Goal: Task Accomplishment & Management: Manage account settings

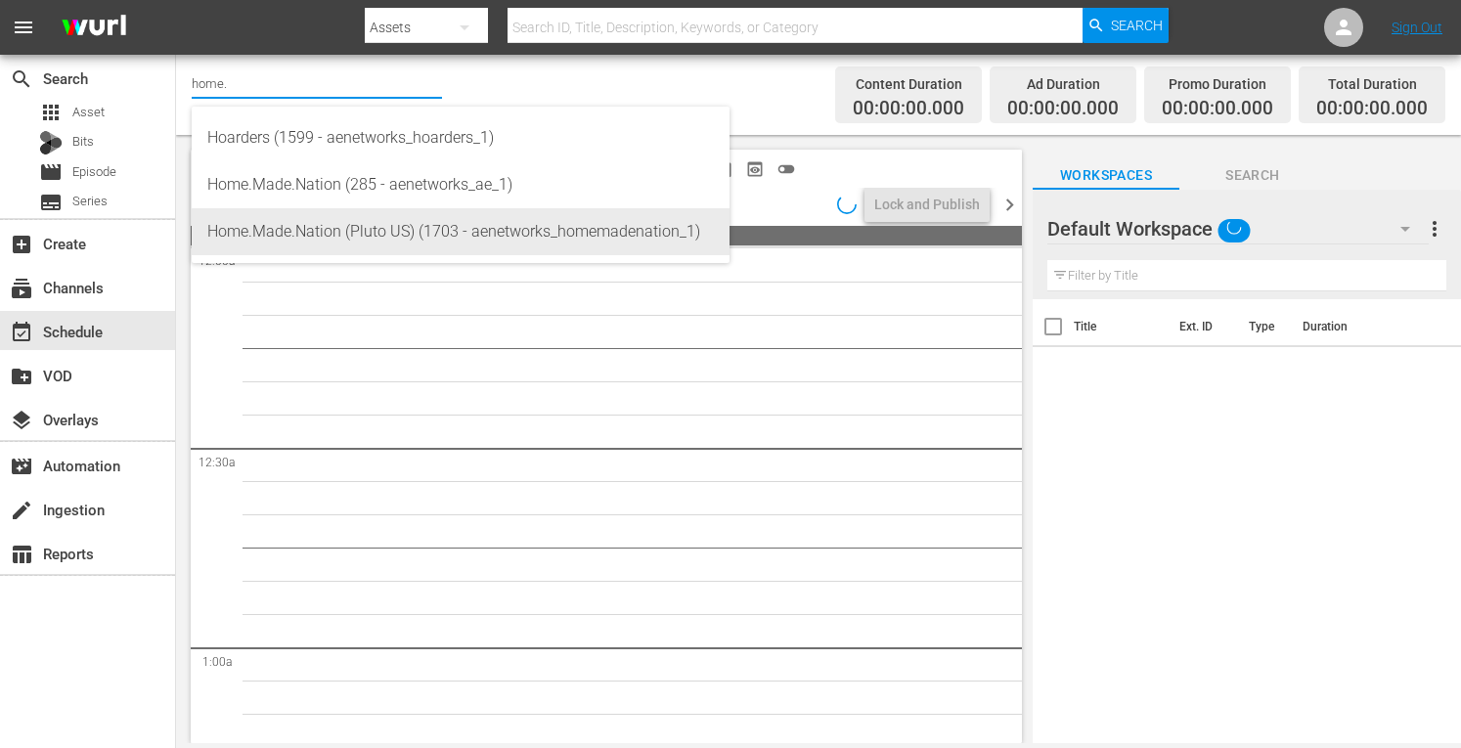
click at [267, 236] on div "Home.Made.Nation (Pluto US) (1703 - aenetworks_homemadenation_1)" at bounding box center [460, 231] width 507 height 47
type input "Home.Made.Nation (Pluto US) (1703 - aenetworks_homemadenation_1)"
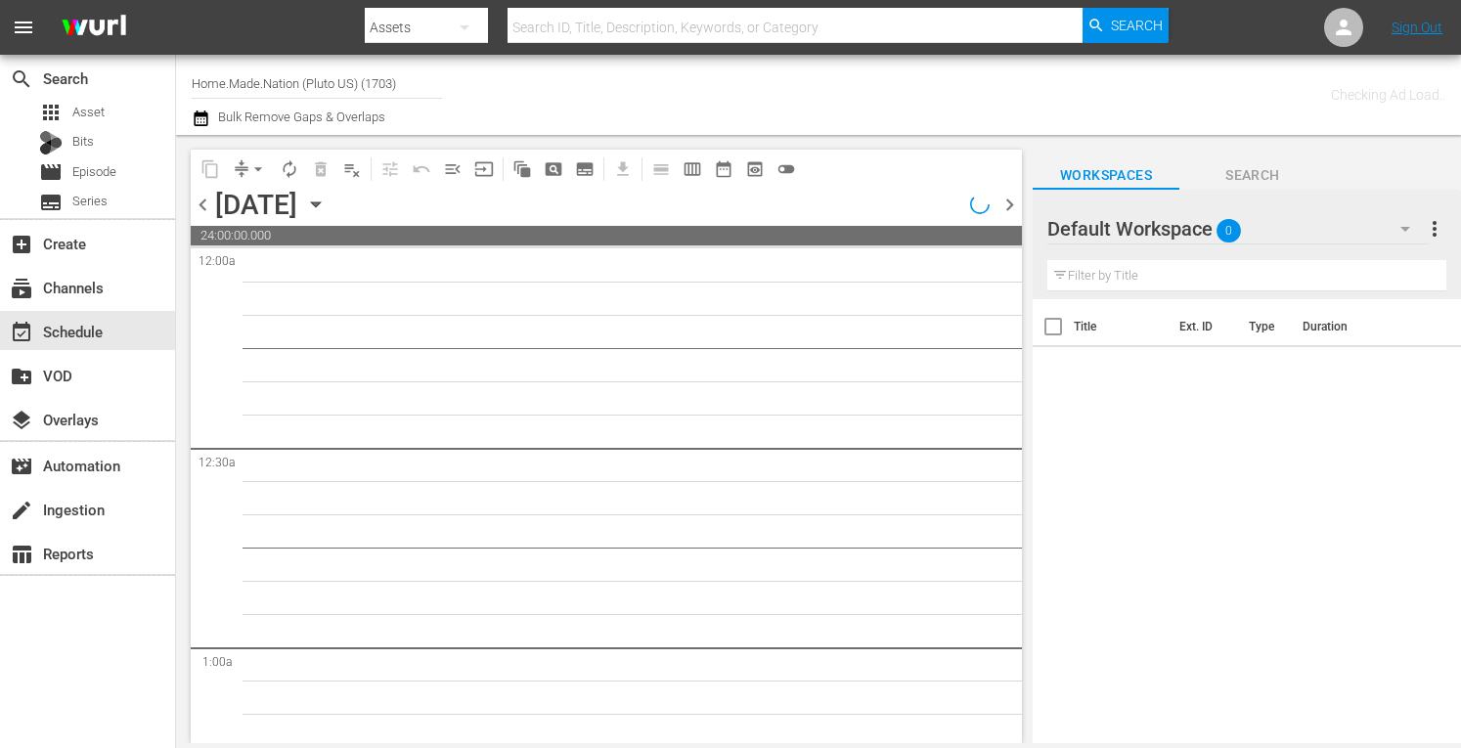
click at [327, 201] on icon "button" at bounding box center [316, 205] width 22 height 22
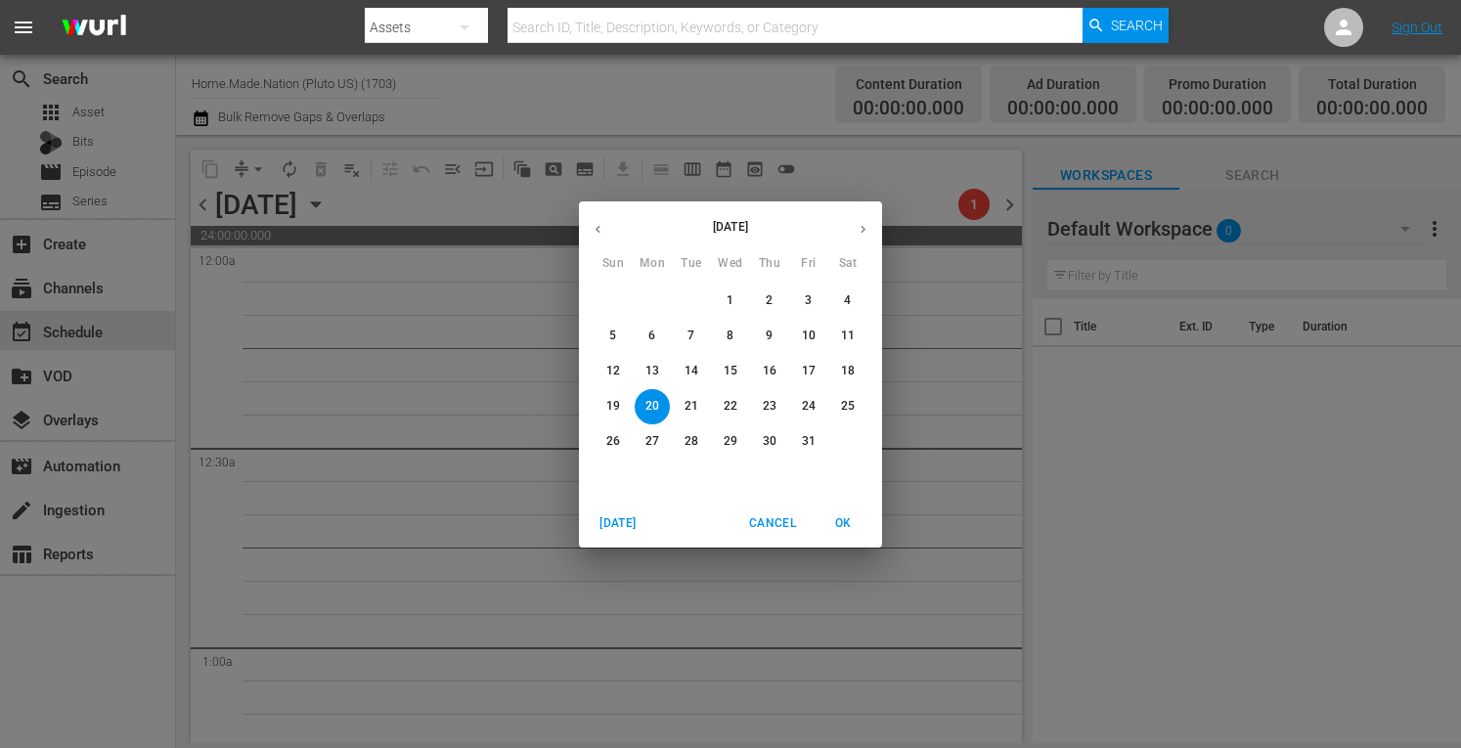
click at [621, 517] on span "[DATE]" at bounding box center [618, 523] width 47 height 21
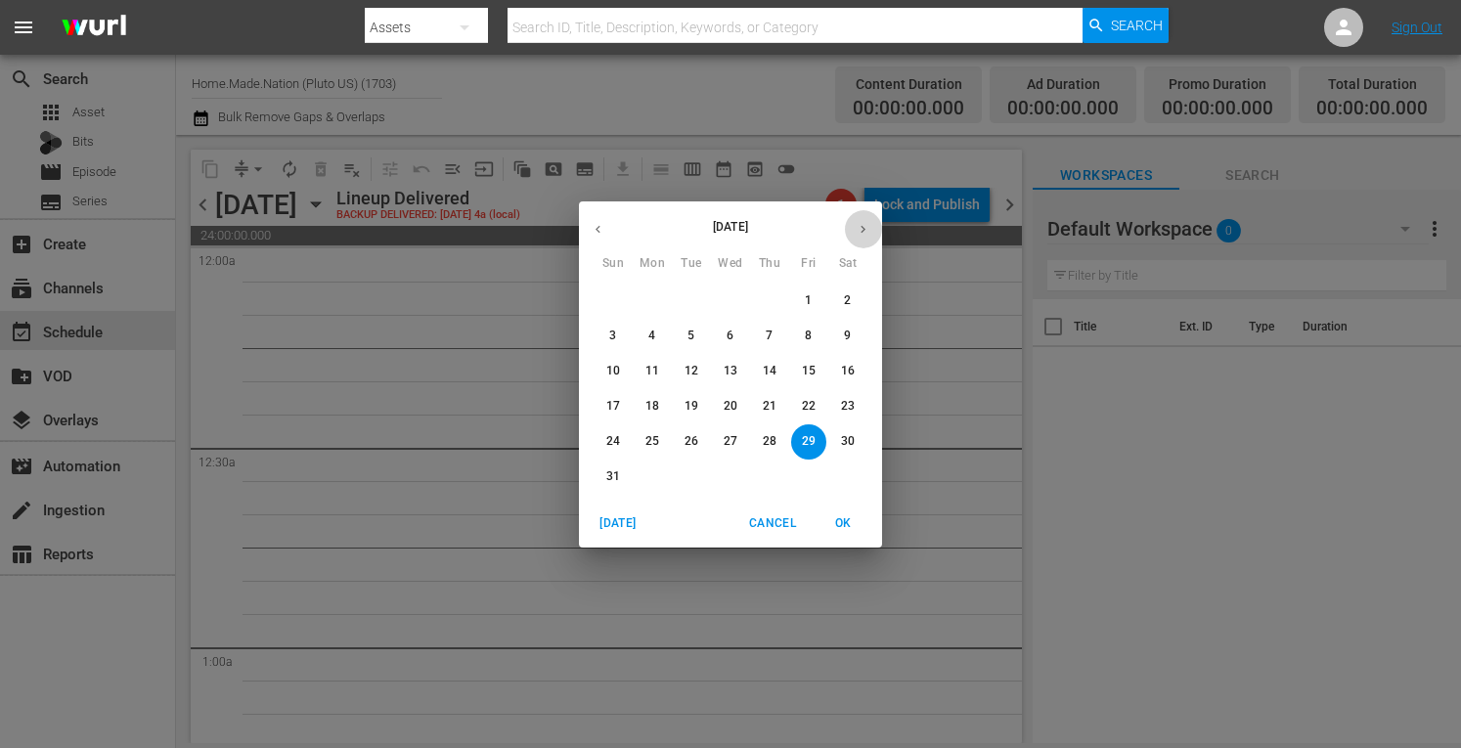
click at [863, 226] on icon "button" at bounding box center [863, 229] width 15 height 15
click at [651, 373] on p "15" at bounding box center [652, 371] width 14 height 17
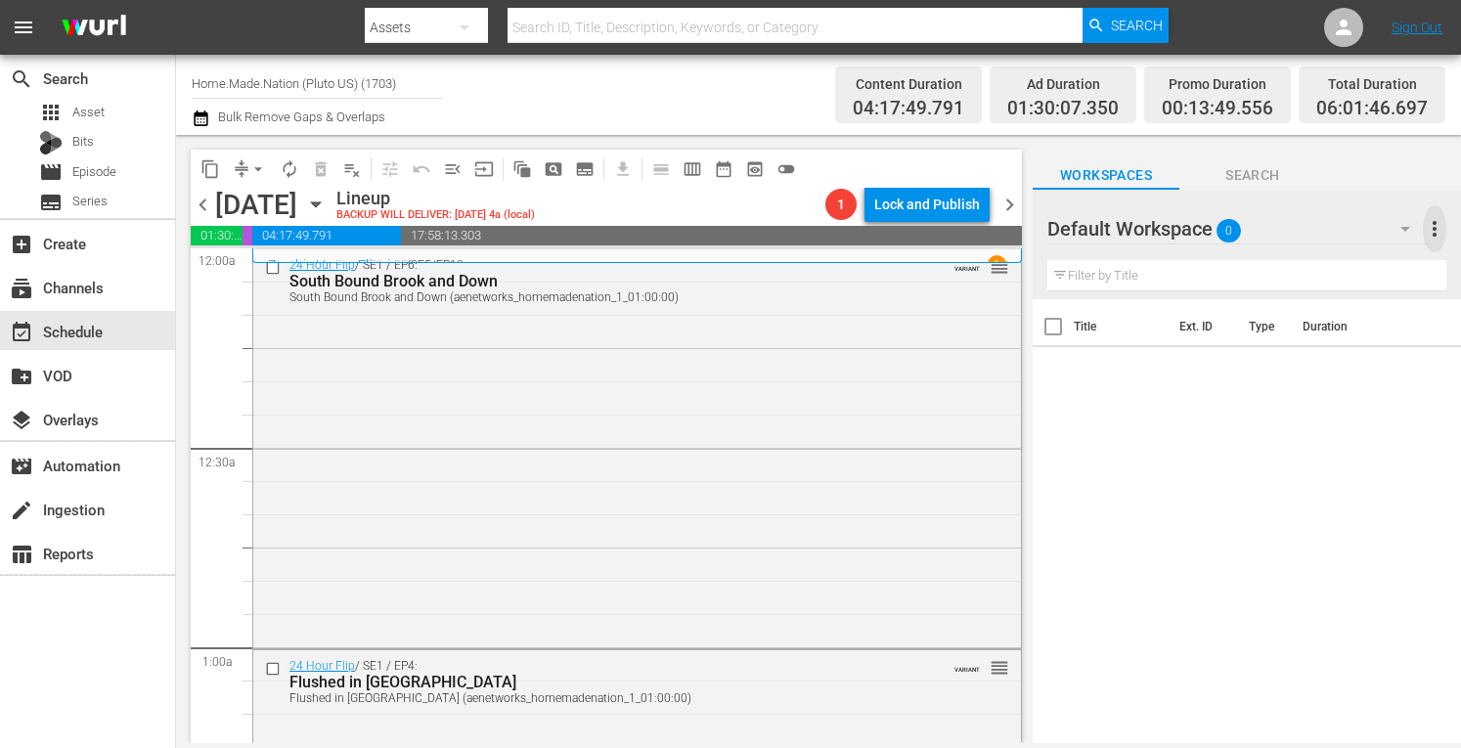
click at [1435, 234] on span "more_vert" at bounding box center [1434, 228] width 23 height 23
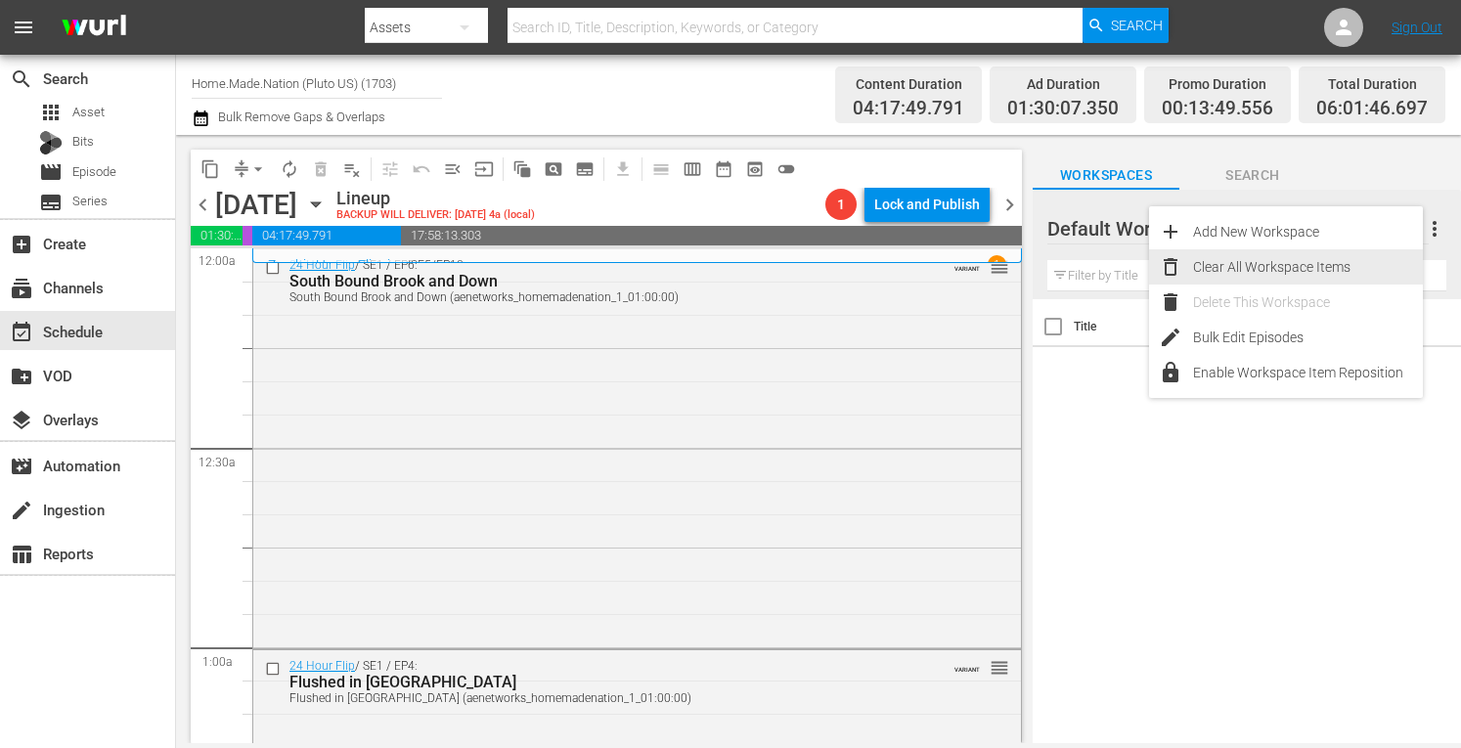
click at [1308, 262] on div "Clear All Workspace Items" at bounding box center [1308, 266] width 230 height 35
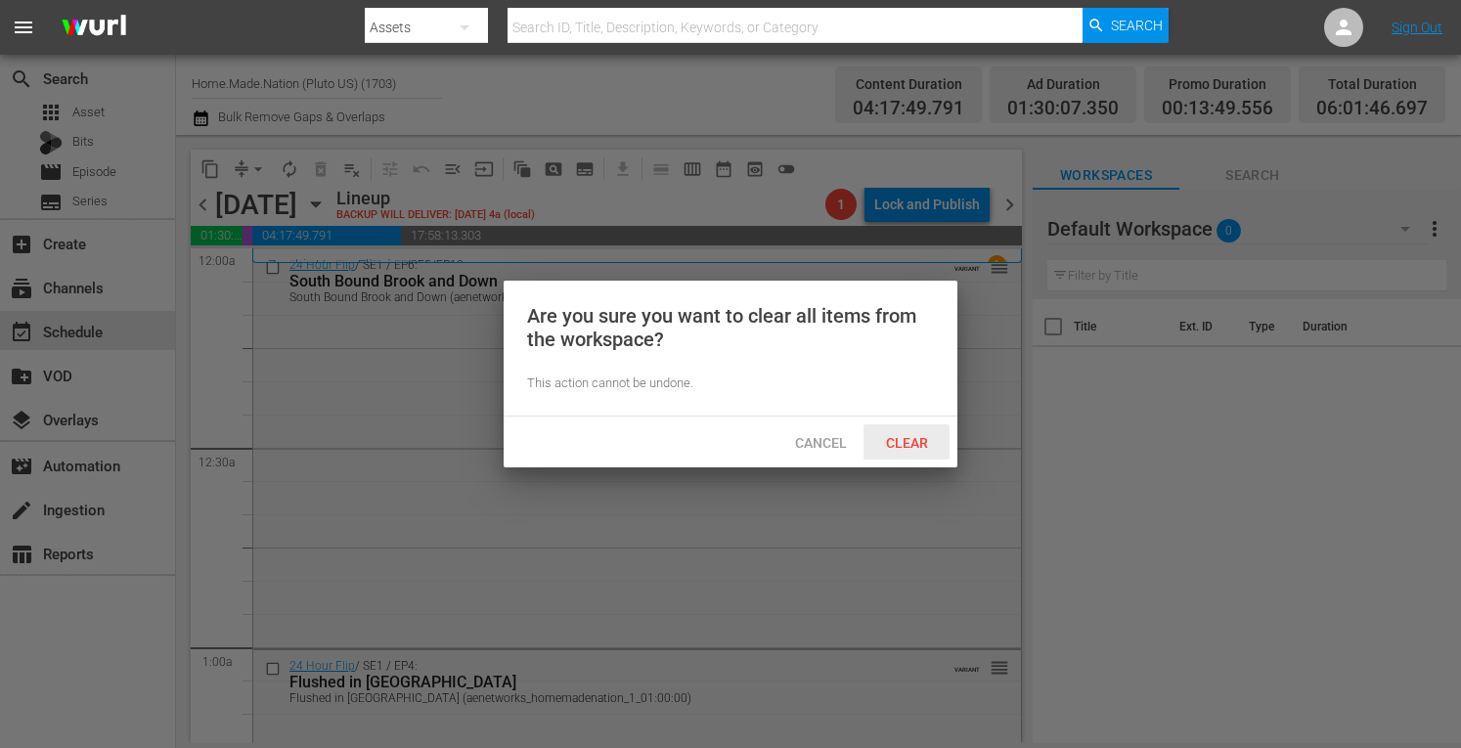
click at [907, 437] on span "Clear" at bounding box center [906, 443] width 73 height 16
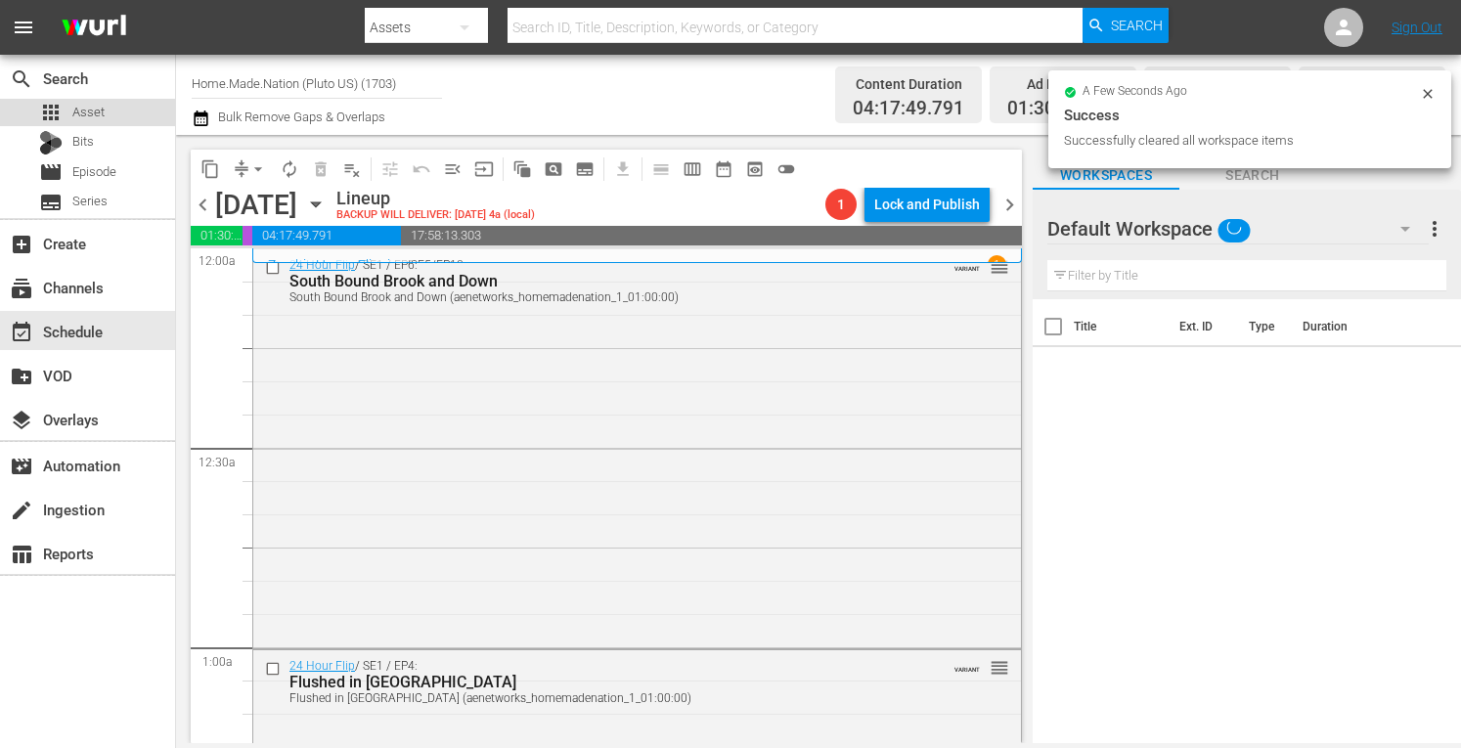
click at [92, 112] on span "Asset" at bounding box center [88, 113] width 32 height 20
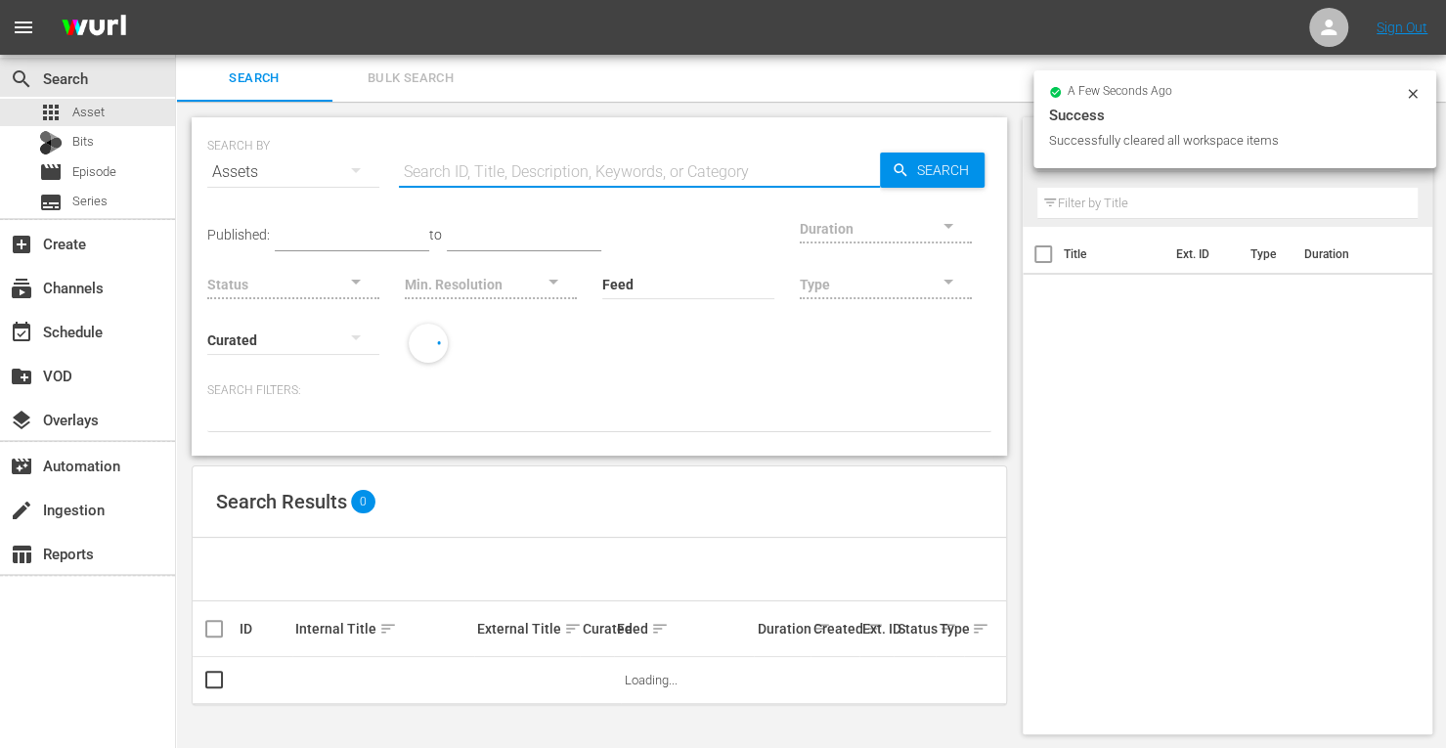
click at [478, 170] on input "text" at bounding box center [639, 172] width 481 height 47
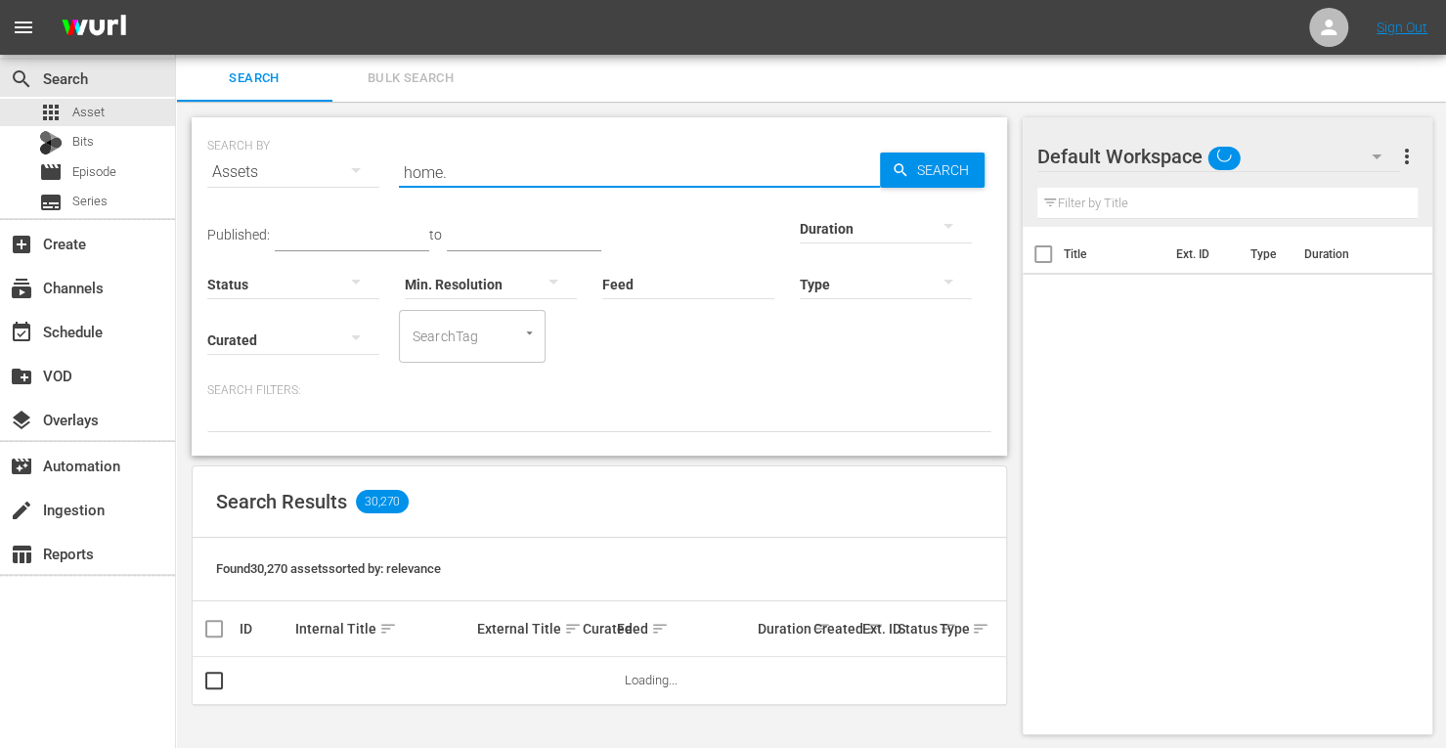
type input "home.made.nation"
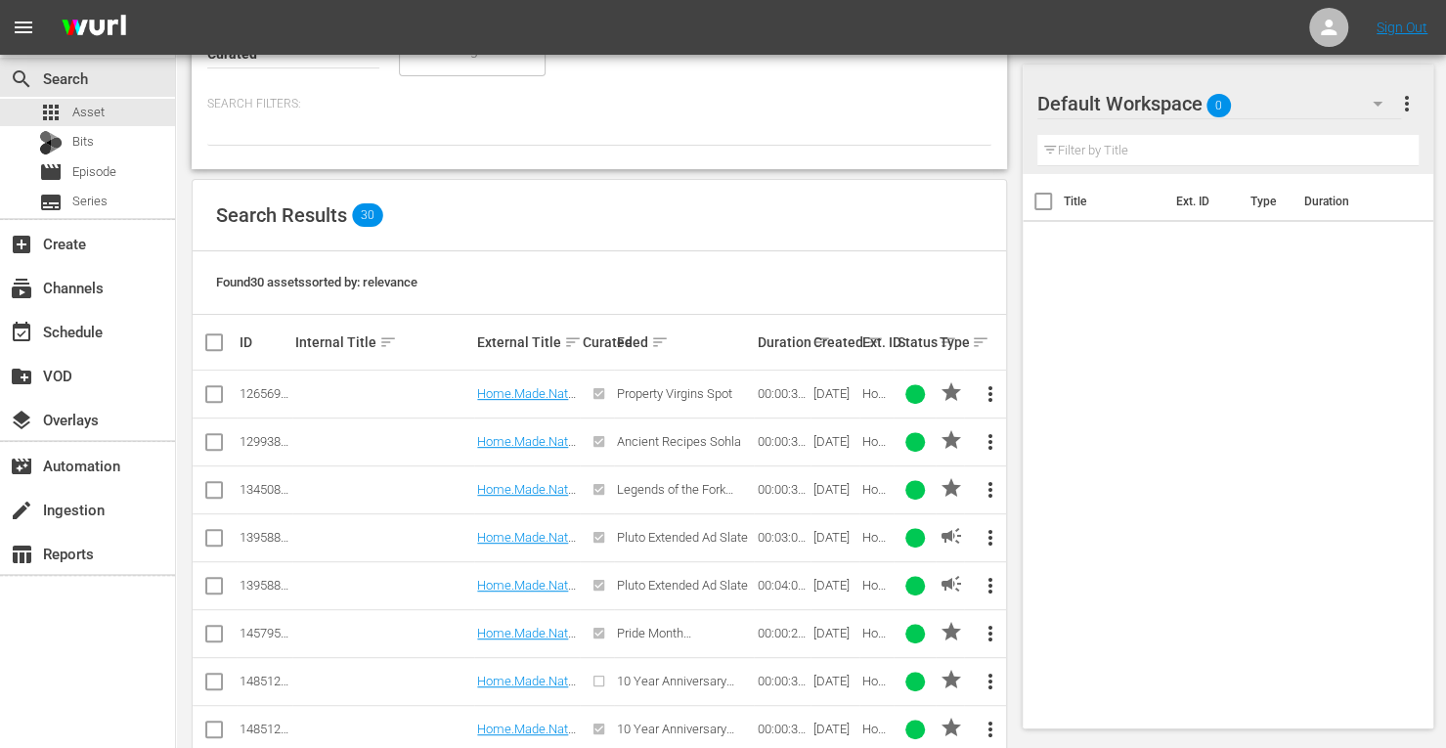
scroll to position [288, 0]
click at [207, 394] on input "checkbox" at bounding box center [213, 396] width 23 height 23
checkbox input "true"
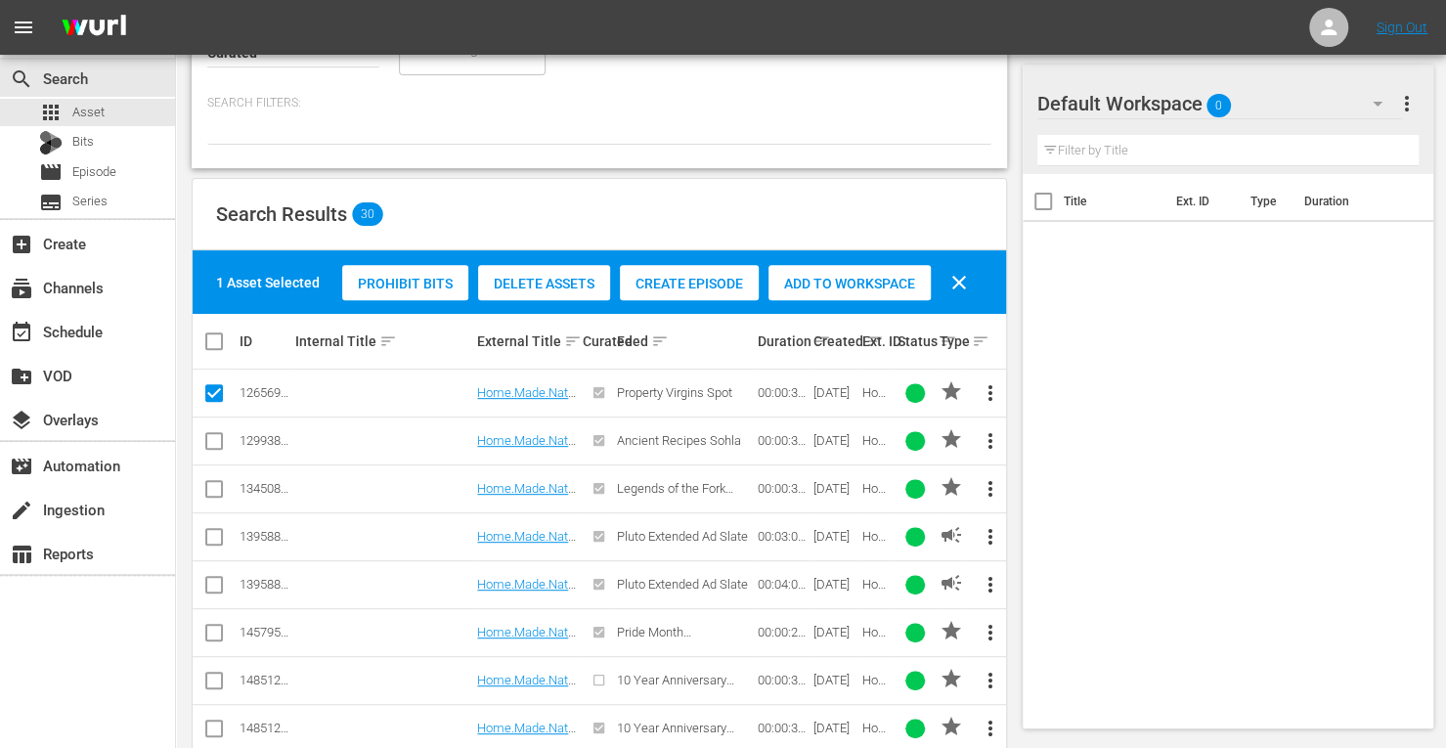
click at [211, 440] on input "checkbox" at bounding box center [213, 444] width 23 height 23
checkbox input "true"
click at [220, 490] on input "checkbox" at bounding box center [213, 492] width 23 height 23
checkbox input "true"
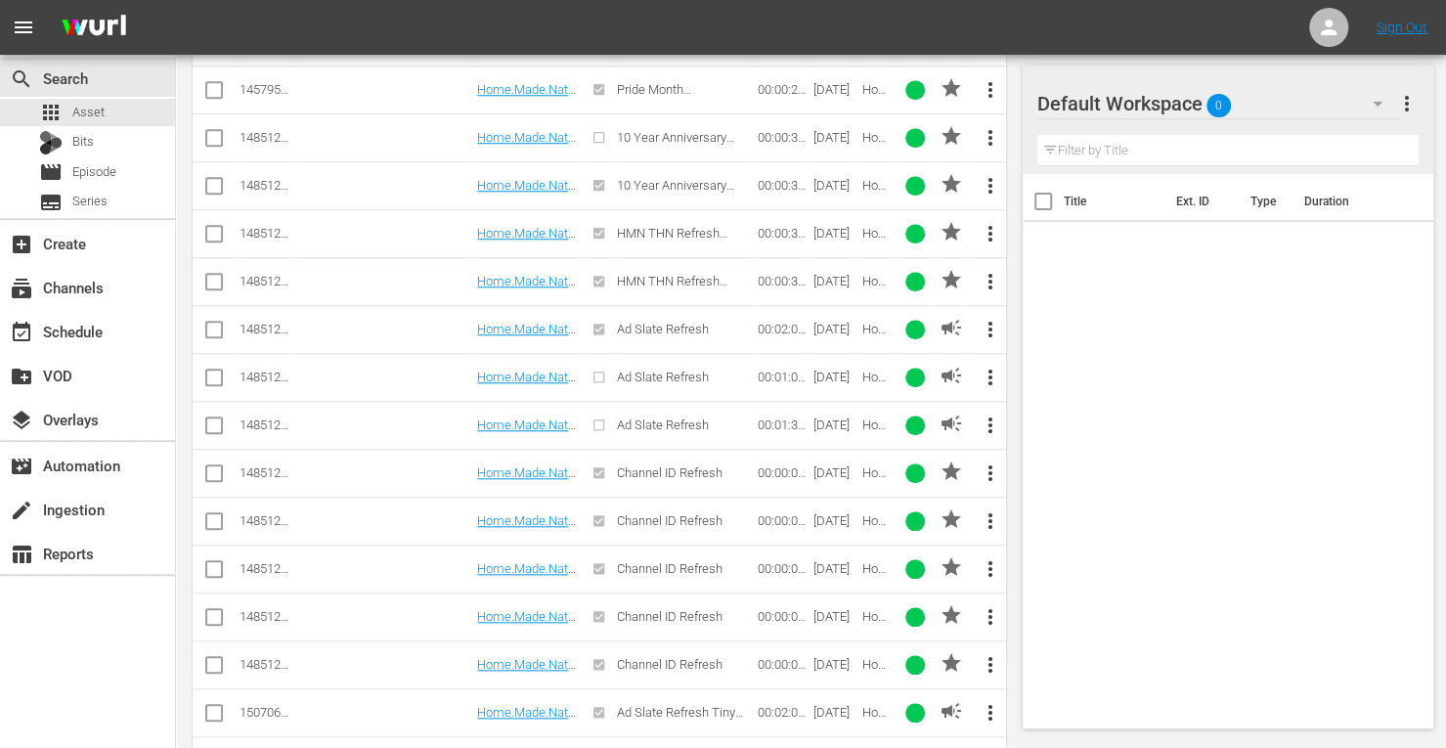
scroll to position [939, 0]
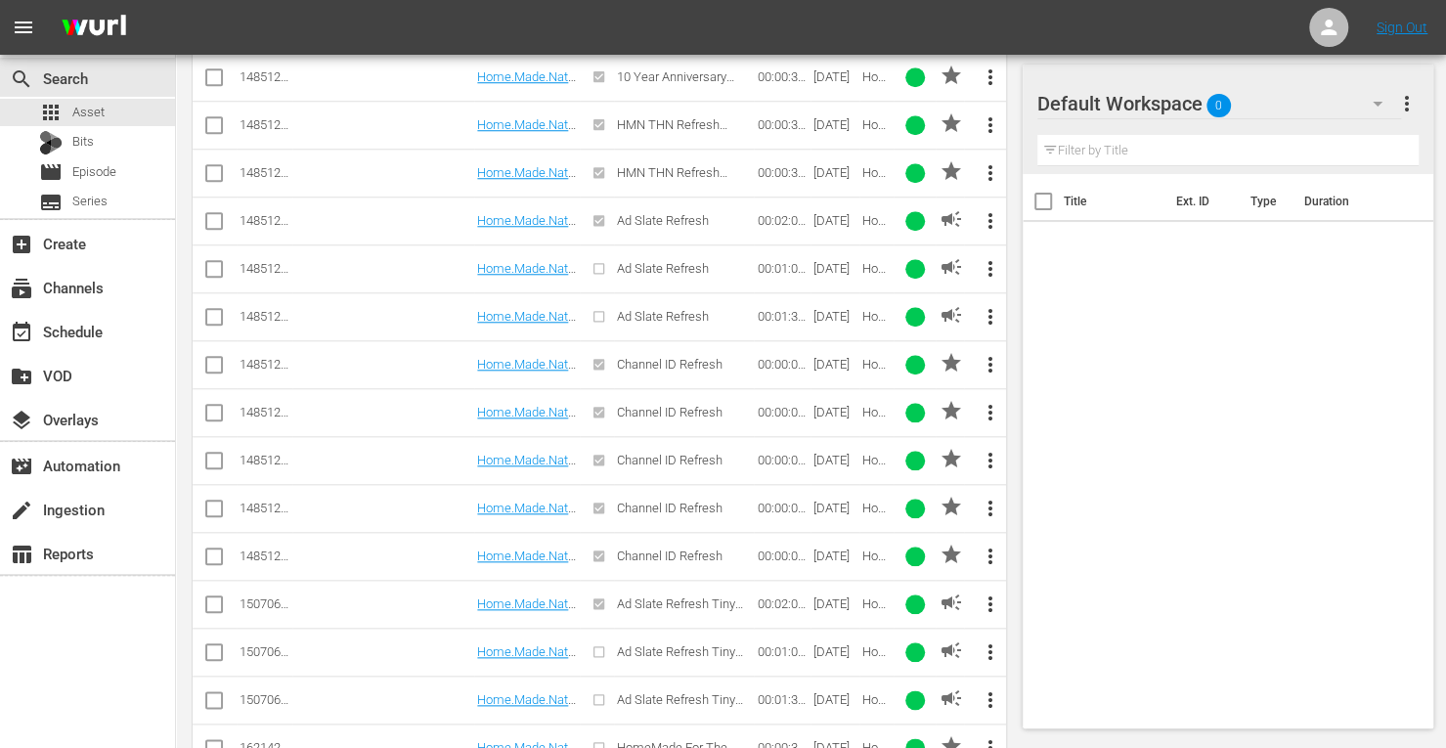
click at [212, 361] on input "checkbox" at bounding box center [213, 368] width 23 height 23
checkbox input "true"
click at [218, 419] on input "checkbox" at bounding box center [213, 416] width 23 height 23
checkbox input "true"
click at [217, 453] on input "checkbox" at bounding box center [213, 464] width 23 height 23
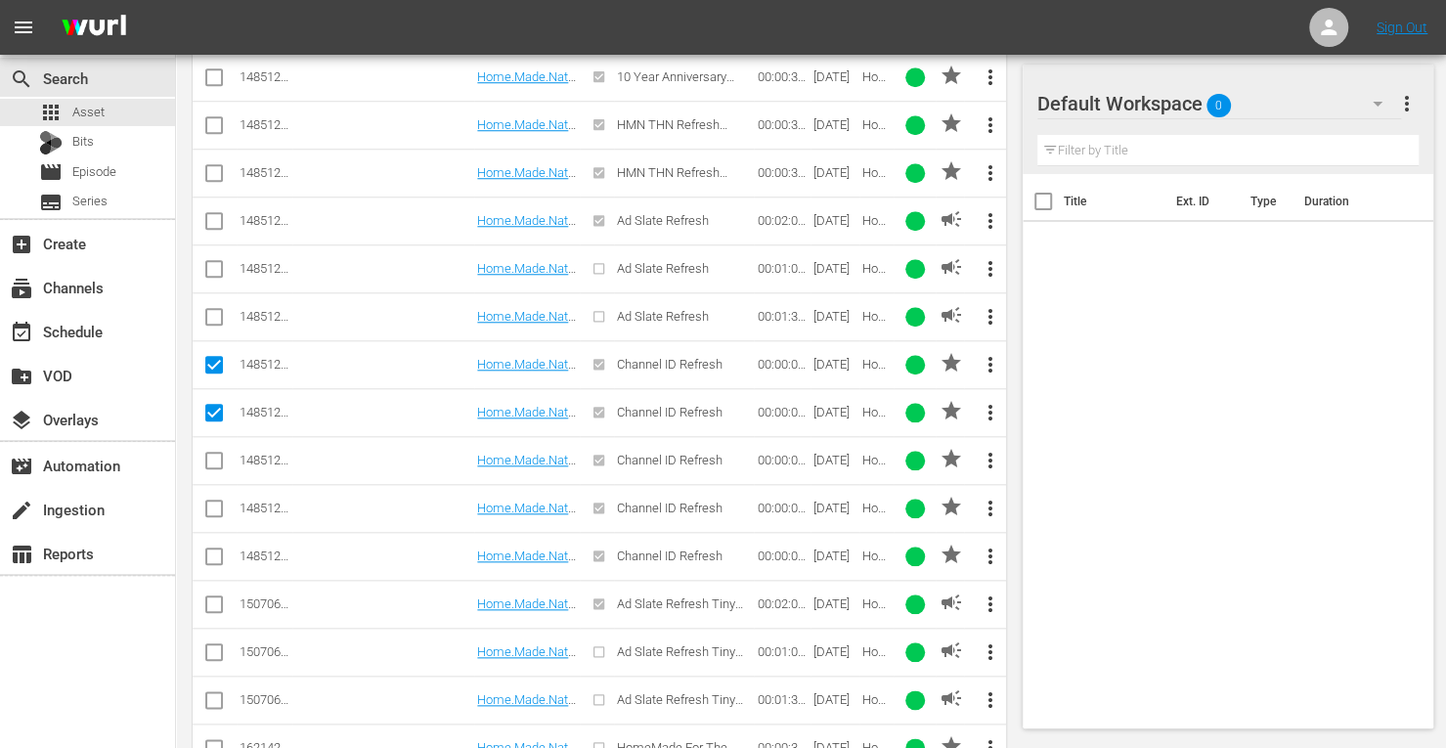
checkbox input "true"
click at [201, 498] on td at bounding box center [215, 508] width 44 height 48
click at [217, 502] on input "checkbox" at bounding box center [213, 512] width 23 height 23
checkbox input "true"
click at [211, 552] on input "checkbox" at bounding box center [213, 560] width 23 height 23
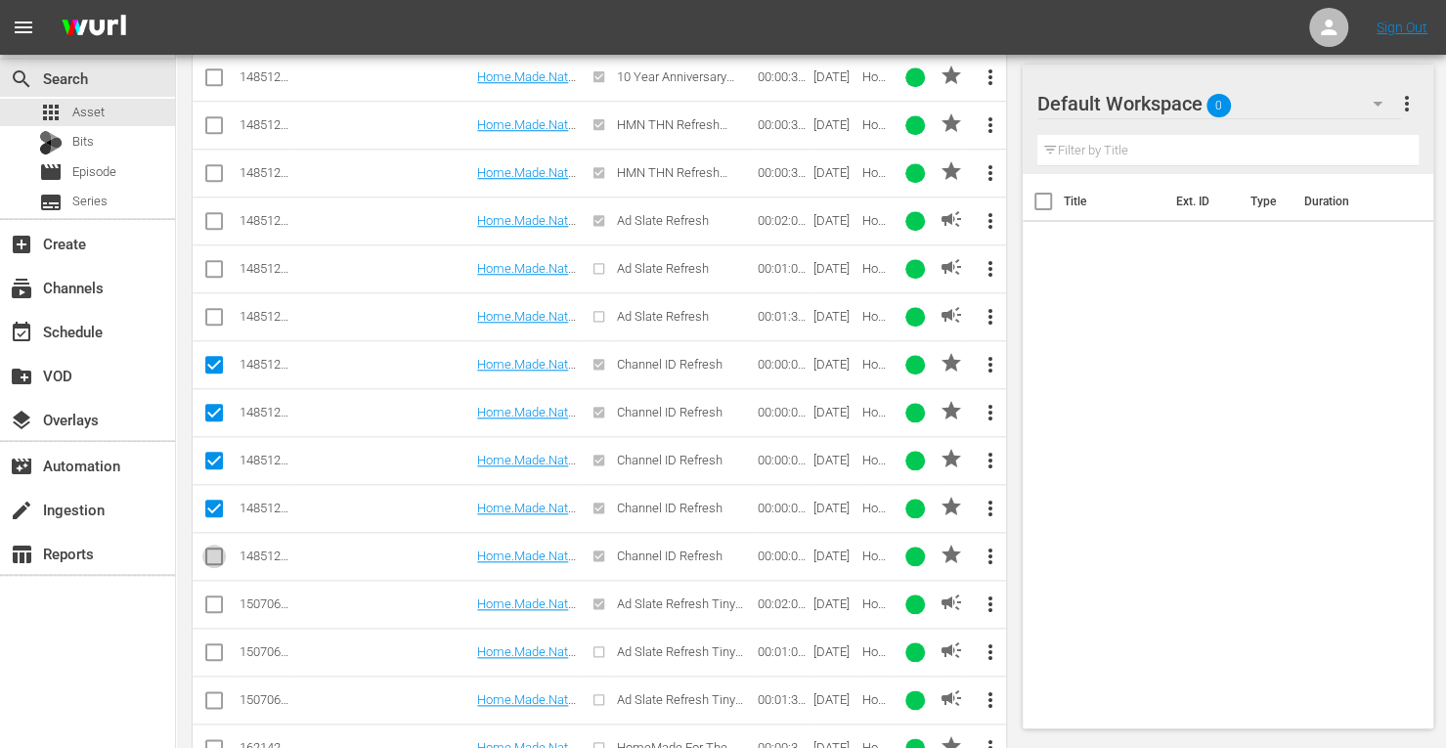
checkbox input "true"
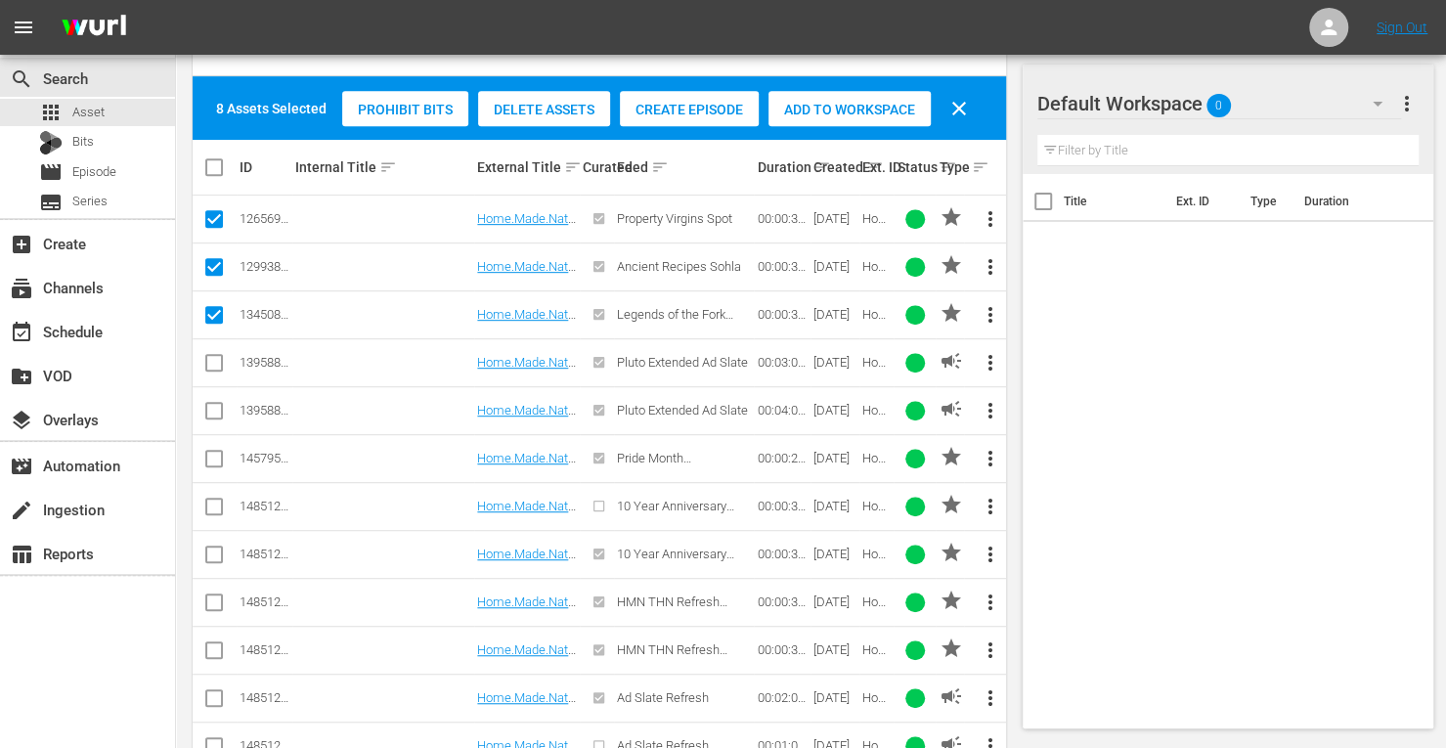
scroll to position [372, 0]
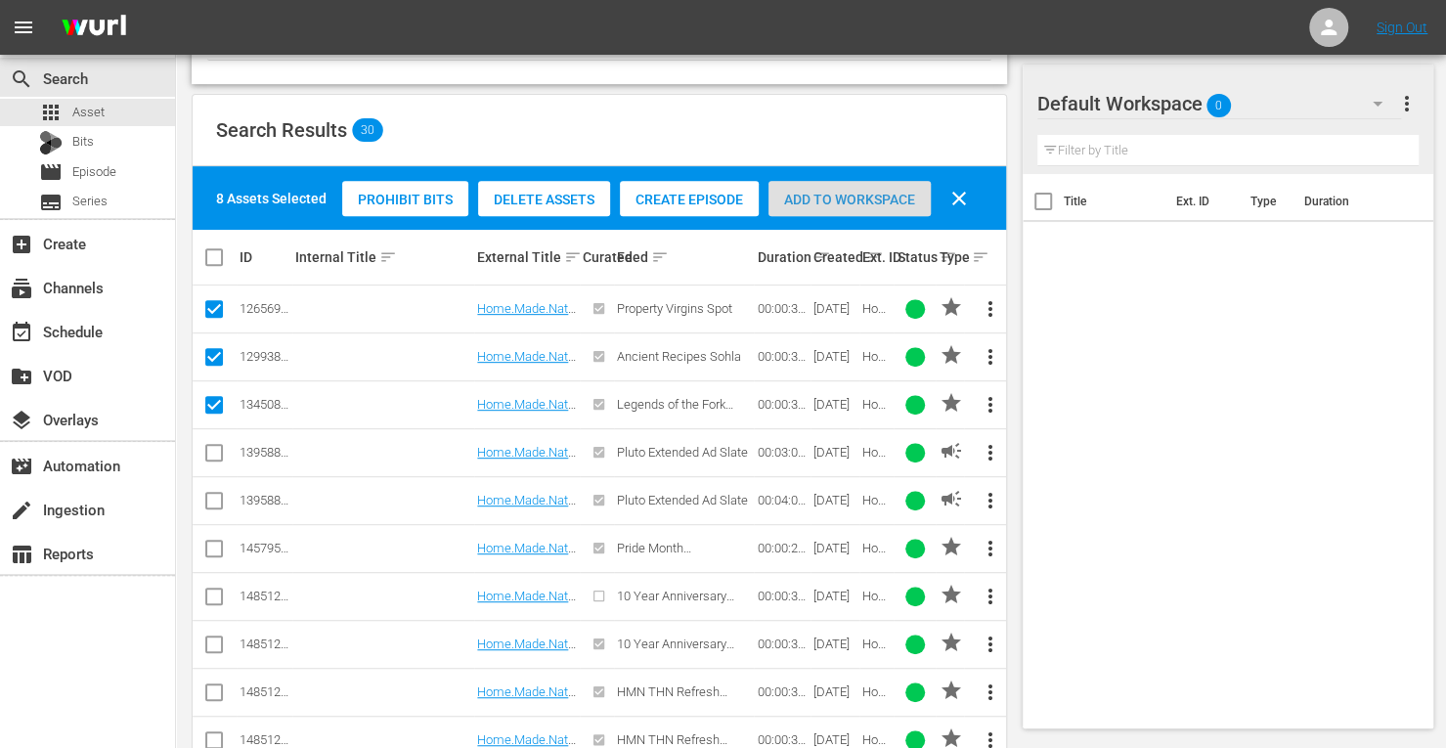
click at [849, 200] on span "Add to Workspace" at bounding box center [850, 200] width 162 height 16
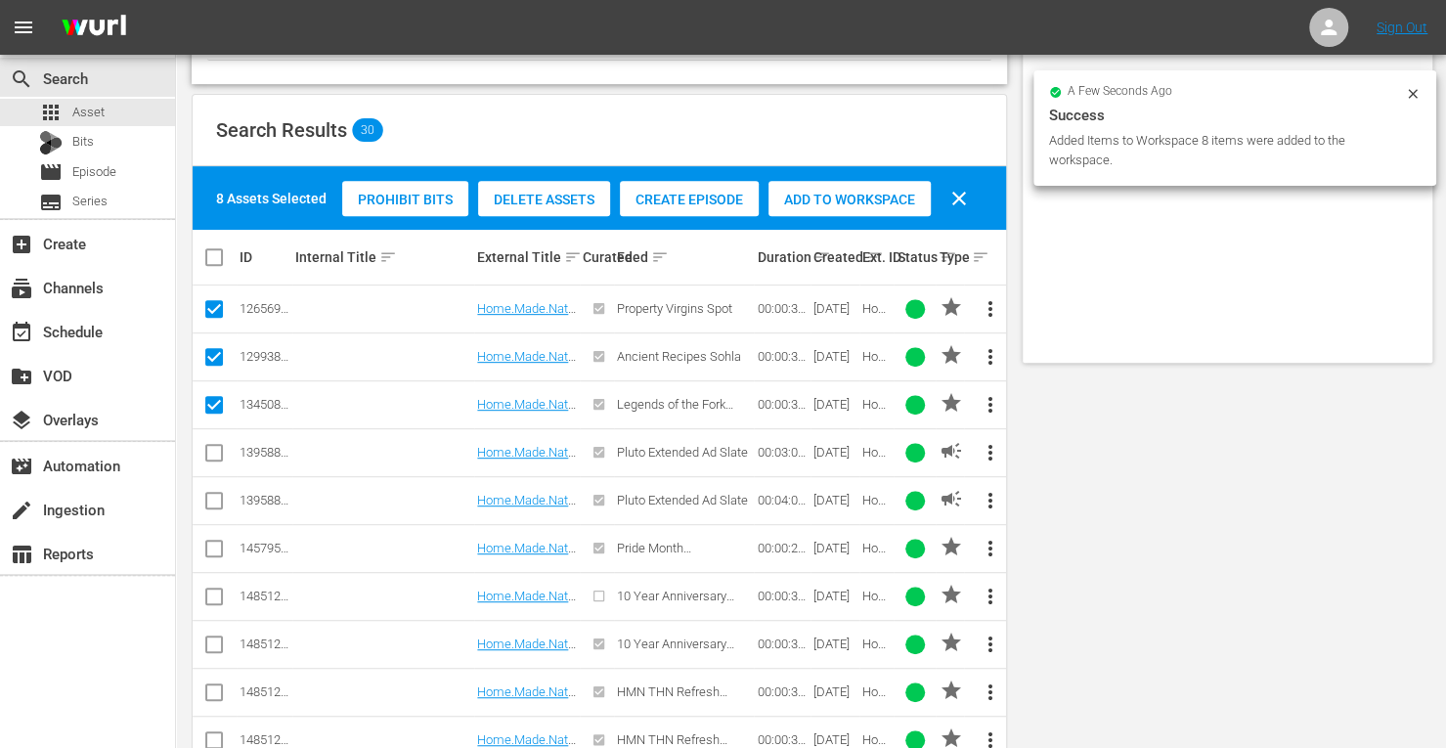
scroll to position [0, 0]
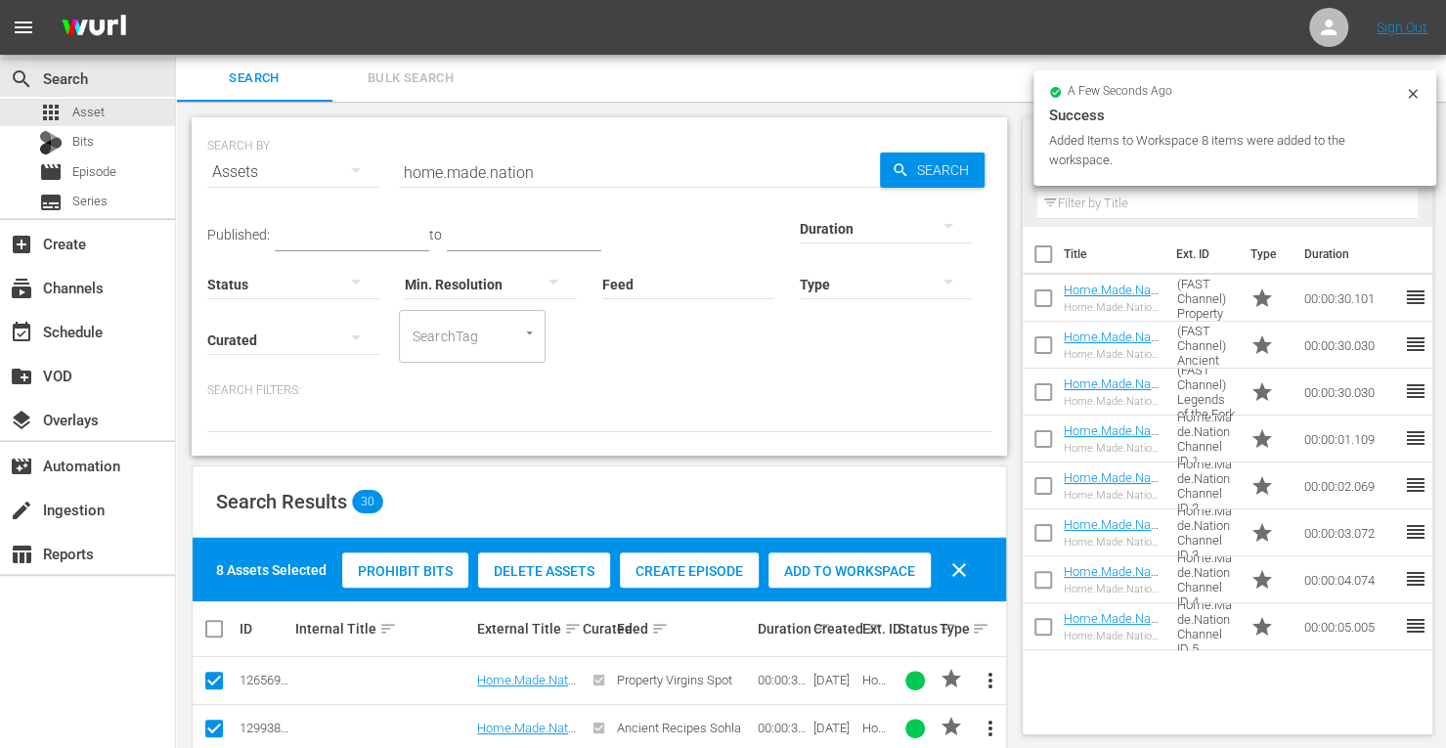
click at [800, 235] on div at bounding box center [886, 227] width 172 height 55
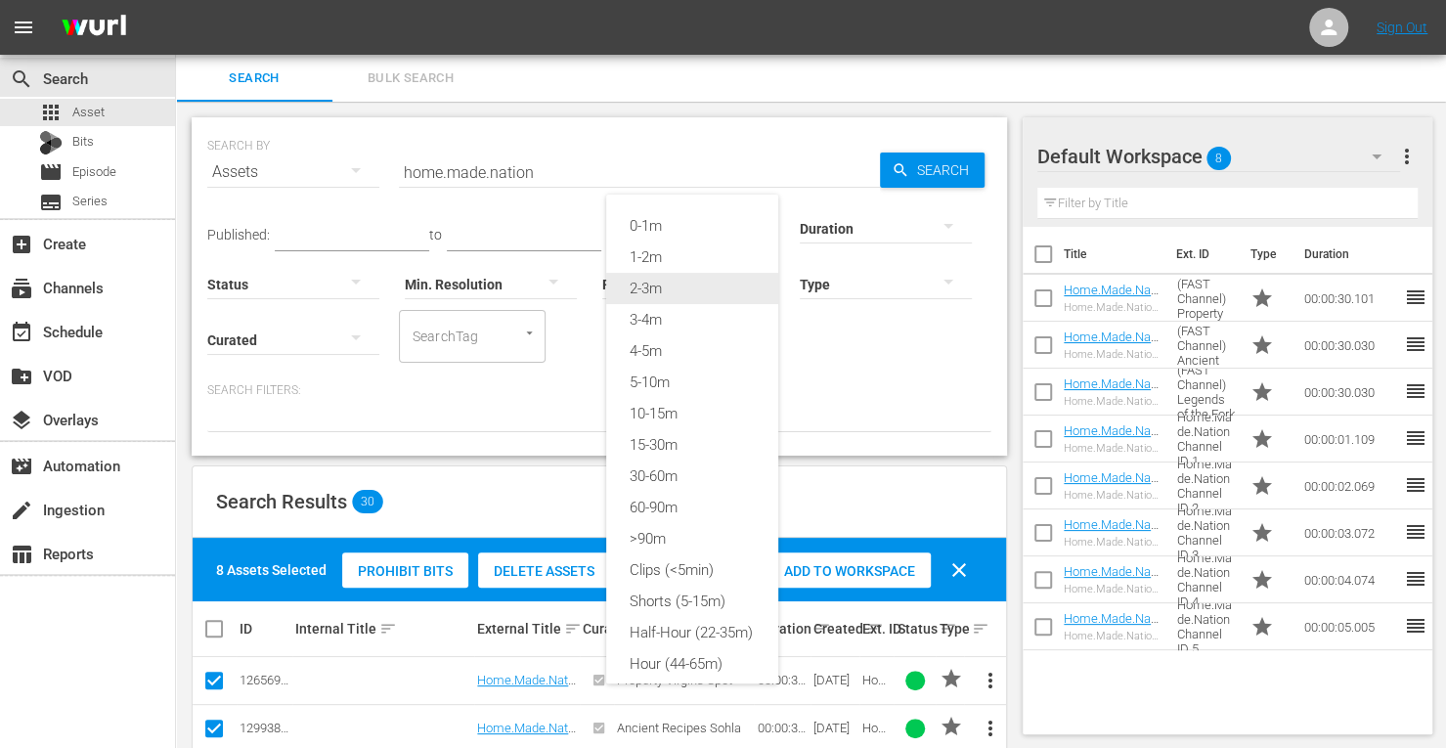
click at [660, 292] on div "2-3m" at bounding box center [692, 288] width 172 height 31
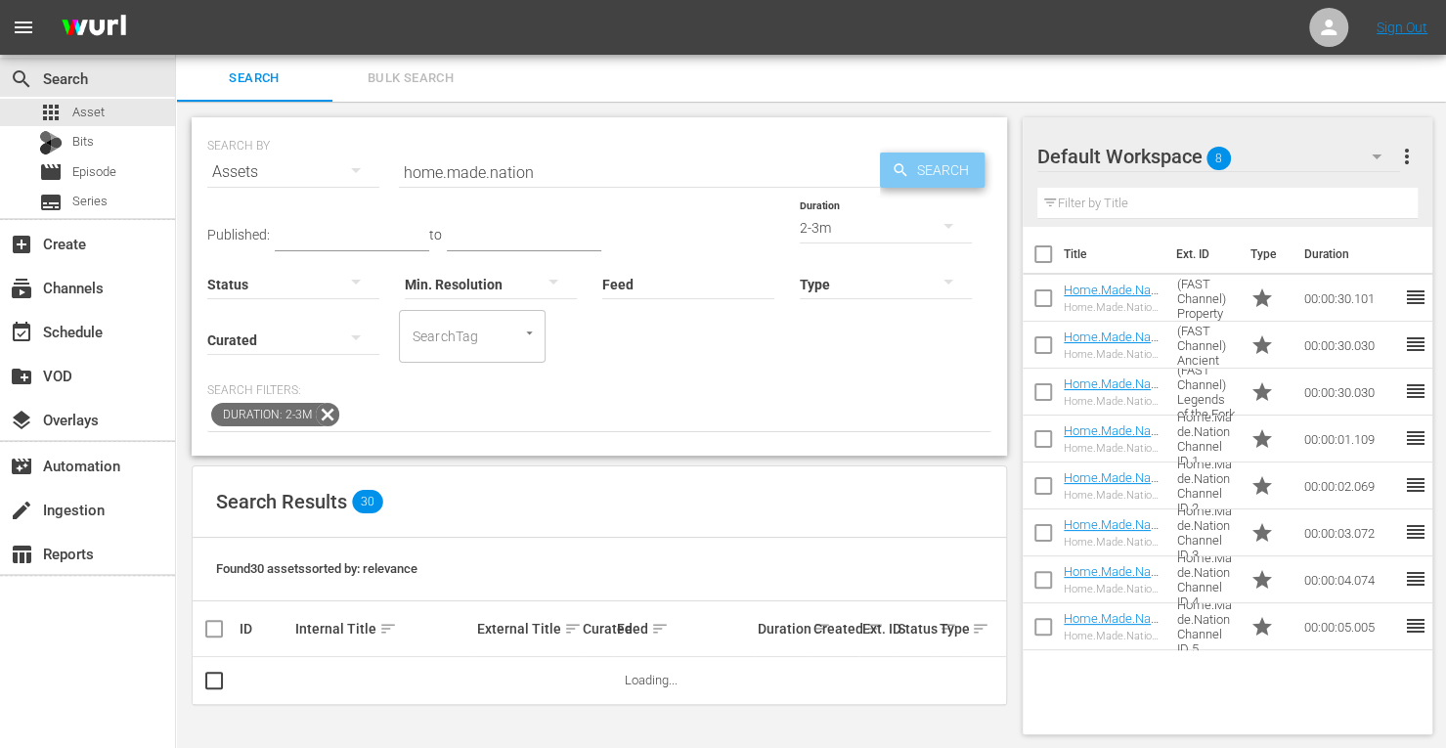
click at [920, 171] on span "Search" at bounding box center [947, 170] width 75 height 35
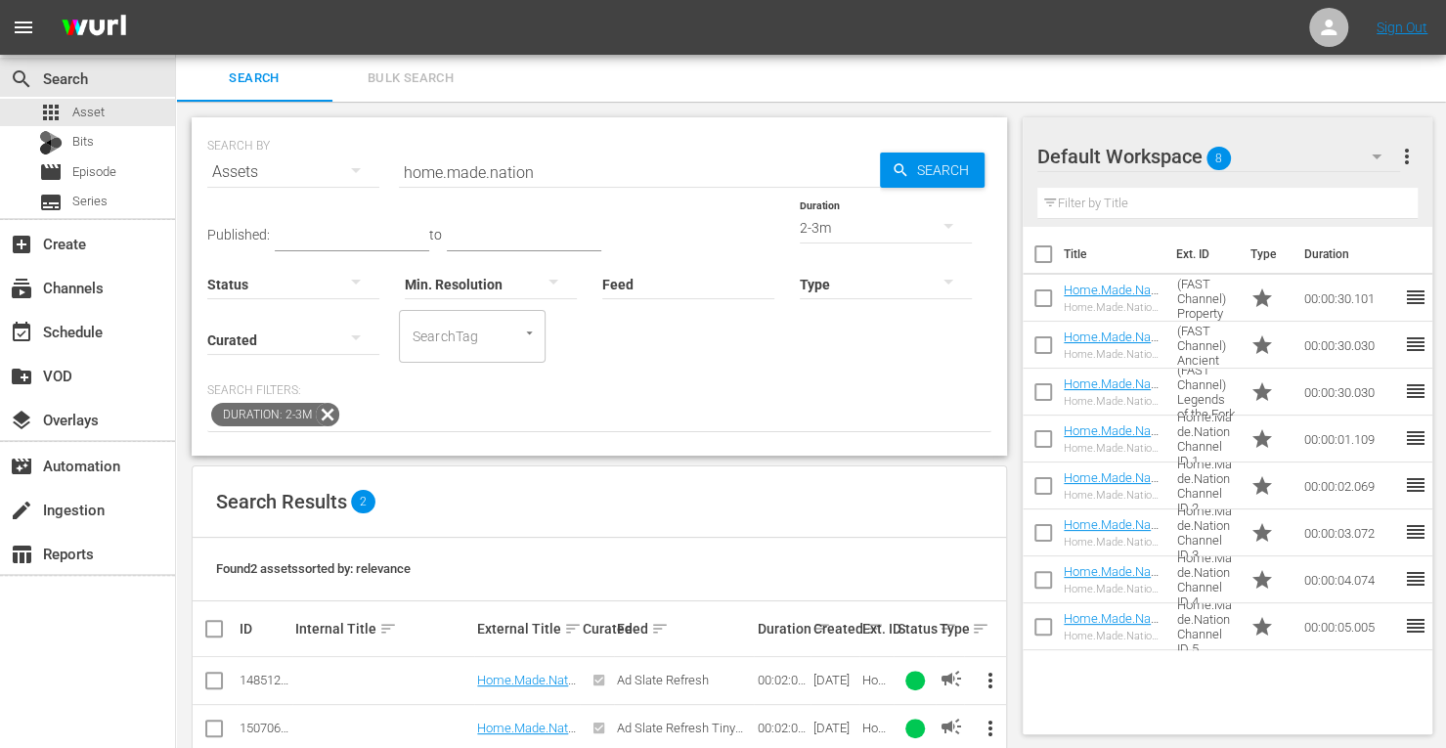
scroll to position [35, 0]
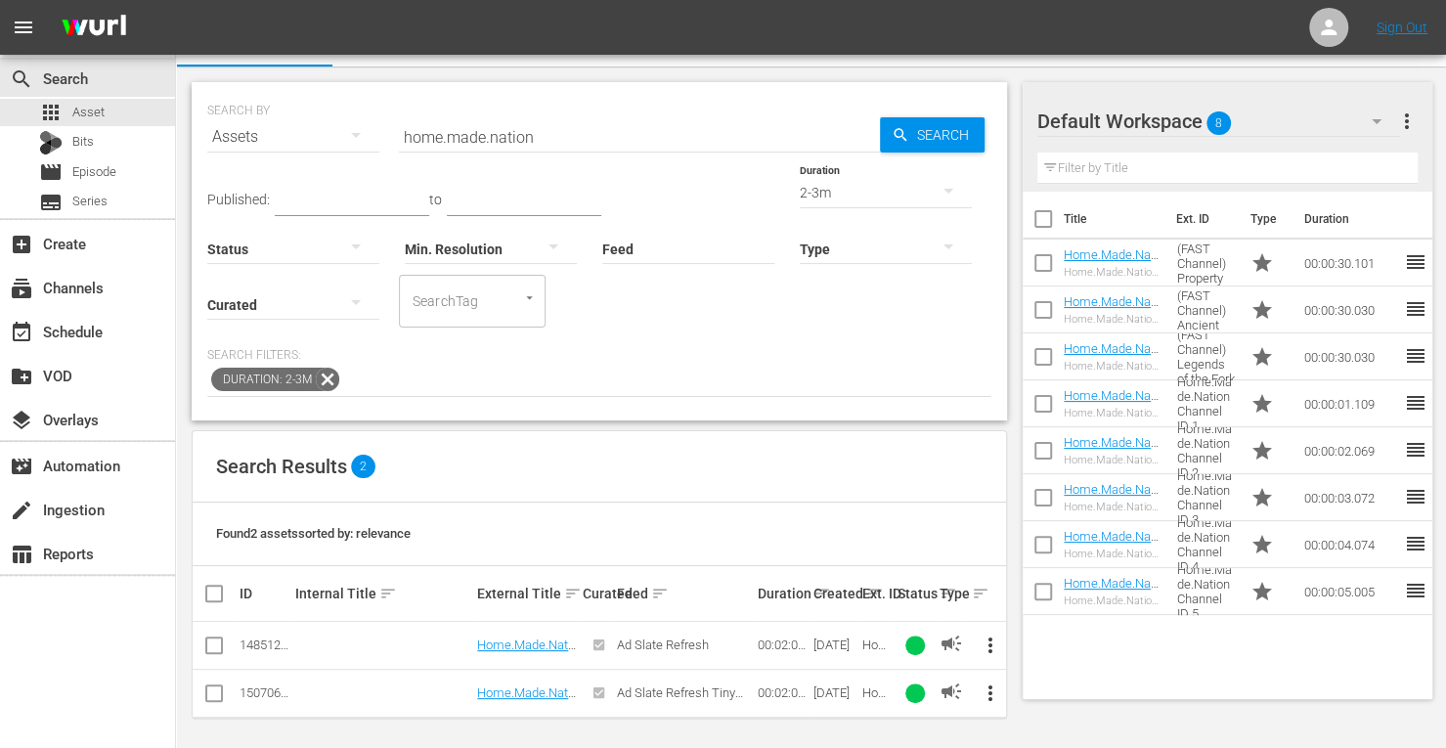
click at [800, 192] on div "2-3m" at bounding box center [886, 192] width 172 height 55
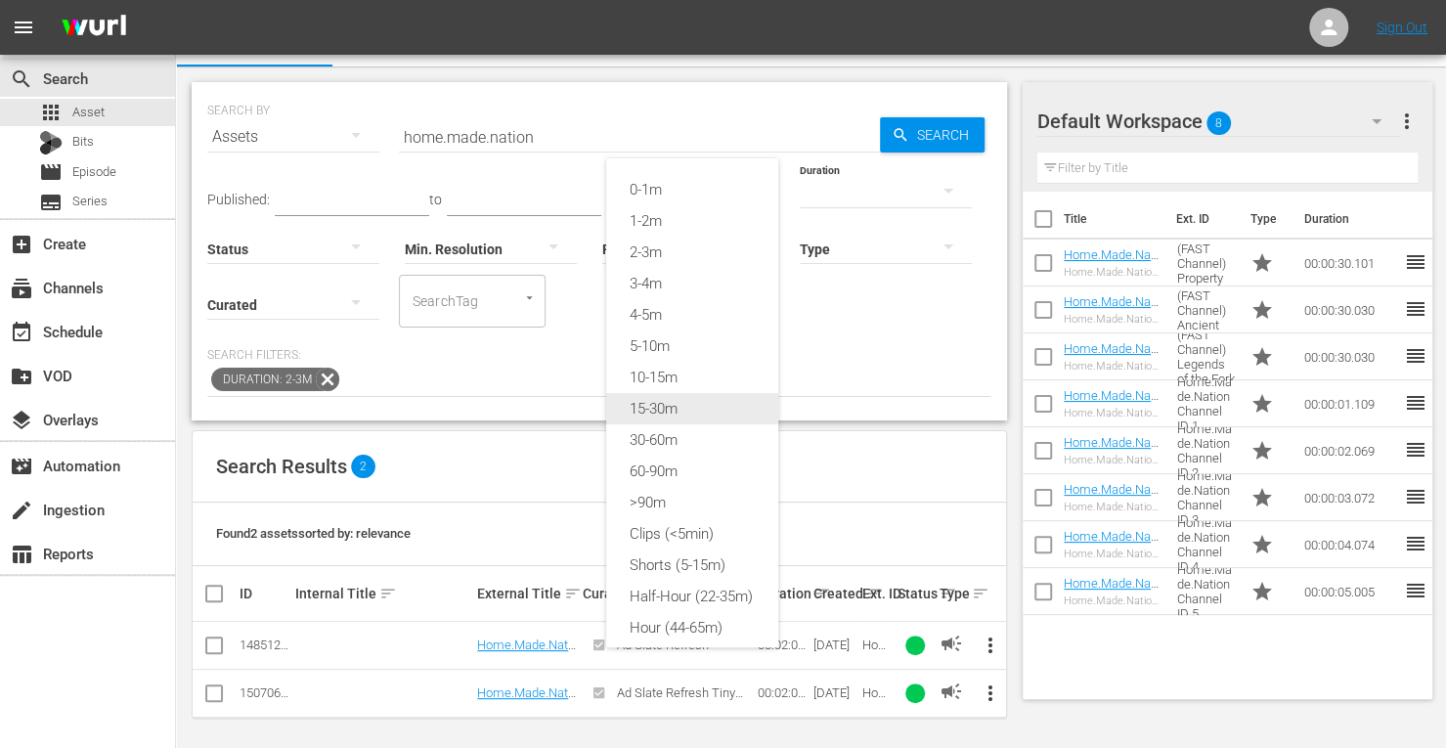
scroll to position [26, 0]
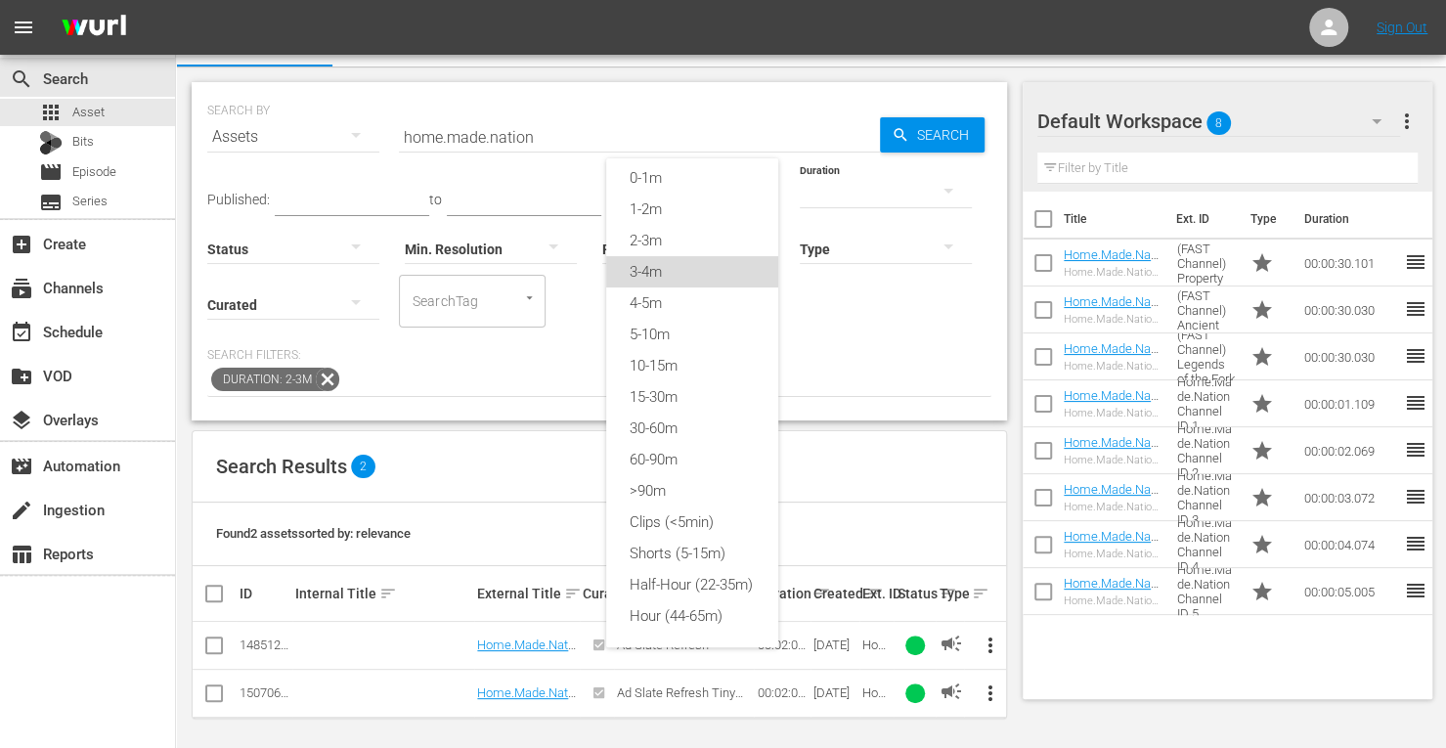
click at [655, 256] on div "3-4m" at bounding box center [692, 271] width 172 height 31
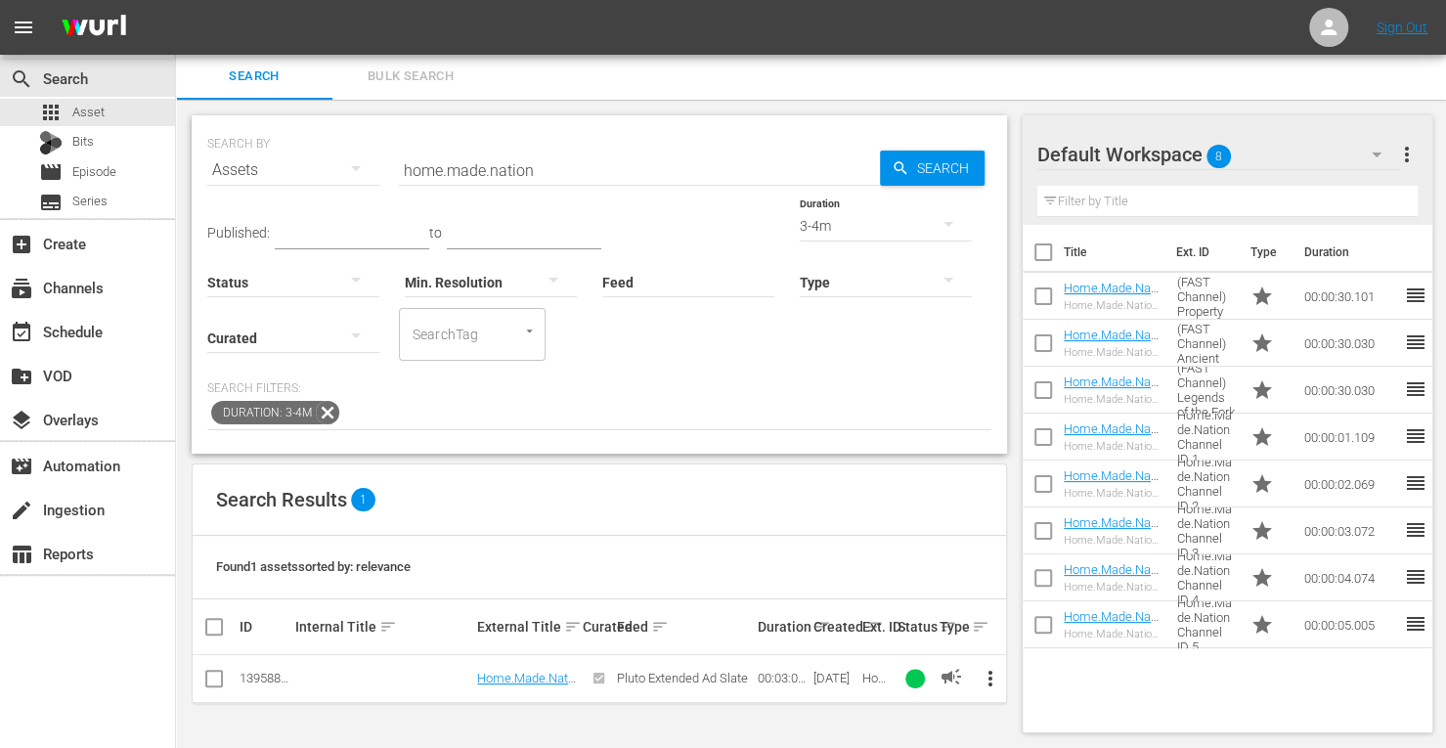
click at [219, 674] on input "checkbox" at bounding box center [213, 682] width 23 height 23
checkbox input "true"
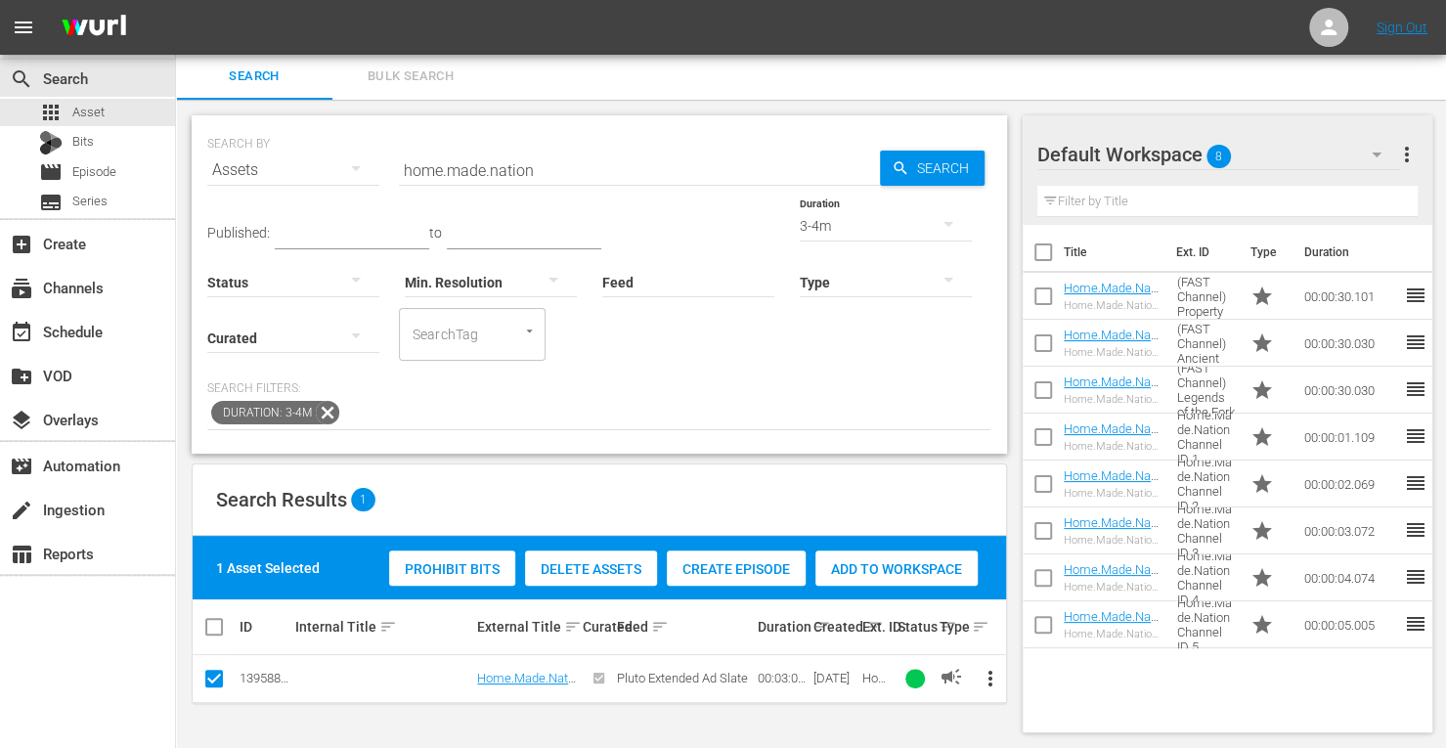
click at [892, 568] on span "Add to Workspace" at bounding box center [897, 569] width 162 height 16
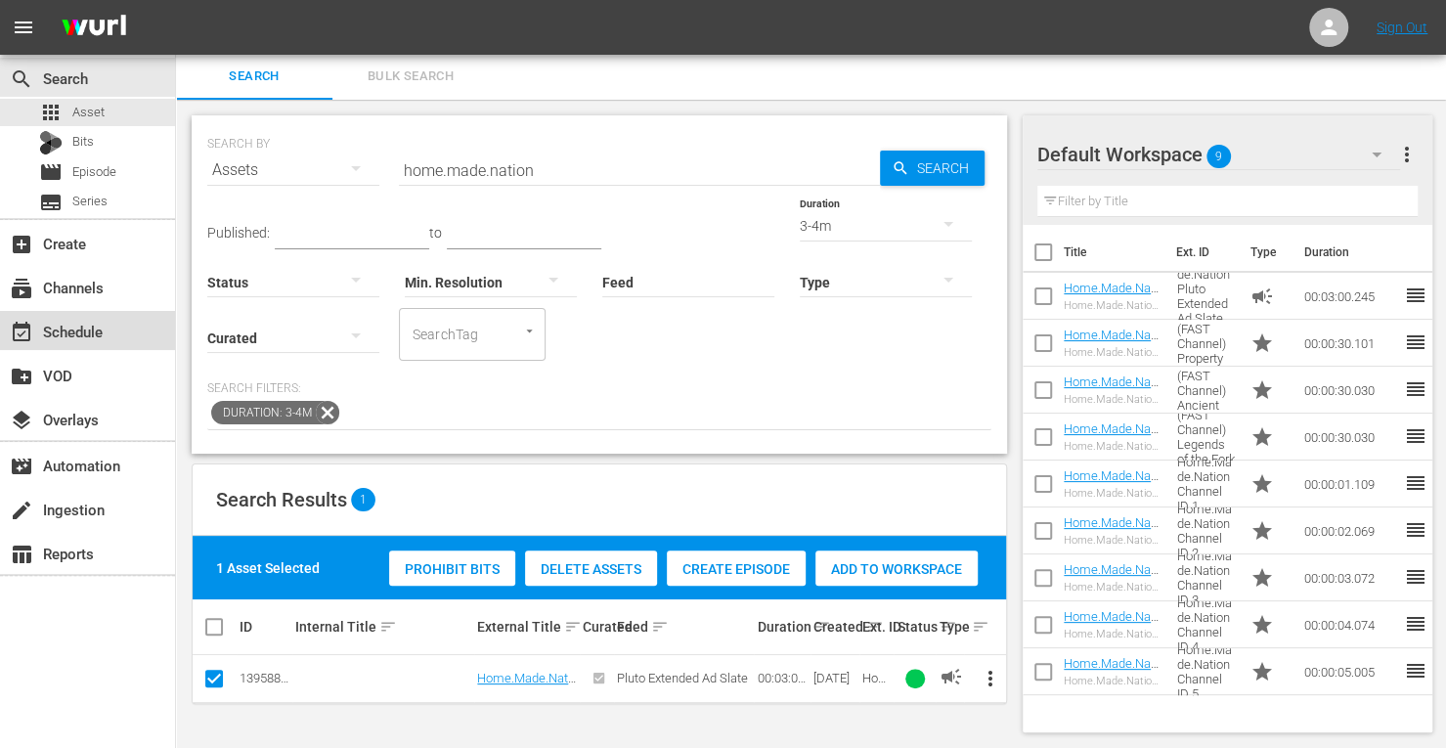
click at [119, 317] on div "event_available Schedule" at bounding box center [87, 330] width 175 height 39
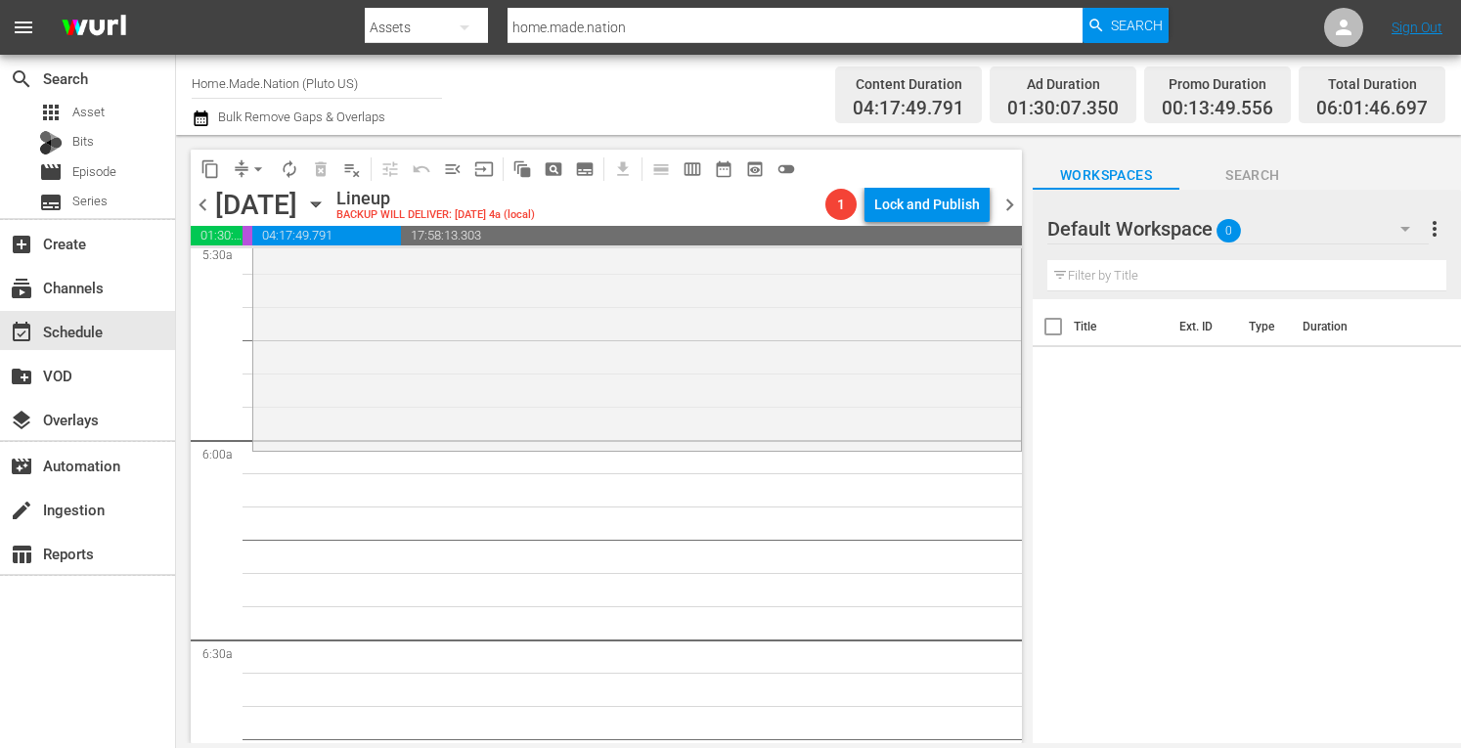
scroll to position [2203, 0]
click at [354, 351] on div "24 Hour Flip / SE1 / EP8: Rainy Deal in North Plainfield Rainy Deal in North Pl…" at bounding box center [637, 249] width 768 height 396
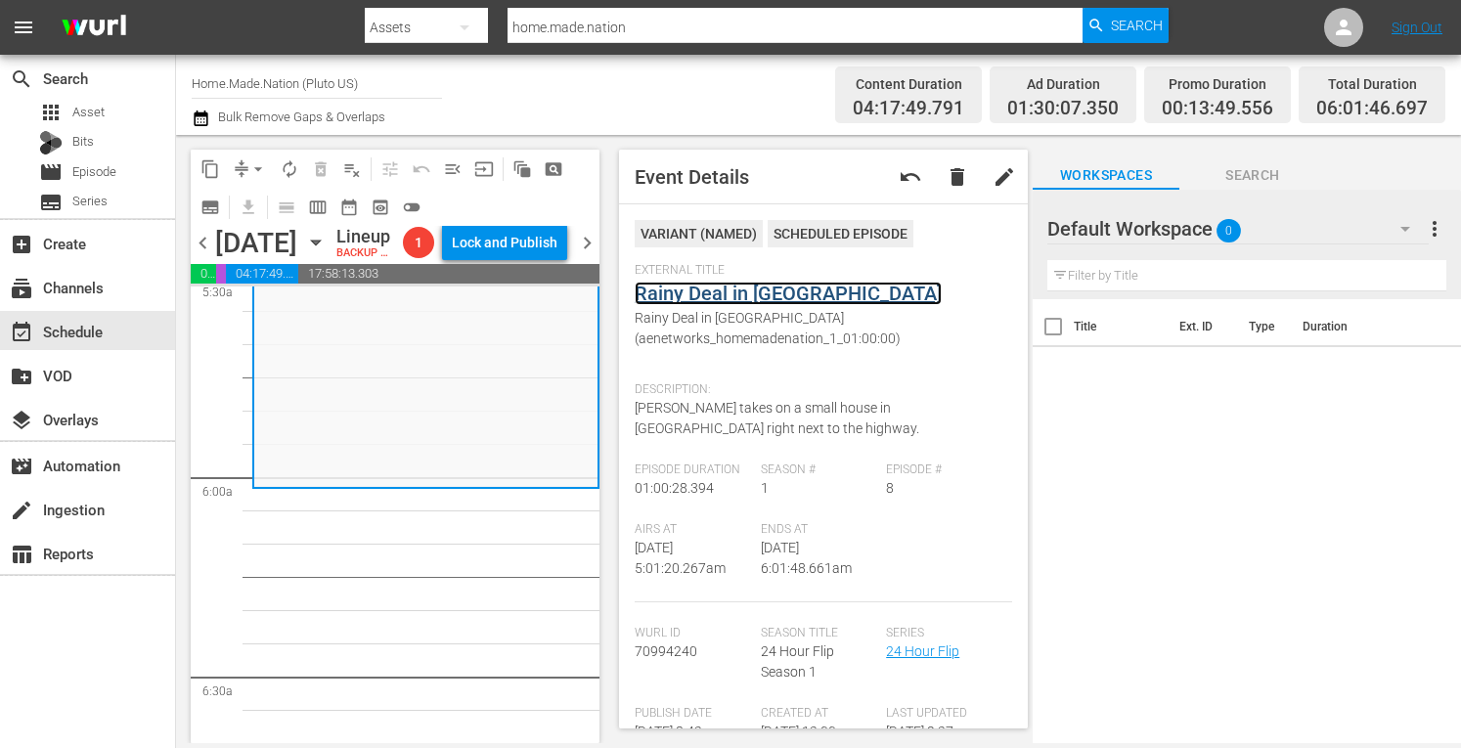
click at [712, 294] on link "Rainy Deal in North Plainfield" at bounding box center [788, 293] width 307 height 23
click at [248, 170] on span "arrow_drop_down" at bounding box center [258, 169] width 20 height 20
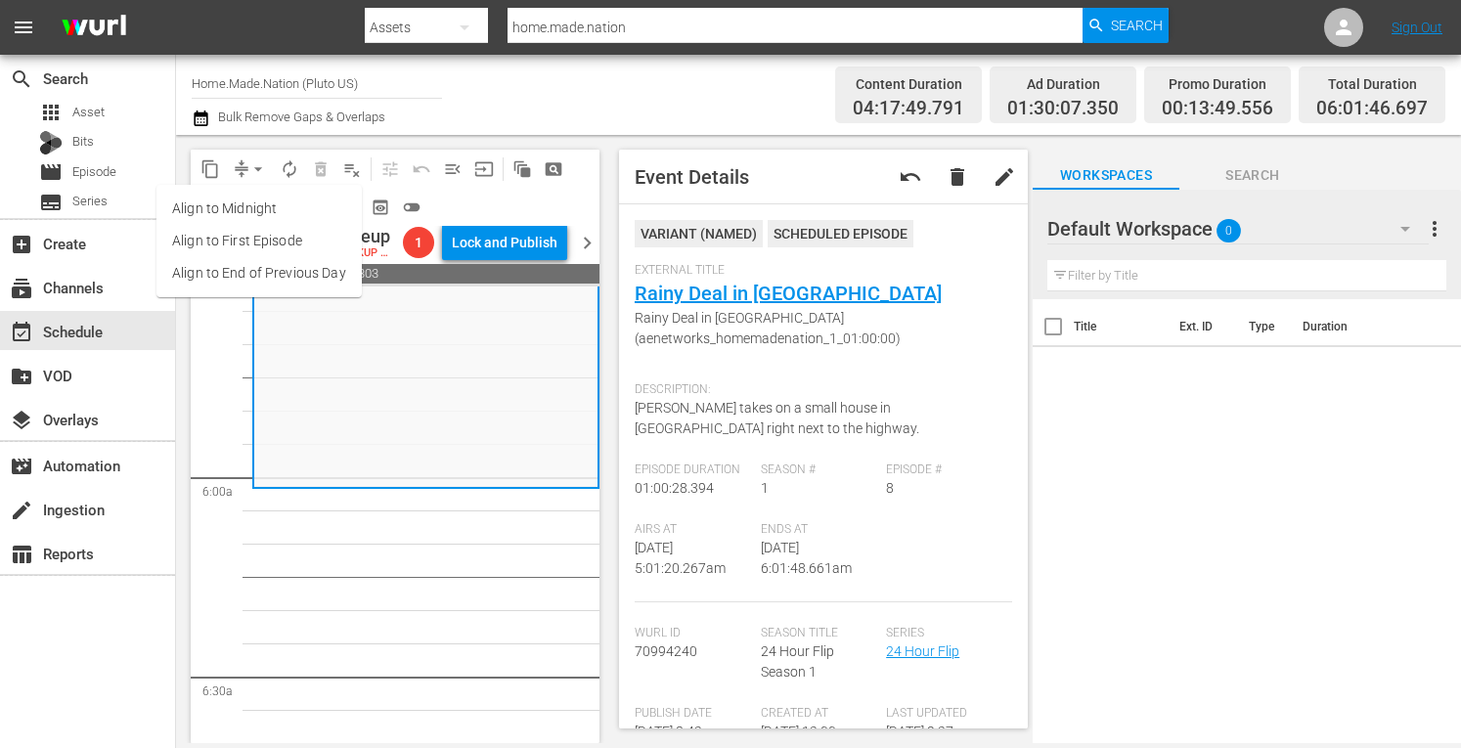
click at [231, 204] on li "Align to Midnight" at bounding box center [258, 209] width 205 height 32
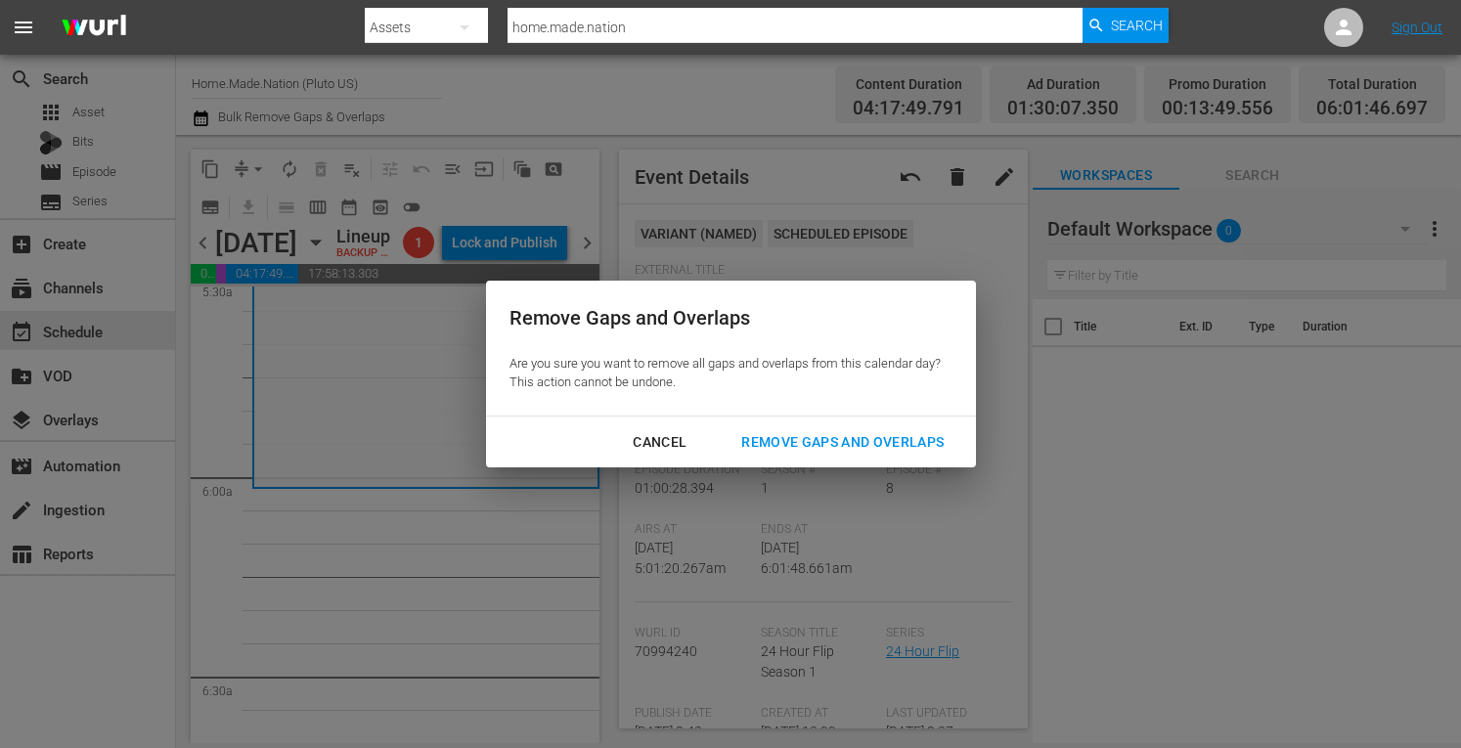
click at [833, 446] on div "Remove Gaps and Overlaps" at bounding box center [843, 442] width 234 height 24
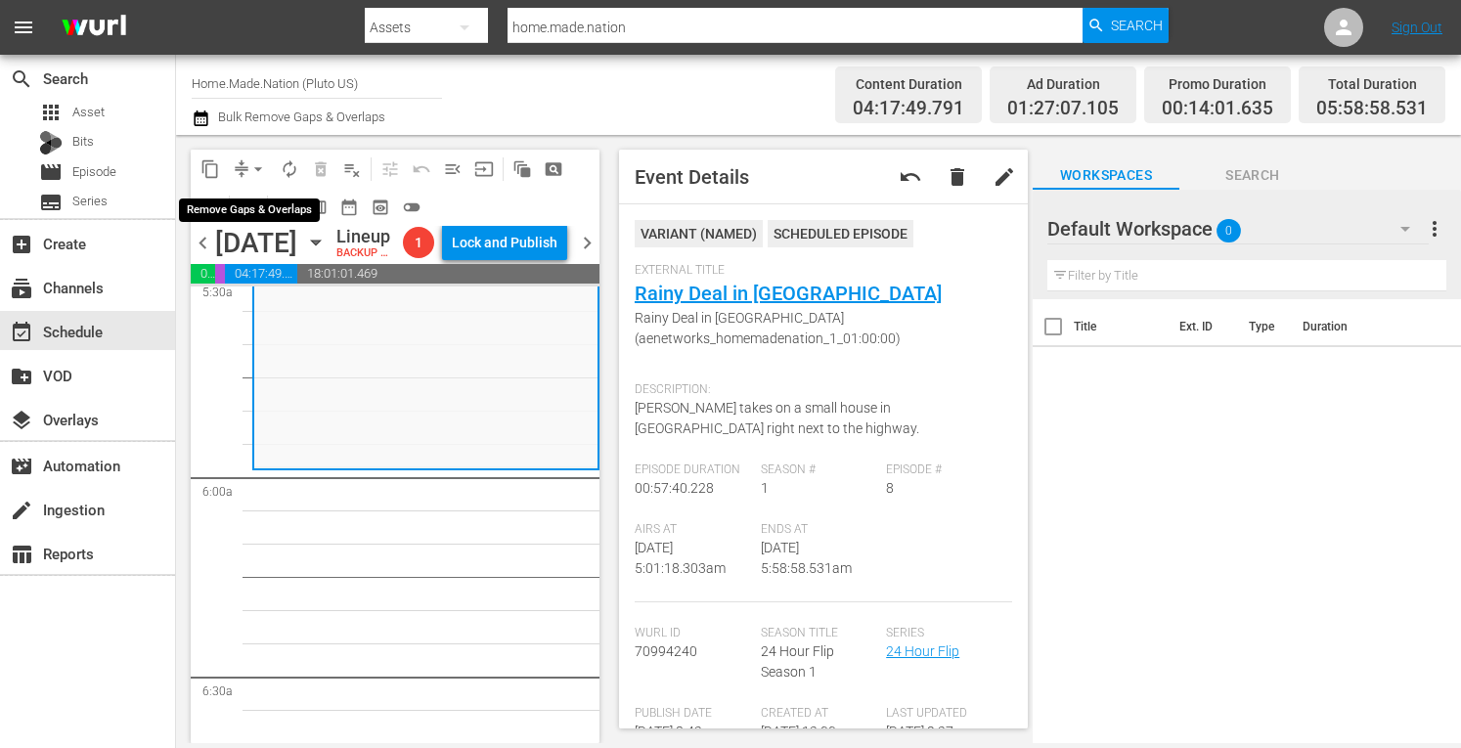
click at [258, 163] on span "arrow_drop_down" at bounding box center [258, 169] width 20 height 20
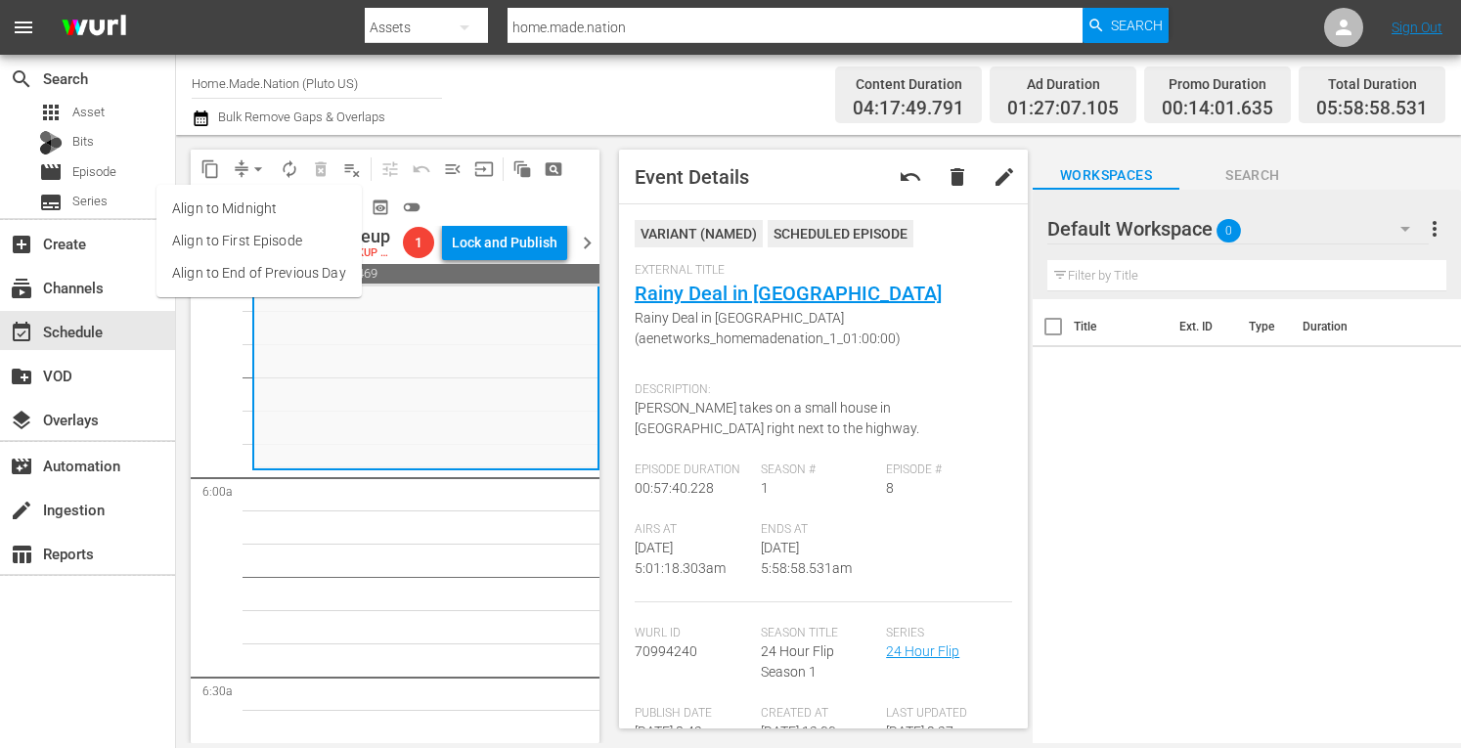
click at [237, 192] on ul "Align to Midnight Align to First Episode Align to End of Previous Day" at bounding box center [258, 241] width 205 height 112
click at [242, 214] on li "Align to Midnight" at bounding box center [258, 209] width 205 height 32
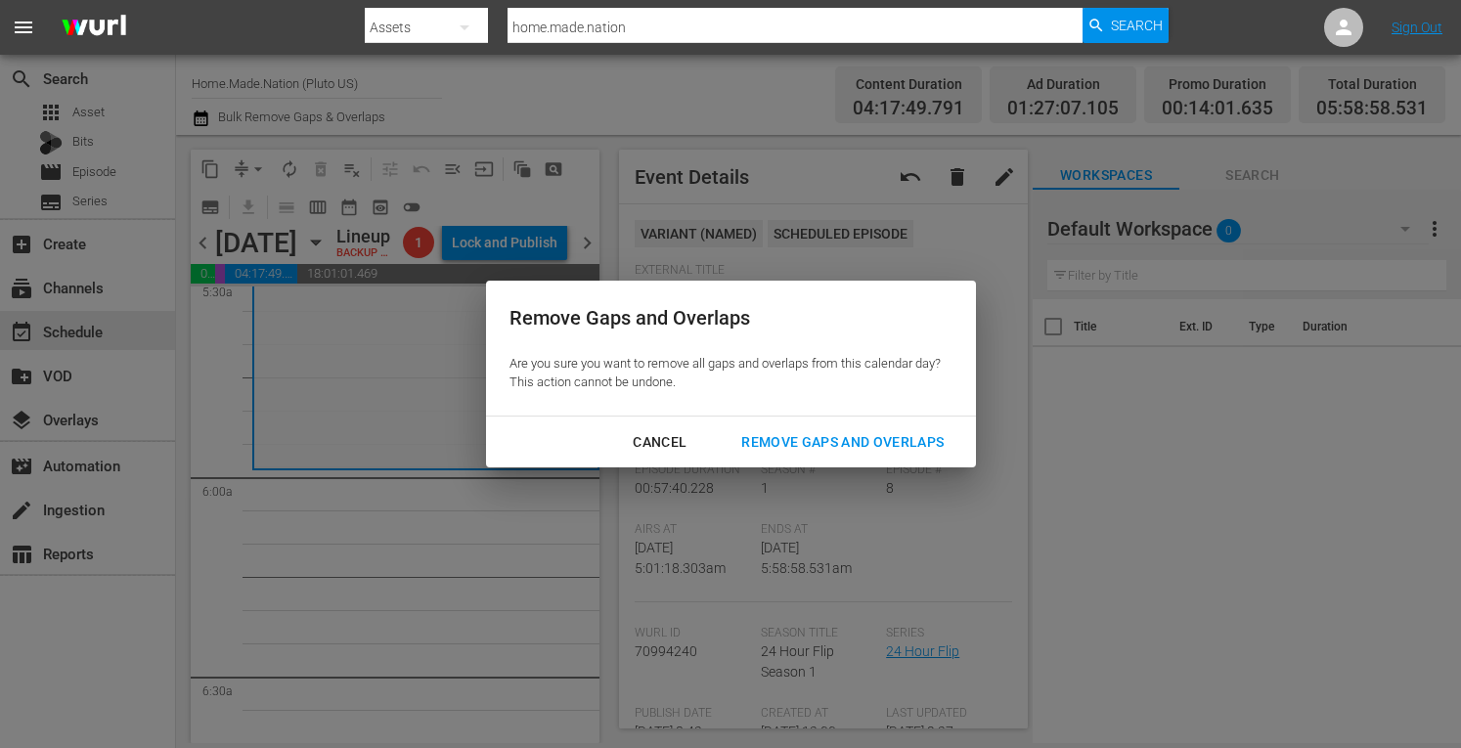
click at [784, 447] on div "Remove Gaps and Overlaps" at bounding box center [843, 442] width 234 height 24
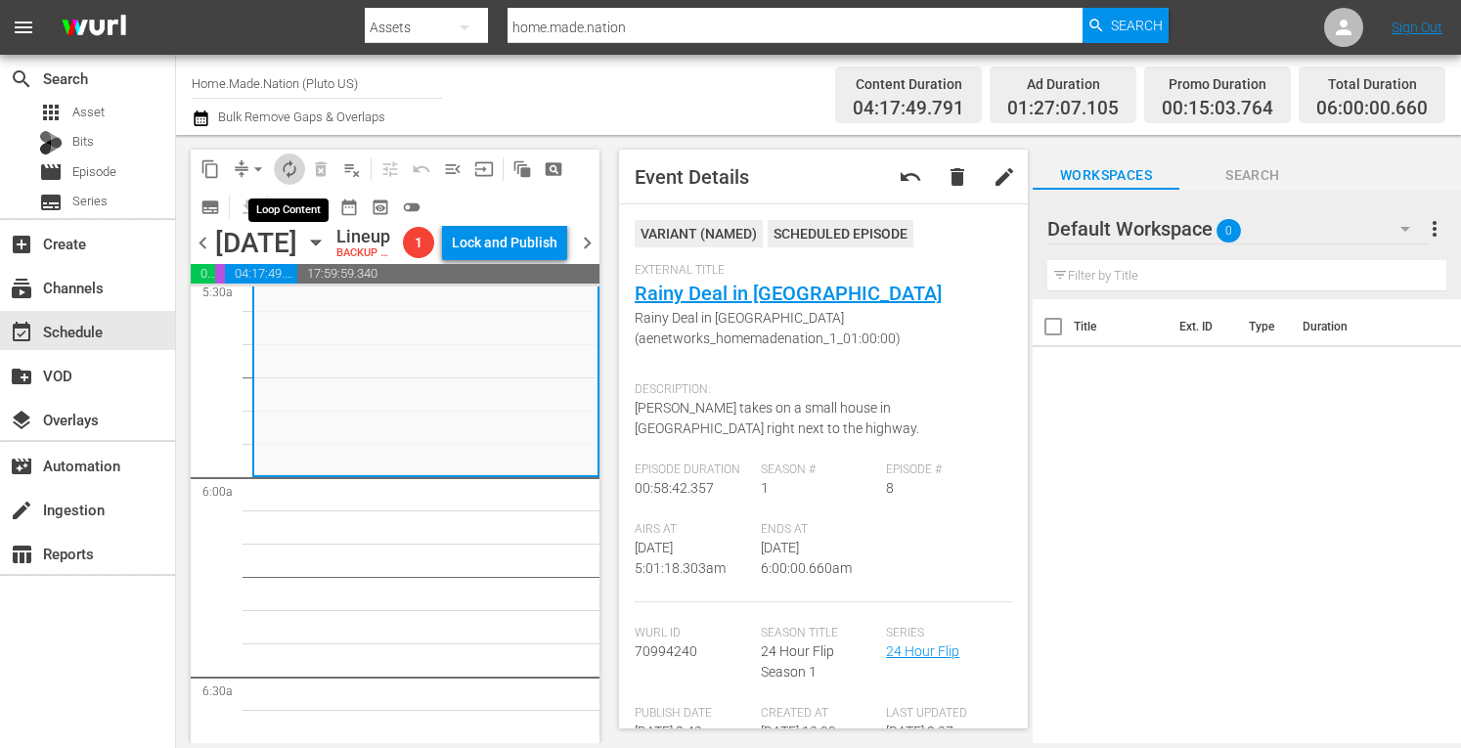
click at [294, 168] on span "autorenew_outlined" at bounding box center [290, 169] width 20 height 20
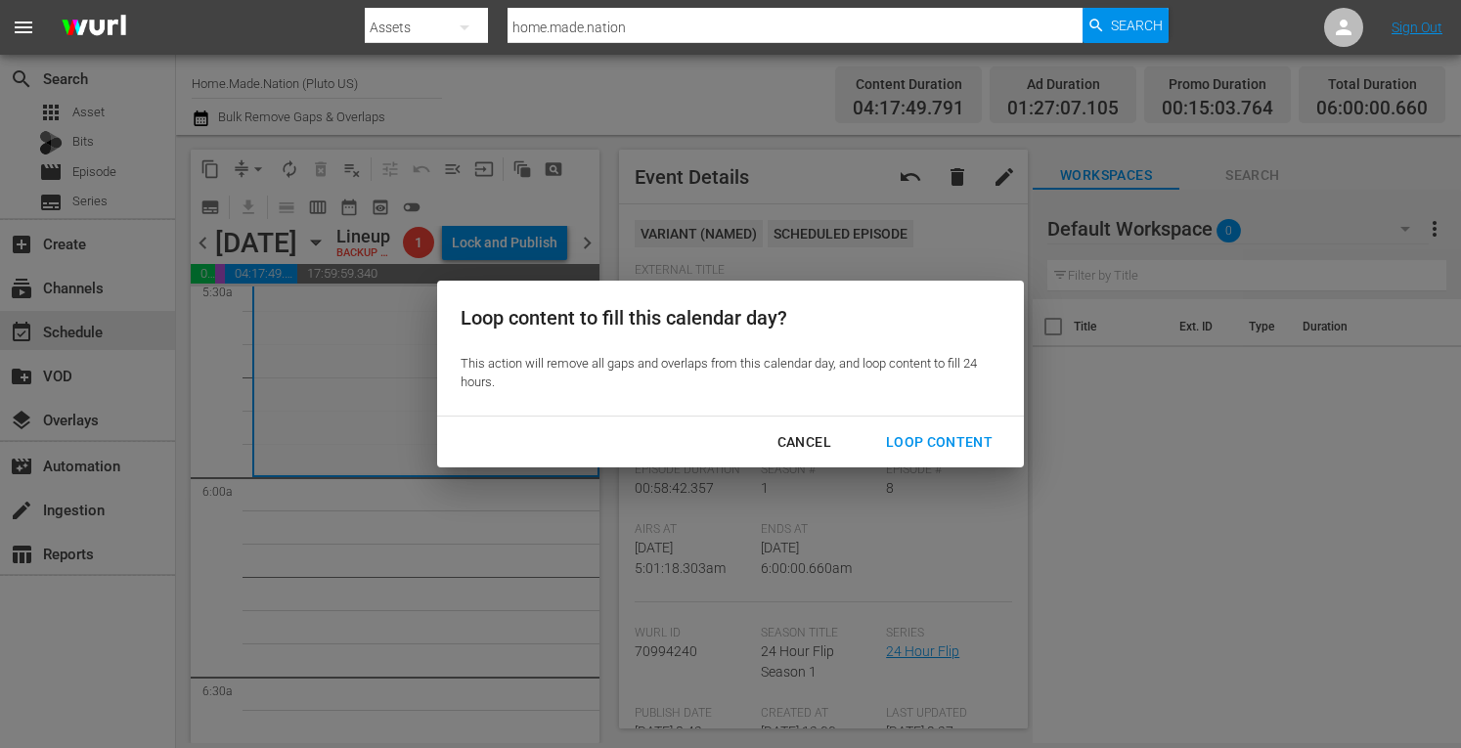
click at [965, 447] on div "Loop Content" at bounding box center [939, 442] width 138 height 24
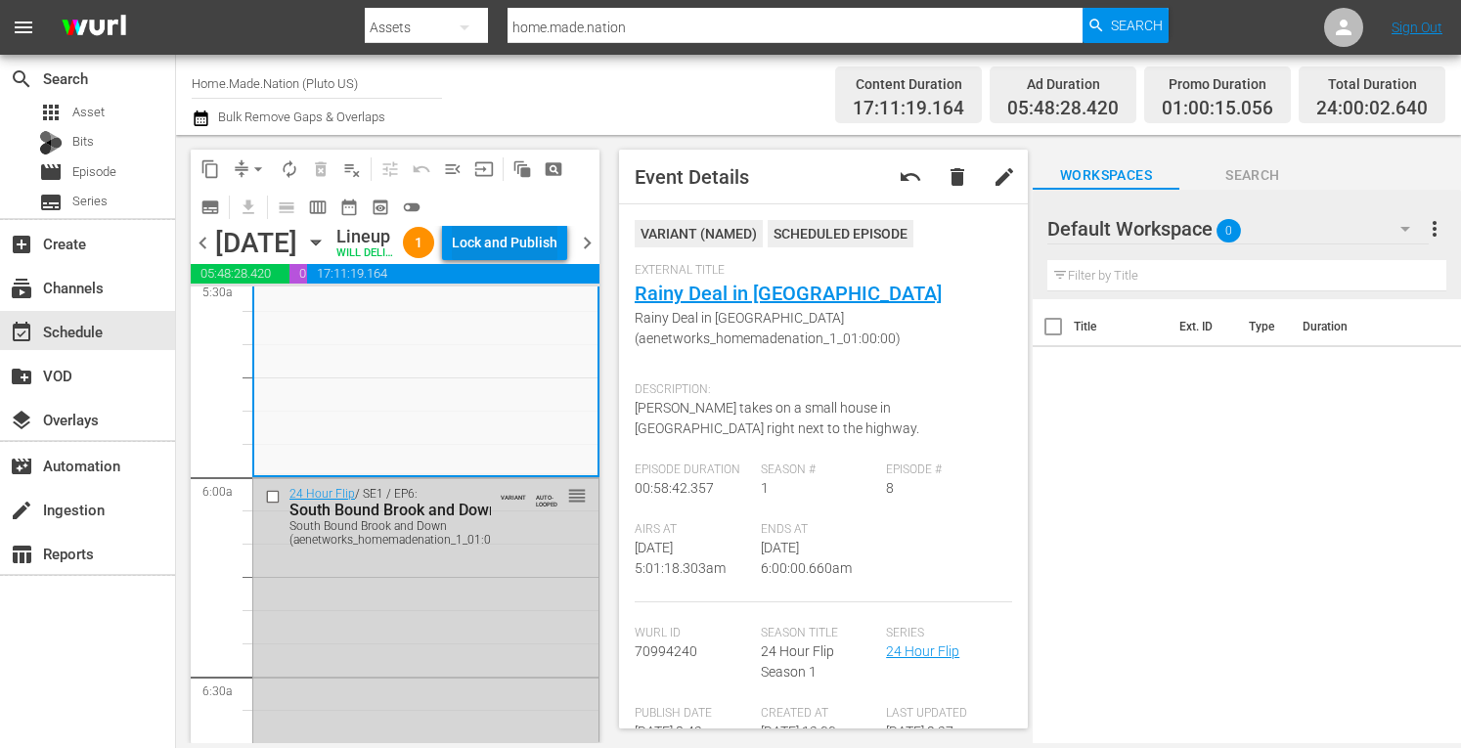
drag, startPoint x: 511, startPoint y: 259, endPoint x: 641, endPoint y: 107, distance: 200.5
click at [641, 107] on div "Channel Title Home.Made.Nation (Pluto US) Bulk Remove Gaps & Overlaps" at bounding box center [510, 95] width 636 height 70
click at [499, 260] on div "Lock and Publish" at bounding box center [505, 242] width 106 height 35
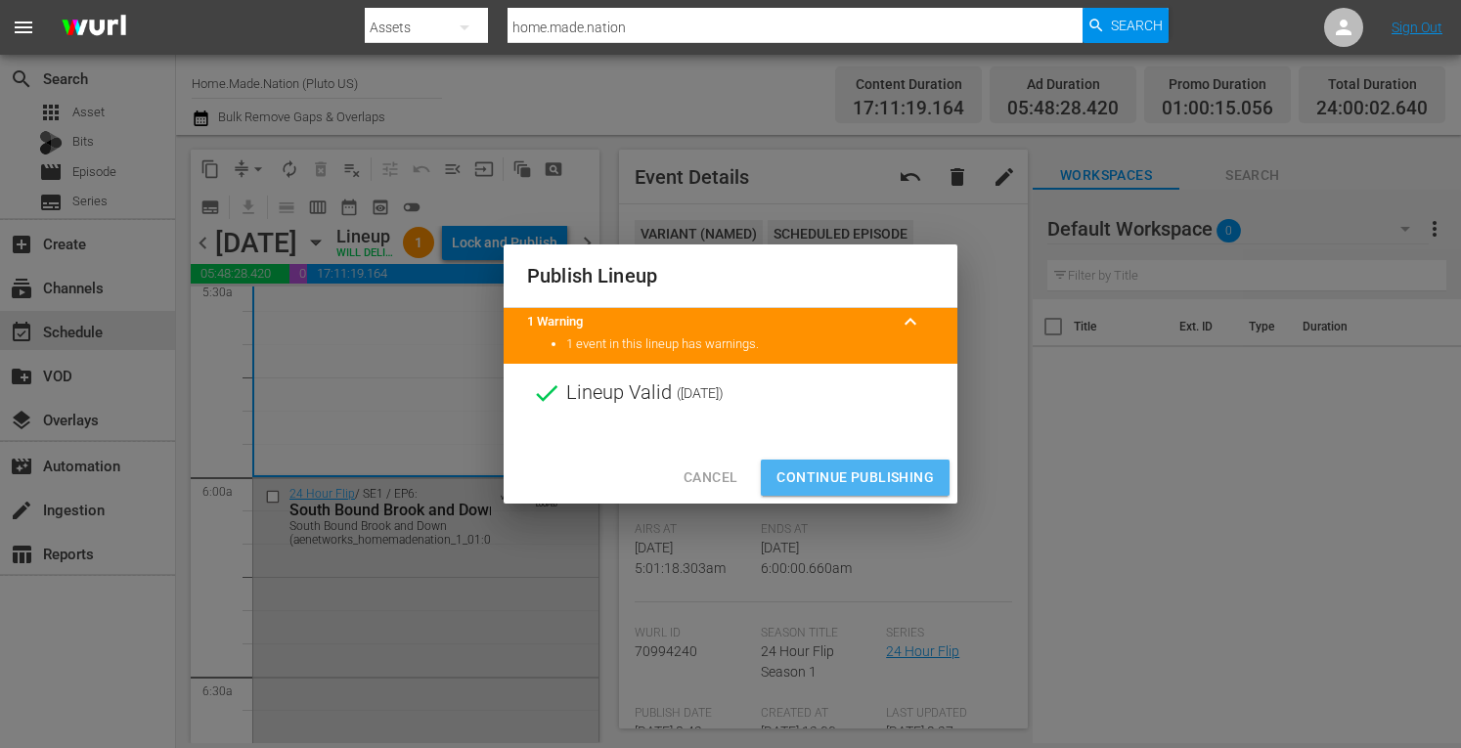
click at [872, 482] on span "Continue Publishing" at bounding box center [855, 478] width 157 height 24
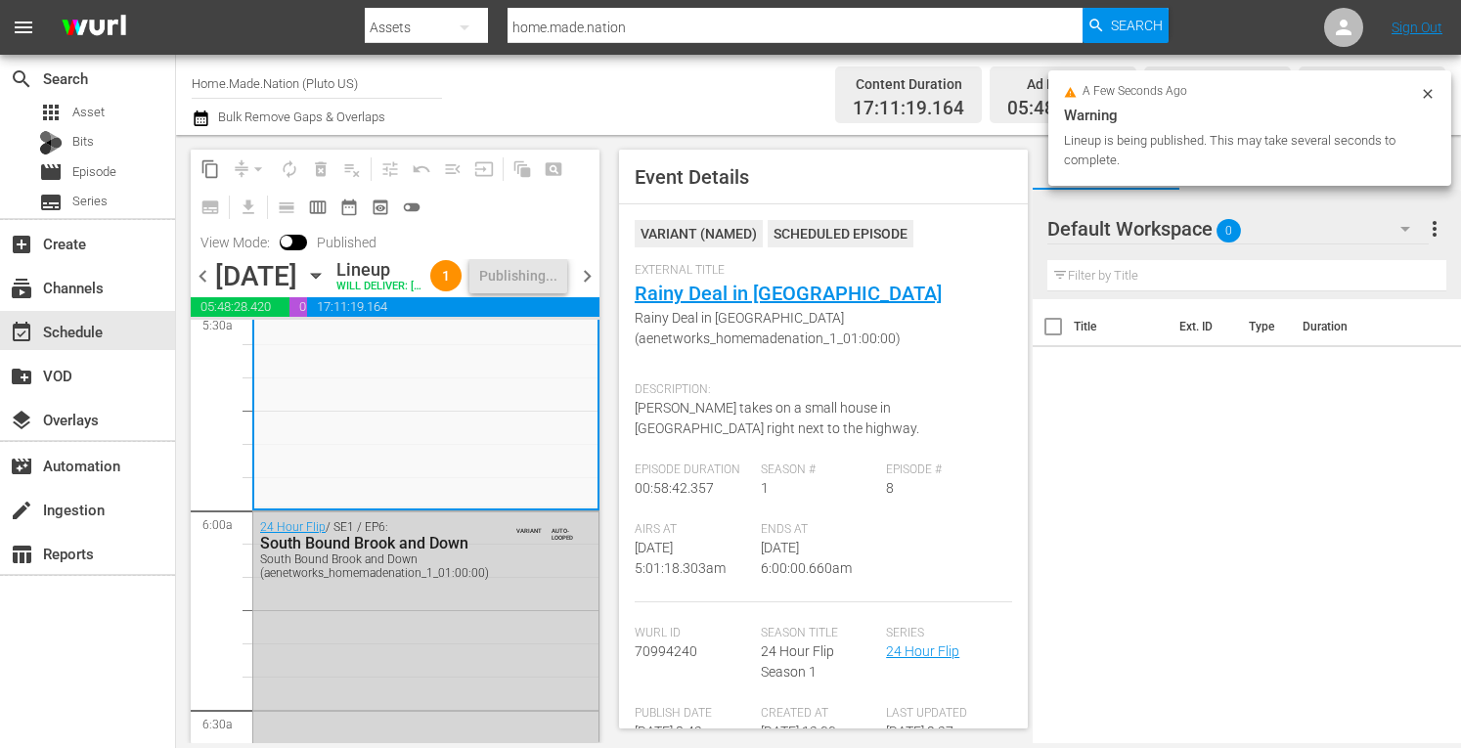
click at [589, 289] on span "chevron_right" at bounding box center [587, 276] width 24 height 24
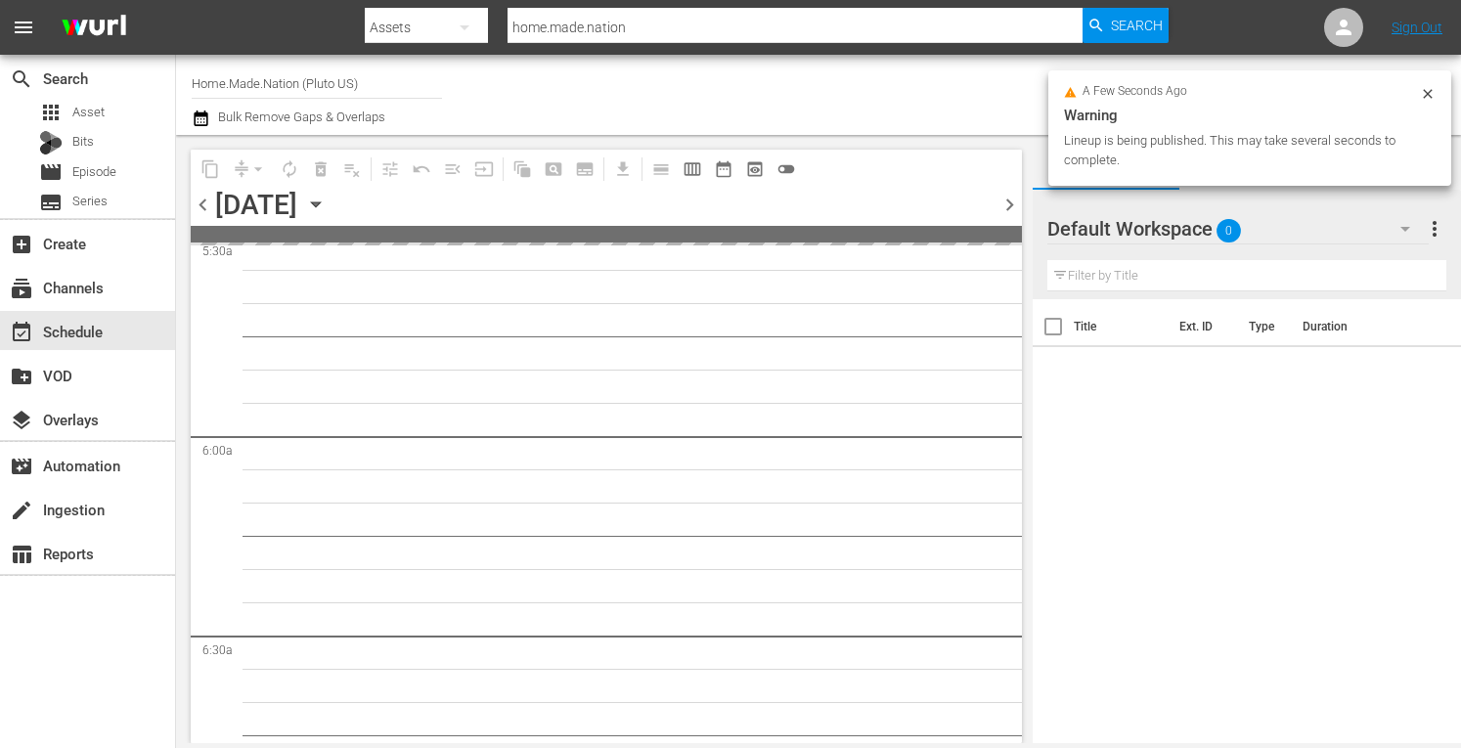
scroll to position [2303, 0]
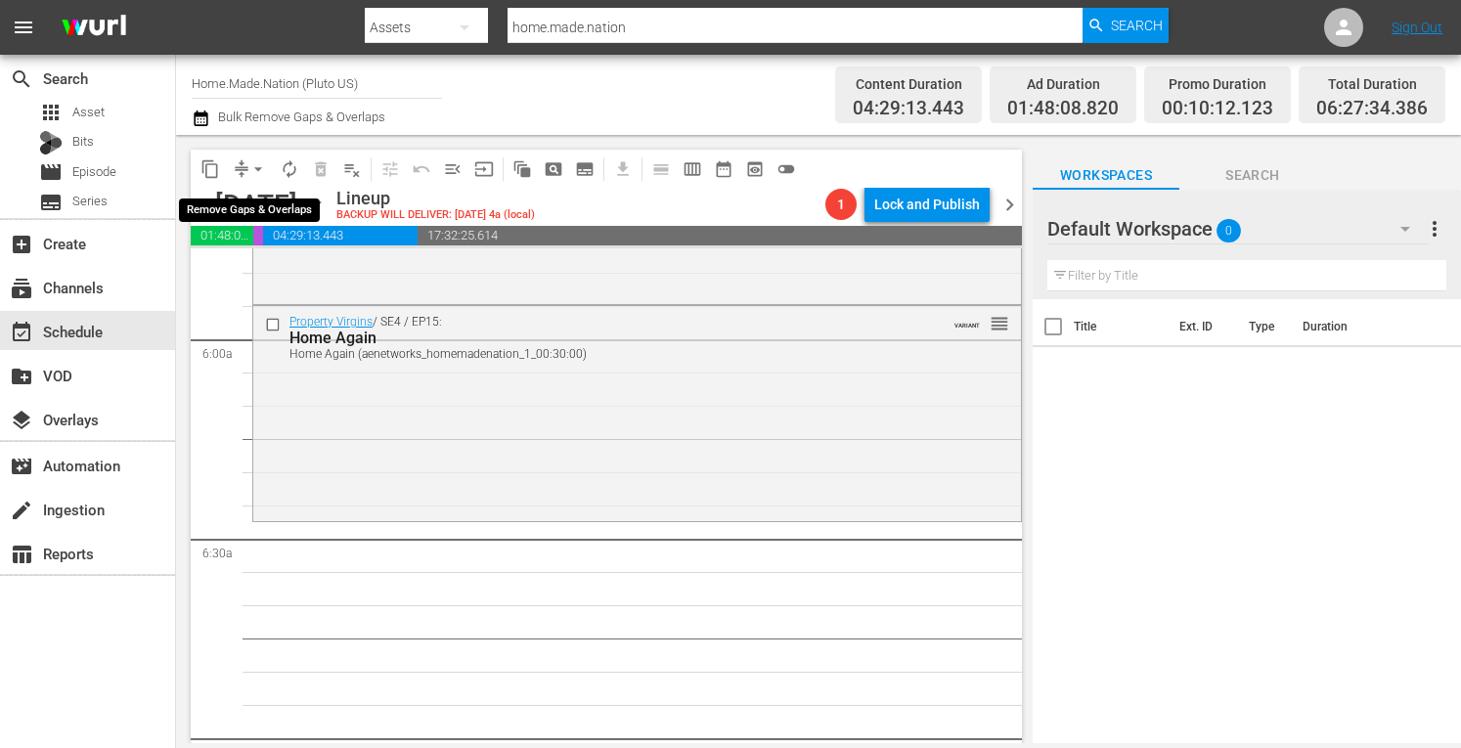
click at [257, 176] on span "arrow_drop_down" at bounding box center [258, 169] width 20 height 20
click at [231, 202] on li "Align to Midnight" at bounding box center [258, 209] width 161 height 32
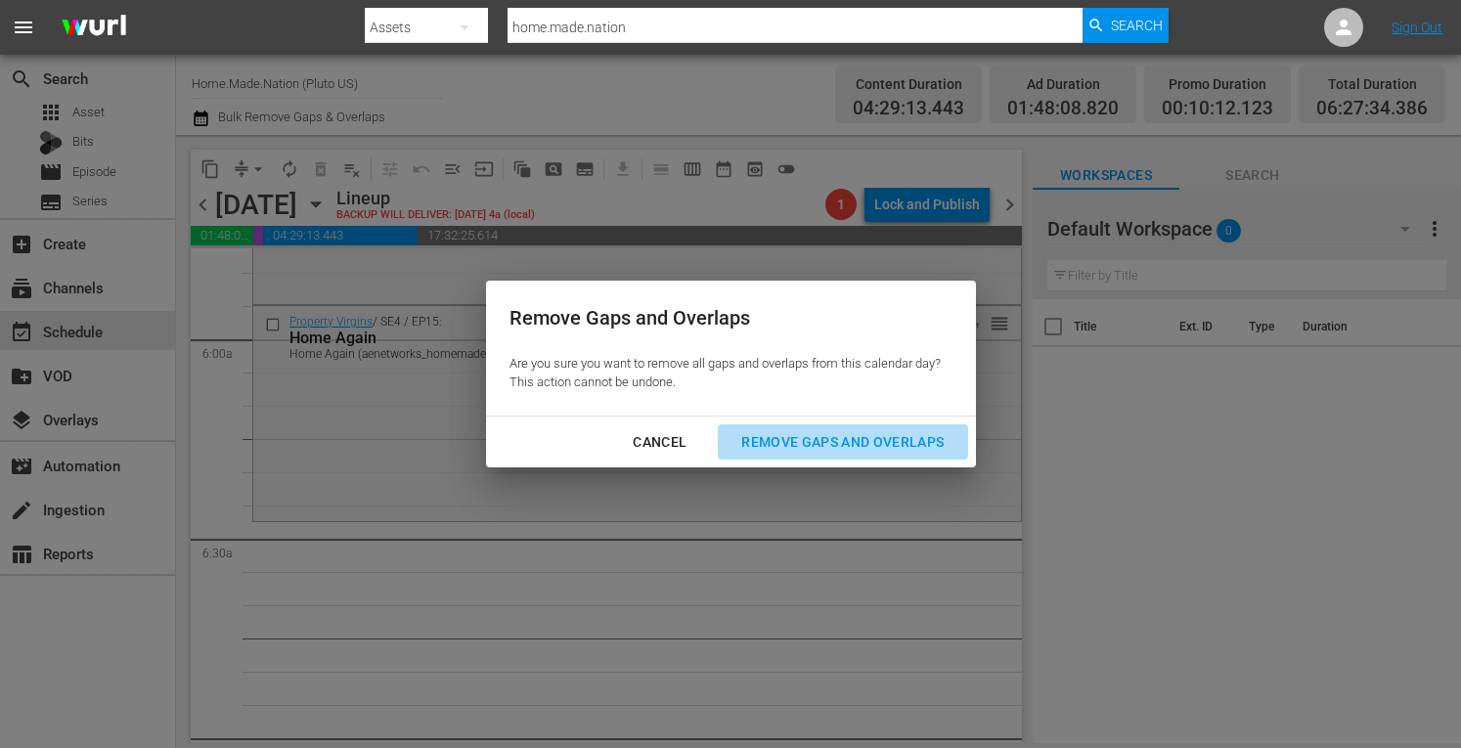
click at [822, 444] on div "Remove Gaps and Overlaps" at bounding box center [843, 442] width 234 height 24
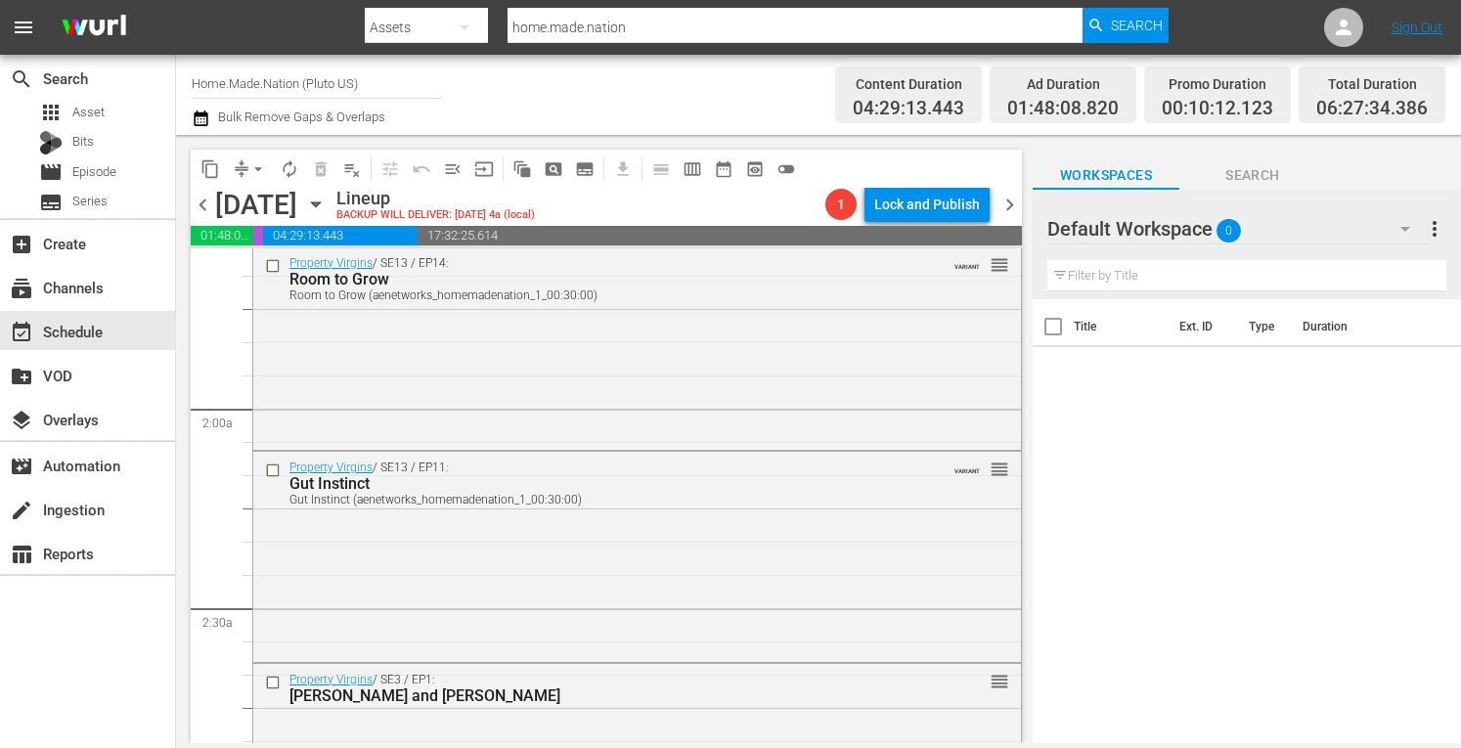
scroll to position [0, 0]
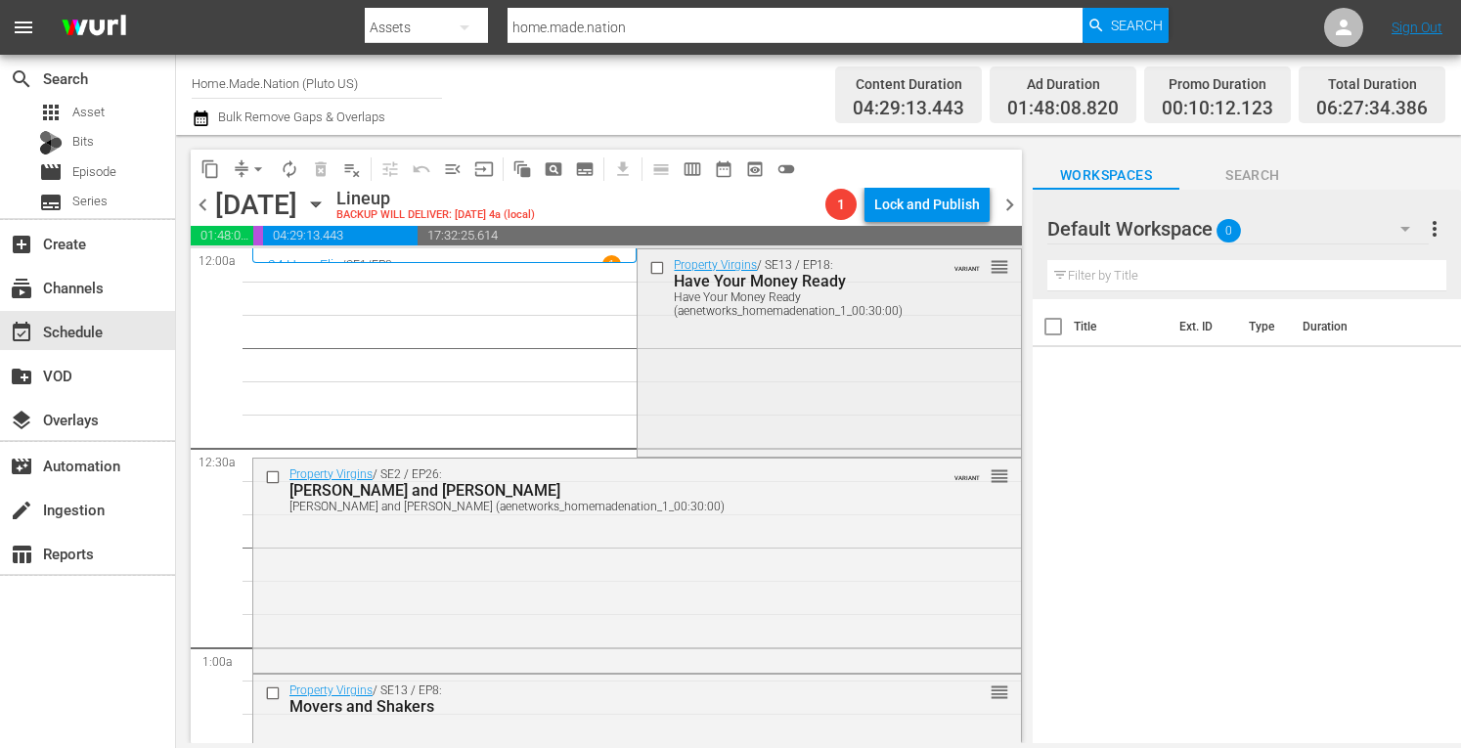
click at [737, 400] on div "Property Virgins / SE13 / EP18: Have Your Money Ready Have Your Money Ready (ae…" at bounding box center [829, 350] width 382 height 202
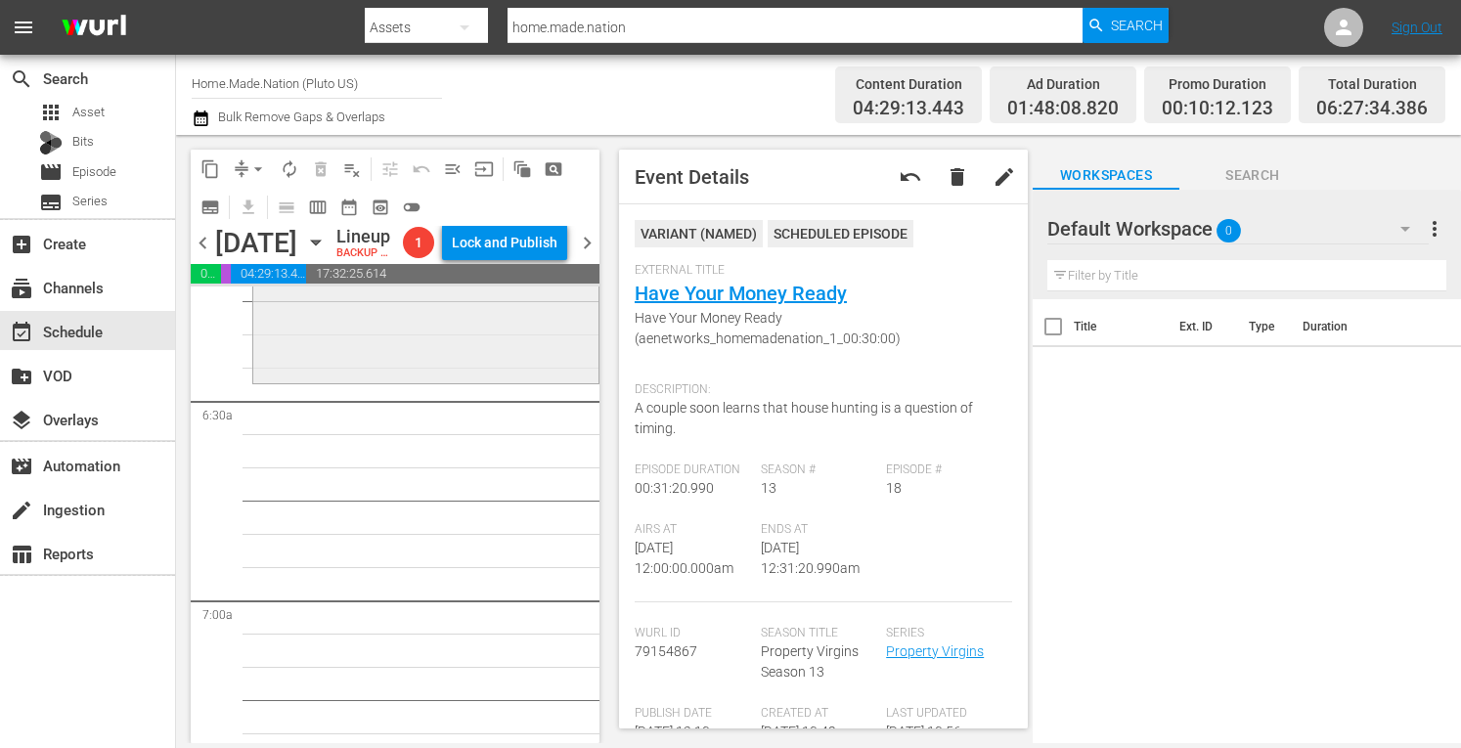
scroll to position [2480, 0]
click at [337, 378] on div "Property Virgins / SE4 / EP15: Home Again Home Again (aenetworks_homemadenation…" at bounding box center [425, 272] width 345 height 211
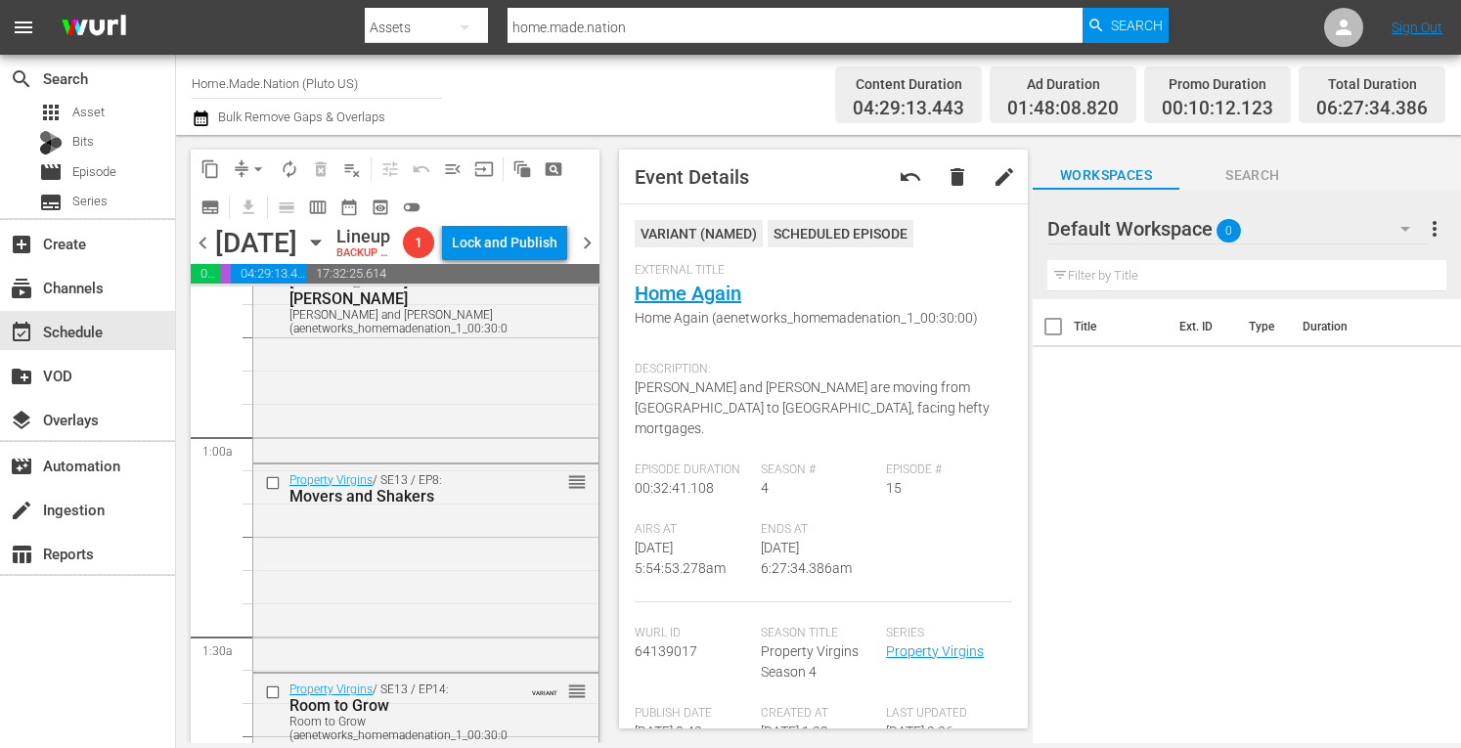
scroll to position [0, 0]
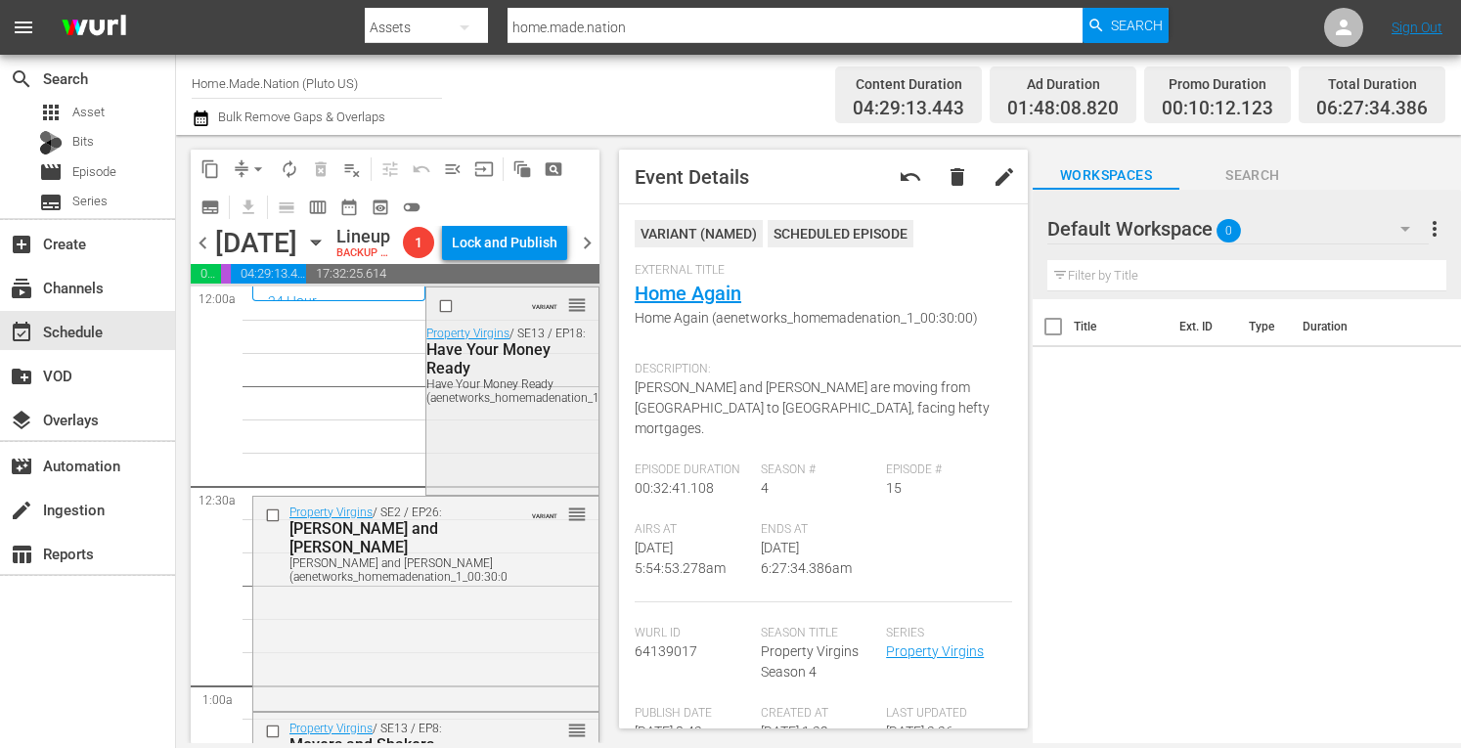
click at [480, 490] on div "VARIANT reorder Property Virgins / SE13 / EP18: Have Your Money Ready Have Your…" at bounding box center [511, 389] width 171 height 202
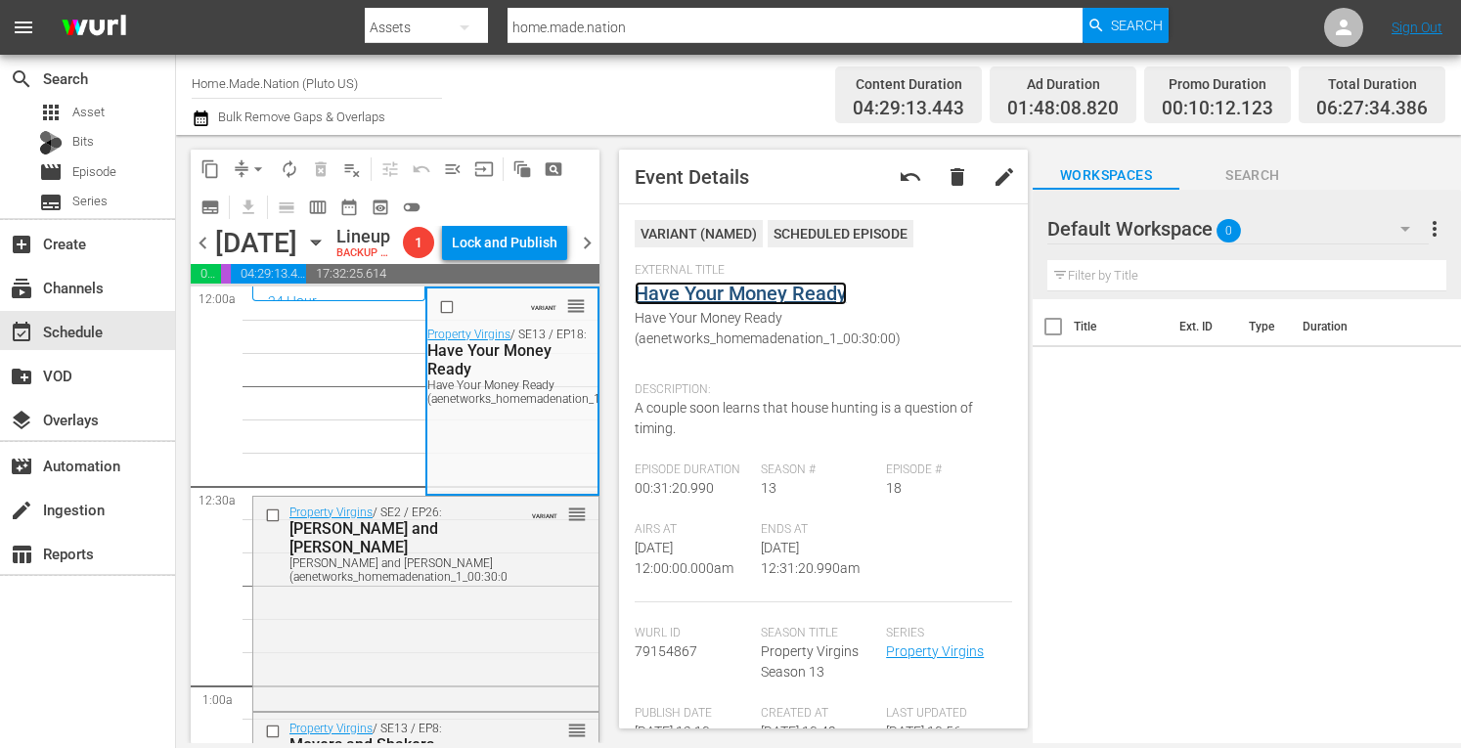
click at [726, 293] on link "Have Your Money Ready" at bounding box center [741, 293] width 212 height 23
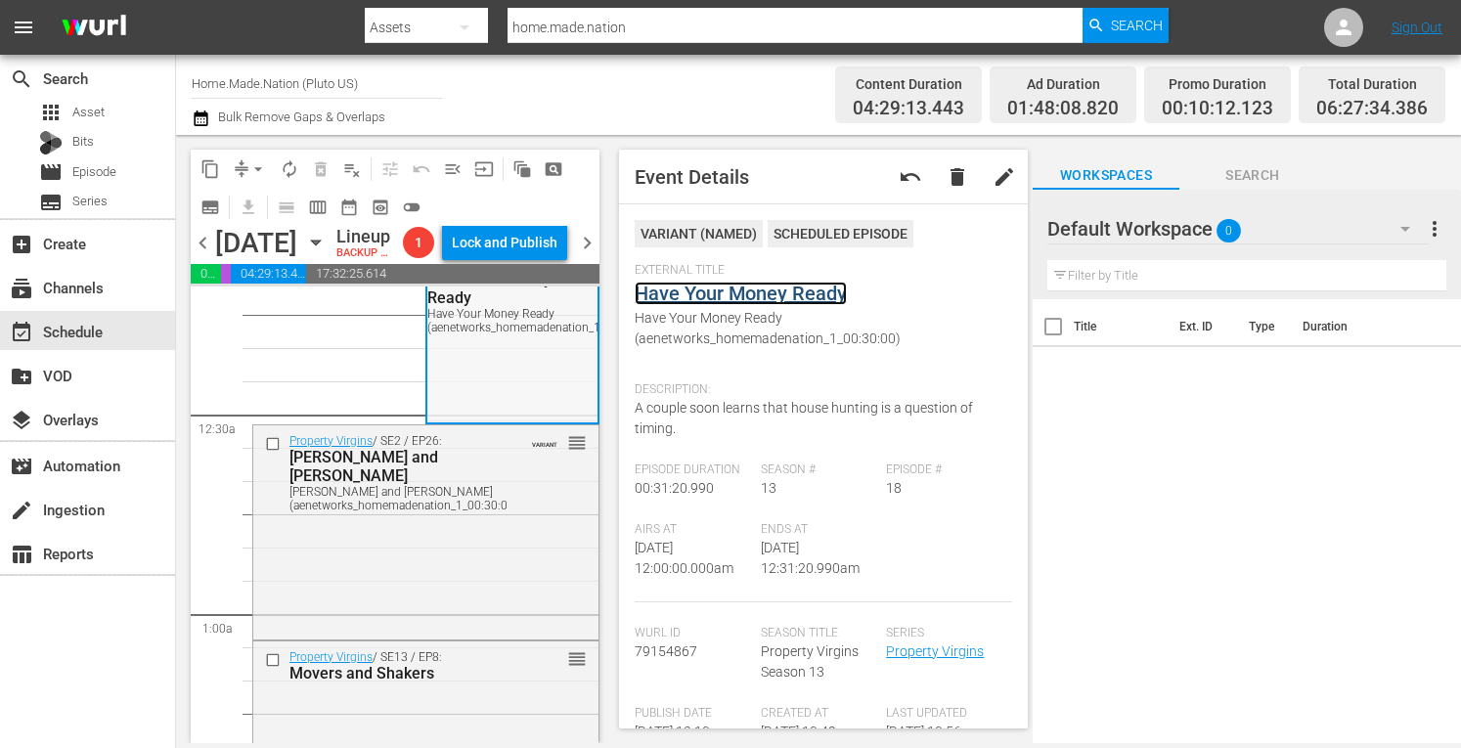
scroll to position [82, 0]
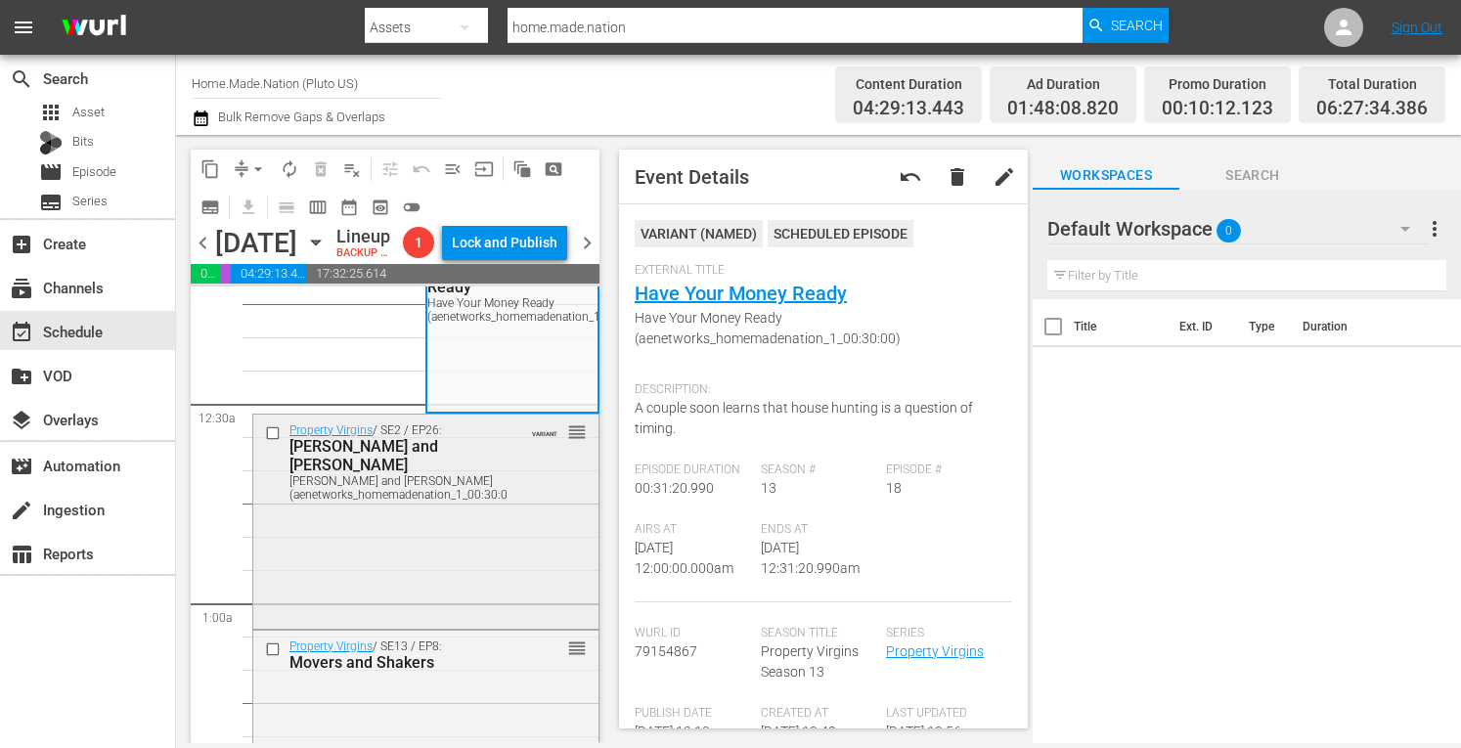
click at [416, 599] on div "Property Virgins / SE2 / EP26: Dan and Christina Dan and Christina (aenetworks_…" at bounding box center [425, 520] width 345 height 211
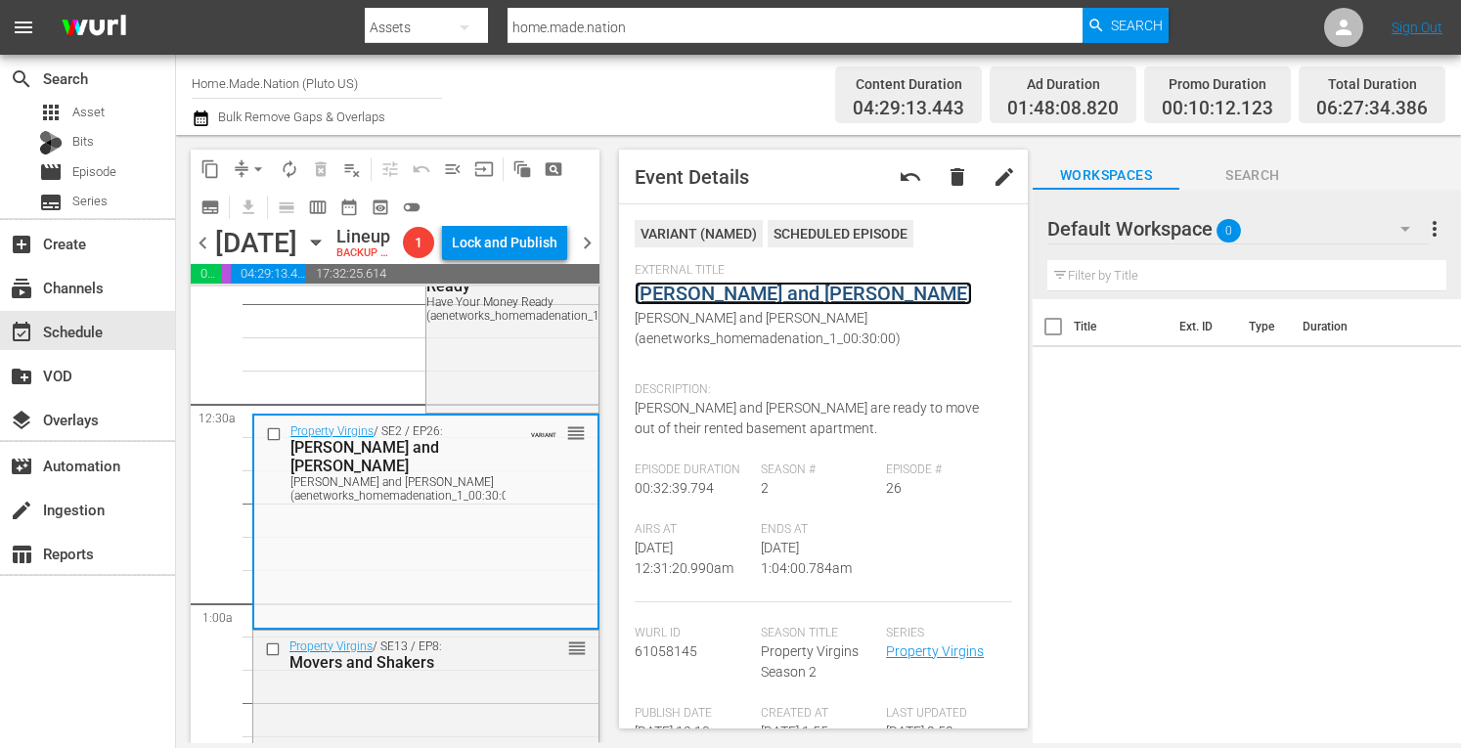
click at [742, 290] on link "Dan and Christina" at bounding box center [803, 293] width 337 height 23
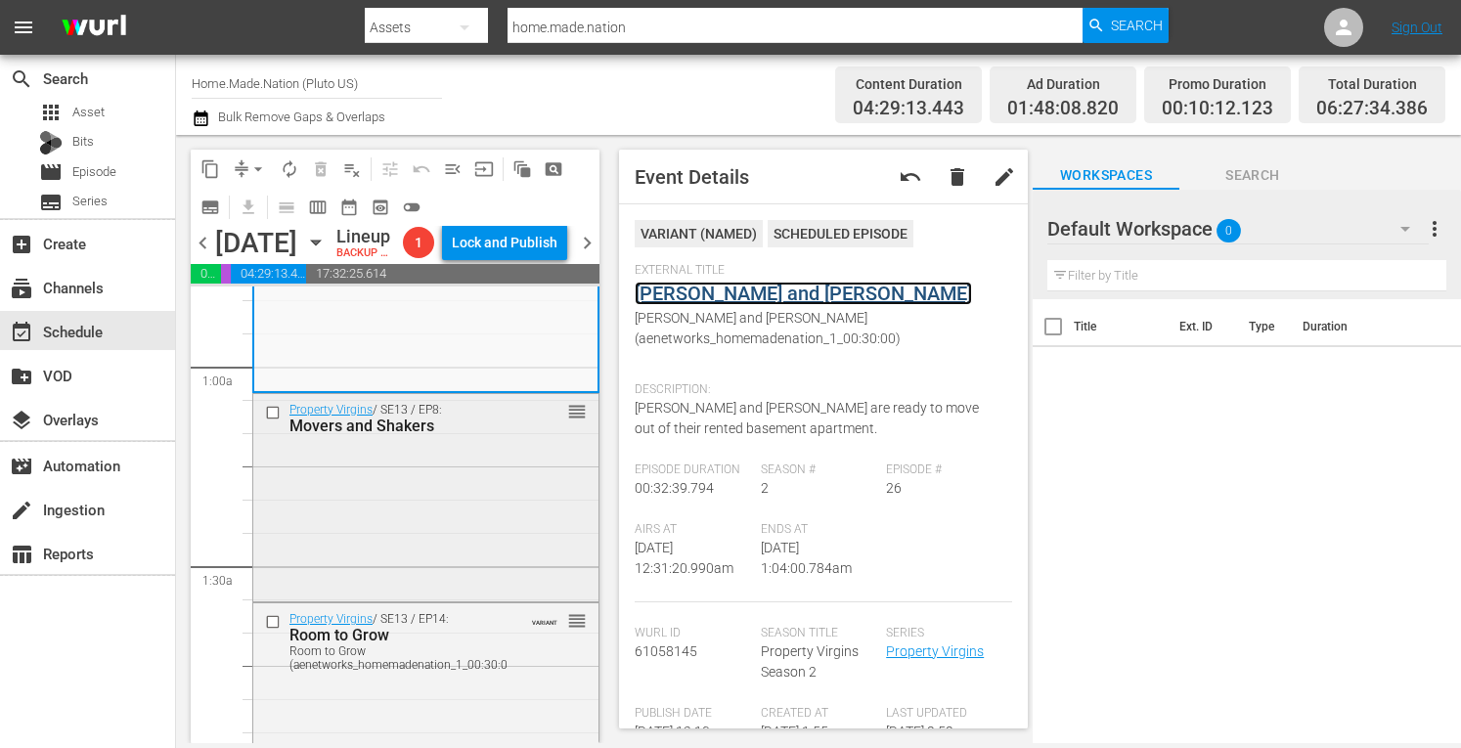
scroll to position [324, 0]
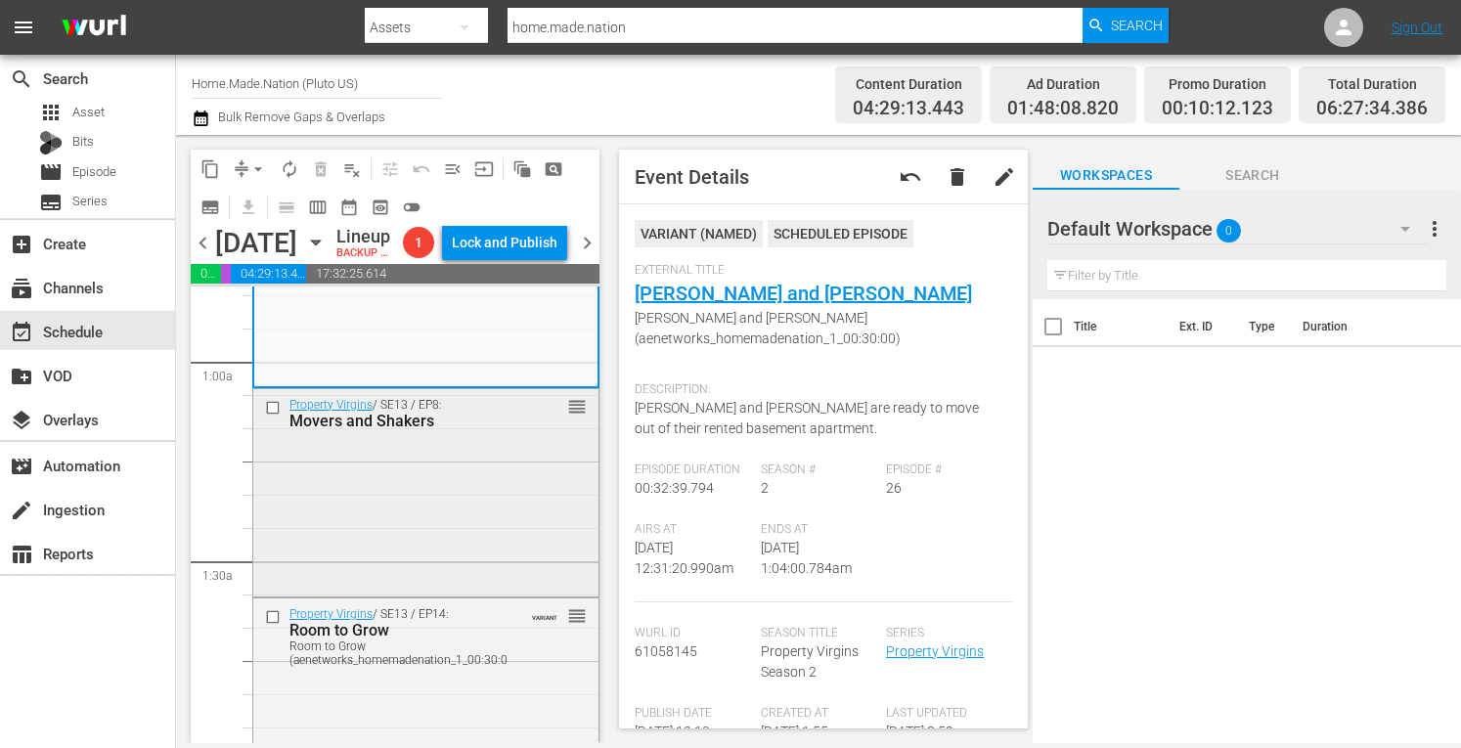
click at [424, 593] on div "Property Virgins / SE13 / EP8: Movers and Shakers reorder" at bounding box center [425, 490] width 345 height 203
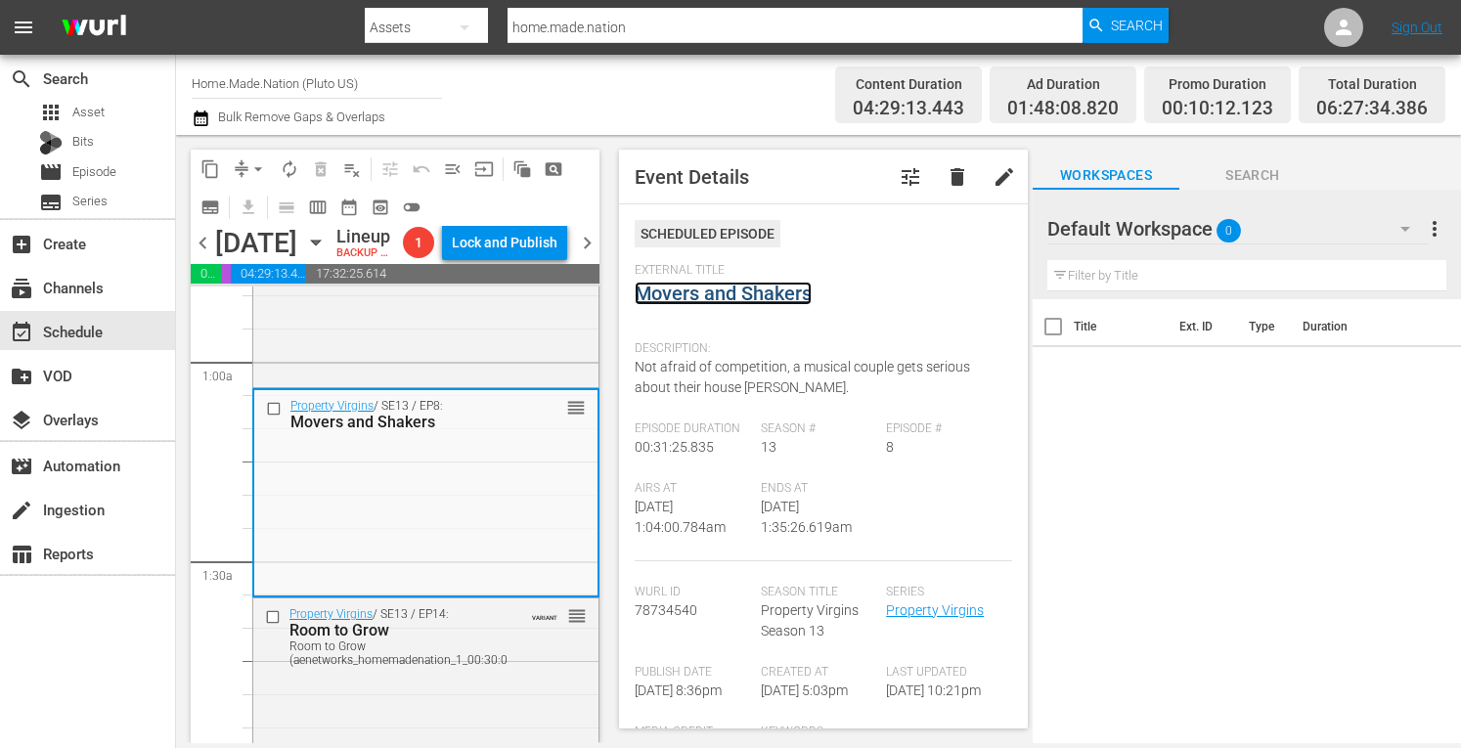
click at [687, 294] on link "Movers and Shakers" at bounding box center [723, 293] width 177 height 23
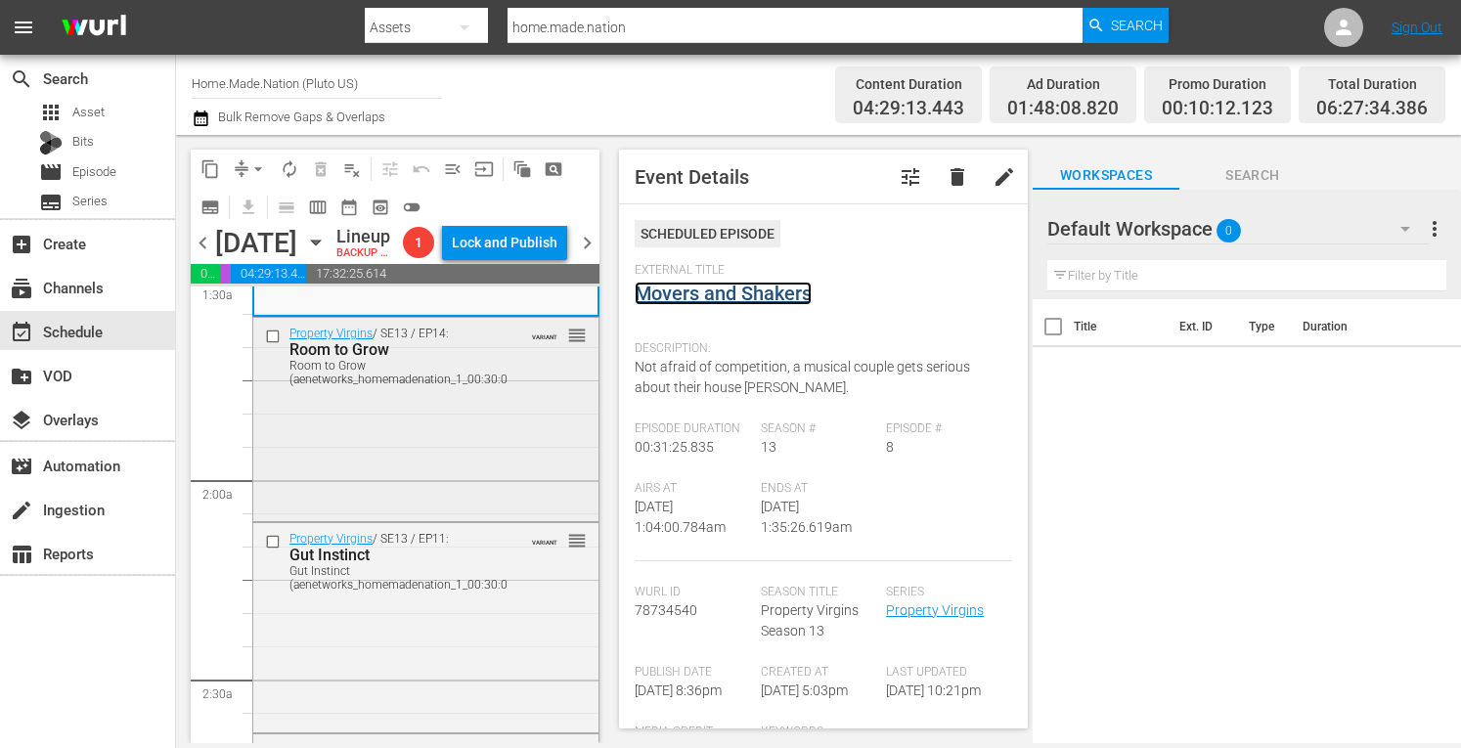
scroll to position [612, 0]
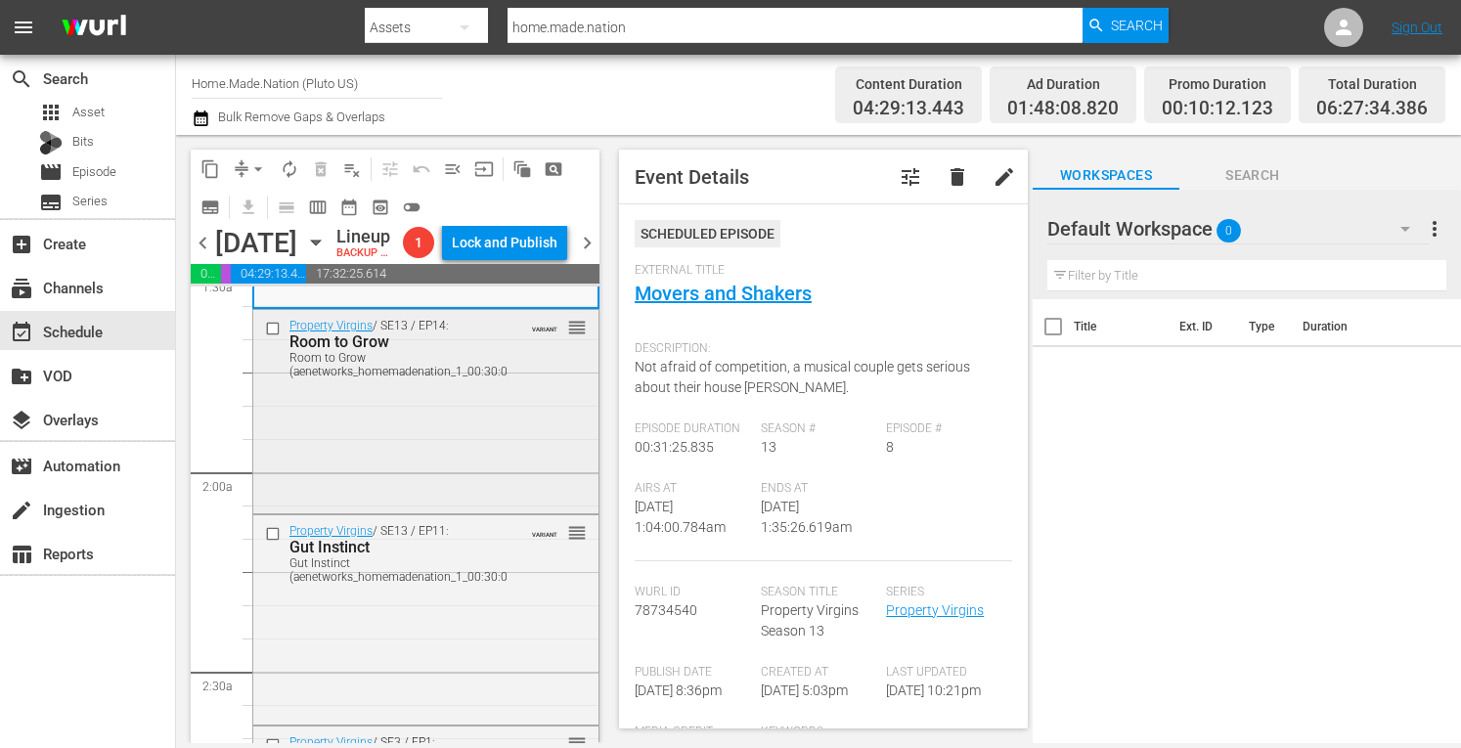
click at [457, 510] on div "Property Virgins / SE13 / EP14: Room to Grow Room to Grow (aenetworks_homemaden…" at bounding box center [425, 410] width 345 height 200
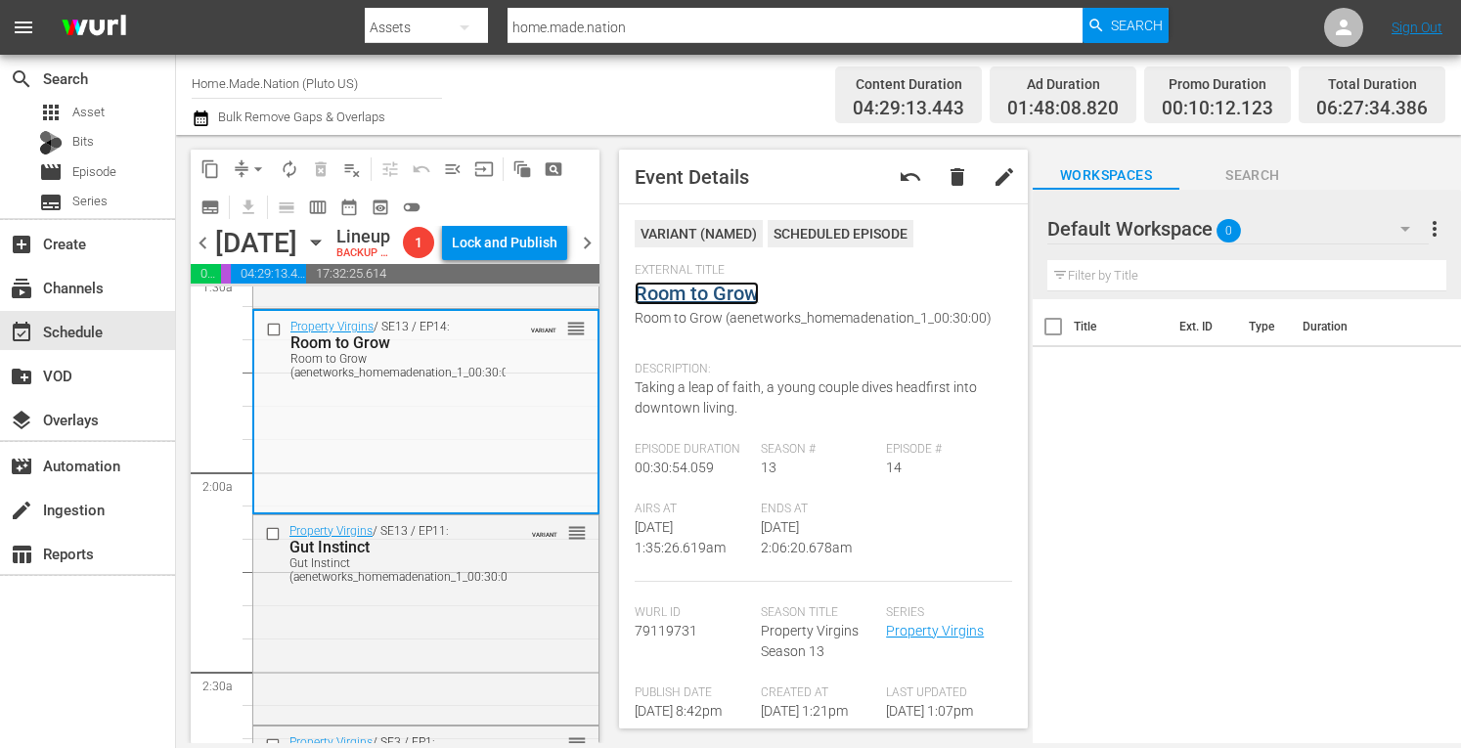
click at [687, 292] on link "Room to Grow" at bounding box center [697, 293] width 124 height 23
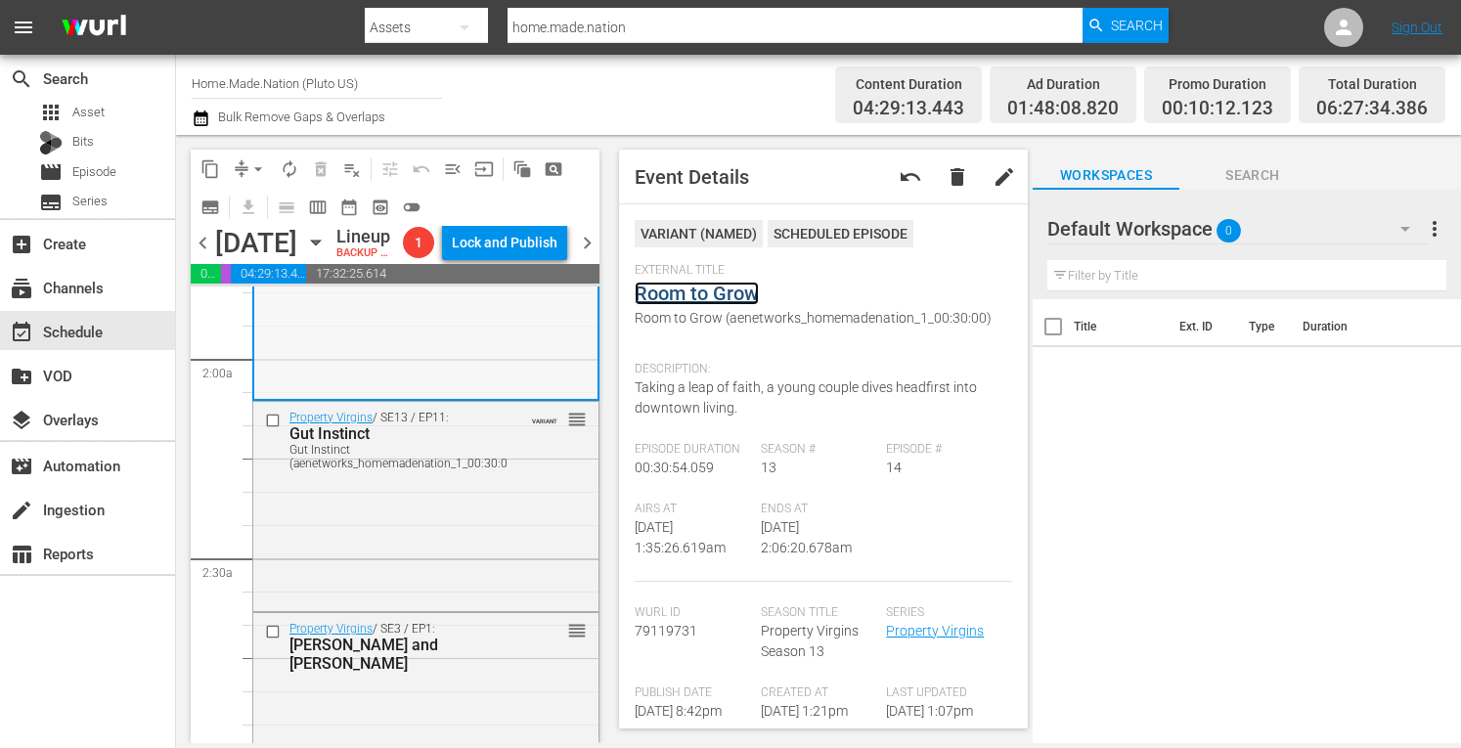
scroll to position [732, 0]
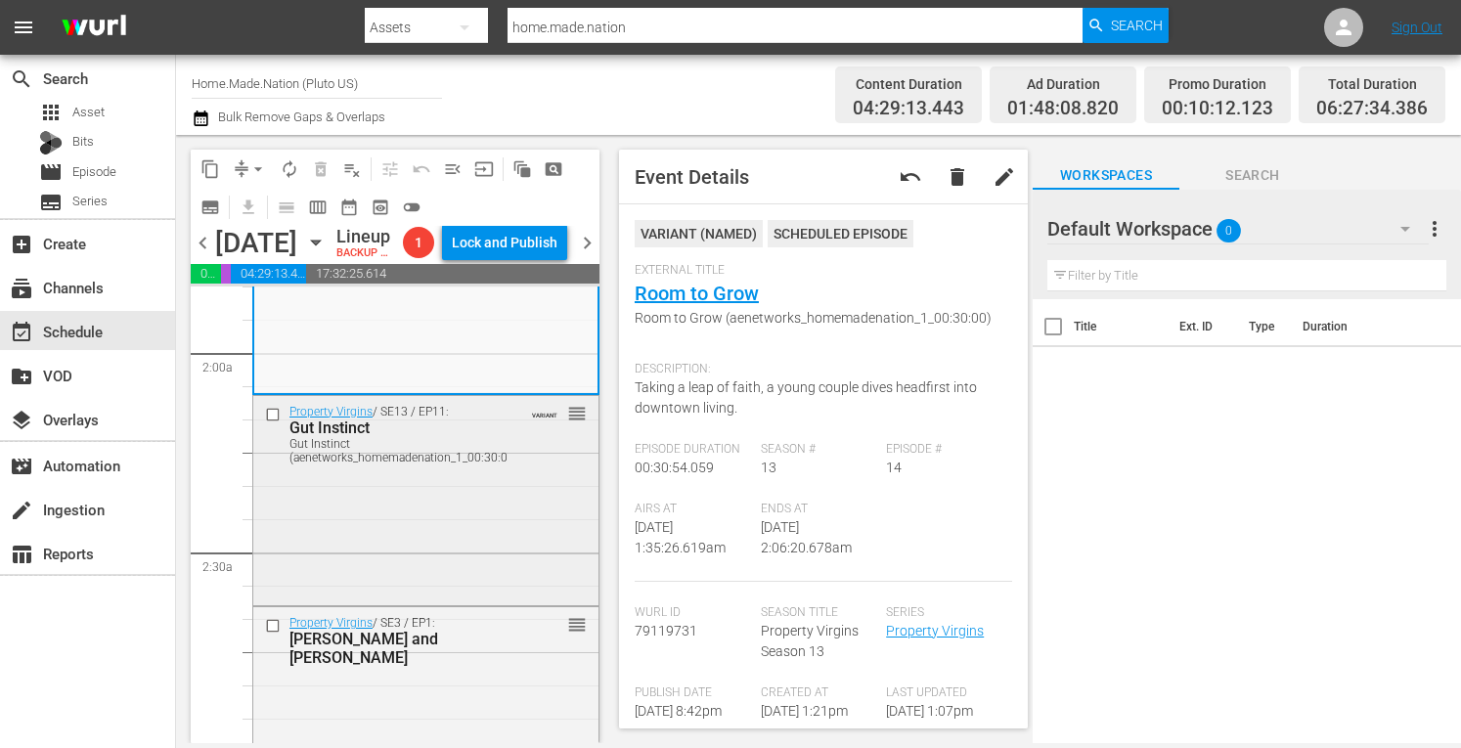
click at [337, 557] on div "Property Virgins / SE13 / EP11: Gut Instinct Gut Instinct (aenetworks_homemaden…" at bounding box center [425, 498] width 345 height 205
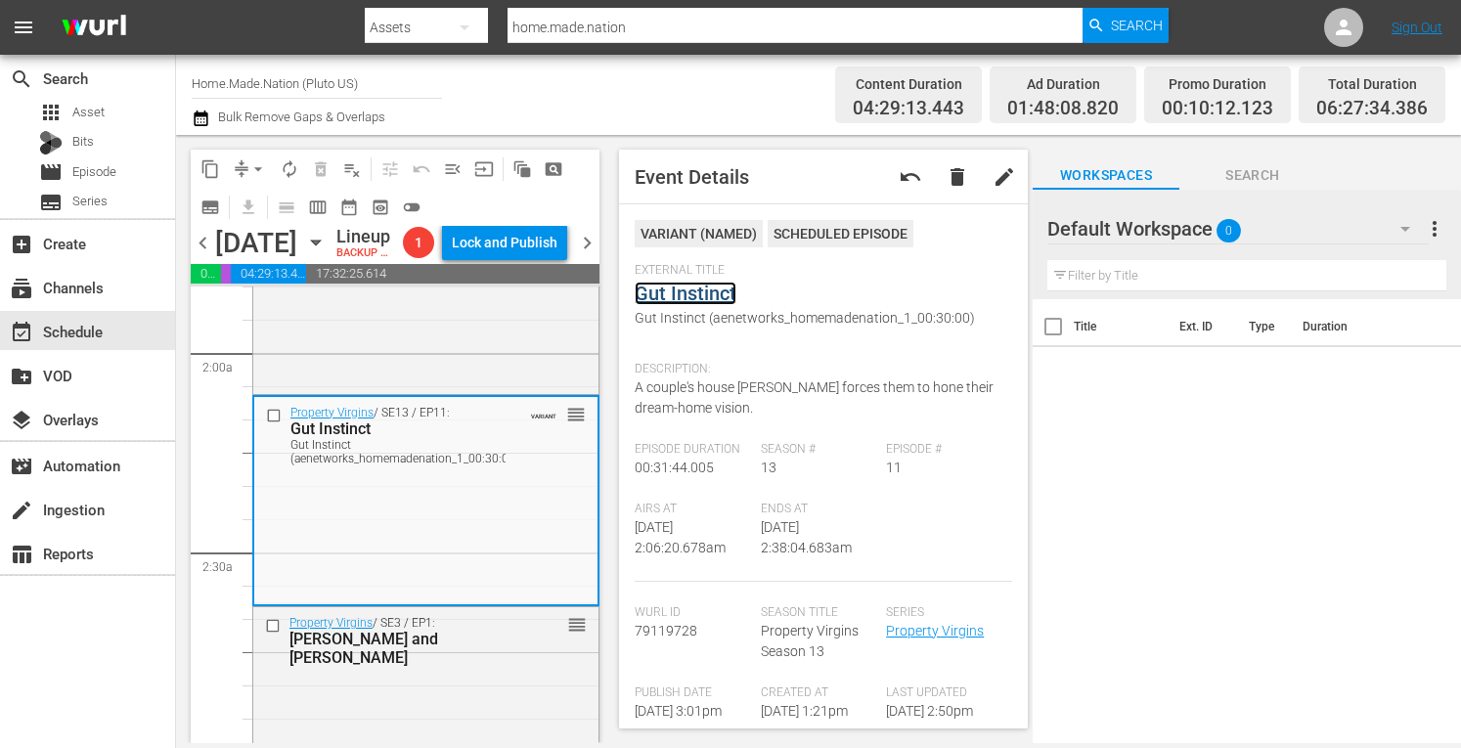
click at [688, 294] on link "Gut Instinct" at bounding box center [686, 293] width 102 height 23
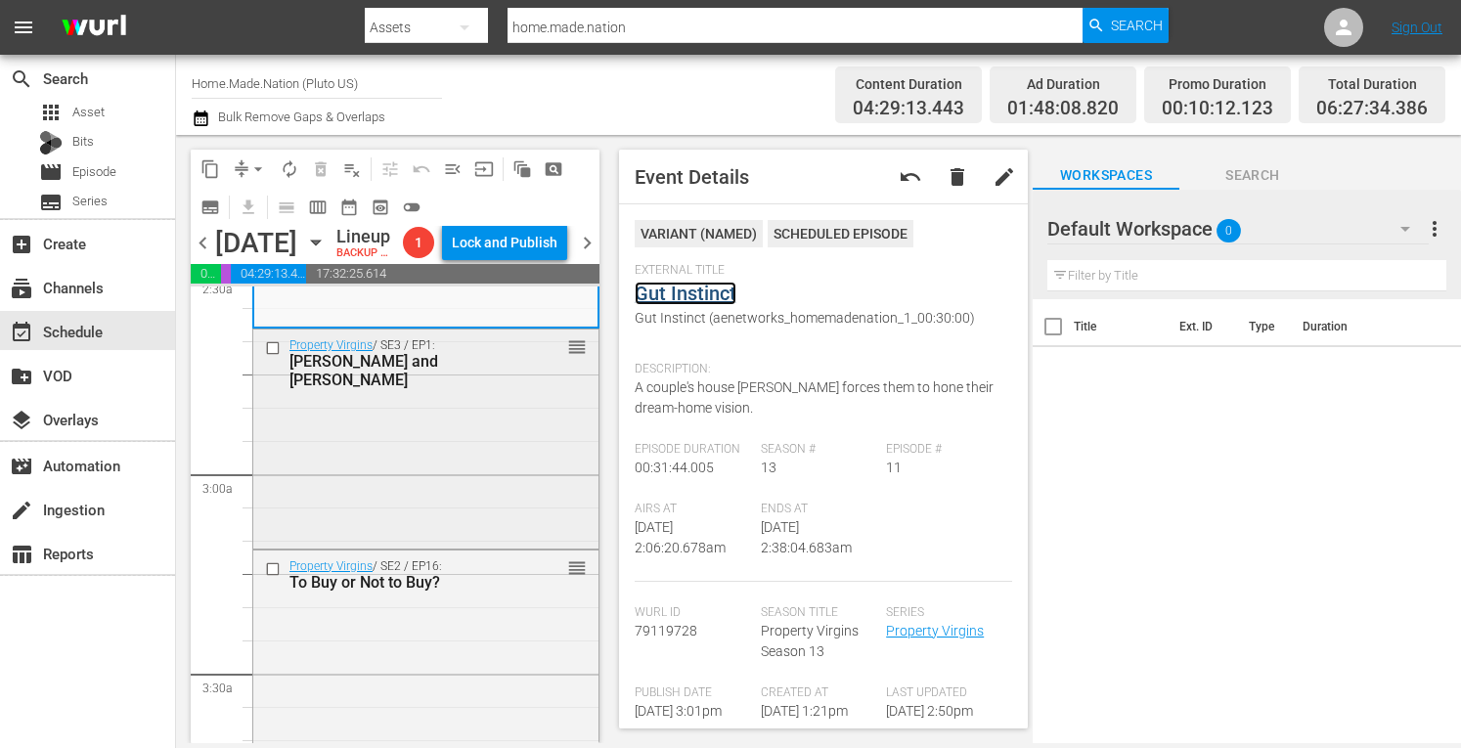
scroll to position [1020, 0]
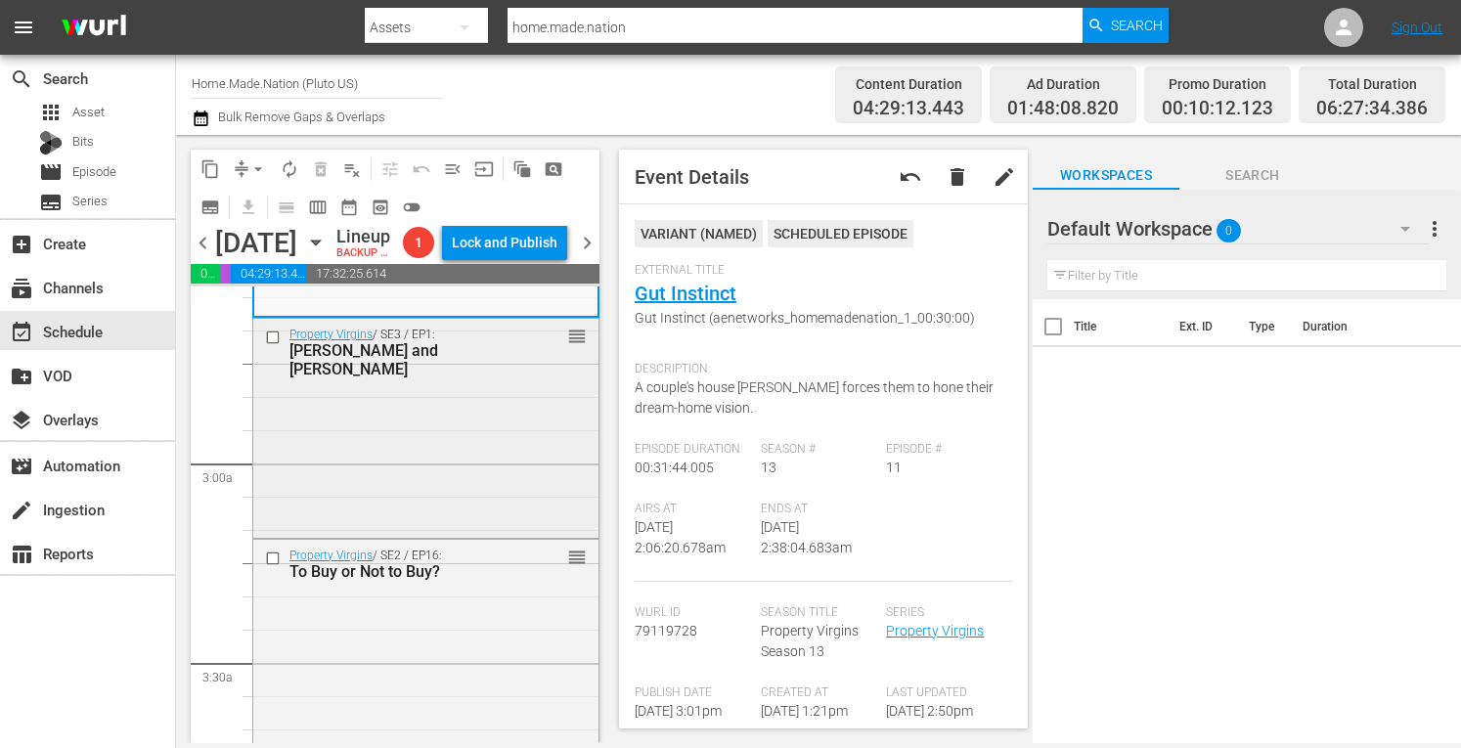
click at [379, 533] on div "Property Virgins / SE3 / EP1: Kristen and Michael reorder" at bounding box center [425, 426] width 345 height 214
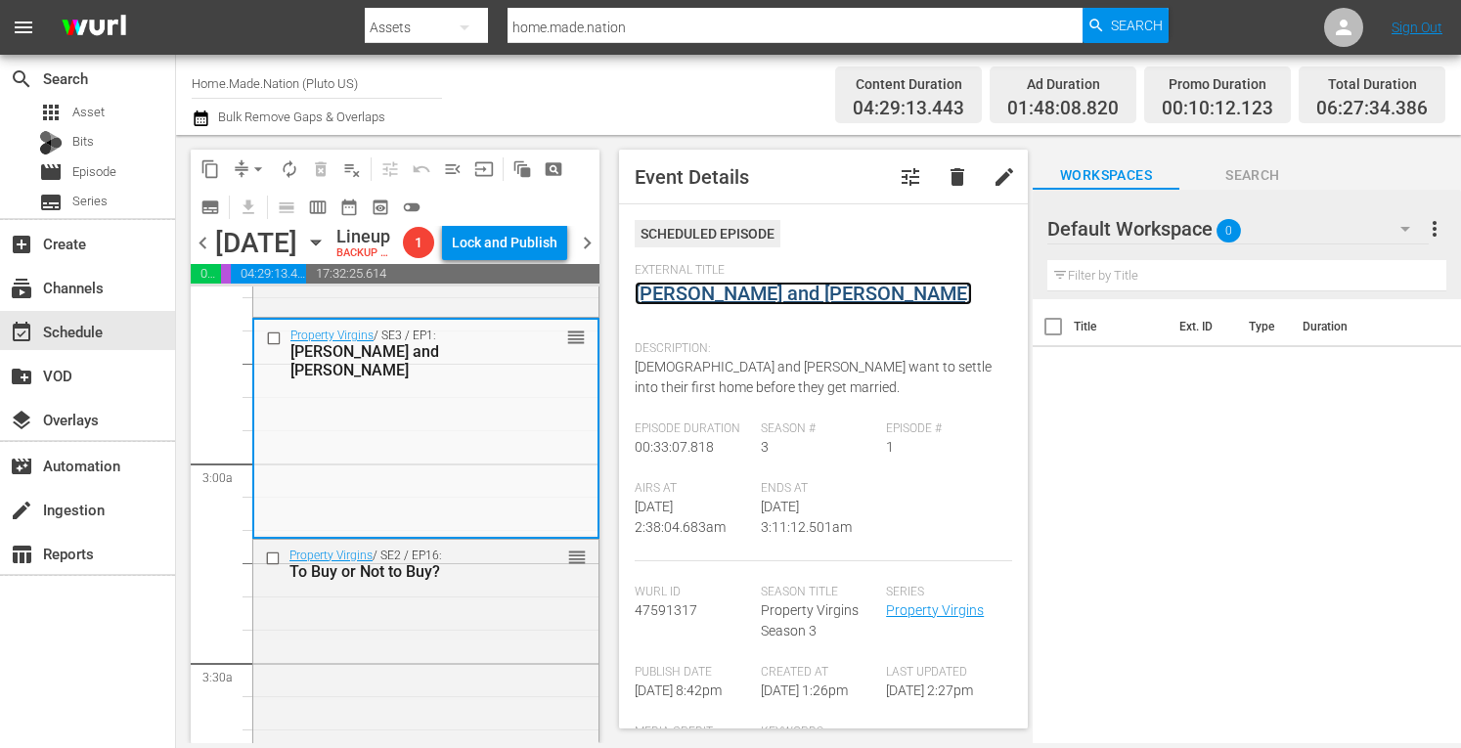
click at [690, 296] on link "Kristen and Michael" at bounding box center [803, 293] width 337 height 23
click at [452, 662] on div "Property Virgins / SE2 / EP16: To Buy or Not to Buy? reorder" at bounding box center [425, 647] width 345 height 214
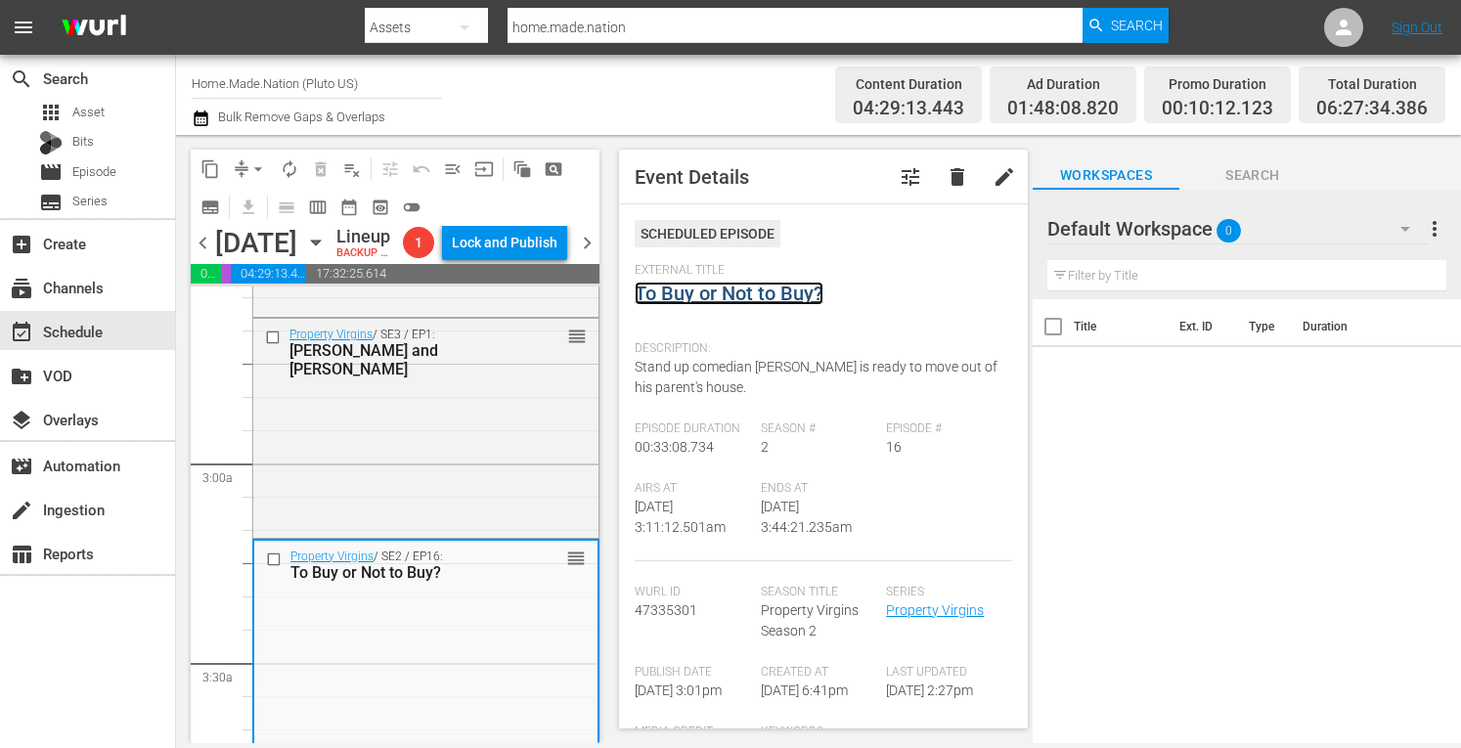
click at [732, 289] on link "To Buy or Not to Buy?" at bounding box center [729, 293] width 189 height 23
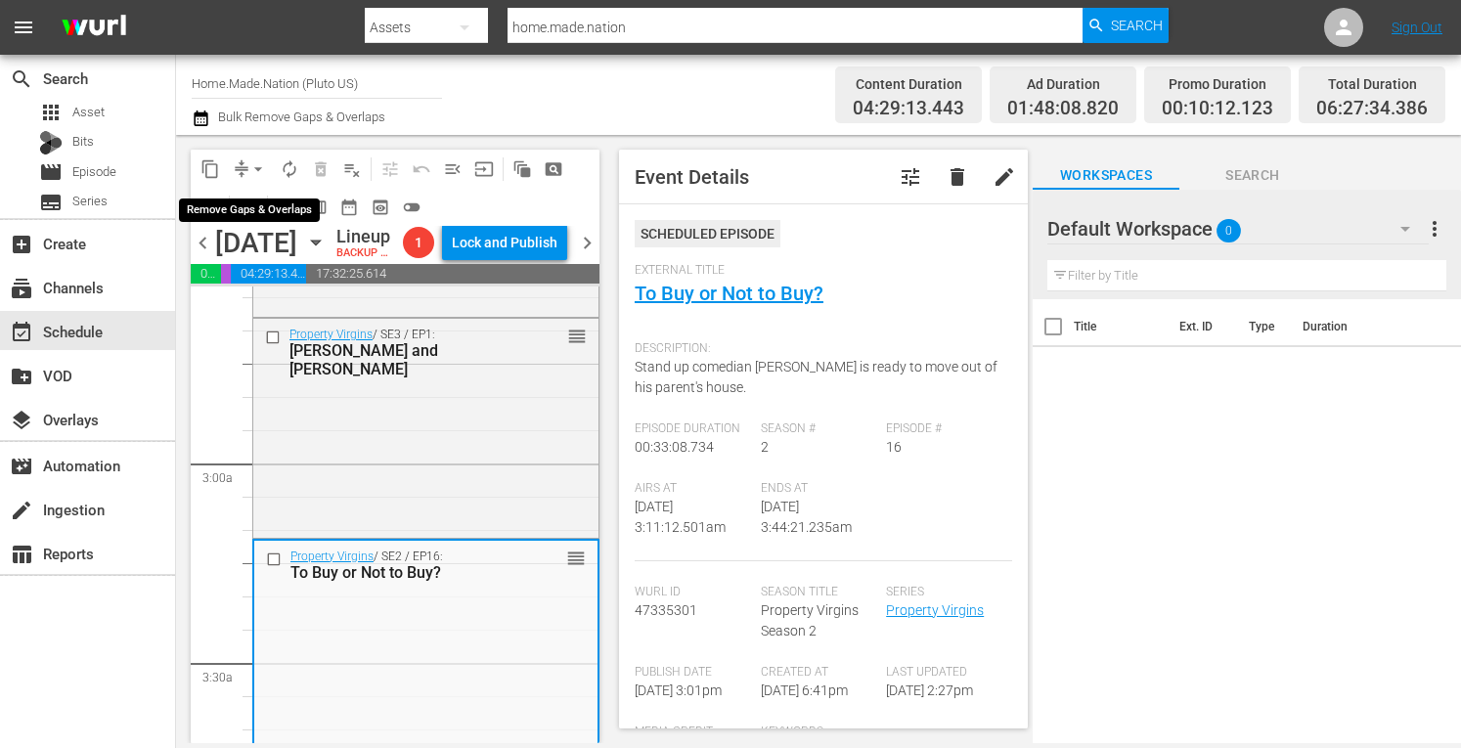
click at [263, 163] on span "arrow_drop_down" at bounding box center [258, 169] width 20 height 20
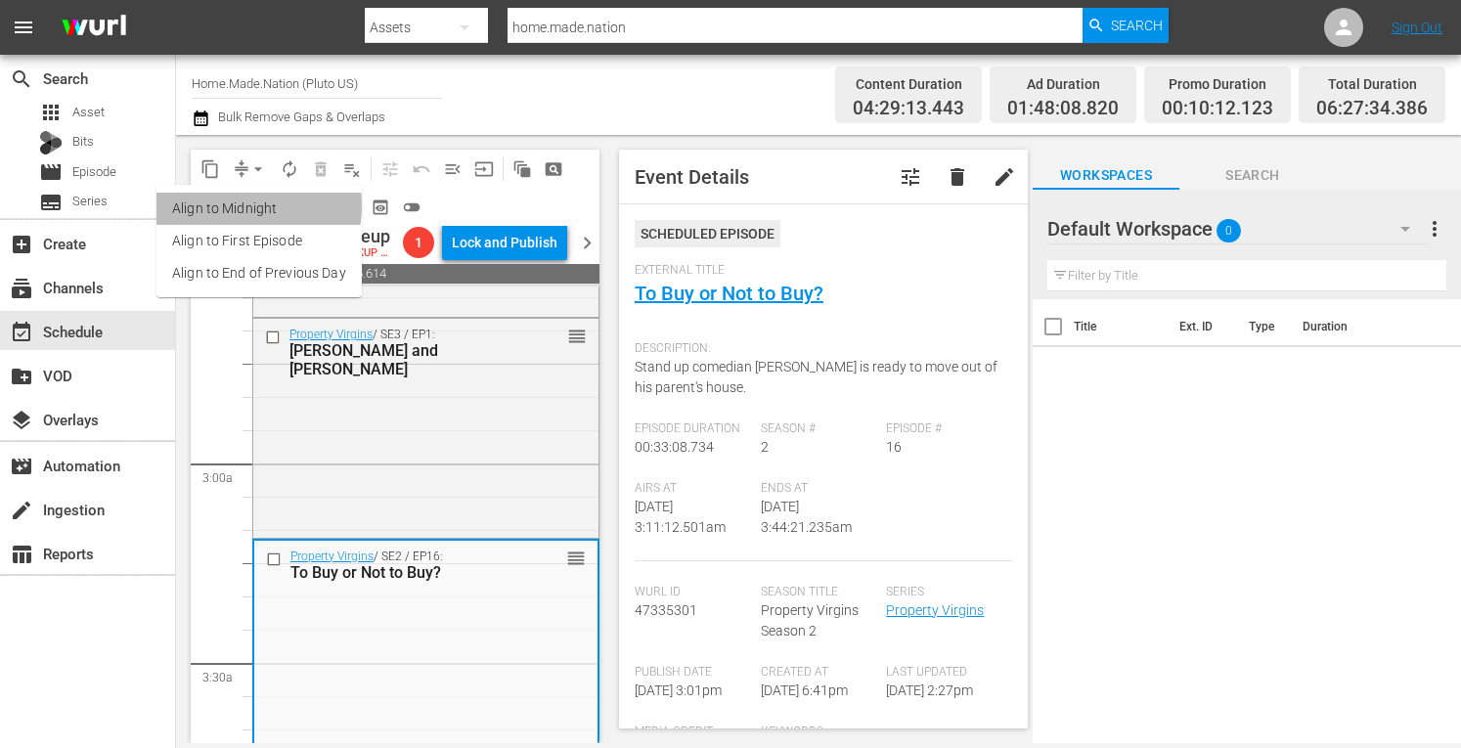
click at [225, 205] on li "Align to Midnight" at bounding box center [258, 209] width 205 height 32
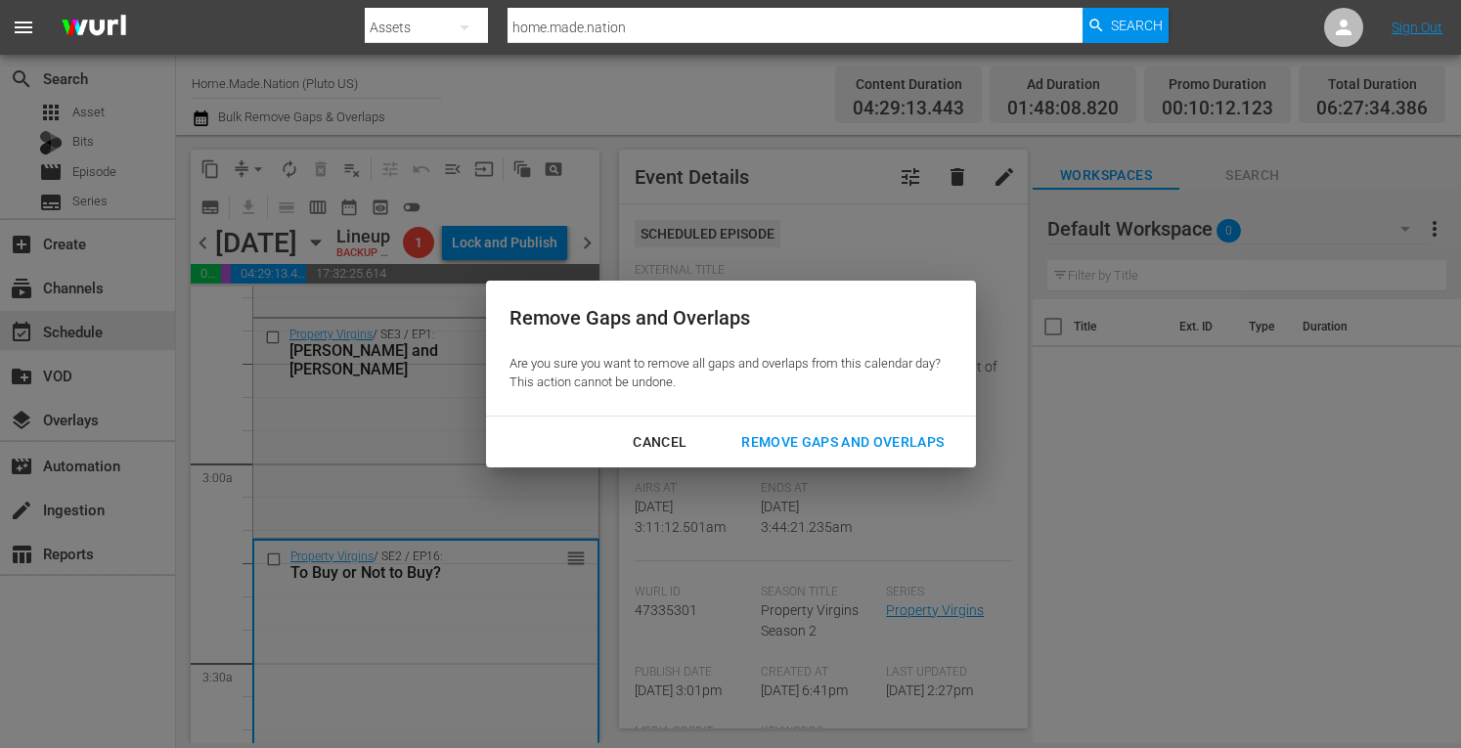
click at [834, 447] on div "Remove Gaps and Overlaps" at bounding box center [843, 442] width 234 height 24
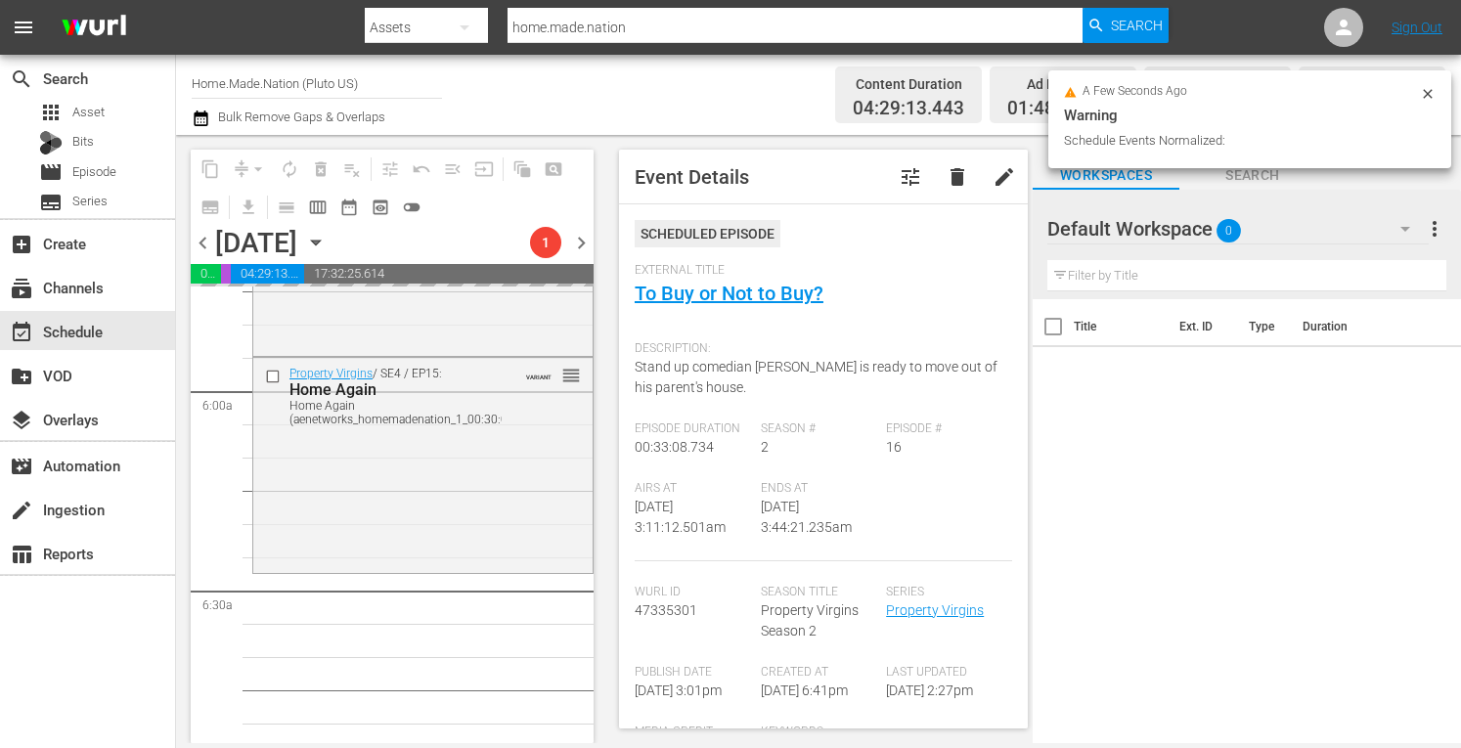
scroll to position [2344, 0]
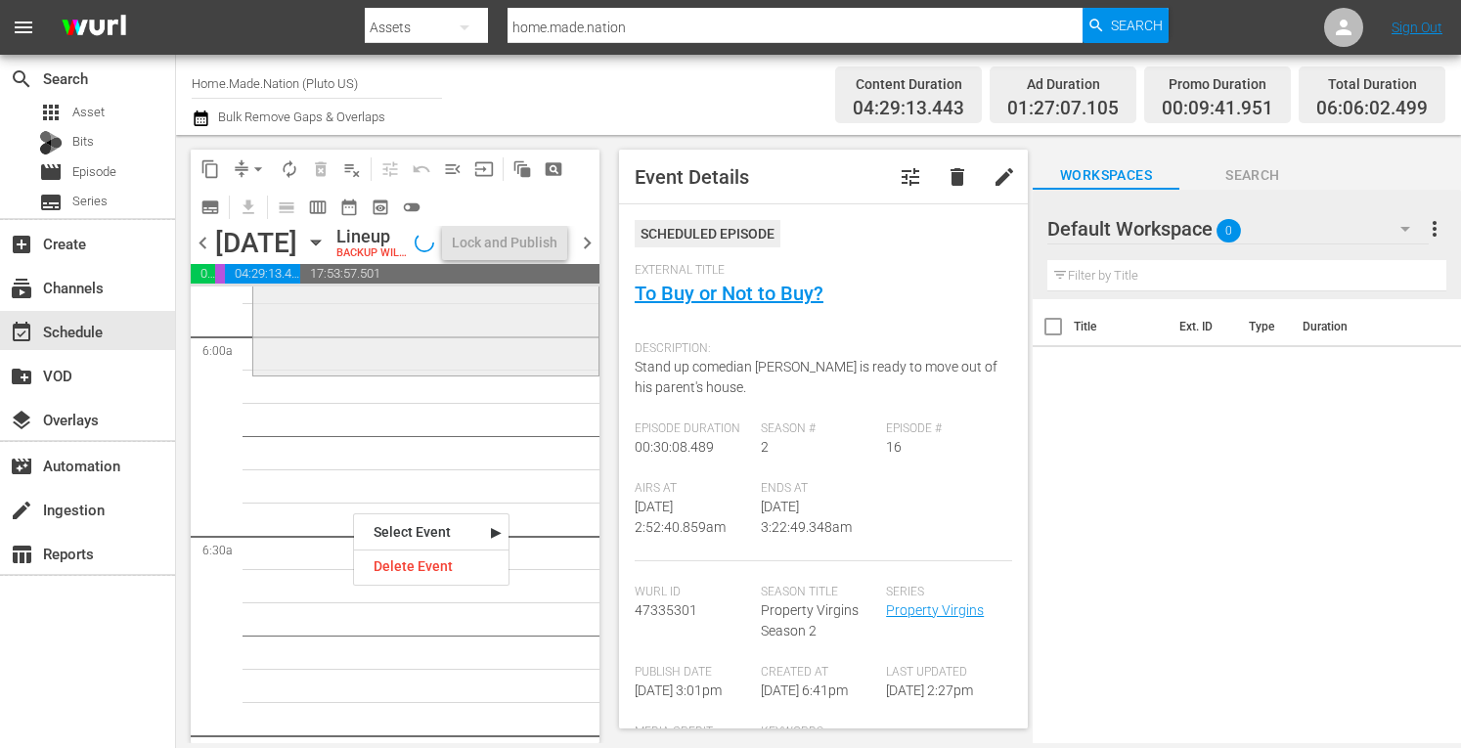
click at [327, 372] on div "Property Virgins / SE4 / EP15: Home Again Home Again (aenetworks_homemadenation…" at bounding box center [425, 265] width 345 height 211
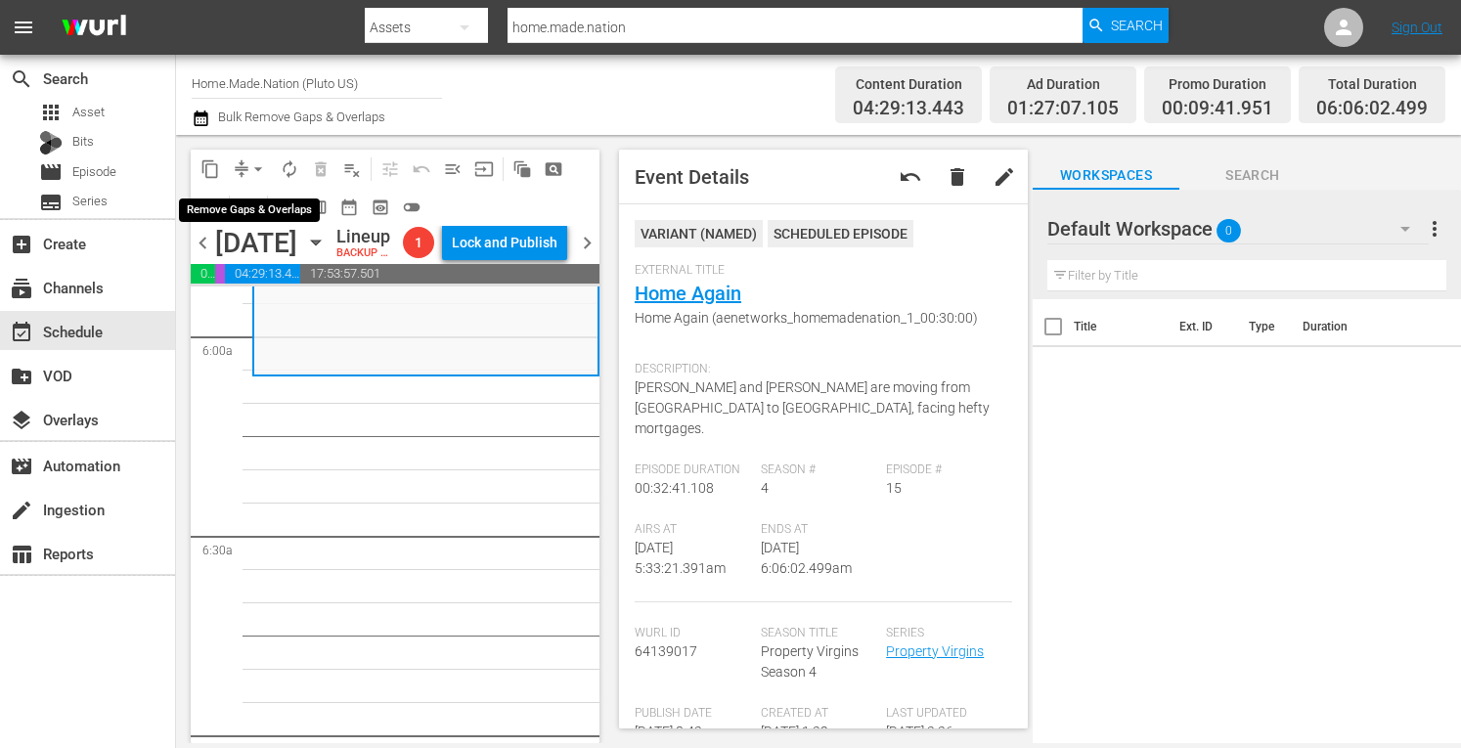
click at [247, 164] on button "arrow_drop_down" at bounding box center [258, 169] width 31 height 31
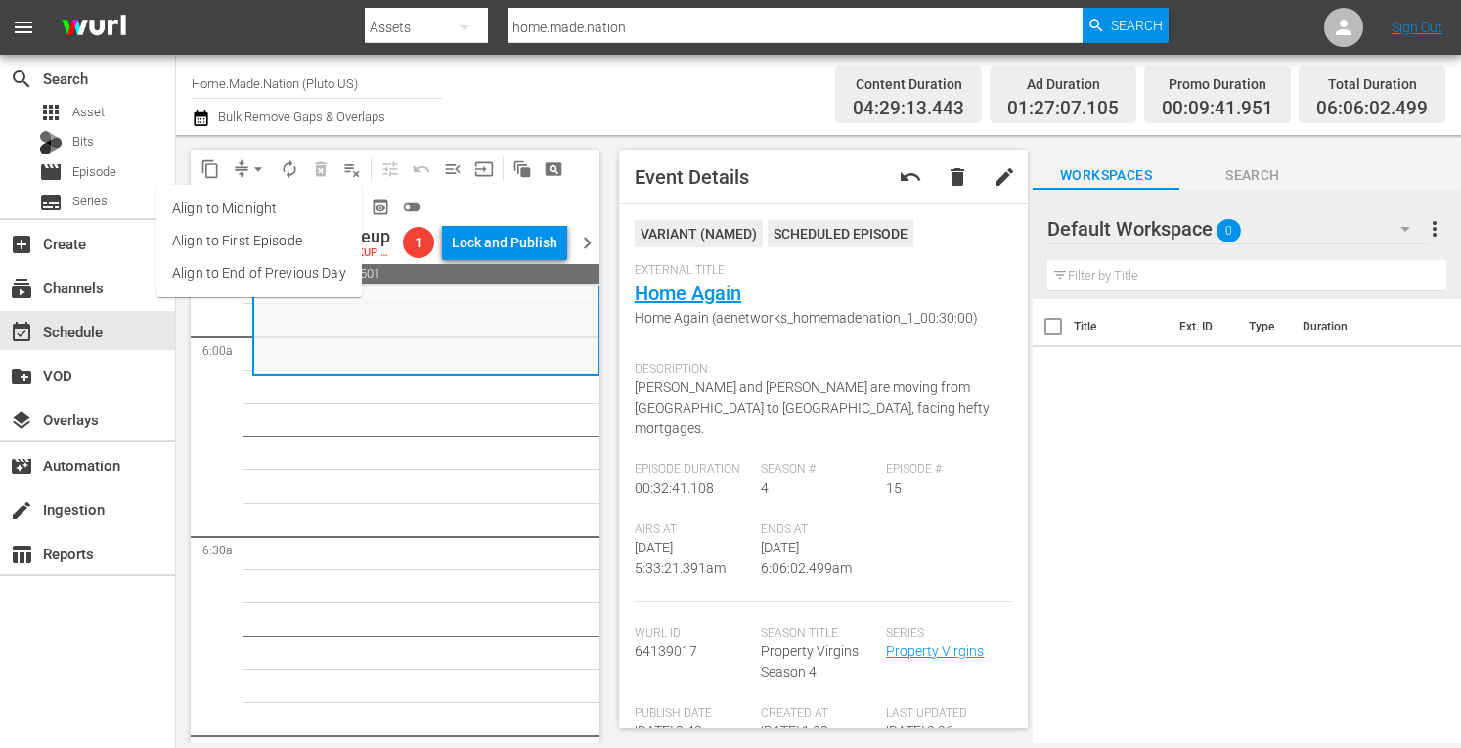
click at [210, 207] on li "Align to Midnight" at bounding box center [258, 209] width 205 height 32
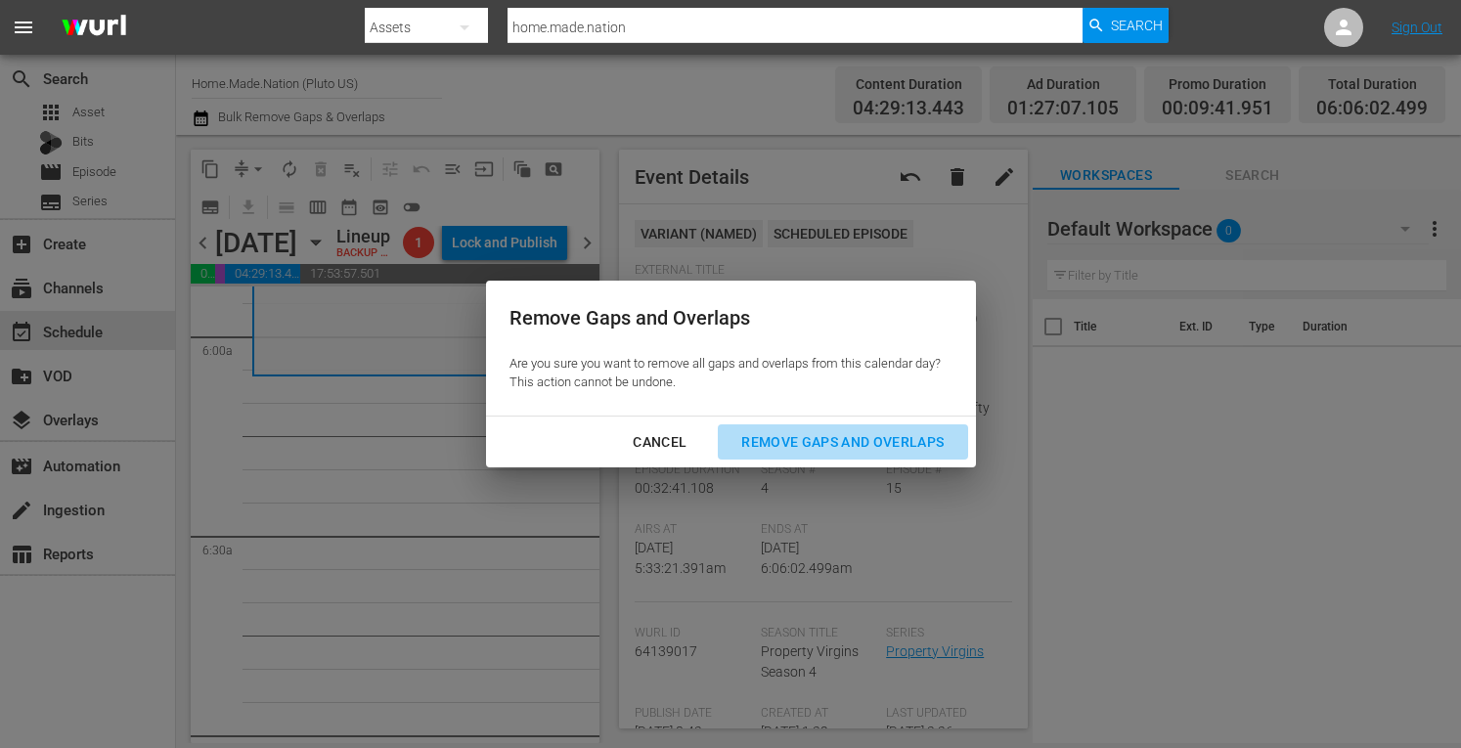
click at [822, 440] on div "Remove Gaps and Overlaps" at bounding box center [843, 442] width 234 height 24
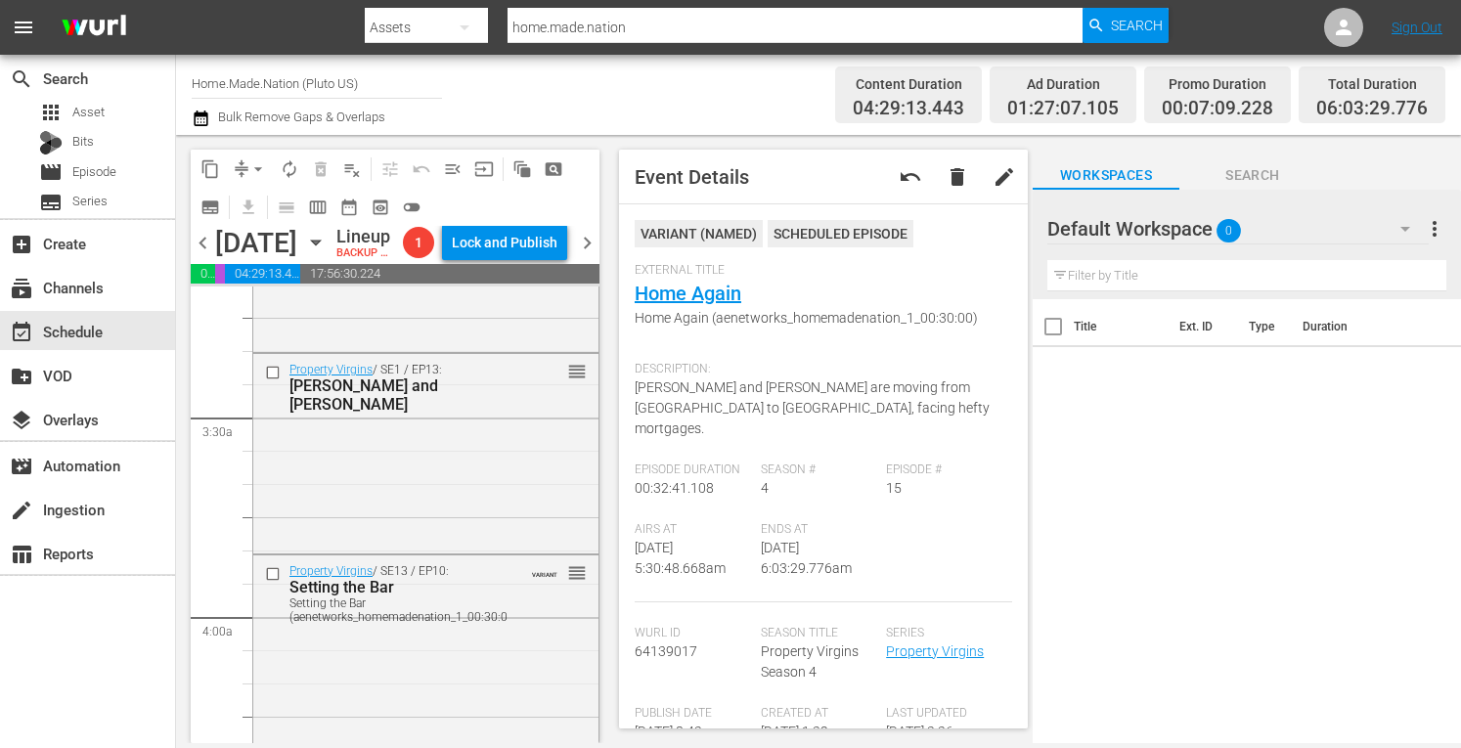
scroll to position [1276, 0]
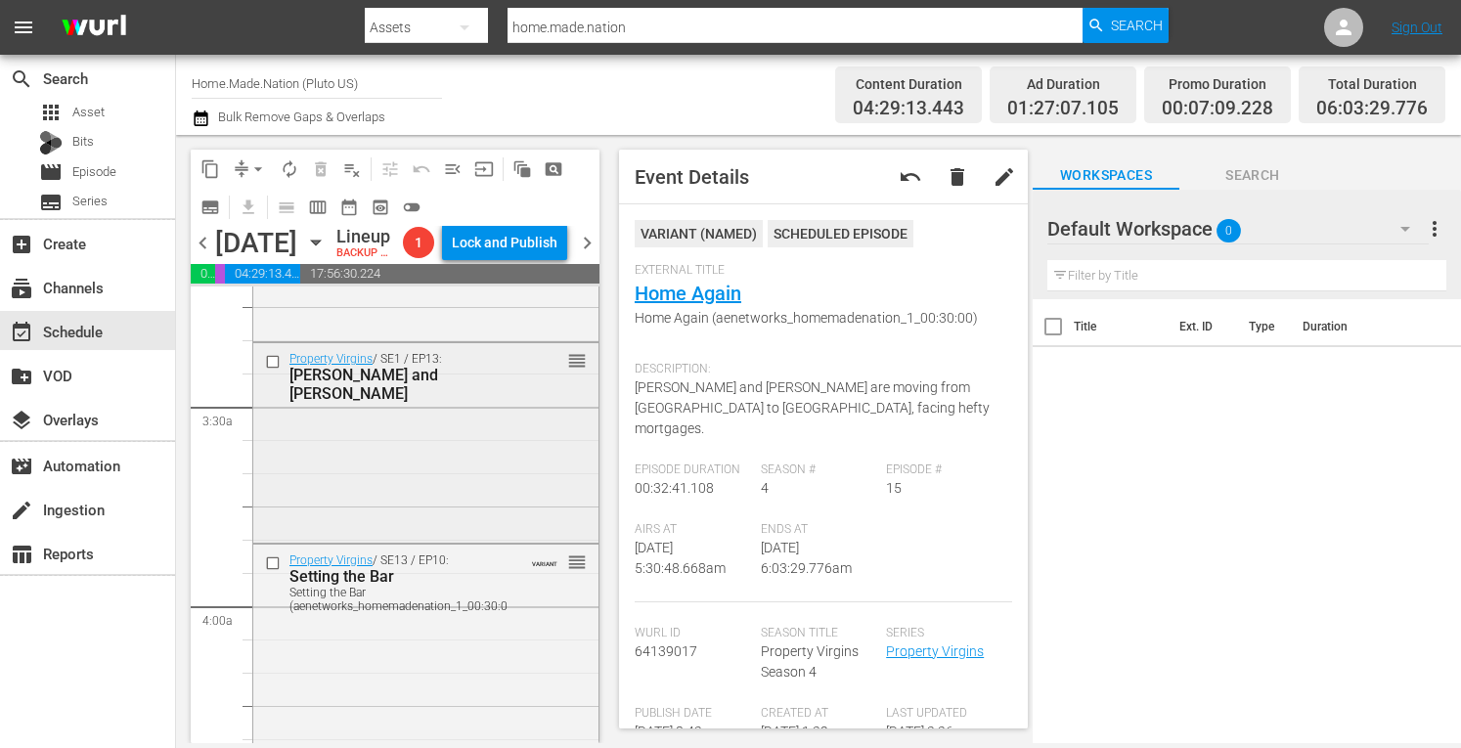
click at [309, 505] on div "Property Virgins / SE1 / EP13: Rob and Marsha reorder" at bounding box center [425, 441] width 345 height 196
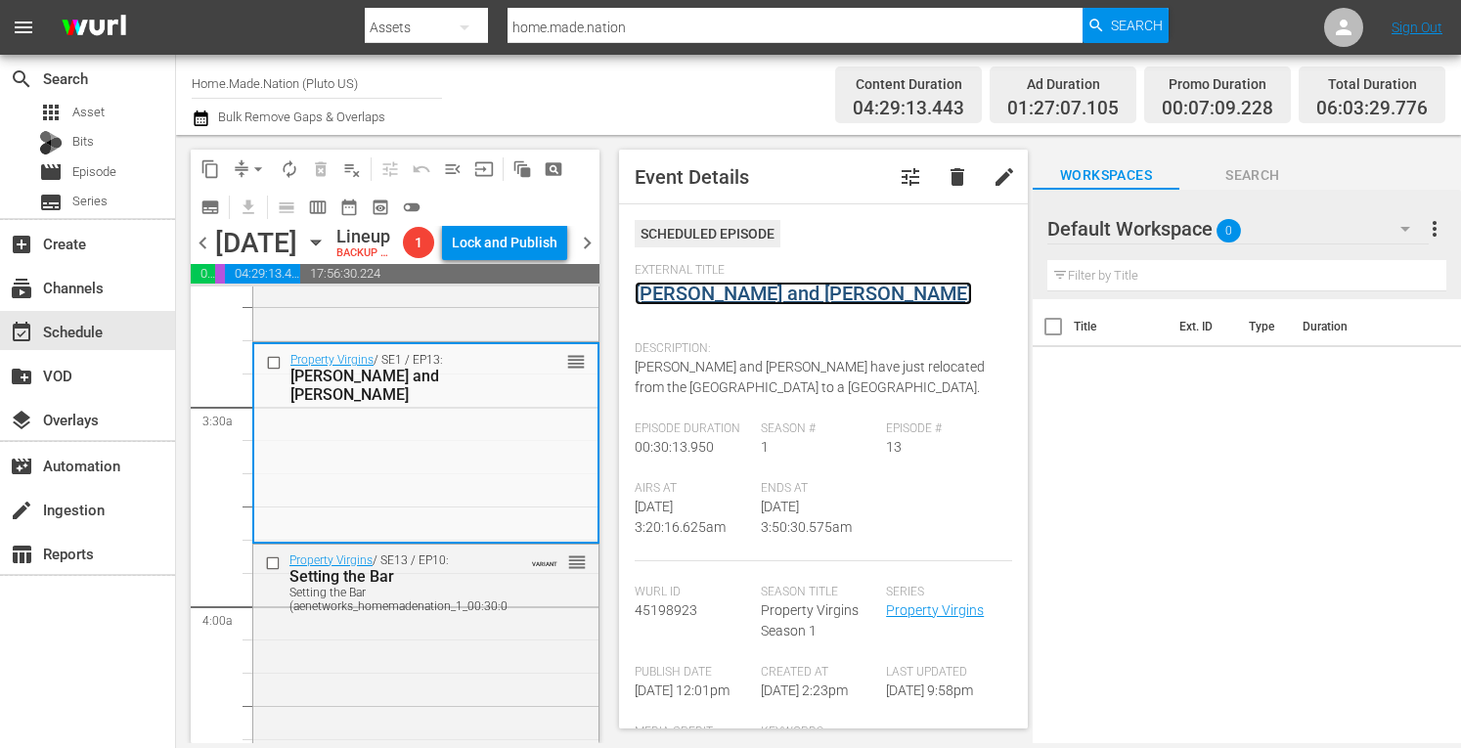
click at [714, 294] on link "Rob and Marsha" at bounding box center [803, 293] width 337 height 23
click at [422, 736] on div "Property Virgins / SE13 / EP10: Setting the Bar Setting the Bar (aenetworks_hom…" at bounding box center [425, 661] width 345 height 233
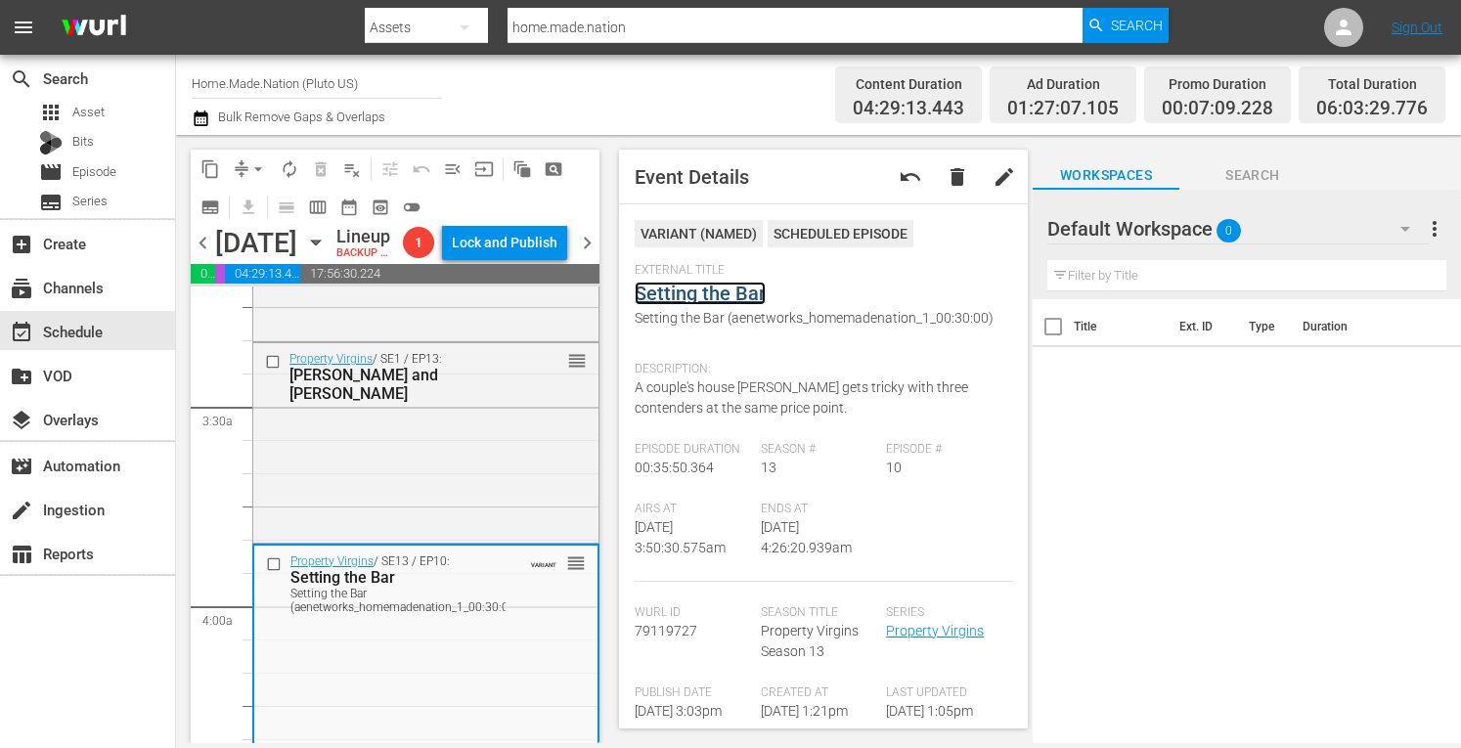
click at [718, 286] on link "Setting the Bar" at bounding box center [700, 293] width 131 height 23
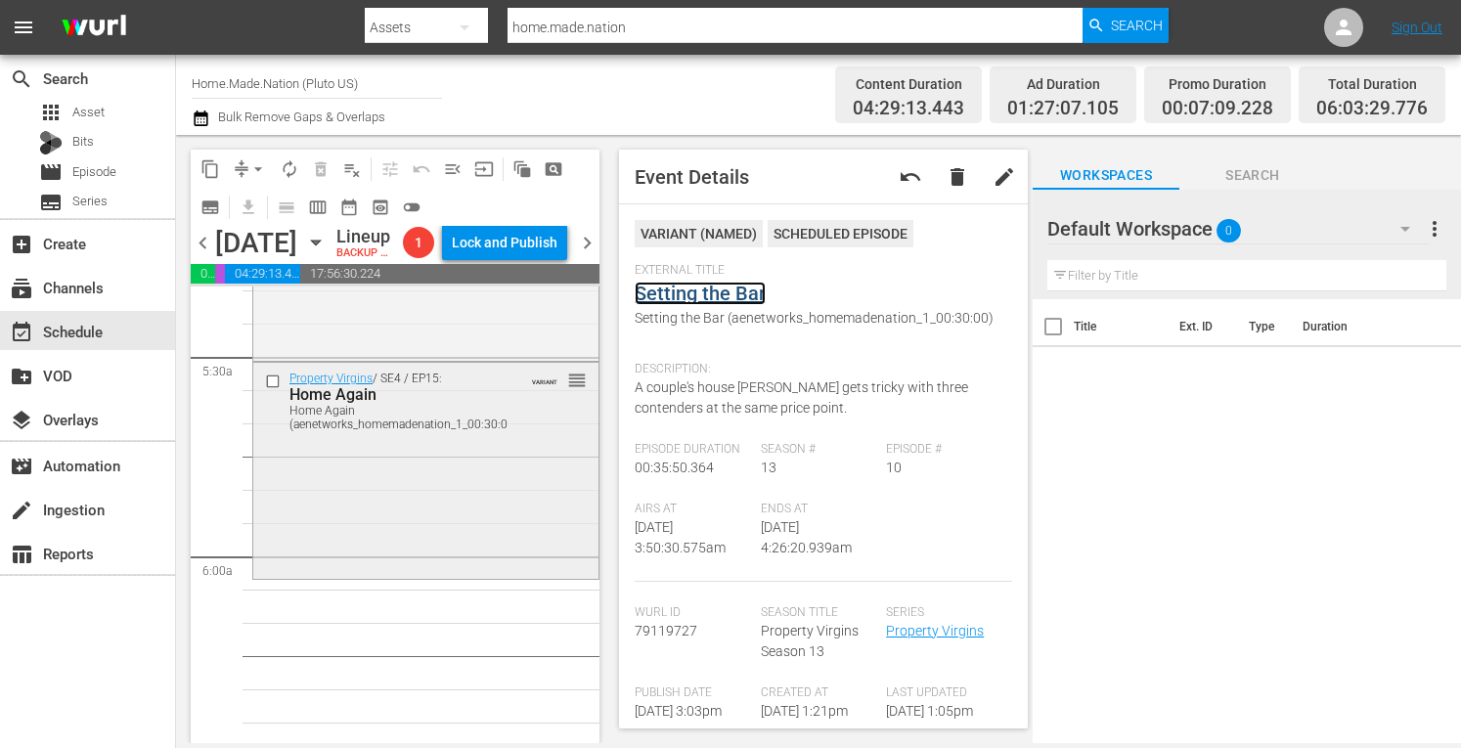
scroll to position [2125, 0]
click at [377, 573] on div "Property Virgins / SE4 / EP15: Home Again Home Again (aenetworks_homemadenation…" at bounding box center [425, 467] width 345 height 211
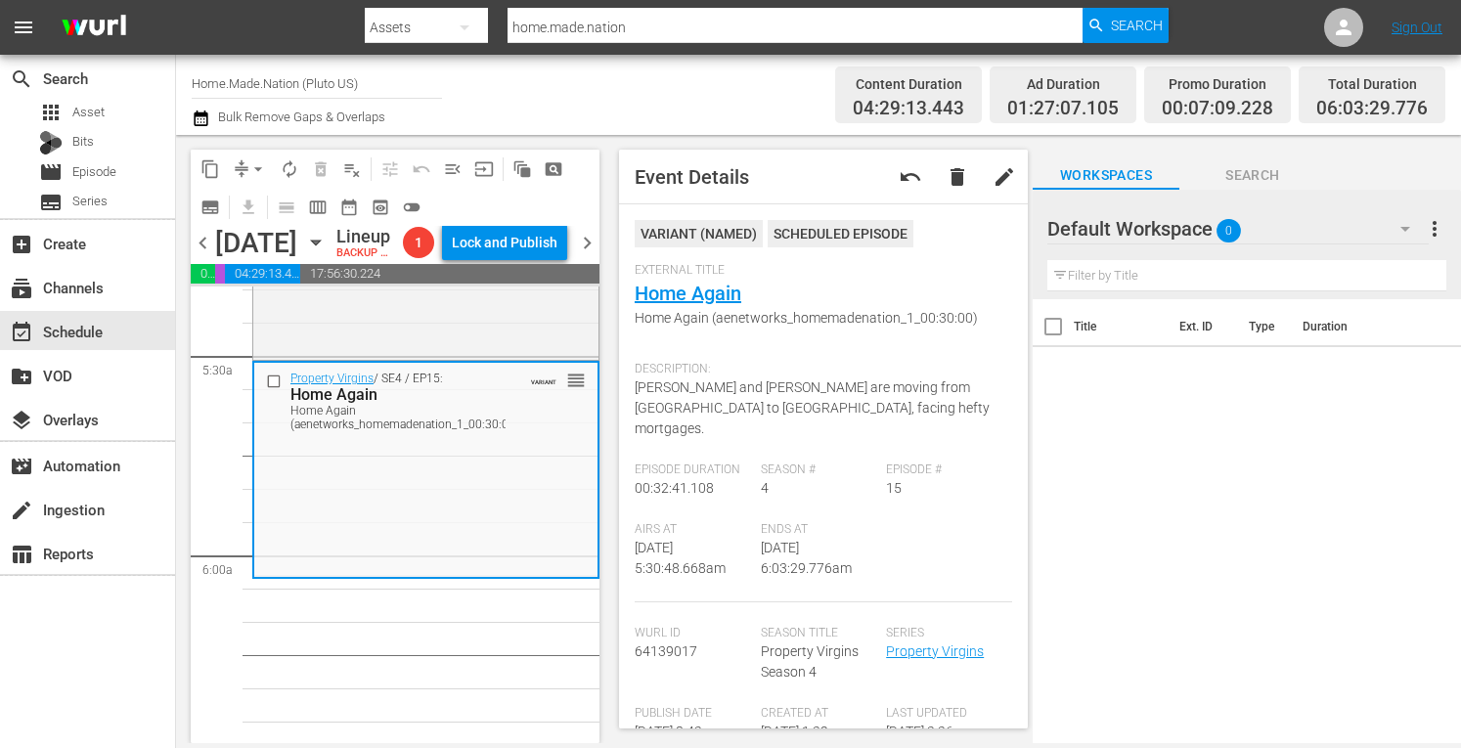
click at [260, 168] on span "arrow_drop_down" at bounding box center [258, 169] width 20 height 20
click at [209, 214] on li "Align to Midnight" at bounding box center [258, 209] width 205 height 32
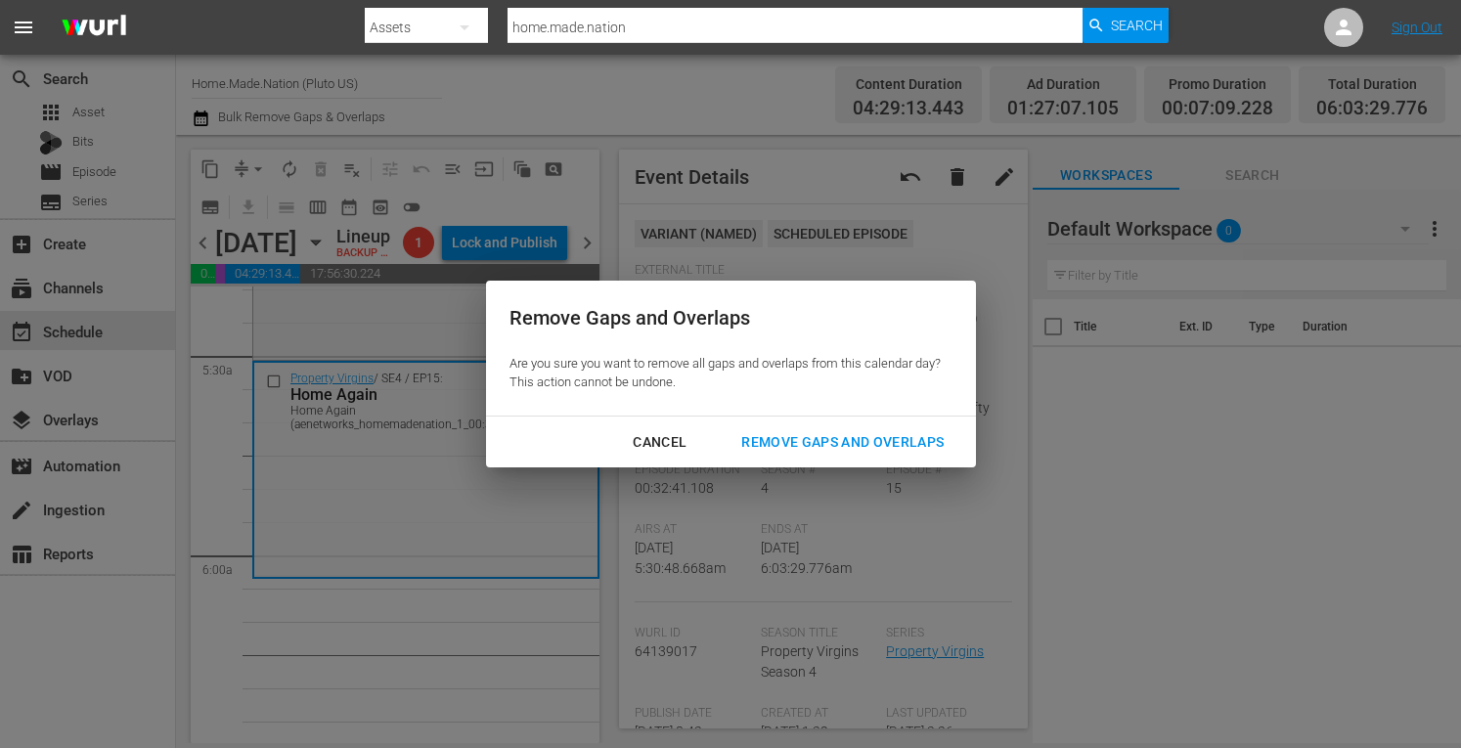
click at [831, 453] on div "Remove Gaps and Overlaps" at bounding box center [843, 442] width 234 height 24
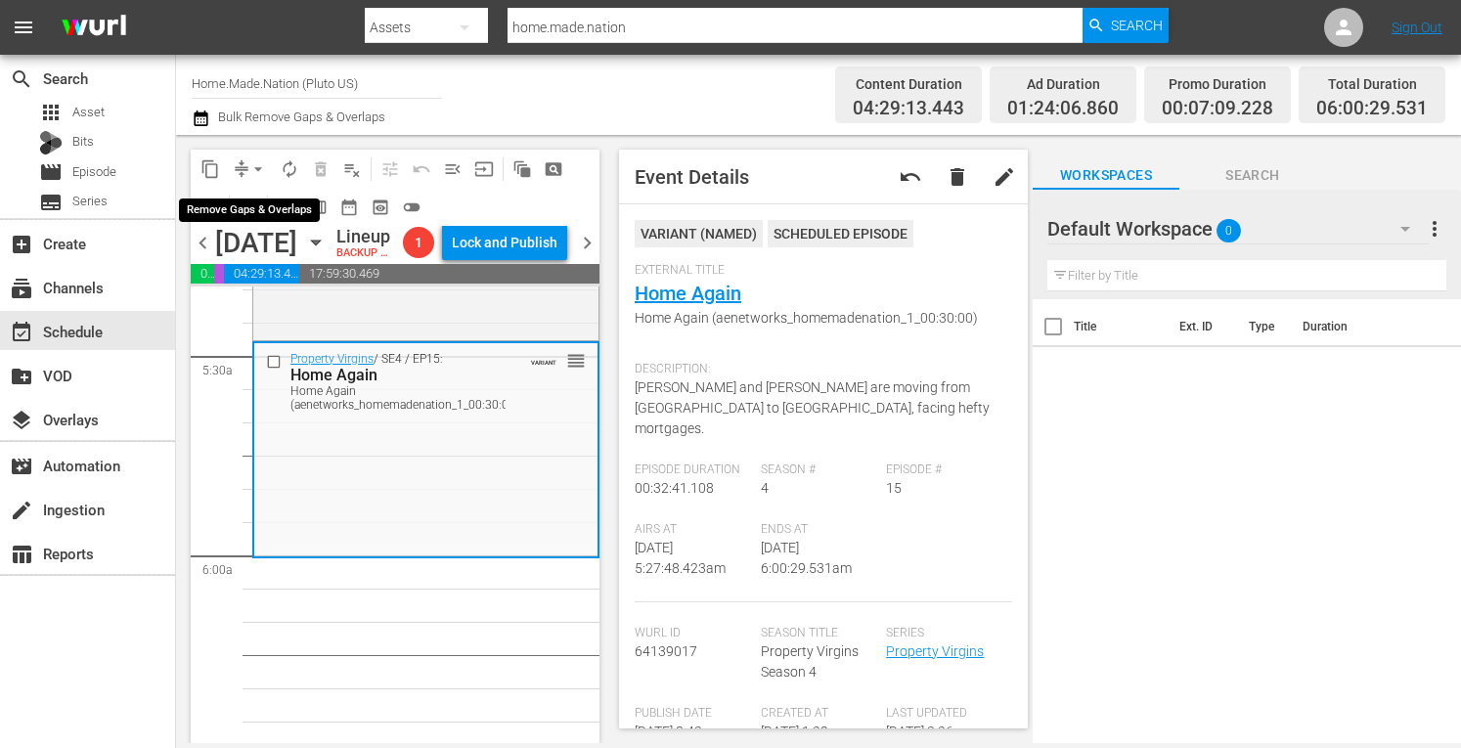
click at [250, 171] on span "arrow_drop_down" at bounding box center [258, 169] width 20 height 20
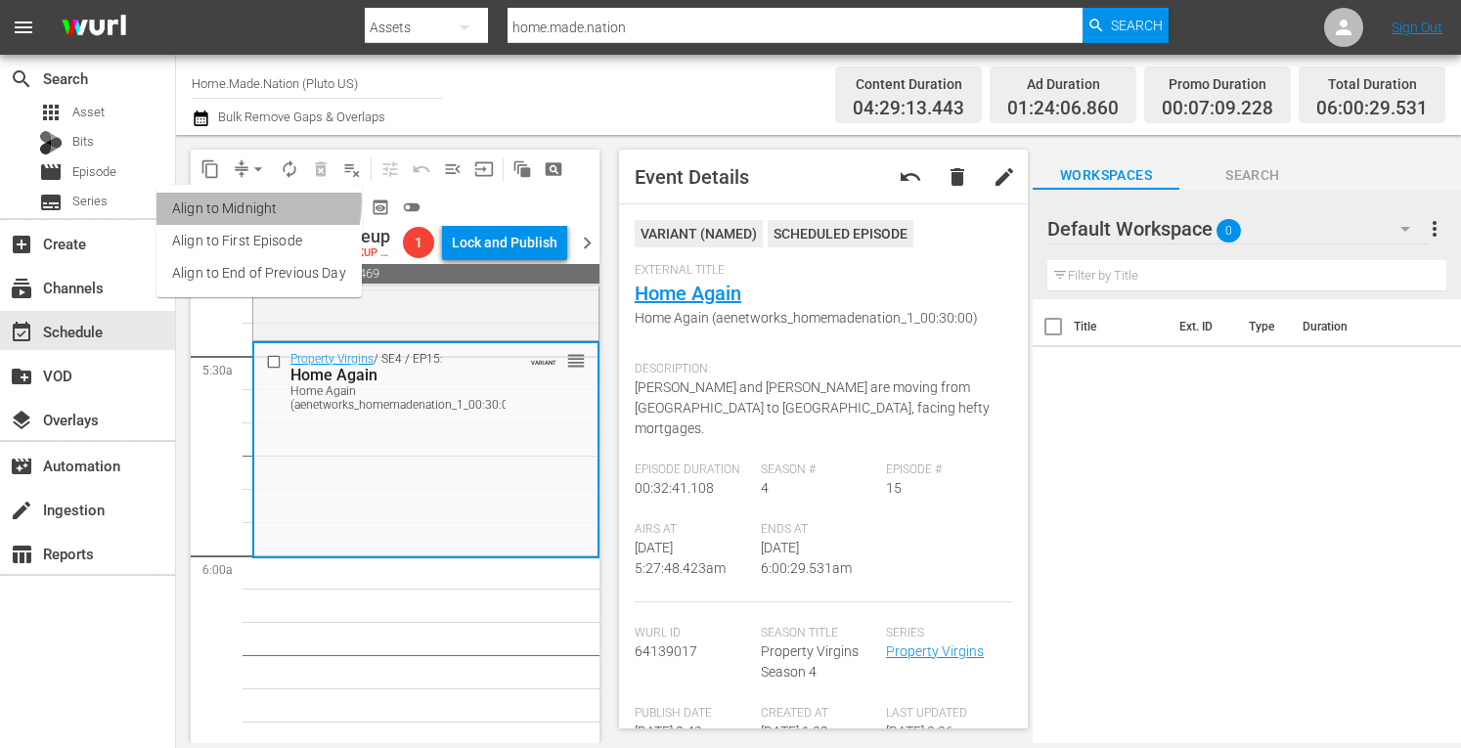
click at [238, 201] on li "Align to Midnight" at bounding box center [258, 209] width 205 height 32
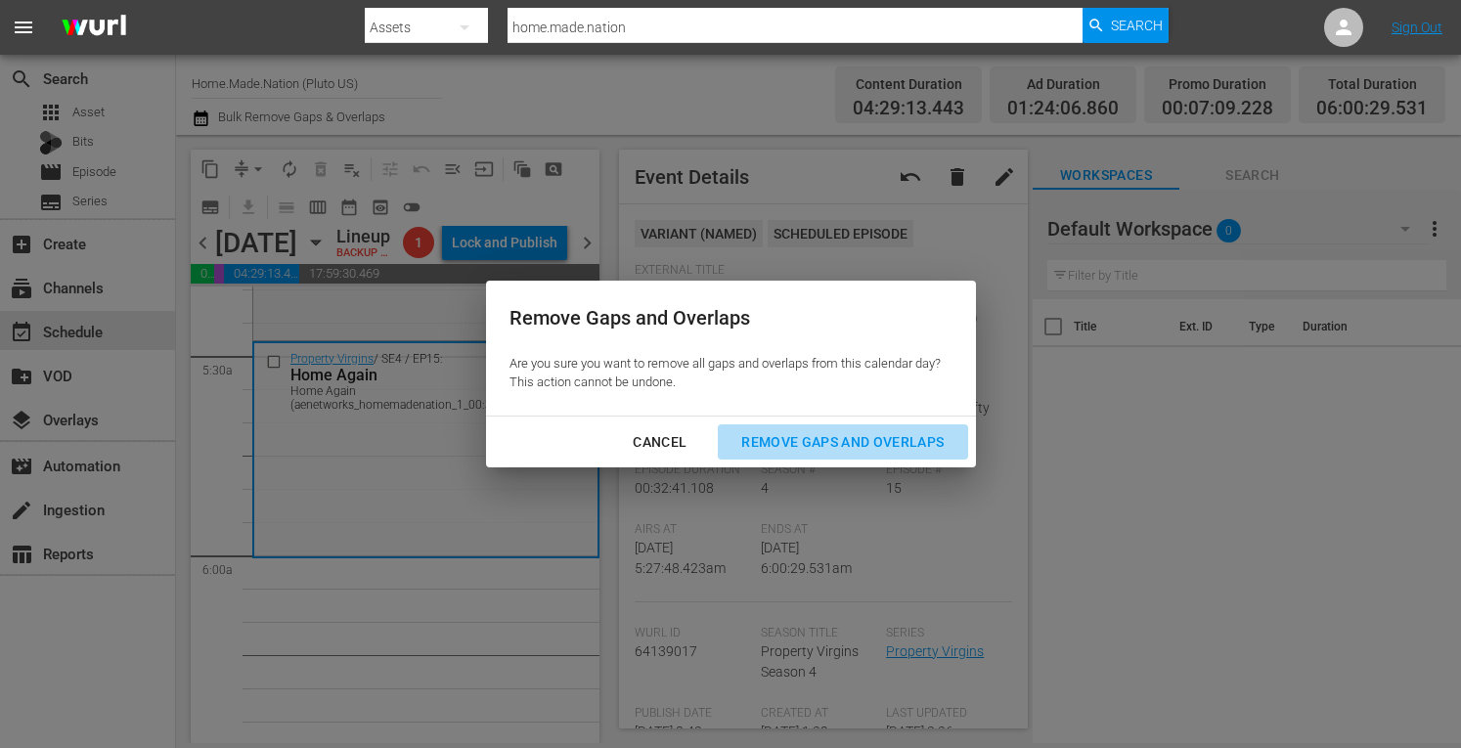
click at [823, 445] on div "Remove Gaps and Overlaps" at bounding box center [843, 442] width 234 height 24
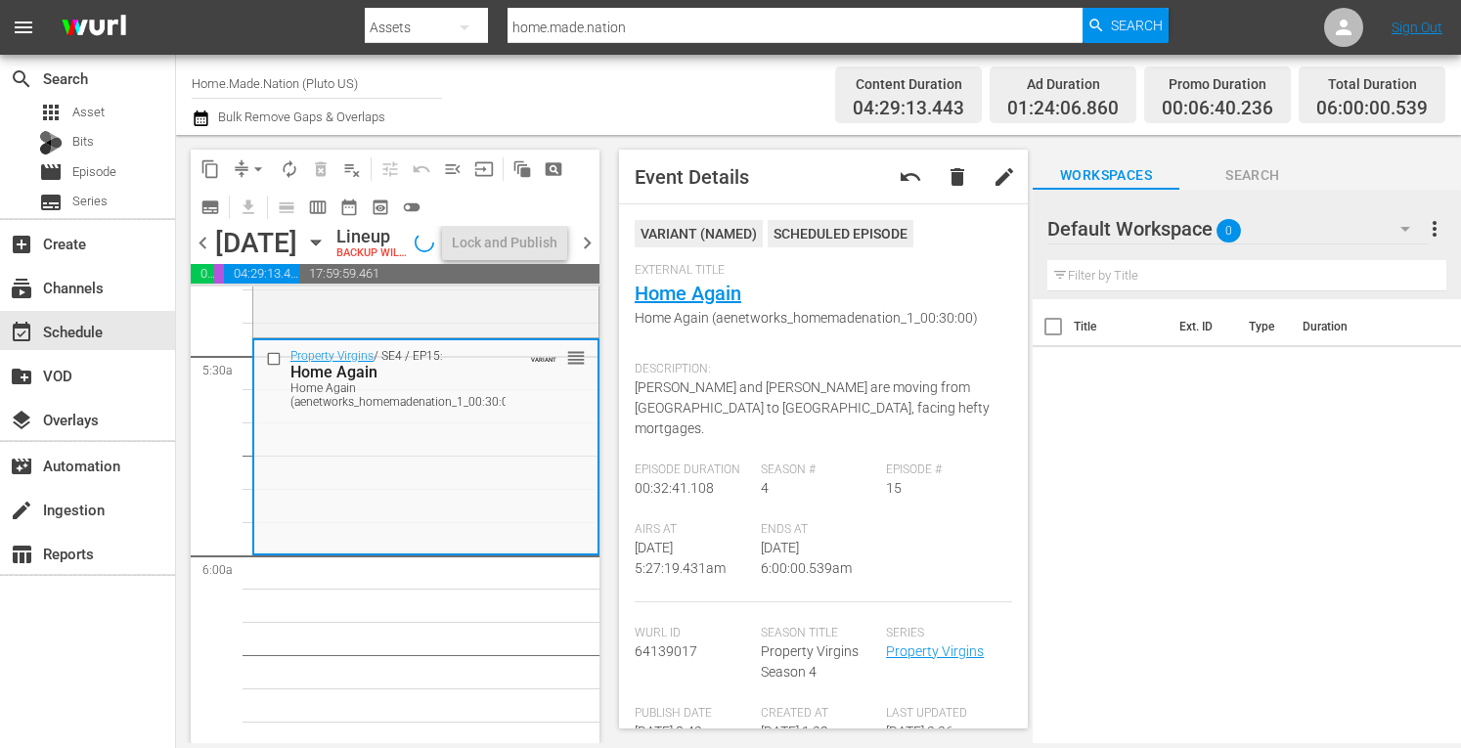
click at [291, 167] on span "autorenew_outlined" at bounding box center [290, 169] width 20 height 20
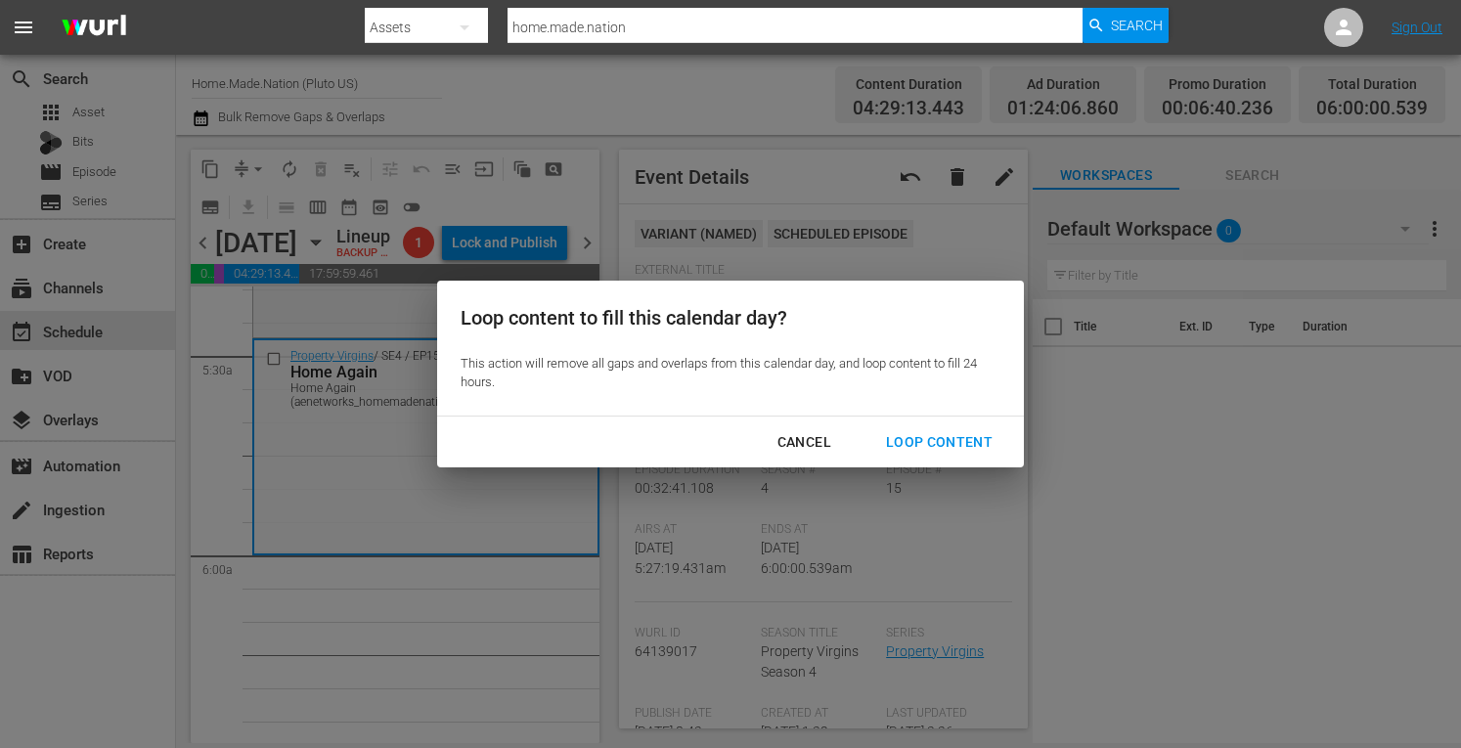
click at [960, 450] on div "Loop Content" at bounding box center [939, 442] width 138 height 24
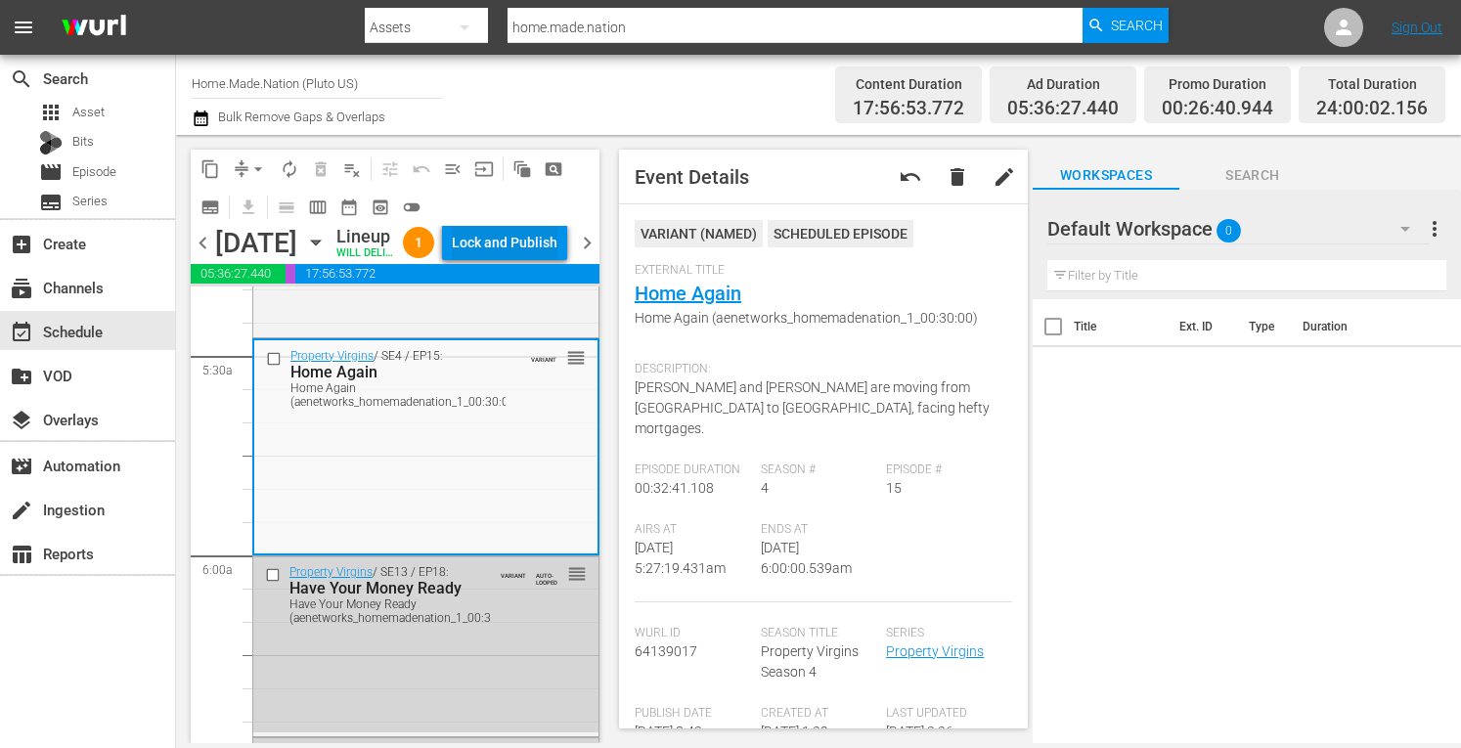
click at [517, 260] on div "Lock and Publish" at bounding box center [505, 242] width 106 height 35
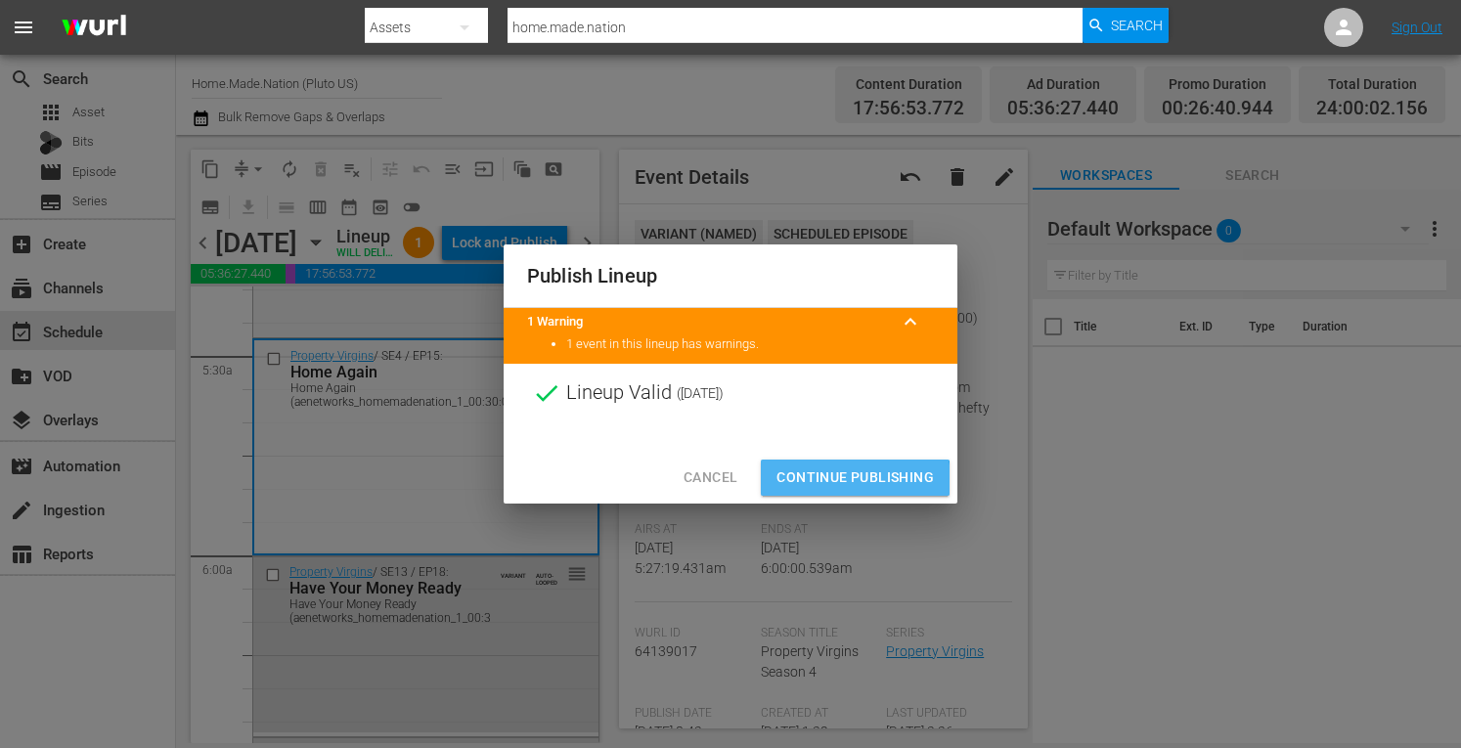
click at [846, 479] on span "Continue Publishing" at bounding box center [855, 478] width 157 height 24
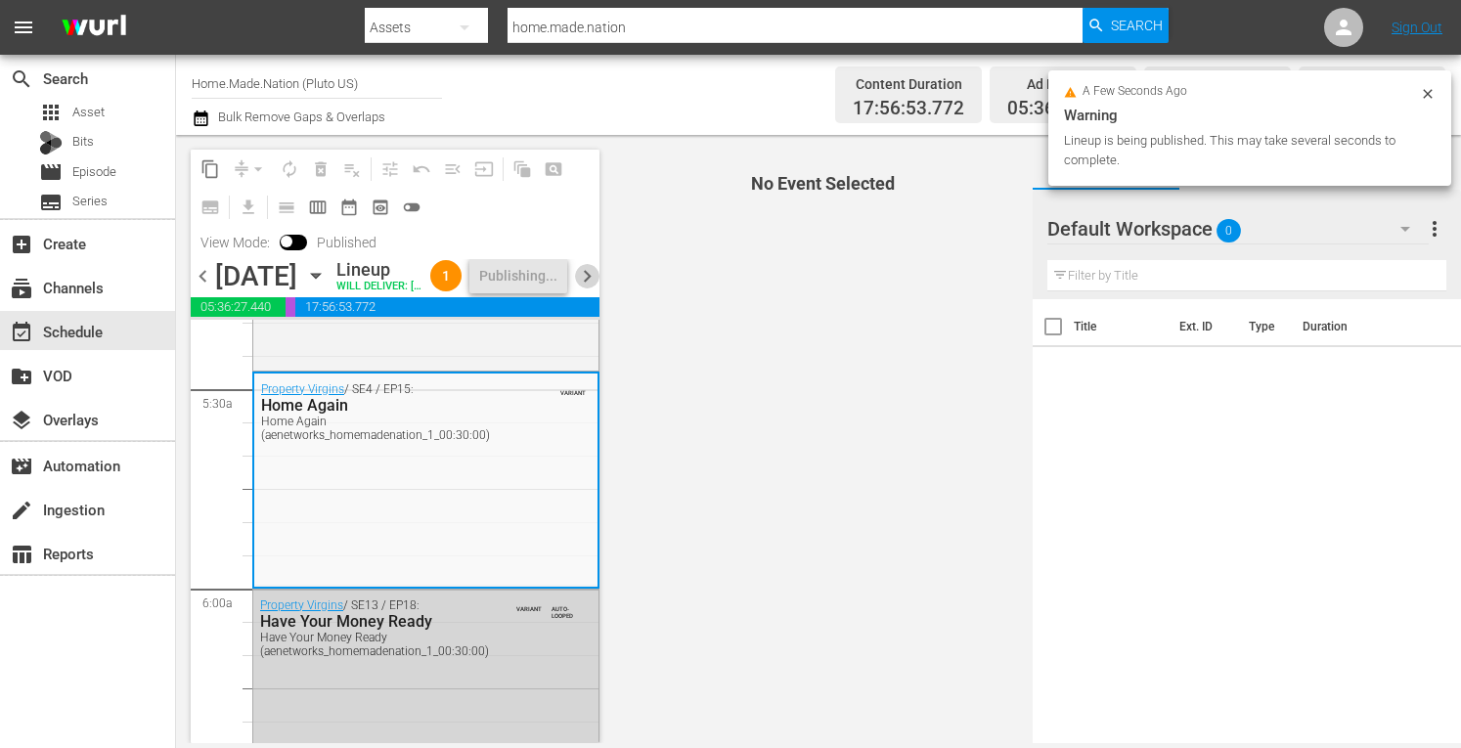
click at [594, 289] on span "chevron_right" at bounding box center [587, 276] width 24 height 24
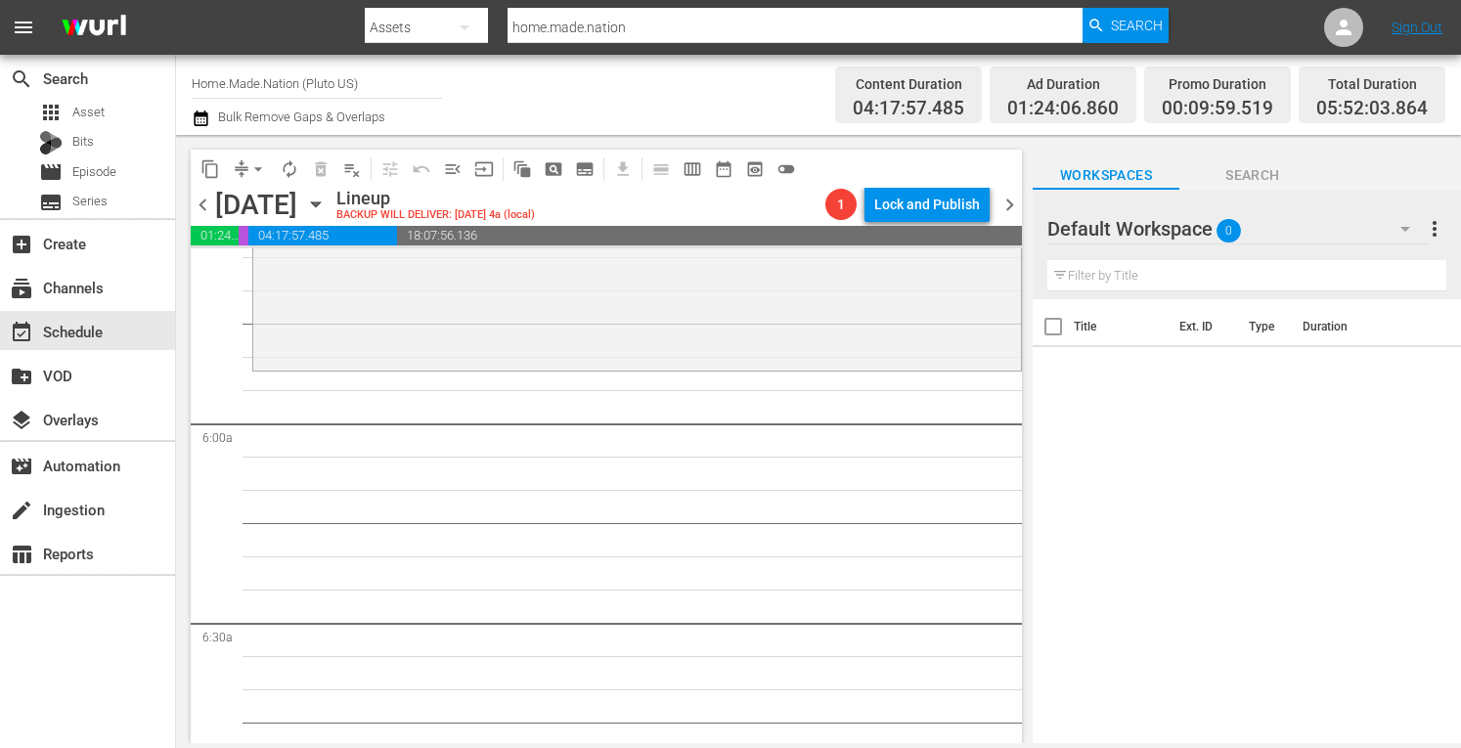
scroll to position [2220, 0]
click at [252, 167] on span "arrow_drop_down" at bounding box center [258, 169] width 20 height 20
click at [225, 205] on li "Align to Midnight" at bounding box center [258, 209] width 161 height 32
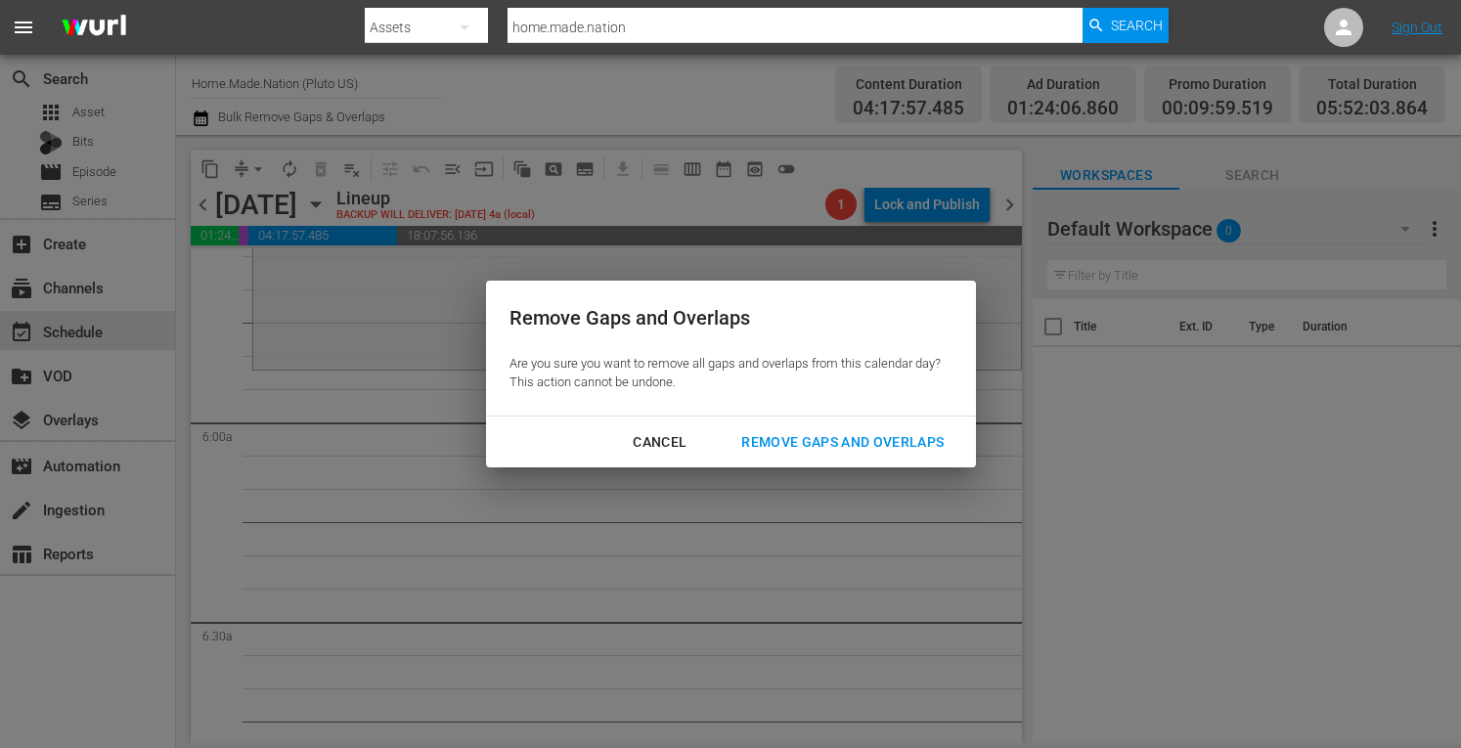
click at [833, 451] on div "Remove Gaps and Overlaps" at bounding box center [843, 442] width 234 height 24
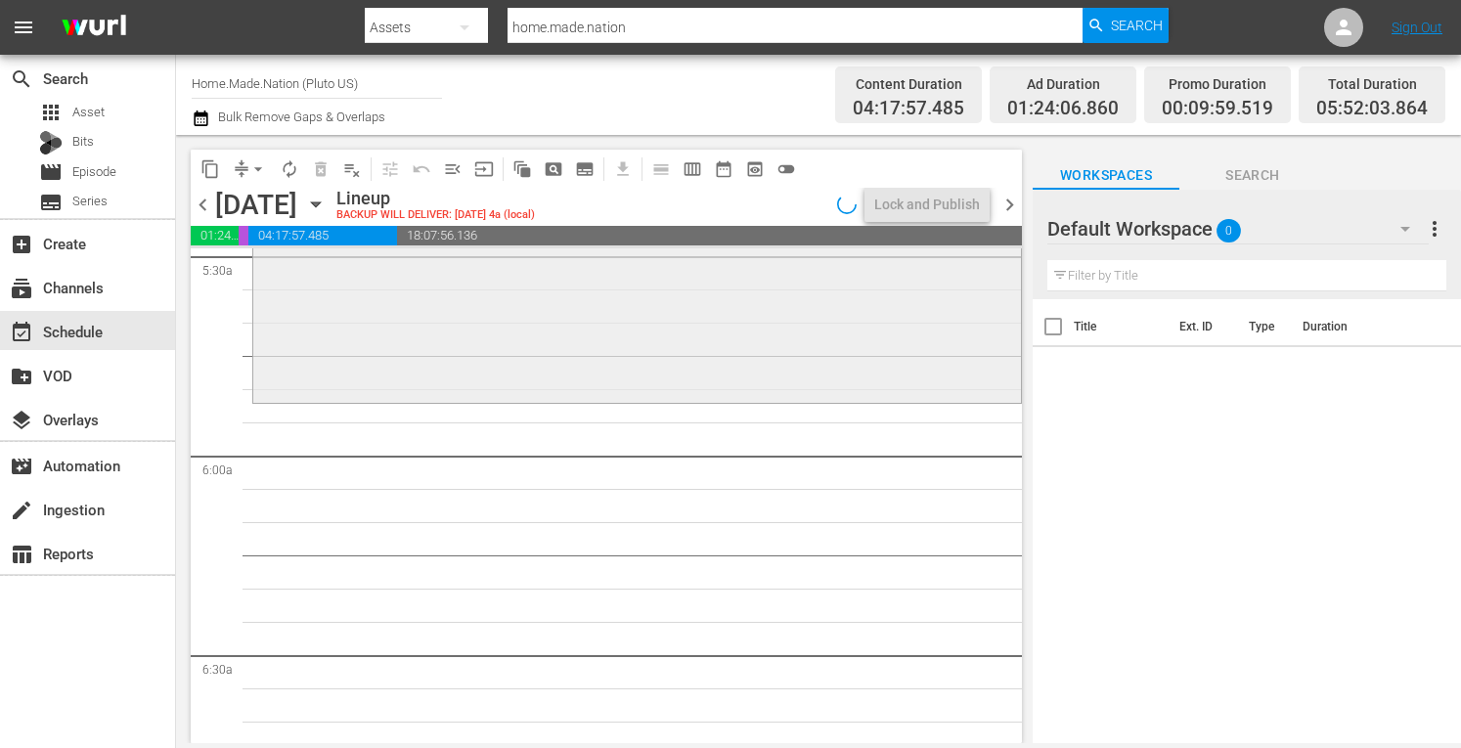
scroll to position [2138, 0]
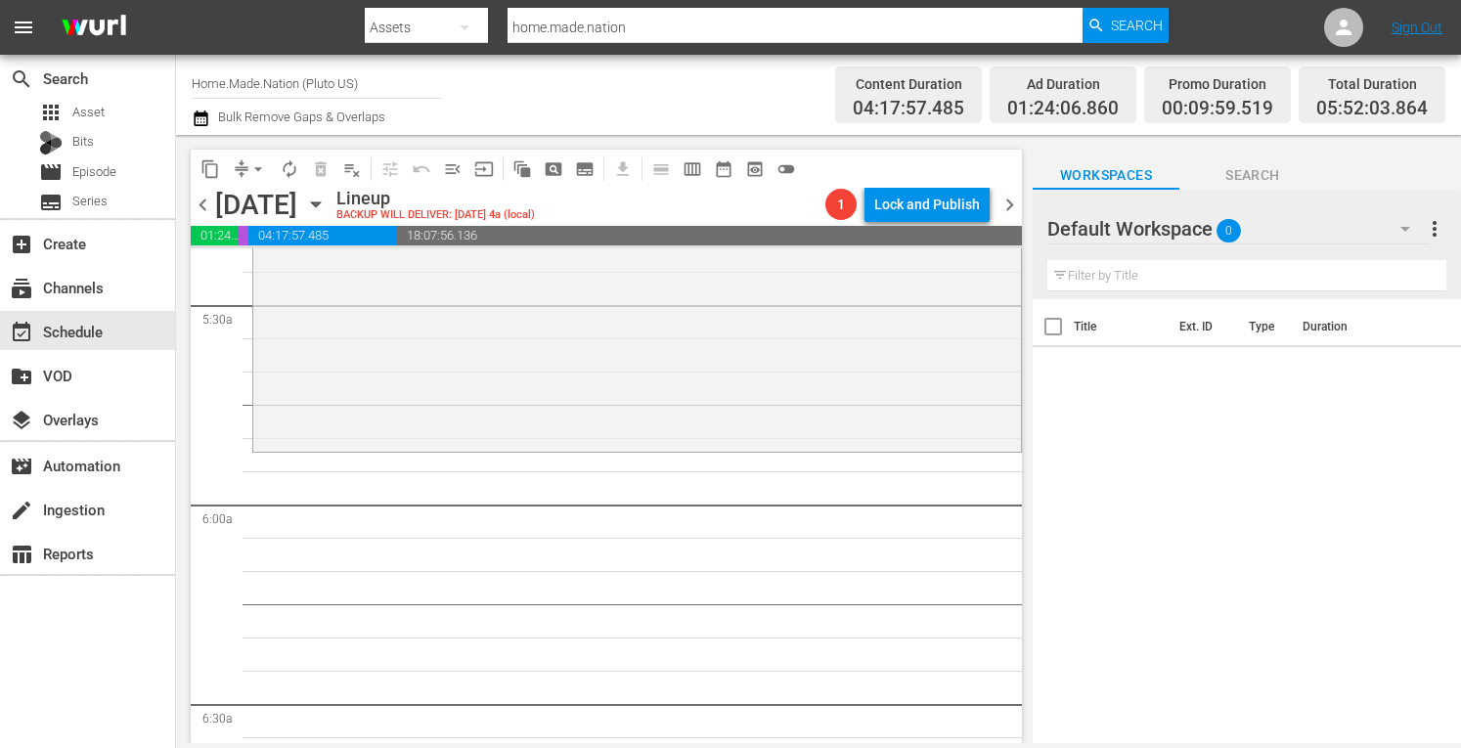
click at [380, 416] on div "Tiny House Nation / SE3 / EP19: 240 Sq. Ft. Tiny Ski Lodge 240 Sq. Ft. Tiny Ski…" at bounding box center [637, 250] width 768 height 394
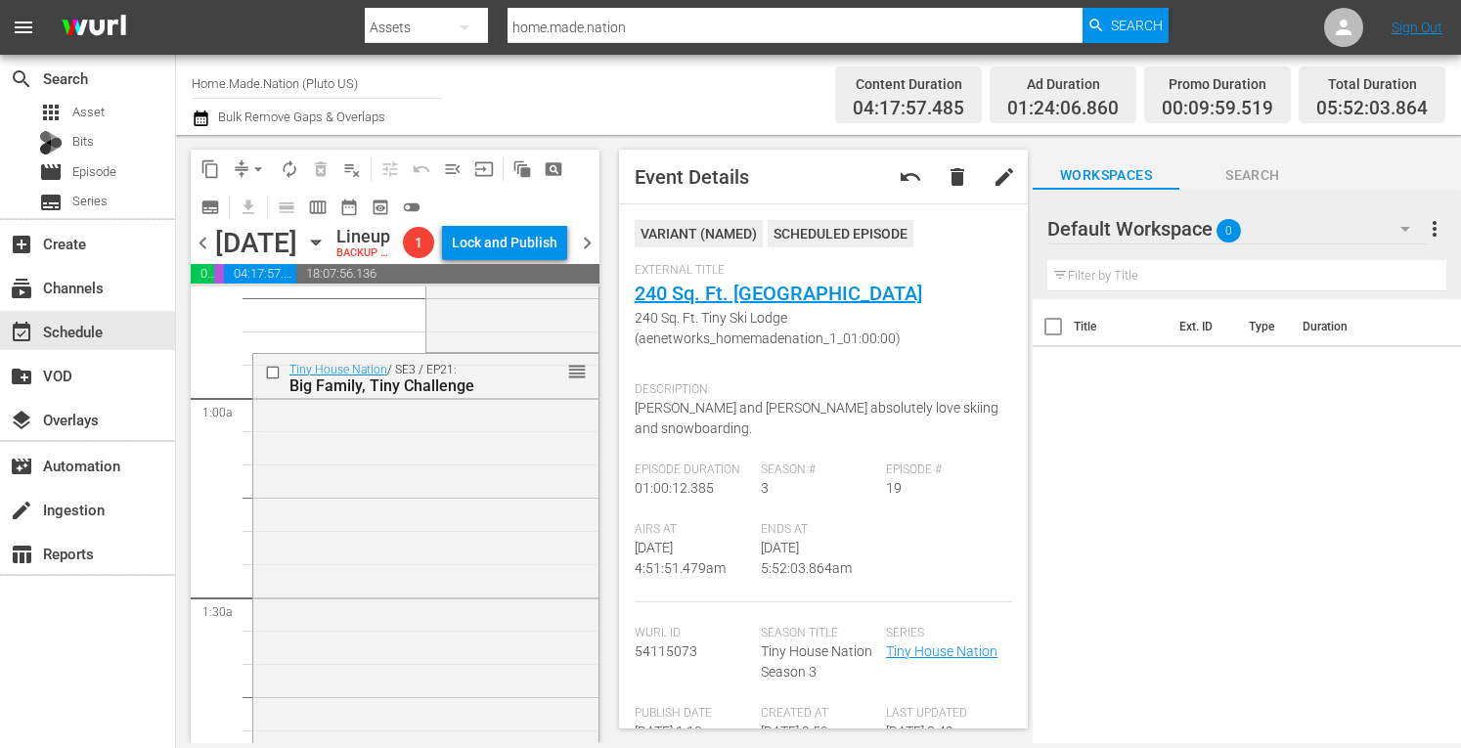
scroll to position [0, 0]
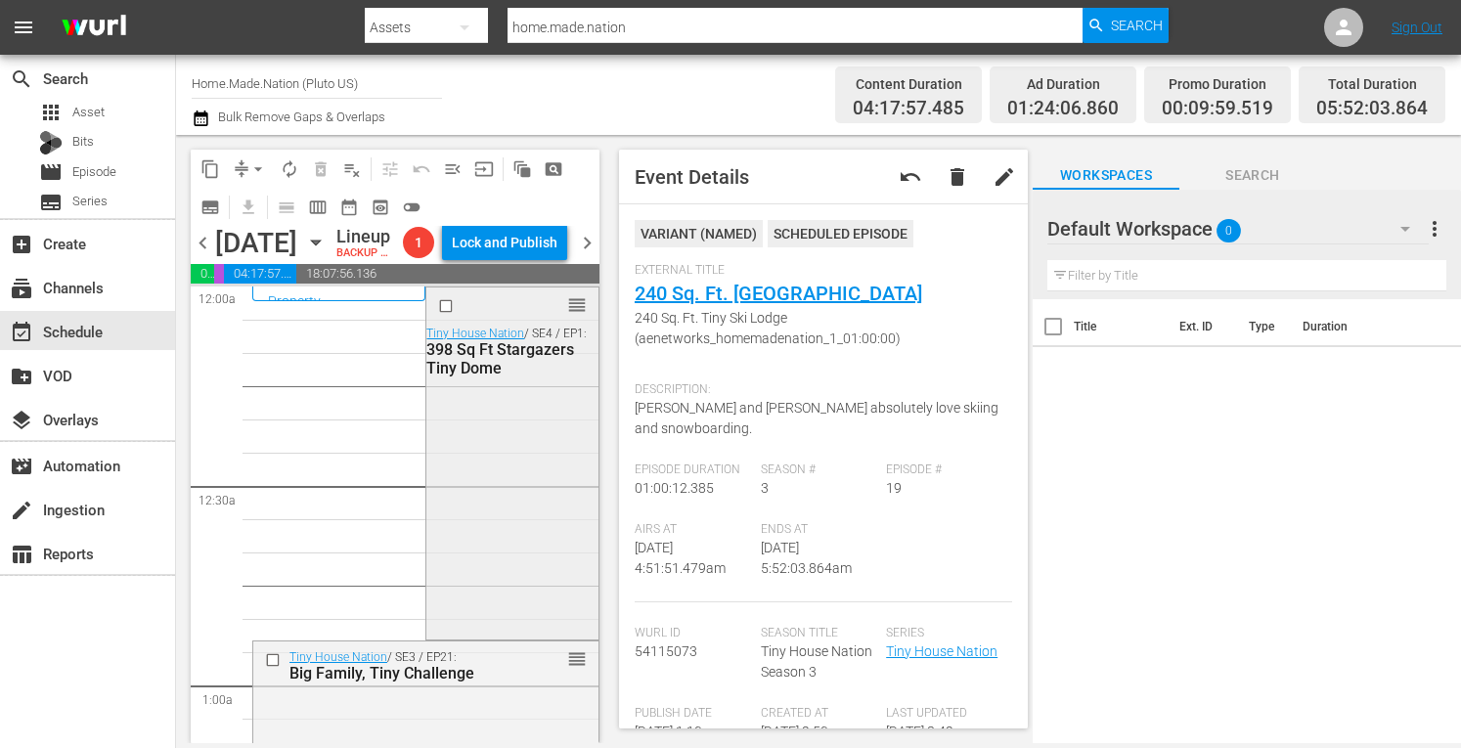
click at [553, 582] on div "reorder Tiny House Nation / SE4 / EP1: 398 Sq Ft Stargazers Tiny Dome" at bounding box center [511, 462] width 171 height 348
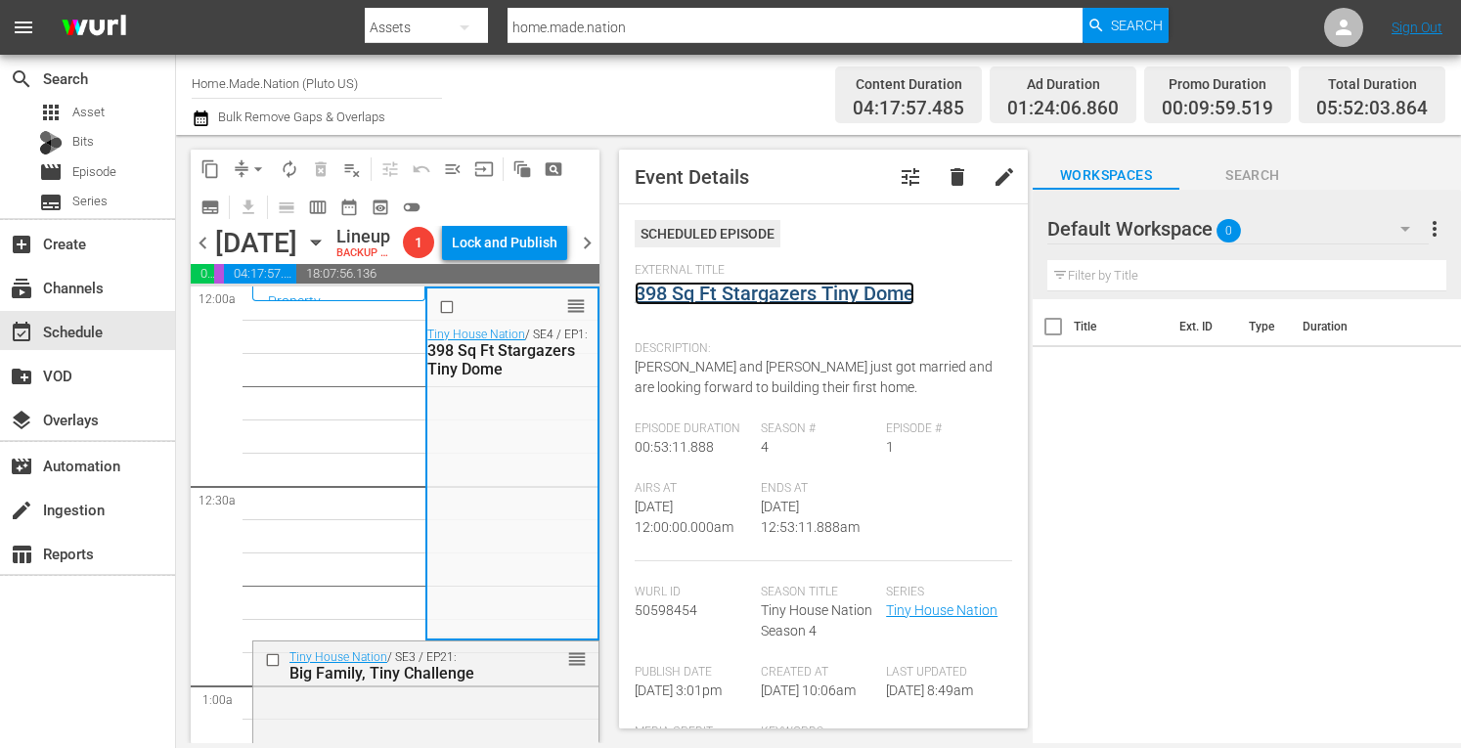
click at [769, 294] on link "398 Sq Ft Stargazers Tiny Dome" at bounding box center [775, 293] width 280 height 23
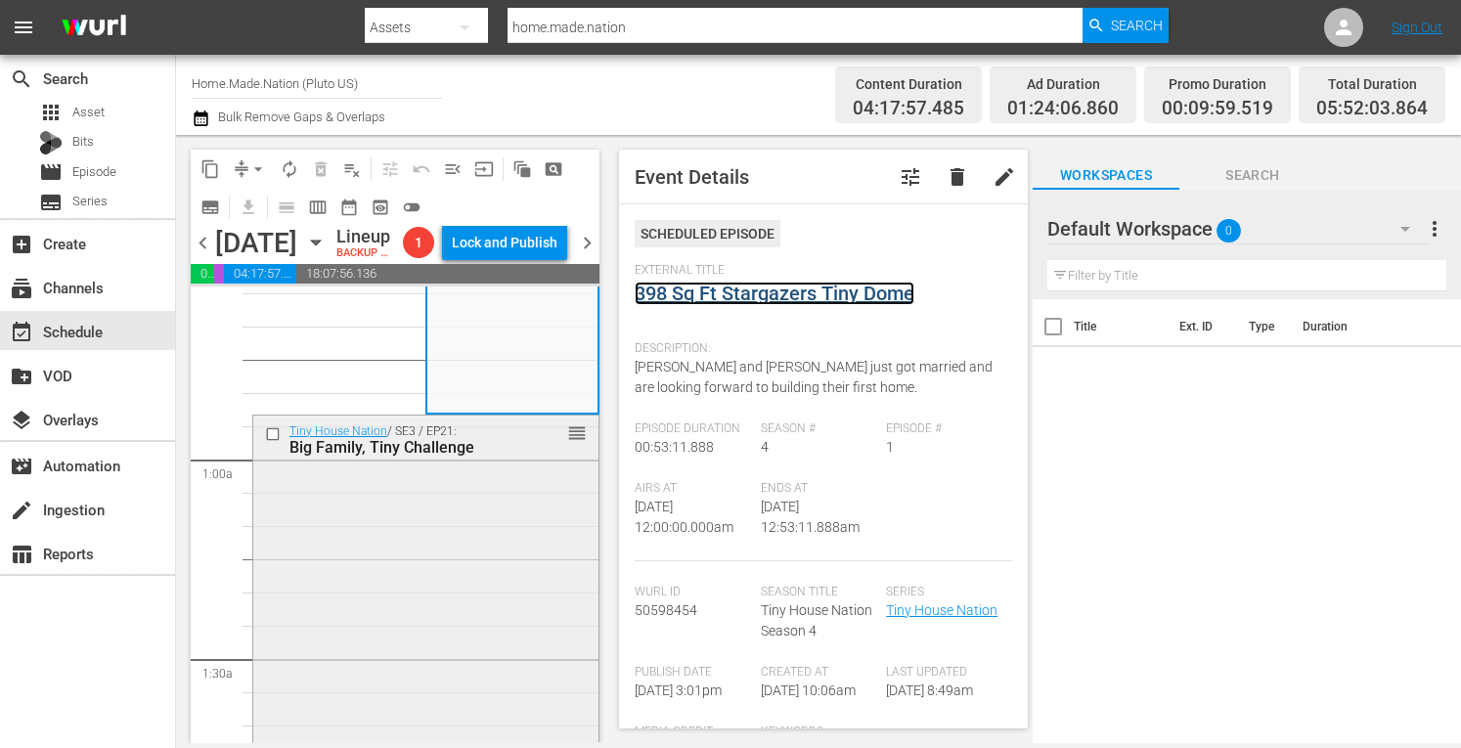
scroll to position [230, 0]
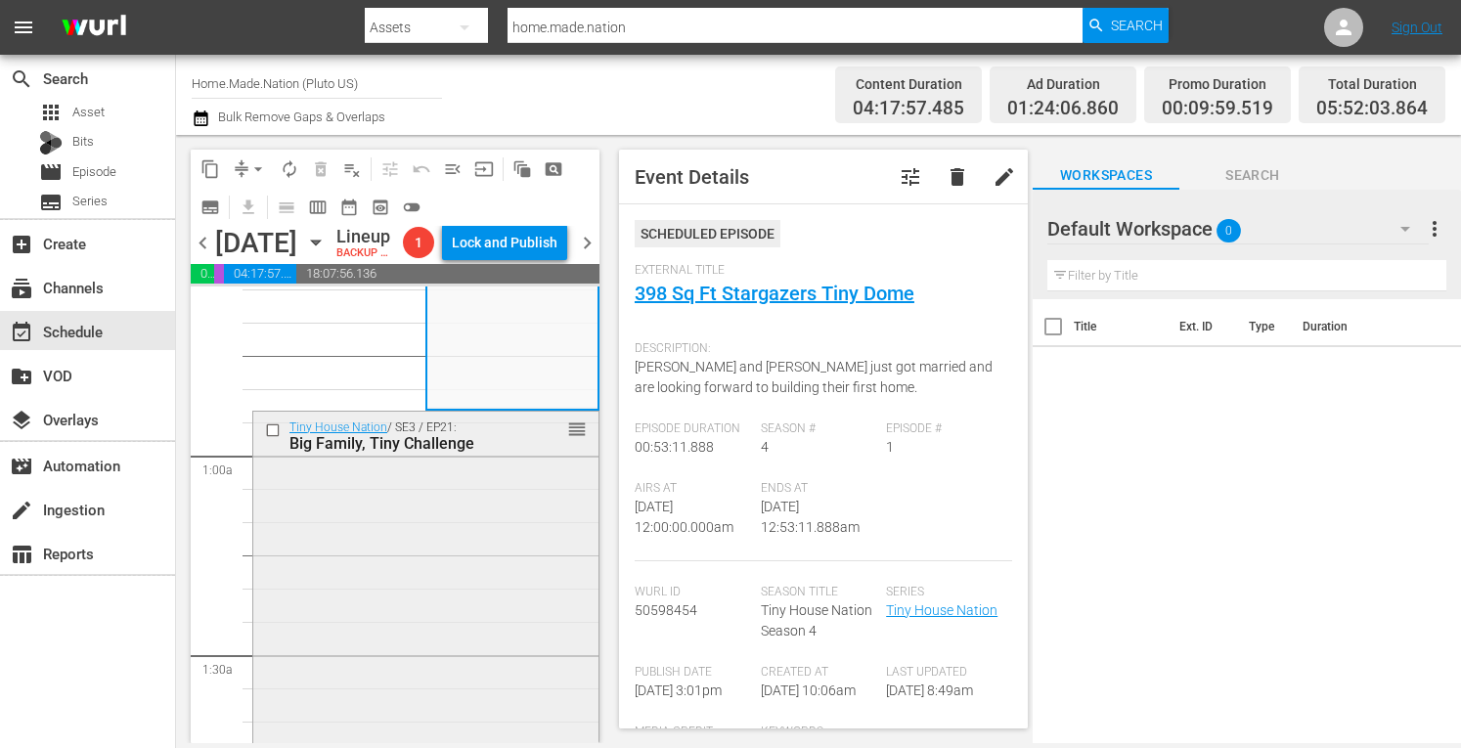
click at [424, 596] on div "Tiny House Nation / SE3 / EP21: Big Family, Tiny Challenge reorder" at bounding box center [425, 609] width 345 height 395
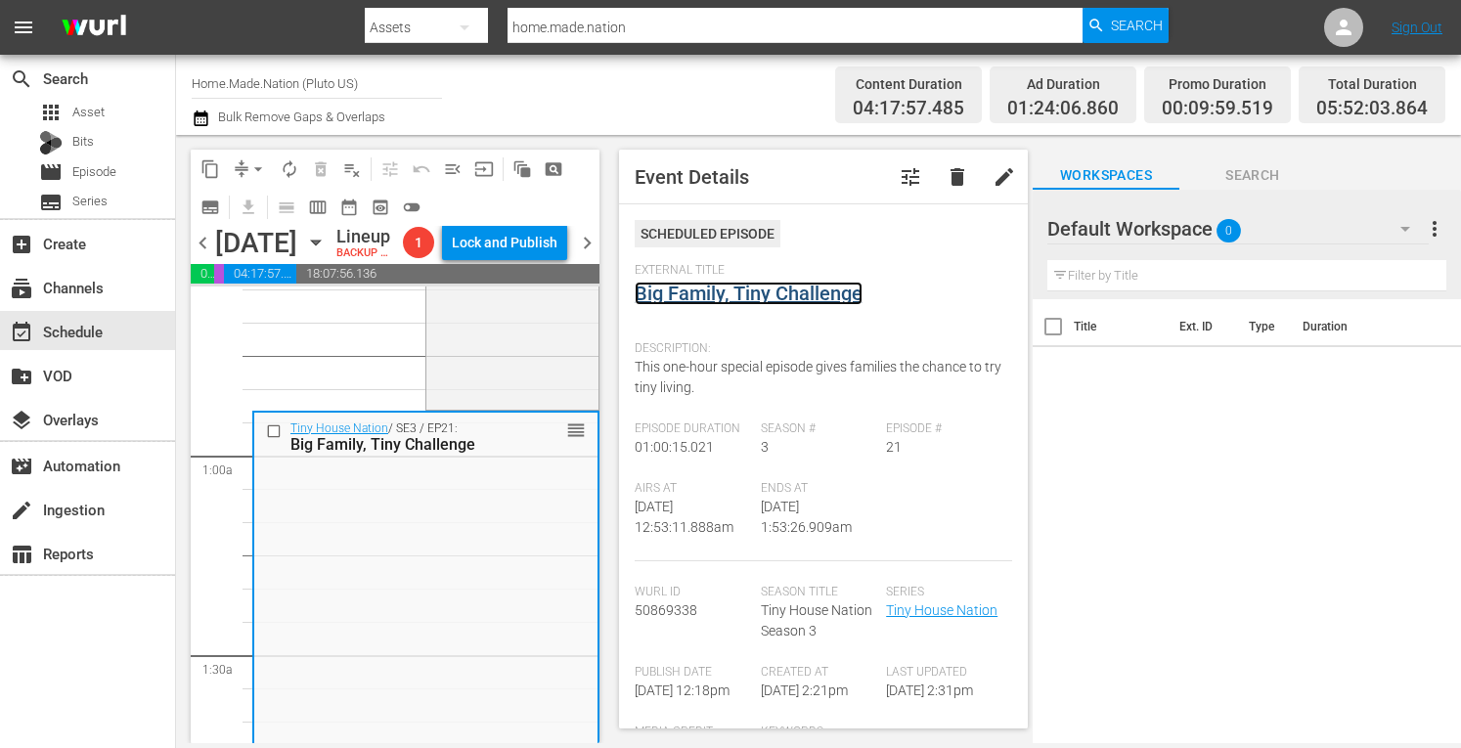
click at [690, 293] on link "Big Family, Tiny Challenge" at bounding box center [749, 293] width 228 height 23
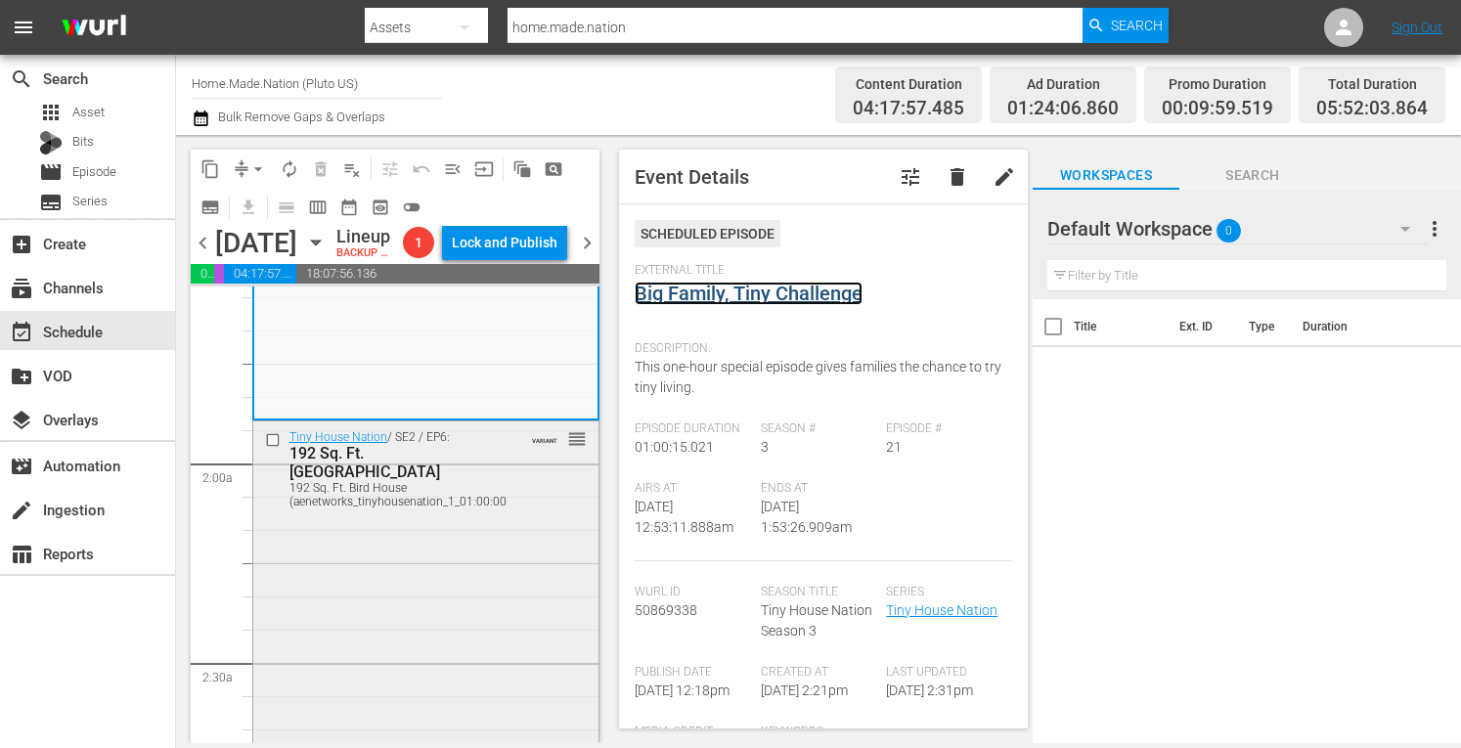
scroll to position [639, 0]
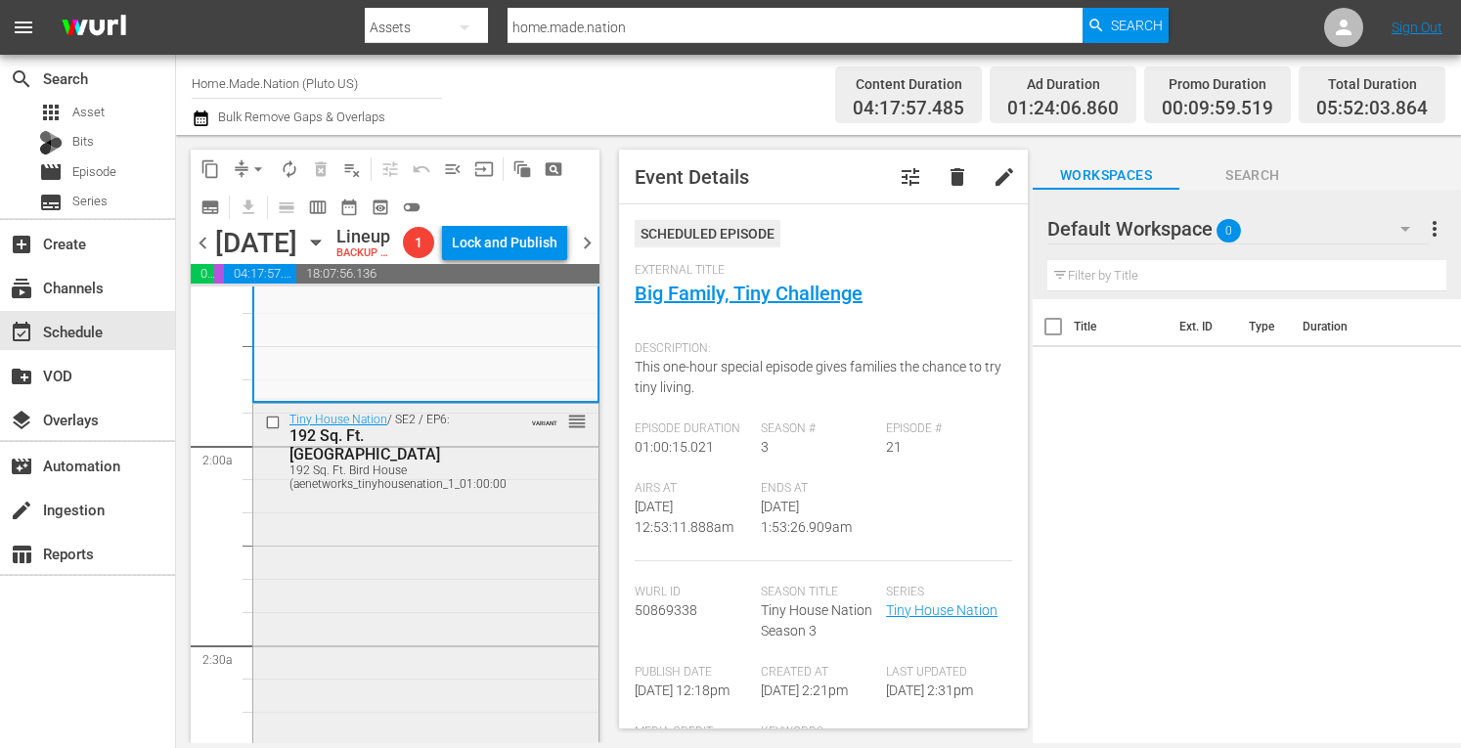
click at [411, 568] on div "Tiny House Nation / SE2 / EP6: 192 Sq. Ft. Bird House 192 Sq. Ft. Bird House (a…" at bounding box center [425, 593] width 345 height 378
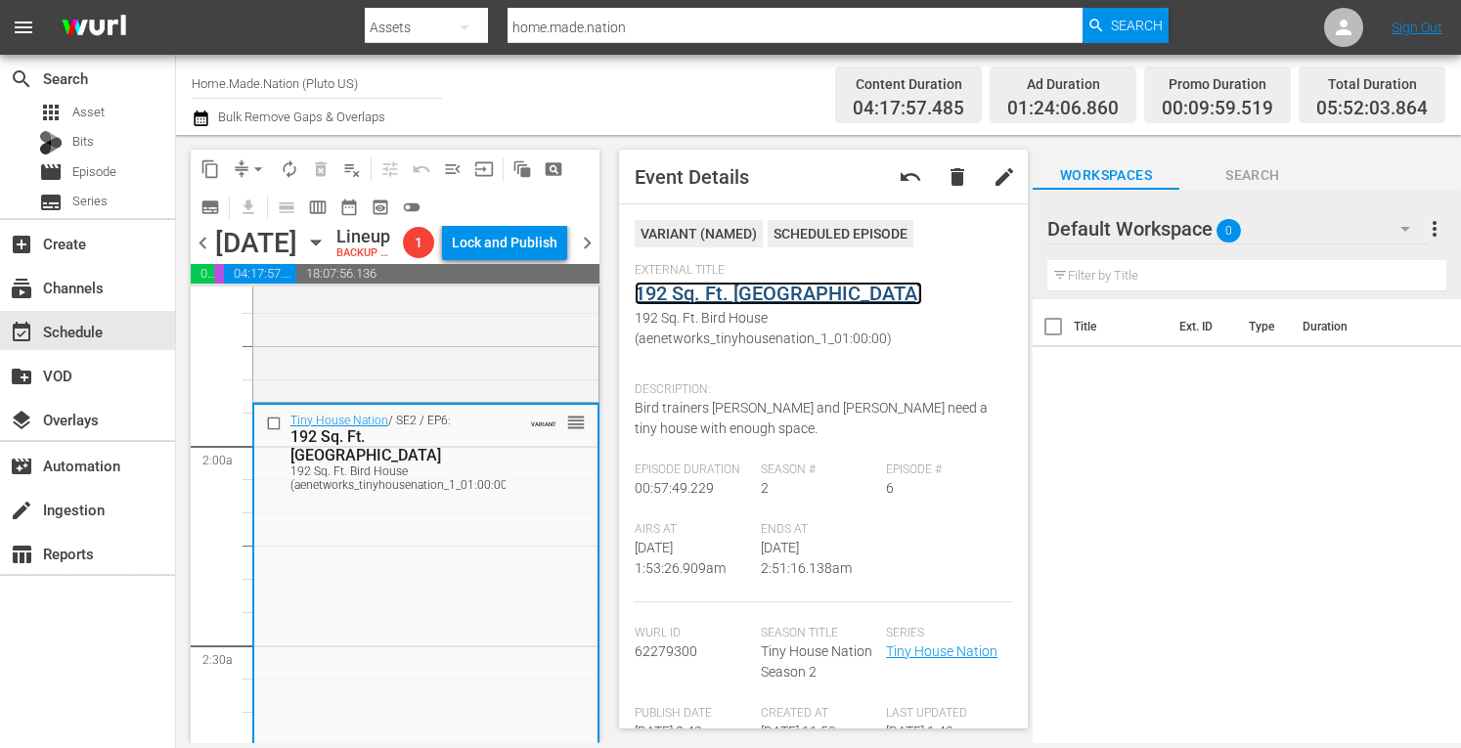
click at [745, 289] on link "192 Sq. Ft. Bird House" at bounding box center [779, 293] width 288 height 23
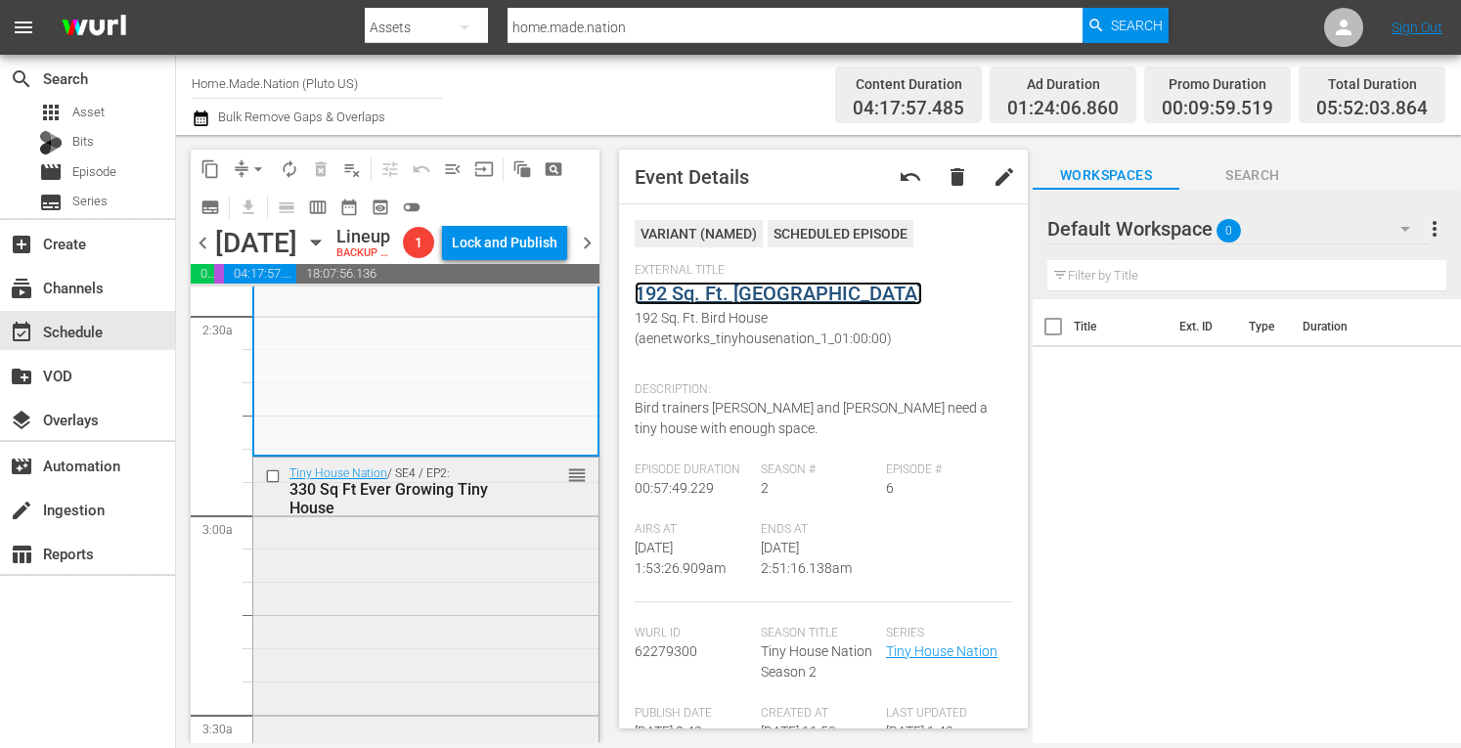
scroll to position [985, 0]
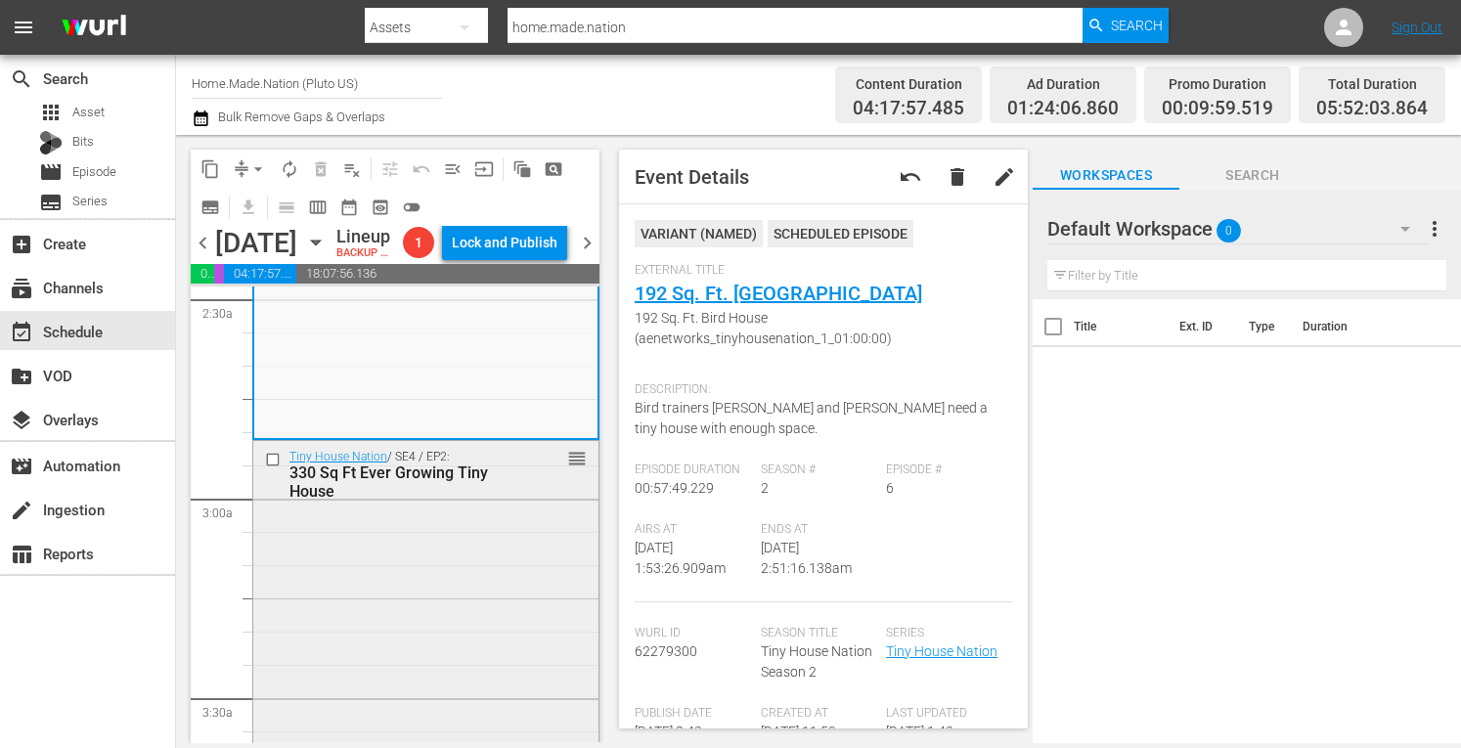
click at [413, 610] on div "Tiny House Nation / SE4 / EP2: 330 Sq Ft Ever Growing Tiny House reorder" at bounding box center [425, 640] width 345 height 398
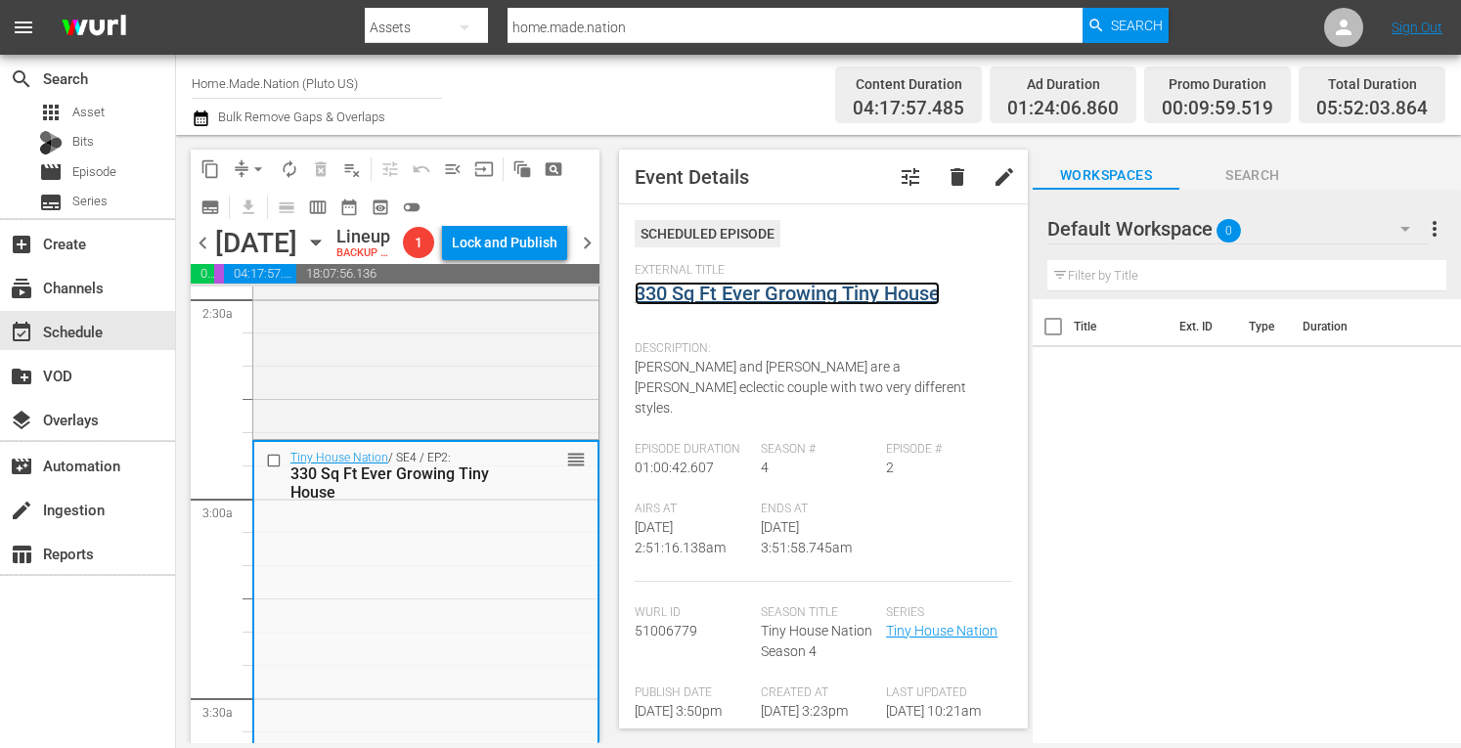
click at [778, 294] on link "330 Sq Ft Ever Growing Tiny House" at bounding box center [787, 293] width 305 height 23
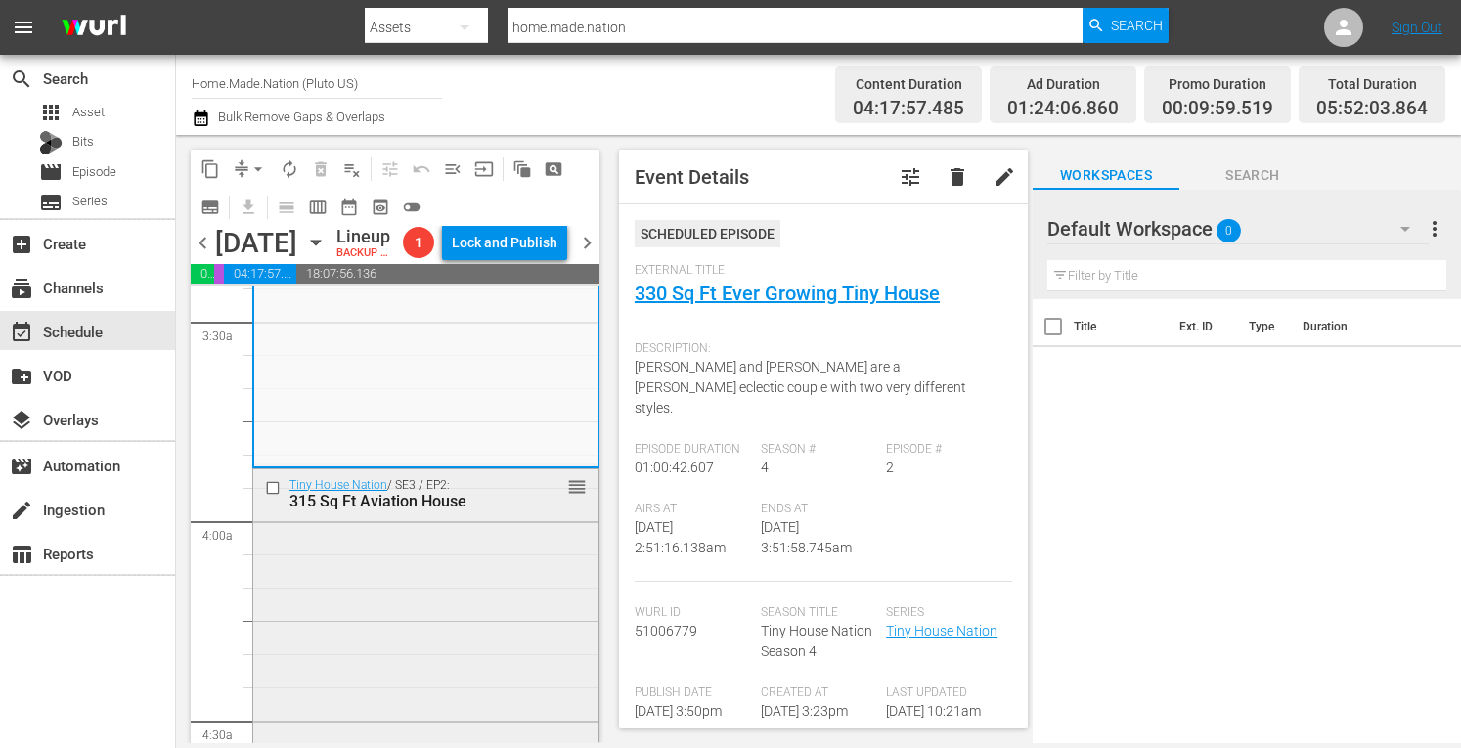
click at [438, 618] on div "Tiny House Nation / SE3 / EP2: 315 Sq Ft Aviation House reorder" at bounding box center [425, 665] width 345 height 392
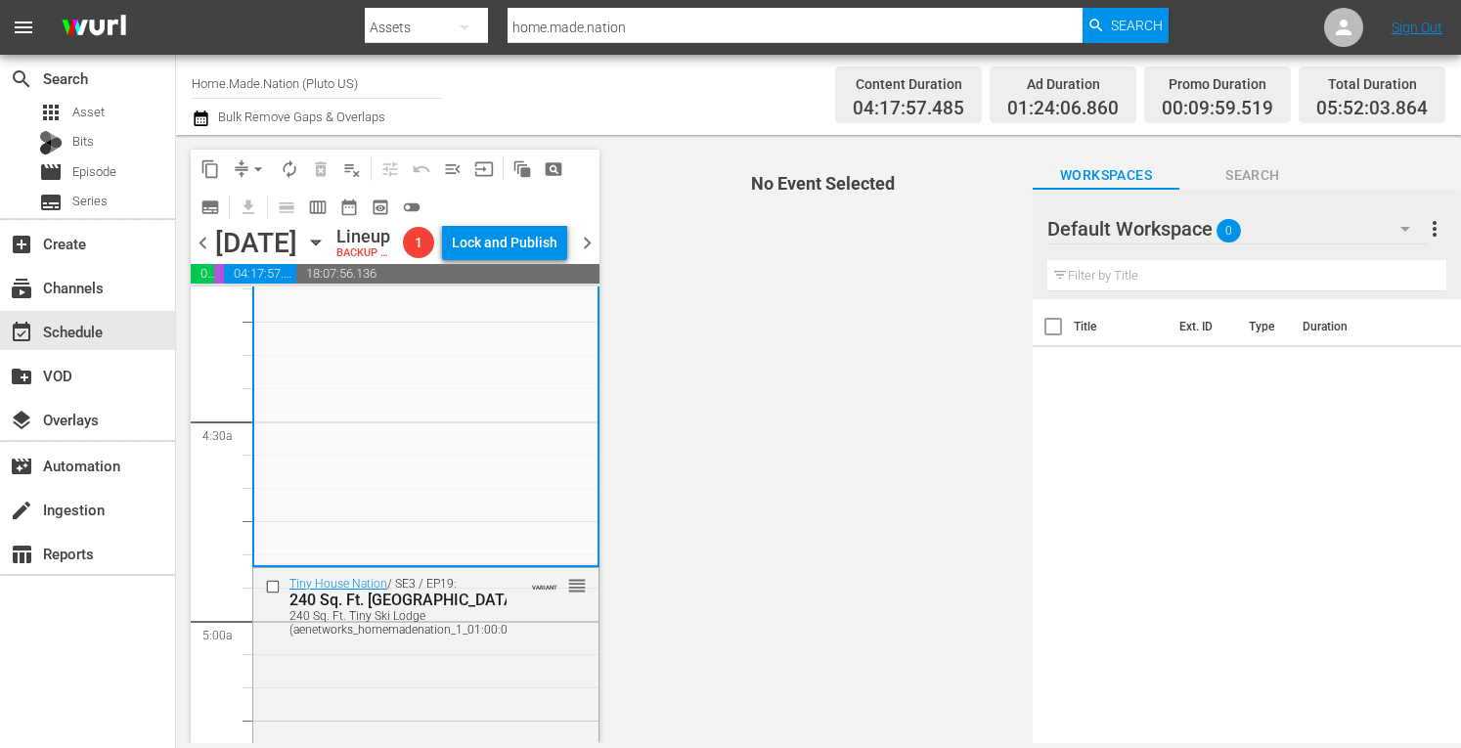
scroll to position [1662, 0]
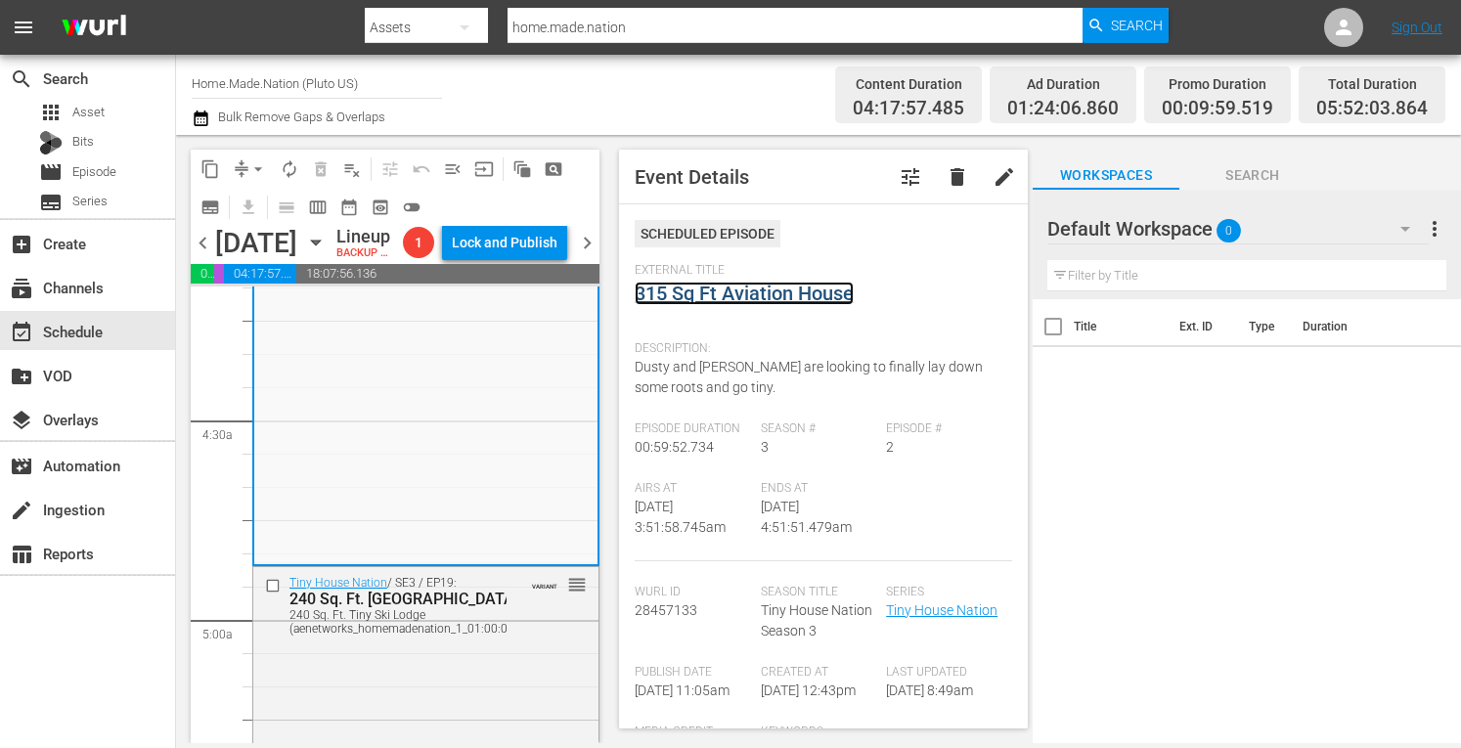
click at [727, 293] on link "315 Sq Ft Aviation House" at bounding box center [744, 293] width 219 height 23
click at [472, 636] on div "240 Sq. Ft. Tiny Ski Lodge (aenetworks_homemadenation_1_01:00:00)" at bounding box center [403, 621] width 229 height 27
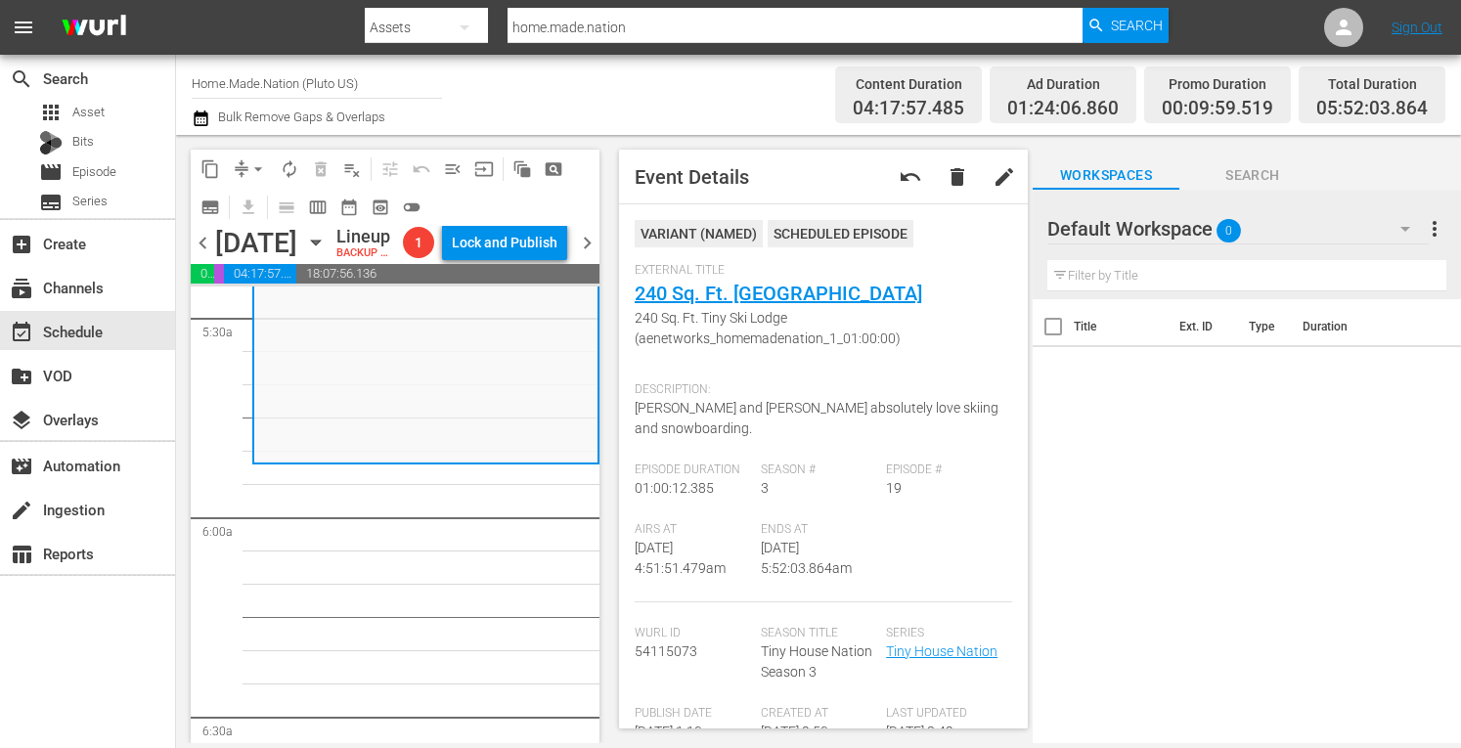
scroll to position [2164, 0]
click at [737, 294] on link "240 Sq. Ft. Tiny Ski Lodge" at bounding box center [779, 293] width 288 height 23
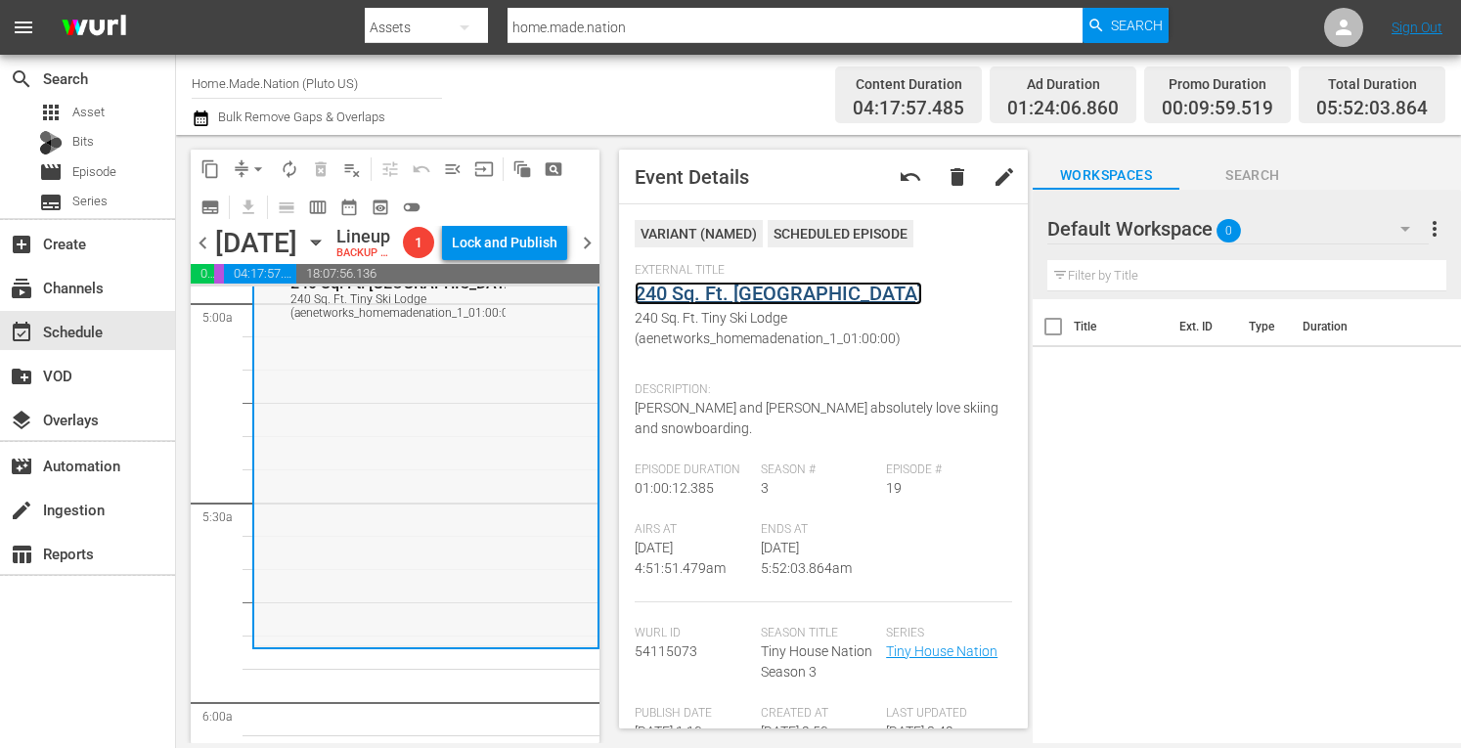
scroll to position [1976, 0]
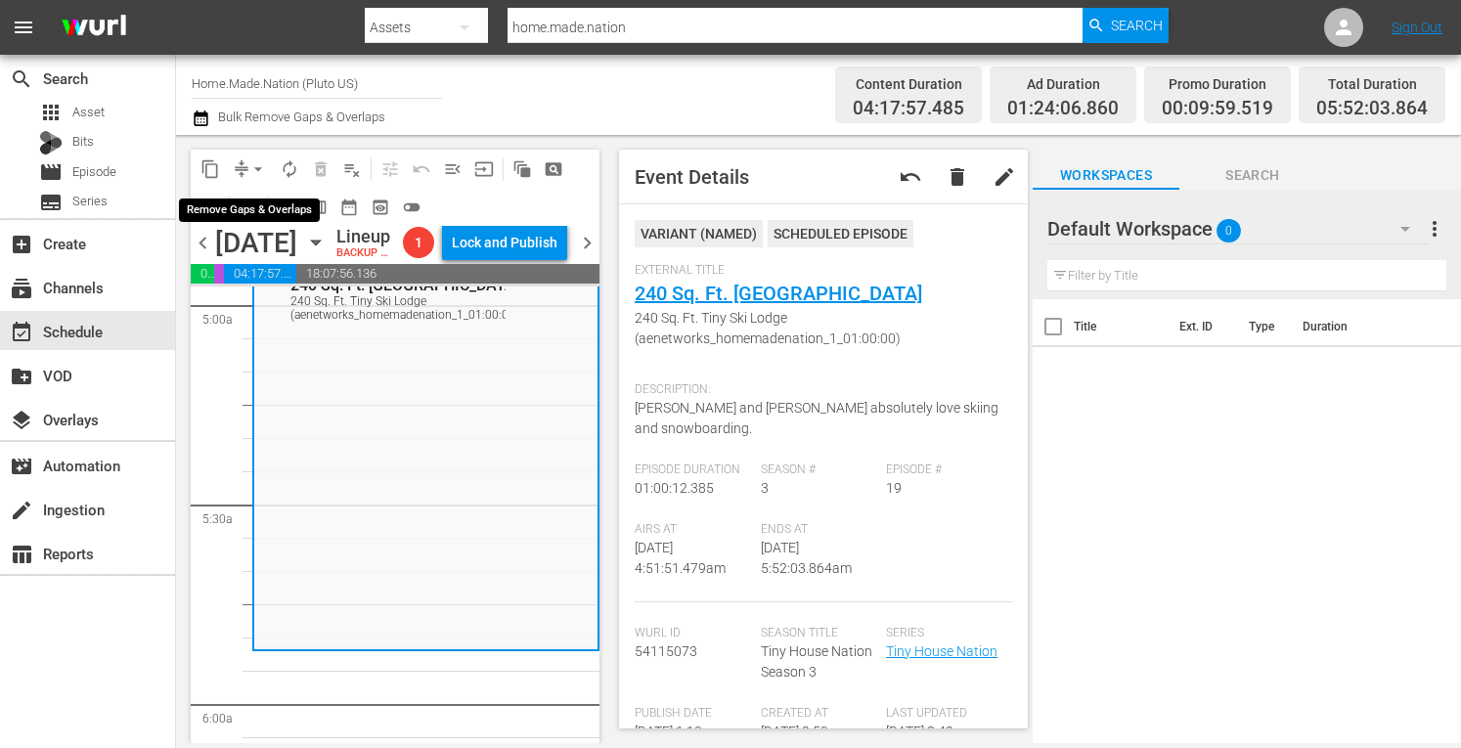
click at [257, 169] on span "arrow_drop_down" at bounding box center [258, 169] width 20 height 20
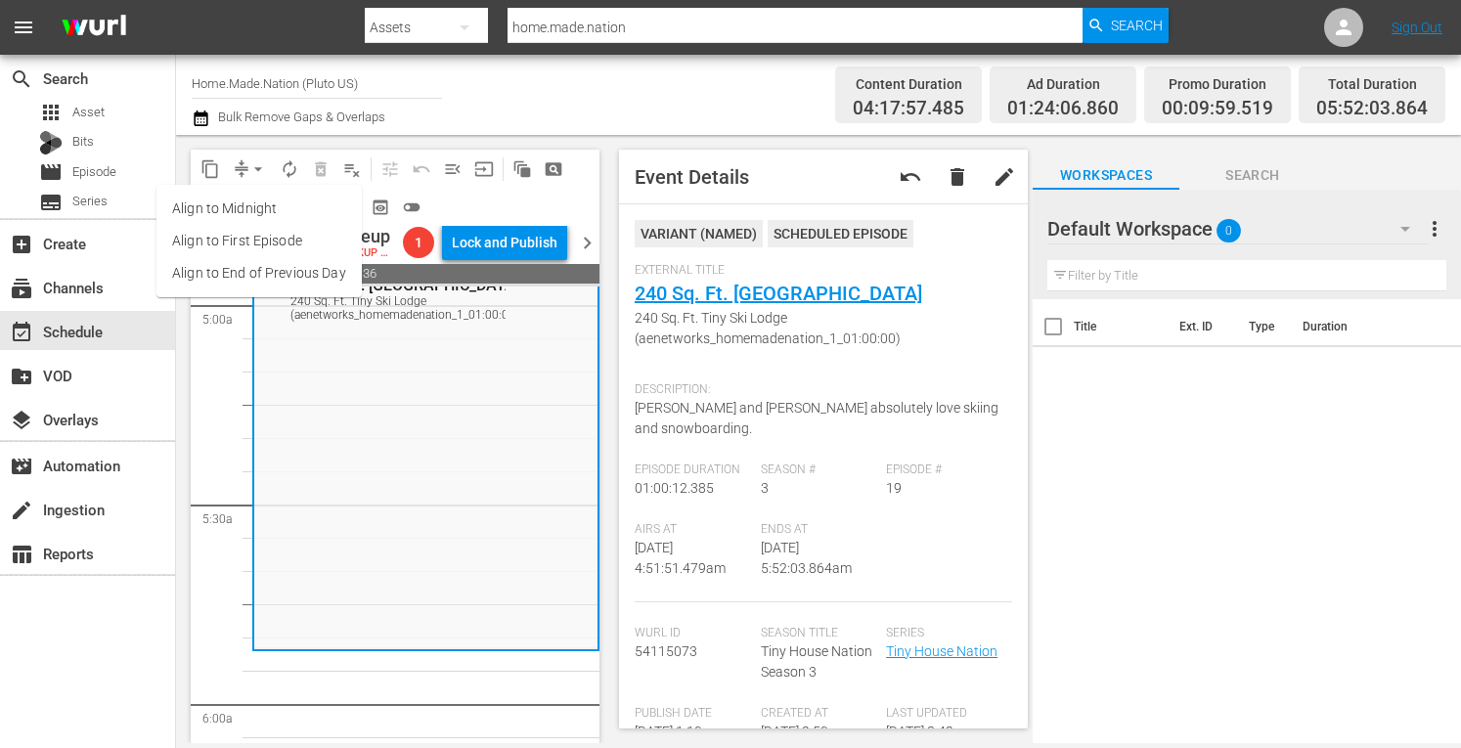
click at [215, 210] on li "Align to Midnight" at bounding box center [258, 209] width 205 height 32
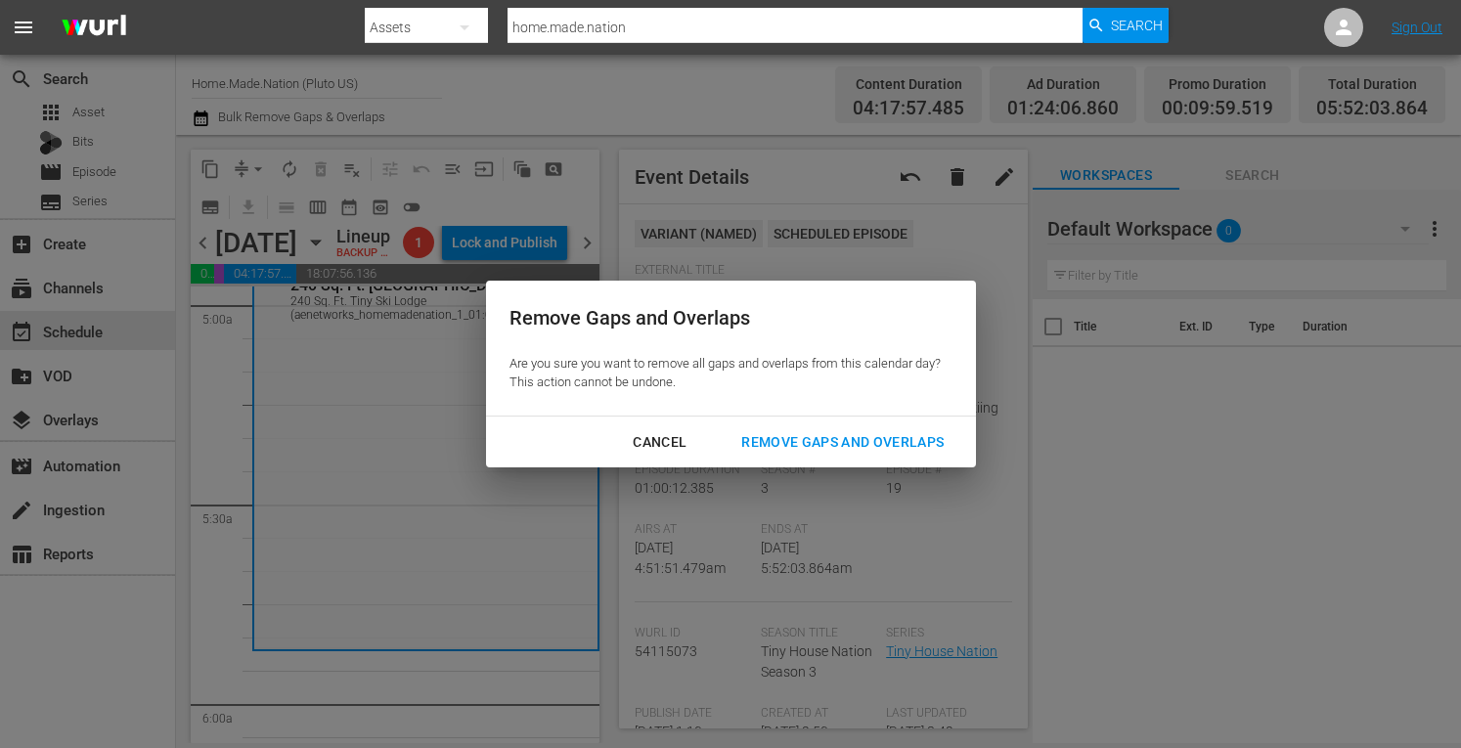
click at [826, 442] on div "Remove Gaps and Overlaps" at bounding box center [843, 442] width 234 height 24
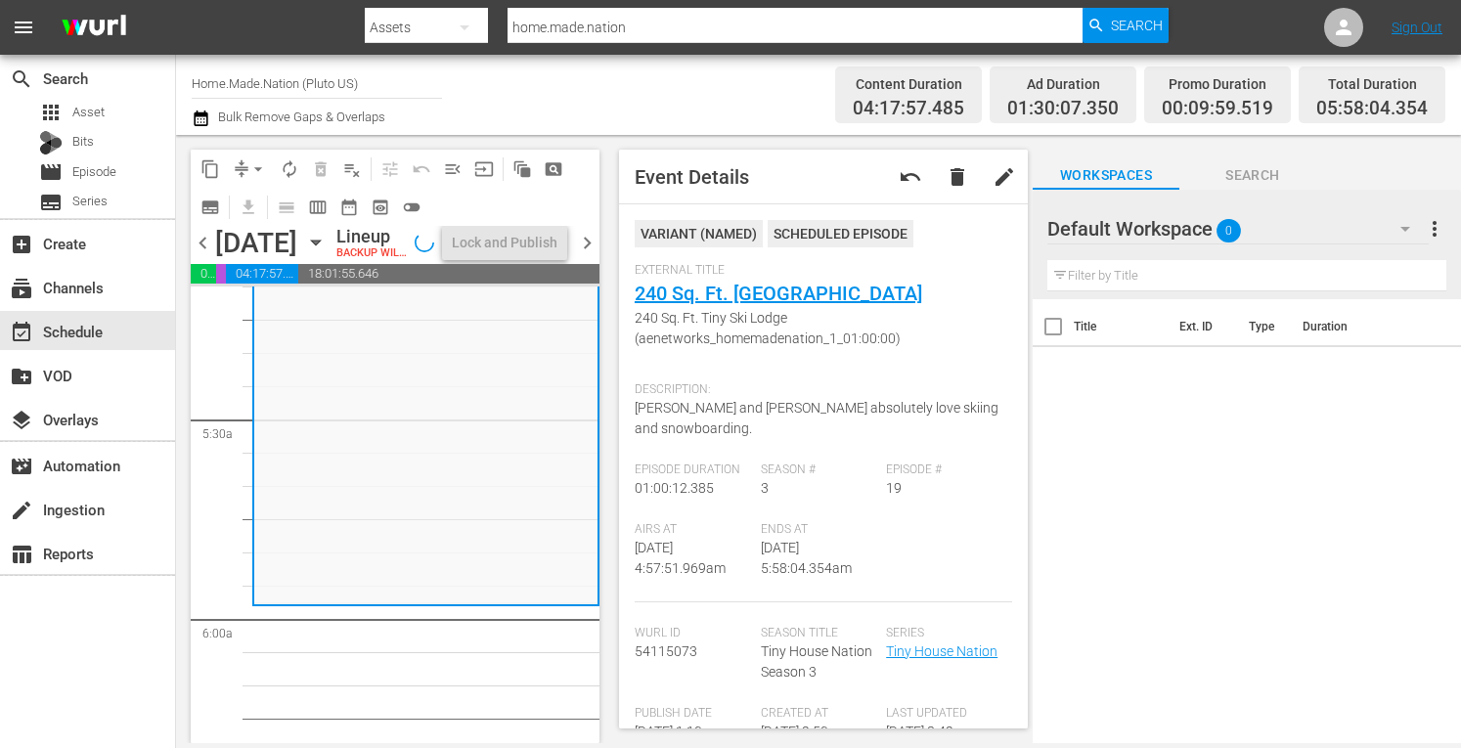
scroll to position [2128, 0]
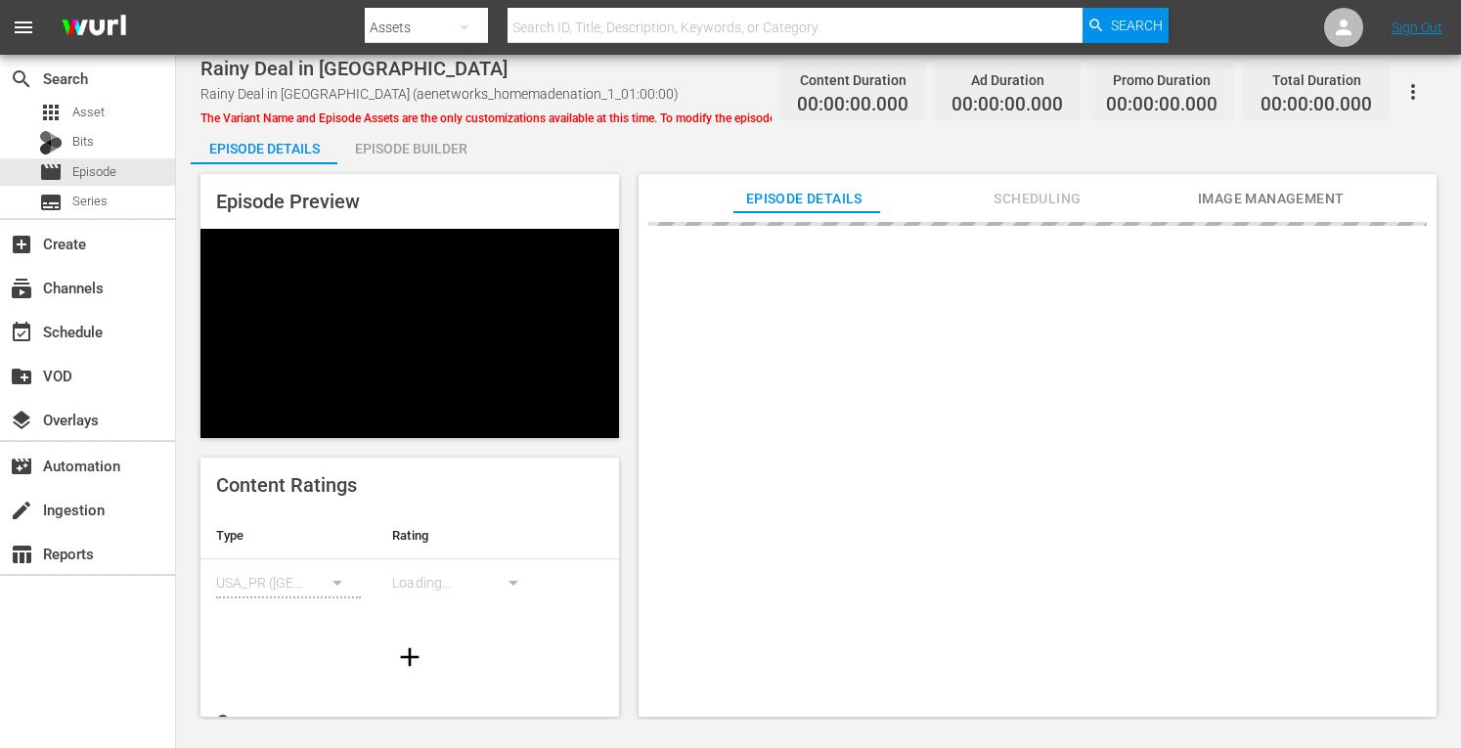
click at [381, 146] on div "Episode Builder" at bounding box center [410, 148] width 147 height 47
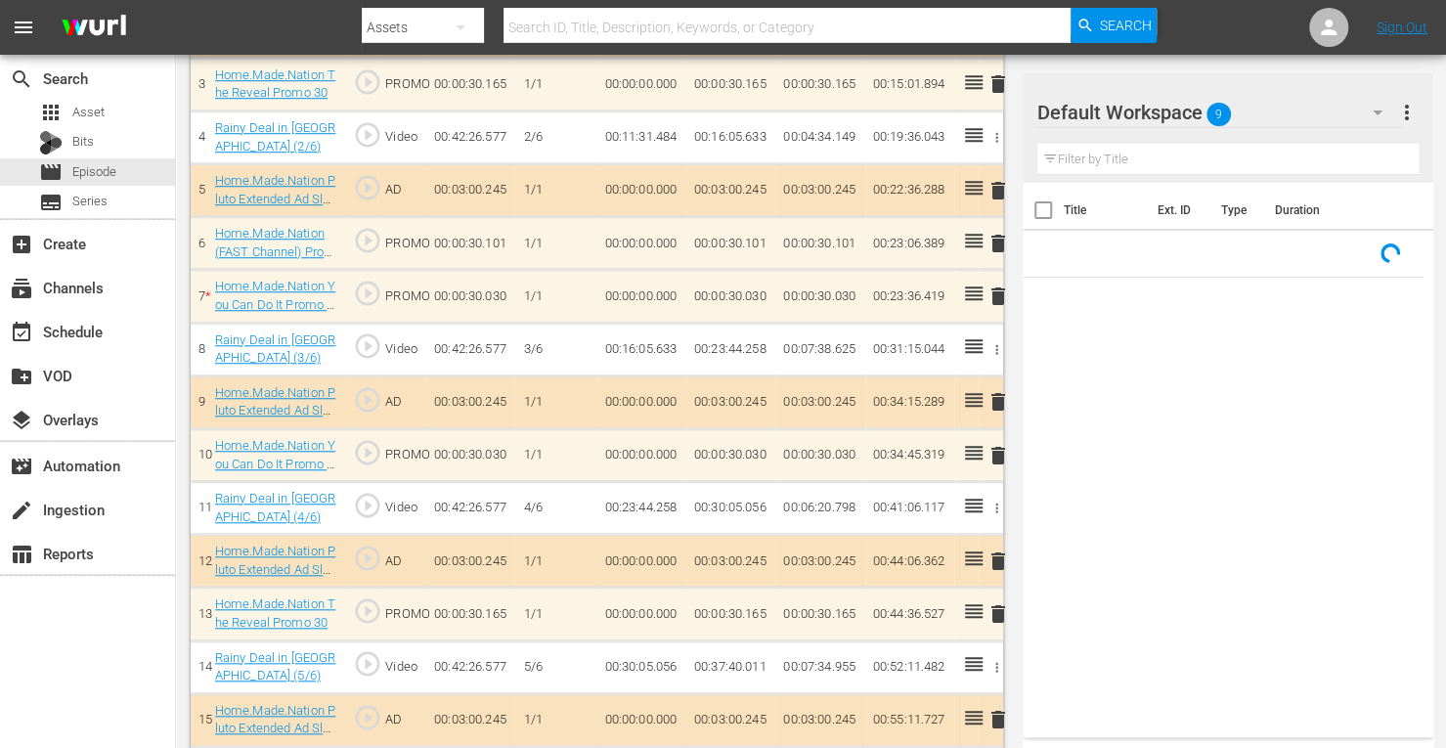
scroll to position [742, 0]
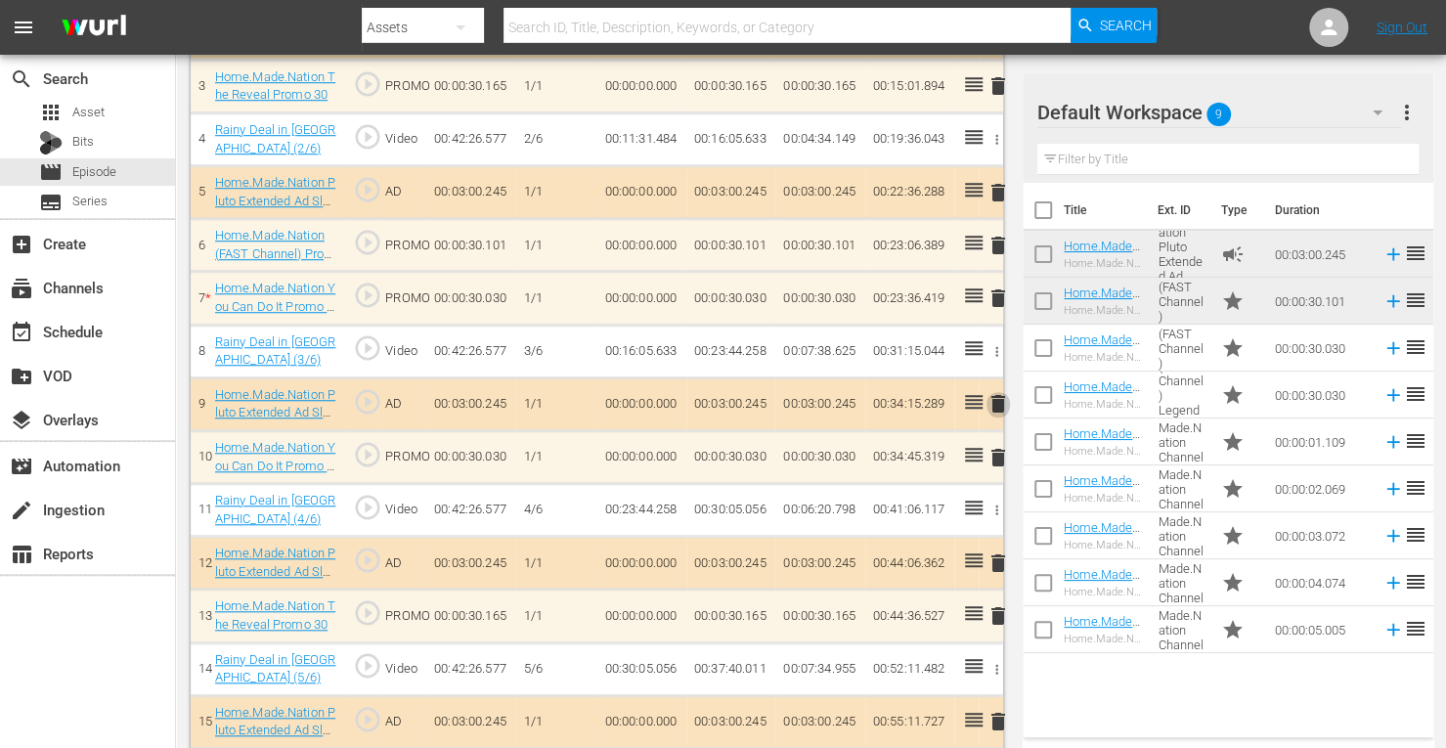
click at [998, 399] on span "delete" at bounding box center [998, 403] width 23 height 23
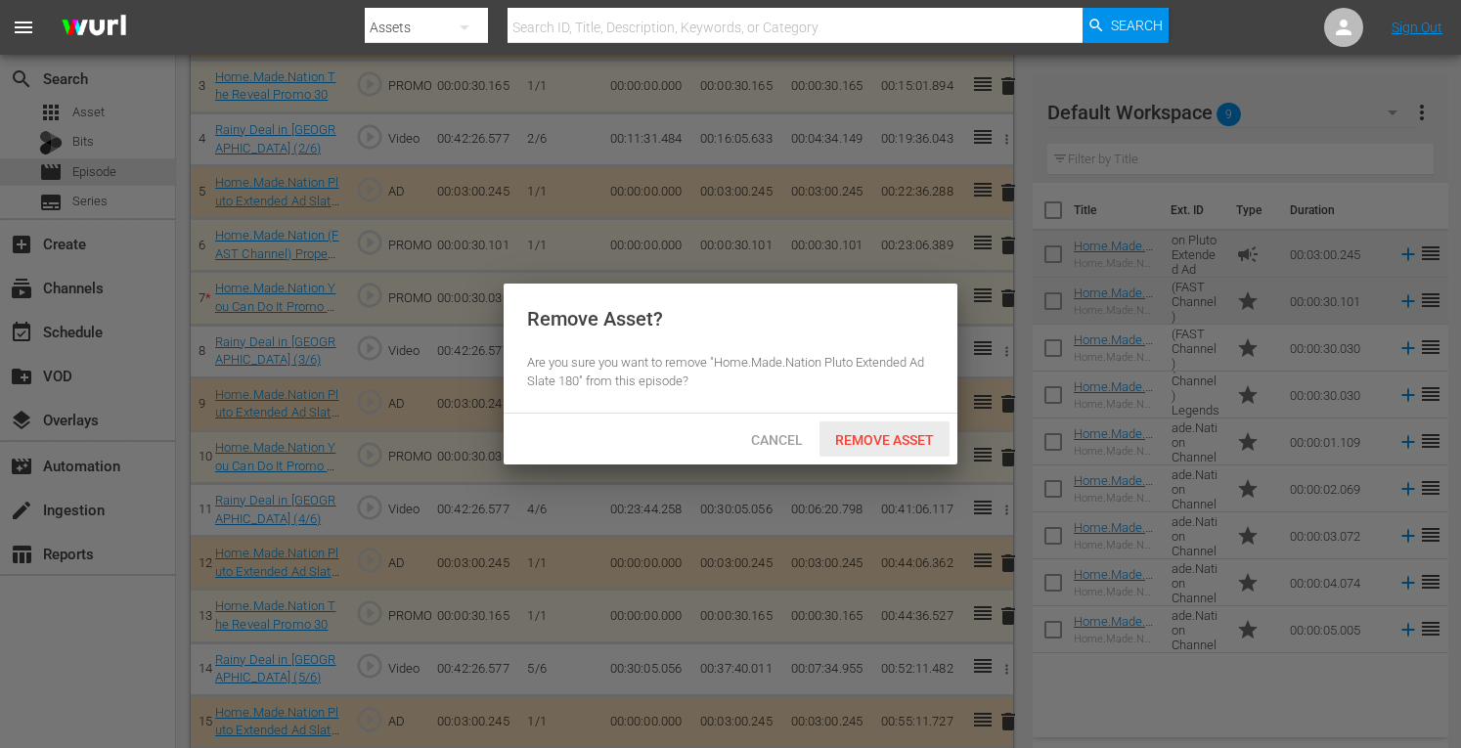
click at [899, 438] on span "Remove Asset" at bounding box center [885, 440] width 130 height 16
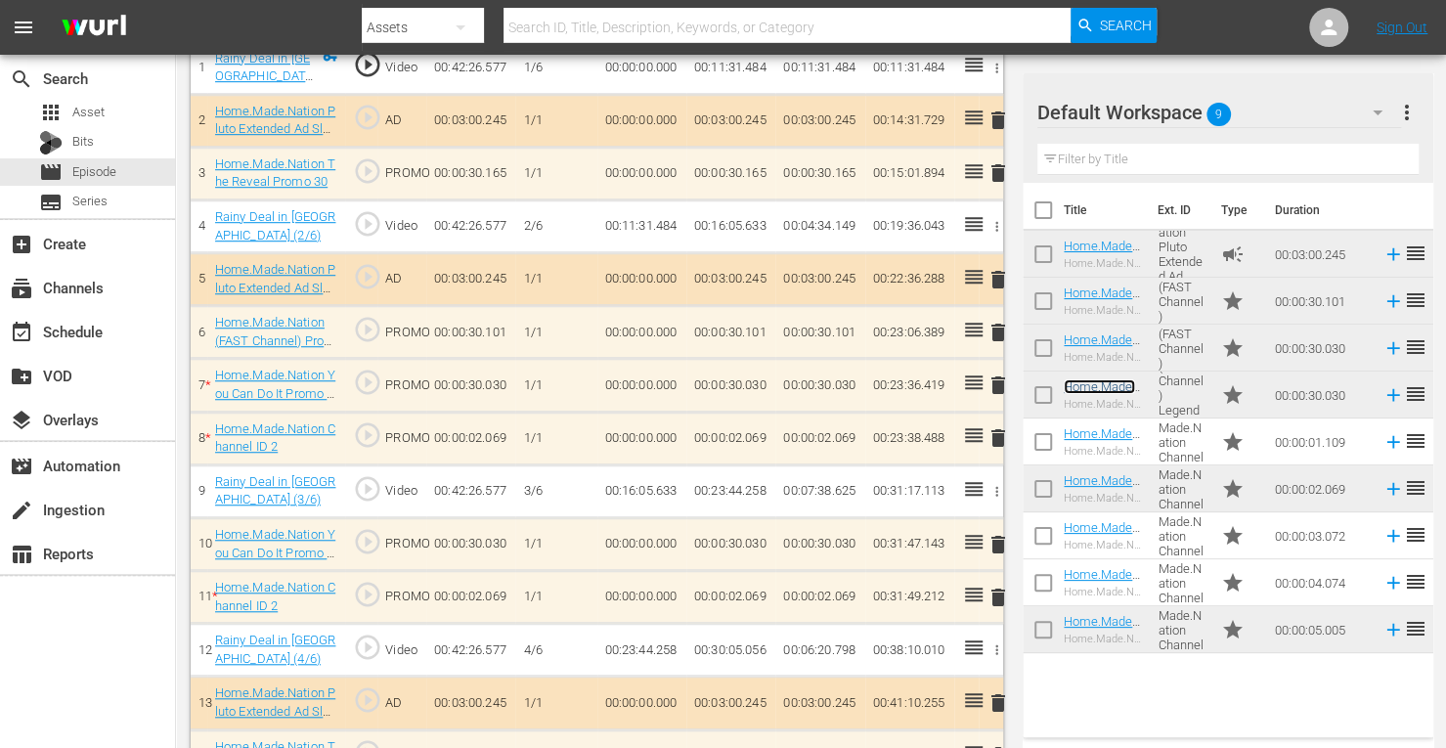
scroll to position [646, 0]
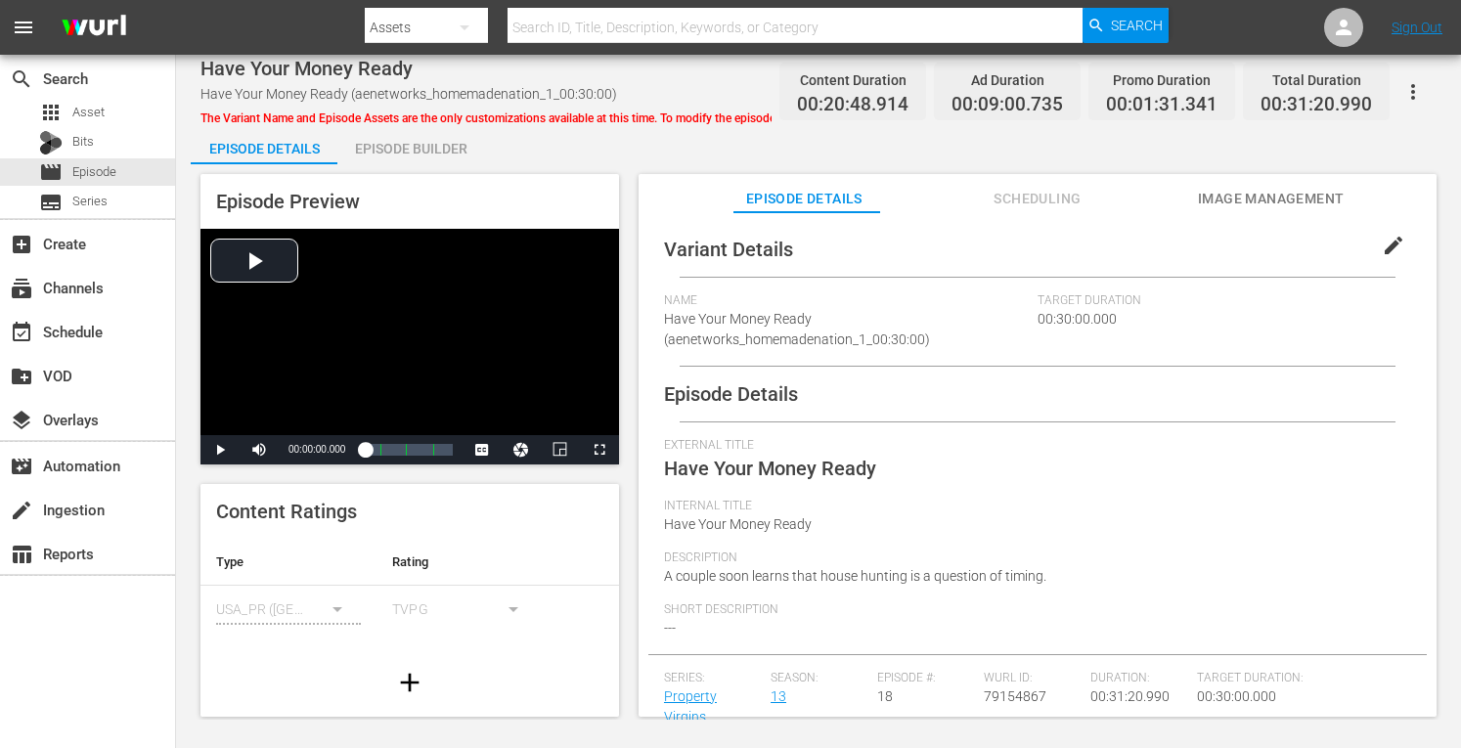
click at [401, 143] on div "Episode Builder" at bounding box center [410, 148] width 147 height 47
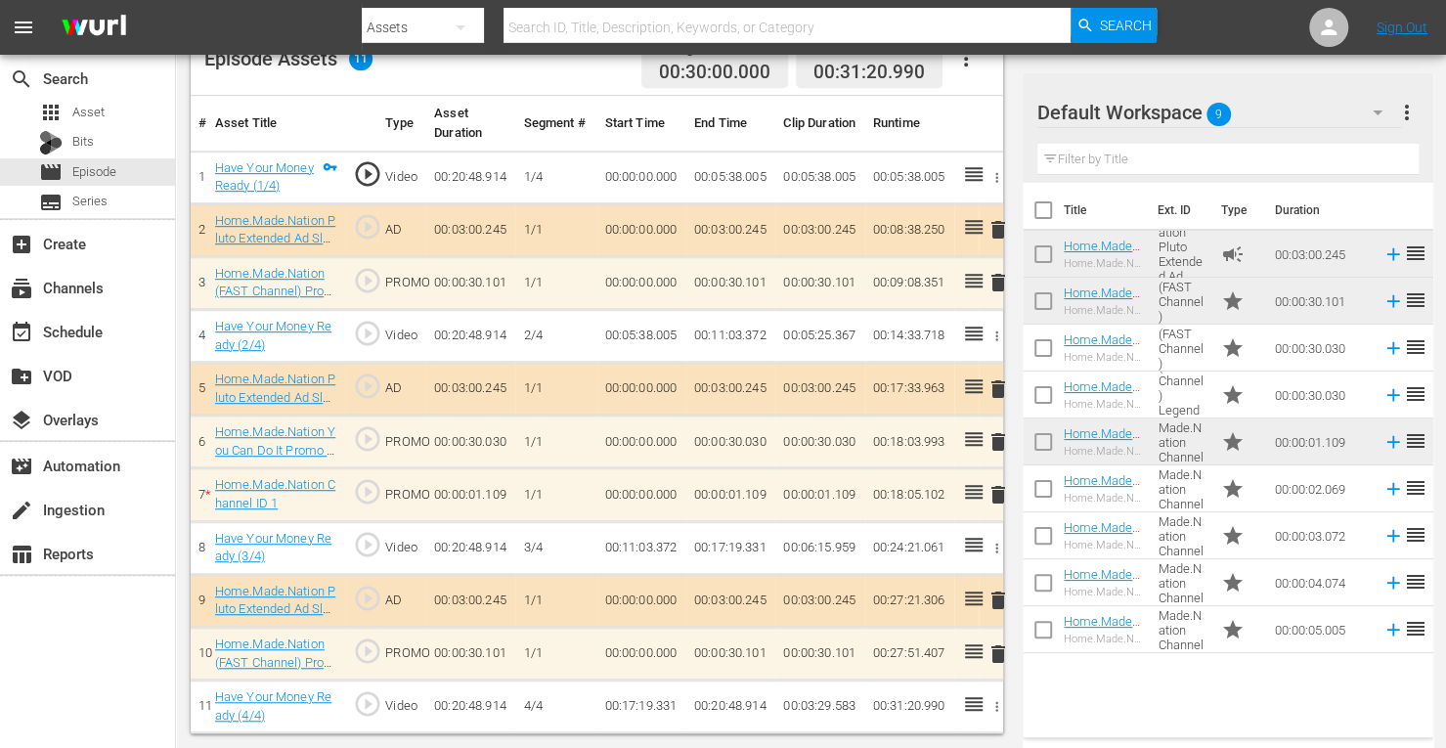
scroll to position [542, 0]
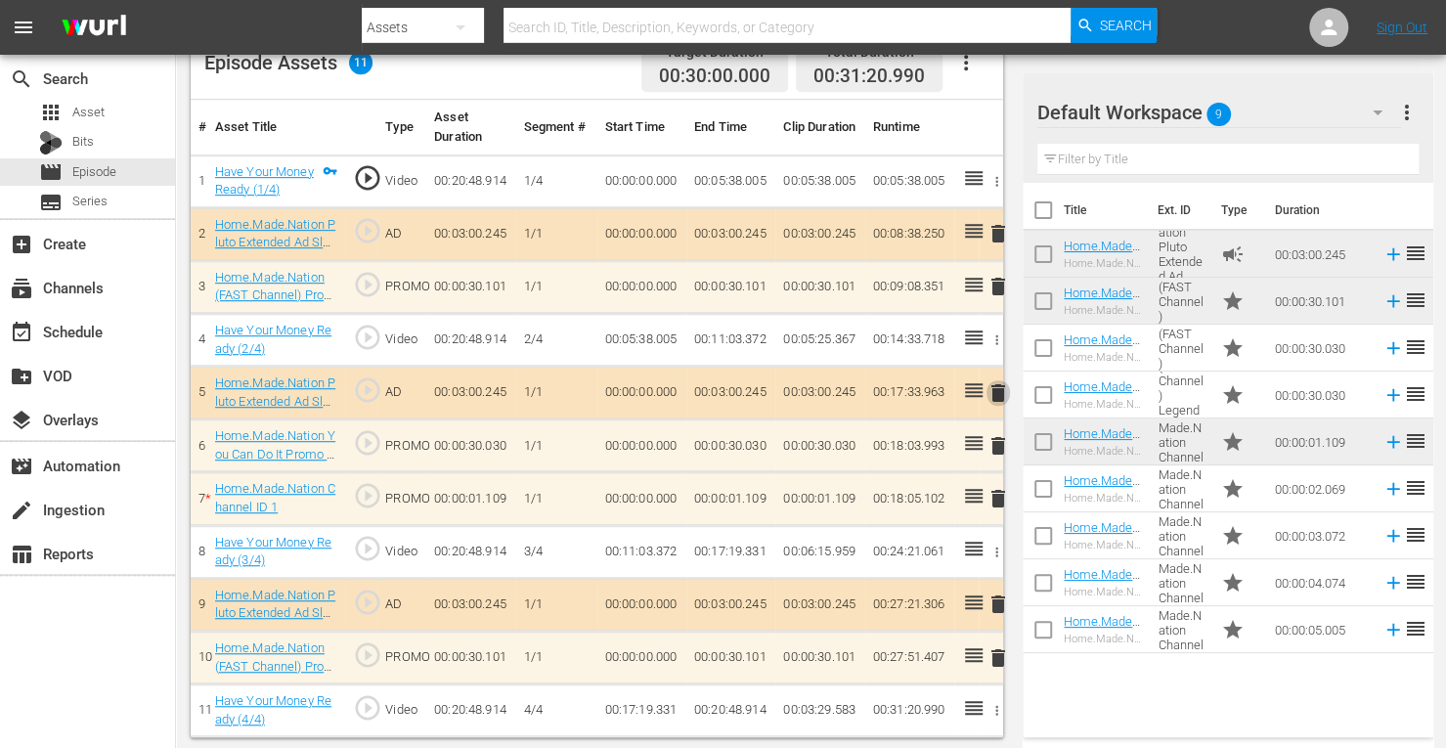
click at [994, 388] on span "delete" at bounding box center [998, 392] width 23 height 23
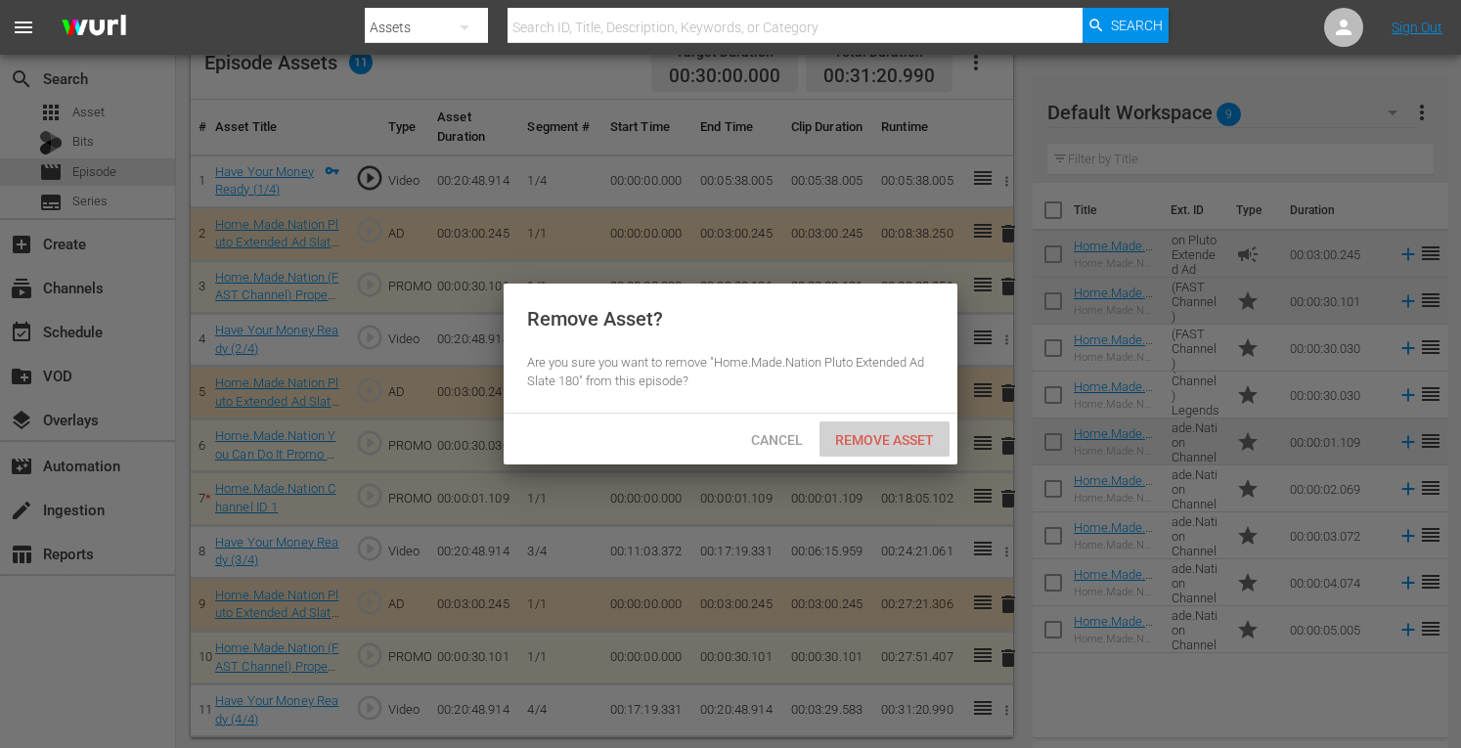
click at [855, 452] on div "Remove Asset" at bounding box center [885, 440] width 130 height 36
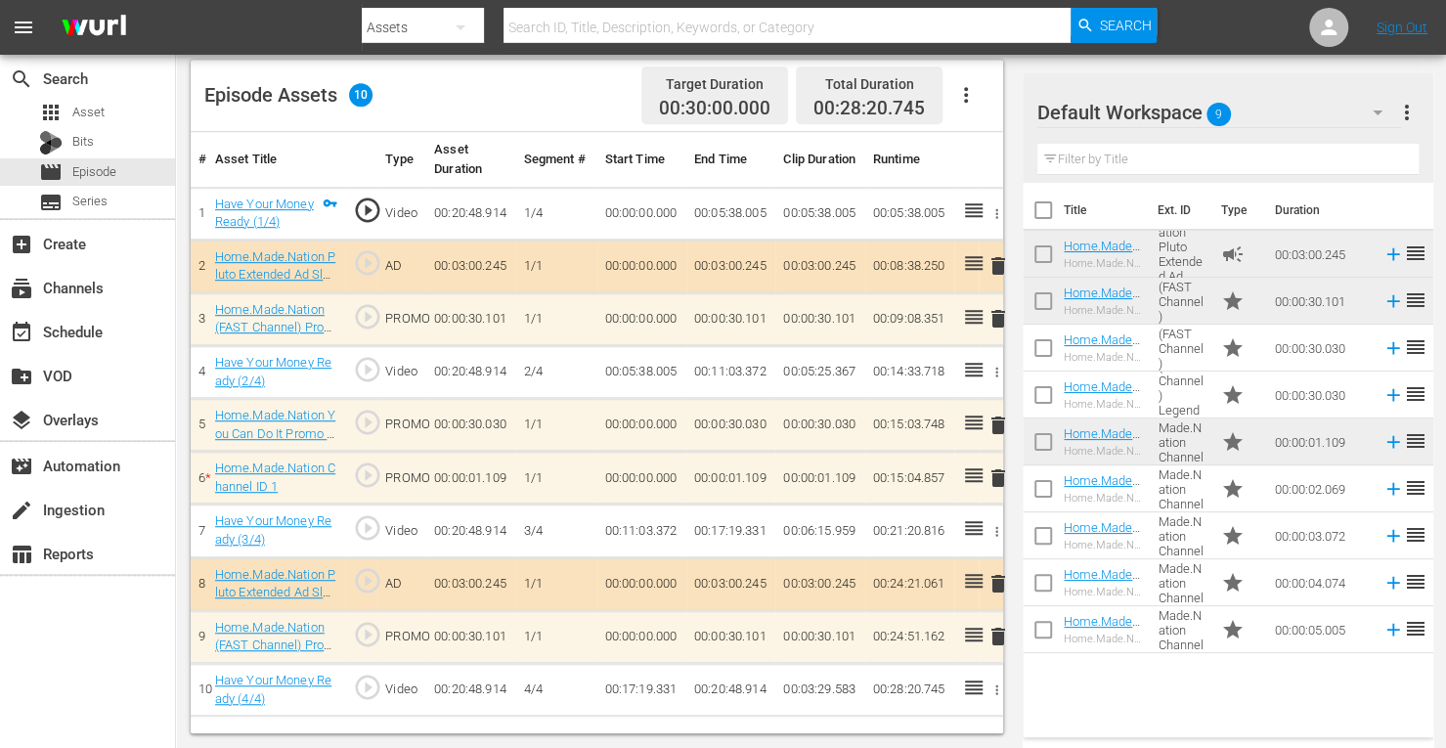
scroll to position [509, 0]
click at [997, 474] on span "delete" at bounding box center [998, 478] width 23 height 23
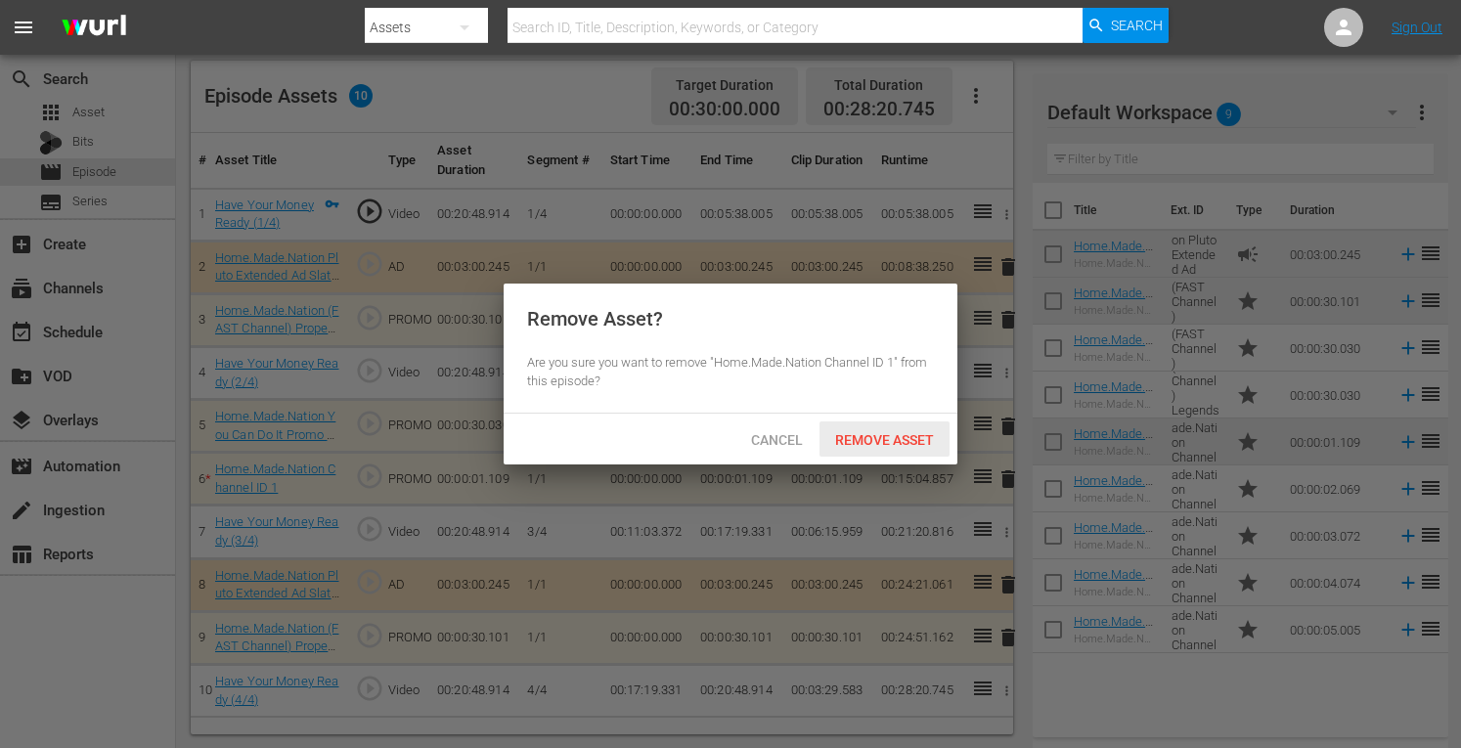
click at [894, 444] on span "Remove Asset" at bounding box center [885, 440] width 130 height 16
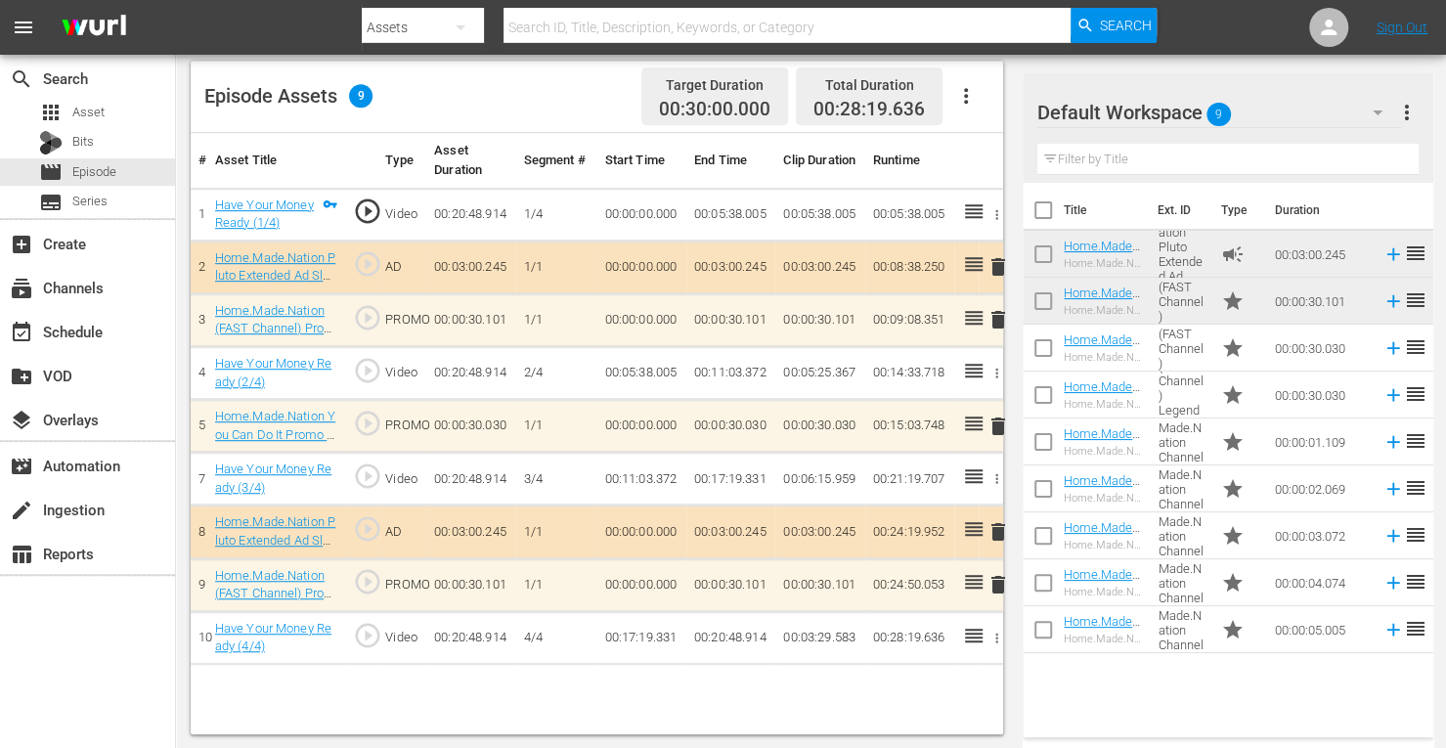
click at [997, 316] on span "delete" at bounding box center [998, 319] width 23 height 23
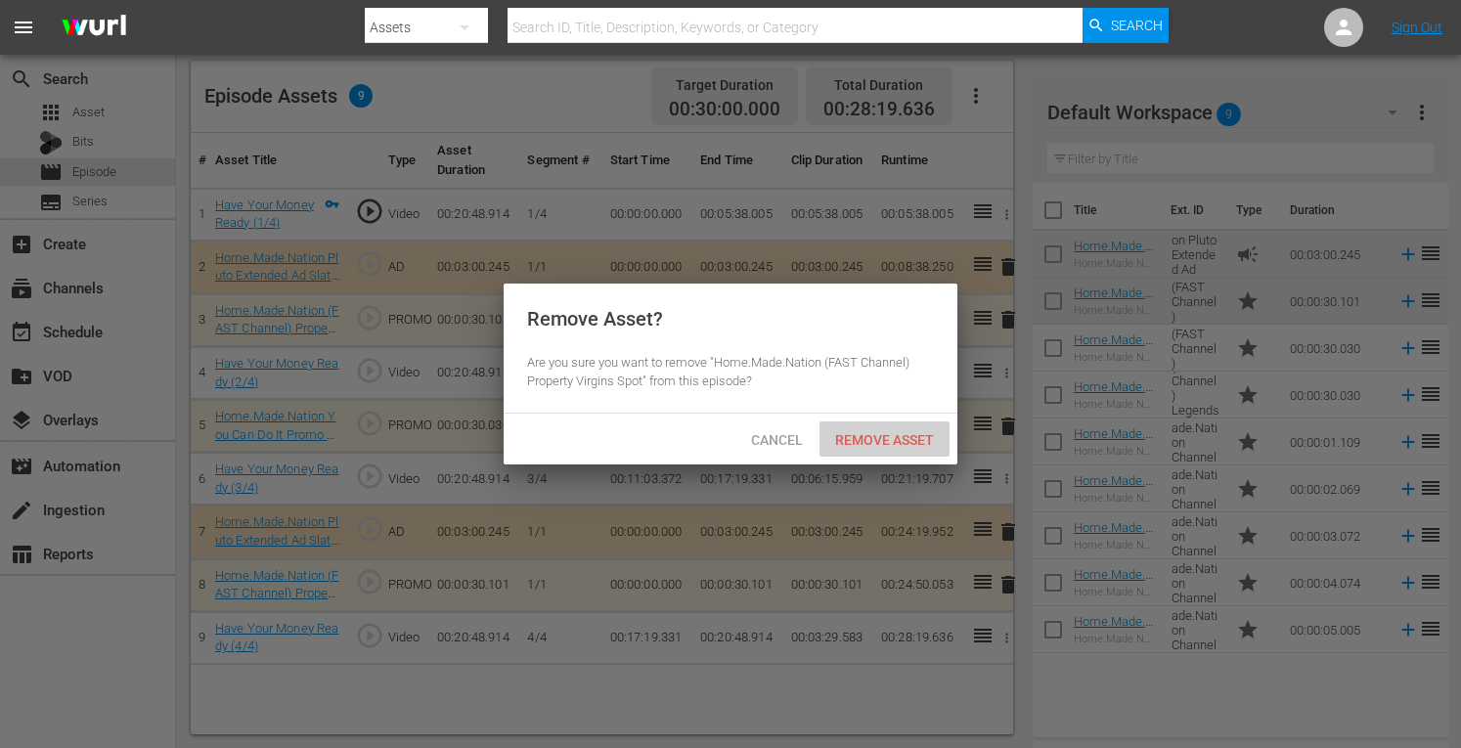
click at [882, 424] on div "Remove Asset" at bounding box center [885, 440] width 130 height 36
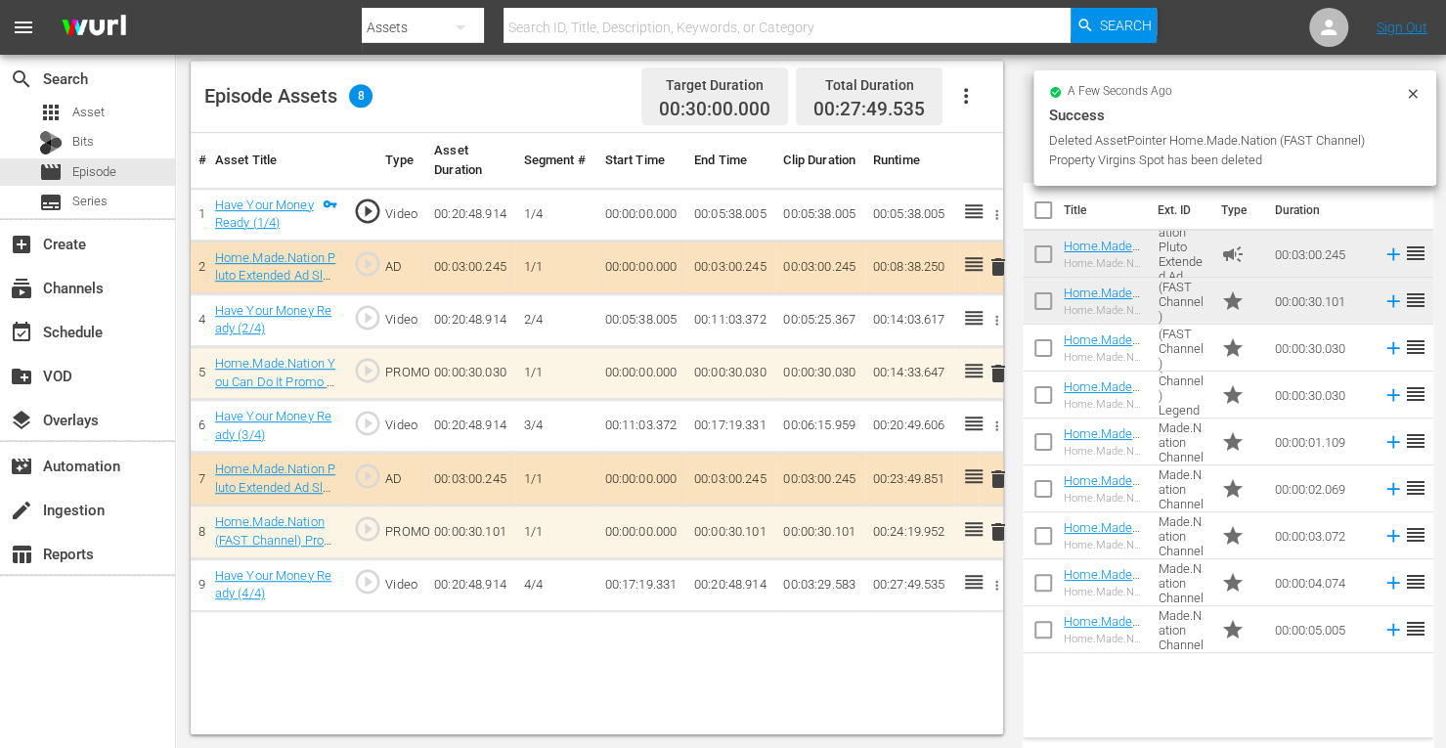
click at [998, 531] on span "delete" at bounding box center [998, 531] width 23 height 23
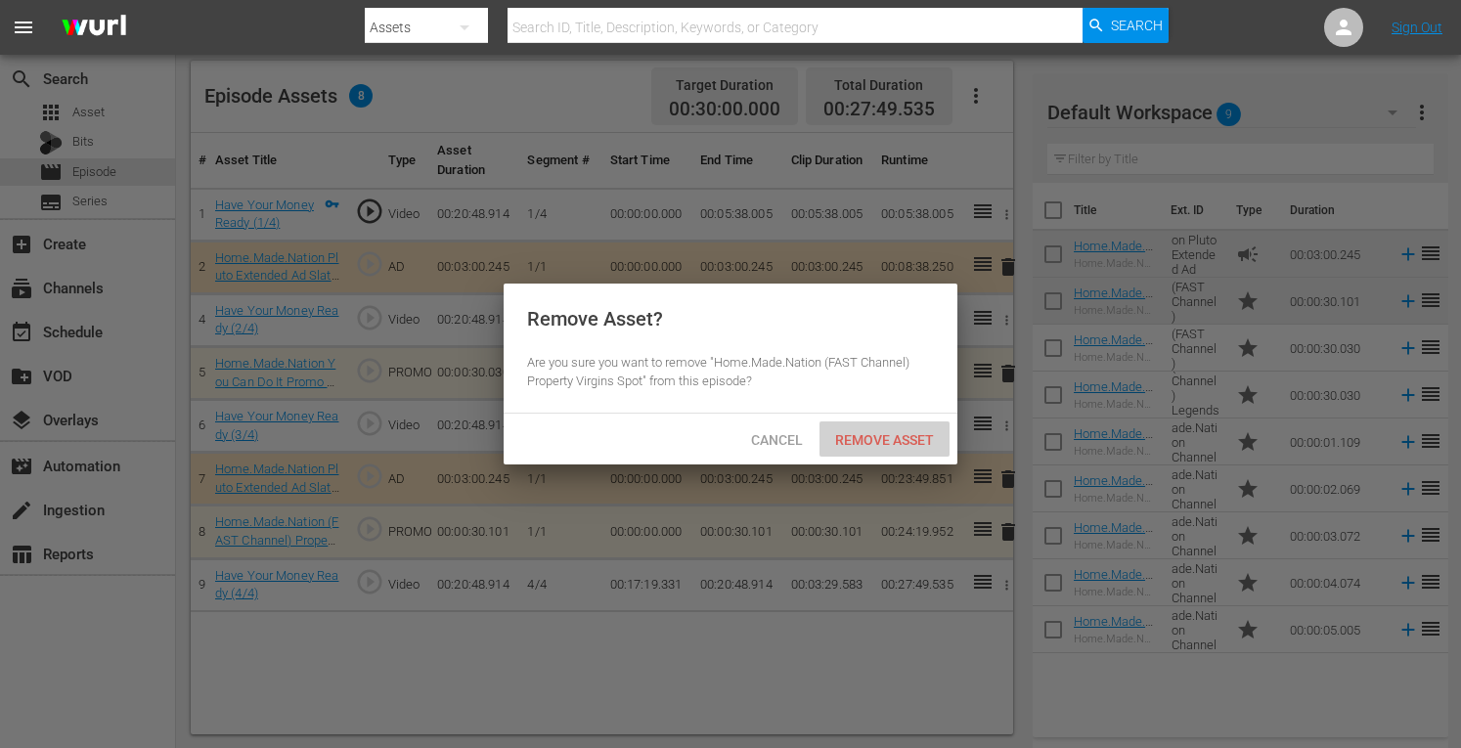
click at [881, 430] on div "Remove Asset" at bounding box center [885, 440] width 130 height 36
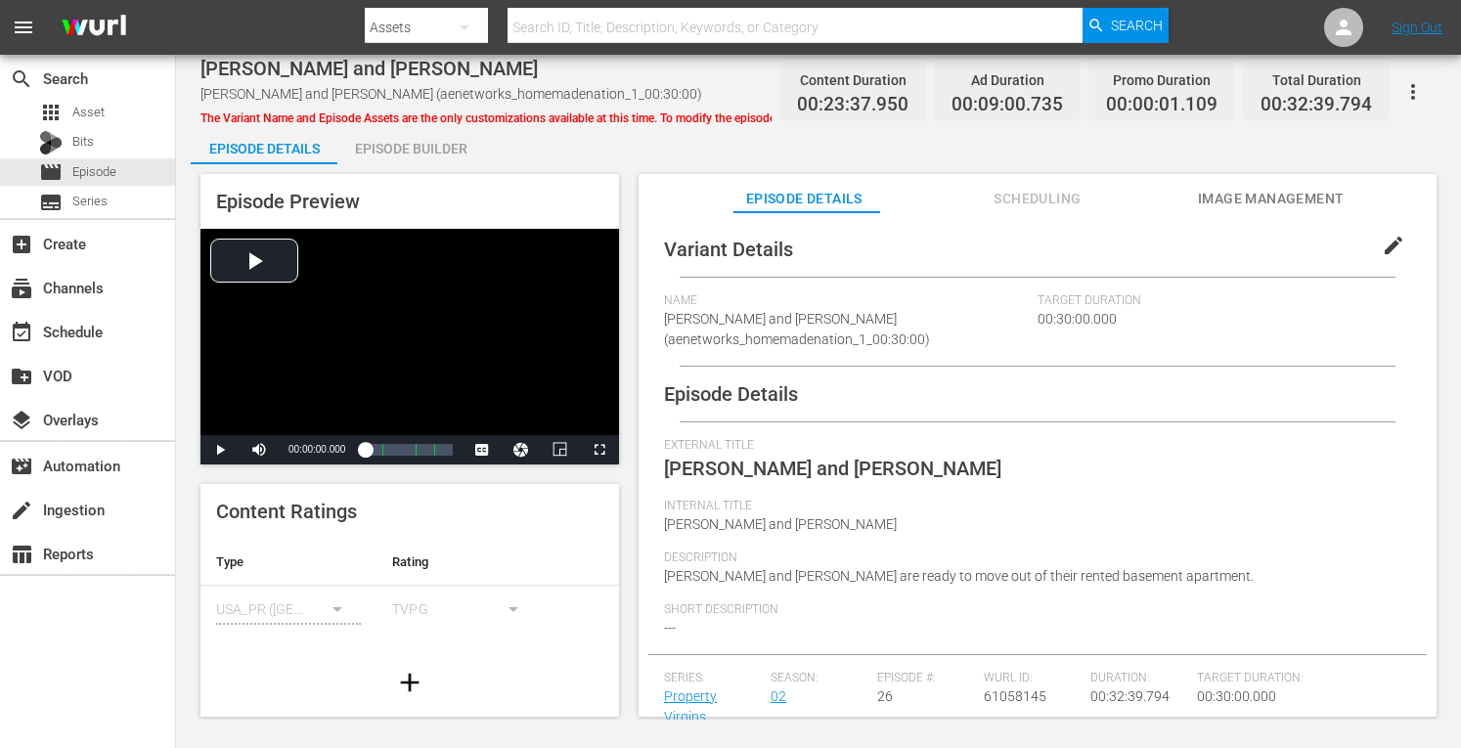
click at [376, 168] on div "Episode Preview Video Player is loading. Play Video Play Mute Current Time 00:0…" at bounding box center [819, 448] width 1256 height 568
click at [385, 149] on div "Episode Builder" at bounding box center [410, 148] width 147 height 47
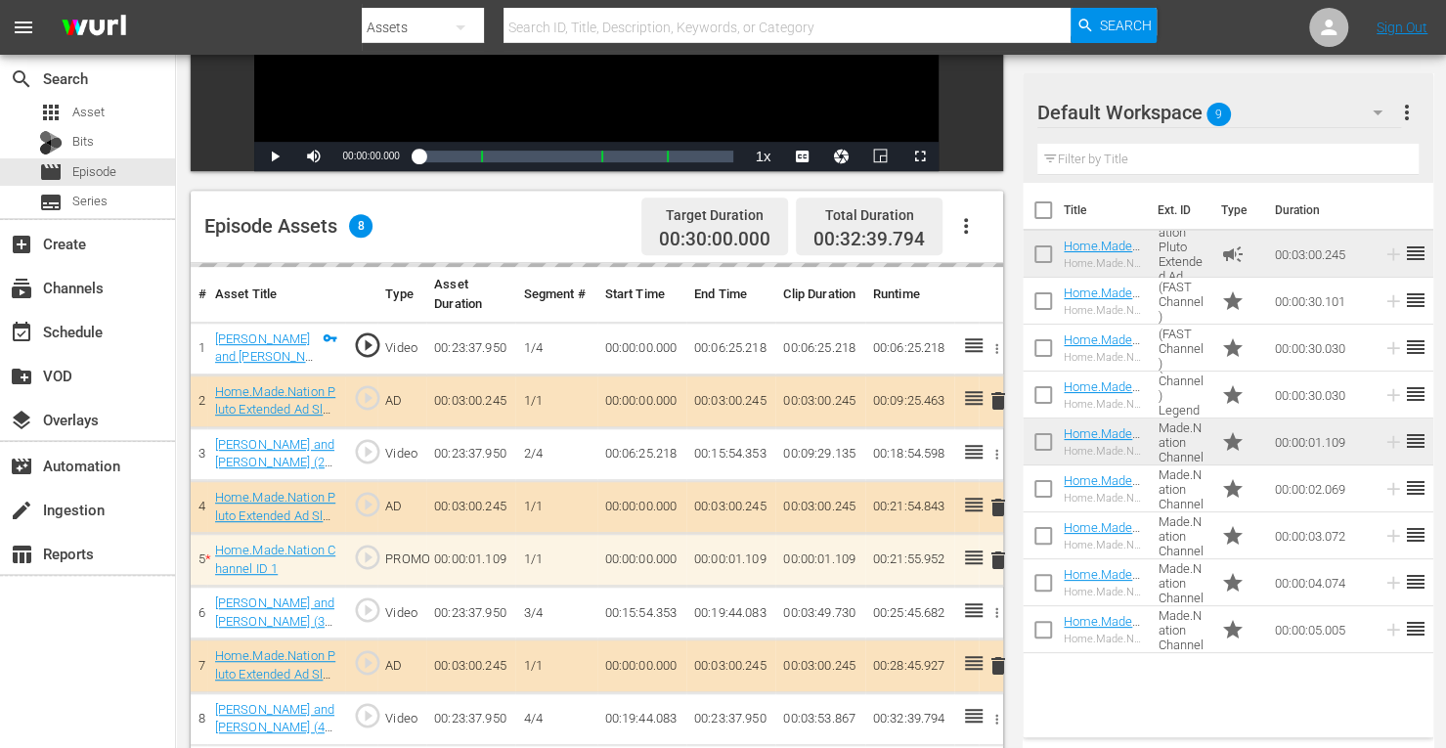
scroll to position [509, 0]
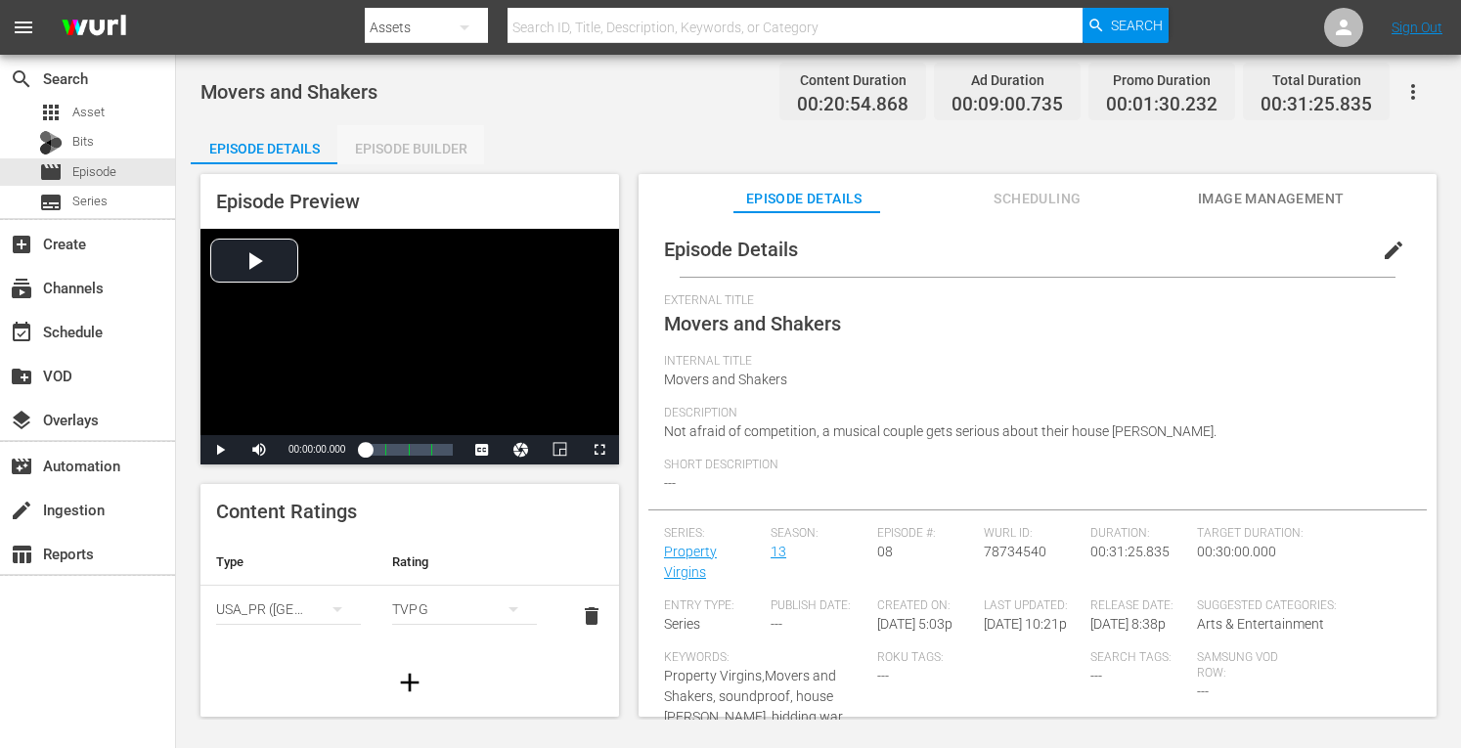
click at [377, 152] on div "Episode Builder" at bounding box center [410, 148] width 147 height 47
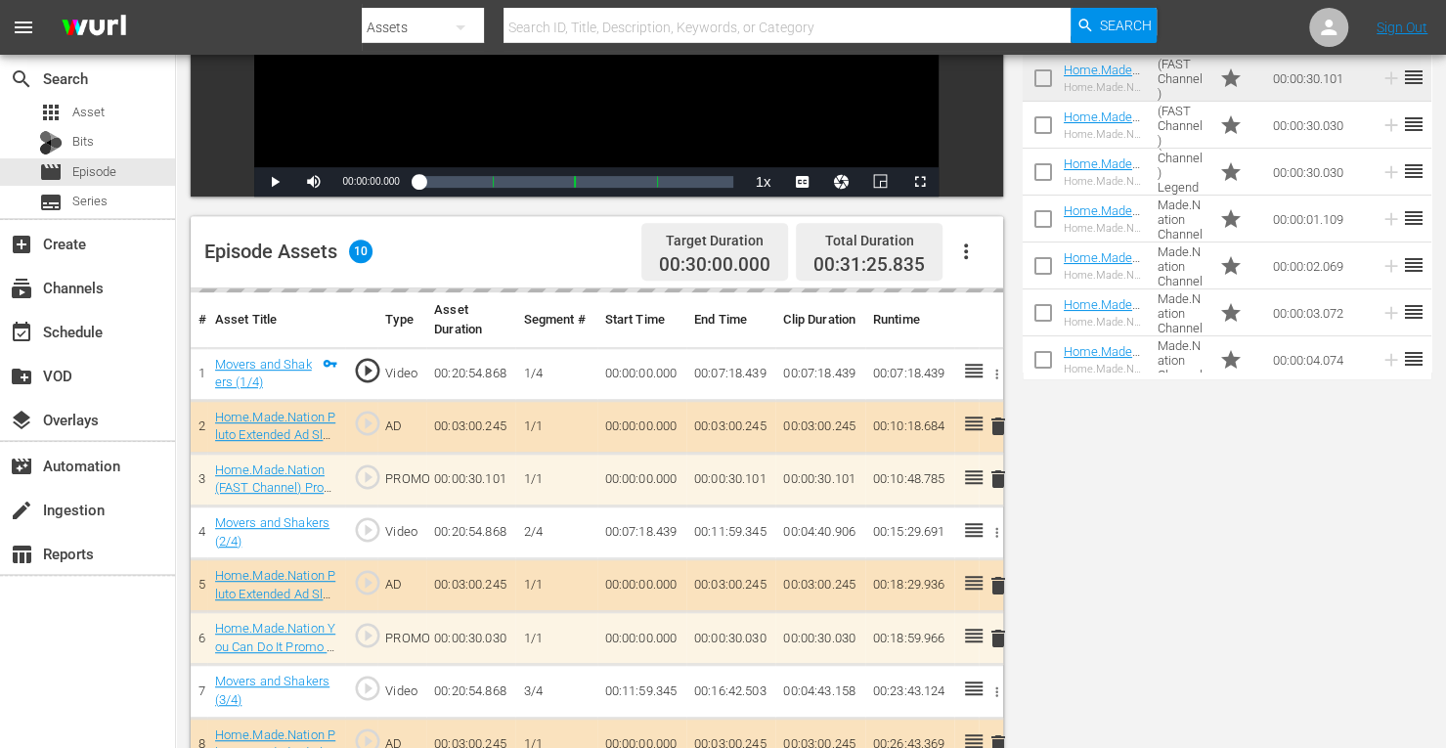
scroll to position [509, 0]
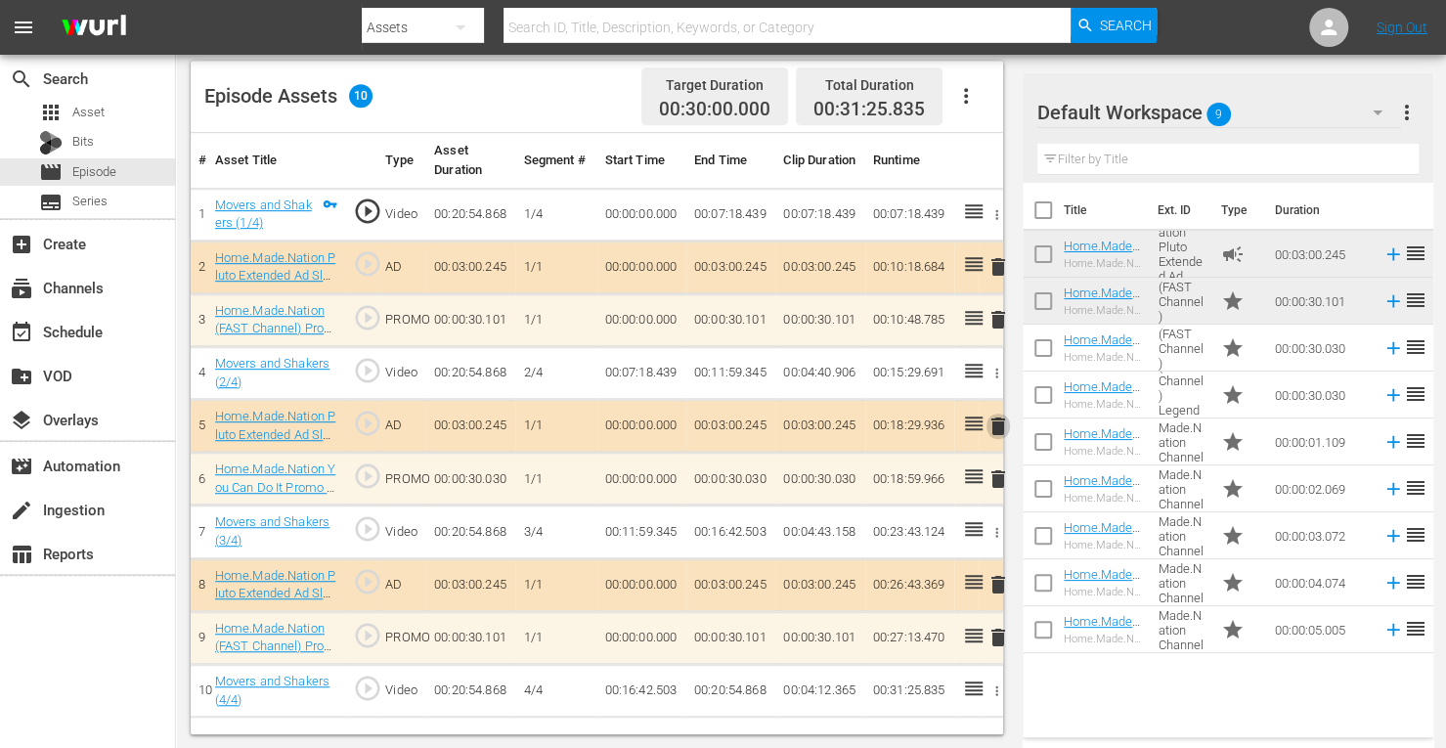
click at [999, 426] on span "delete" at bounding box center [998, 426] width 23 height 23
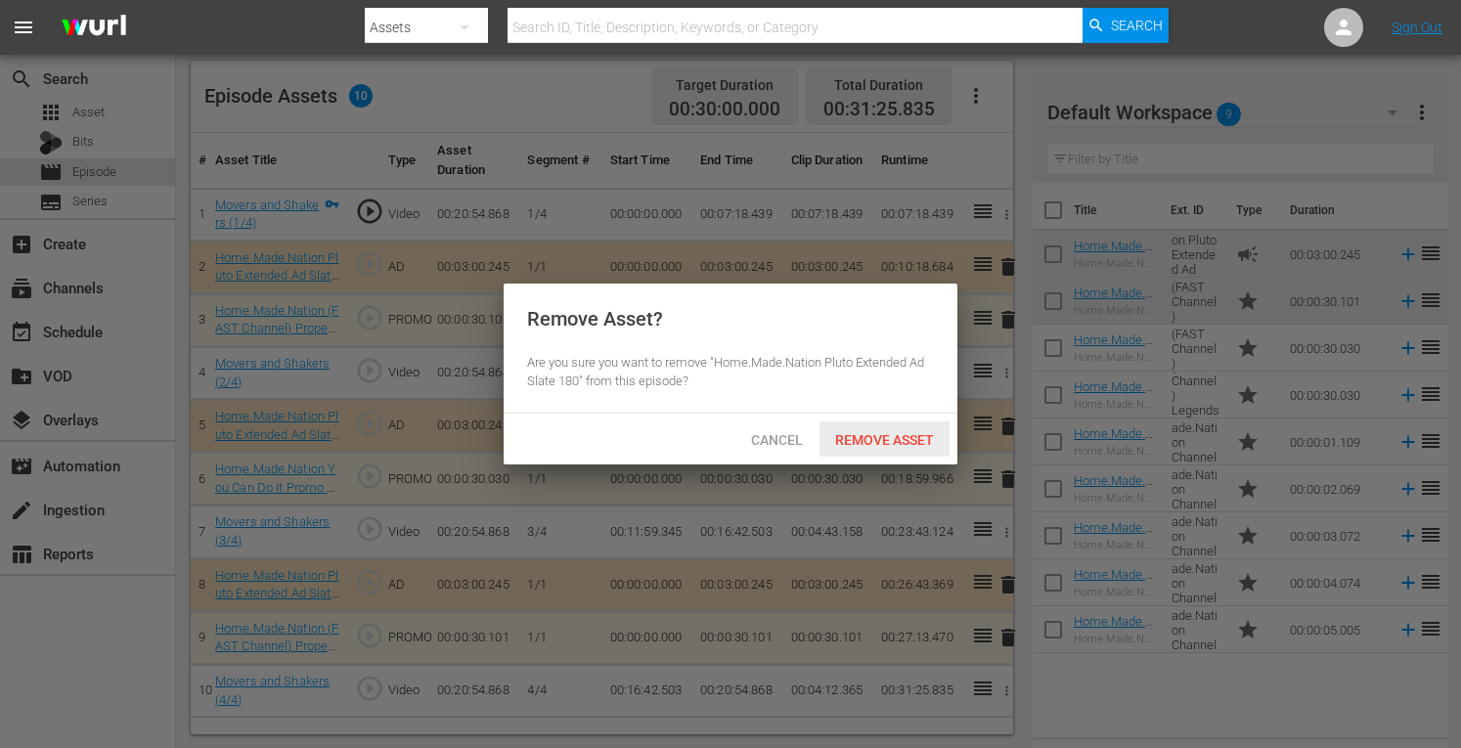
click at [880, 437] on span "Remove Asset" at bounding box center [885, 440] width 130 height 16
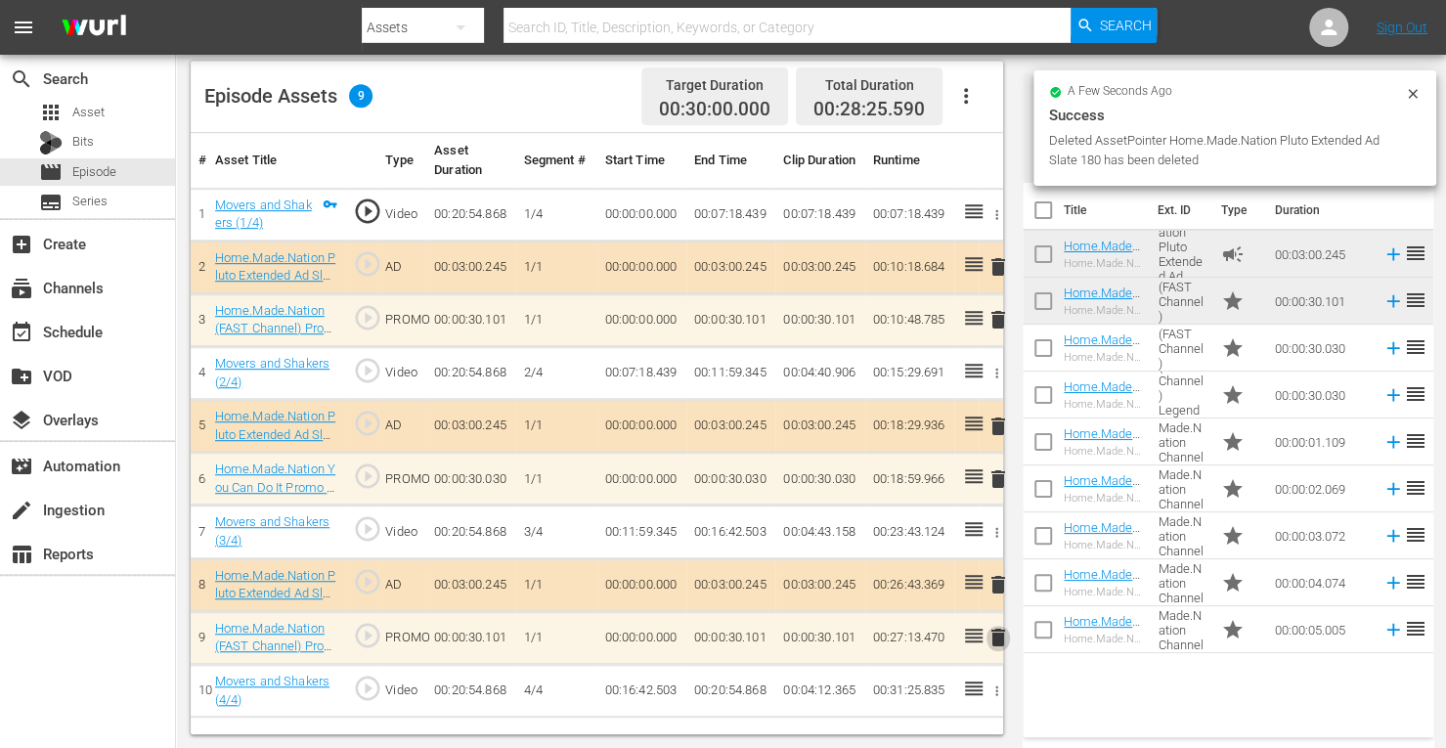
click at [1000, 631] on span "delete" at bounding box center [998, 637] width 23 height 23
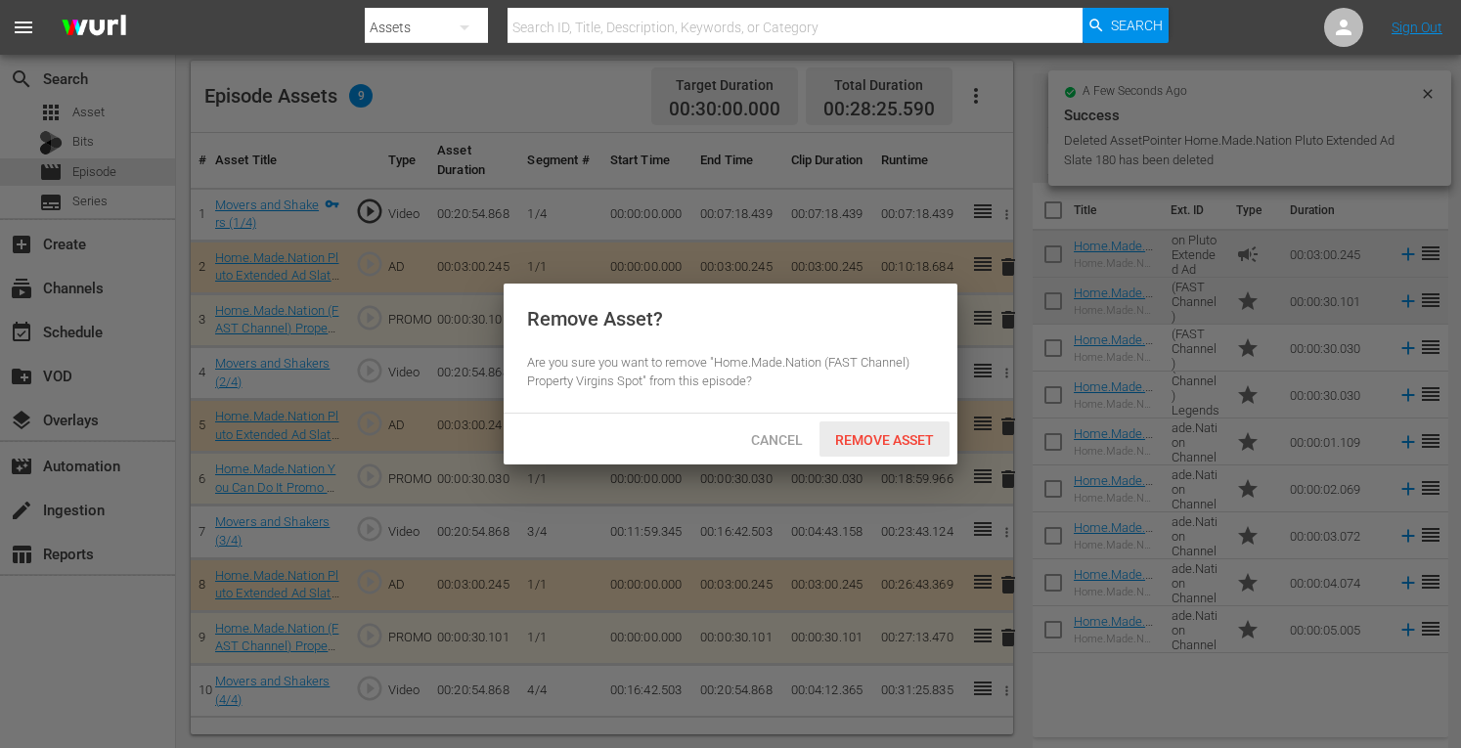
click at [886, 441] on span "Remove Asset" at bounding box center [885, 440] width 130 height 16
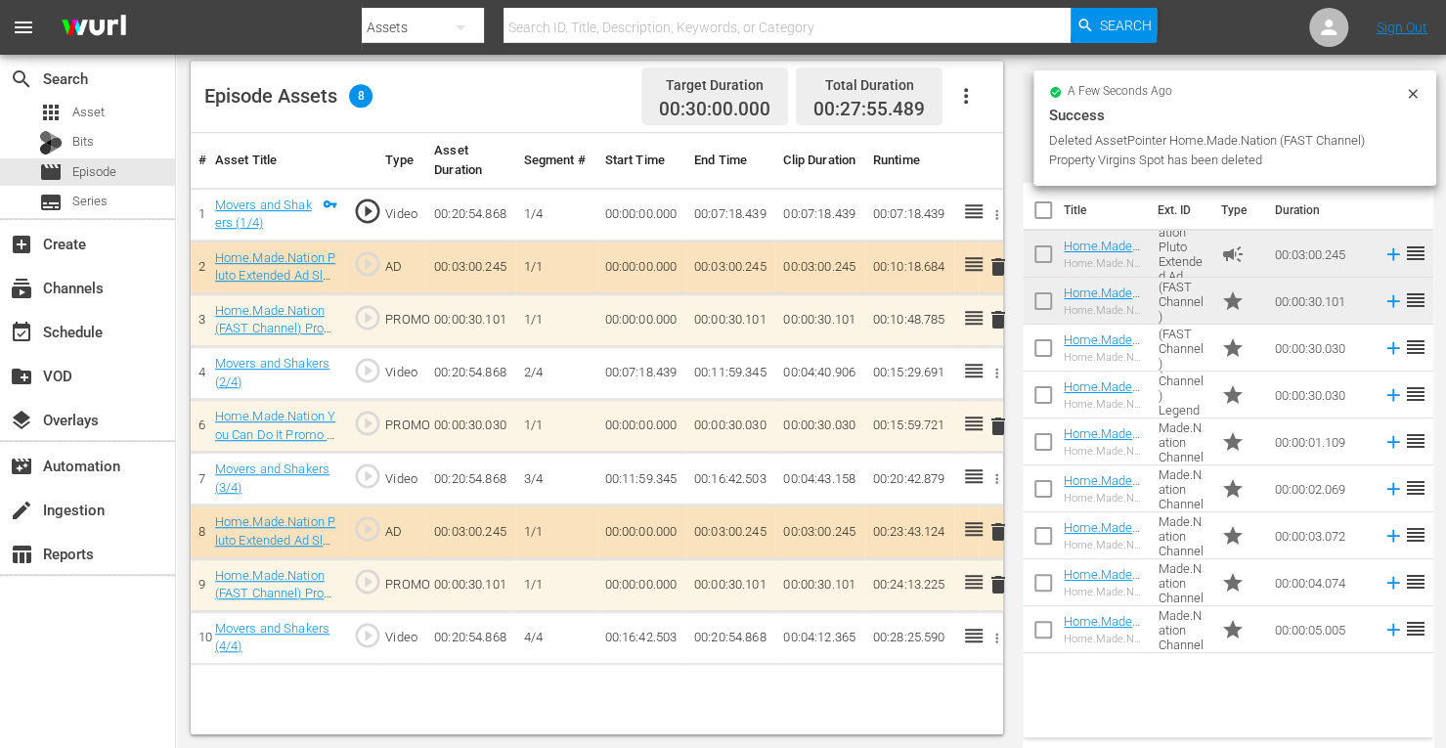
click at [997, 318] on span "delete" at bounding box center [998, 319] width 23 height 23
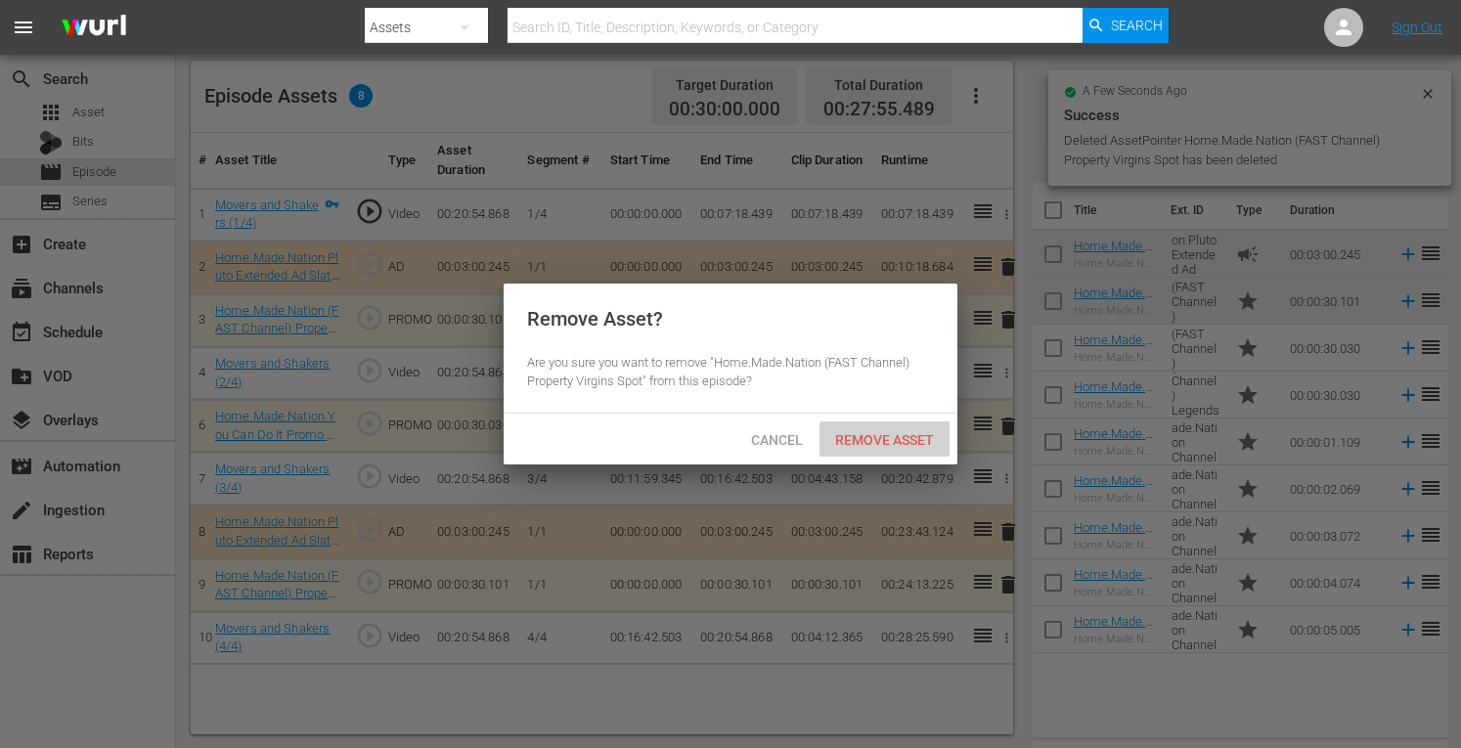
click at [872, 440] on span "Remove Asset" at bounding box center [885, 440] width 130 height 16
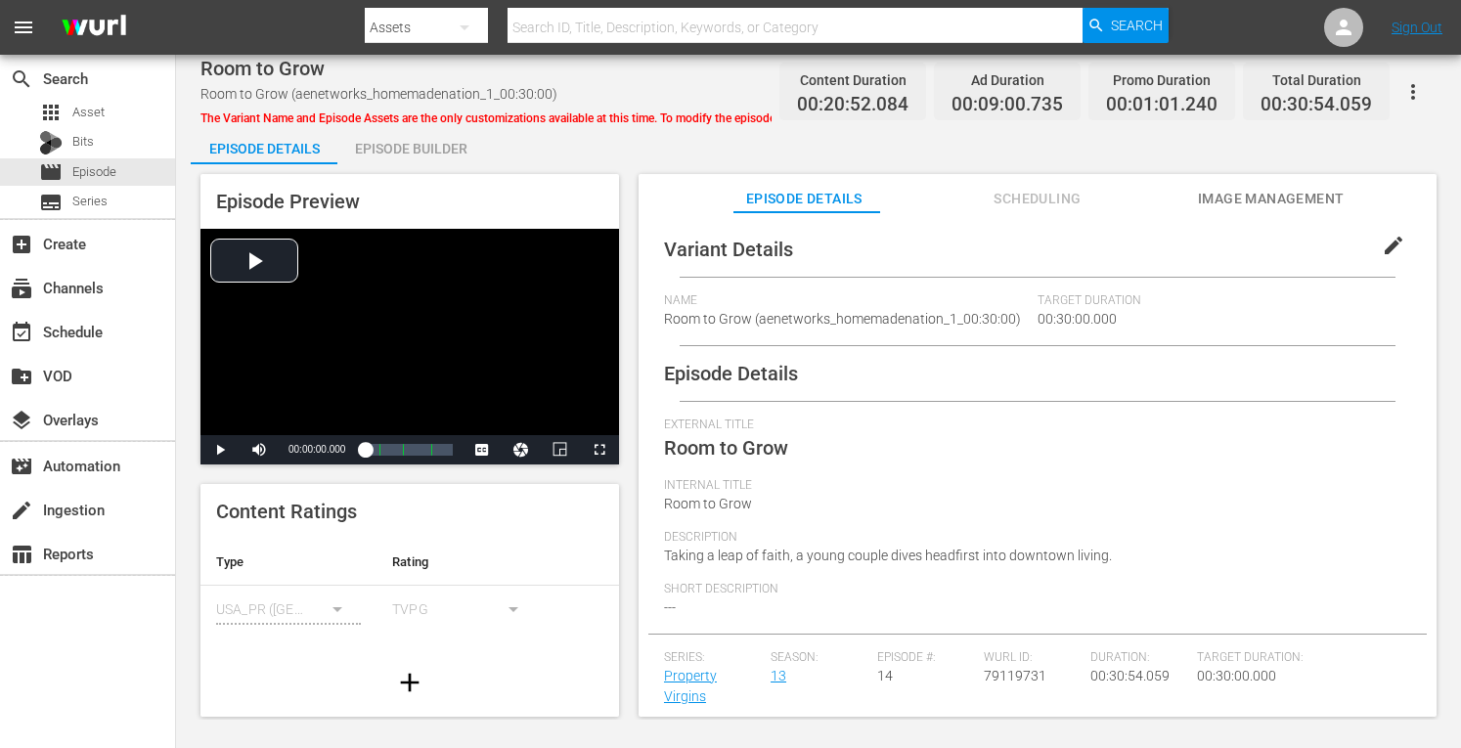
click at [407, 169] on div "Episode Preview Video Player is loading. Play Video Play Mute Current Time 00:0…" at bounding box center [819, 448] width 1256 height 568
click at [407, 154] on div "Episode Builder" at bounding box center [410, 148] width 147 height 47
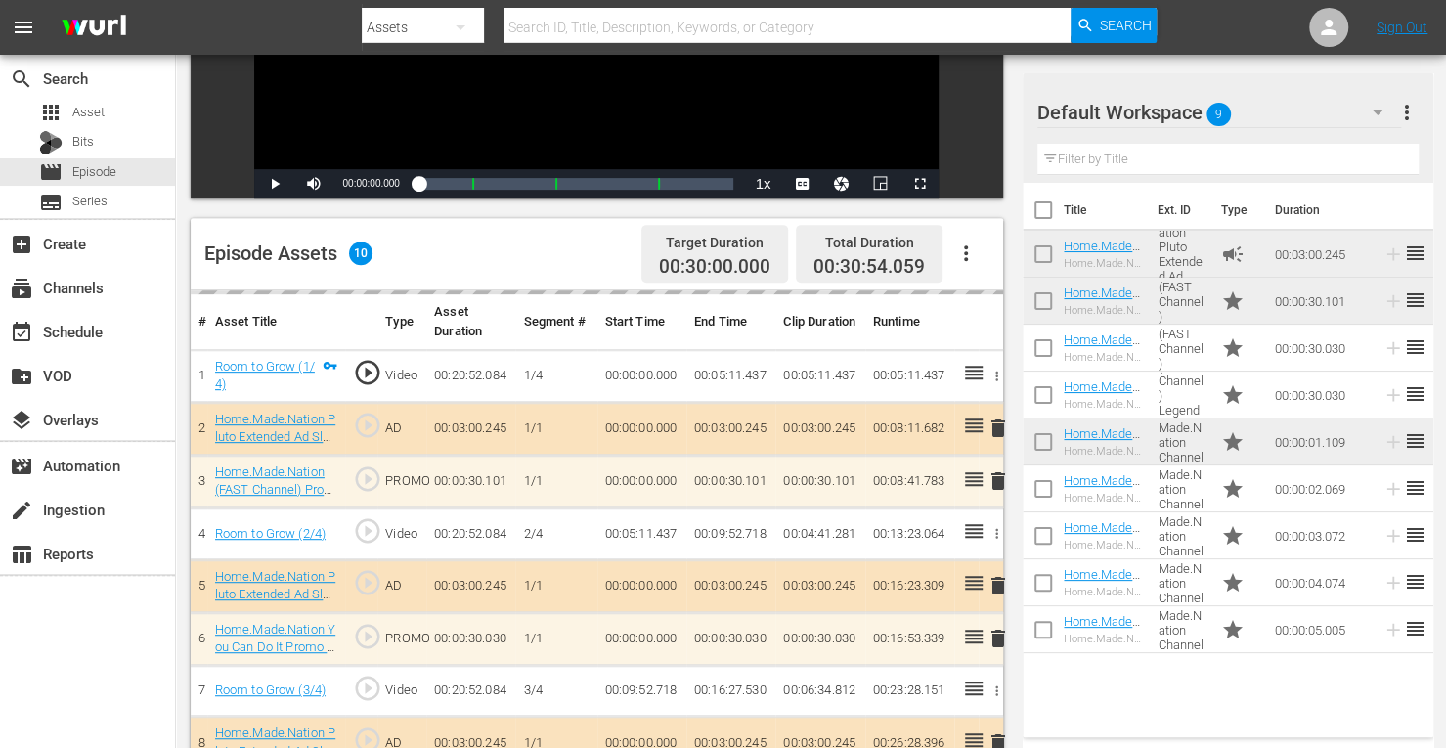
scroll to position [509, 0]
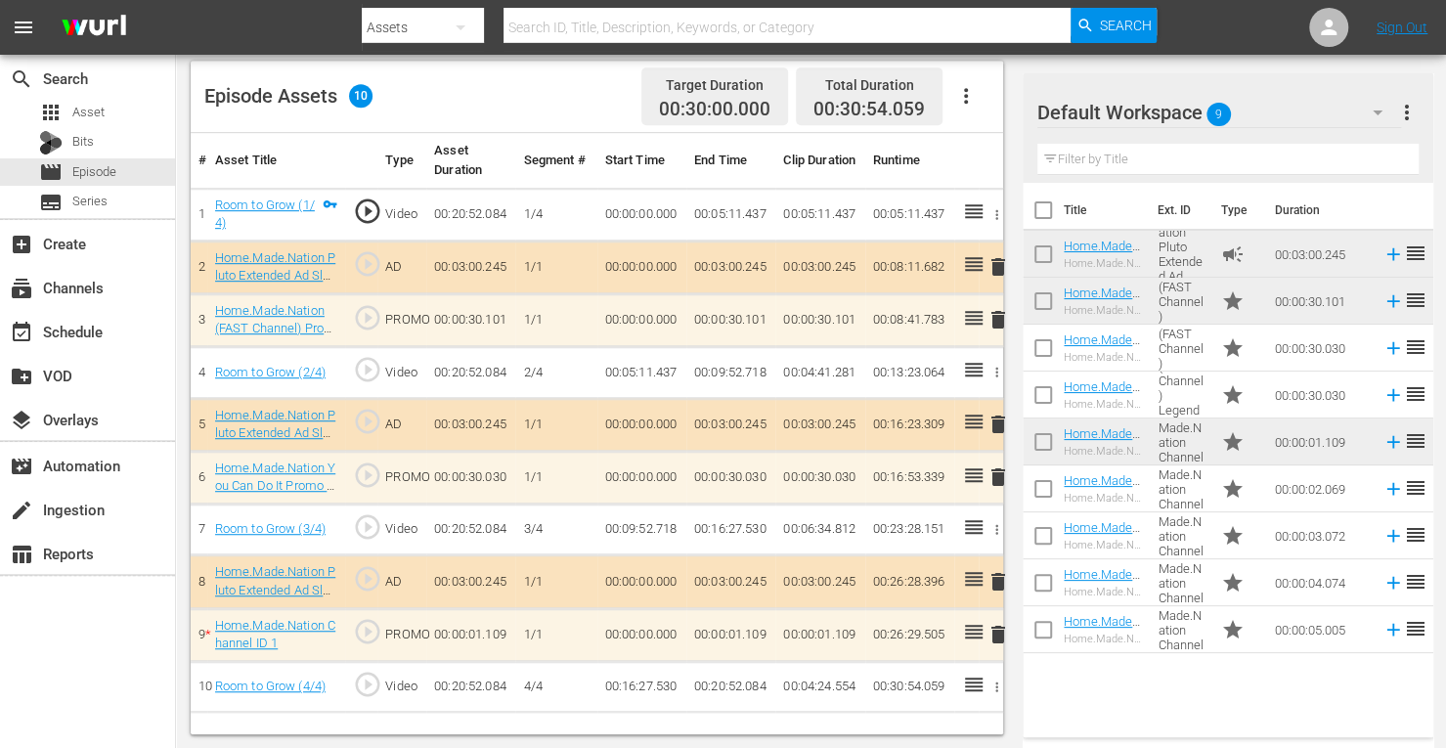
click at [999, 424] on span "delete" at bounding box center [998, 424] width 23 height 23
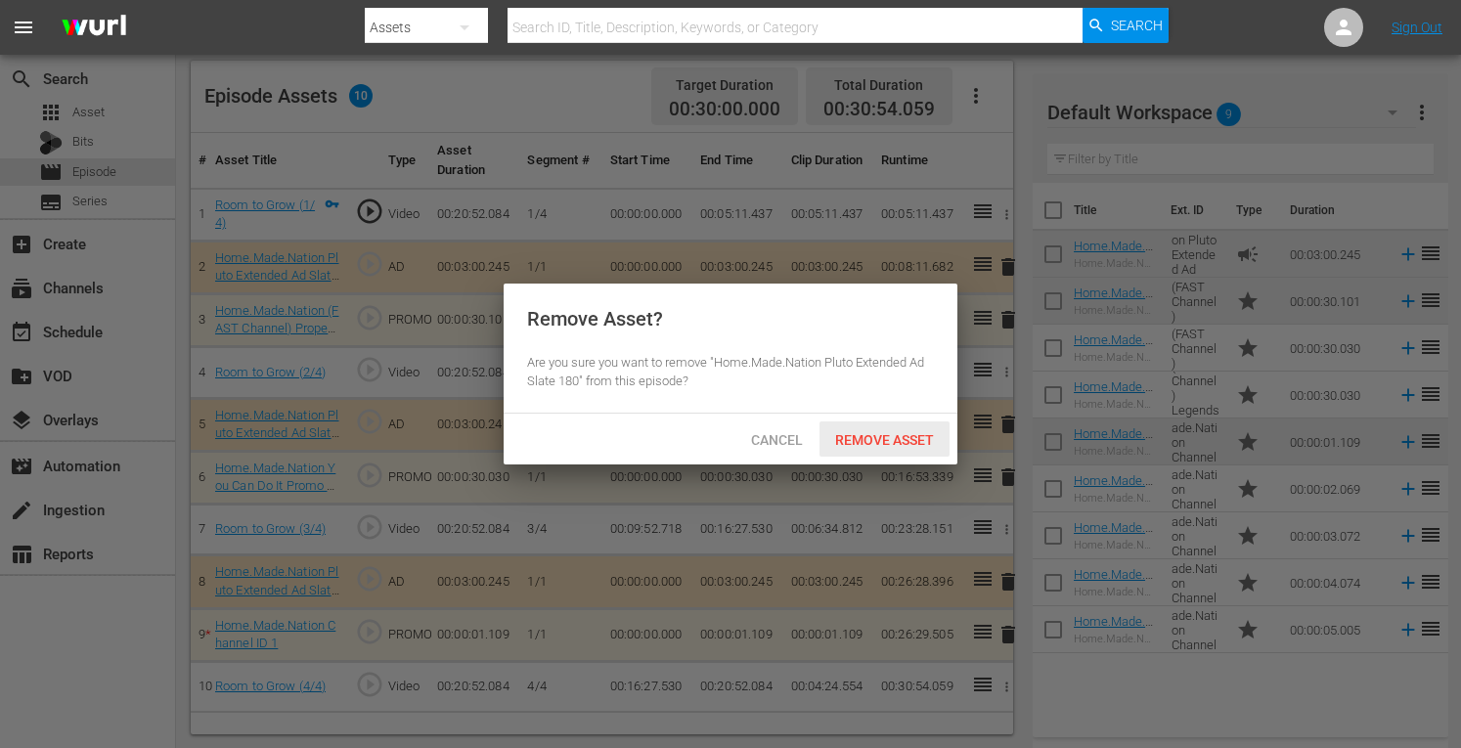
click at [899, 435] on span "Remove Asset" at bounding box center [885, 440] width 130 height 16
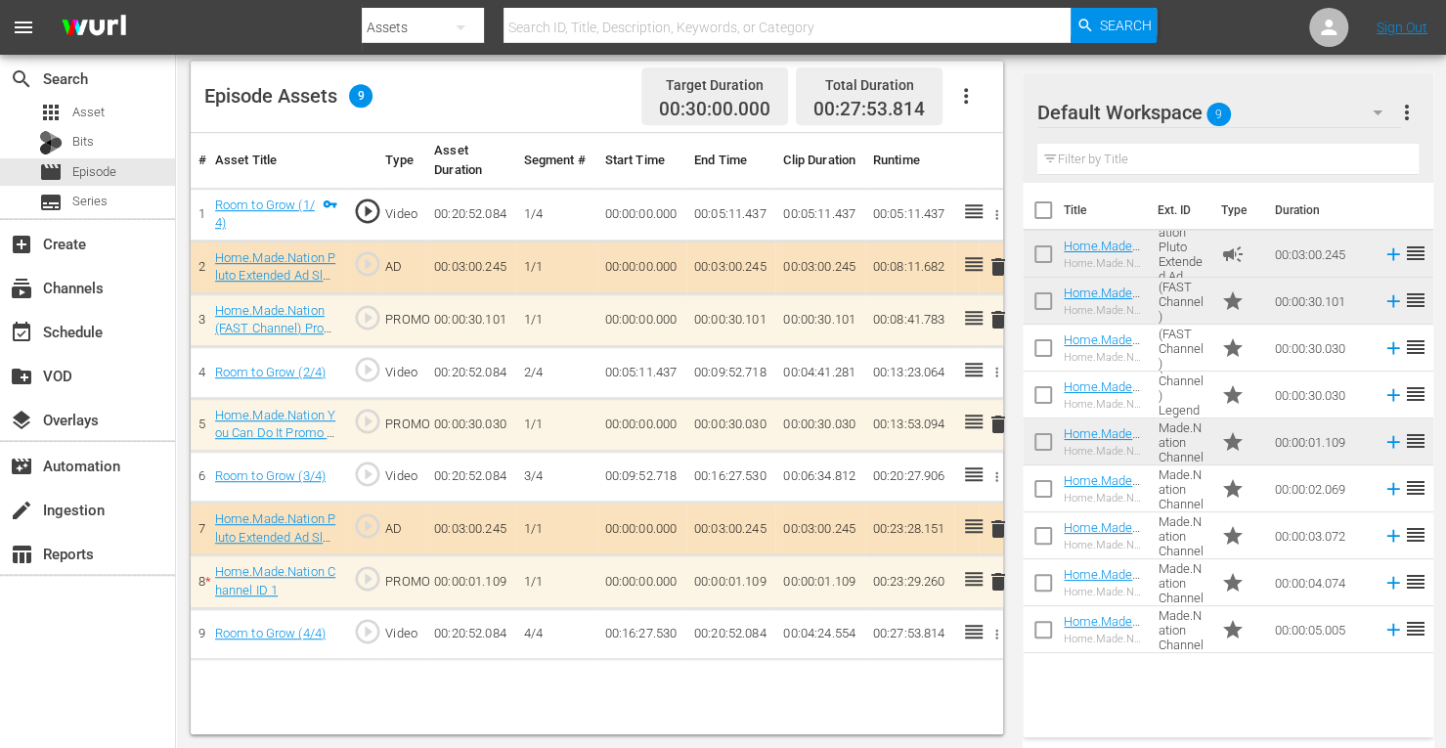
click at [996, 318] on span "delete" at bounding box center [998, 319] width 23 height 23
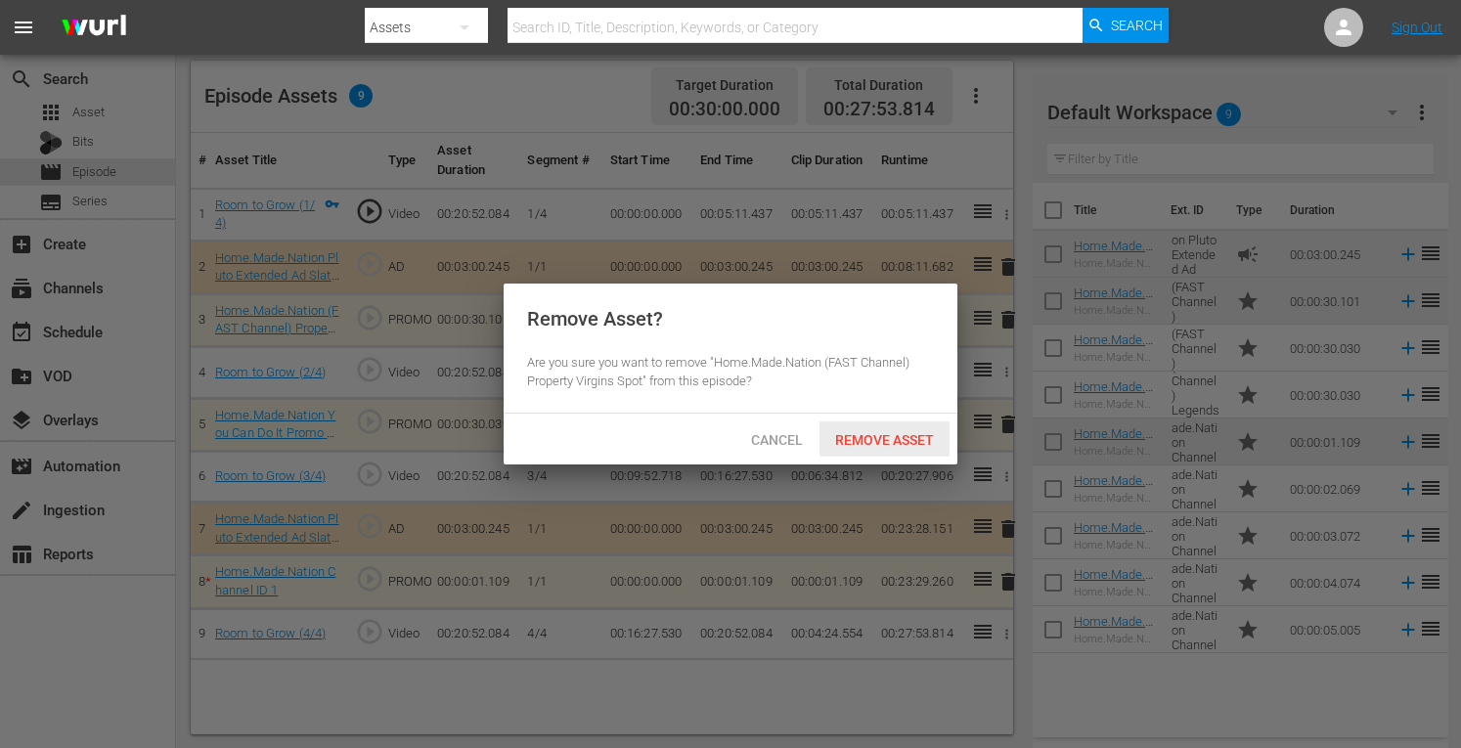
click at [843, 443] on span "Remove Asset" at bounding box center [885, 440] width 130 height 16
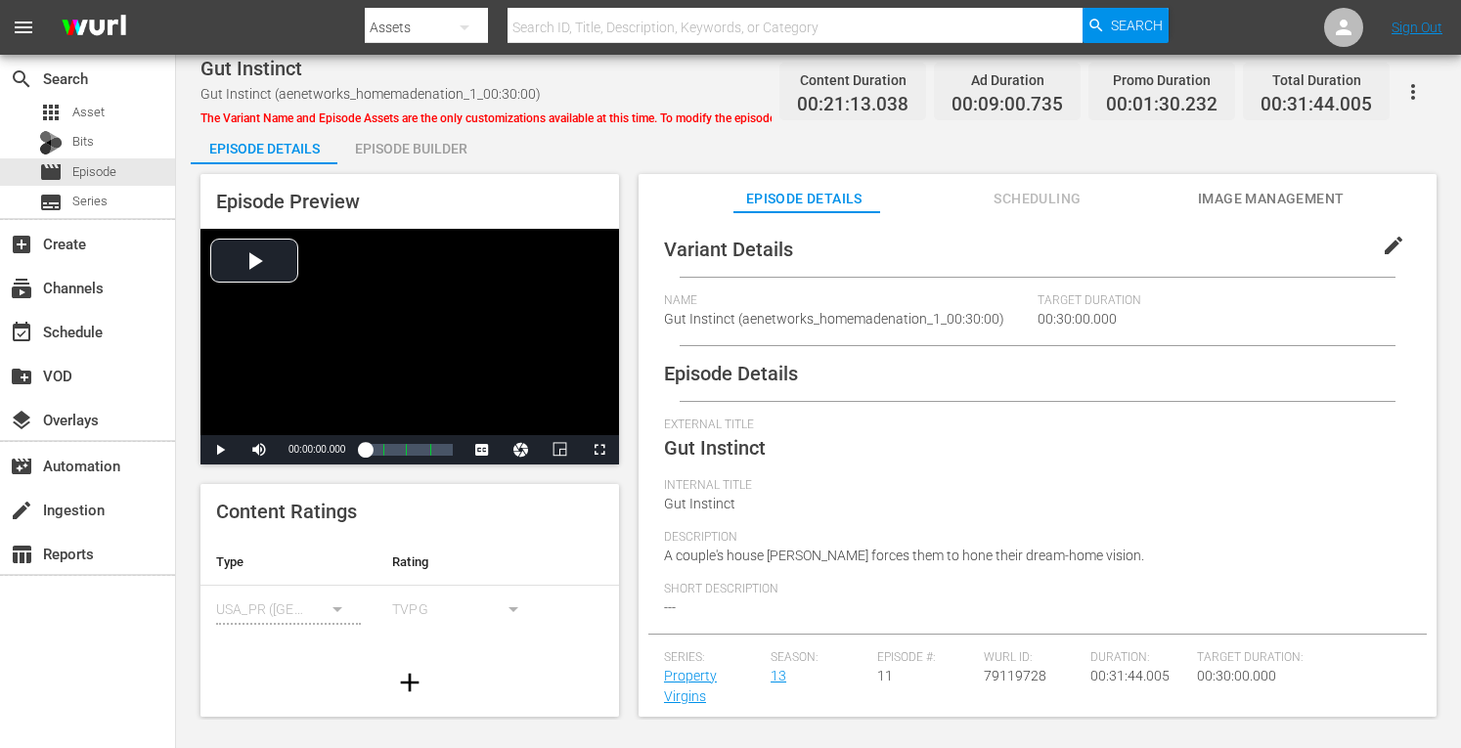
click at [410, 168] on div "Episode Preview Video Player is loading. Play Video Play Mute Current Time 00:0…" at bounding box center [819, 448] width 1256 height 568
click at [413, 144] on div "Episode Builder" at bounding box center [410, 148] width 147 height 47
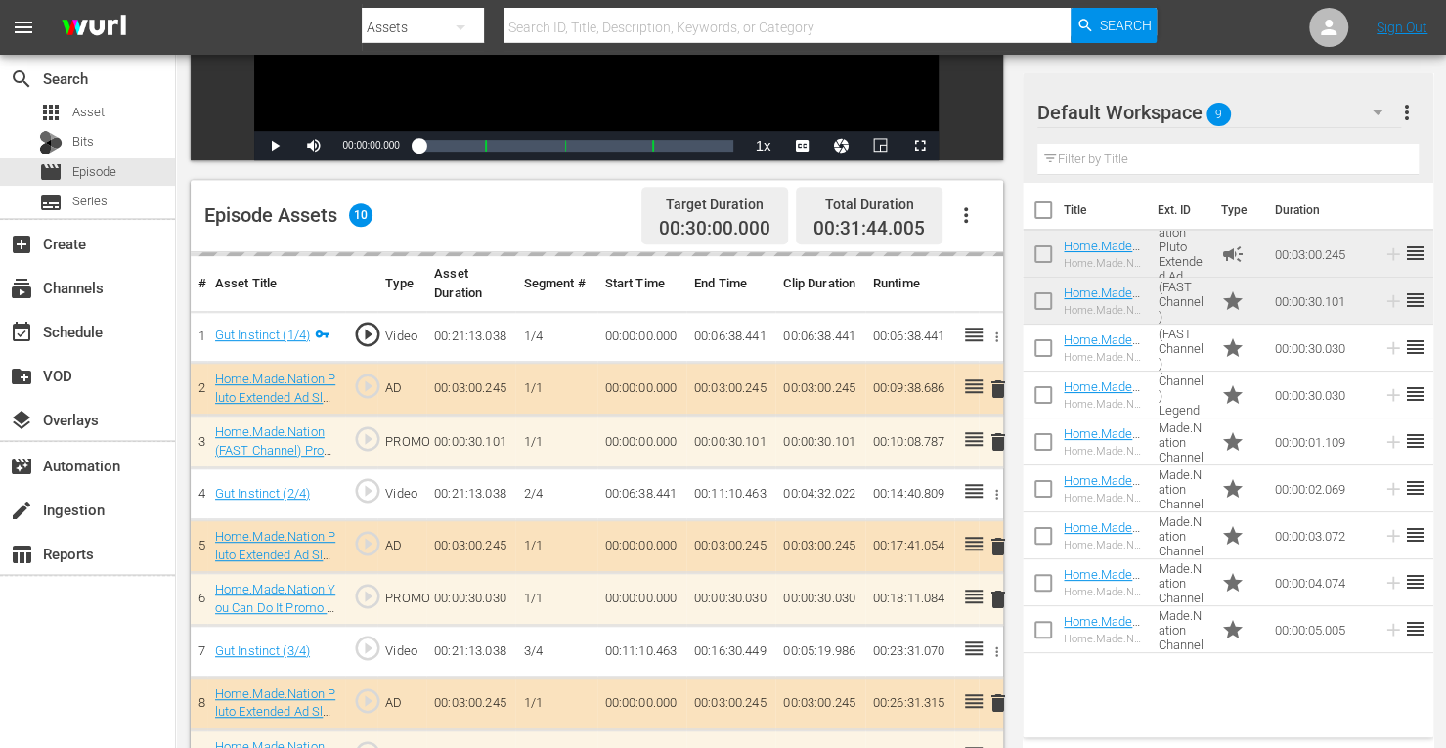
scroll to position [509, 0]
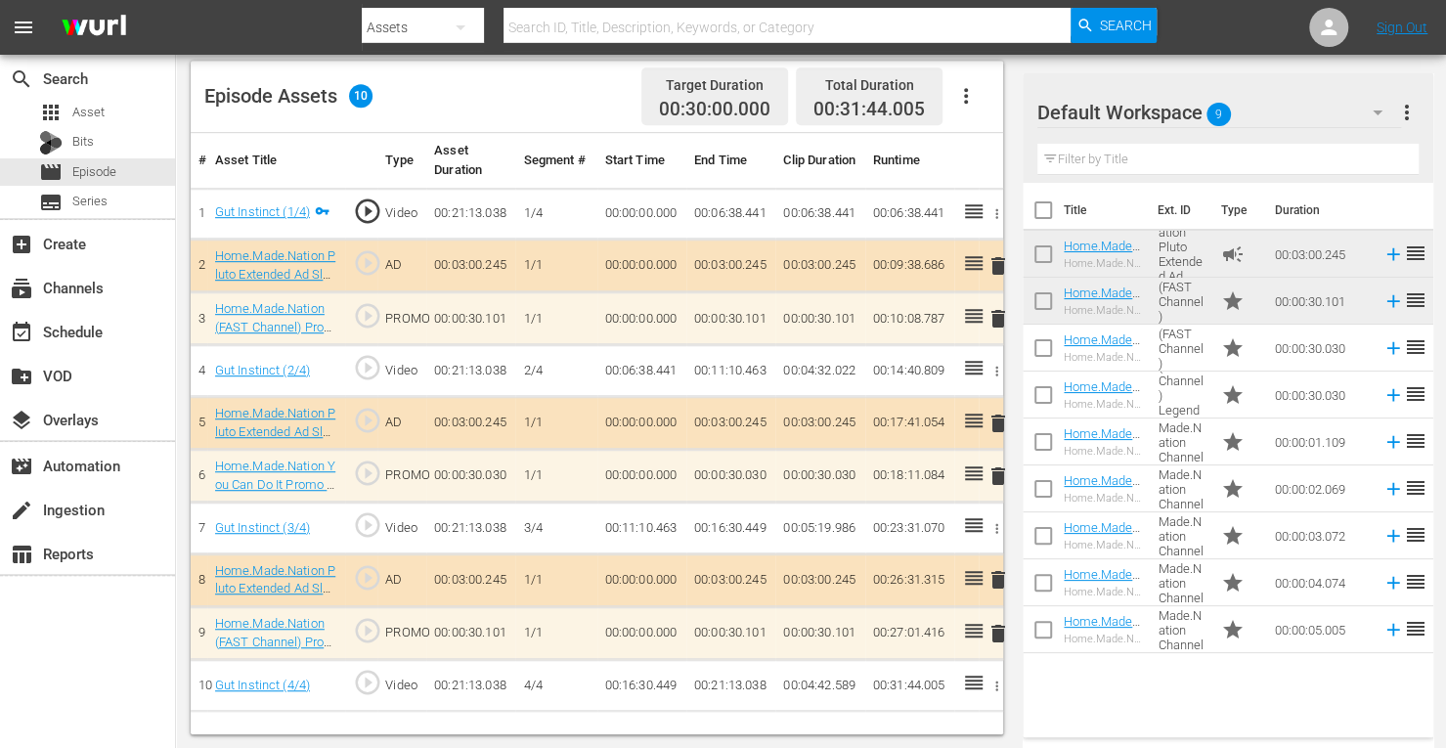
click at [999, 420] on span "delete" at bounding box center [998, 423] width 23 height 23
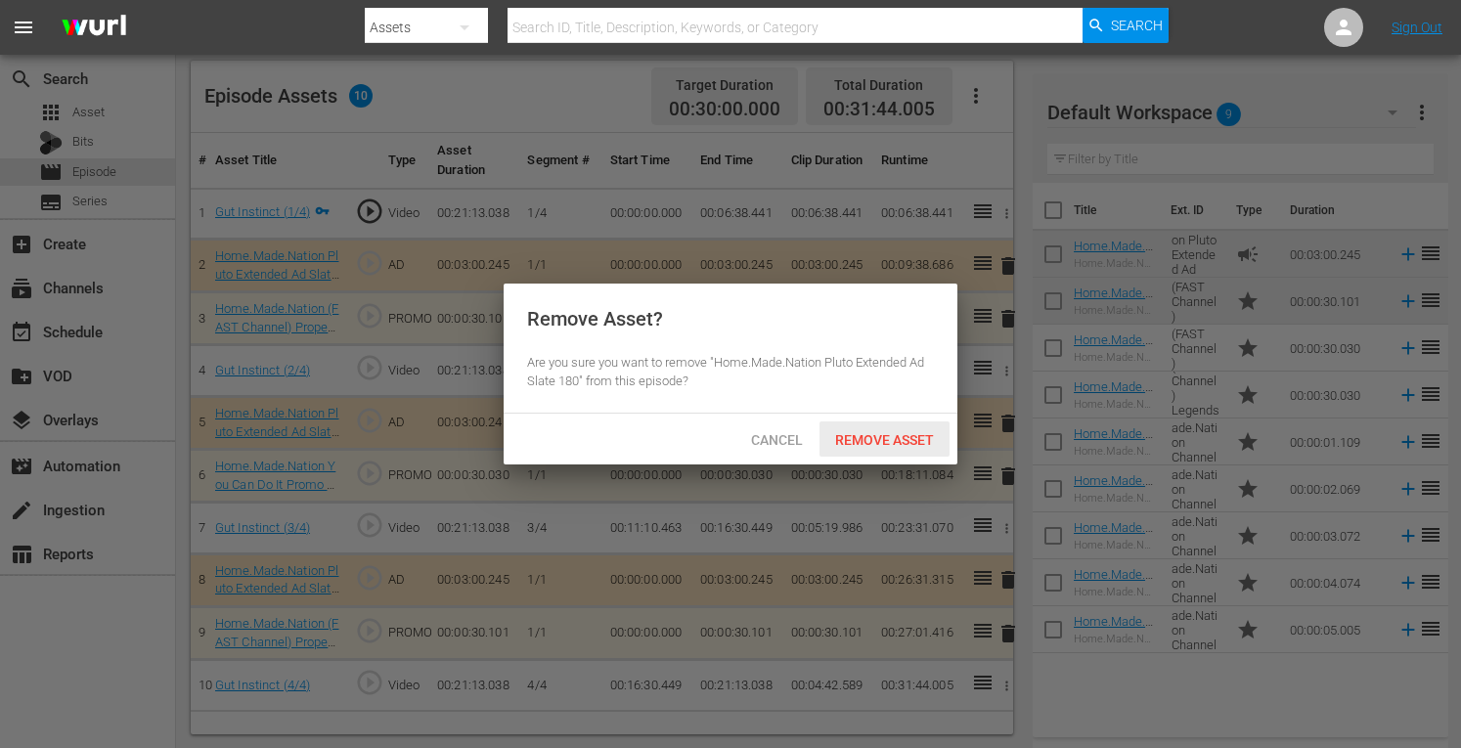
click at [906, 441] on span "Remove Asset" at bounding box center [885, 440] width 130 height 16
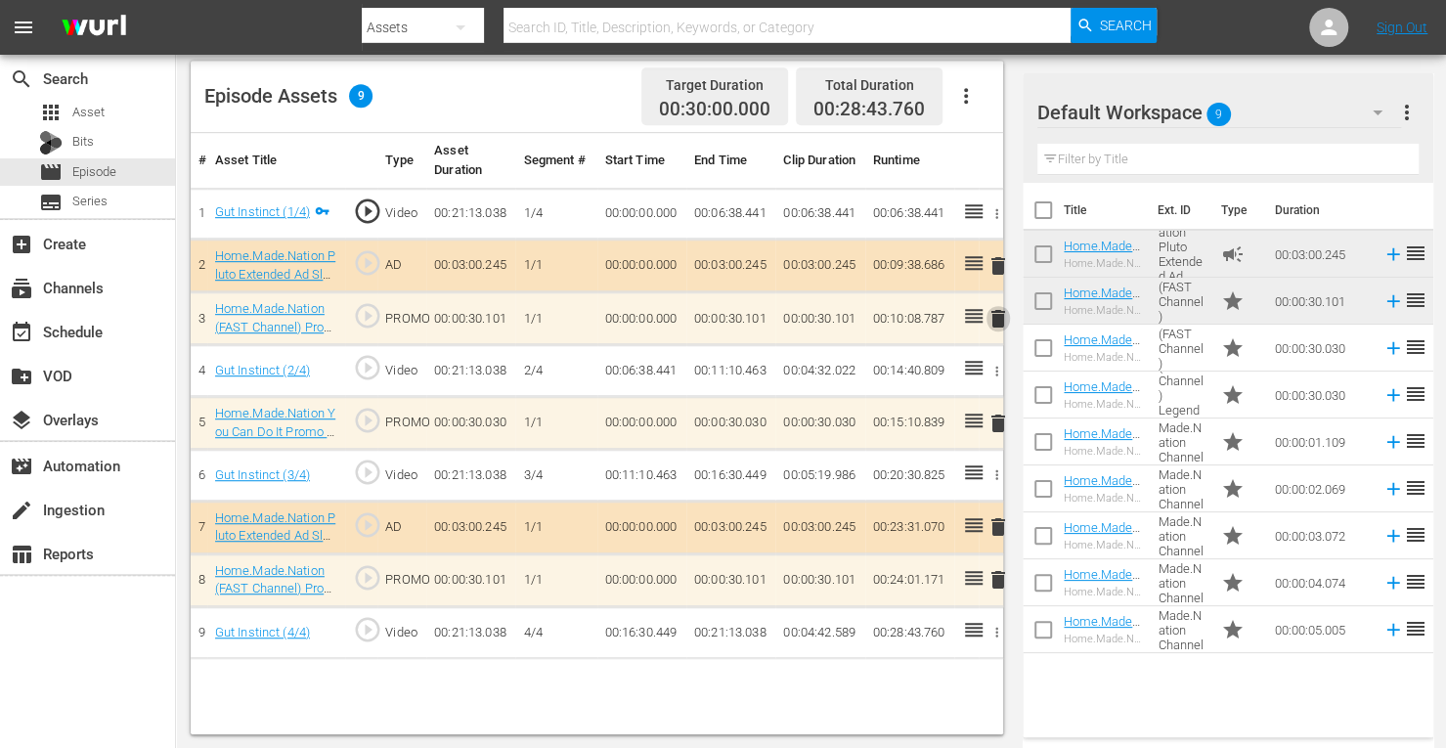
click at [999, 318] on span "delete" at bounding box center [998, 318] width 23 height 23
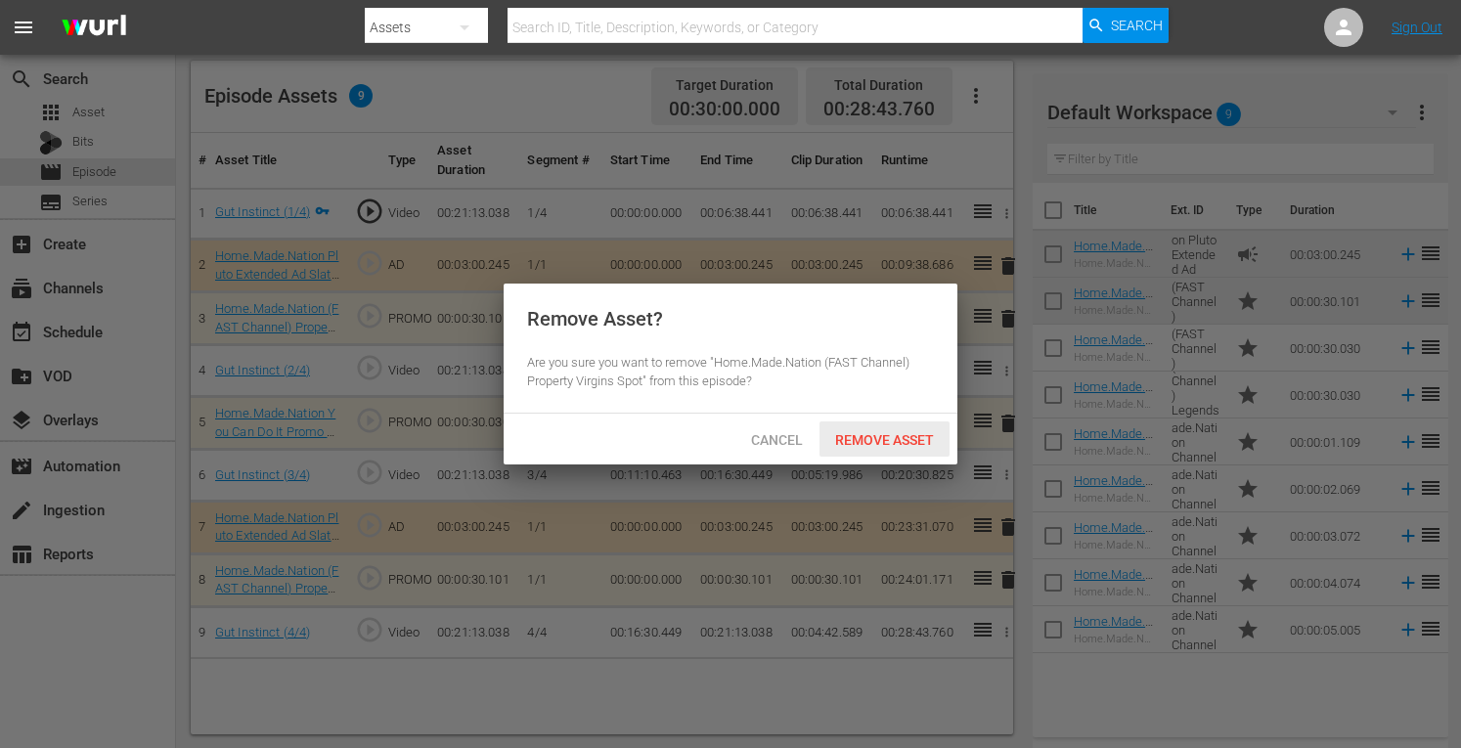
click at [850, 437] on span "Remove Asset" at bounding box center [885, 440] width 130 height 16
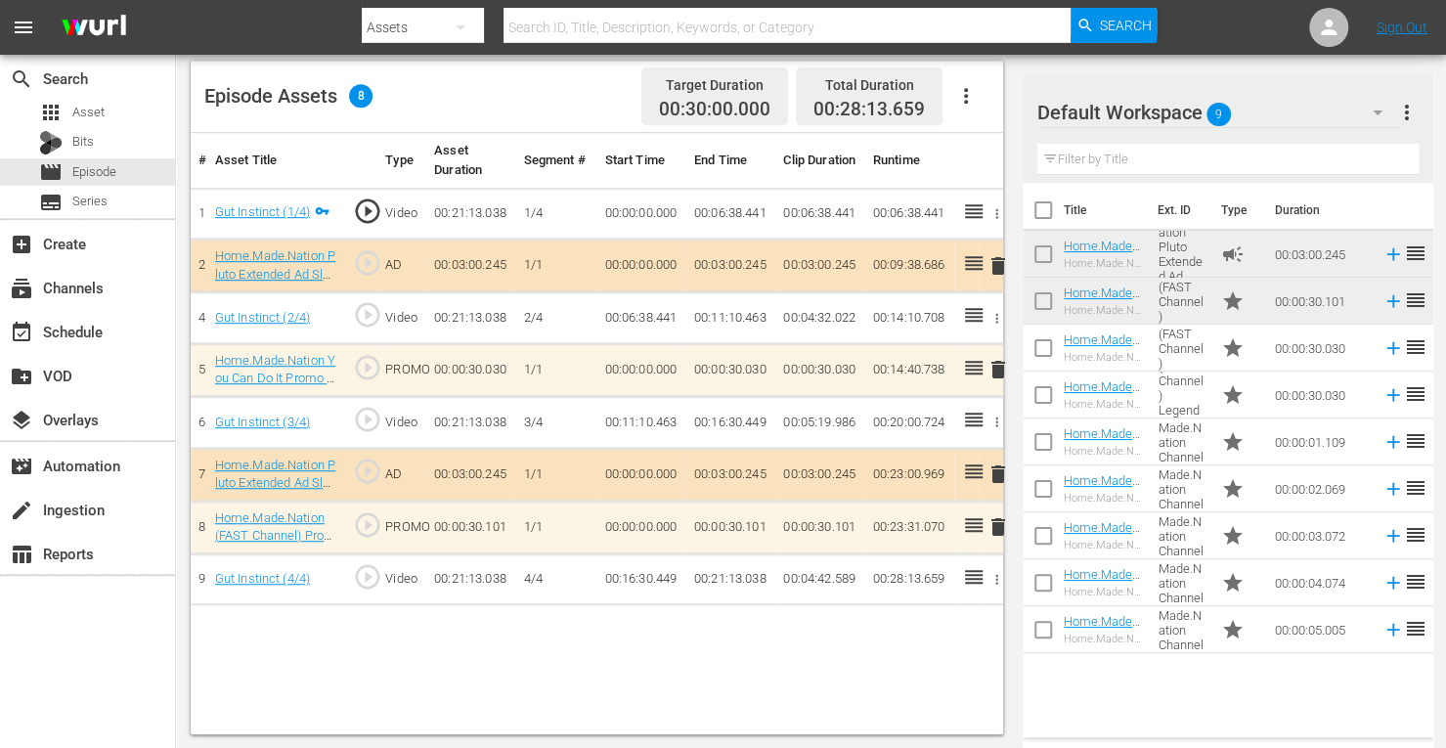
click at [1001, 525] on span "delete" at bounding box center [998, 526] width 23 height 23
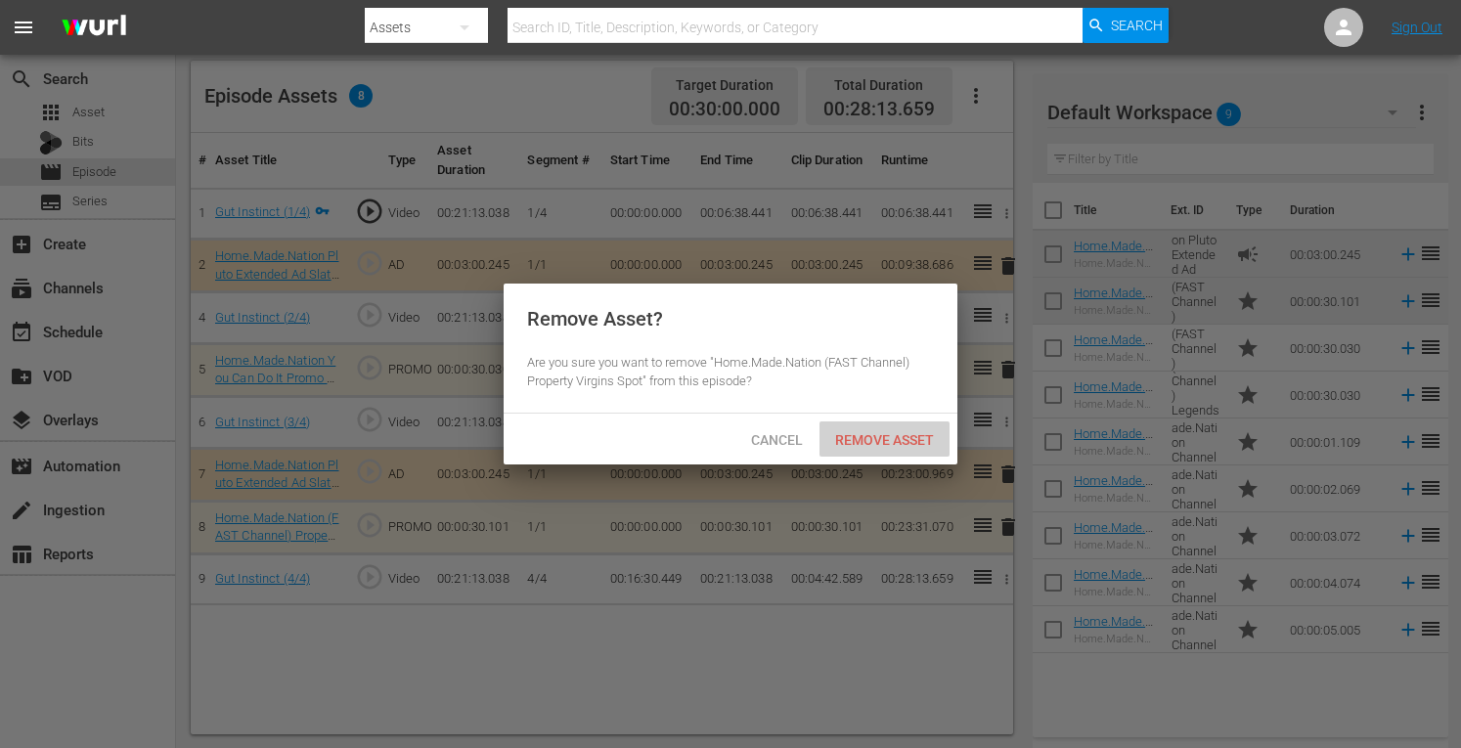
click at [868, 441] on span "Remove Asset" at bounding box center [885, 440] width 130 height 16
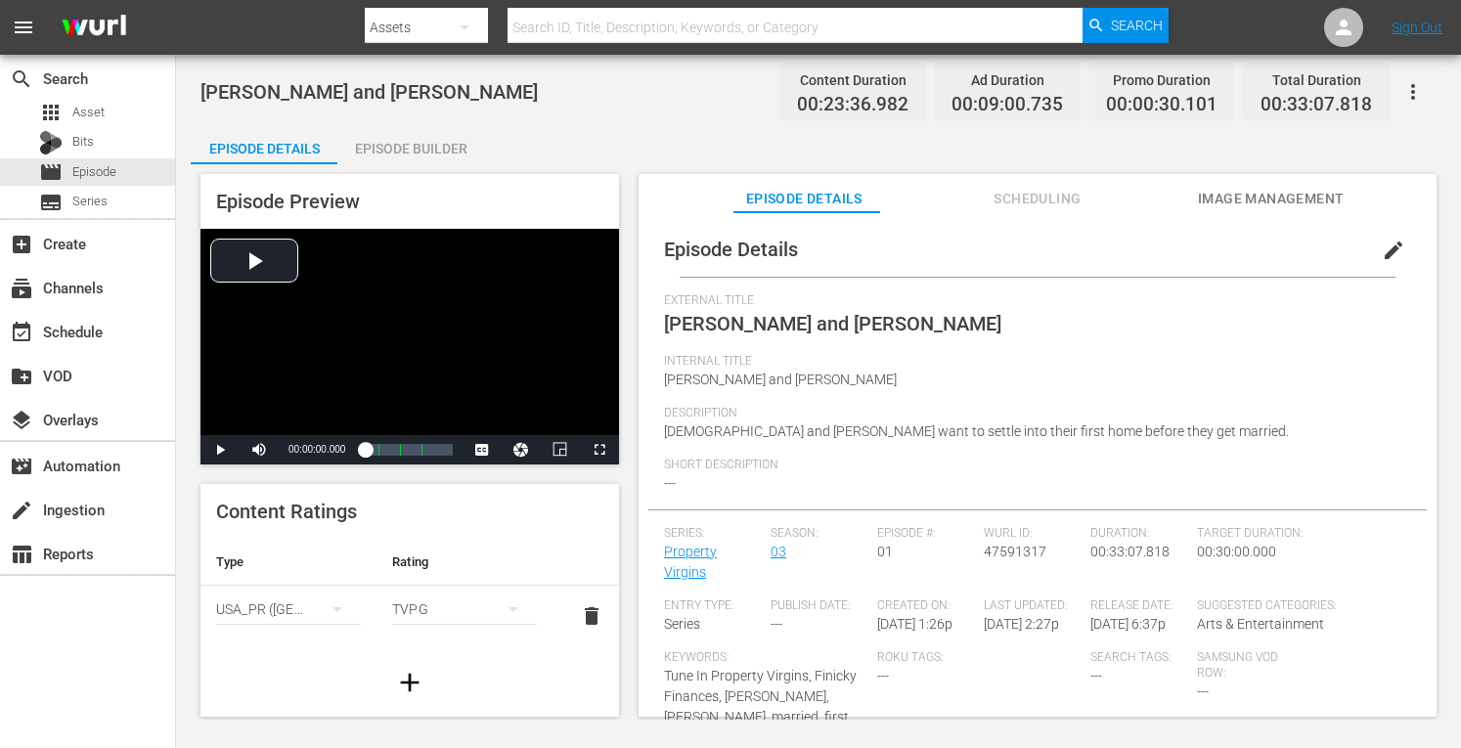
click at [386, 166] on div "Episode Preview Video Player is loading. Play Video Play Mute Current Time 00:0…" at bounding box center [819, 448] width 1256 height 568
click at [392, 161] on div "Episode Builder" at bounding box center [410, 148] width 147 height 47
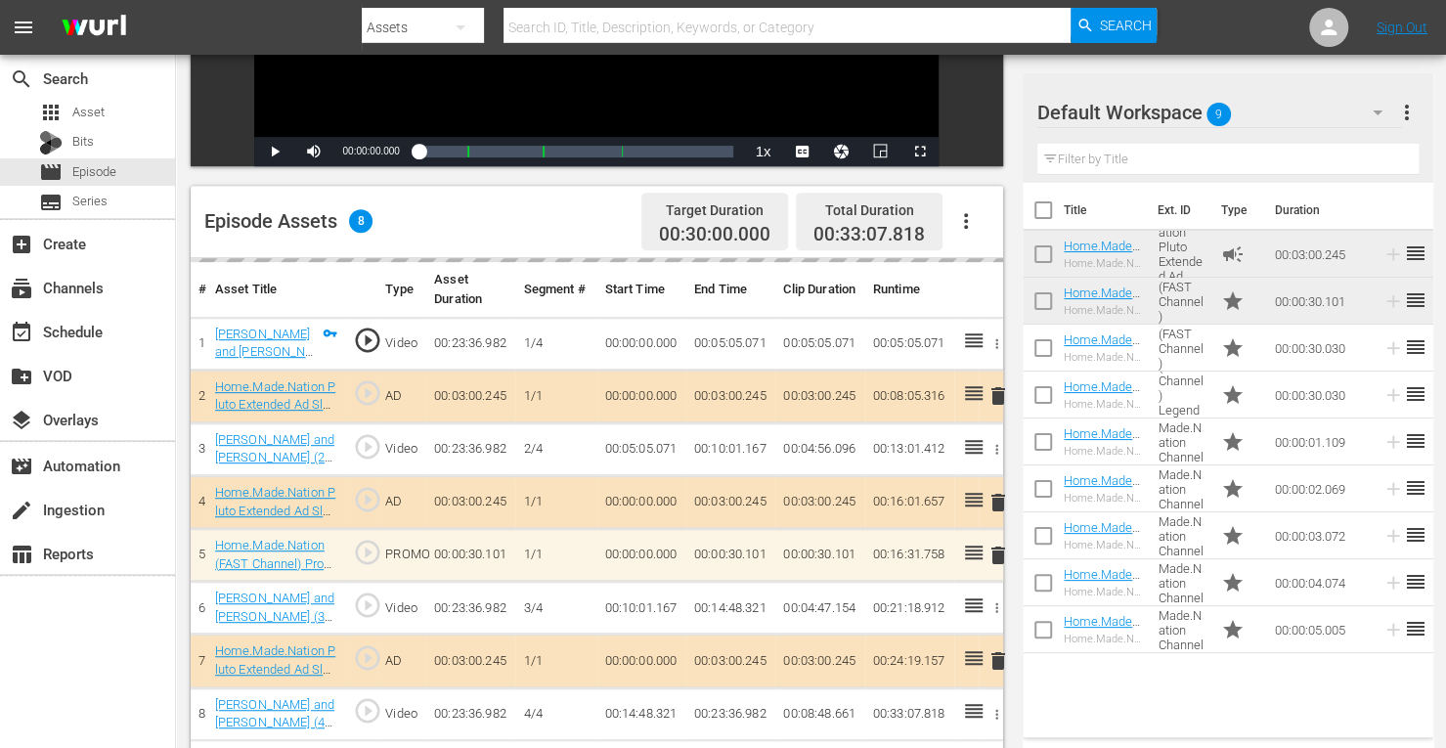
scroll to position [413, 0]
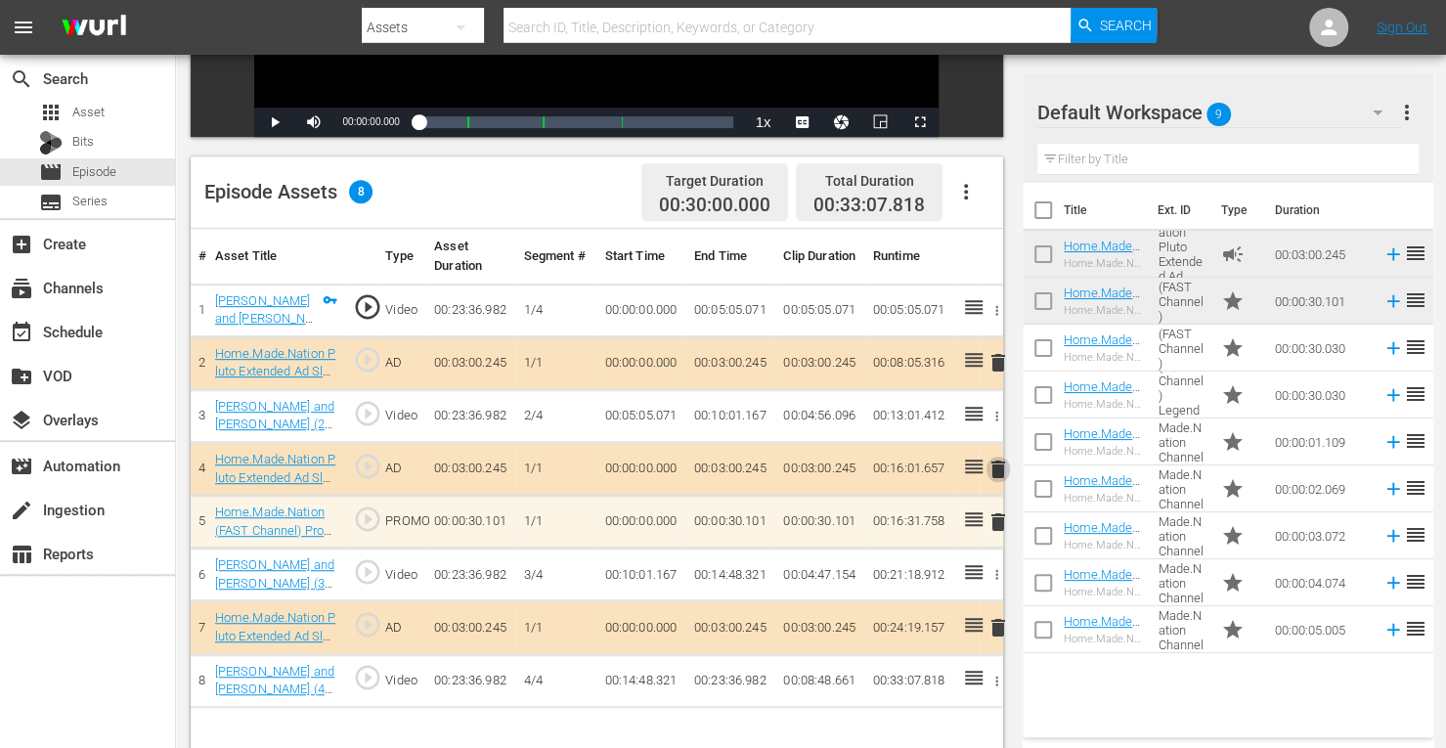
click at [996, 467] on span "delete" at bounding box center [998, 469] width 23 height 23
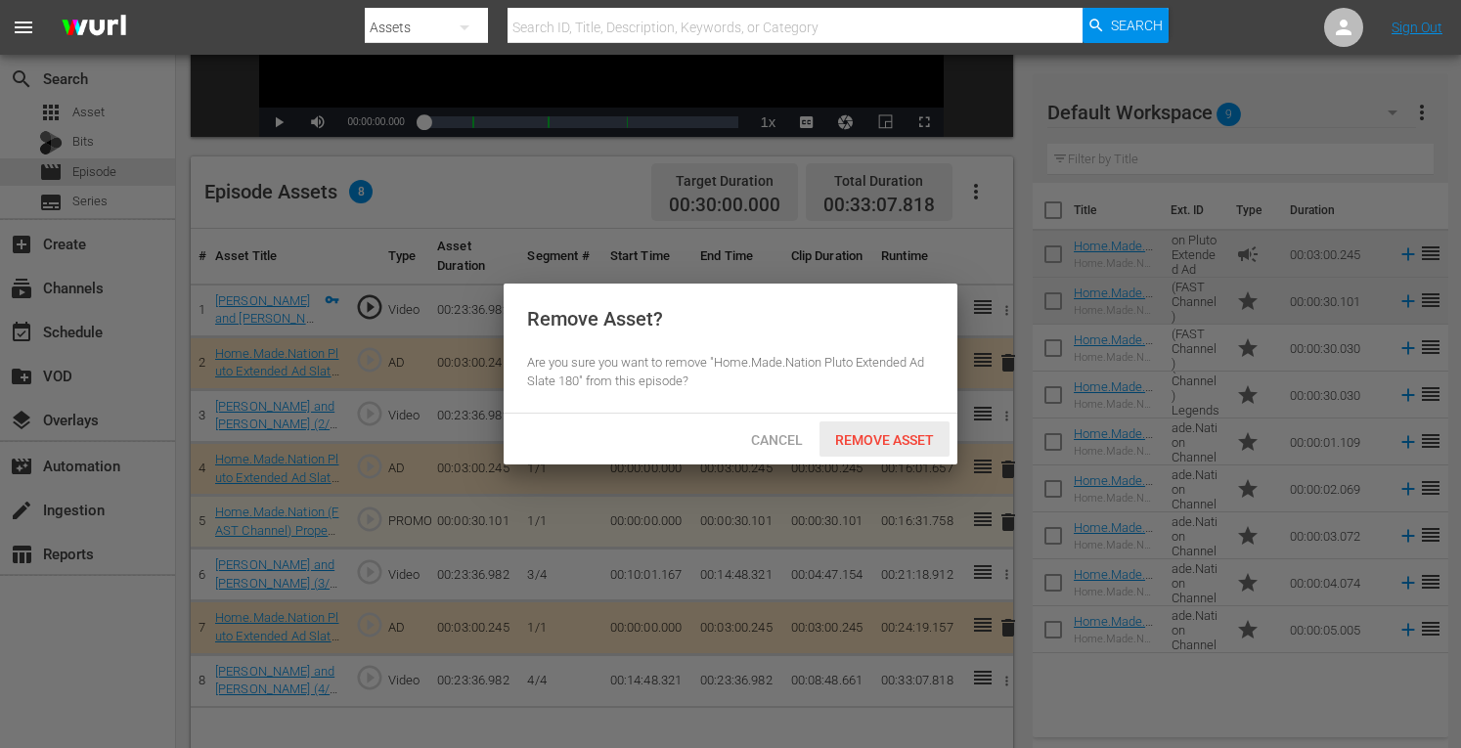
click at [888, 437] on span "Remove Asset" at bounding box center [885, 440] width 130 height 16
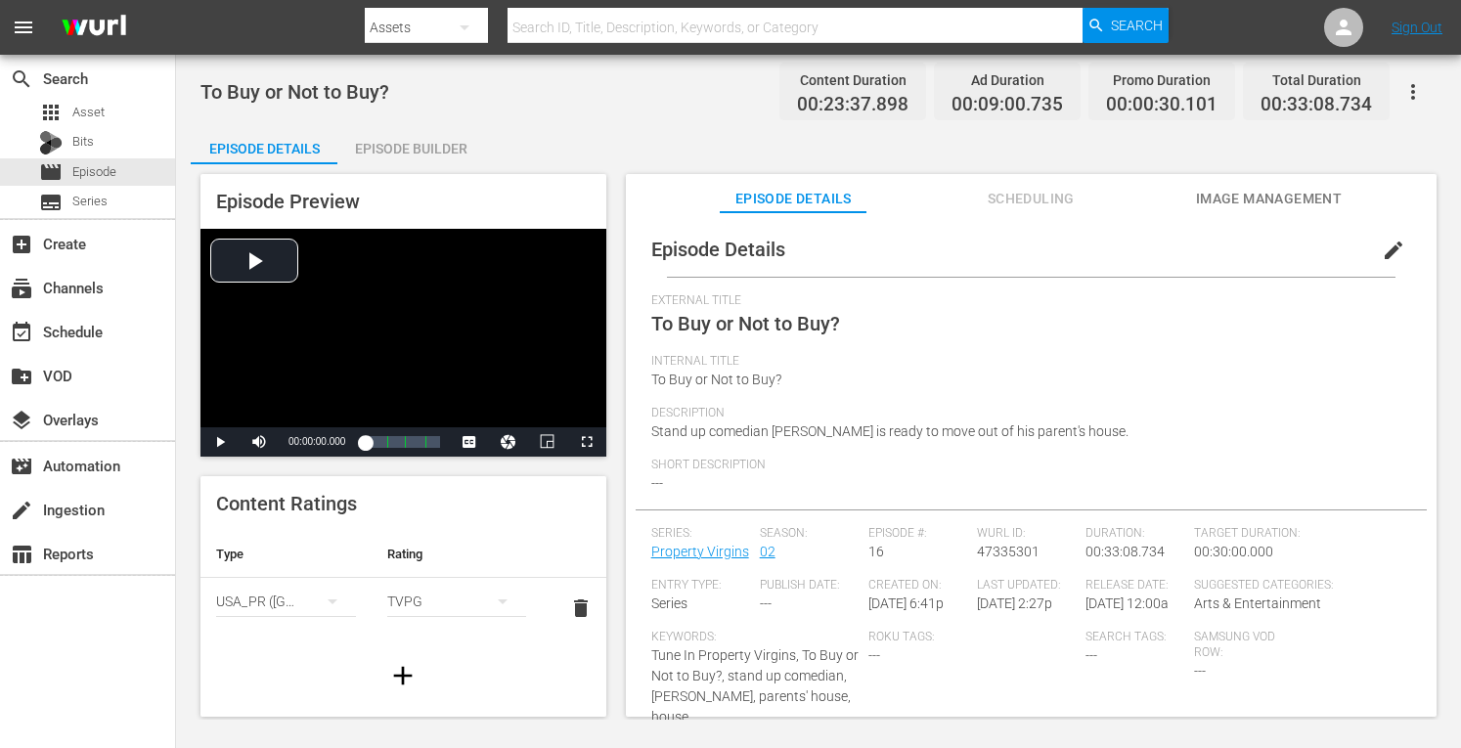
click at [408, 146] on div "Episode Builder" at bounding box center [410, 148] width 147 height 47
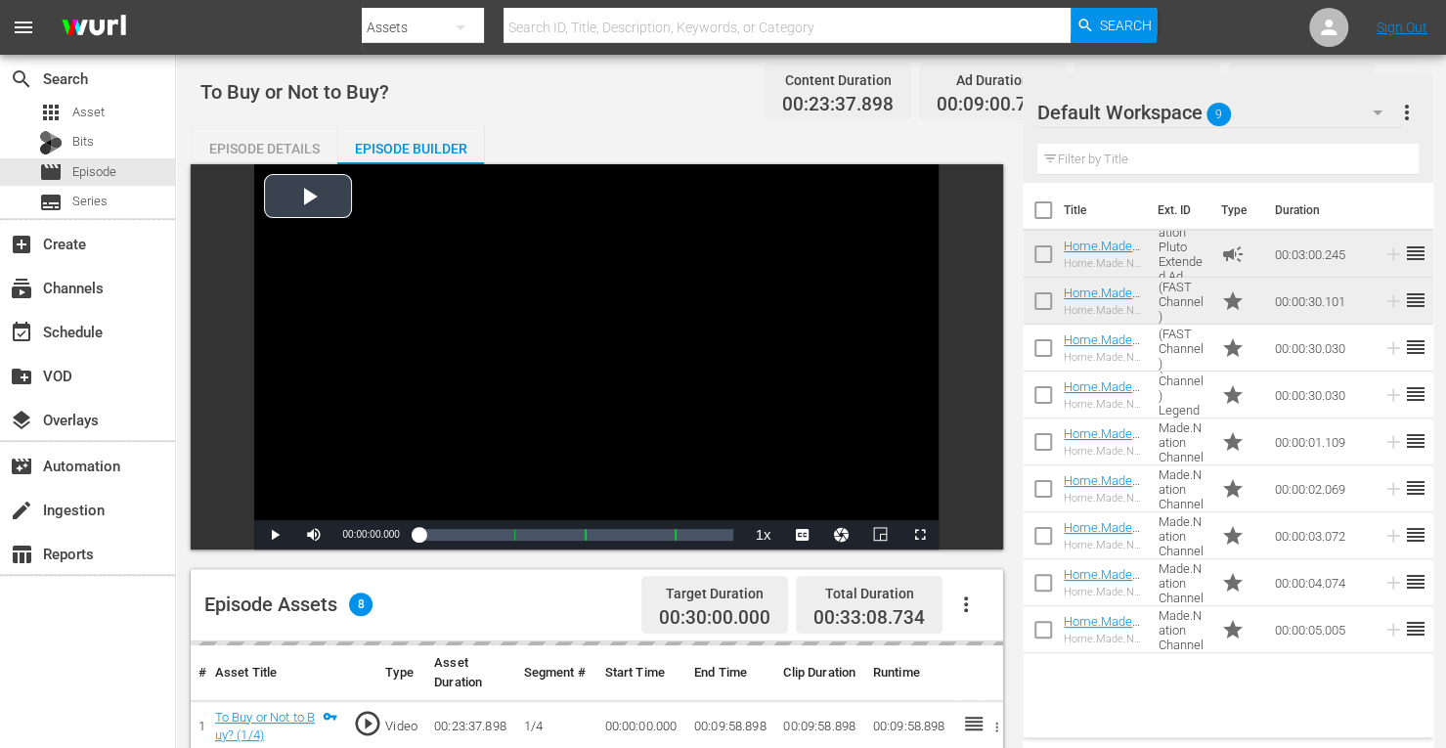
scroll to position [509, 0]
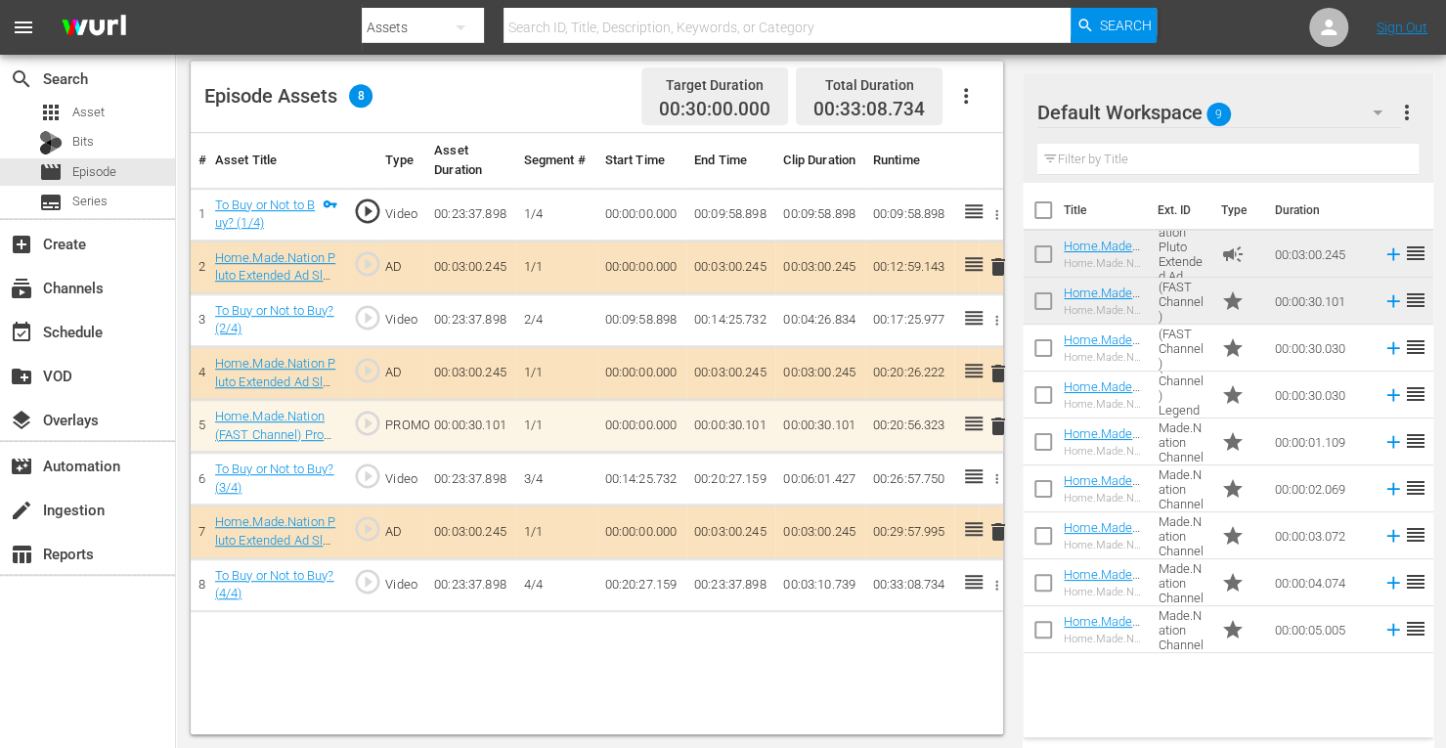
click at [997, 371] on span "delete" at bounding box center [998, 373] width 23 height 23
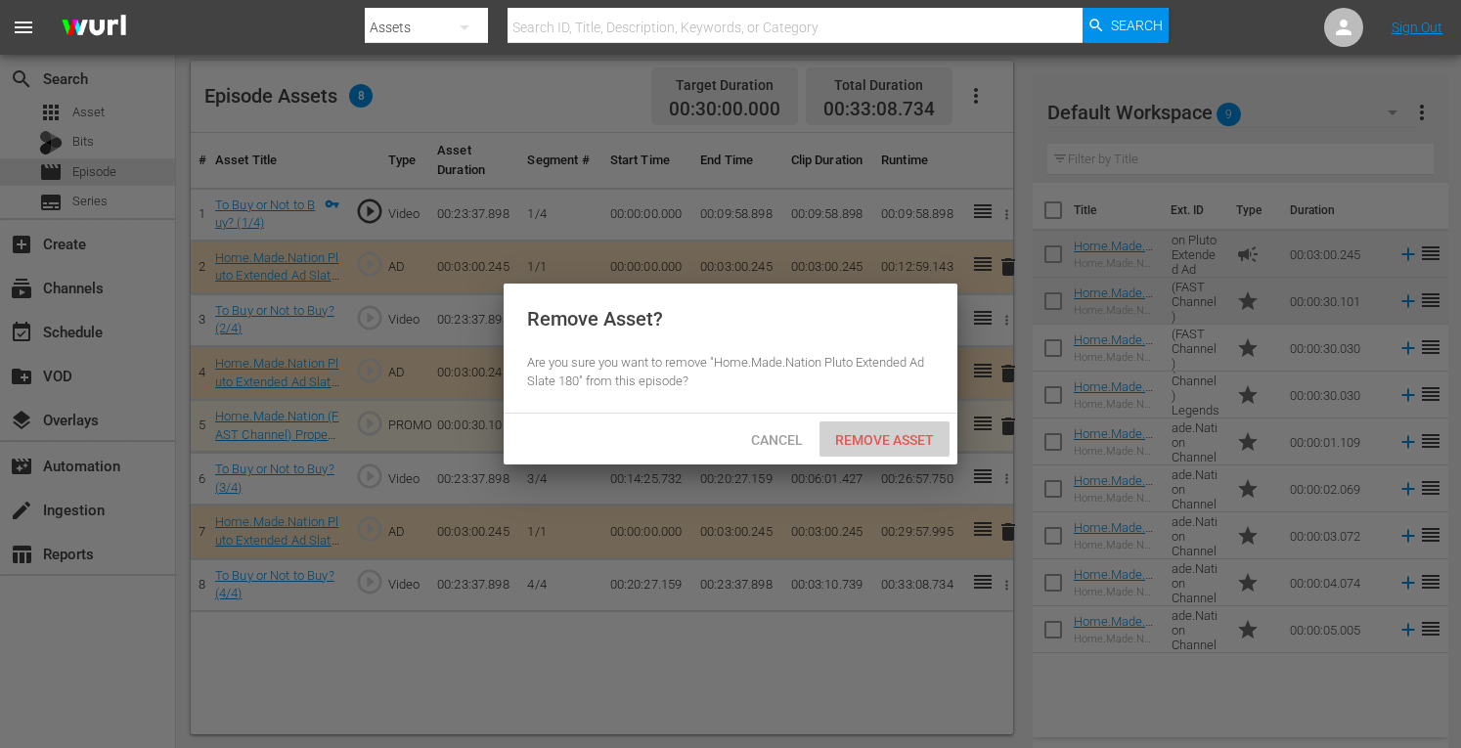
click at [890, 439] on span "Remove Asset" at bounding box center [885, 440] width 130 height 16
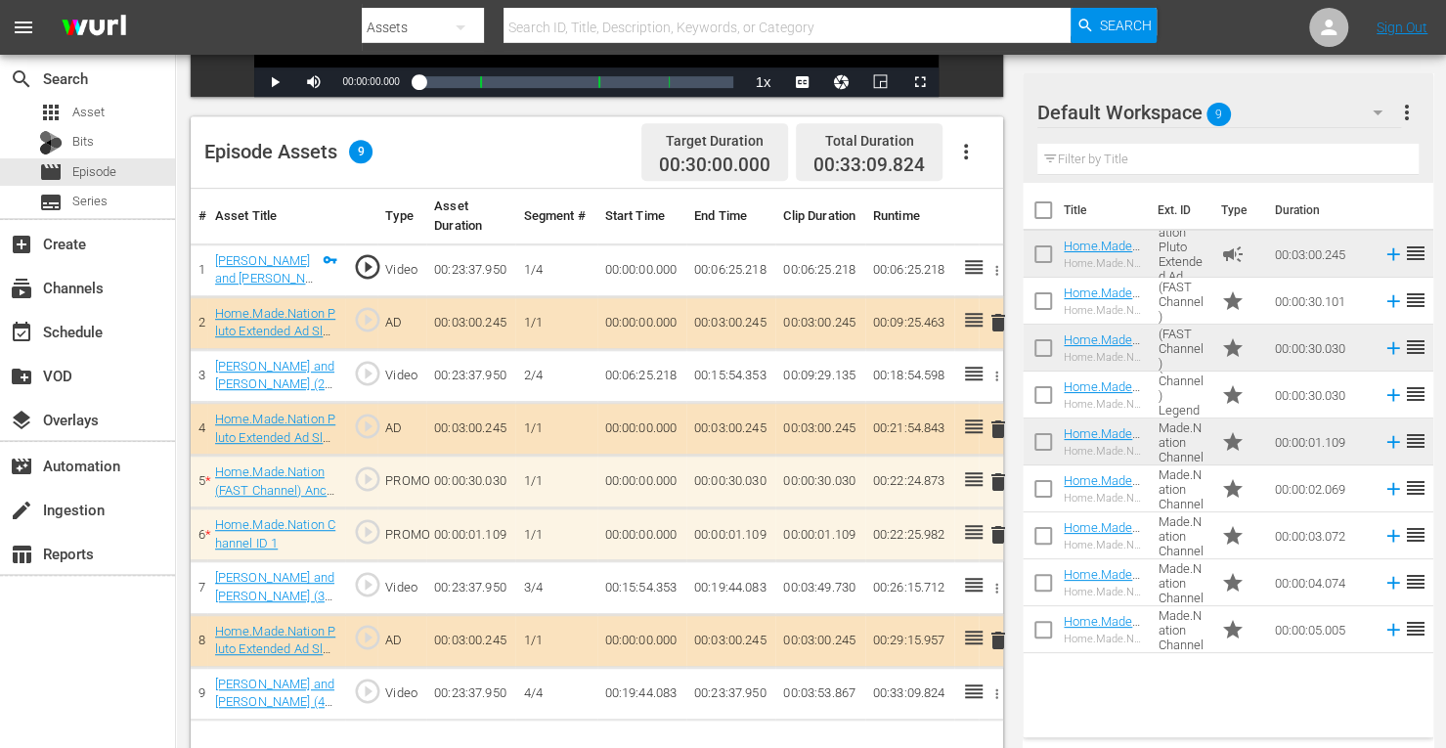
scroll to position [456, 0]
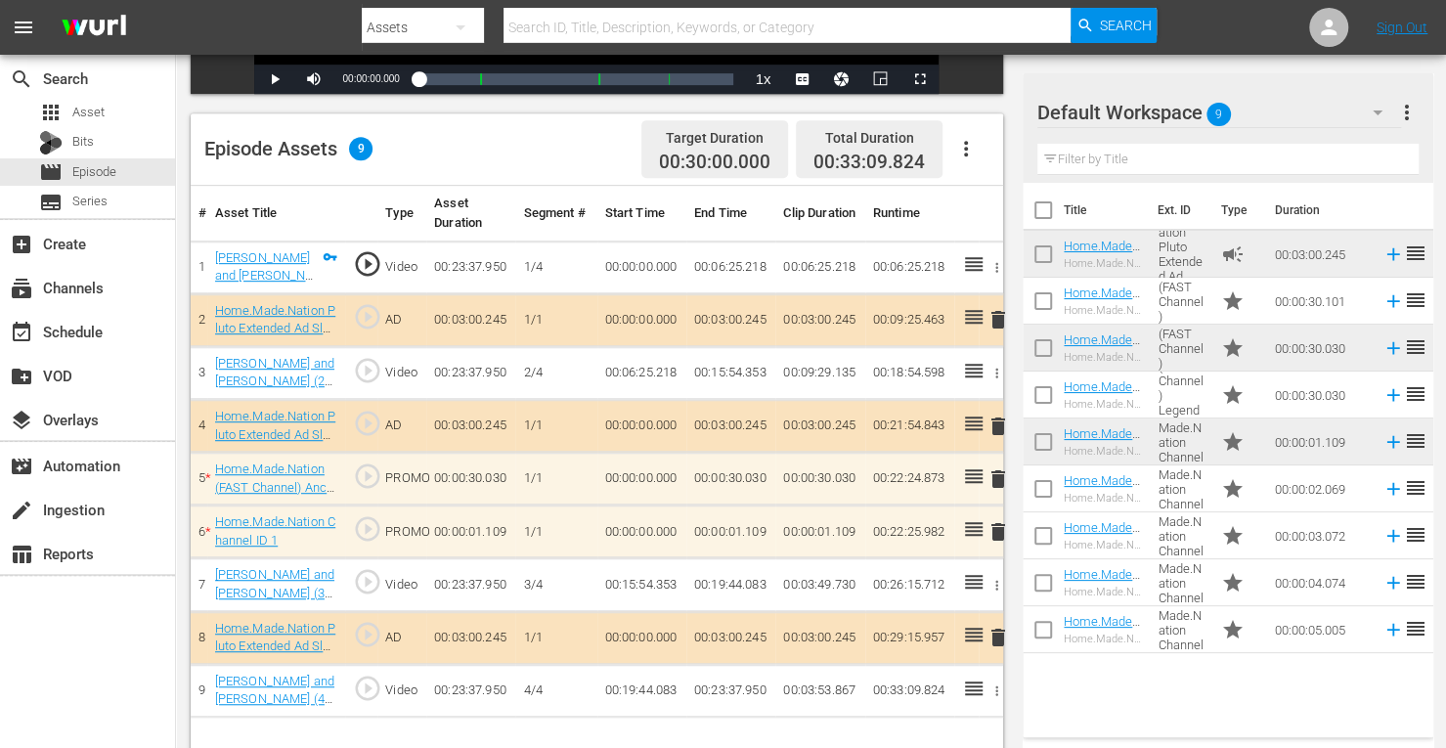
click at [997, 424] on span "delete" at bounding box center [998, 426] width 23 height 23
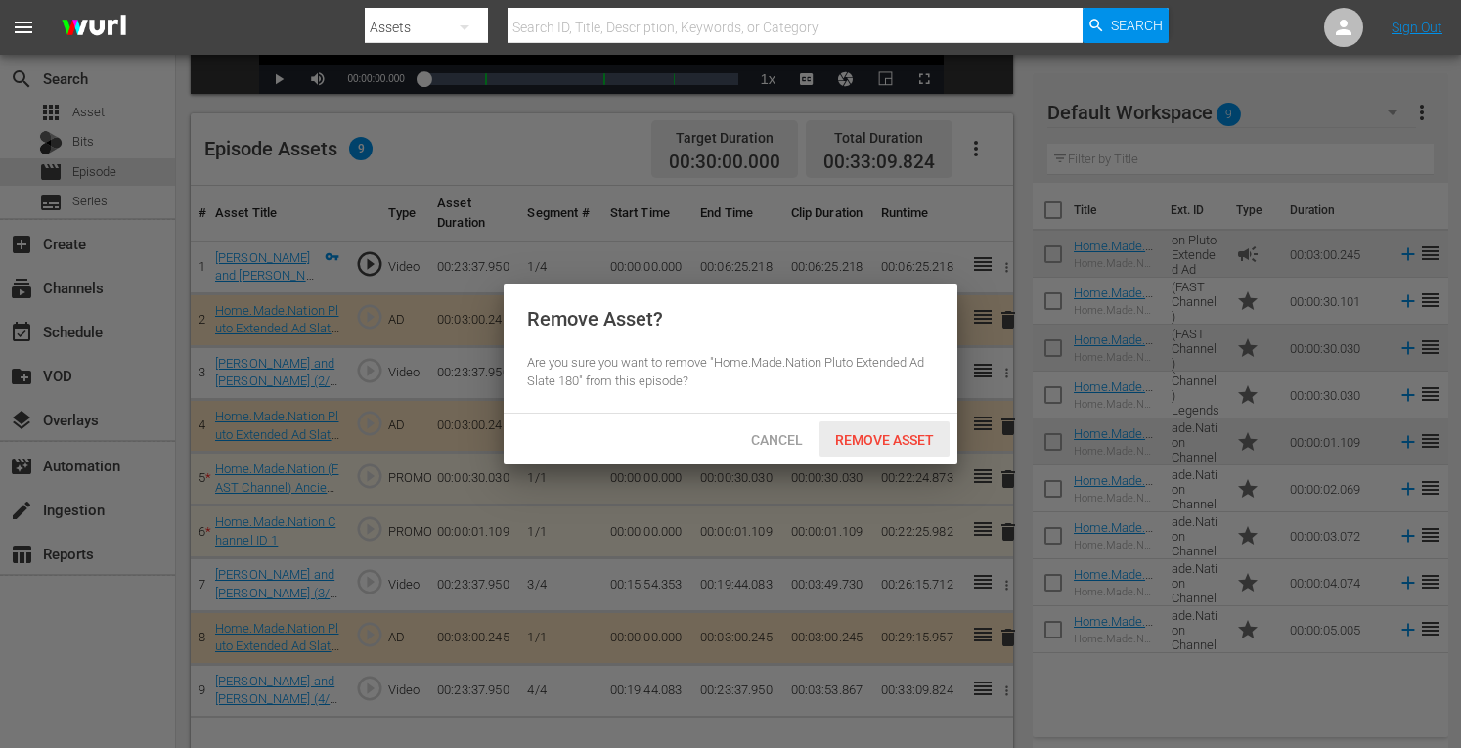
click at [888, 436] on span "Remove Asset" at bounding box center [885, 440] width 130 height 16
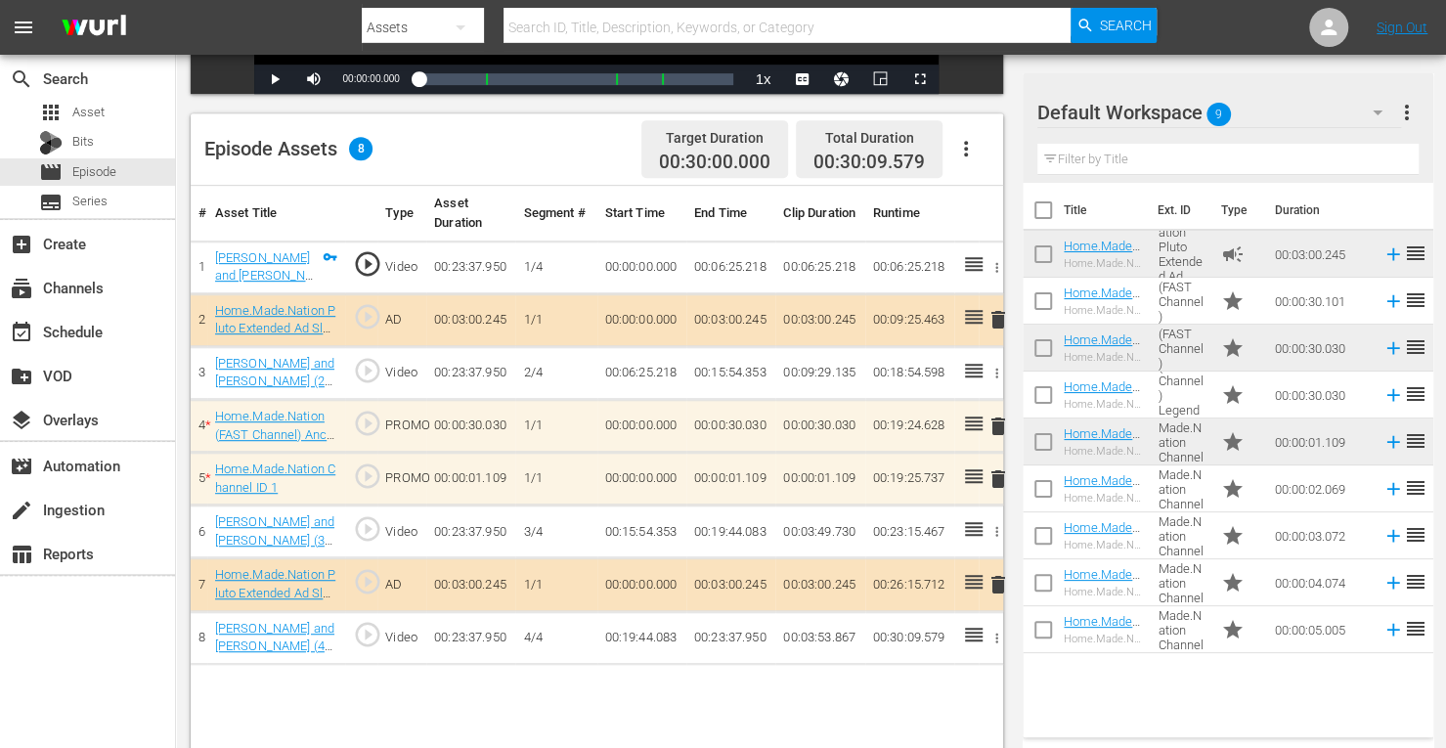
click at [992, 474] on span "delete" at bounding box center [998, 478] width 23 height 23
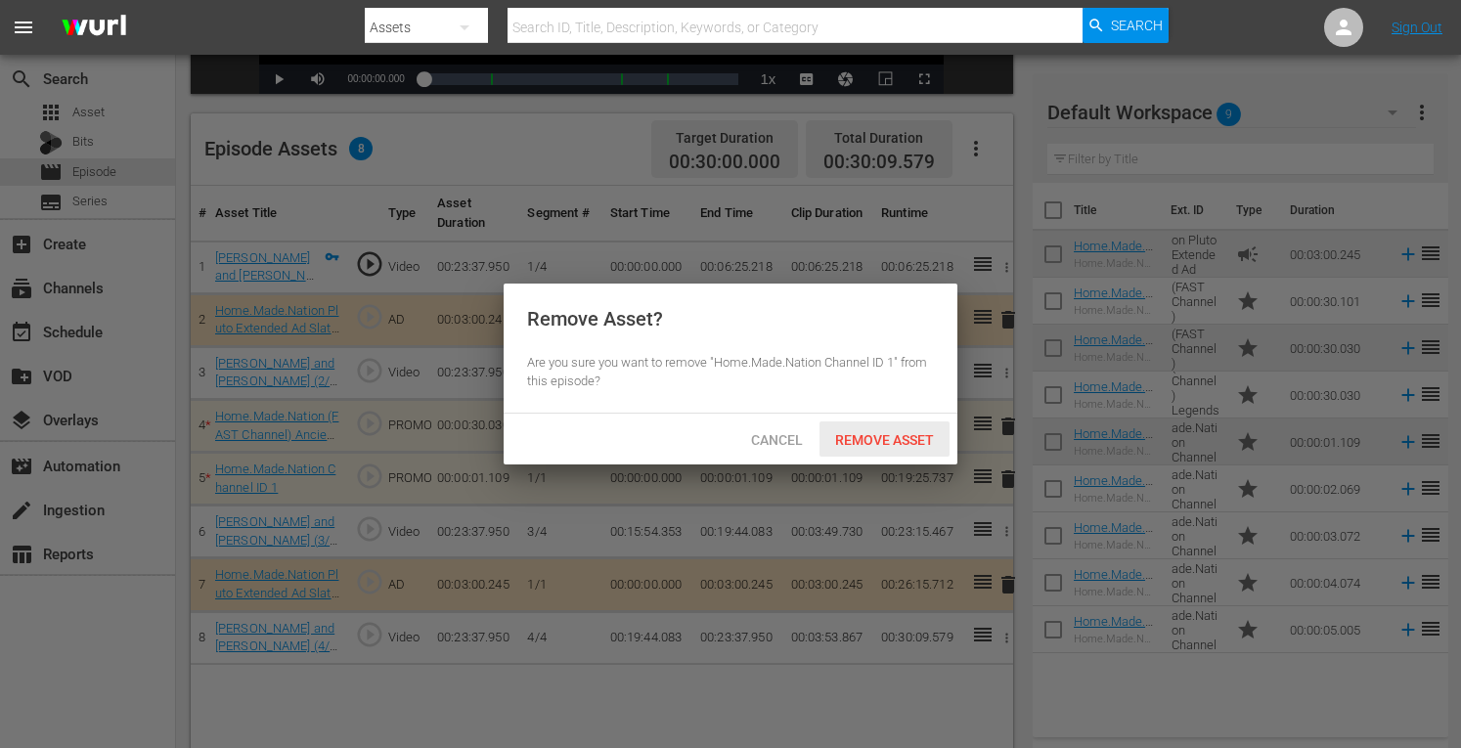
click at [898, 439] on span "Remove Asset" at bounding box center [885, 440] width 130 height 16
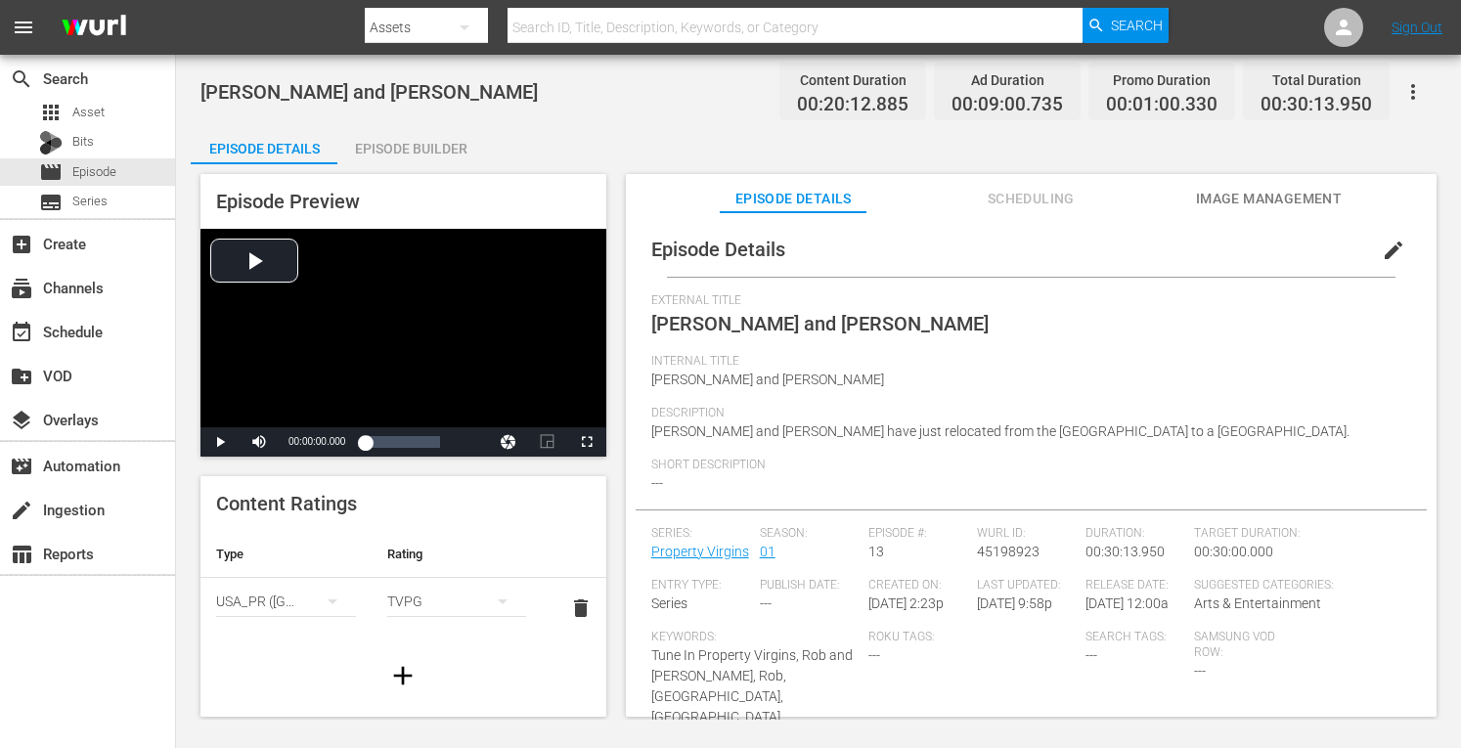
click at [450, 147] on div "Episode Builder" at bounding box center [410, 148] width 147 height 47
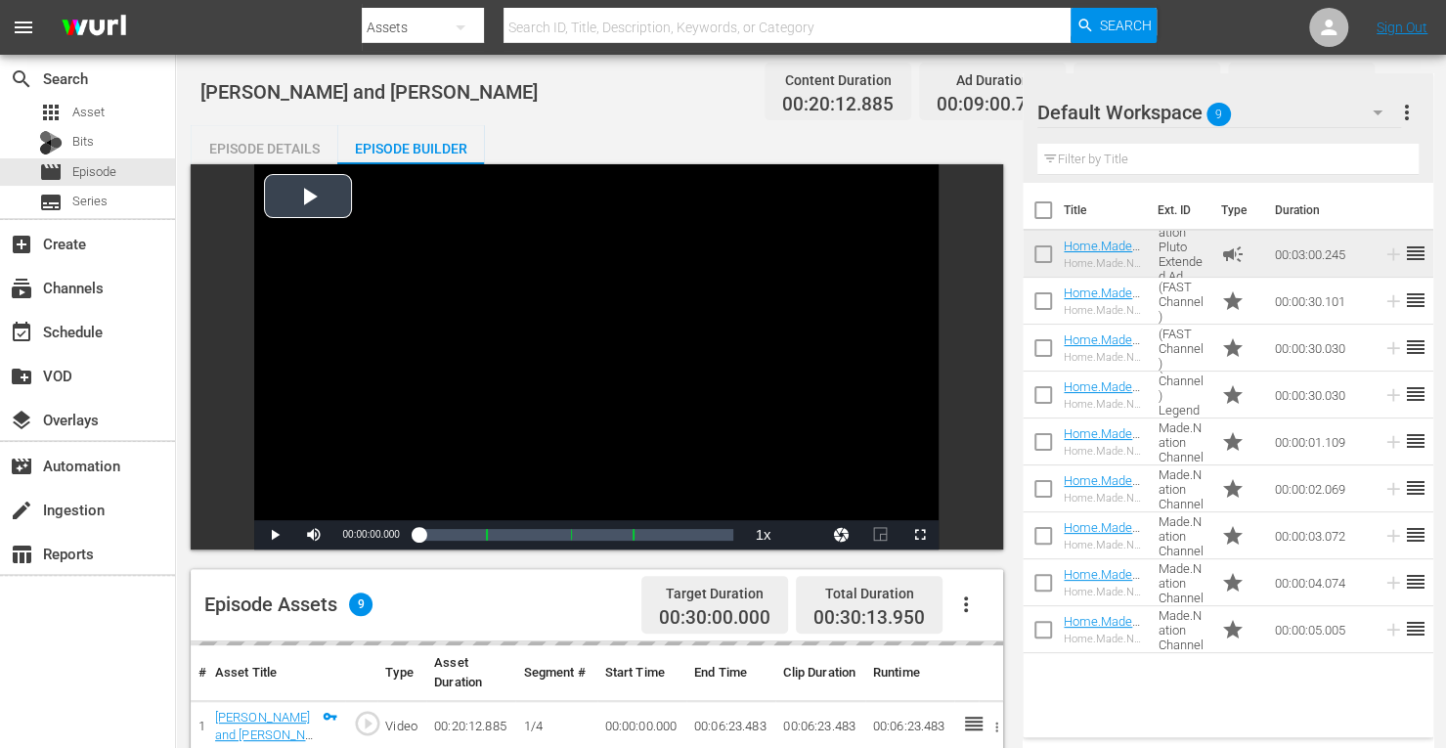
scroll to position [509, 0]
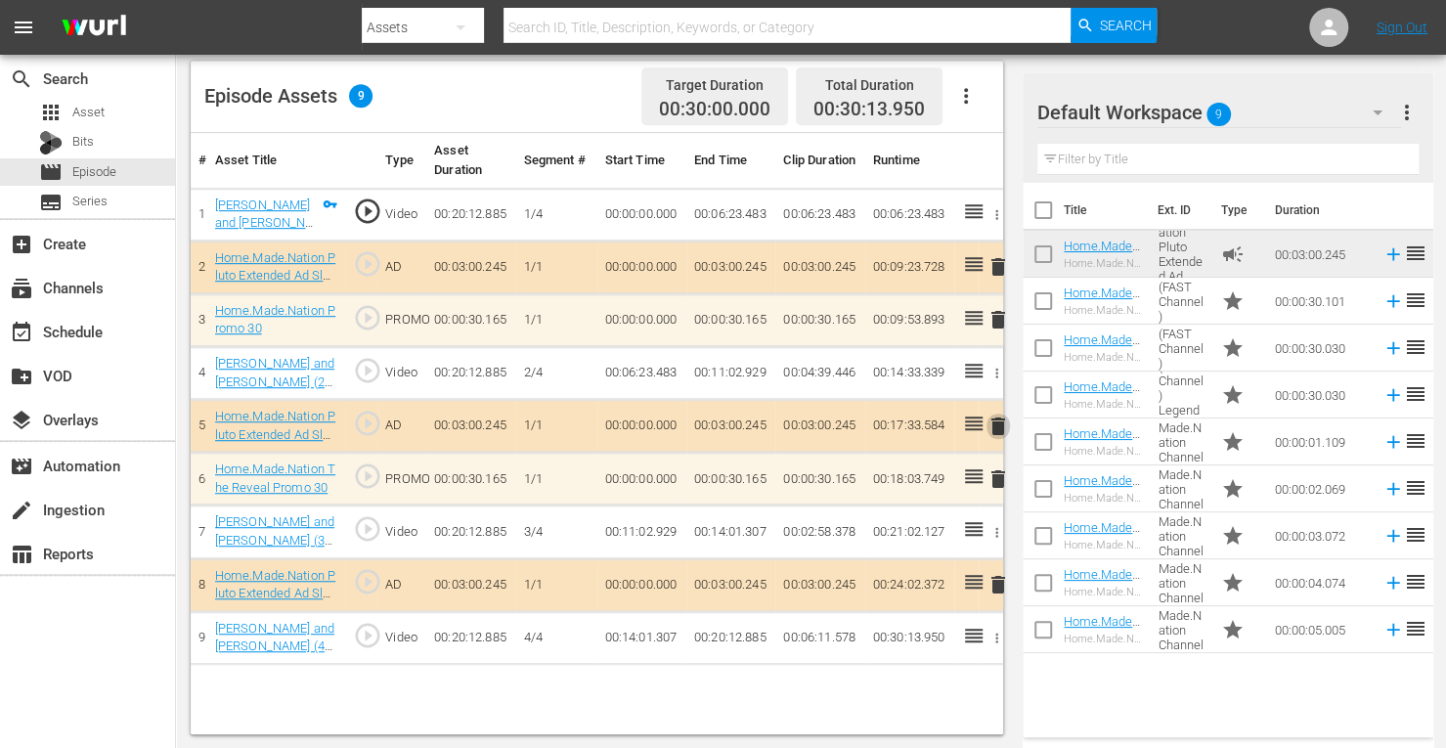
click at [998, 423] on span "delete" at bounding box center [998, 426] width 23 height 23
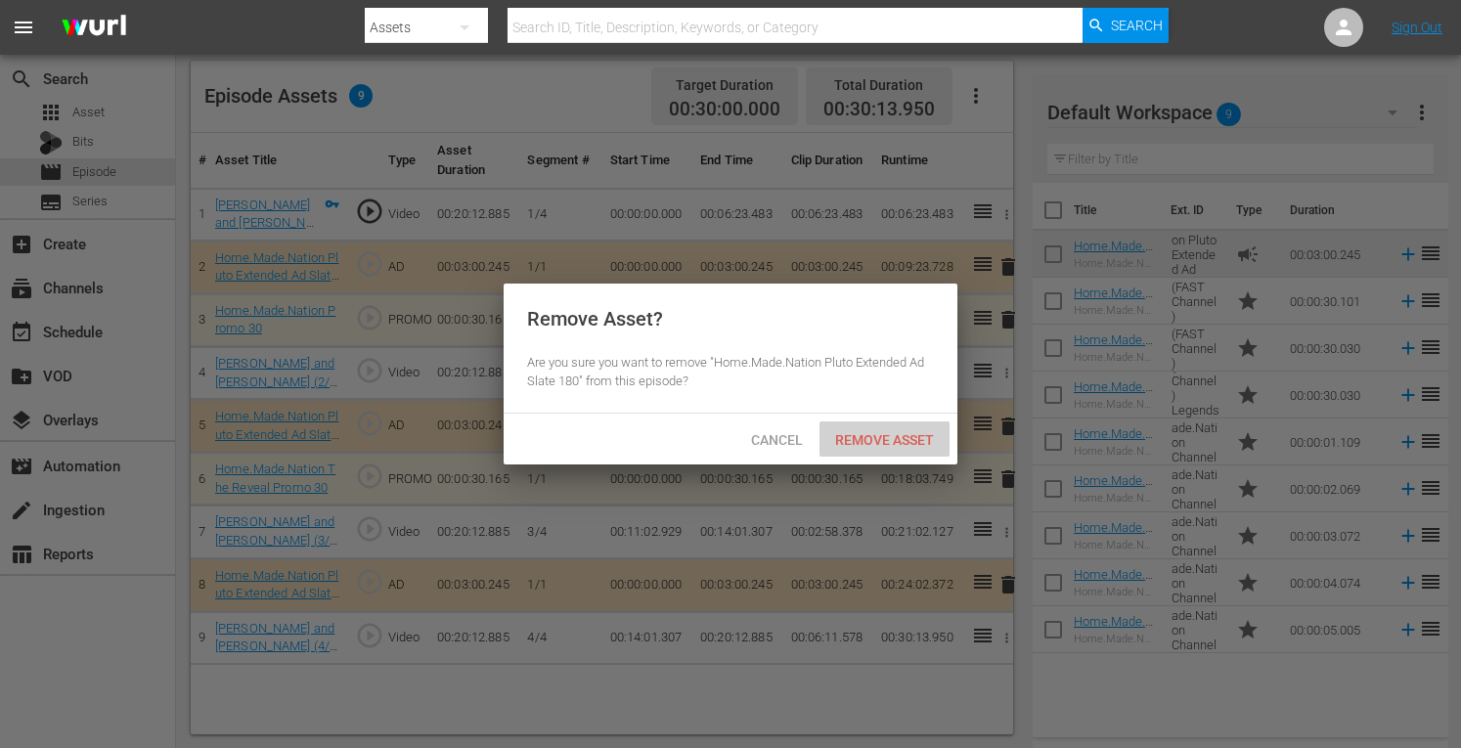
click at [865, 432] on span "Remove Asset" at bounding box center [885, 440] width 130 height 16
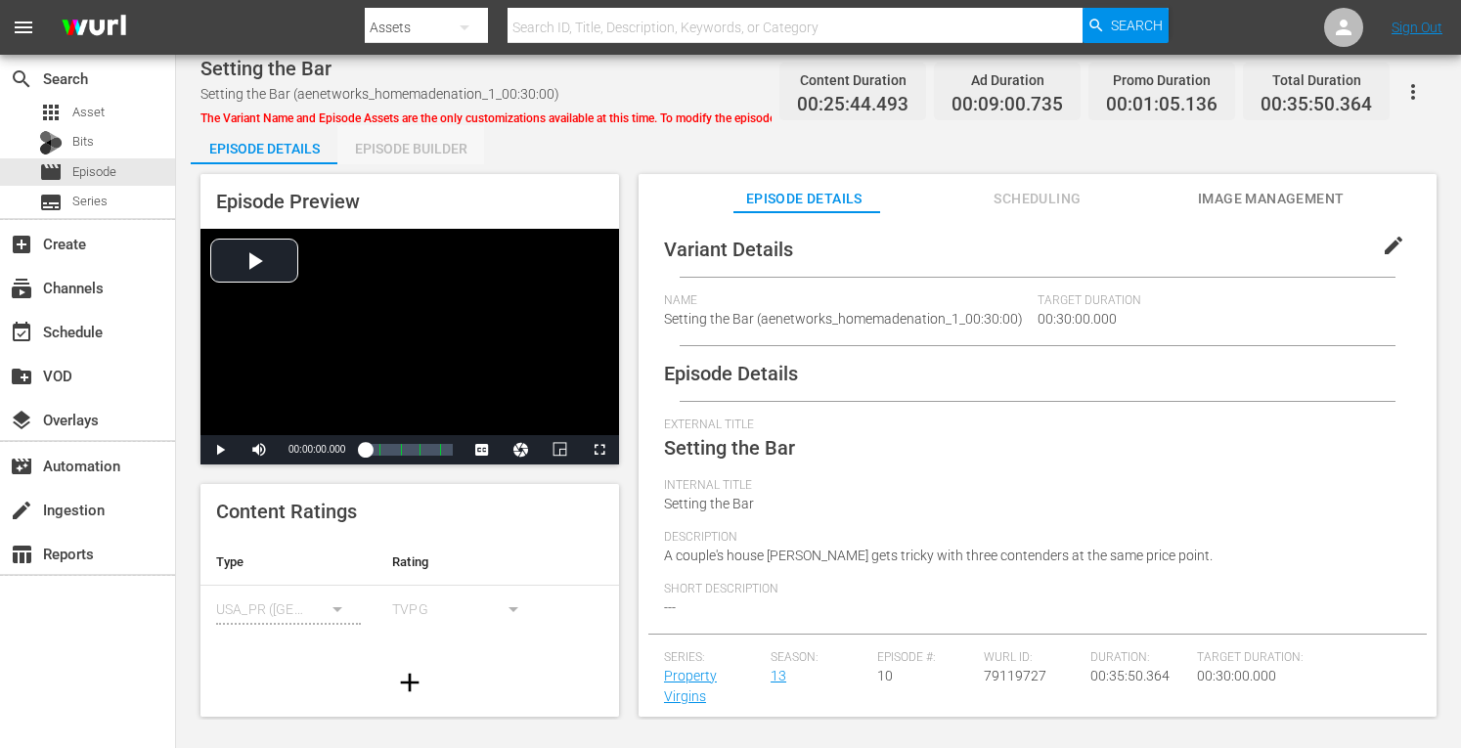
click at [396, 135] on div "Episode Builder" at bounding box center [410, 148] width 147 height 47
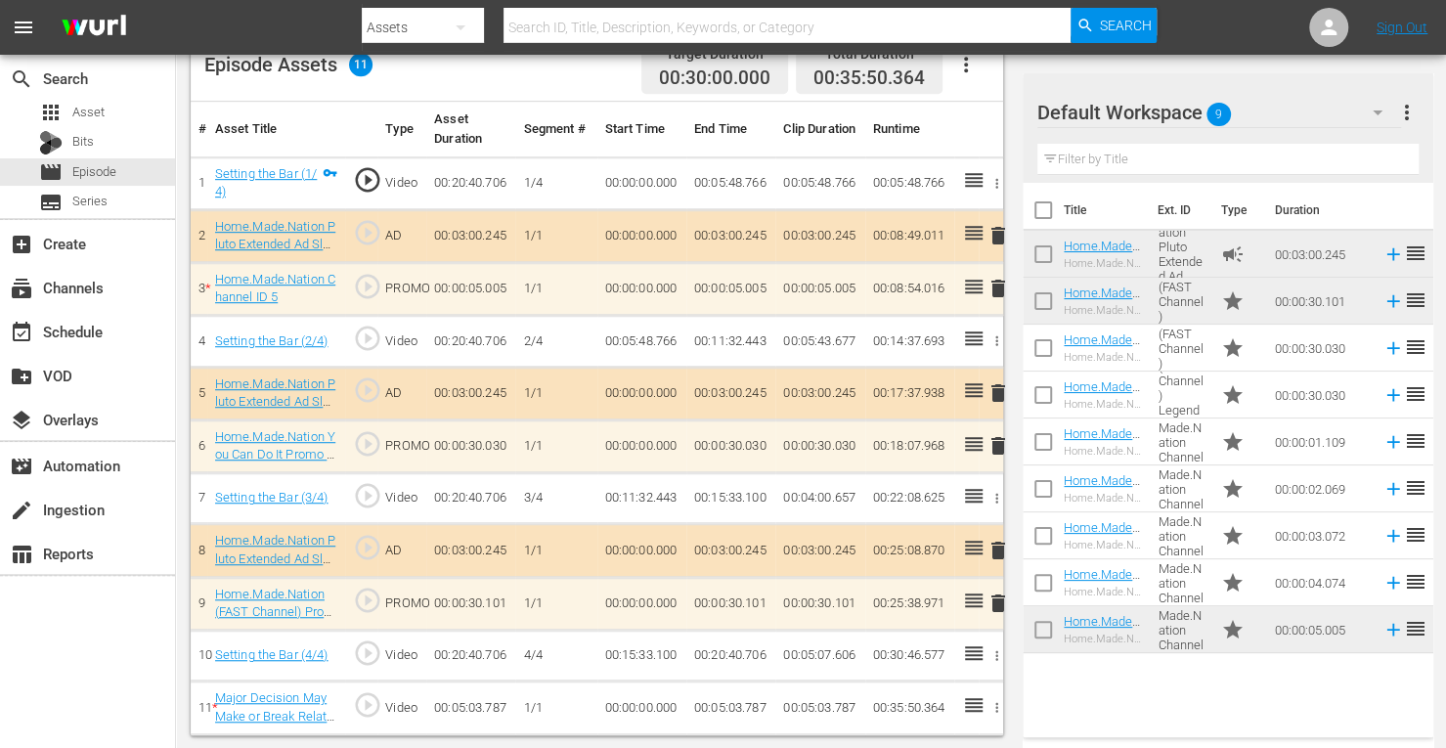
scroll to position [536, 0]
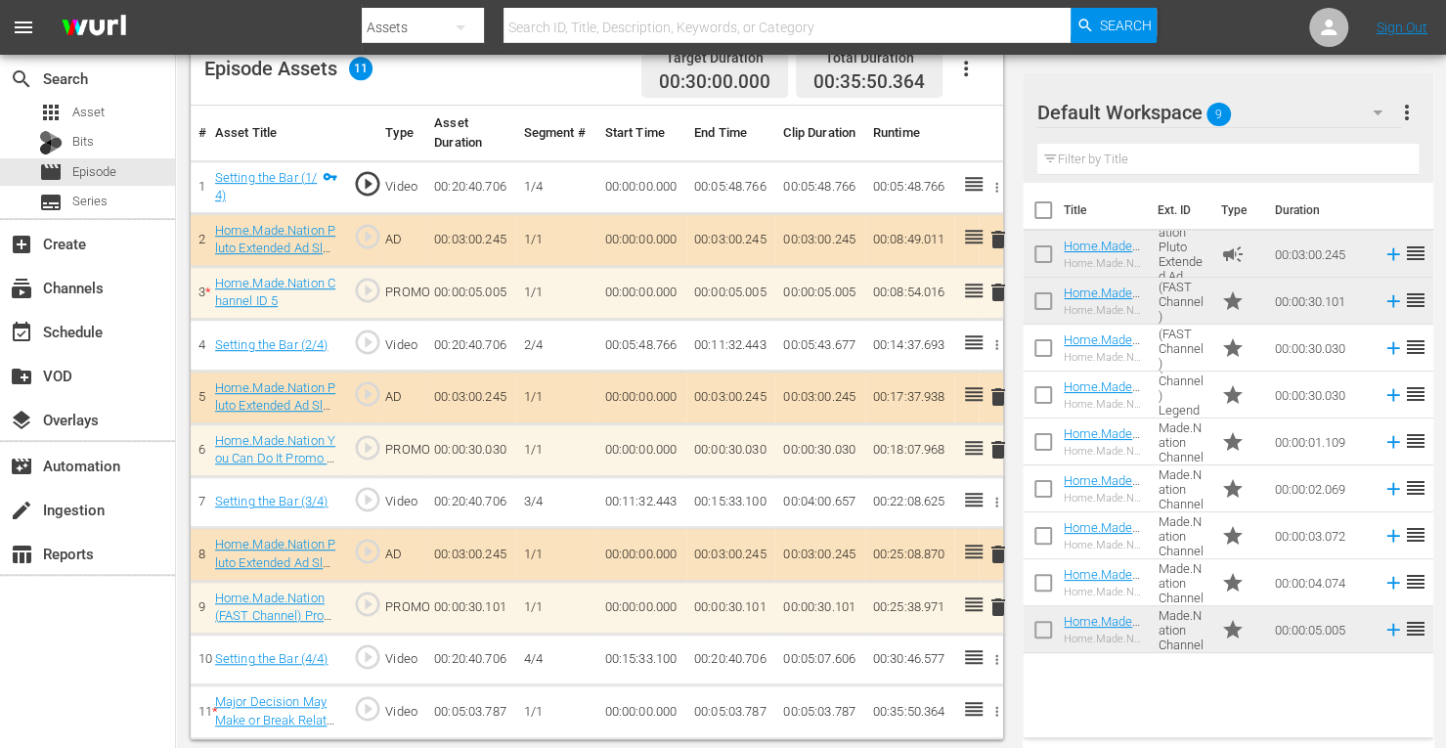
click at [994, 605] on span "delete" at bounding box center [998, 607] width 23 height 23
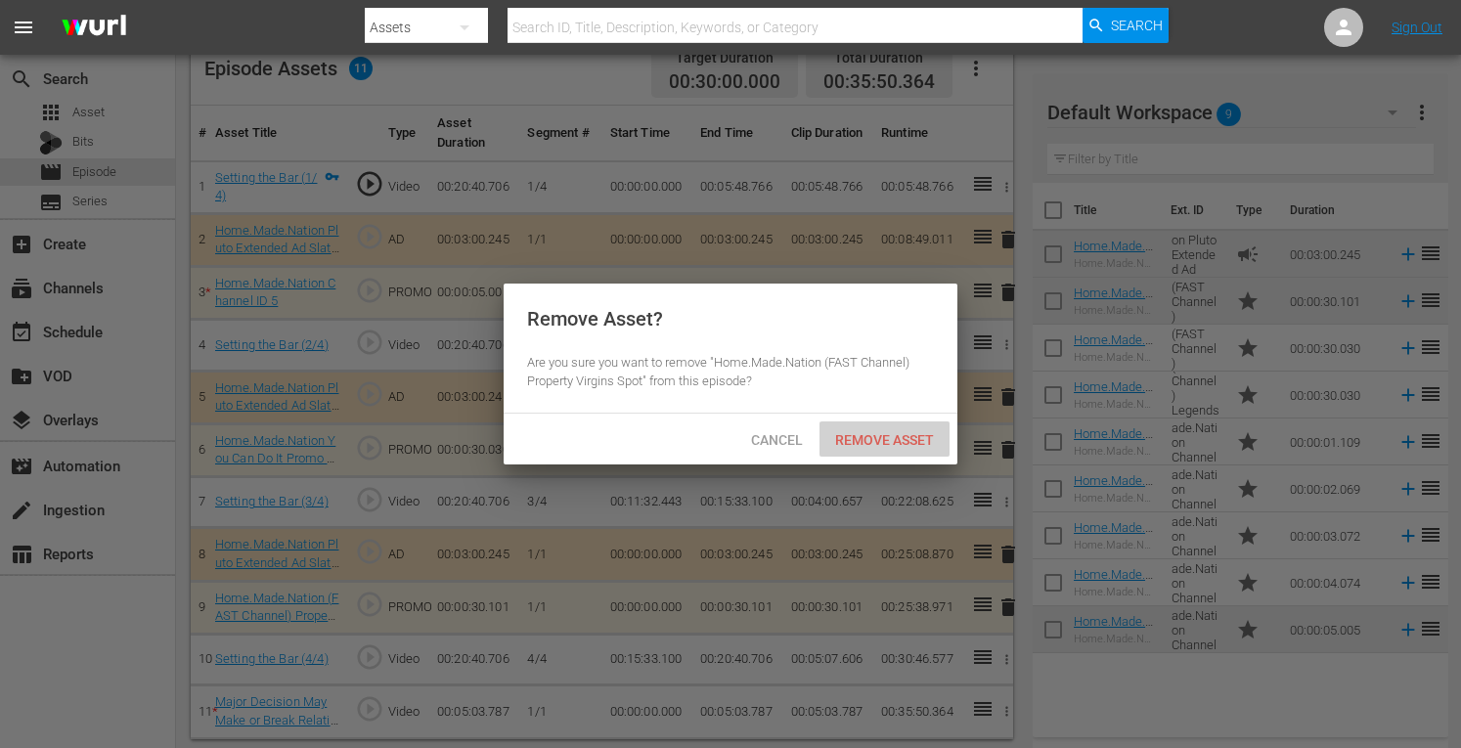
click at [888, 440] on span "Remove Asset" at bounding box center [885, 440] width 130 height 16
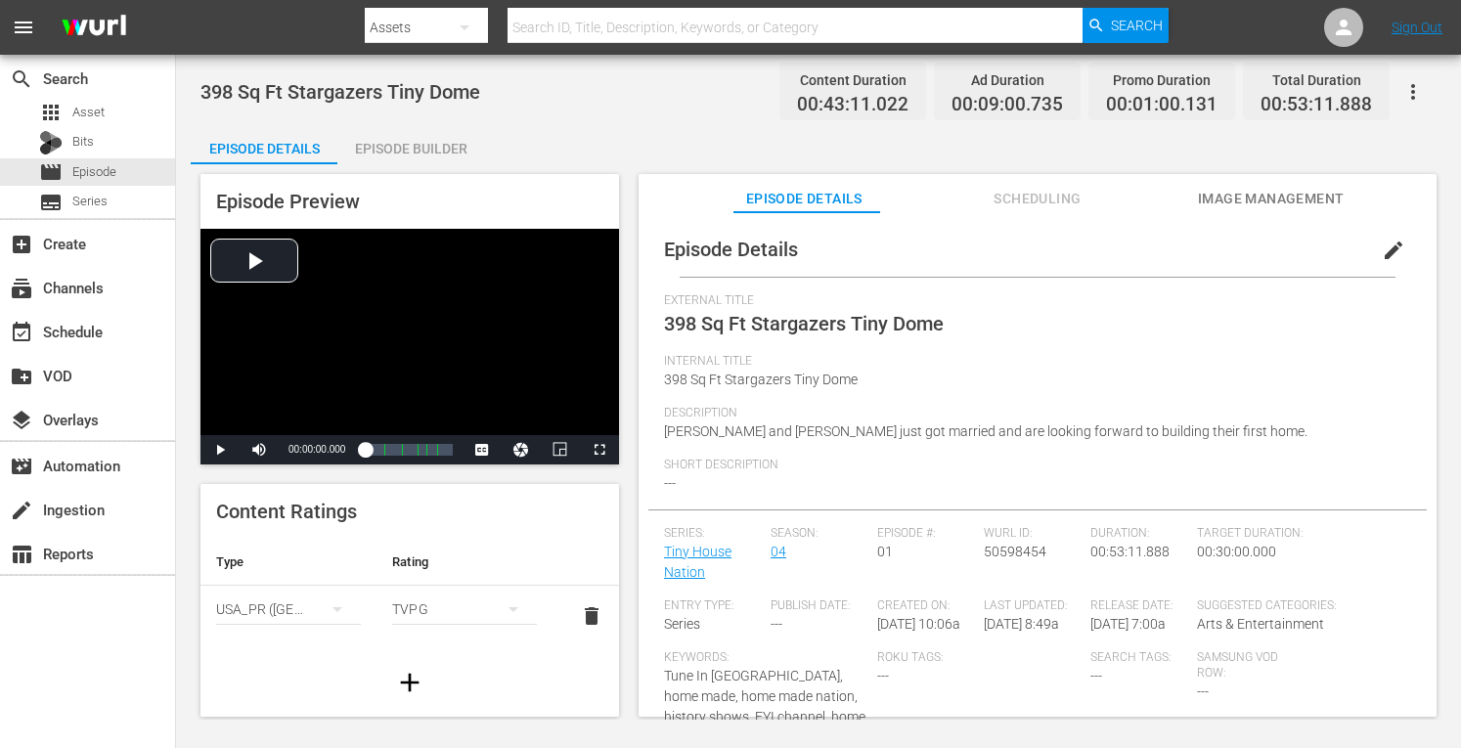
click at [405, 143] on div "Episode Builder" at bounding box center [410, 148] width 147 height 47
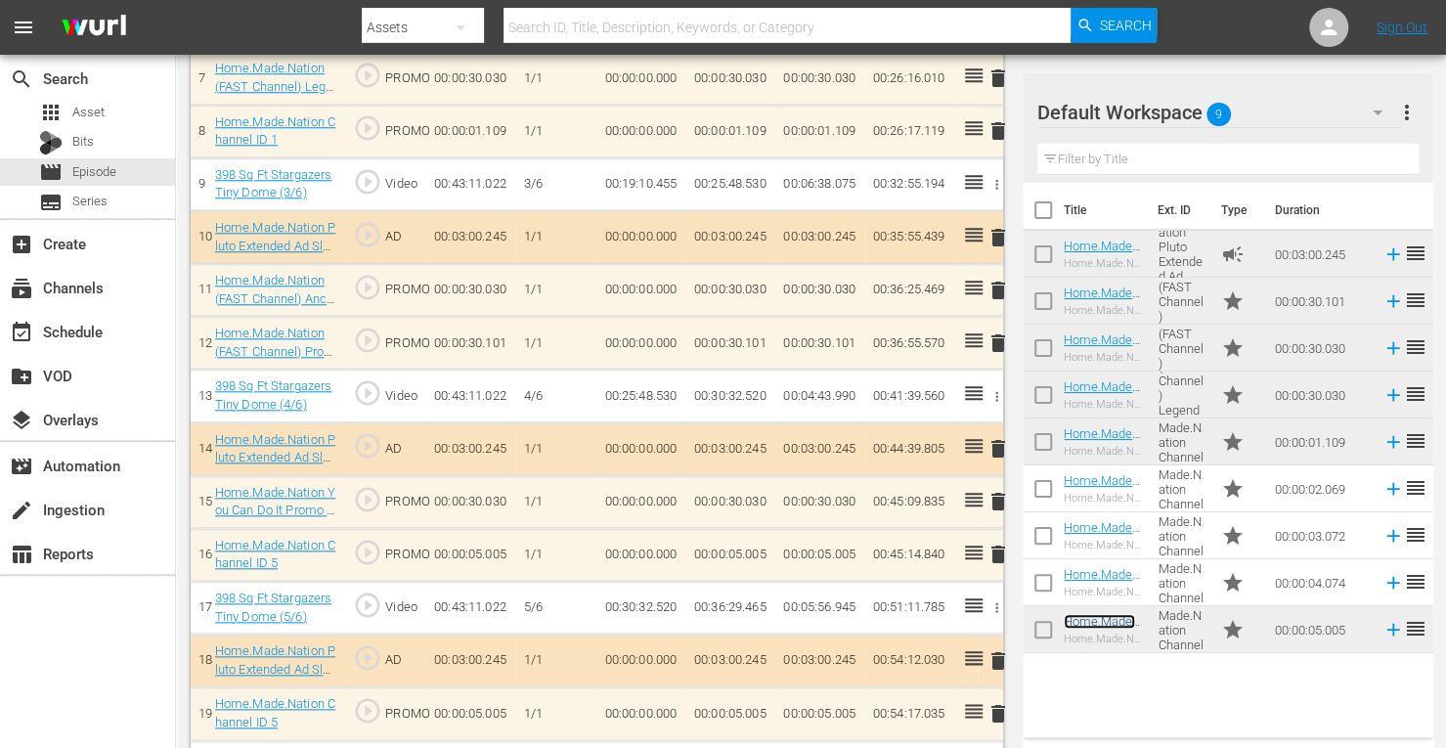
scroll to position [1015, 0]
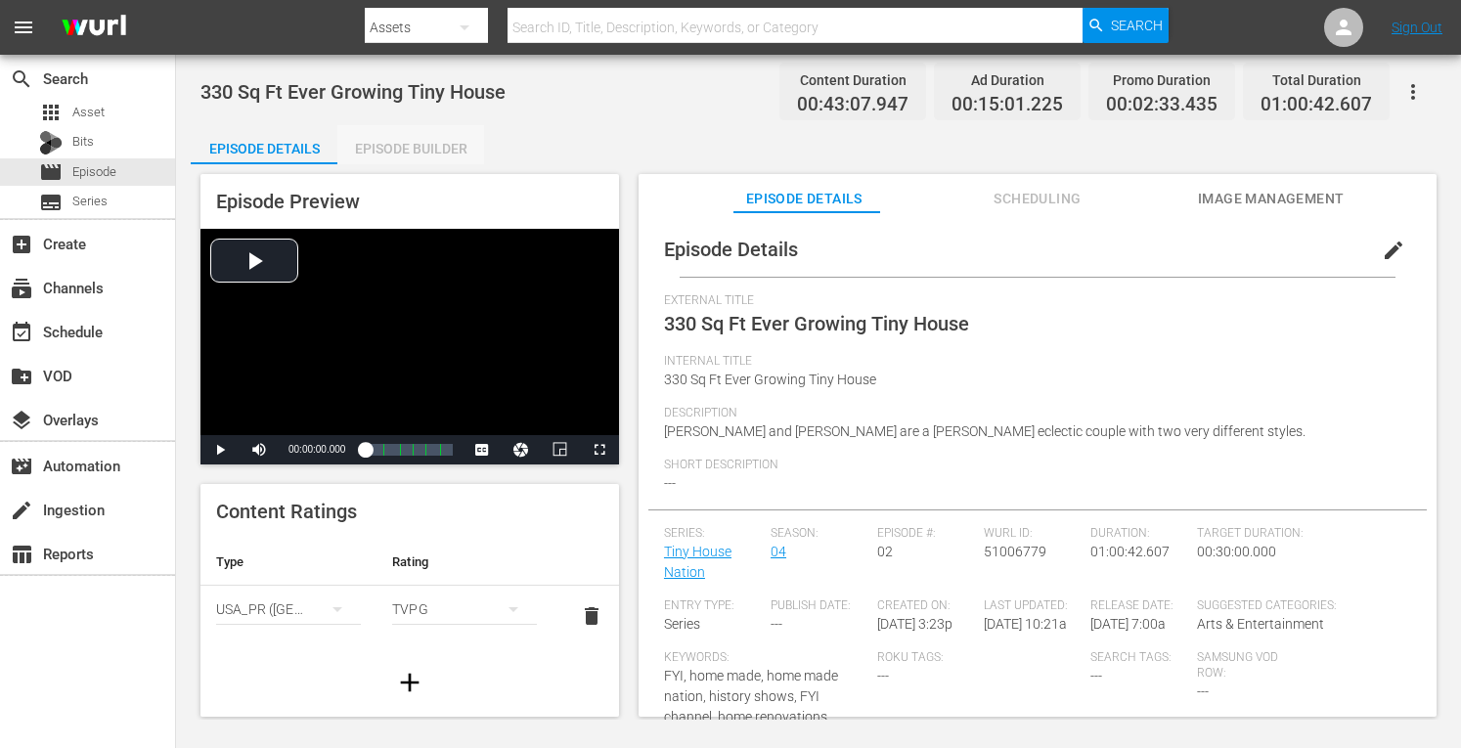
click at [379, 150] on div "Episode Builder" at bounding box center [410, 148] width 147 height 47
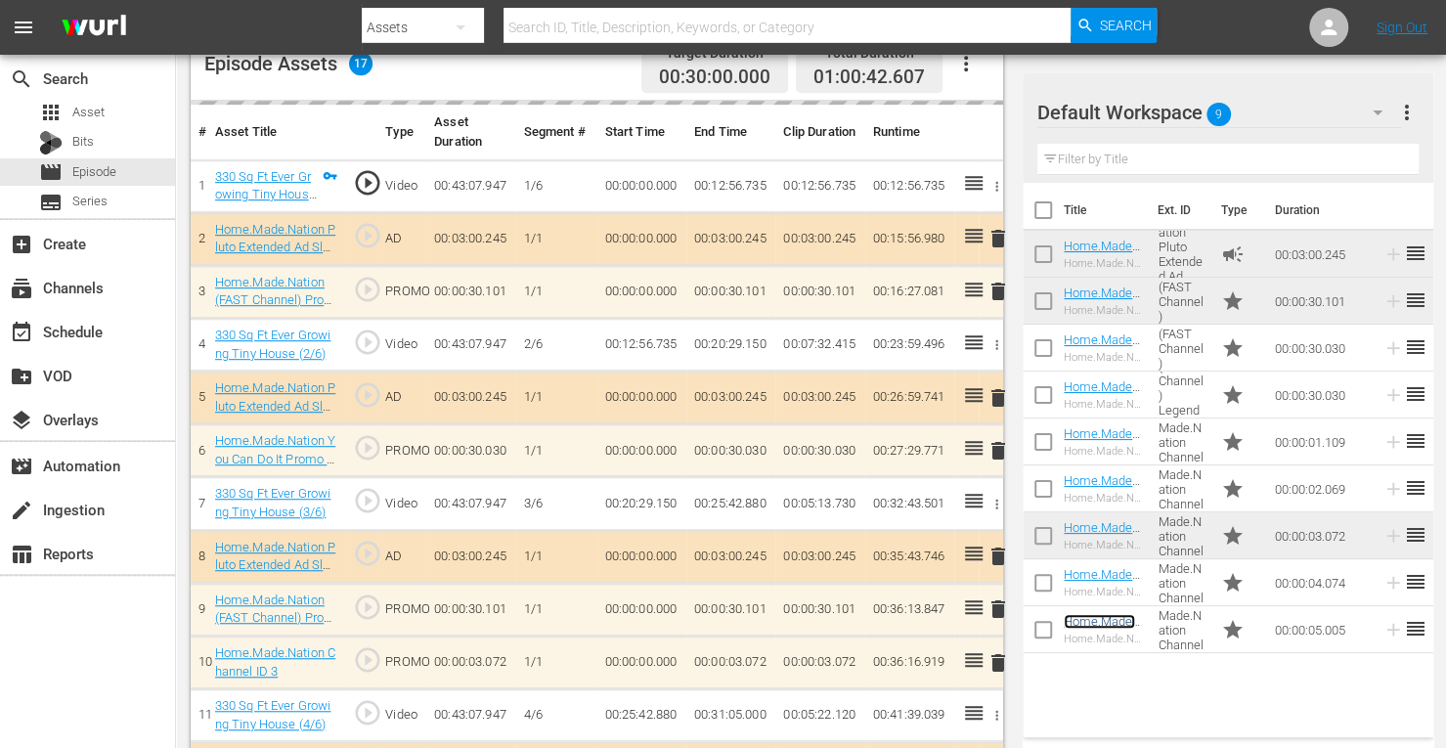
scroll to position [538, 0]
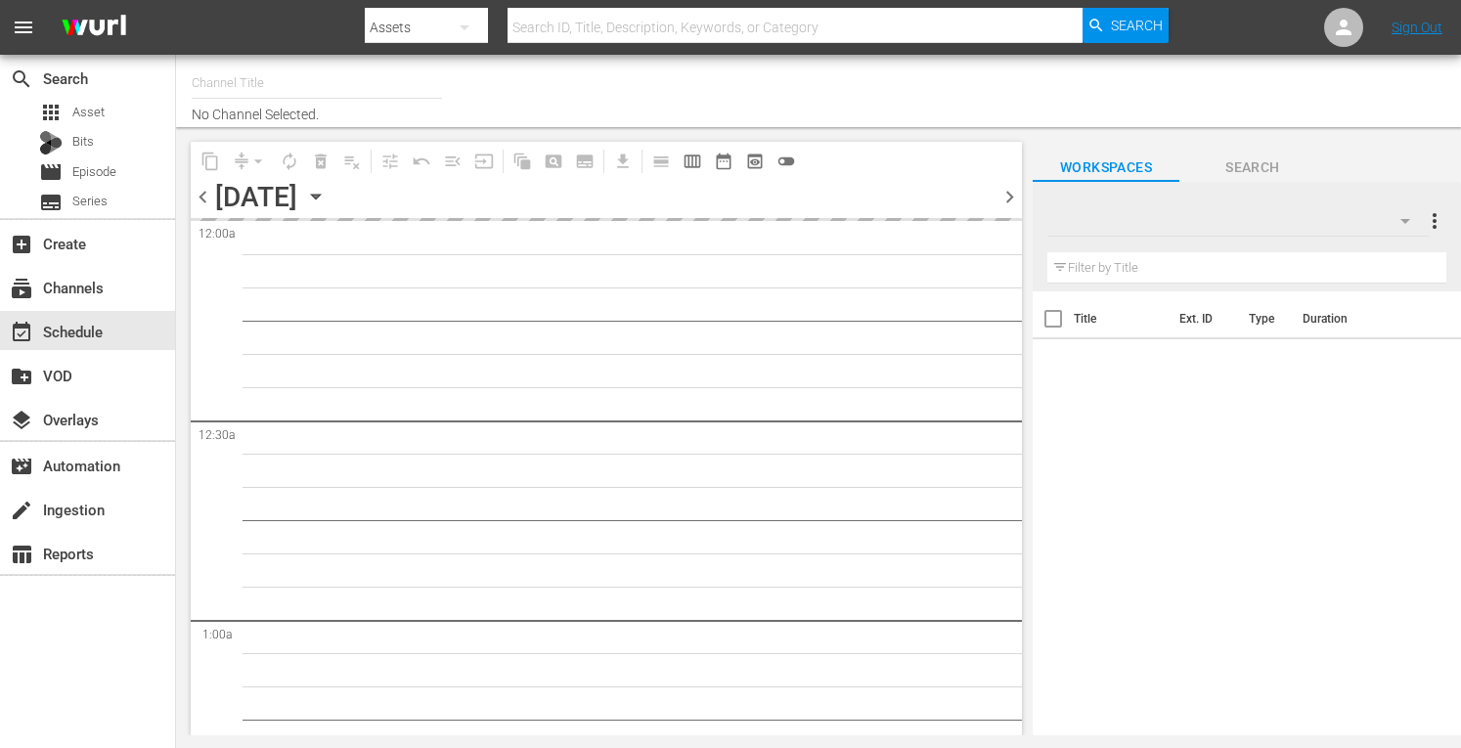
type input "Home.Made.Nation (Pluto US) (1703)"
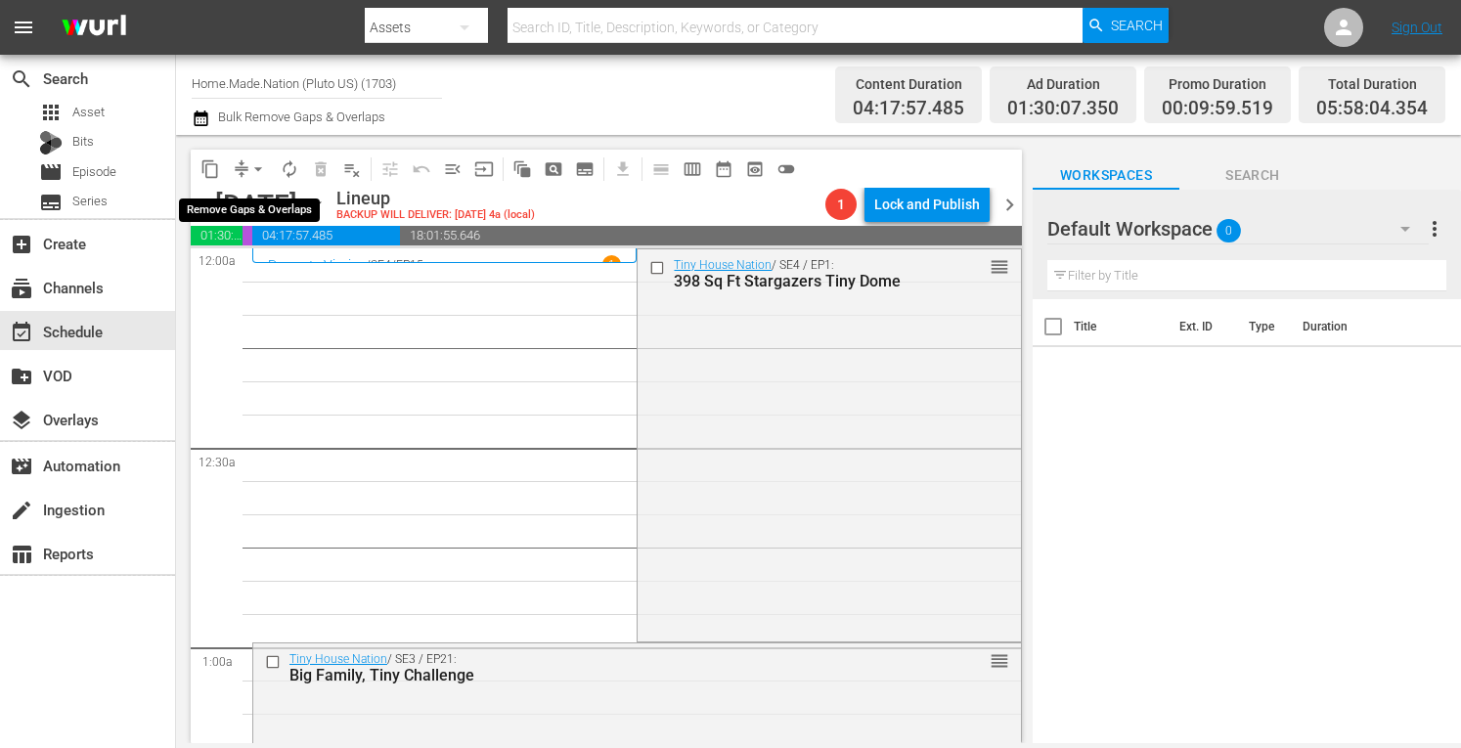
click at [247, 160] on button "arrow_drop_down" at bounding box center [258, 169] width 31 height 31
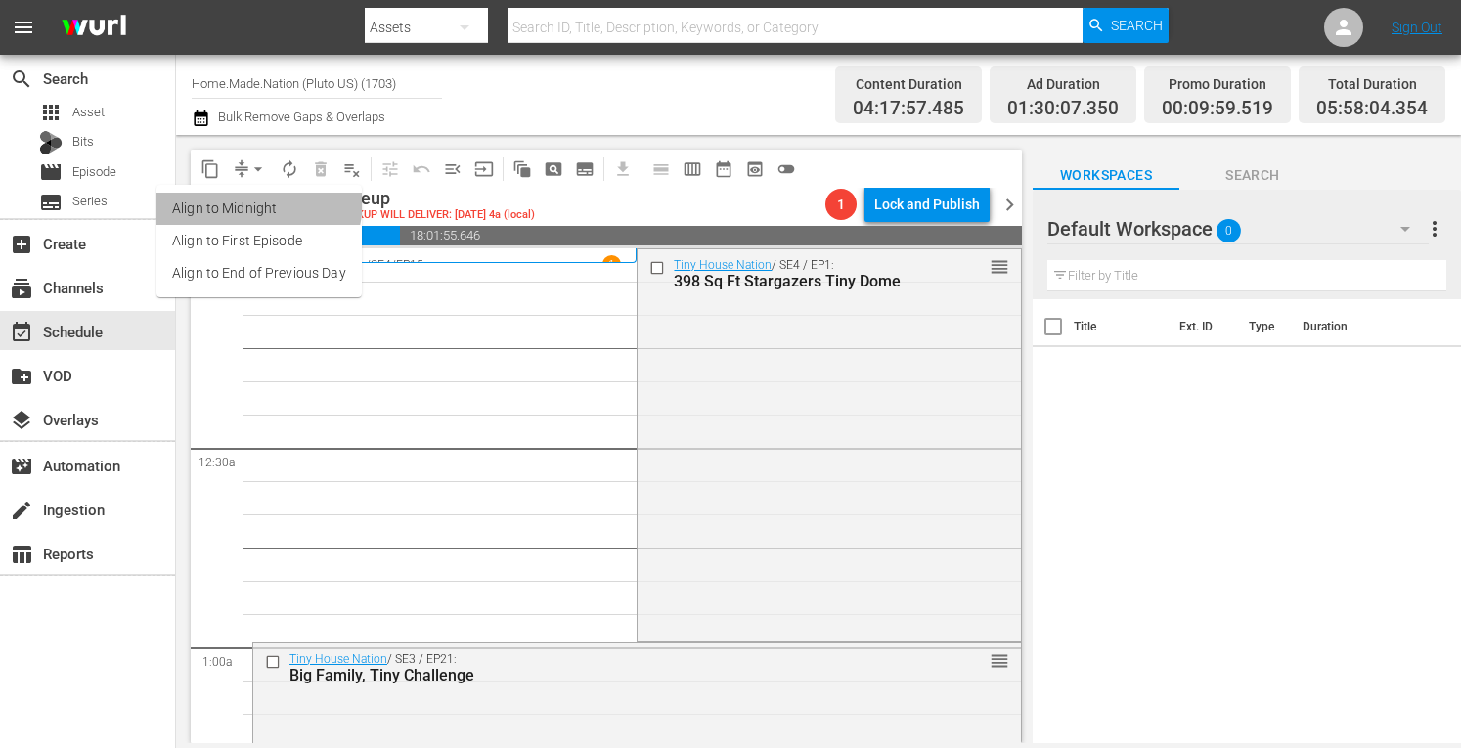
click at [232, 199] on li "Align to Midnight" at bounding box center [258, 209] width 205 height 32
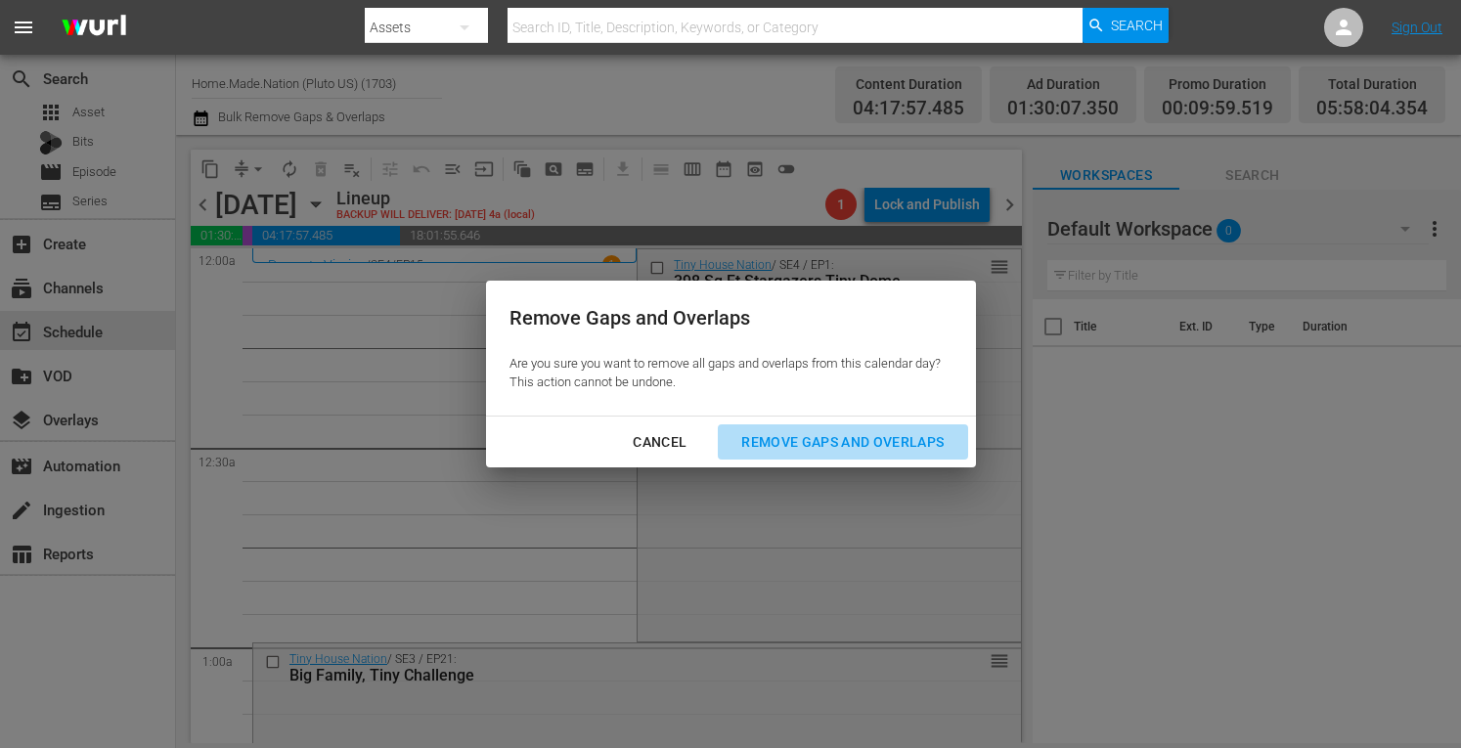
click at [855, 449] on div "Remove Gaps and Overlaps" at bounding box center [843, 442] width 234 height 24
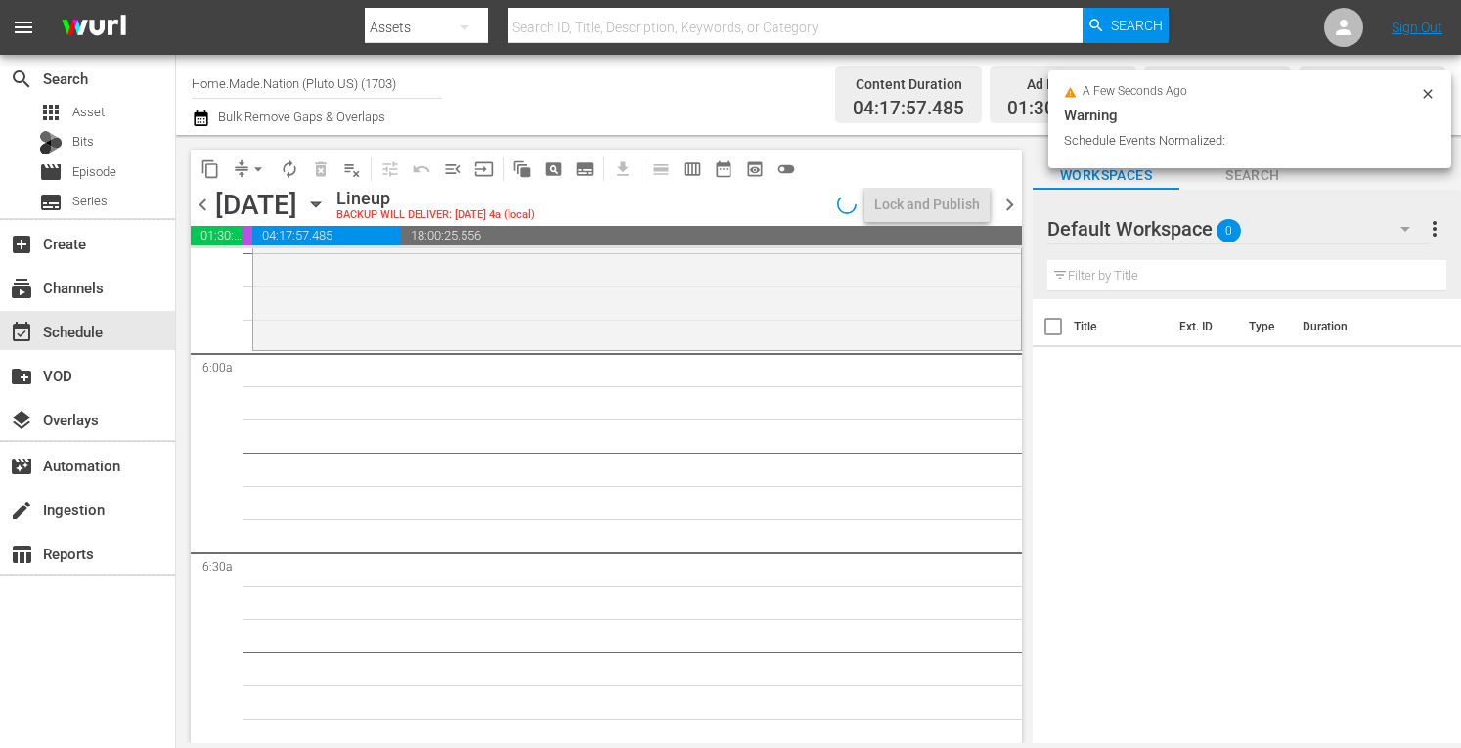
scroll to position [2356, 0]
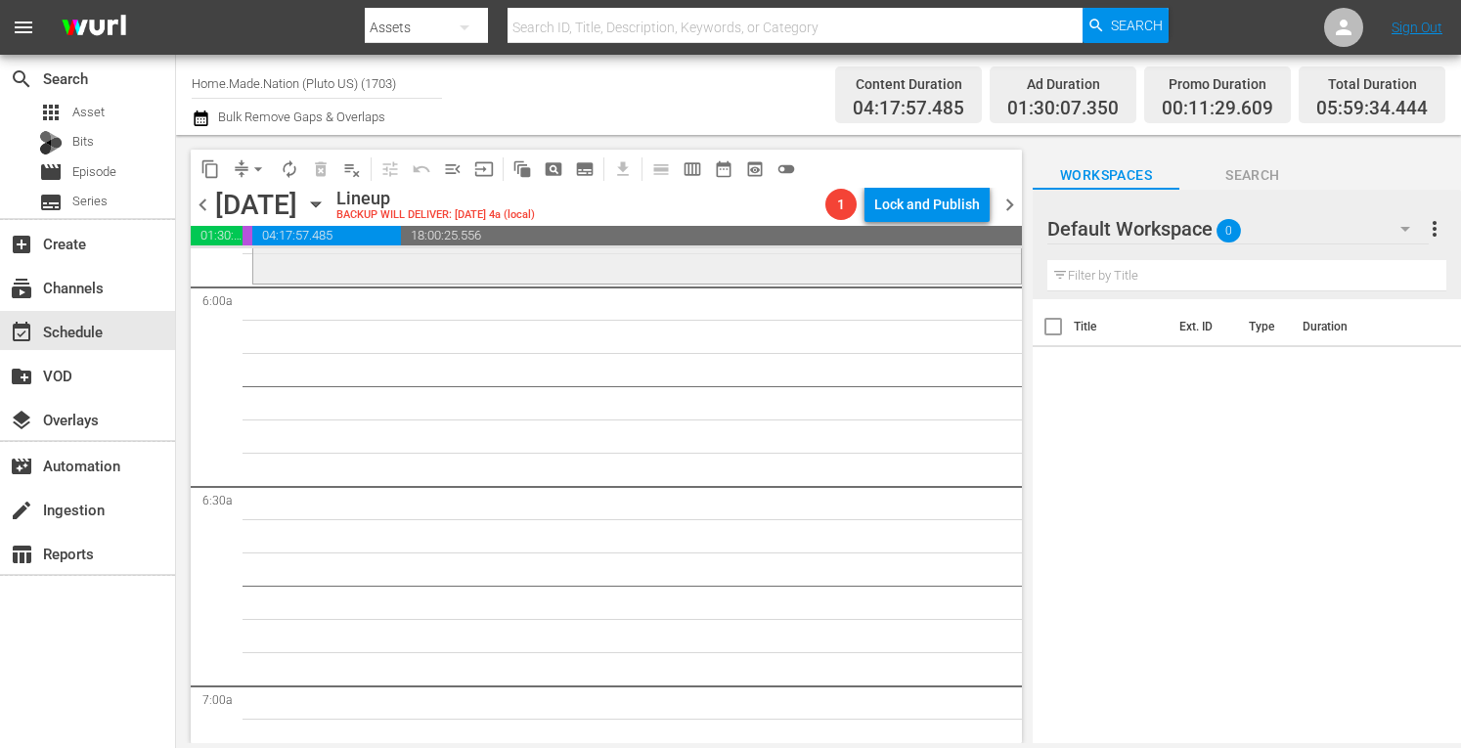
click at [350, 265] on div "Tiny House Nation / SE3 / EP19: 240 Sq. Ft. Tiny Ski Lodge 240 Sq. Ft. Tiny Ski…" at bounding box center [637, 82] width 768 height 394
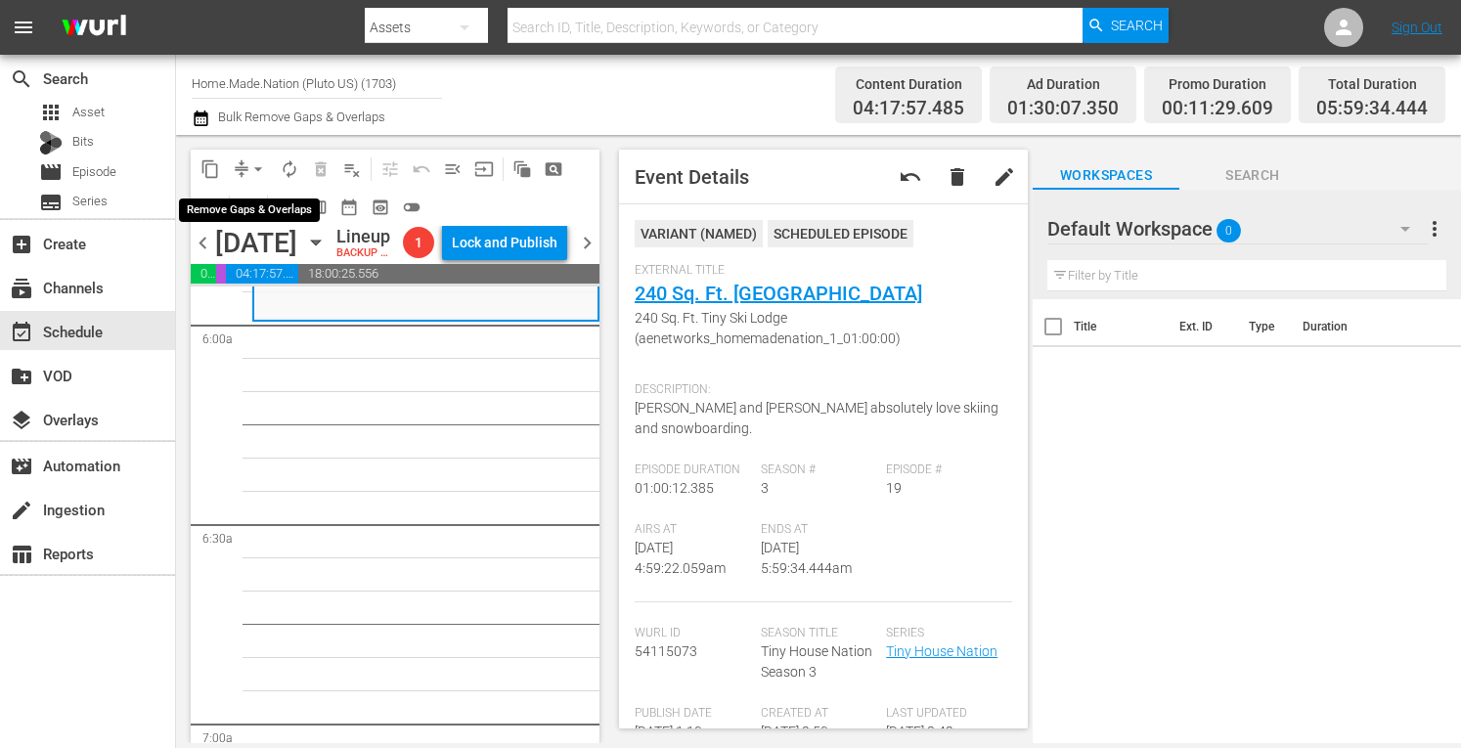
click at [253, 168] on span "arrow_drop_down" at bounding box center [258, 169] width 20 height 20
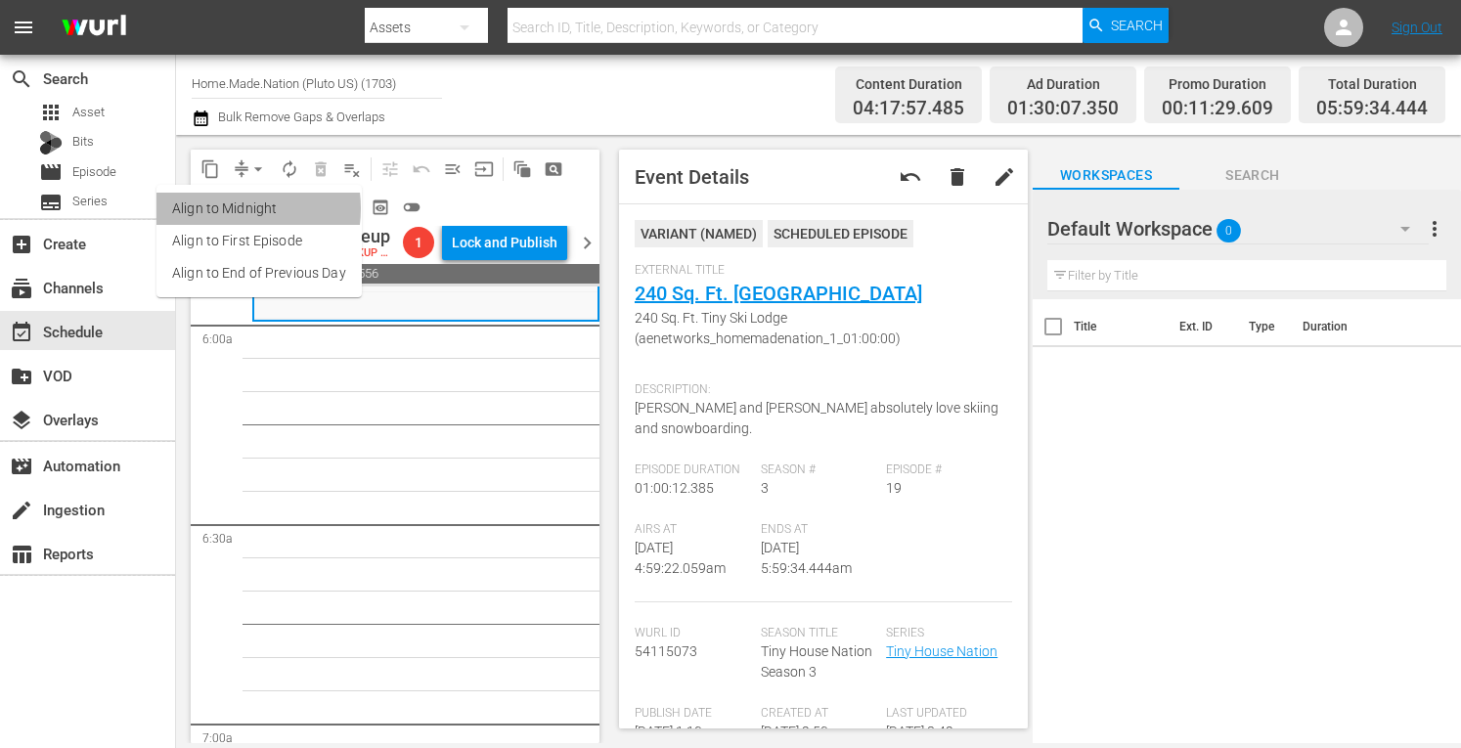
click at [219, 208] on li "Align to Midnight" at bounding box center [258, 209] width 205 height 32
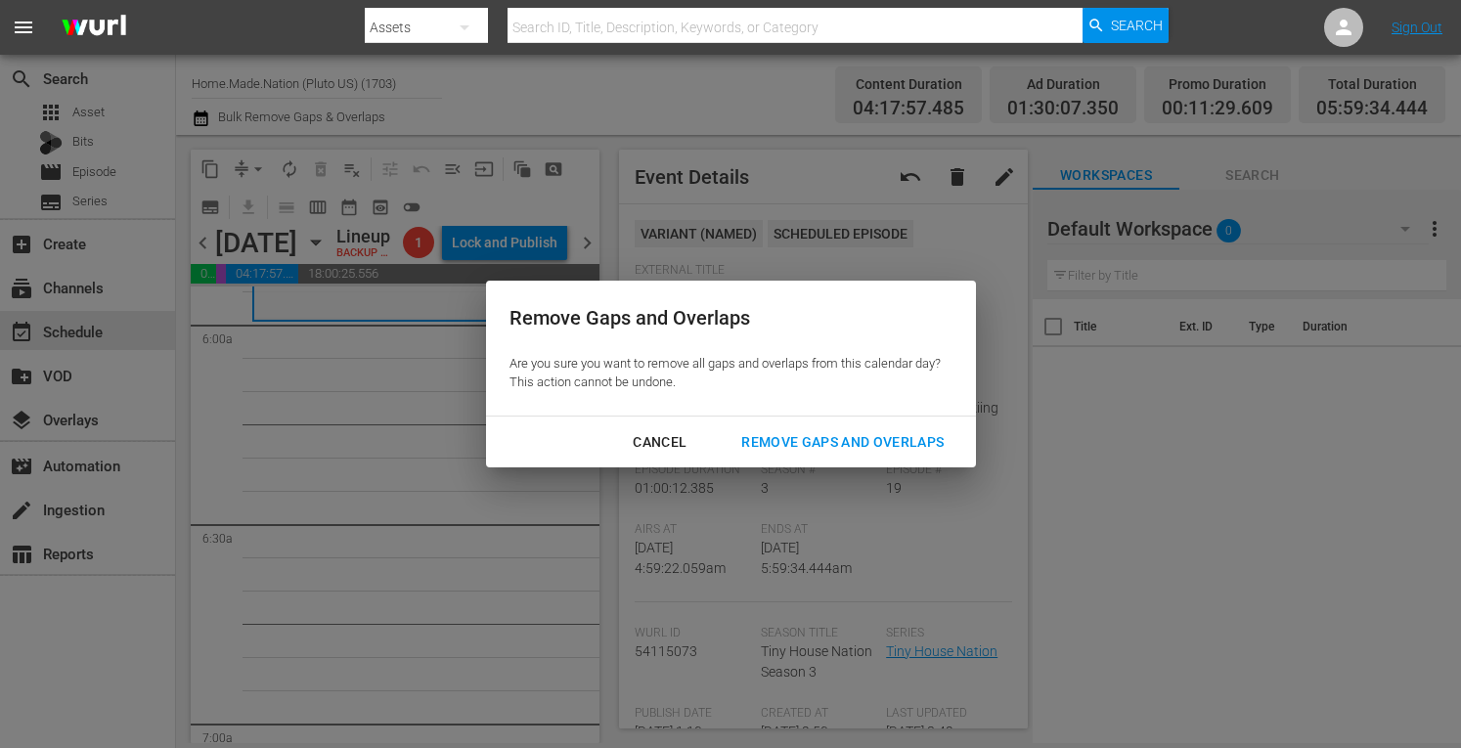
click at [827, 440] on div "Remove Gaps and Overlaps" at bounding box center [843, 442] width 234 height 24
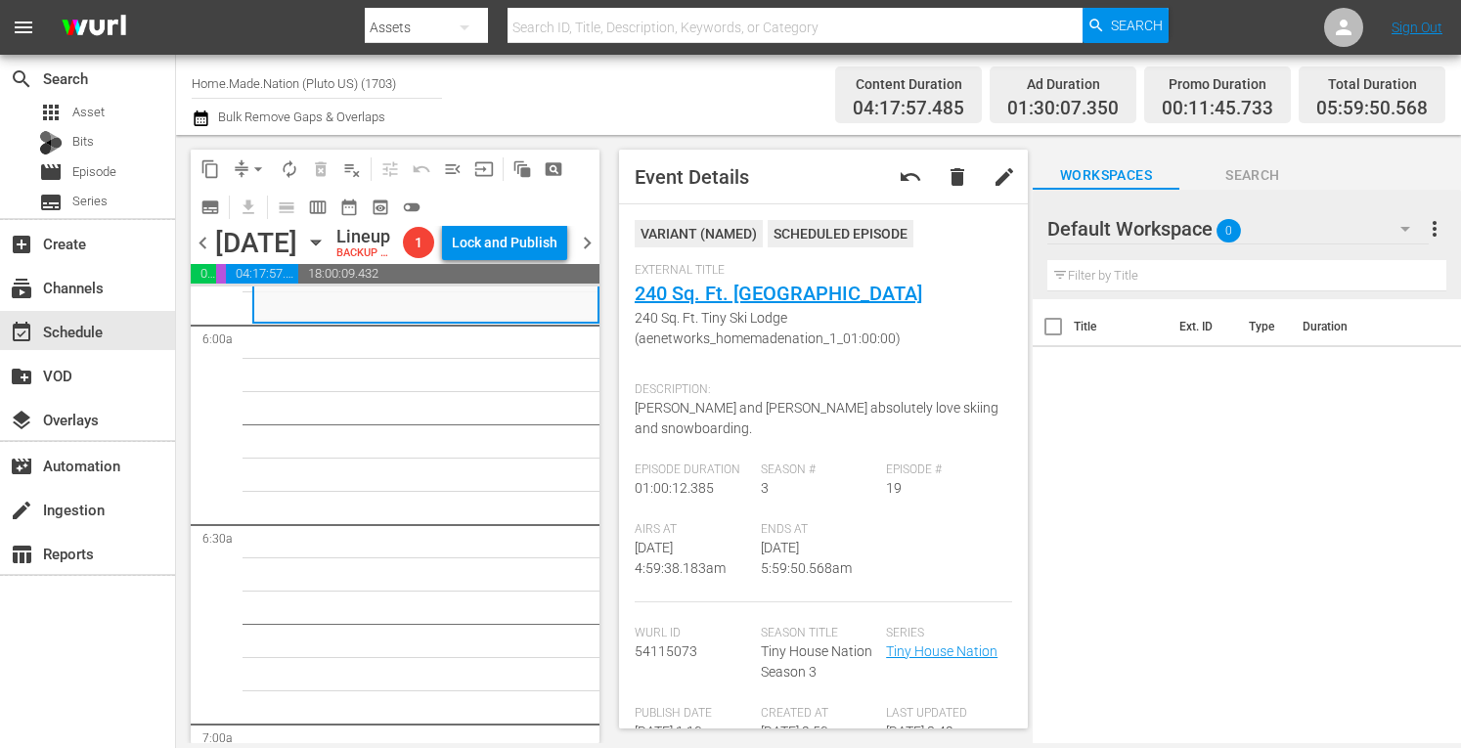
click at [260, 167] on span "arrow_drop_down" at bounding box center [258, 169] width 20 height 20
click at [231, 209] on li "Align to Midnight" at bounding box center [258, 209] width 205 height 32
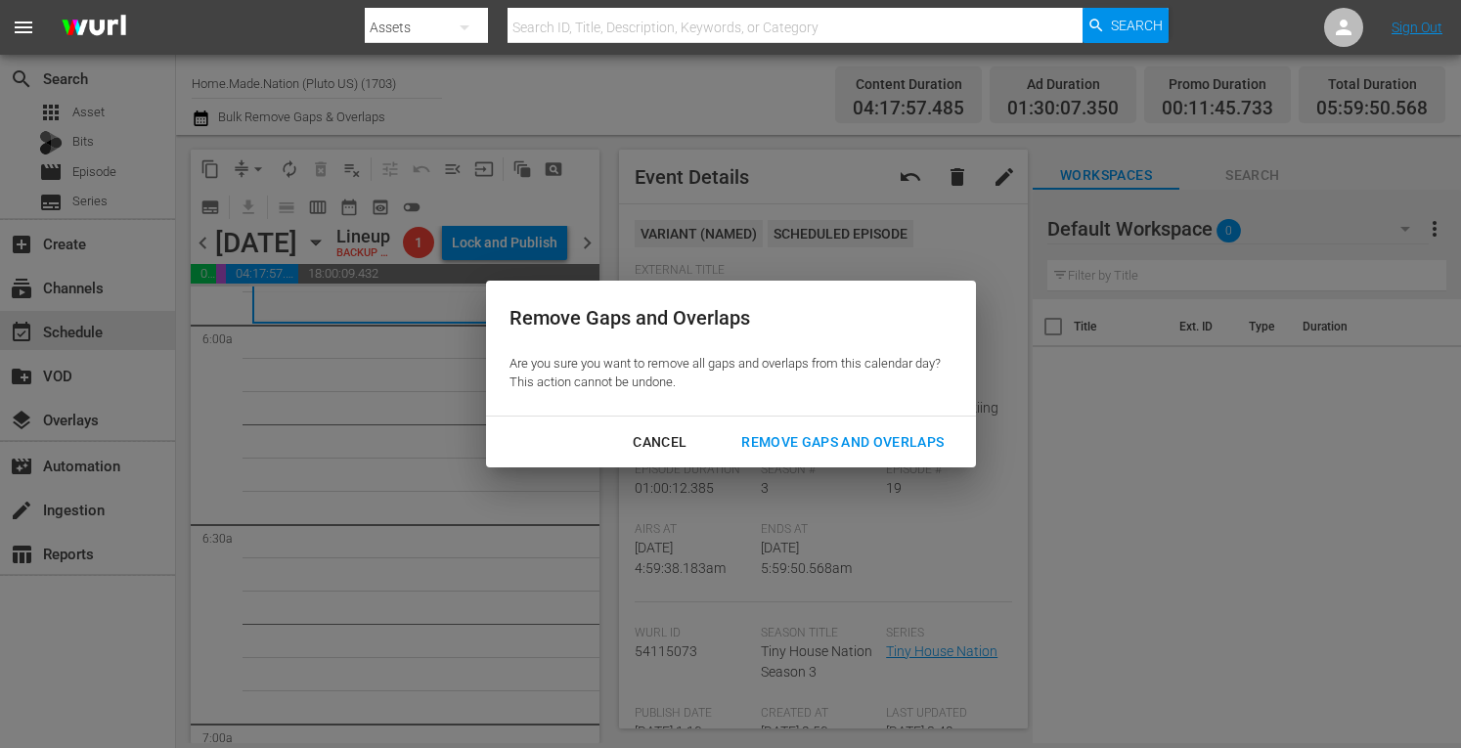
click at [782, 437] on div "Remove Gaps and Overlaps" at bounding box center [843, 442] width 234 height 24
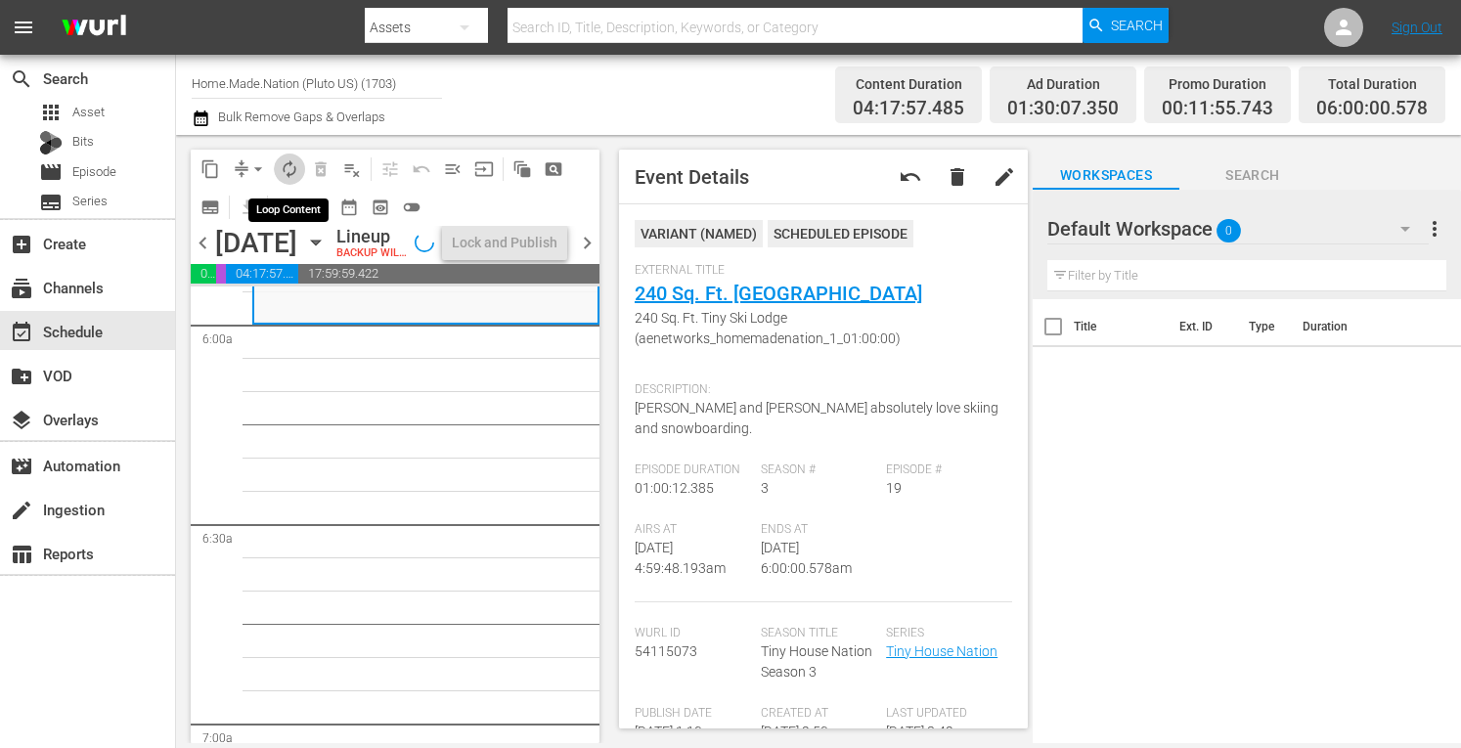
click at [297, 167] on span "autorenew_outlined" at bounding box center [290, 169] width 20 height 20
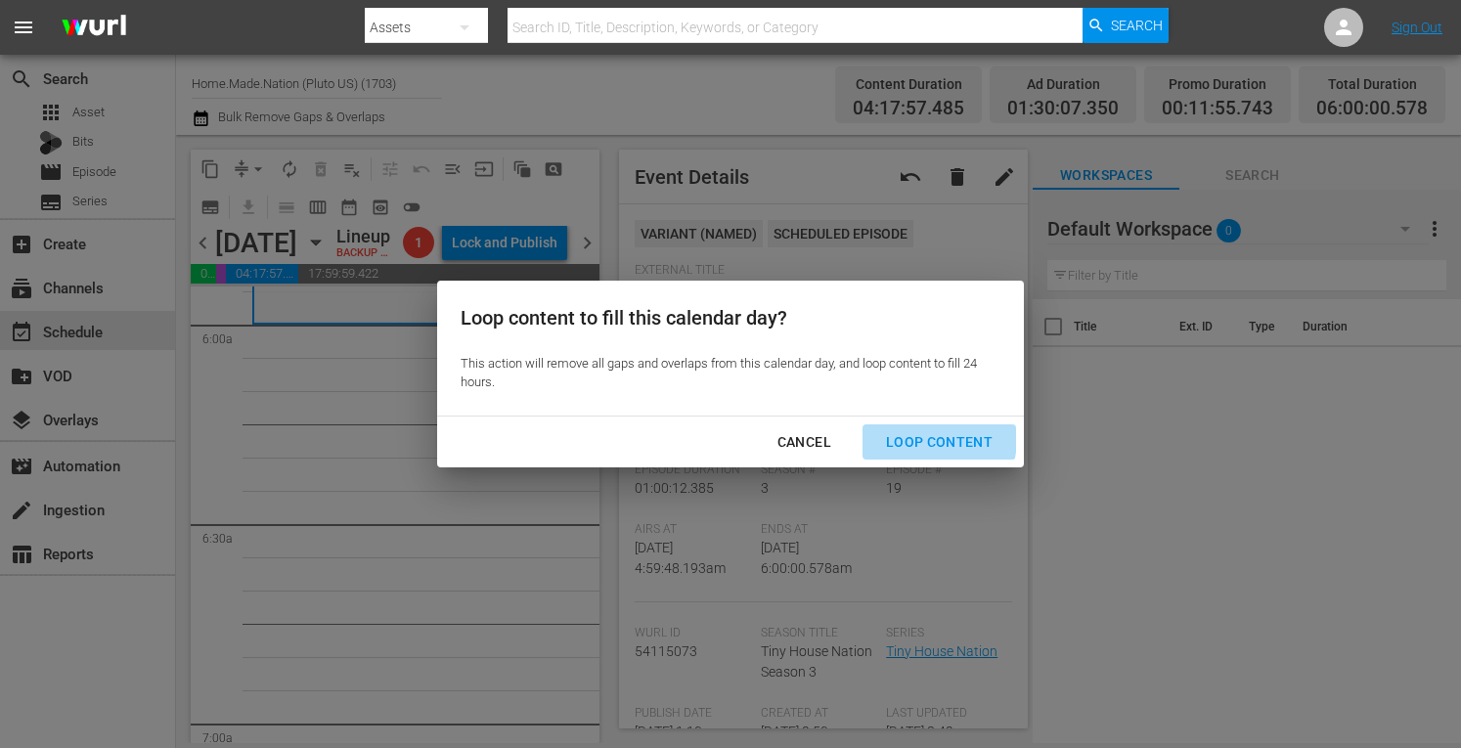
click at [923, 439] on div "Loop Content" at bounding box center [939, 442] width 138 height 24
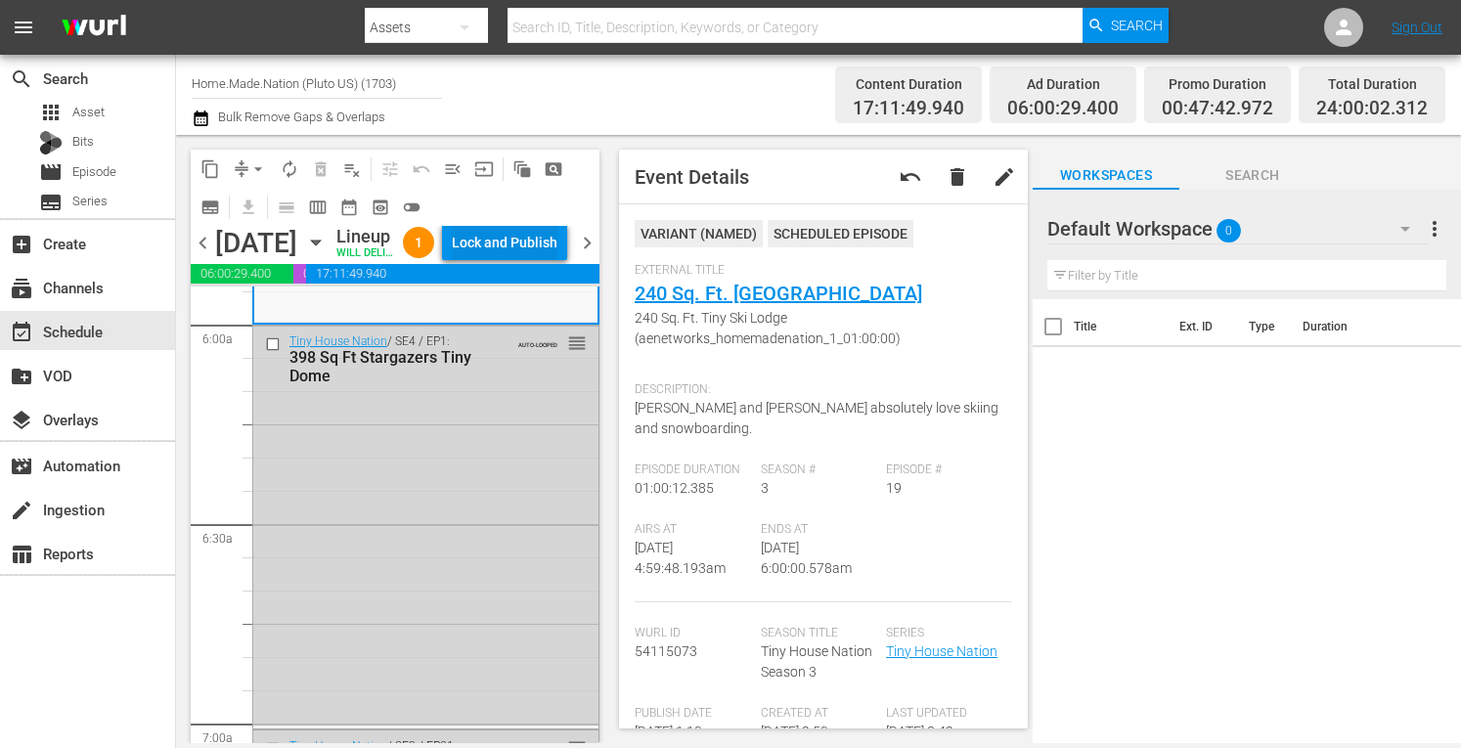
click at [523, 255] on div "Lock and Publish" at bounding box center [505, 242] width 106 height 35
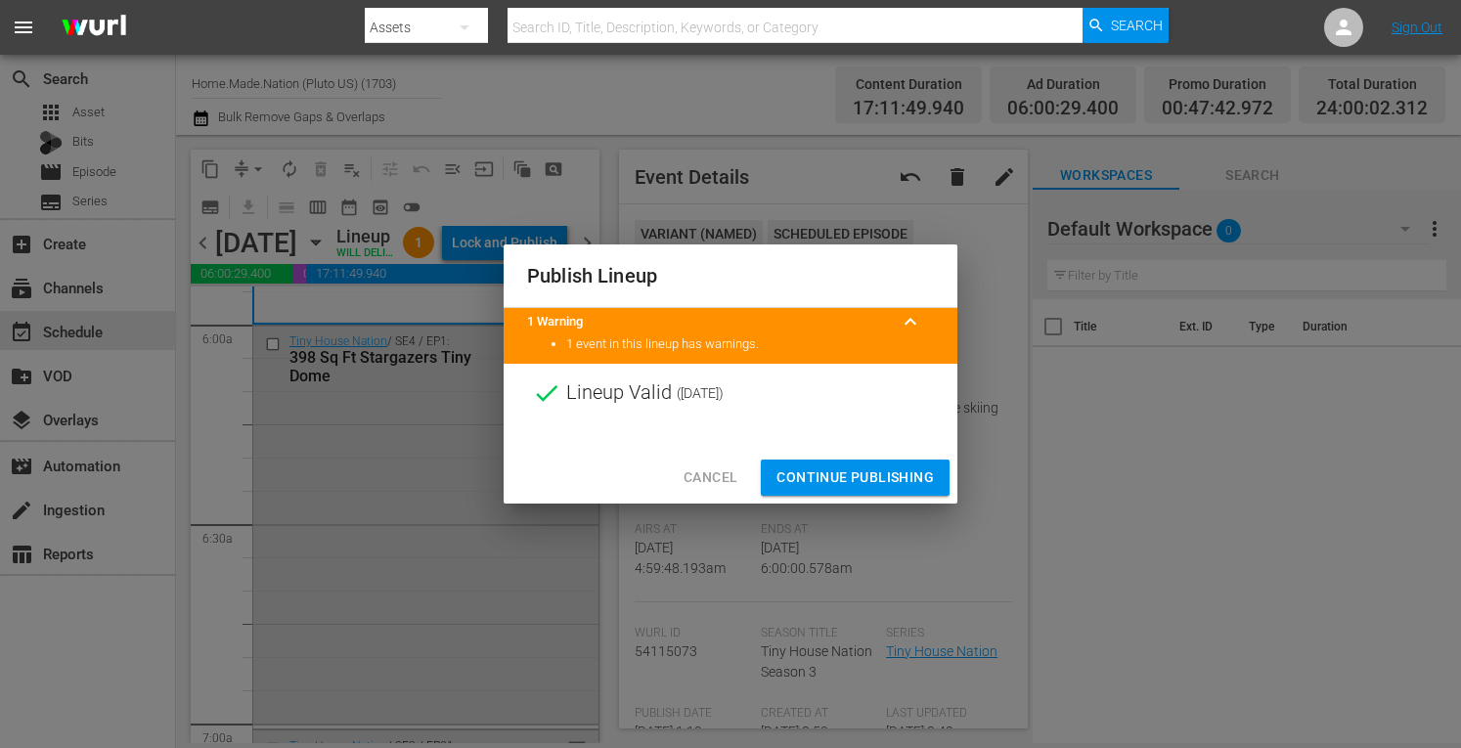
click at [816, 478] on span "Continue Publishing" at bounding box center [855, 478] width 157 height 24
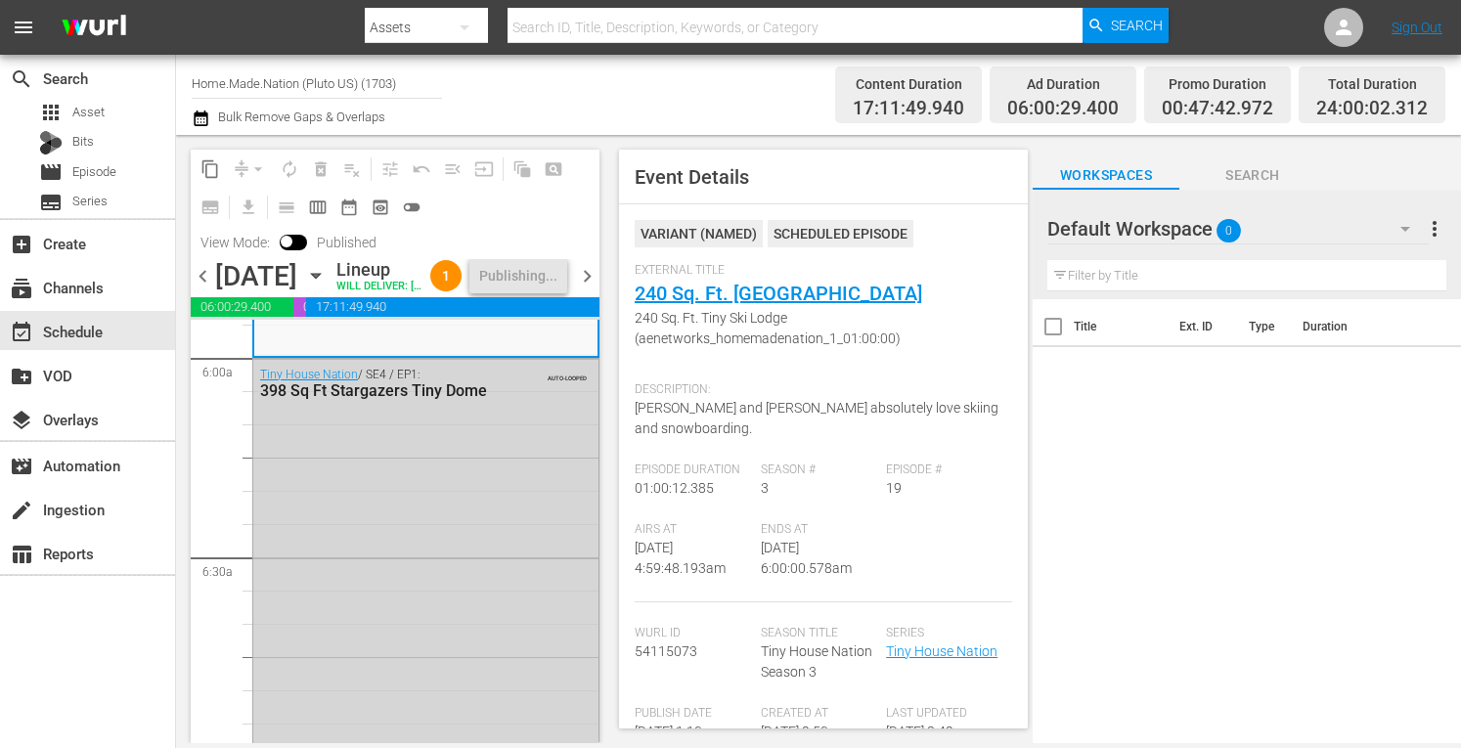
click at [585, 289] on span "chevron_right" at bounding box center [587, 276] width 24 height 24
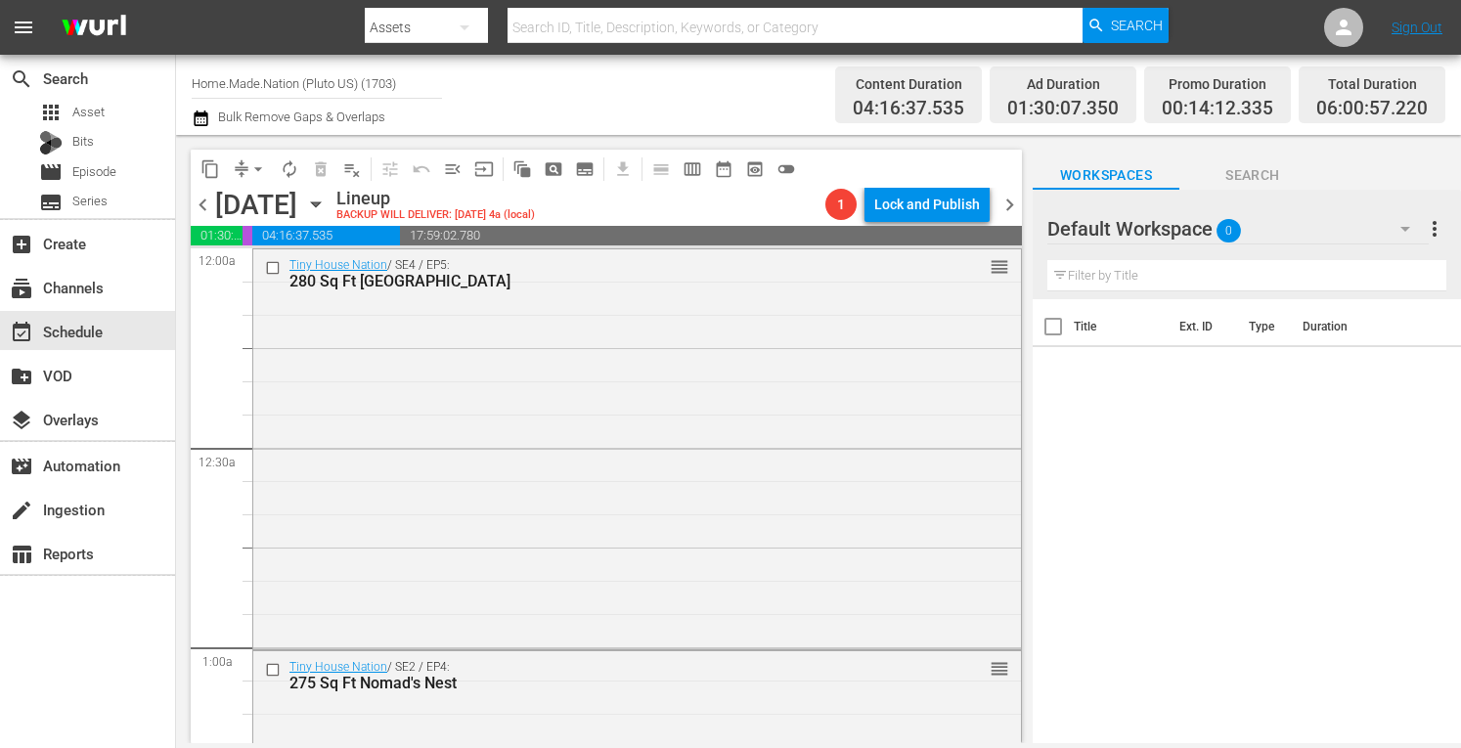
click at [246, 169] on button "arrow_drop_down" at bounding box center [258, 169] width 31 height 31
click at [219, 206] on li "Align to Midnight" at bounding box center [258, 209] width 161 height 32
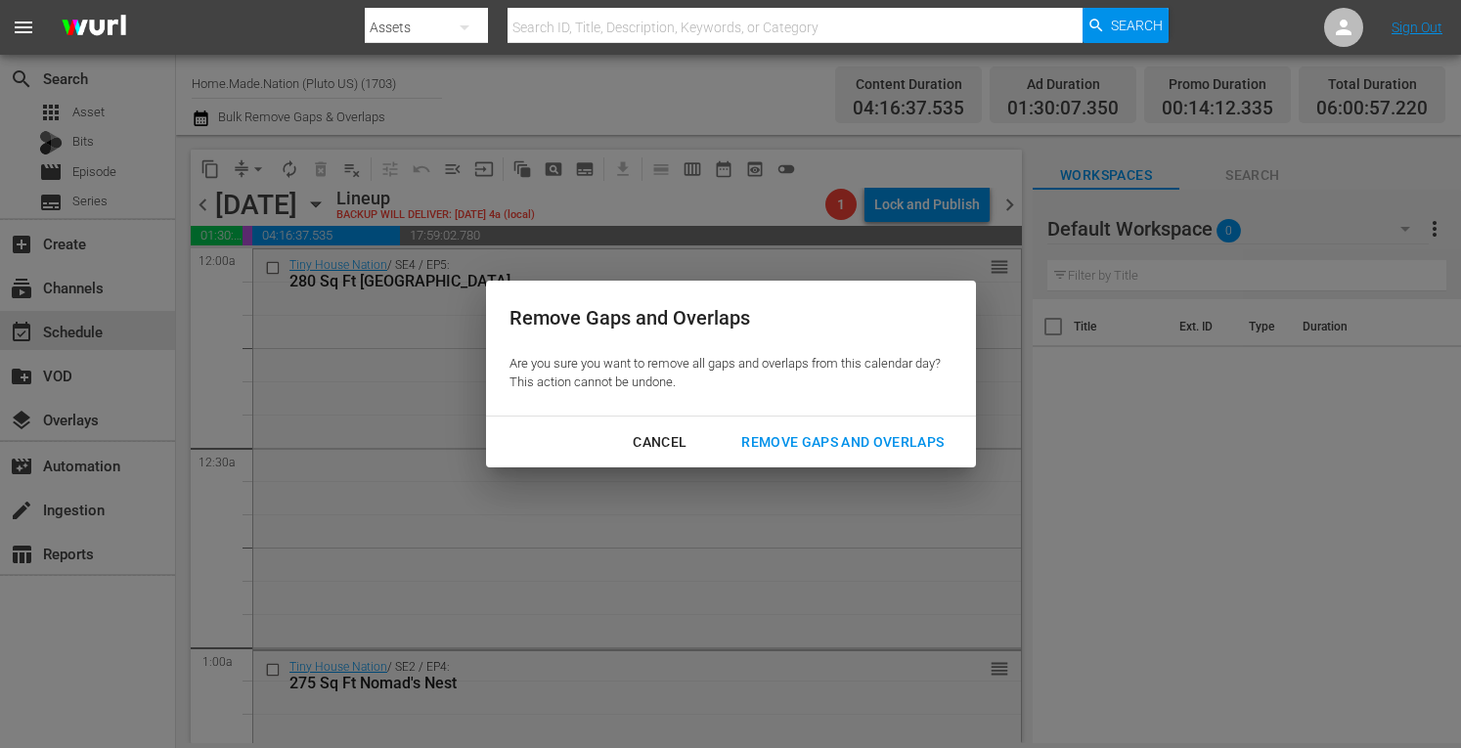
click at [808, 440] on div "Remove Gaps and Overlaps" at bounding box center [843, 442] width 234 height 24
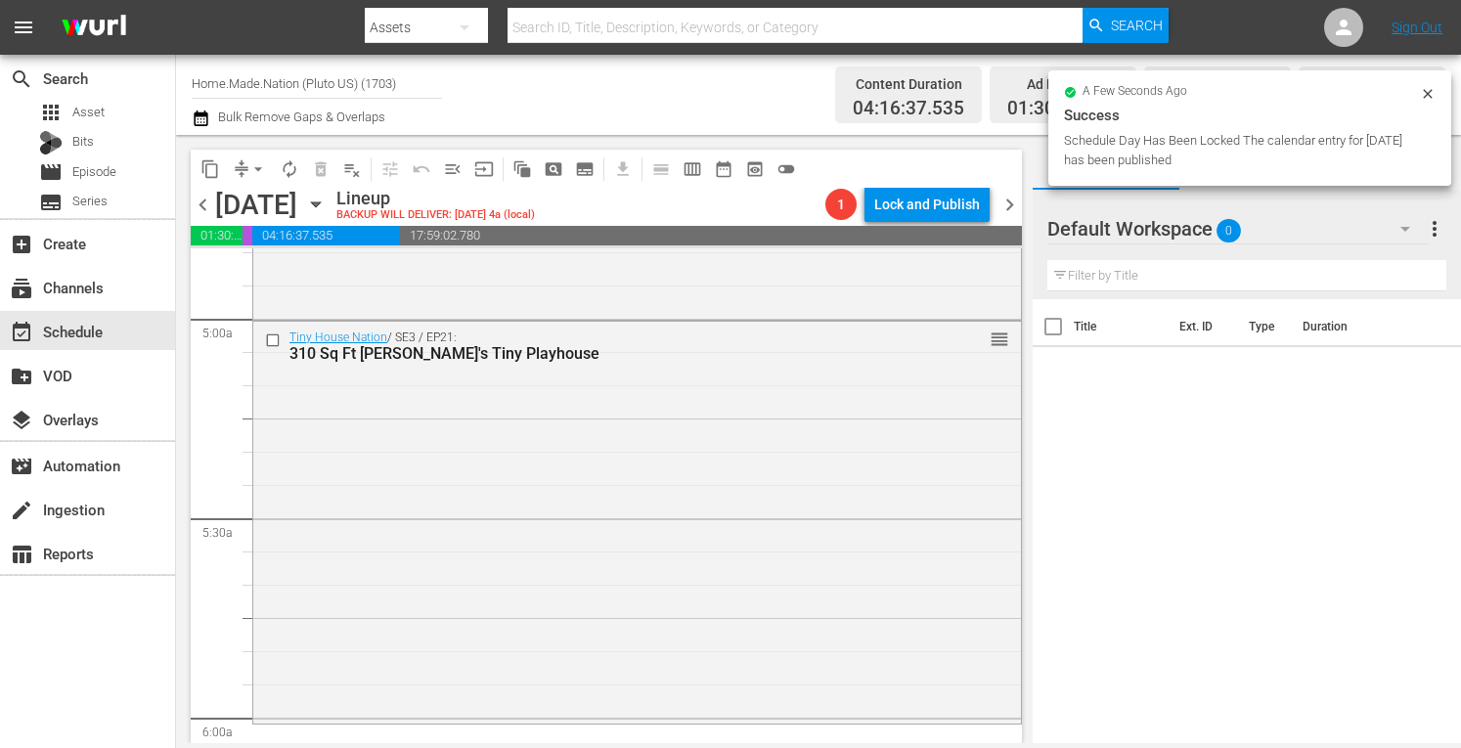
scroll to position [2179, 0]
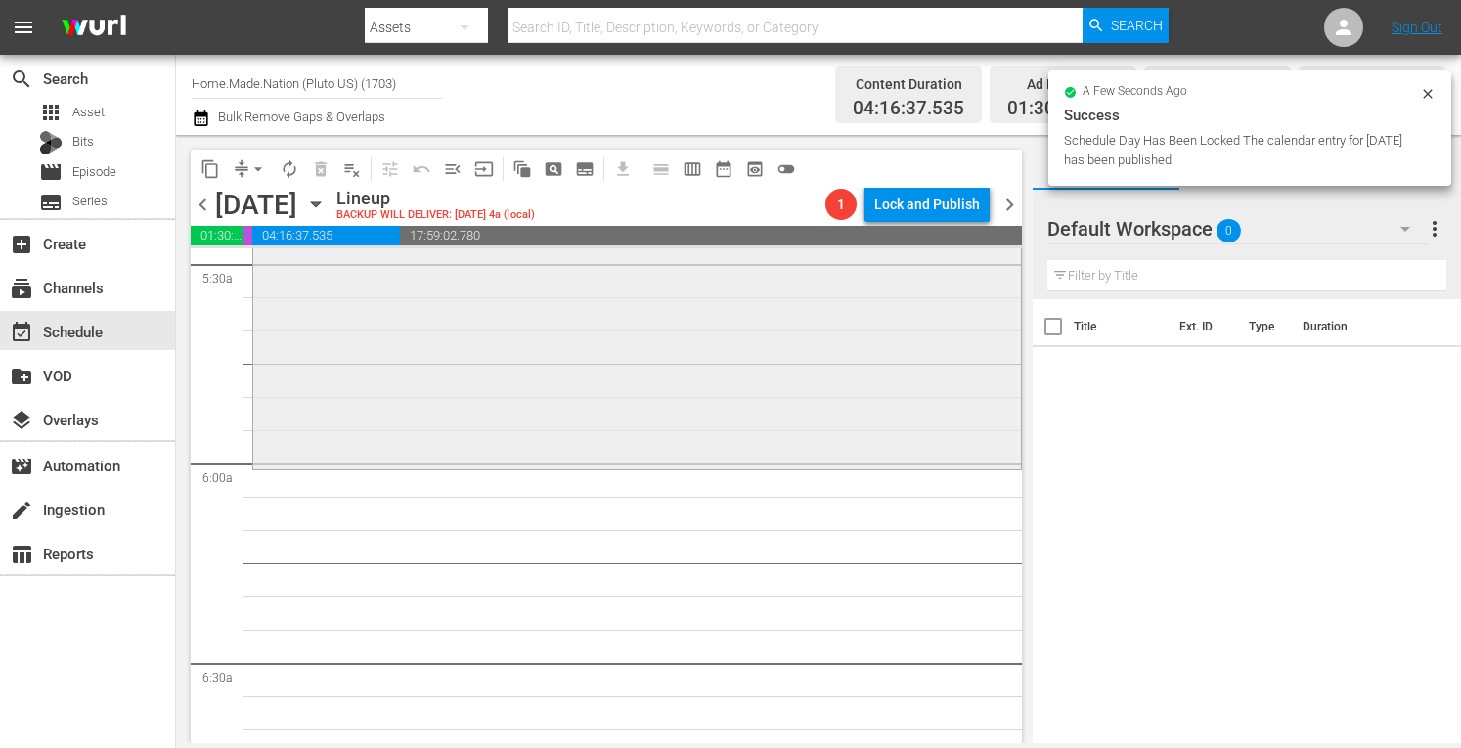
click at [465, 379] on div "Tiny House Nation / SE3 / EP21: 310 Sq Ft Penny's Tiny Playhouse reorder" at bounding box center [637, 266] width 768 height 398
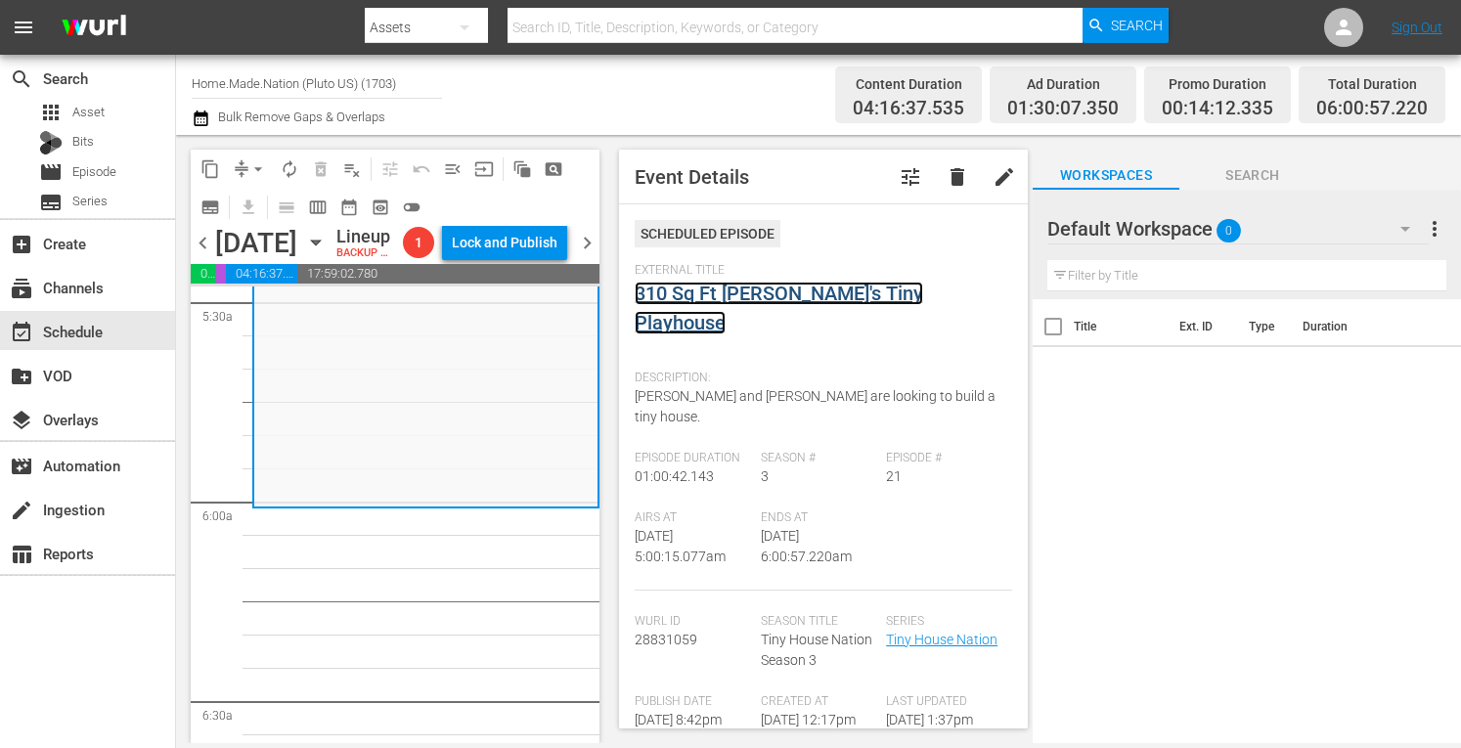
click at [749, 298] on link "310 Sq Ft Penny's Tiny Playhouse" at bounding box center [779, 308] width 289 height 53
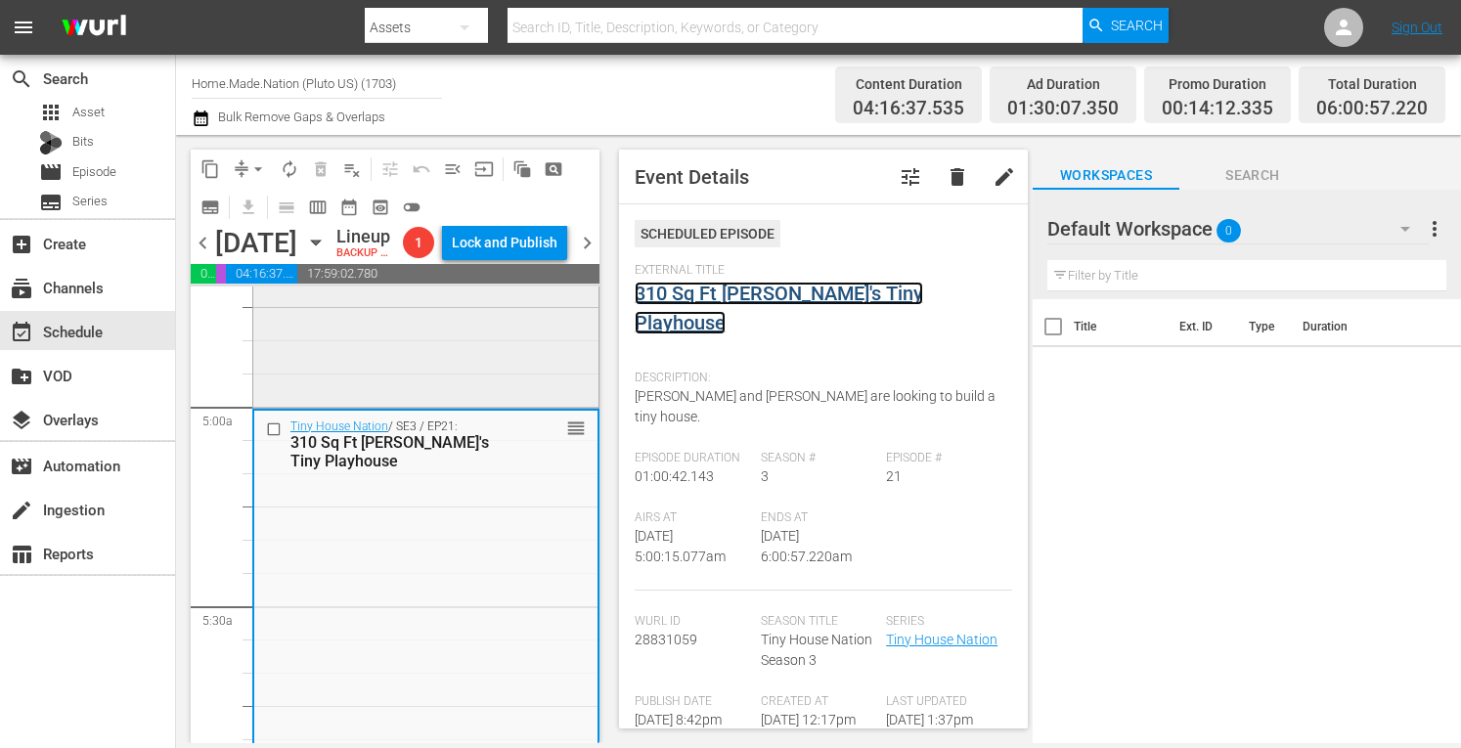
scroll to position [1849, 0]
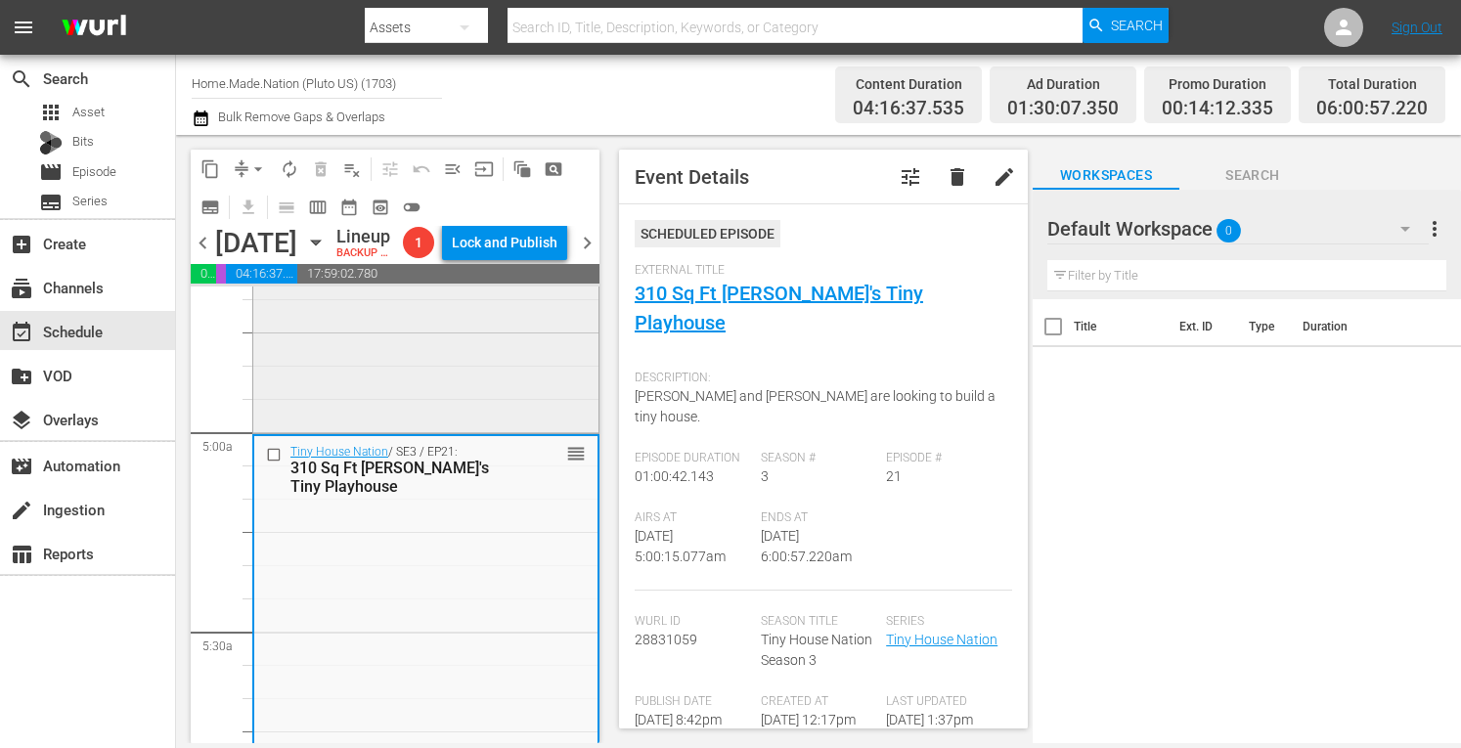
click at [346, 422] on div "Tiny House Nation / SE5 / EP1: Tiny Forever After reorder" at bounding box center [425, 238] width 345 height 381
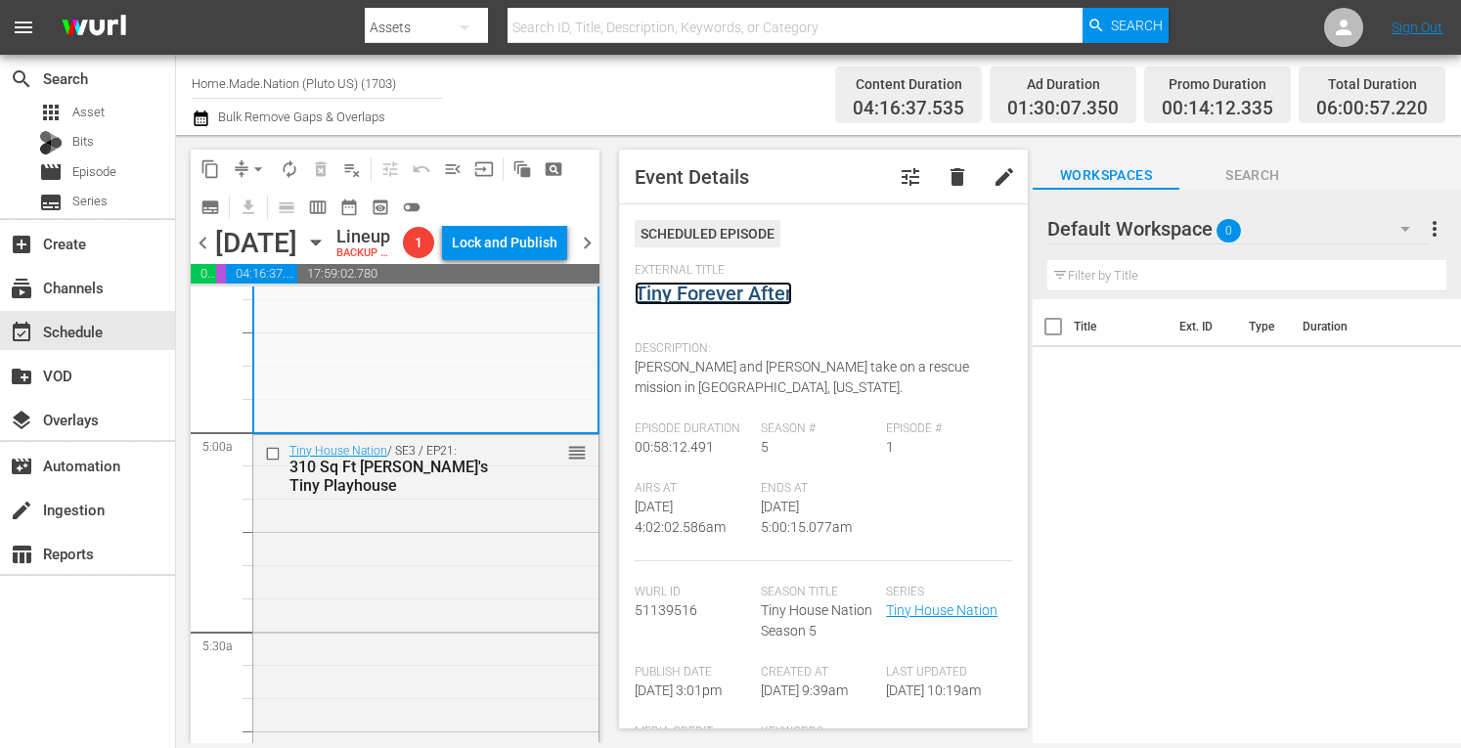
click at [733, 296] on link "Tiny Forever After" at bounding box center [713, 293] width 157 height 23
click at [444, 598] on div "Tiny House Nation / SE3 / EP21: 310 Sq Ft Penny's Tiny Playhouse reorder" at bounding box center [425, 634] width 345 height 398
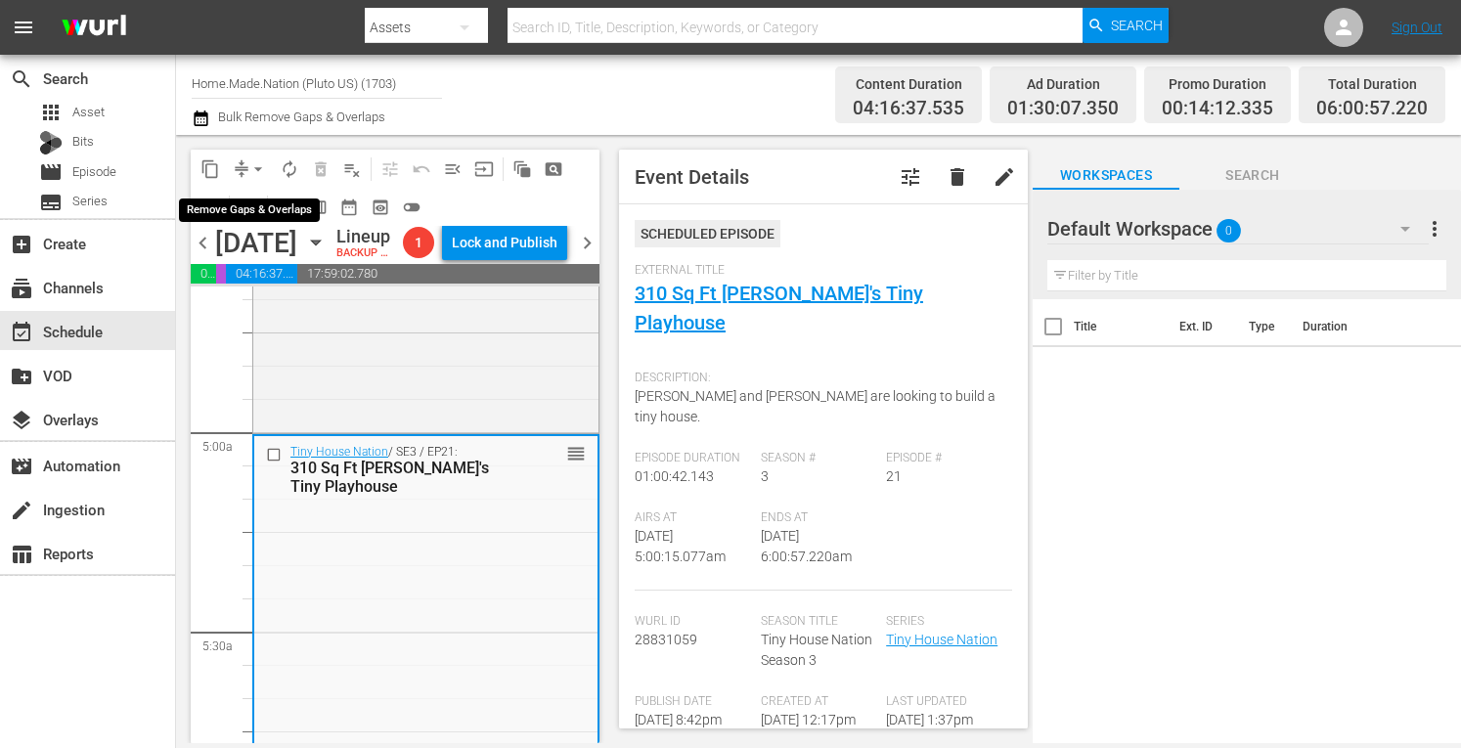
click at [269, 173] on button "arrow_drop_down" at bounding box center [258, 169] width 31 height 31
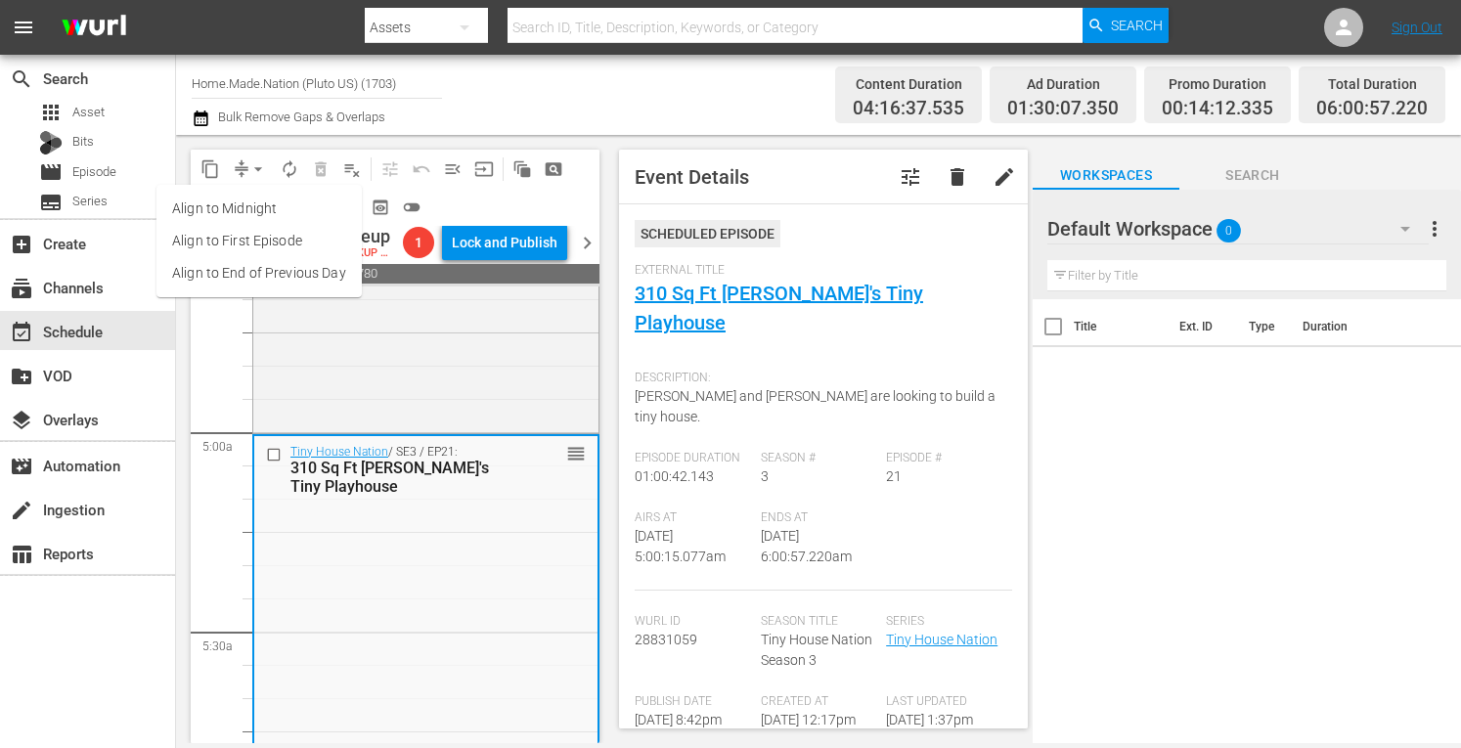
click at [223, 204] on li "Align to Midnight" at bounding box center [258, 209] width 205 height 32
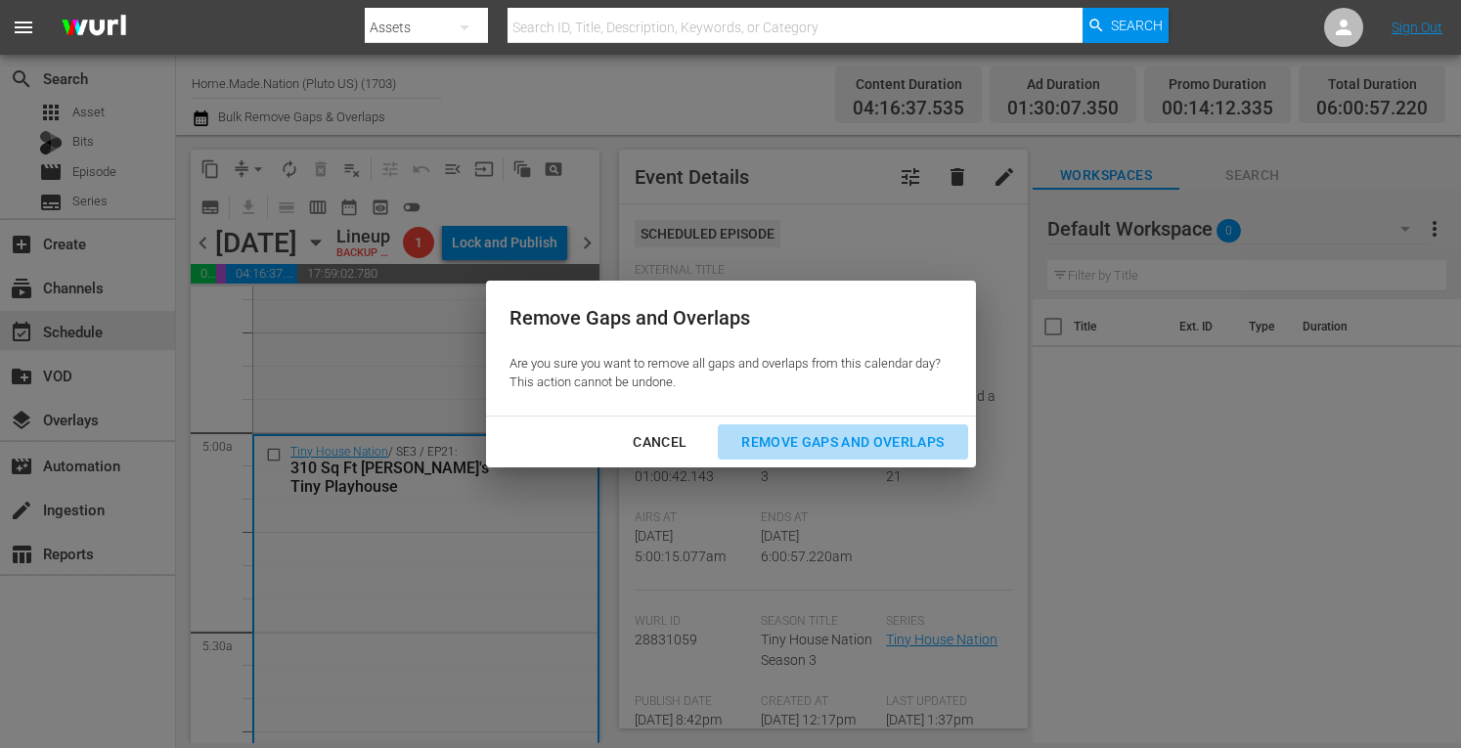
click at [788, 441] on div "Remove Gaps and Overlaps" at bounding box center [843, 442] width 234 height 24
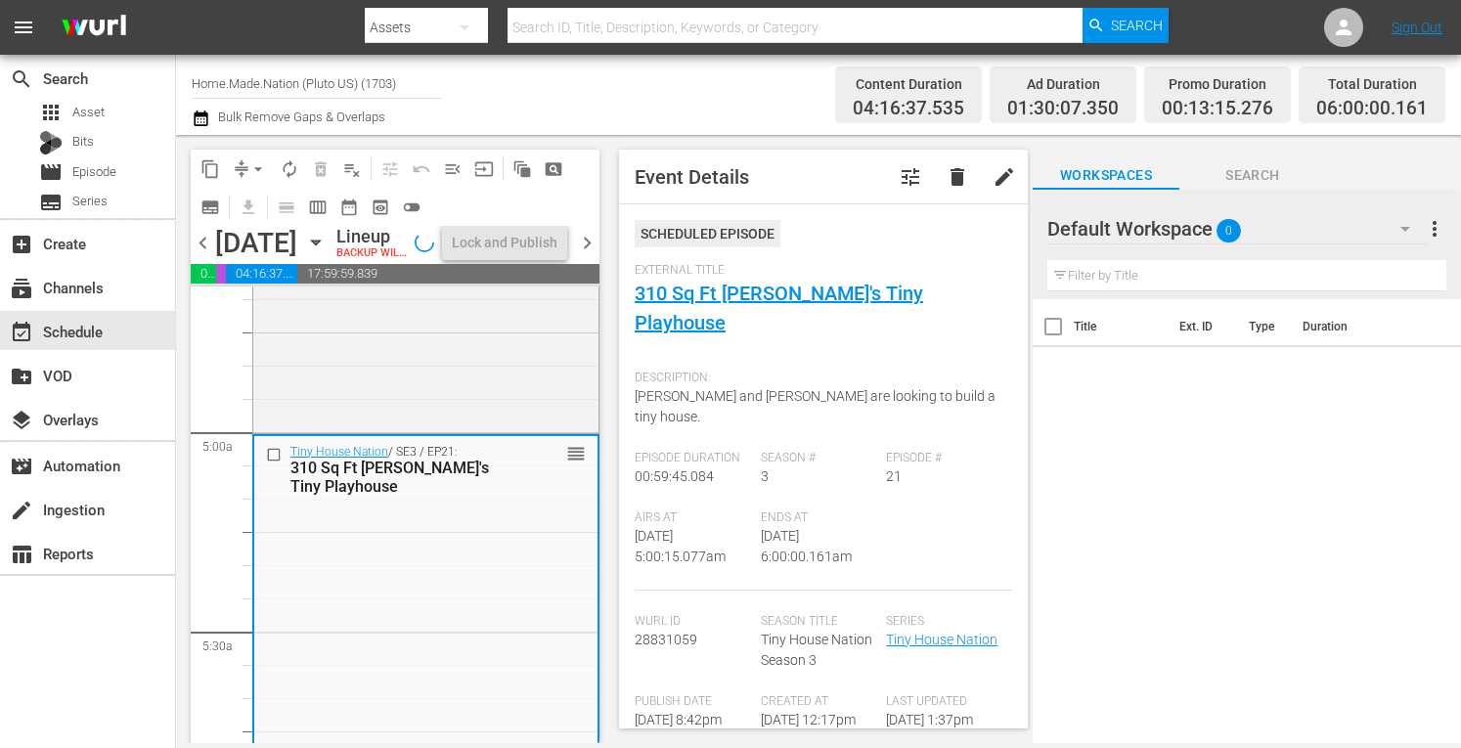
click at [289, 163] on span "autorenew_outlined" at bounding box center [290, 169] width 20 height 20
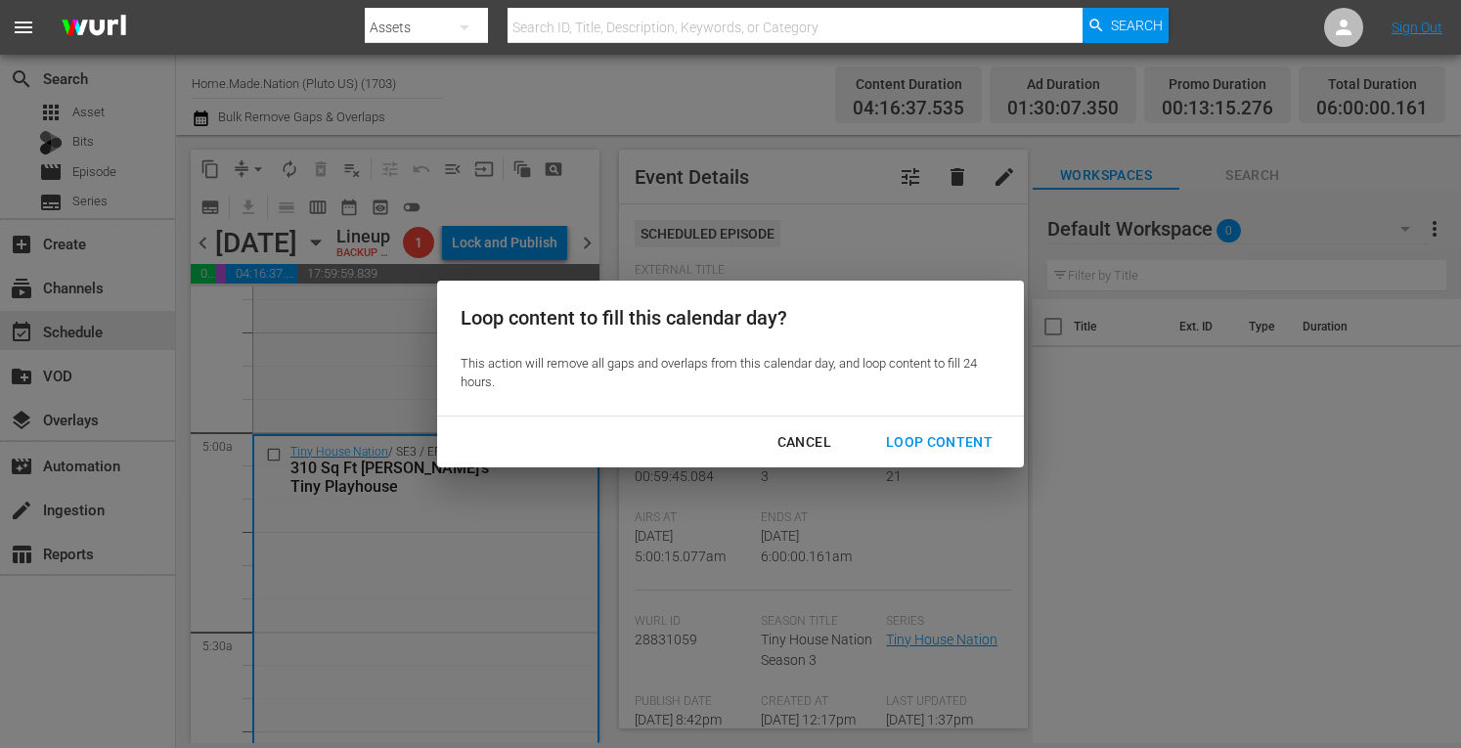
click at [936, 437] on div "Loop Content" at bounding box center [939, 442] width 138 height 24
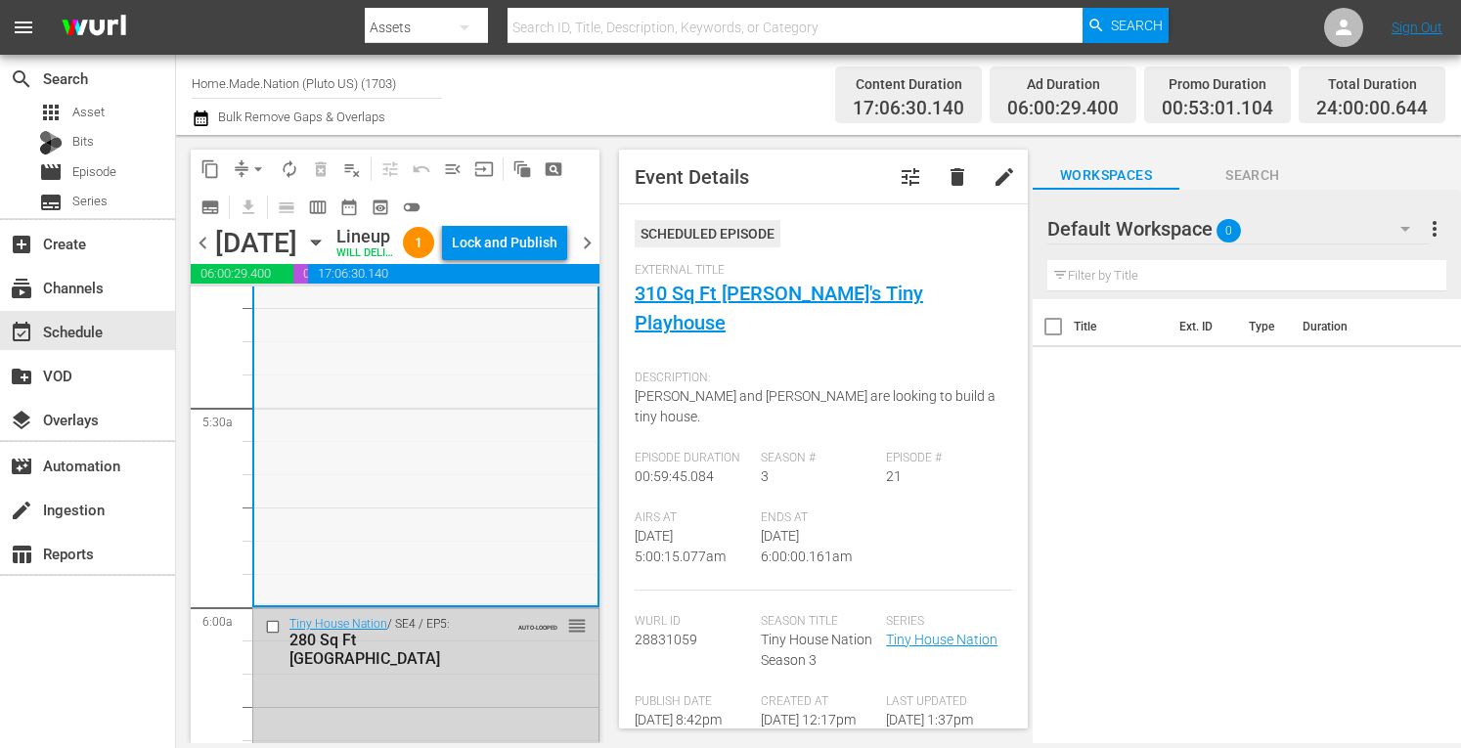
scroll to position [2155, 0]
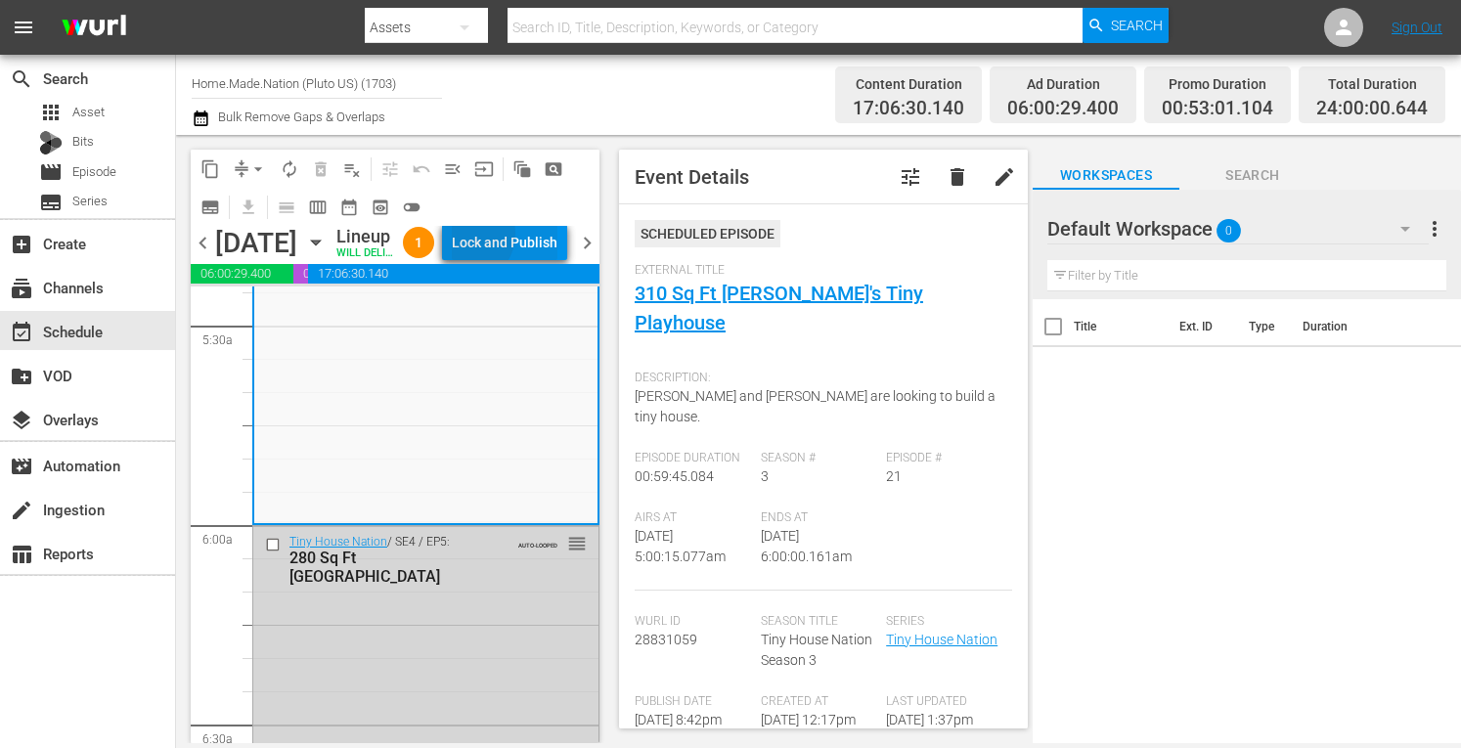
click at [511, 254] on div "Lock and Publish" at bounding box center [505, 242] width 106 height 35
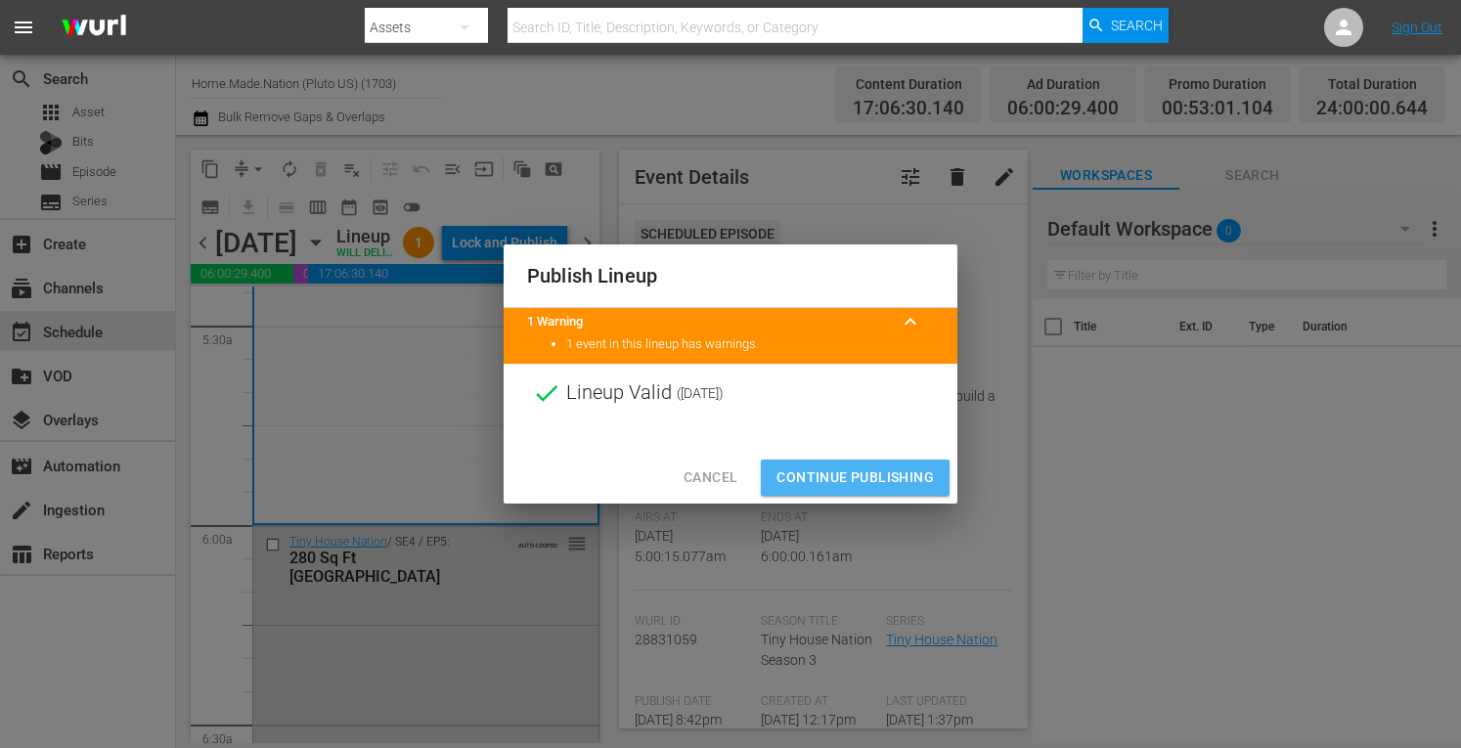
click at [815, 465] on button "Continue Publishing" at bounding box center [855, 478] width 189 height 36
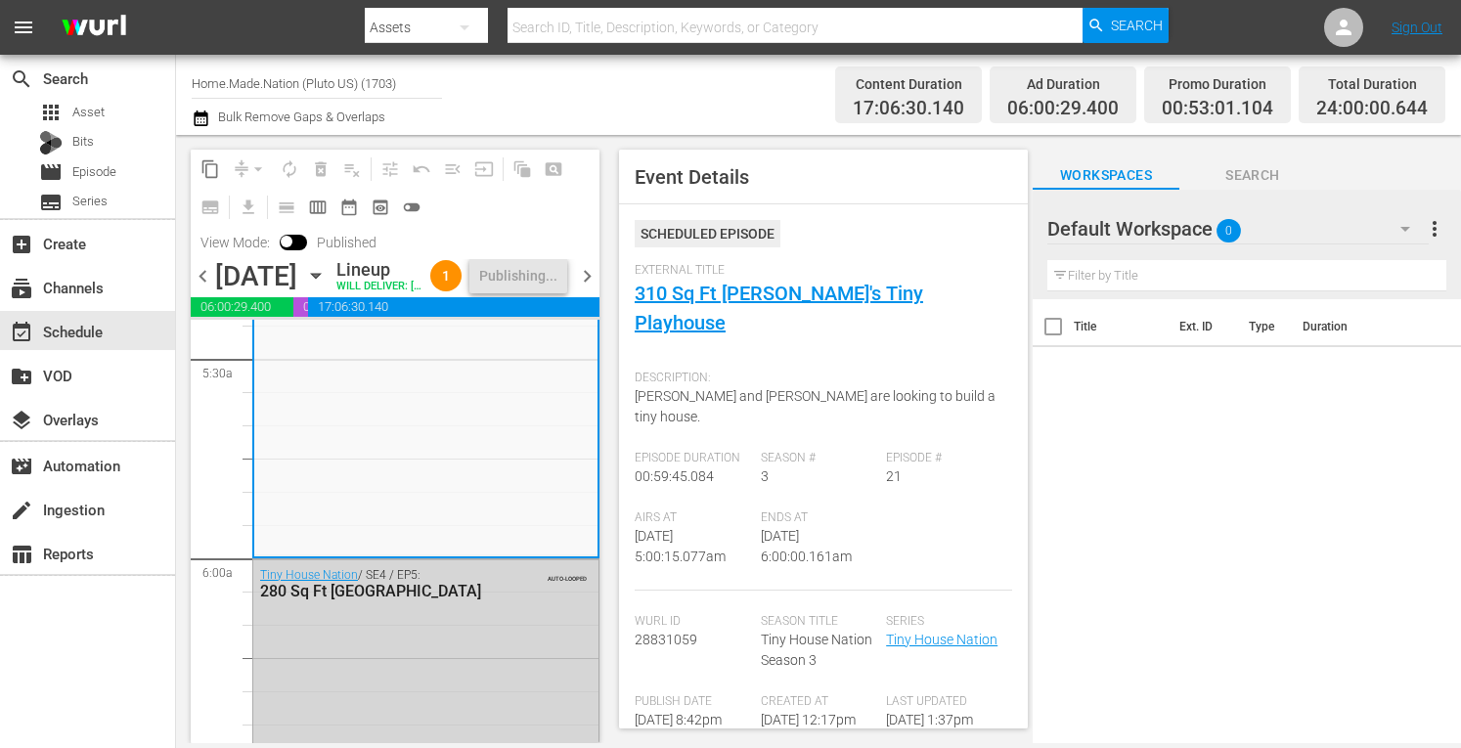
click at [592, 289] on span "chevron_right" at bounding box center [587, 276] width 24 height 24
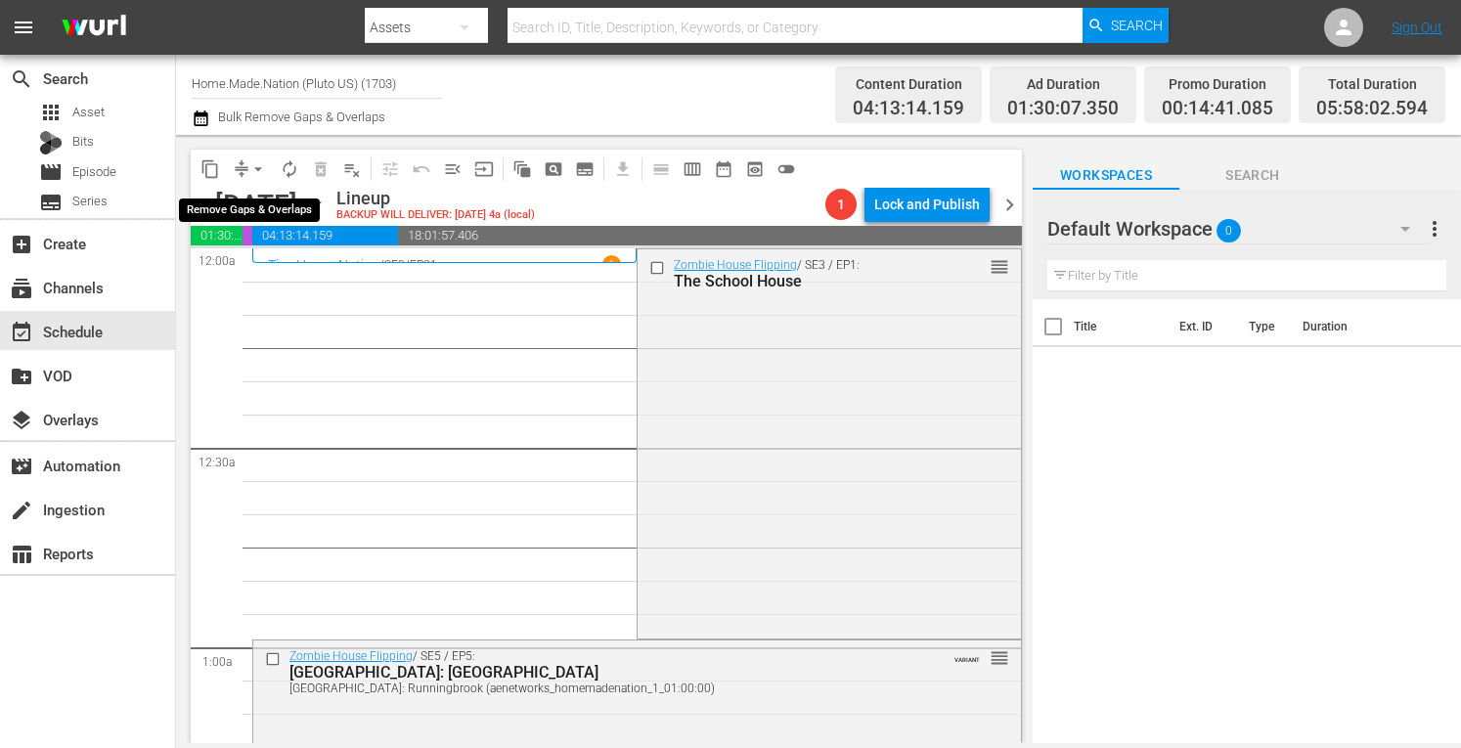
click at [258, 169] on span "arrow_drop_down" at bounding box center [258, 169] width 20 height 20
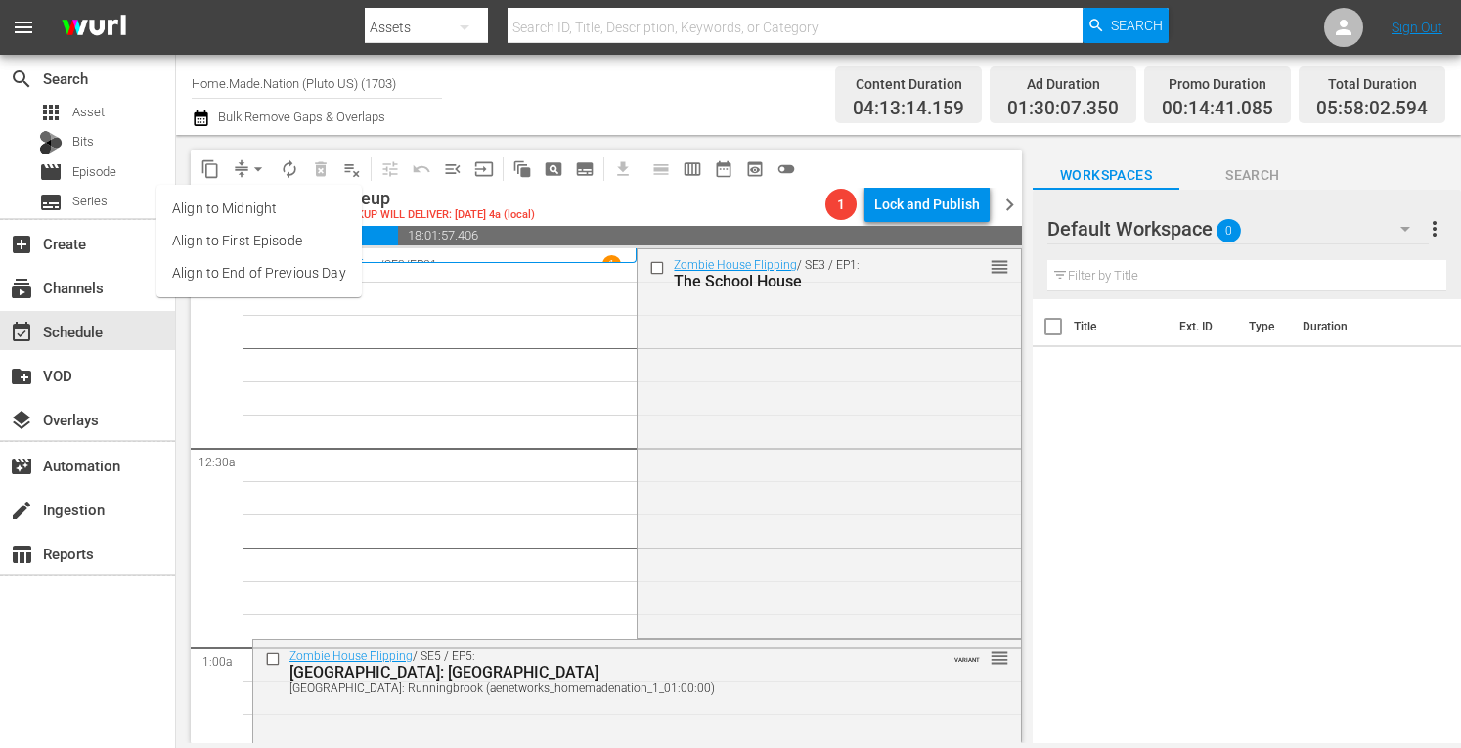
click at [231, 206] on li "Align to Midnight" at bounding box center [258, 209] width 205 height 32
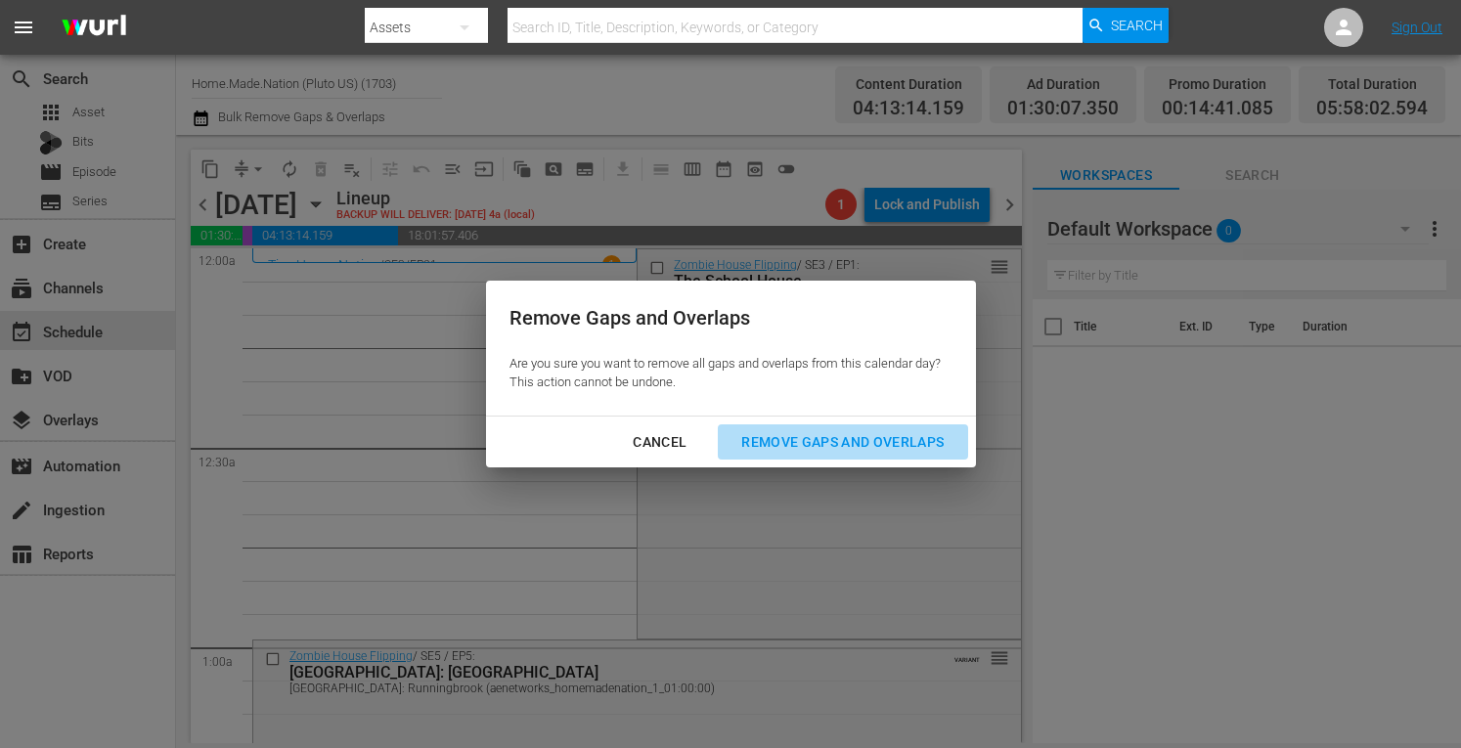
click at [804, 437] on div "Remove Gaps and Overlaps" at bounding box center [843, 442] width 234 height 24
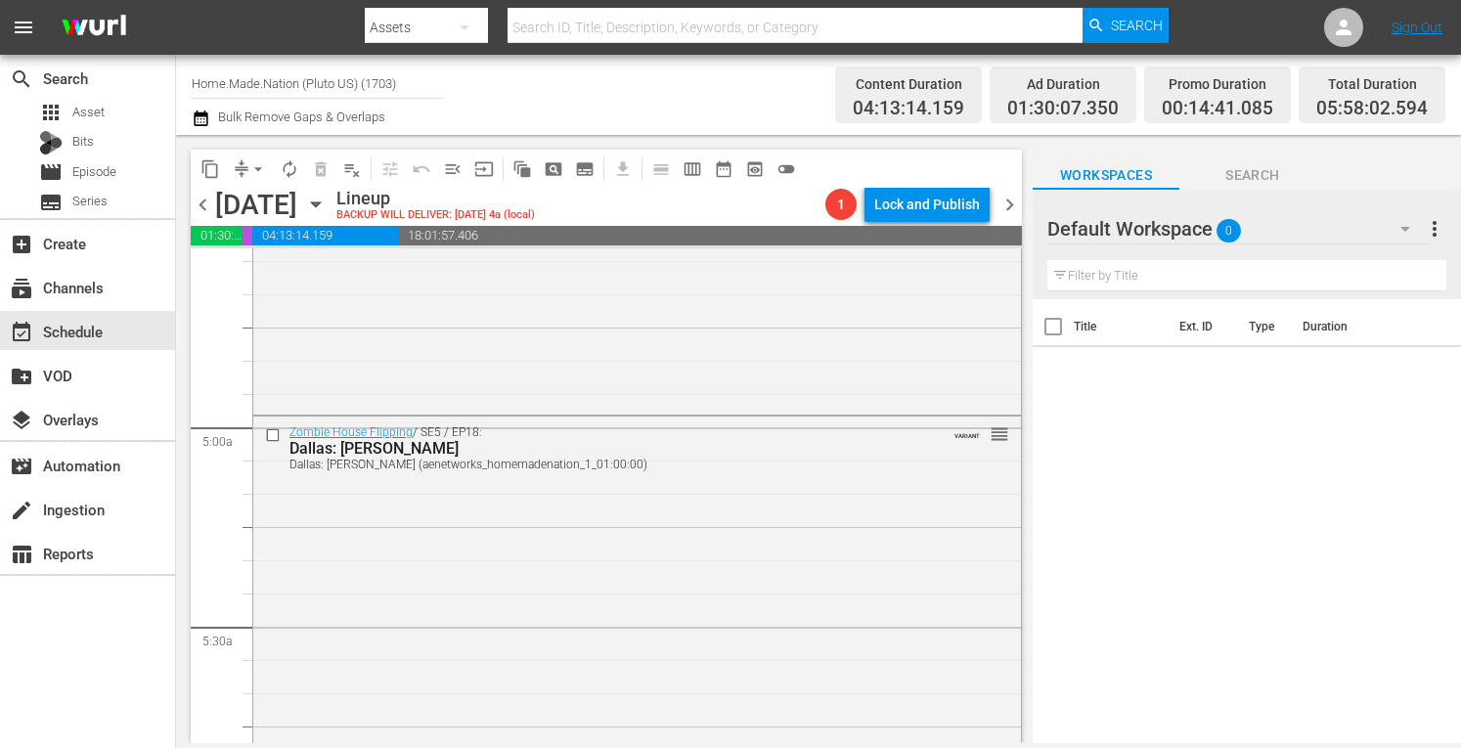
scroll to position [2135, 0]
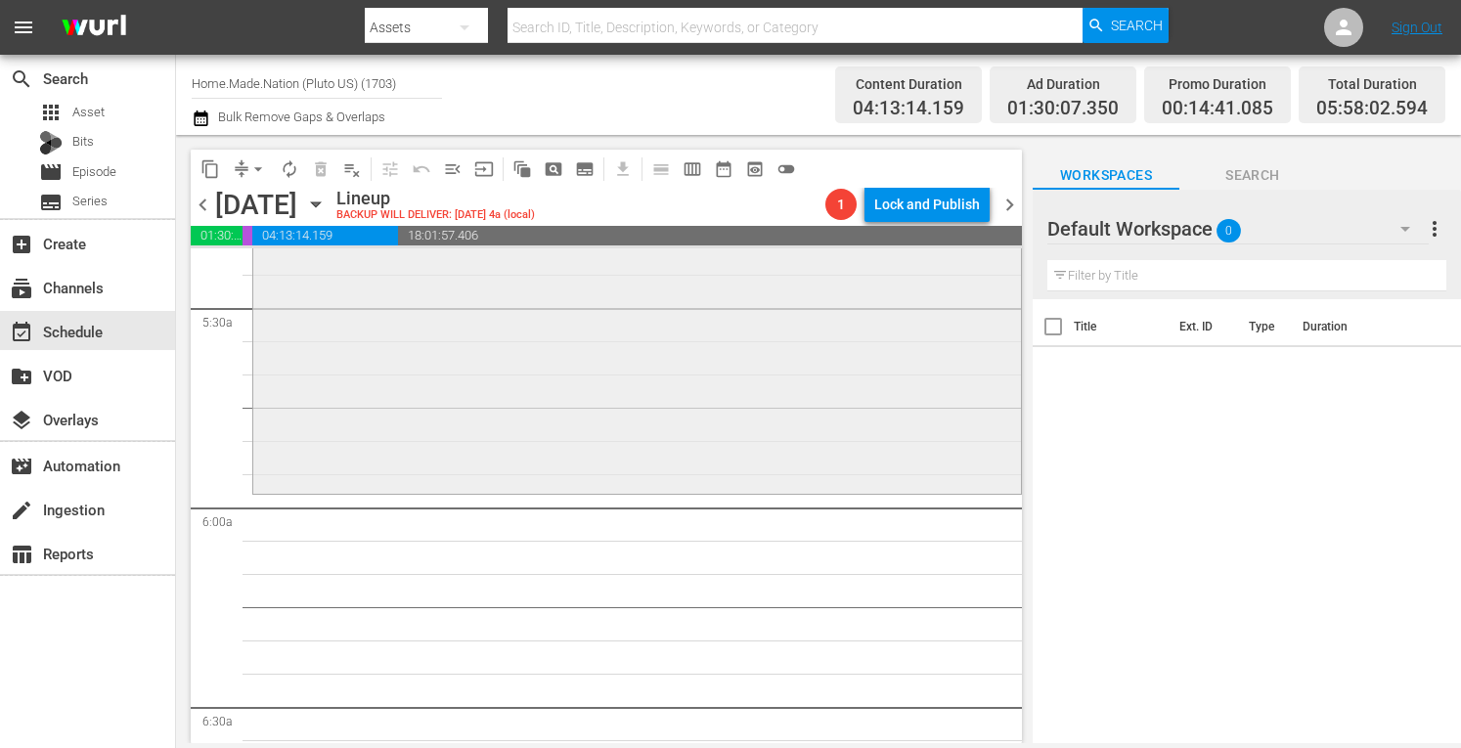
click at [460, 394] on div "Zombie House Flipping / SE5 / EP18: Dallas: Davis Dallas: Davis (aenetworks_hom…" at bounding box center [637, 294] width 768 height 392
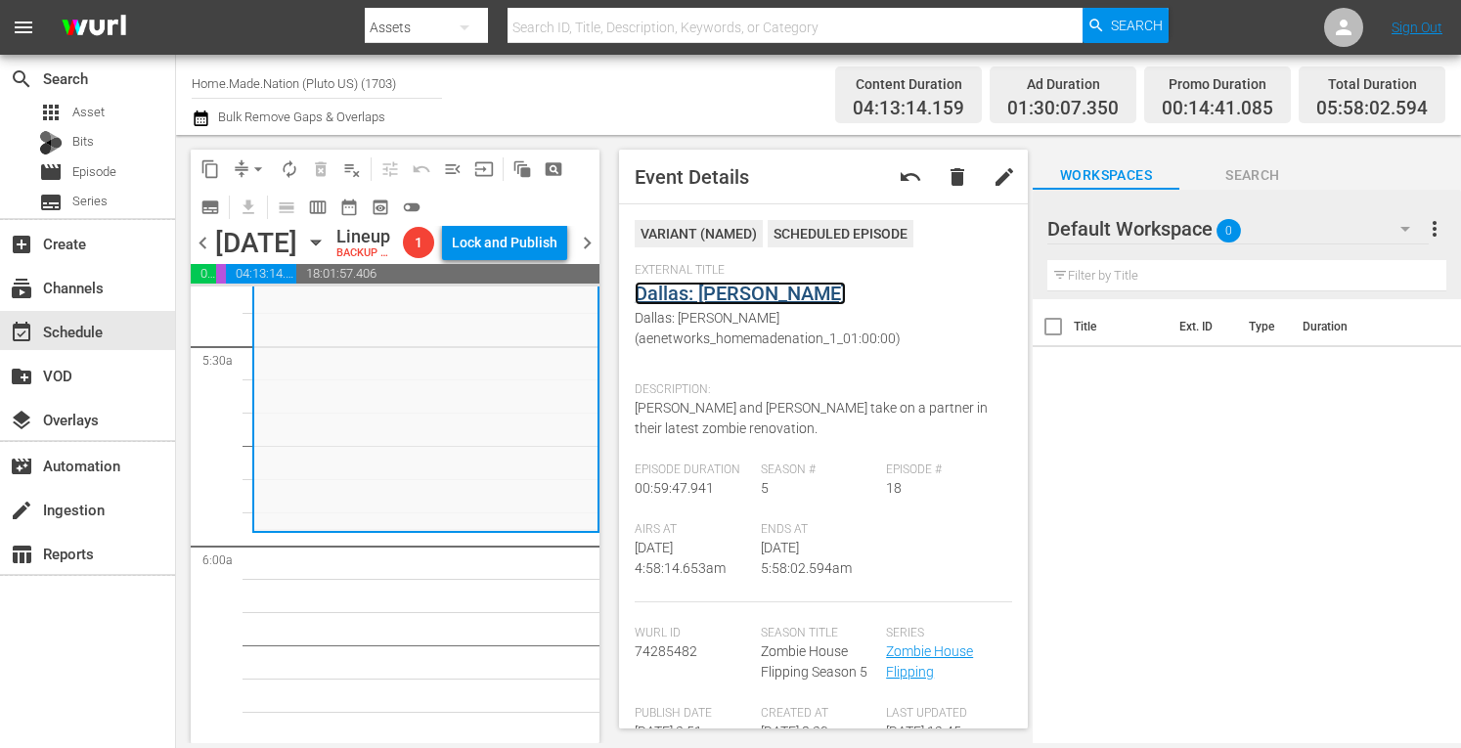
click at [685, 295] on link "Dallas: Davis" at bounding box center [740, 293] width 211 height 23
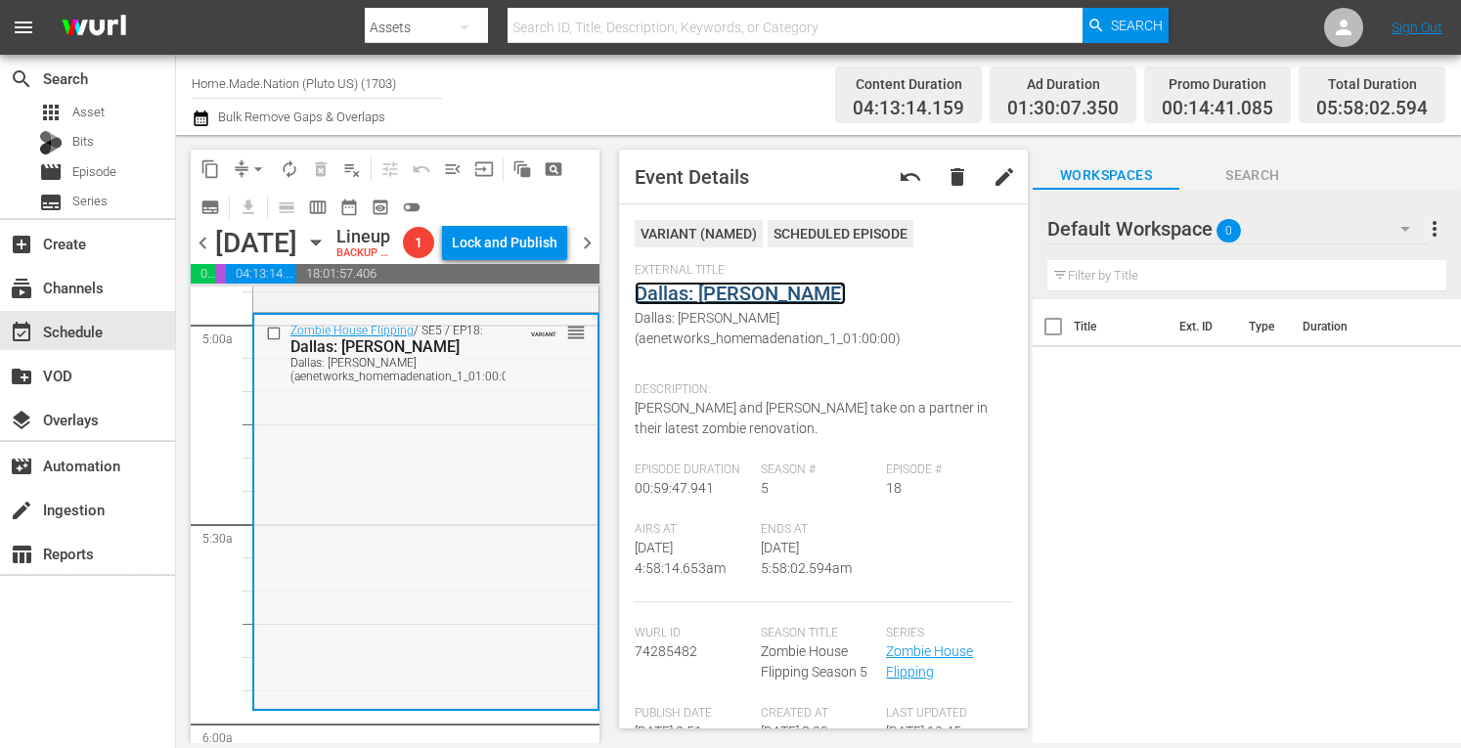
scroll to position [1922, 0]
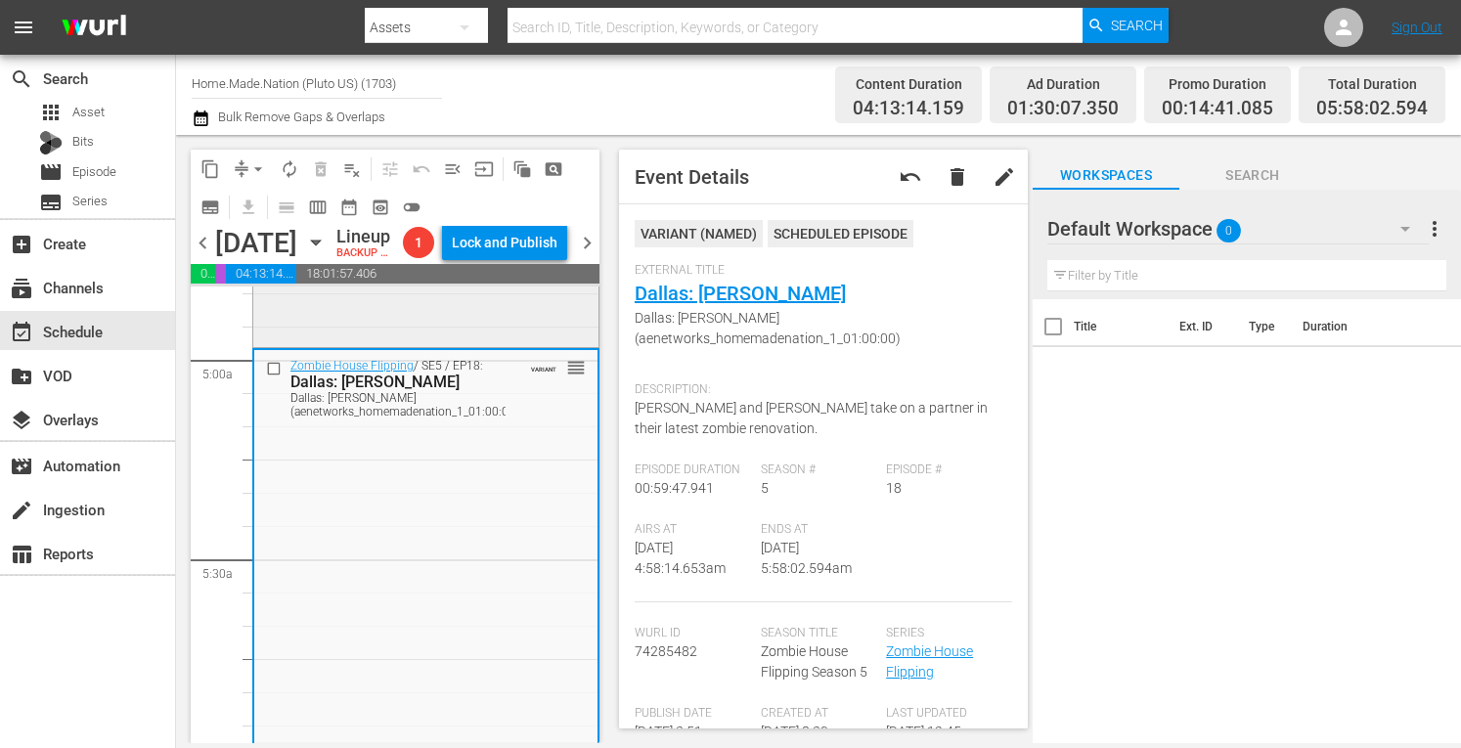
click at [415, 344] on div "Zombie House Flipping / SE5 / EP8: Orlando: Campbell House Orlando: Campbell Ho…" at bounding box center [425, 148] width 345 height 392
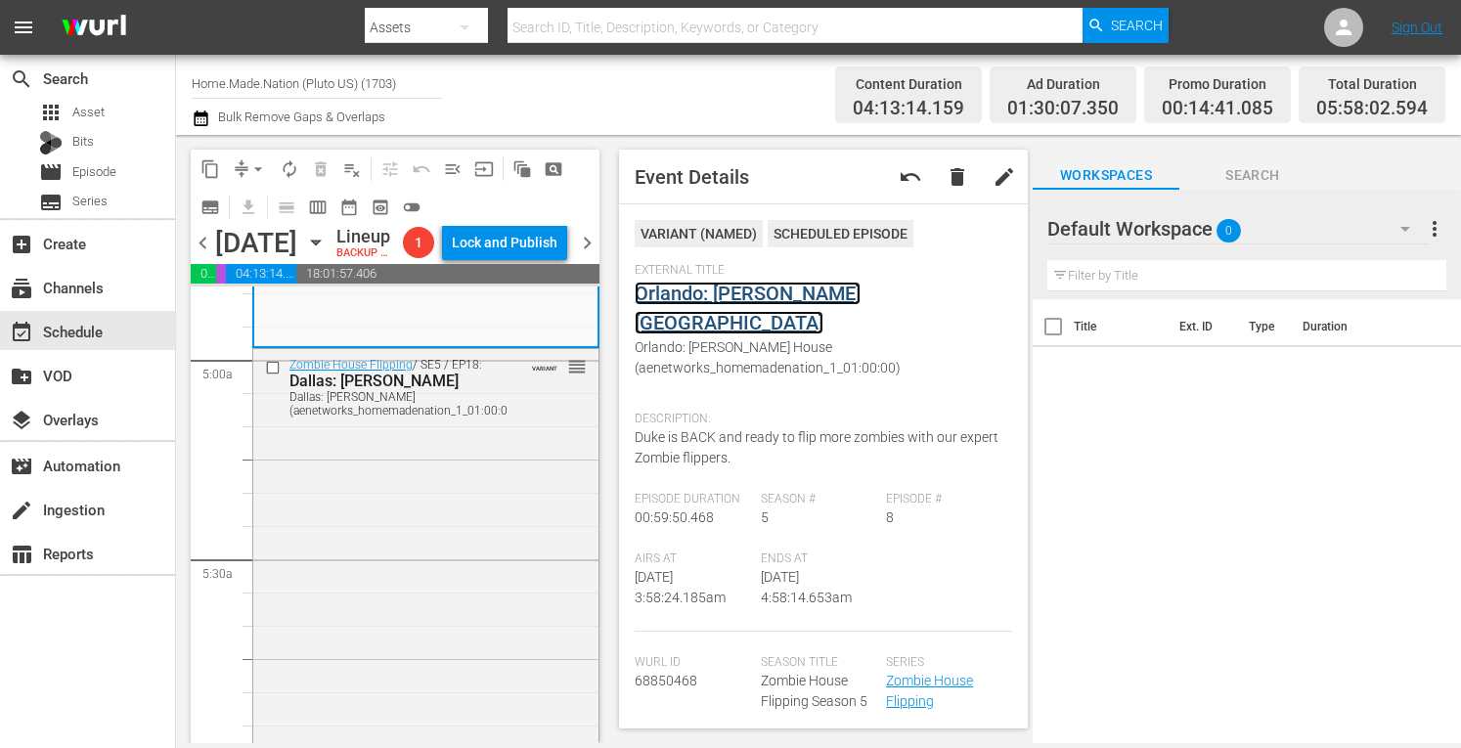
click at [739, 295] on link "Orlando: Campbell House" at bounding box center [748, 308] width 226 height 53
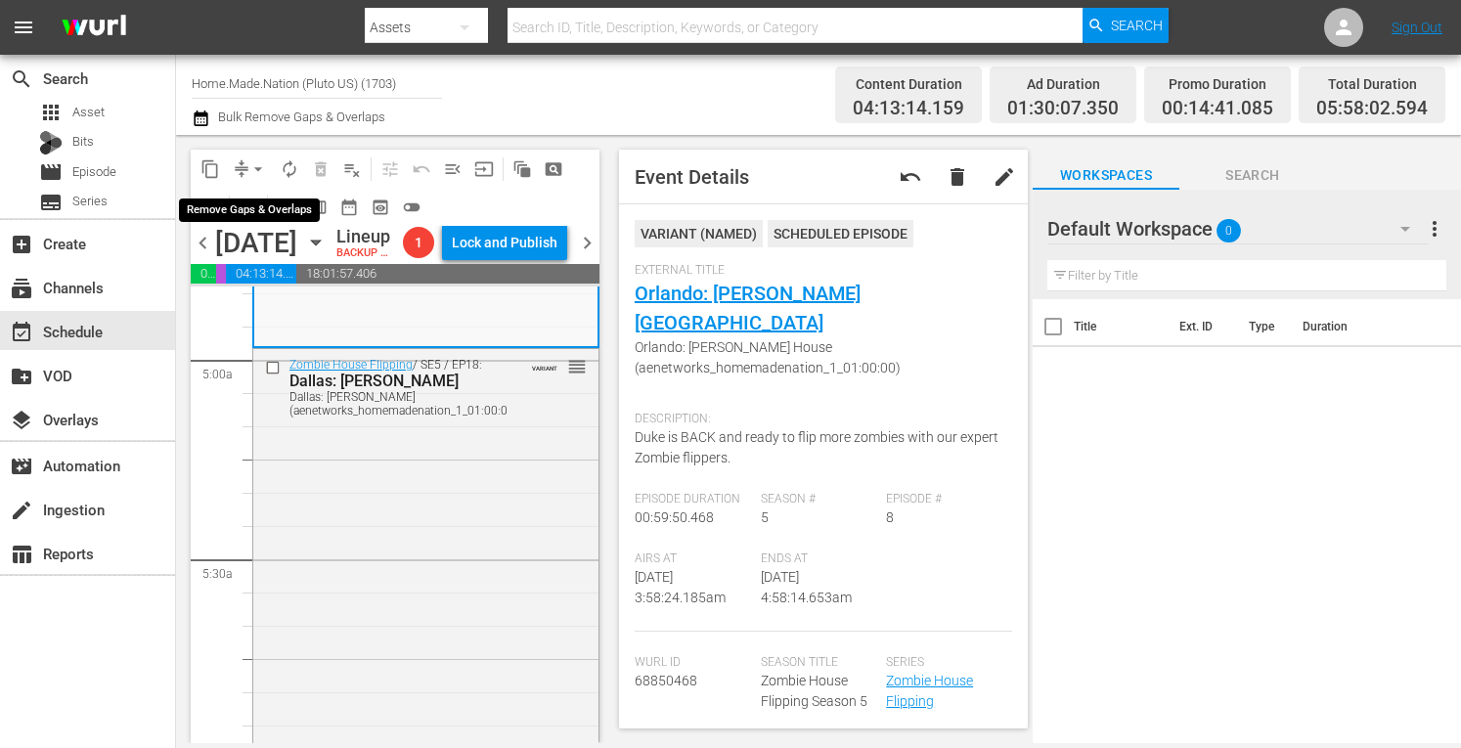
click at [262, 168] on span "arrow_drop_down" at bounding box center [258, 169] width 20 height 20
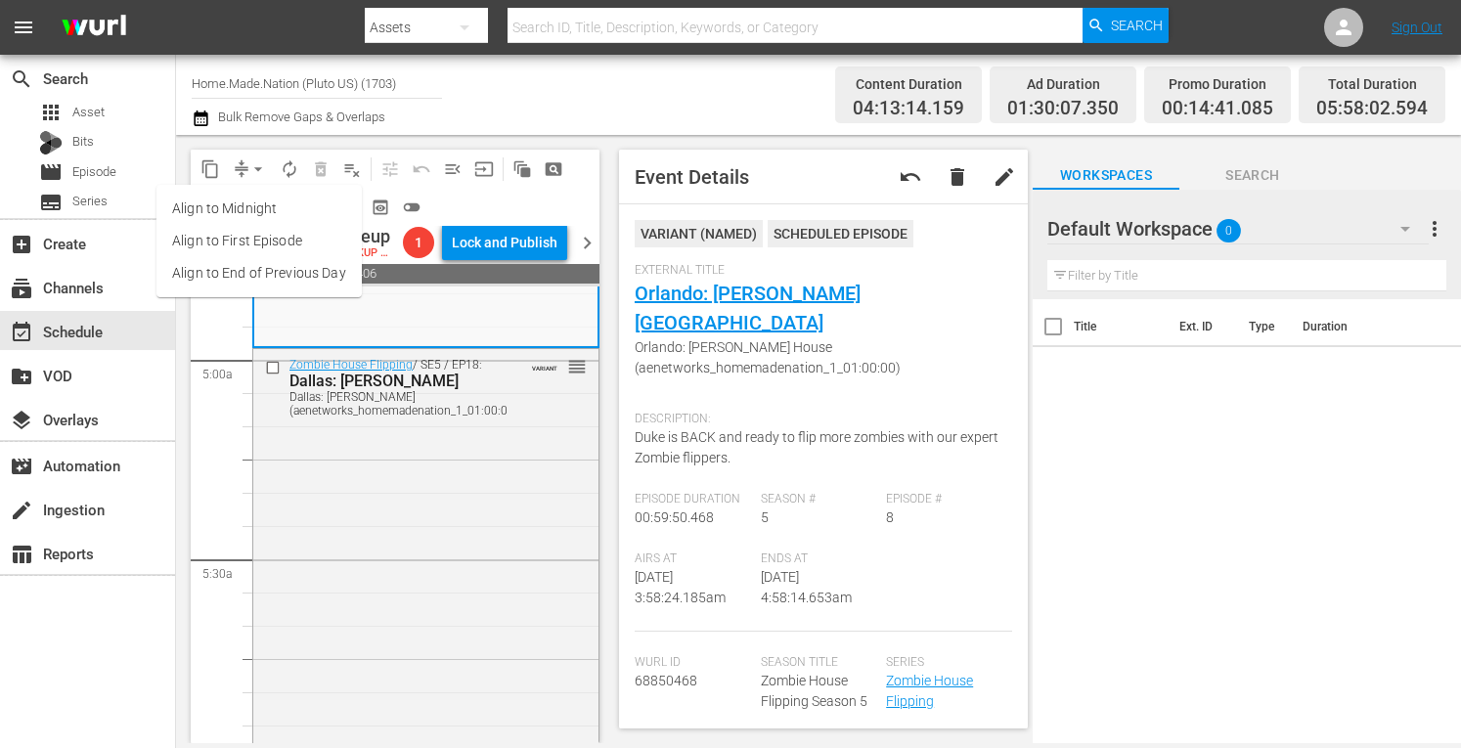
click at [231, 205] on li "Align to Midnight" at bounding box center [258, 209] width 205 height 32
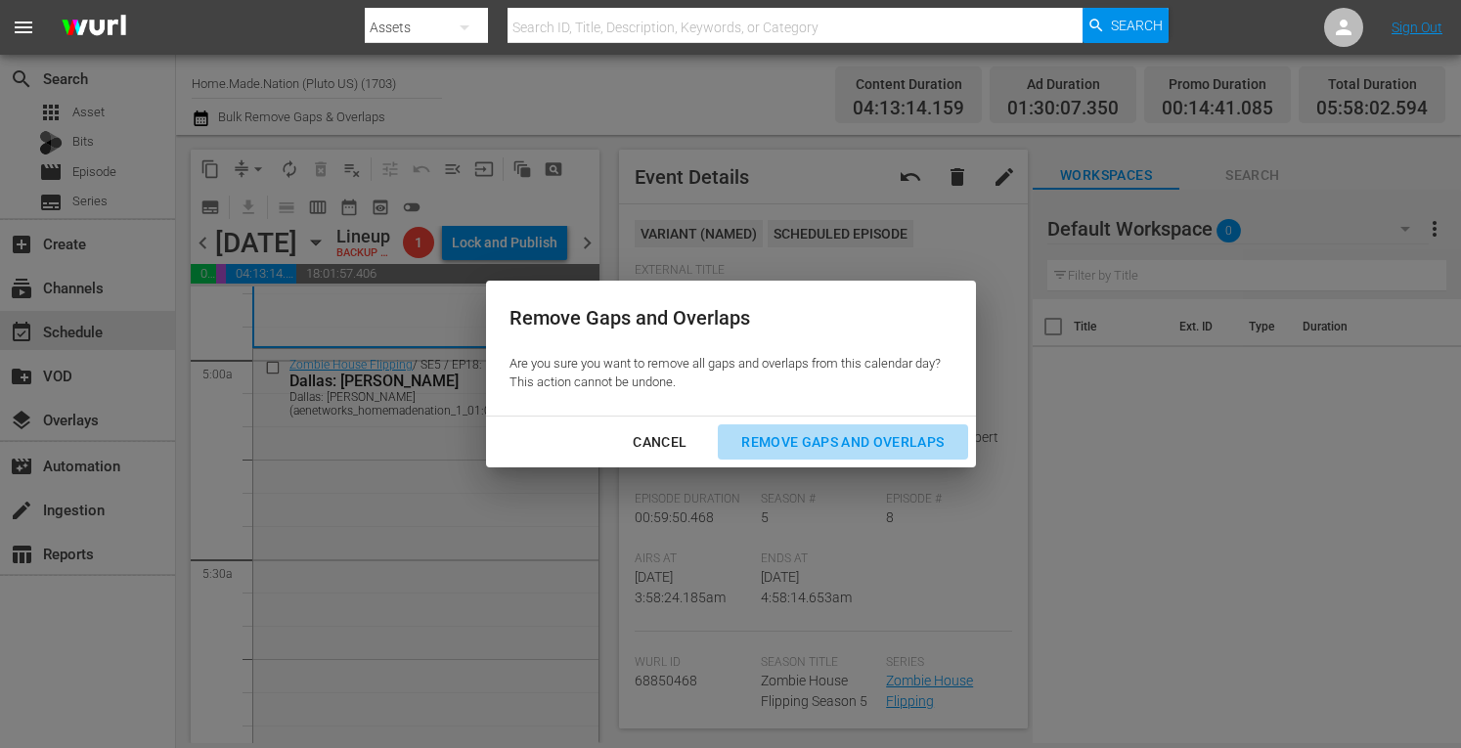
click at [788, 442] on div "Remove Gaps and Overlaps" at bounding box center [843, 442] width 234 height 24
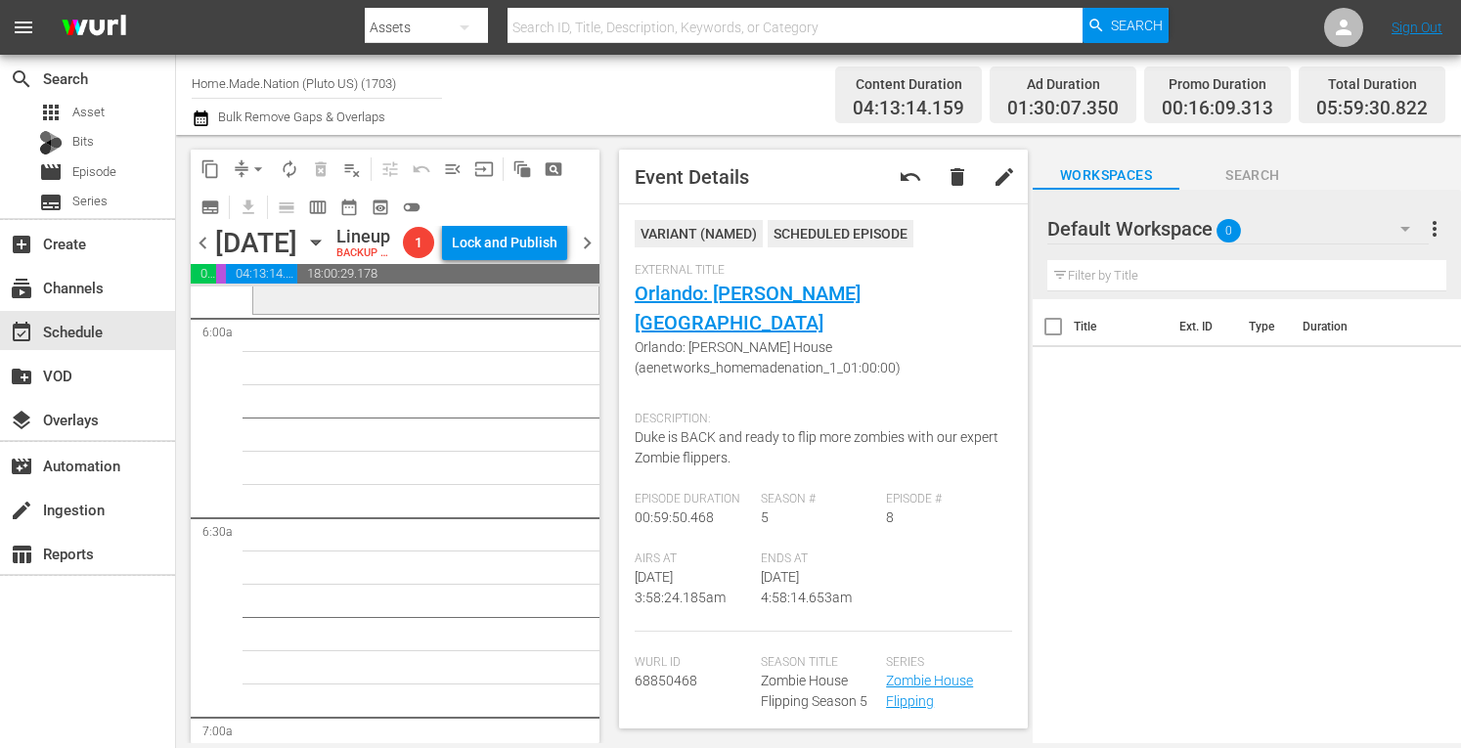
scroll to position [2204, 0]
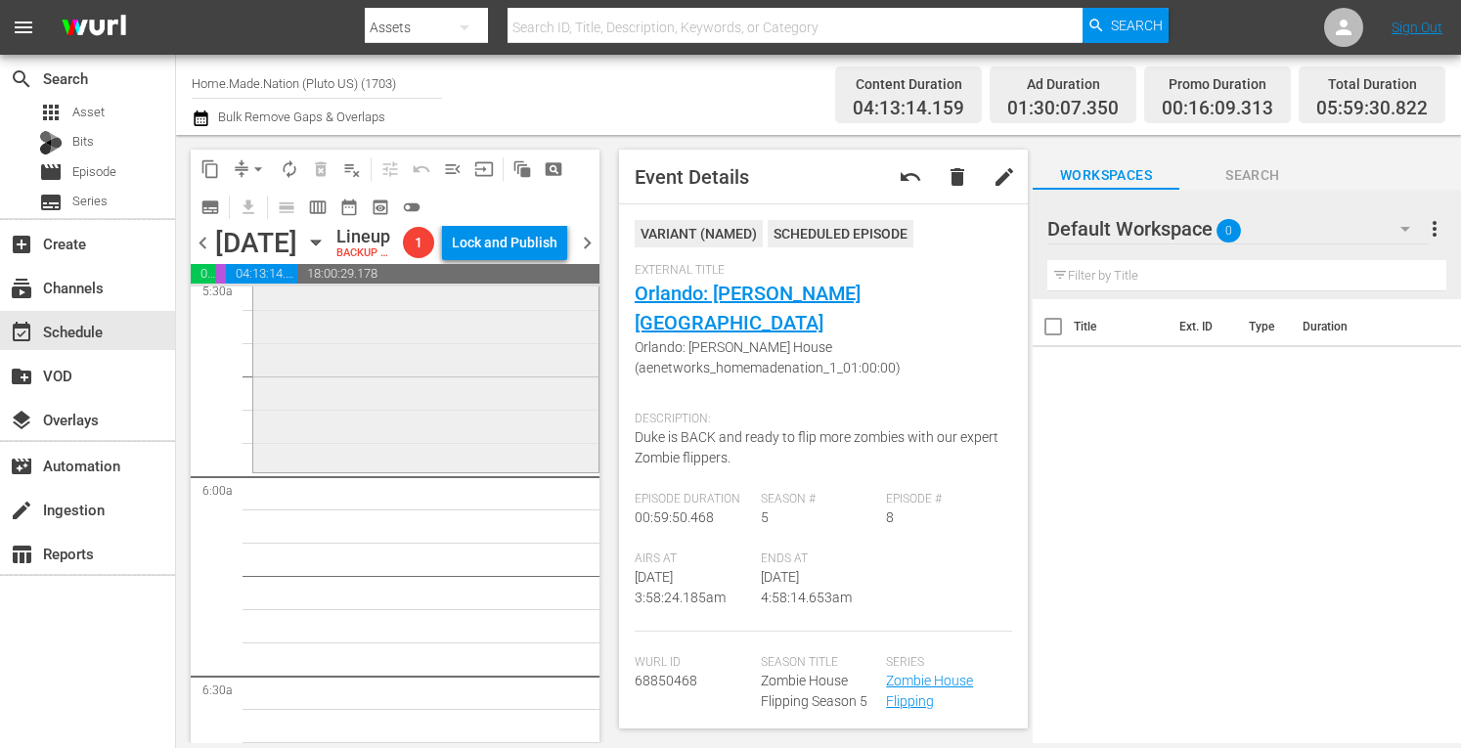
click at [299, 468] on div "Zombie House Flipping / SE5 / EP18: Dallas: Davis Dallas: Davis (aenetworks_hom…" at bounding box center [425, 268] width 345 height 402
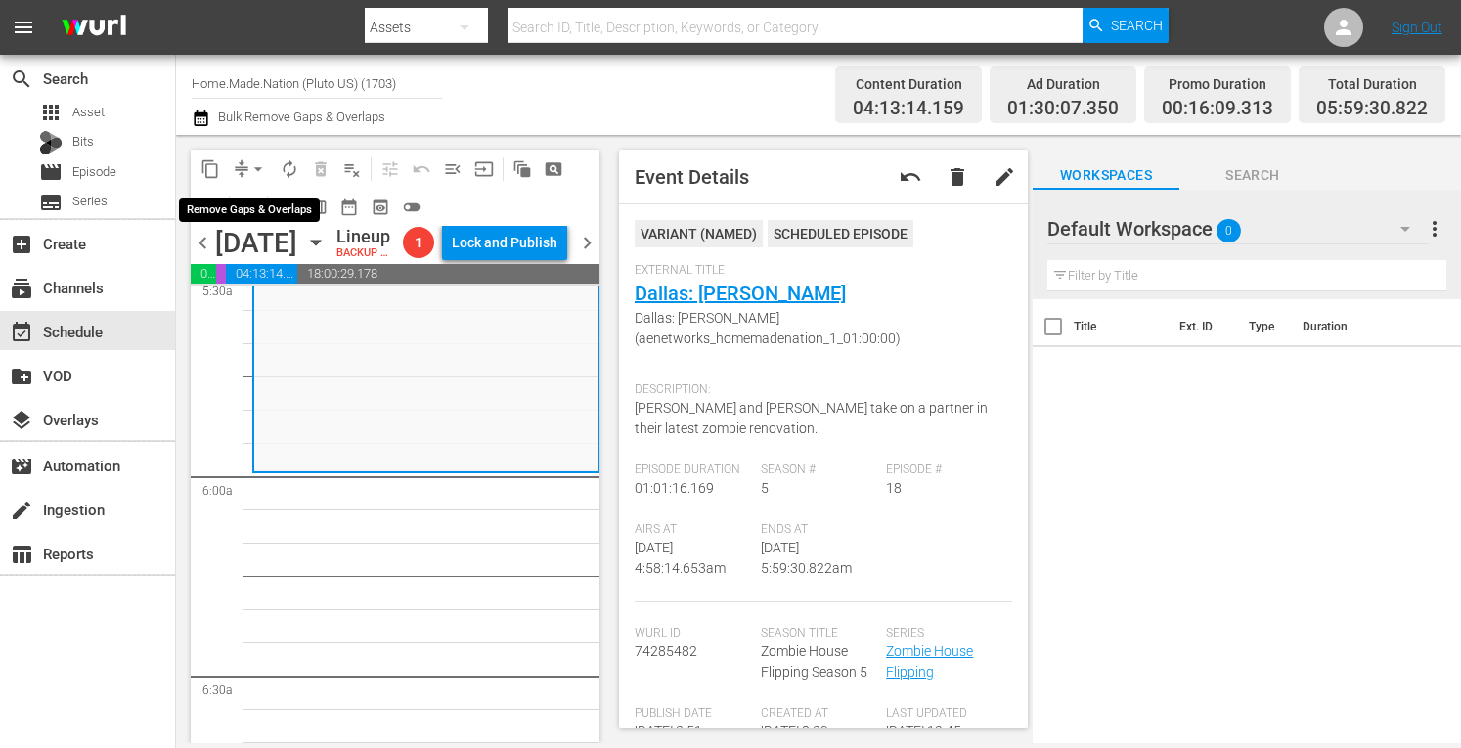
click at [251, 164] on span "arrow_drop_down" at bounding box center [258, 169] width 20 height 20
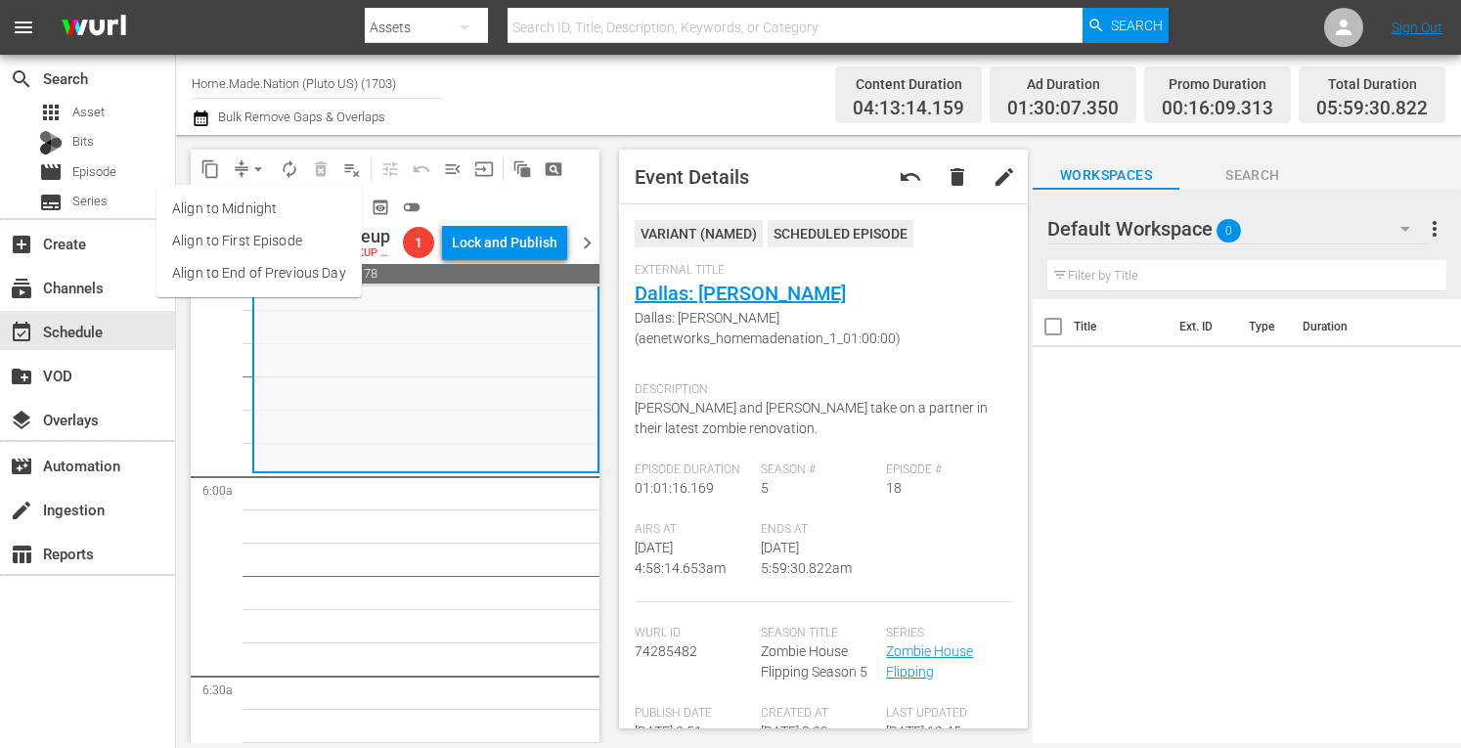
click at [236, 206] on li "Align to Midnight" at bounding box center [258, 209] width 205 height 32
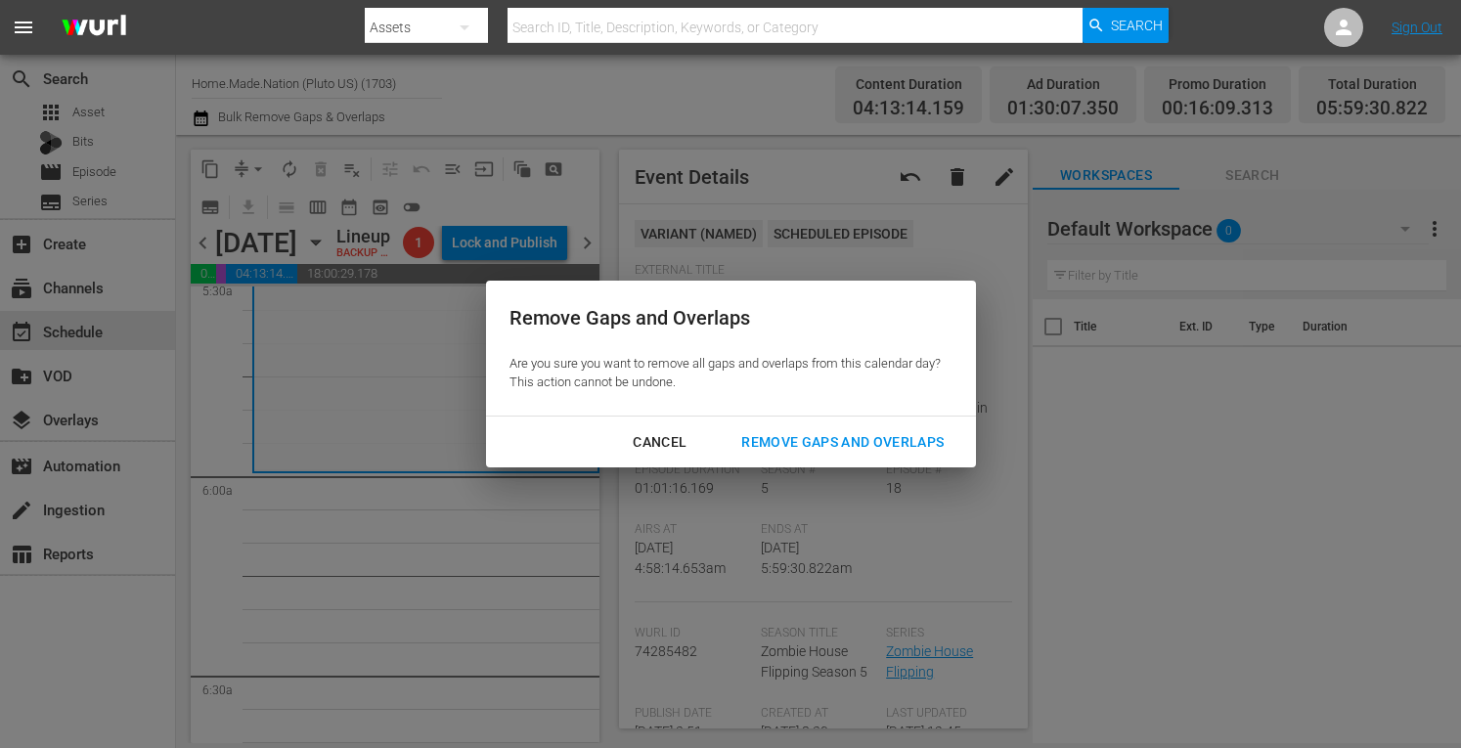
click at [799, 441] on div "Remove Gaps and Overlaps" at bounding box center [843, 442] width 234 height 24
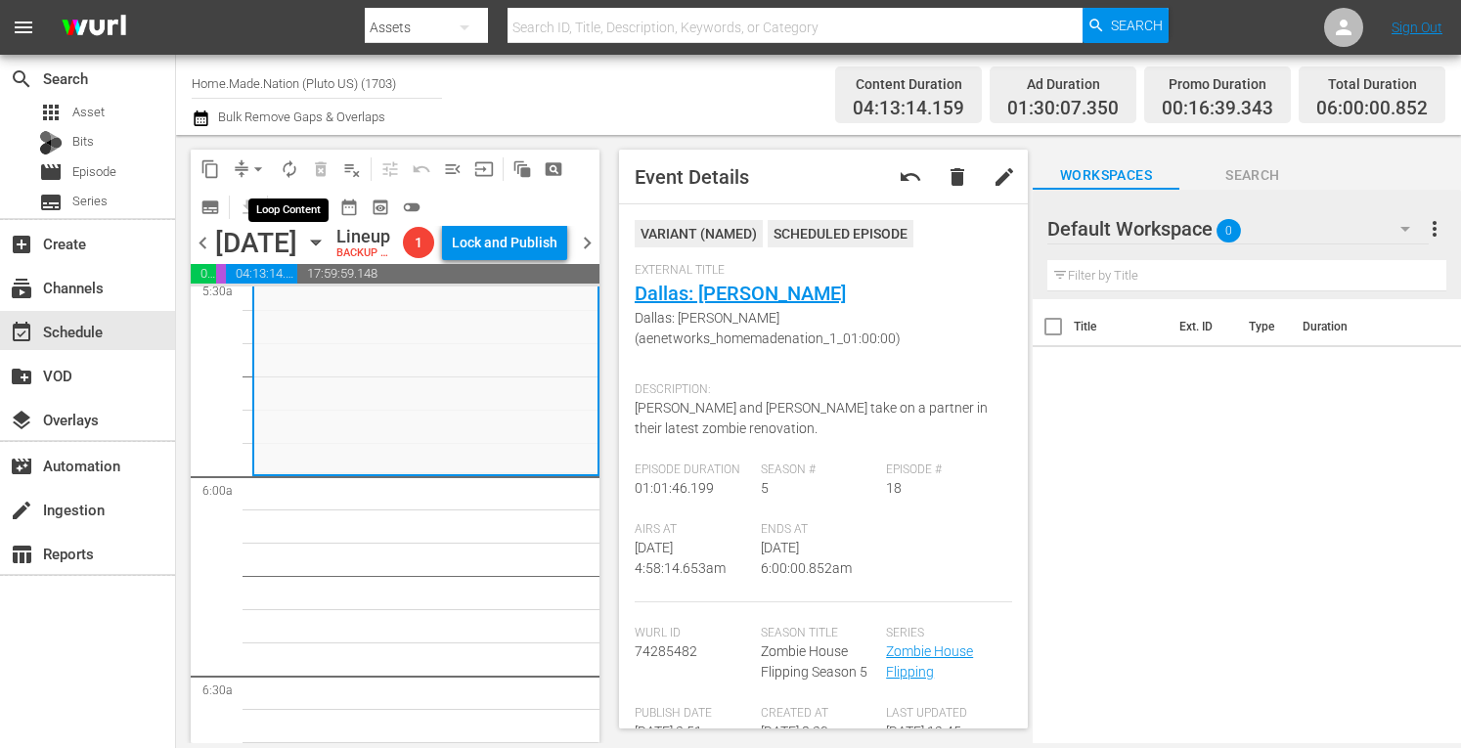
click at [290, 169] on span "autorenew_outlined" at bounding box center [290, 169] width 20 height 20
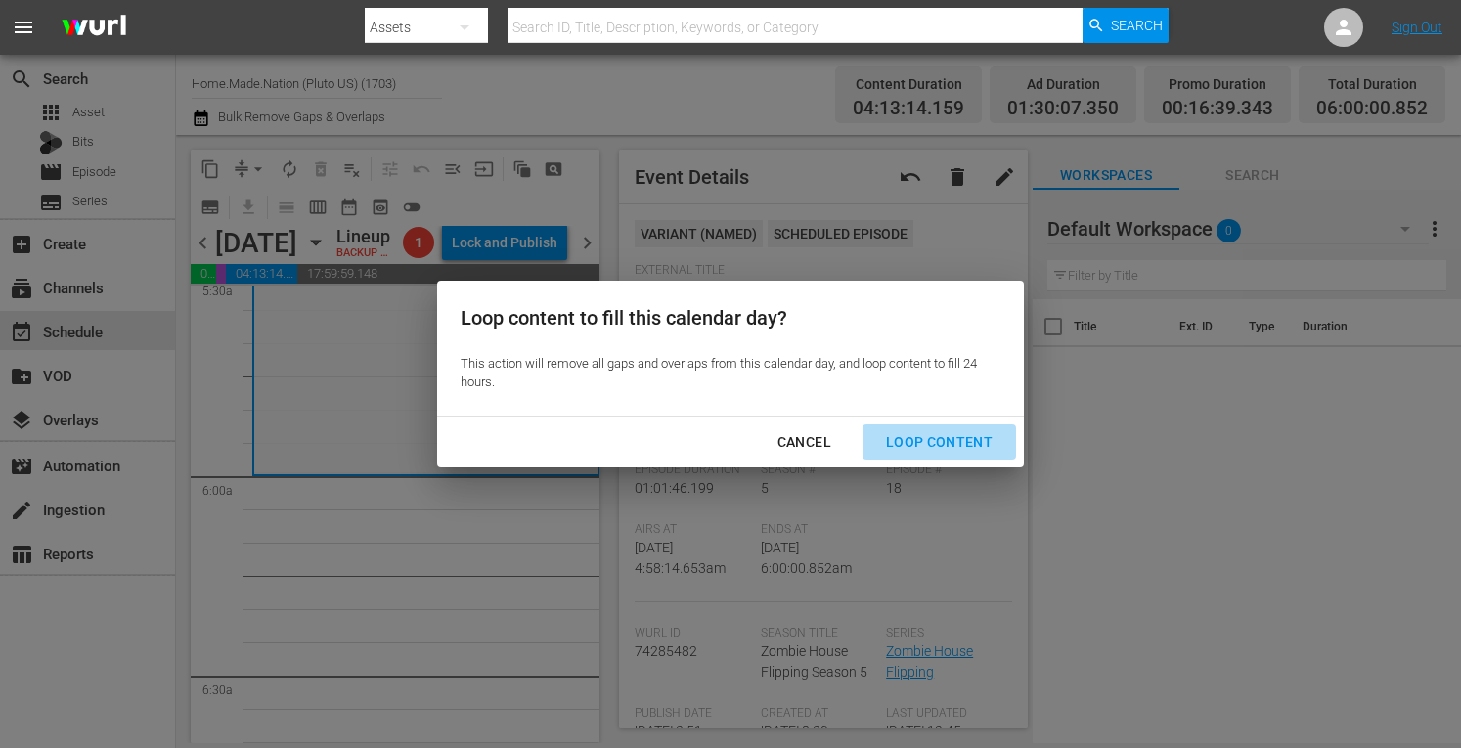
click at [944, 452] on div "Loop Content" at bounding box center [939, 442] width 138 height 24
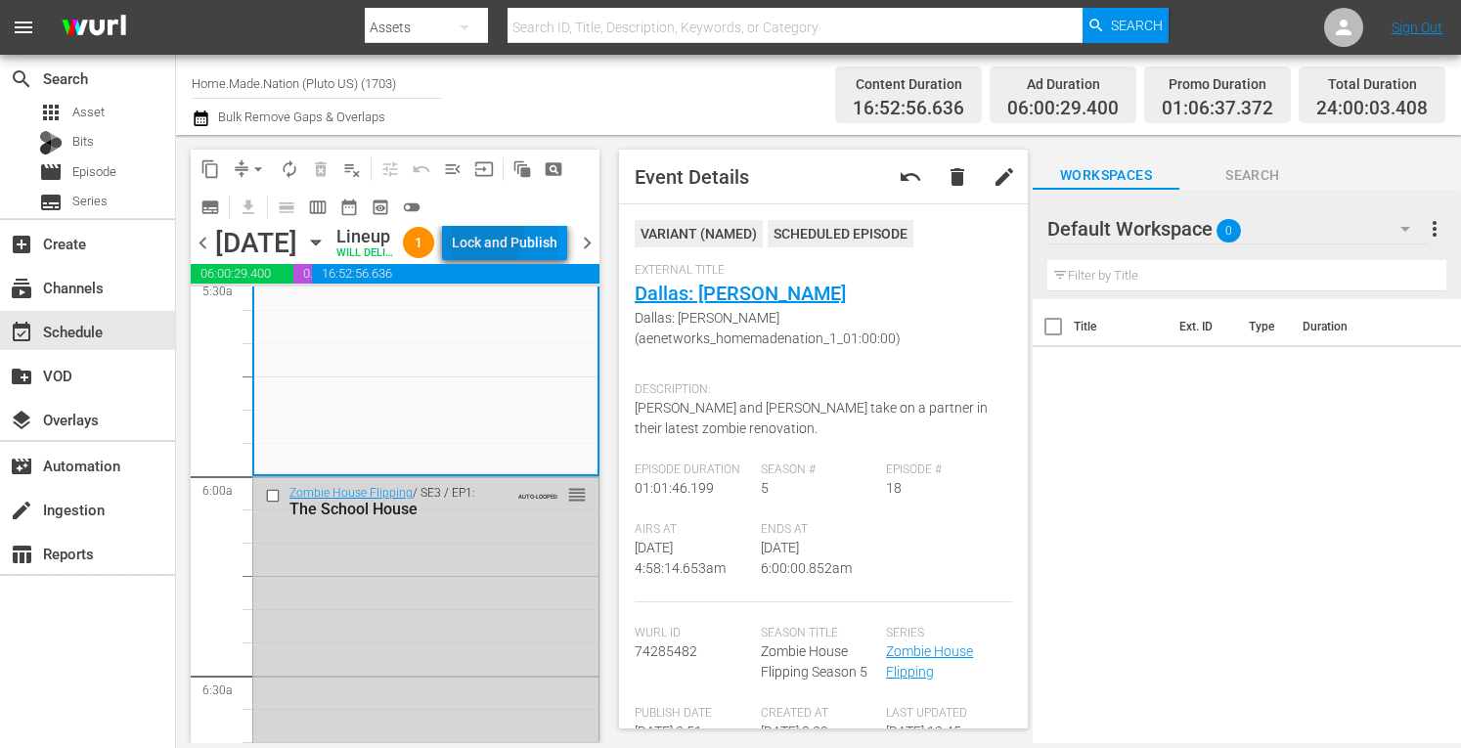
click at [528, 255] on div "Lock and Publish" at bounding box center [505, 242] width 106 height 35
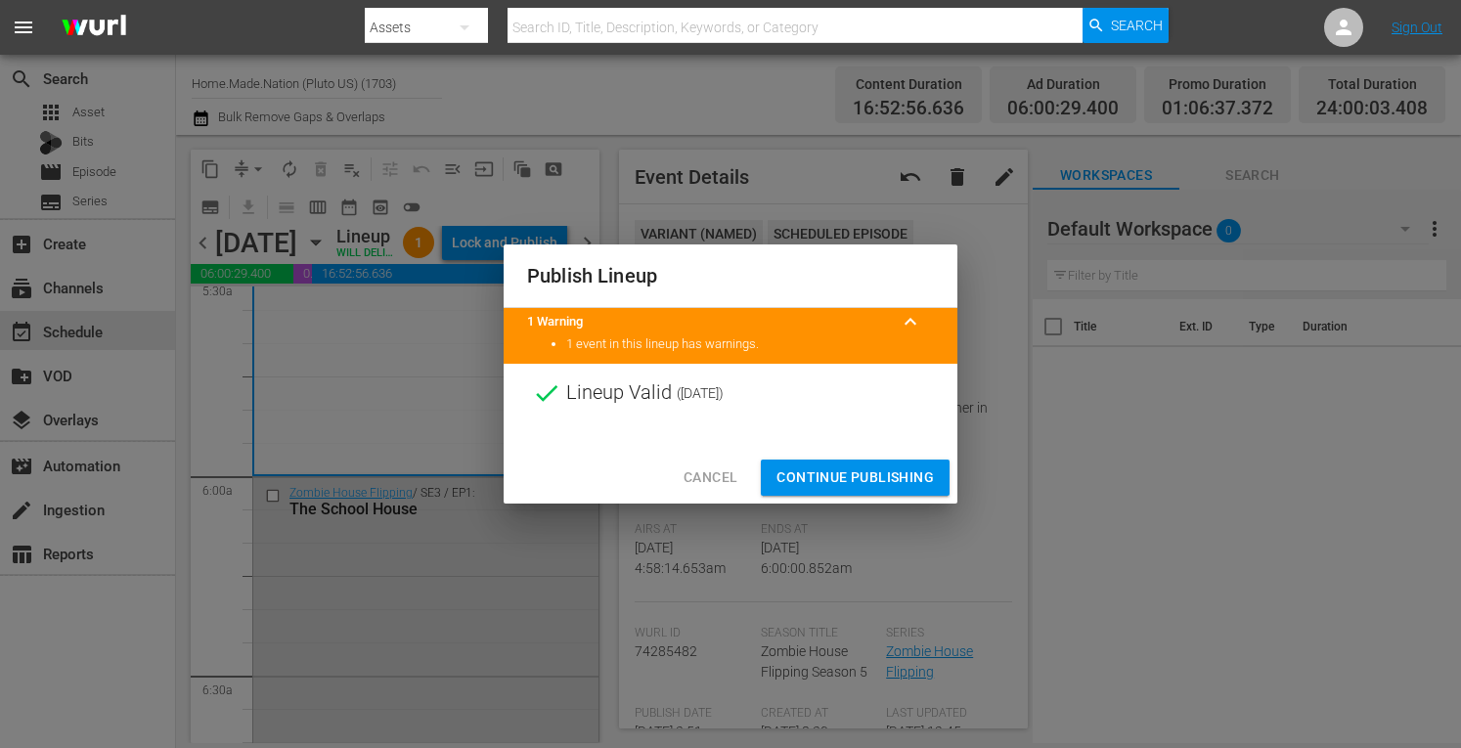
click at [882, 472] on span "Continue Publishing" at bounding box center [855, 478] width 157 height 24
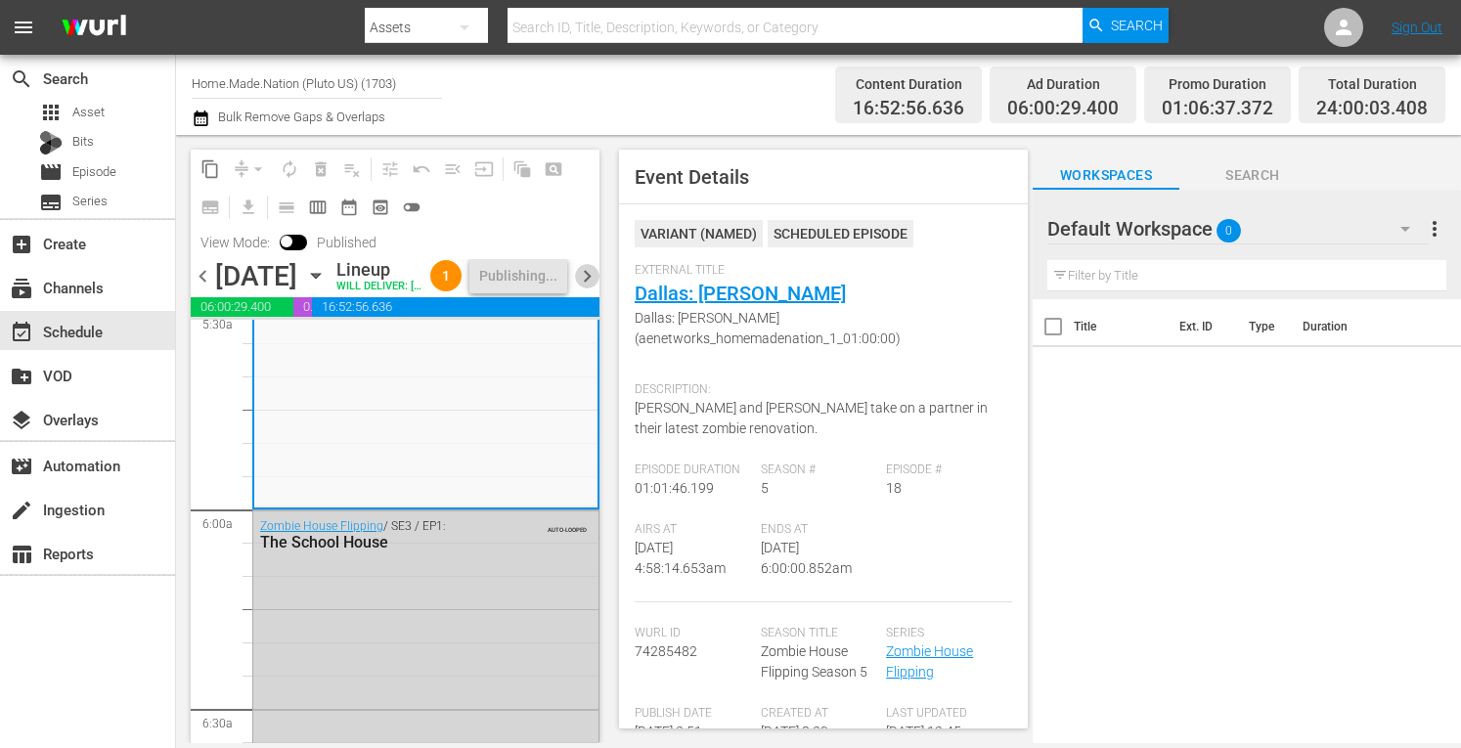
click at [588, 289] on span "chevron_right" at bounding box center [587, 276] width 24 height 24
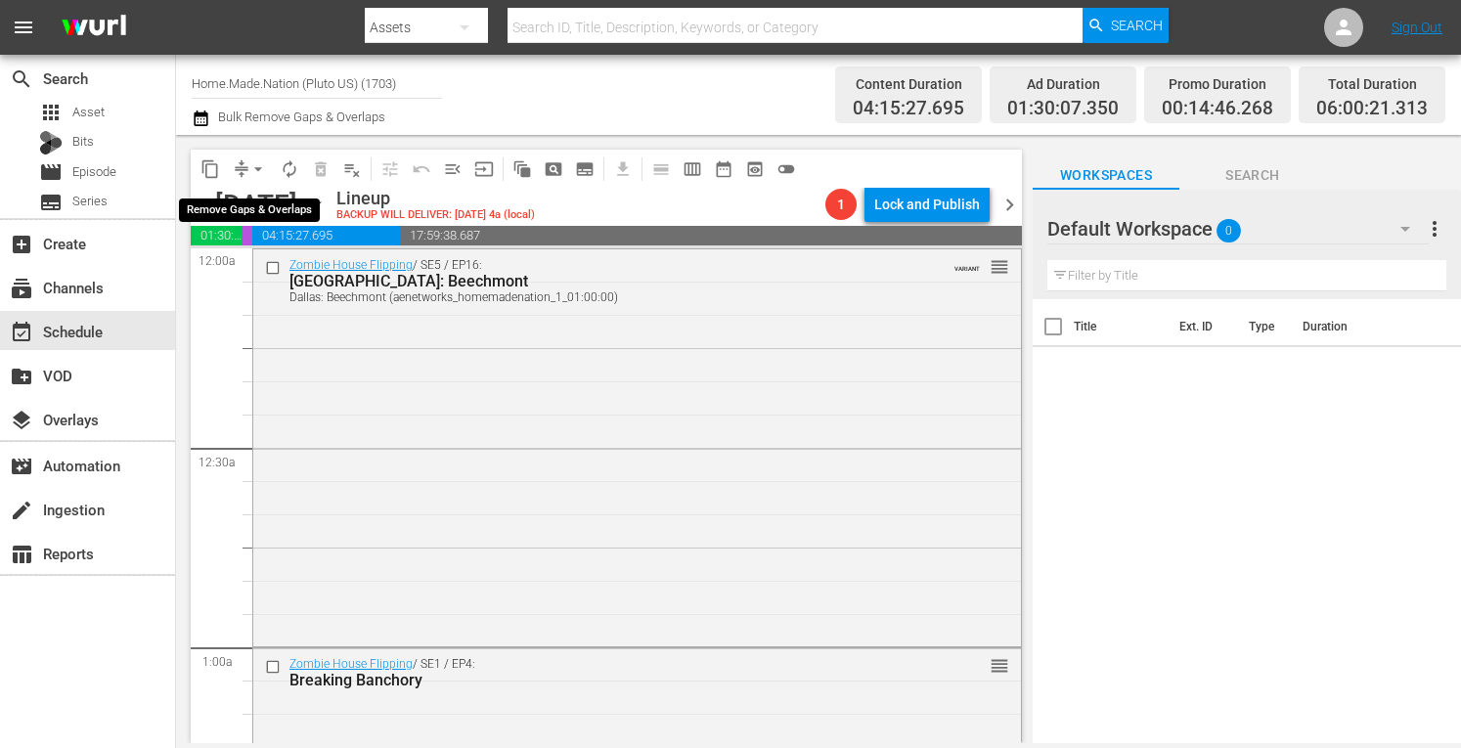
click at [253, 165] on span "arrow_drop_down" at bounding box center [258, 169] width 20 height 20
click at [212, 200] on li "Align to Midnight" at bounding box center [258, 209] width 161 height 32
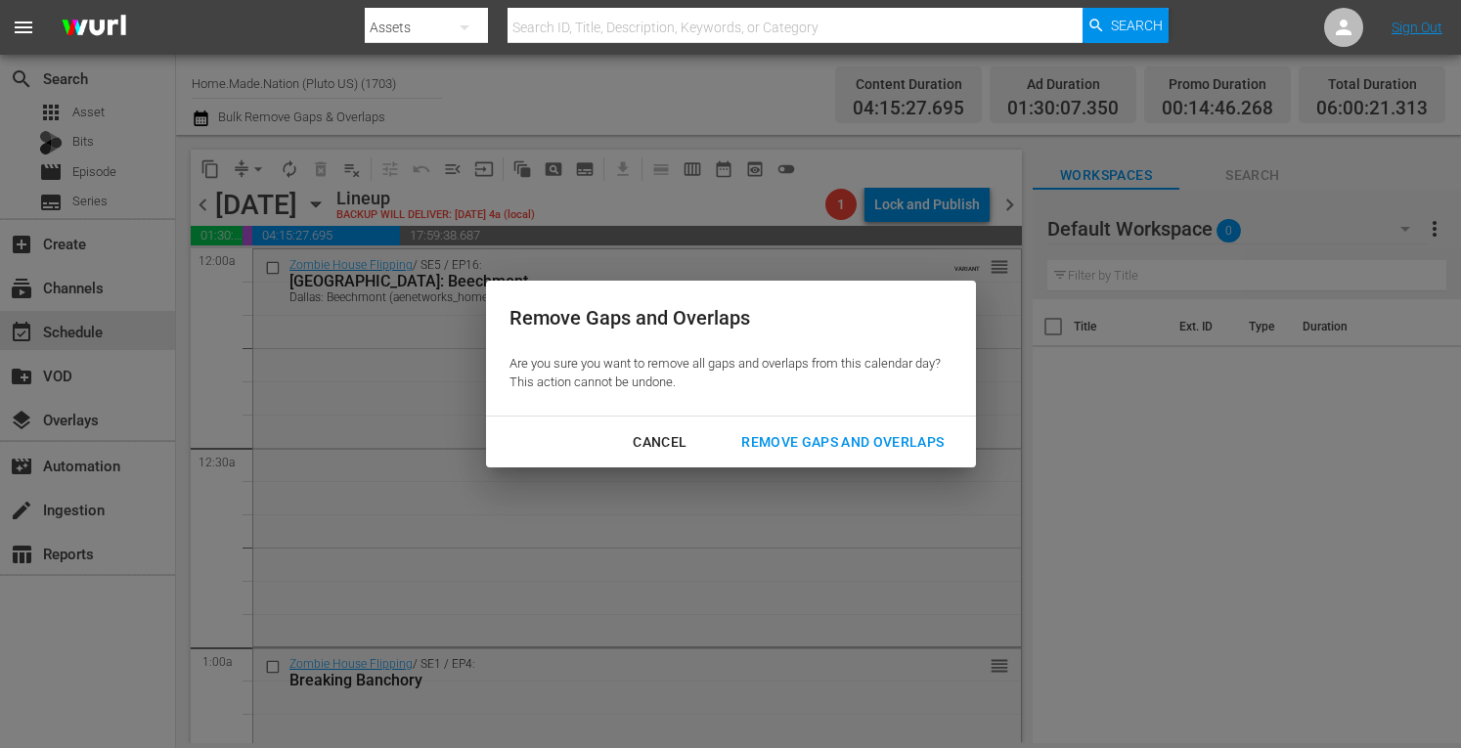
click at [810, 434] on div "Remove Gaps and Overlaps" at bounding box center [843, 442] width 234 height 24
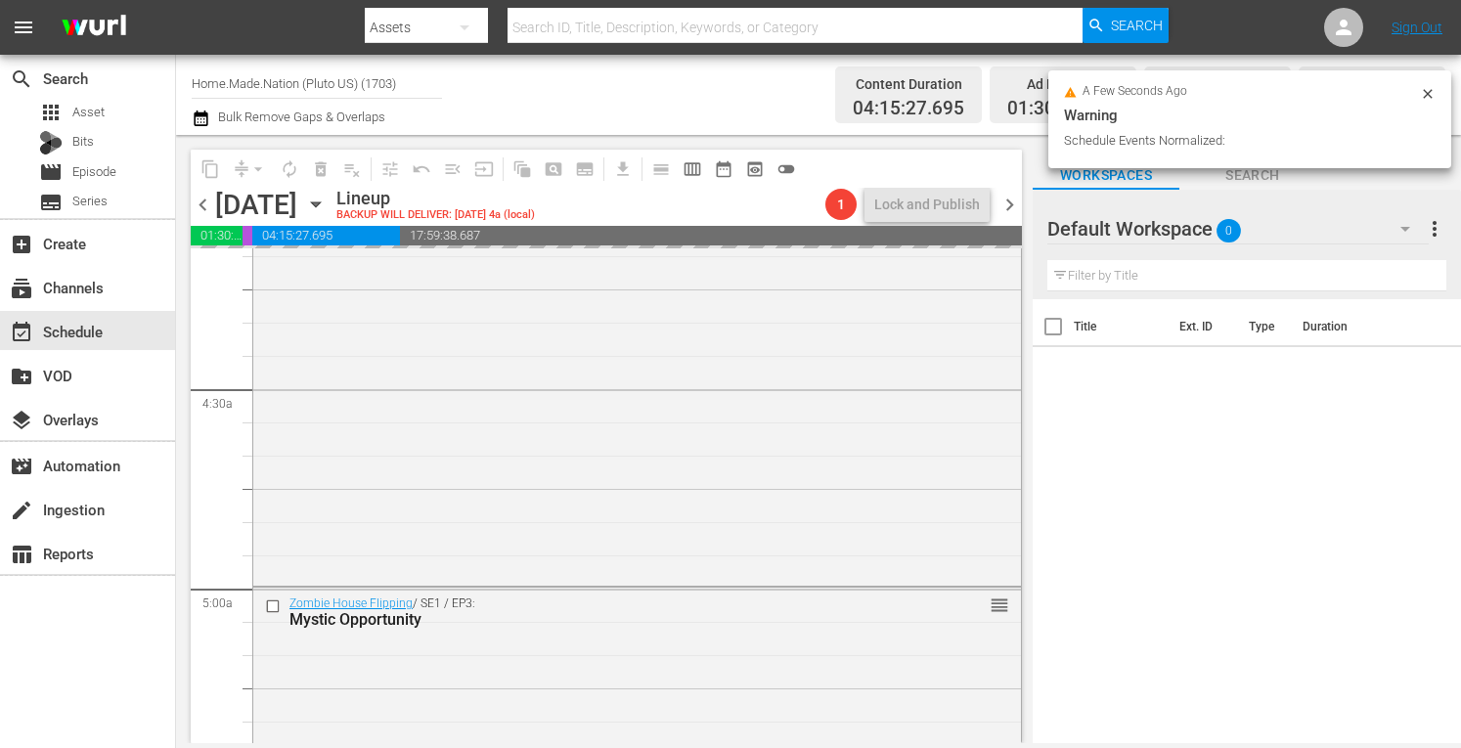
scroll to position [1929, 0]
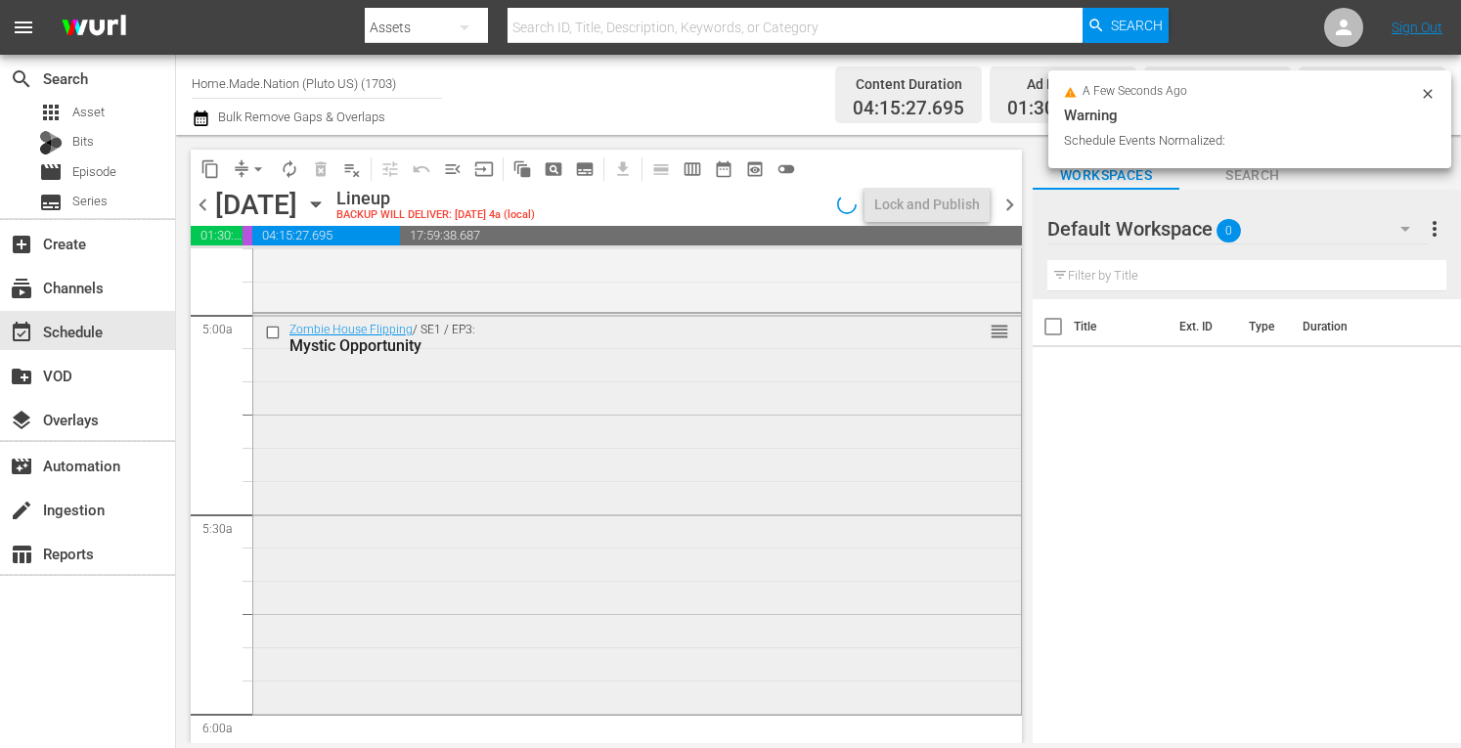
click at [529, 550] on div "Zombie House Flipping / SE1 / EP3: Mystic Opportunity reorder" at bounding box center [637, 513] width 768 height 398
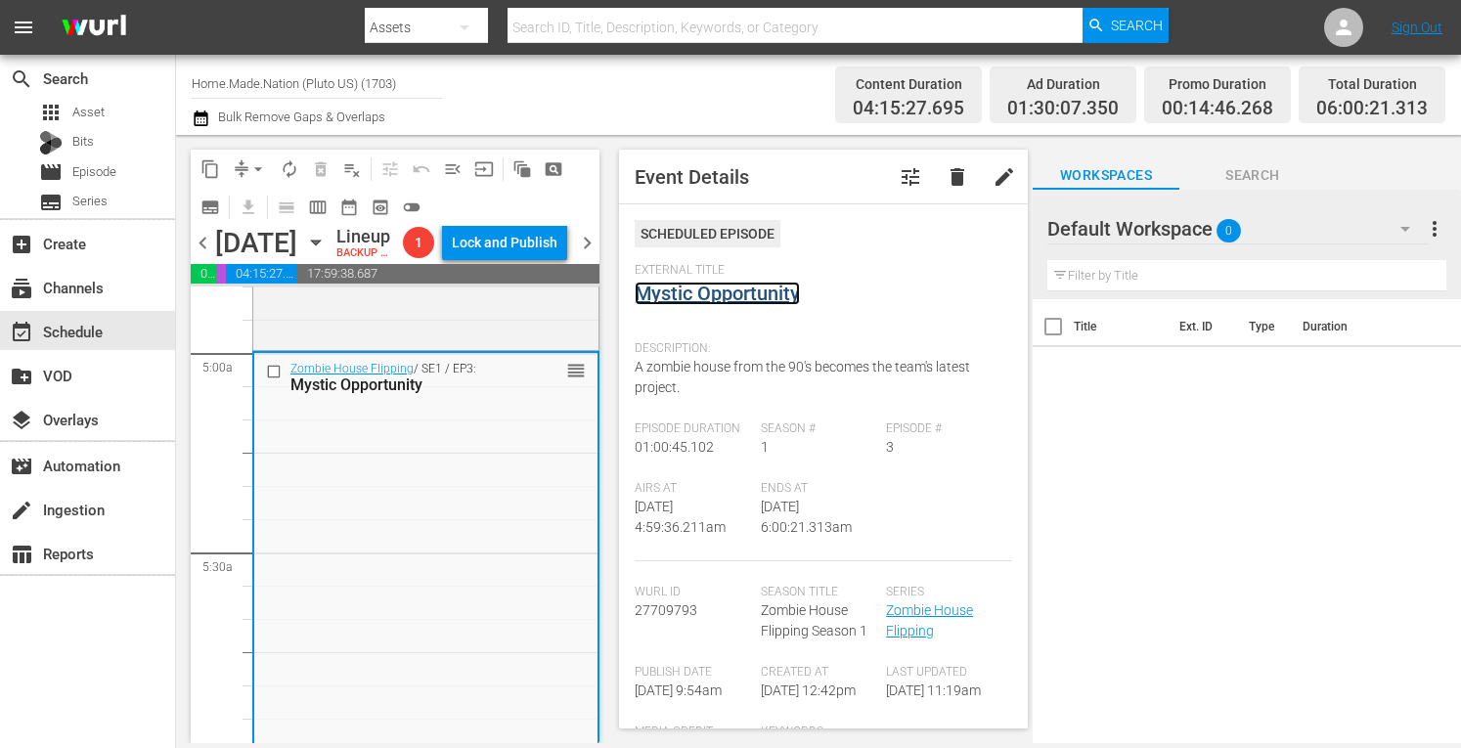
click at [700, 287] on link "Mystic Opportunity" at bounding box center [717, 293] width 165 height 23
click at [257, 165] on span "arrow_drop_down" at bounding box center [258, 169] width 20 height 20
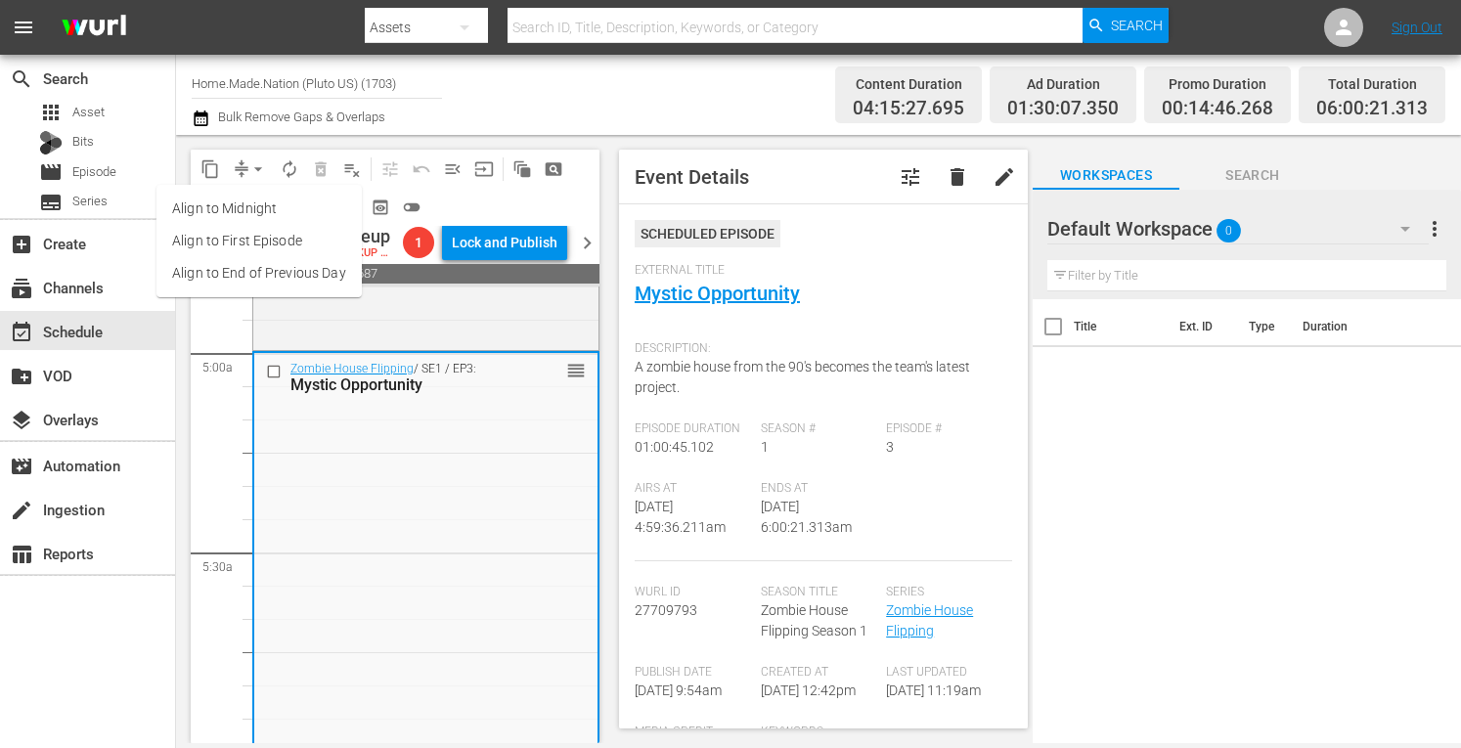
click at [231, 202] on li "Align to Midnight" at bounding box center [258, 209] width 205 height 32
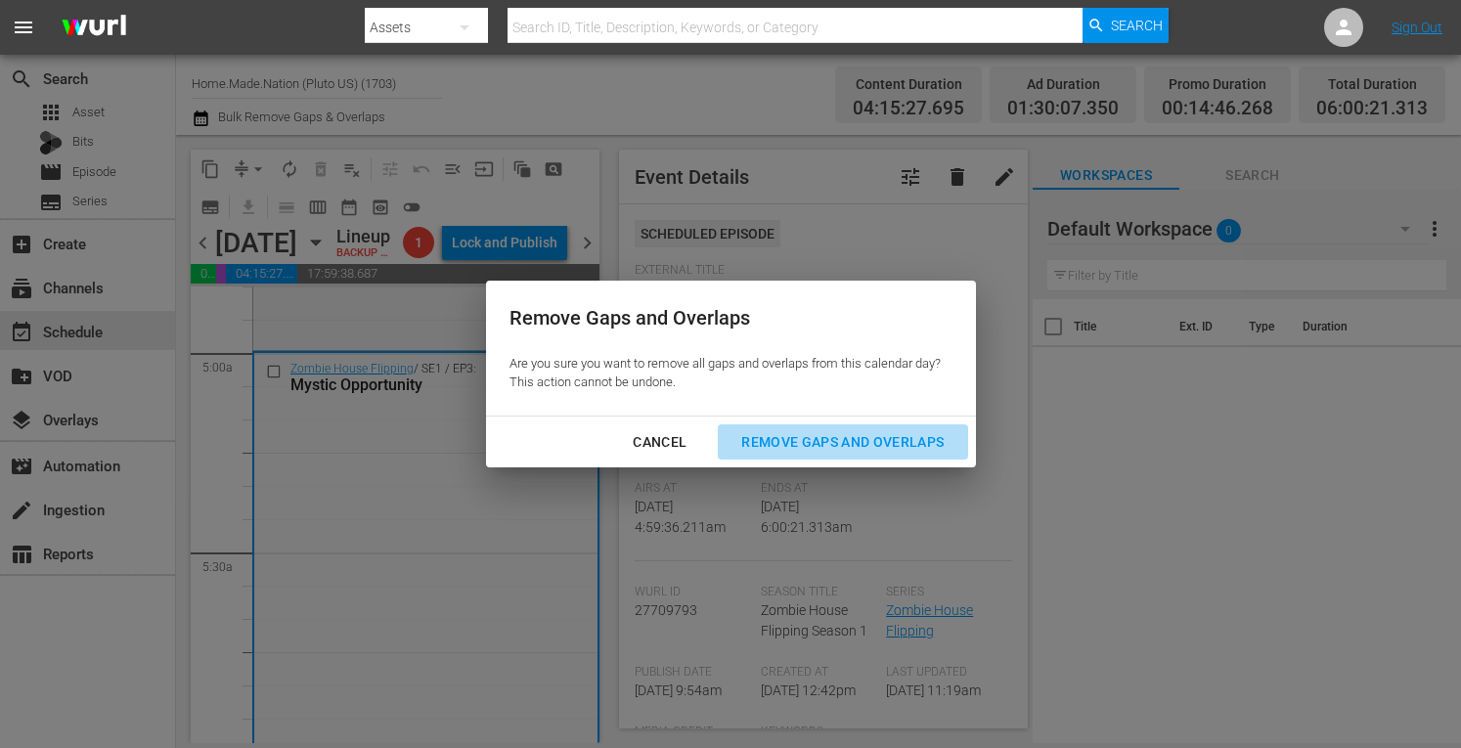
click at [848, 454] on button "Remove Gaps and Overlaps" at bounding box center [842, 442] width 249 height 36
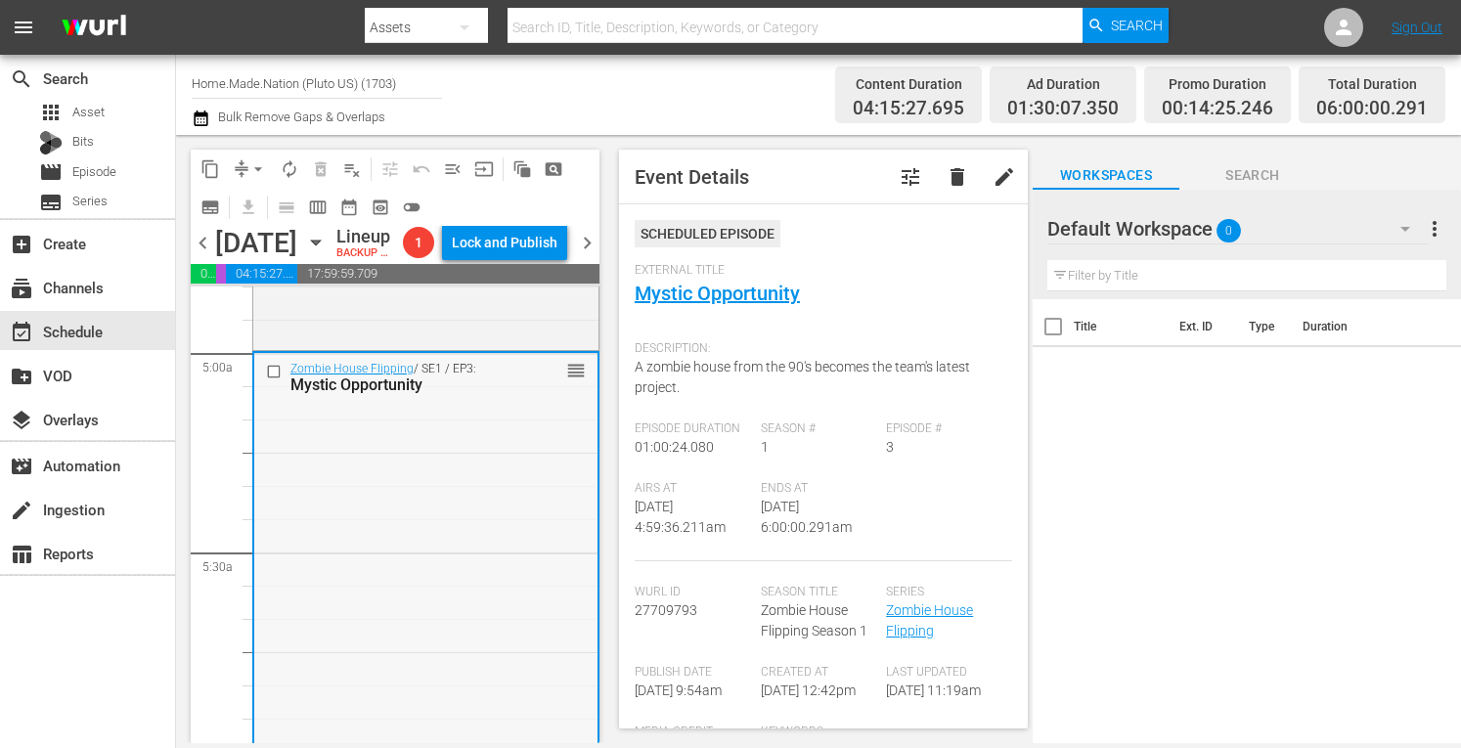
scroll to position [2089, 0]
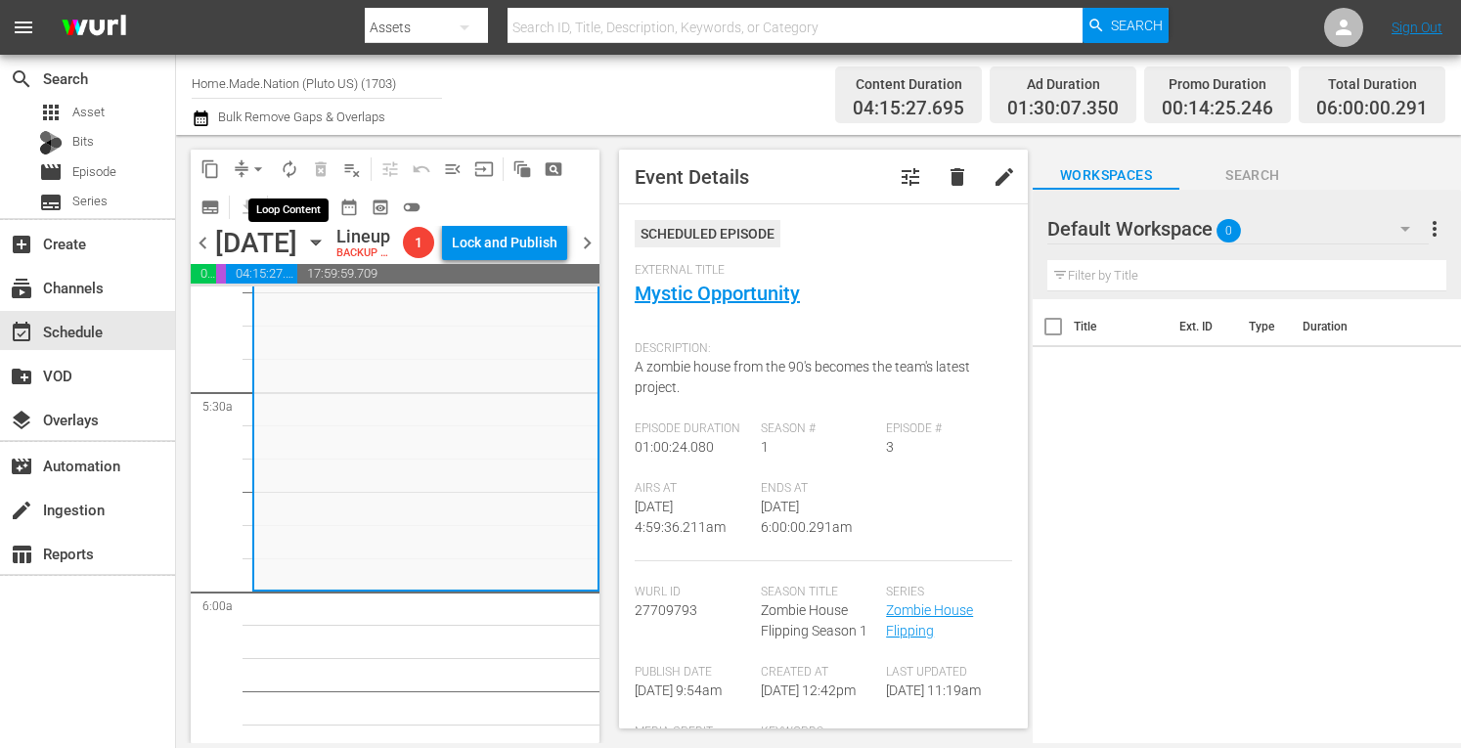
click at [292, 169] on span "autorenew_outlined" at bounding box center [290, 169] width 20 height 20
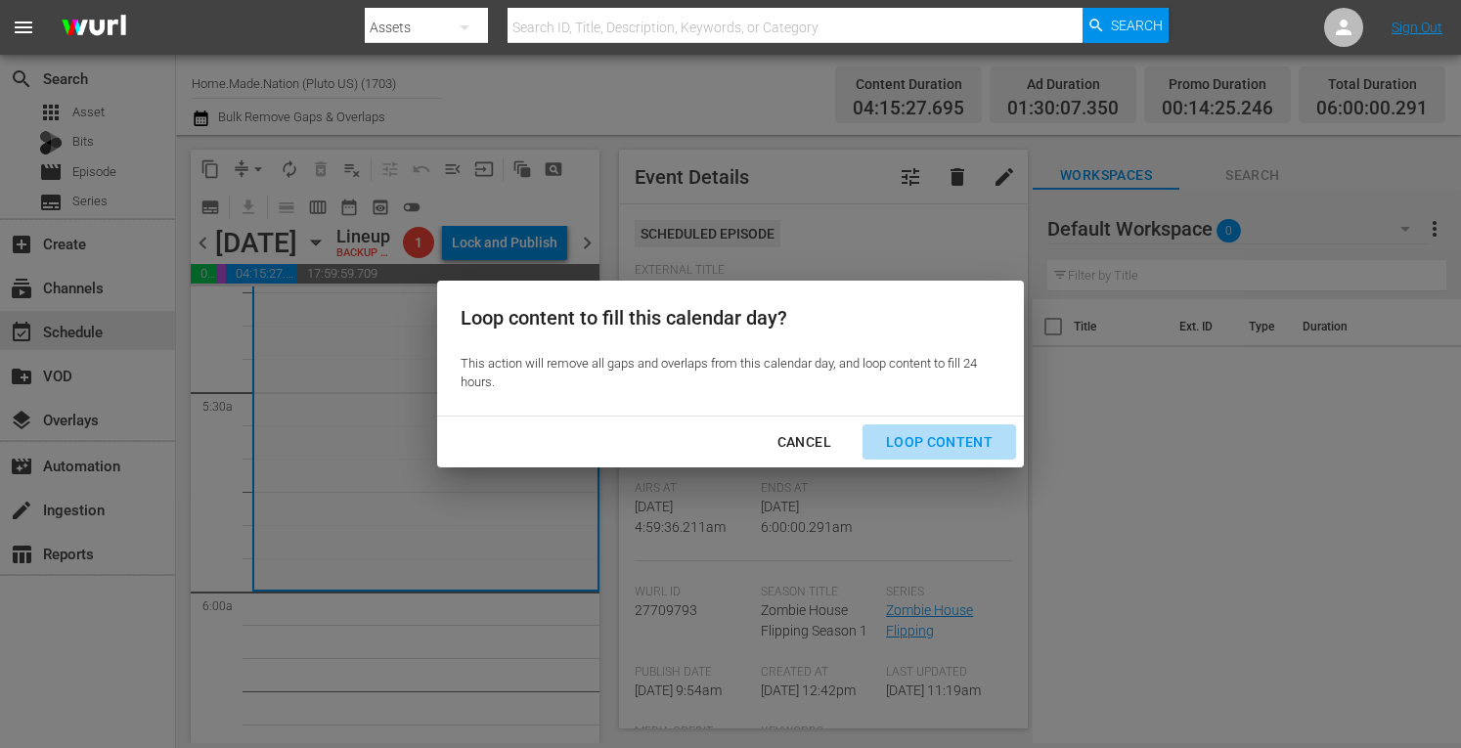
click at [973, 432] on div "Loop Content" at bounding box center [939, 442] width 138 height 24
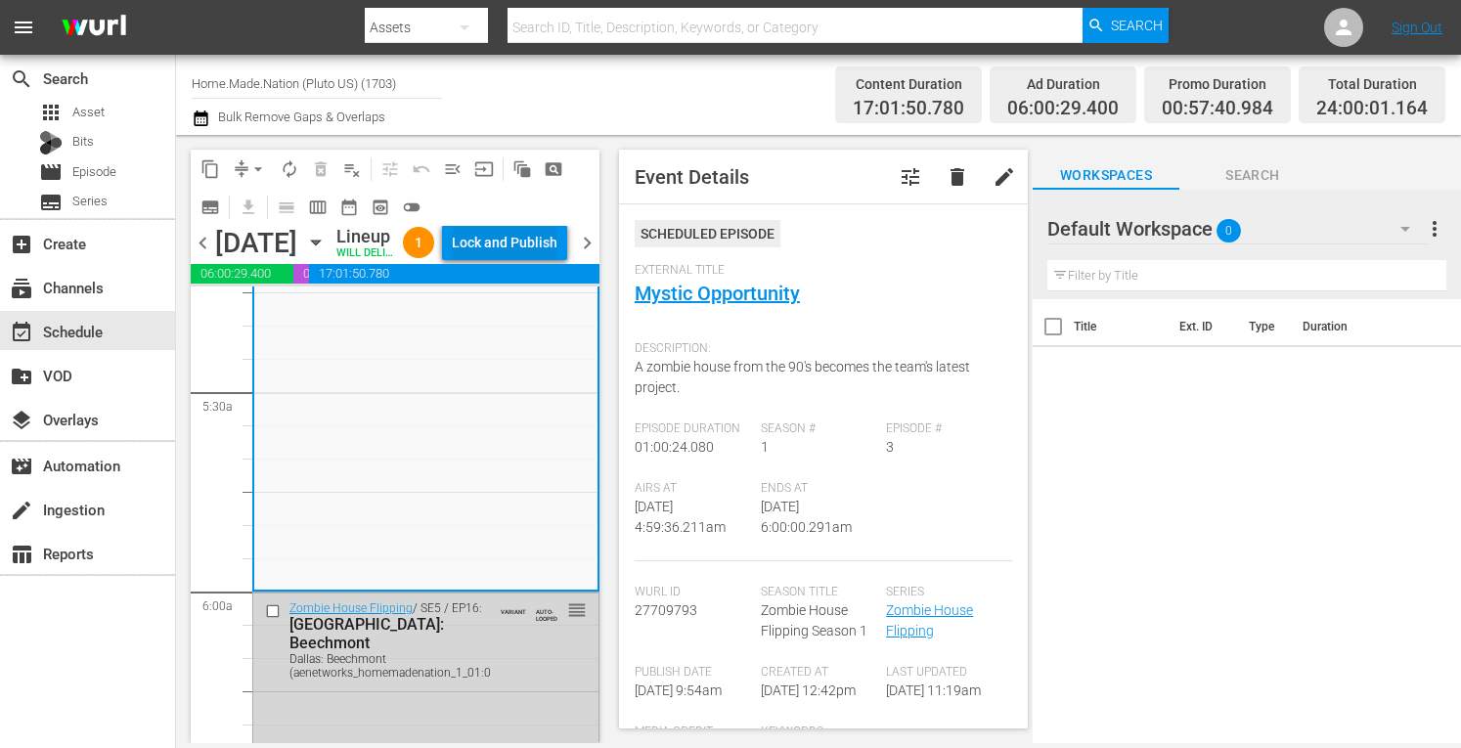
click at [492, 260] on div "Lock and Publish" at bounding box center [505, 242] width 106 height 35
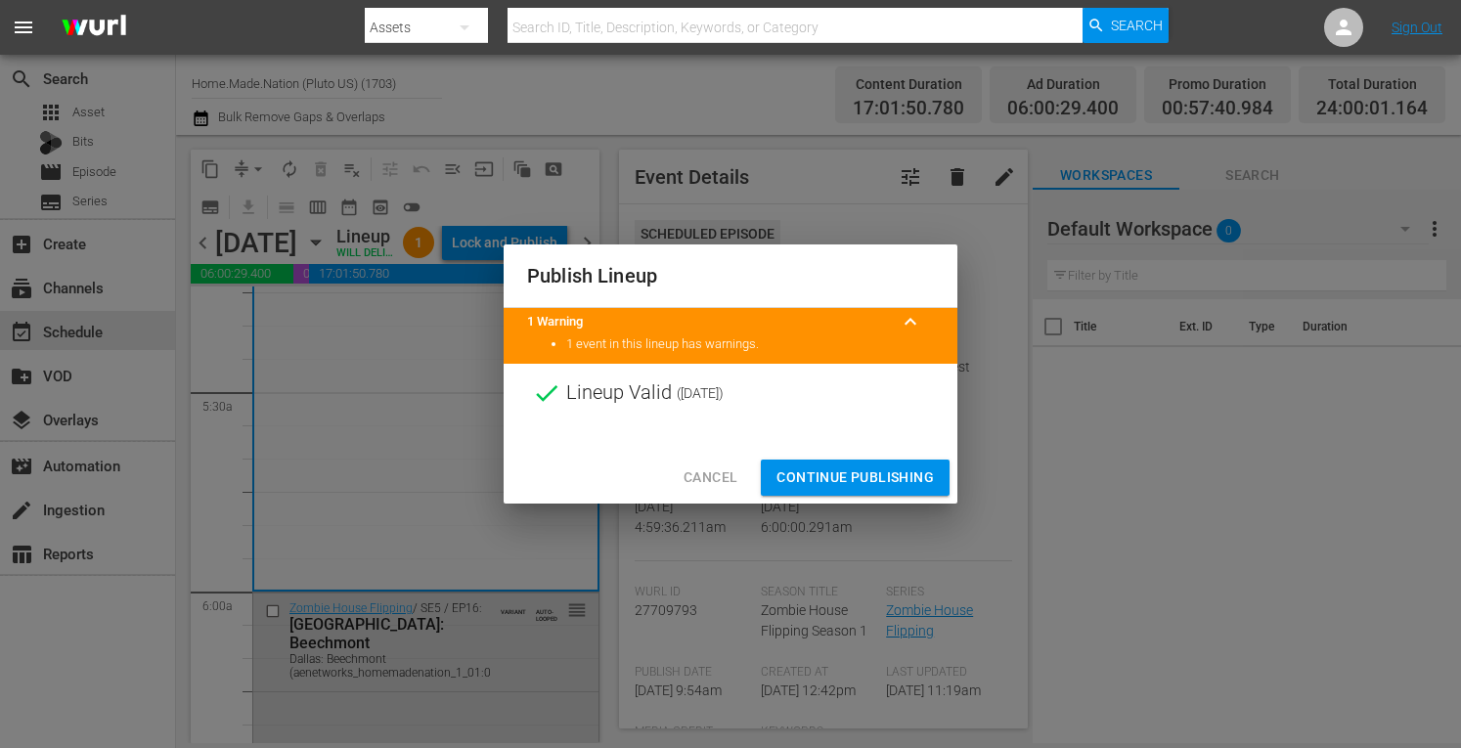
click at [888, 472] on span "Continue Publishing" at bounding box center [855, 478] width 157 height 24
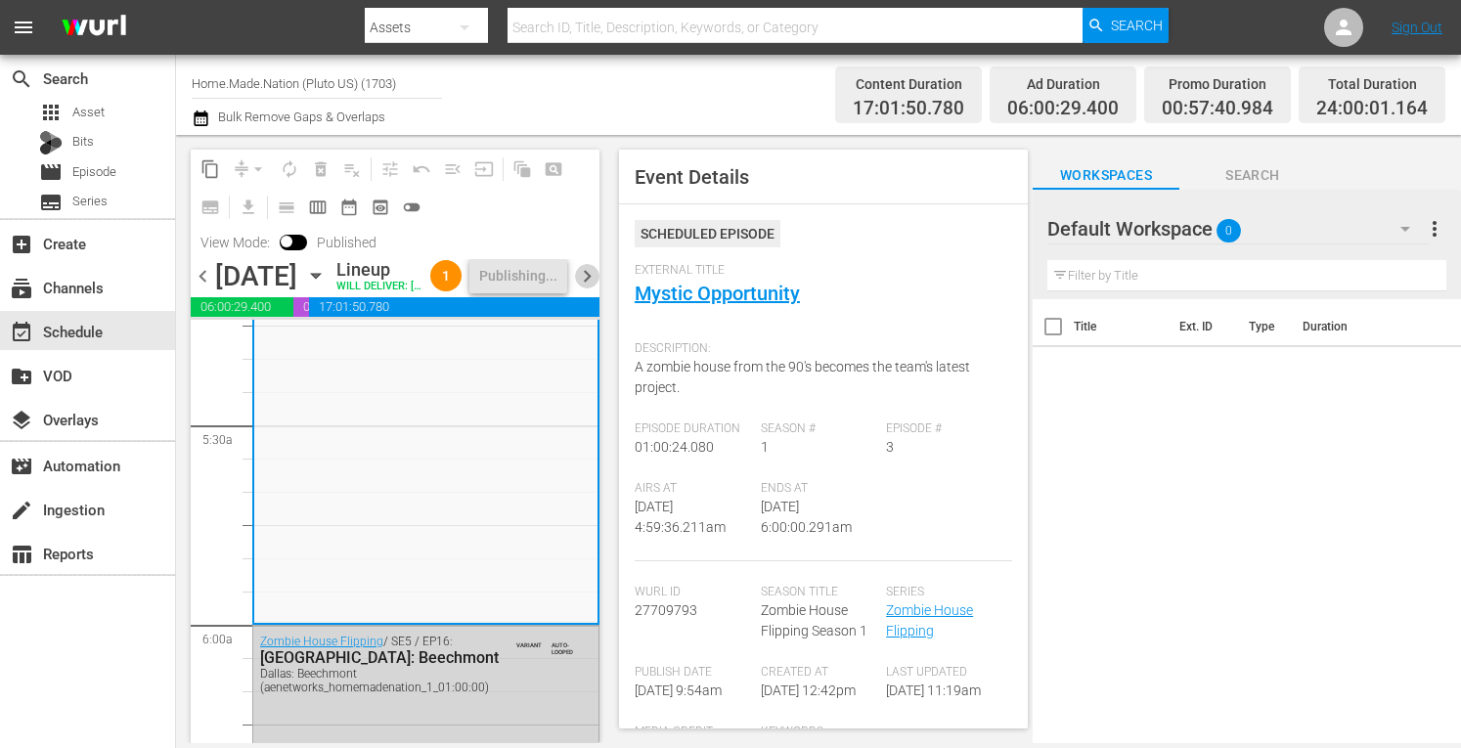
click at [582, 289] on span "chevron_right" at bounding box center [587, 276] width 24 height 24
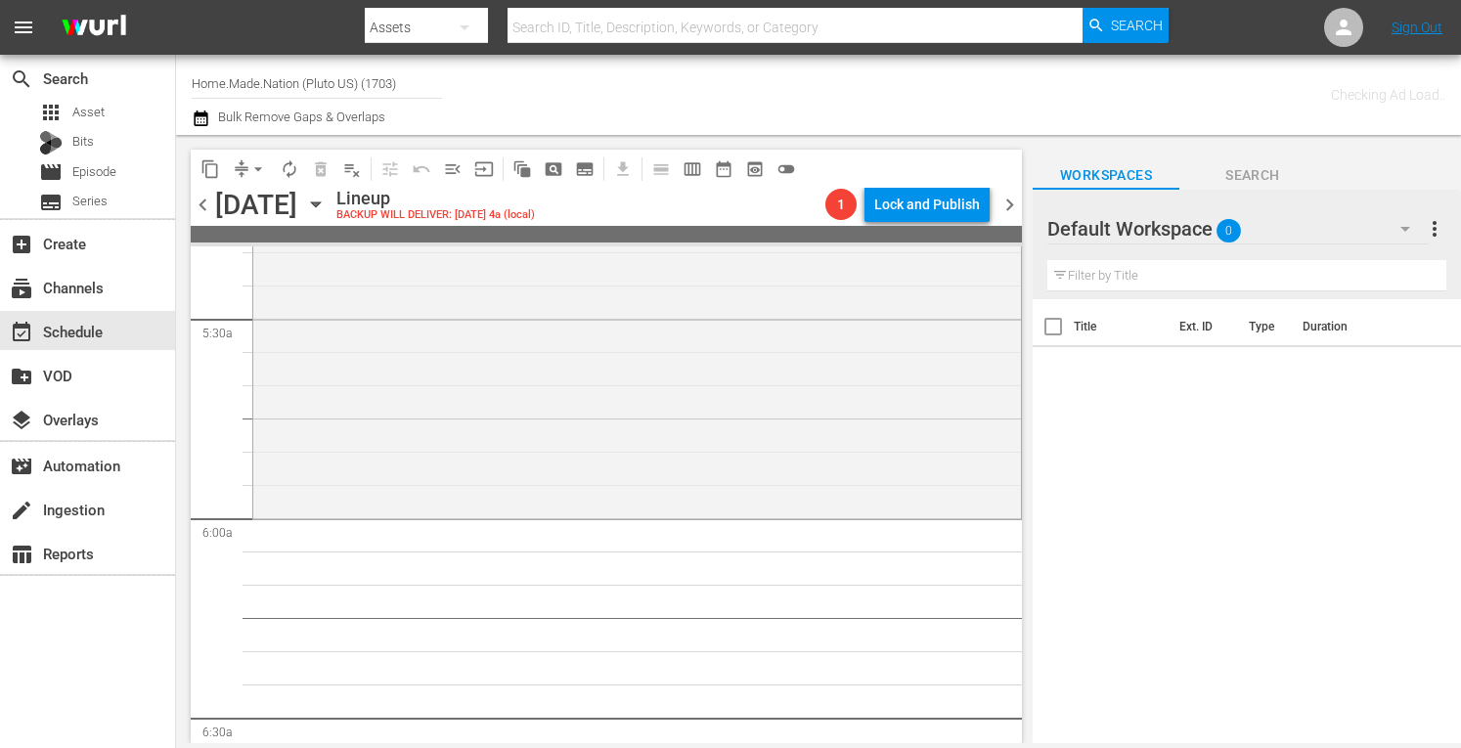
scroll to position [2089, 0]
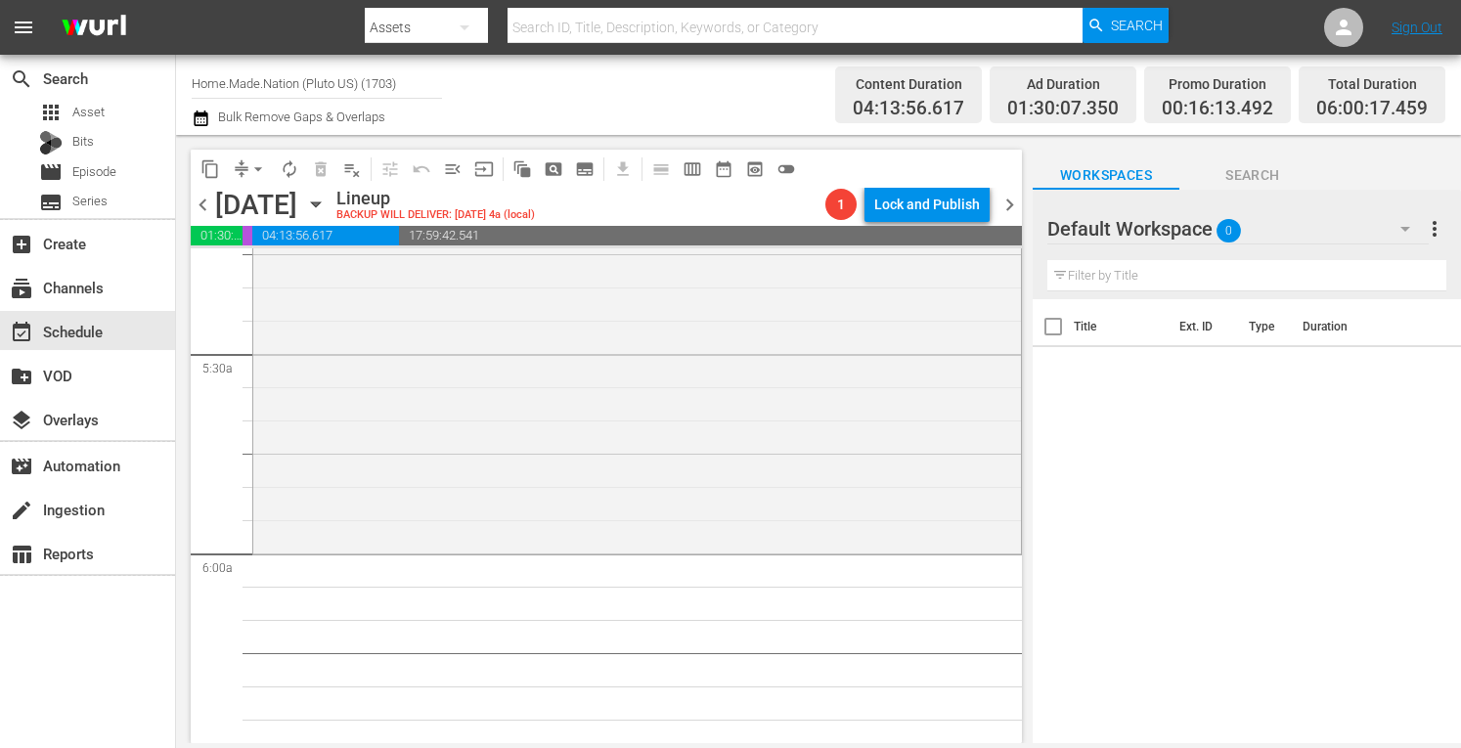
click at [571, 363] on div "Zombie House Flipping / SE2 / EP10: A Hundred Year Old Can of Worms reorder" at bounding box center [637, 354] width 768 height 394
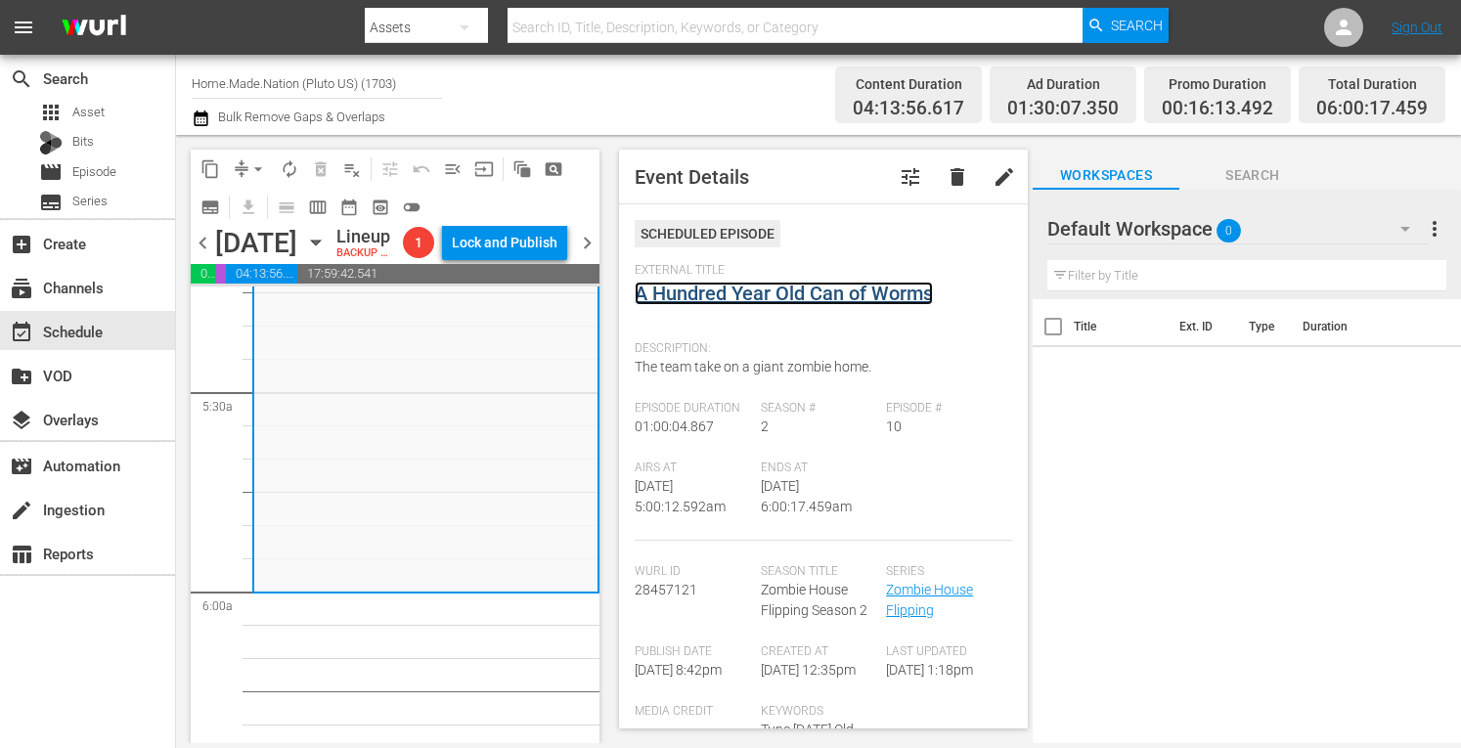
click at [698, 292] on link "A Hundred Year Old Can of Worms" at bounding box center [784, 293] width 298 height 23
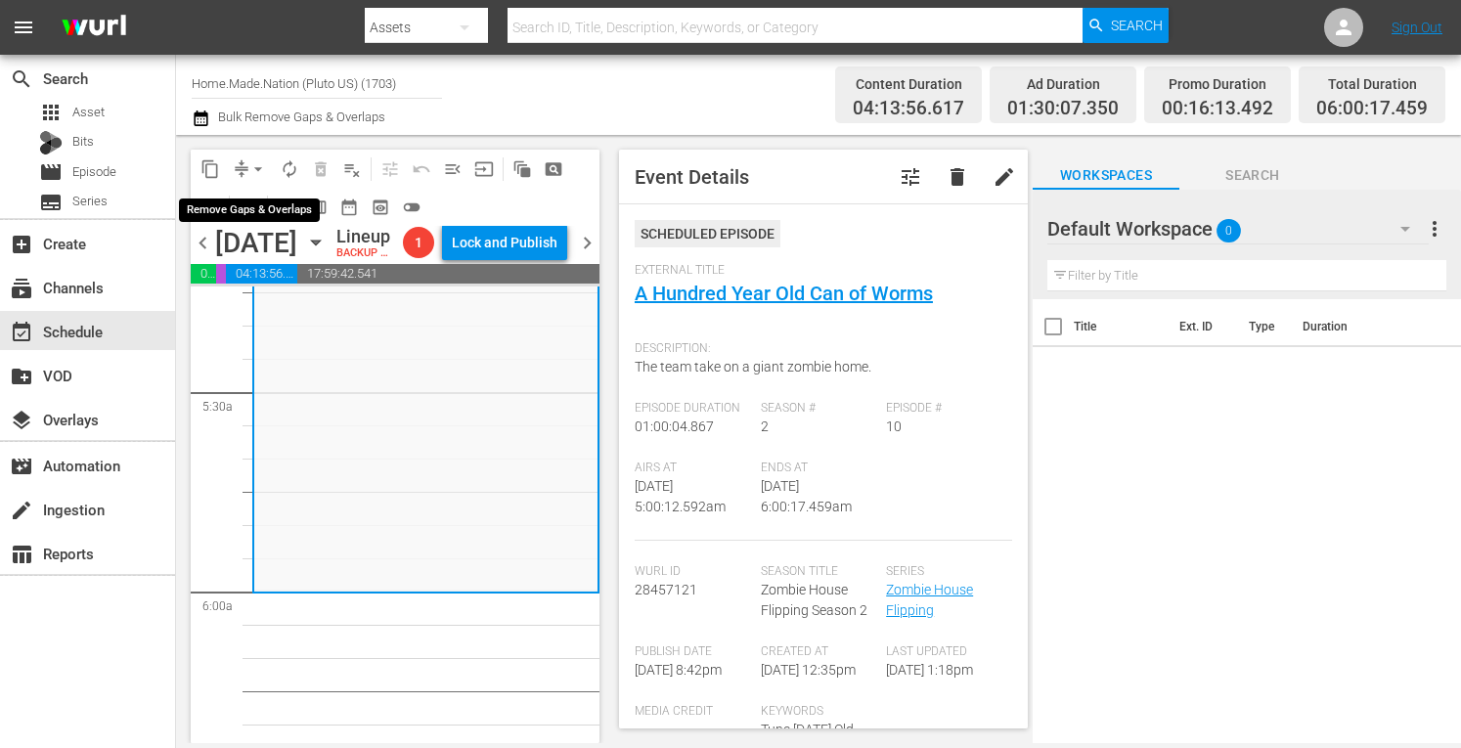
click at [262, 165] on span "arrow_drop_down" at bounding box center [258, 169] width 20 height 20
click at [232, 200] on li "Align to Midnight" at bounding box center [258, 209] width 161 height 32
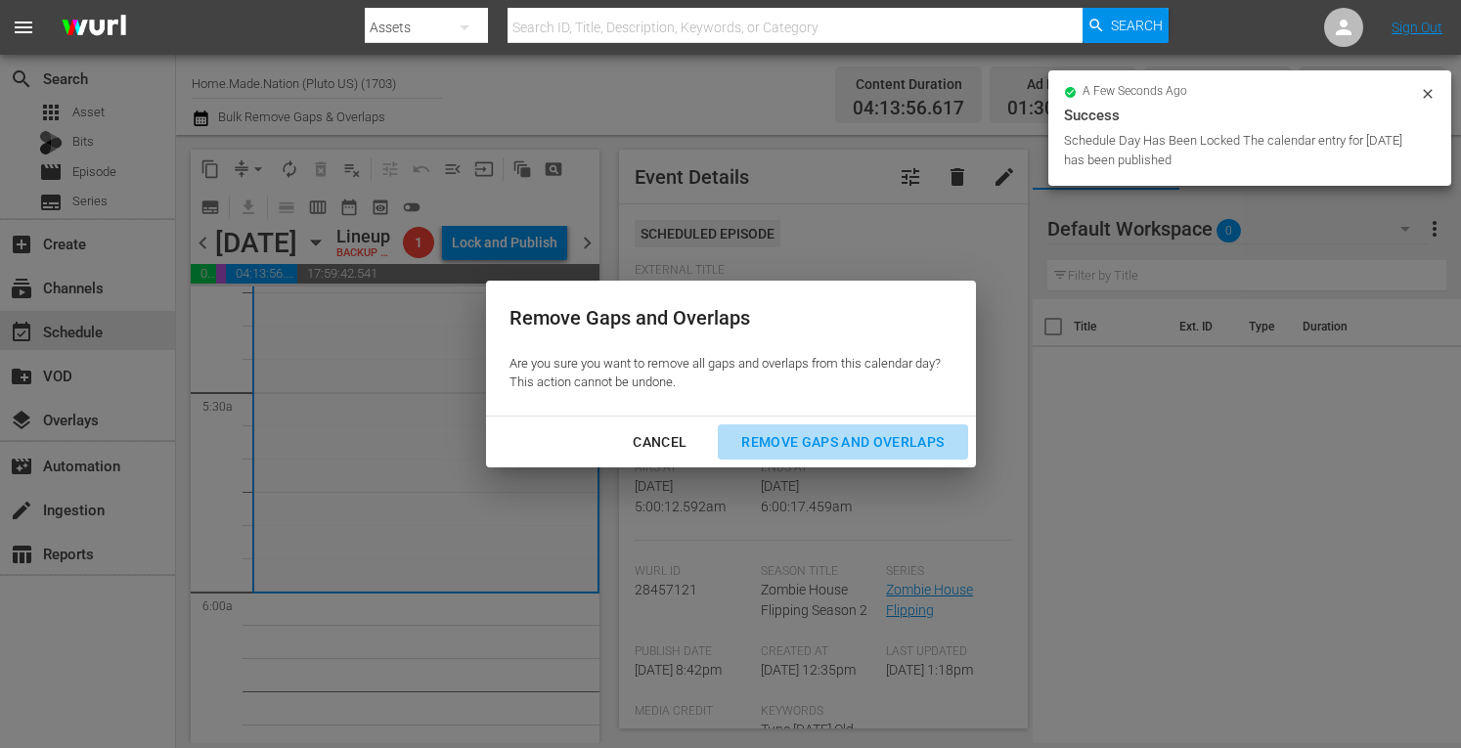
click at [835, 442] on div "Remove Gaps and Overlaps" at bounding box center [843, 442] width 234 height 24
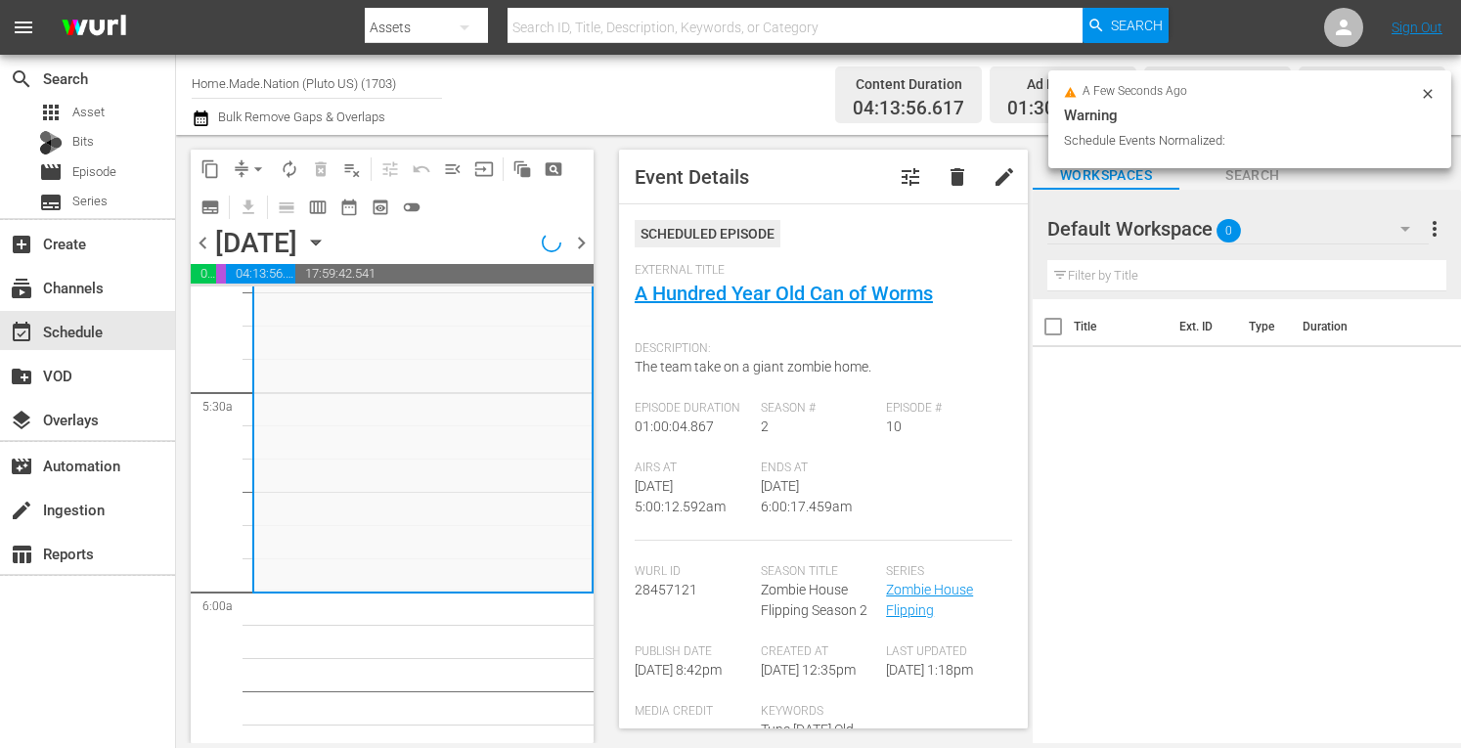
scroll to position [2056, 0]
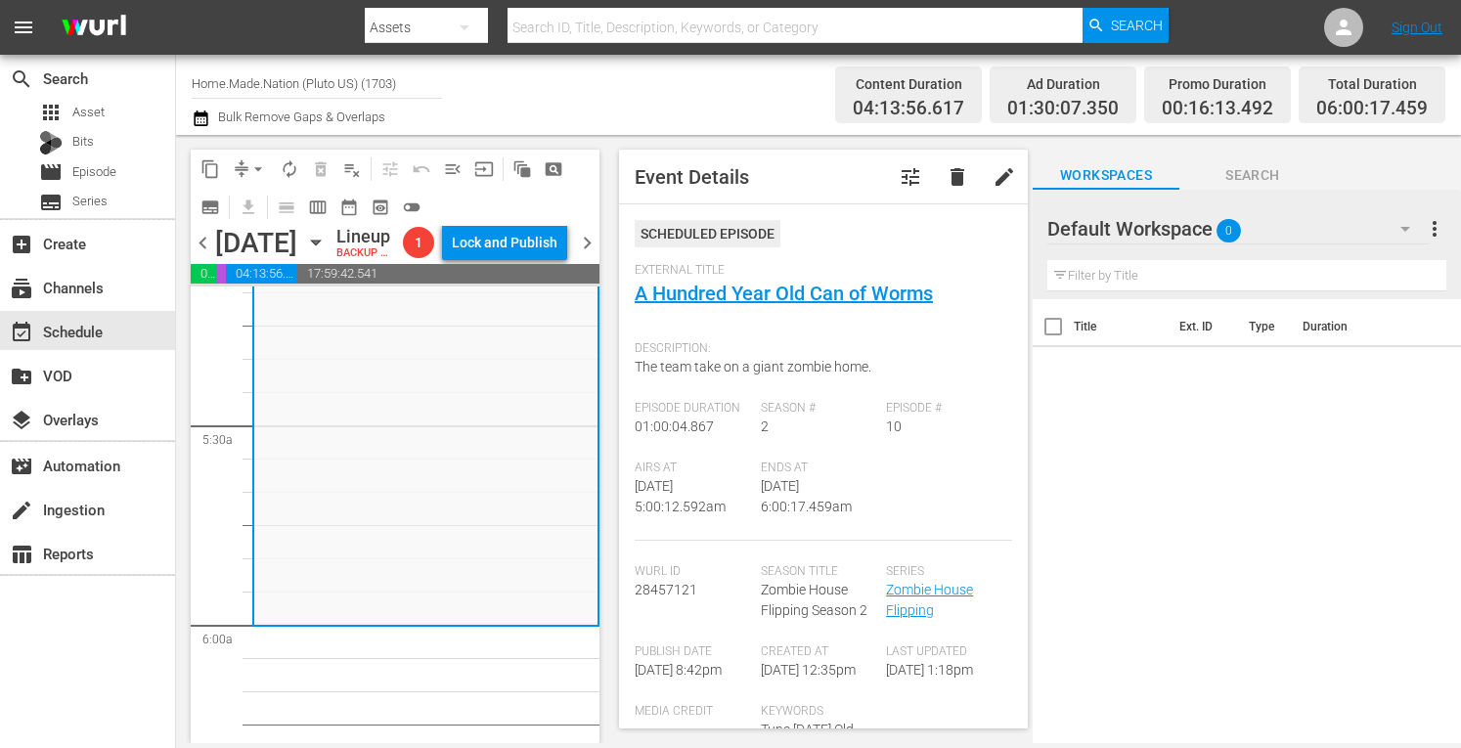
click at [246, 160] on button "arrow_drop_down" at bounding box center [258, 169] width 31 height 31
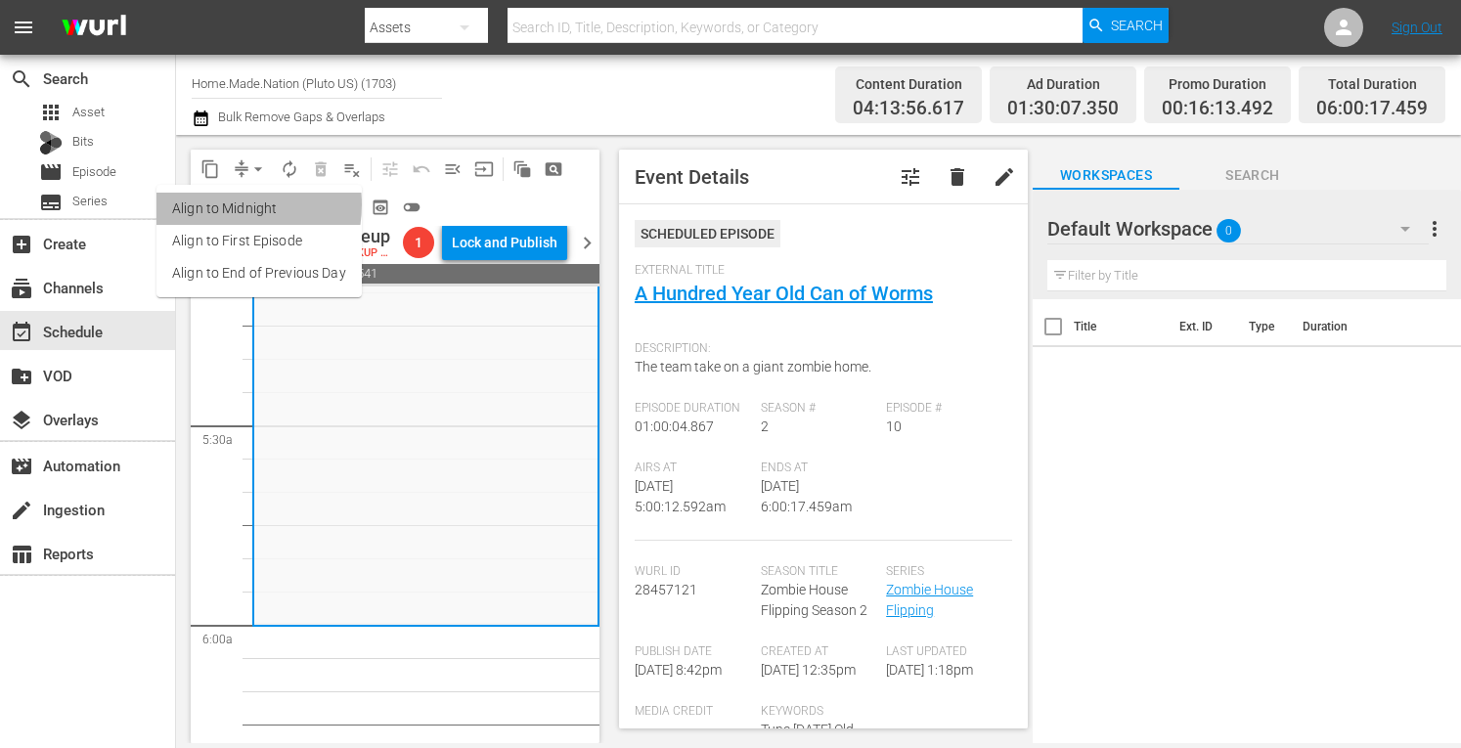
click at [221, 204] on li "Align to Midnight" at bounding box center [258, 209] width 205 height 32
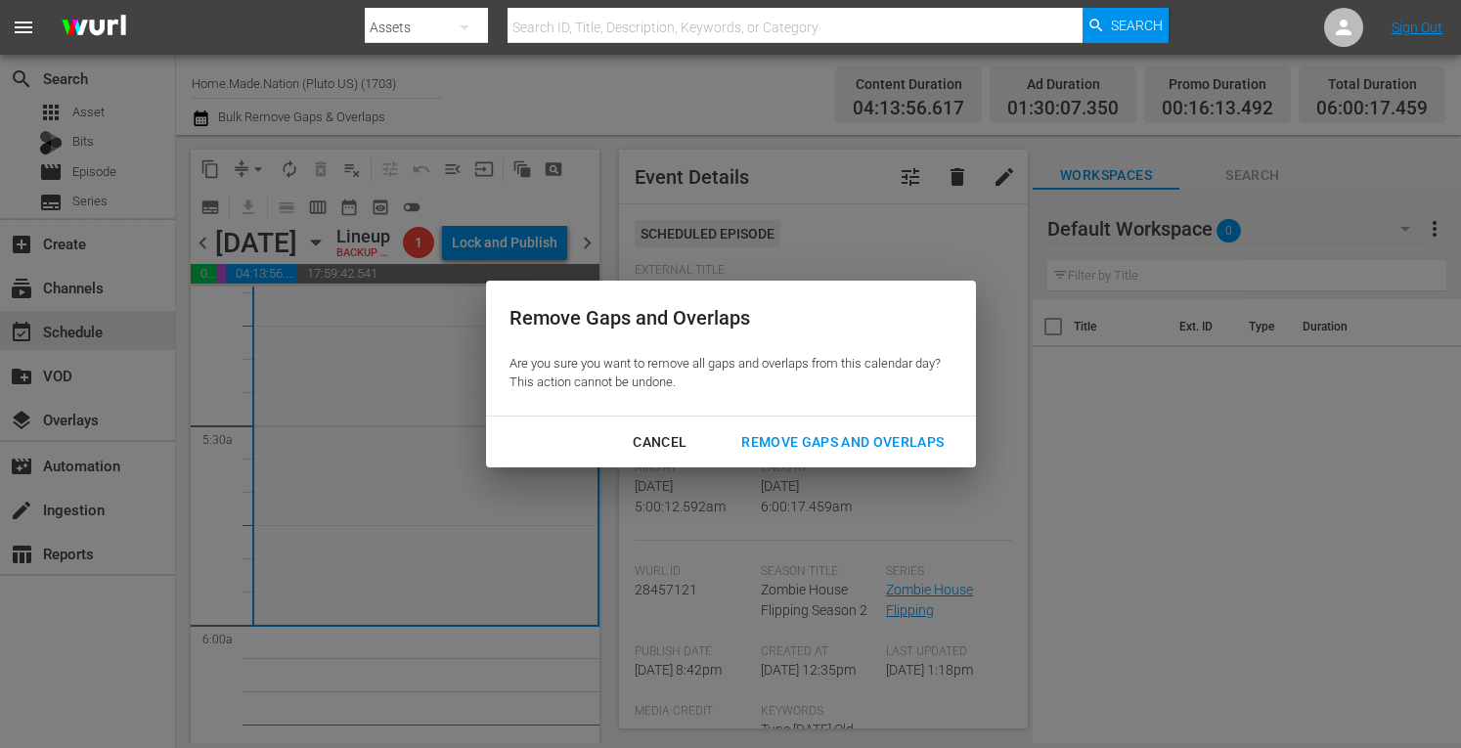
click at [820, 433] on div "Remove Gaps and Overlaps" at bounding box center [843, 442] width 234 height 24
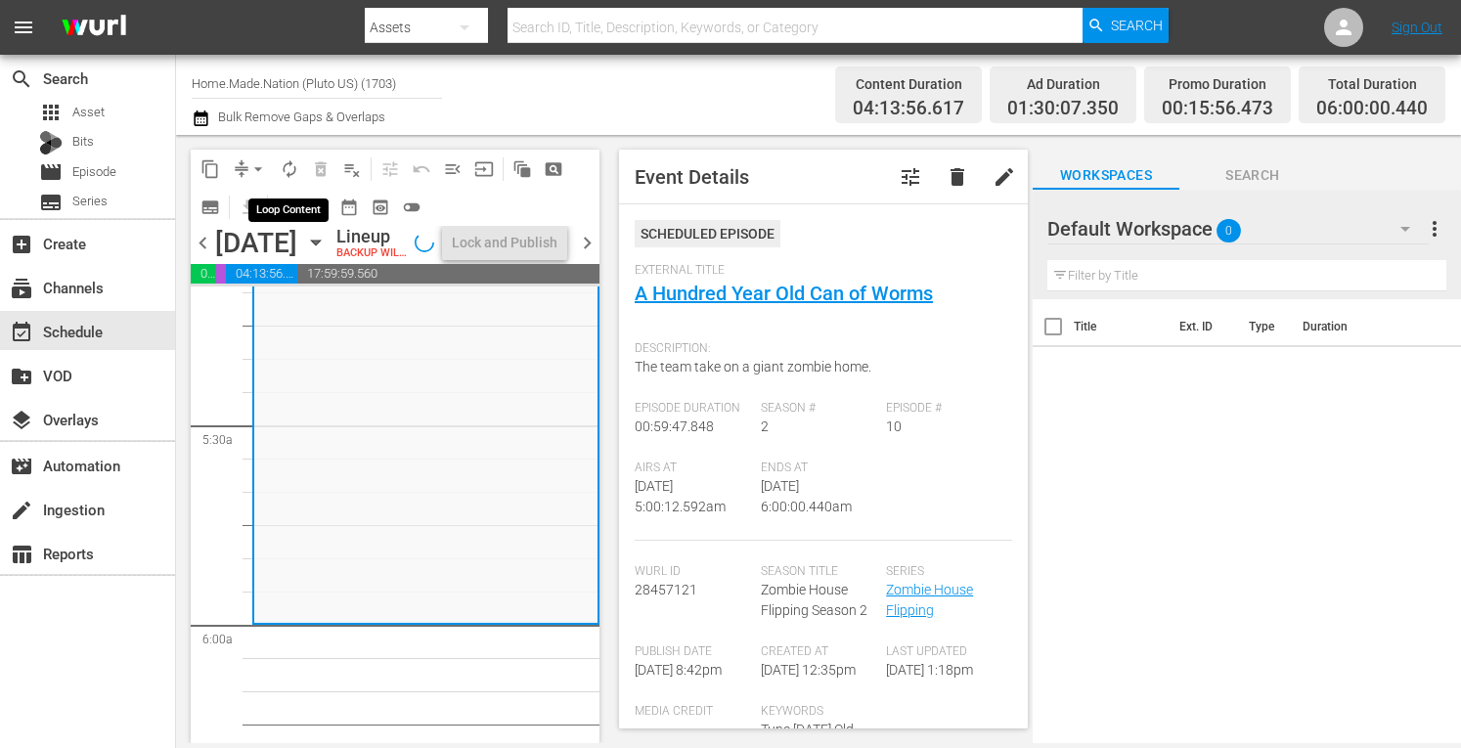
click at [286, 169] on span "autorenew_outlined" at bounding box center [290, 169] width 20 height 20
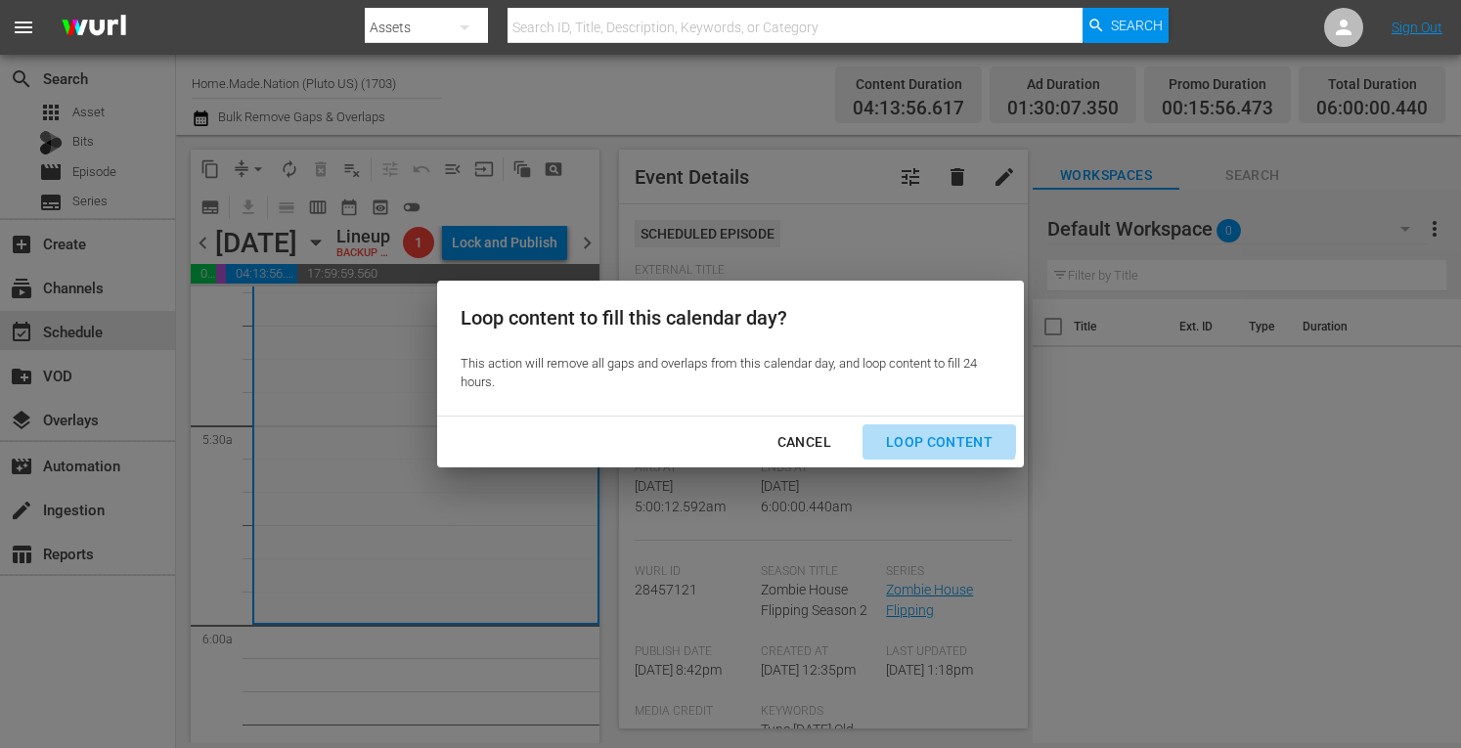
click at [927, 439] on div "Loop Content" at bounding box center [939, 442] width 138 height 24
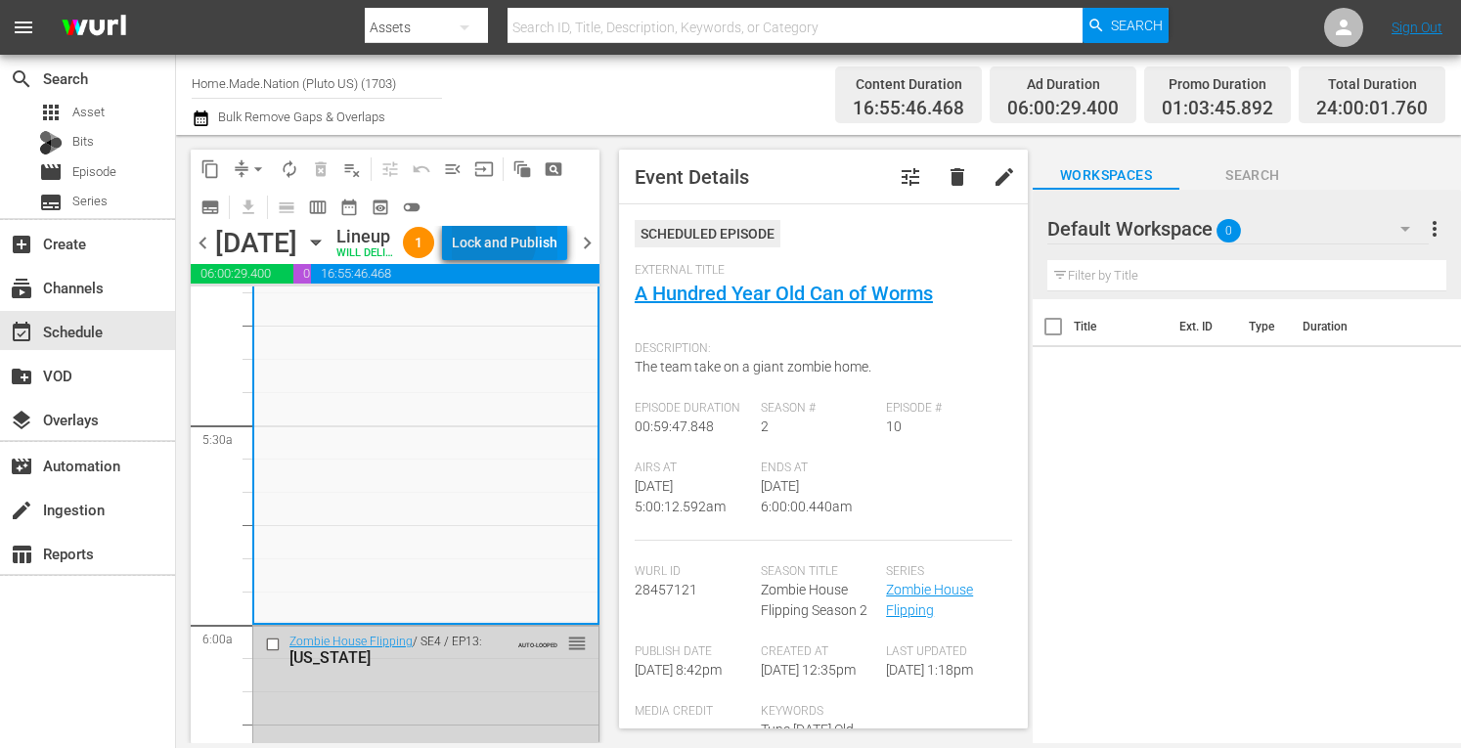
click at [536, 259] on div "Lock and Publish" at bounding box center [505, 242] width 106 height 35
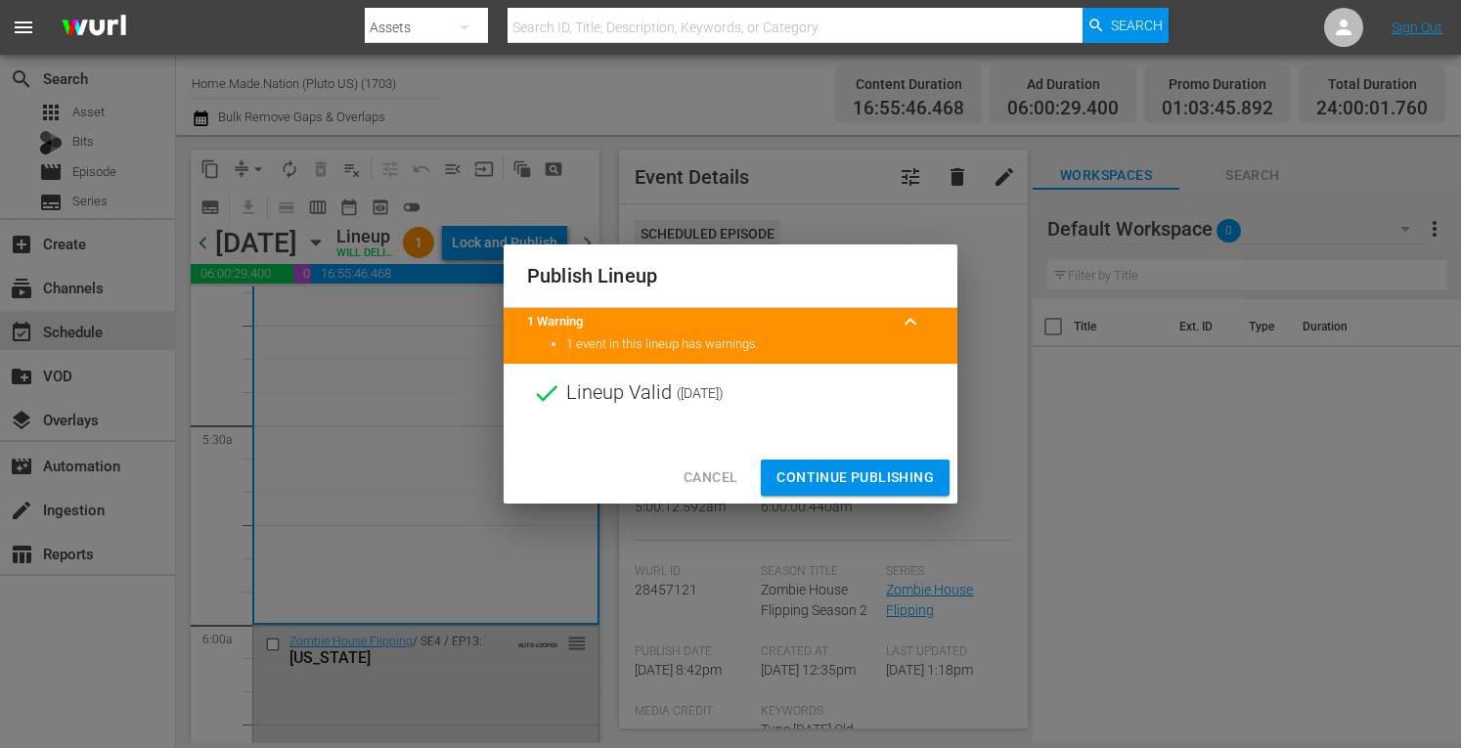
click at [808, 465] on button "Continue Publishing" at bounding box center [855, 478] width 189 height 36
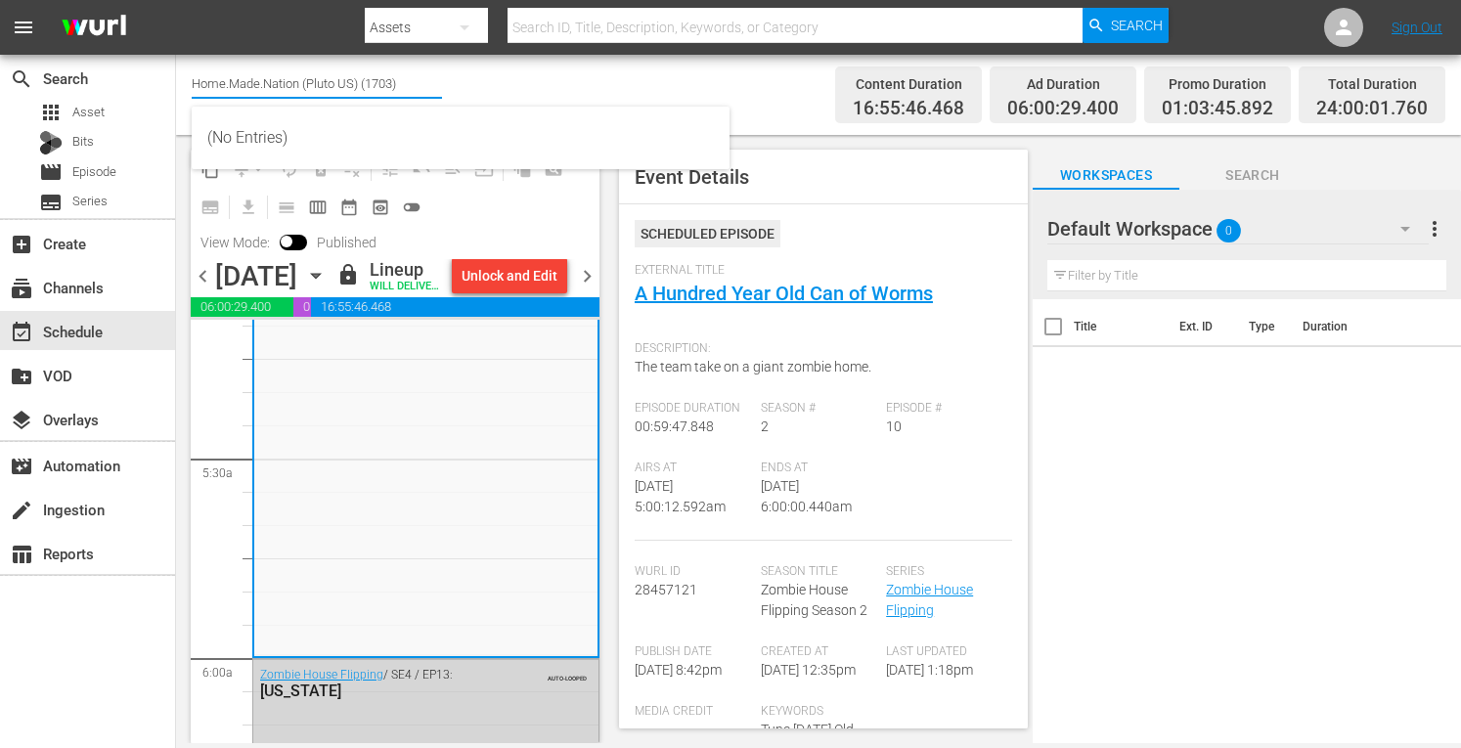
click at [276, 89] on input "Home.Made.Nation (Pluto US) (1703)" at bounding box center [317, 83] width 250 height 47
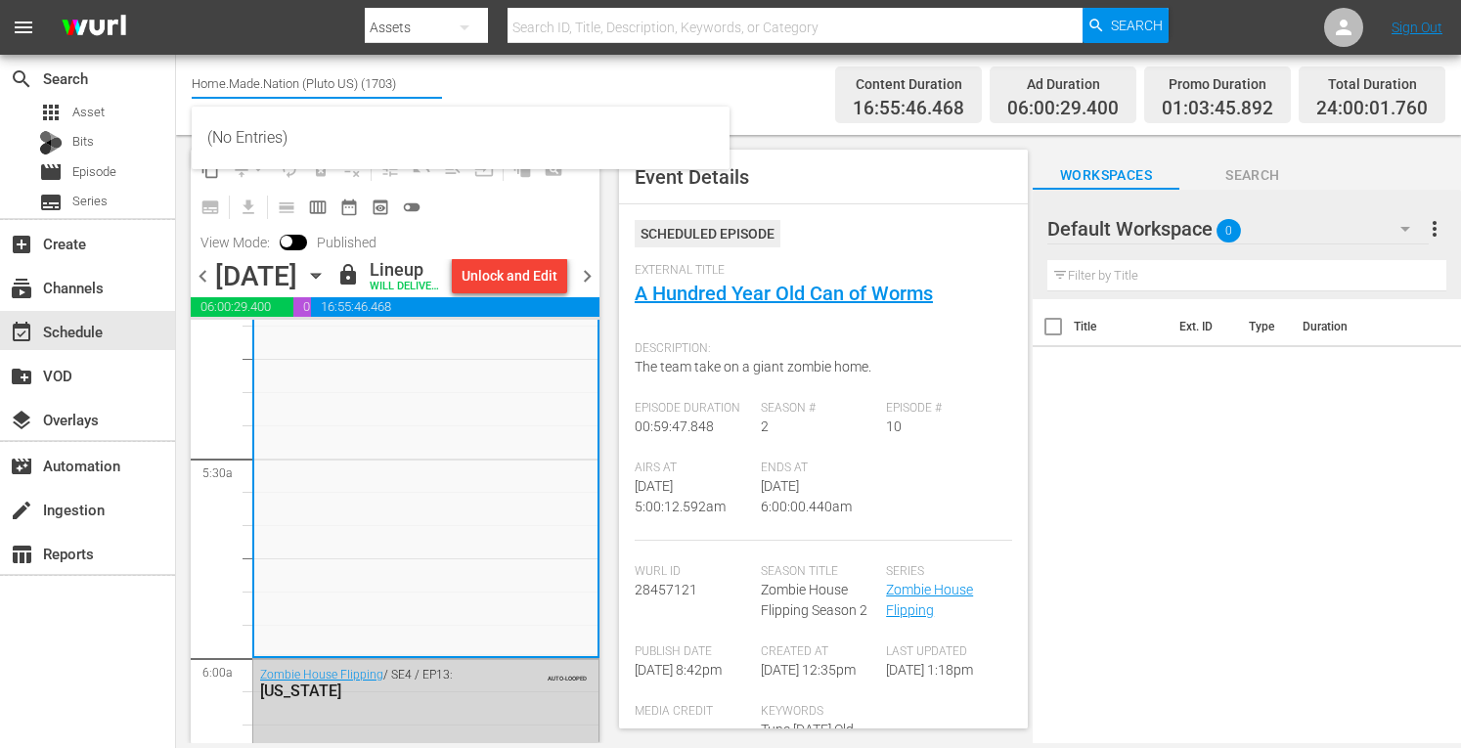
click at [276, 89] on input "Home.Made.Nation (Pluto US) (1703)" at bounding box center [317, 83] width 250 height 47
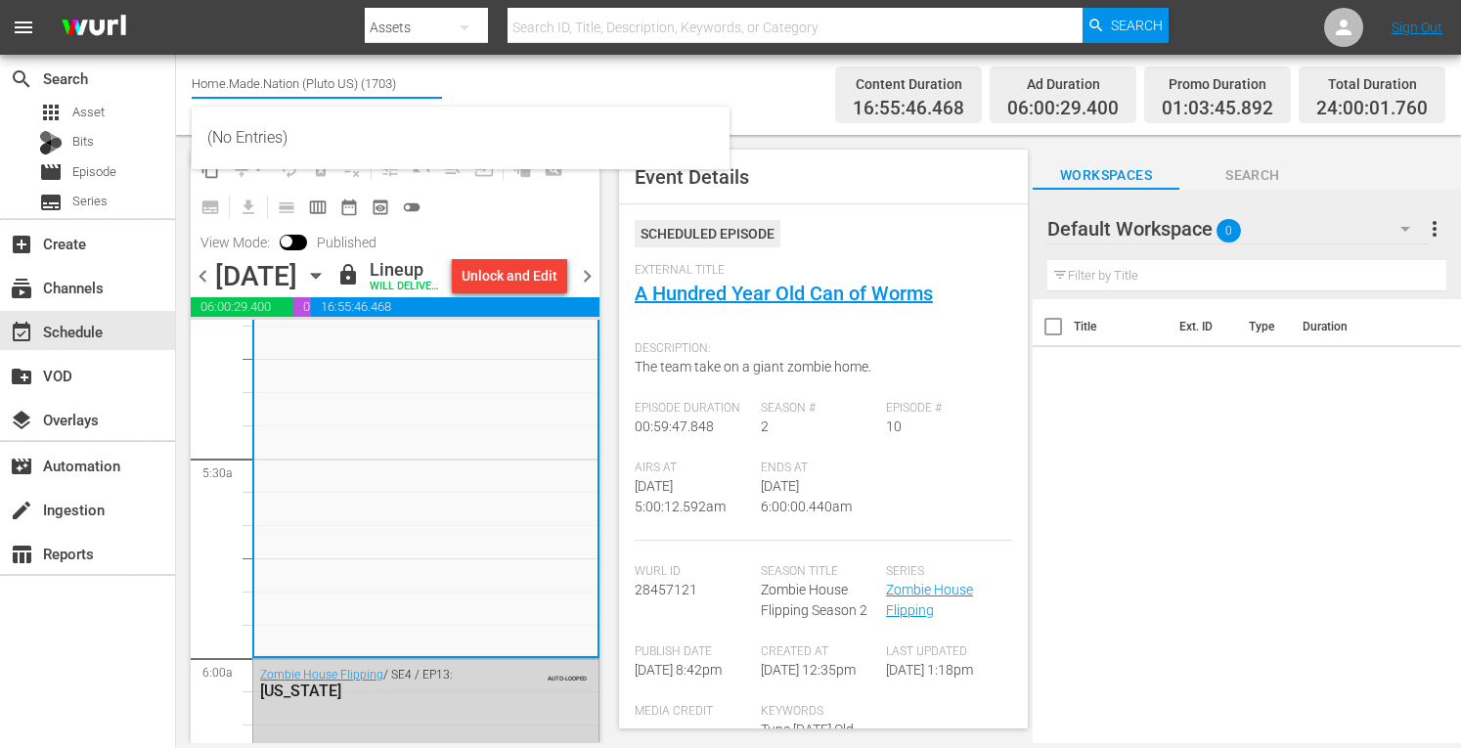
click at [276, 89] on input "Home.Made.Nation (Pluto US) (1703)" at bounding box center [317, 83] width 250 height 47
click at [211, 85] on input "Home.Made.Nation (Pluto US) (1703)" at bounding box center [317, 83] width 250 height 47
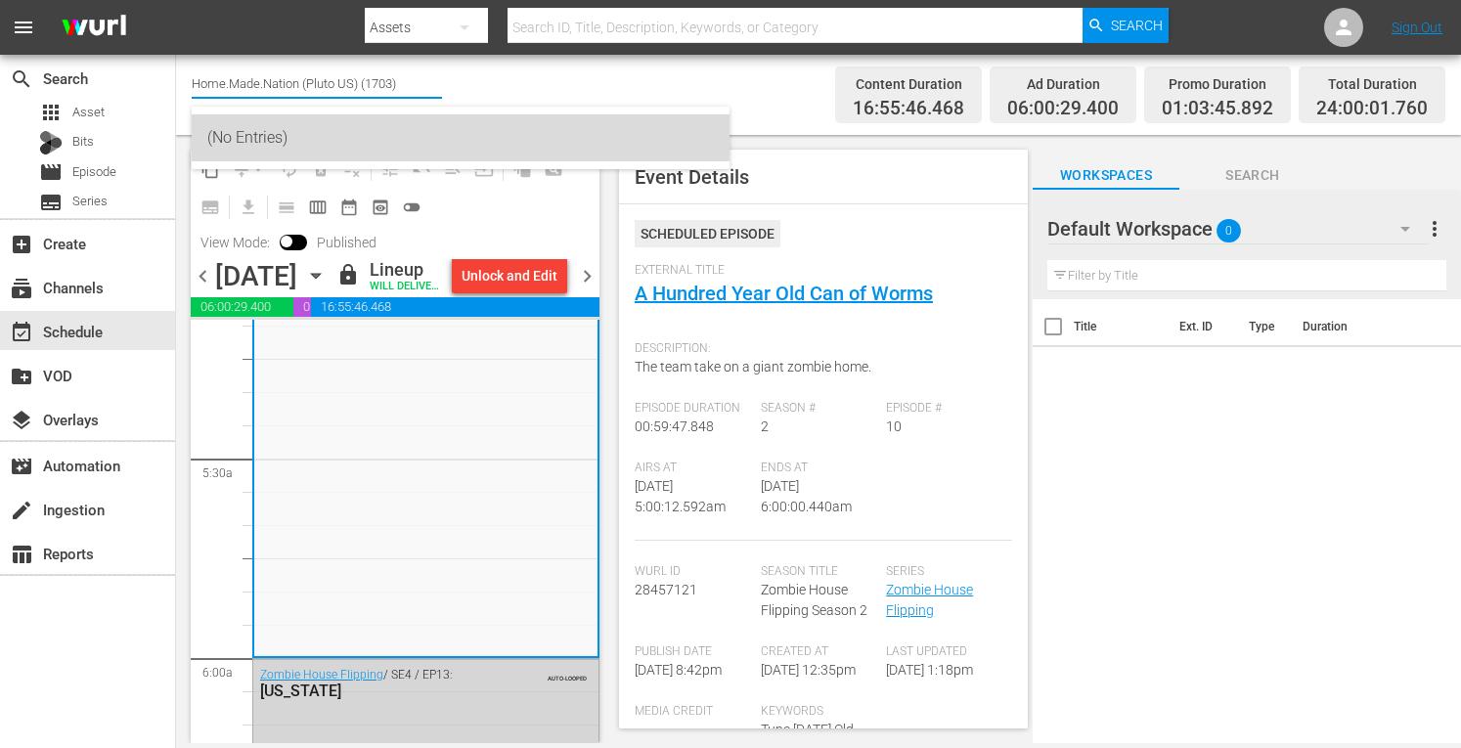
click at [344, 128] on div "(No Entries)" at bounding box center [460, 137] width 507 height 47
type input "(No Entries)"
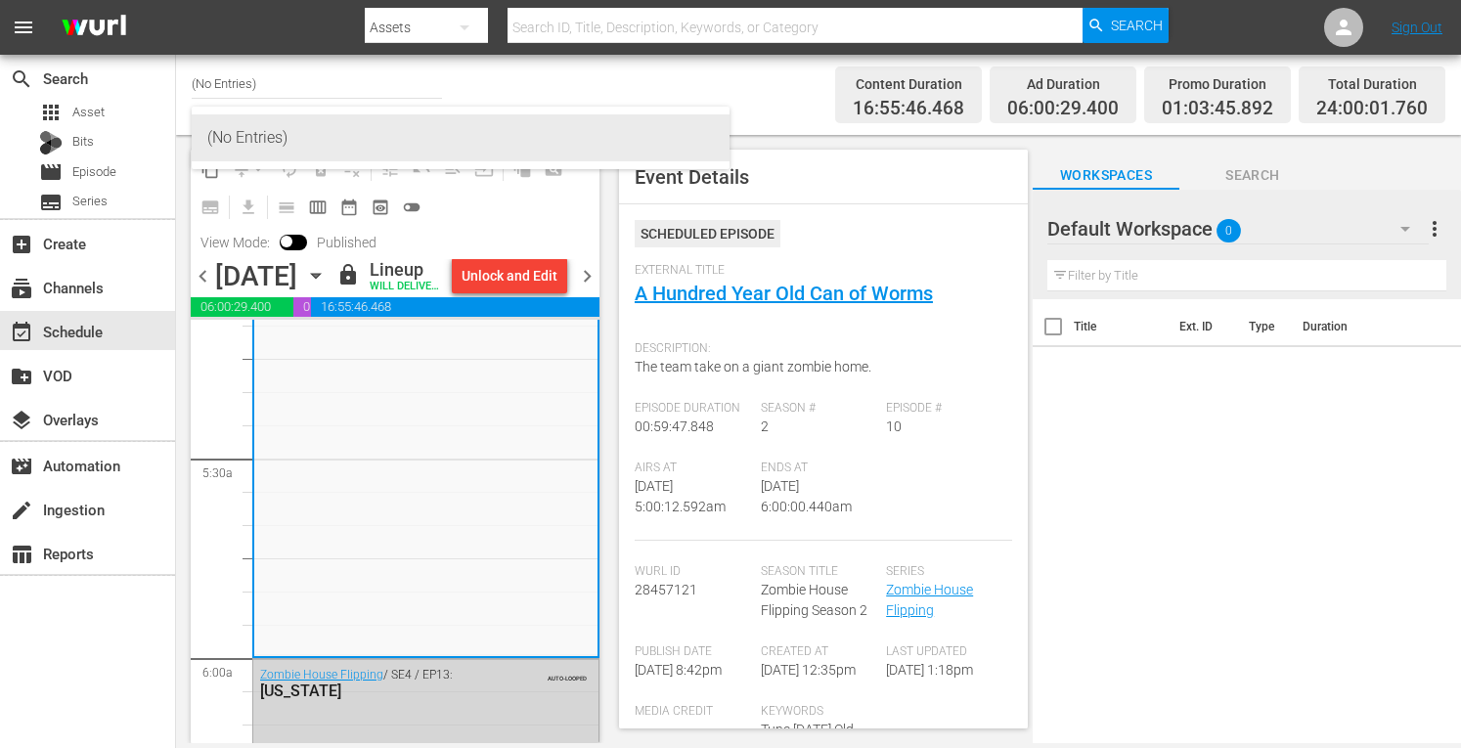
click at [514, 67] on div "Channel Title (No Entries) Bulk Remove Gaps & Overlaps" at bounding box center [510, 95] width 636 height 70
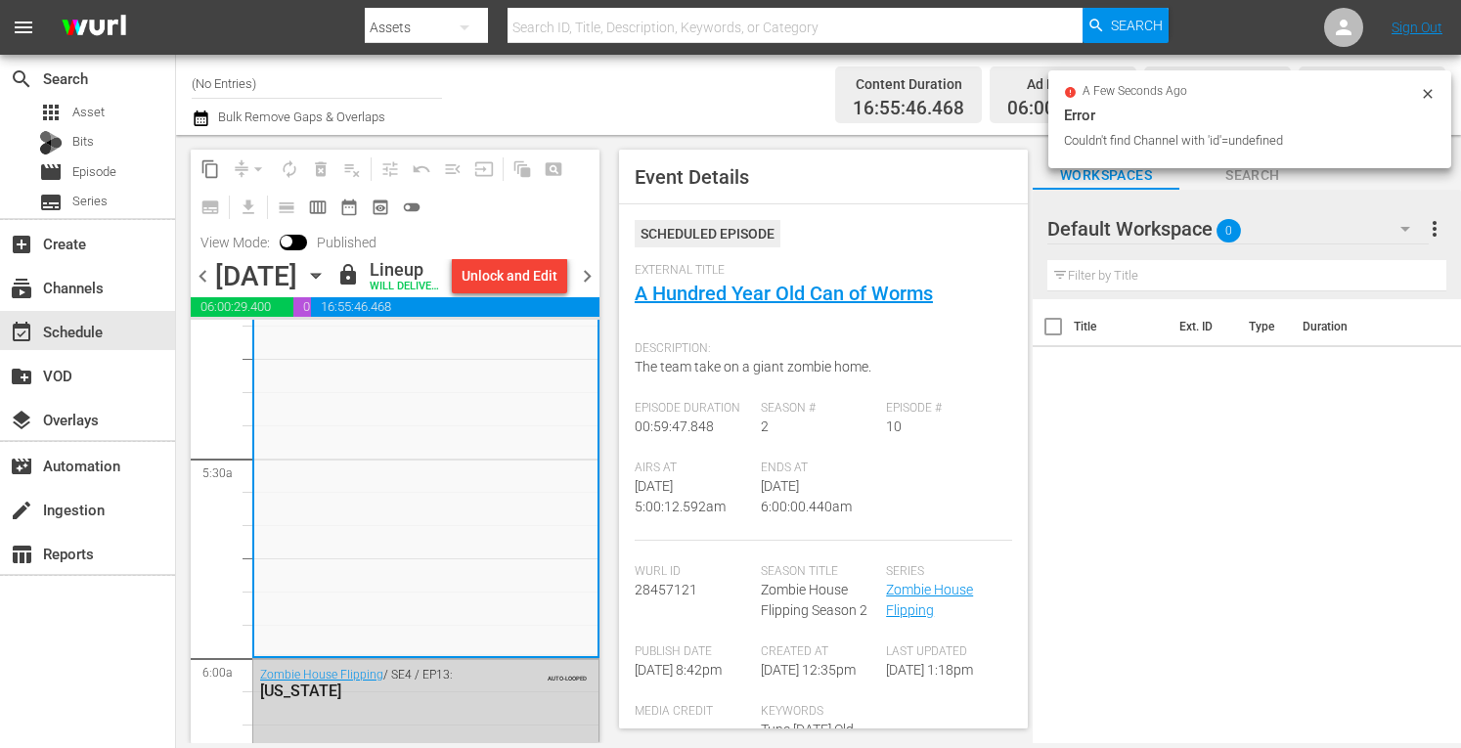
click at [293, 86] on input "(No Entries)" at bounding box center [317, 83] width 250 height 47
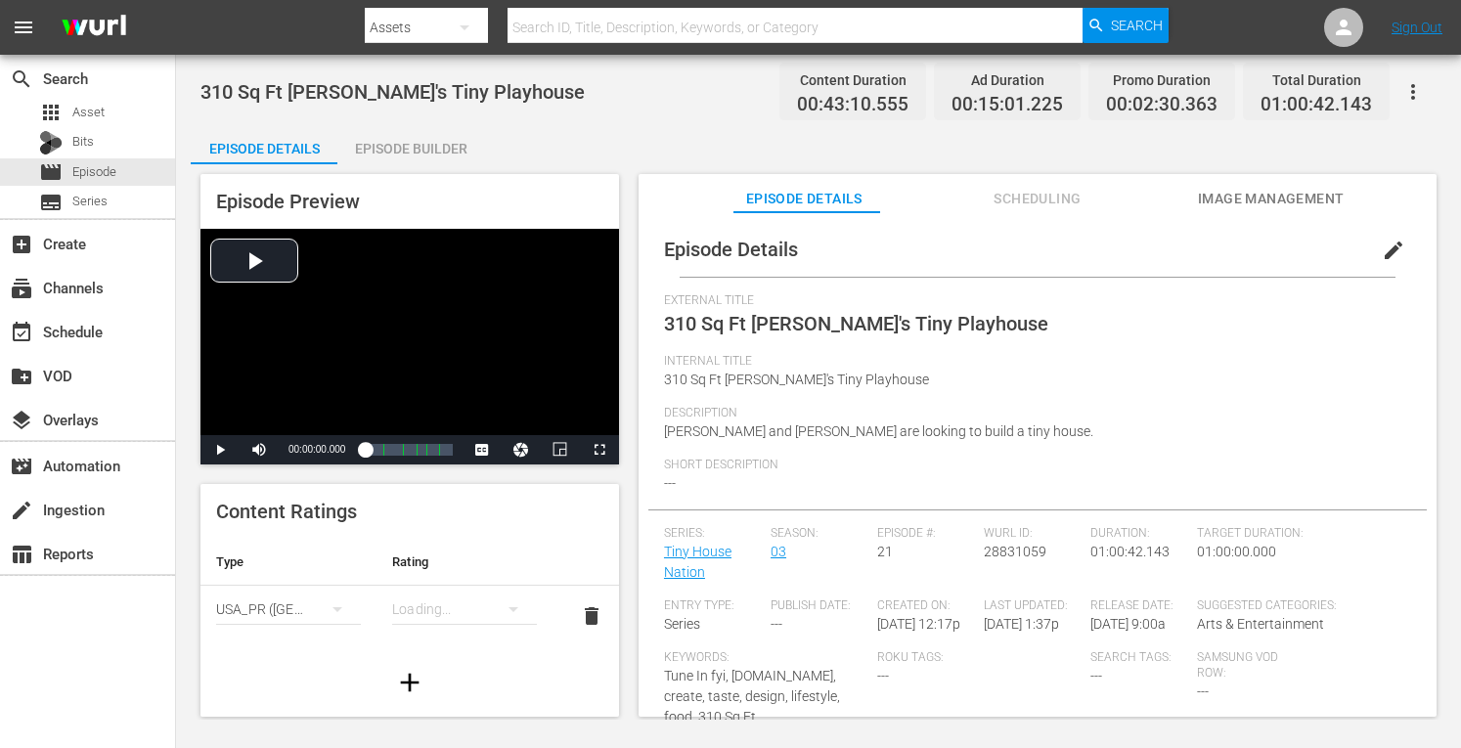
click at [397, 167] on div "Episode Preview Video Player is loading. Play Video Play Mute Current Time 00:0…" at bounding box center [819, 448] width 1256 height 568
click at [398, 153] on div "Episode Builder" at bounding box center [410, 148] width 147 height 47
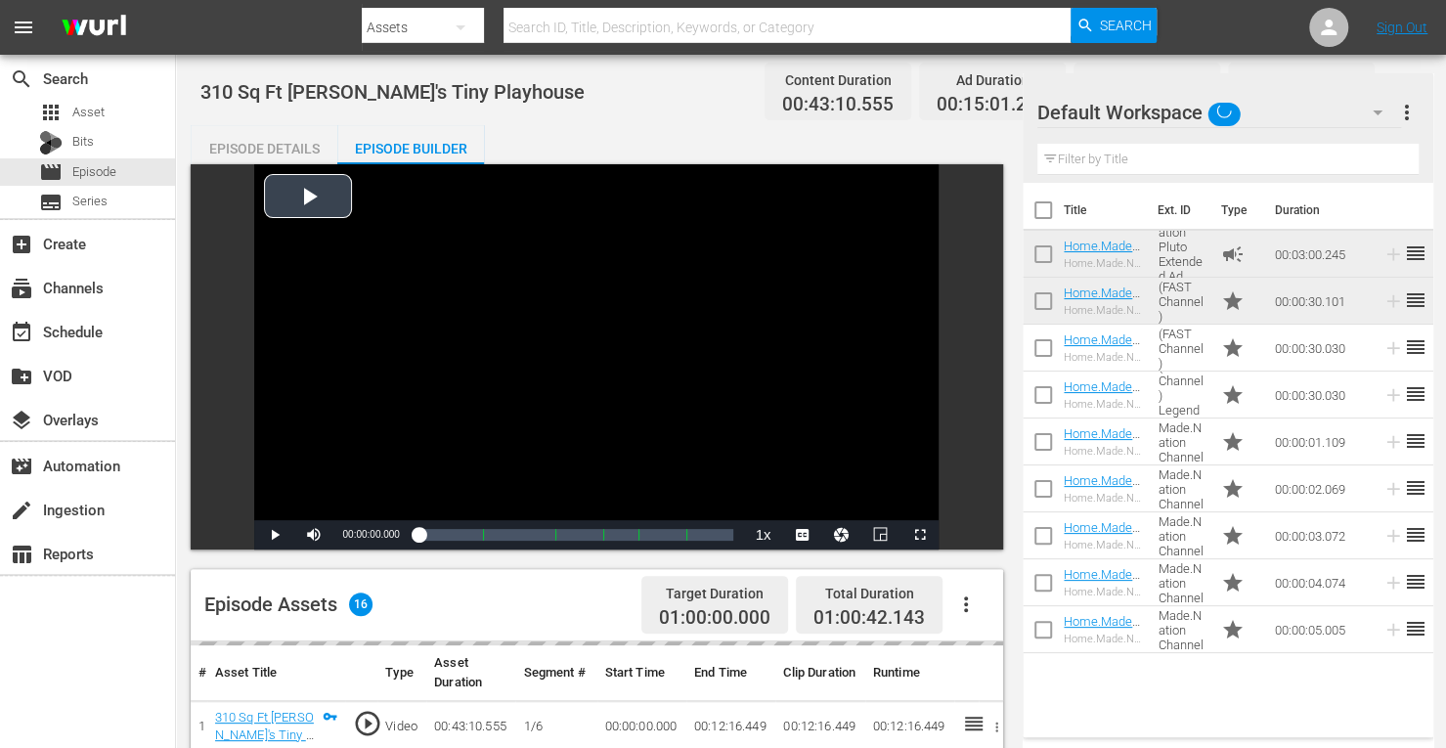
scroll to position [524, 0]
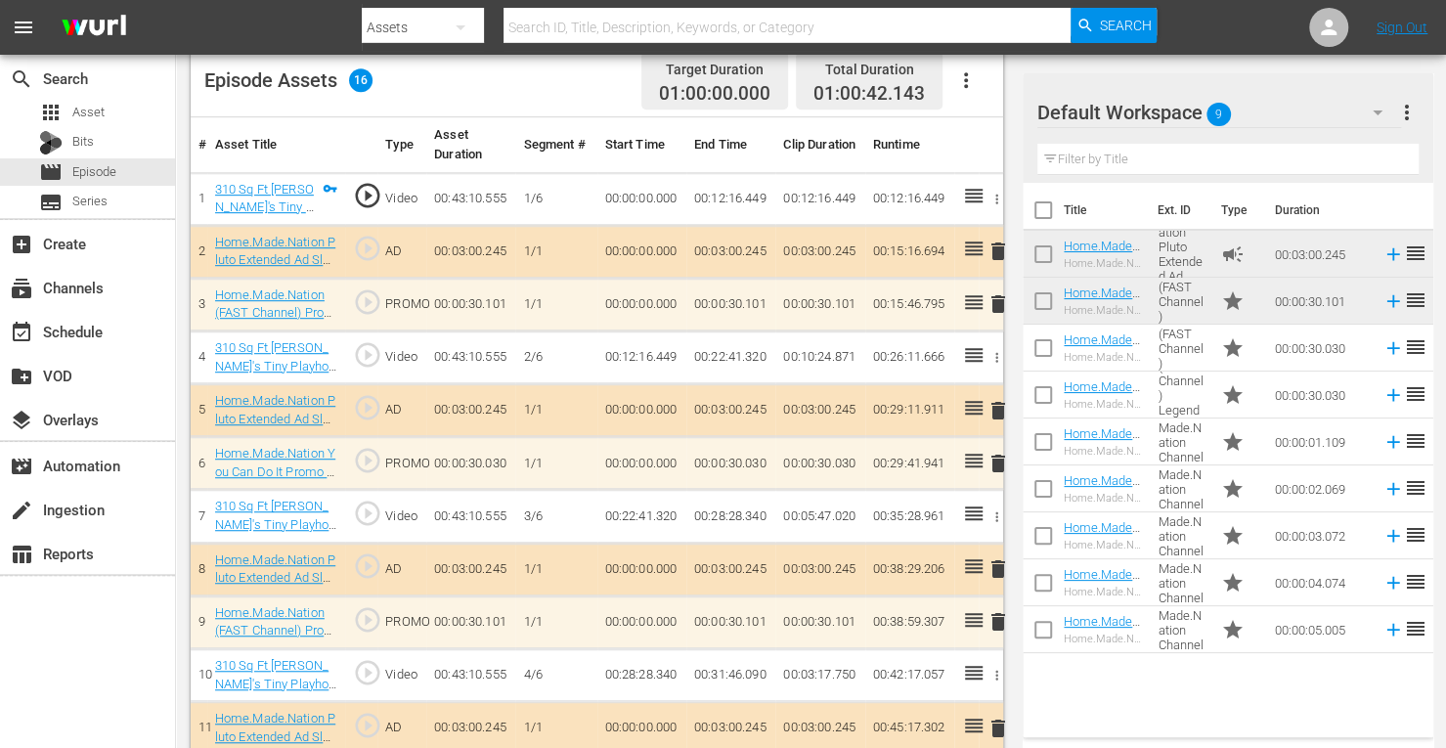
click at [999, 308] on span "delete" at bounding box center [998, 303] width 23 height 23
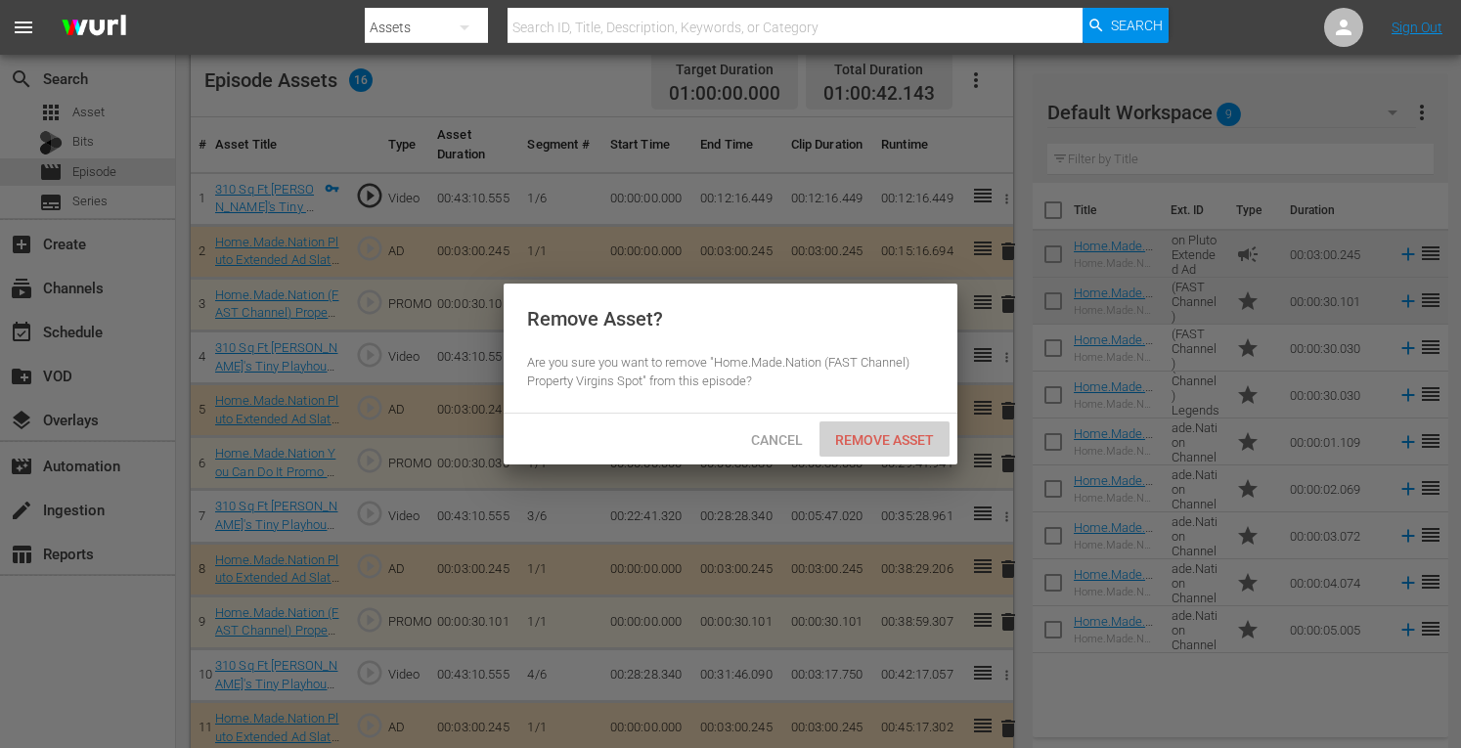
click at [882, 433] on span "Remove Asset" at bounding box center [885, 440] width 130 height 16
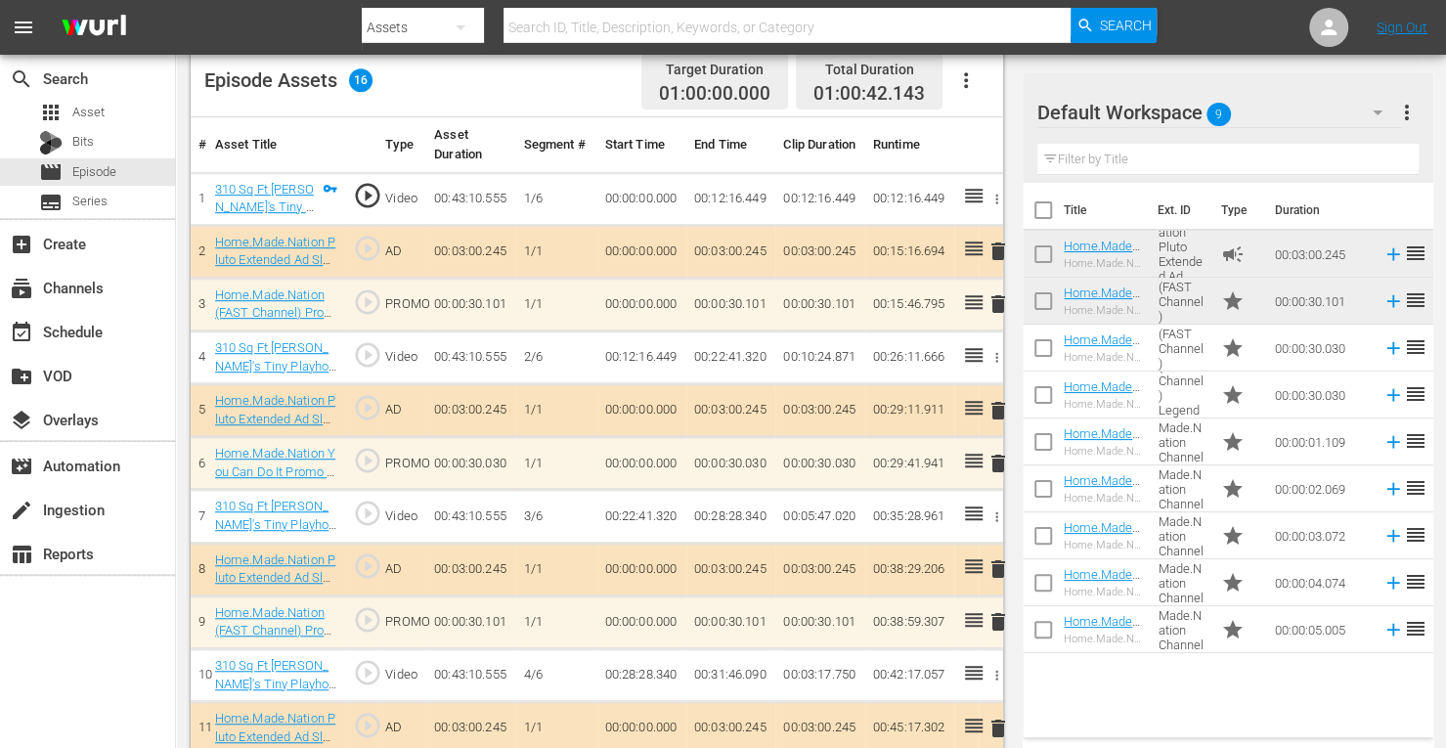
click at [997, 461] on span "delete" at bounding box center [998, 463] width 23 height 23
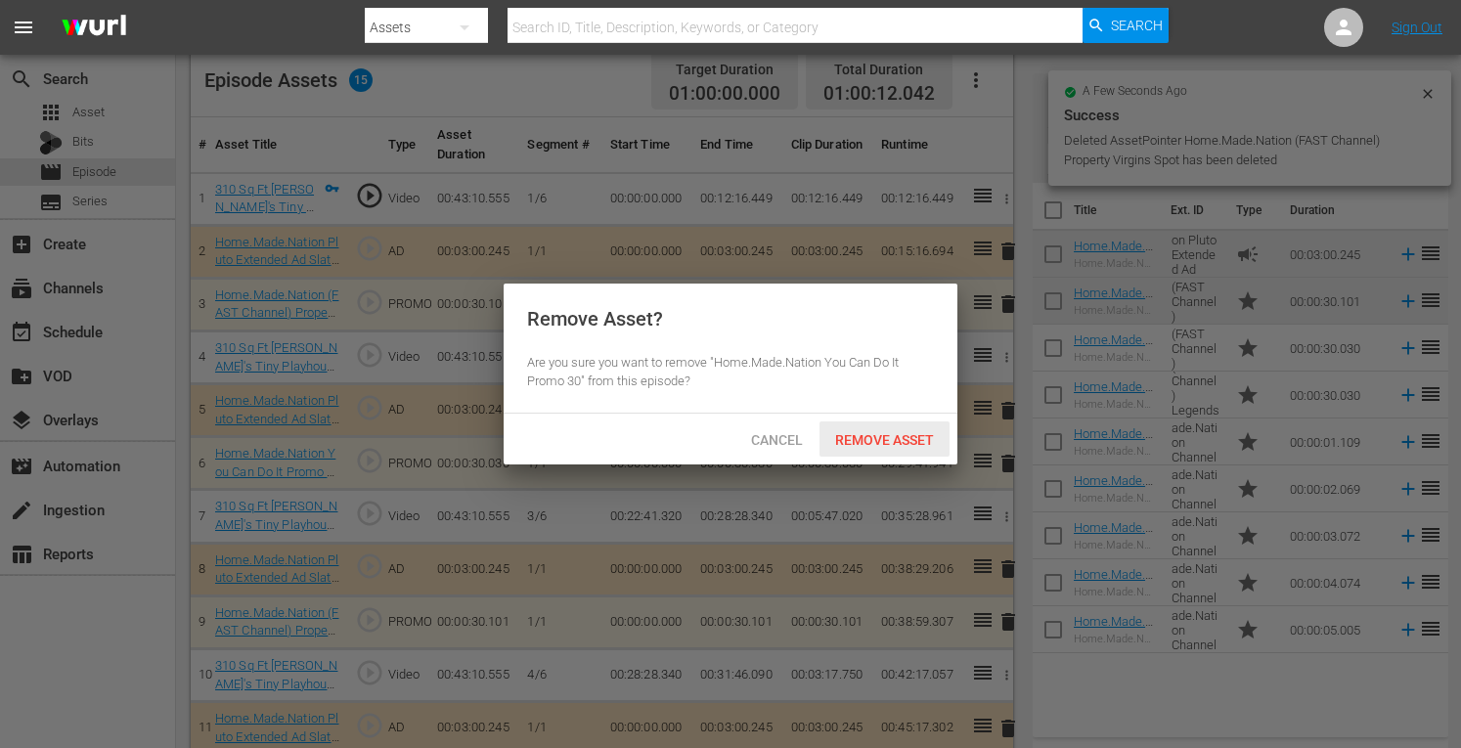
click at [915, 451] on div "Remove Asset" at bounding box center [885, 440] width 130 height 36
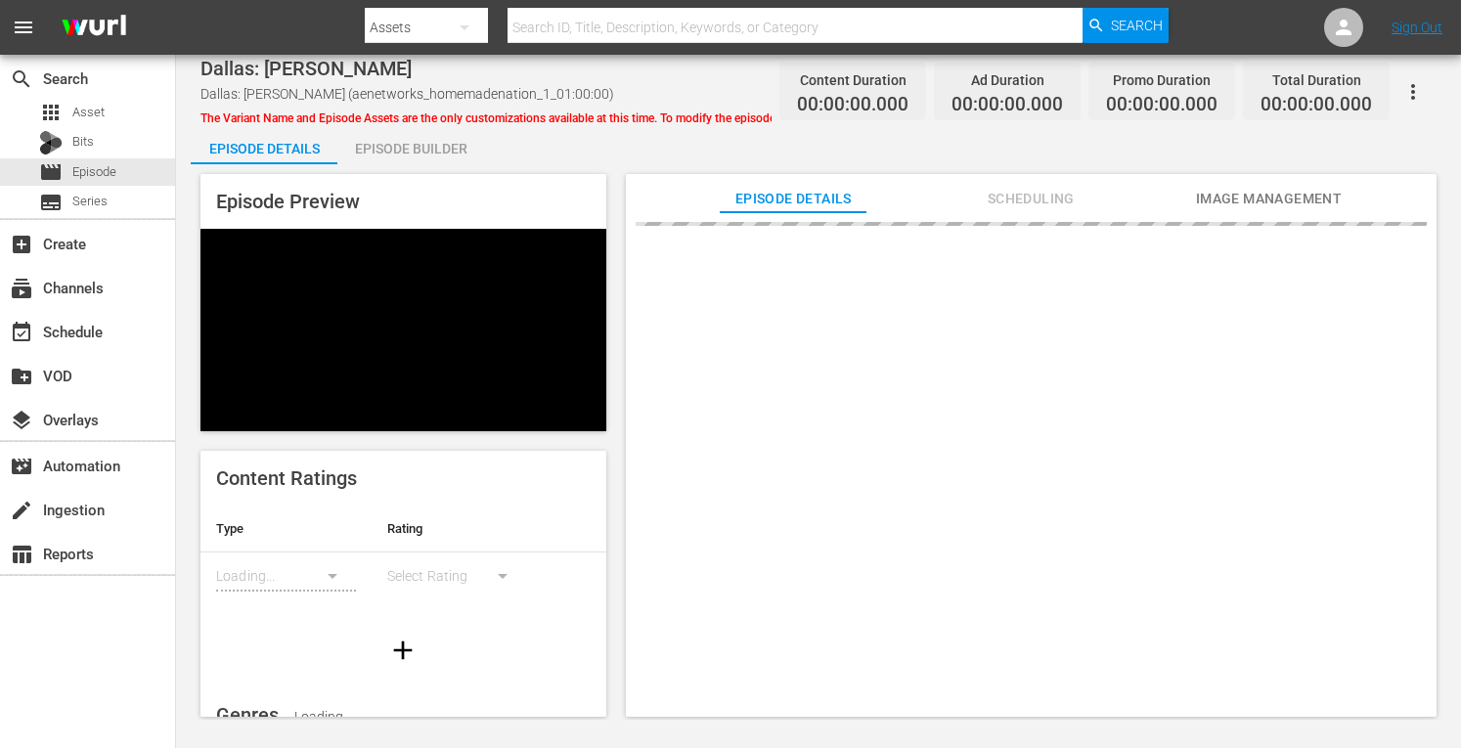
click at [396, 146] on div "Episode Builder" at bounding box center [410, 148] width 147 height 47
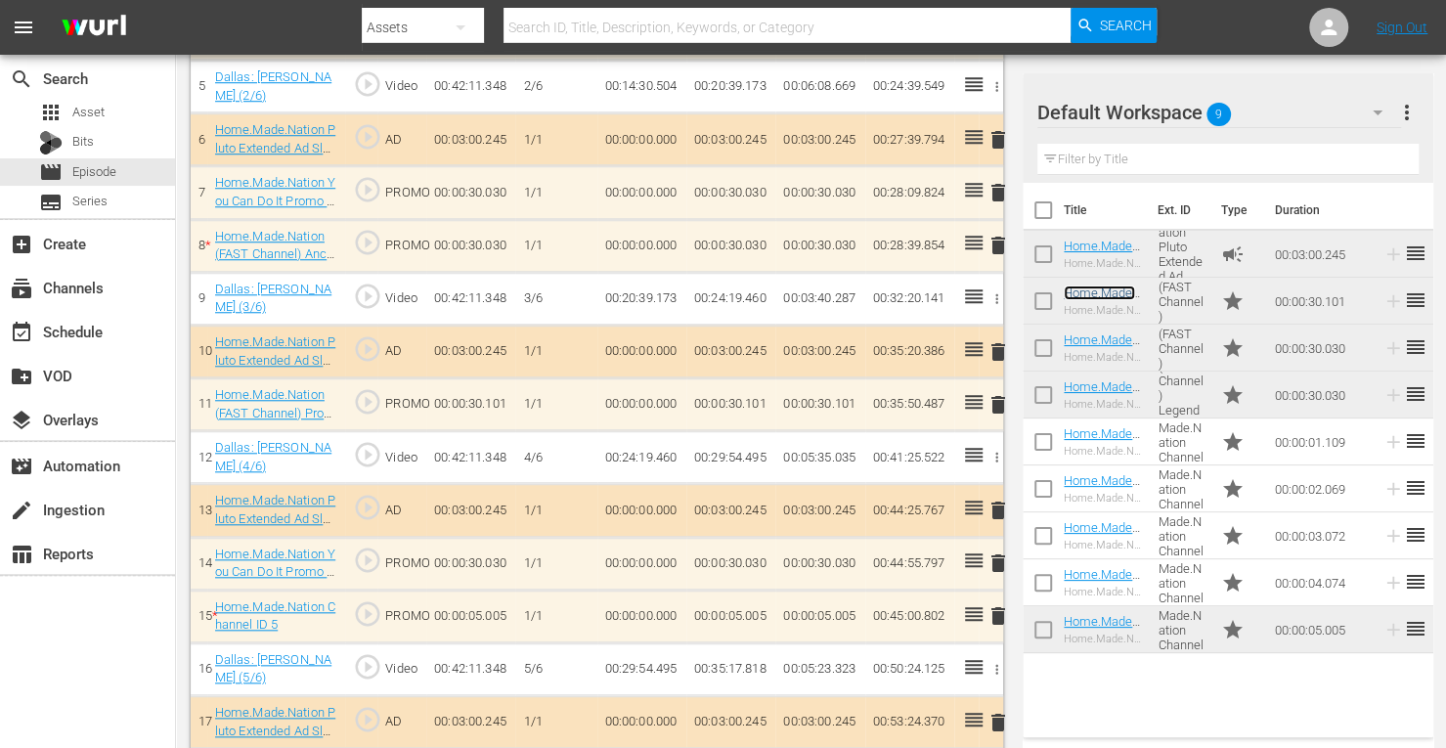
scroll to position [848, 0]
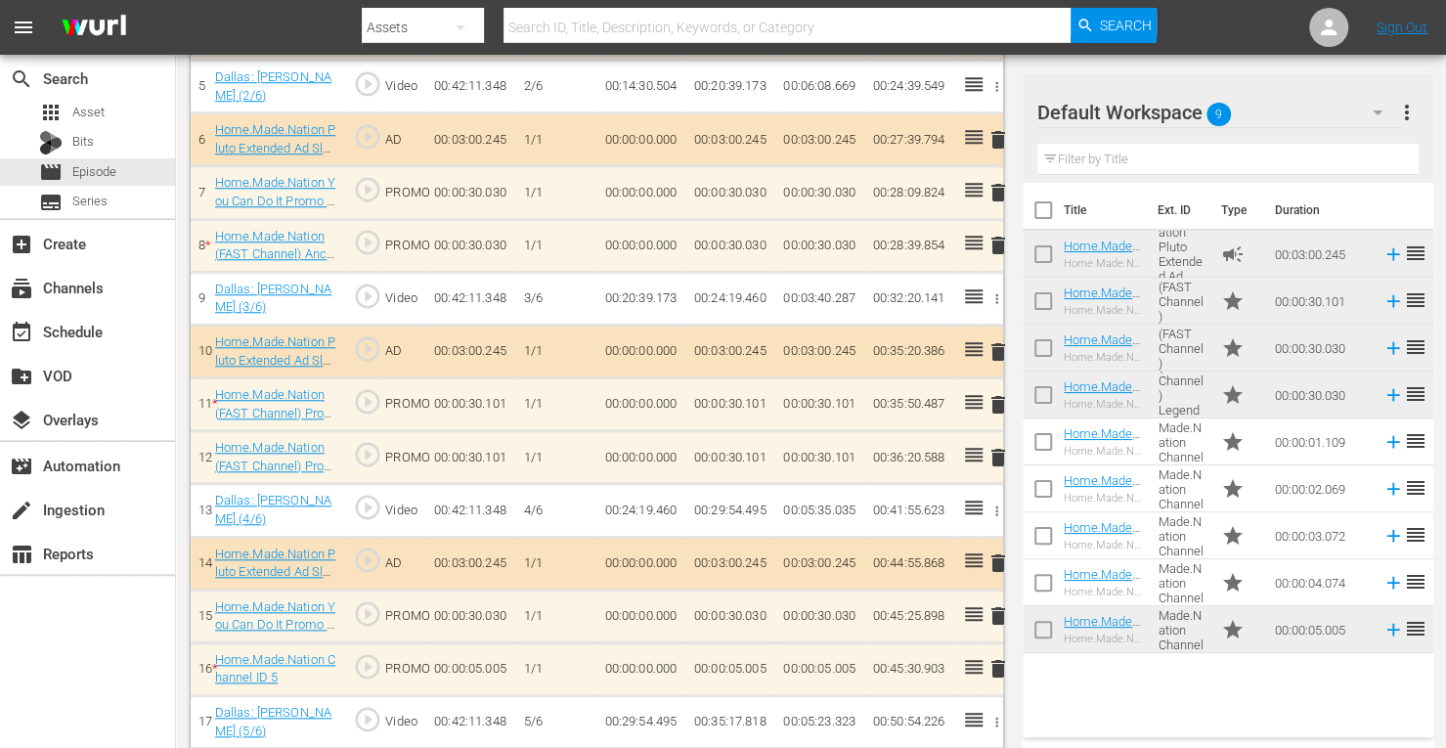
click at [999, 657] on span "delete" at bounding box center [998, 668] width 23 height 23
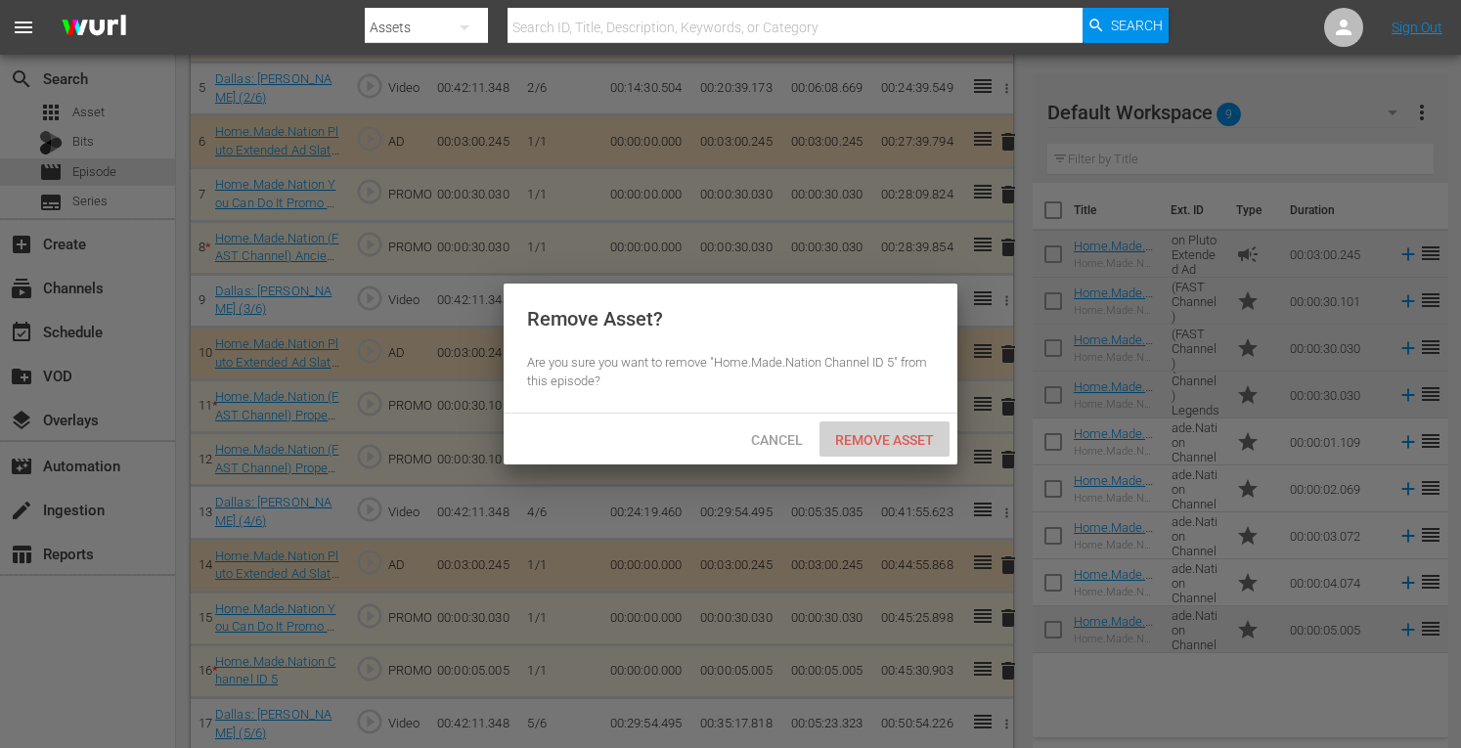
click at [893, 427] on div "Remove Asset" at bounding box center [885, 440] width 130 height 36
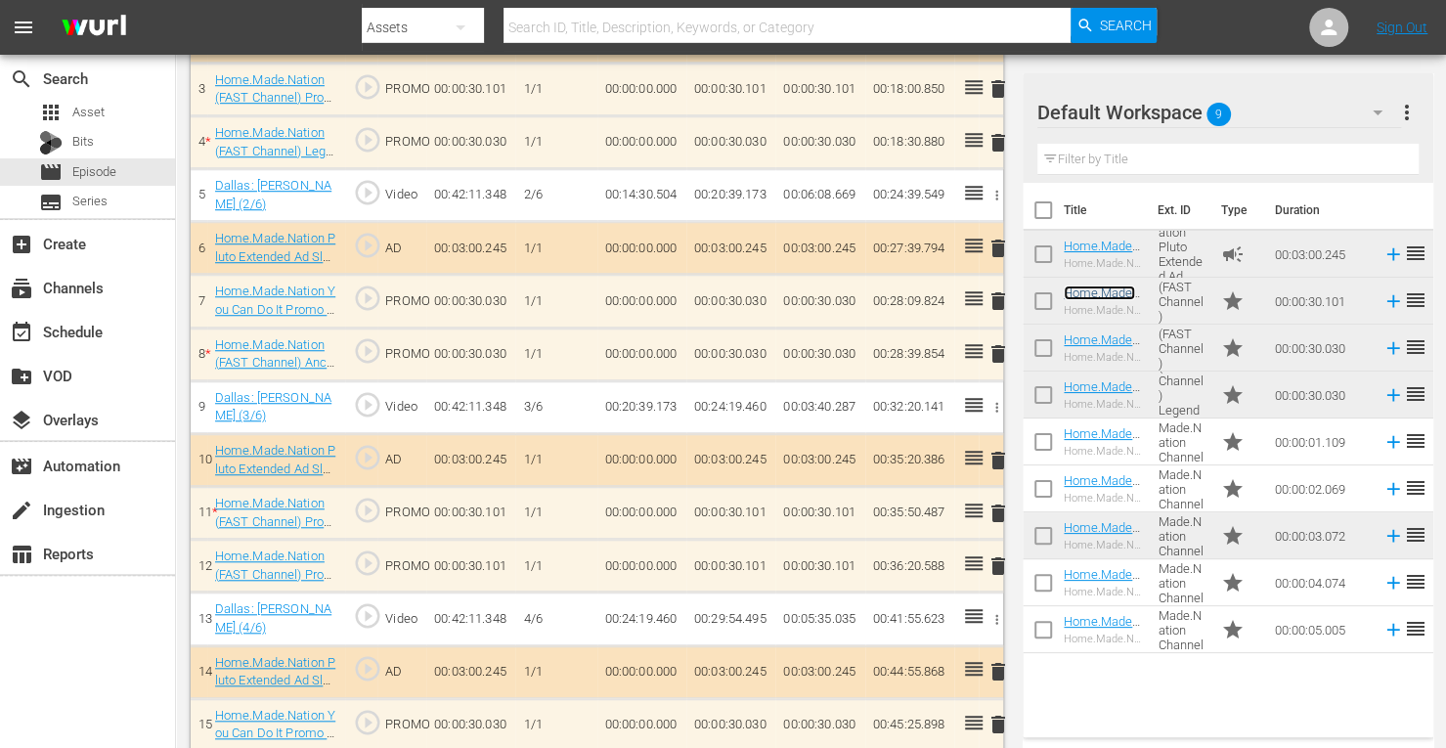
scroll to position [818, 0]
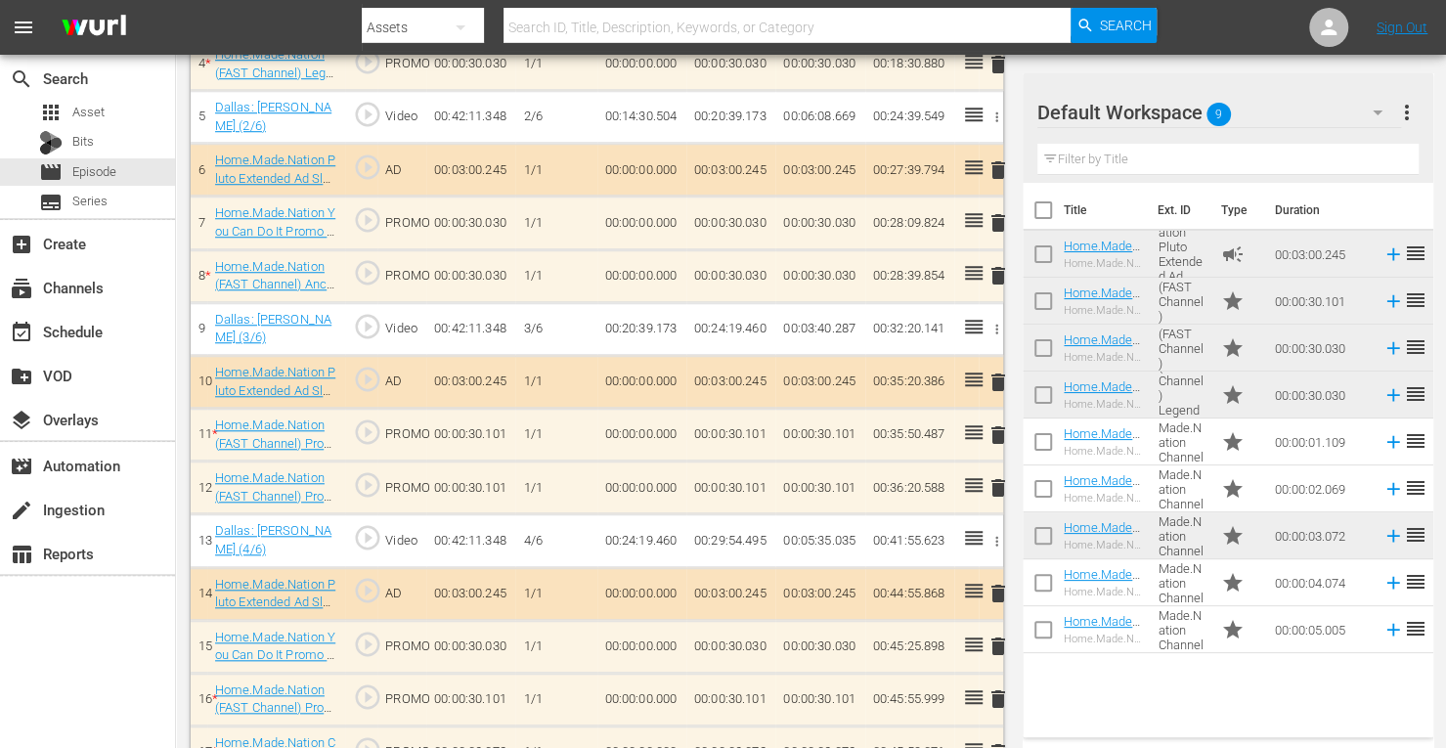
click at [996, 484] on span "delete" at bounding box center [998, 487] width 23 height 23
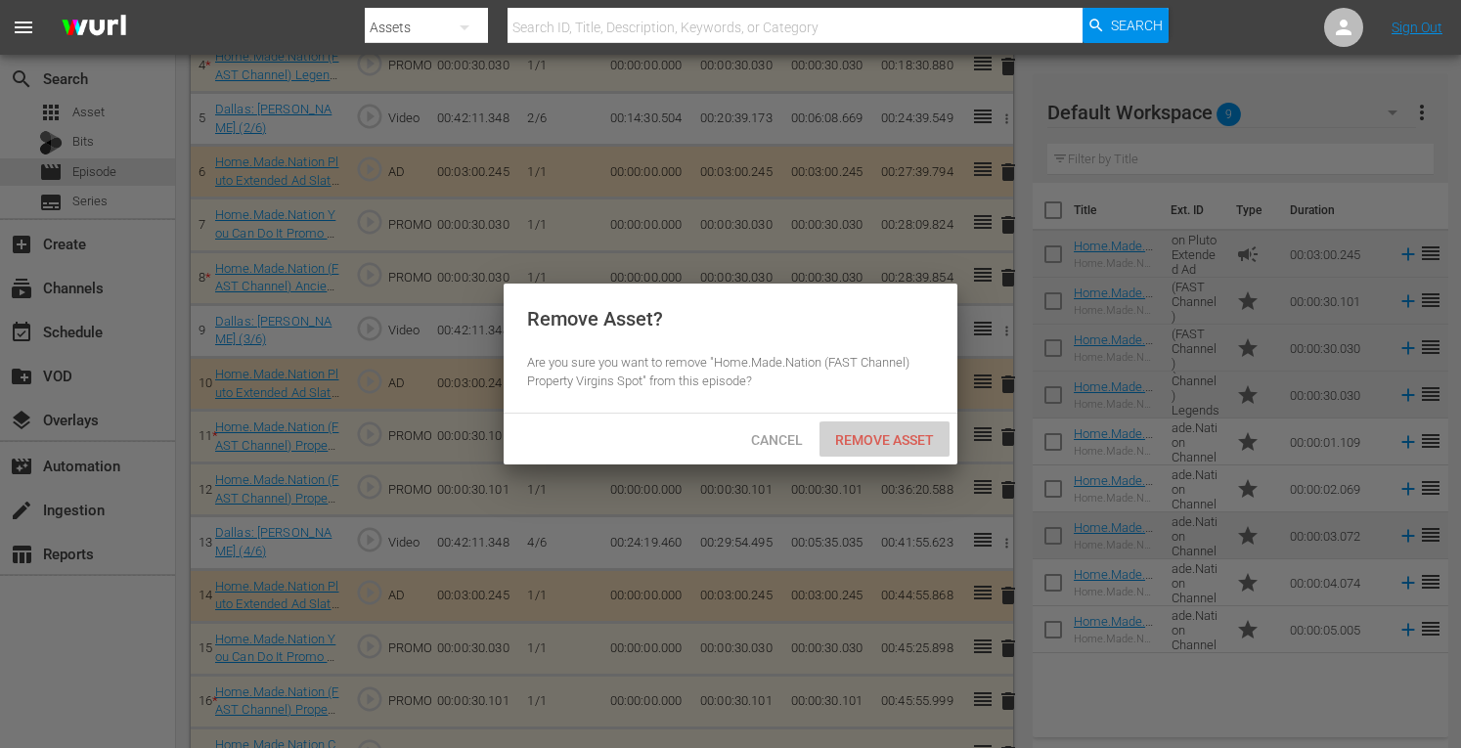
click at [894, 433] on span "Remove Asset" at bounding box center [885, 440] width 130 height 16
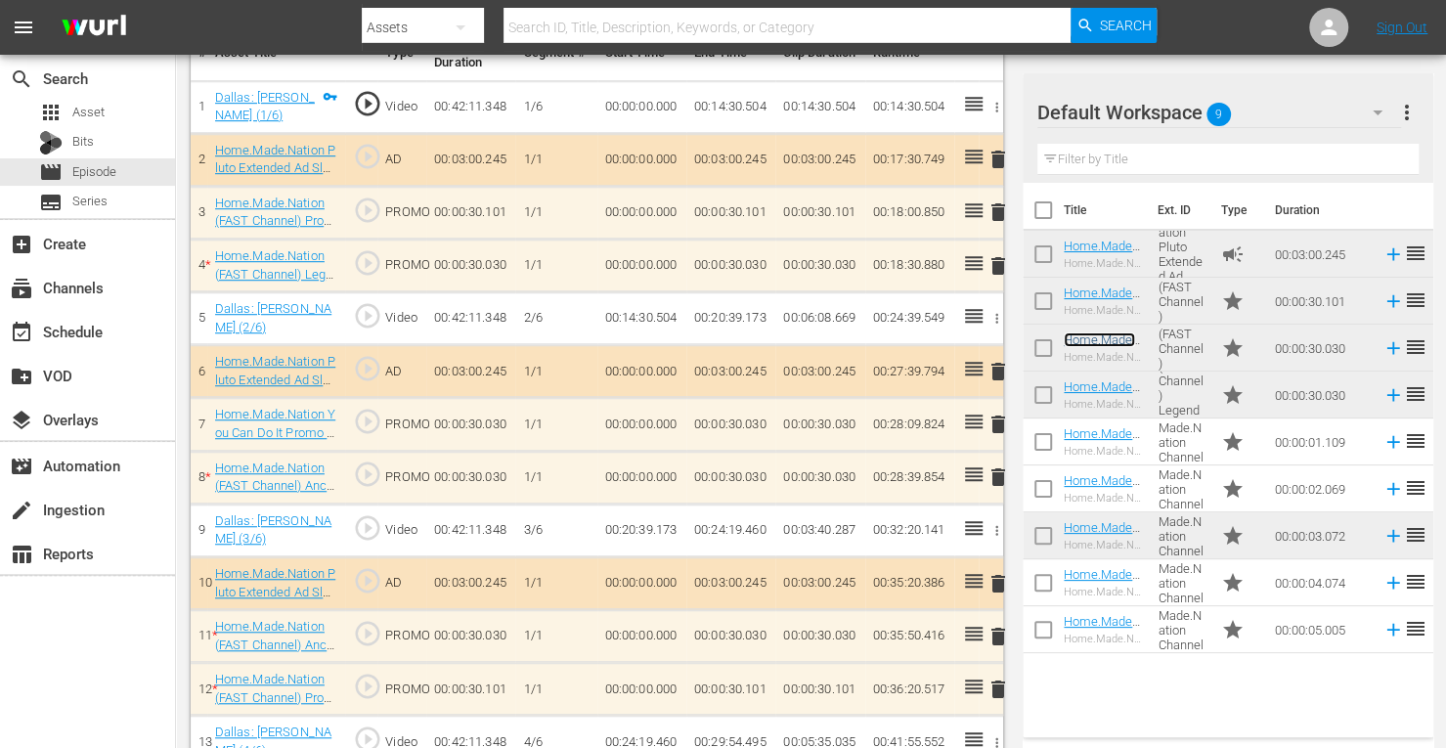
scroll to position [843, 0]
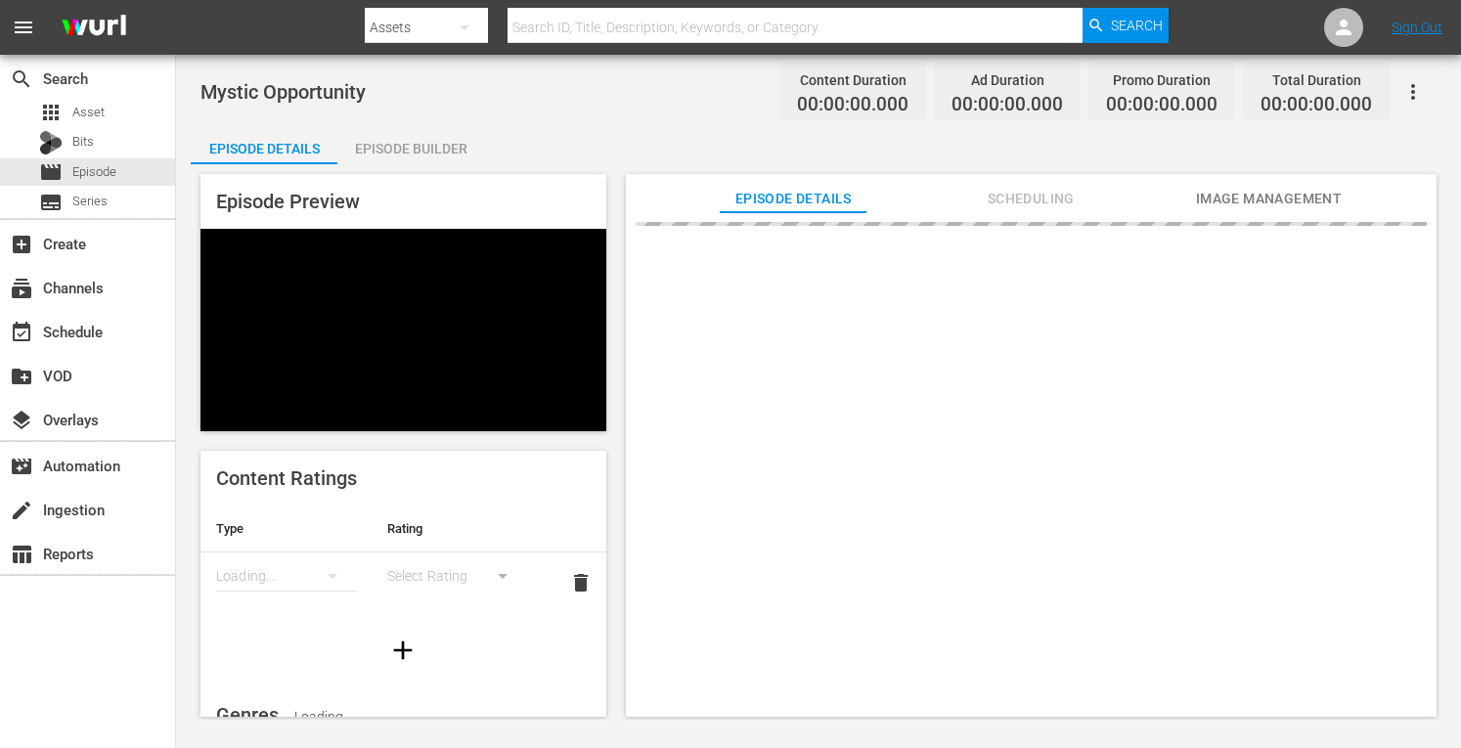
click at [401, 140] on div "Episode Builder" at bounding box center [410, 148] width 147 height 47
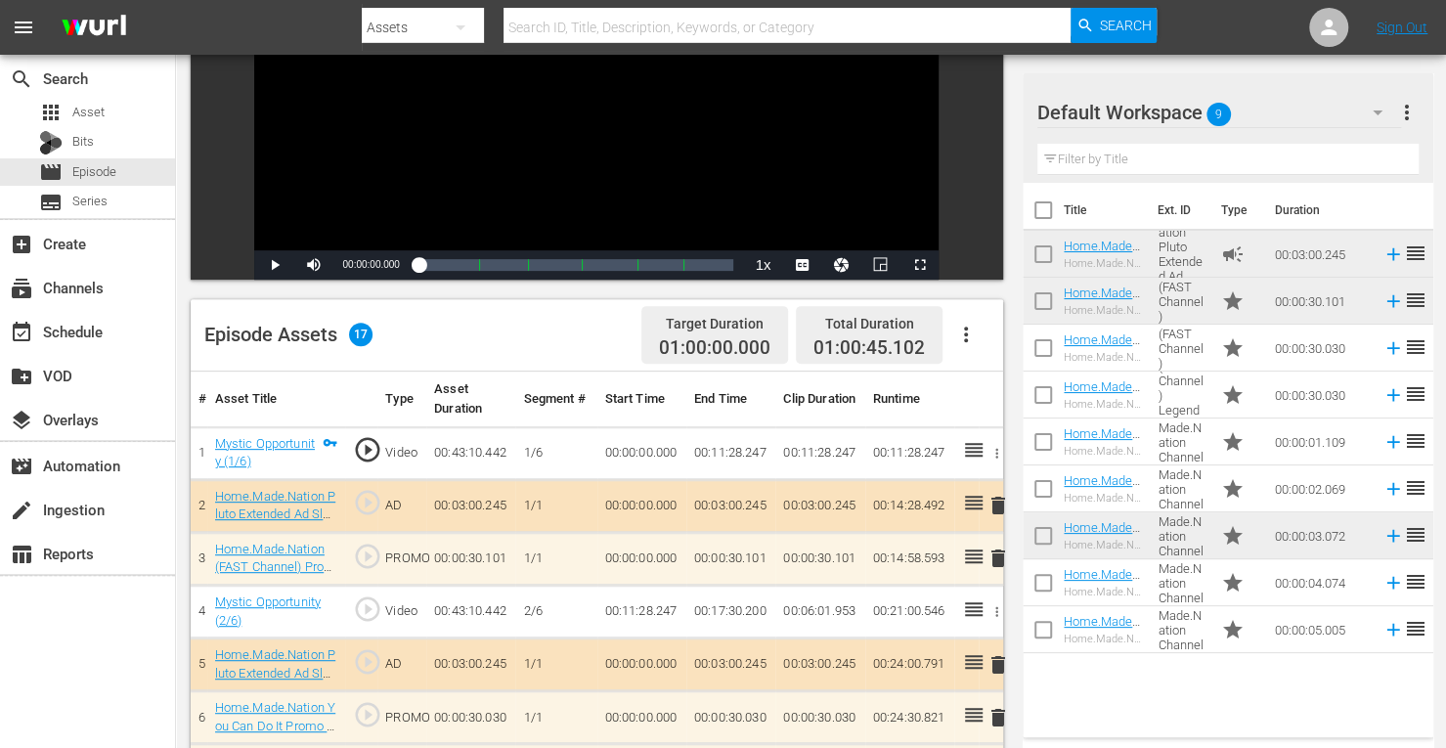
scroll to position [368, 0]
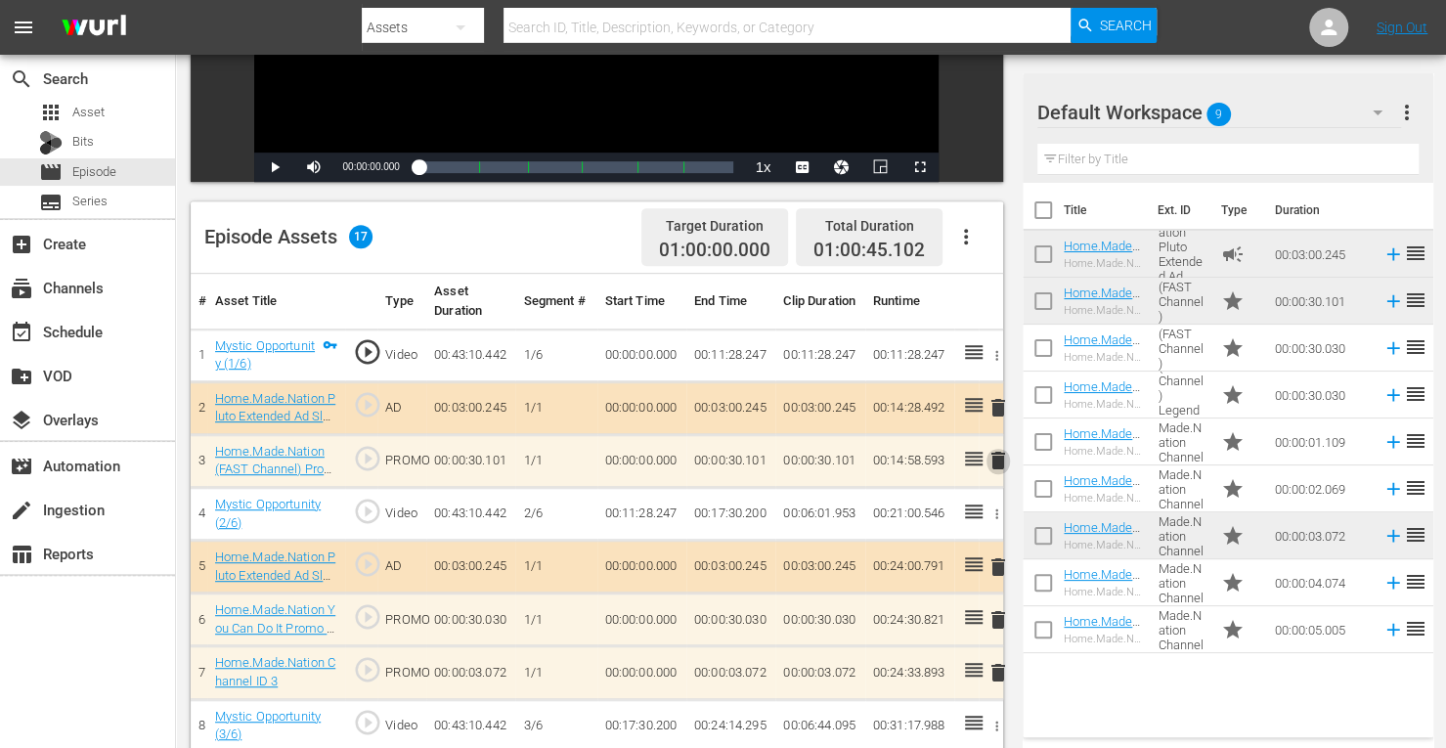
click at [993, 465] on span "delete" at bounding box center [998, 460] width 23 height 23
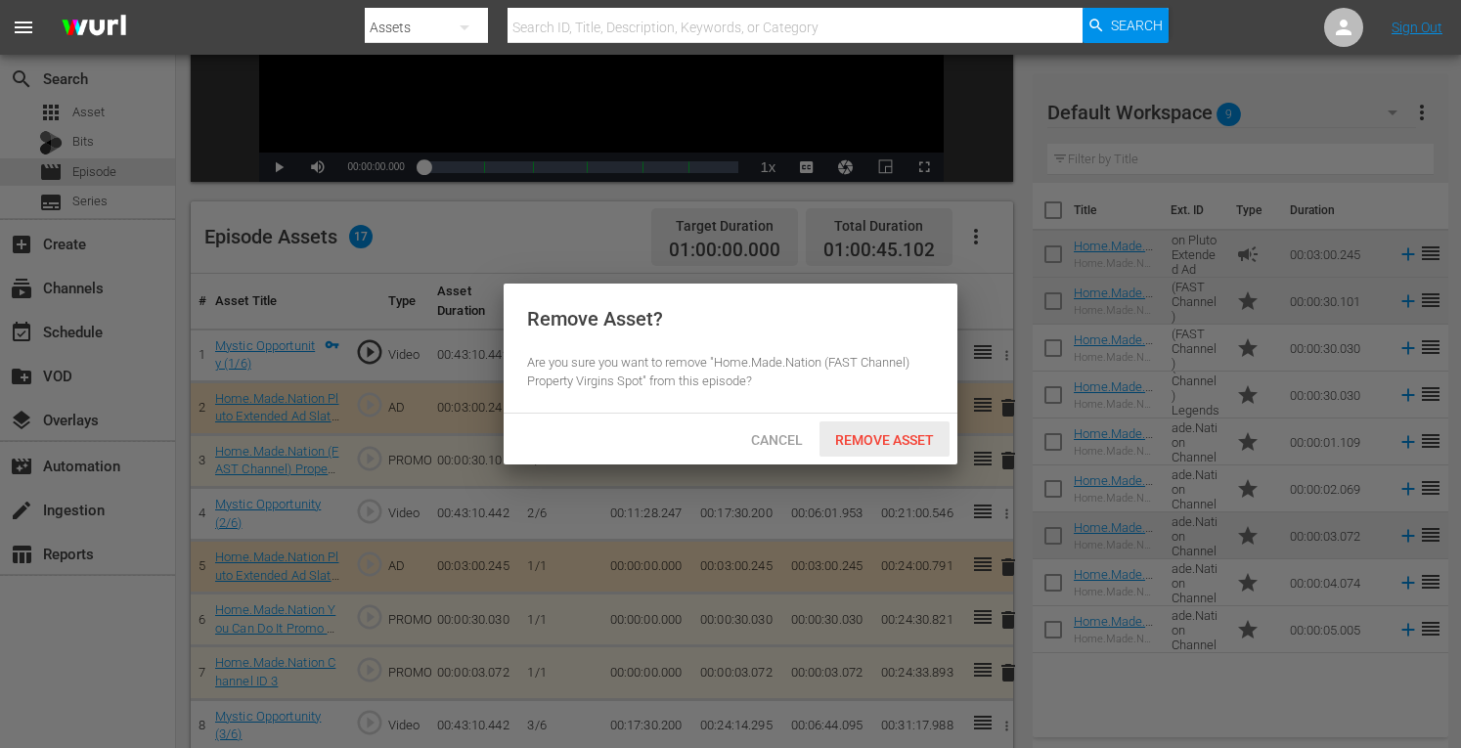
click at [882, 440] on span "Remove Asset" at bounding box center [885, 440] width 130 height 16
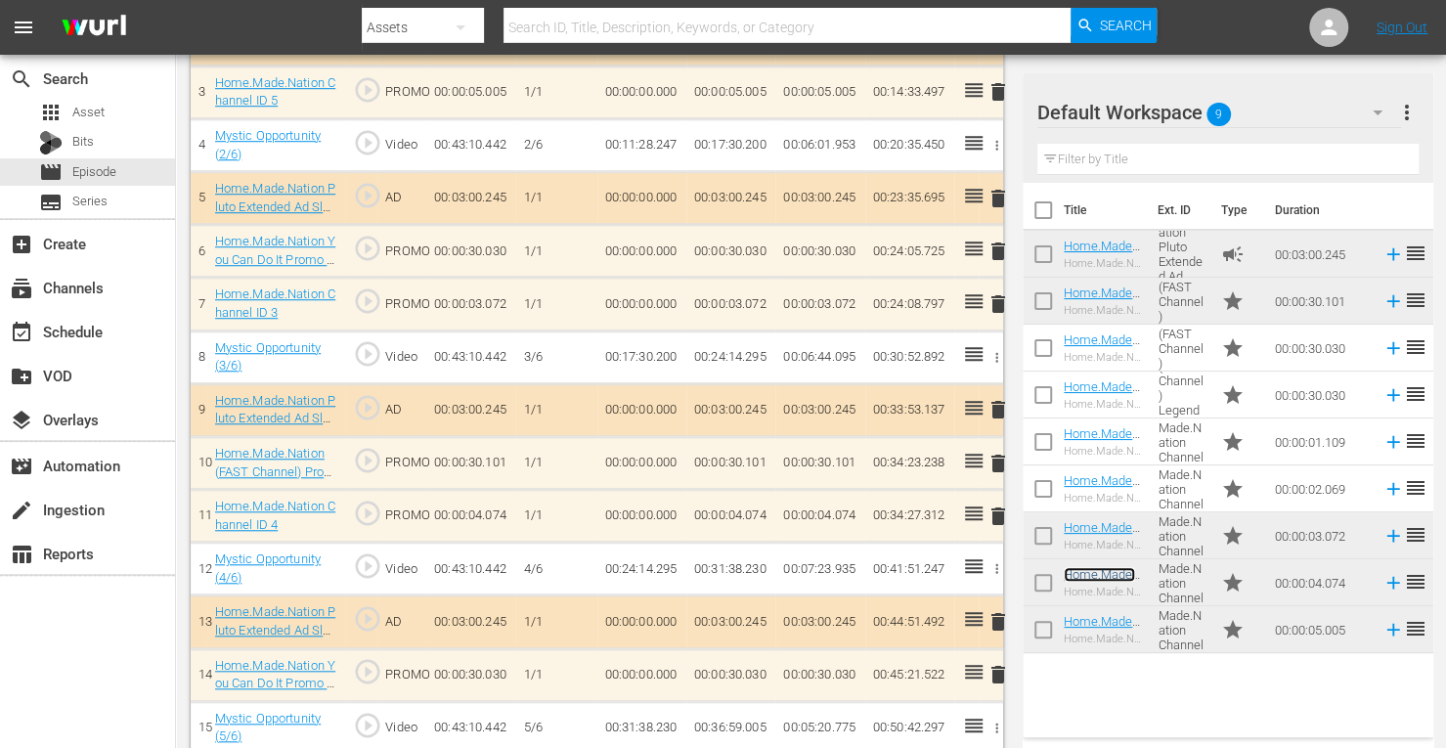
scroll to position [733, 0]
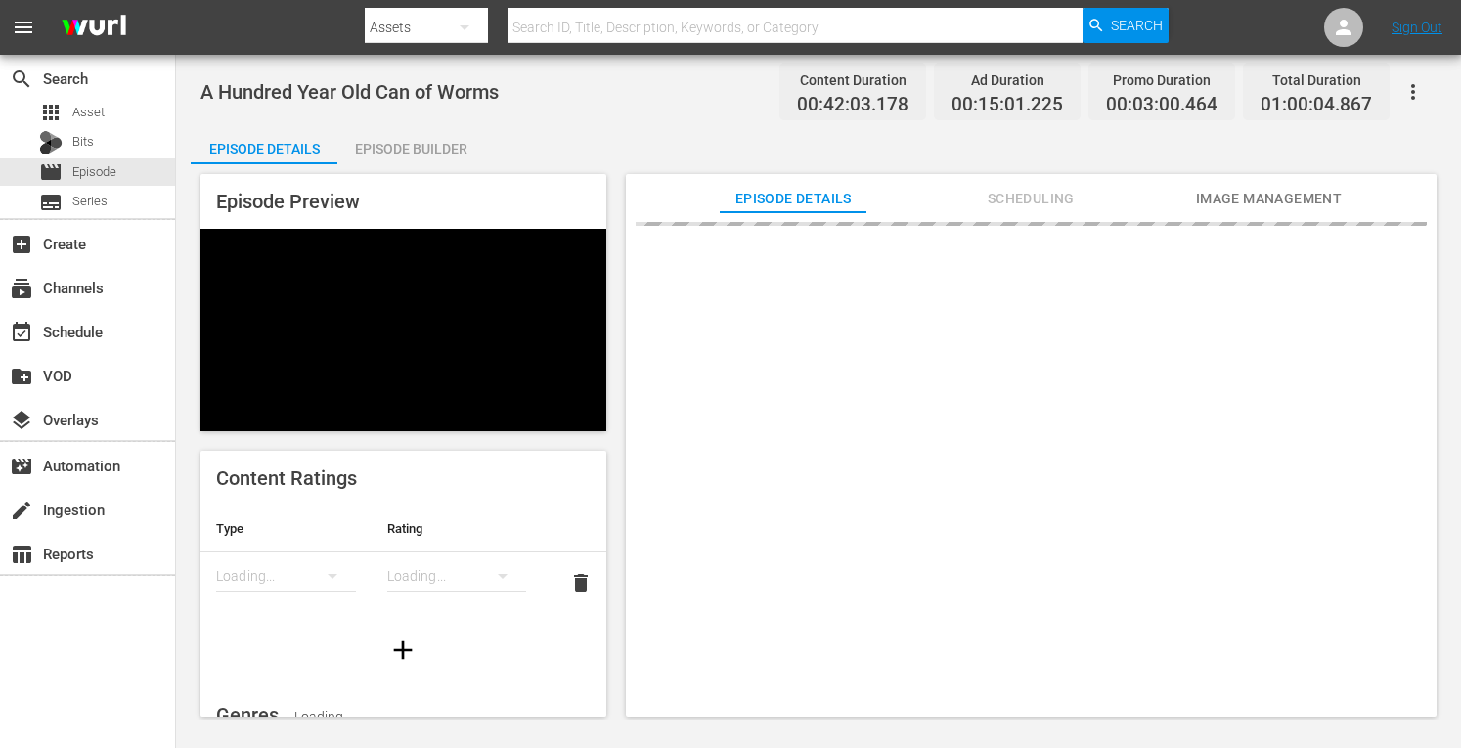
click at [396, 148] on div "Episode Builder" at bounding box center [410, 148] width 147 height 47
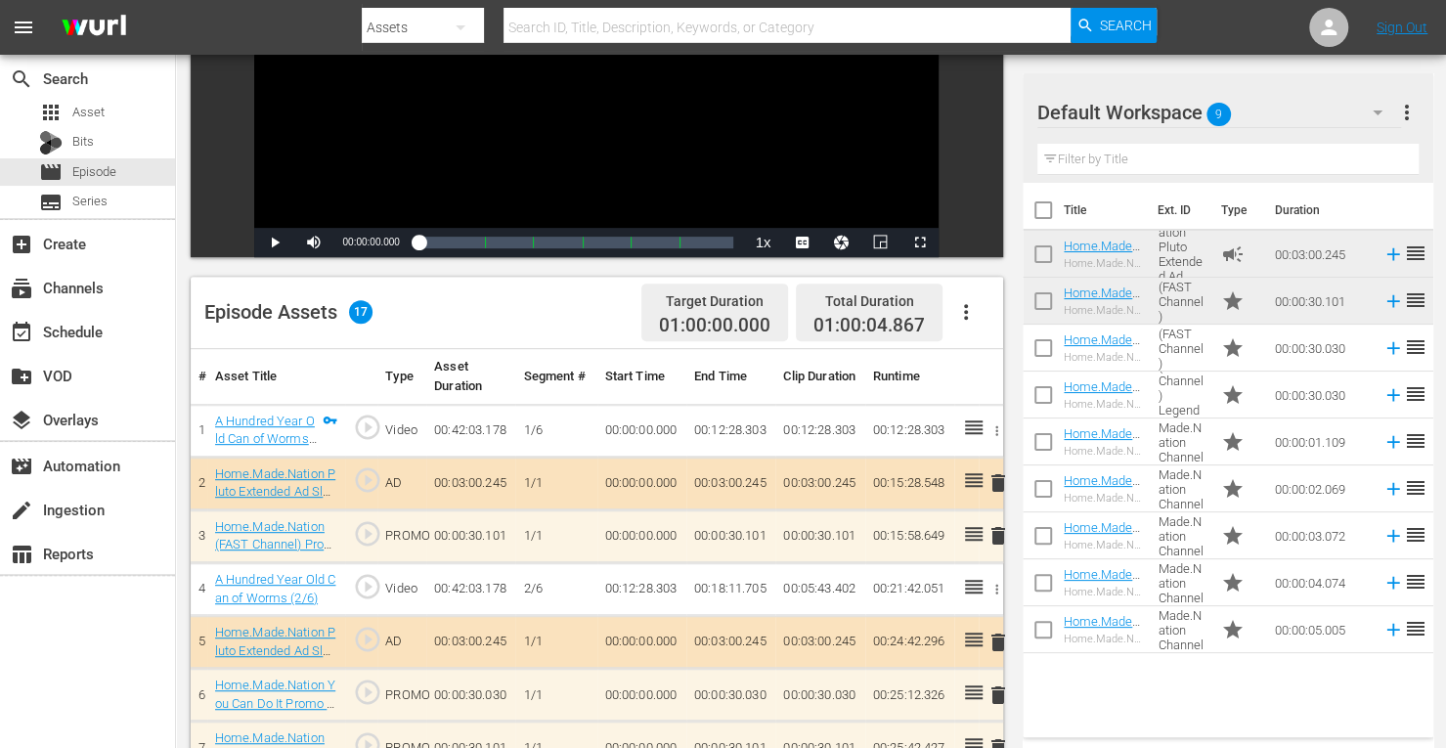
scroll to position [533, 0]
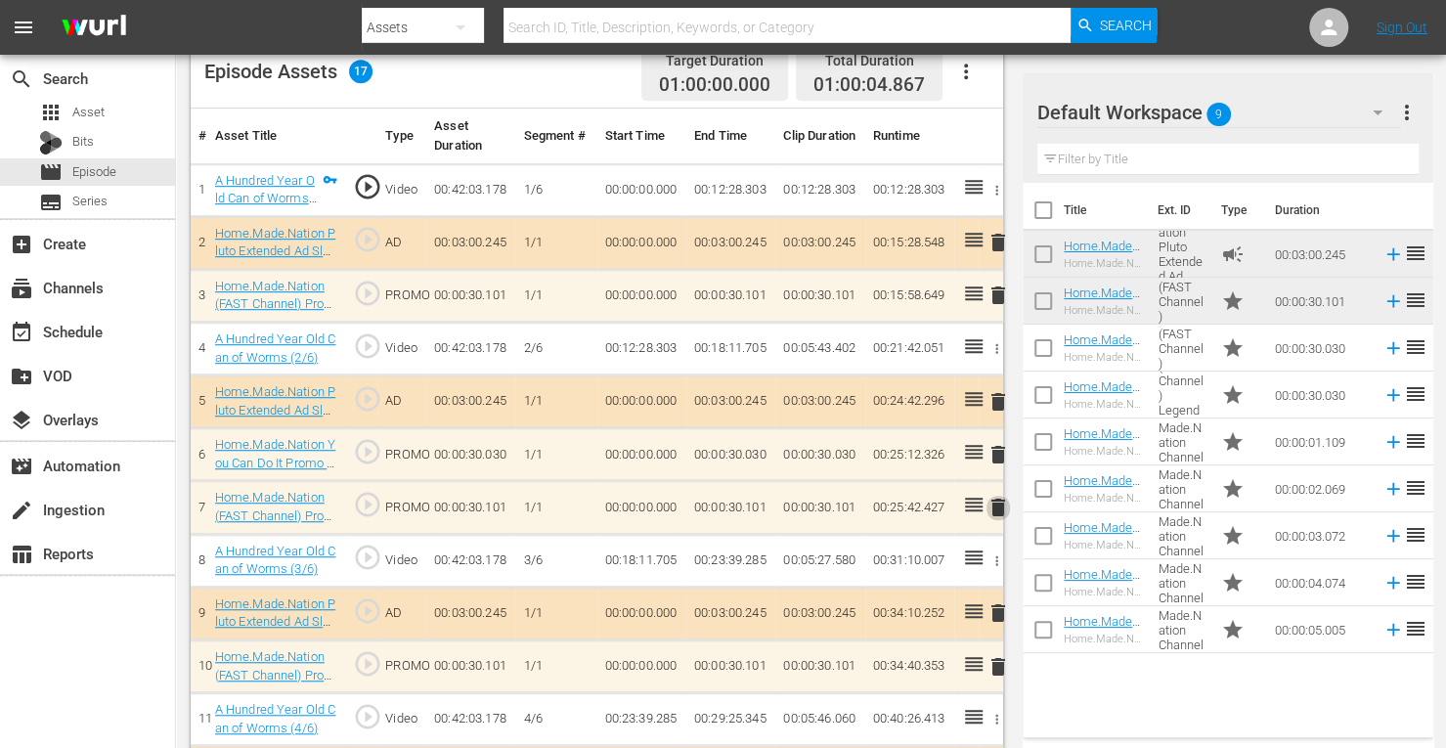
click at [1004, 503] on span "delete" at bounding box center [998, 507] width 23 height 23
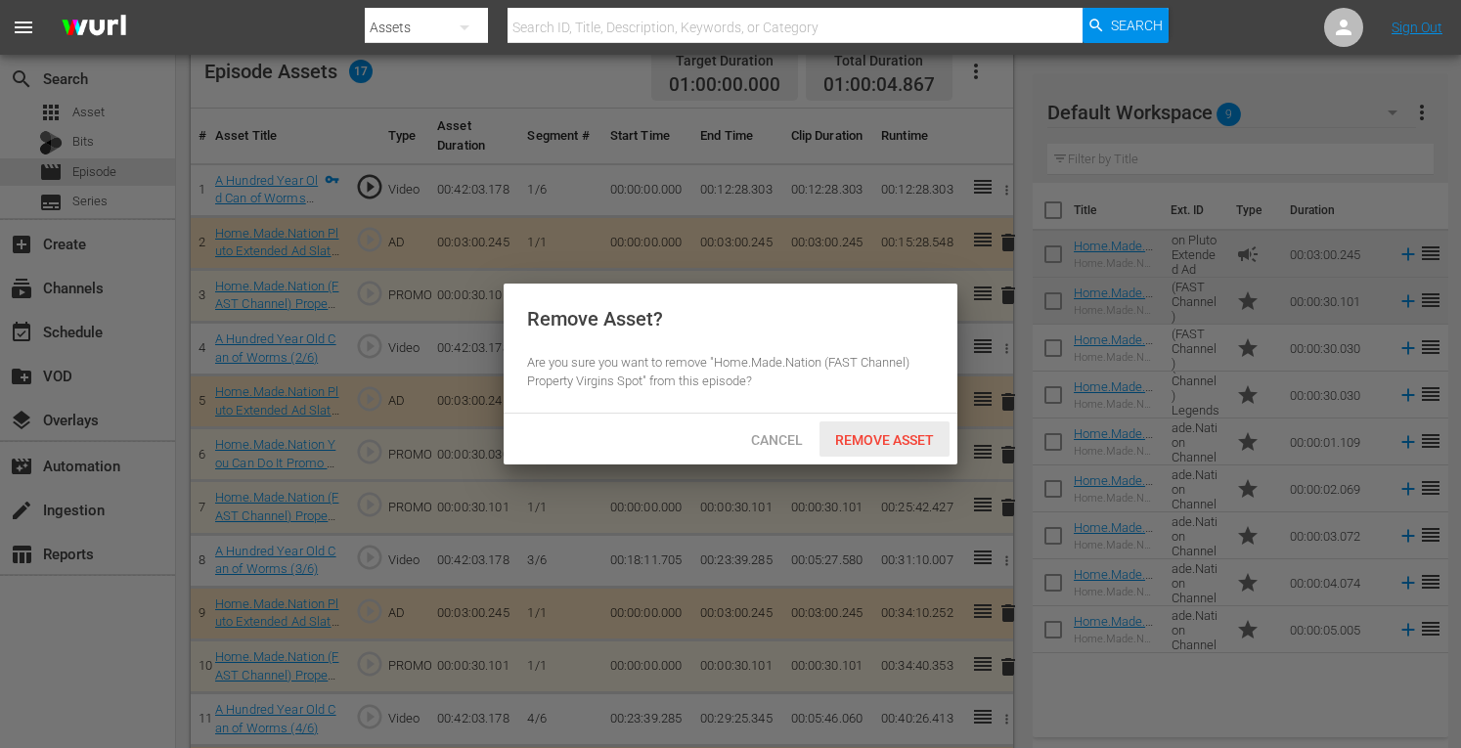
click at [879, 436] on span "Remove Asset" at bounding box center [885, 440] width 130 height 16
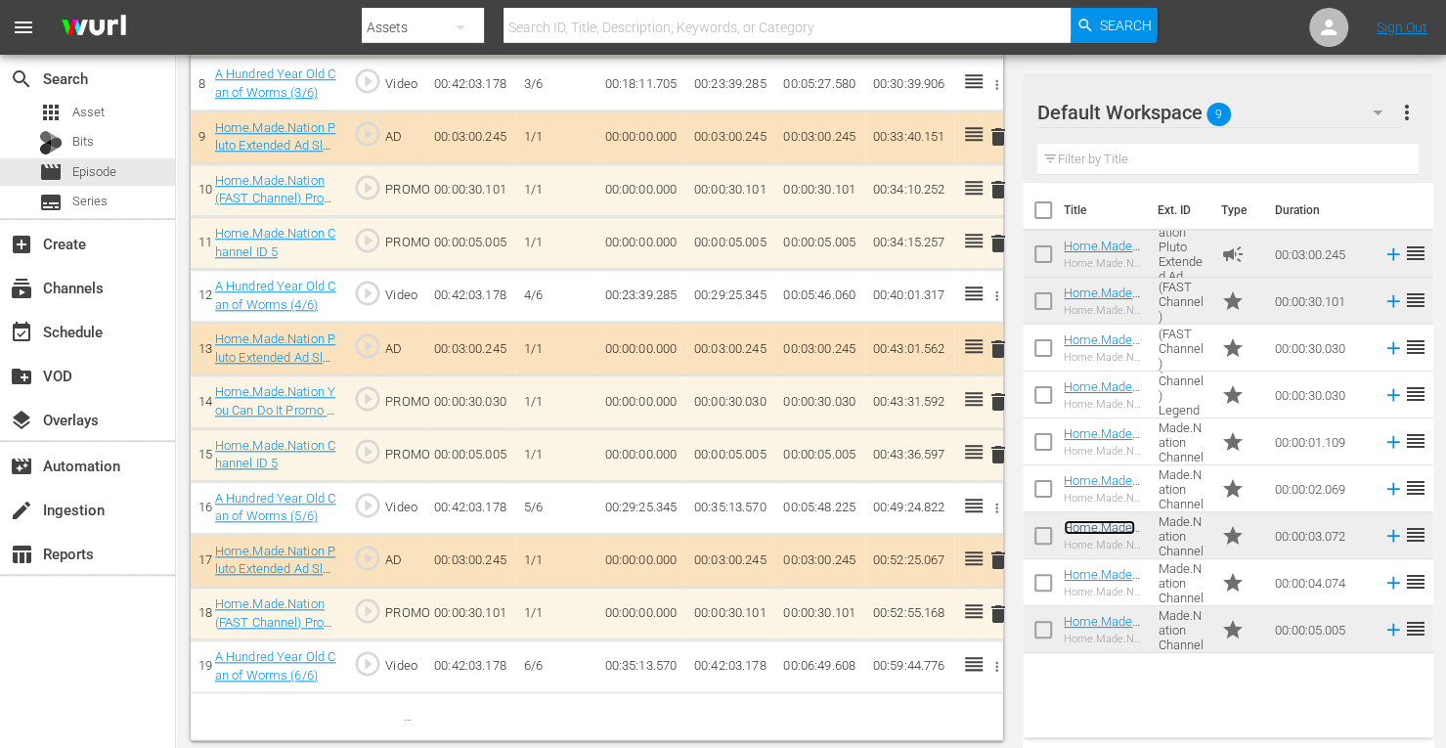
scroll to position [665, 0]
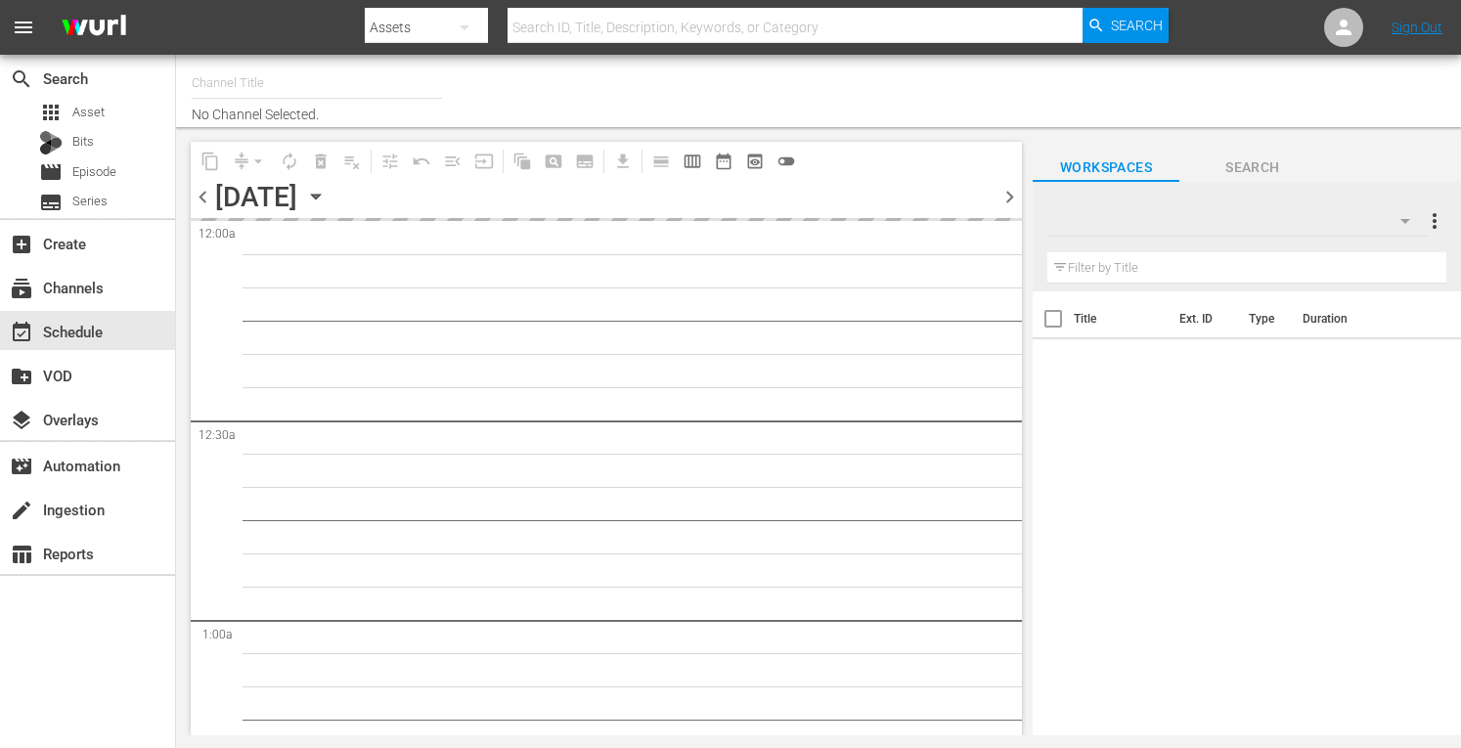
type input "Home.Made.Nation (Pluto US) (1703)"
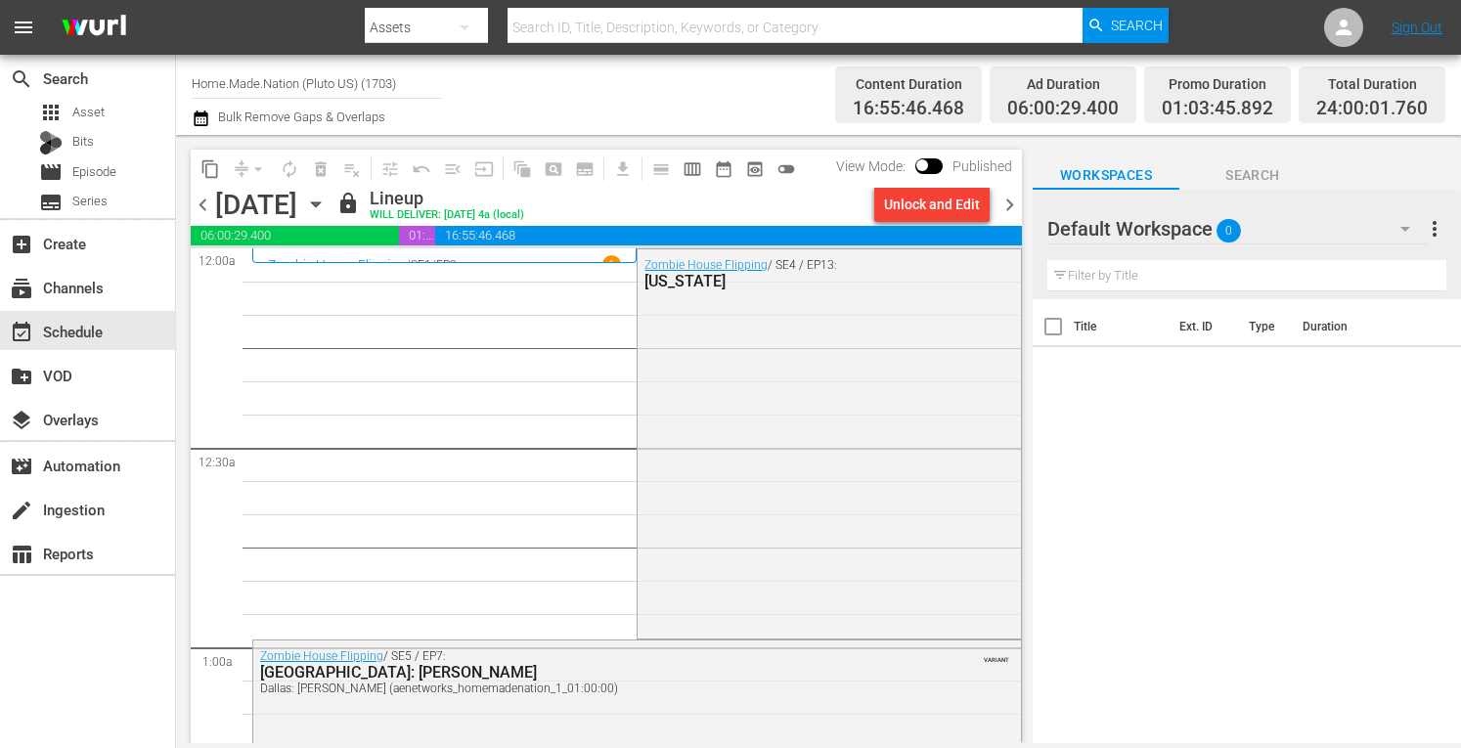
click at [311, 89] on input "Home.Made.Nation (Pluto US) (1703)" at bounding box center [317, 83] width 250 height 47
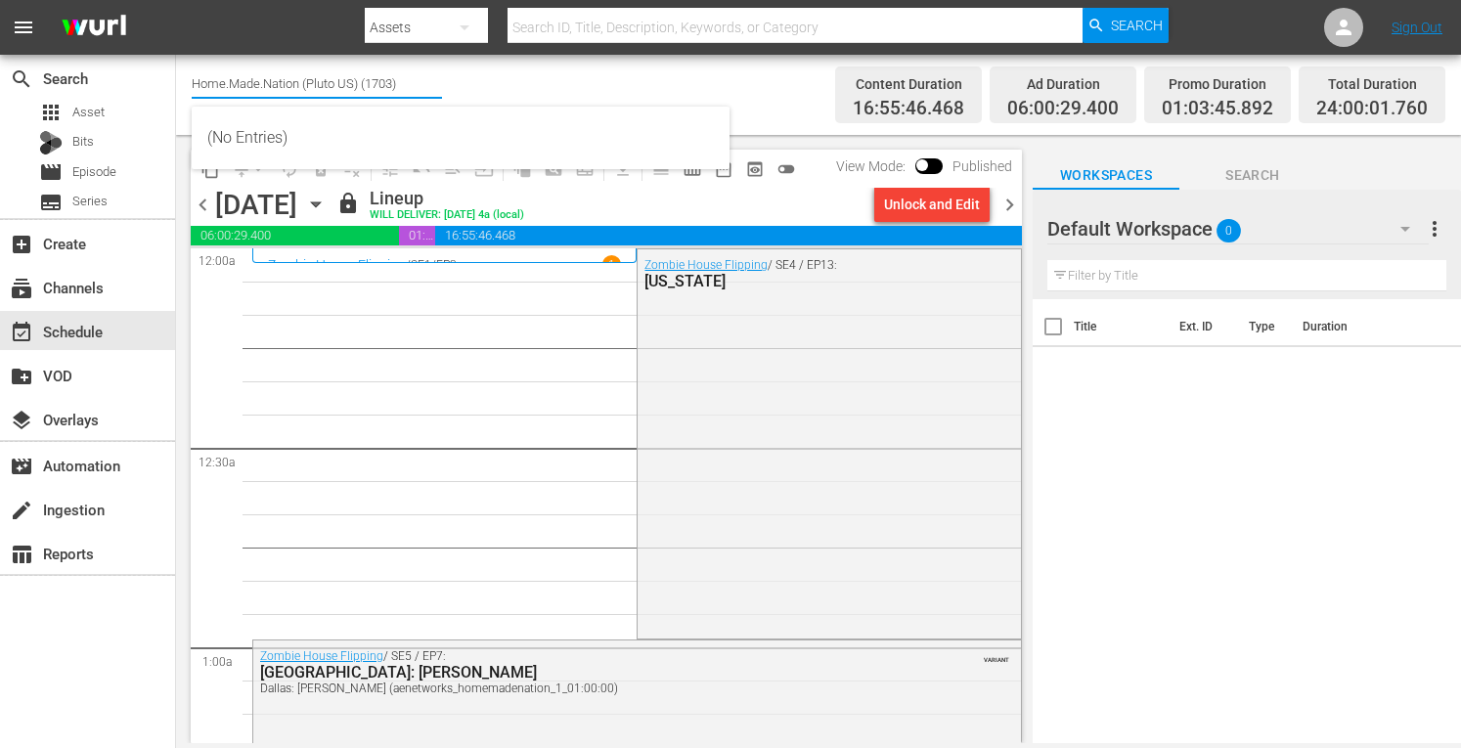
click at [311, 89] on input "Home.Made.Nation (Pluto US) (1703)" at bounding box center [317, 83] width 250 height 47
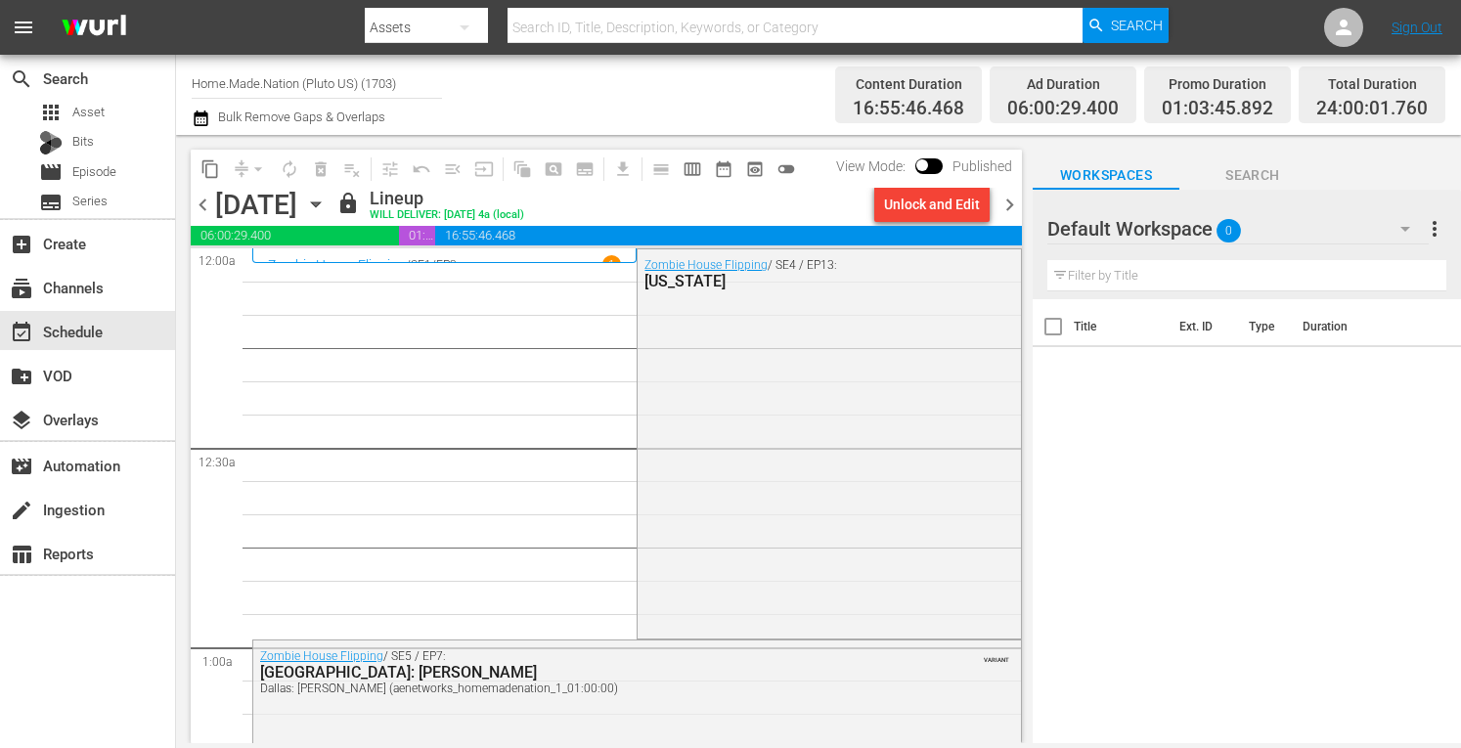
click at [600, 54] on nav "menu Search By Assets Search ID, Title, Description, Keywords, or Category Sear…" at bounding box center [730, 27] width 1461 height 55
click at [544, 154] on span "pageview_outlined" at bounding box center [553, 169] width 31 height 31
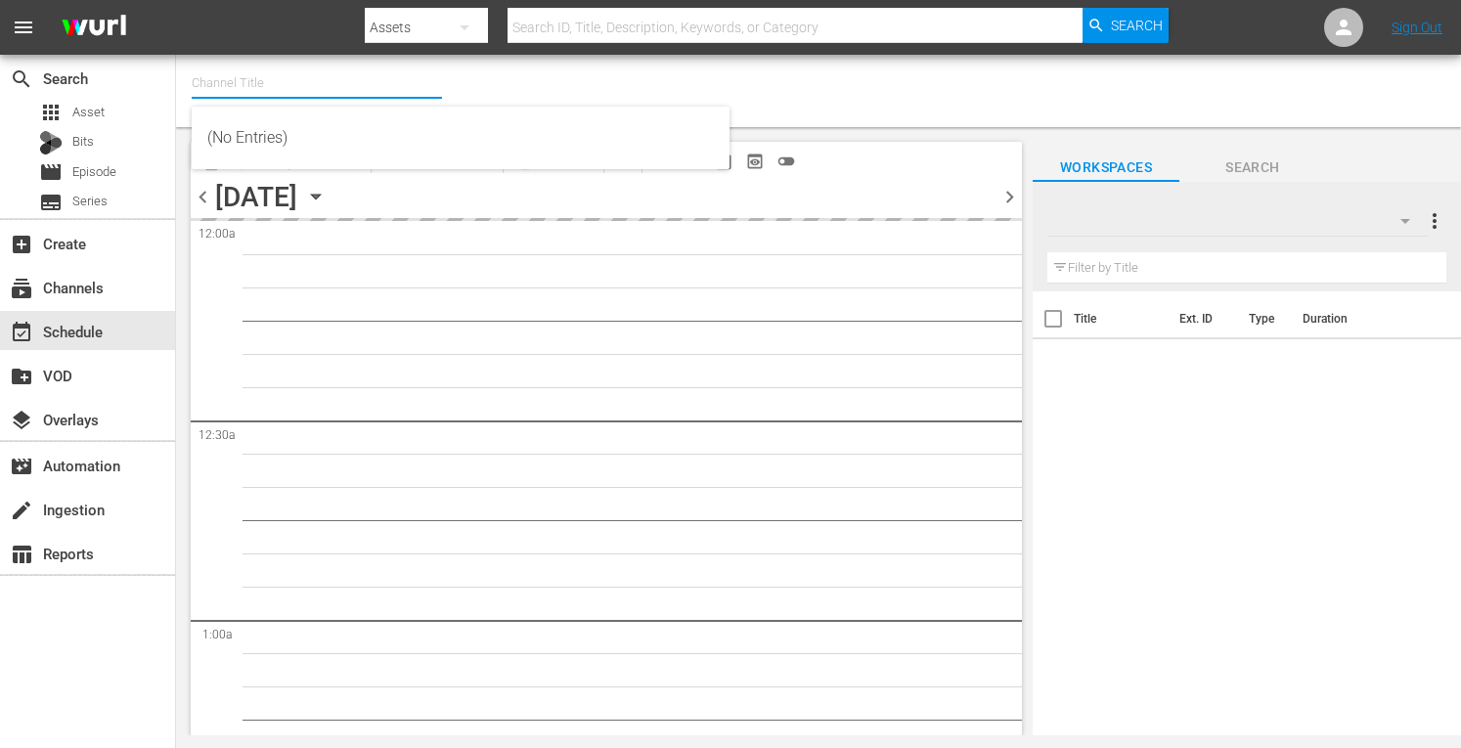
click at [260, 78] on input "text" at bounding box center [317, 83] width 250 height 47
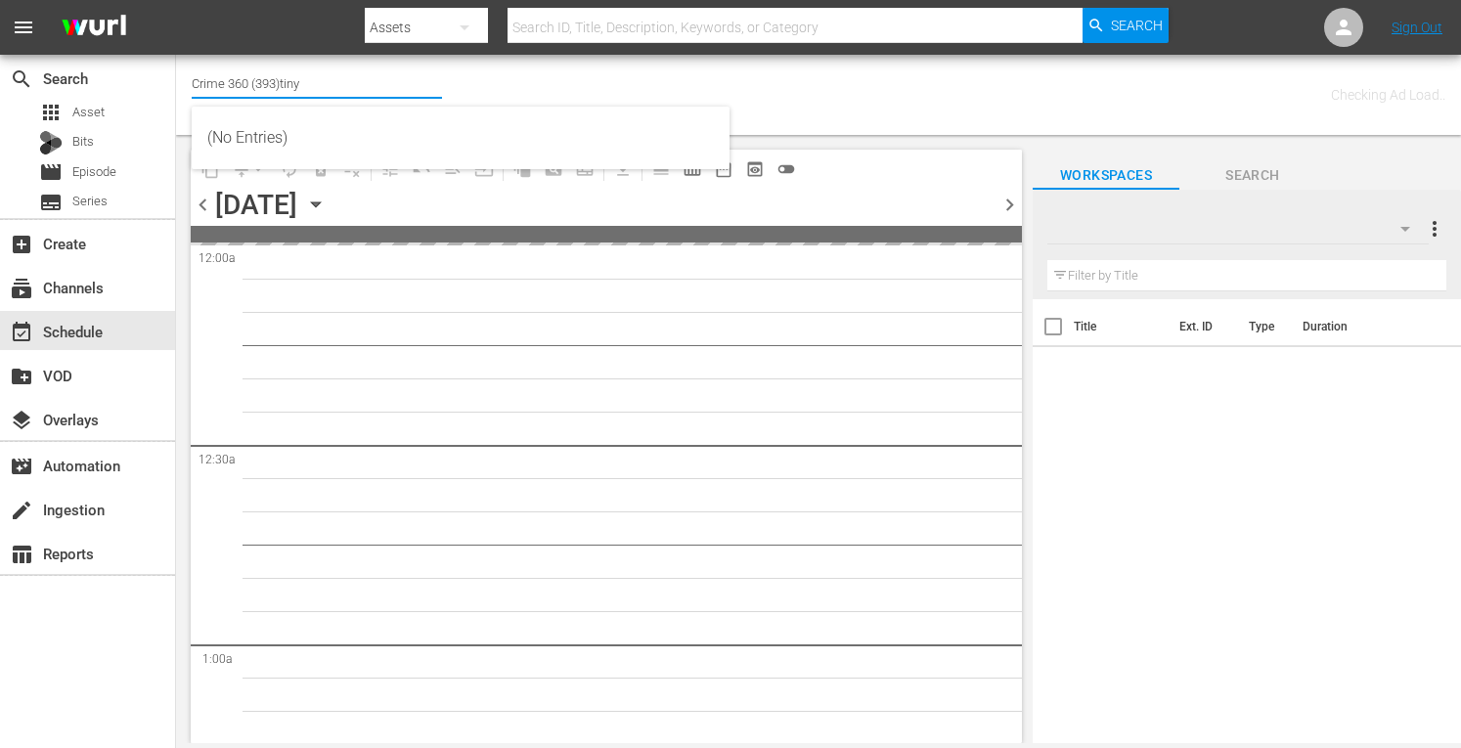
click at [260, 78] on input "Crime 360 (393)tiny" at bounding box center [317, 83] width 250 height 47
click at [258, 82] on input "Crime 360 (393)tiny" at bounding box center [317, 83] width 250 height 47
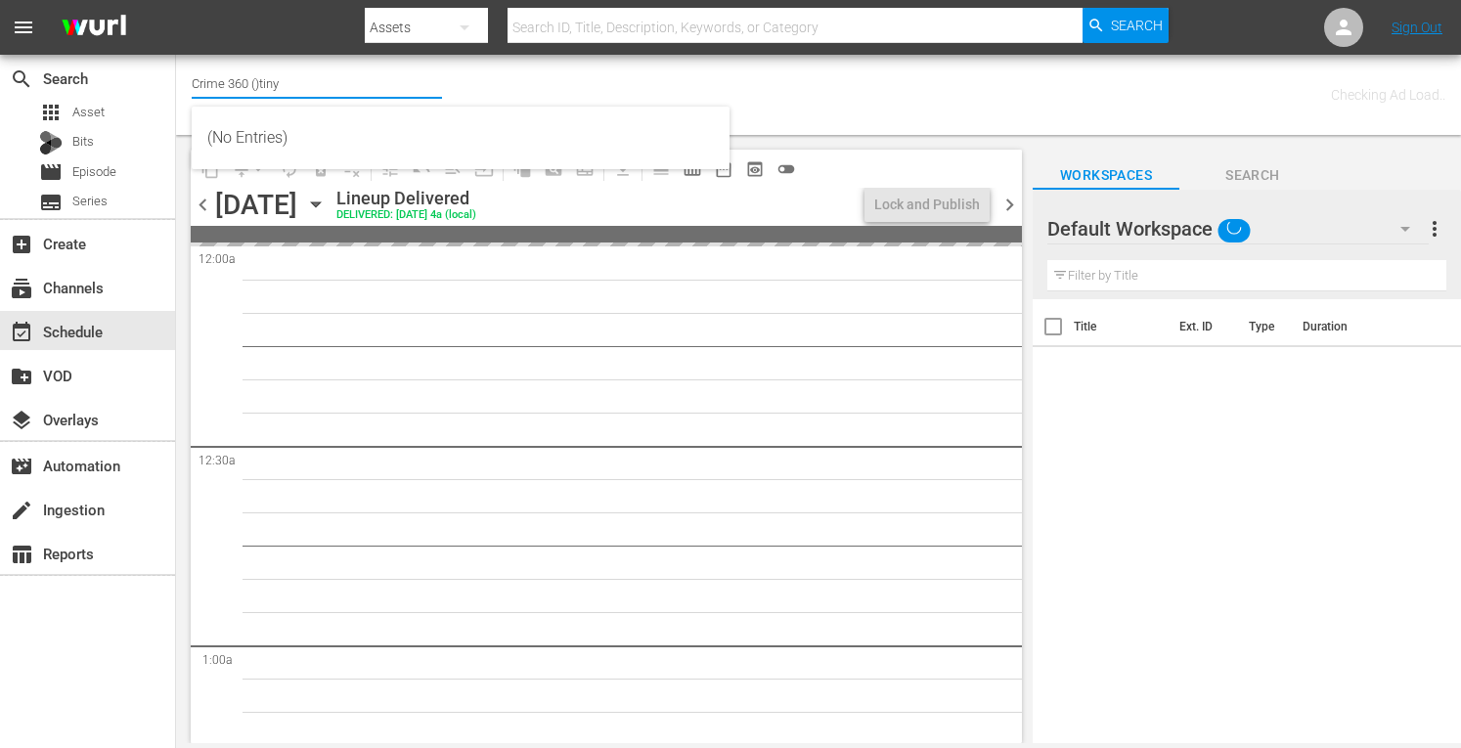
type input "Crime 360 )tiny"
click at [258, 82] on input "Crime 360 )tiny" at bounding box center [317, 83] width 250 height 47
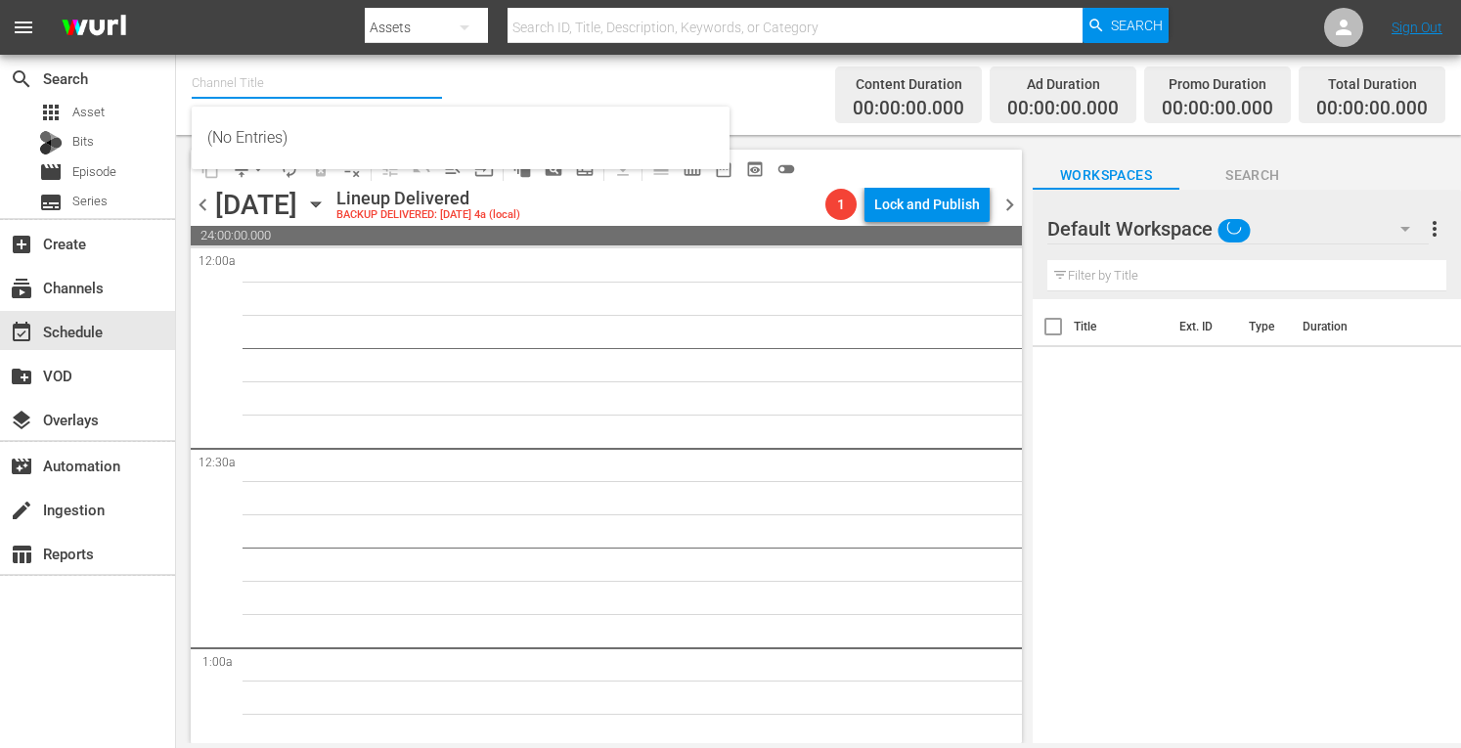
type input "y"
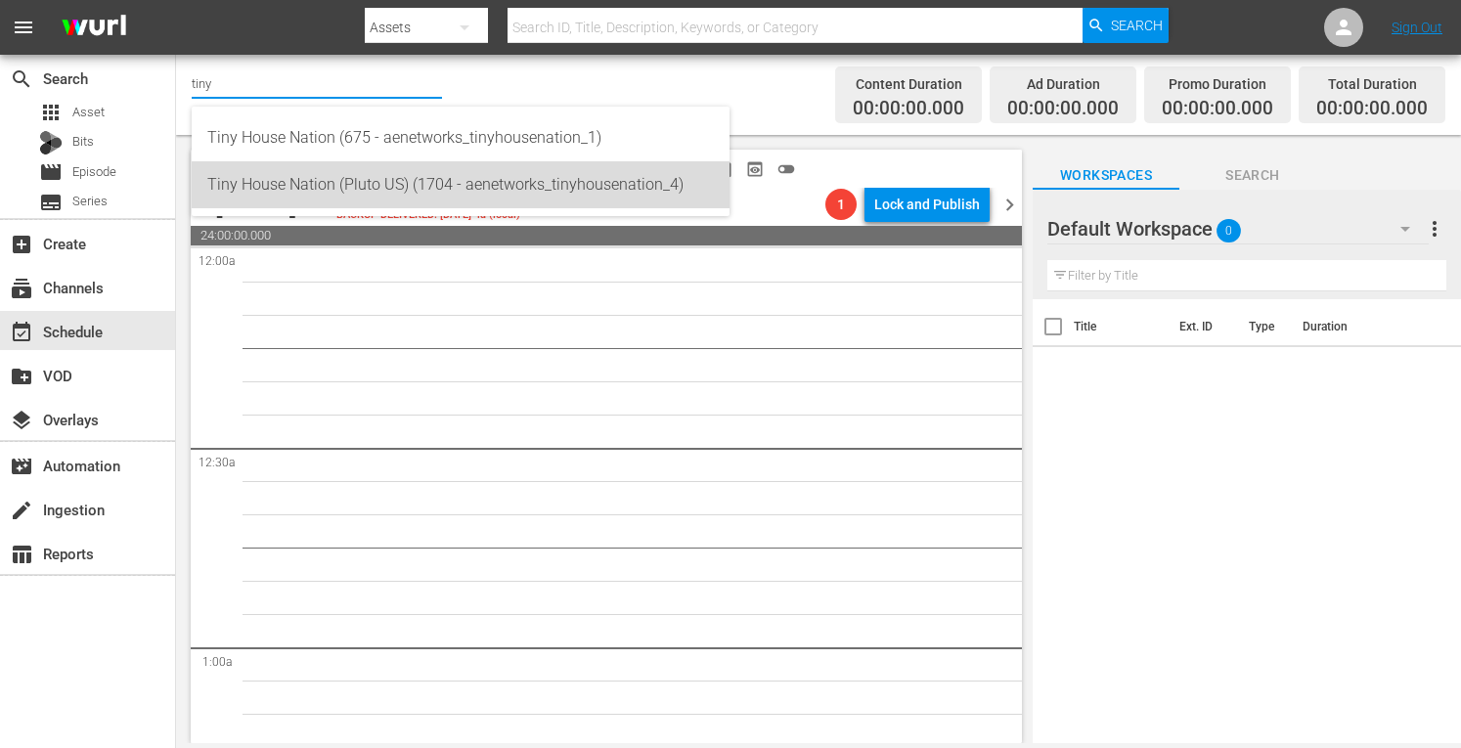
click at [362, 181] on div "Tiny House Nation (Pluto US) (1704 - aenetworks_tinyhousenation_4)" at bounding box center [460, 184] width 507 height 47
type input "Tiny House Nation (Pluto US) (1704 - aenetworks_tinyhousenation_4)"
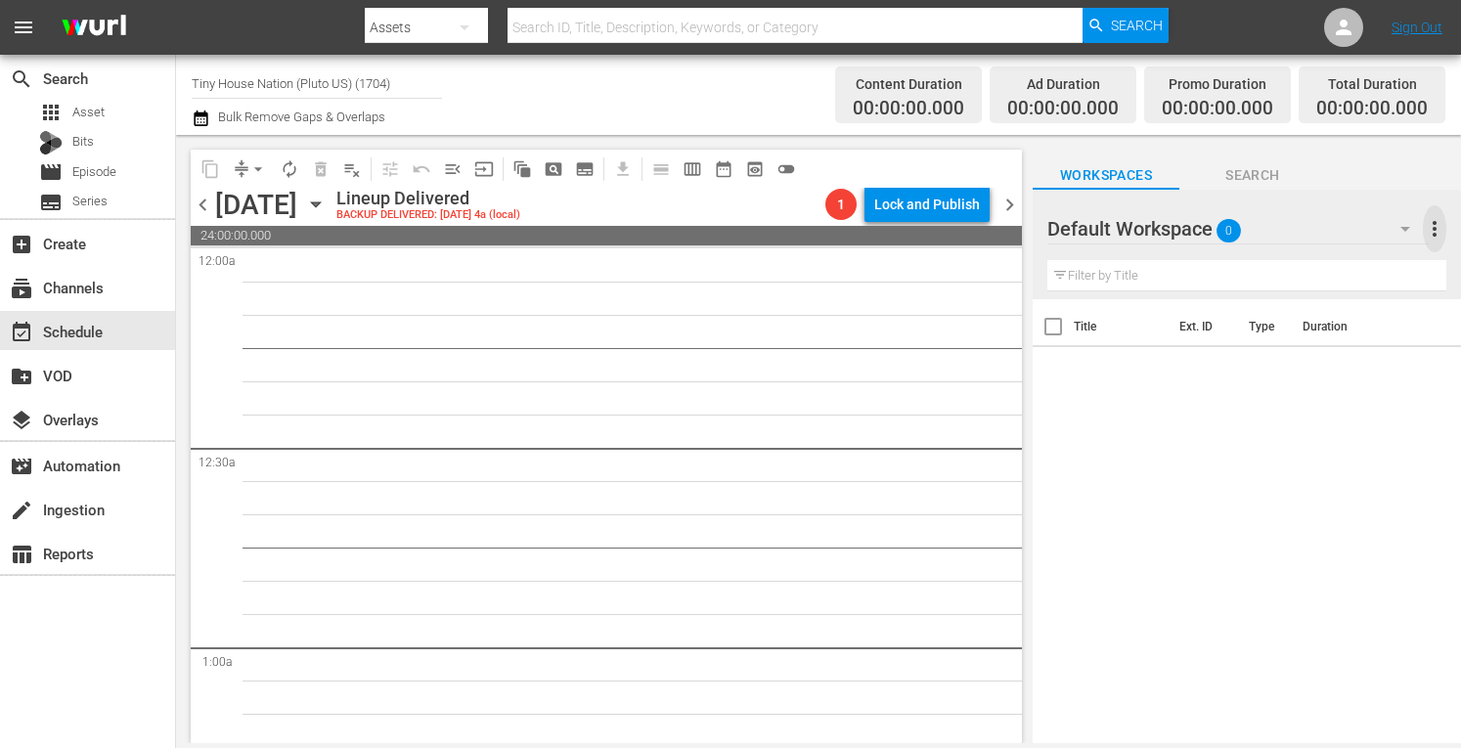
click at [1432, 234] on span "more_vert" at bounding box center [1434, 228] width 23 height 23
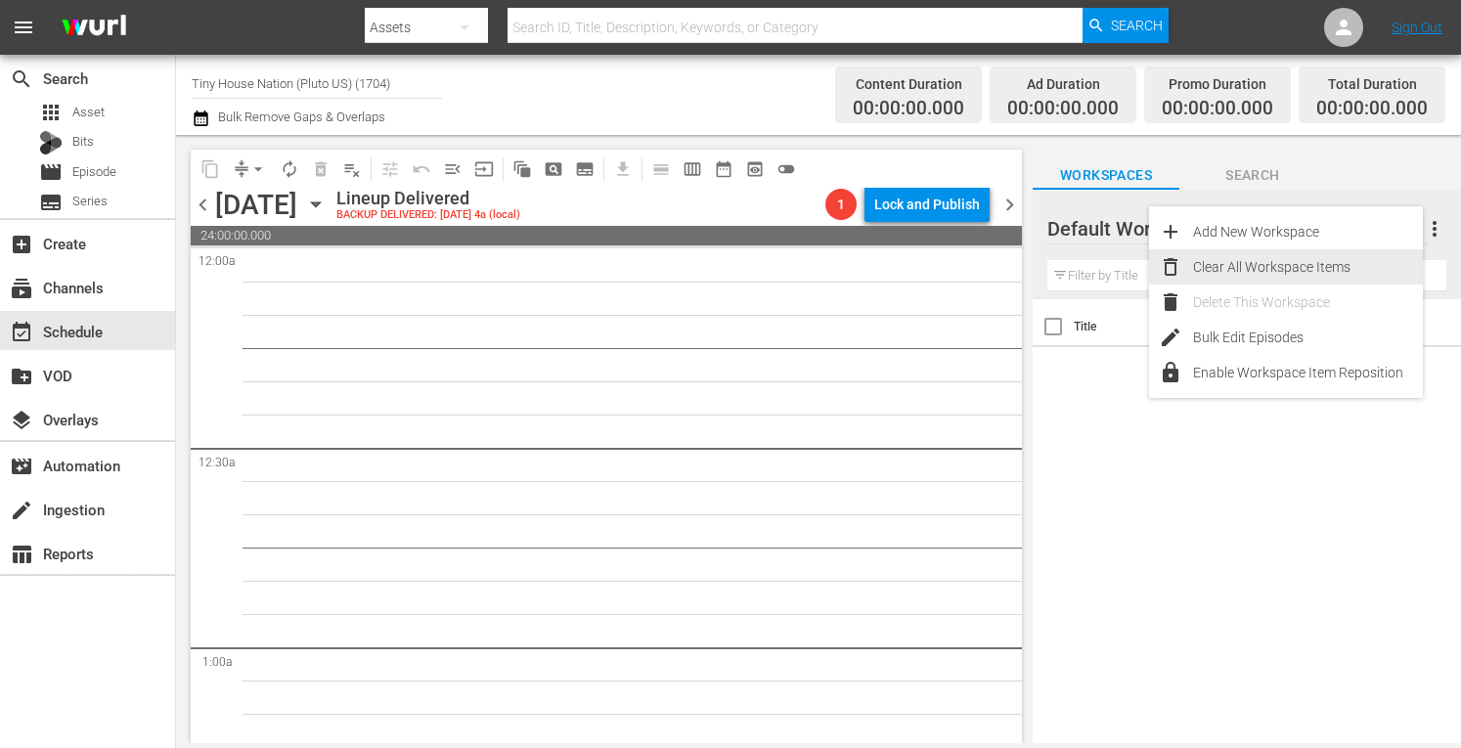
click at [1262, 268] on div "Clear All Workspace Items" at bounding box center [1308, 266] width 230 height 35
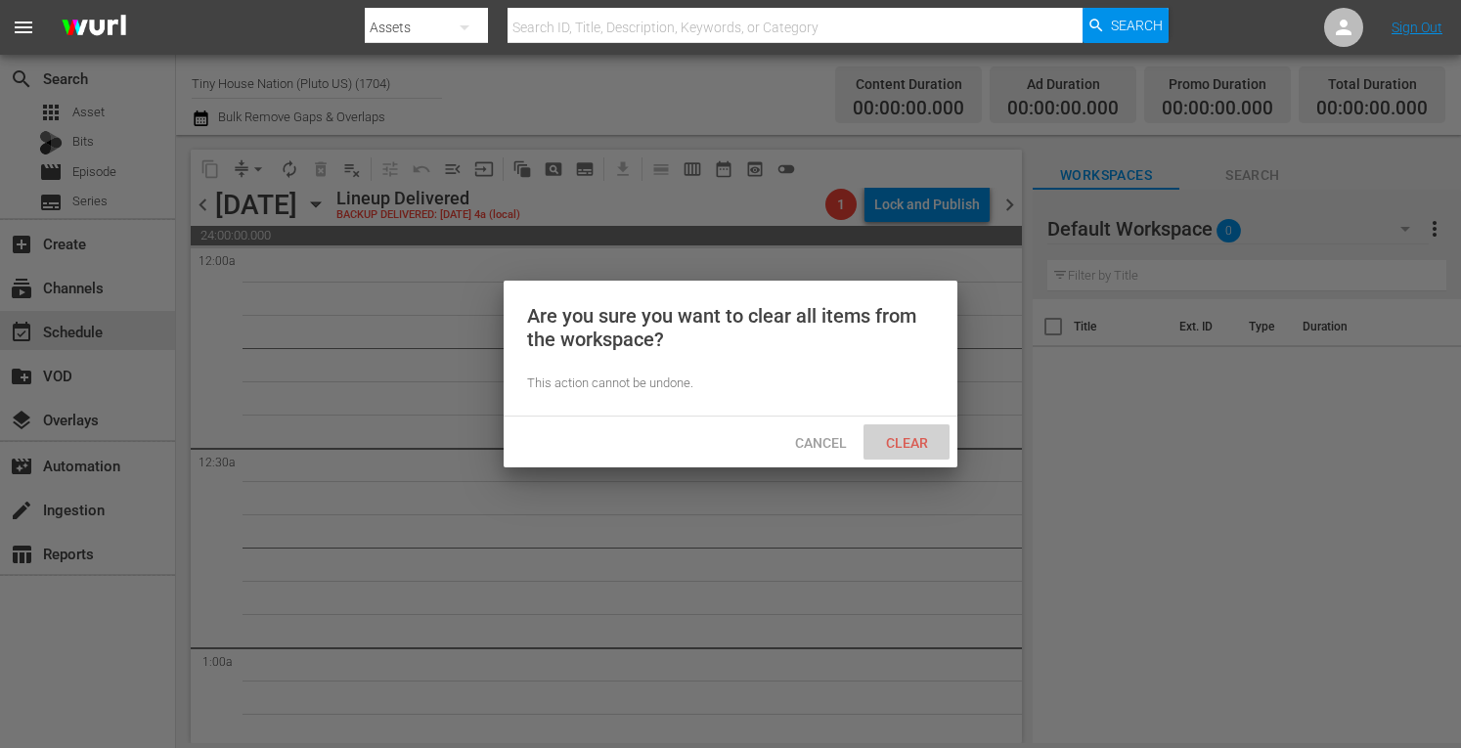
click at [910, 443] on span "Clear" at bounding box center [906, 443] width 73 height 16
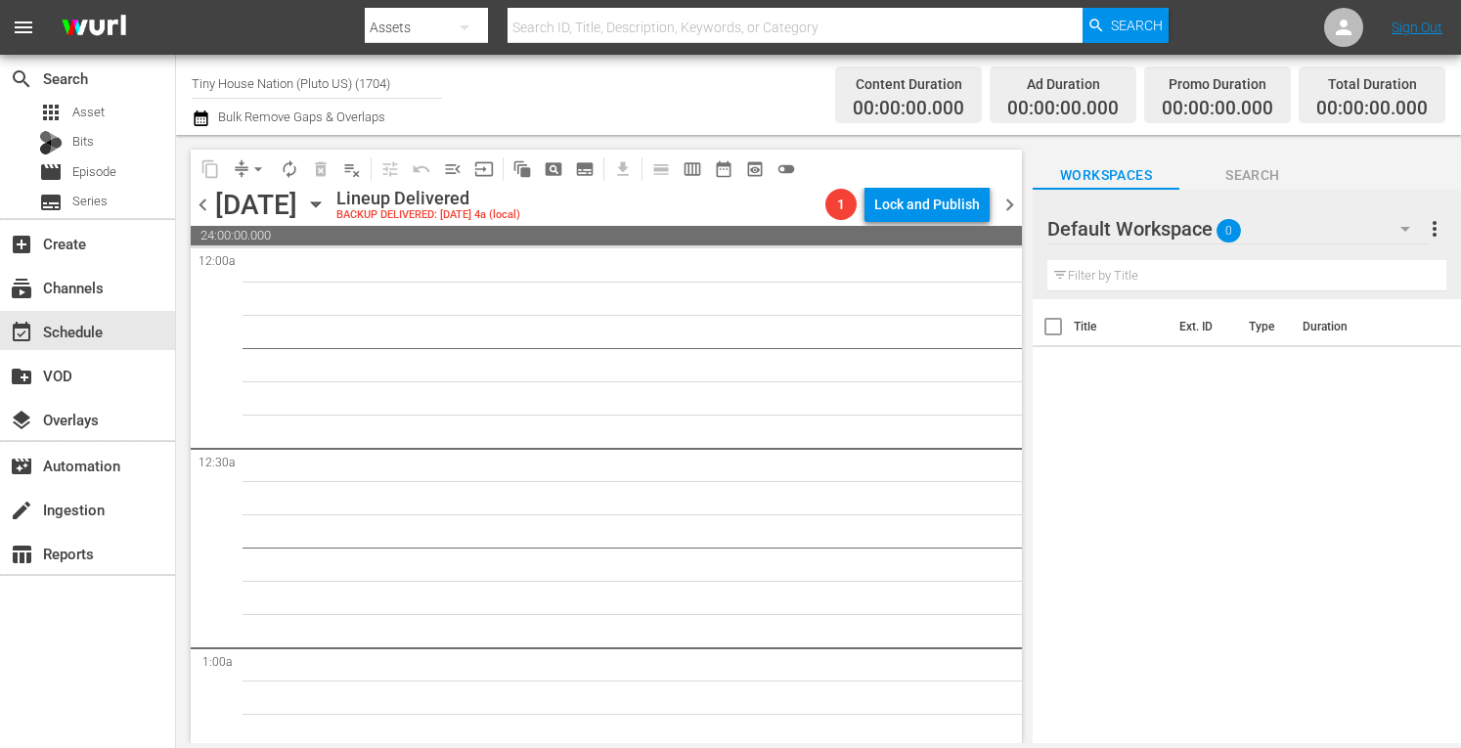
click at [327, 210] on icon "button" at bounding box center [316, 205] width 22 height 22
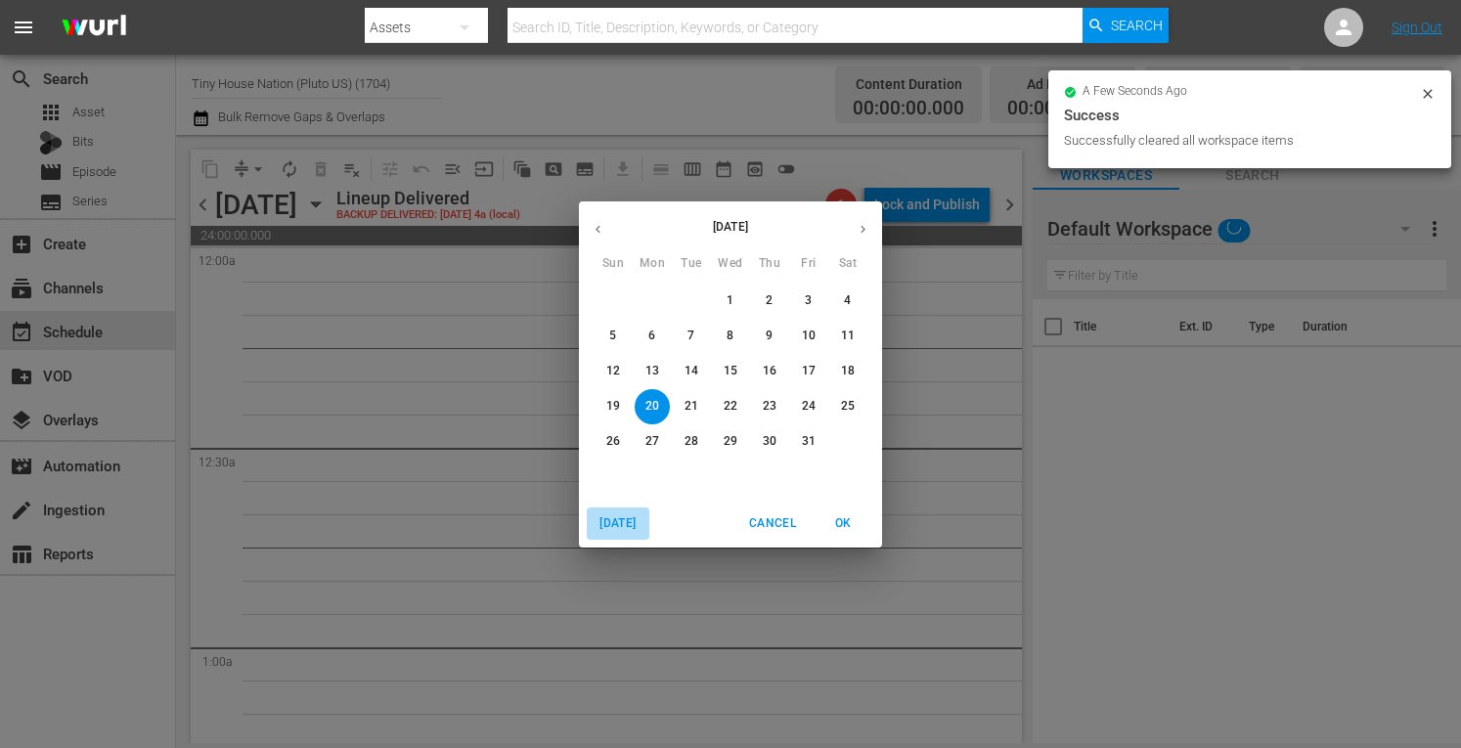
click at [612, 525] on span "Today" at bounding box center [618, 523] width 47 height 21
drag, startPoint x: 858, startPoint y: 231, endPoint x: 699, endPoint y: 304, distance: 174.6
click at [858, 231] on icon "button" at bounding box center [863, 229] width 15 height 15
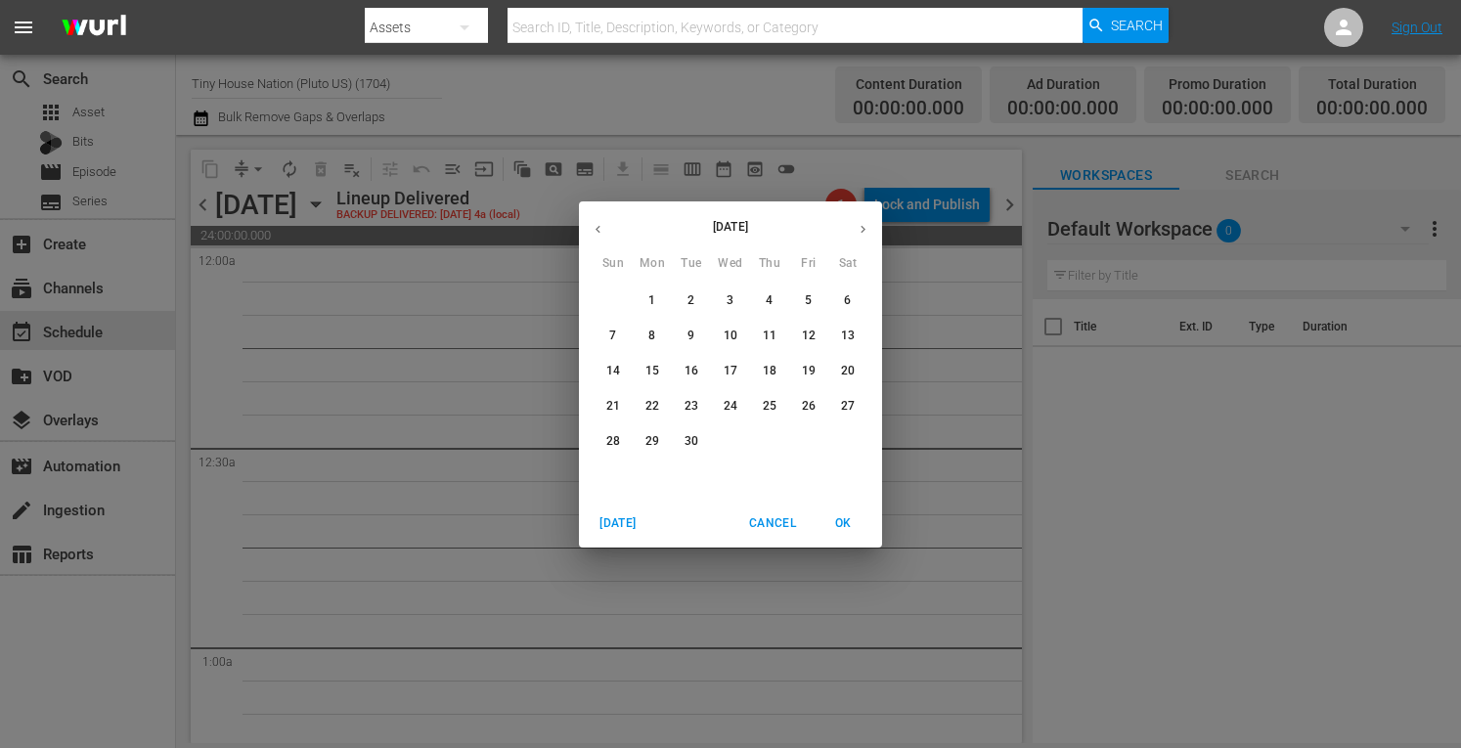
click at [645, 369] on p "15" at bounding box center [652, 371] width 14 height 17
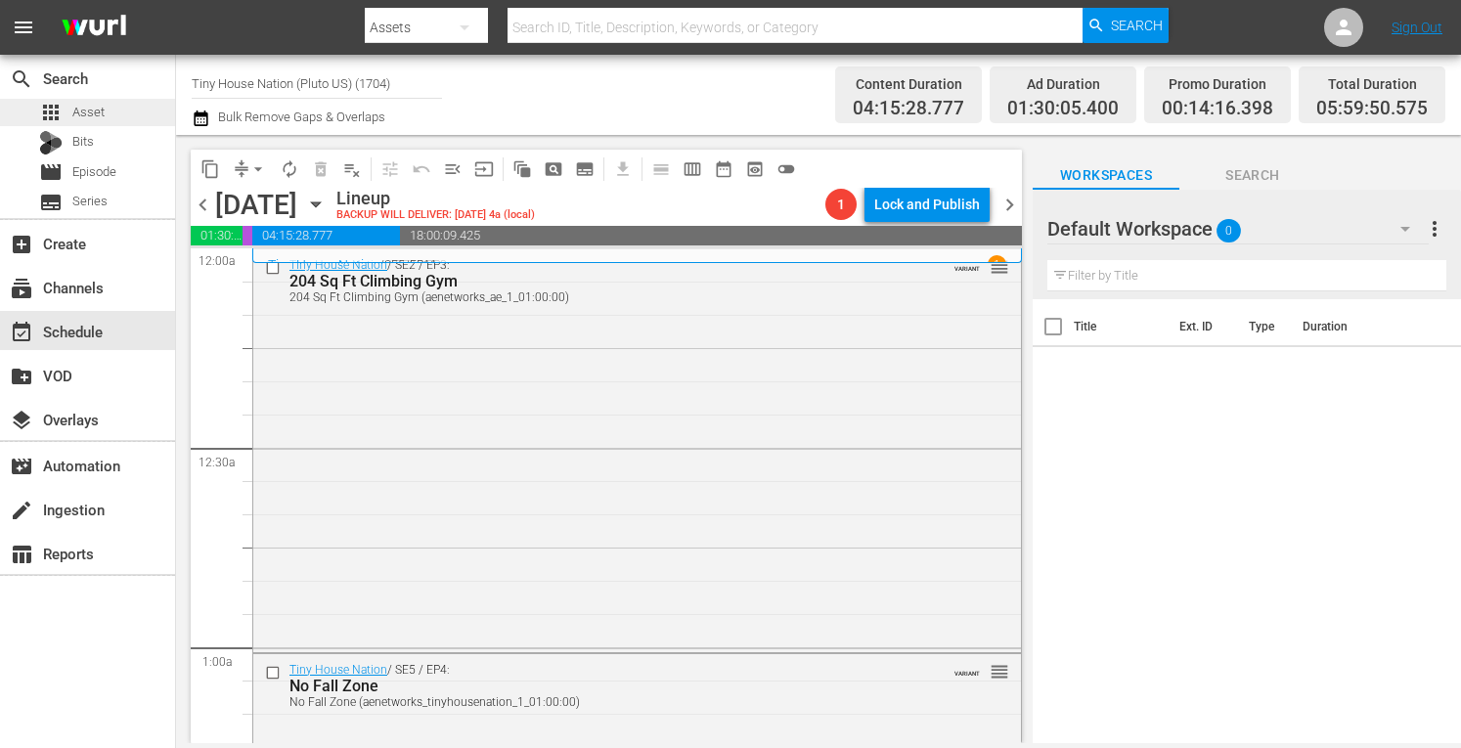
click at [67, 104] on div "apps Asset" at bounding box center [72, 112] width 66 height 27
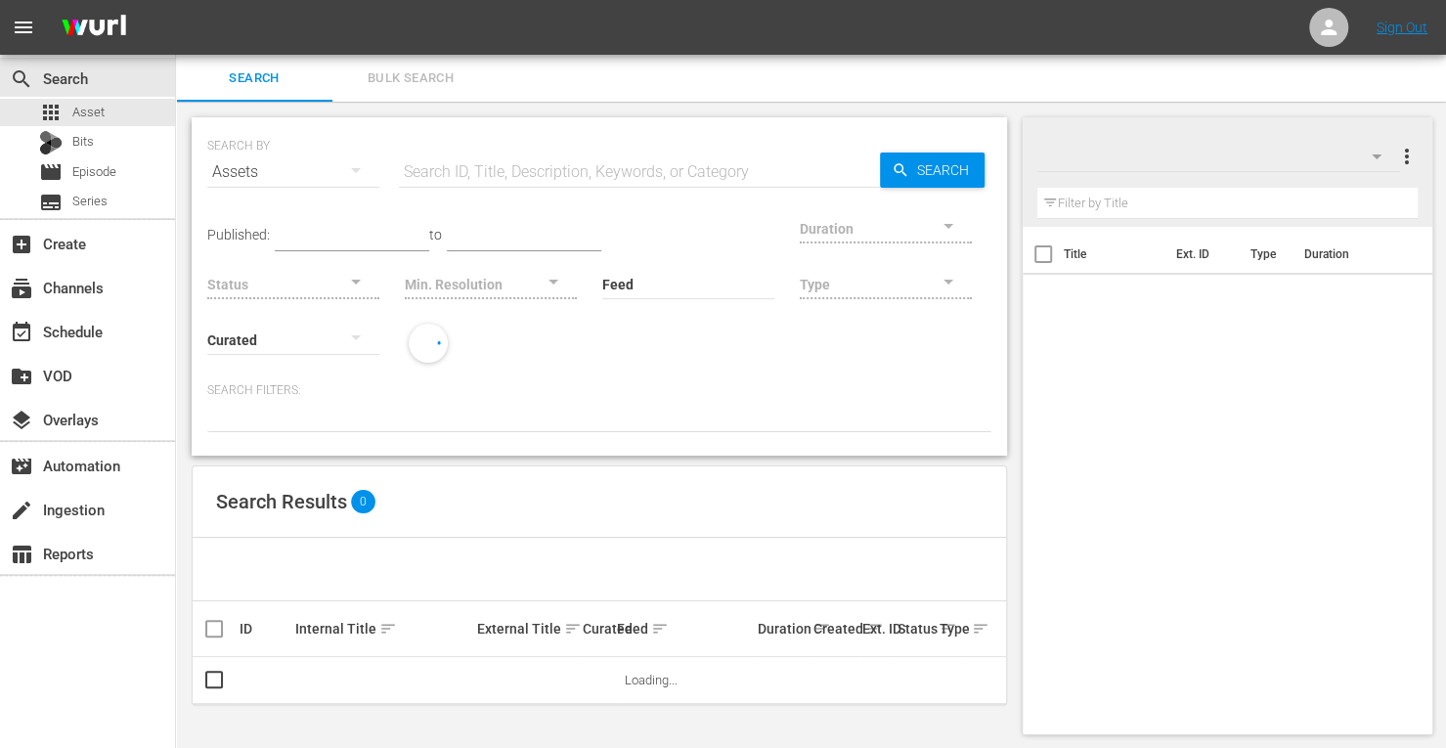
click at [451, 168] on input "text" at bounding box center [639, 172] width 481 height 47
type input "tiny house"
click at [800, 228] on div at bounding box center [886, 227] width 172 height 55
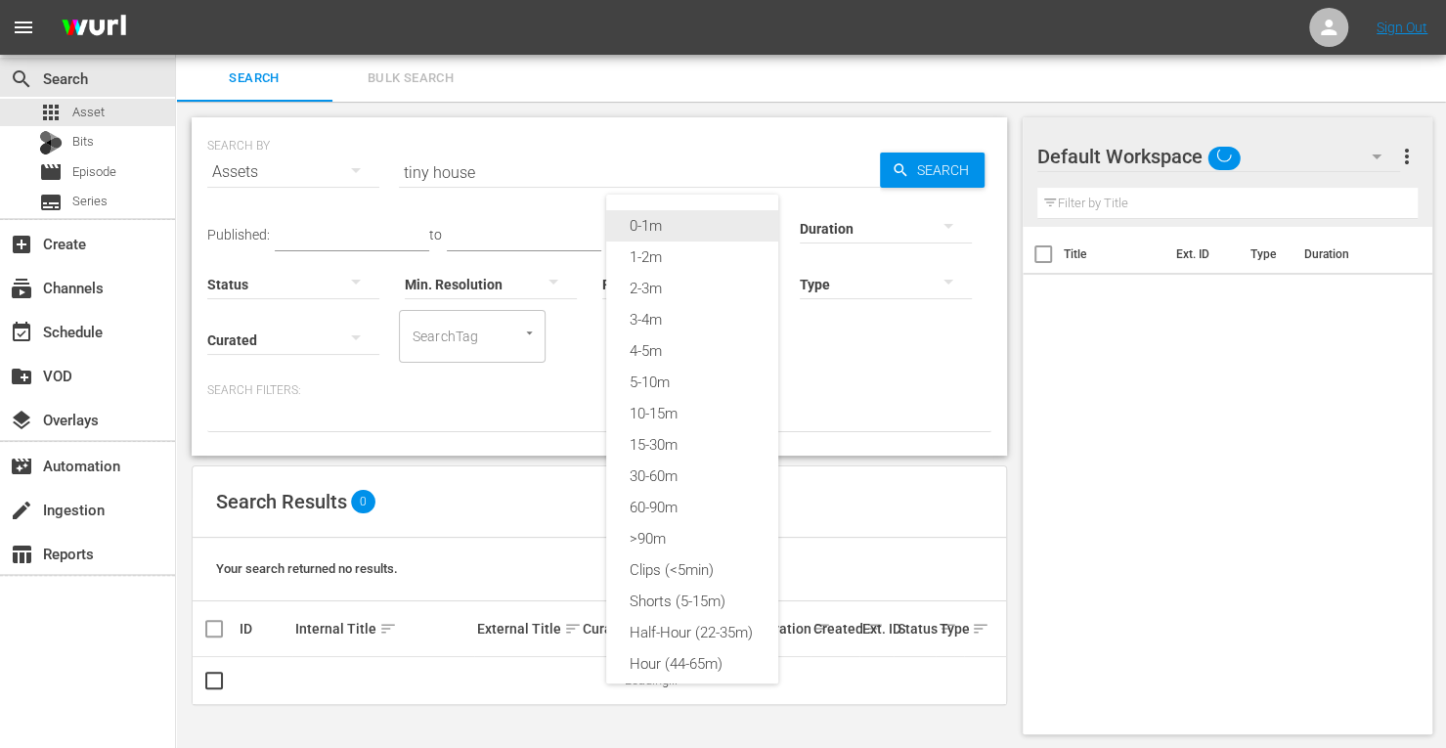
click at [658, 229] on div "0-1m" at bounding box center [692, 225] width 172 height 31
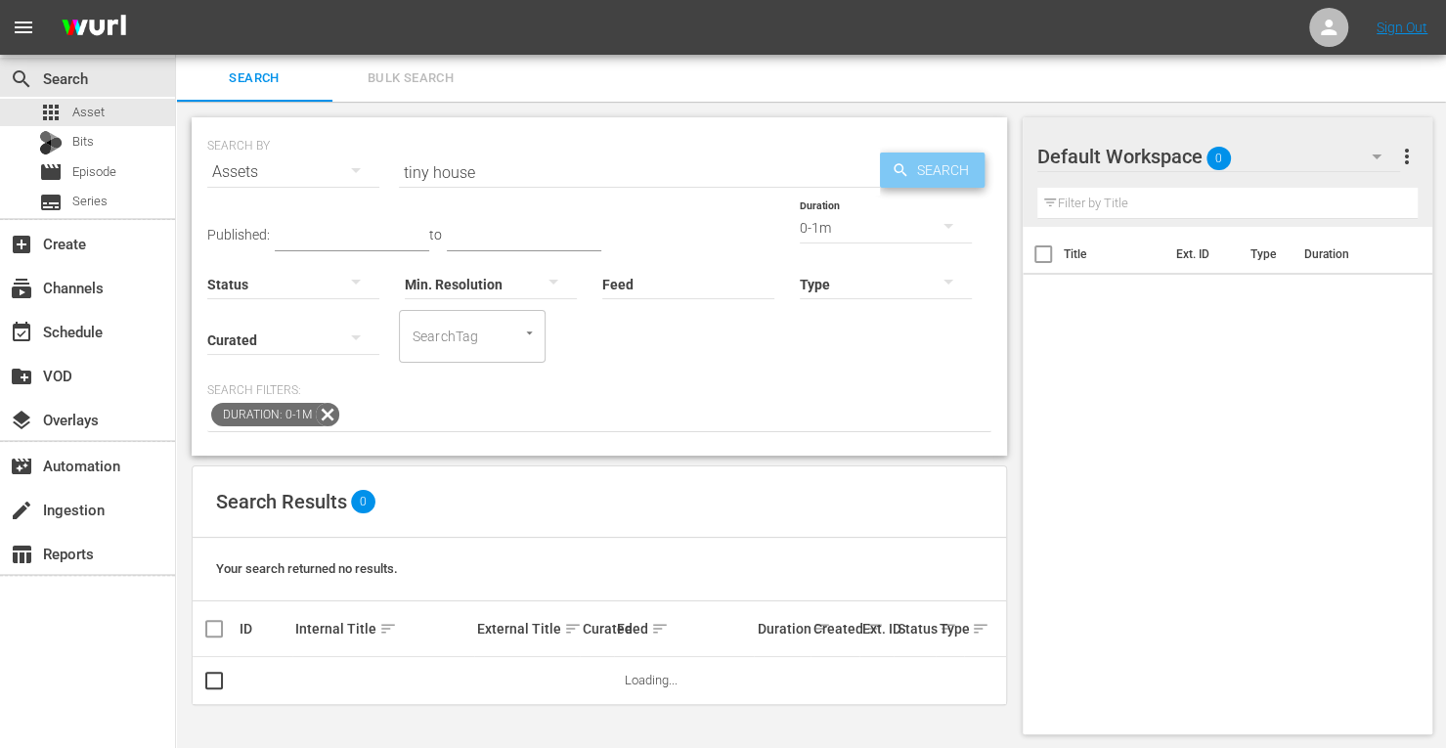
click at [929, 163] on span "Search" at bounding box center [947, 170] width 75 height 35
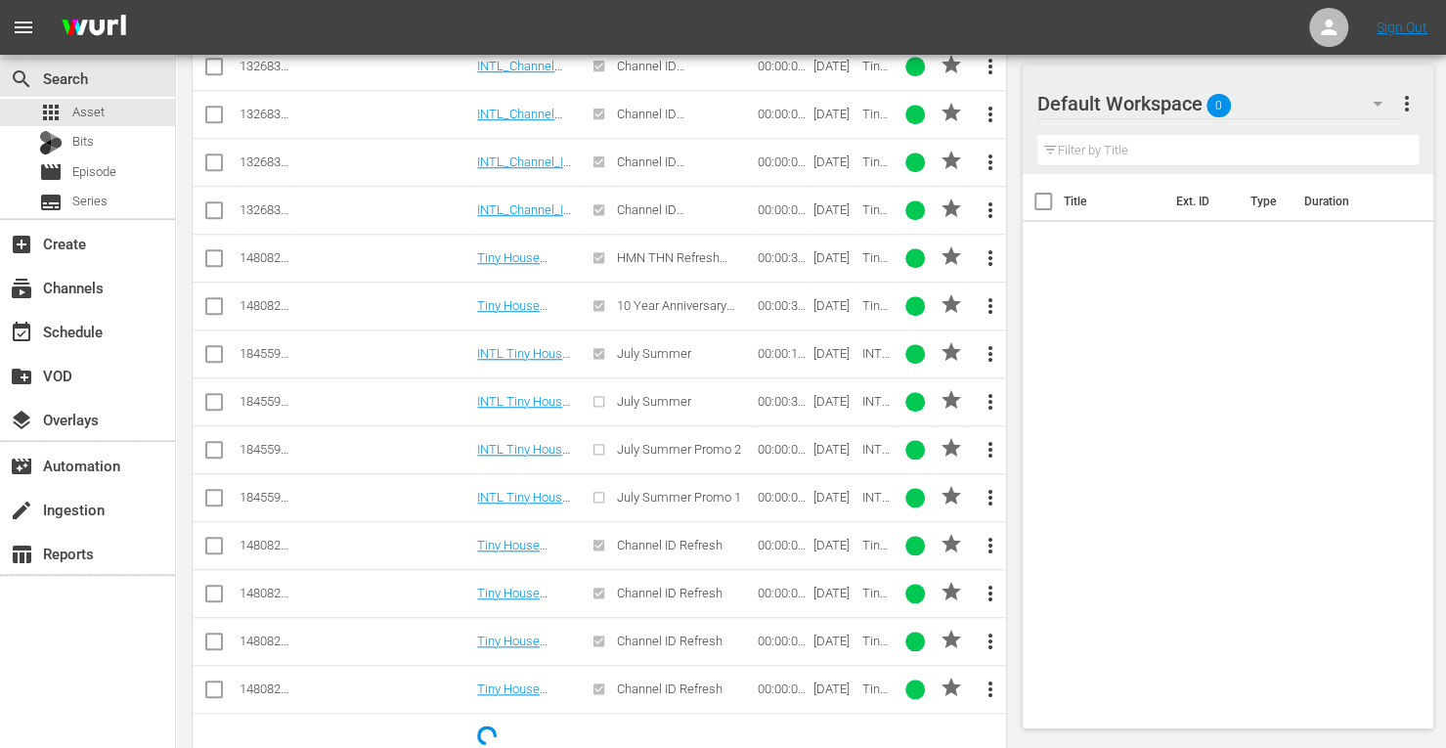
scroll to position [939, 0]
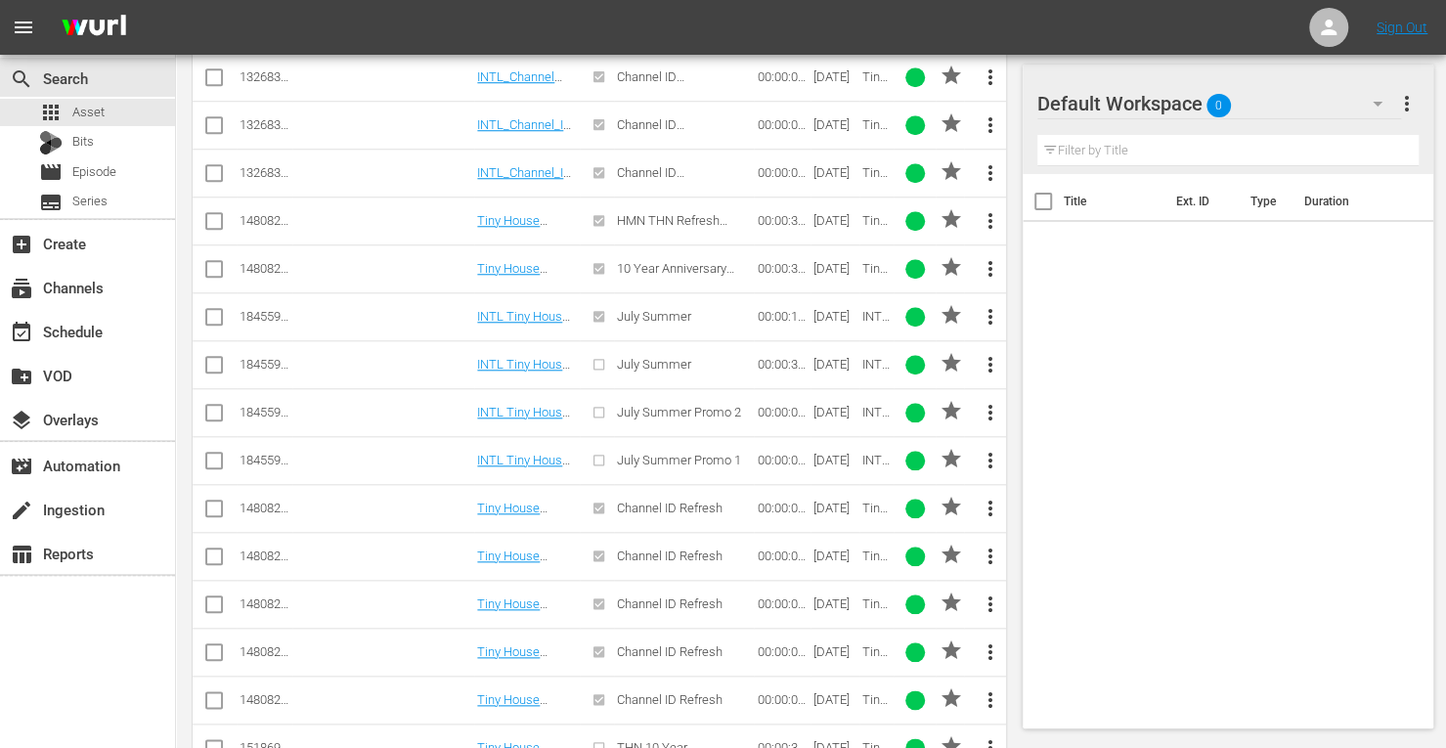
click at [198, 502] on td at bounding box center [215, 508] width 44 height 48
click at [213, 501] on input "checkbox" at bounding box center [213, 512] width 23 height 23
checkbox input "true"
click at [215, 550] on input "checkbox" at bounding box center [213, 560] width 23 height 23
checkbox input "true"
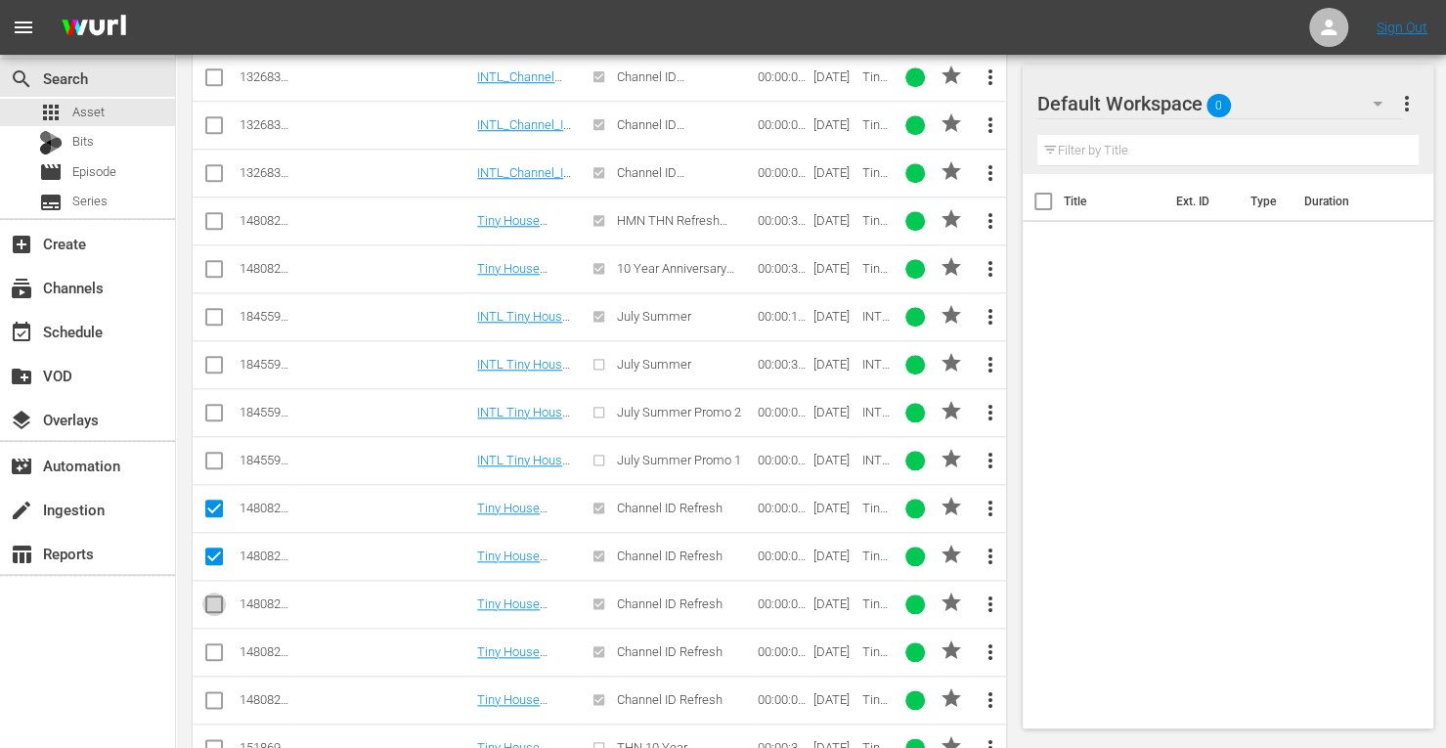
click at [209, 597] on input "checkbox" at bounding box center [213, 608] width 23 height 23
checkbox input "true"
click at [209, 644] on input "checkbox" at bounding box center [213, 655] width 23 height 23
checkbox input "true"
click at [214, 692] on input "checkbox" at bounding box center [213, 703] width 23 height 23
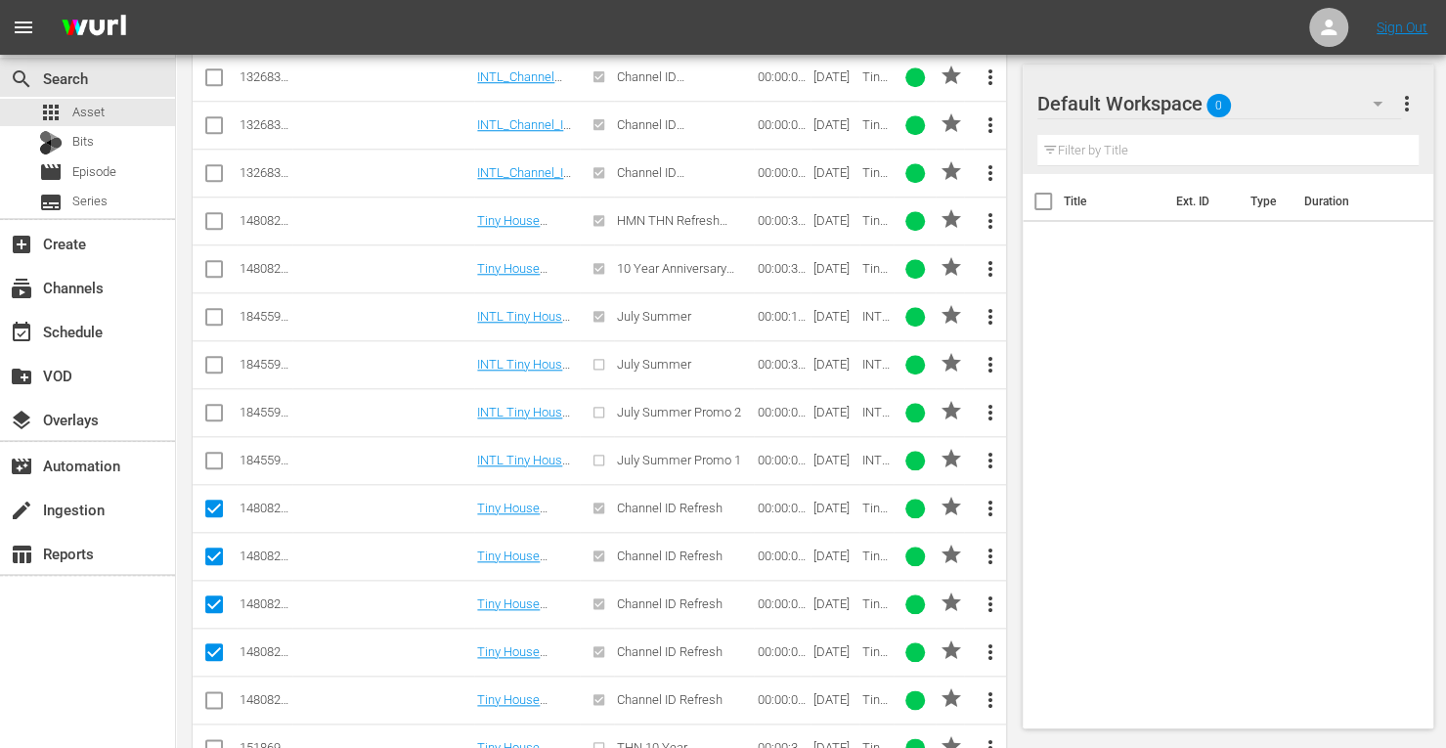
checkbox input "true"
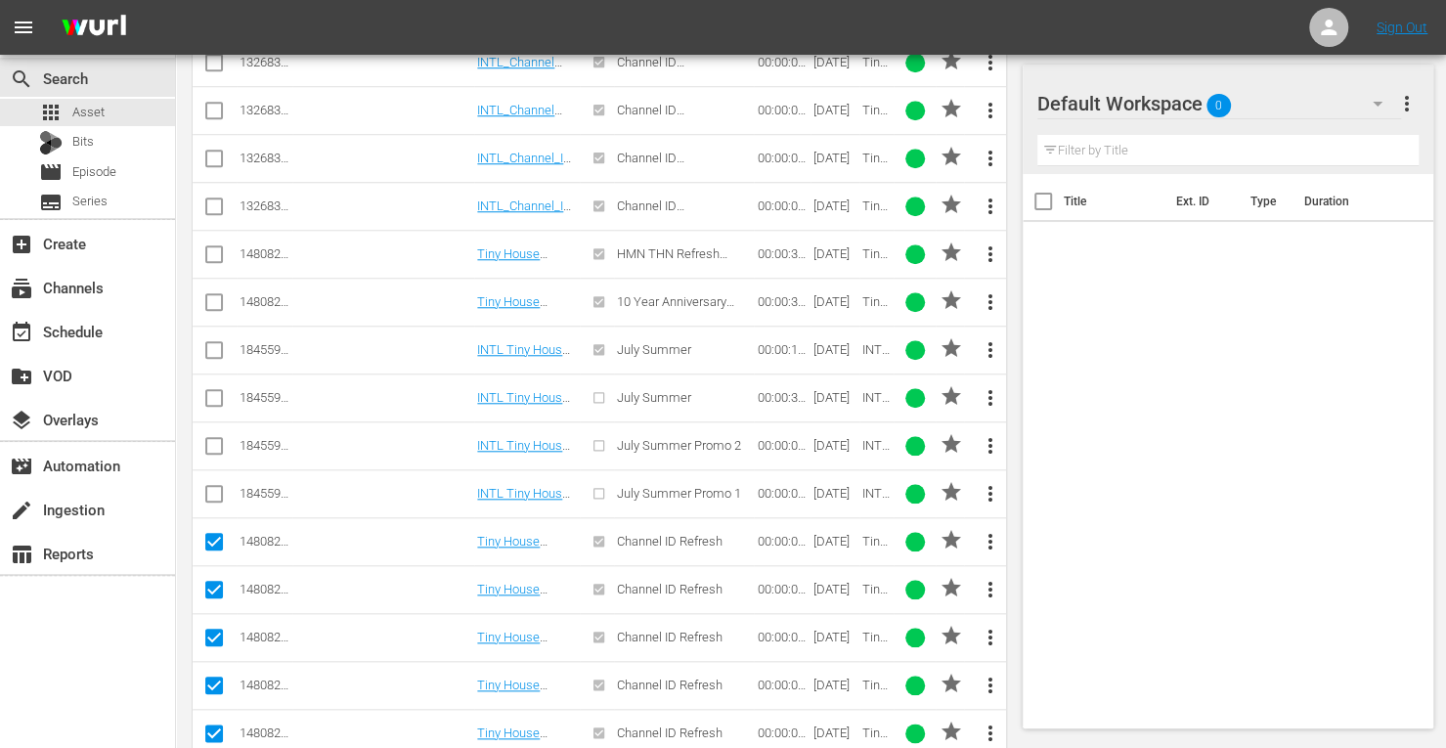
scroll to position [904, 0]
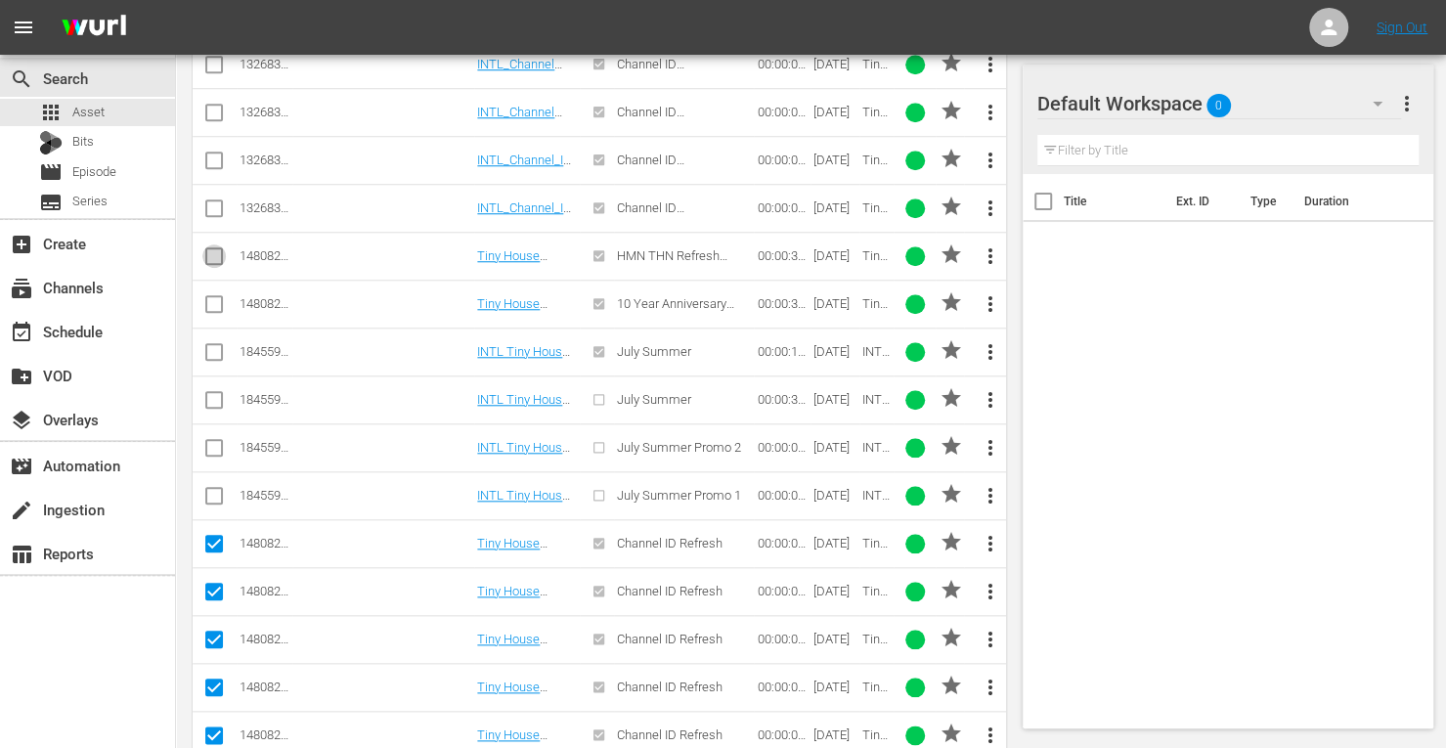
click at [217, 249] on input "checkbox" at bounding box center [213, 259] width 23 height 23
checkbox input "true"
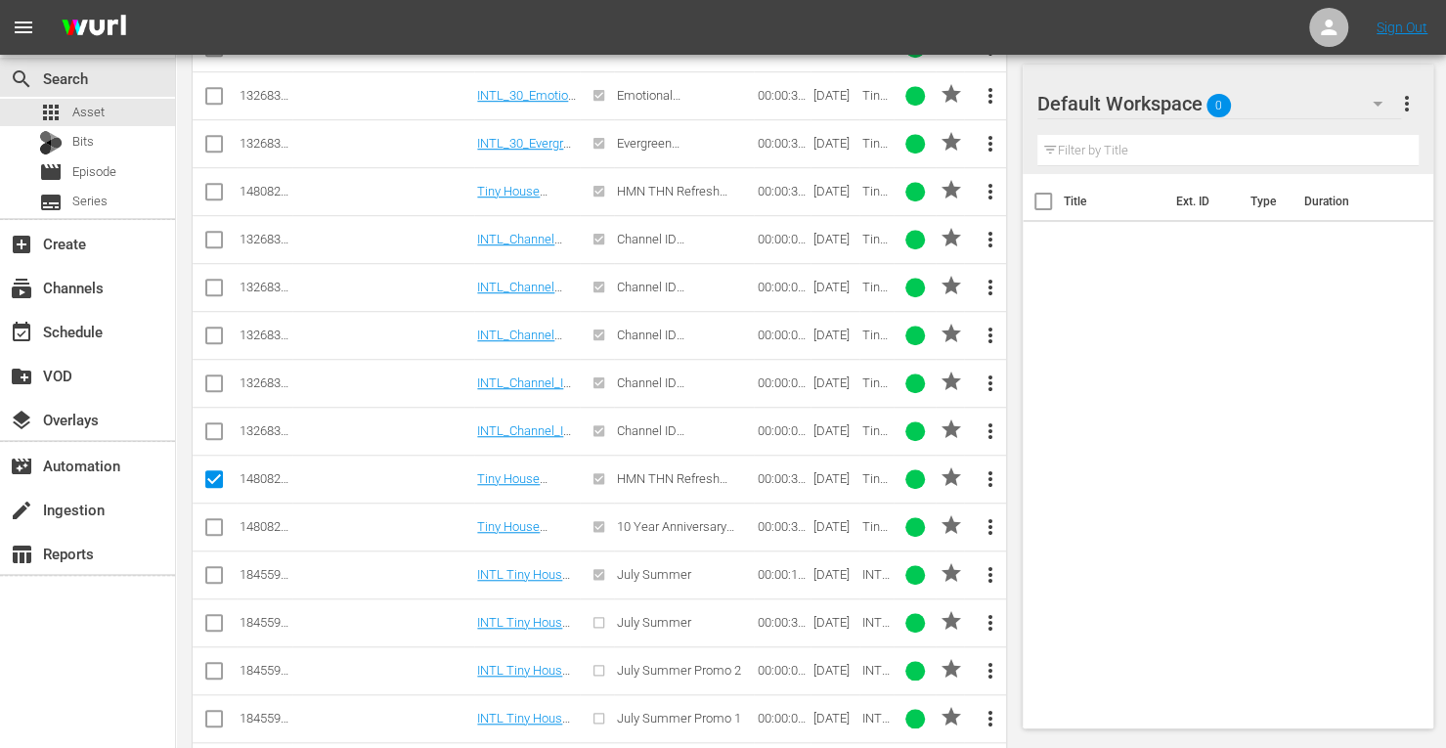
scroll to position [516, 0]
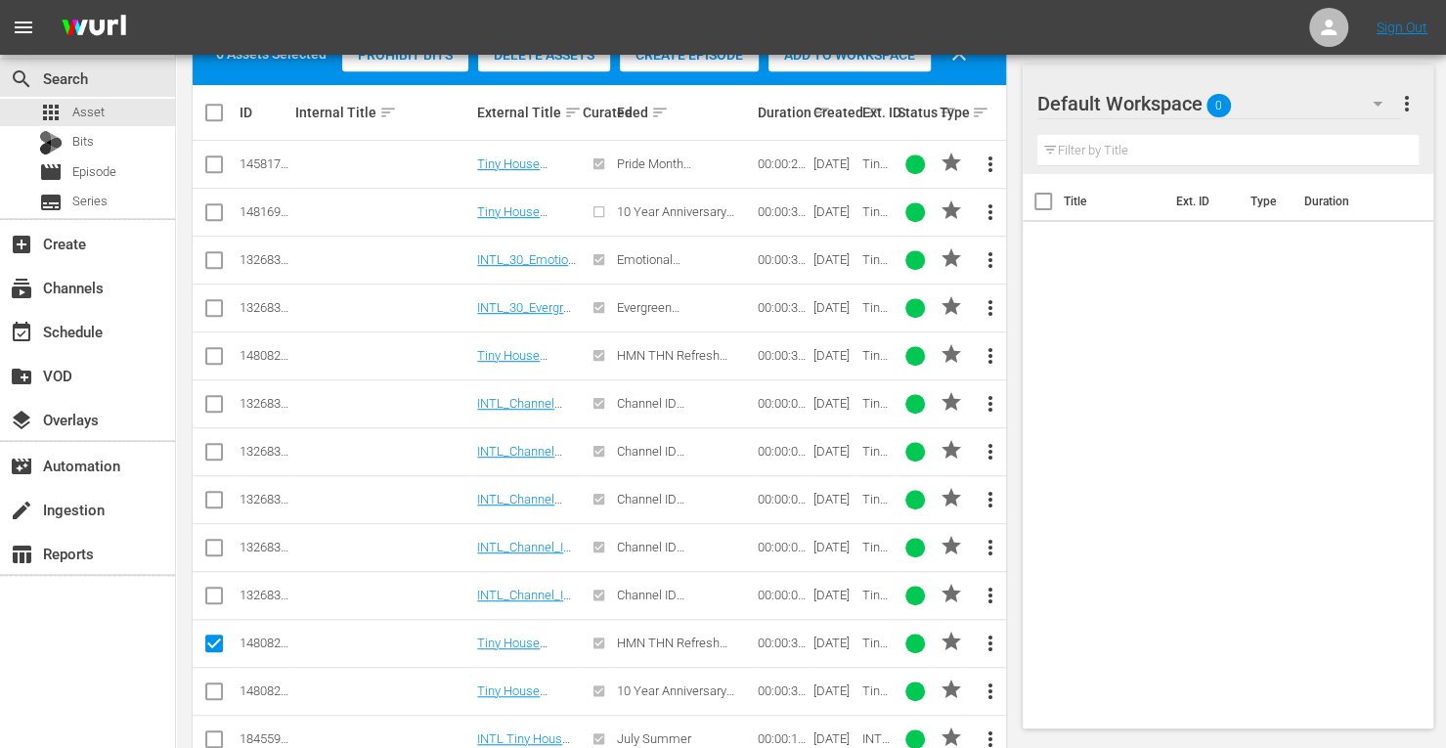
click at [214, 351] on input "checkbox" at bounding box center [213, 359] width 23 height 23
checkbox input "true"
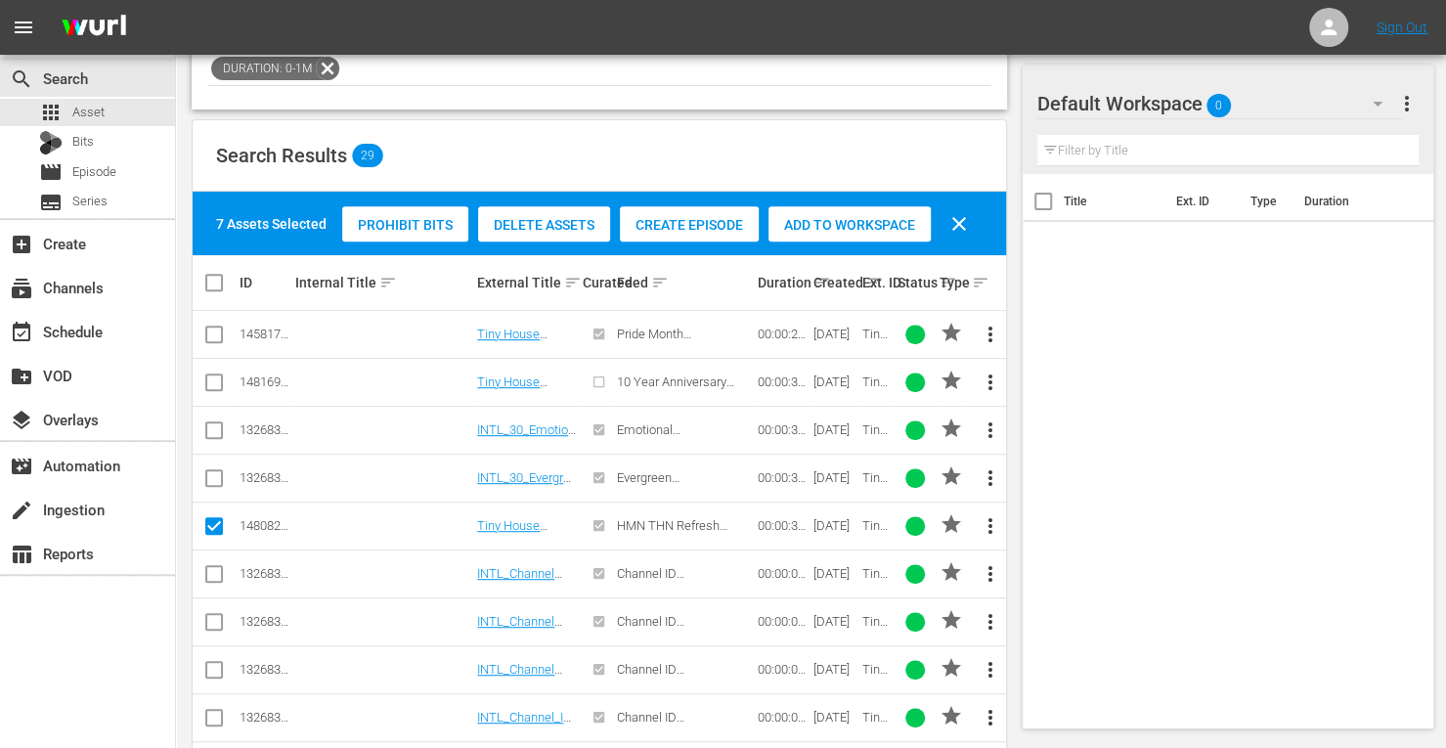
scroll to position [299, 0]
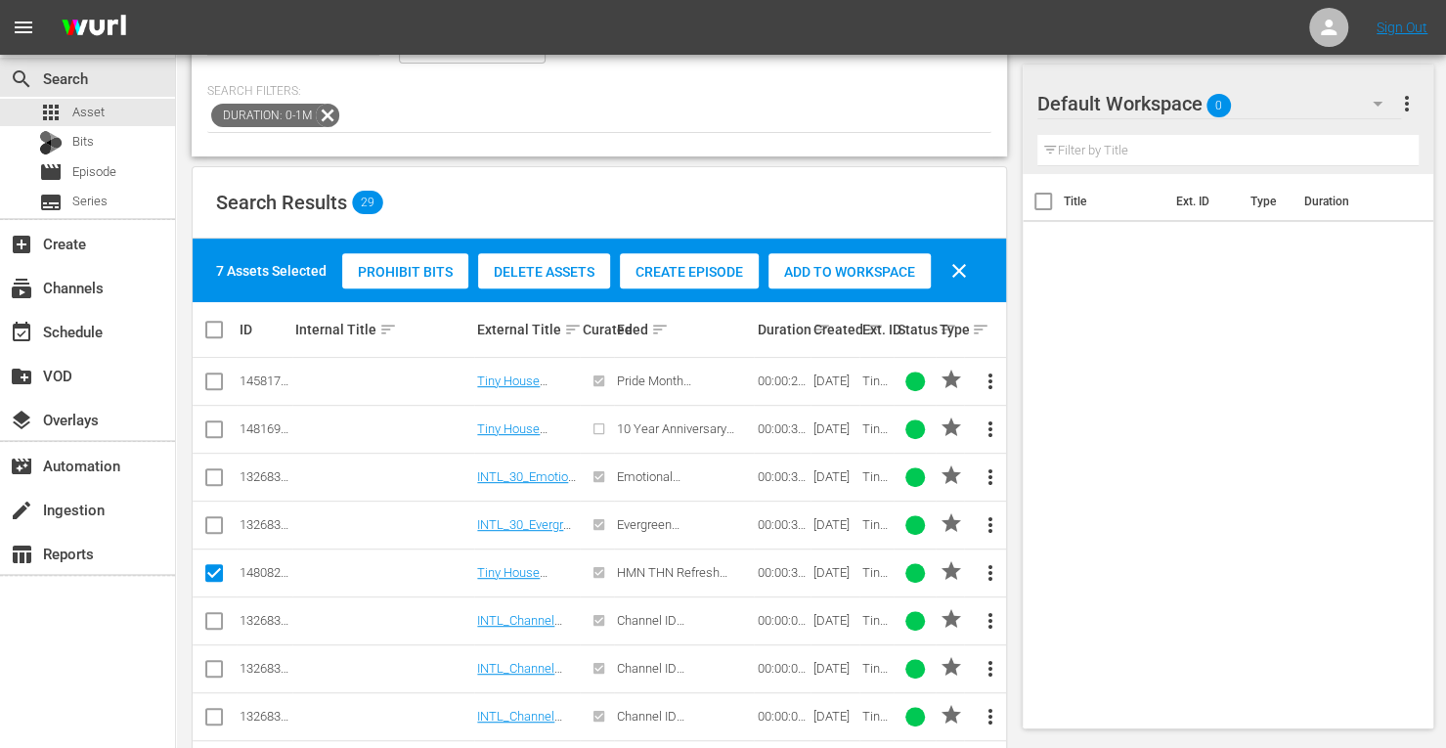
click at [823, 264] on span "Add to Workspace" at bounding box center [850, 272] width 162 height 16
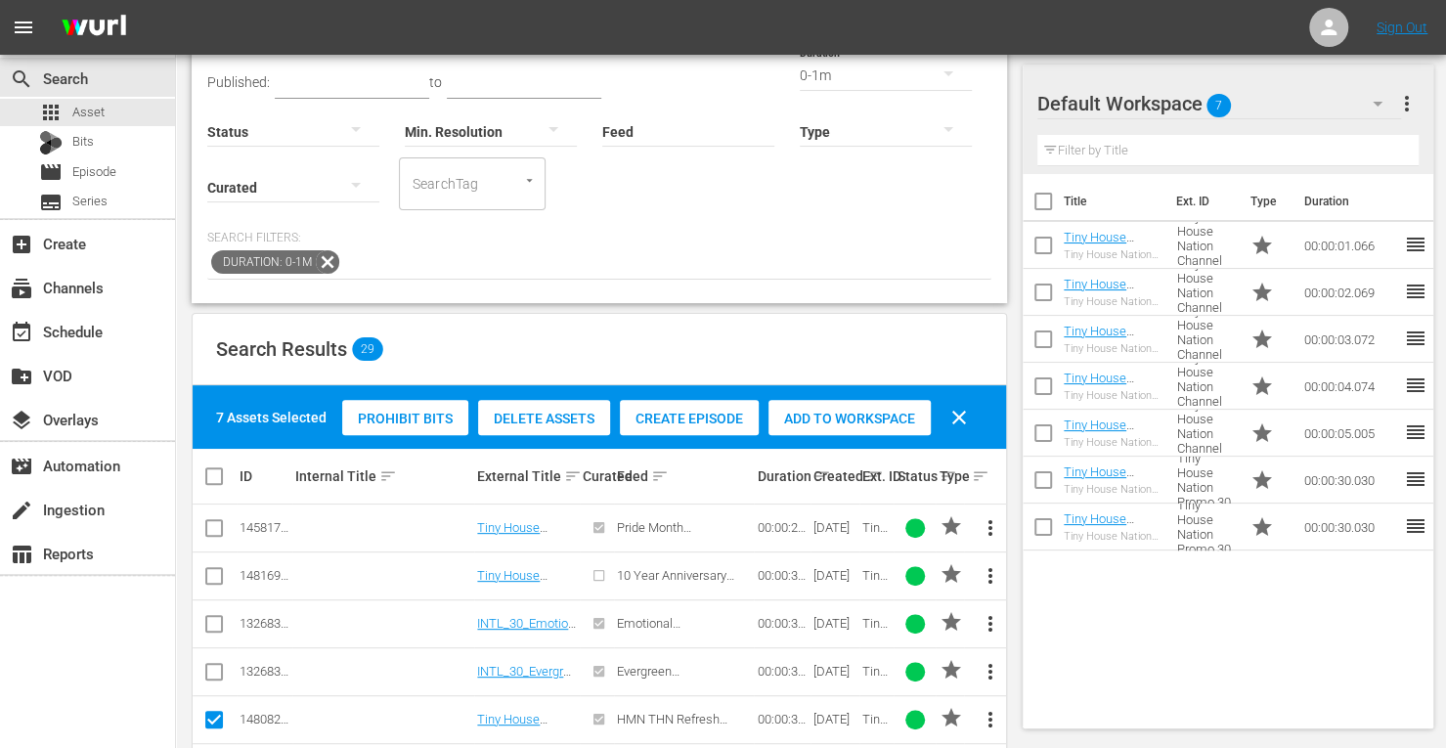
scroll to position [0, 0]
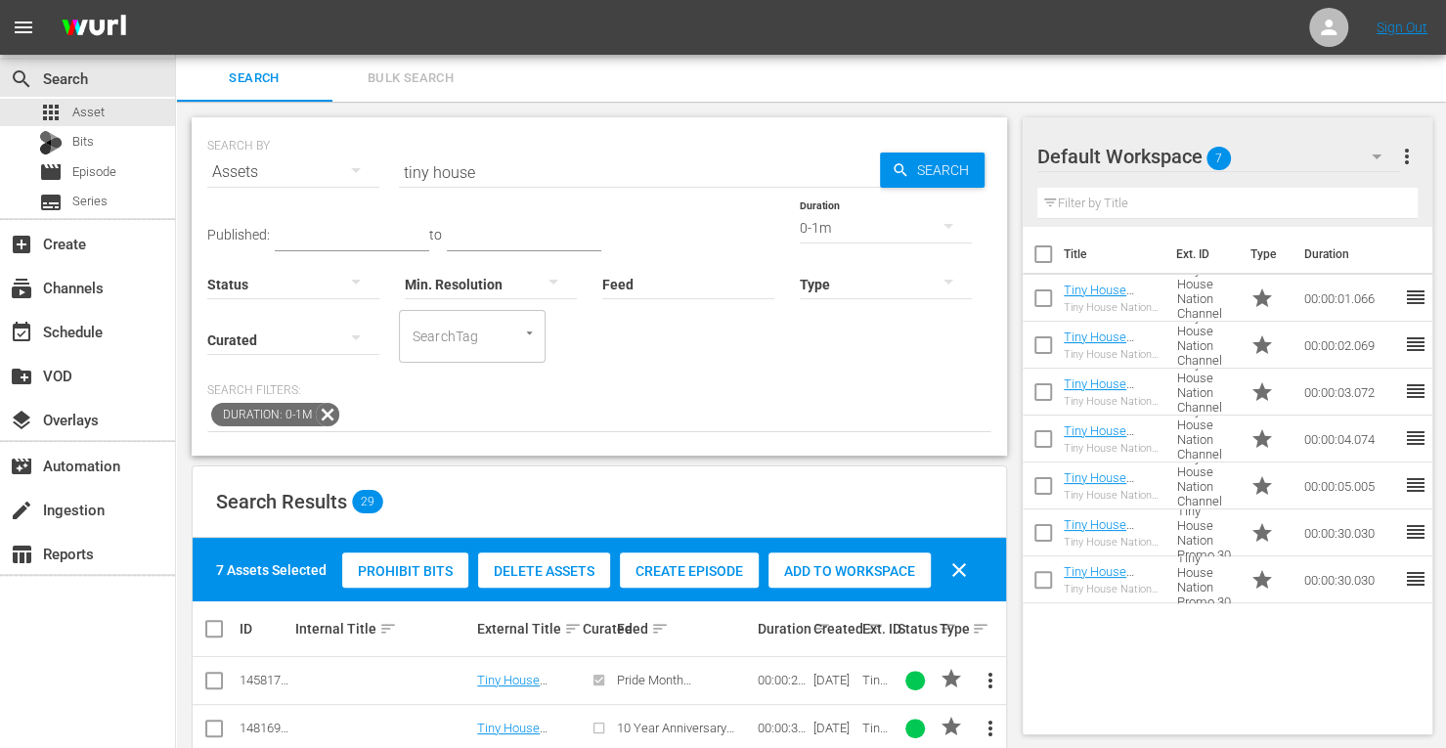
click at [800, 220] on div "0-1m" at bounding box center [886, 227] width 172 height 55
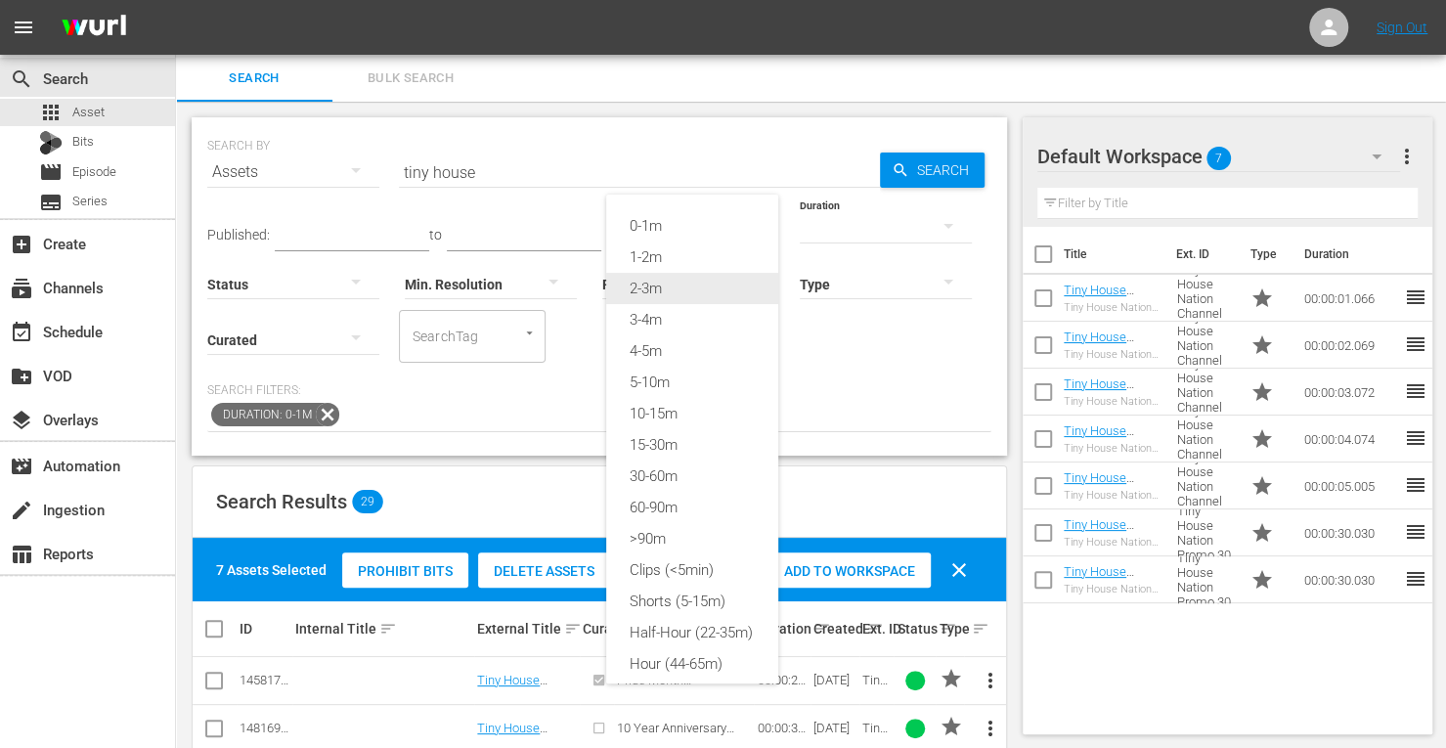
click at [680, 286] on div "2-3m" at bounding box center [692, 288] width 172 height 31
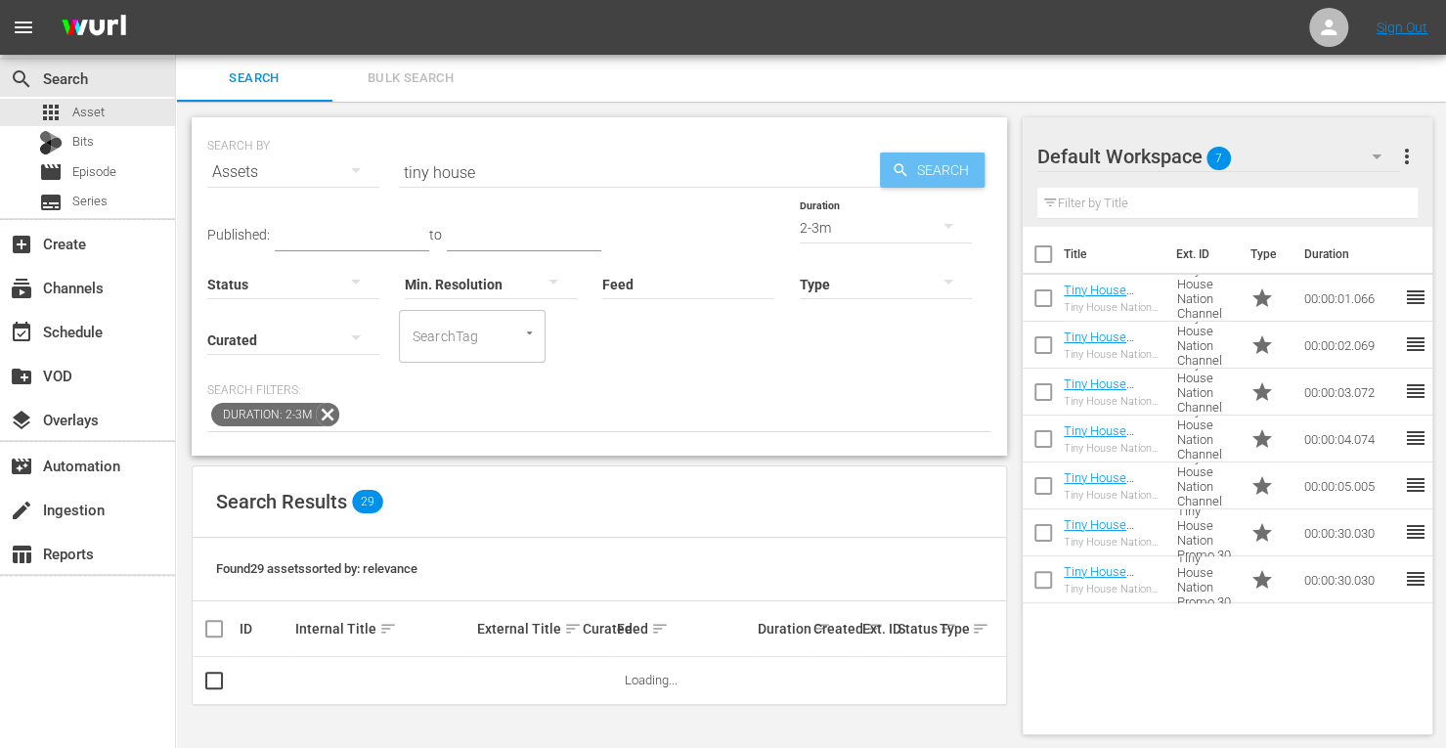
click at [968, 171] on span "Search" at bounding box center [947, 170] width 75 height 35
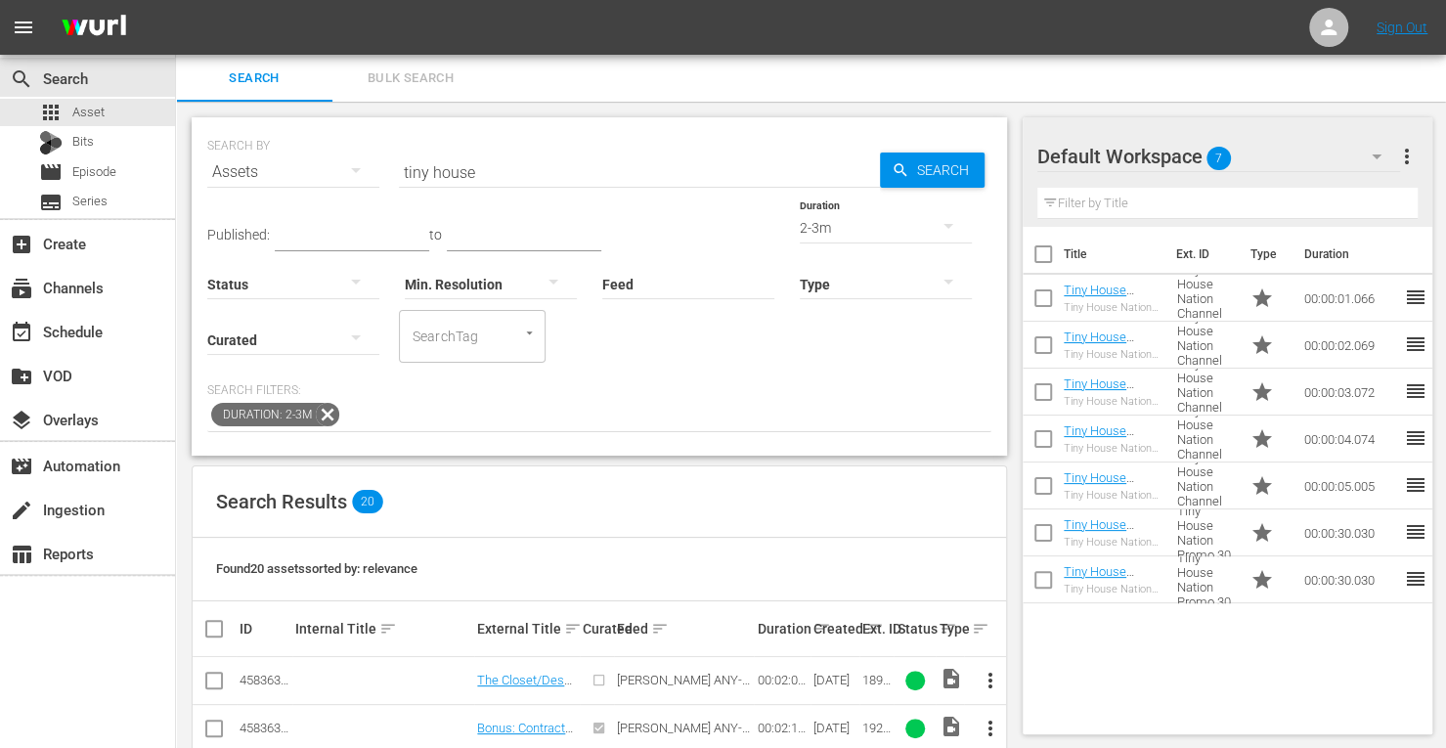
click at [800, 231] on div "2-3m" at bounding box center [886, 227] width 172 height 55
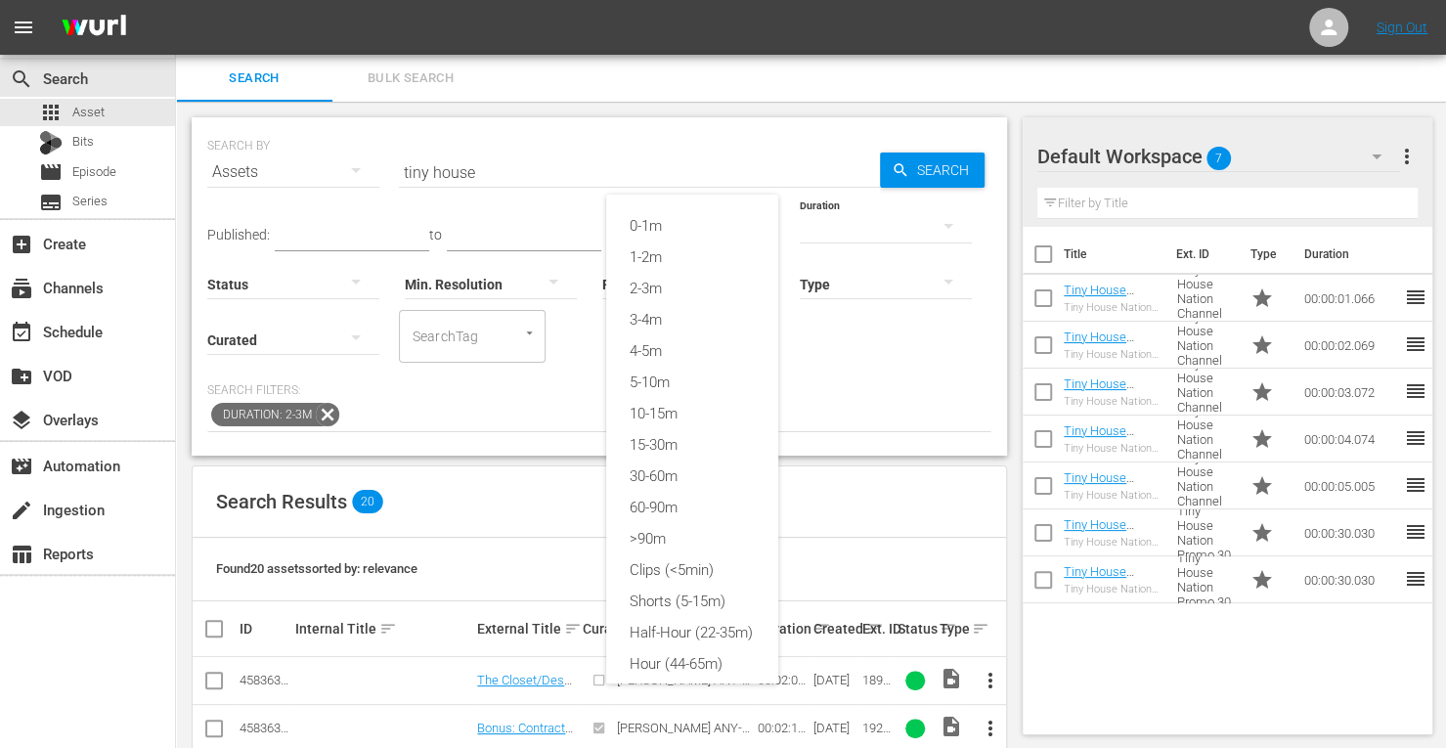
scroll to position [26, 0]
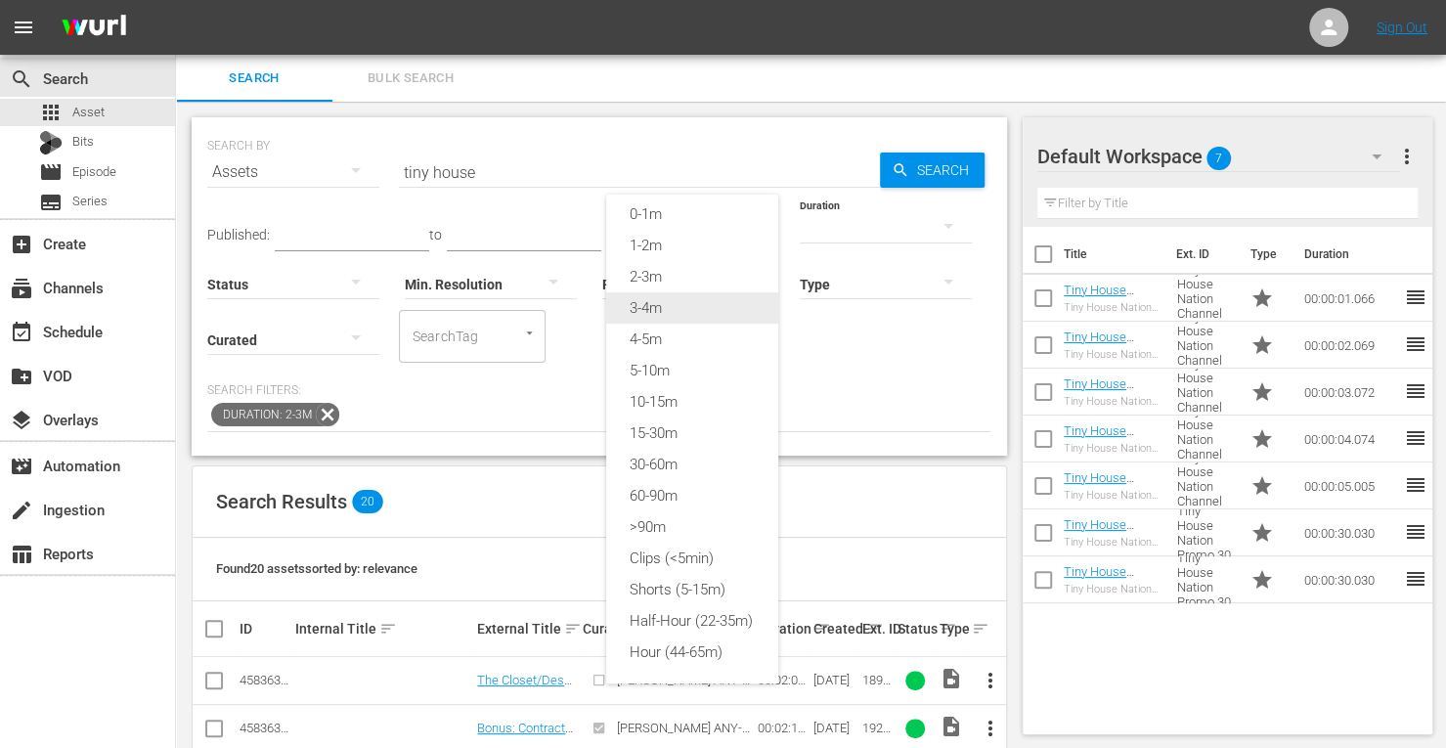
click at [625, 292] on div "3-4m" at bounding box center [692, 307] width 172 height 31
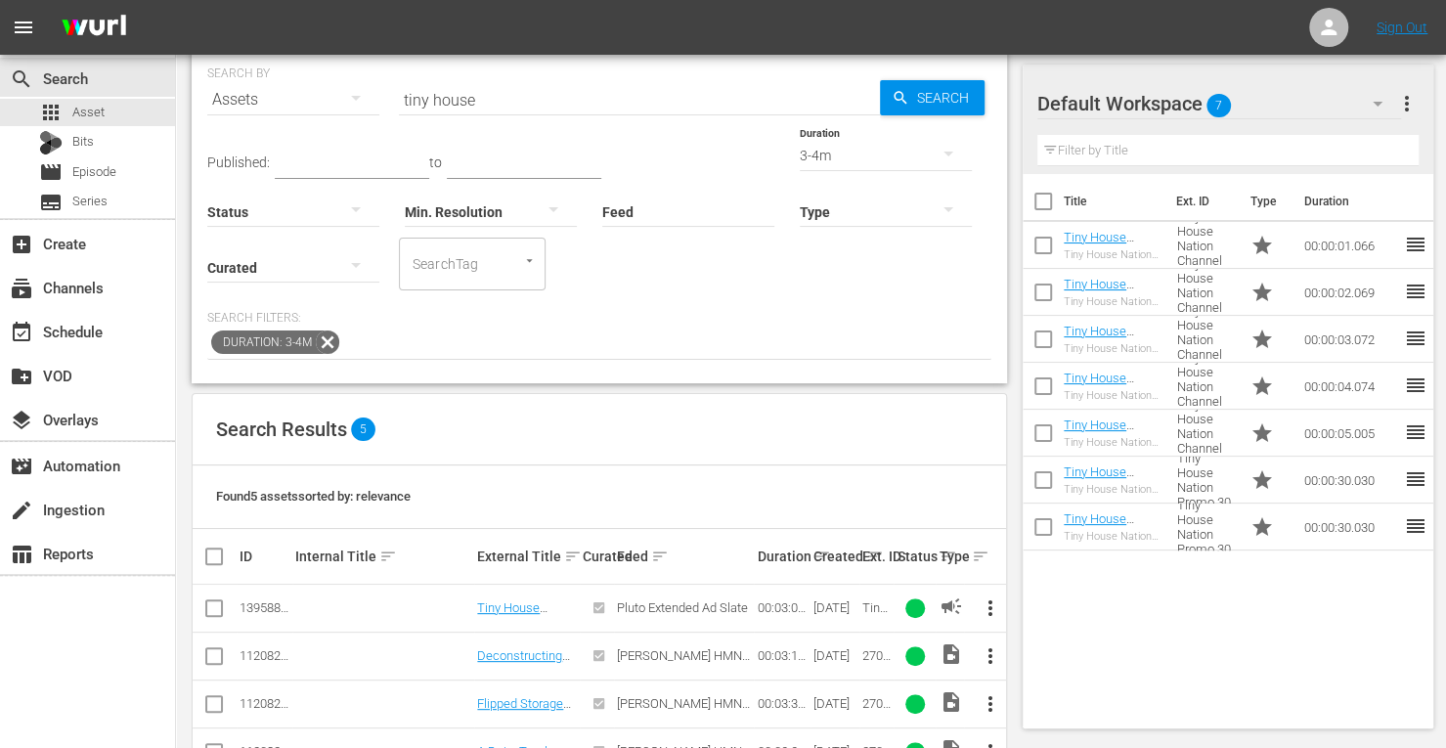
scroll to position [73, 0]
click at [218, 600] on input "checkbox" at bounding box center [213, 611] width 23 height 23
checkbox input "true"
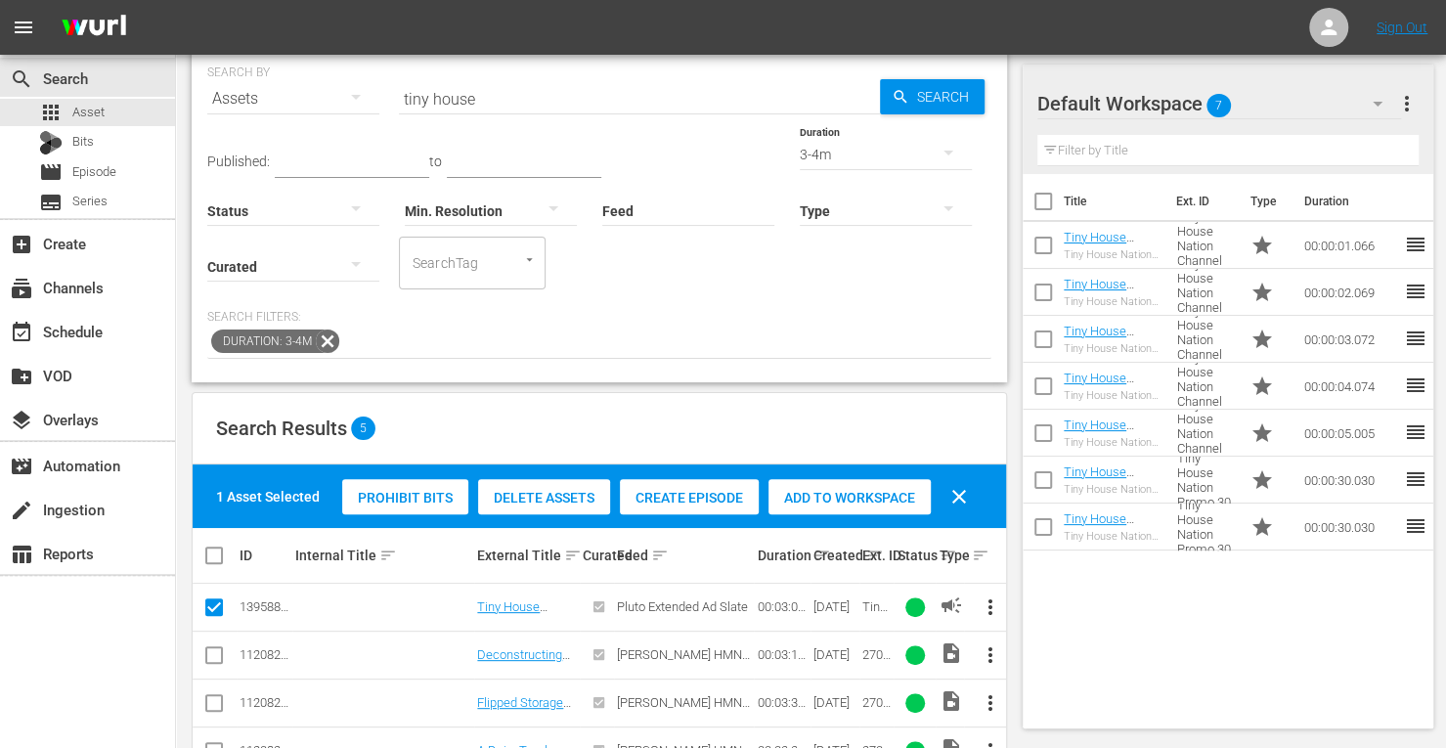
click at [814, 495] on span "Add to Workspace" at bounding box center [850, 498] width 162 height 16
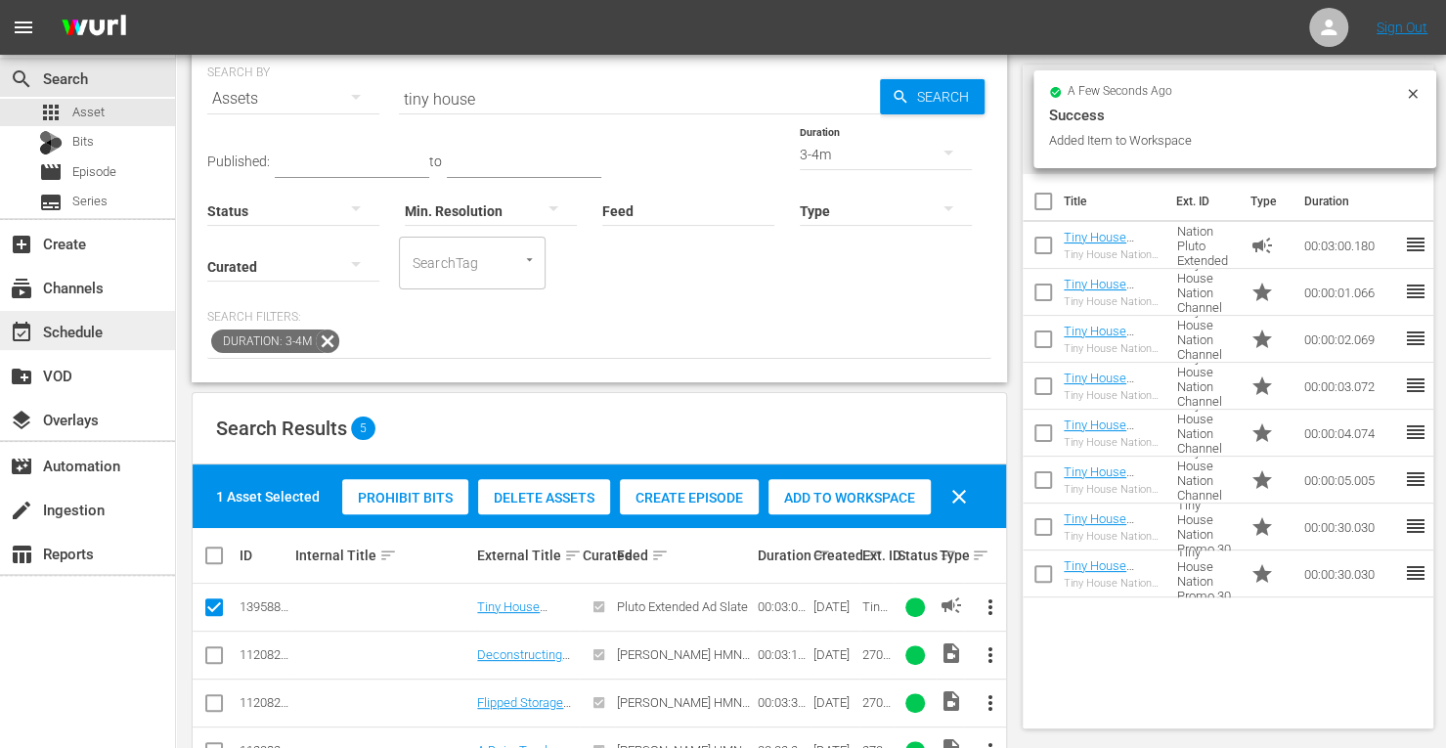
click at [76, 320] on div "event_available Schedule" at bounding box center [55, 329] width 110 height 18
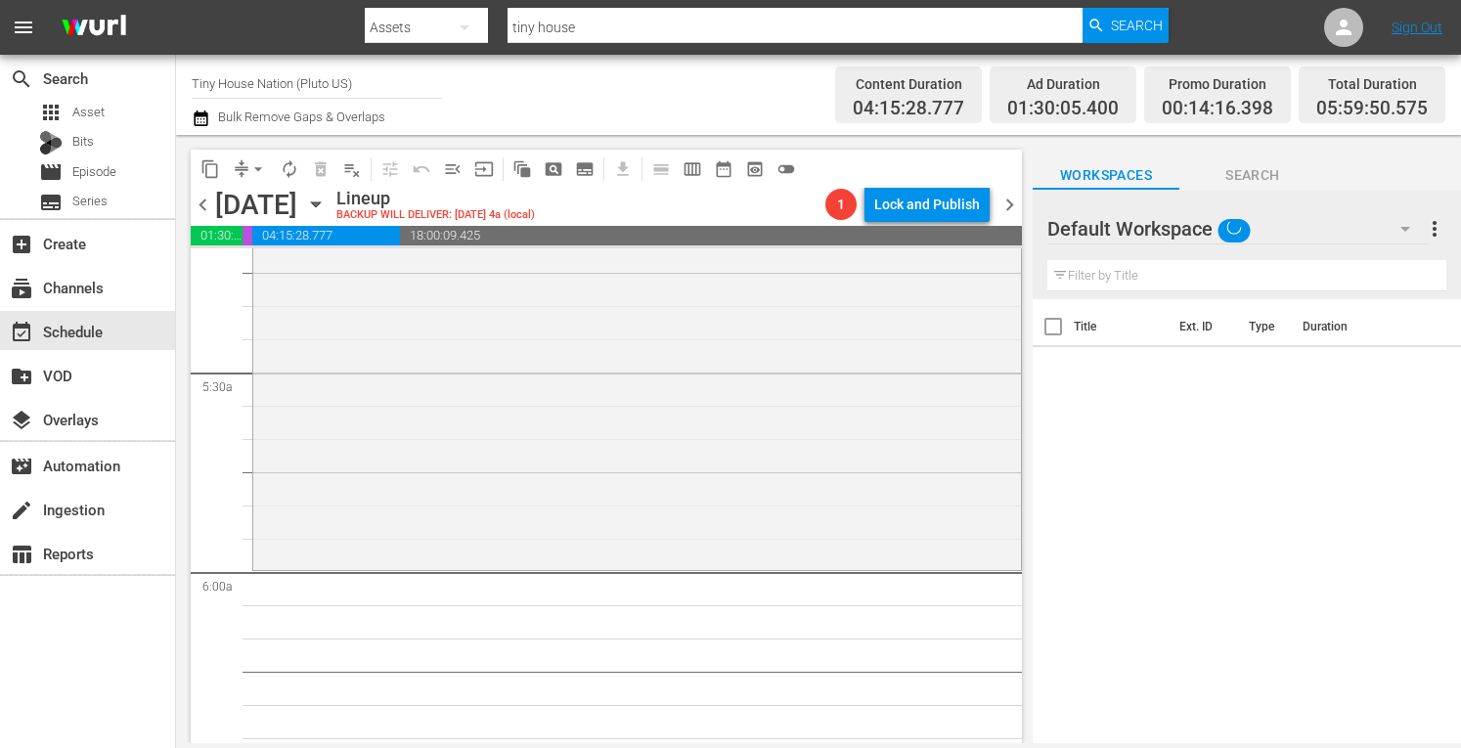
scroll to position [2074, 0]
click at [358, 451] on div "Tiny House Nation / SE3 / EP5: Tiny House Nation: 300 Sq. Ft. Surf Shack Chic r…" at bounding box center [637, 368] width 768 height 390
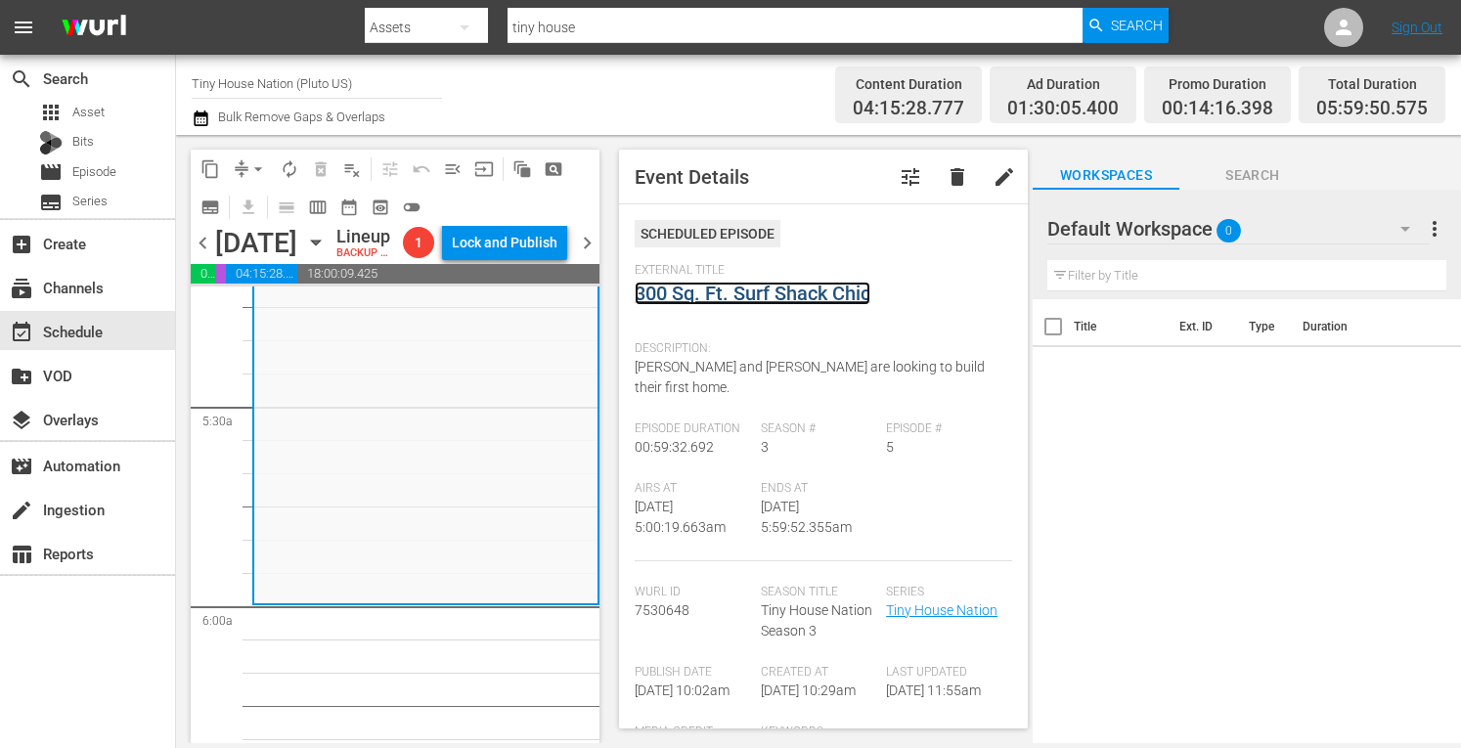
click at [777, 286] on link "300 Sq. Ft. Surf Shack Chic" at bounding box center [753, 293] width 236 height 23
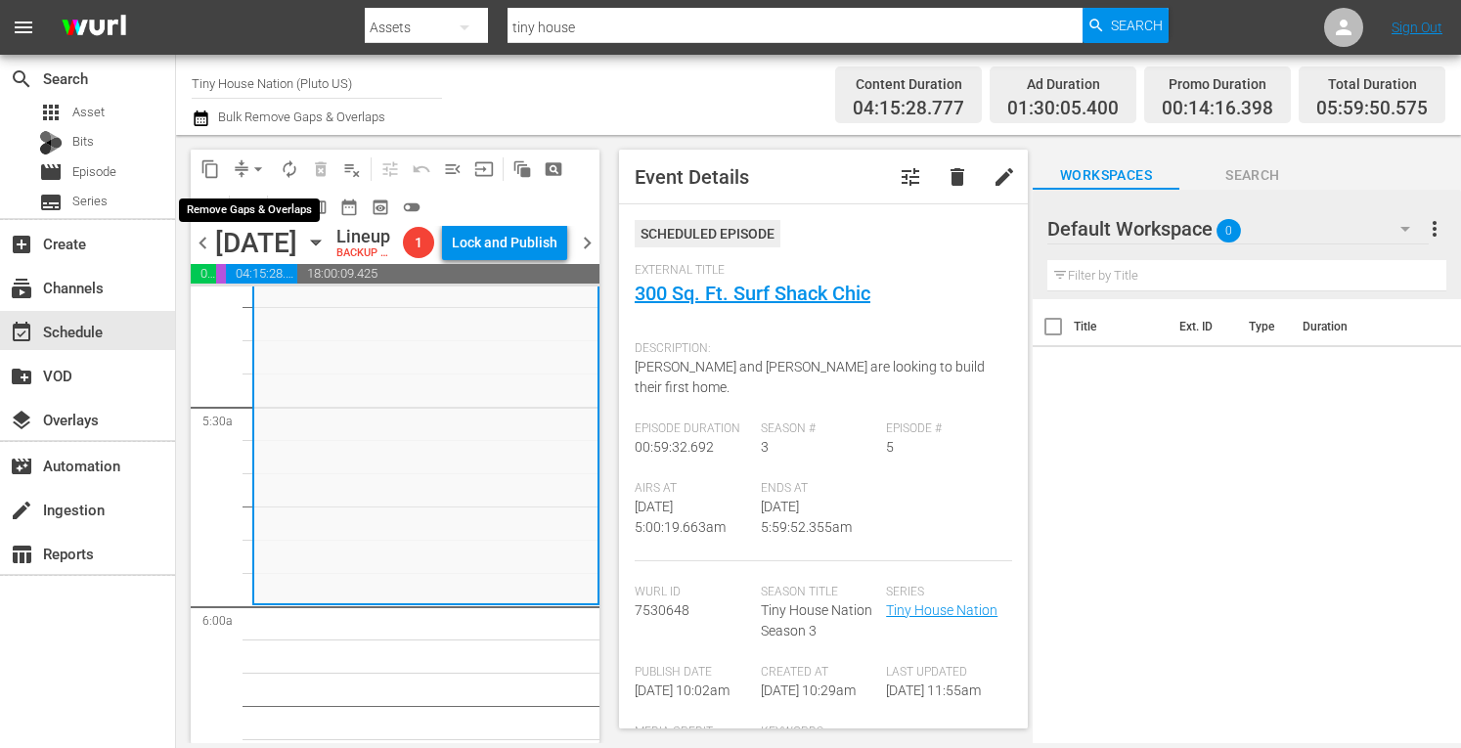
click at [254, 165] on span "arrow_drop_down" at bounding box center [258, 169] width 20 height 20
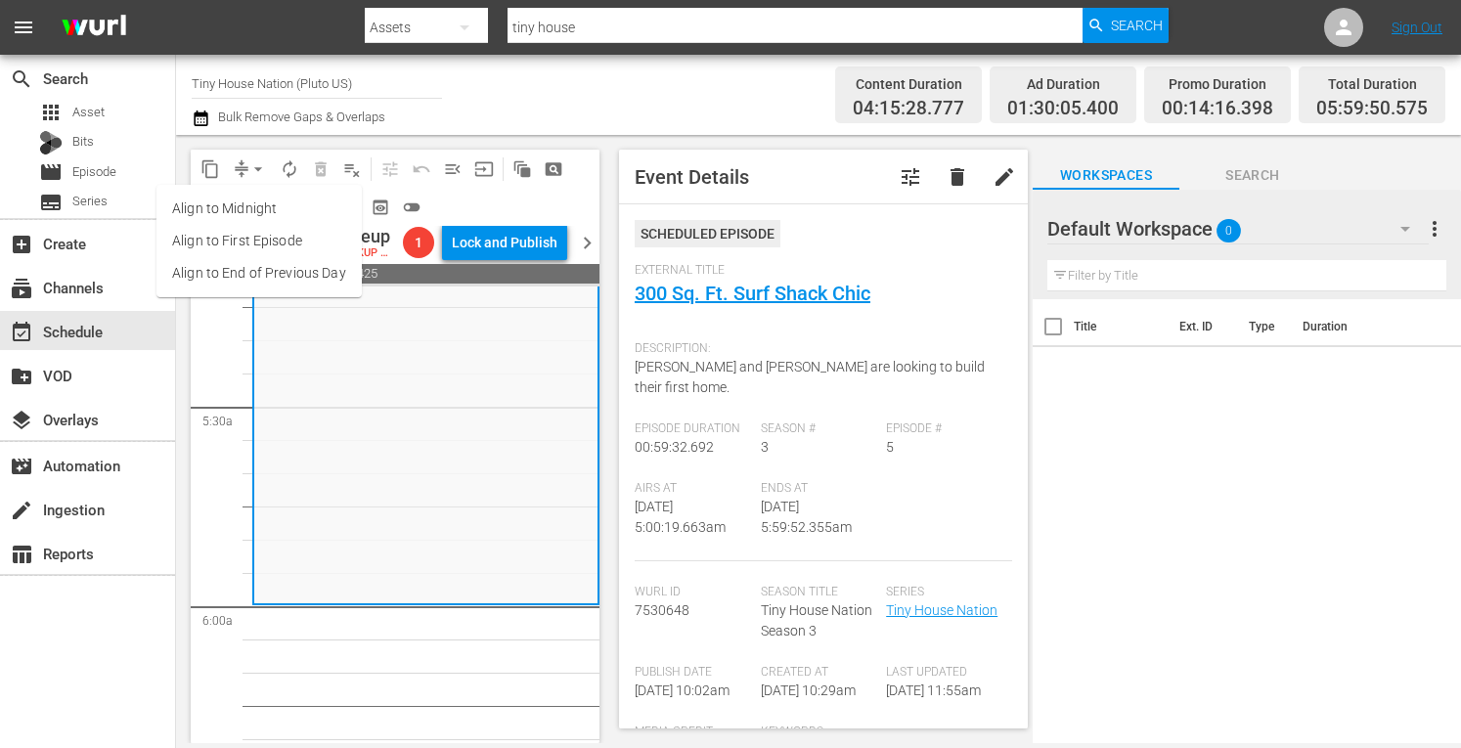
click at [233, 211] on li "Align to Midnight" at bounding box center [258, 209] width 205 height 32
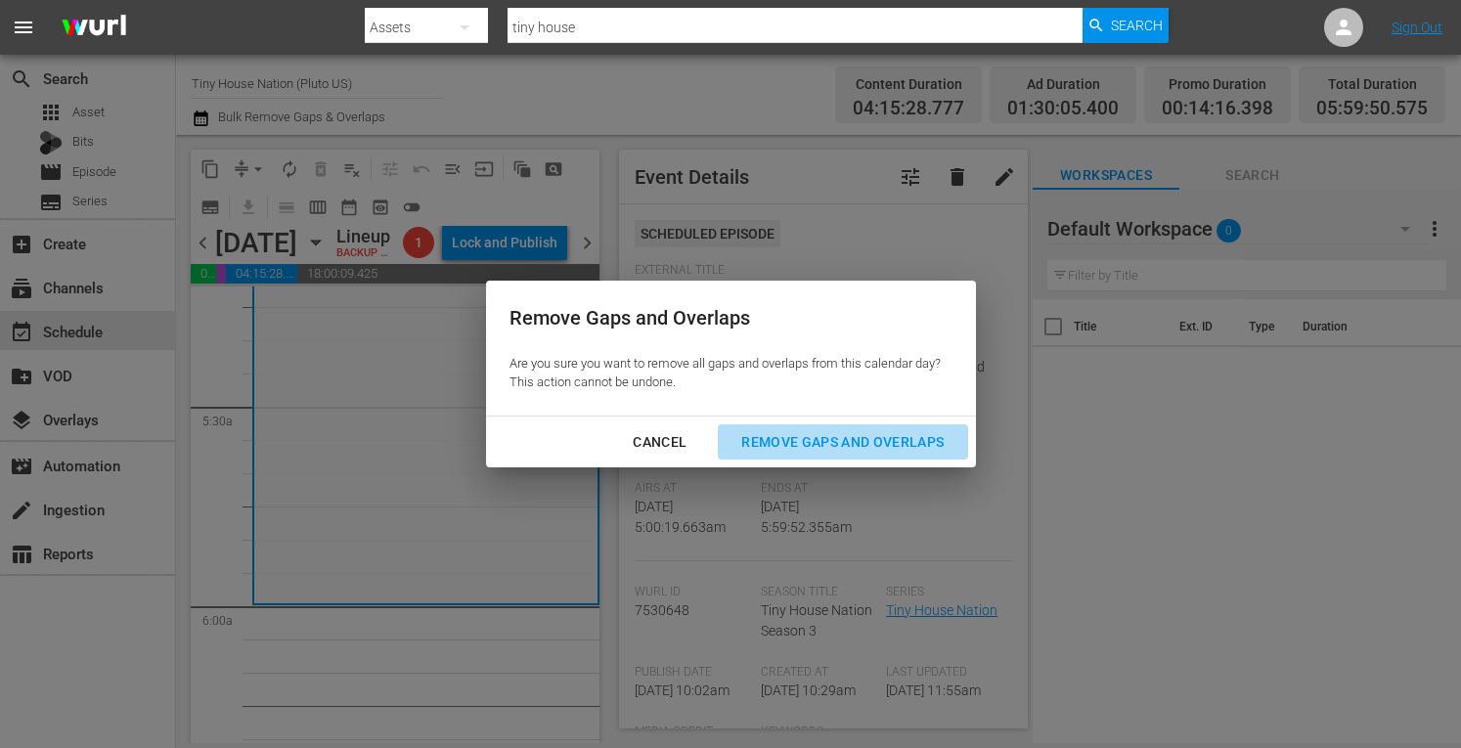
click at [767, 432] on div "Remove Gaps and Overlaps" at bounding box center [843, 442] width 234 height 24
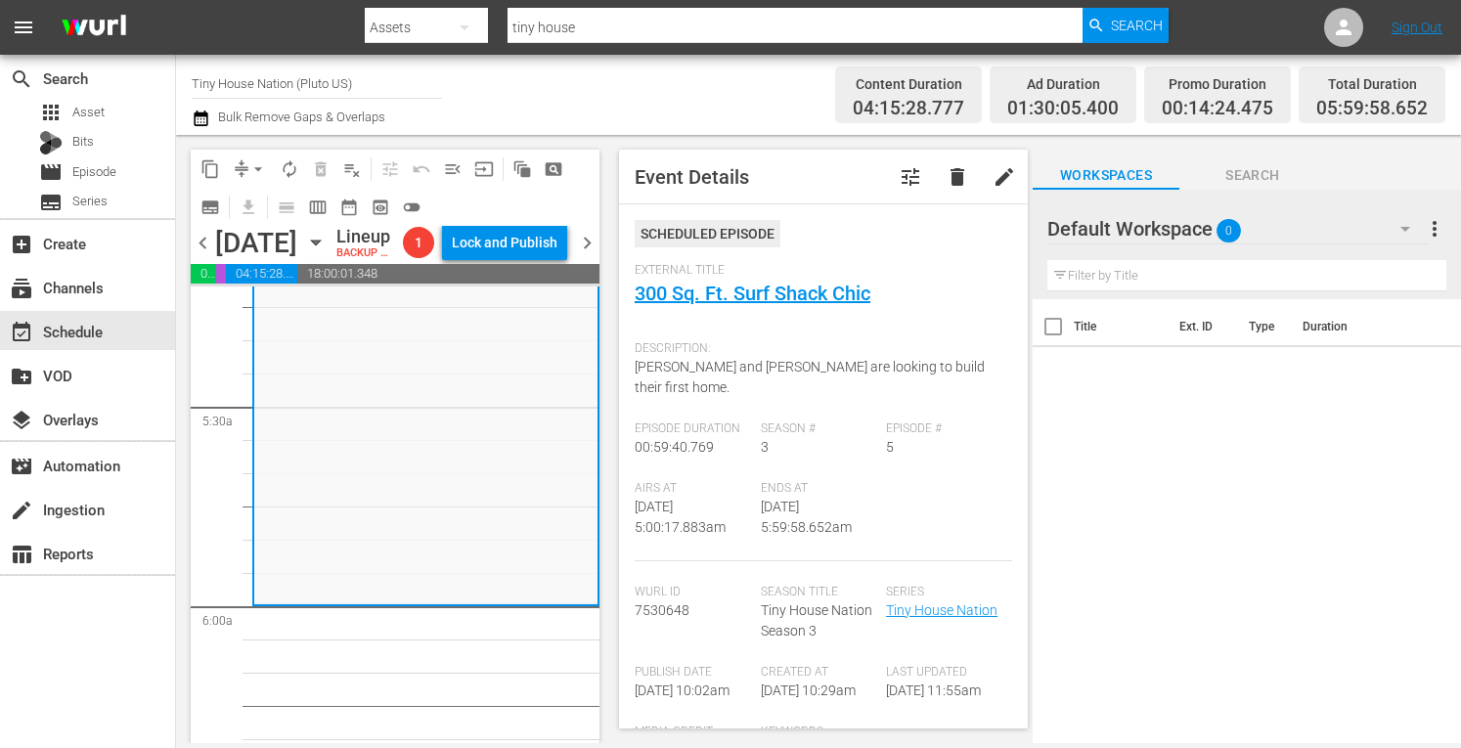
click at [256, 168] on span "arrow_drop_down" at bounding box center [258, 169] width 20 height 20
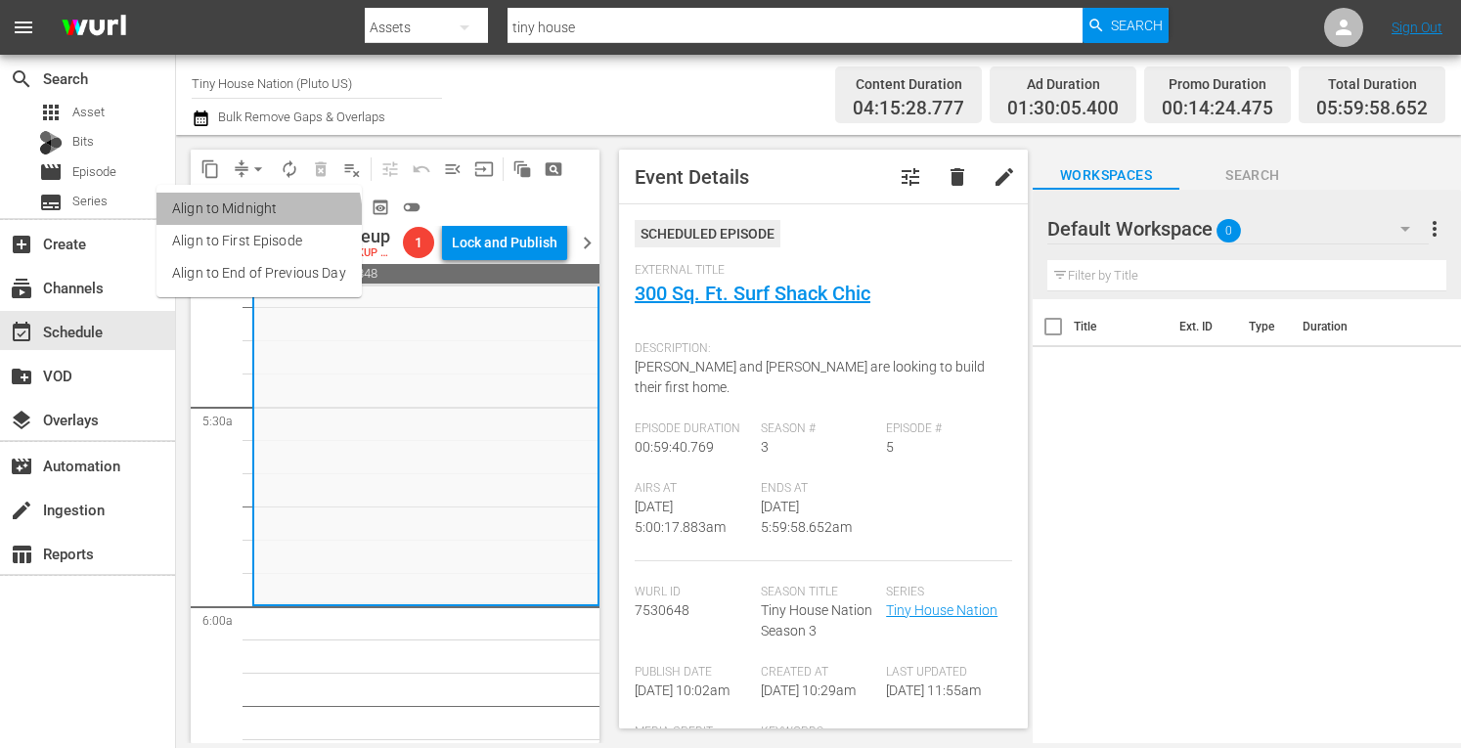
click at [239, 220] on li "Align to Midnight" at bounding box center [258, 209] width 205 height 32
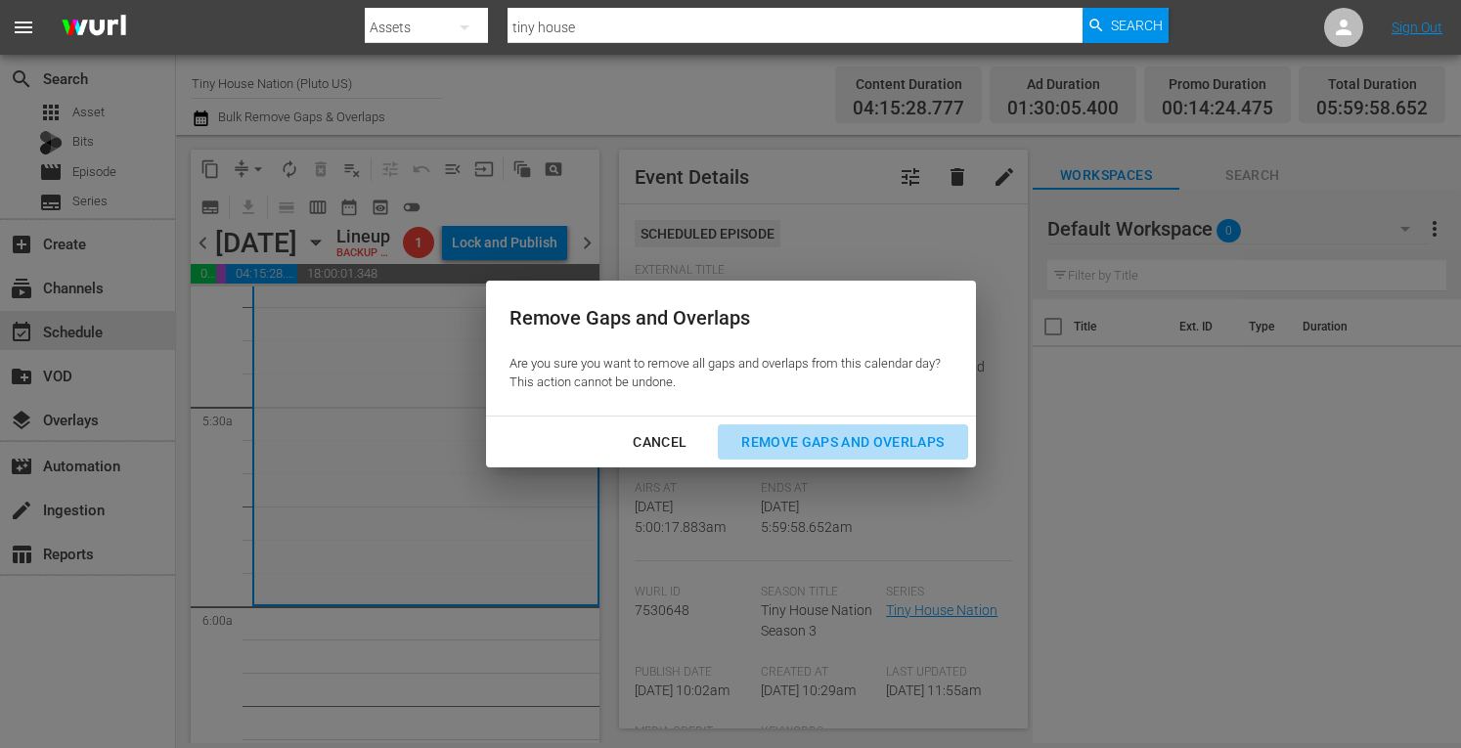
click at [790, 437] on div "Remove Gaps and Overlaps" at bounding box center [843, 442] width 234 height 24
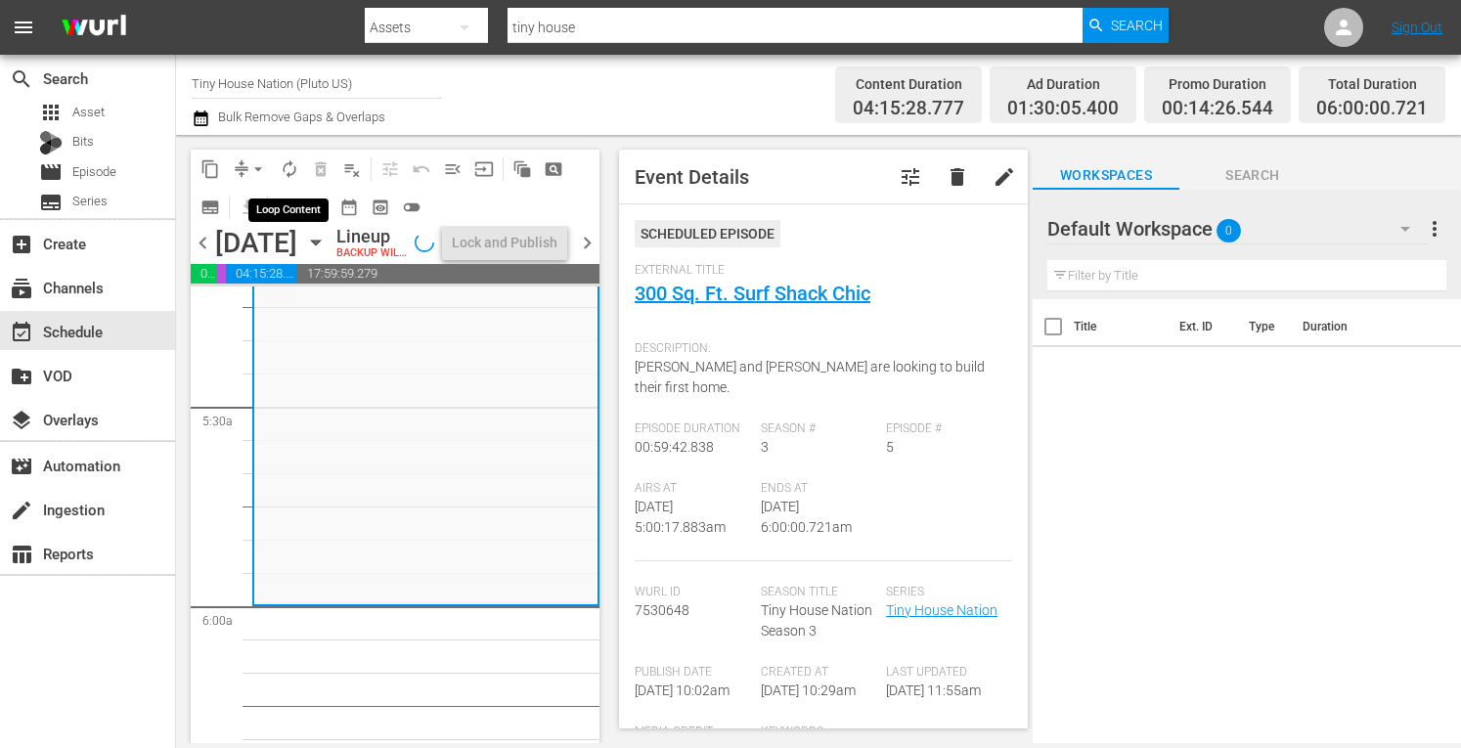
click at [291, 171] on span "autorenew_outlined" at bounding box center [290, 169] width 20 height 20
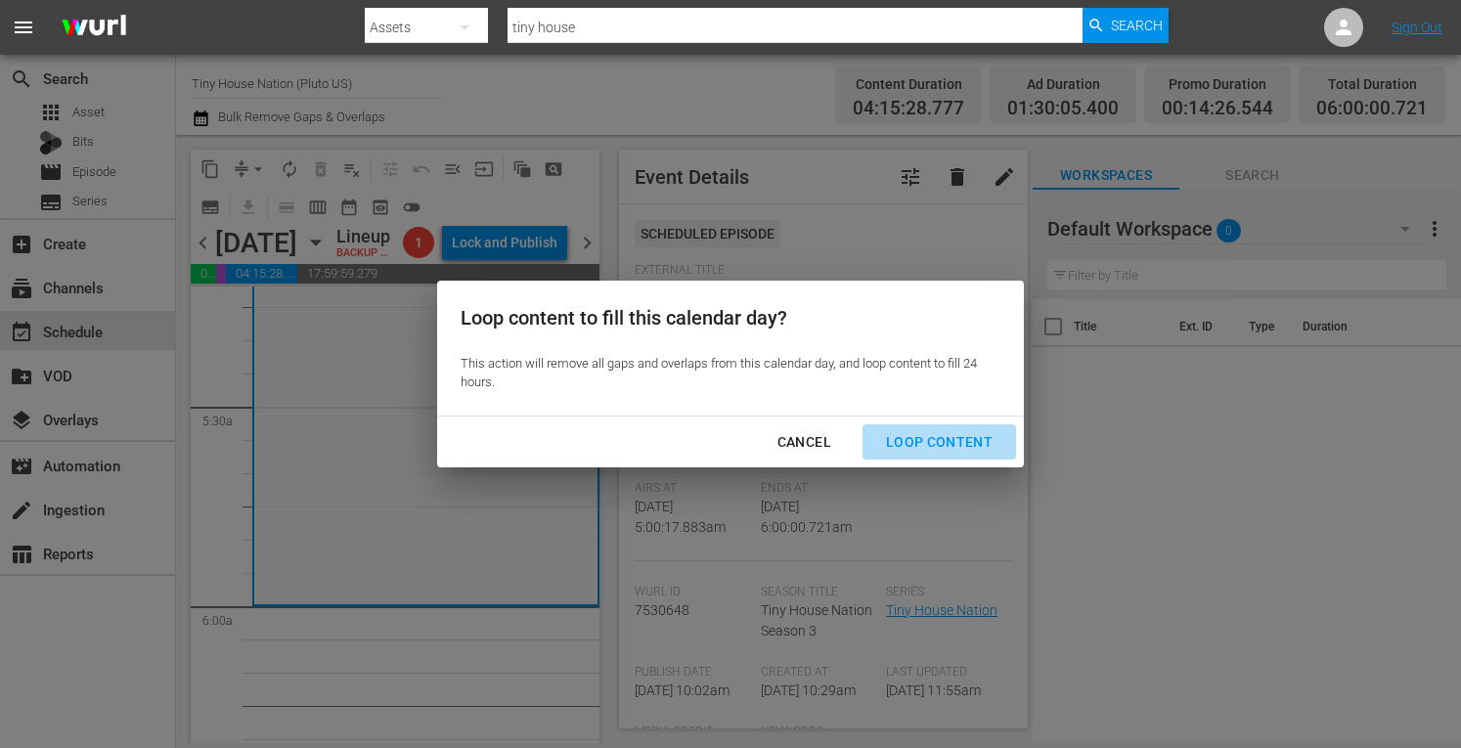
click at [947, 444] on div "Loop Content" at bounding box center [939, 442] width 138 height 24
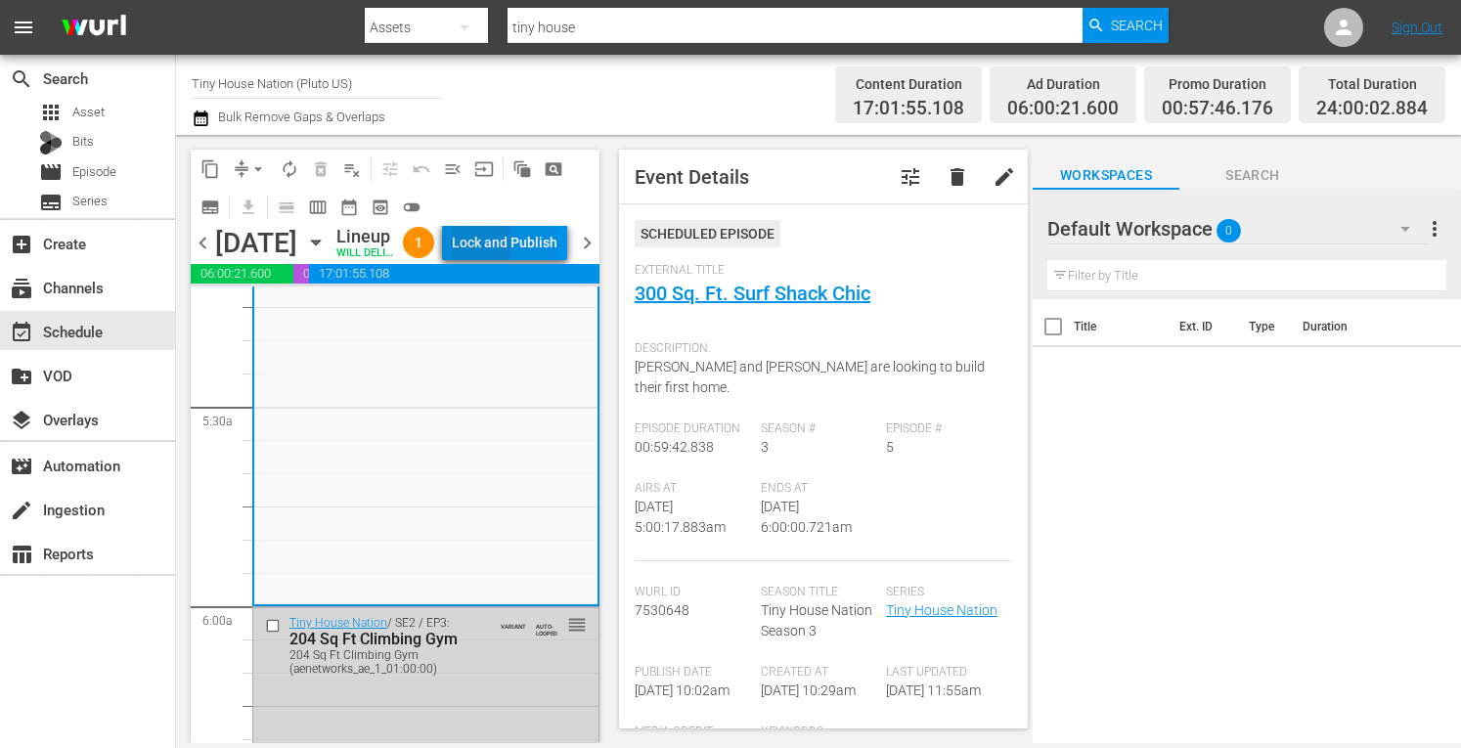
click at [504, 260] on div "Lock and Publish" at bounding box center [505, 242] width 106 height 35
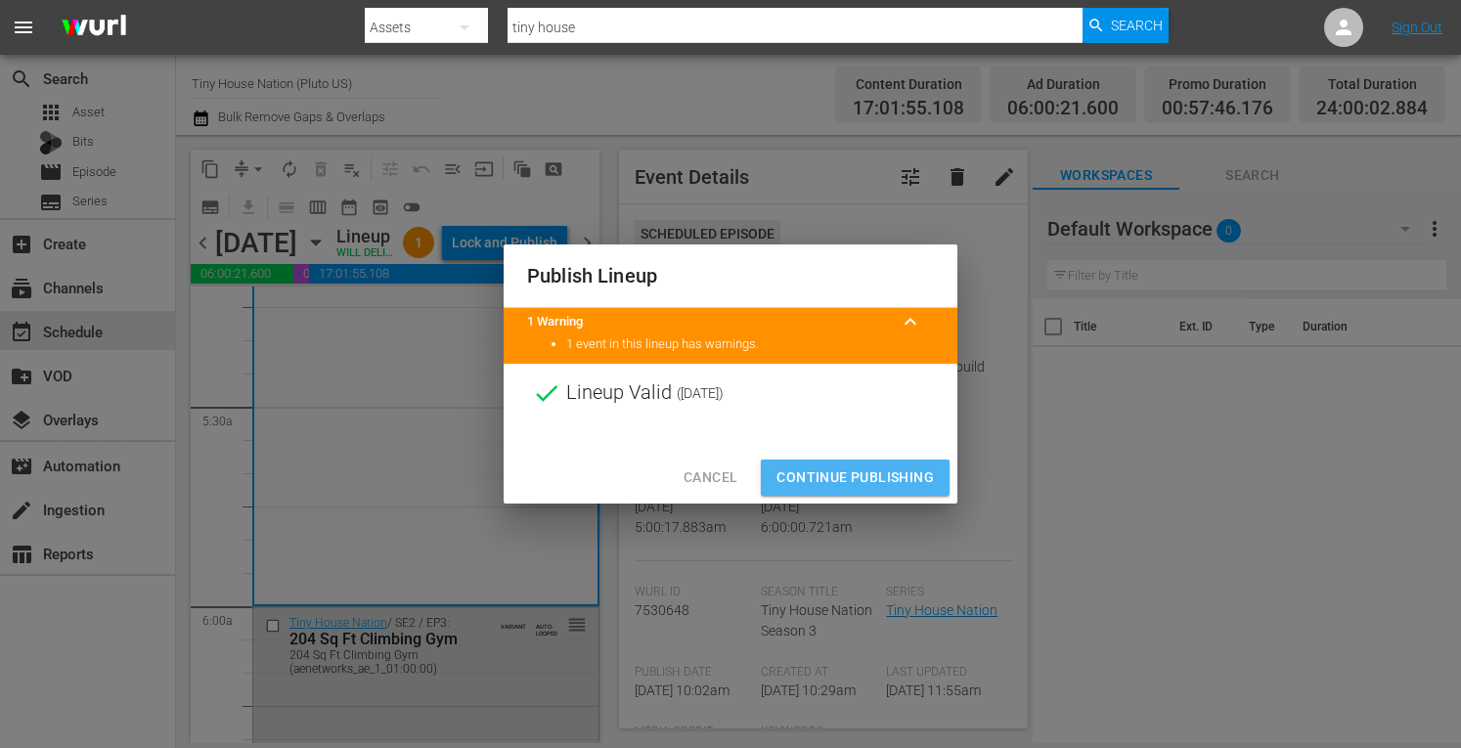
click at [841, 469] on span "Continue Publishing" at bounding box center [855, 478] width 157 height 24
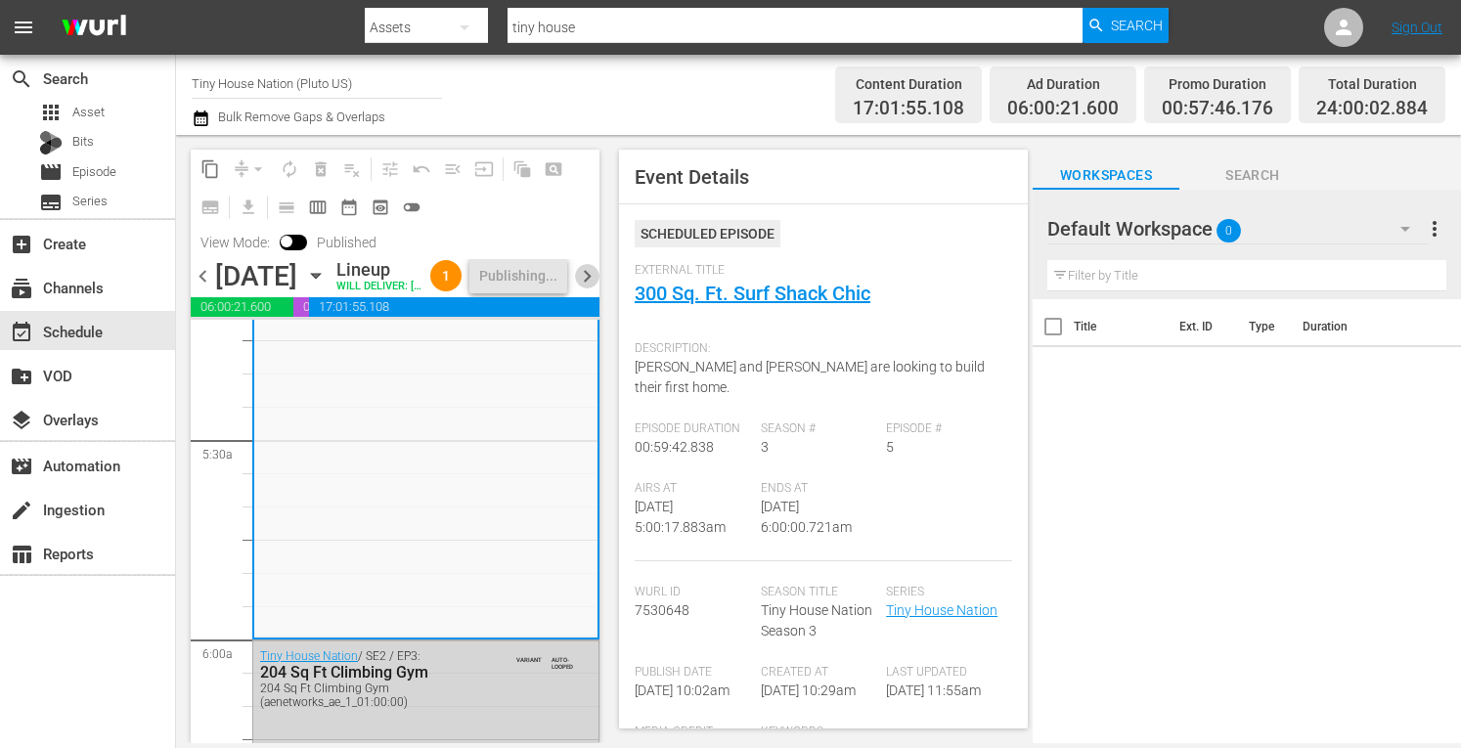
click at [591, 289] on span "chevron_right" at bounding box center [587, 276] width 24 height 24
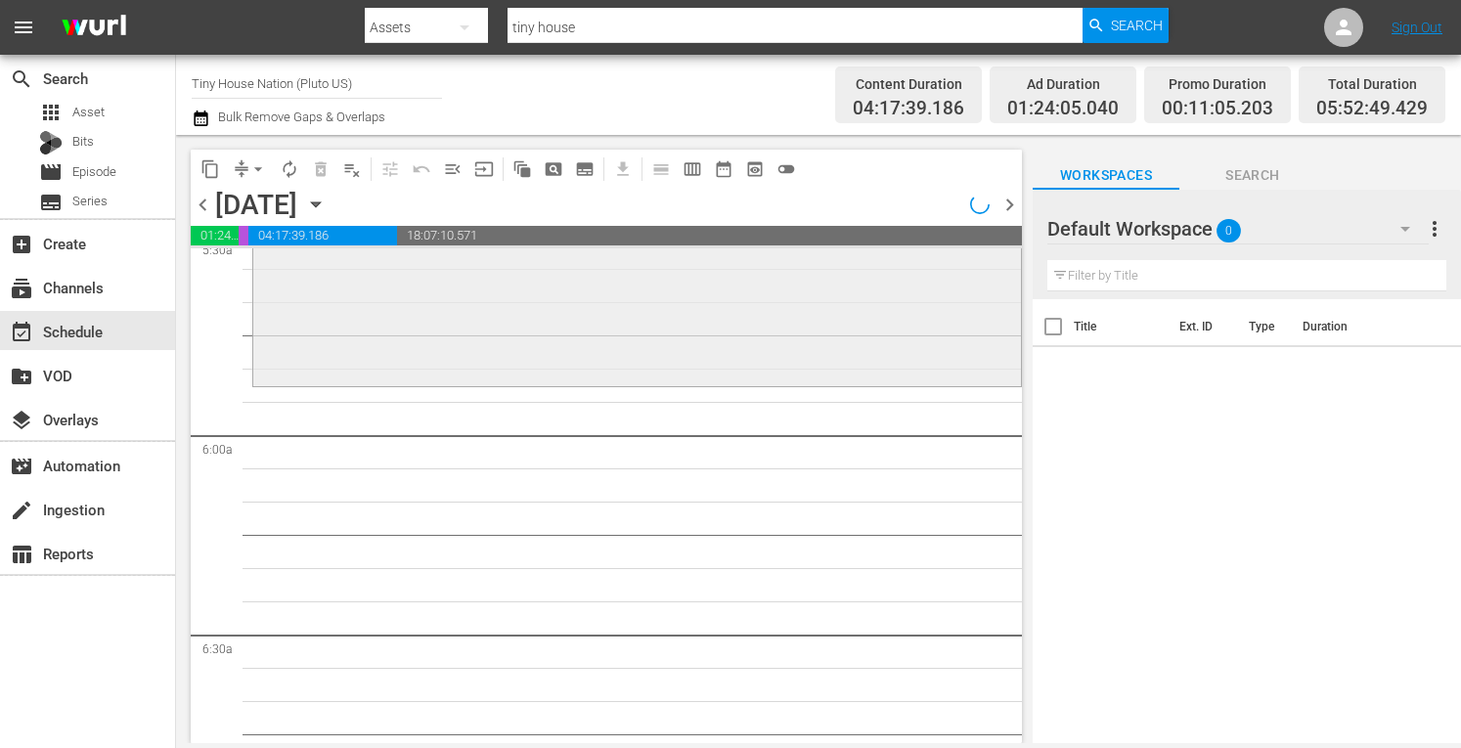
scroll to position [2041, 0]
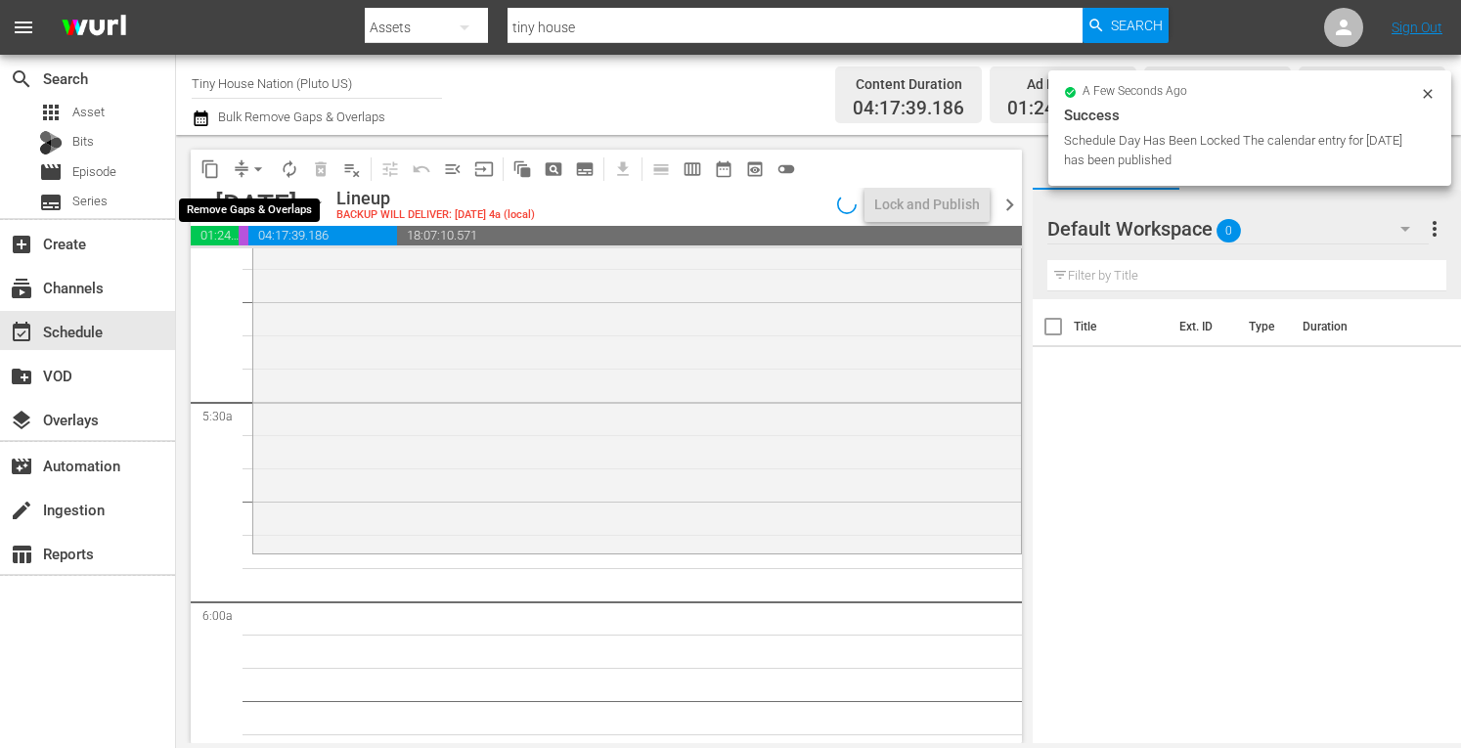
click at [260, 168] on span "arrow_drop_down" at bounding box center [258, 169] width 20 height 20
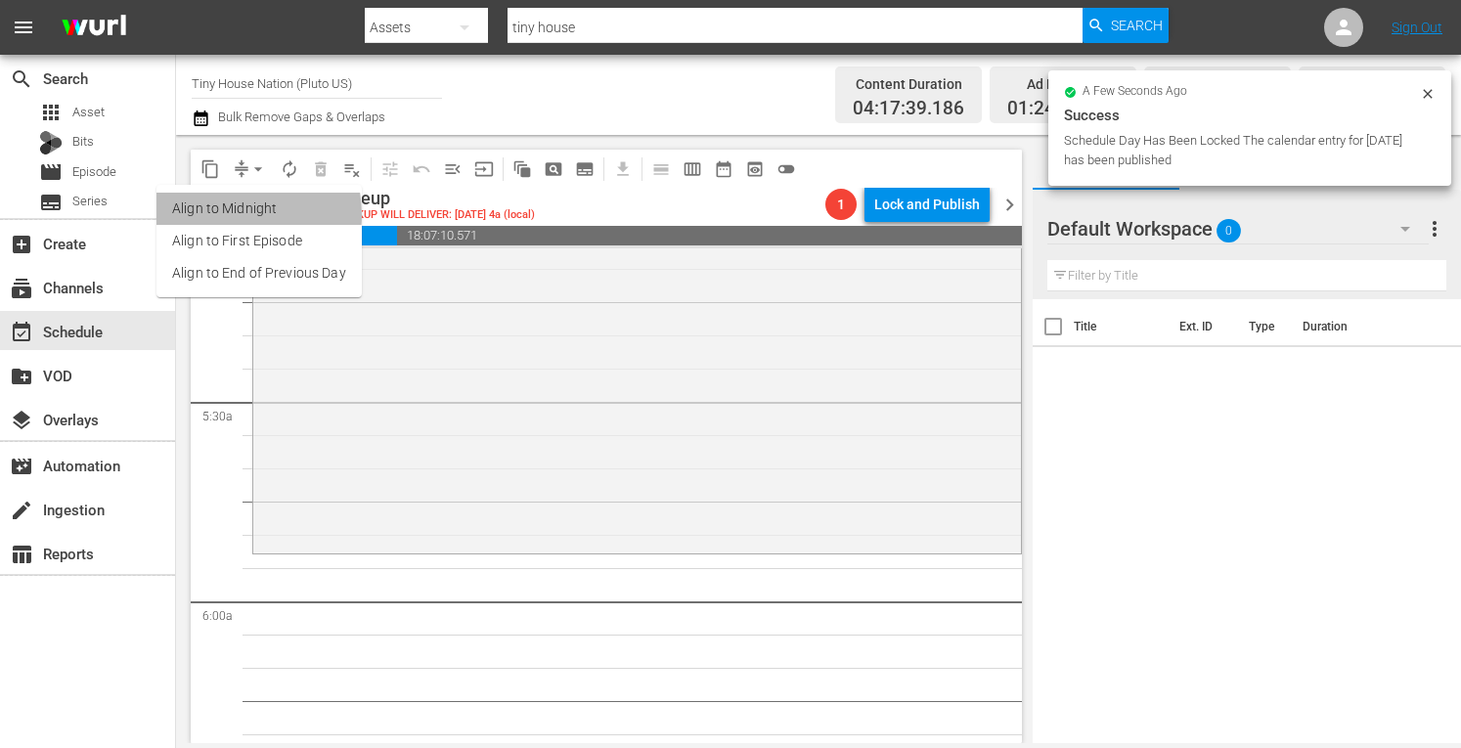
click at [217, 215] on li "Align to Midnight" at bounding box center [258, 209] width 205 height 32
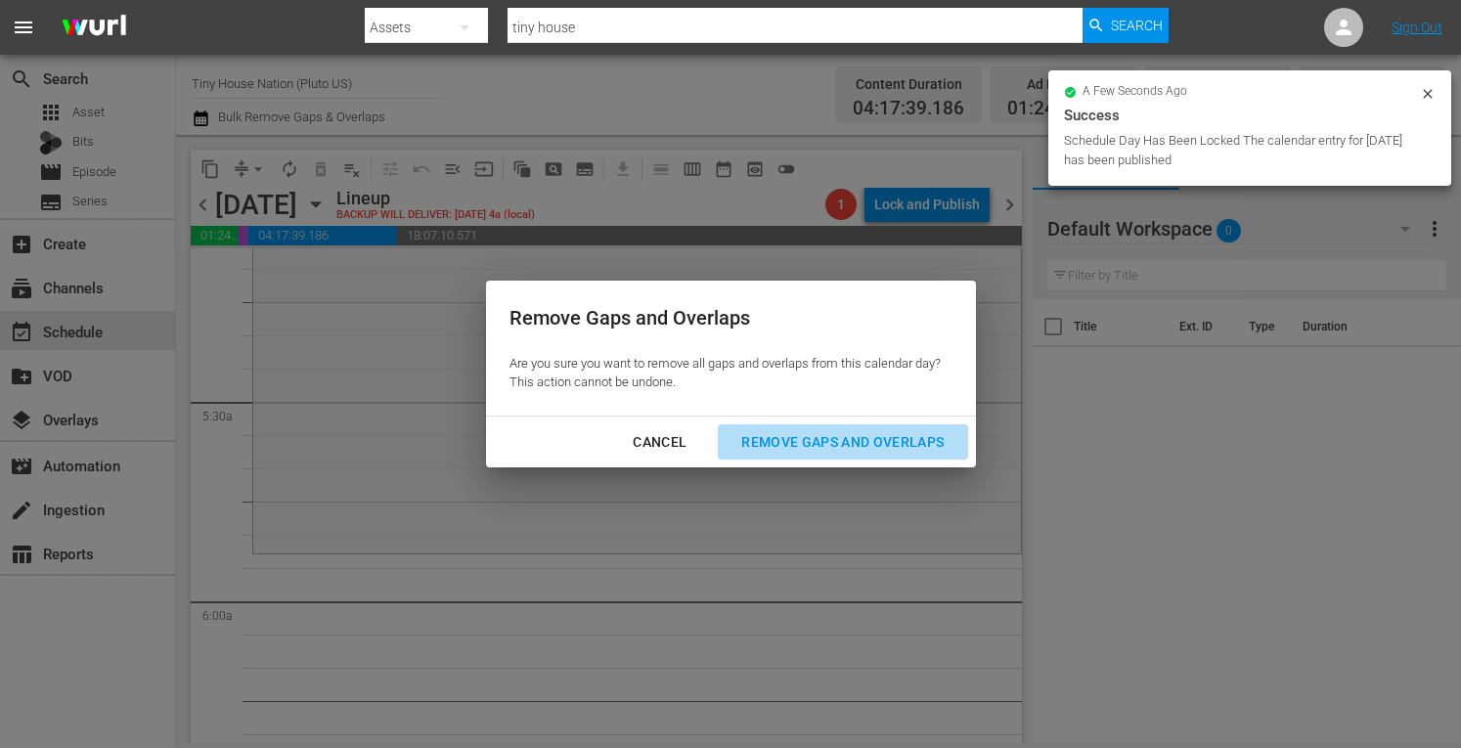
click at [864, 443] on div "Remove Gaps and Overlaps" at bounding box center [843, 442] width 234 height 24
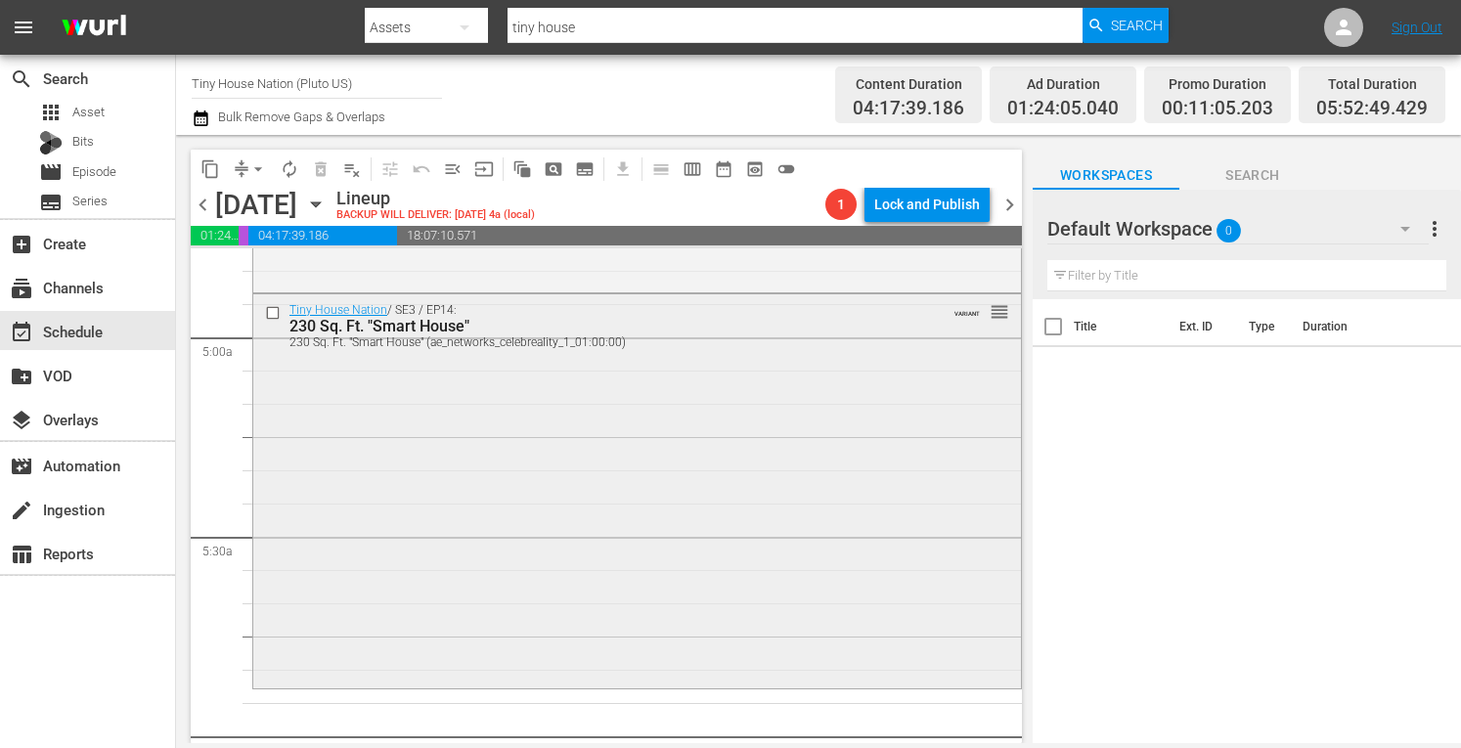
scroll to position [1907, 0]
click at [468, 488] on div "Tiny House Nation / SE3 / EP14: 230 Sq. Ft. "Smart House" 230 Sq. Ft. "Smart Ho…" at bounding box center [637, 487] width 768 height 389
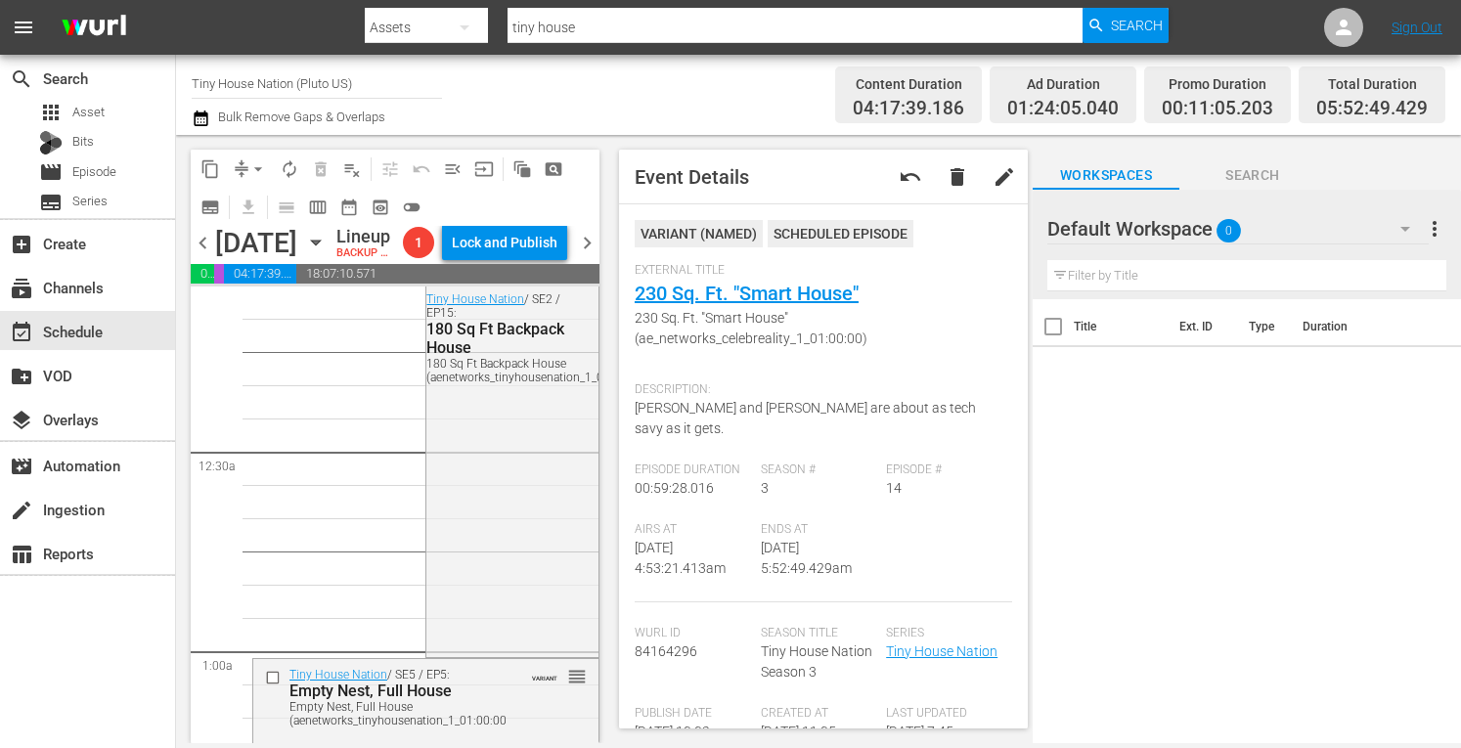
scroll to position [0, 0]
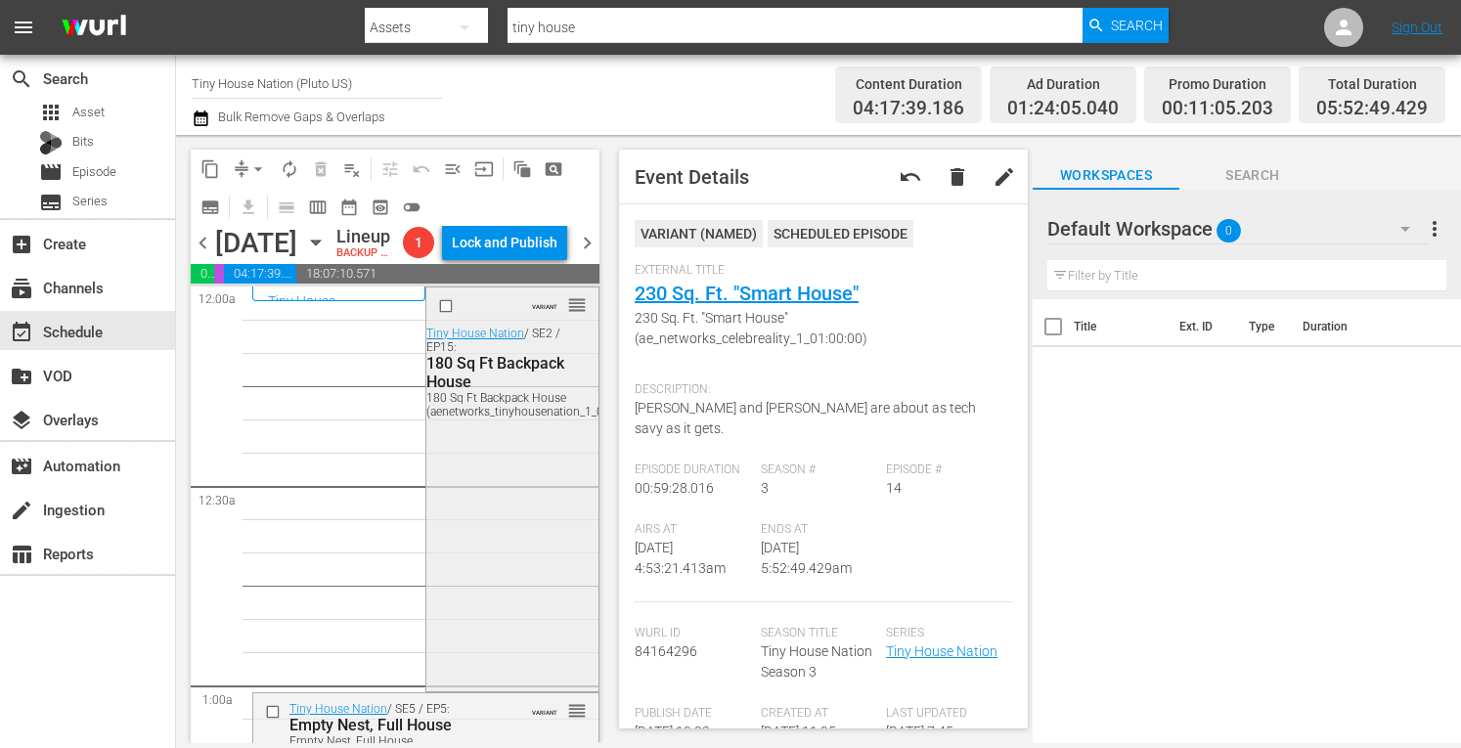
click at [460, 579] on div "VARIANT reorder Tiny House Nation / SE2 / EP15: 180 Sq Ft Backpack House 180 Sq…" at bounding box center [511, 488] width 171 height 400
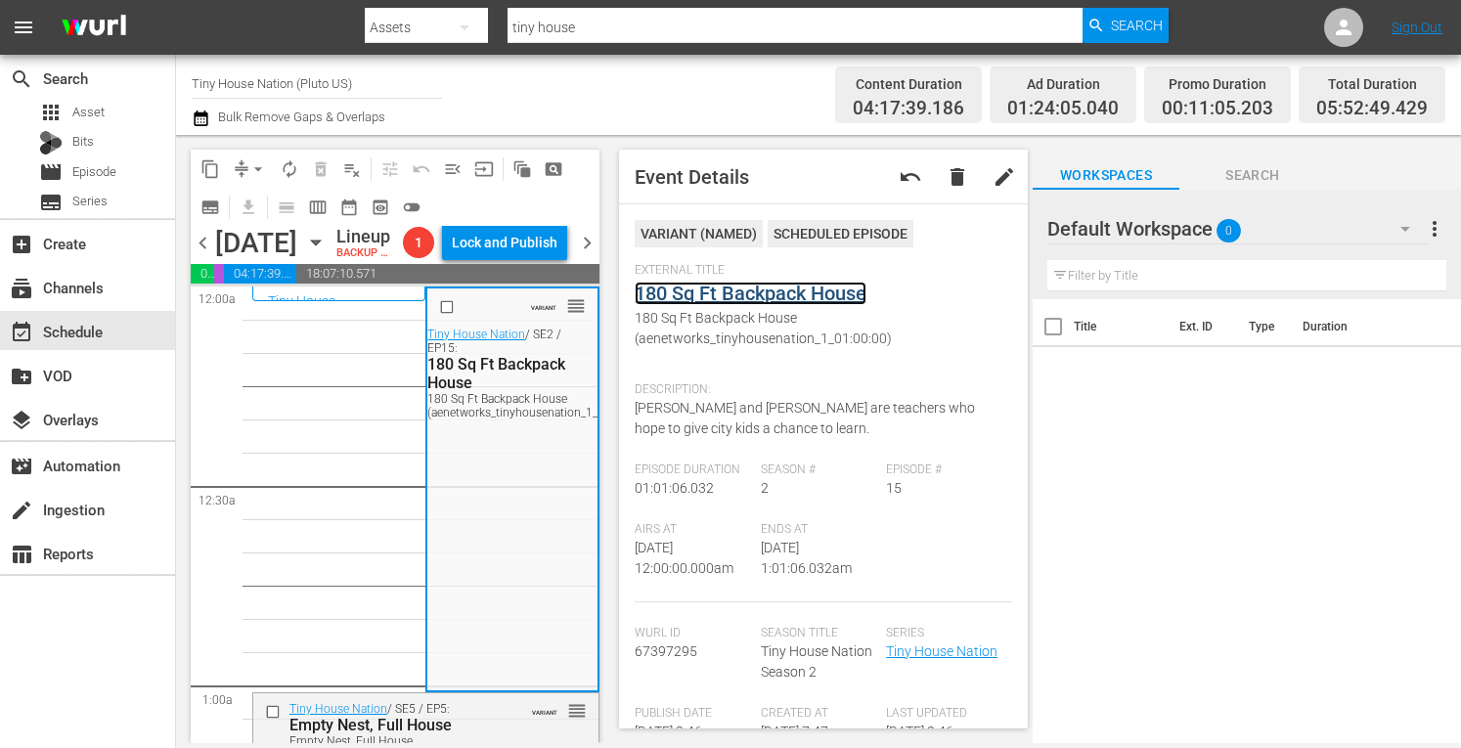
click at [779, 292] on link "180 Sq Ft Backpack House" at bounding box center [751, 293] width 232 height 23
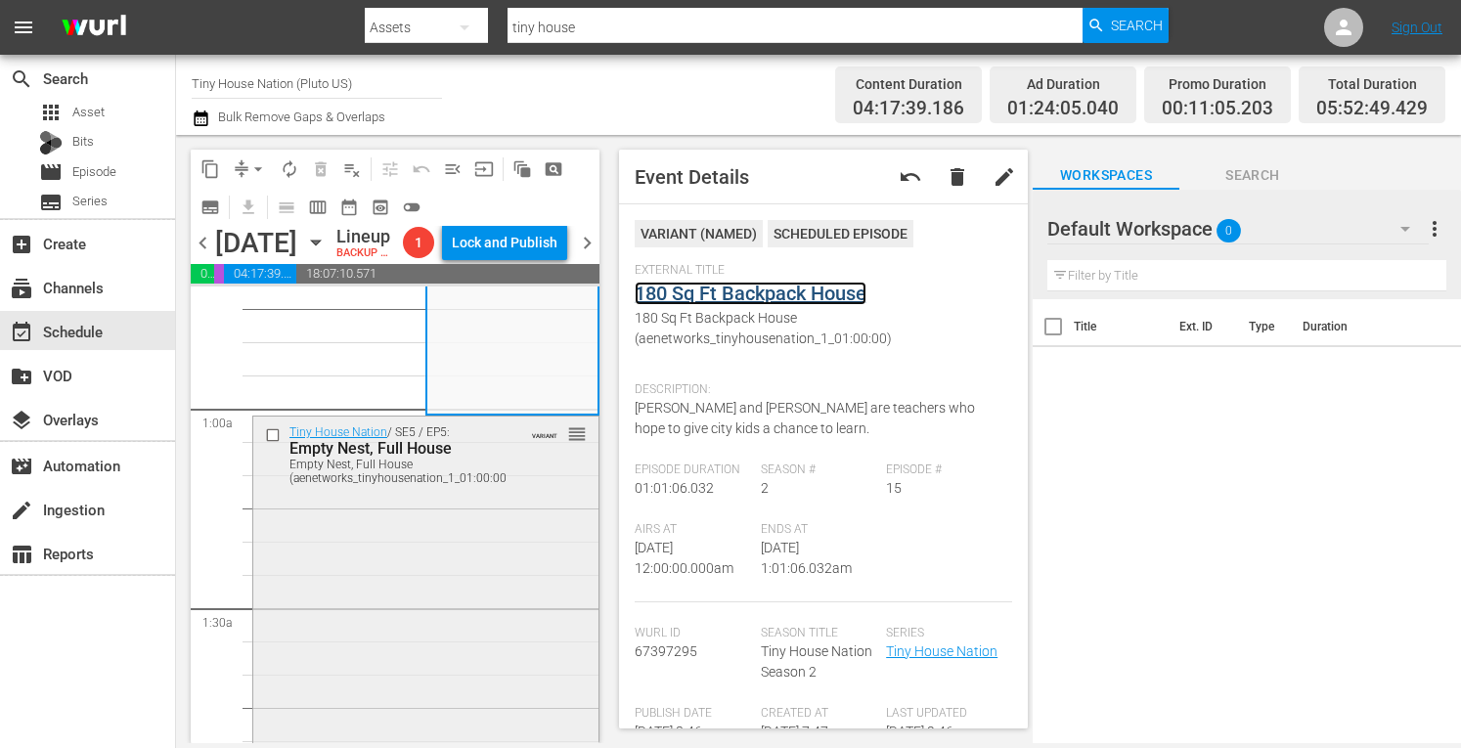
scroll to position [280, 0]
click at [417, 674] on div "Tiny House Nation / SE5 / EP5: Empty Nest, Full House Empty Nest, Full House (a…" at bounding box center [425, 608] width 345 height 389
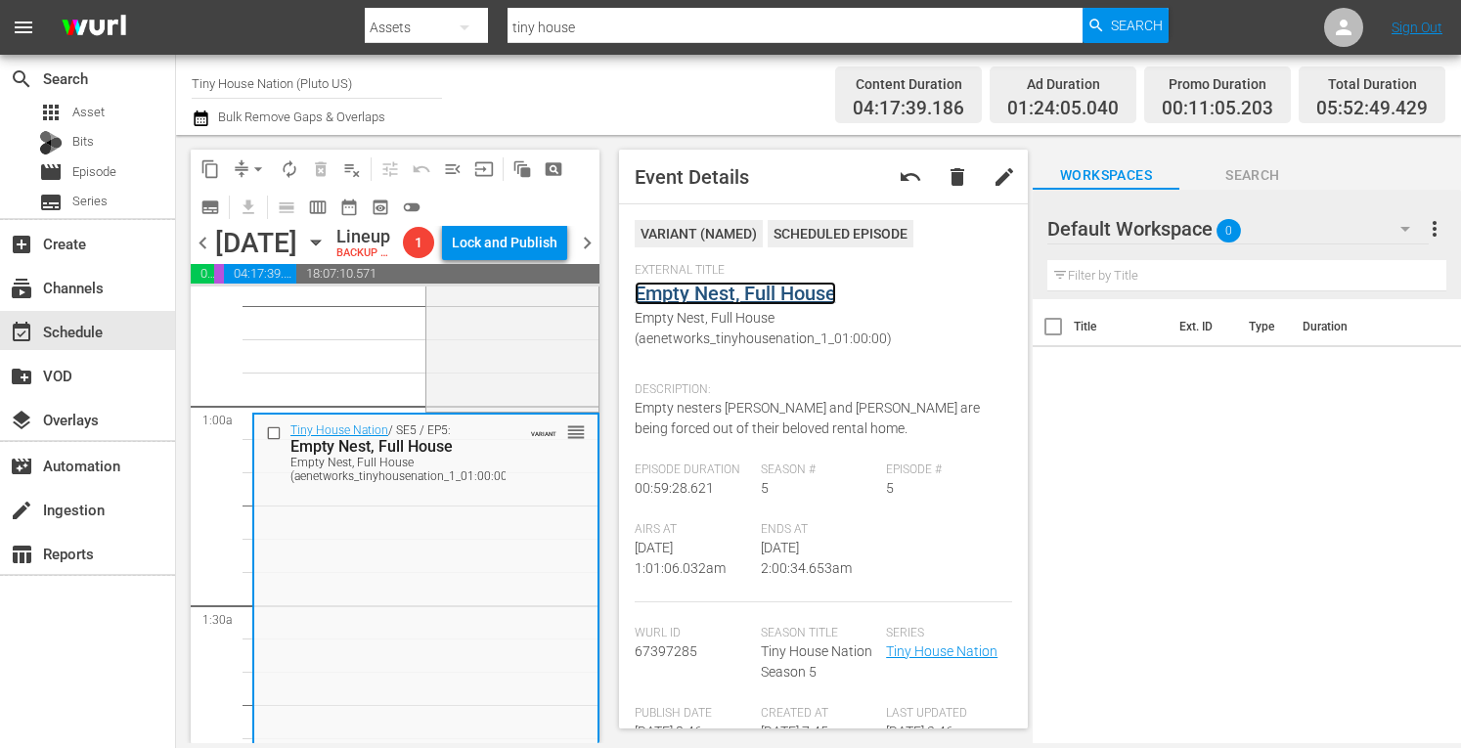
click at [756, 294] on link "Empty Nest, Full House" at bounding box center [735, 293] width 201 height 23
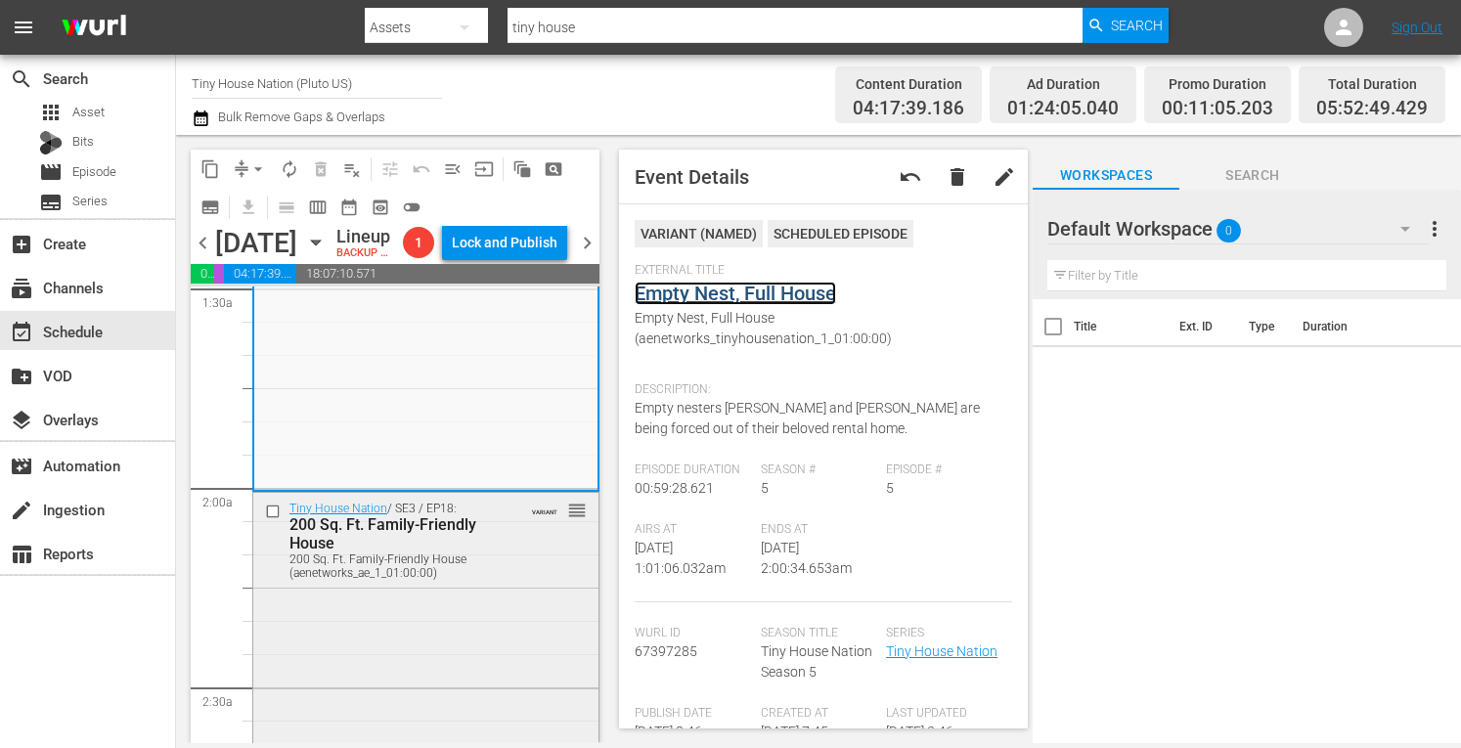
scroll to position [602, 0]
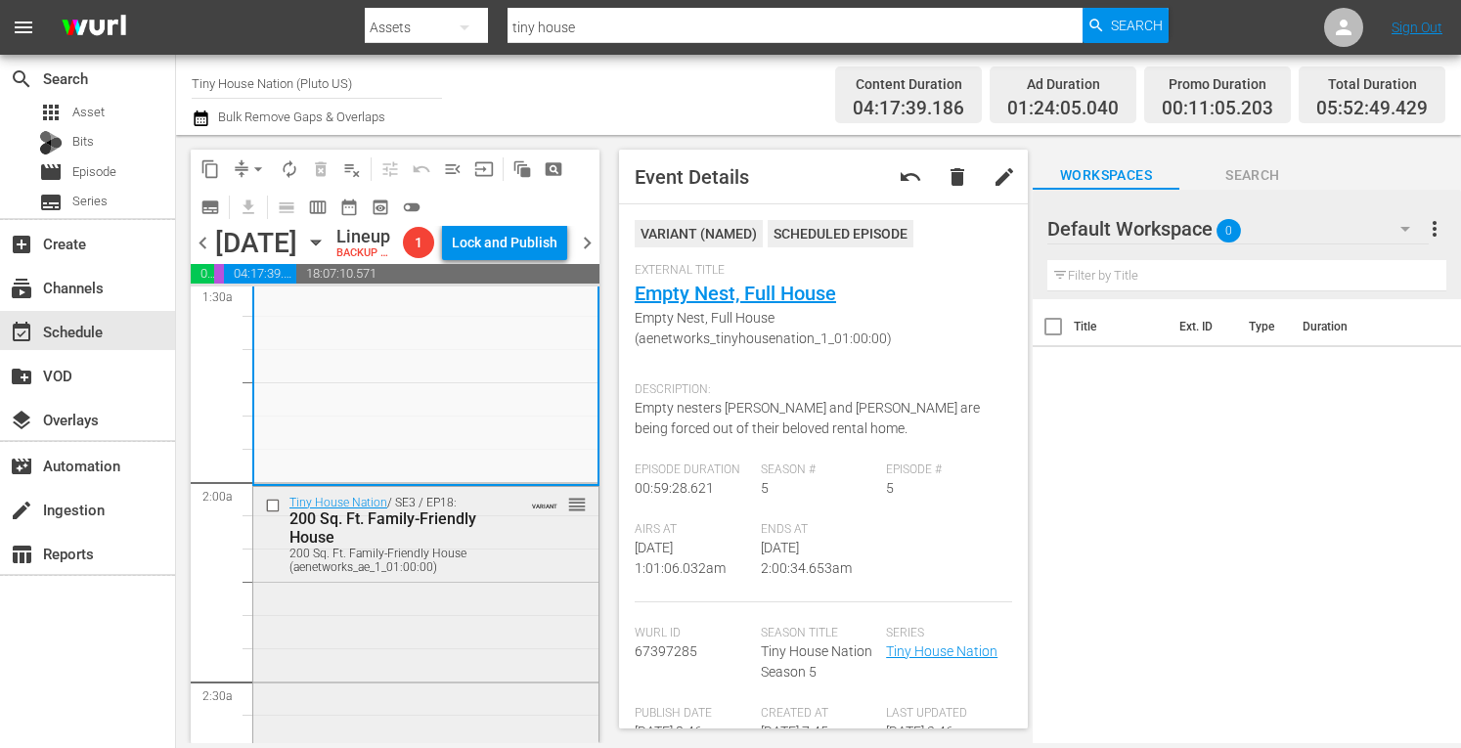
click at [404, 686] on div "Tiny House Nation / SE3 / EP18: 200 Sq. Ft. Family-Friendly House 200 Sq. Ft. F…" at bounding box center [425, 670] width 345 height 367
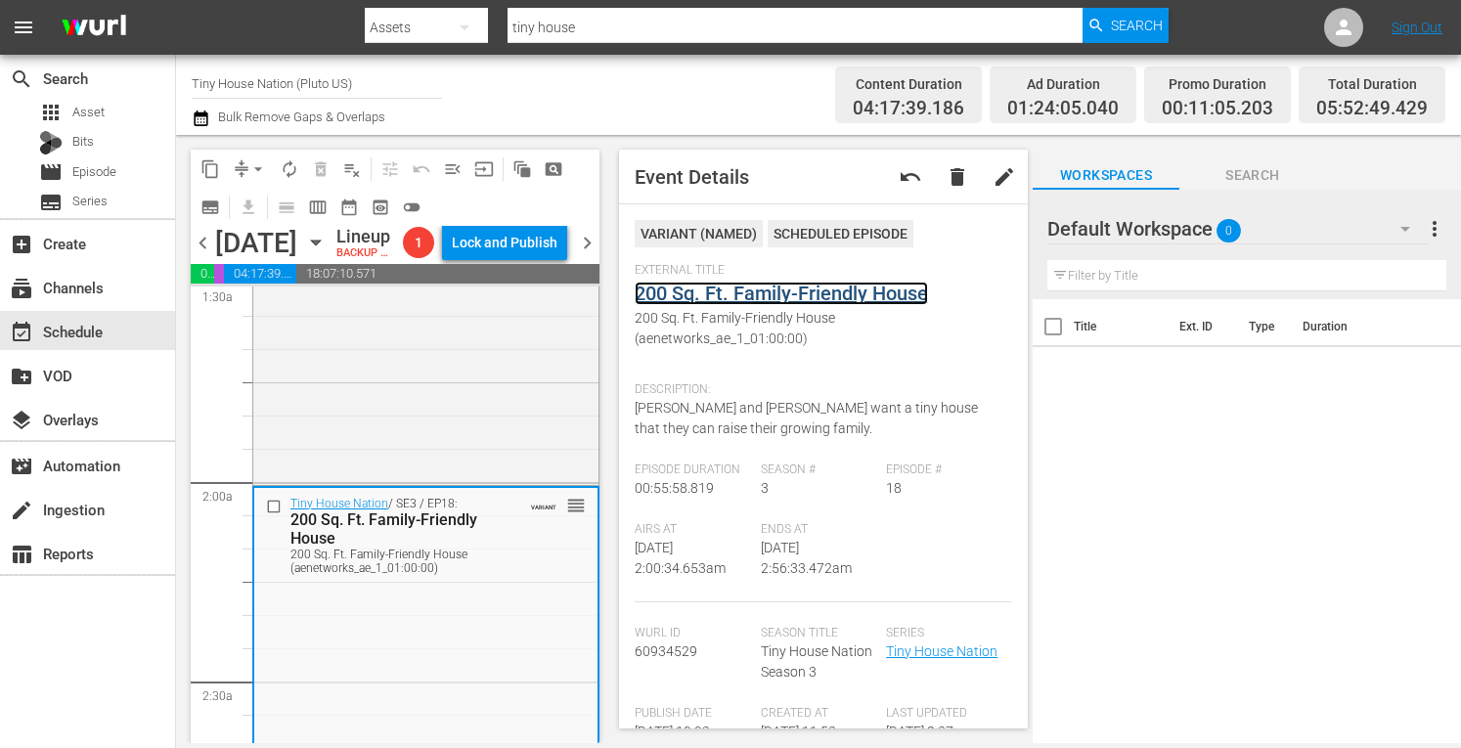
click at [790, 297] on link "200 Sq. Ft. Family-Friendly House" at bounding box center [781, 293] width 293 height 23
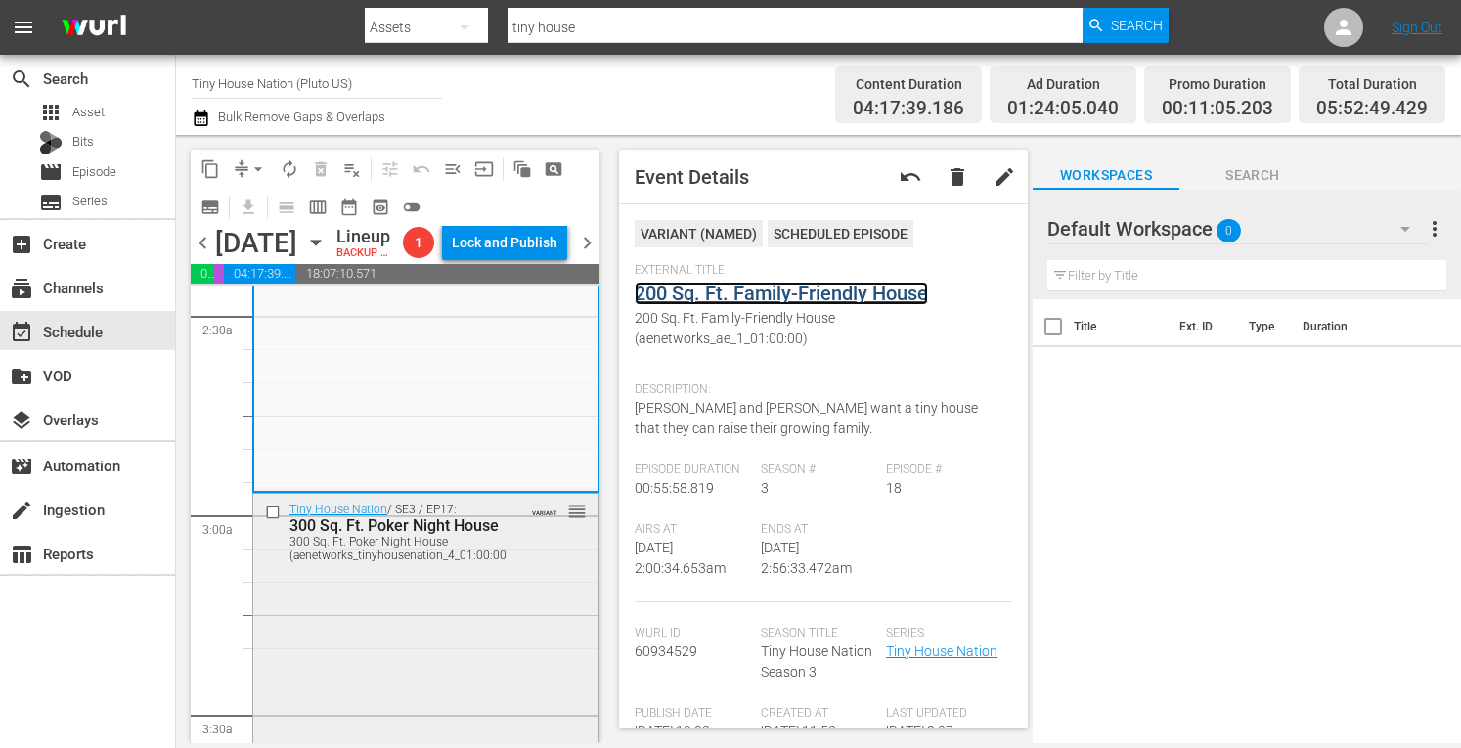
scroll to position [992, 0]
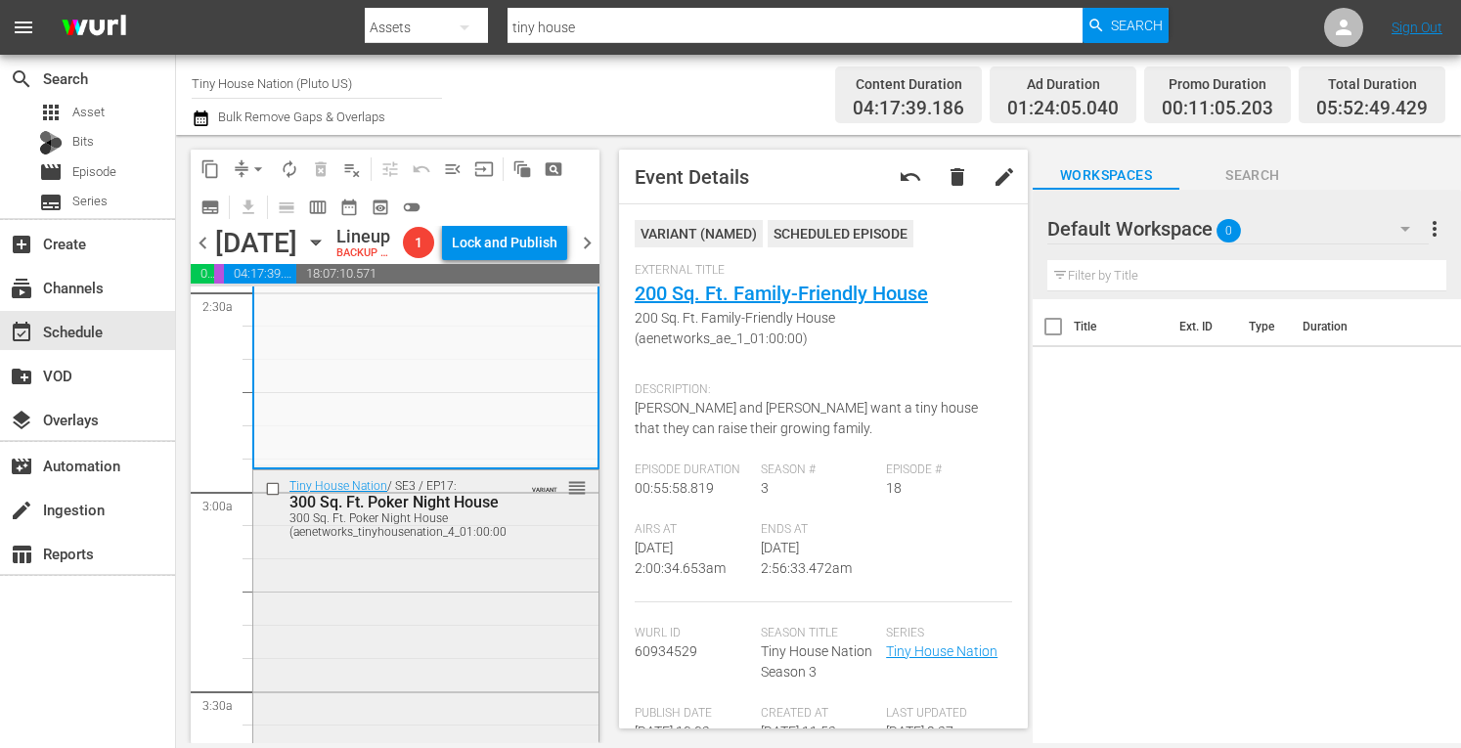
click at [404, 727] on div "Tiny House Nation / SE3 / EP17: 300 Sq. Ft. Poker Night House 300 Sq. Ft. Poker…" at bounding box center [425, 670] width 345 height 400
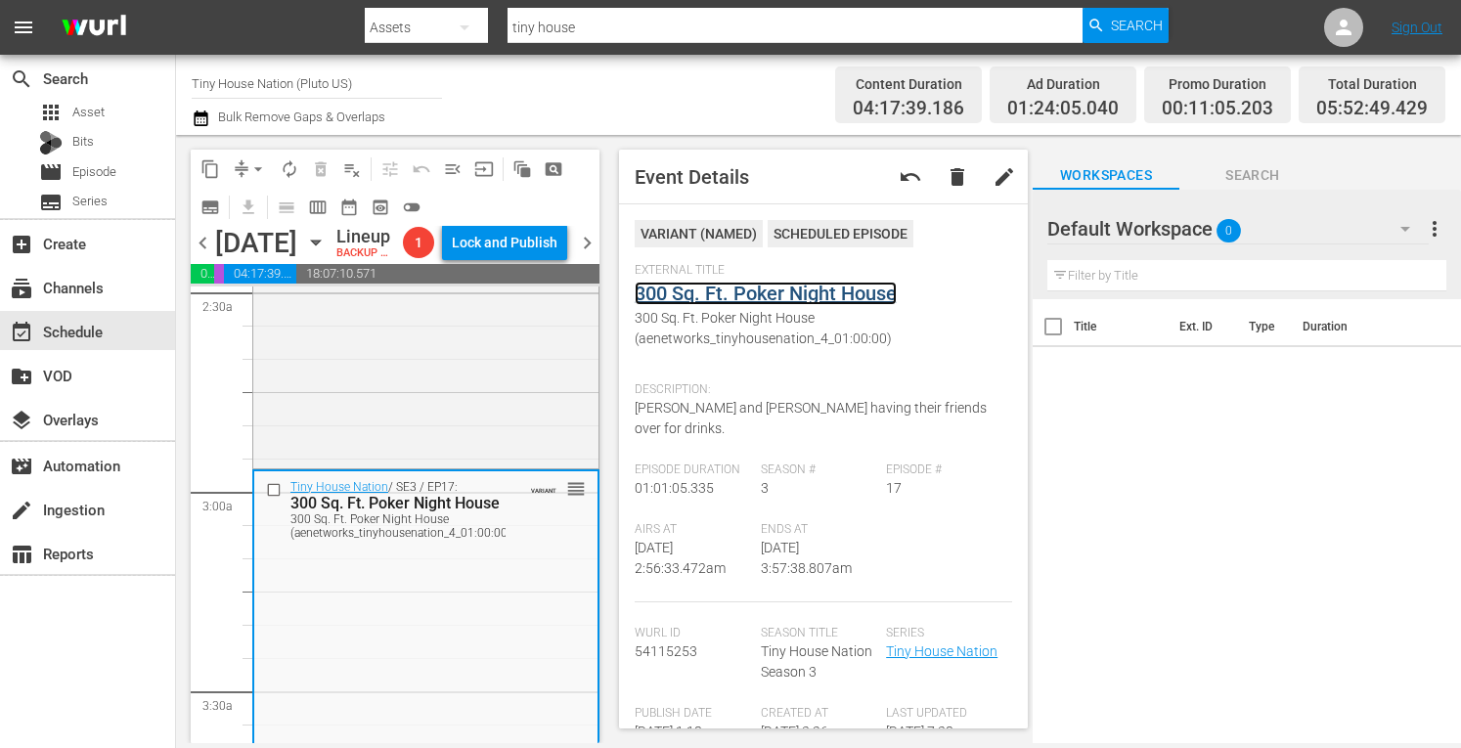
click at [751, 289] on link "300 Sq. Ft. Poker Night House" at bounding box center [766, 293] width 262 height 23
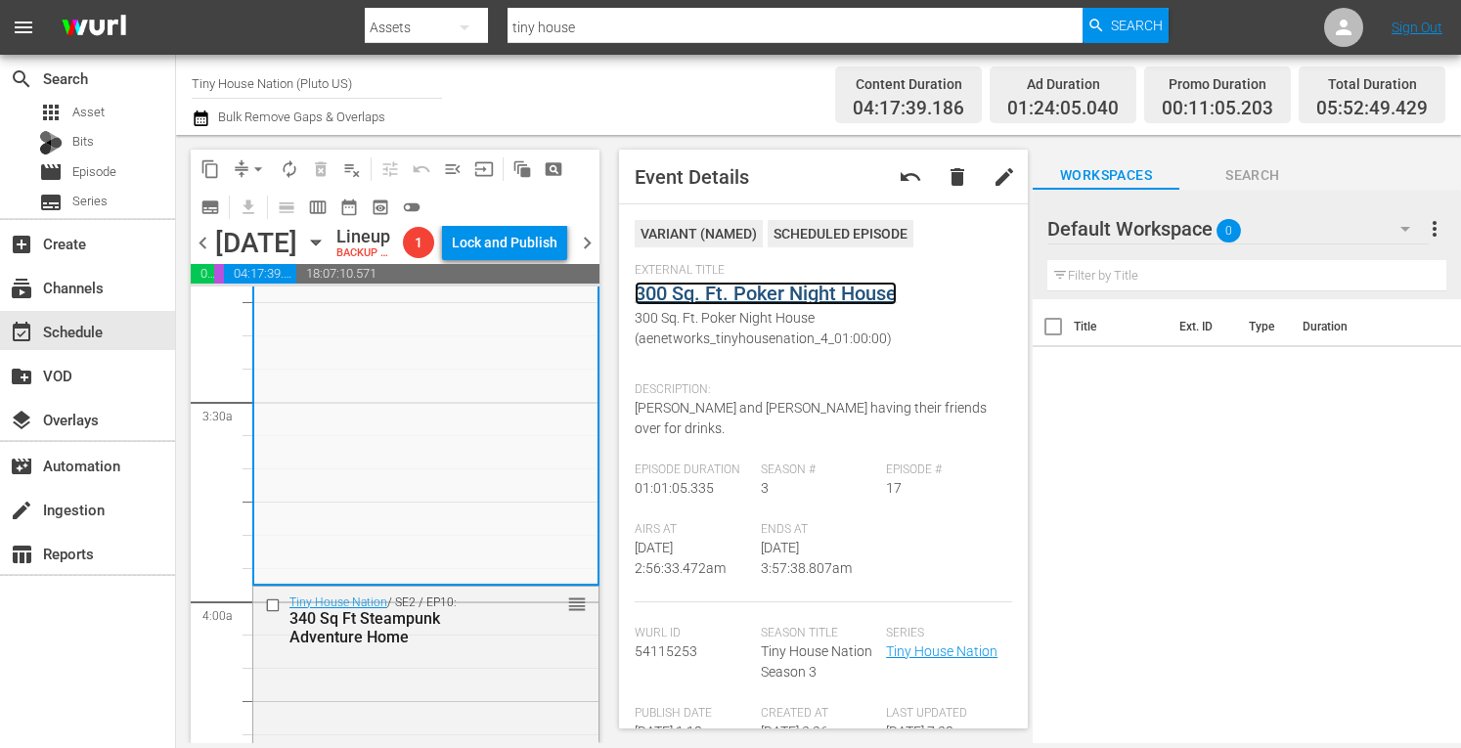
scroll to position [1302, 0]
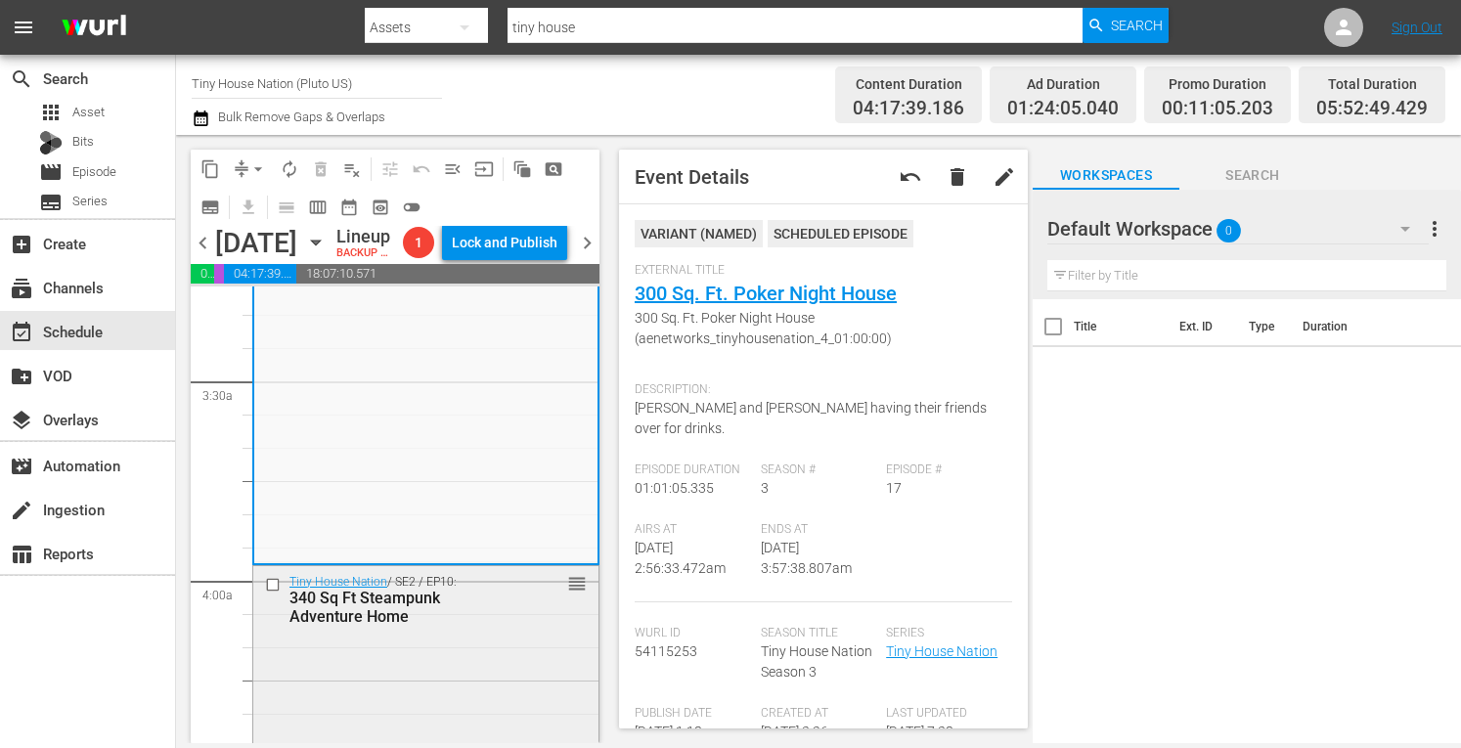
click at [390, 626] on div "340 Sq Ft Steampunk Adventure Home" at bounding box center [397, 607] width 217 height 37
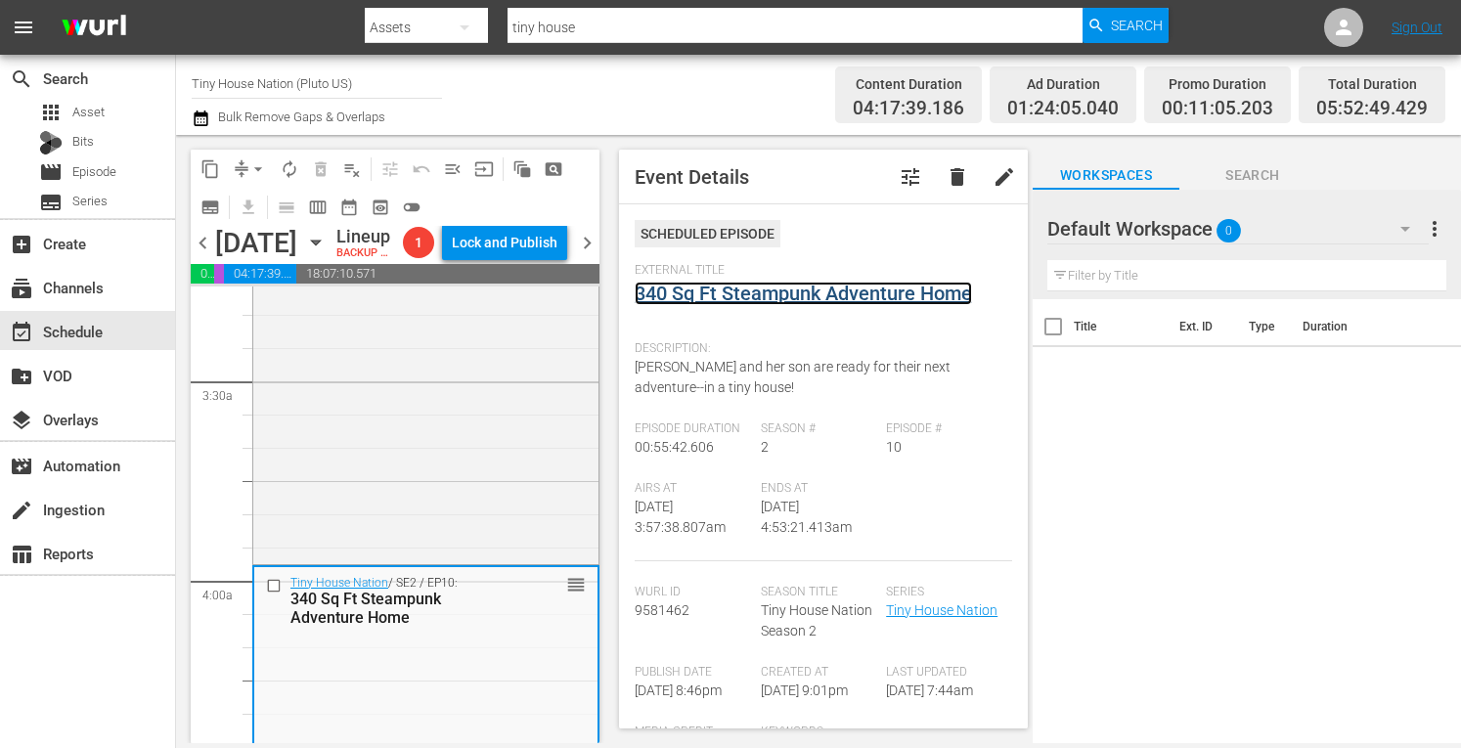
click at [836, 293] on link "340 Sq Ft Steampunk Adventure Home" at bounding box center [803, 293] width 337 height 23
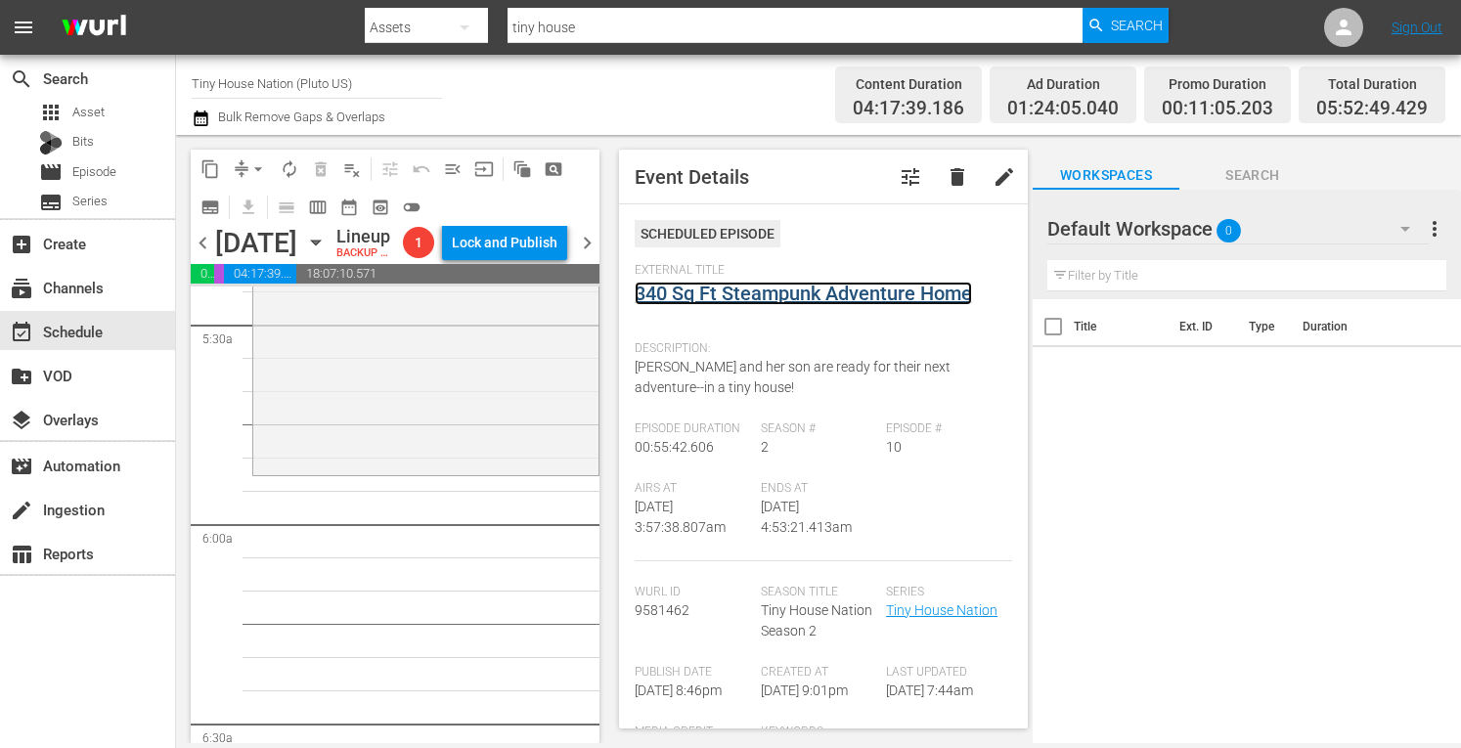
scroll to position [2158, 0]
click at [367, 469] on div "Tiny House Nation / SE3 / EP14: 230 Sq. Ft. "Smart House" 230 Sq. Ft. "Smart Ho…" at bounding box center [425, 274] width 345 height 389
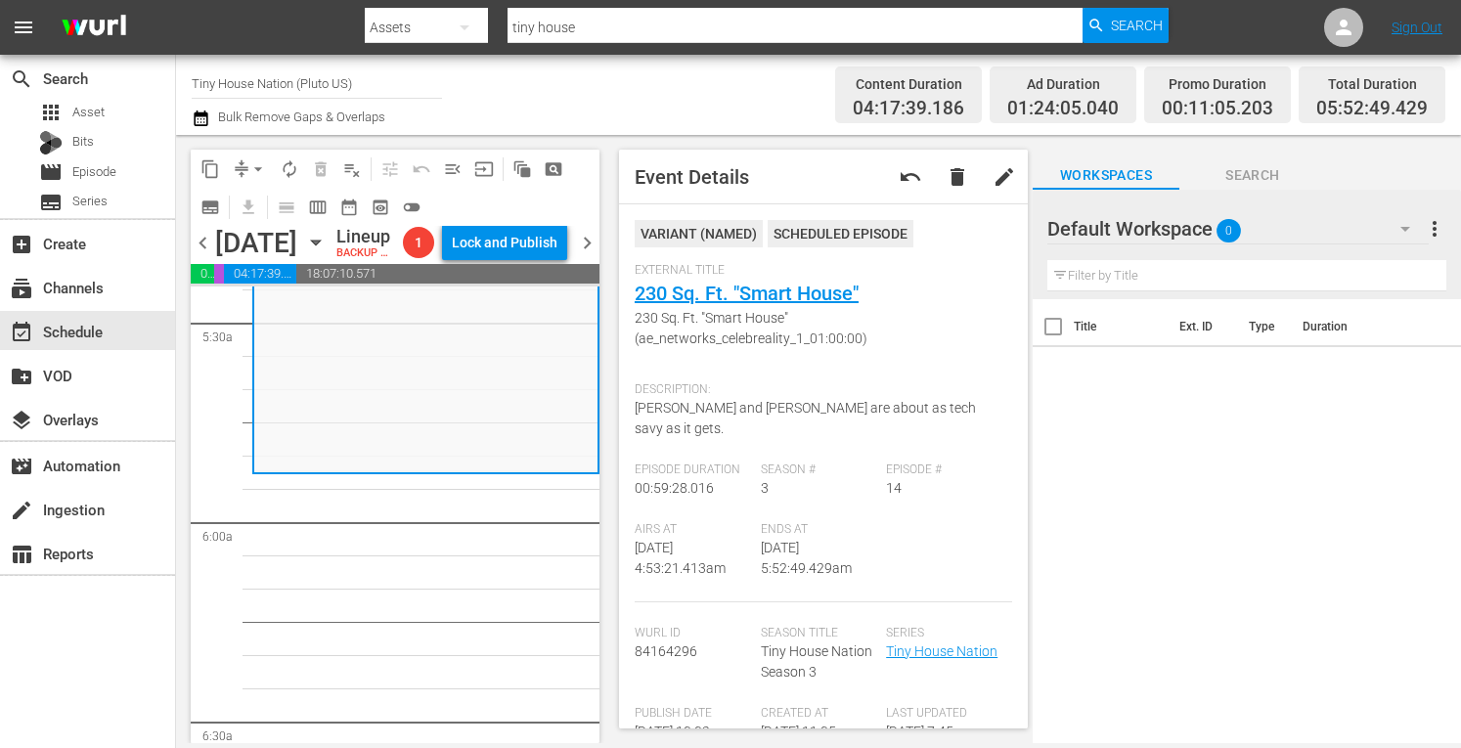
click at [253, 167] on span "arrow_drop_down" at bounding box center [258, 169] width 20 height 20
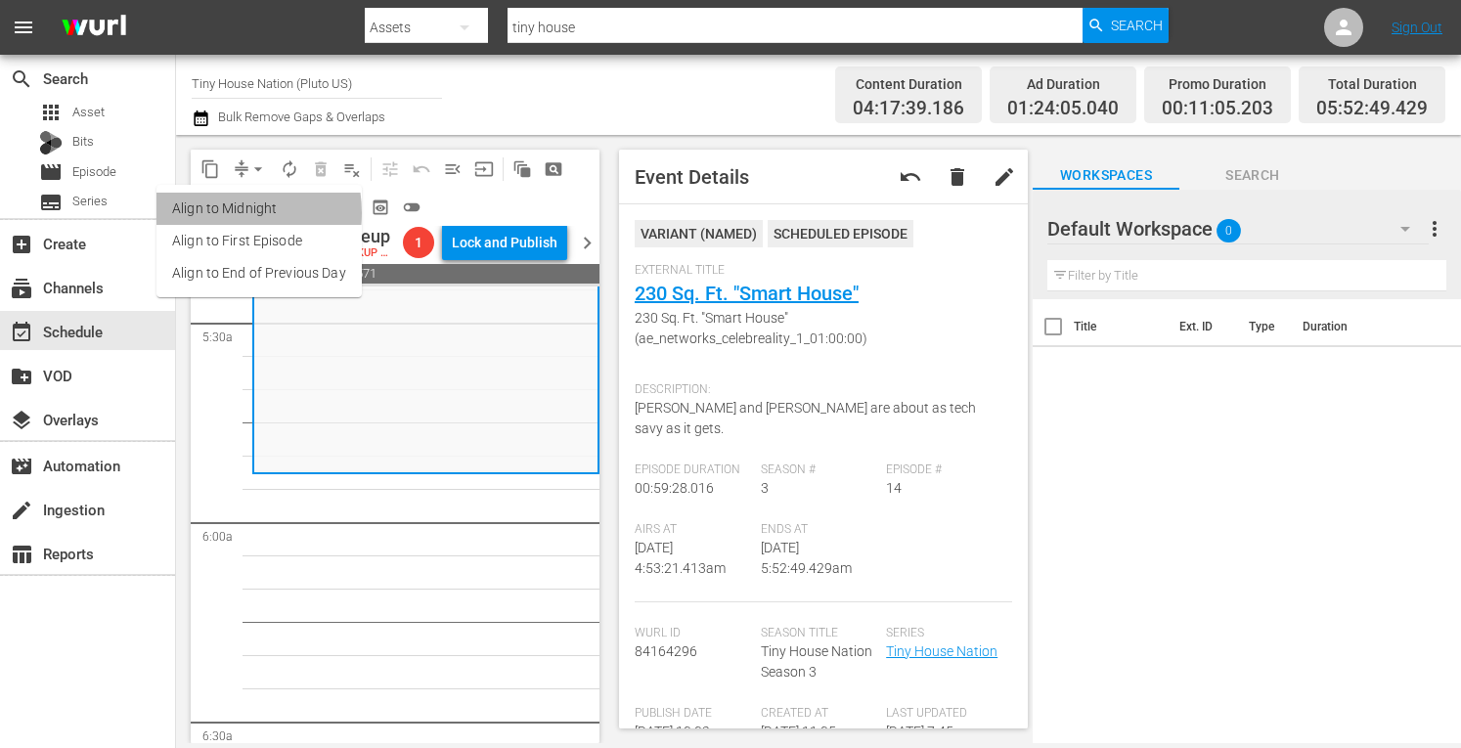
click at [217, 213] on li "Align to Midnight" at bounding box center [258, 209] width 205 height 32
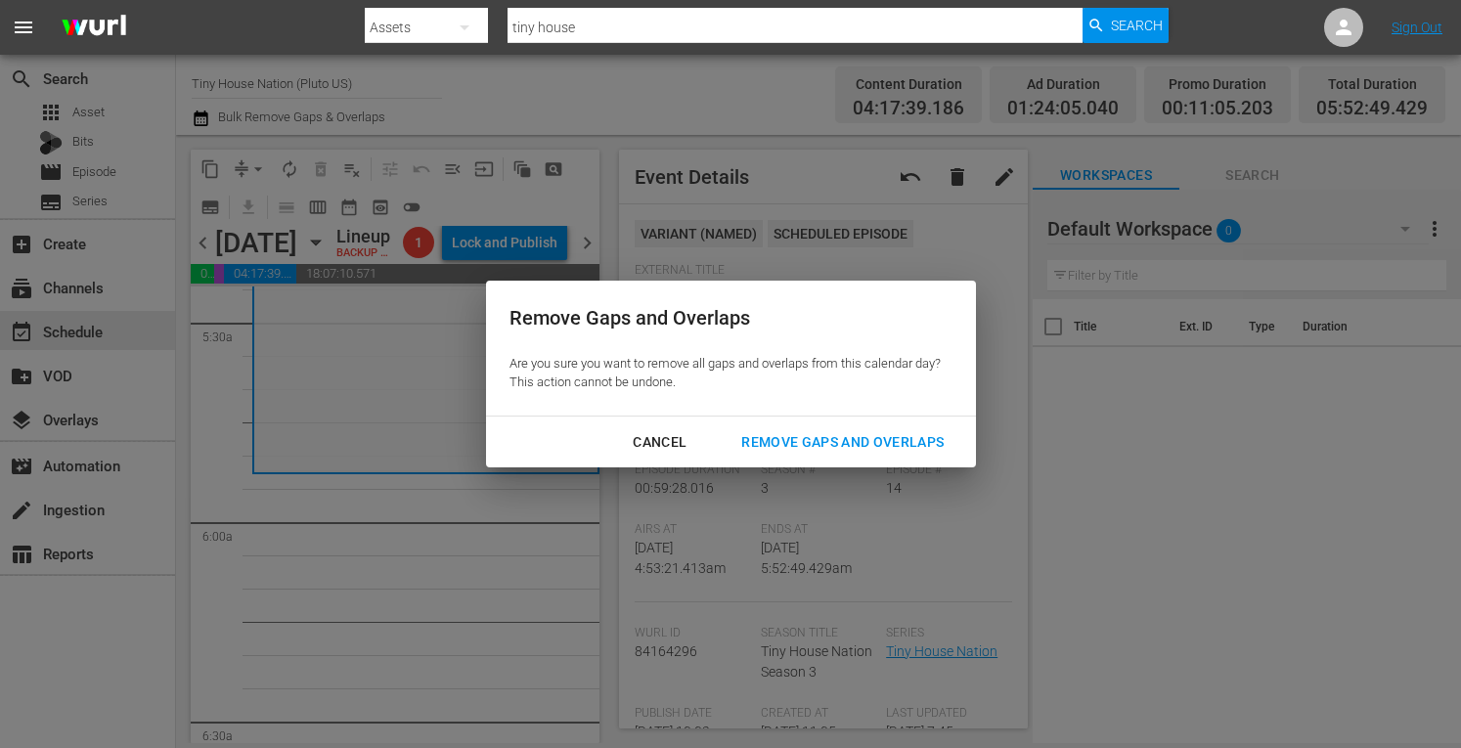
click at [787, 438] on div "Remove Gaps and Overlaps" at bounding box center [843, 442] width 234 height 24
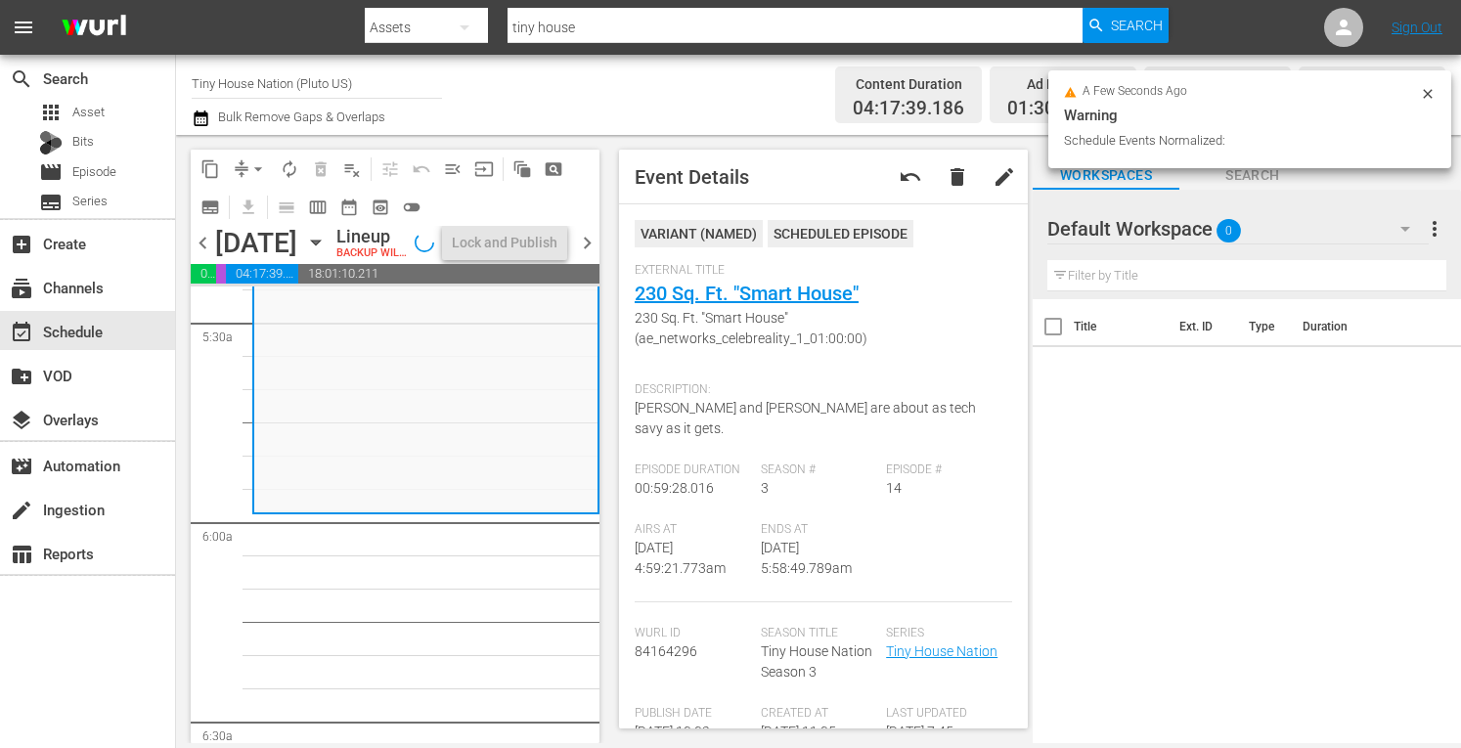
scroll to position [2258, 0]
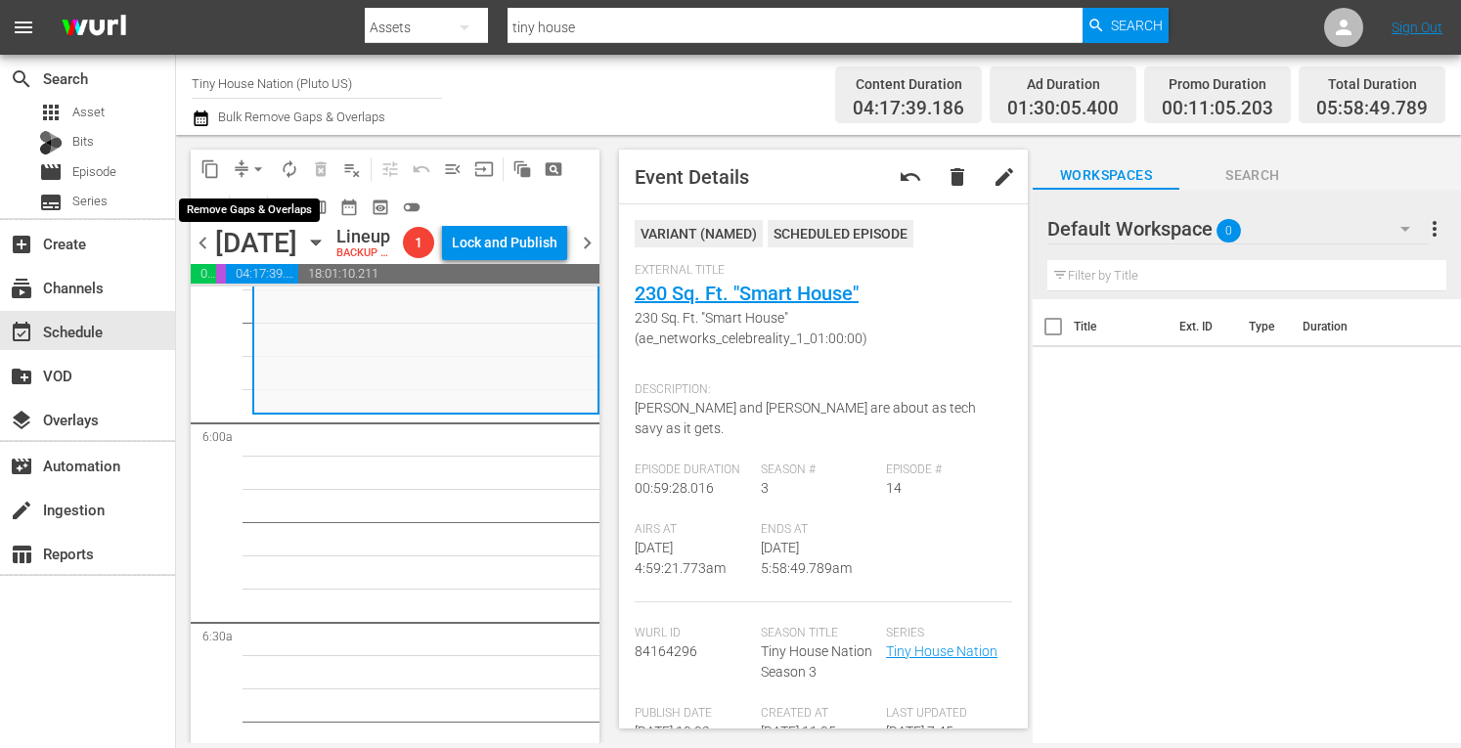
click at [252, 159] on span "arrow_drop_down" at bounding box center [258, 169] width 20 height 20
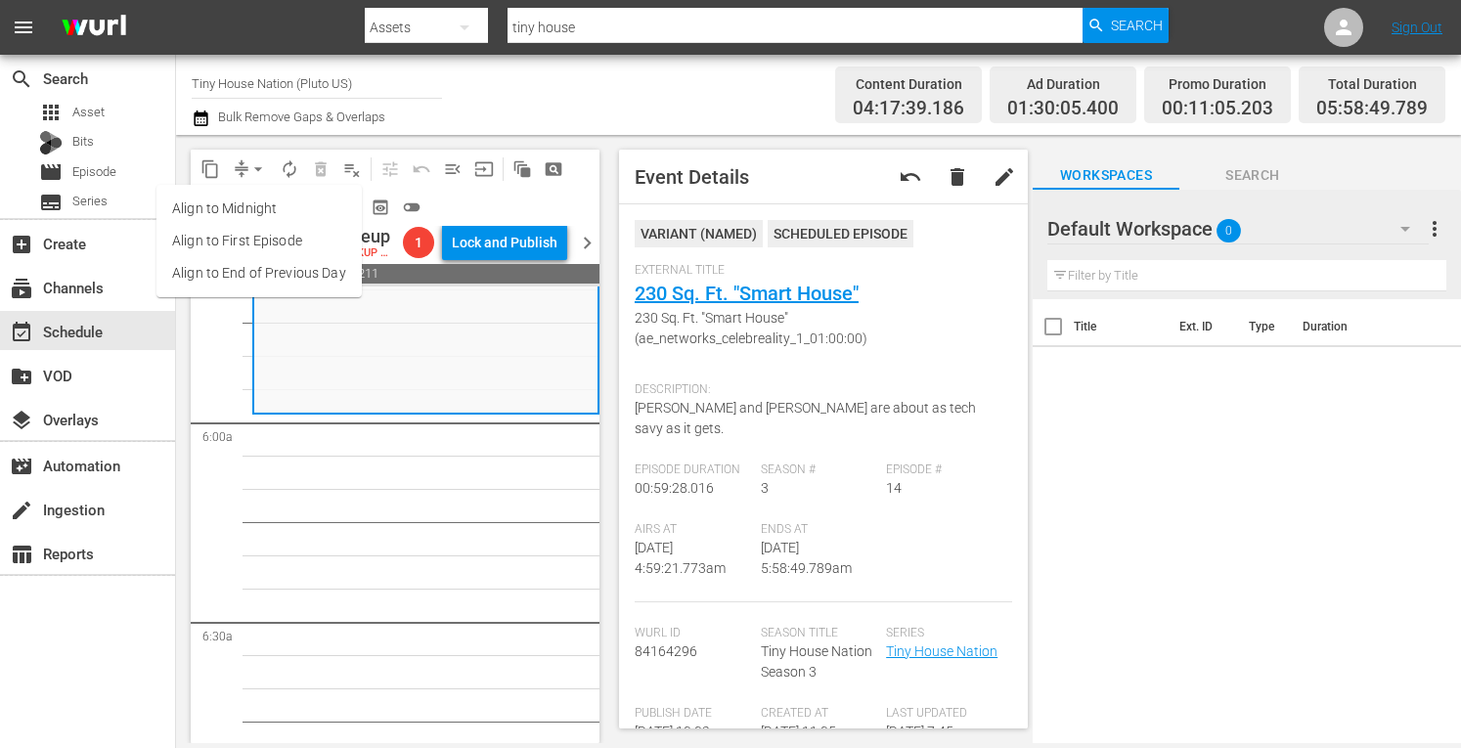
click at [223, 202] on li "Align to Midnight" at bounding box center [258, 209] width 205 height 32
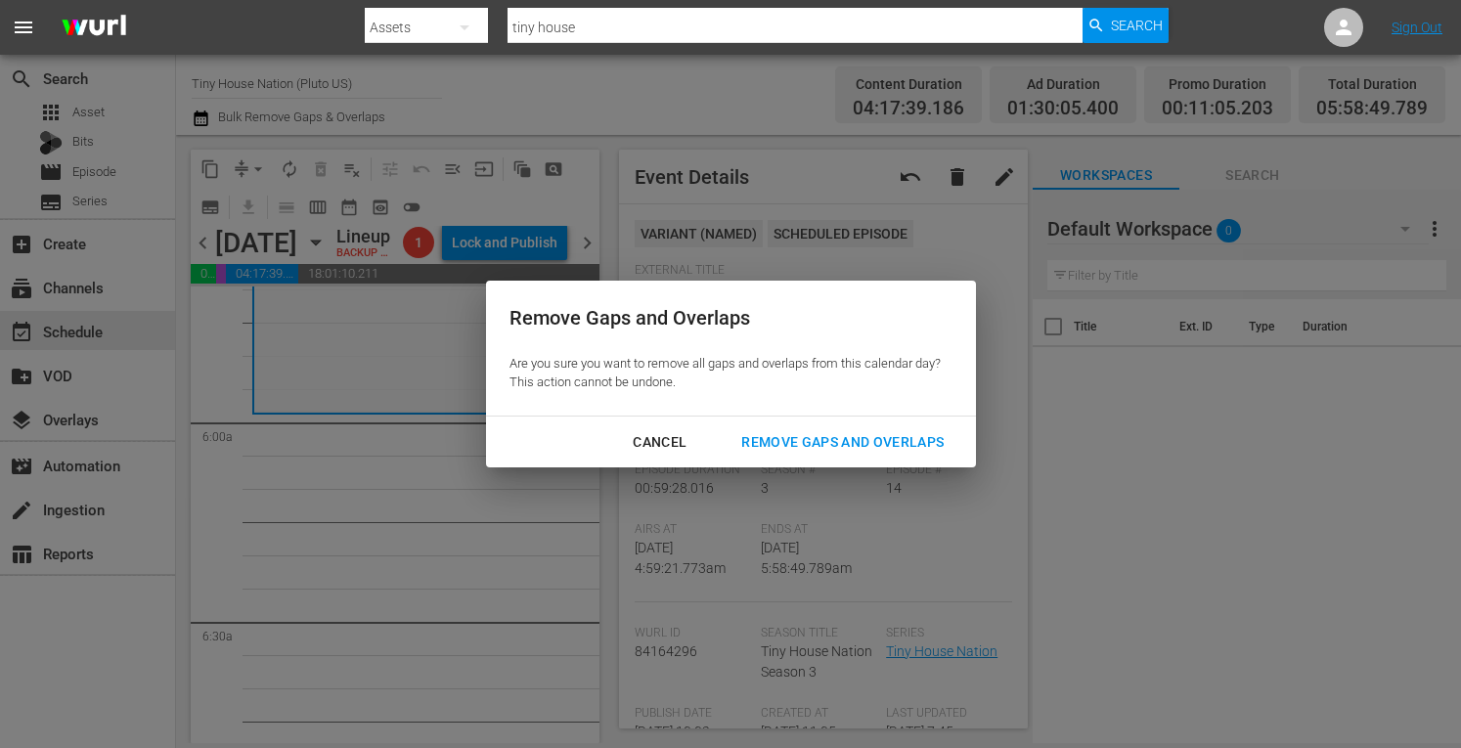
click at [774, 449] on div "Remove Gaps and Overlaps" at bounding box center [843, 442] width 234 height 24
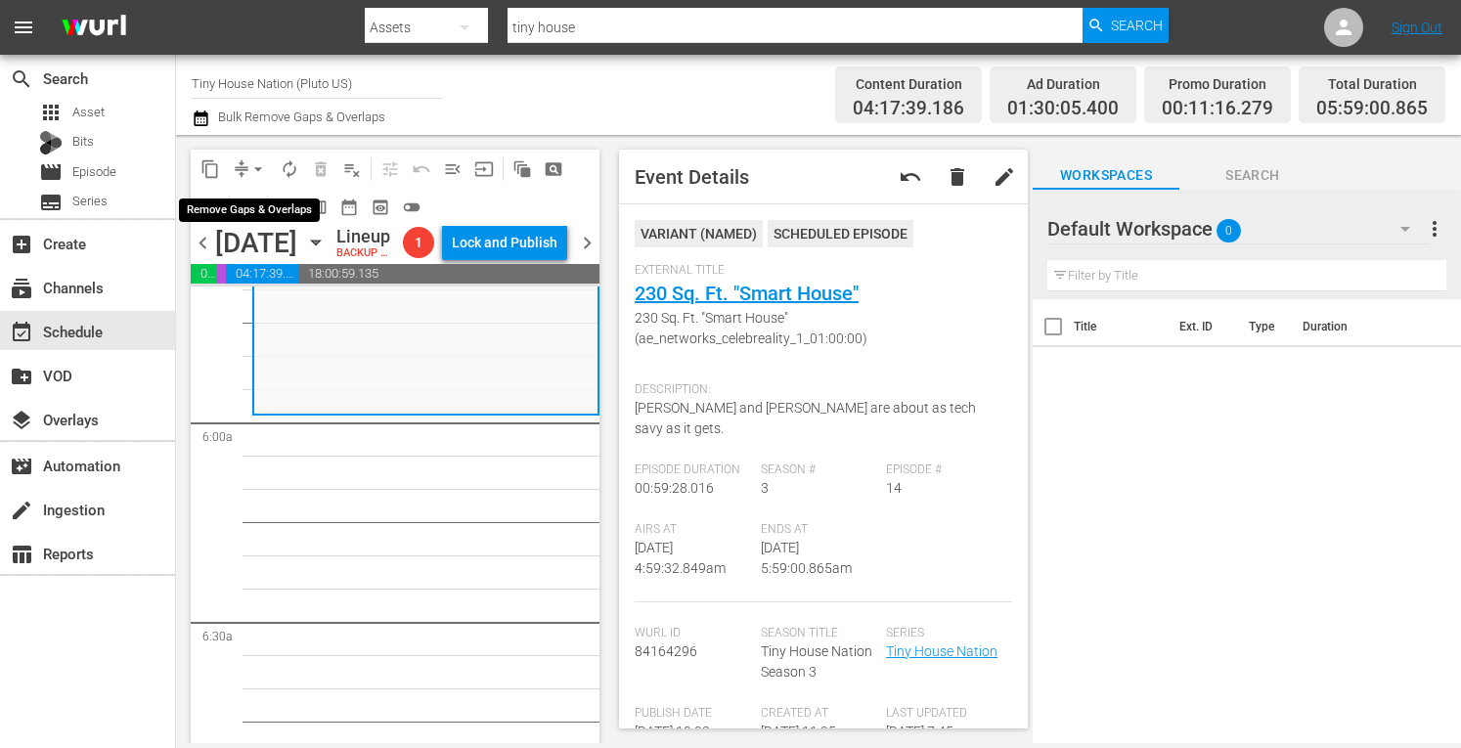
click at [251, 173] on span "arrow_drop_down" at bounding box center [258, 169] width 20 height 20
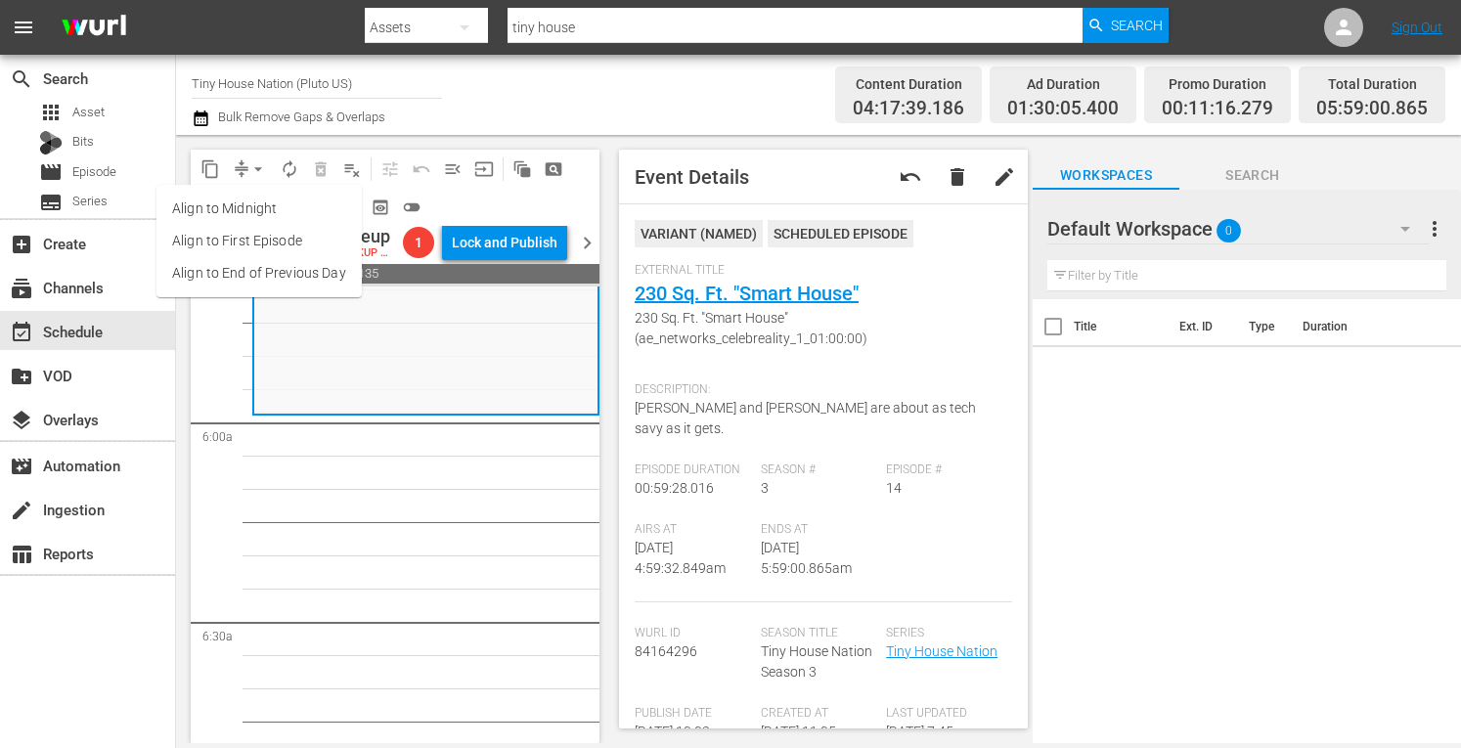
click at [225, 197] on li "Align to Midnight" at bounding box center [258, 209] width 205 height 32
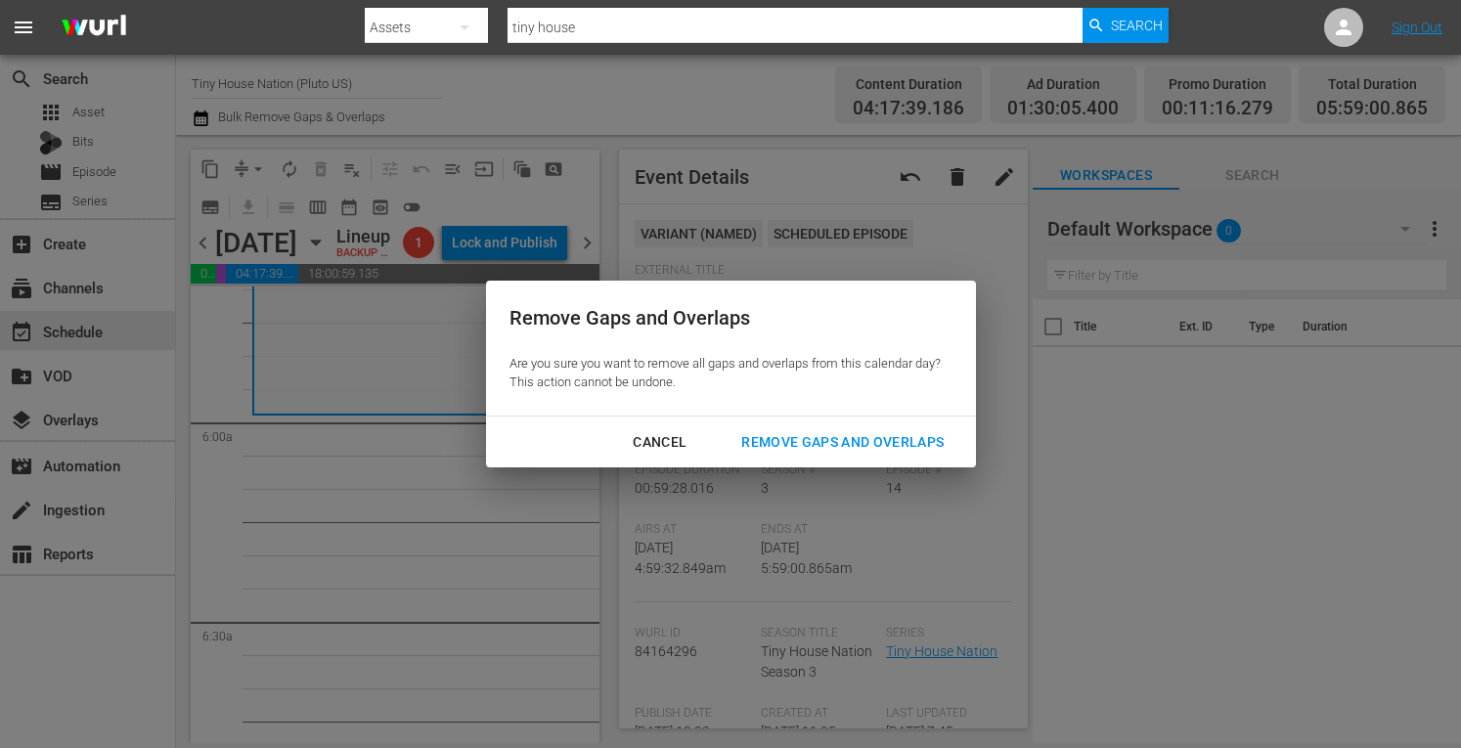
click at [798, 443] on div "Remove Gaps and Overlaps" at bounding box center [843, 442] width 234 height 24
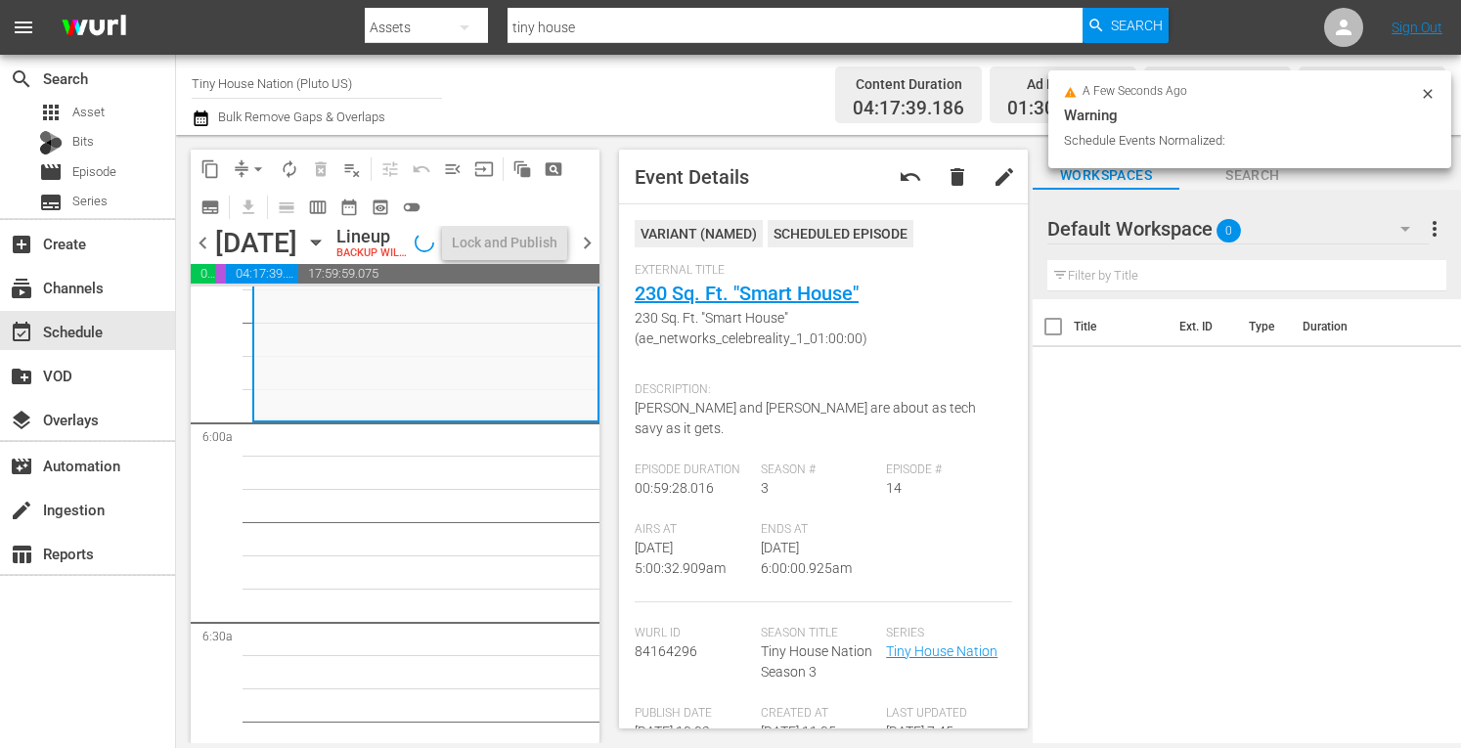
scroll to position [2225, 0]
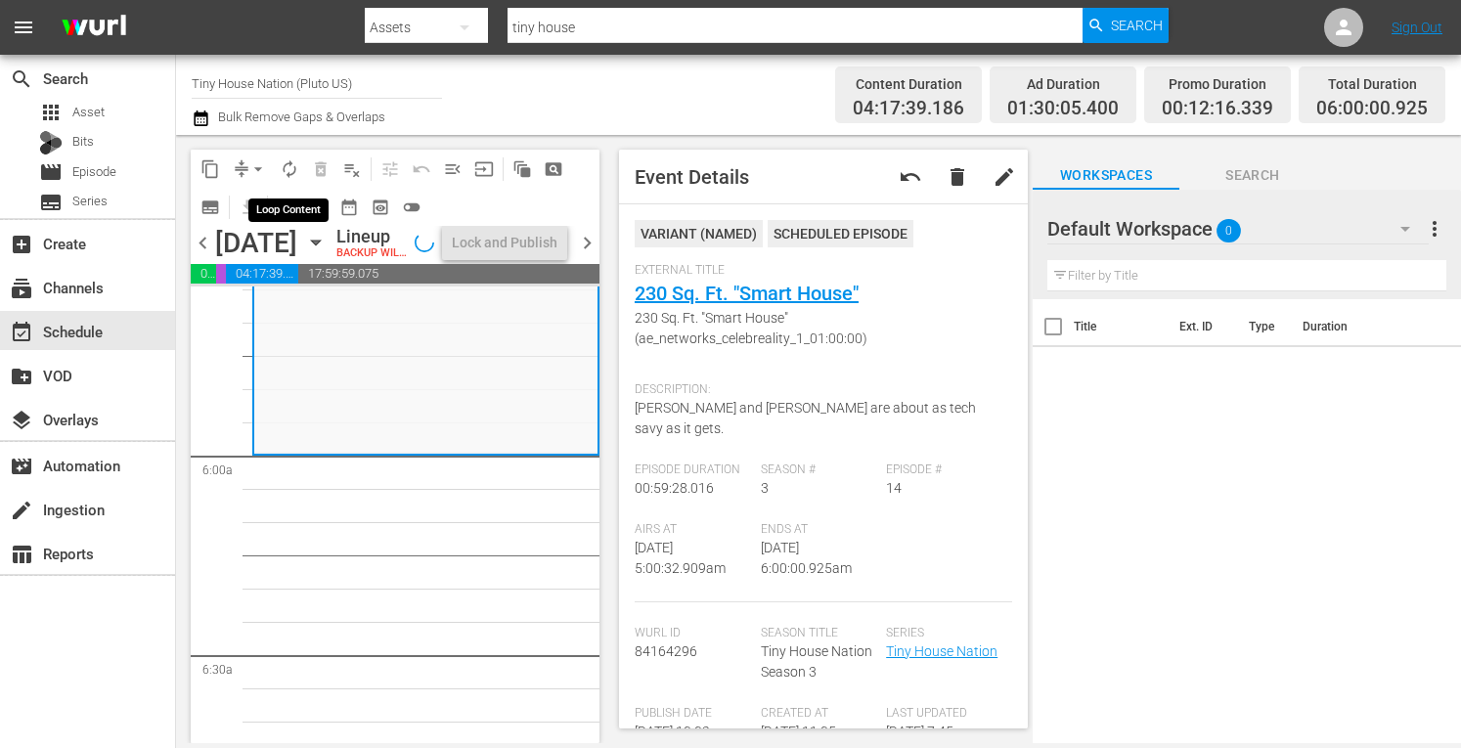
click at [291, 177] on span "autorenew_outlined" at bounding box center [290, 169] width 20 height 20
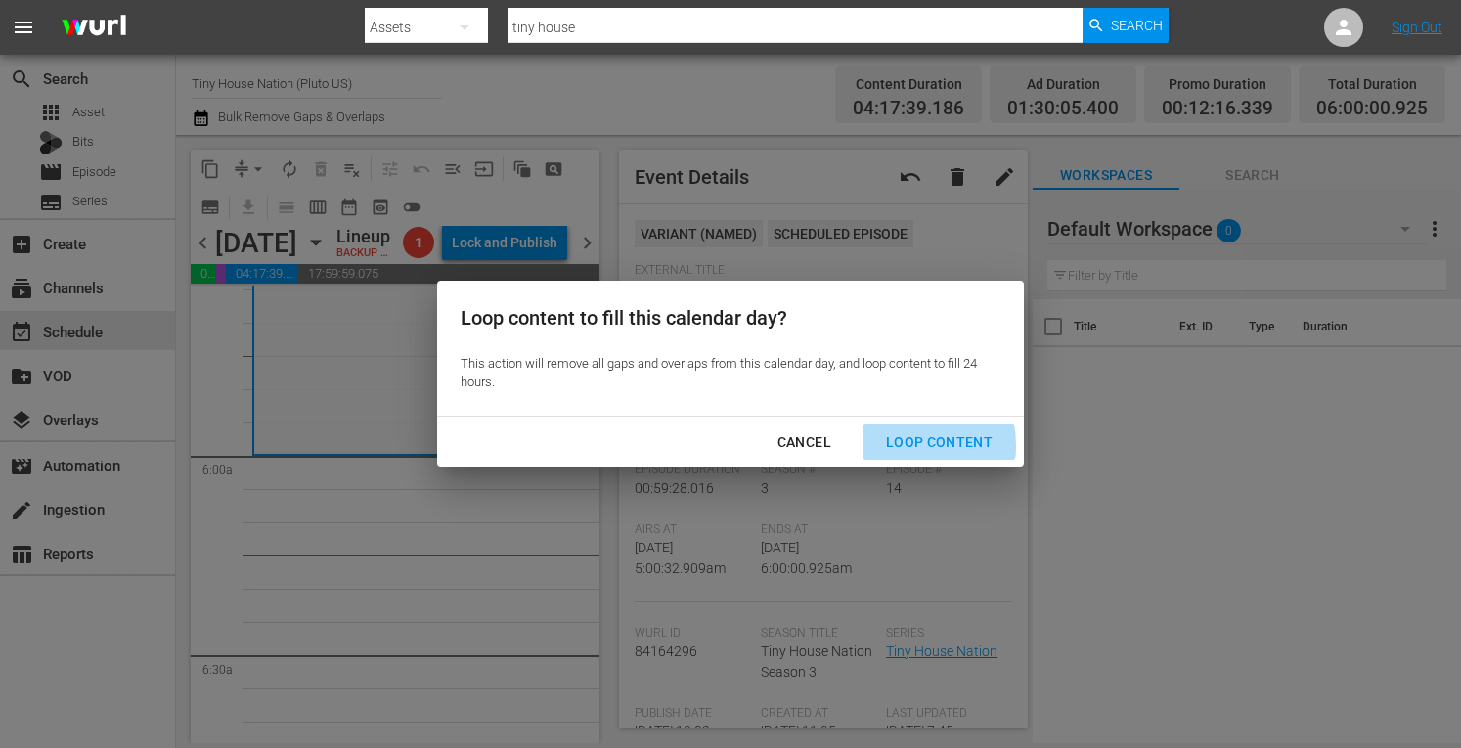
click at [902, 446] on div "Loop Content" at bounding box center [939, 442] width 138 height 24
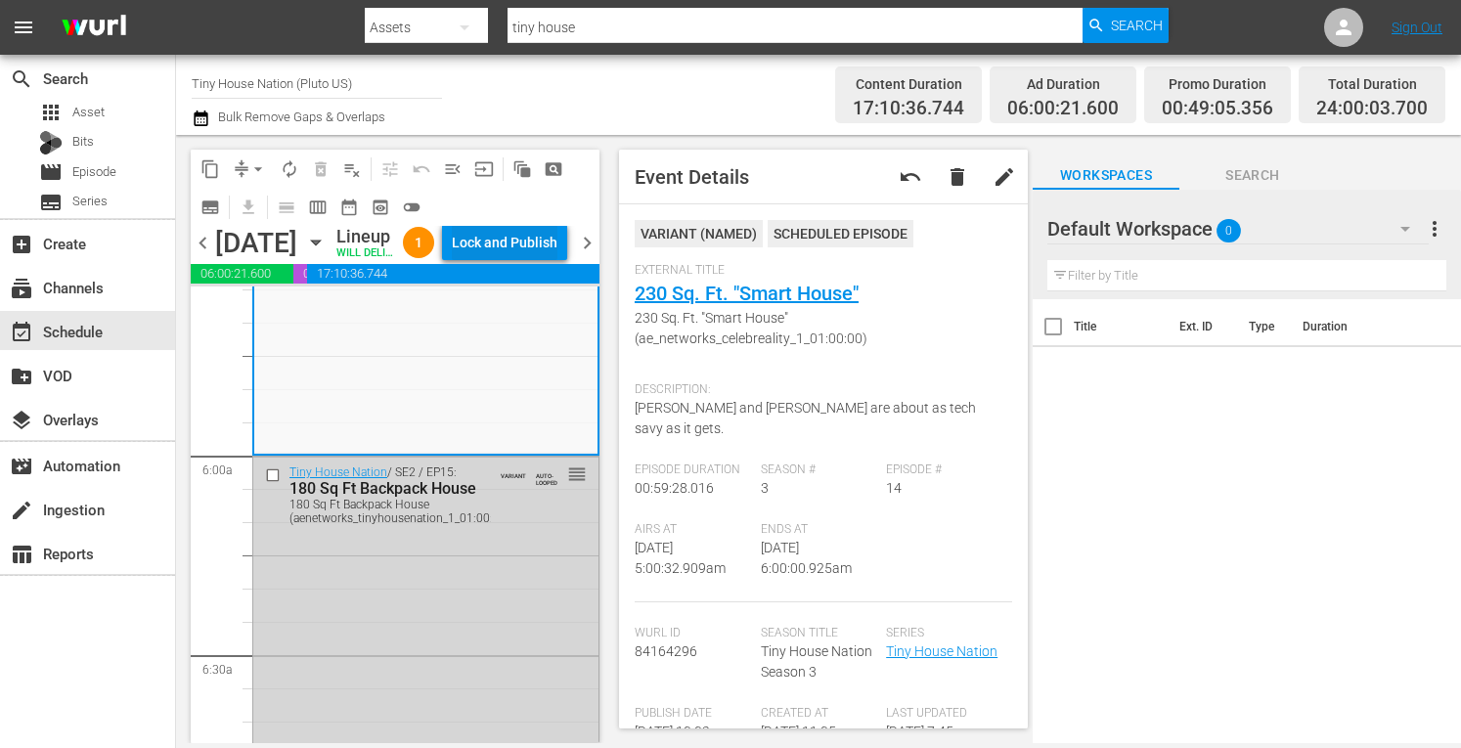
click at [538, 260] on div "Lock and Publish" at bounding box center [505, 242] width 106 height 35
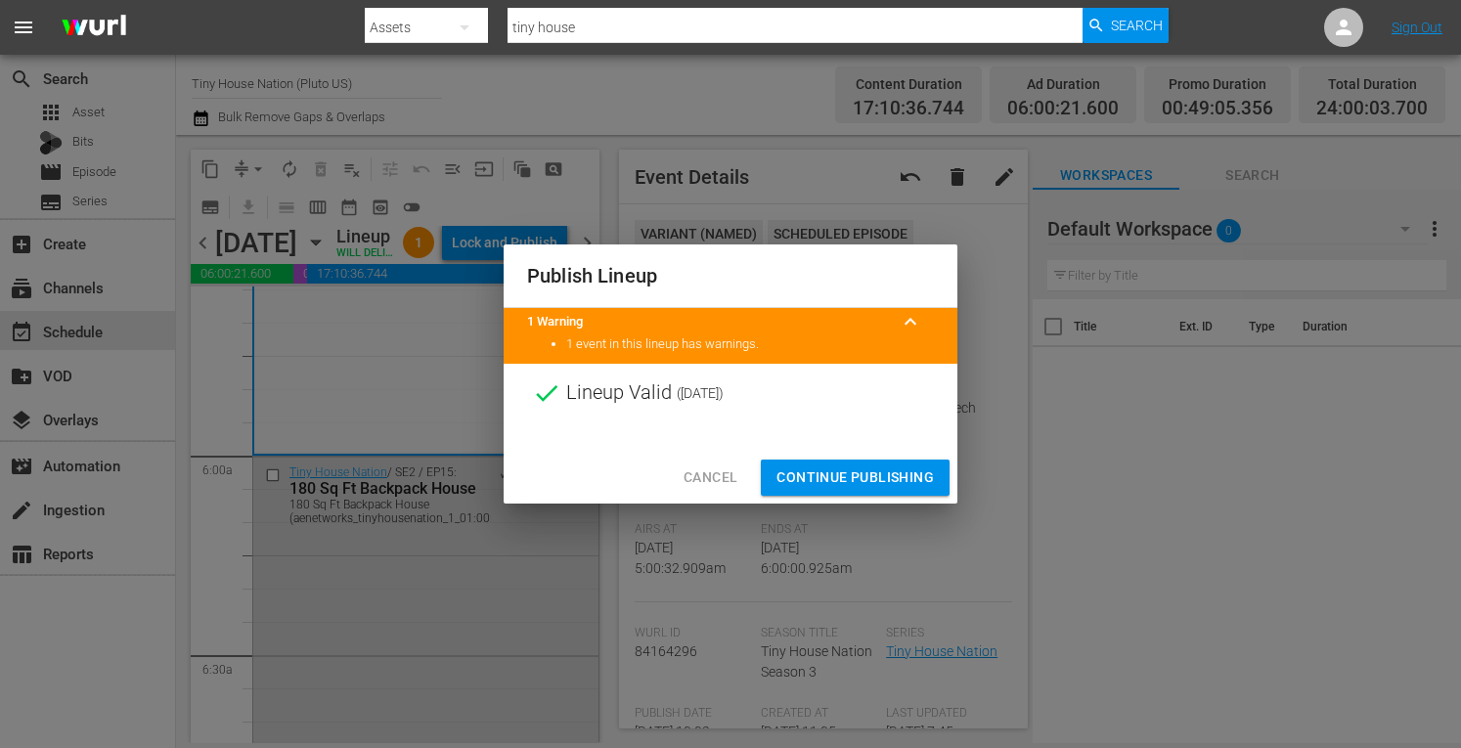
click at [825, 478] on span "Continue Publishing" at bounding box center [855, 478] width 157 height 24
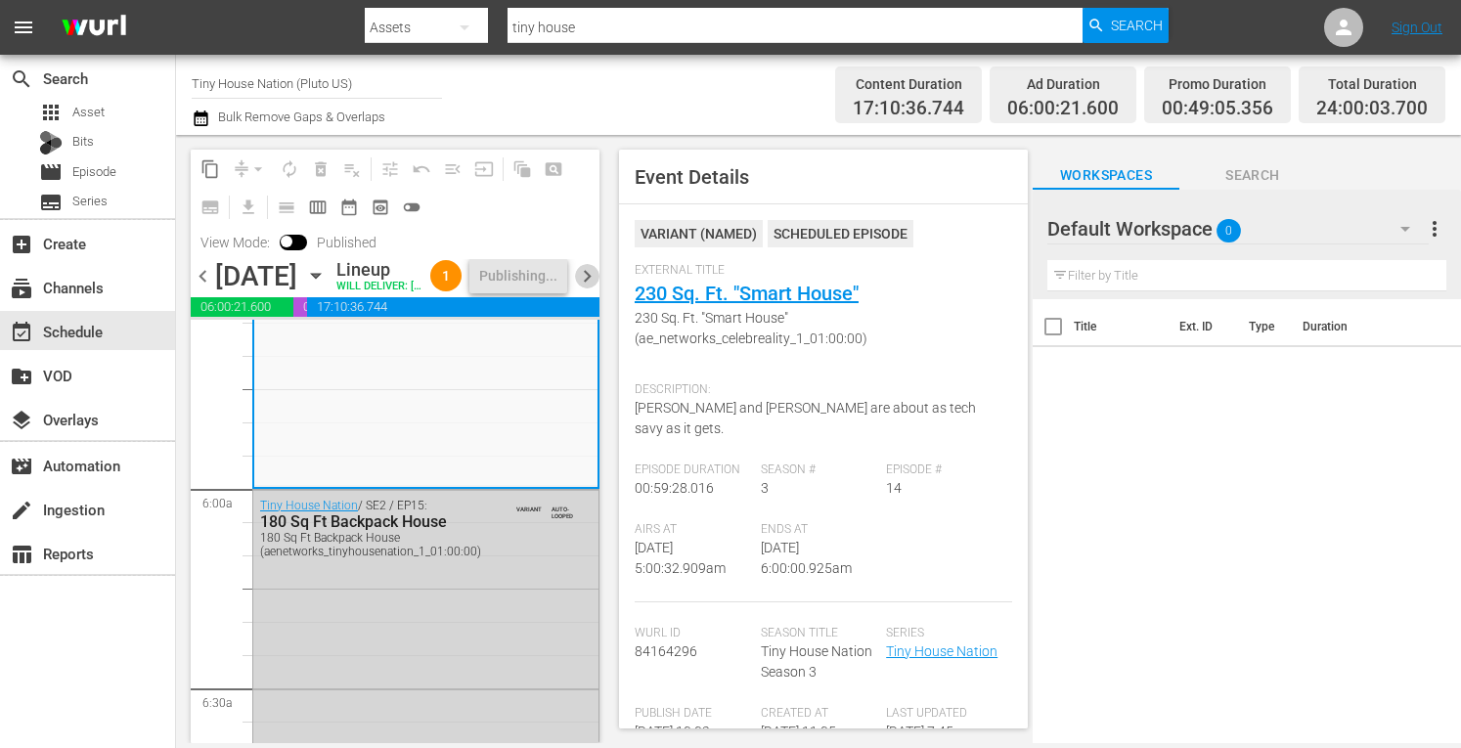
click at [587, 289] on span "chevron_right" at bounding box center [587, 276] width 24 height 24
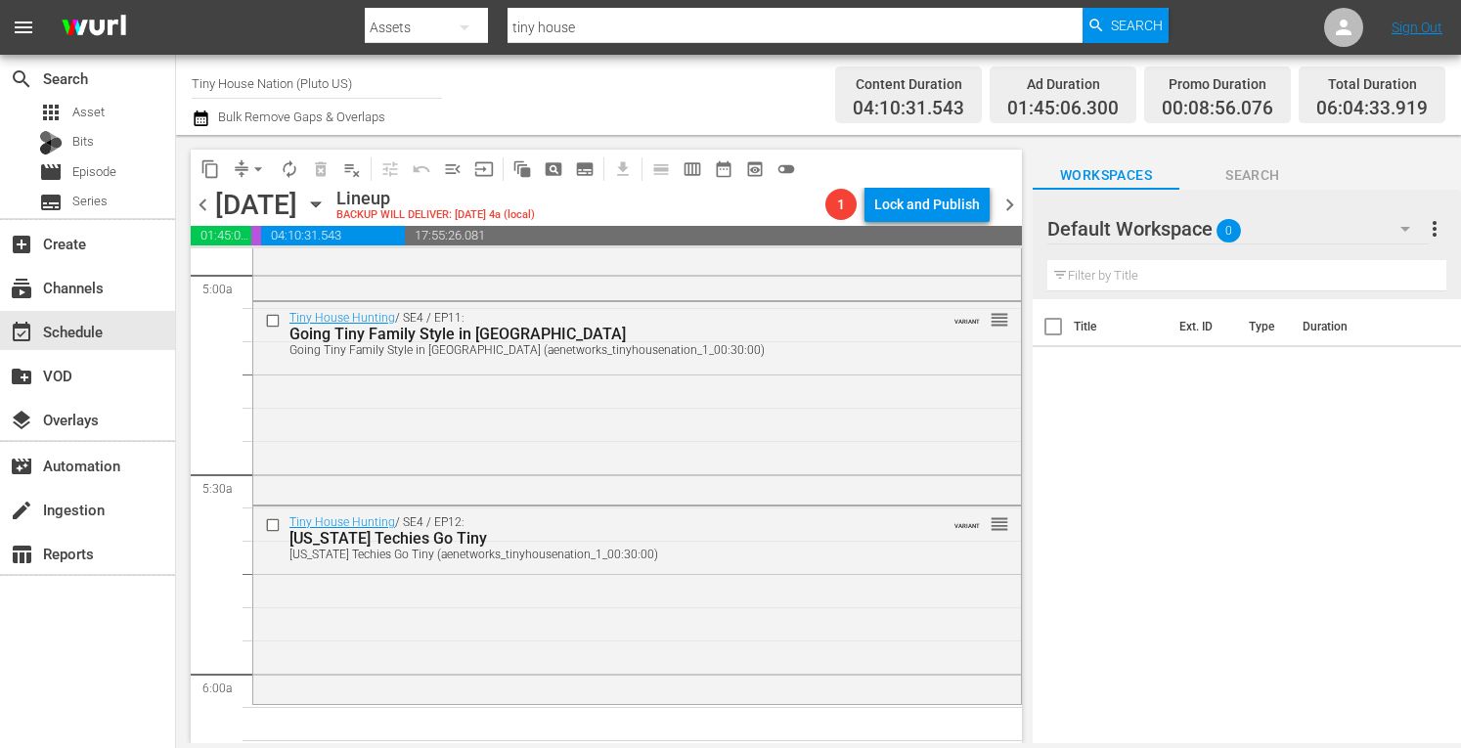
scroll to position [2084, 0]
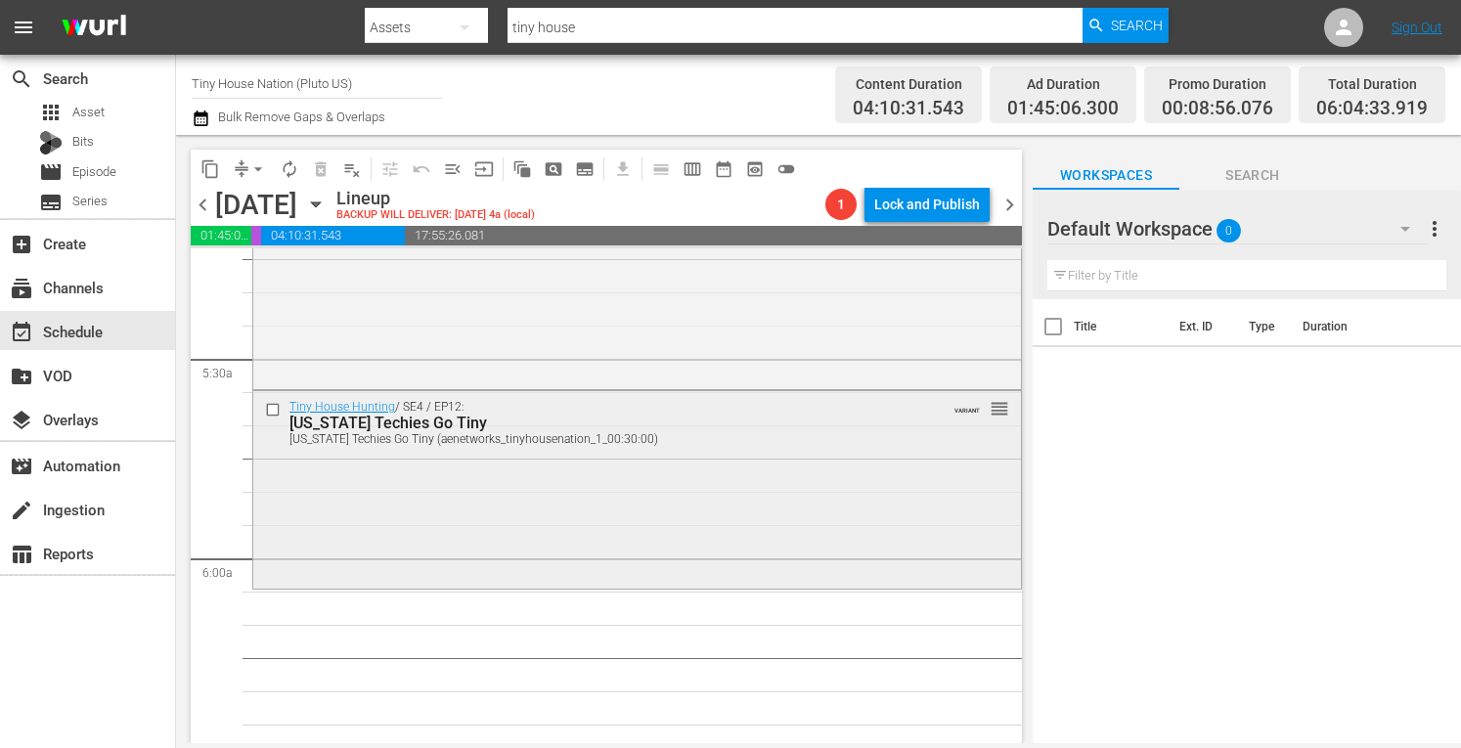
click at [384, 523] on div "Tiny House Hunting / SE4 / EP12: Texas Techies Go Tiny Texas Techies Go Tiny (a…" at bounding box center [637, 487] width 768 height 193
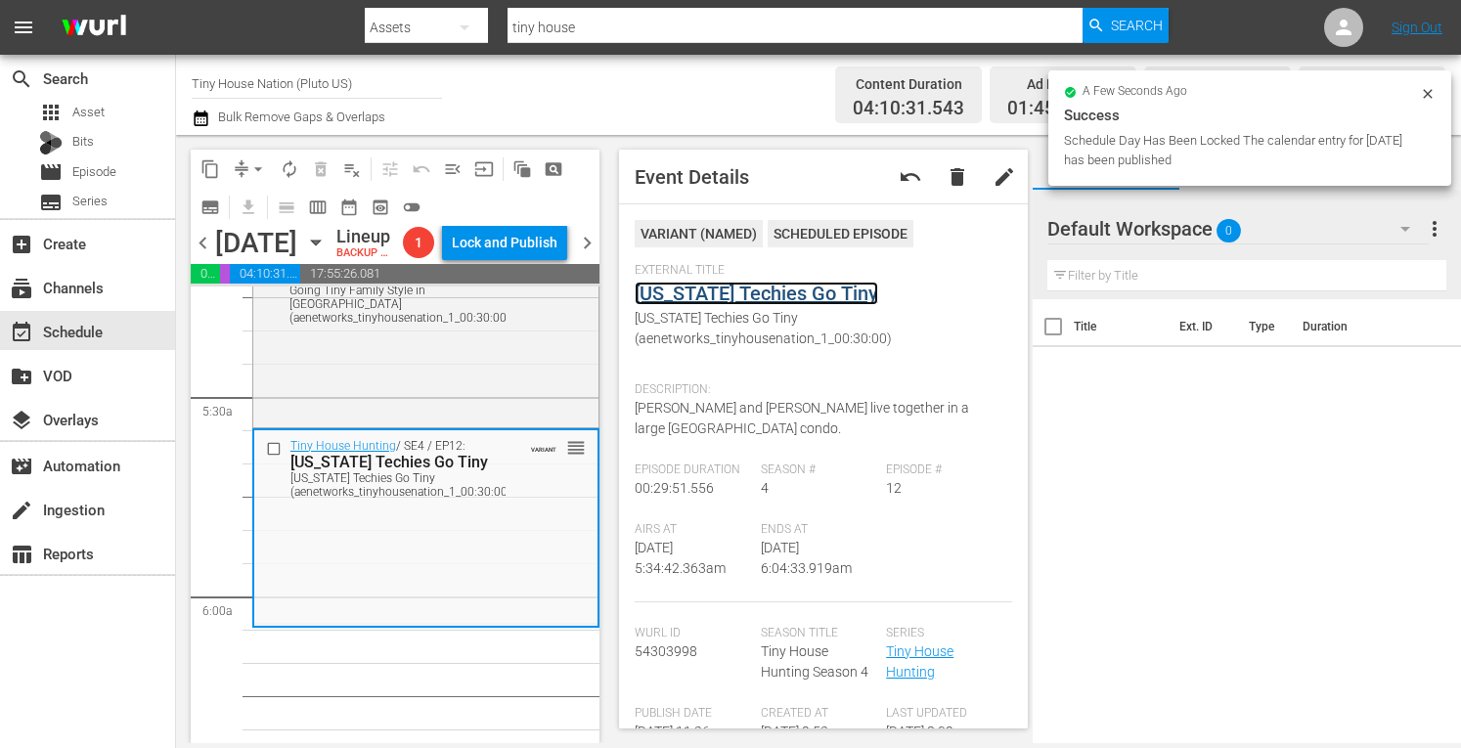
click at [724, 293] on link "Texas Techies Go Tiny" at bounding box center [757, 293] width 244 height 23
click at [438, 423] on div "Tiny House Hunting / SE4 / EP11: Going Tiny Family Style in Omaha Going Tiny Fa…" at bounding box center [425, 324] width 345 height 200
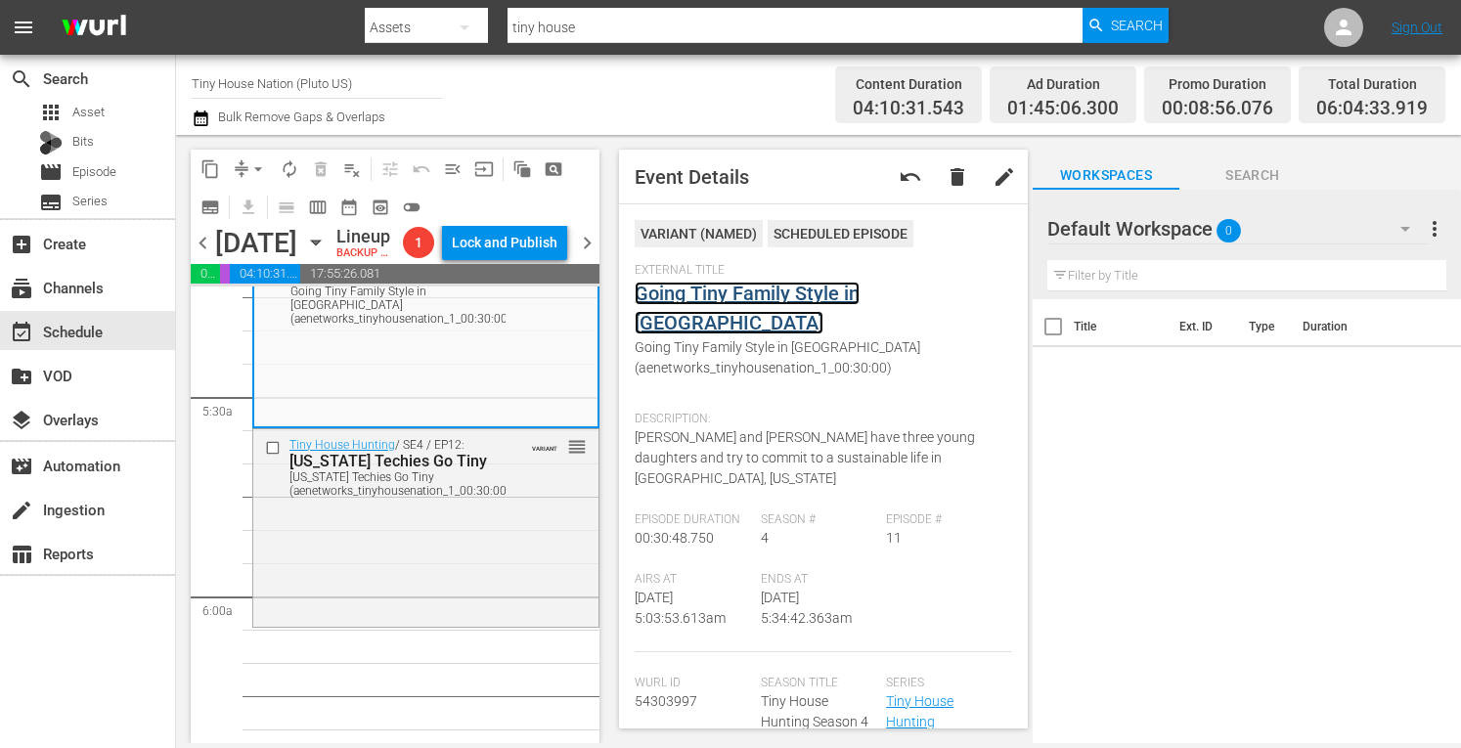
click at [762, 294] on link "Going Tiny Family Style in Omaha" at bounding box center [747, 308] width 225 height 53
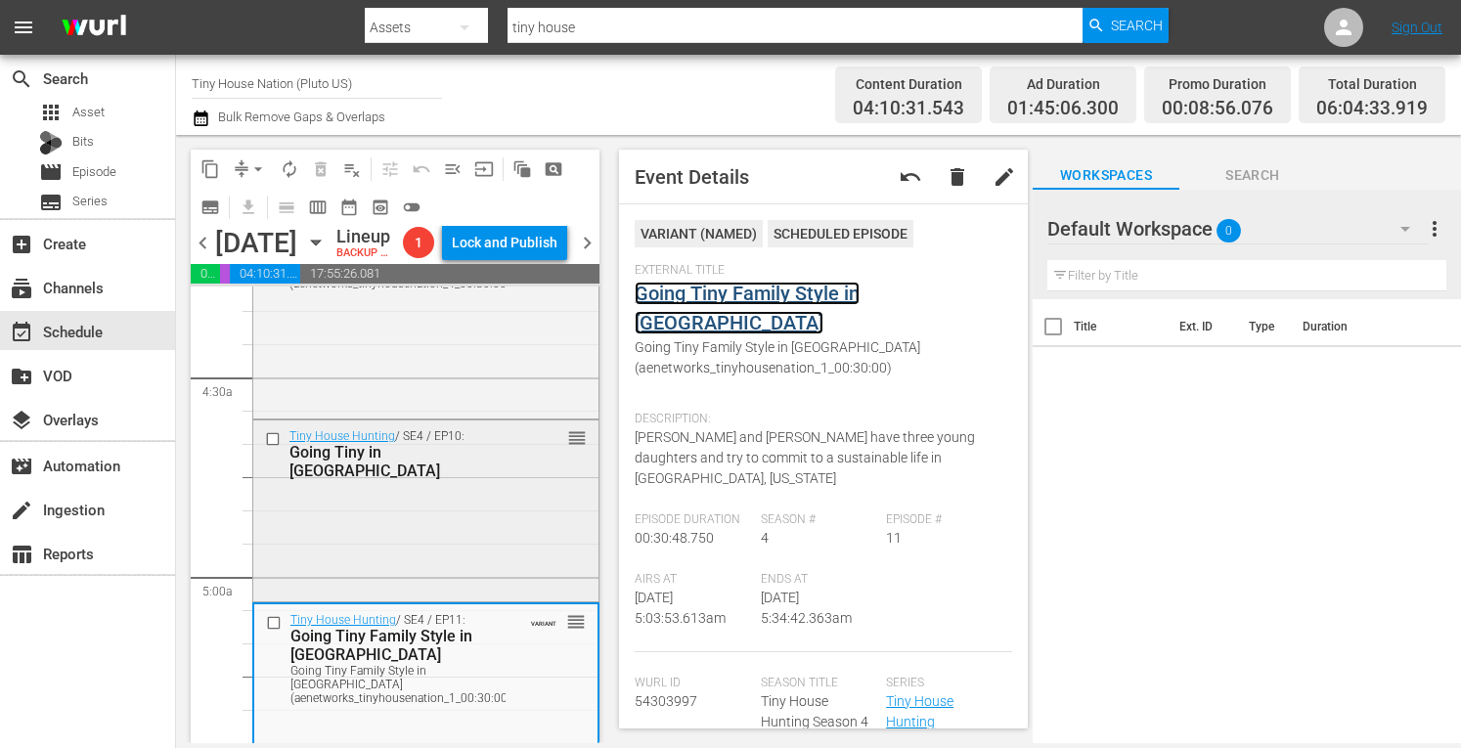
scroll to position [1699, 0]
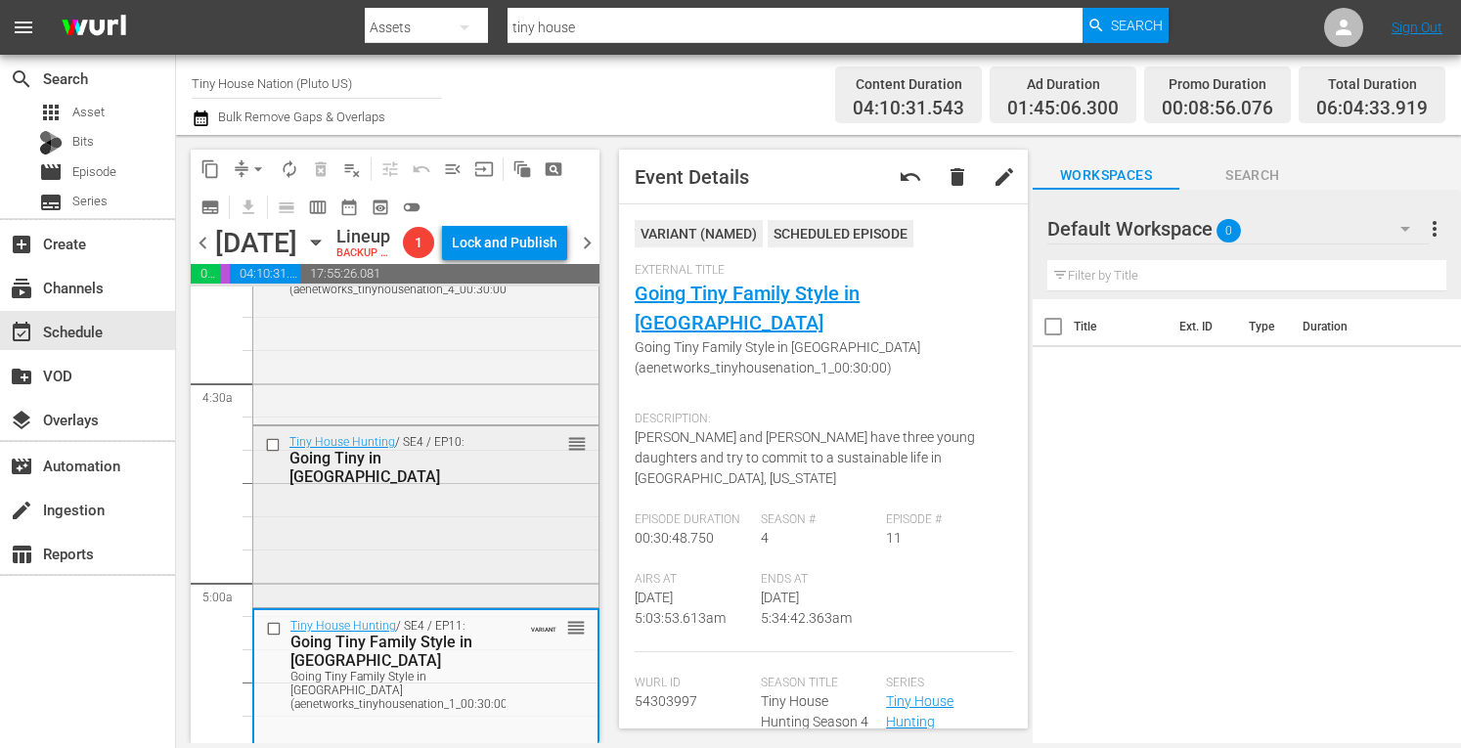
click at [334, 584] on div "Tiny House Hunting / SE4 / EP10: Going Tiny in Tampa Bay reorder" at bounding box center [425, 514] width 345 height 177
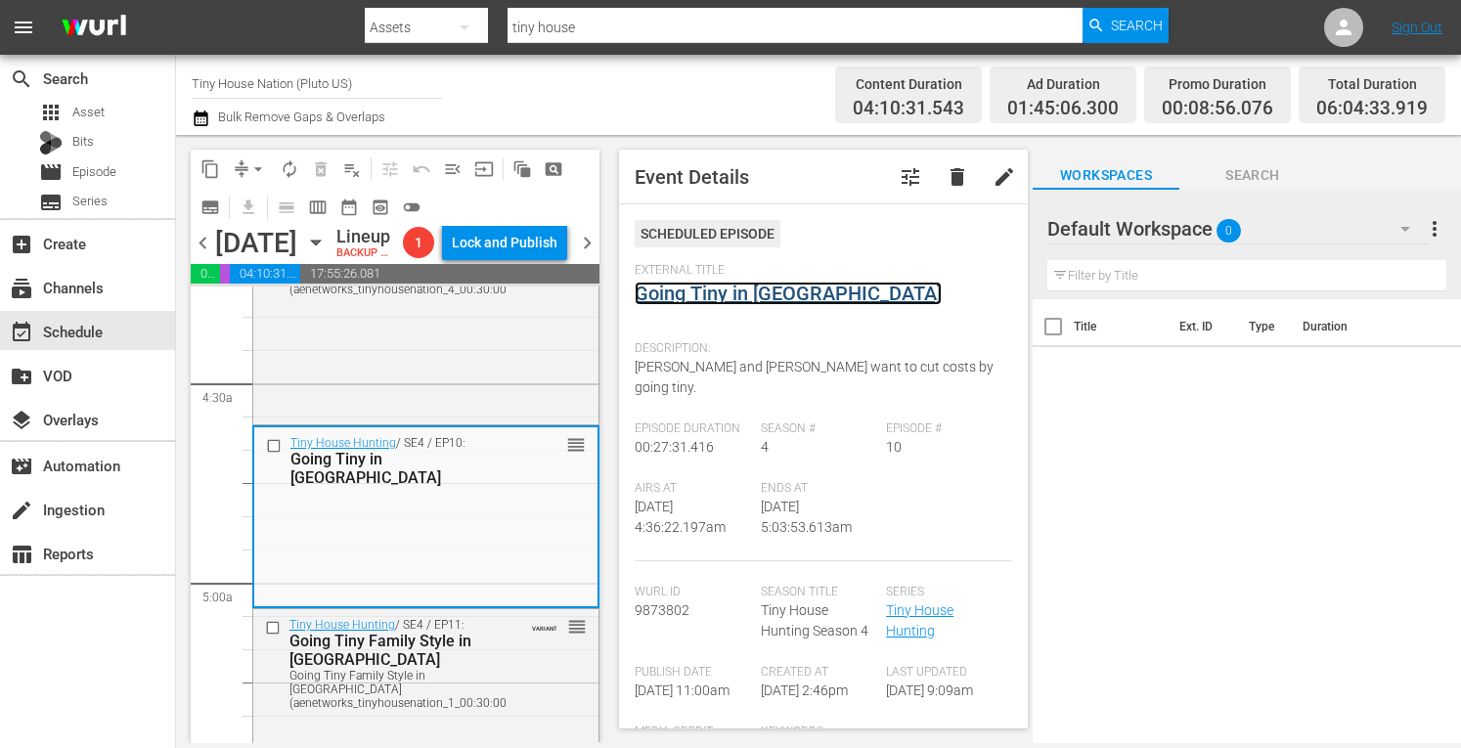
click at [784, 290] on link "Going Tiny in Tampa Bay" at bounding box center [788, 293] width 307 height 23
click at [357, 492] on div "Tiny House Hunting / SE4 / EP10: Going Tiny in Tampa Bay reorder" at bounding box center [425, 516] width 347 height 183
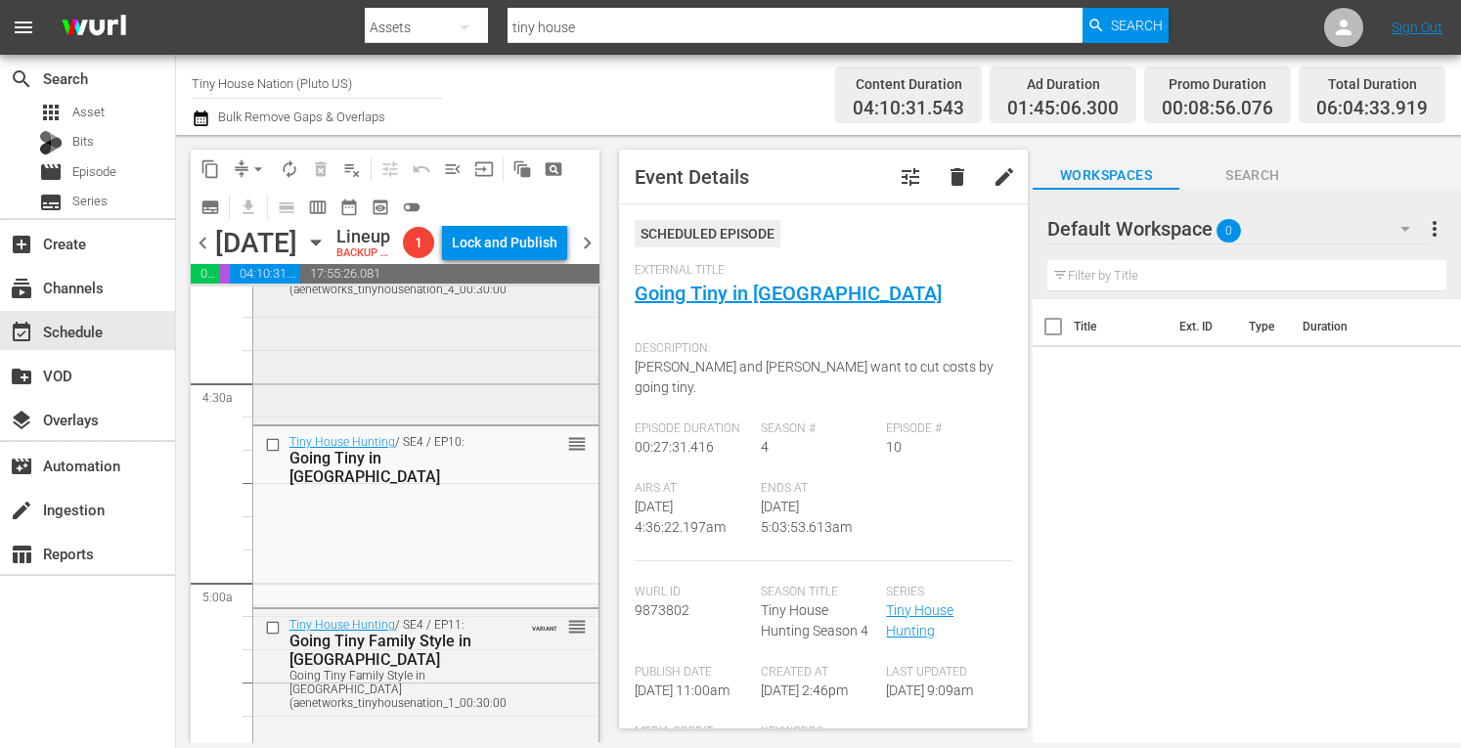
click at [419, 422] on div "Tiny House Hunting / SE4 / EP9: Twin City Twosome Going Tiny Twin City Twosome …" at bounding box center [425, 325] width 345 height 194
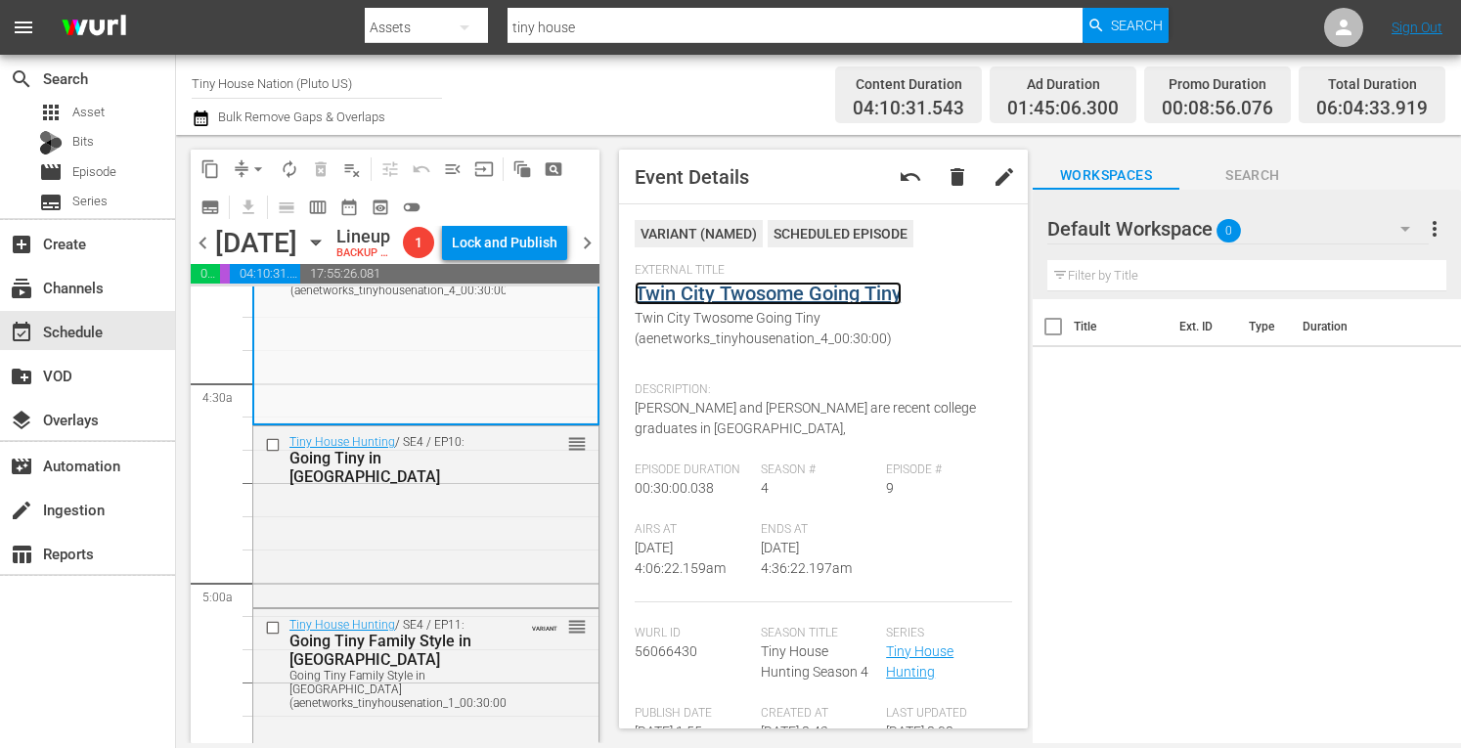
click at [746, 293] on link "Twin City Twosome Going Tiny" at bounding box center [768, 293] width 267 height 23
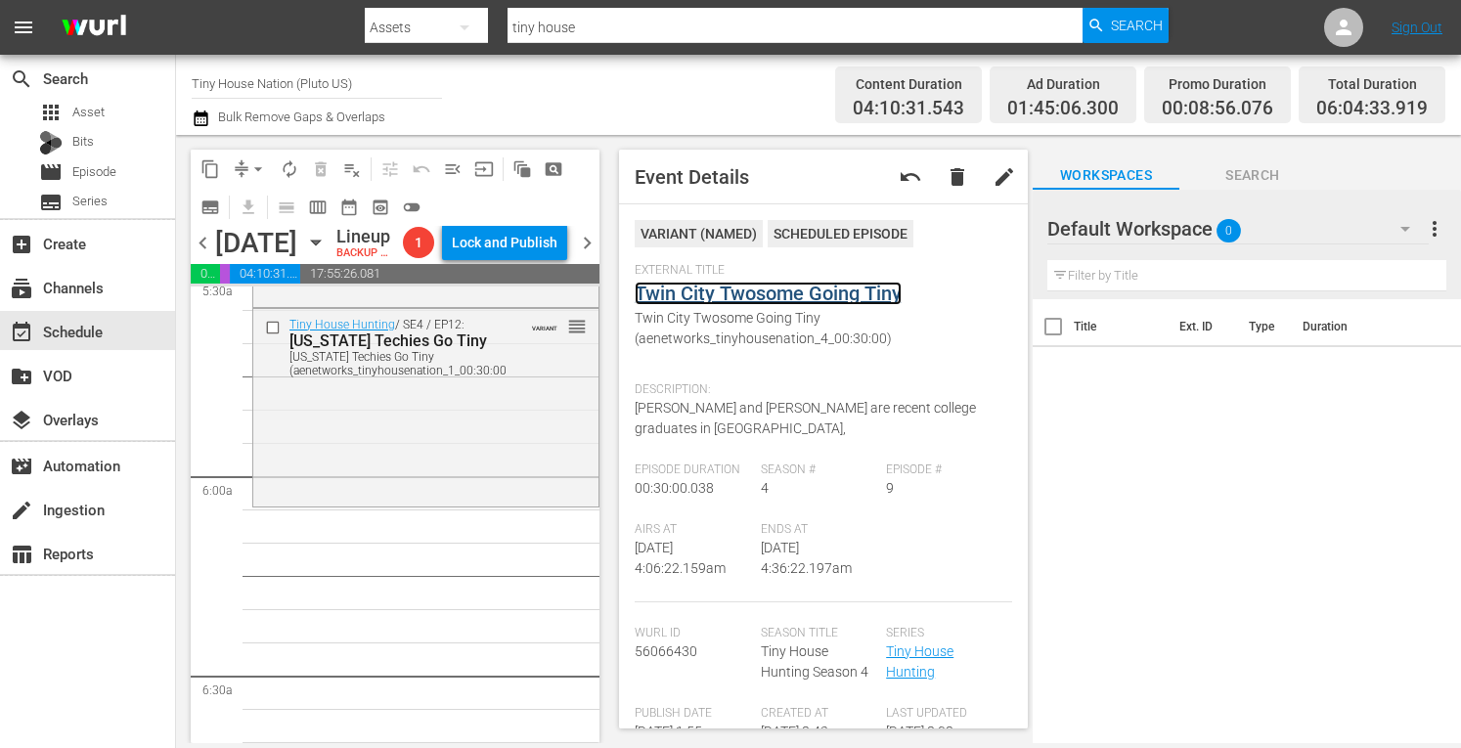
scroll to position [2205, 0]
click at [388, 501] on div "Tiny House Hunting / SE4 / EP12: Texas Techies Go Tiny Texas Techies Go Tiny (a…" at bounding box center [425, 404] width 345 height 193
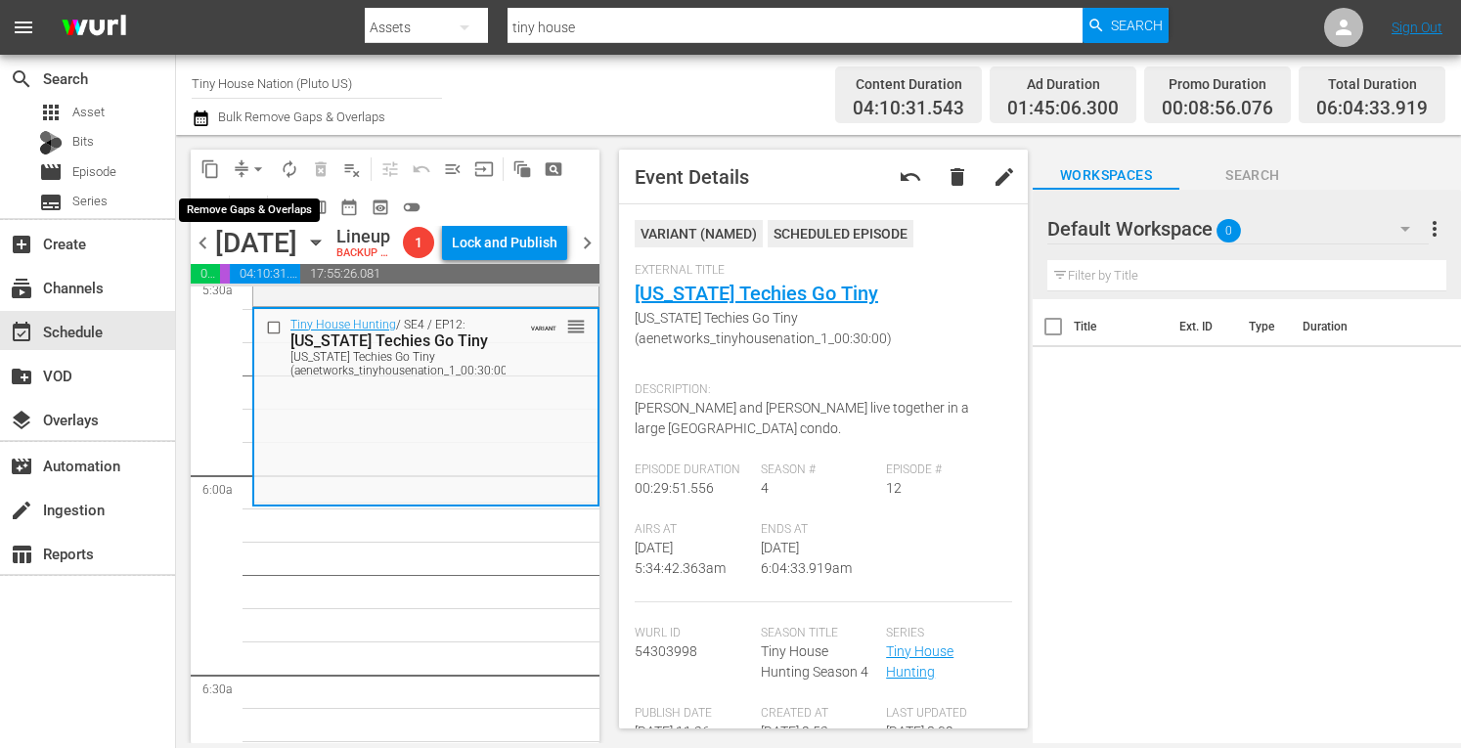
click at [254, 165] on span "arrow_drop_down" at bounding box center [258, 169] width 20 height 20
click at [216, 209] on li "Align to Midnight" at bounding box center [258, 209] width 161 height 32
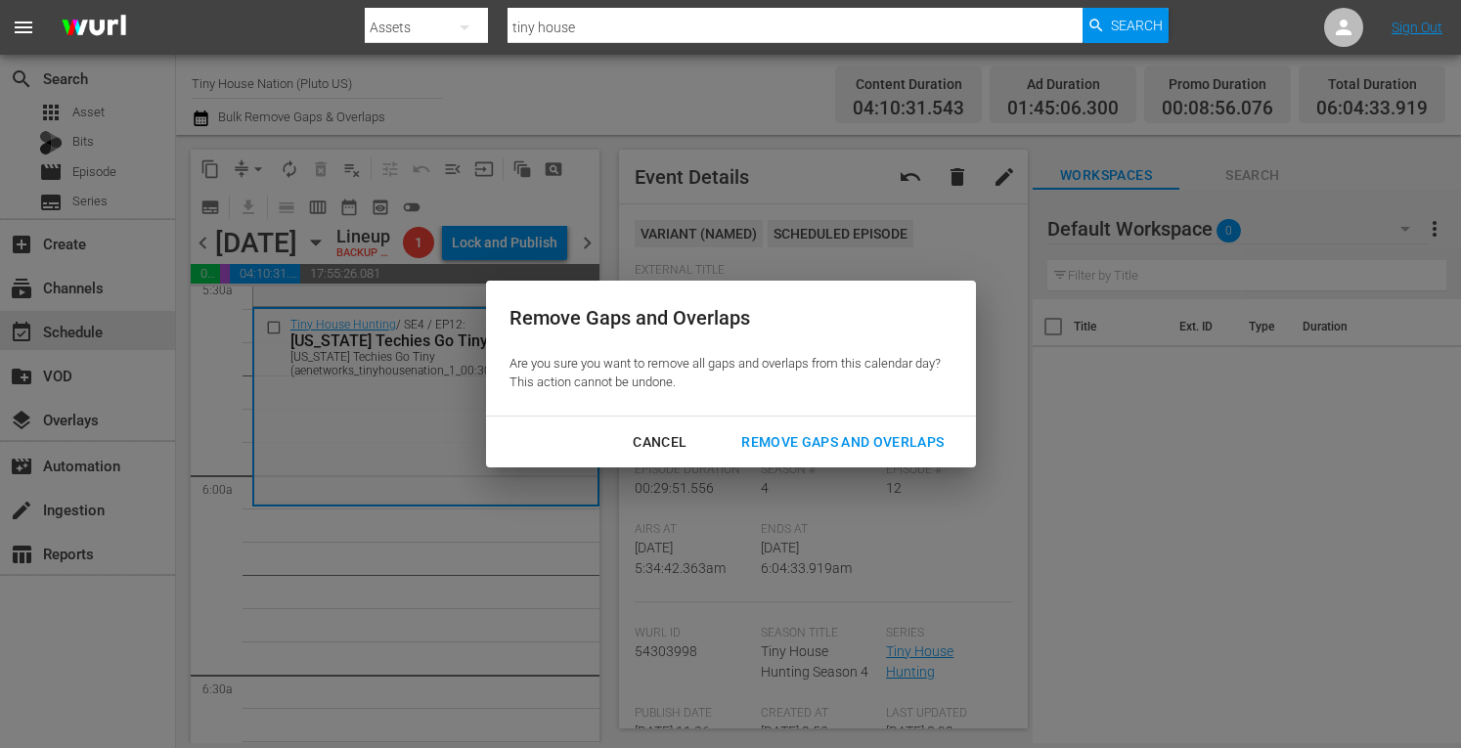
click at [789, 442] on div "Remove Gaps and Overlaps" at bounding box center [843, 442] width 234 height 24
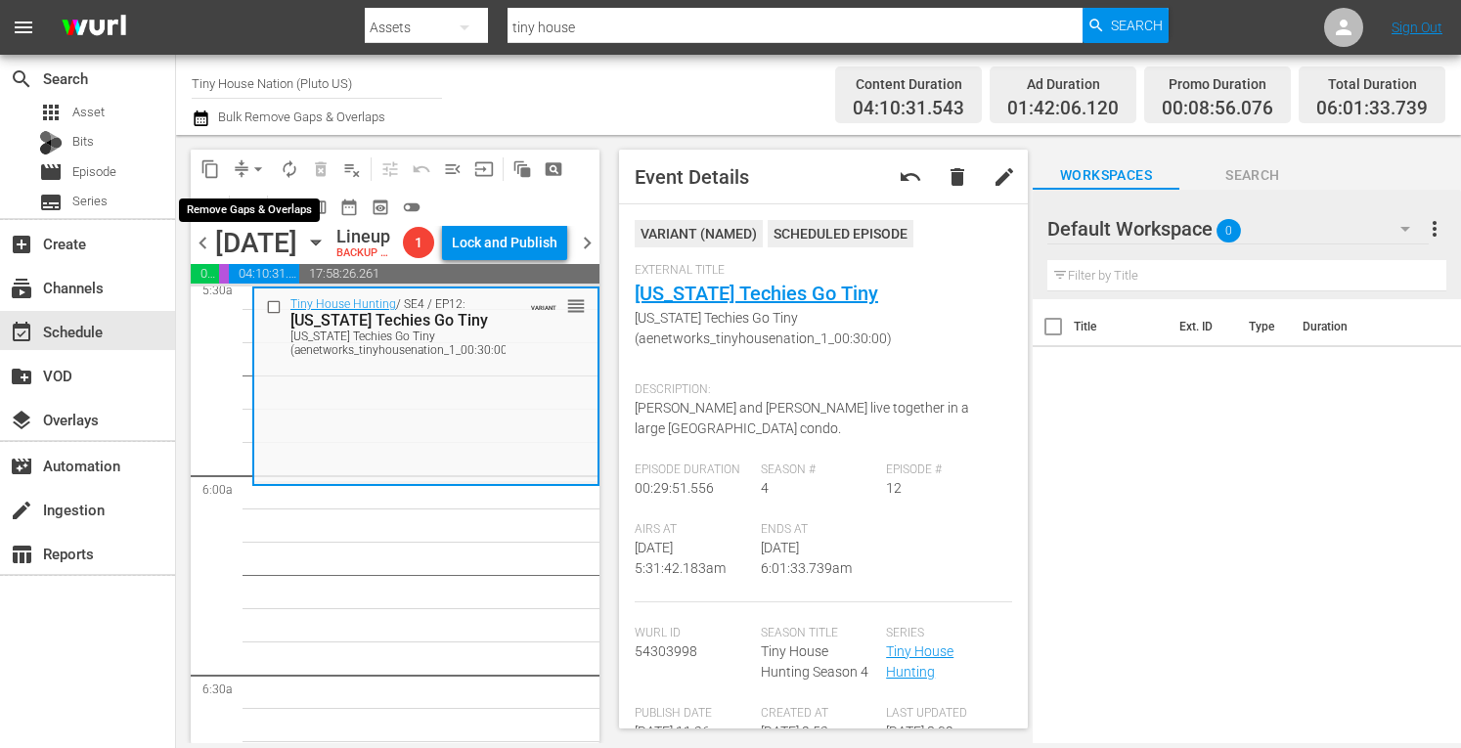
click at [258, 163] on span "arrow_drop_down" at bounding box center [258, 169] width 20 height 20
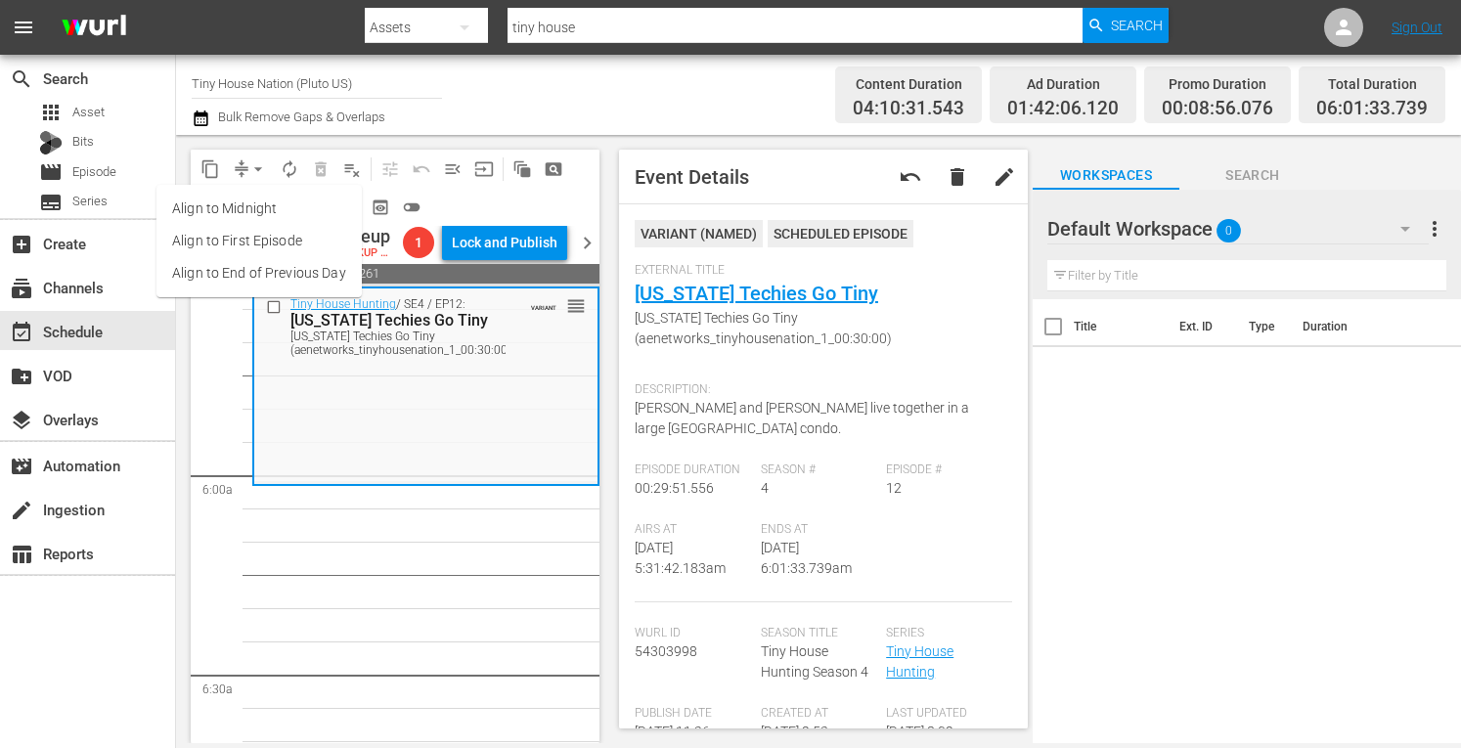
click at [230, 198] on li "Align to Midnight" at bounding box center [258, 209] width 205 height 32
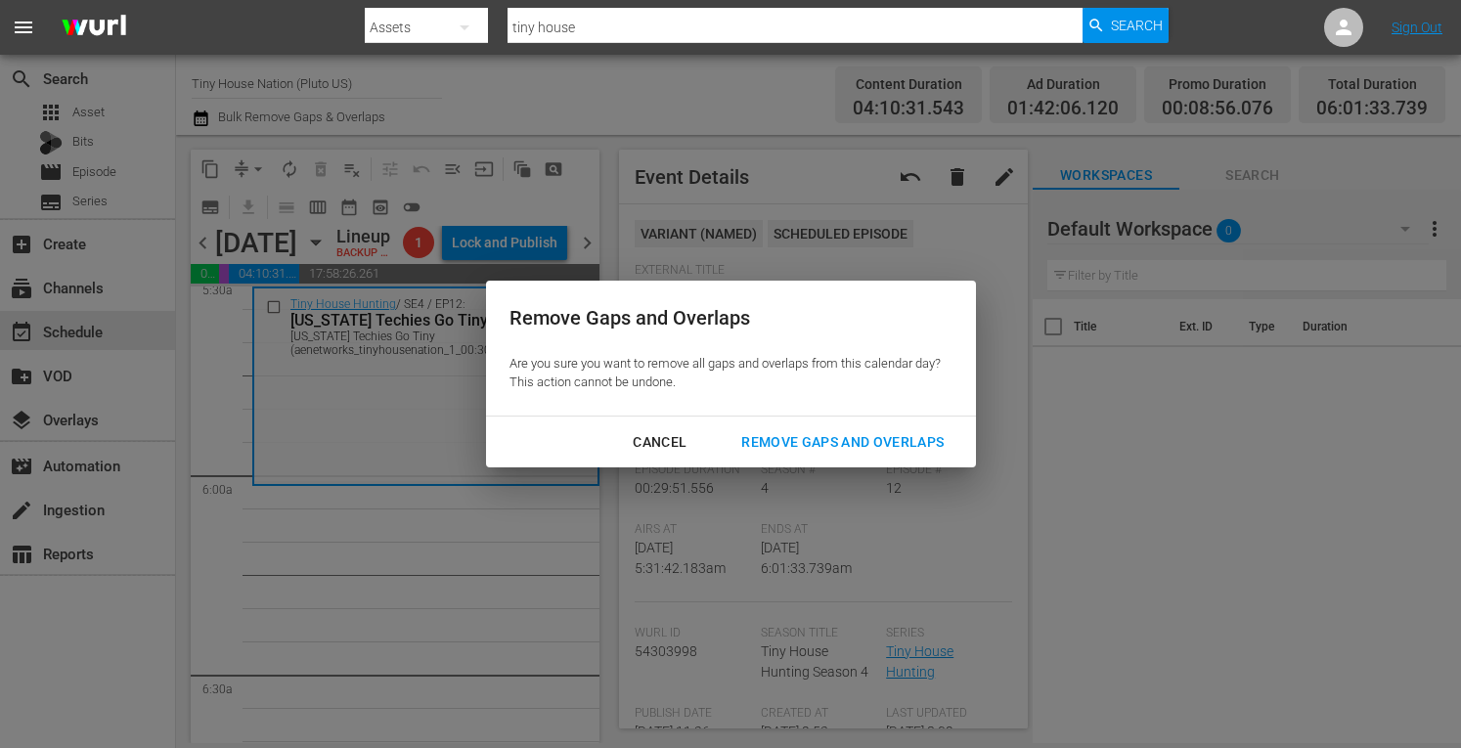
click at [824, 445] on div "Remove Gaps and Overlaps" at bounding box center [843, 442] width 234 height 24
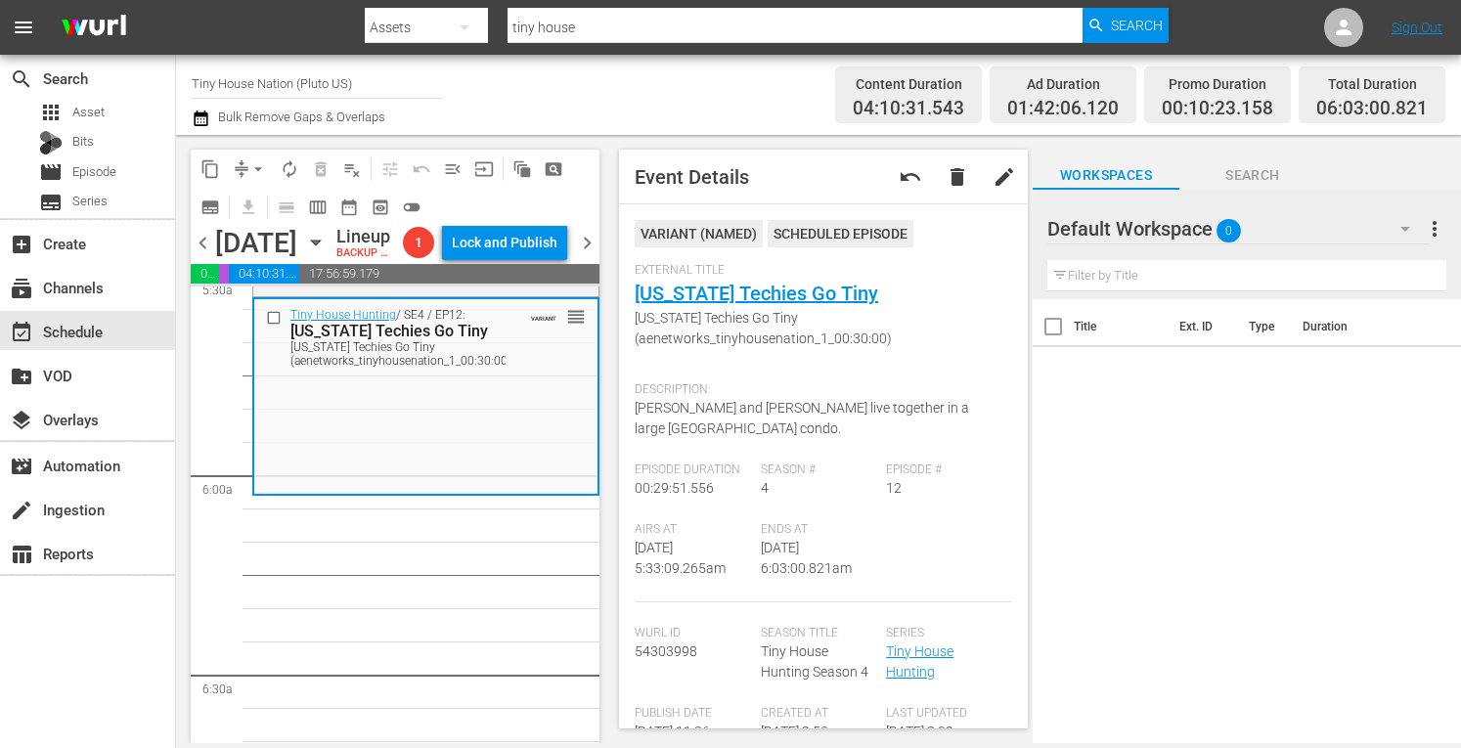
click at [255, 167] on span "arrow_drop_down" at bounding box center [258, 169] width 20 height 20
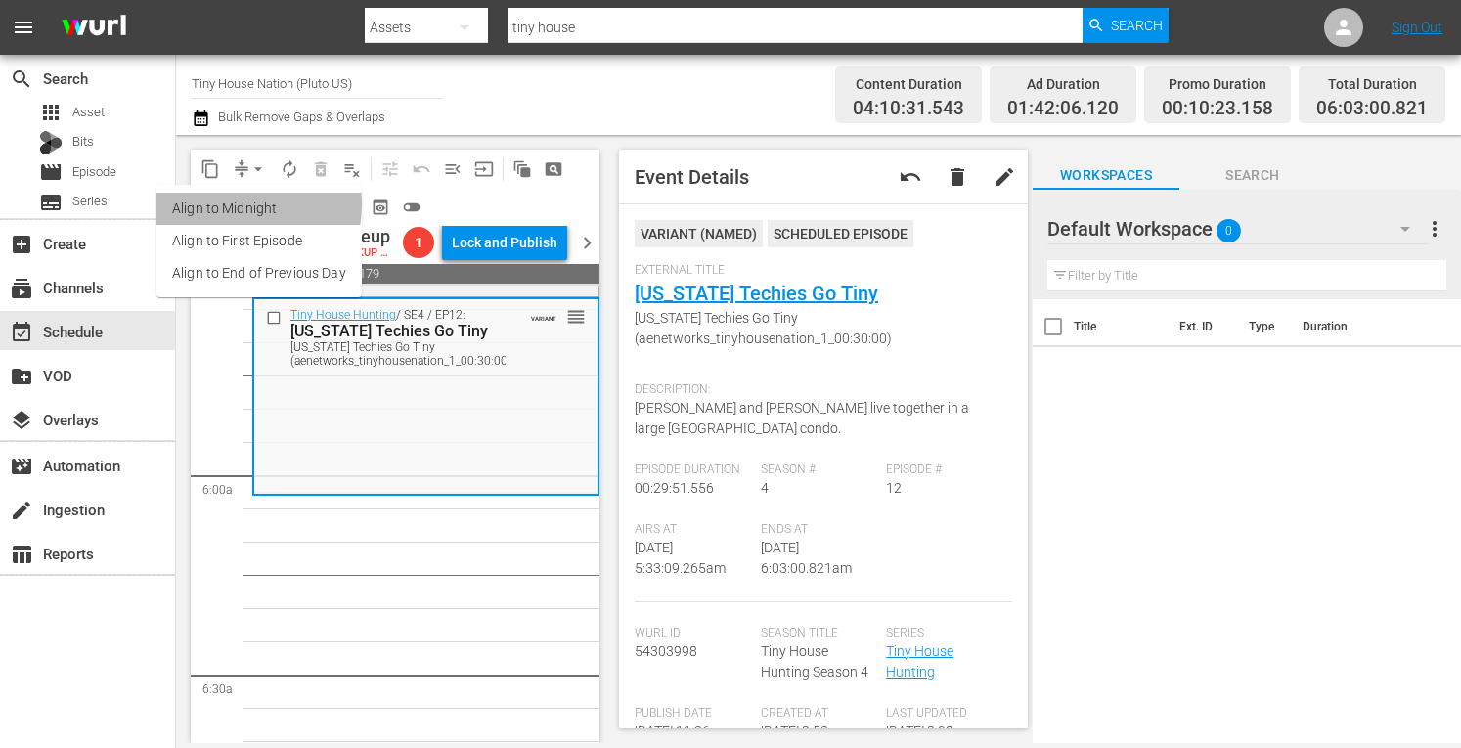
click at [230, 204] on li "Align to Midnight" at bounding box center [258, 209] width 205 height 32
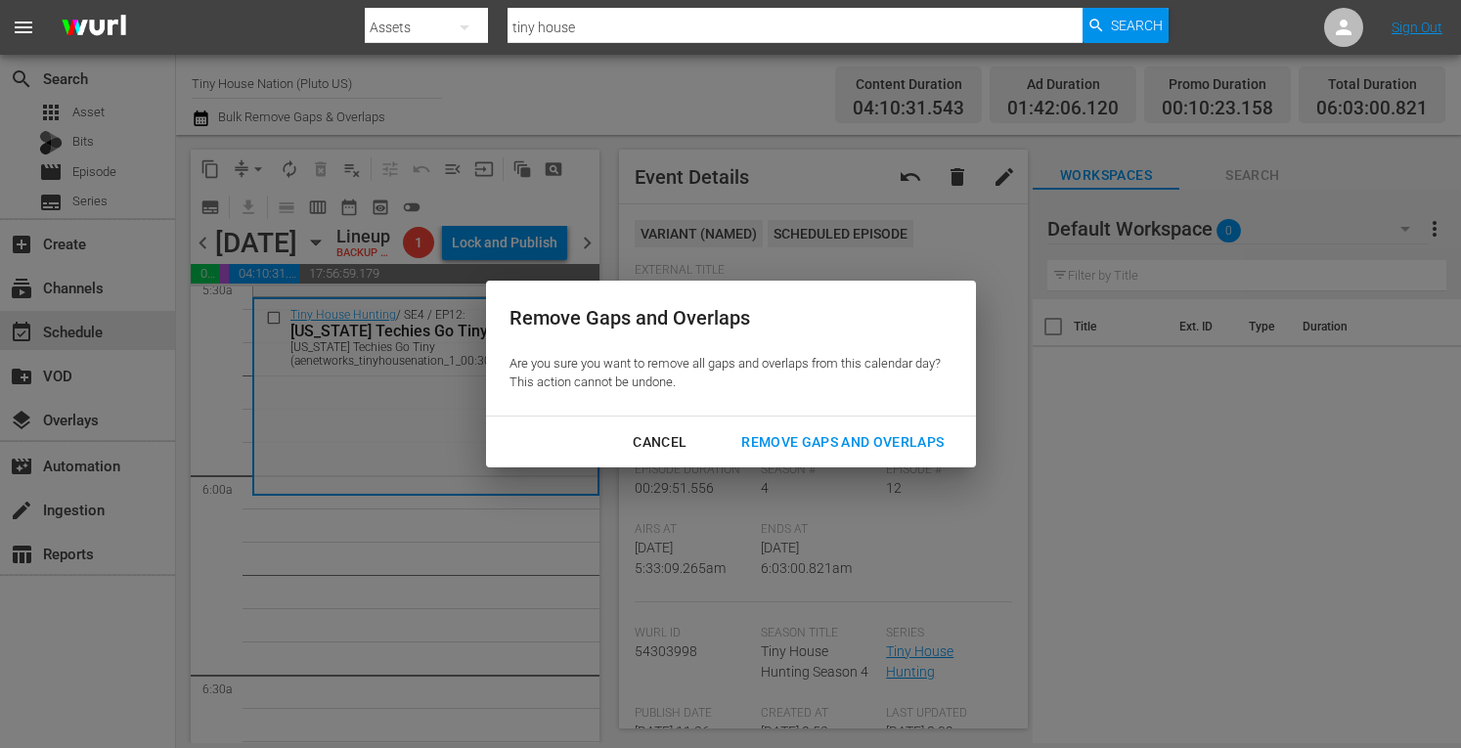
click at [840, 449] on div "Remove Gaps and Overlaps" at bounding box center [843, 442] width 234 height 24
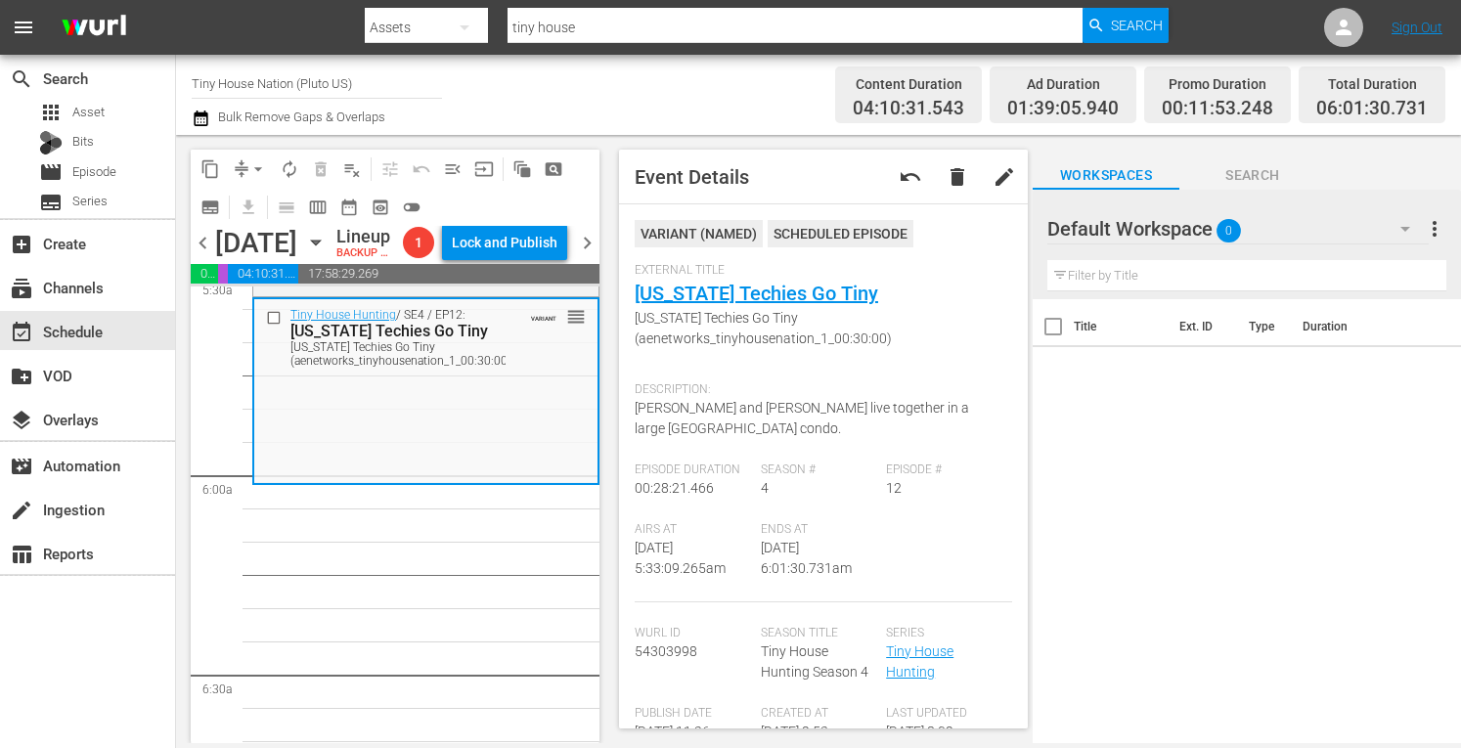
click at [255, 170] on span "arrow_drop_down" at bounding box center [258, 169] width 20 height 20
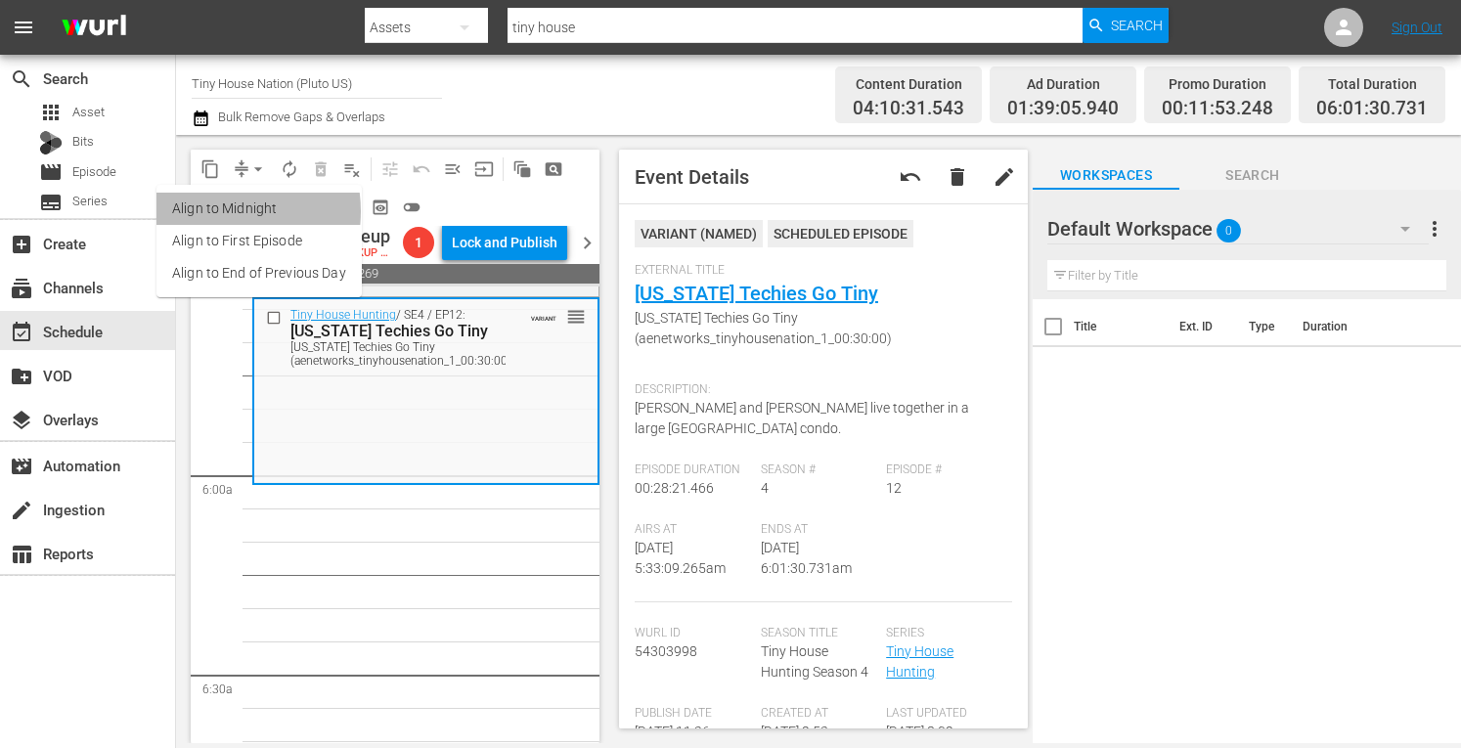
click at [214, 211] on li "Align to Midnight" at bounding box center [258, 209] width 205 height 32
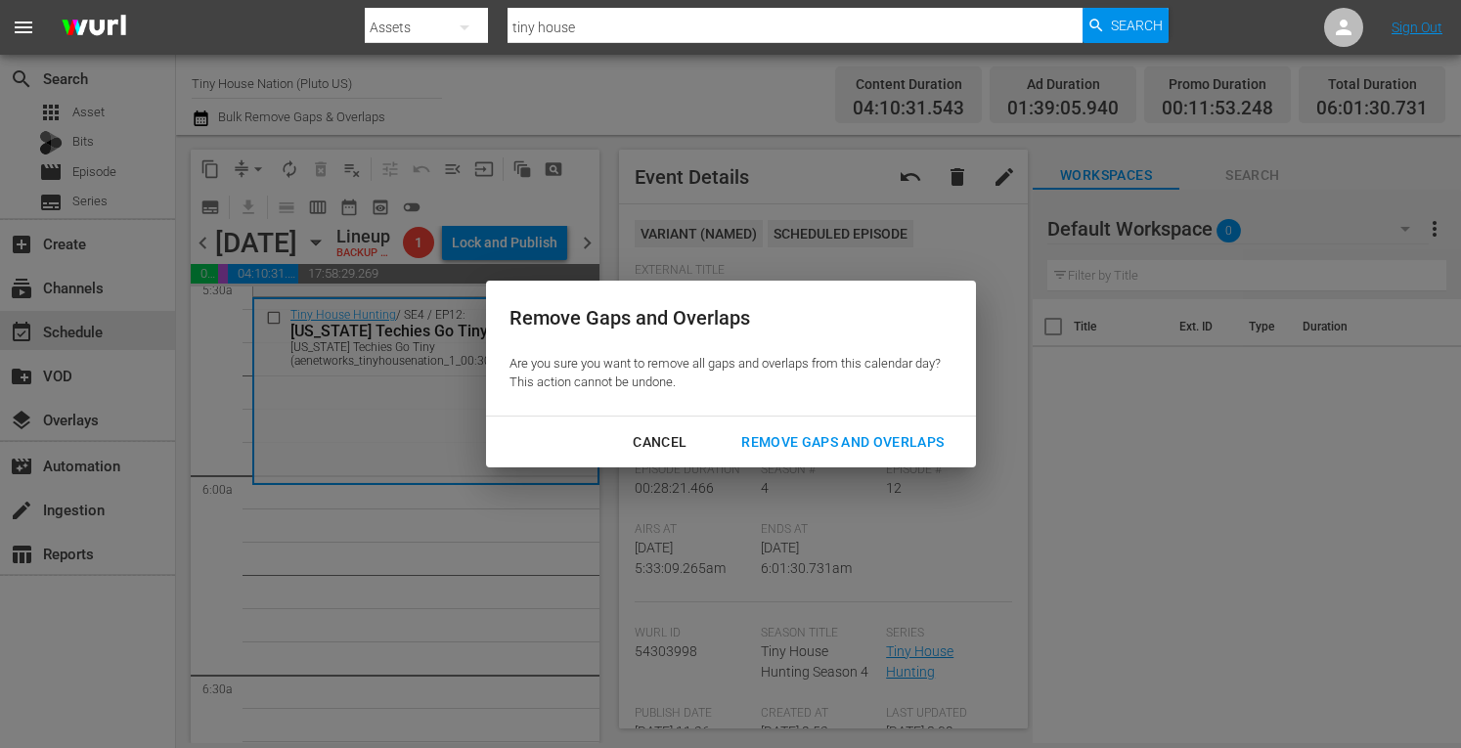
click at [831, 465] on div "Cancel Remove Gaps and Overlaps" at bounding box center [731, 443] width 490 height 52
click at [833, 457] on button "Remove Gaps and Overlaps" at bounding box center [842, 442] width 249 height 36
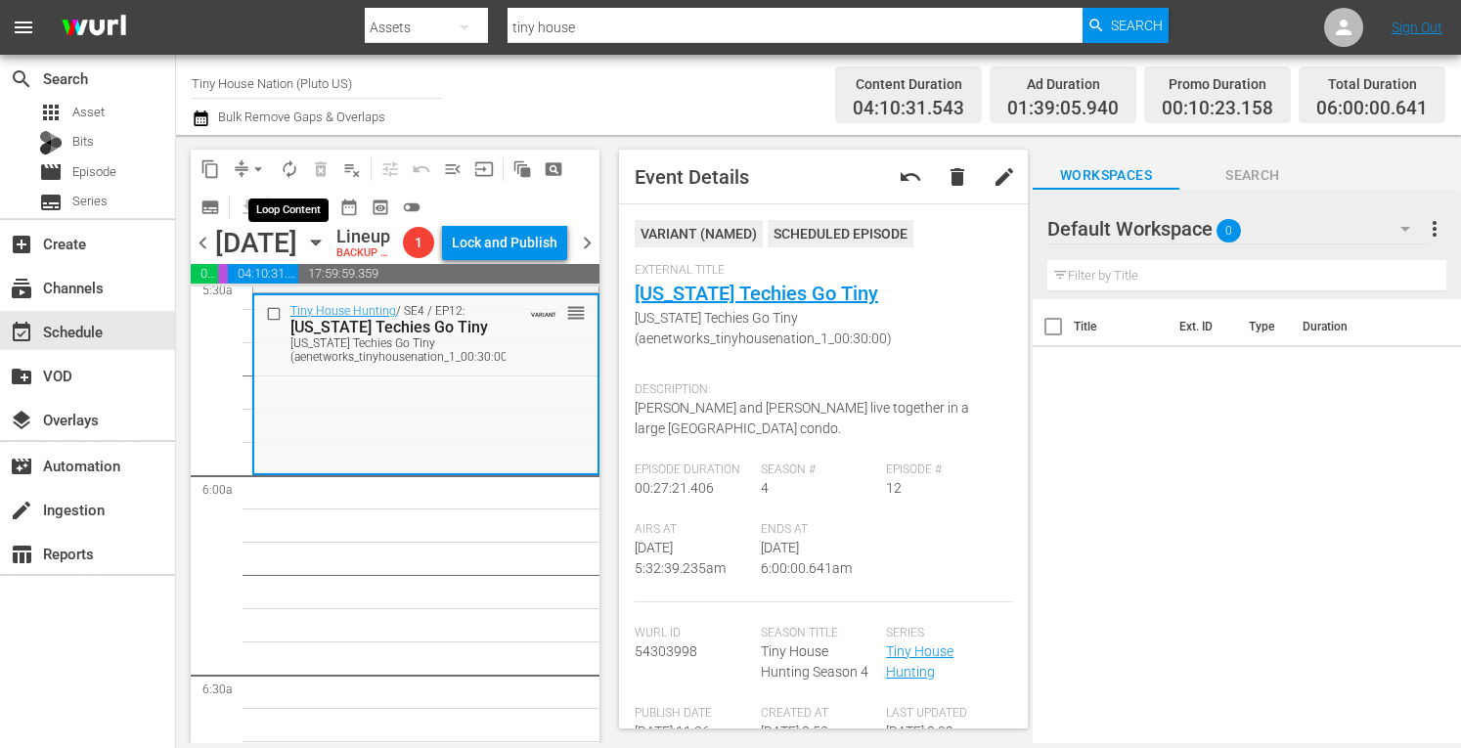
click at [286, 169] on span "autorenew_outlined" at bounding box center [290, 169] width 20 height 20
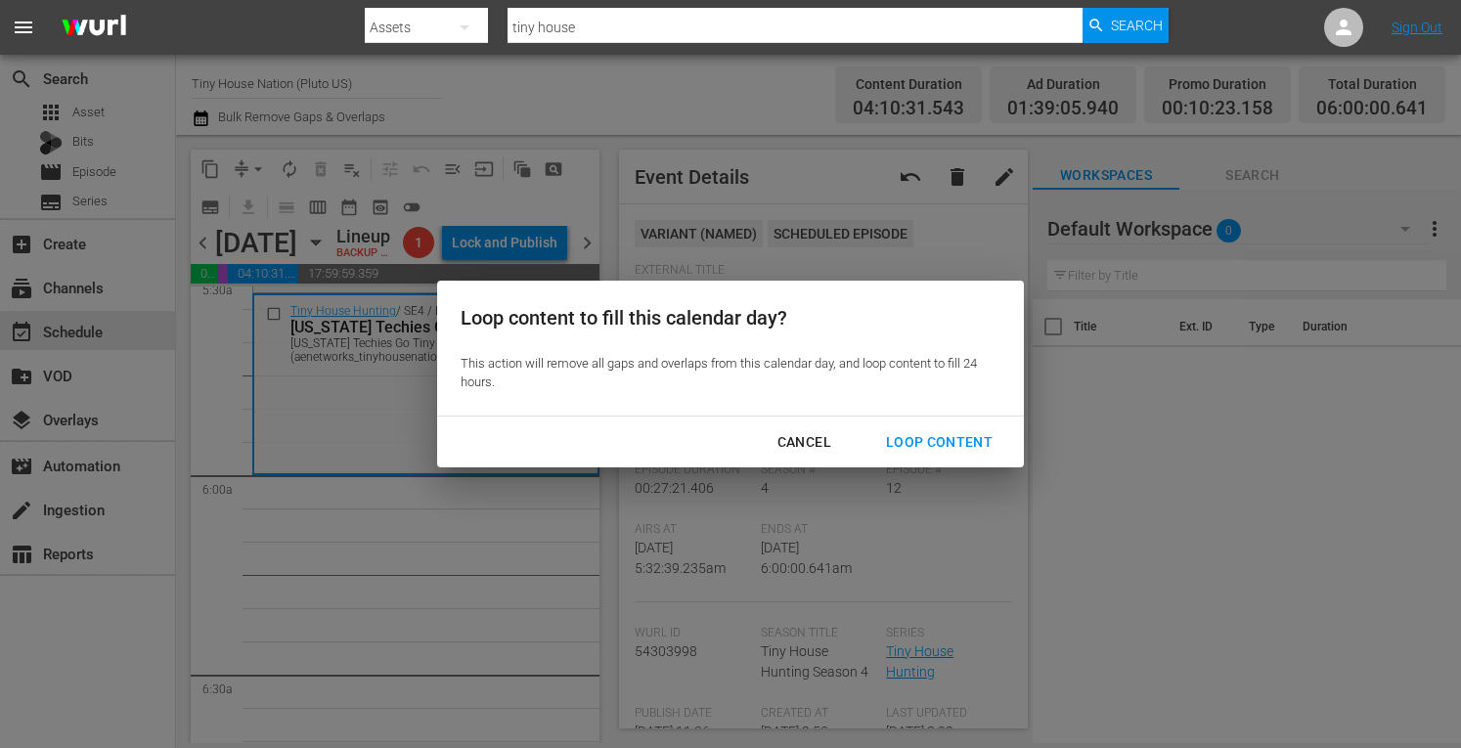
click at [952, 440] on div "Loop Content" at bounding box center [939, 442] width 138 height 24
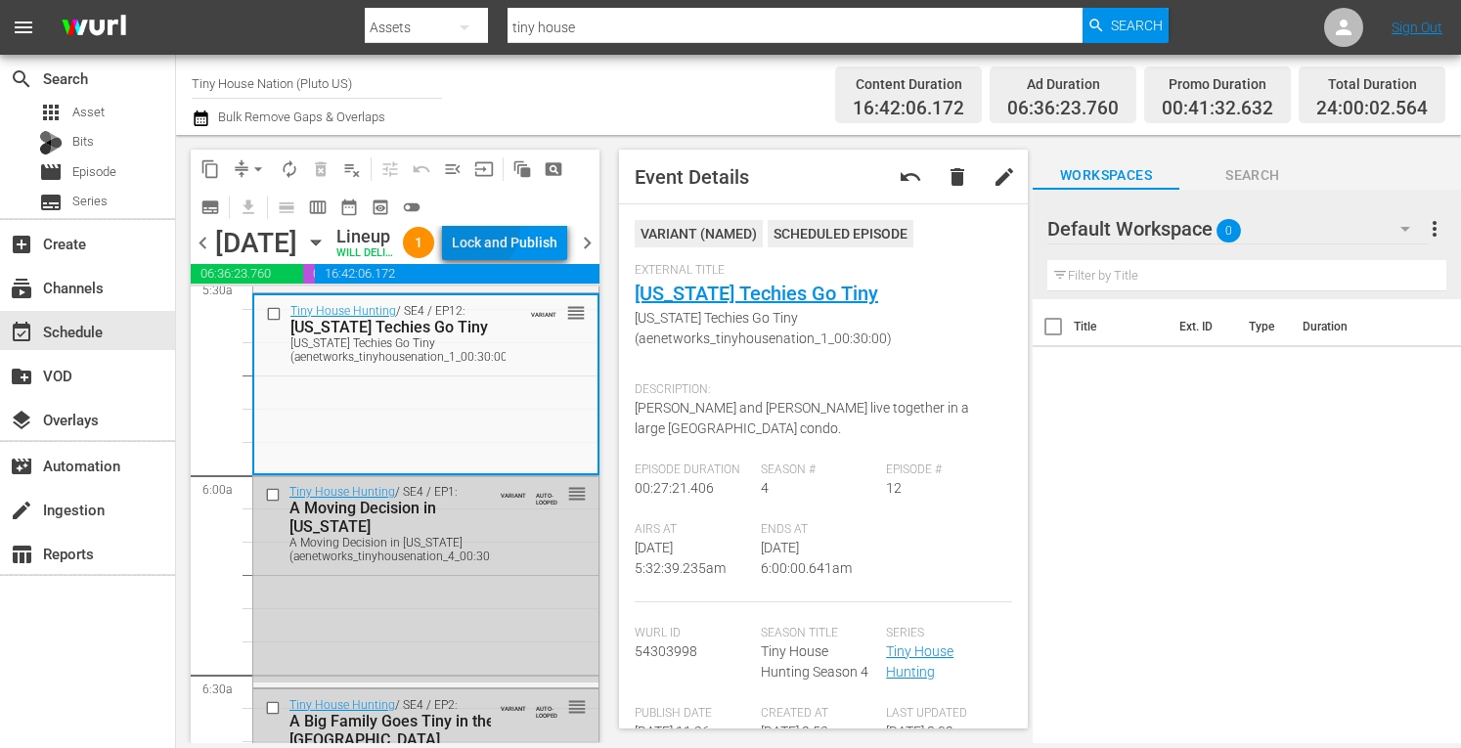
click at [516, 247] on div "Lock and Publish" at bounding box center [505, 242] width 106 height 35
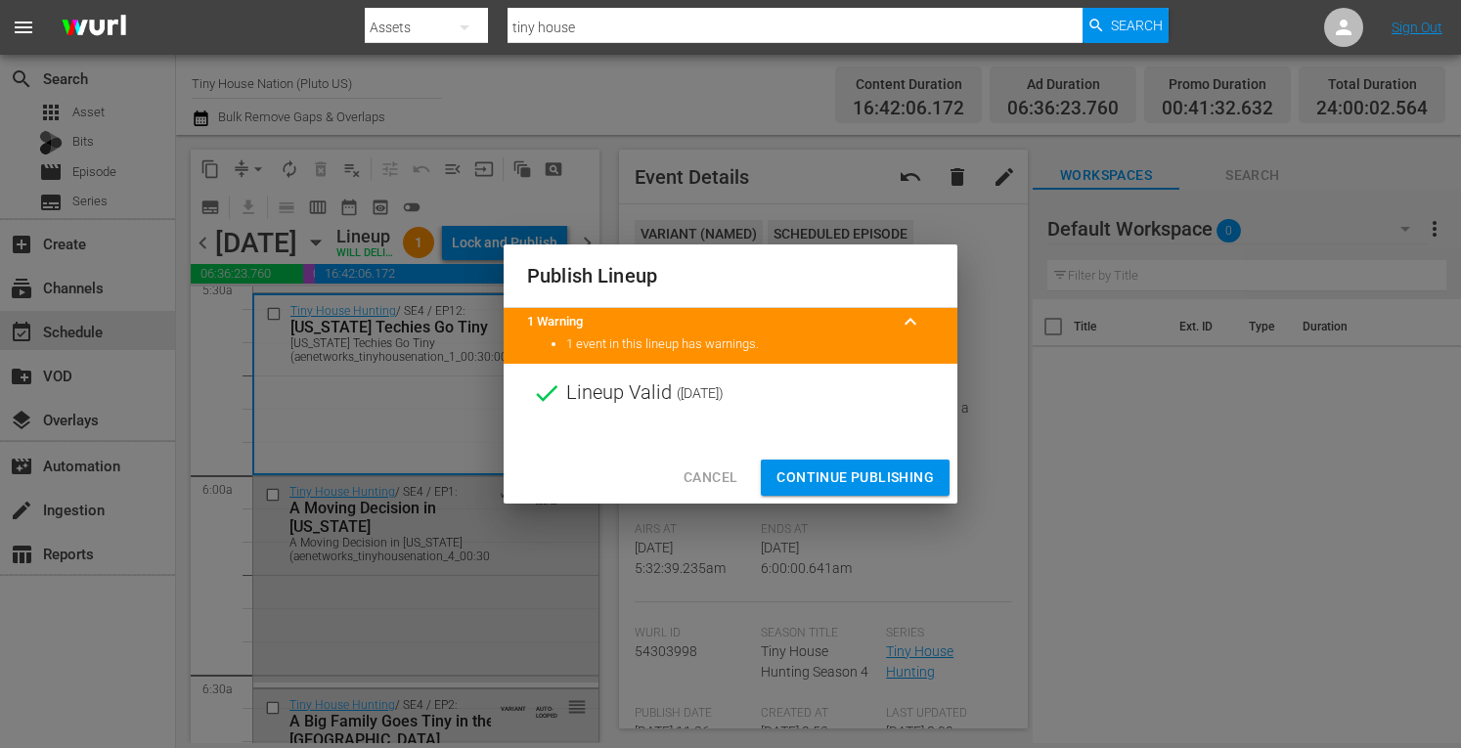
click at [835, 472] on span "Continue Publishing" at bounding box center [855, 478] width 157 height 24
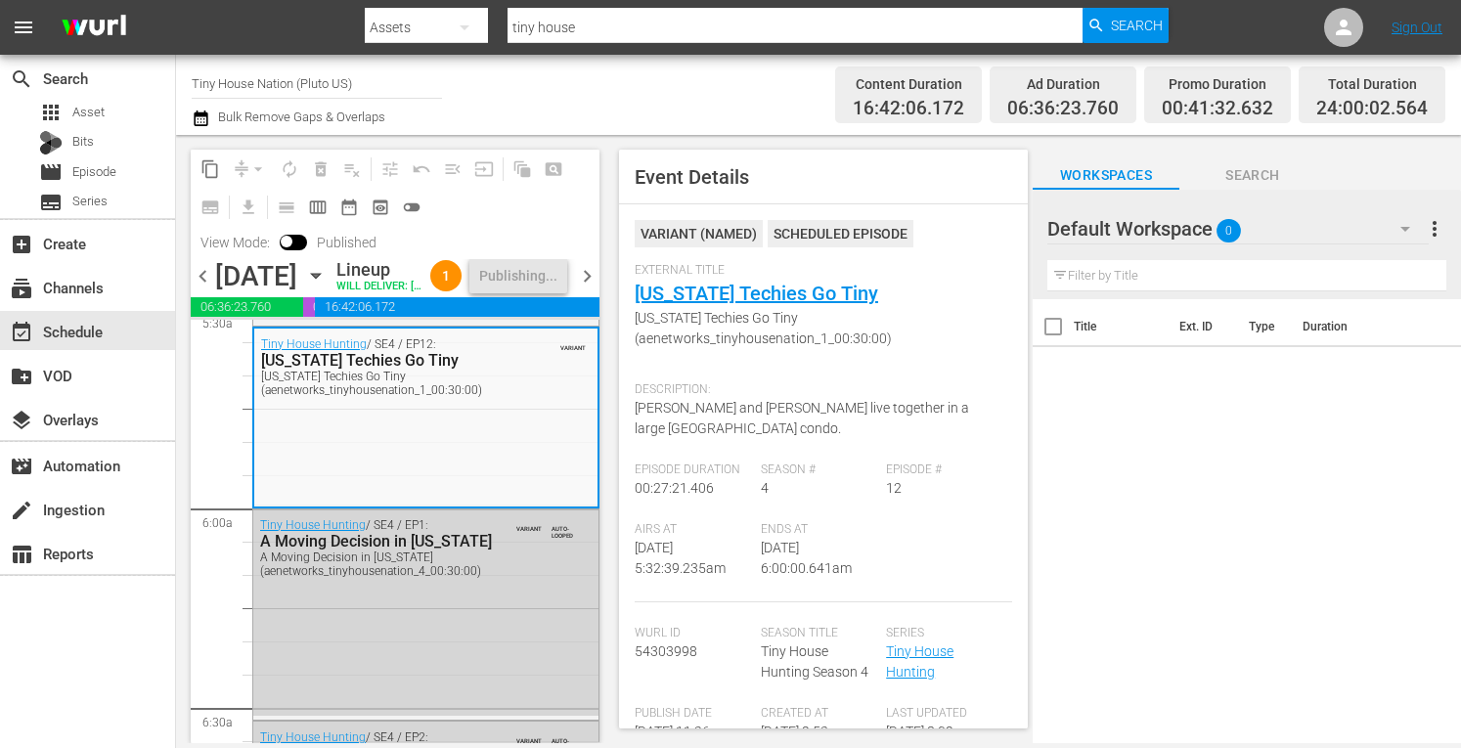
click at [588, 289] on span "chevron_right" at bounding box center [587, 276] width 24 height 24
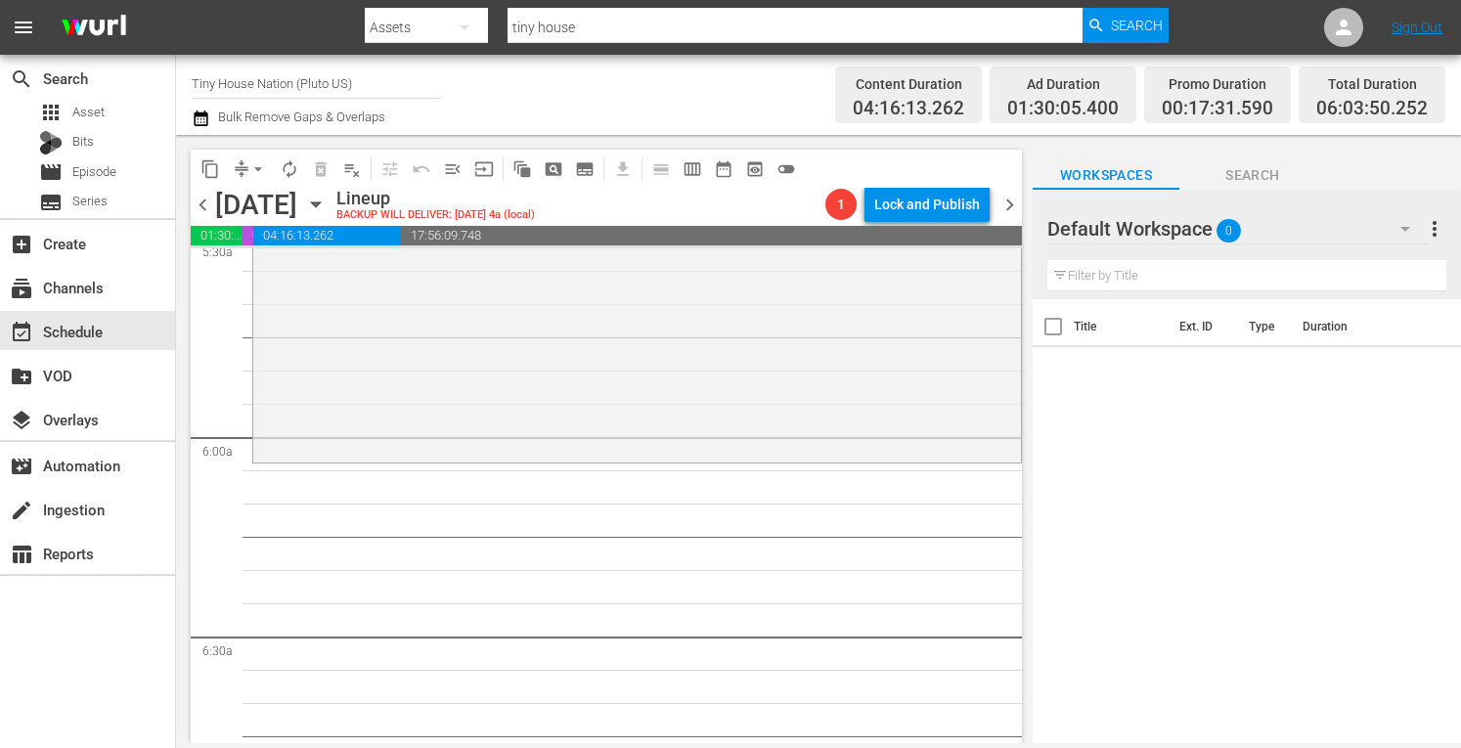
scroll to position [2139, 0]
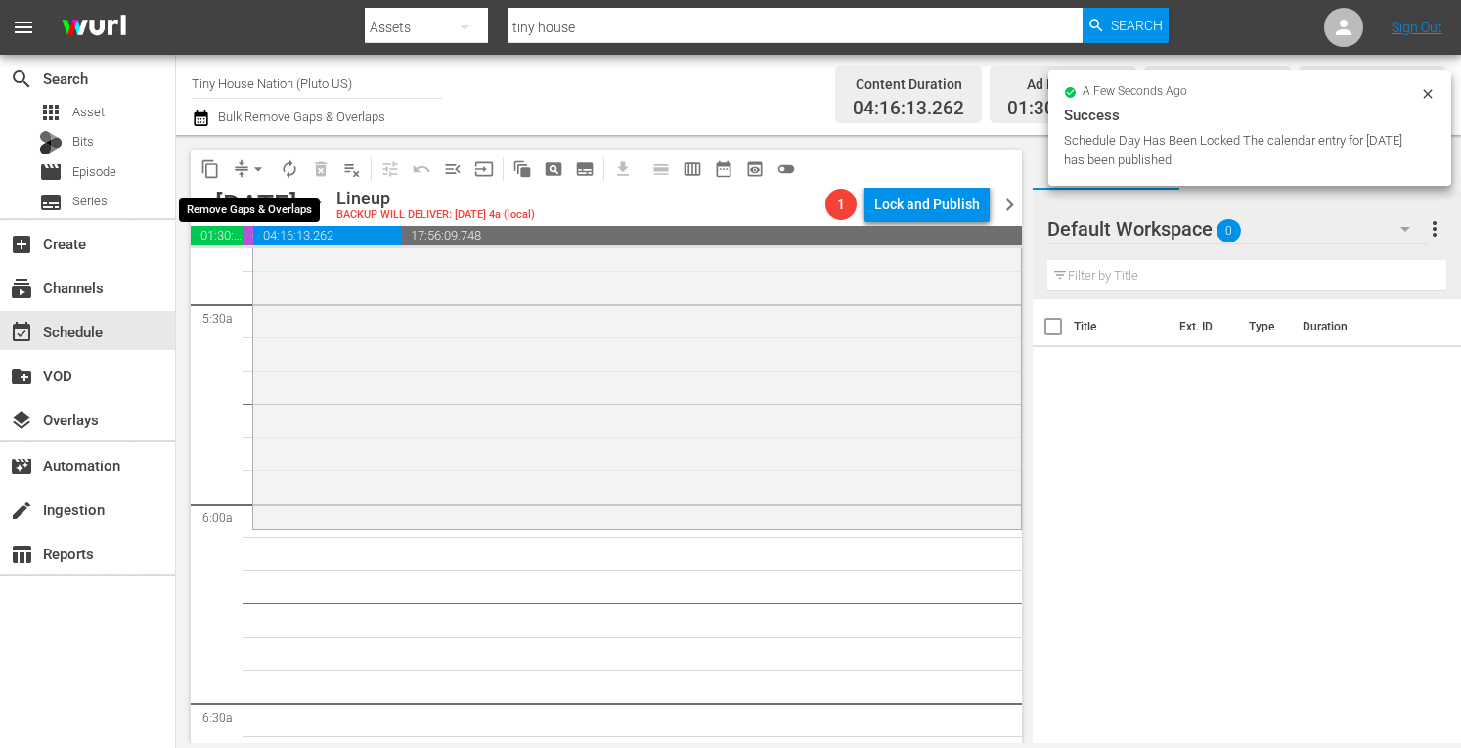
click at [252, 167] on span "arrow_drop_down" at bounding box center [258, 169] width 20 height 20
click at [239, 211] on li "Align to Midnight" at bounding box center [258, 209] width 205 height 32
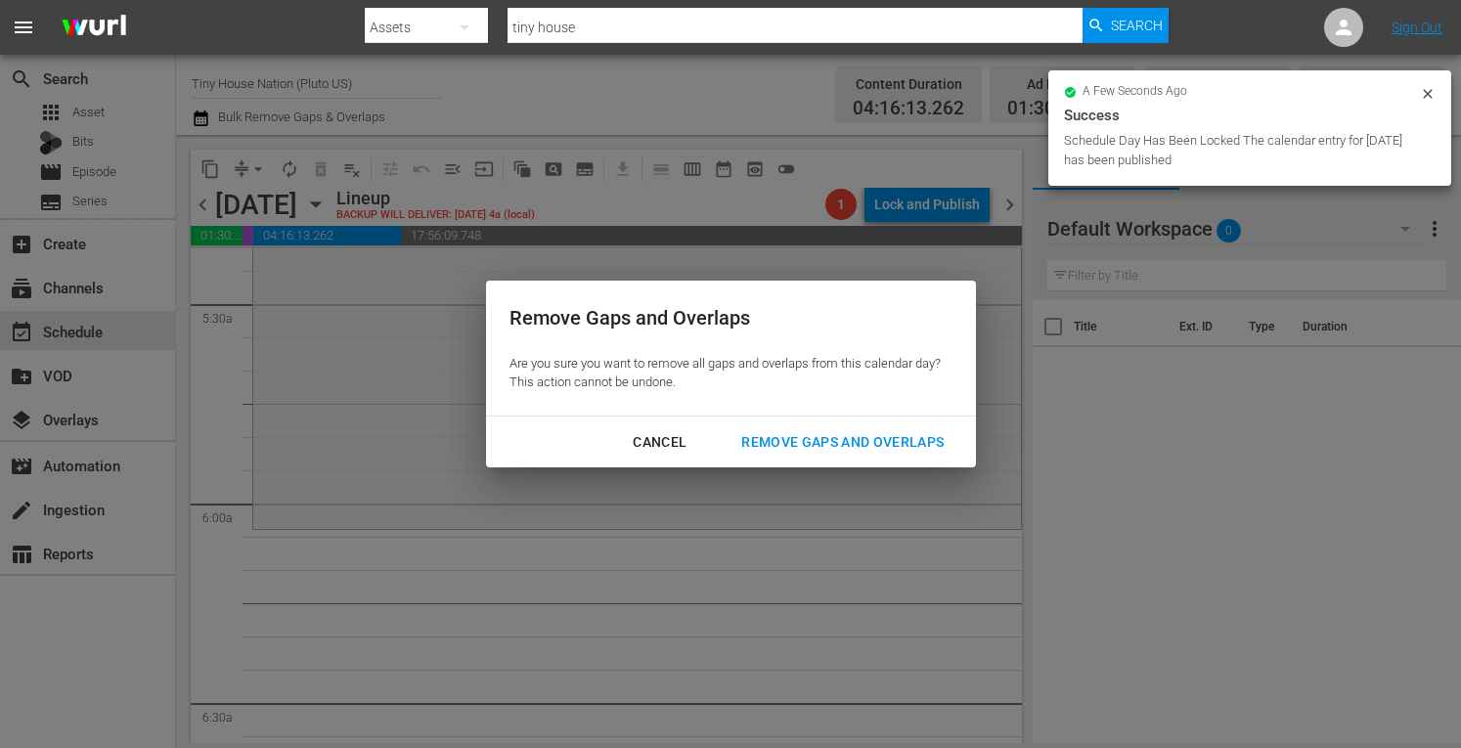
click at [874, 439] on div "Remove Gaps and Overlaps" at bounding box center [843, 442] width 234 height 24
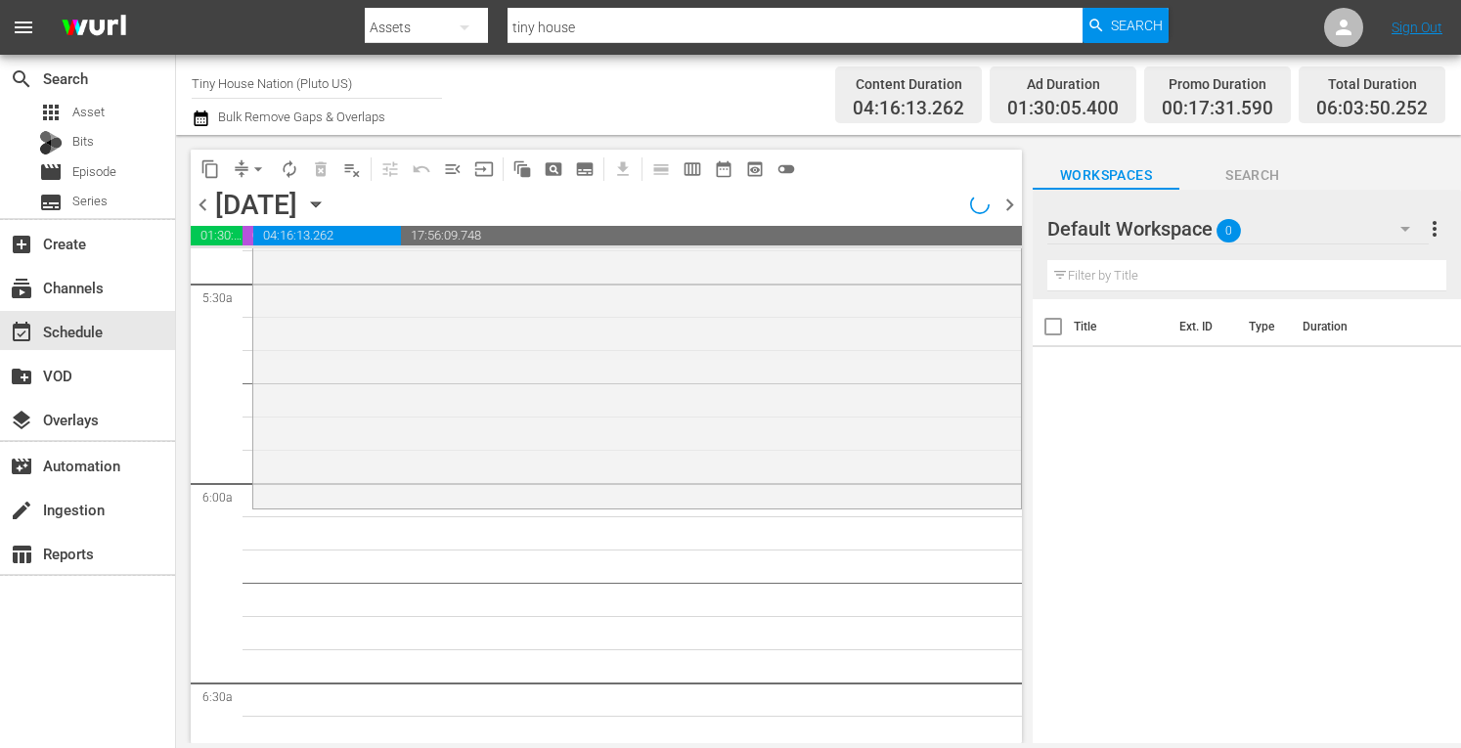
scroll to position [2200, 0]
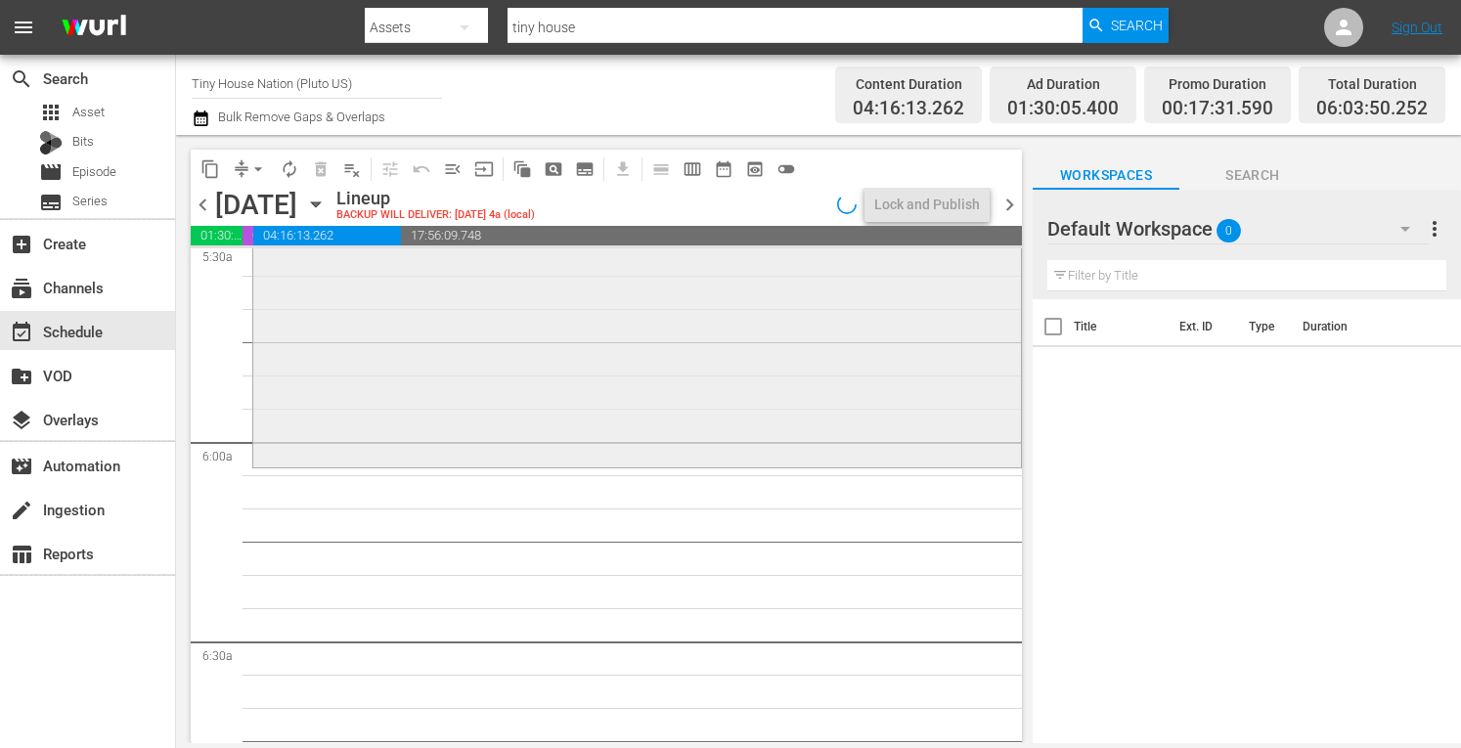
click at [397, 378] on div "Tiny House Nation / SE3 / EP10: 220 Ft Romantic Abode 220 Ft Romantic Abode (ae…" at bounding box center [637, 255] width 768 height 418
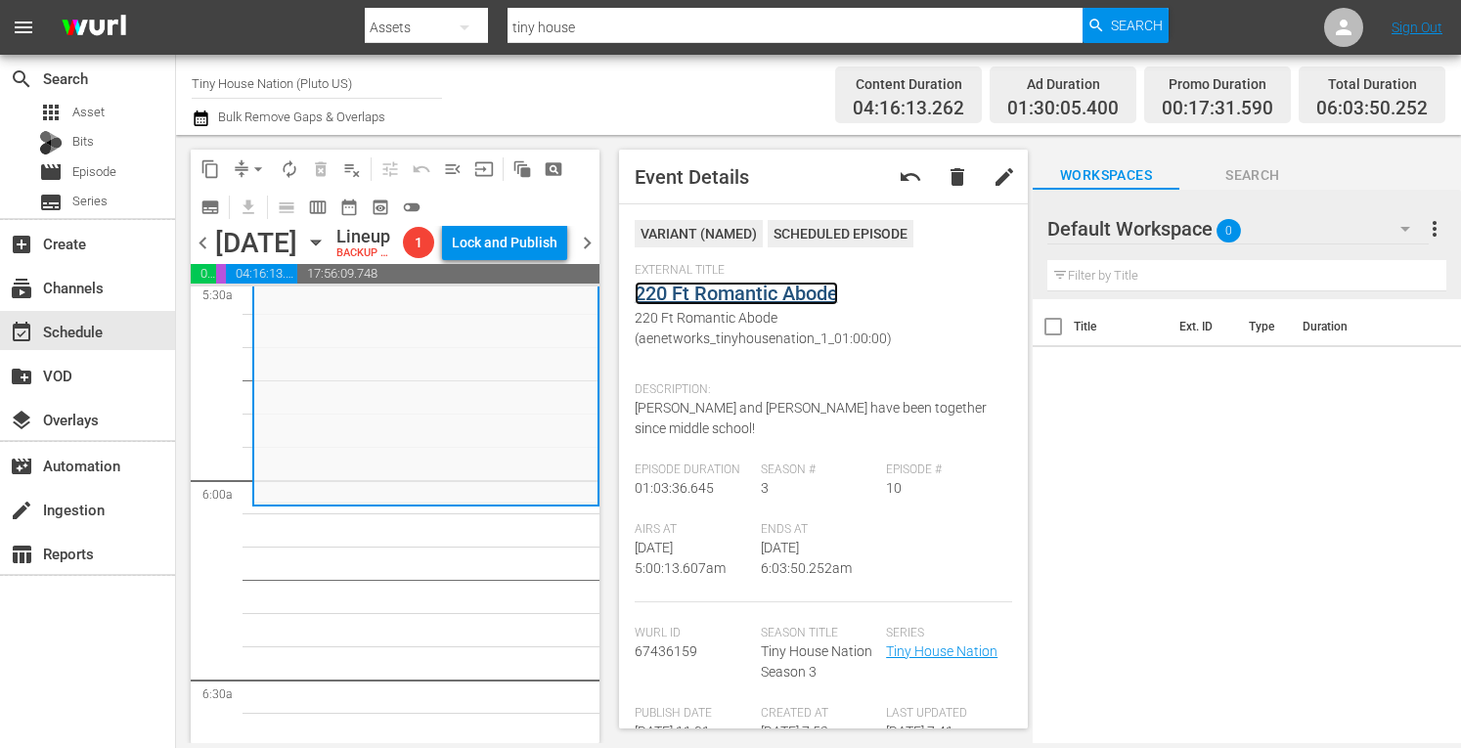
click at [745, 289] on link "220 Ft Romantic Abode" at bounding box center [736, 293] width 203 height 23
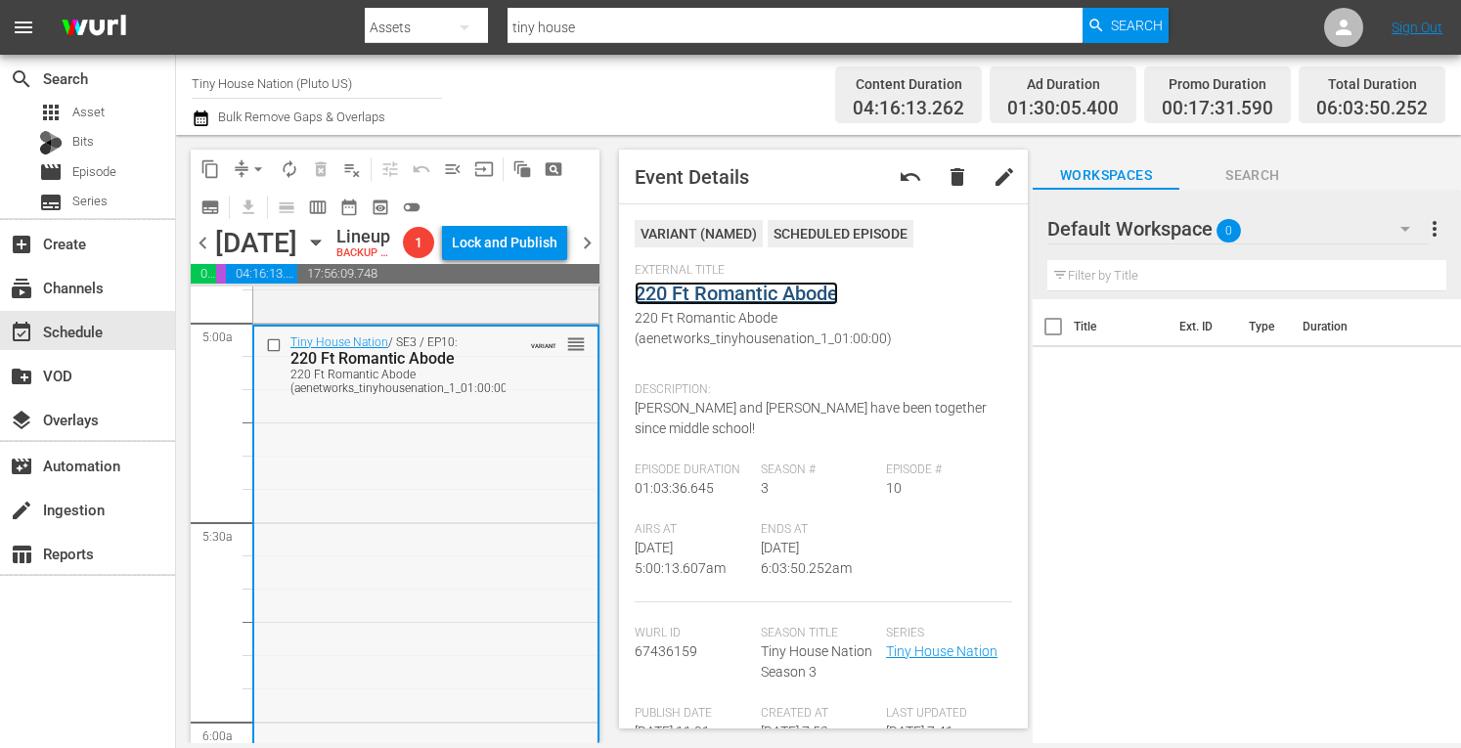
scroll to position [1932, 0]
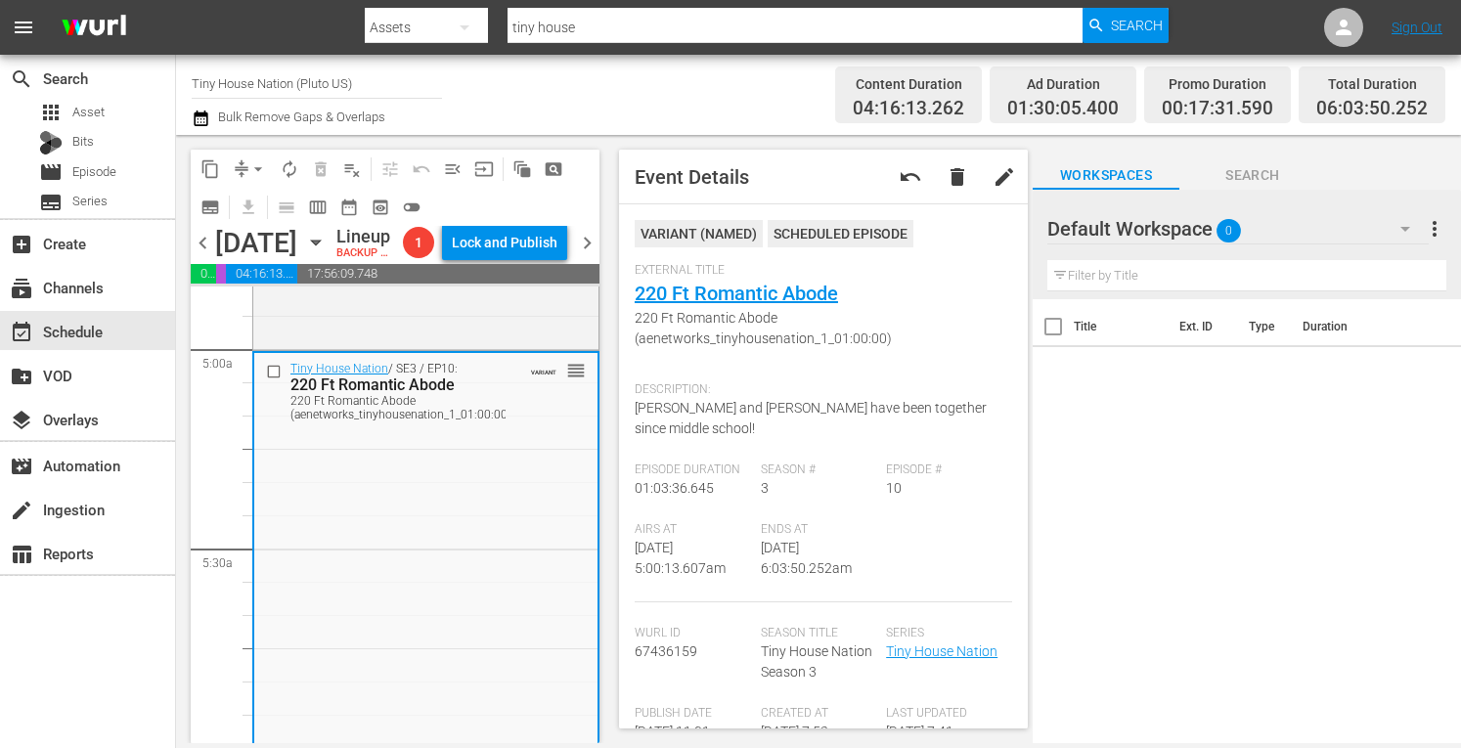
click at [350, 284] on span "17:56:09.748" at bounding box center [447, 274] width 301 height 20
click at [325, 346] on div "Tiny House Nation / SE2 / EP1: 264 Sq Ft Honeymoon Suite 264 Sq Ft Honeymoon Su…" at bounding box center [425, 146] width 345 height 399
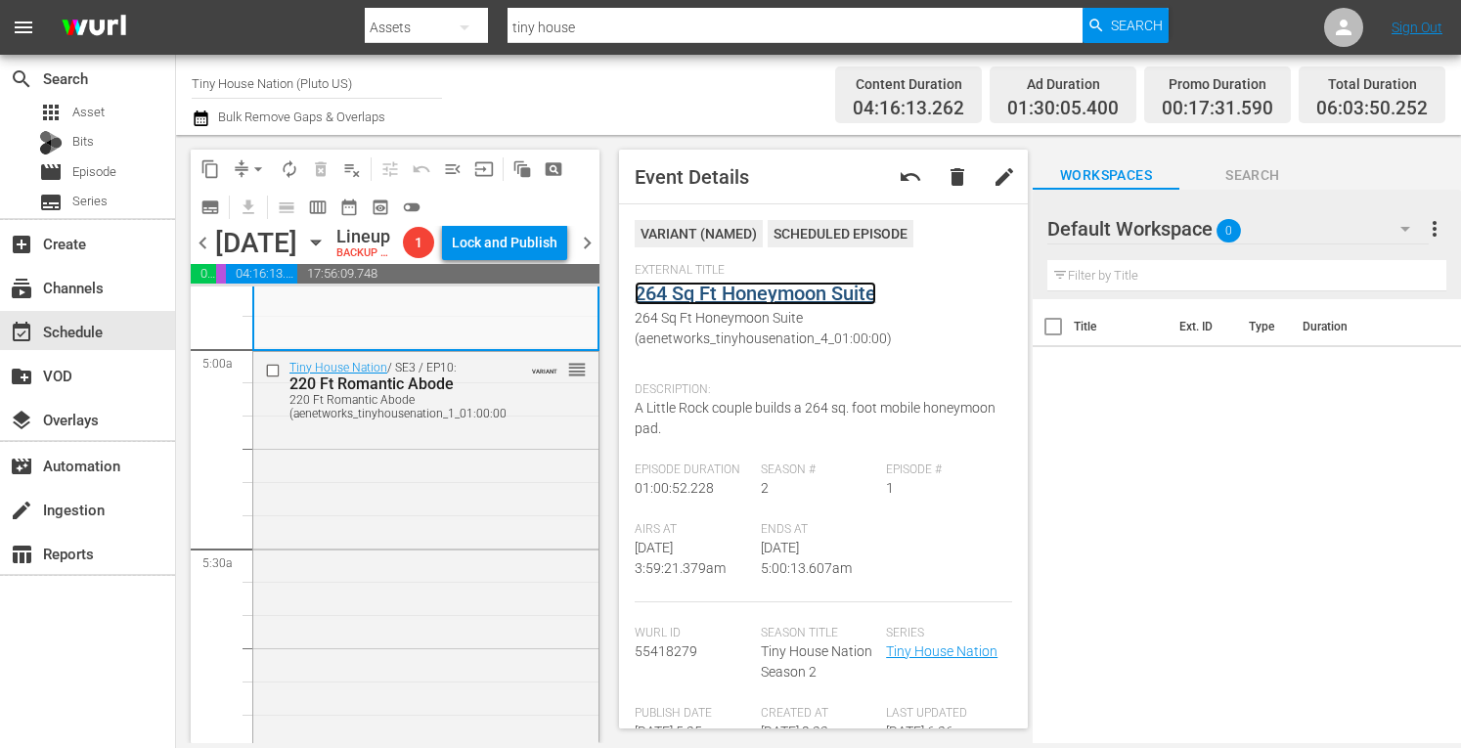
click at [726, 290] on link "264 Sq Ft Honeymoon Suite" at bounding box center [756, 293] width 242 height 23
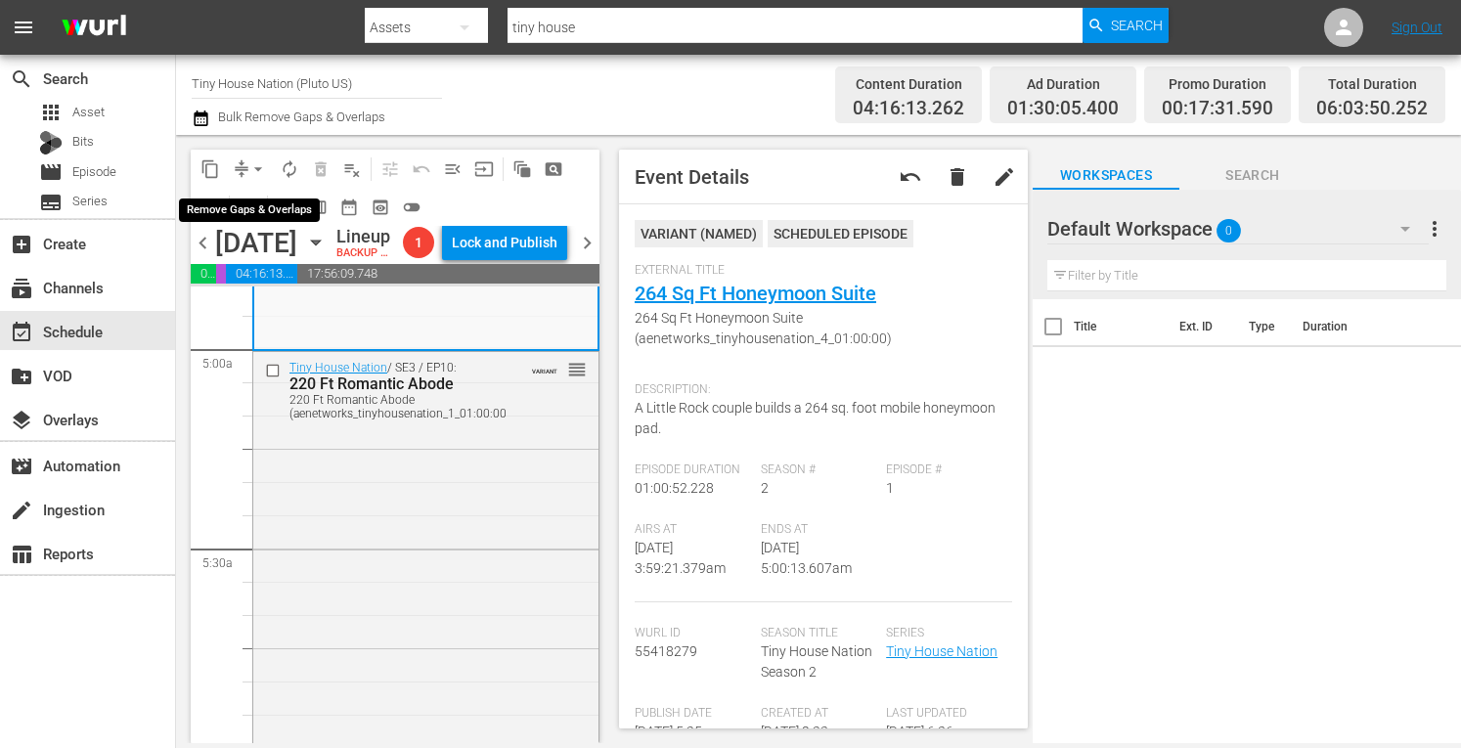
click at [250, 161] on span "arrow_drop_down" at bounding box center [258, 169] width 20 height 20
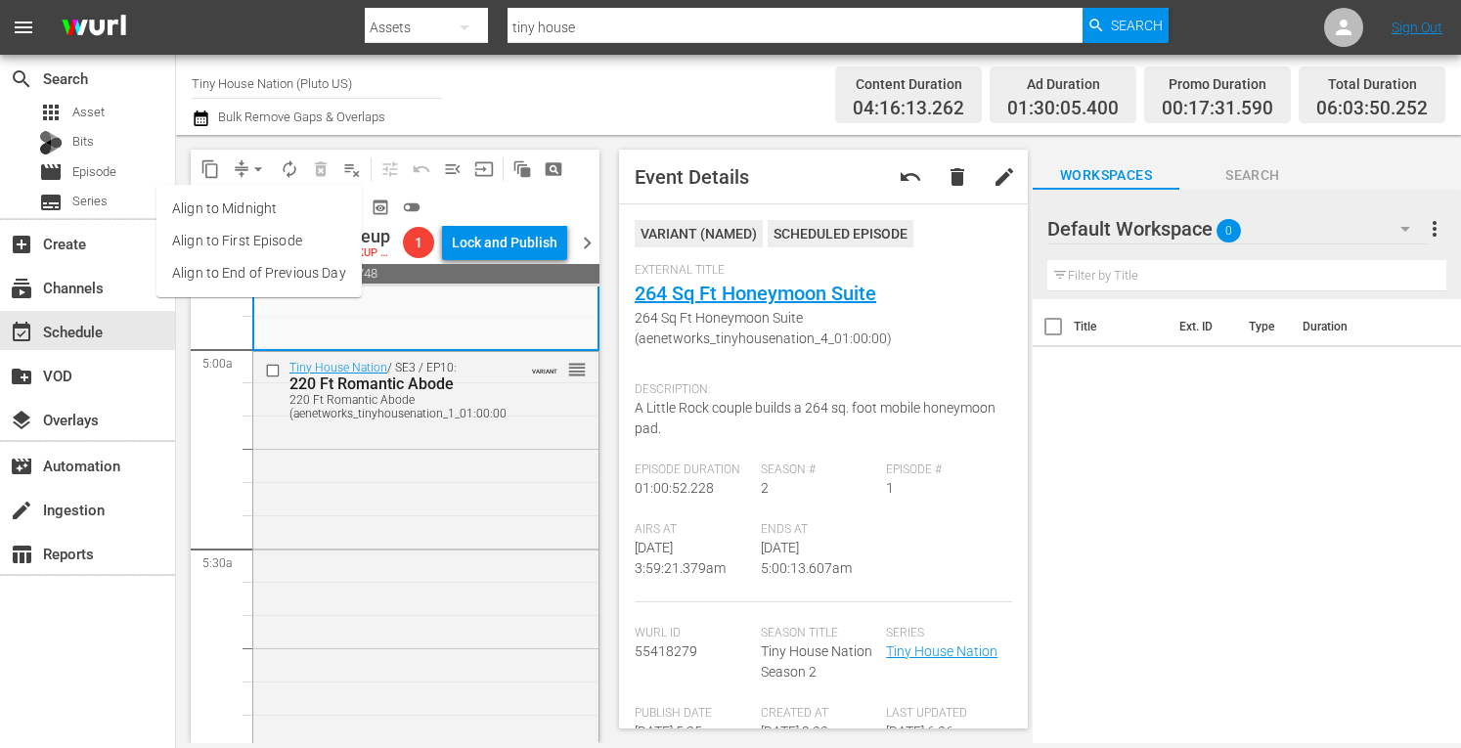
click at [224, 202] on li "Align to Midnight" at bounding box center [258, 209] width 205 height 32
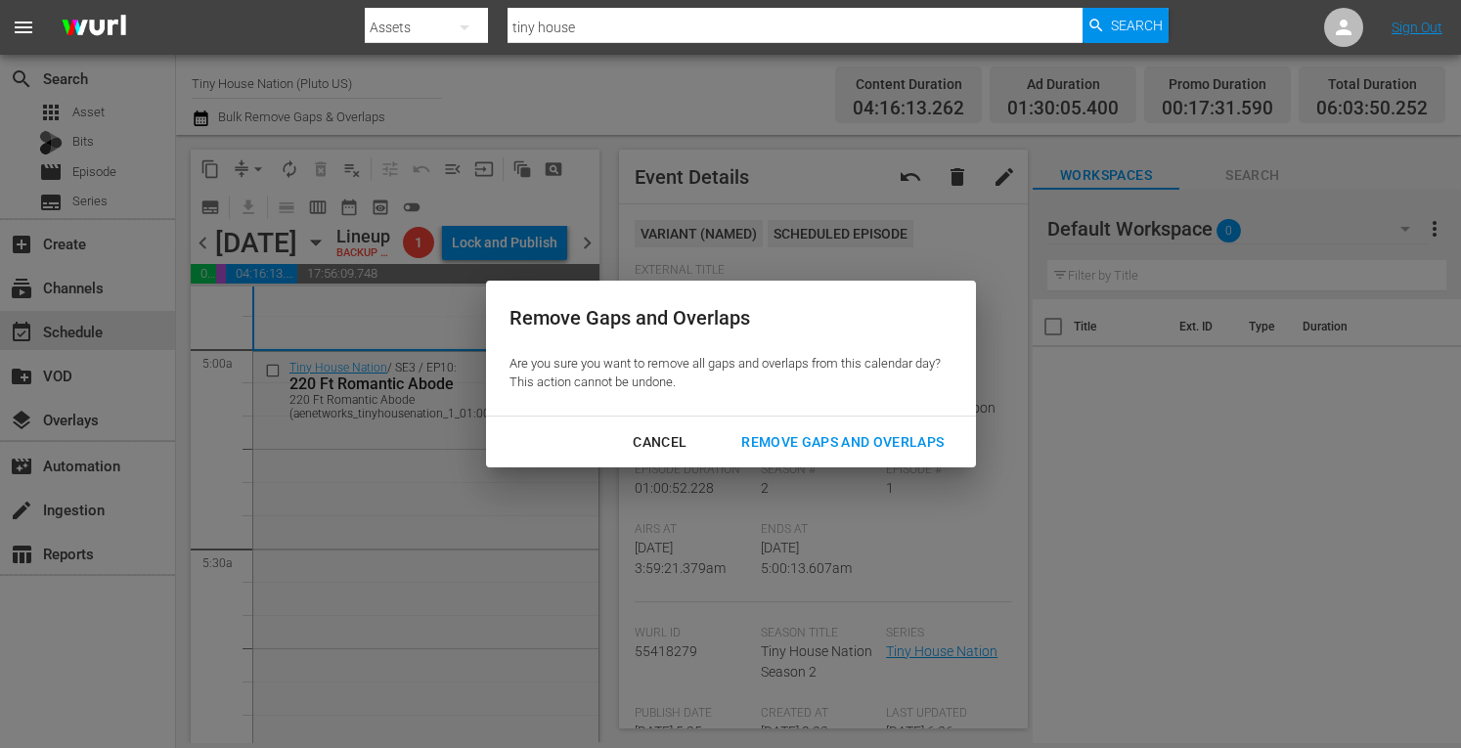
click at [796, 440] on div "Remove Gaps and Overlaps" at bounding box center [843, 442] width 234 height 24
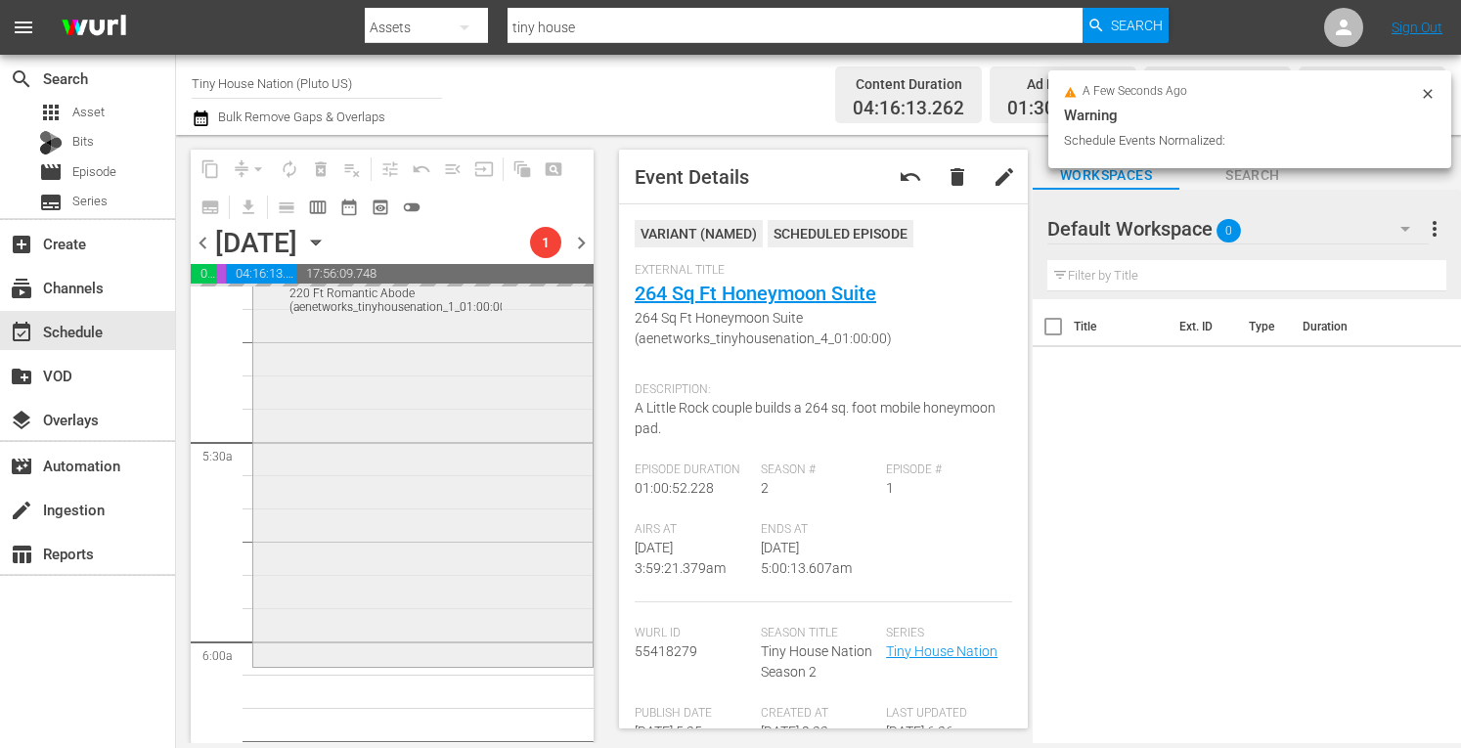
scroll to position [2040, 0]
click at [374, 521] on div "Tiny House Nation / SE3 / EP10: 220 Ft Romantic Abode 220 Ft Romantic Abode (ae…" at bounding box center [422, 453] width 339 height 418
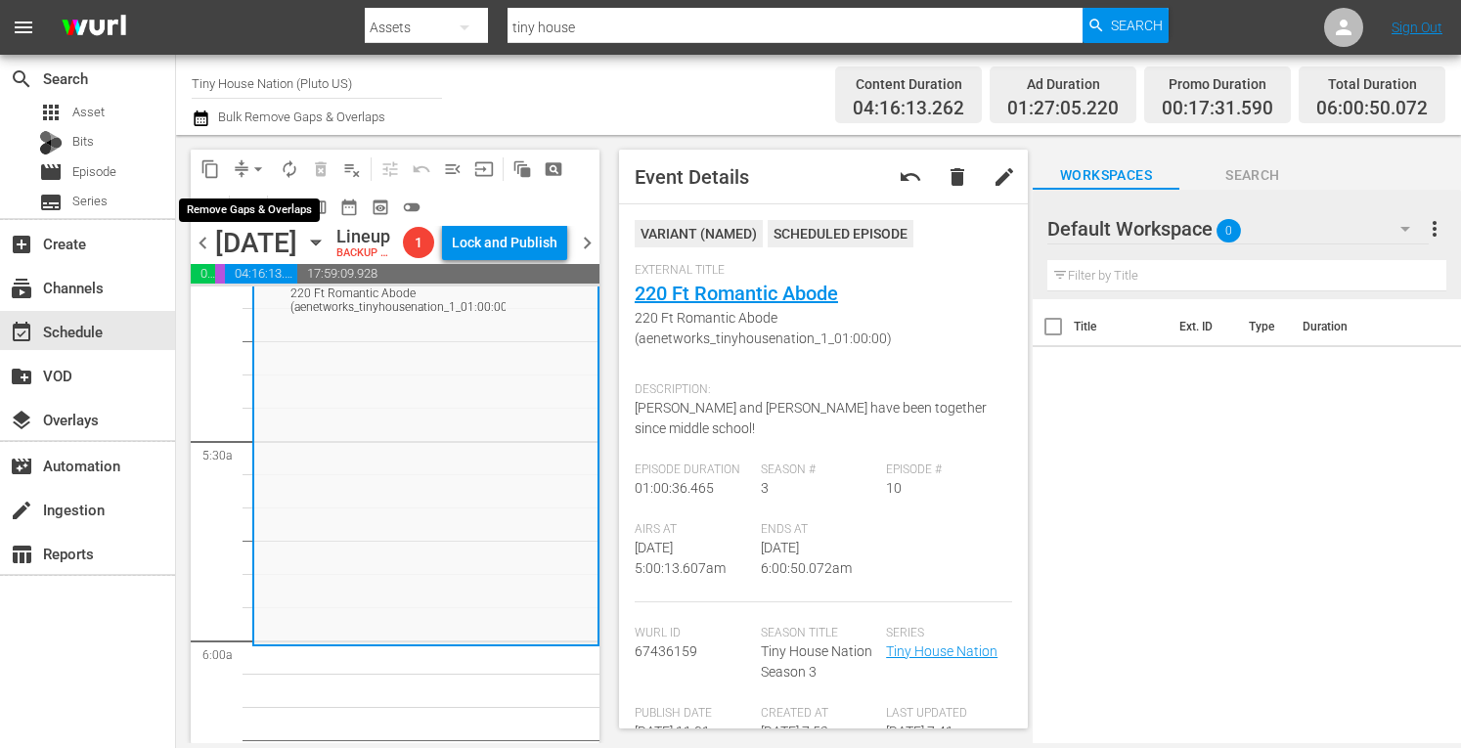
click at [259, 165] on span "arrow_drop_down" at bounding box center [258, 169] width 20 height 20
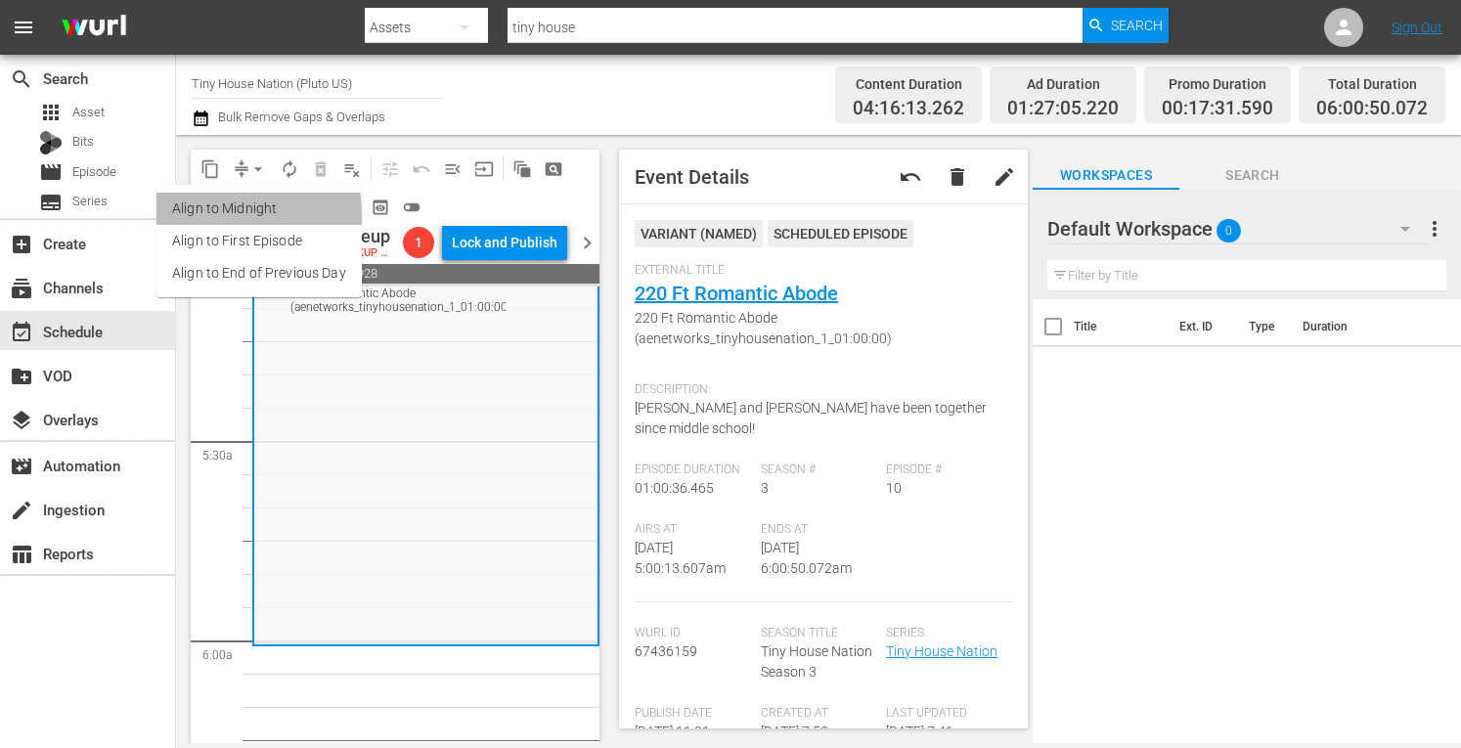
click at [200, 215] on li "Align to Midnight" at bounding box center [258, 209] width 205 height 32
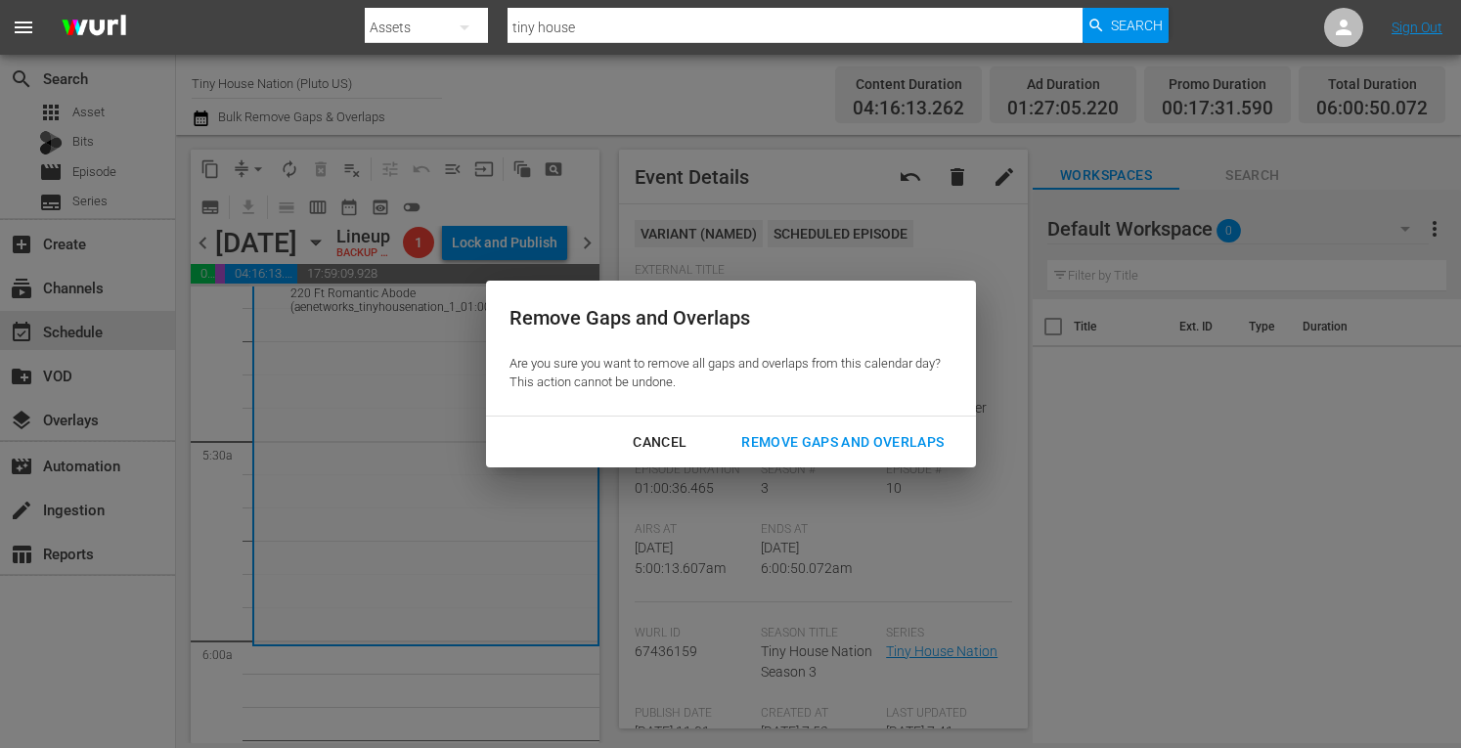
click at [775, 441] on div "Remove Gaps and Overlaps" at bounding box center [843, 442] width 234 height 24
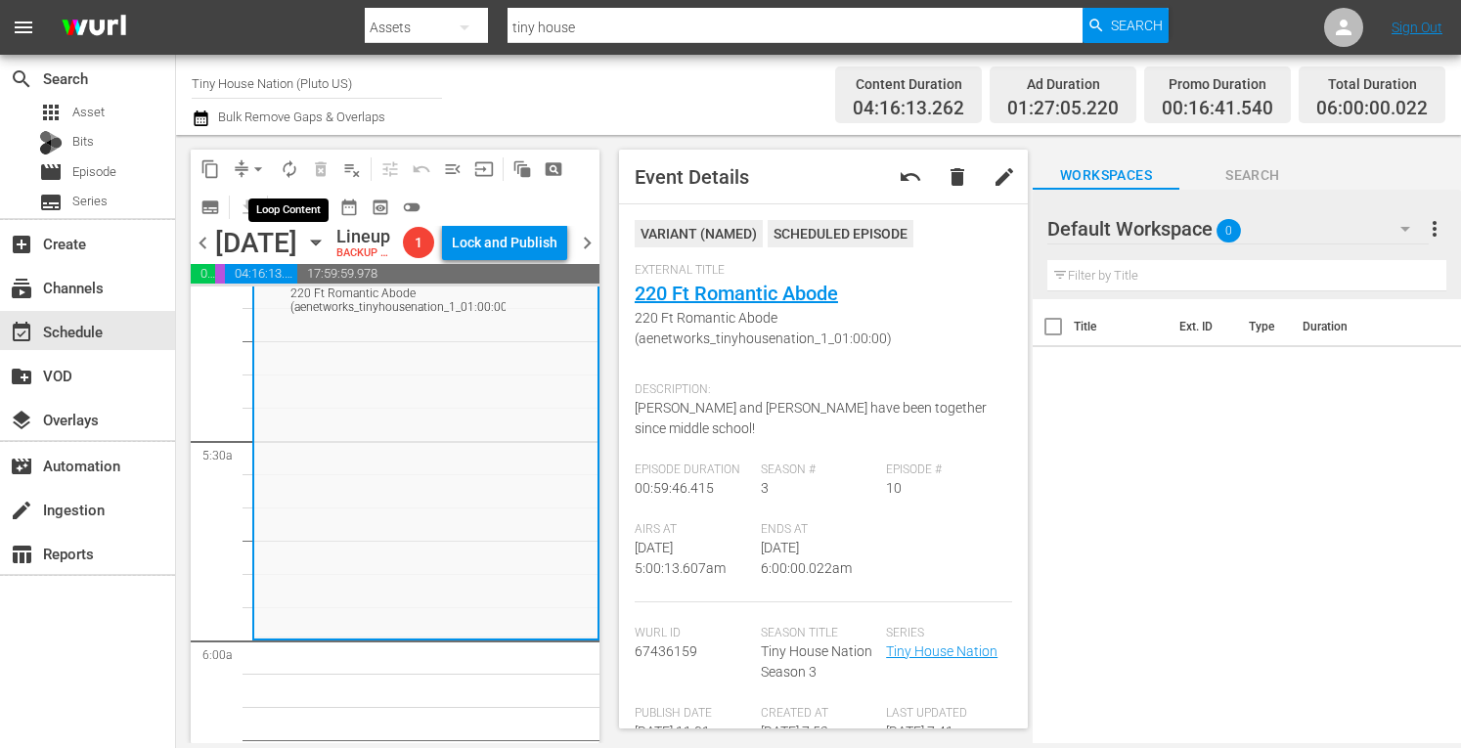
click at [293, 170] on span "autorenew_outlined" at bounding box center [290, 169] width 20 height 20
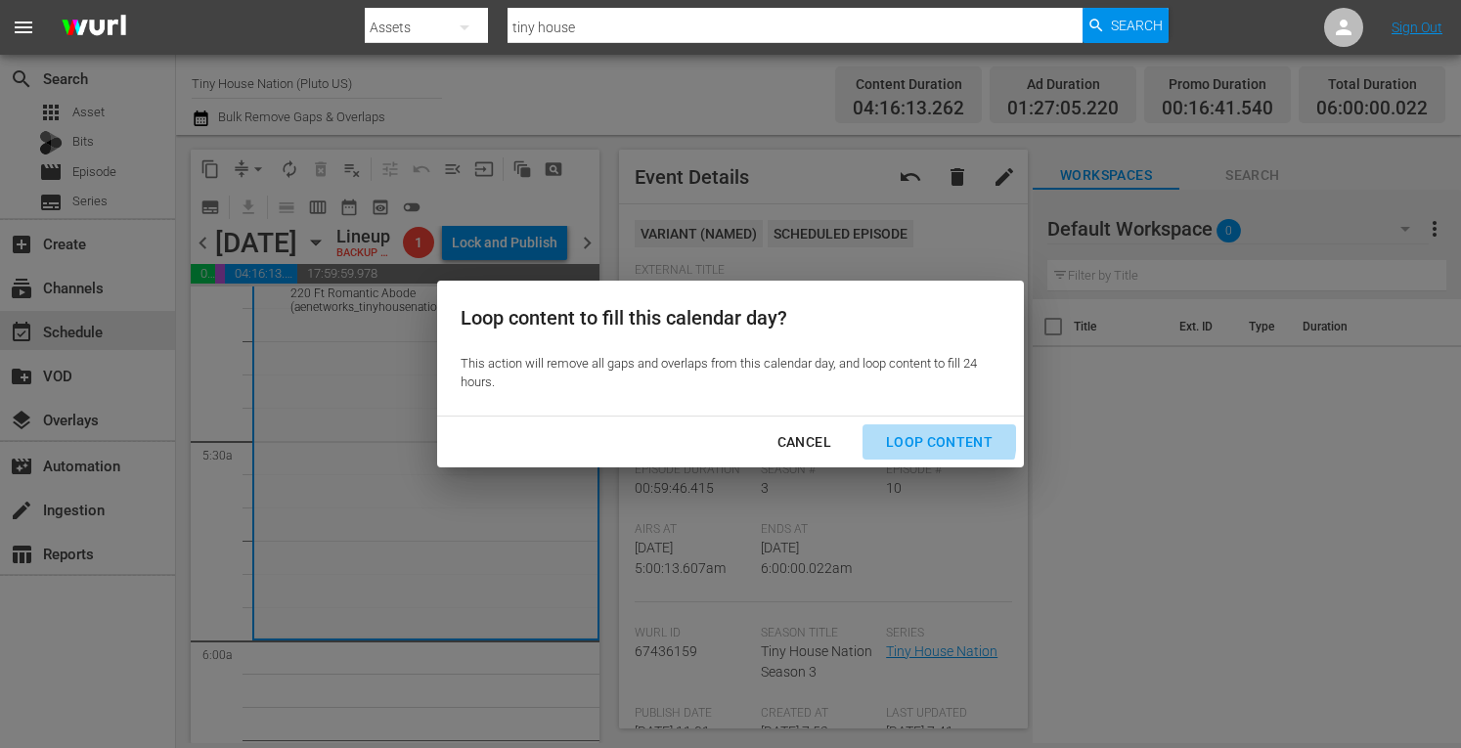
click at [912, 436] on div "Loop Content" at bounding box center [939, 442] width 138 height 24
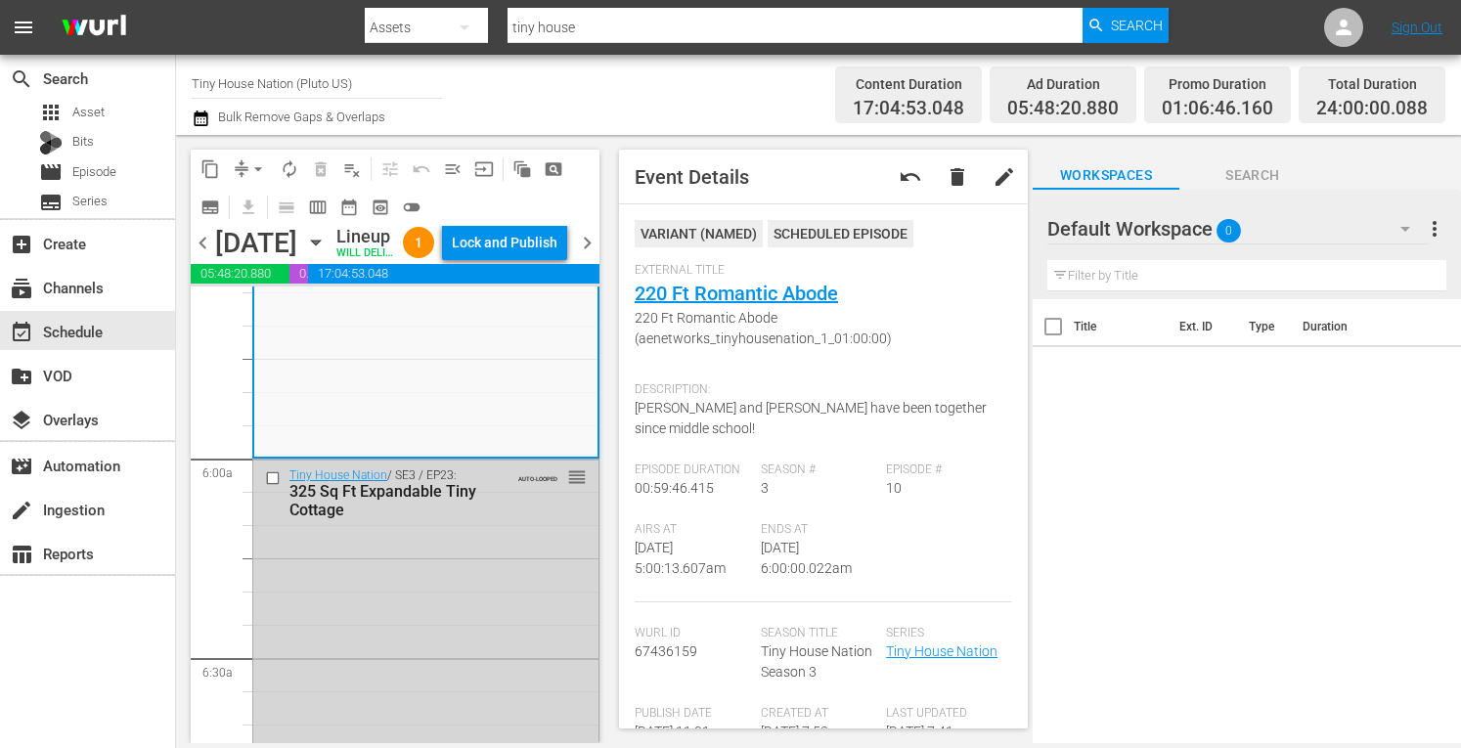
scroll to position [2229, 0]
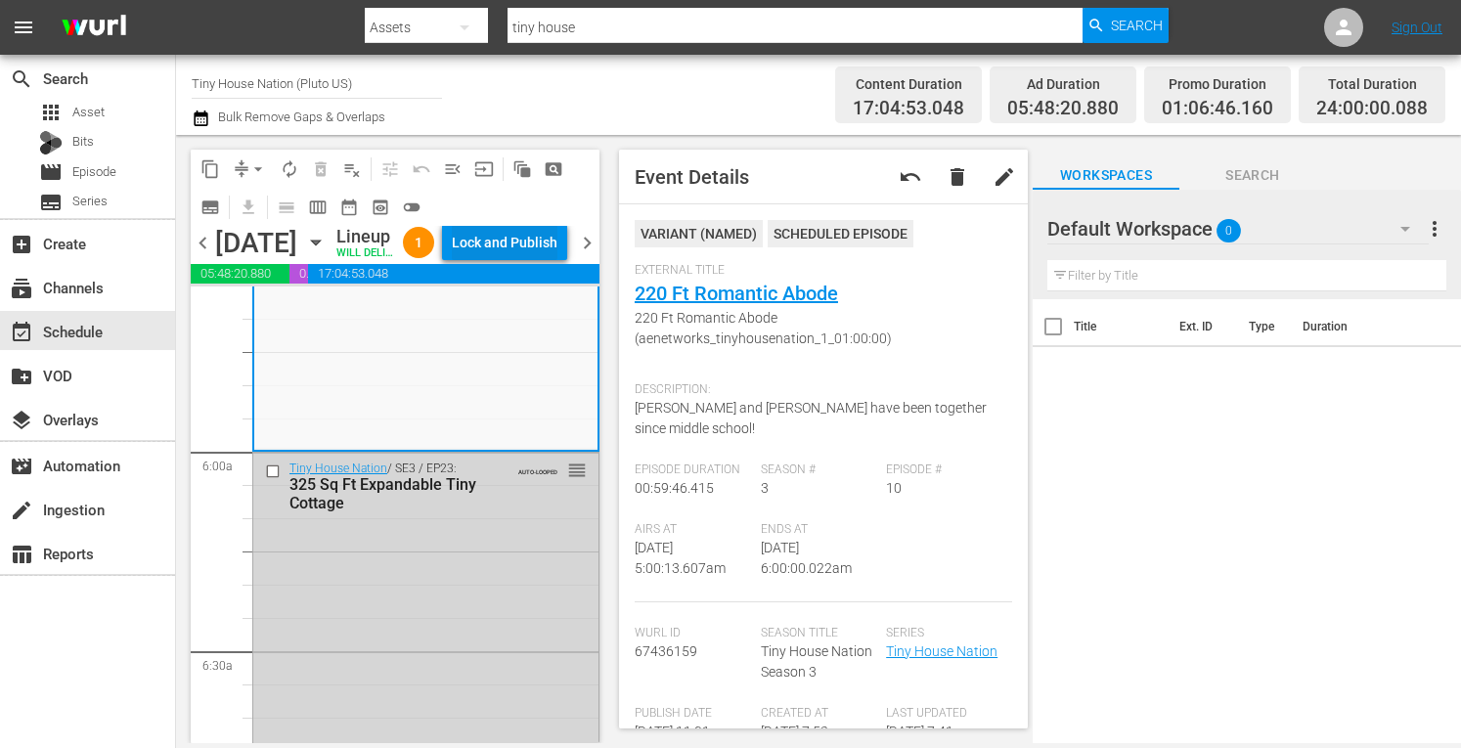
click at [520, 259] on div "Lock and Publish" at bounding box center [505, 242] width 106 height 35
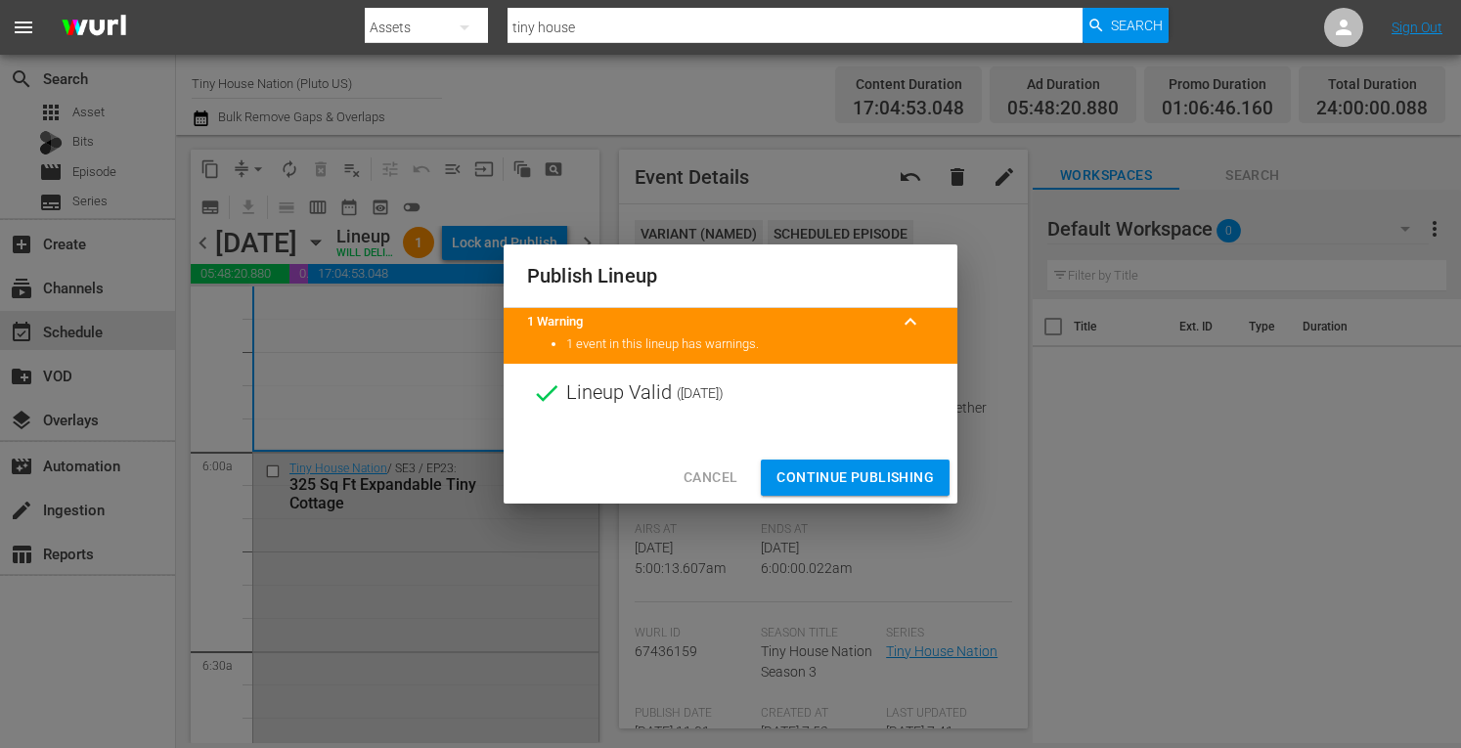
click at [821, 466] on span "Continue Publishing" at bounding box center [855, 478] width 157 height 24
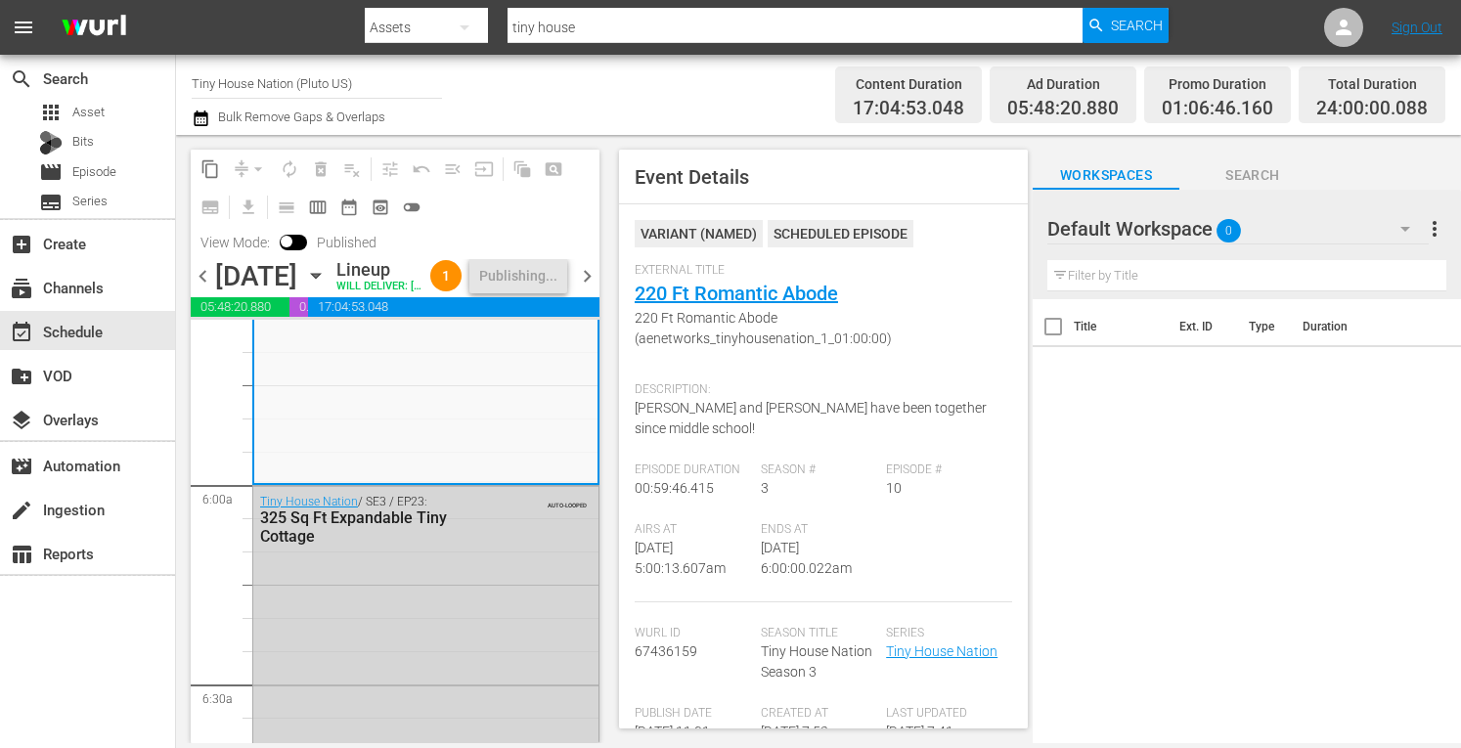
click at [591, 289] on span "chevron_right" at bounding box center [587, 276] width 24 height 24
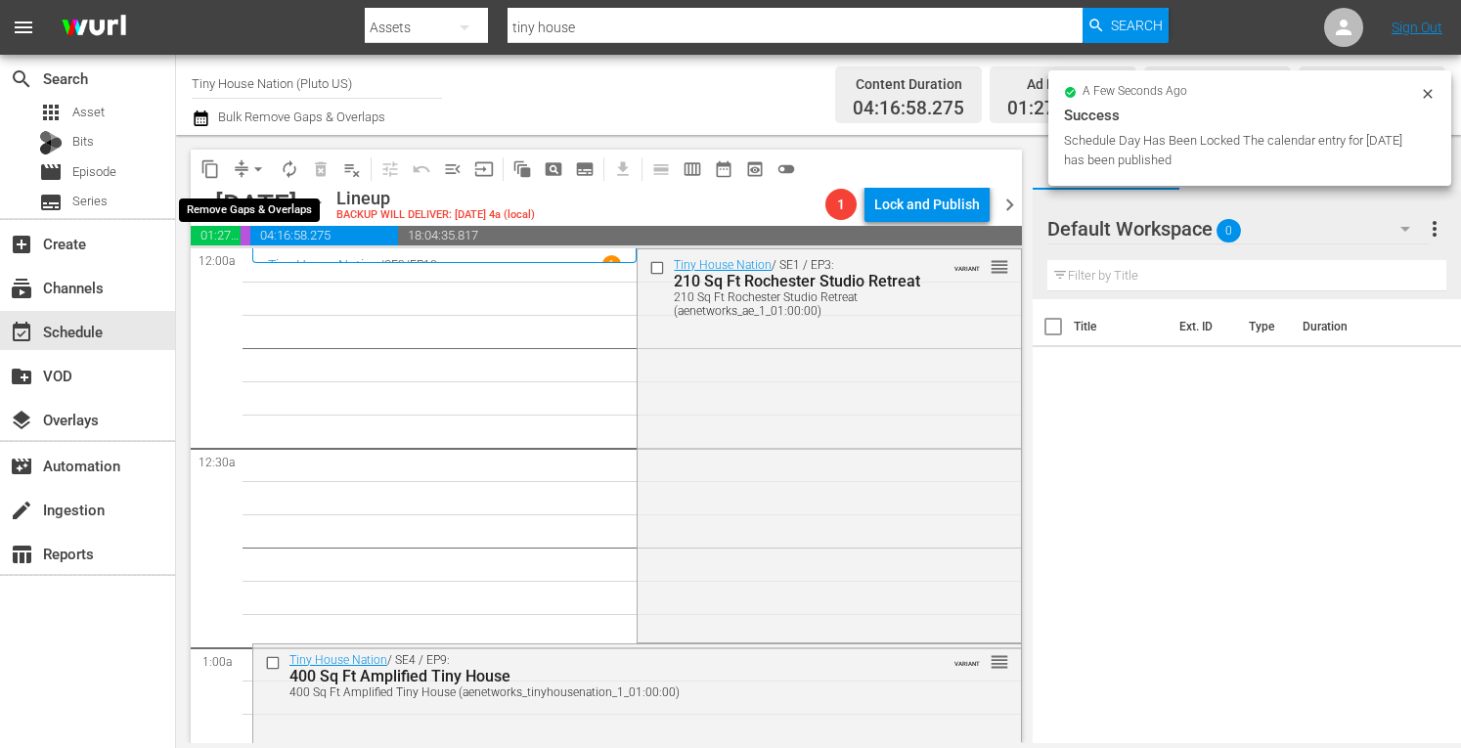
click at [252, 172] on span "arrow_drop_down" at bounding box center [258, 169] width 20 height 20
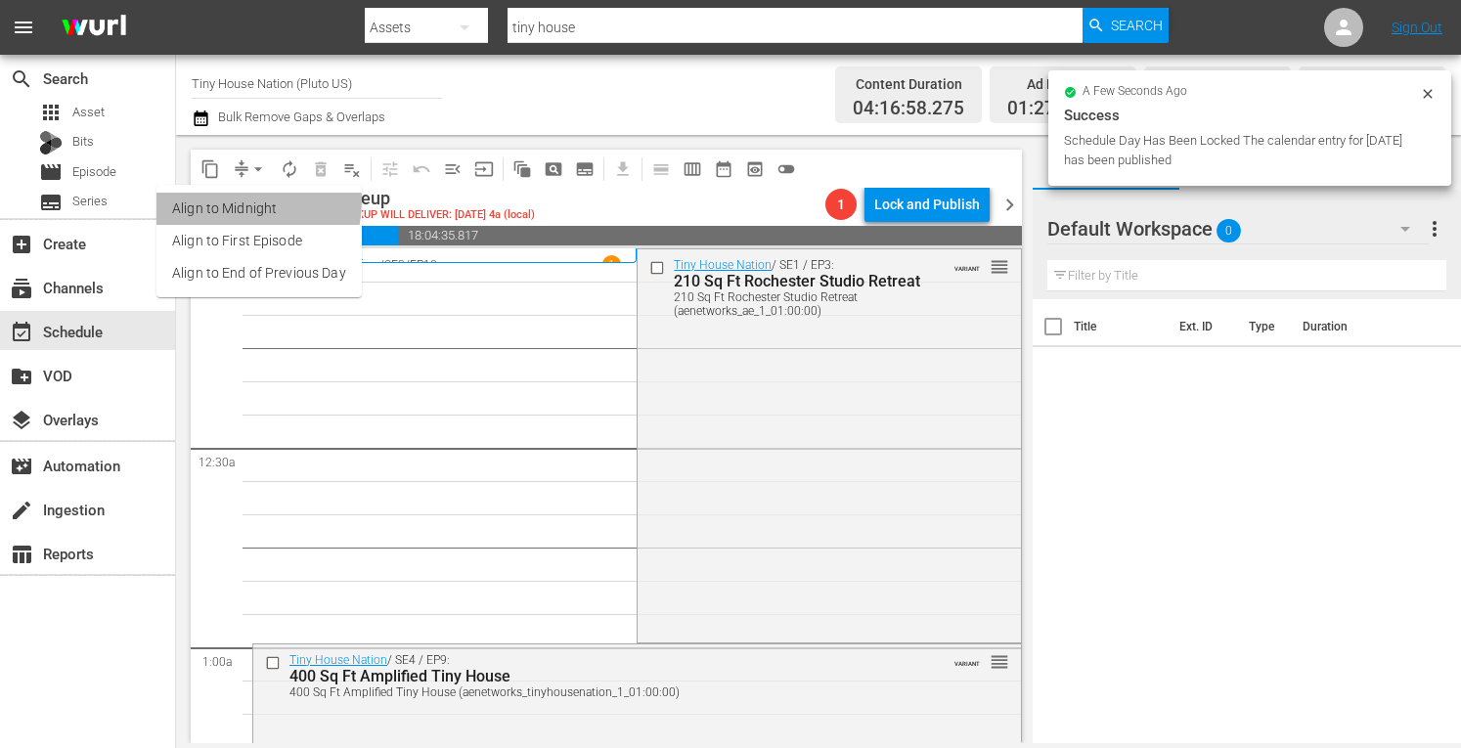
click at [225, 200] on li "Align to Midnight" at bounding box center [258, 209] width 205 height 32
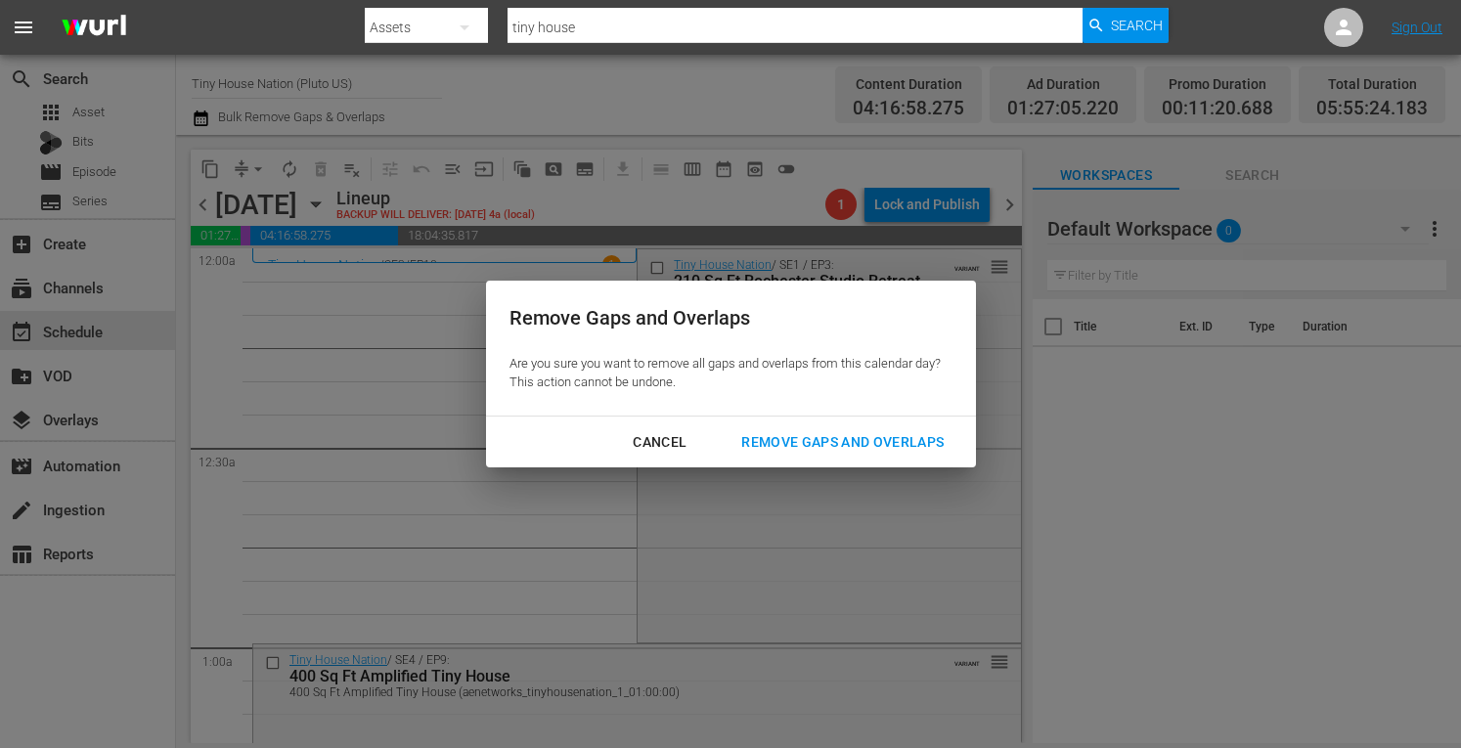
click at [764, 437] on div "Remove Gaps and Overlaps" at bounding box center [843, 442] width 234 height 24
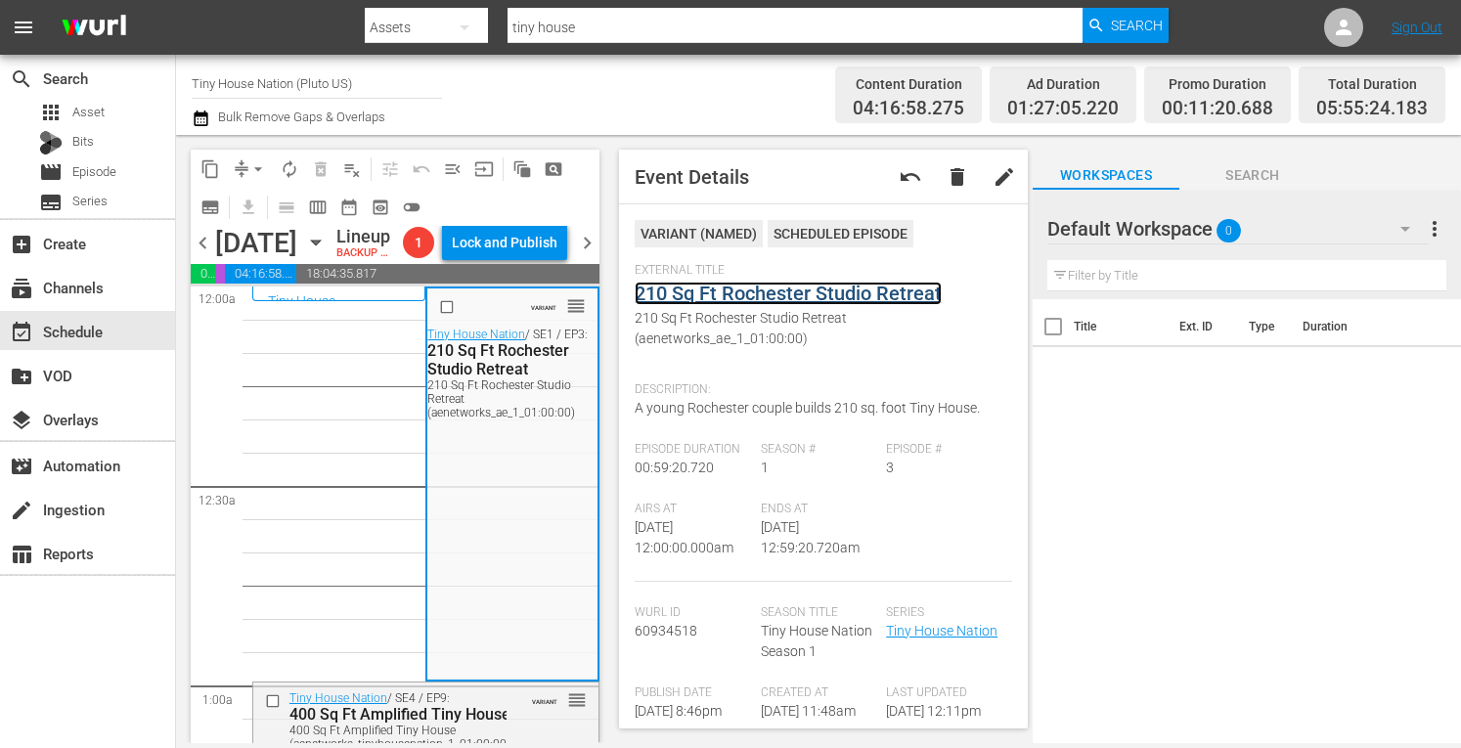
click at [786, 296] on link "210 Sq Ft Rochester Studio Retreat" at bounding box center [788, 293] width 307 height 23
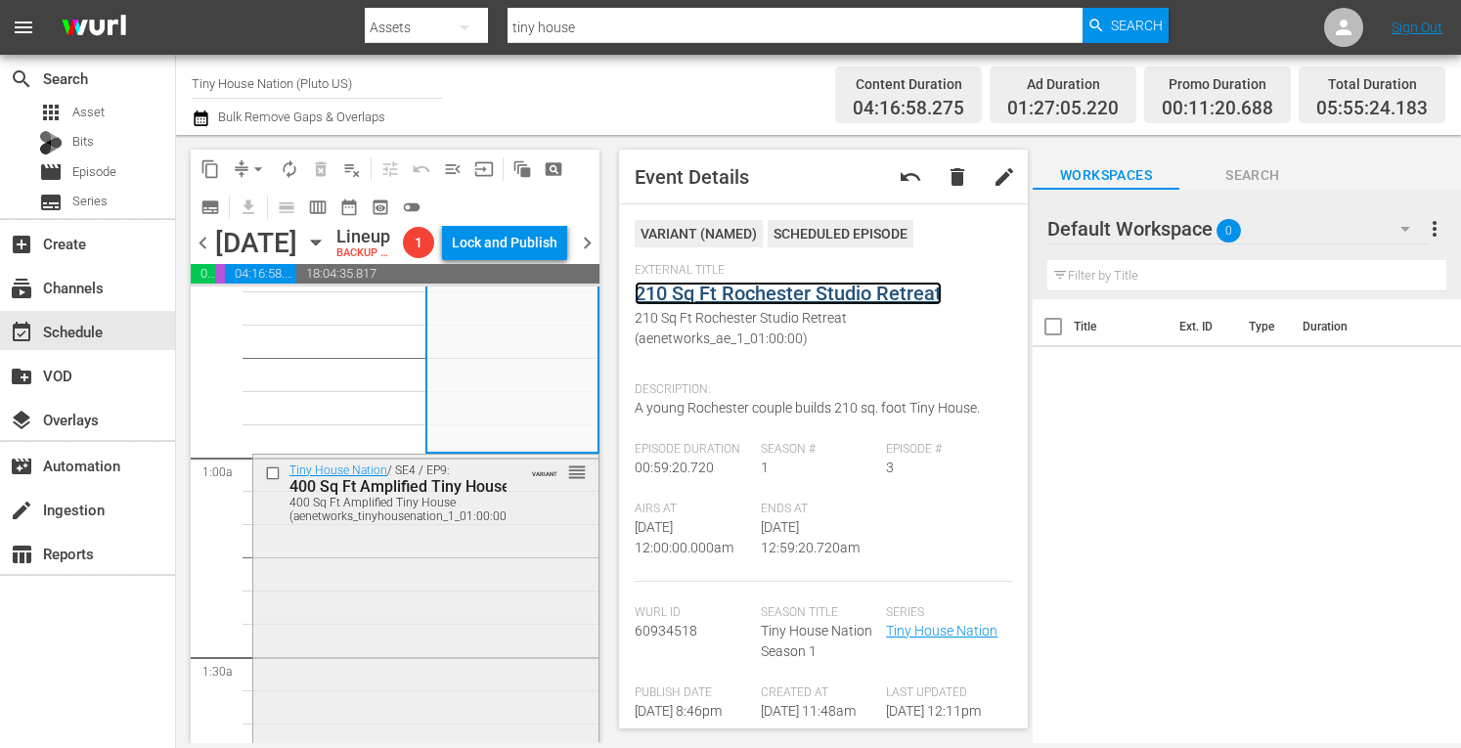
scroll to position [238, 0]
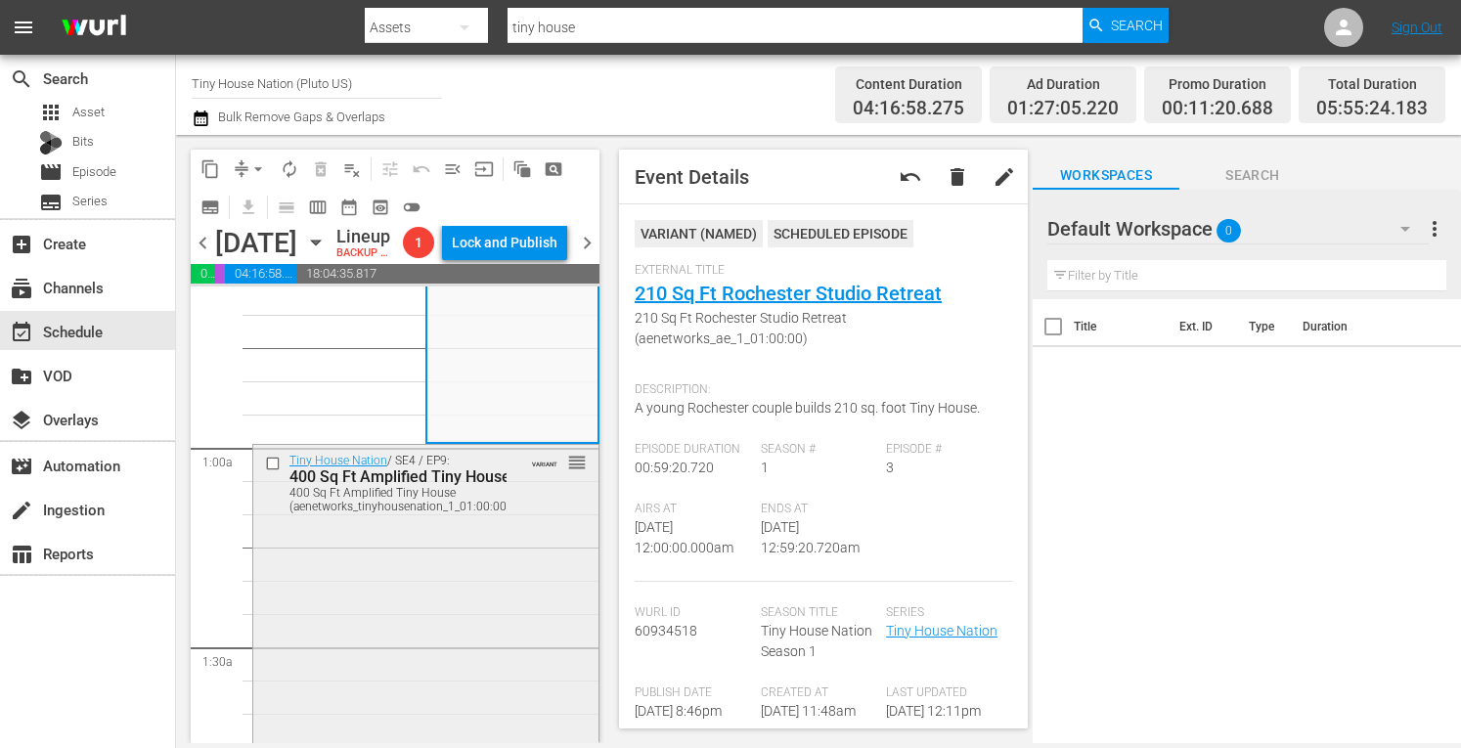
click at [408, 671] on div "Tiny House Nation / SE4 / EP9: 400 Sq Ft Amplified Tiny House 400 Sq Ft Amplifi…" at bounding box center [425, 645] width 345 height 400
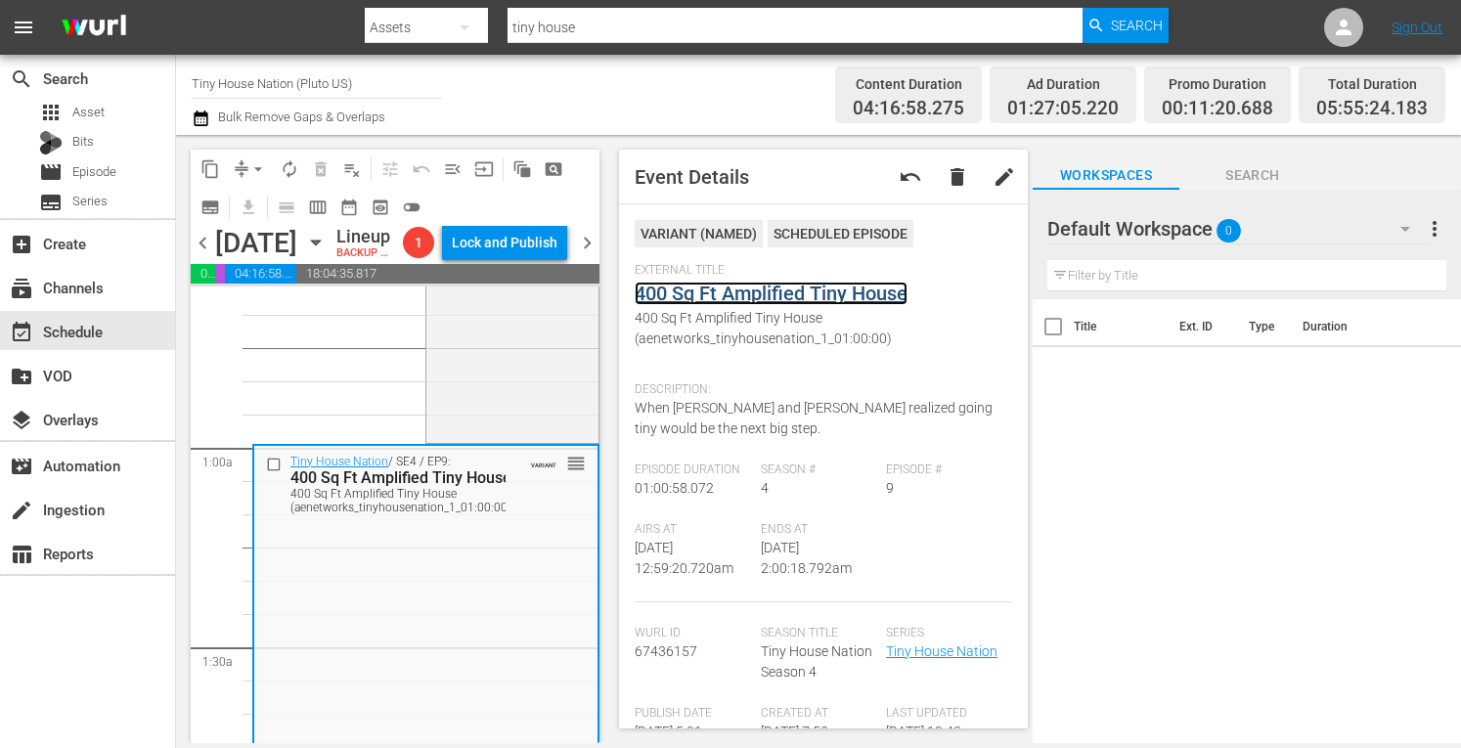
click at [767, 289] on link "400 Sq Ft Amplified Tiny House" at bounding box center [771, 293] width 273 height 23
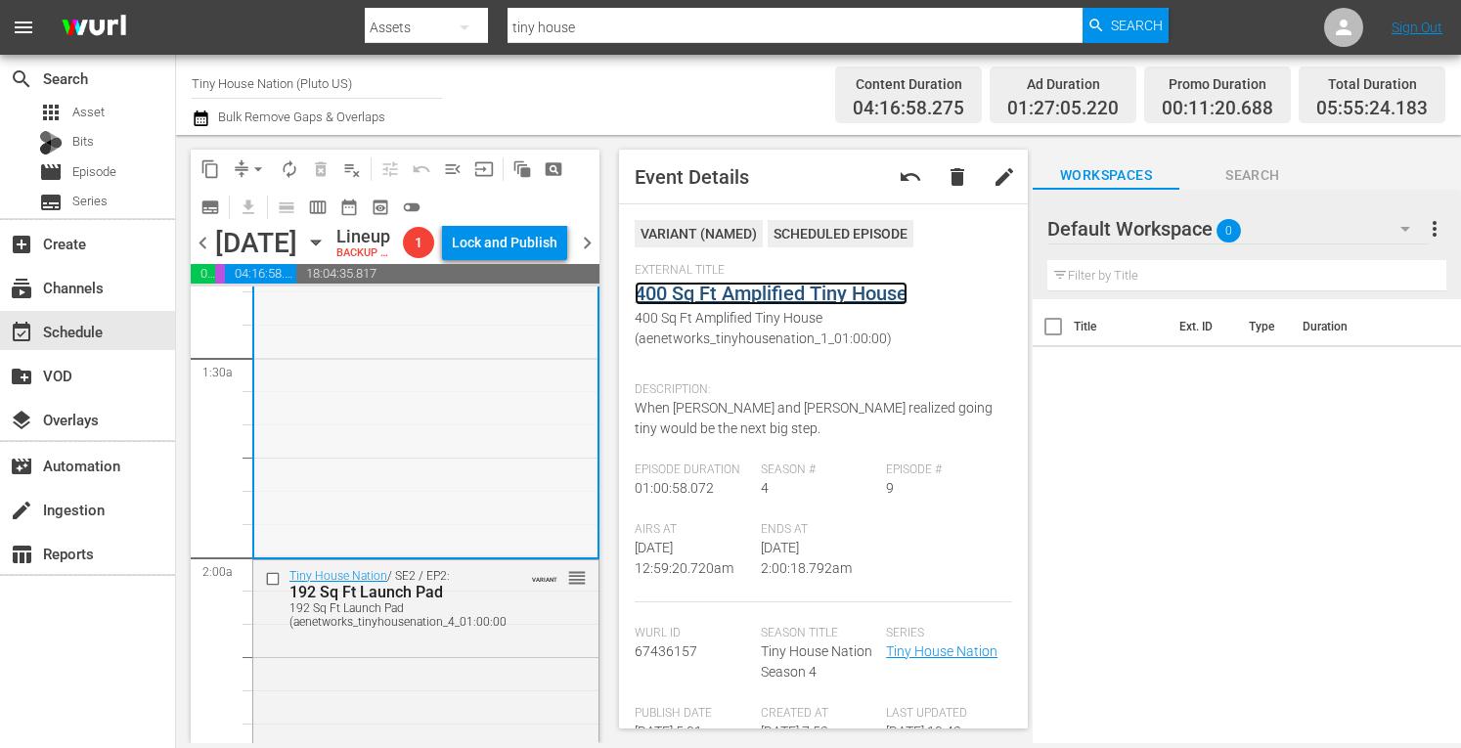
scroll to position [529, 0]
click at [473, 634] on div "Tiny House Nation / SE2 / EP2: 192 Sq Ft Launch Pad 192 Sq Ft Launch Pad (aenet…" at bounding box center [425, 595] width 345 height 75
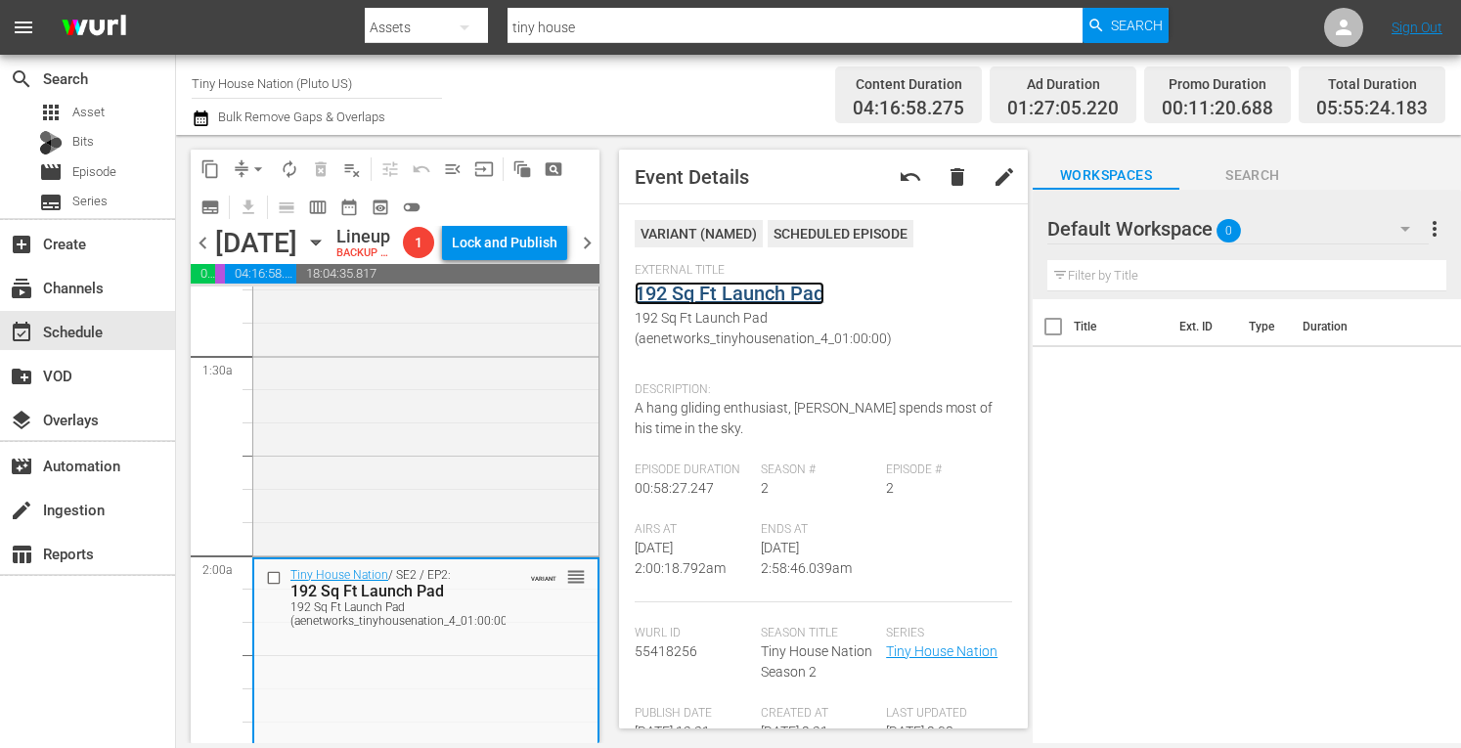
click at [718, 292] on link "192 Sq Ft Launch Pad" at bounding box center [730, 293] width 190 height 23
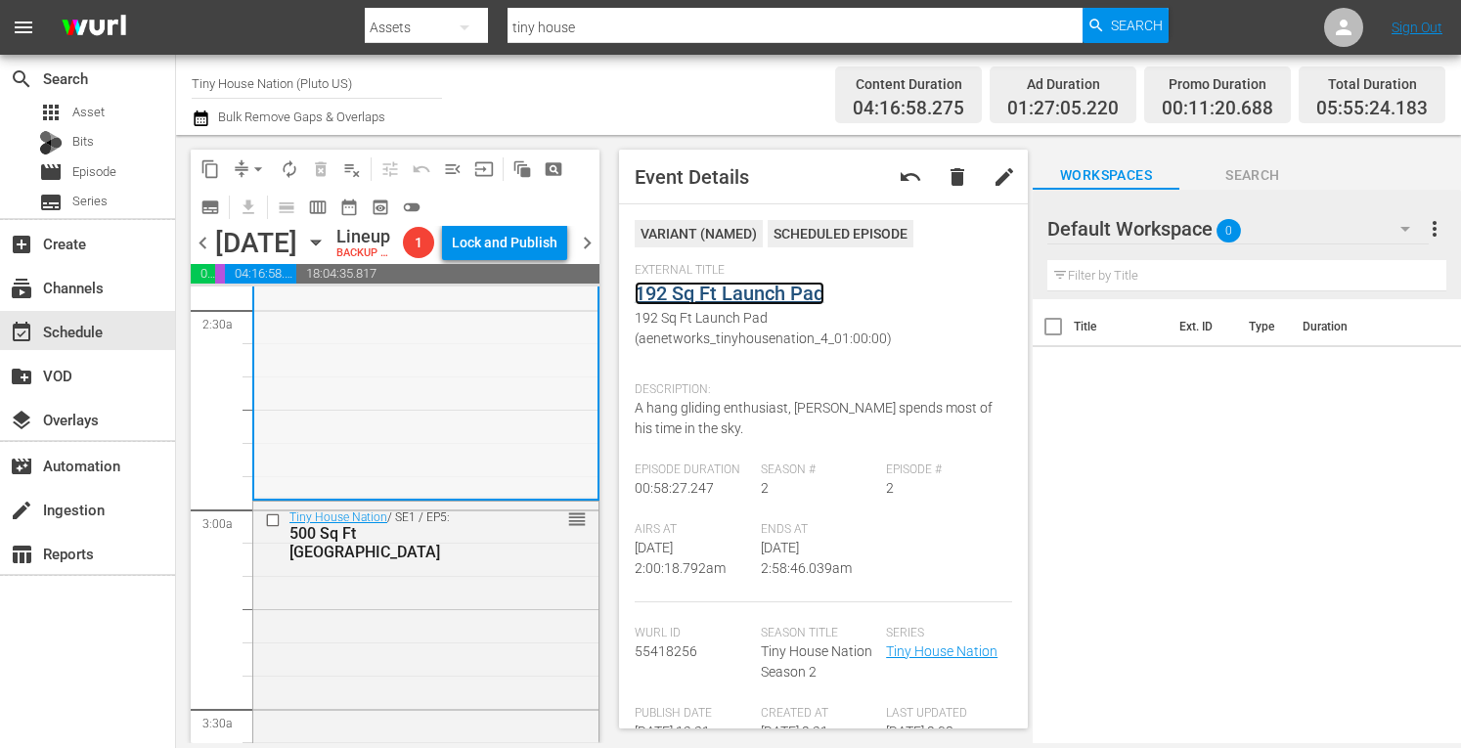
scroll to position [990, 0]
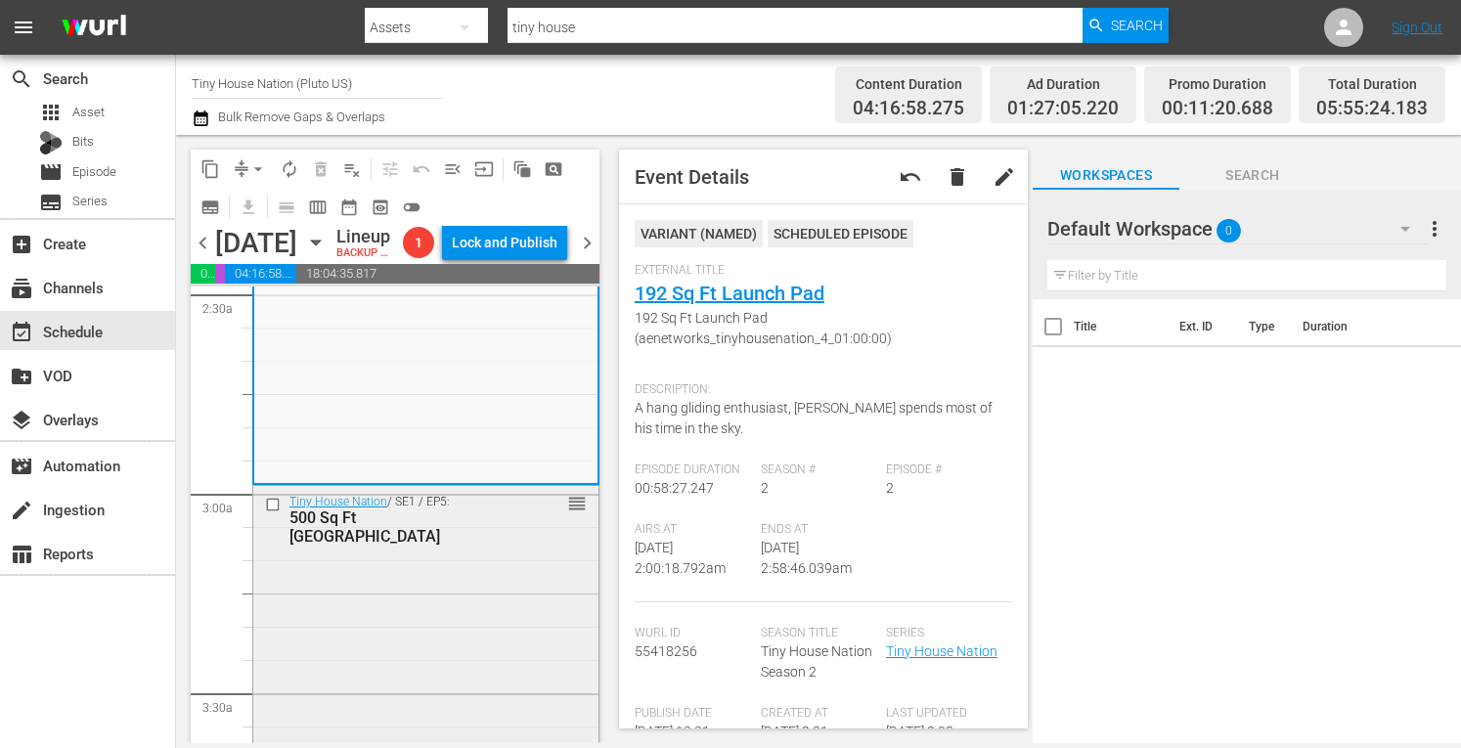
click at [430, 707] on div "Tiny House Nation / SE1 / EP5: 500 Sq Ft Rocky Mountain Mansion reorder" at bounding box center [425, 685] width 345 height 399
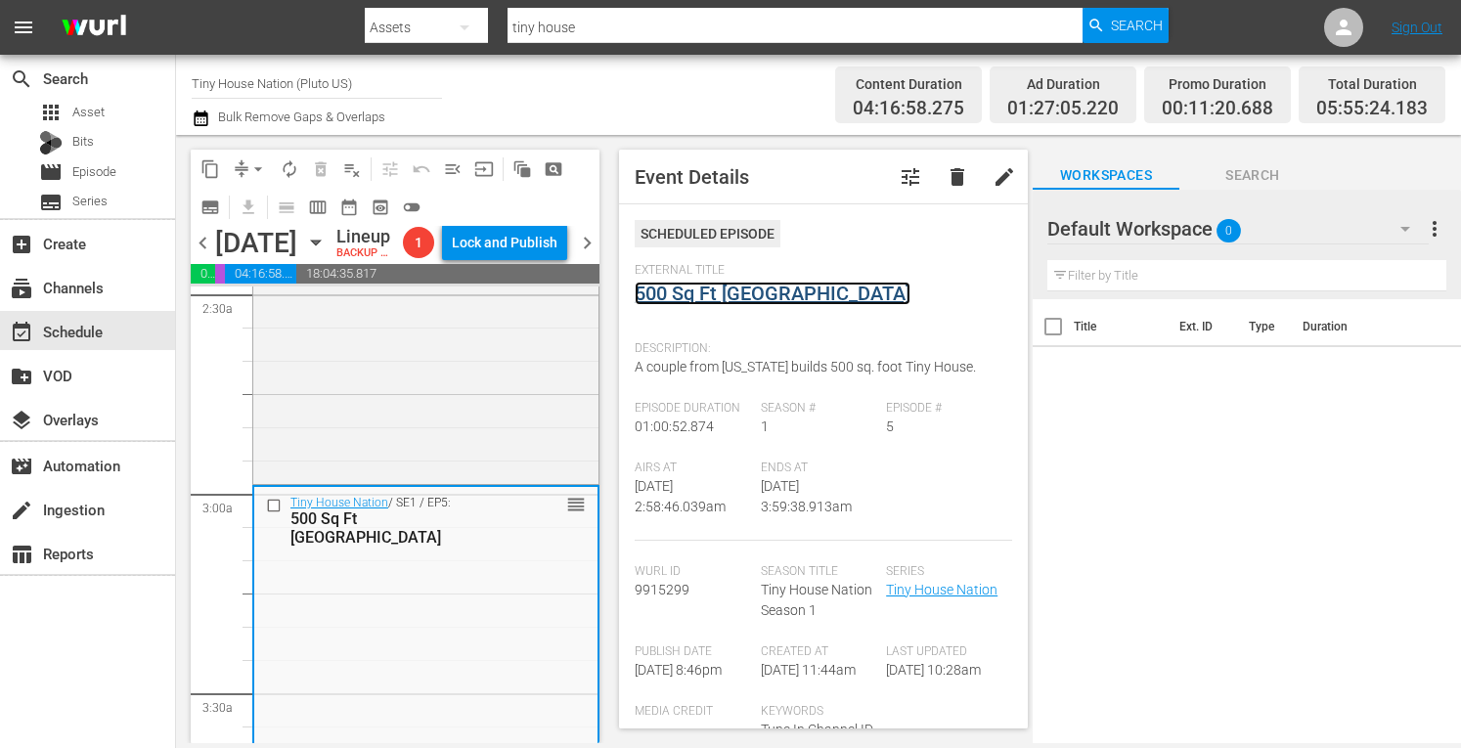
click at [775, 298] on link "500 Sq Ft Rocky Mountain Mansion" at bounding box center [773, 293] width 276 height 23
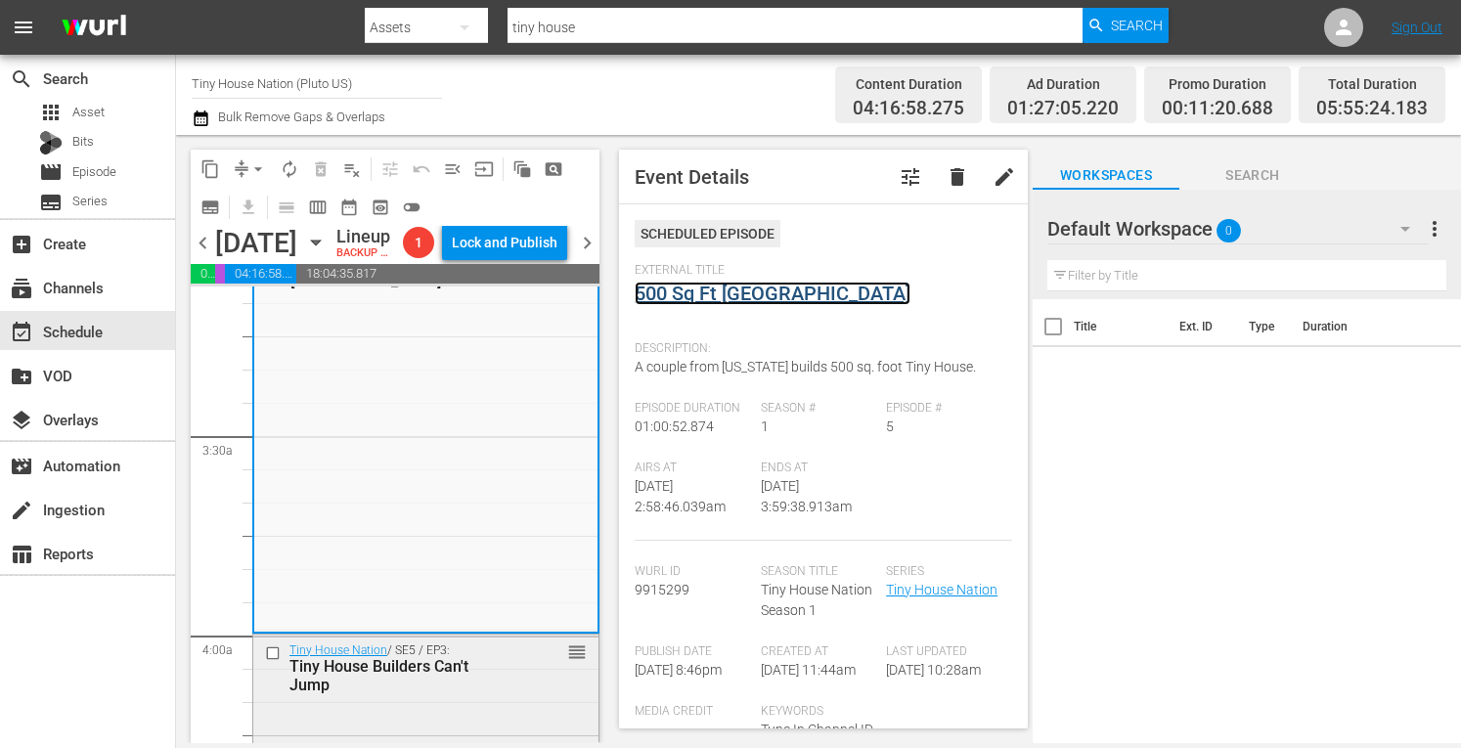
scroll to position [1265, 0]
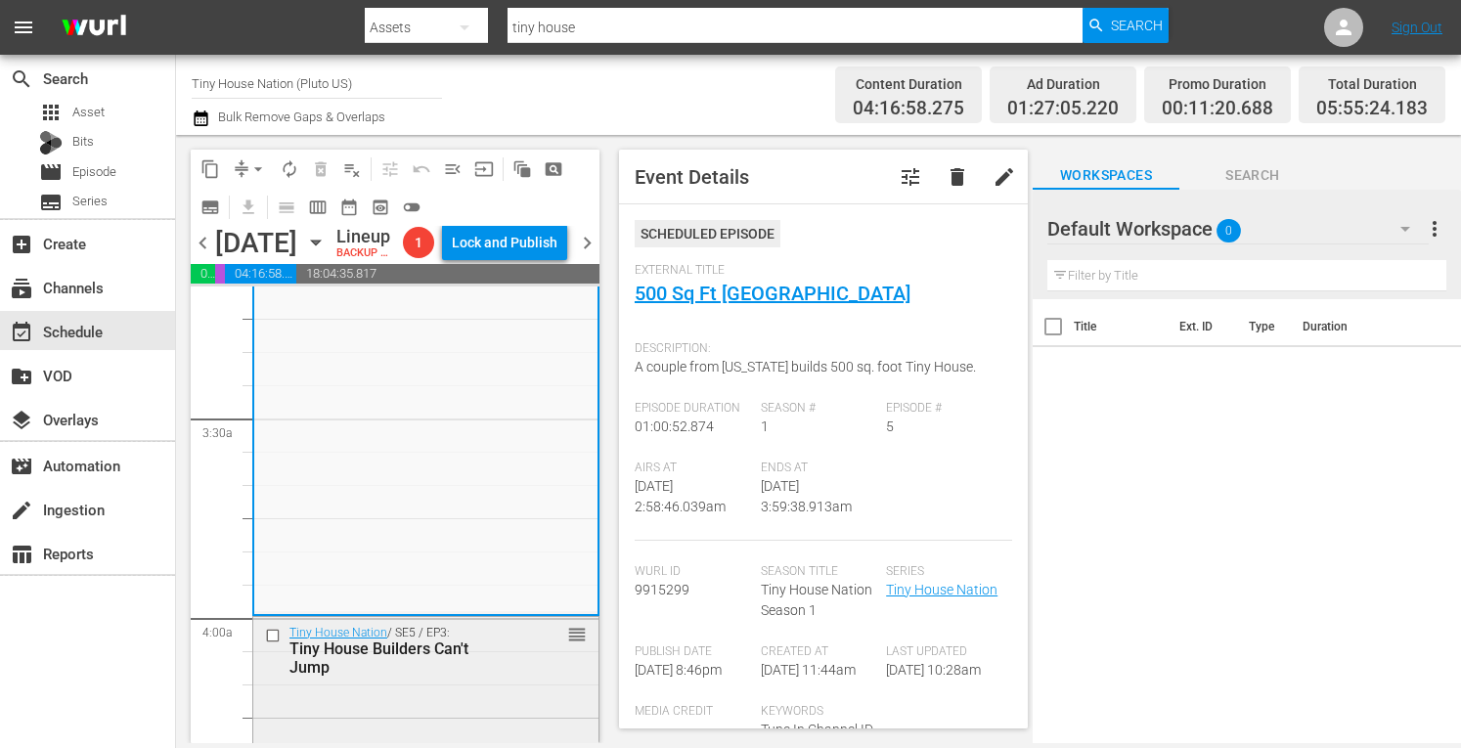
click at [478, 677] on div "Tiny House Builders Can't Jump" at bounding box center [397, 658] width 217 height 37
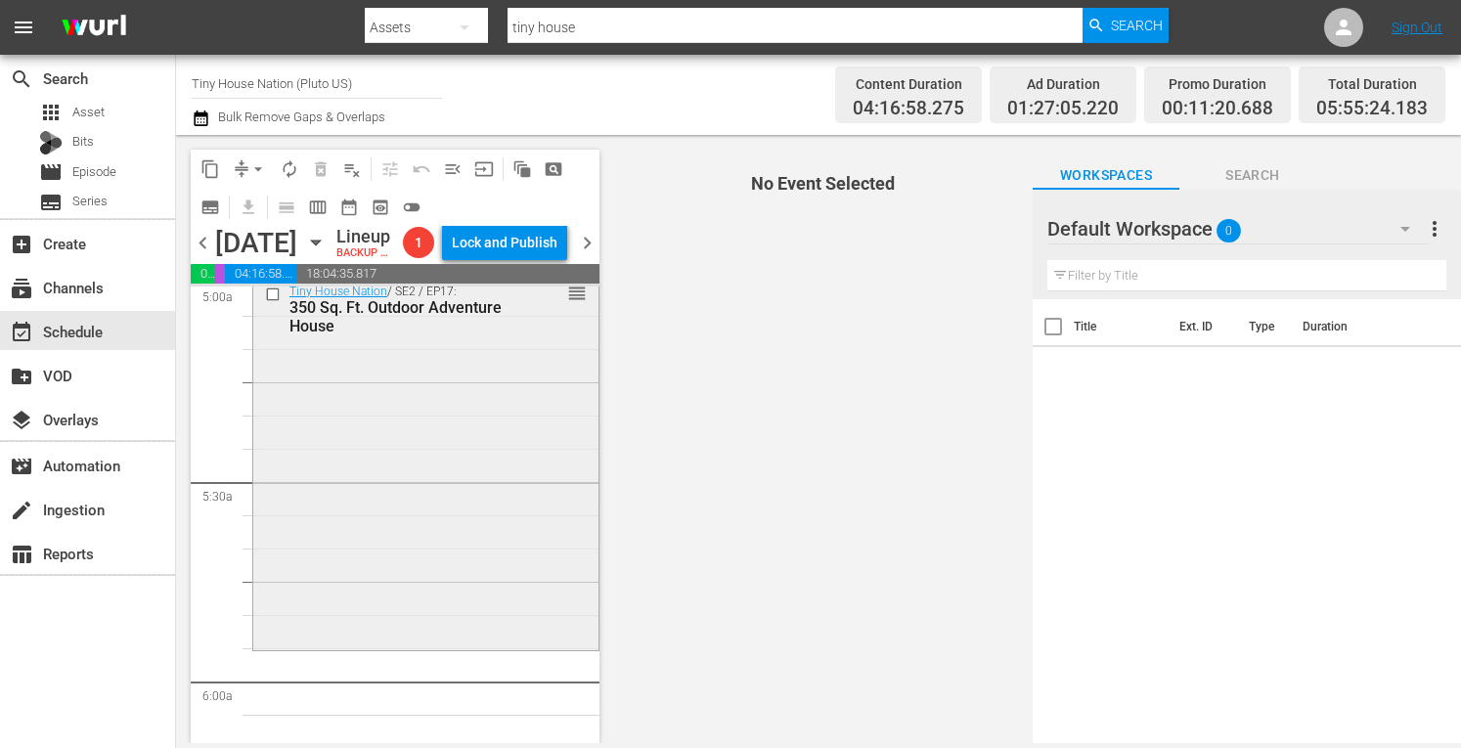
scroll to position [2000, 0]
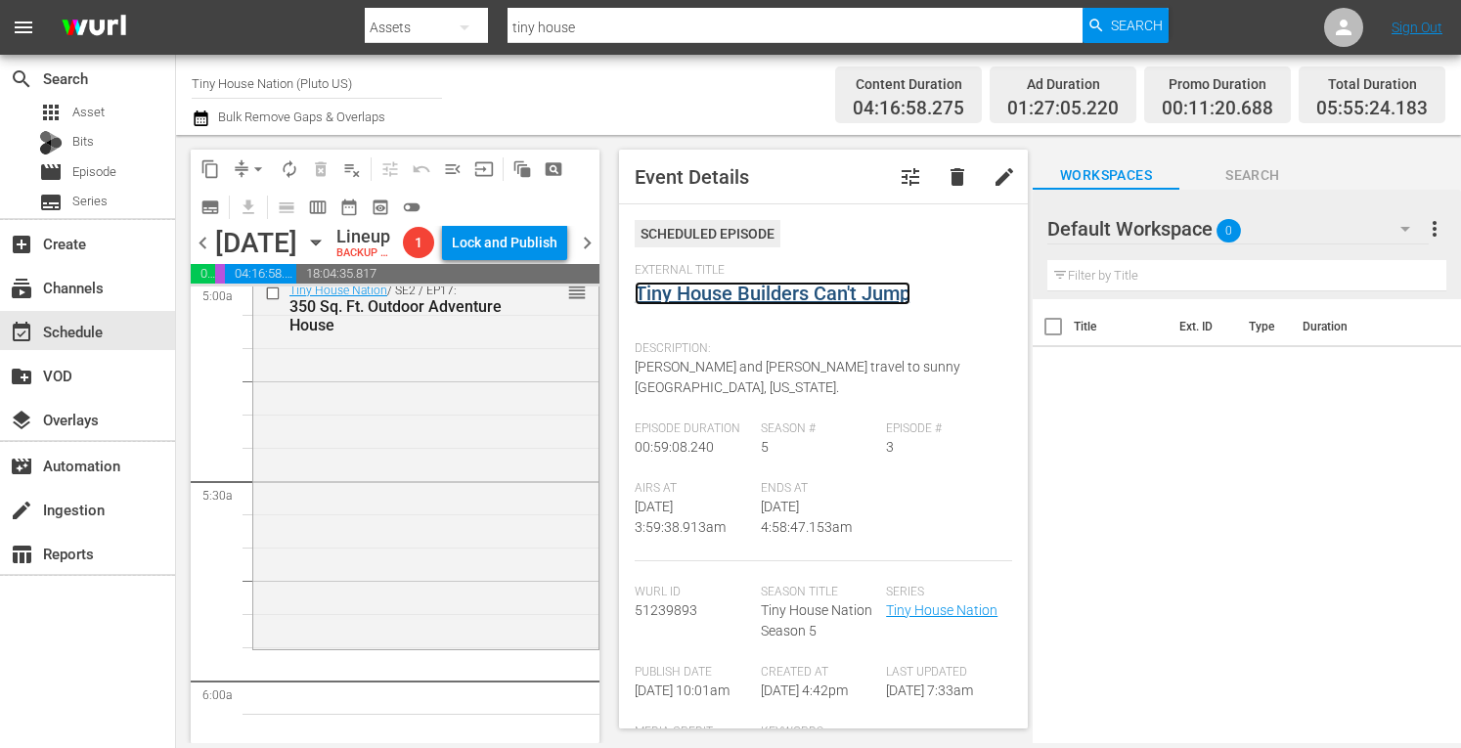
click at [704, 297] on link "Tiny House Builders Can't Jump" at bounding box center [773, 293] width 276 height 23
click at [505, 463] on div "Tiny House Nation / SE2 / EP17: 350 Sq. Ft. Outdoor Adventure House reorder" at bounding box center [425, 460] width 345 height 371
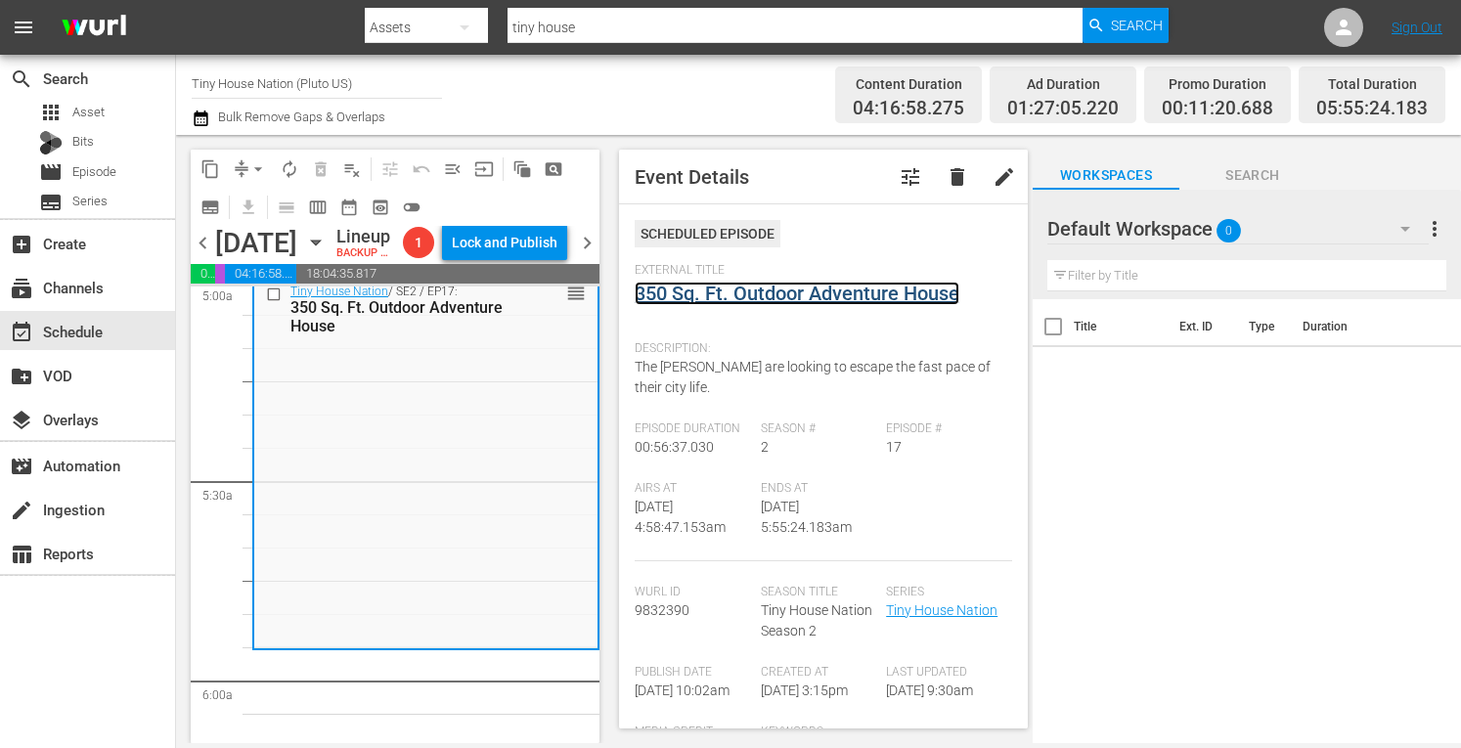
click at [781, 292] on link "350 Sq. Ft. Outdoor Adventure House" at bounding box center [797, 293] width 325 height 23
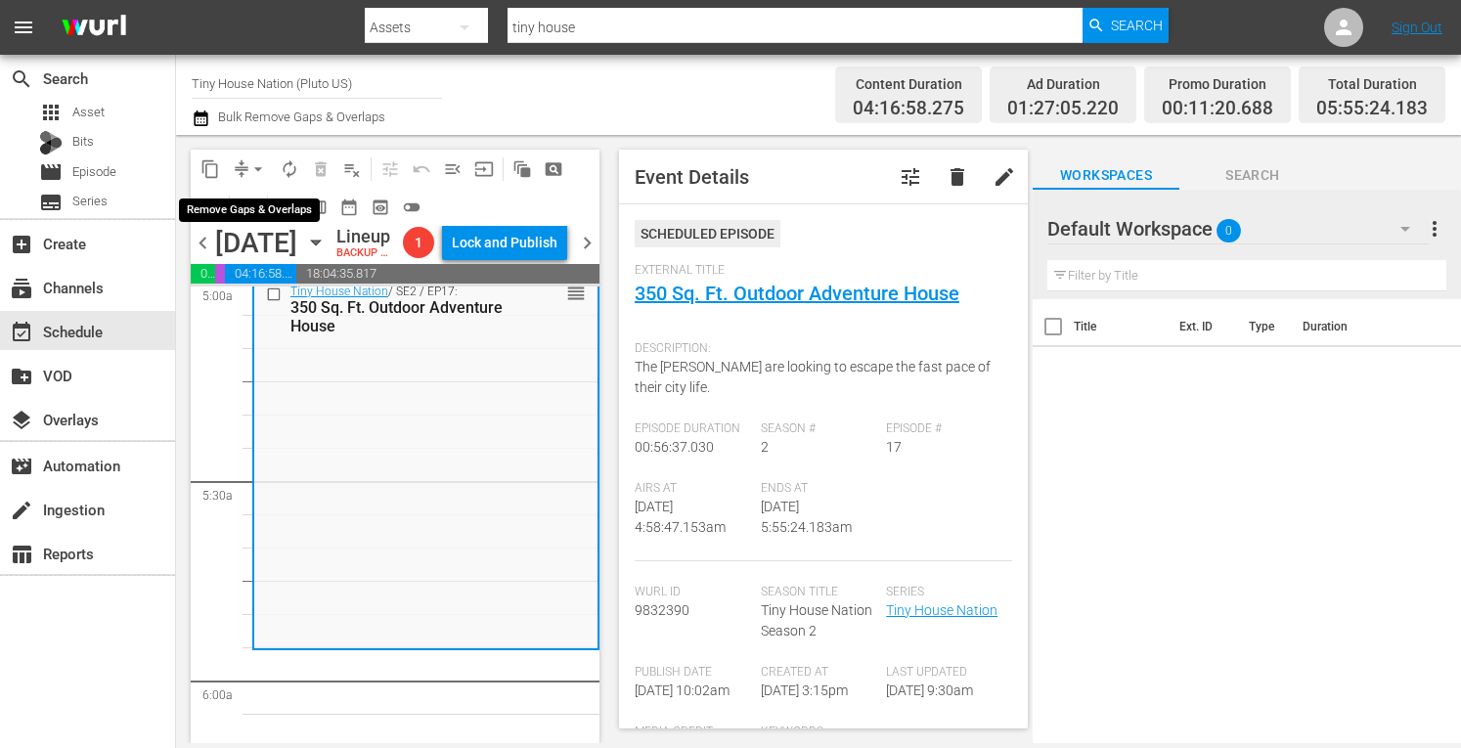
click at [255, 155] on button "arrow_drop_down" at bounding box center [258, 169] width 31 height 31
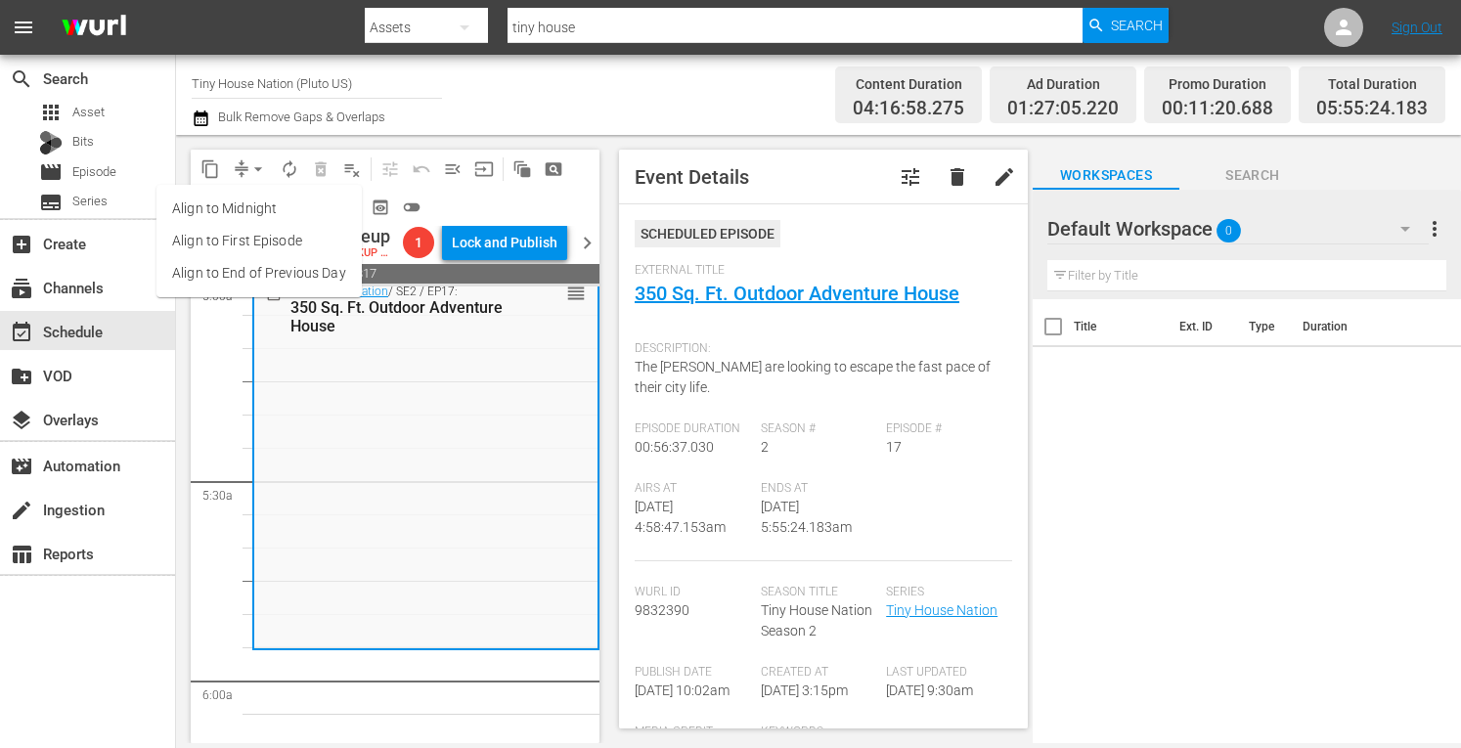
click at [231, 209] on li "Align to Midnight" at bounding box center [258, 209] width 205 height 32
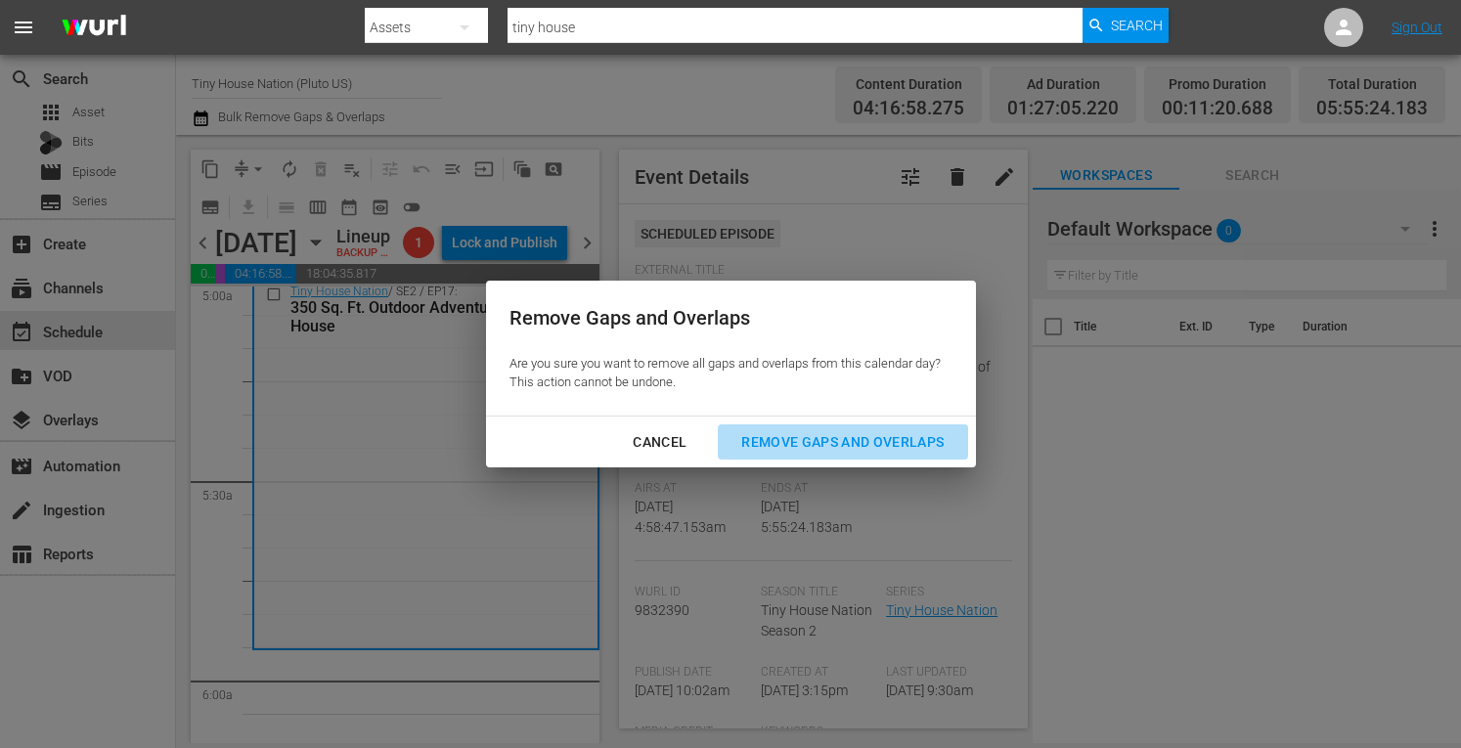
click at [797, 444] on div "Remove Gaps and Overlaps" at bounding box center [843, 442] width 234 height 24
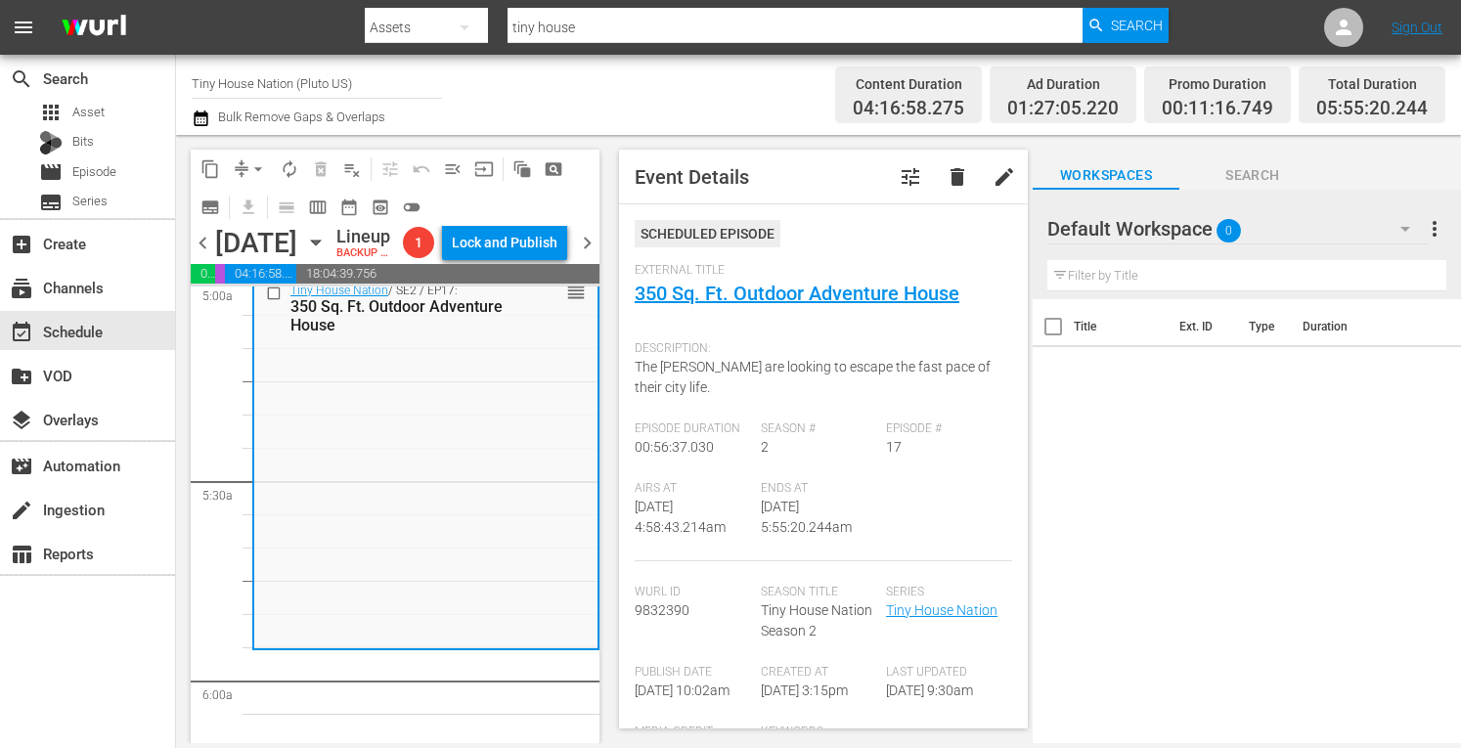
click at [250, 175] on span "arrow_drop_down" at bounding box center [258, 169] width 20 height 20
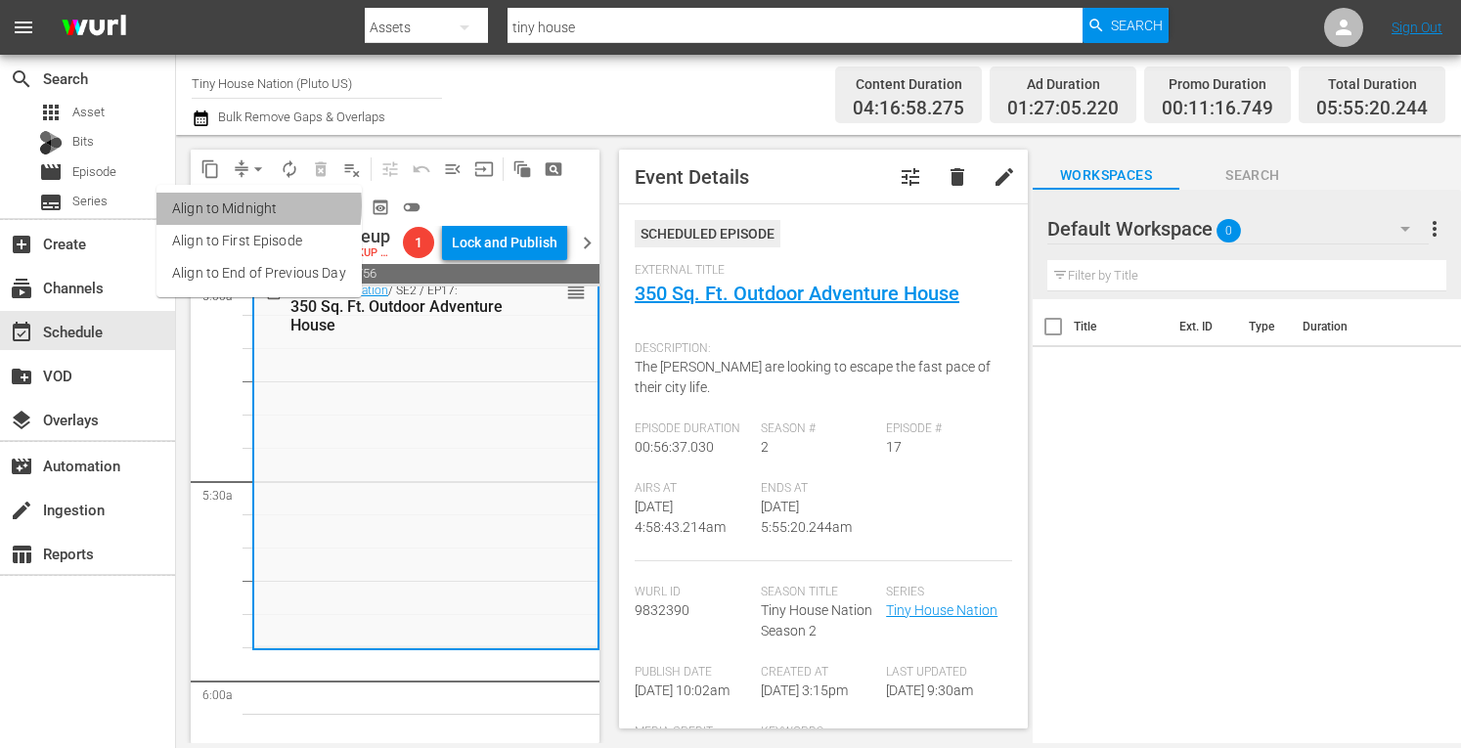
click at [225, 205] on li "Align to Midnight" at bounding box center [258, 209] width 205 height 32
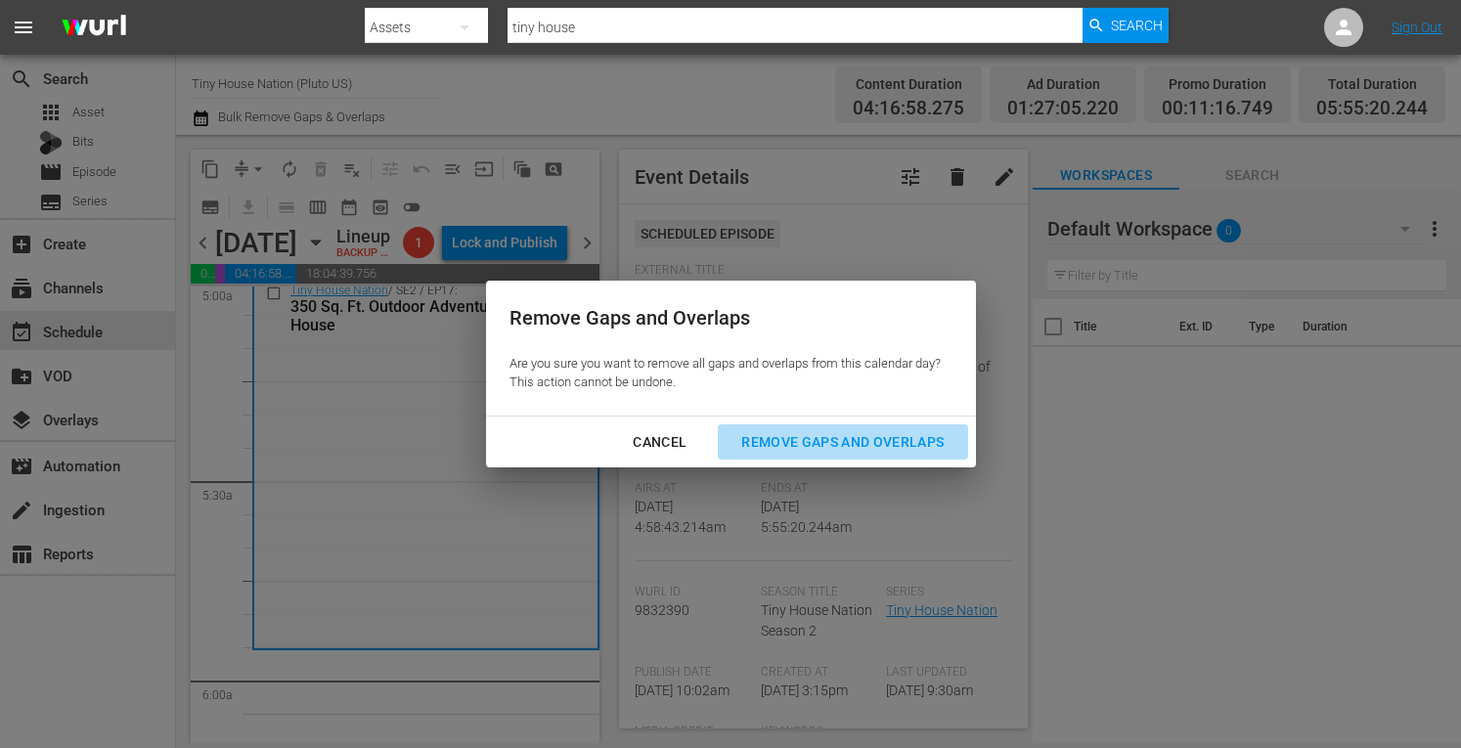
click at [791, 441] on div "Remove Gaps and Overlaps" at bounding box center [843, 442] width 234 height 24
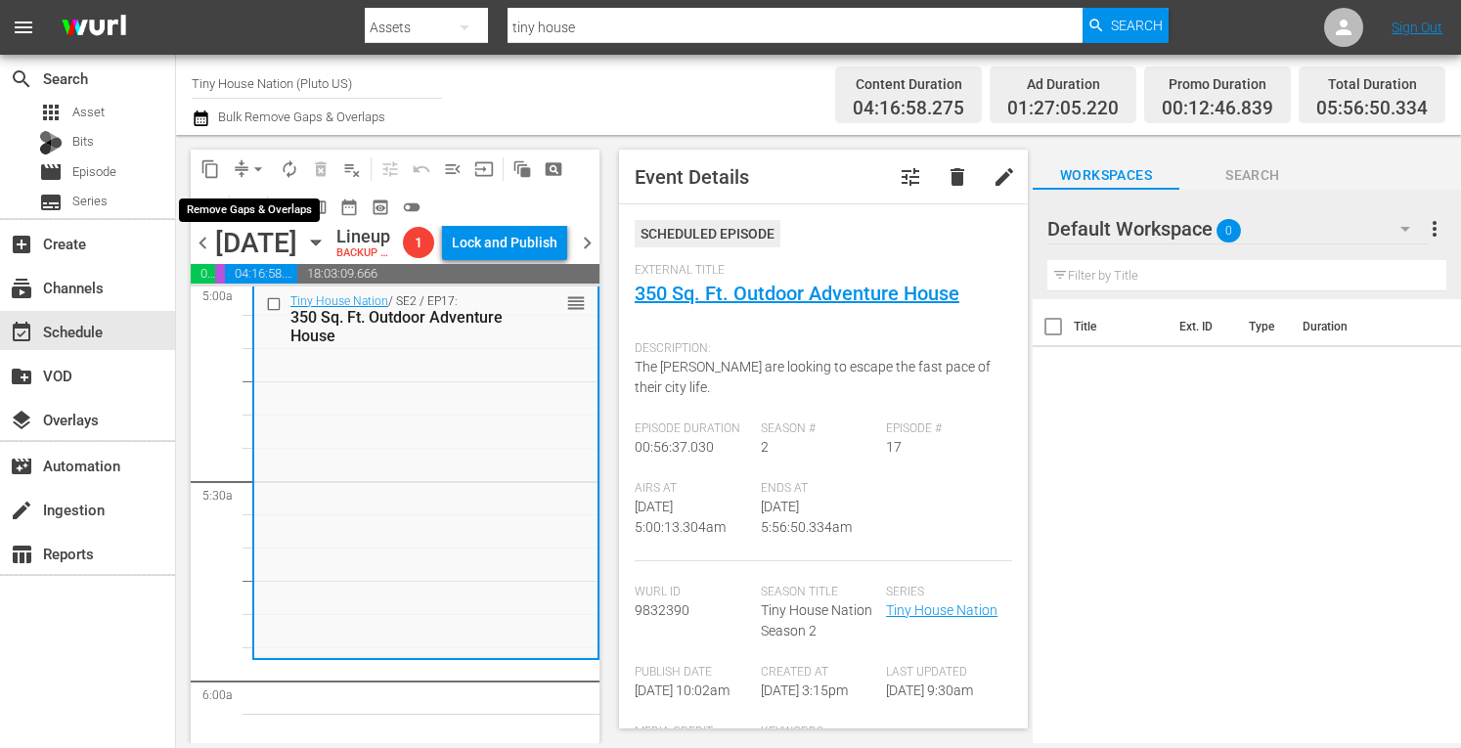
click at [255, 165] on span "arrow_drop_down" at bounding box center [258, 169] width 20 height 20
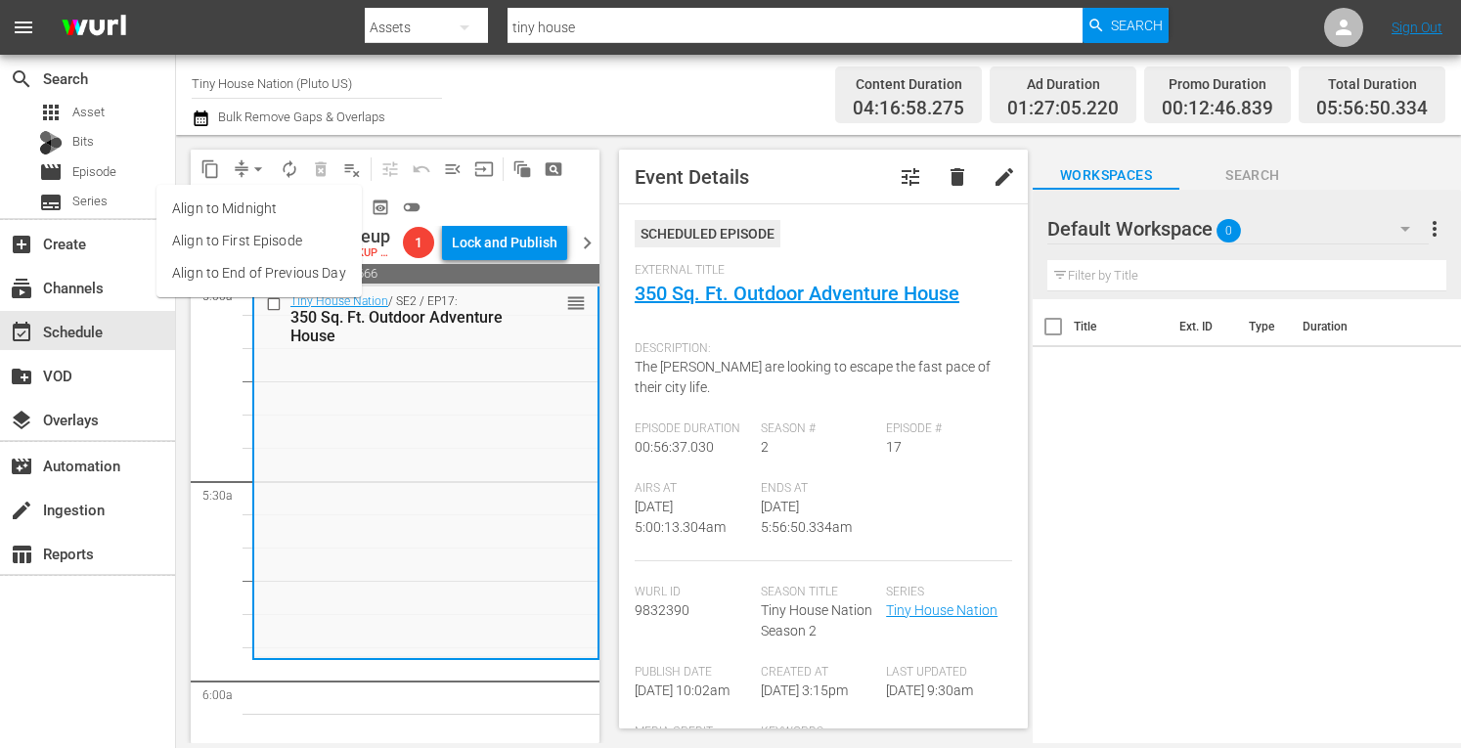
click at [235, 199] on li "Align to Midnight" at bounding box center [258, 209] width 205 height 32
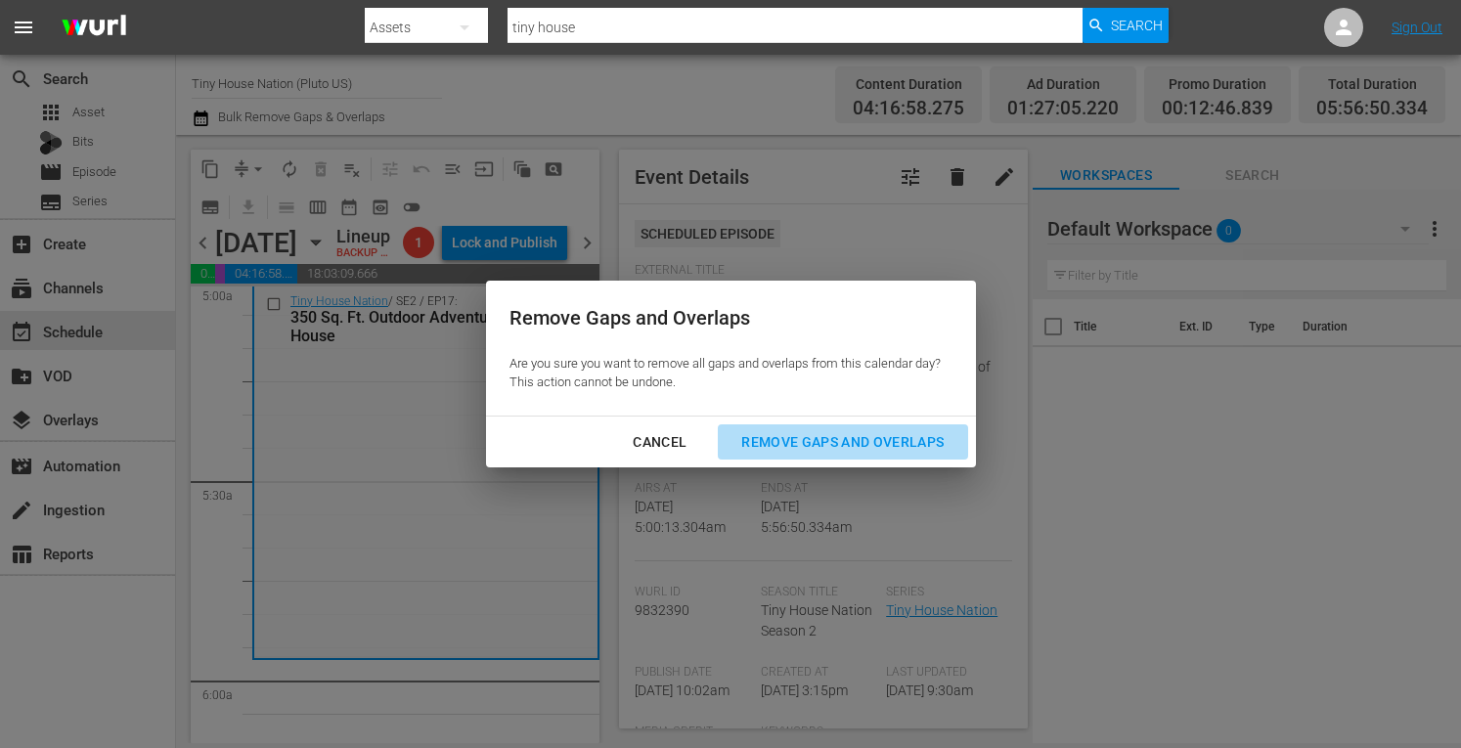
click at [780, 441] on div "Remove Gaps and Overlaps" at bounding box center [843, 442] width 234 height 24
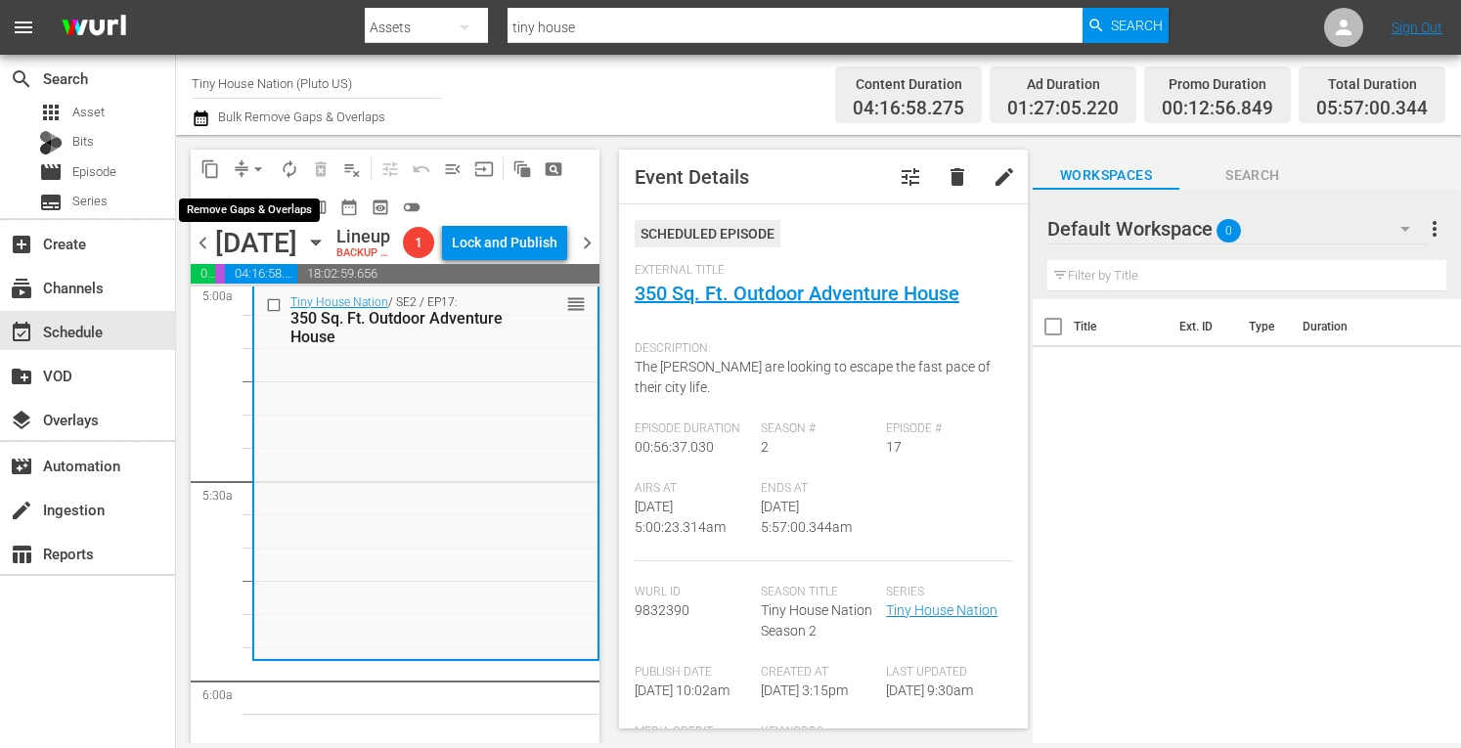
click at [259, 169] on span "arrow_drop_down" at bounding box center [258, 169] width 20 height 20
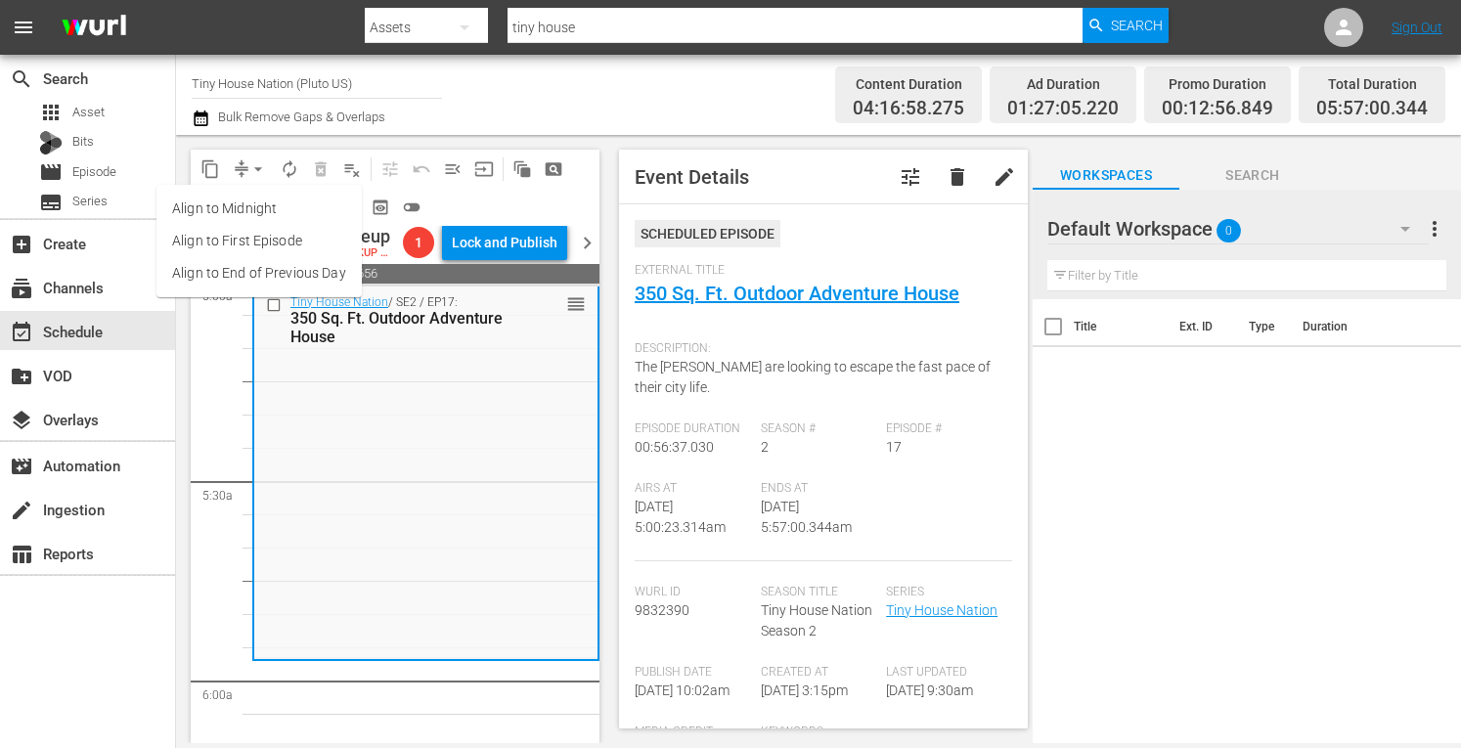
click at [219, 208] on li "Align to Midnight" at bounding box center [258, 209] width 205 height 32
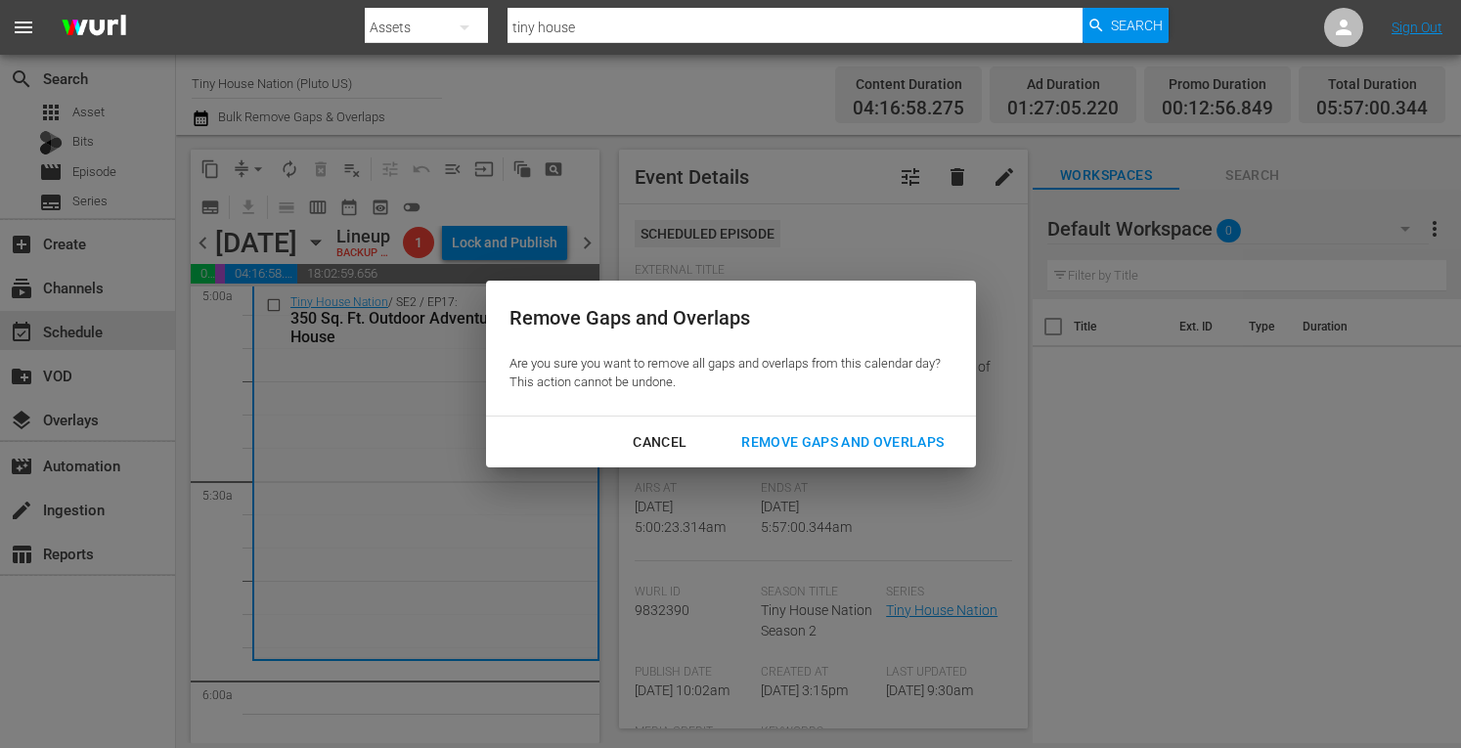
click at [788, 460] on div "Cancel Remove Gaps and Overlaps" at bounding box center [731, 443] width 490 height 52
click at [803, 442] on div "Remove Gaps and Overlaps" at bounding box center [843, 442] width 234 height 24
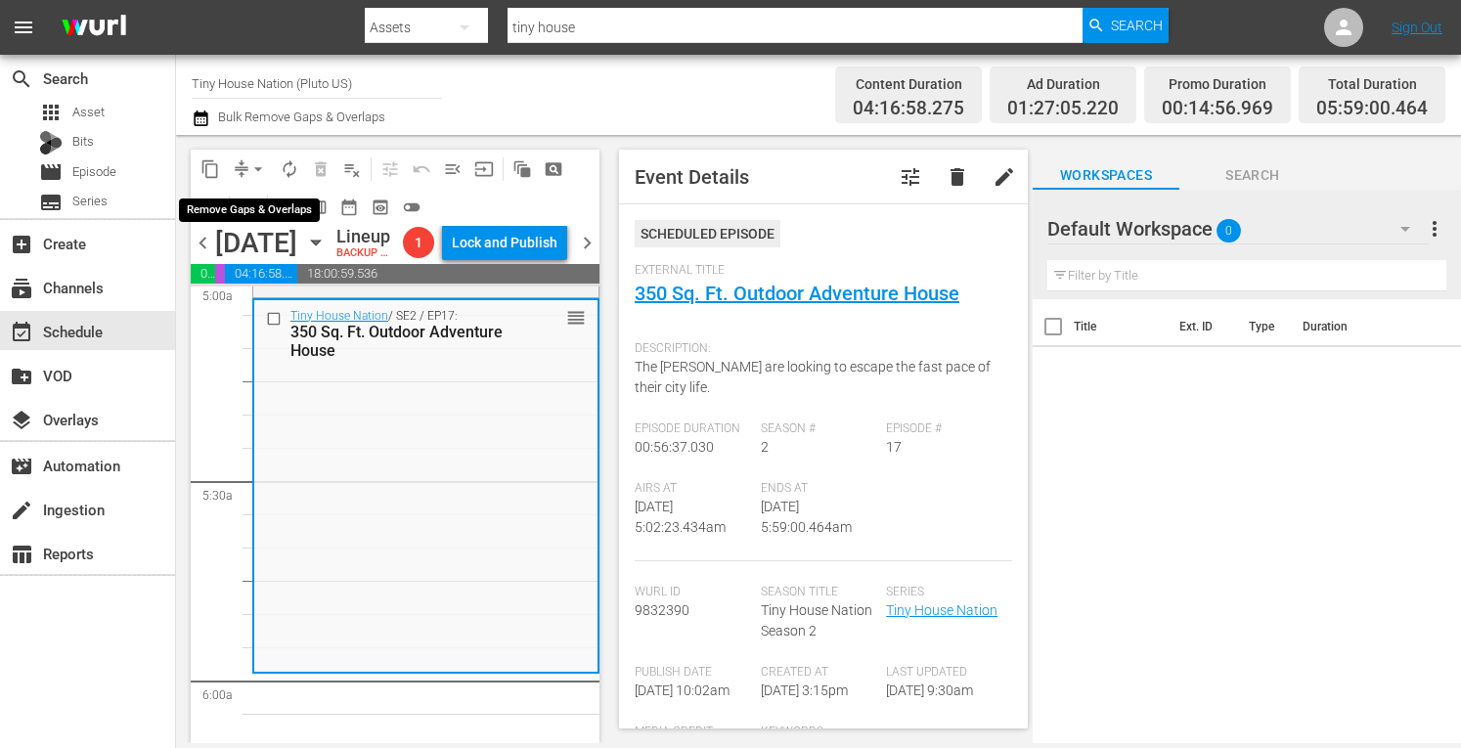
click at [255, 163] on span "arrow_drop_down" at bounding box center [258, 169] width 20 height 20
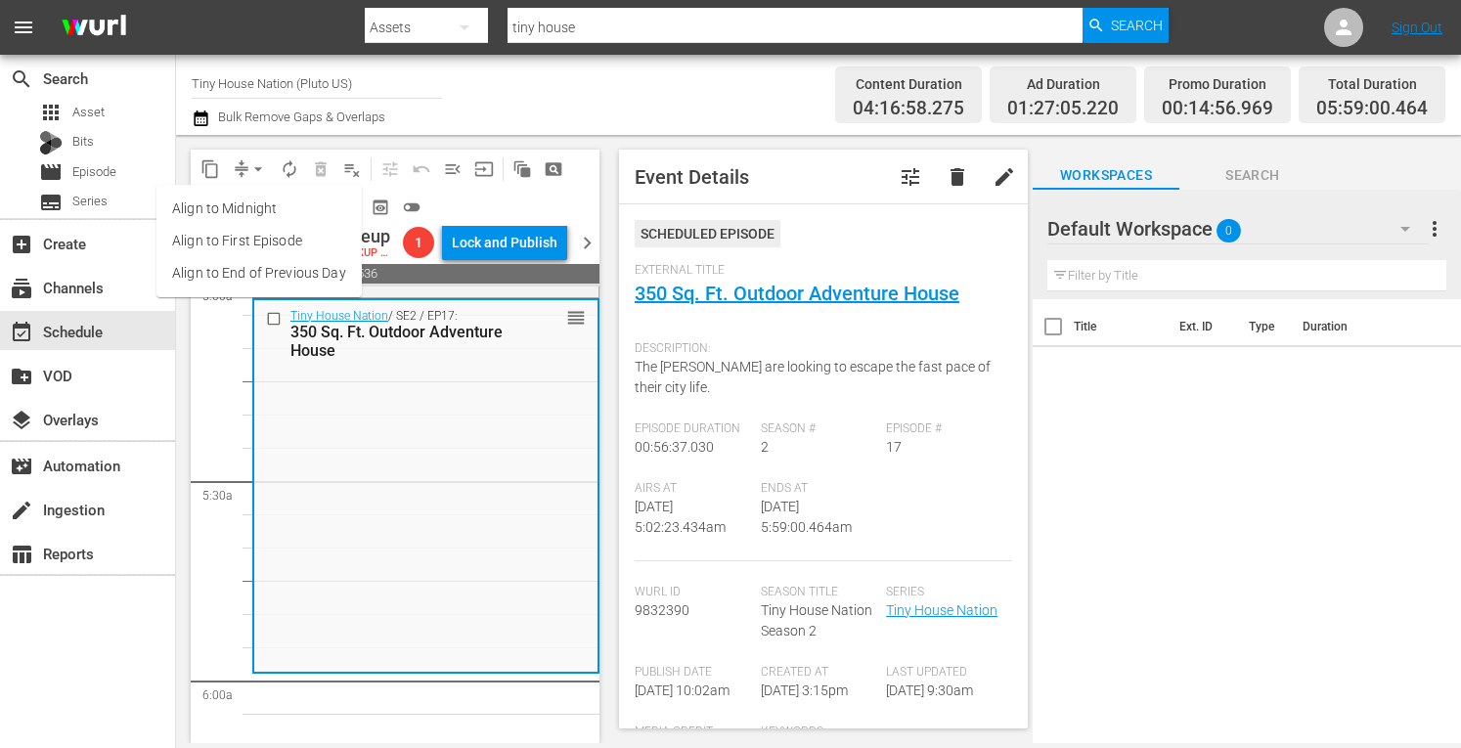
click at [233, 206] on li "Align to Midnight" at bounding box center [258, 209] width 205 height 32
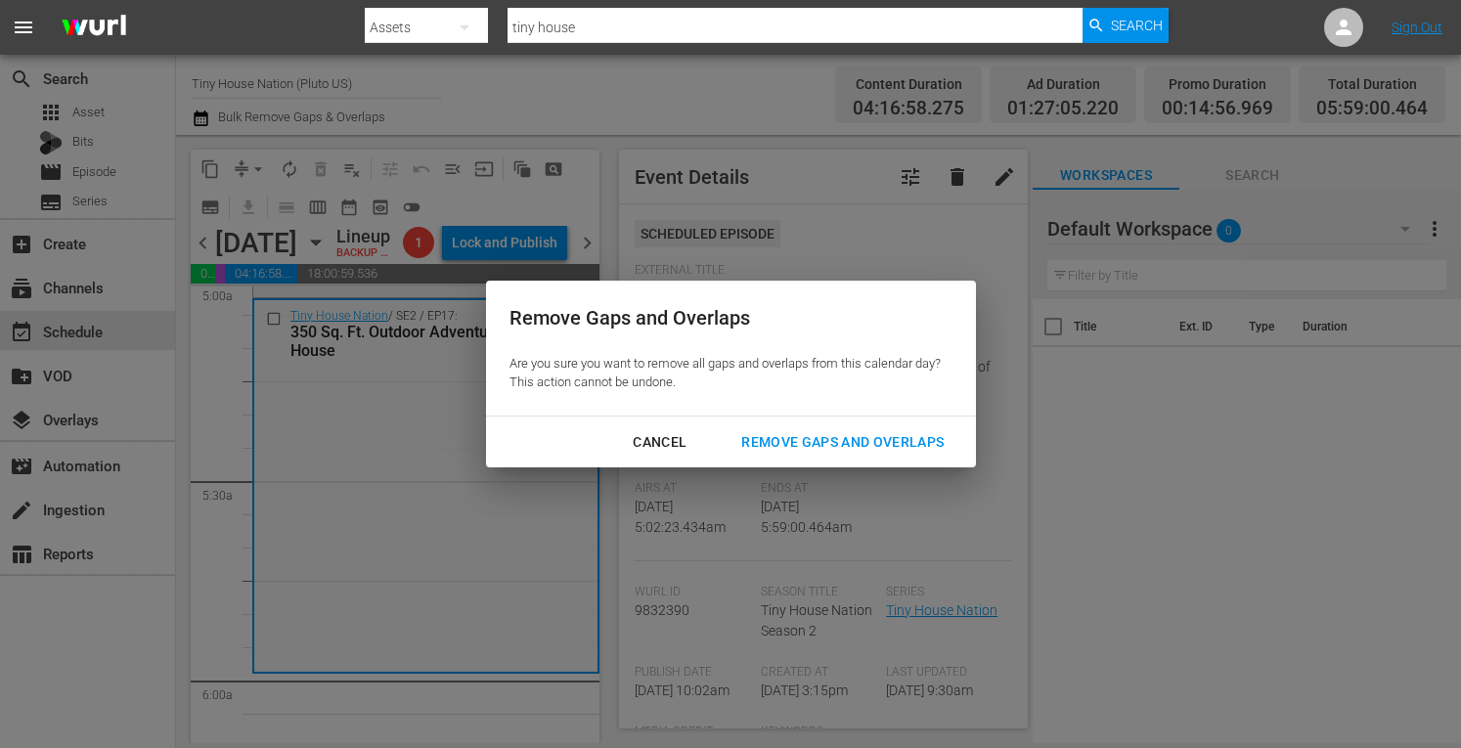
click at [827, 431] on div "Remove Gaps and Overlaps" at bounding box center [843, 442] width 234 height 24
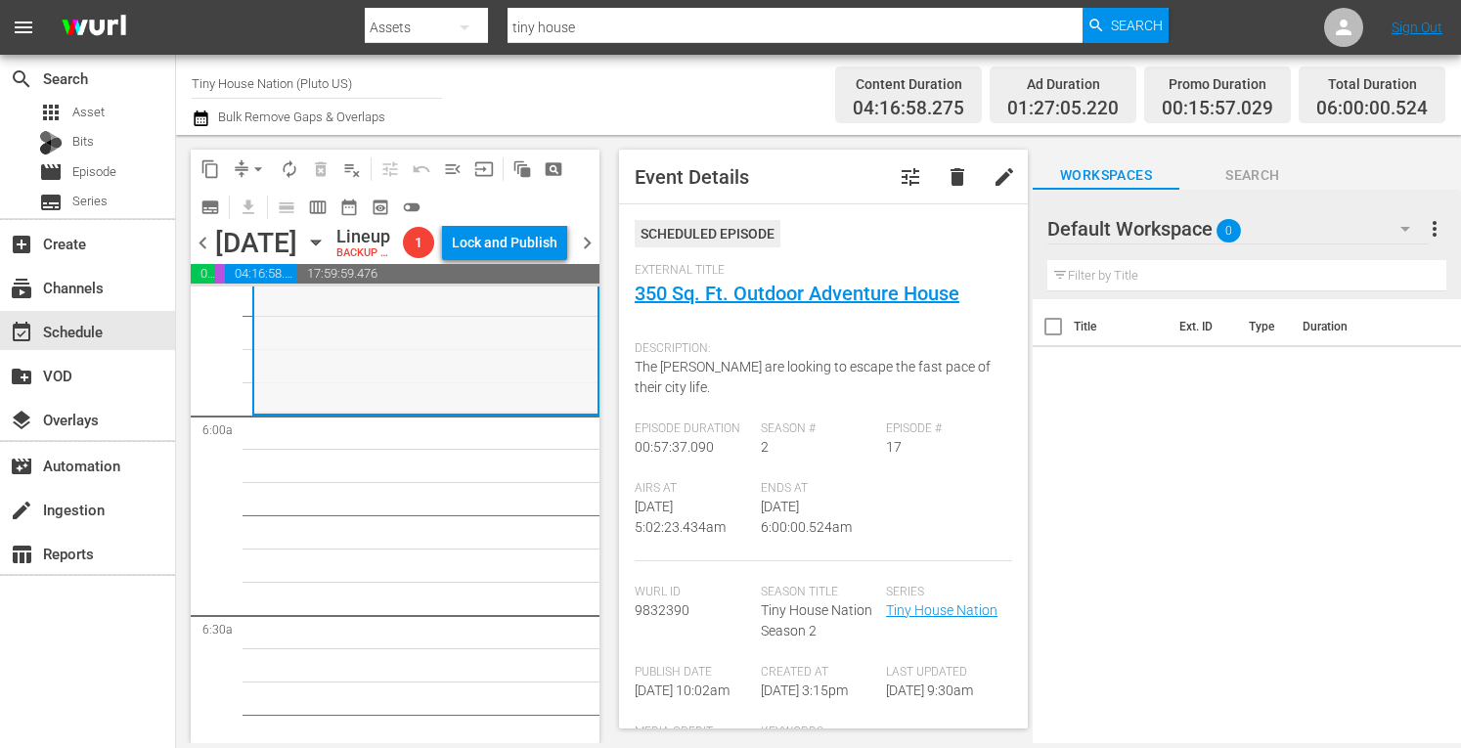
scroll to position [2266, 0]
click at [375, 412] on div "Tiny House Nation / SE2 / EP17: 350 Sq. Ft. Outdoor Adventure House reorder" at bounding box center [425, 222] width 343 height 377
click at [289, 164] on span "autorenew_outlined" at bounding box center [290, 169] width 20 height 20
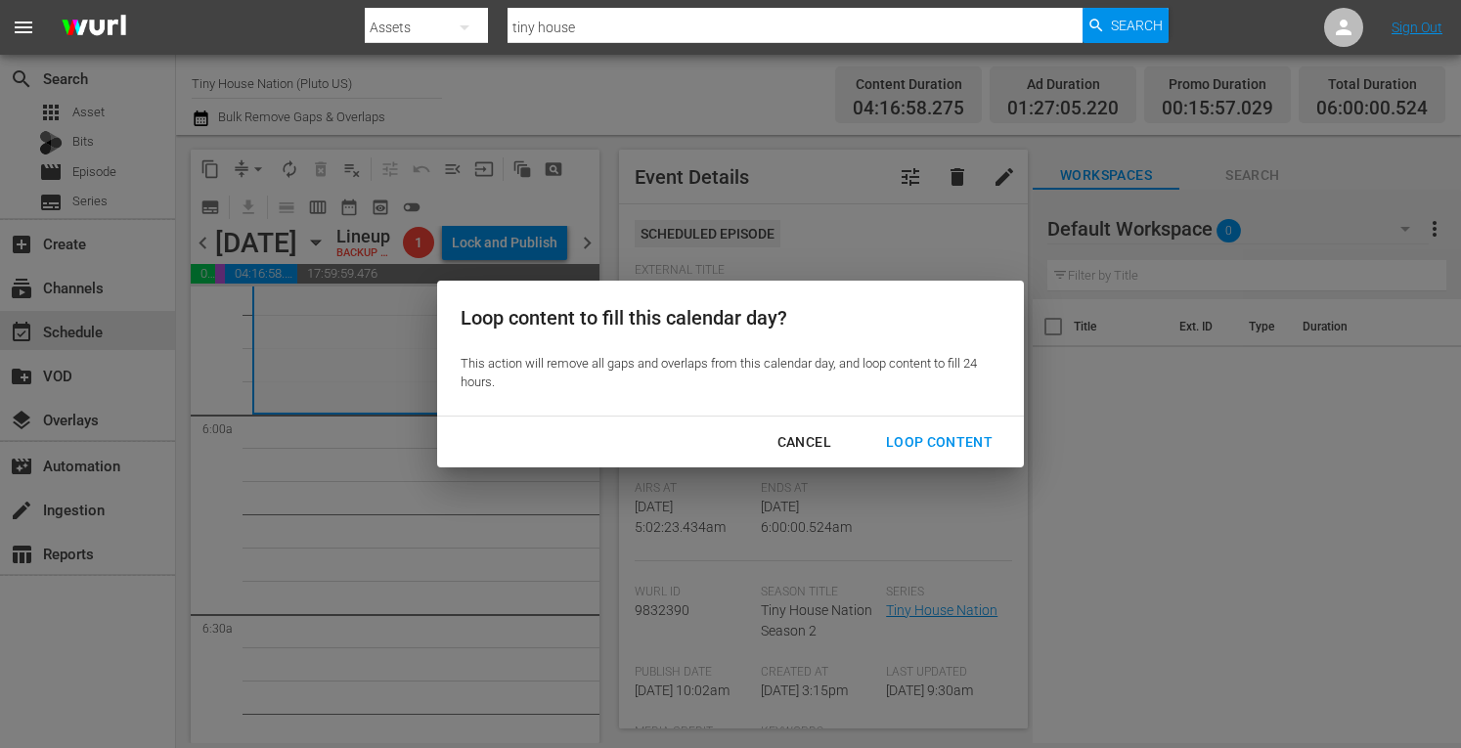
click at [948, 445] on div "Loop Content" at bounding box center [939, 442] width 138 height 24
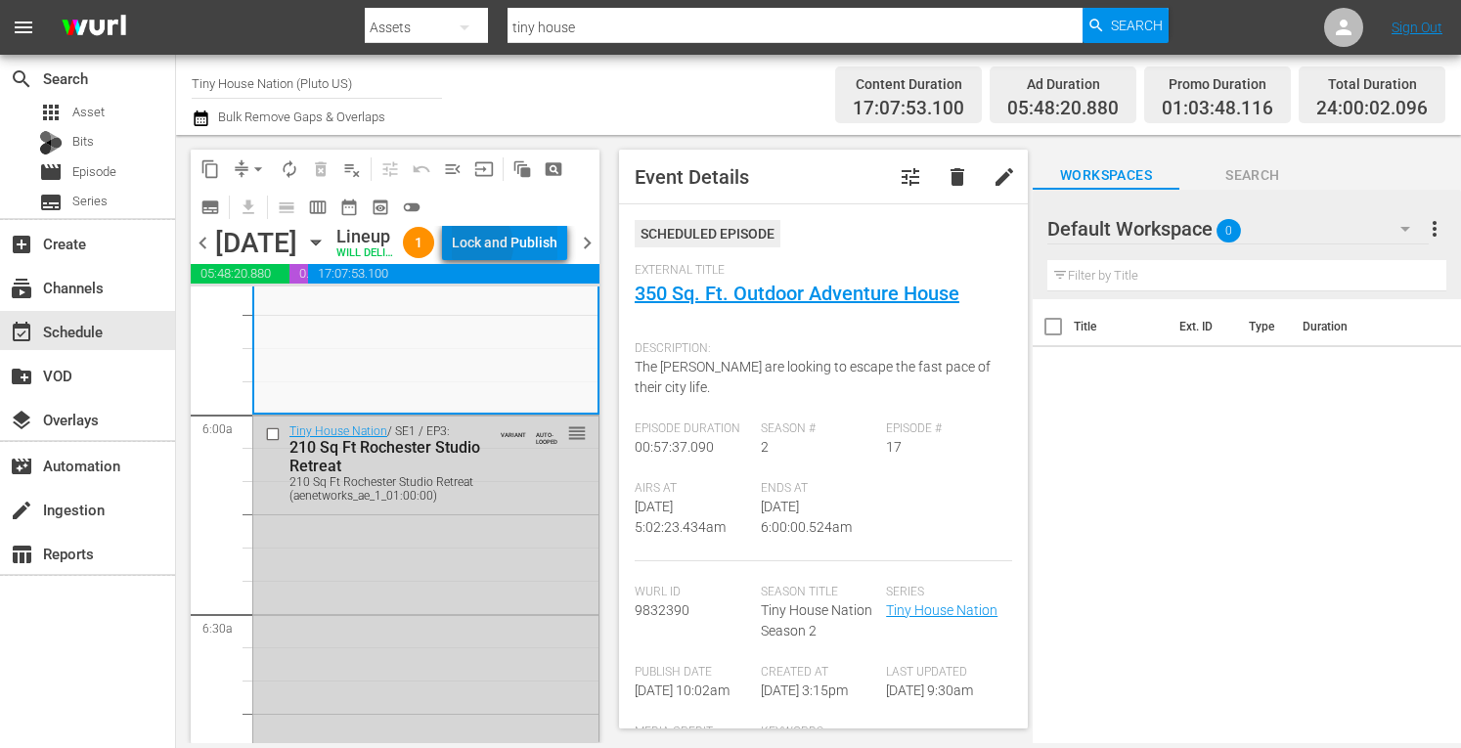
click at [518, 260] on div "Lock and Publish" at bounding box center [505, 242] width 106 height 35
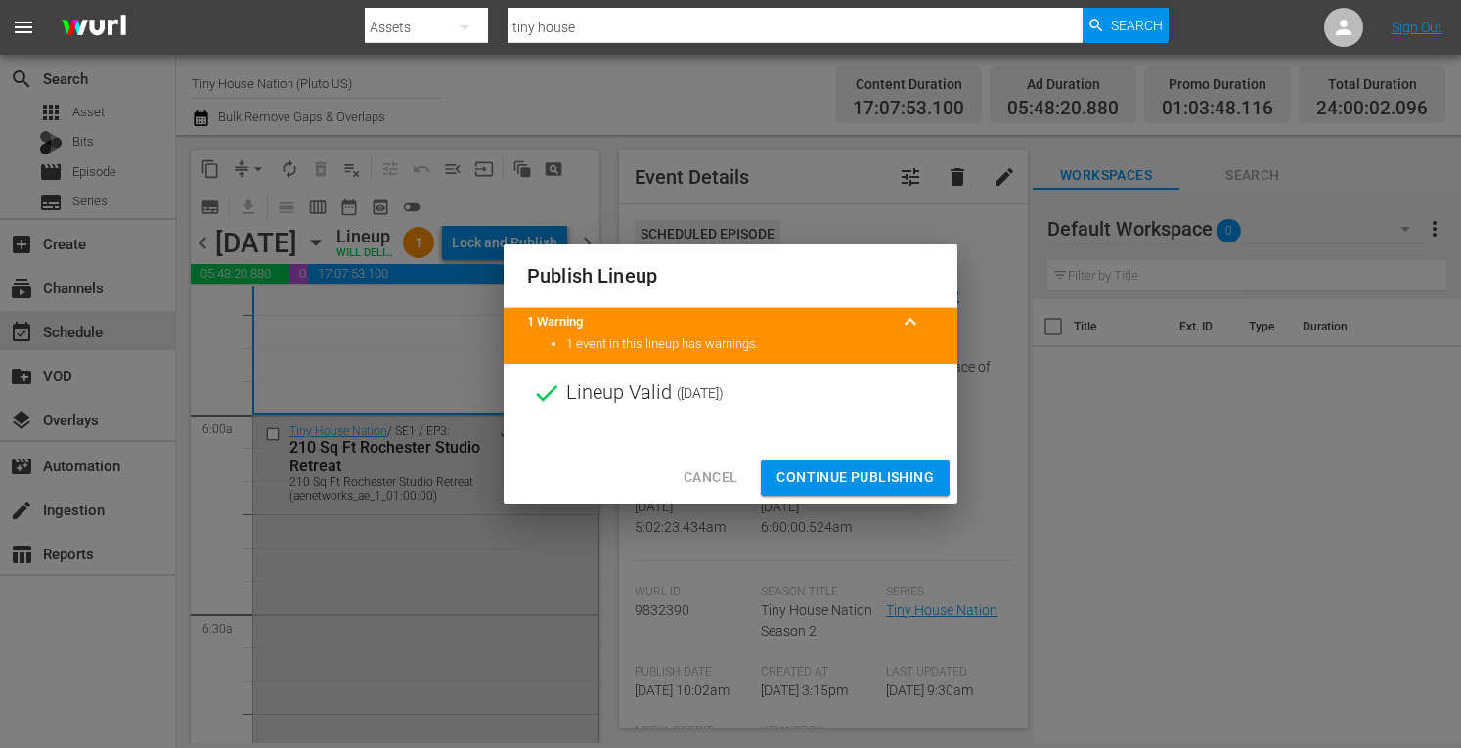
click at [874, 474] on span "Continue Publishing" at bounding box center [855, 478] width 157 height 24
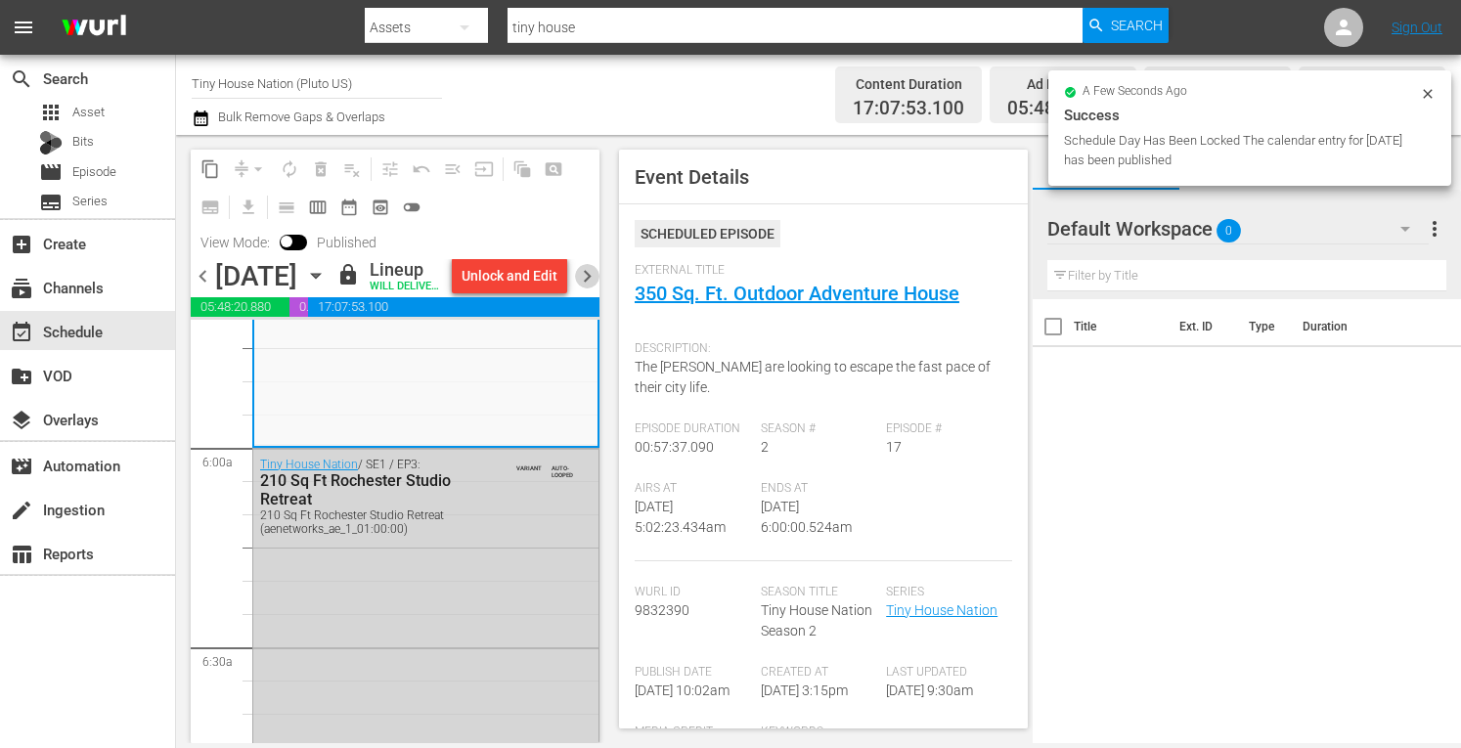
click at [589, 288] on span "chevron_right" at bounding box center [587, 276] width 24 height 24
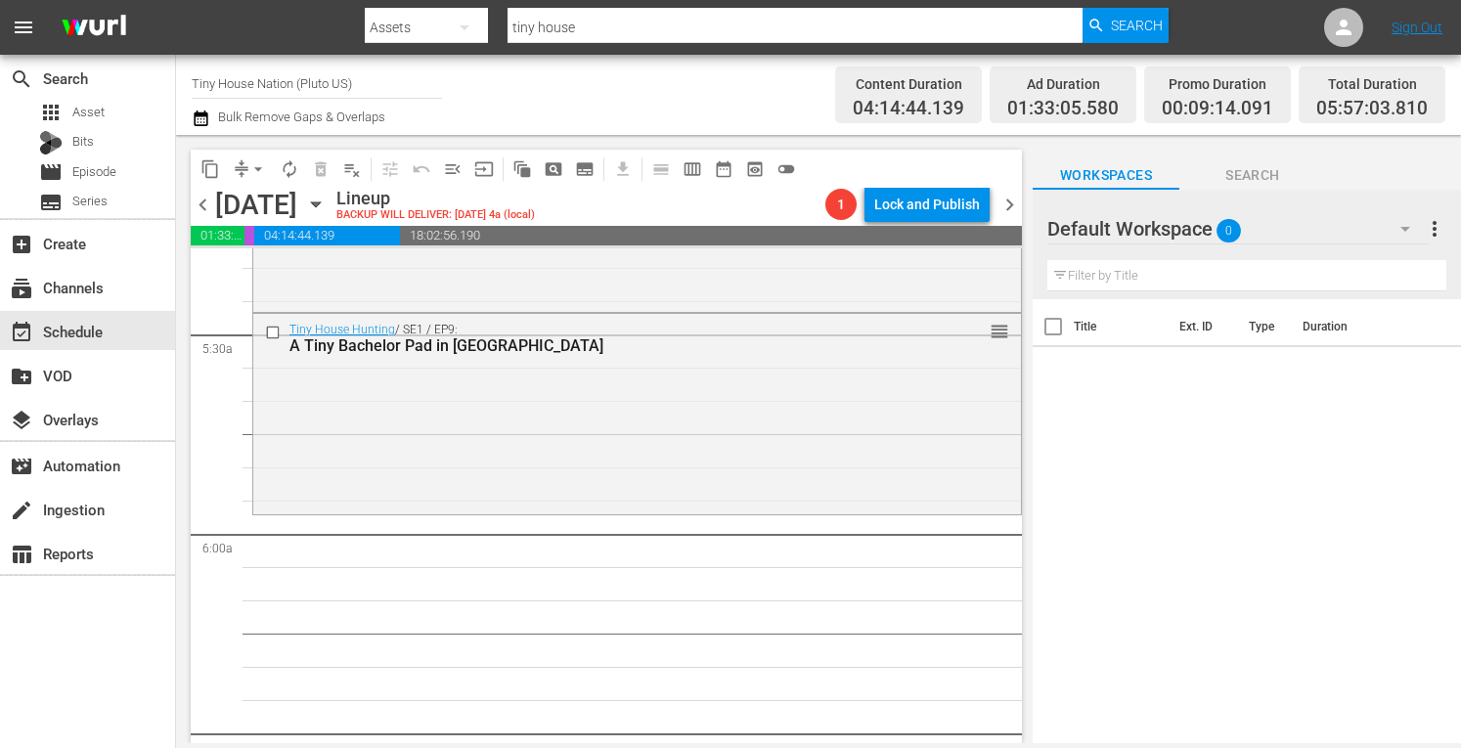
scroll to position [2108, 0]
click at [336, 398] on div "Tiny House Hunting / SE1 / EP9: A Tiny Bachelor Pad in Phoenix reorder" at bounding box center [637, 413] width 768 height 196
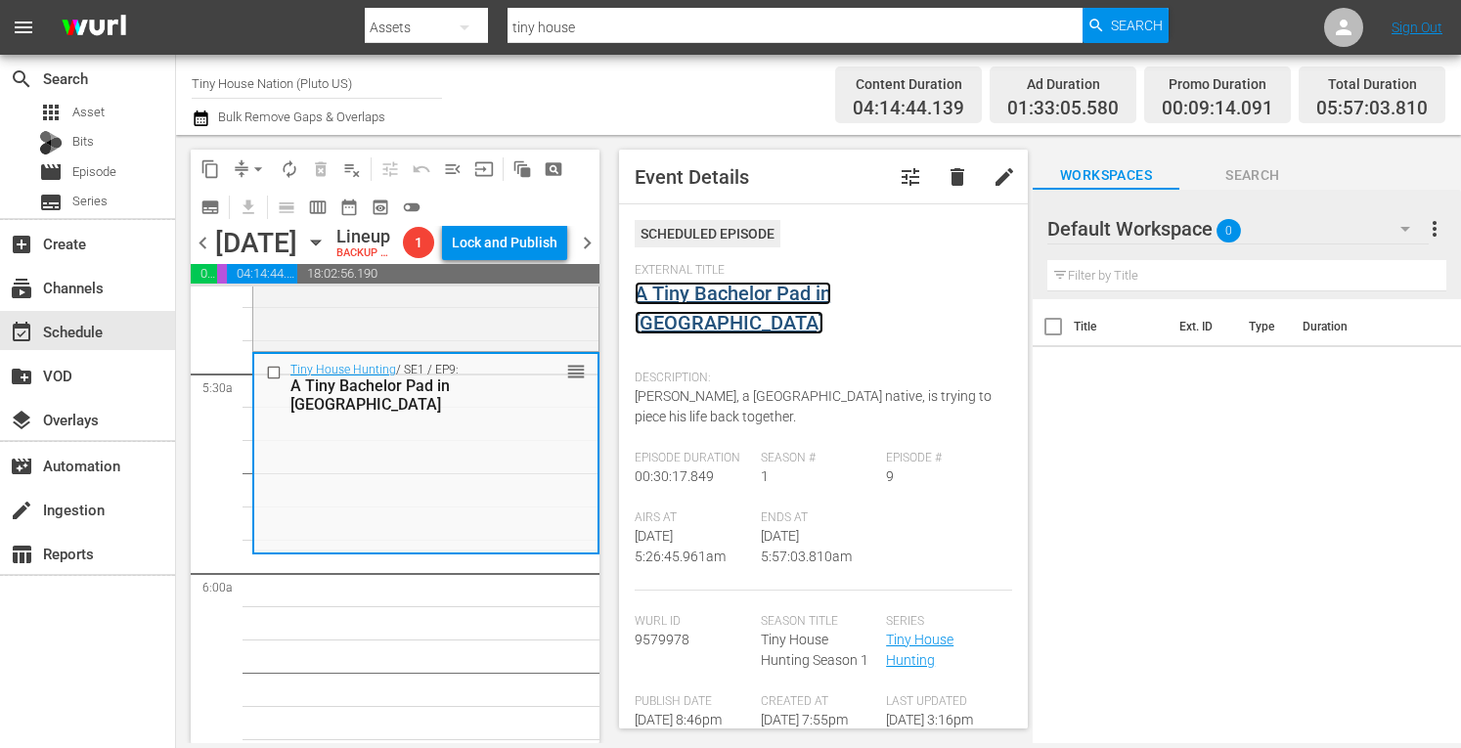
click at [745, 300] on link "A Tiny Bachelor Pad in Phoenix" at bounding box center [733, 308] width 197 height 53
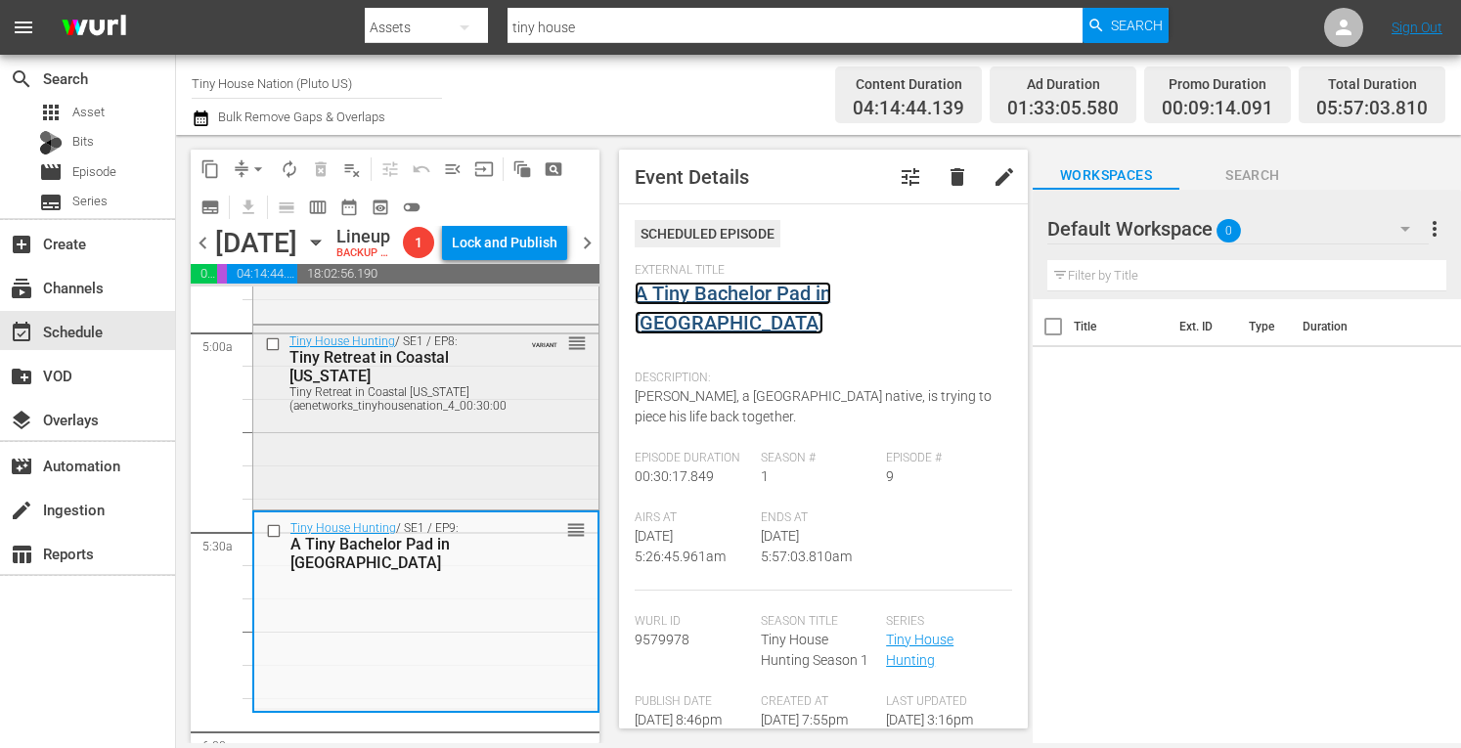
scroll to position [1944, 0]
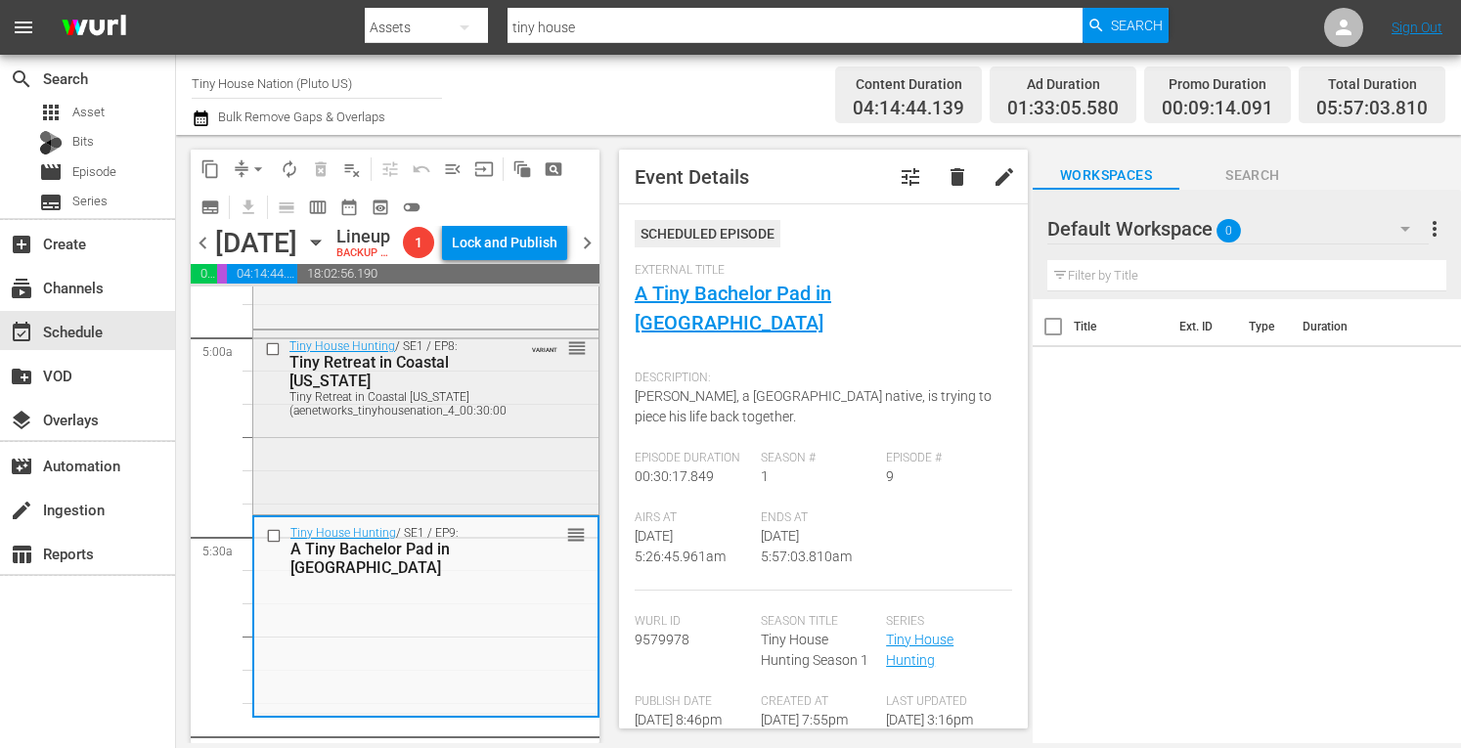
click at [379, 511] on div "Tiny House Hunting / SE1 / EP8: Tiny Retreat in Coastal Maine Tiny Retreat in C…" at bounding box center [425, 421] width 345 height 180
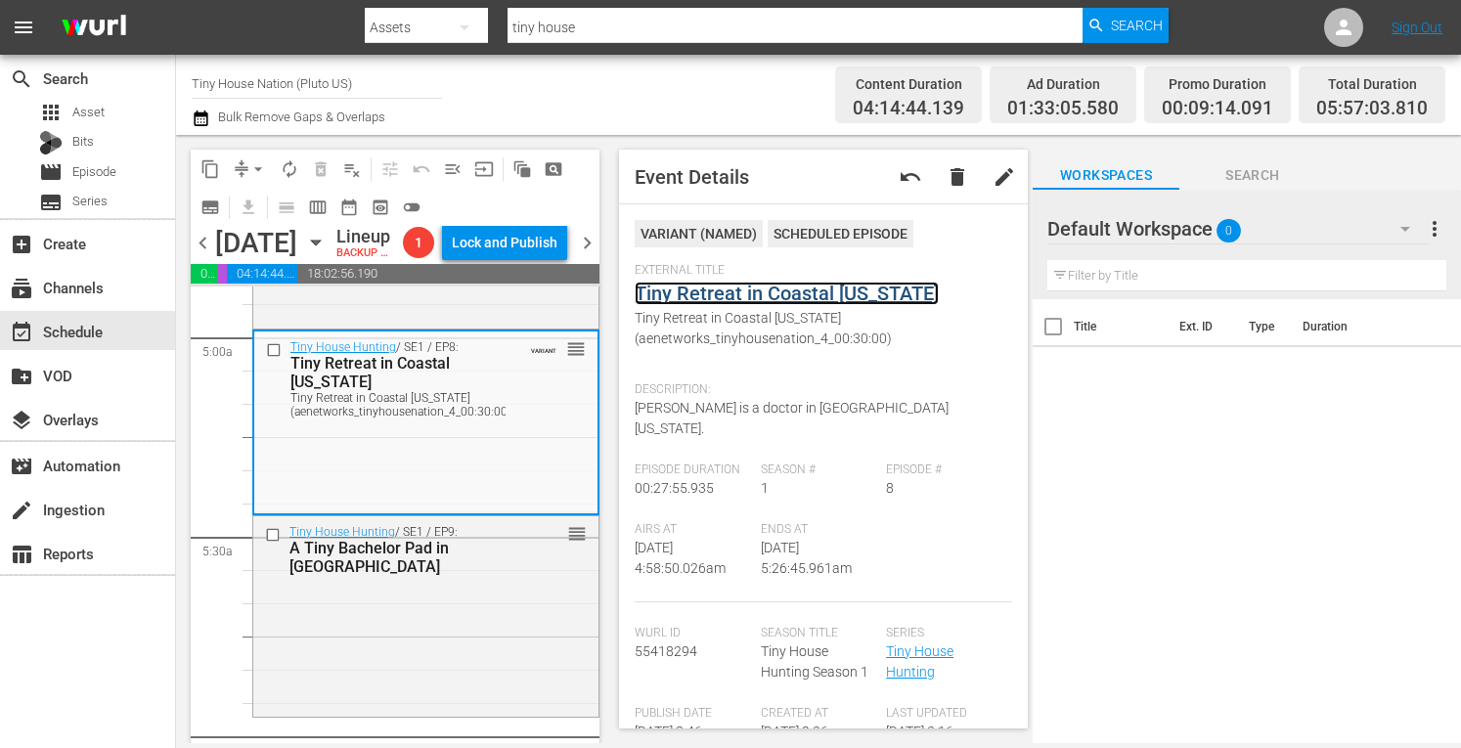
click at [757, 292] on link "Tiny Retreat in Coastal Maine" at bounding box center [787, 293] width 304 height 23
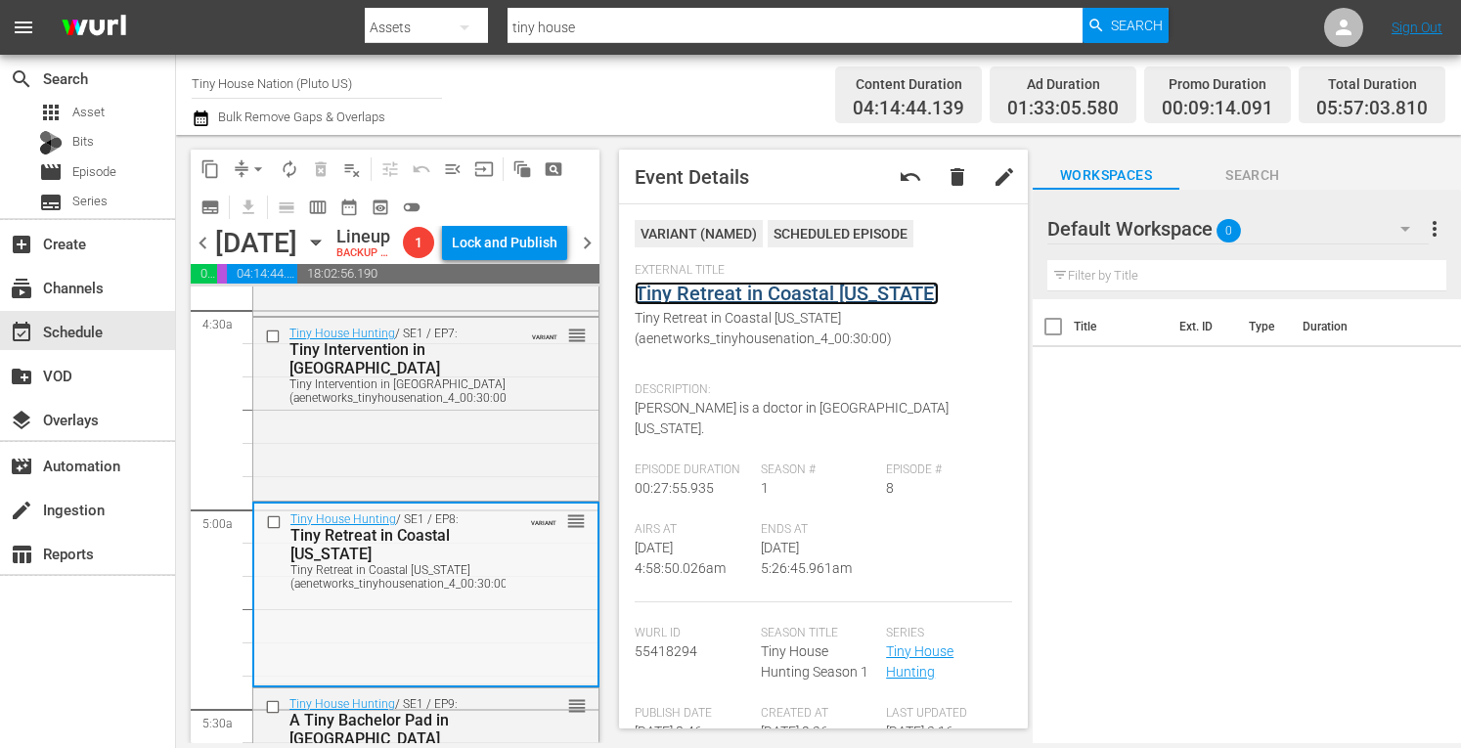
scroll to position [1770, 0]
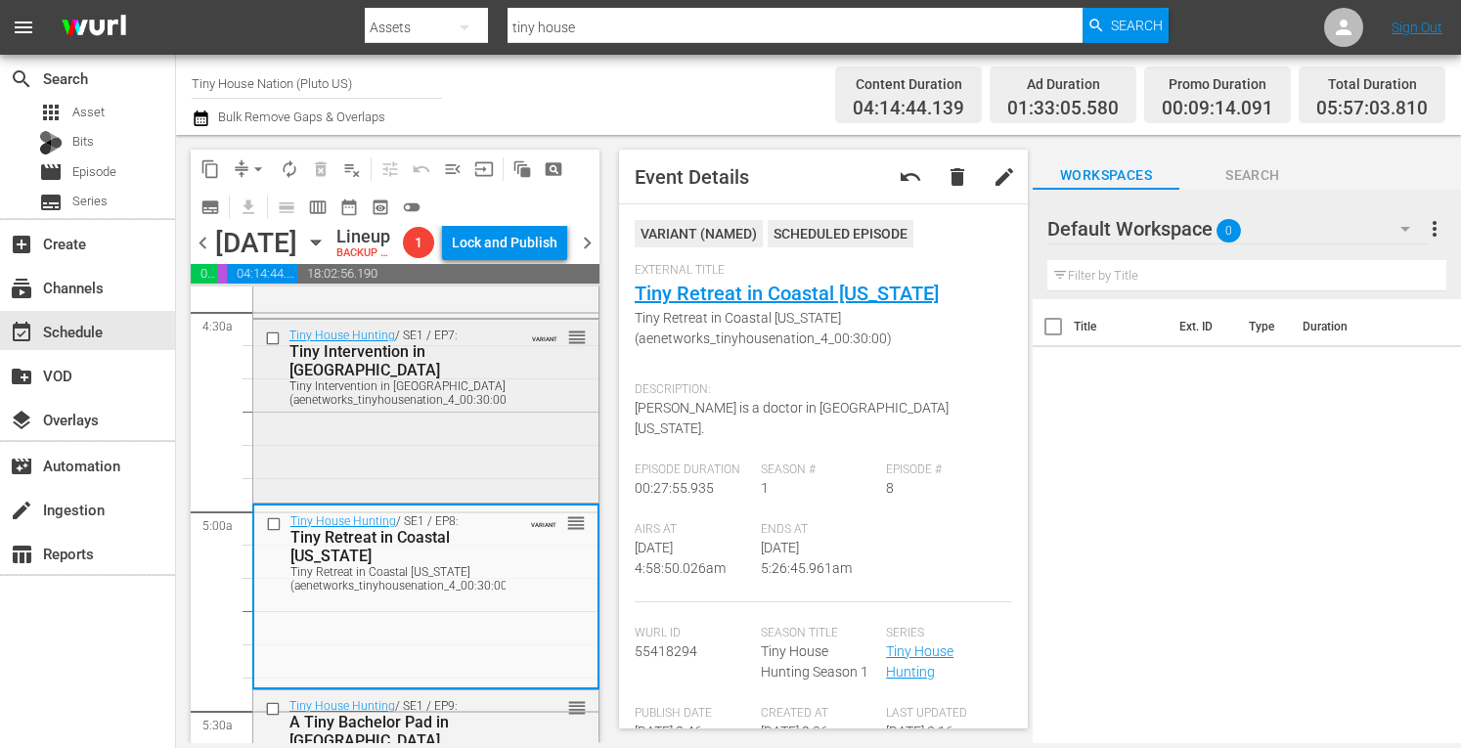
click at [427, 499] on div "Tiny House Hunting / SE1 / EP7: Tiny Intervention in Cape Cod Tiny Intervention…" at bounding box center [425, 409] width 345 height 179
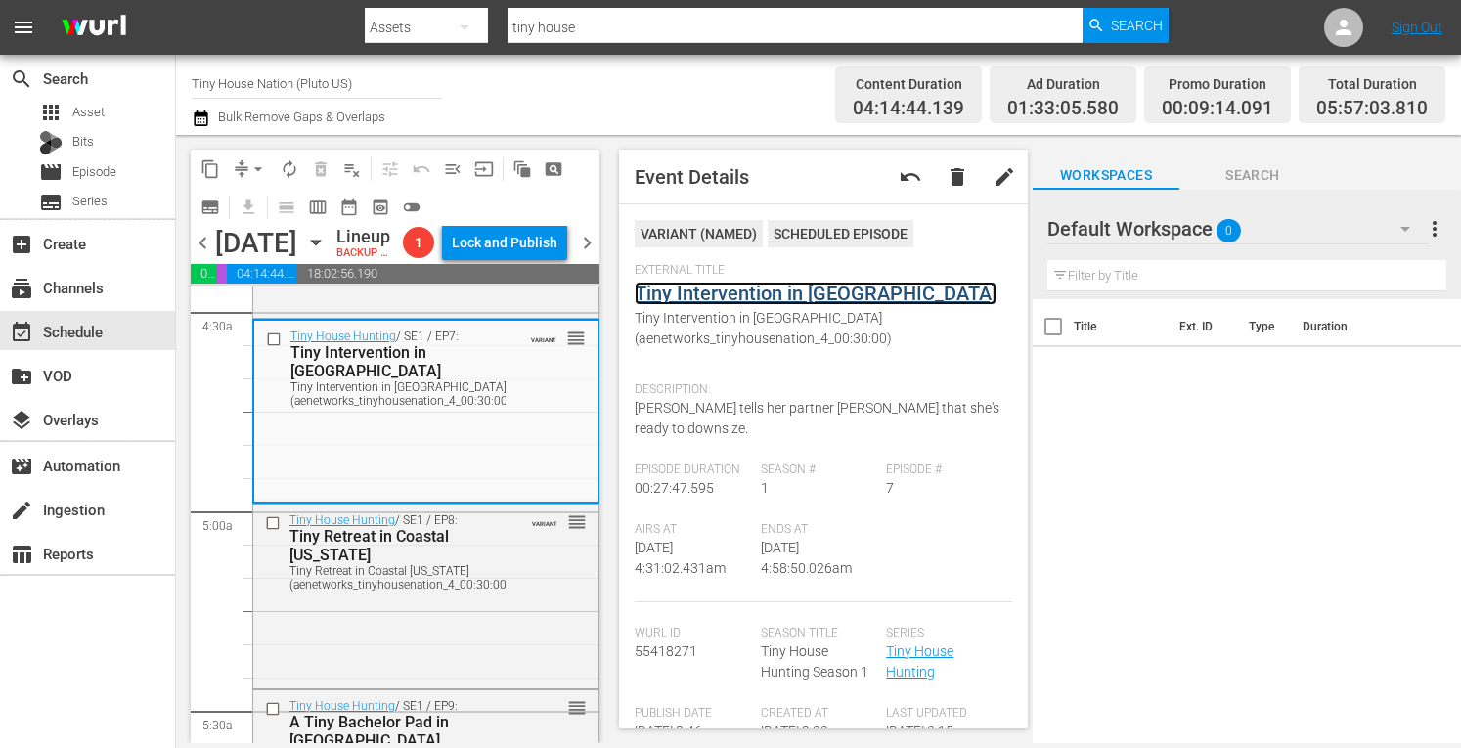
click at [733, 296] on link "Tiny Intervention in Cape Cod" at bounding box center [816, 293] width 362 height 23
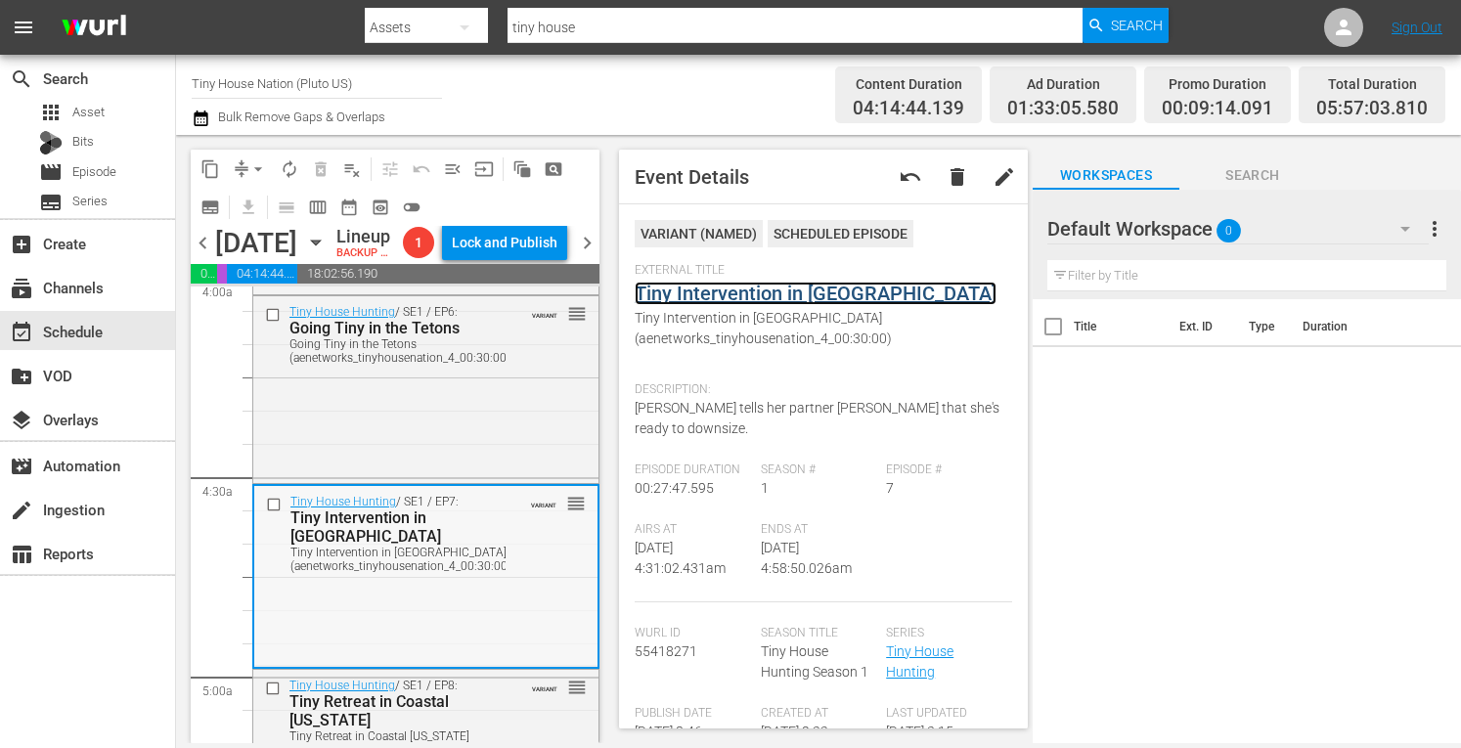
scroll to position [1602, 0]
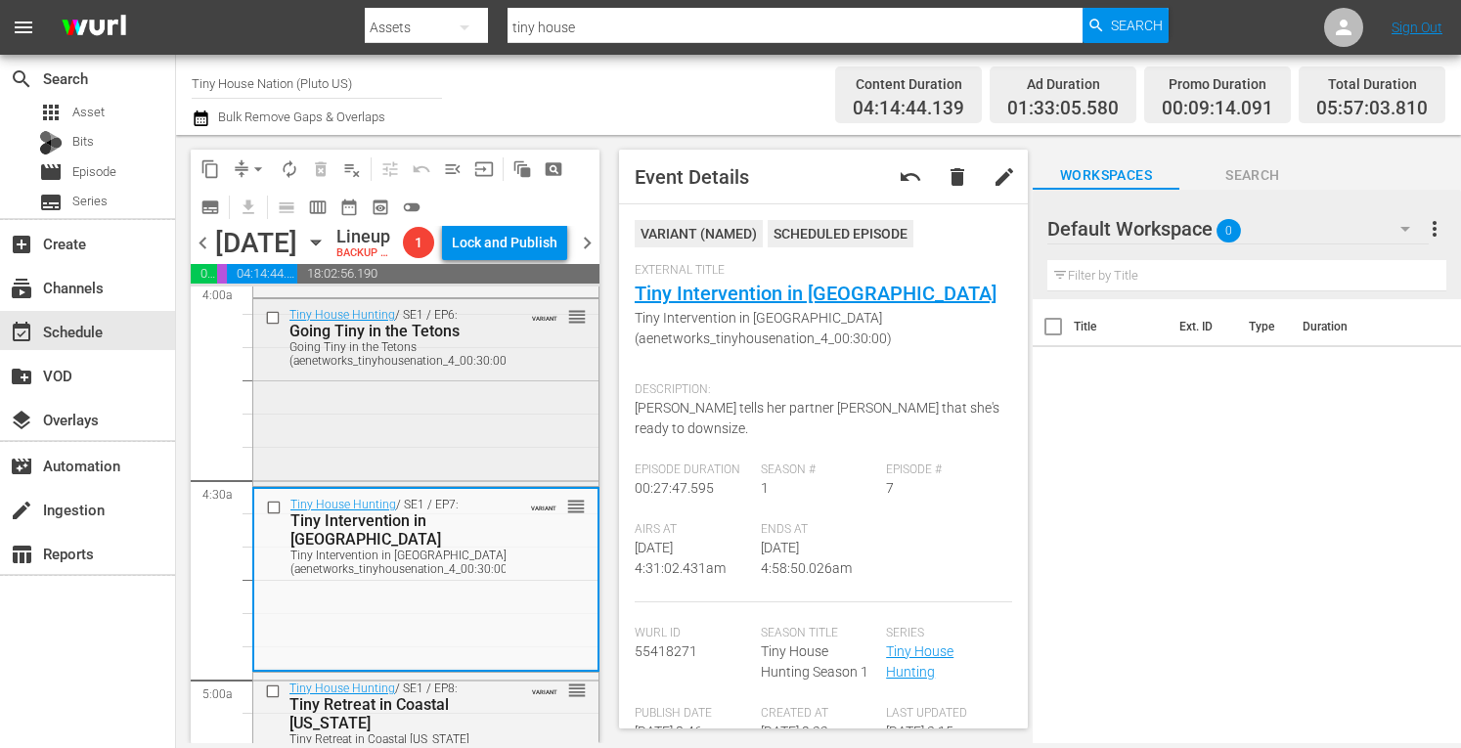
click at [364, 482] on div "Tiny House Hunting / SE1 / EP6: Going Tiny in the Tetons Going Tiny in the Teto…" at bounding box center [425, 390] width 345 height 183
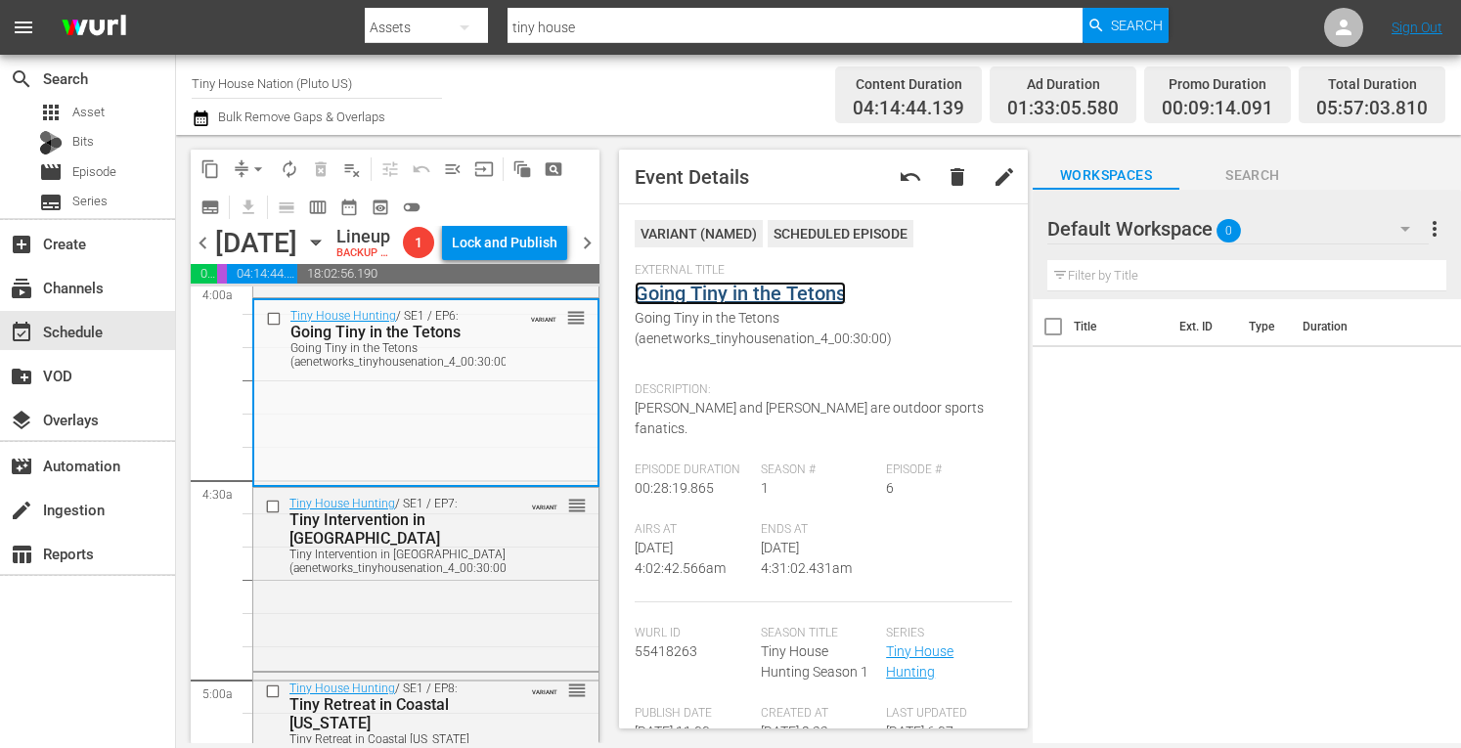
click at [739, 297] on link "Going Tiny in the Tetons" at bounding box center [740, 293] width 211 height 23
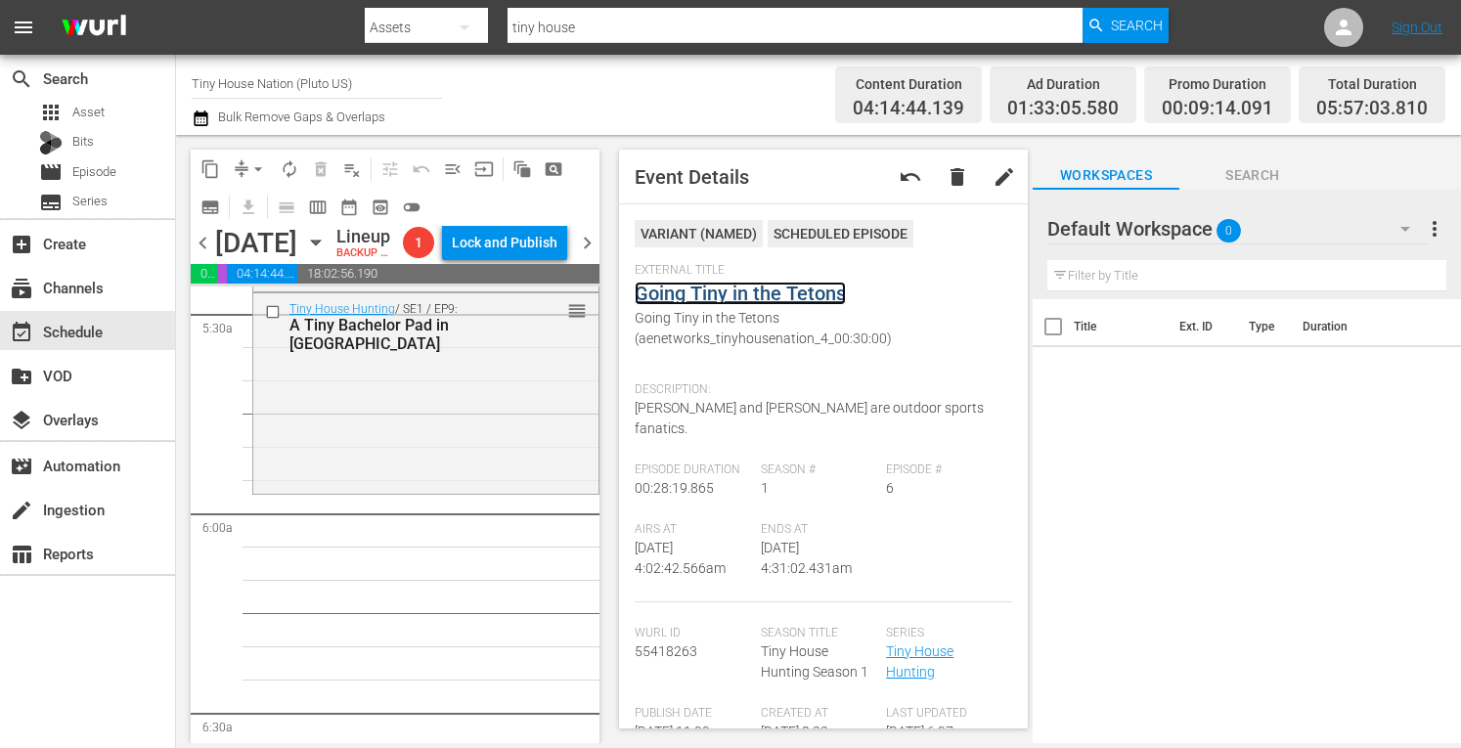
scroll to position [2162, 0]
click at [321, 494] on div "Tiny House Hunting / SE1 / EP9: A Tiny Bachelor Pad in Phoenix reorder" at bounding box center [425, 396] width 345 height 196
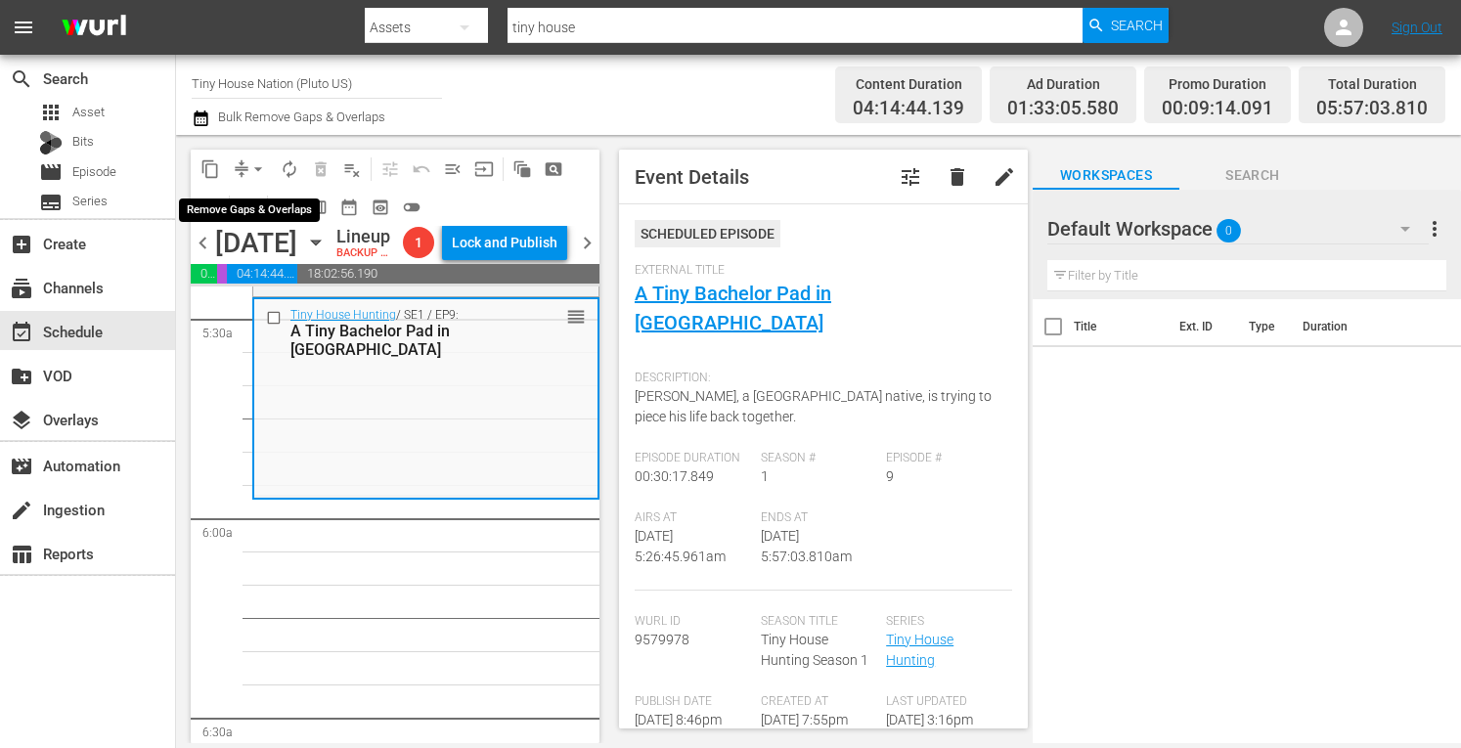
click at [262, 166] on span "arrow_drop_down" at bounding box center [258, 169] width 20 height 20
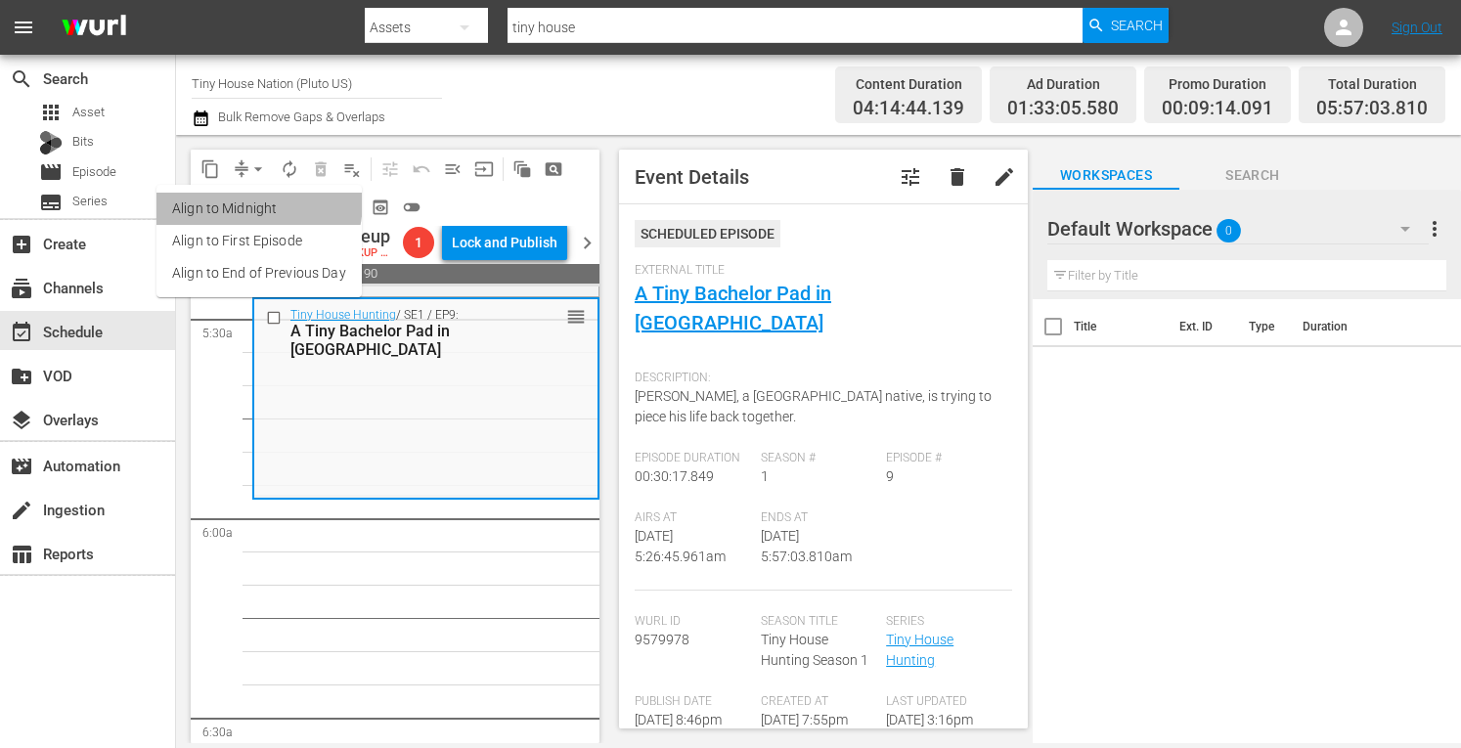
click at [223, 200] on li "Align to Midnight" at bounding box center [258, 209] width 205 height 32
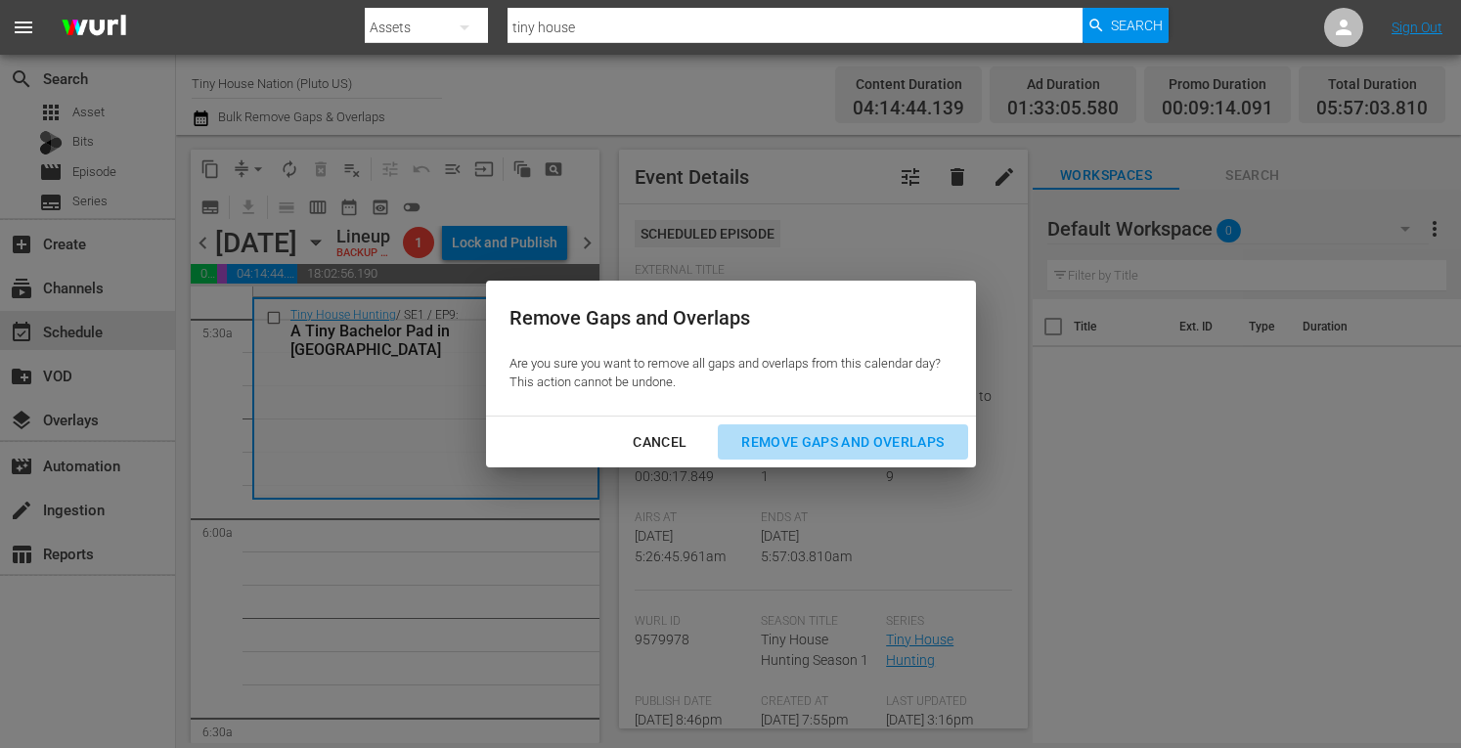
click at [778, 438] on div "Remove Gaps and Overlaps" at bounding box center [843, 442] width 234 height 24
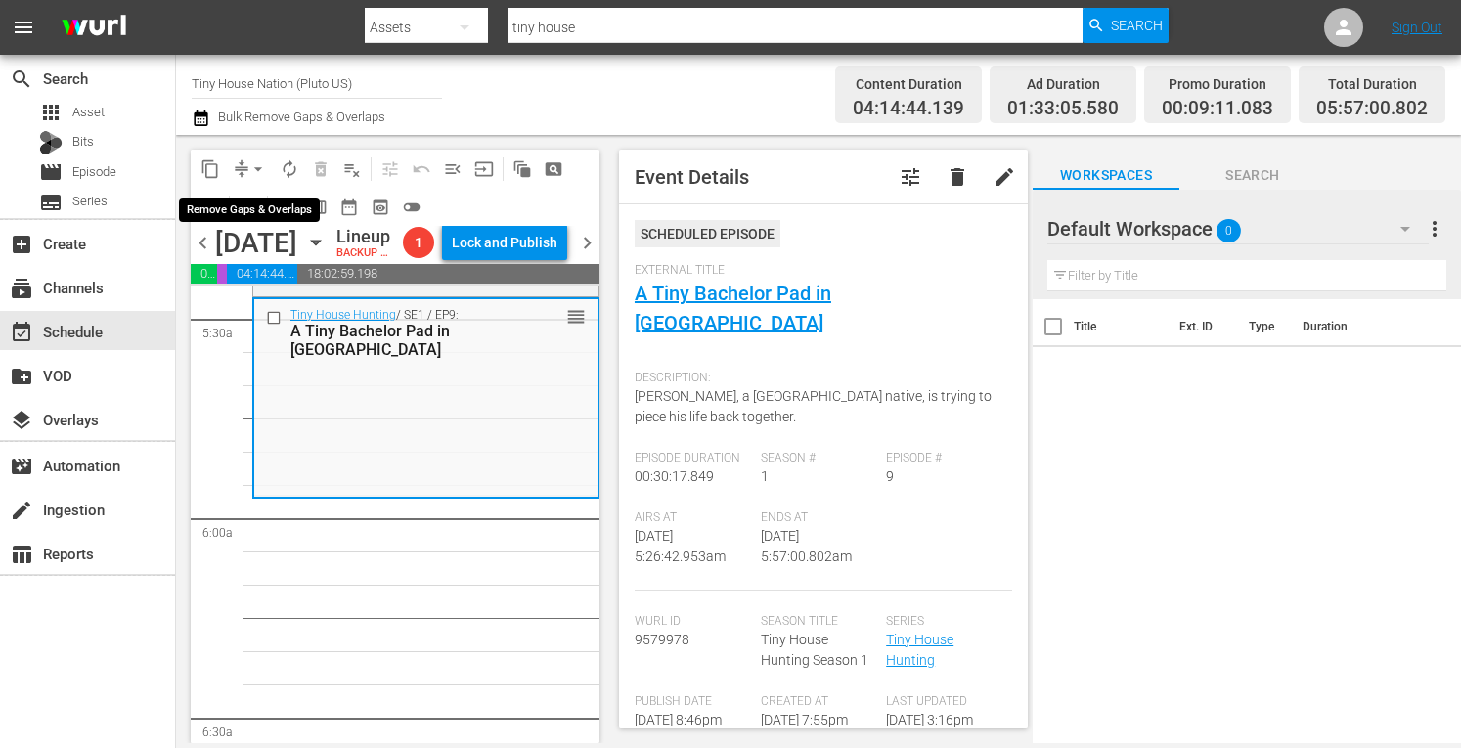
click at [252, 160] on span "arrow_drop_down" at bounding box center [258, 169] width 20 height 20
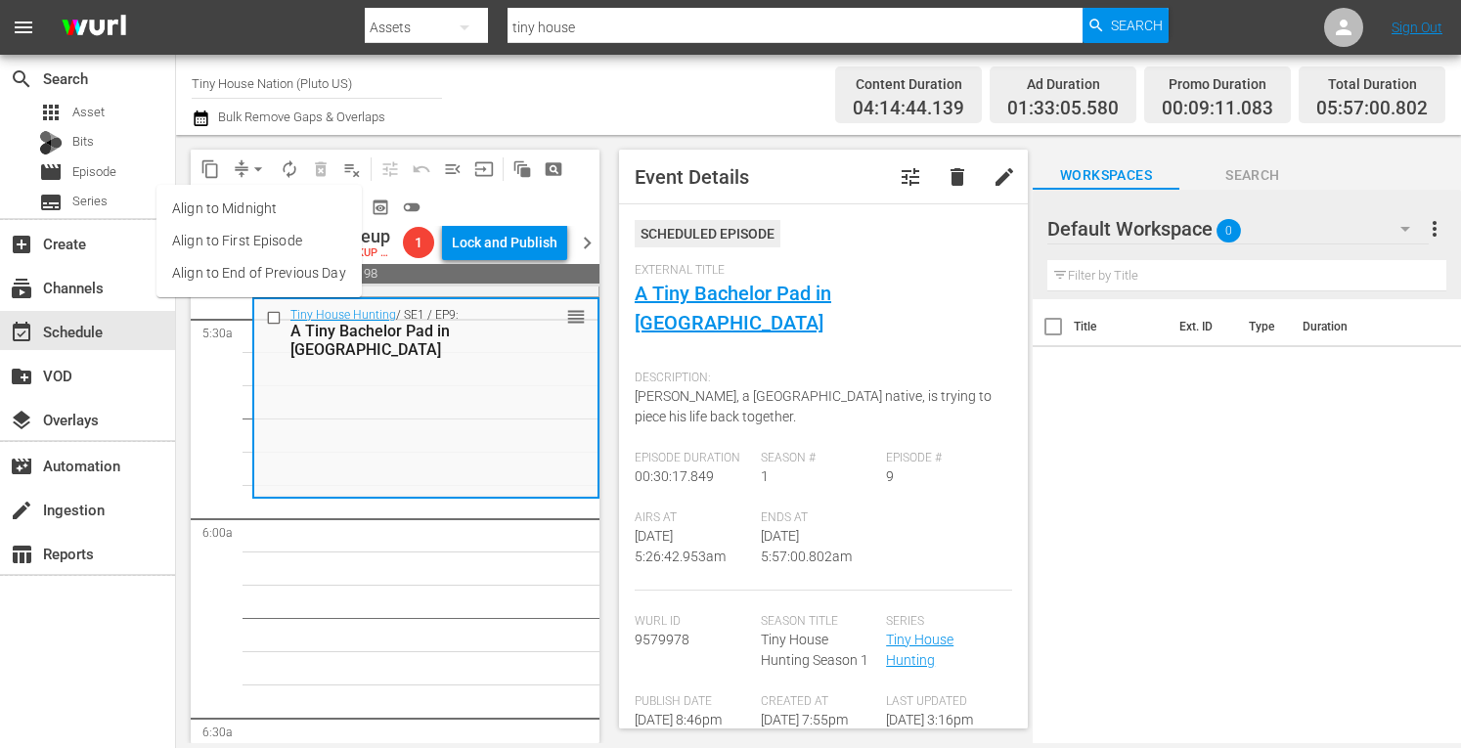
click at [224, 198] on li "Align to Midnight" at bounding box center [258, 209] width 205 height 32
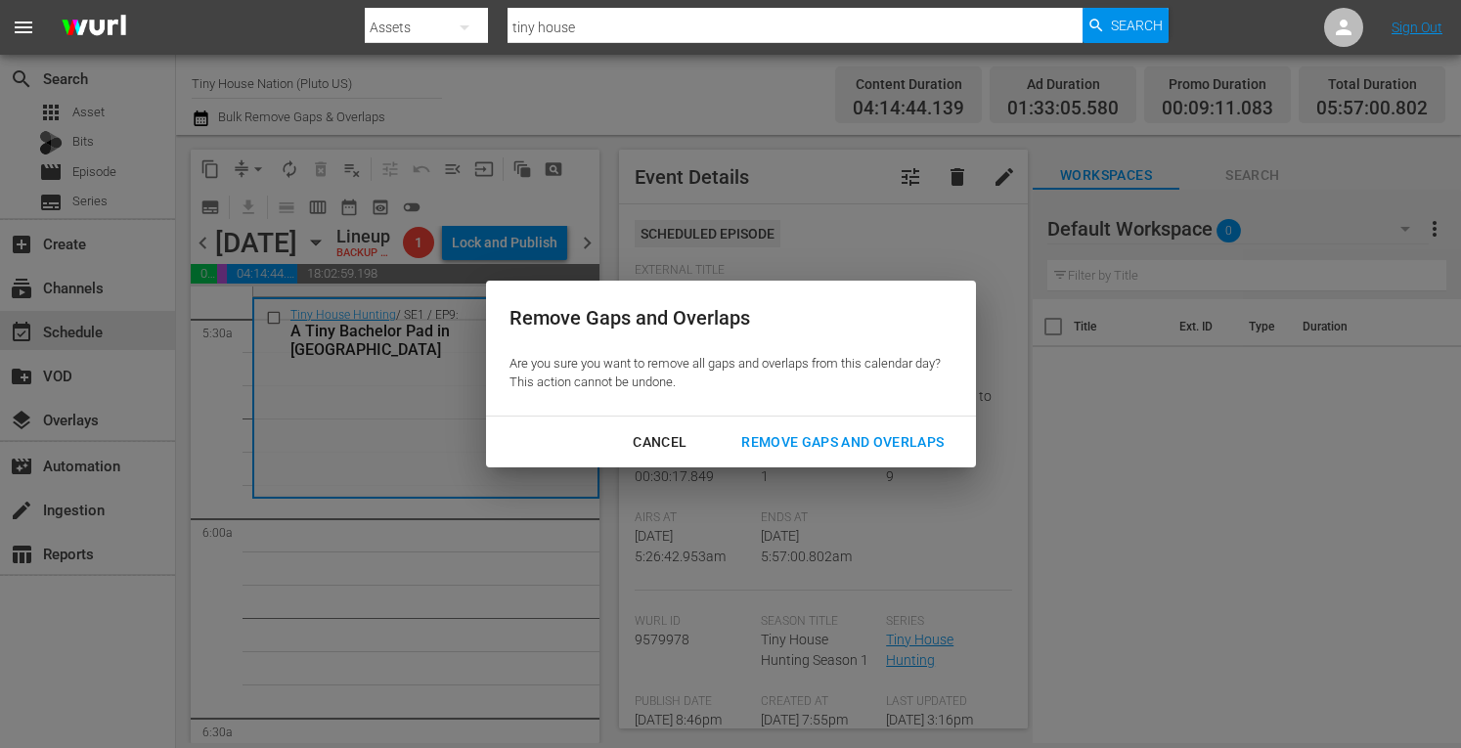
click at [816, 437] on div "Remove Gaps and Overlaps" at bounding box center [843, 442] width 234 height 24
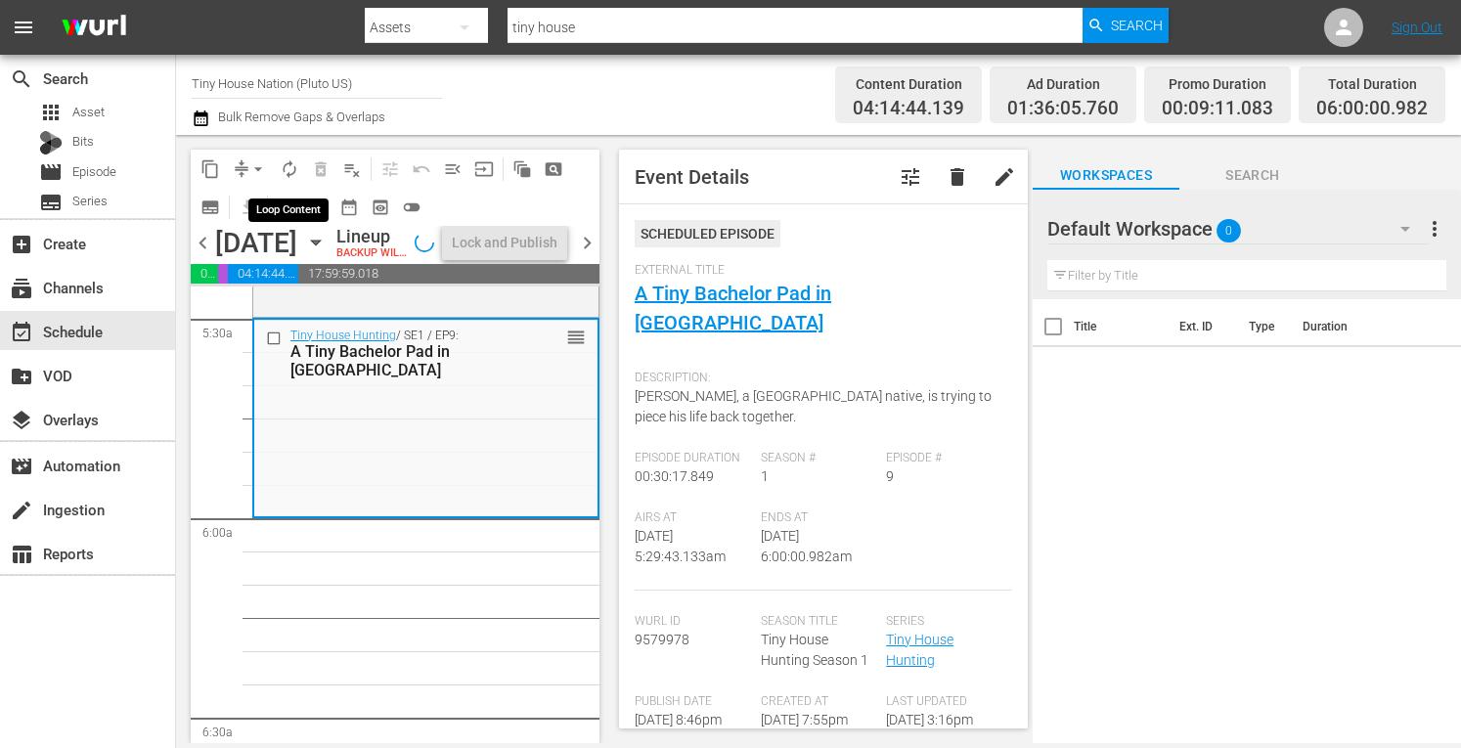
click at [291, 169] on span "autorenew_outlined" at bounding box center [290, 169] width 20 height 20
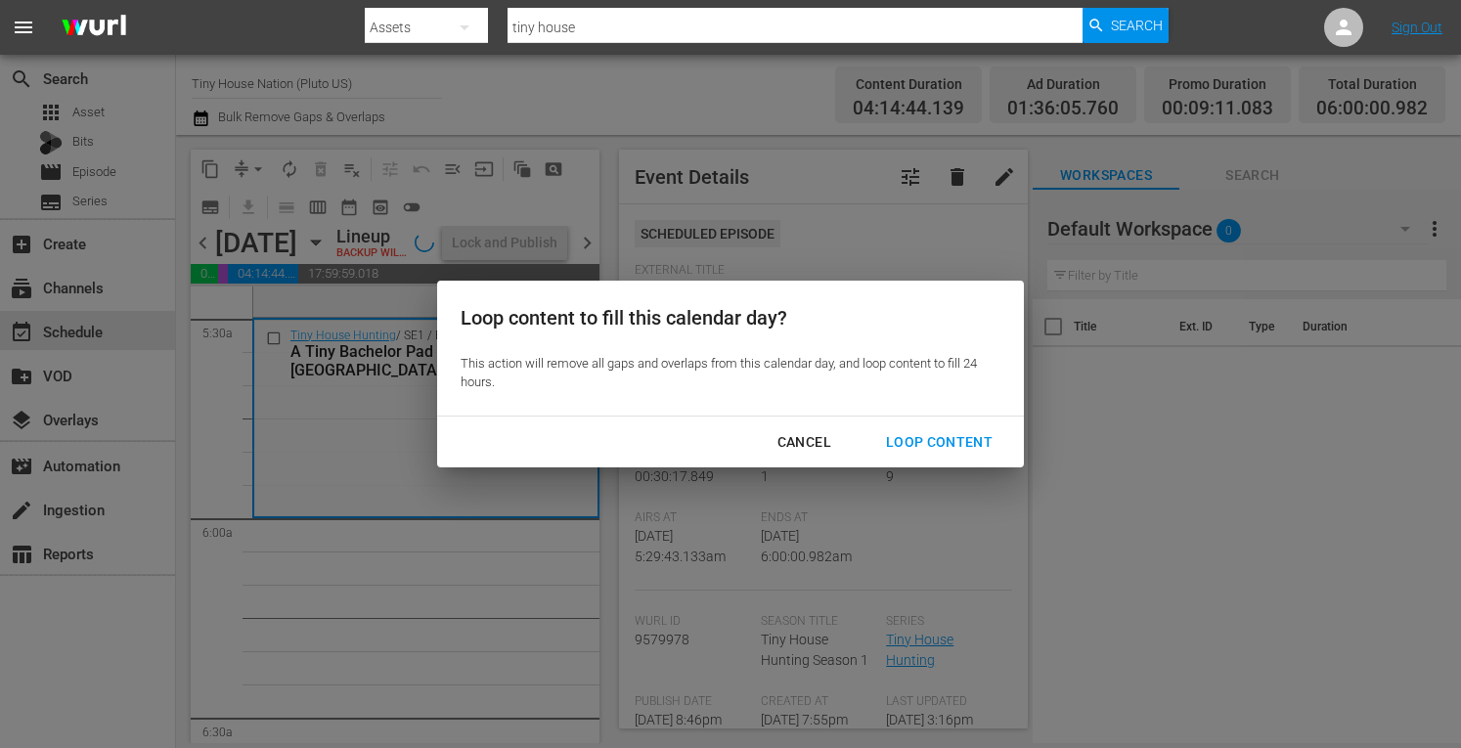
click at [943, 438] on div "Loop Content" at bounding box center [939, 442] width 138 height 24
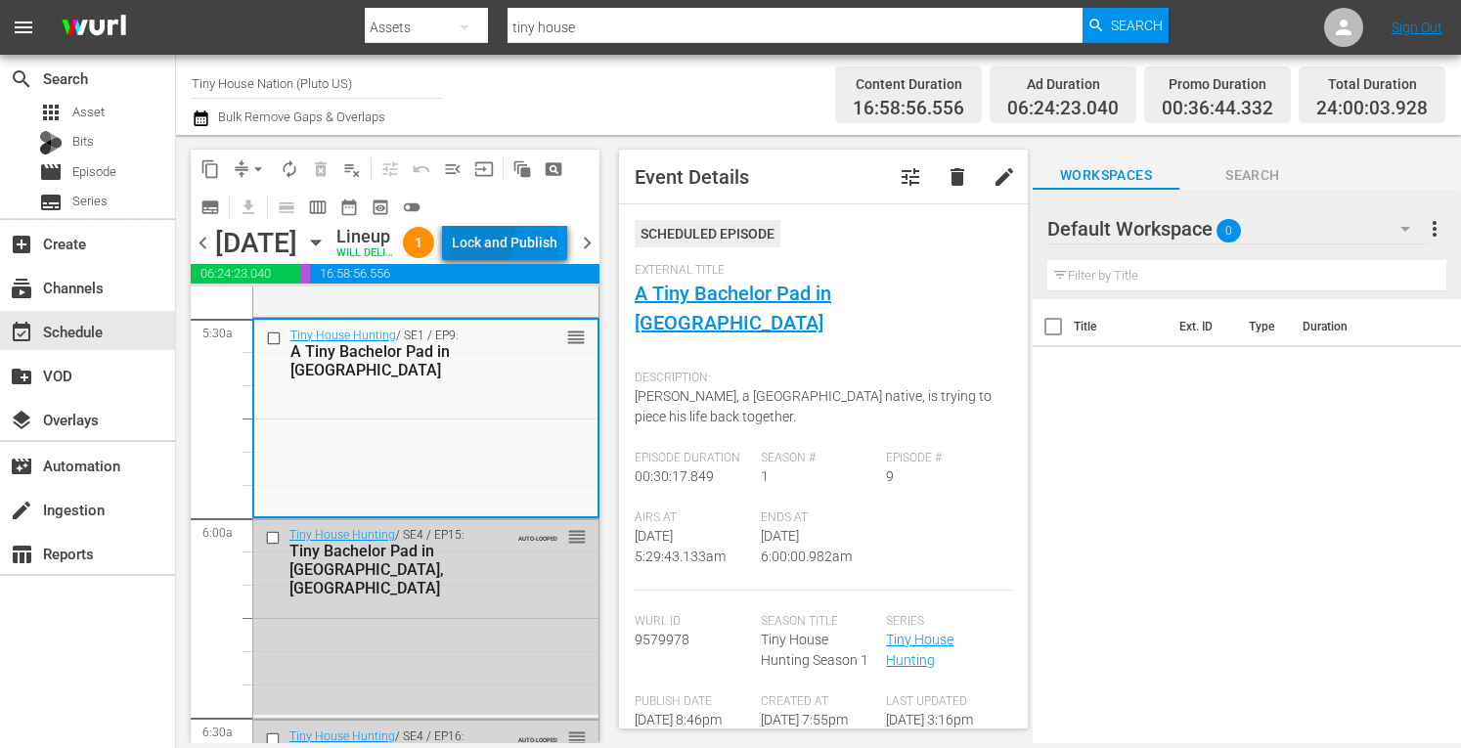
click at [509, 254] on div "Lock and Publish" at bounding box center [505, 242] width 106 height 35
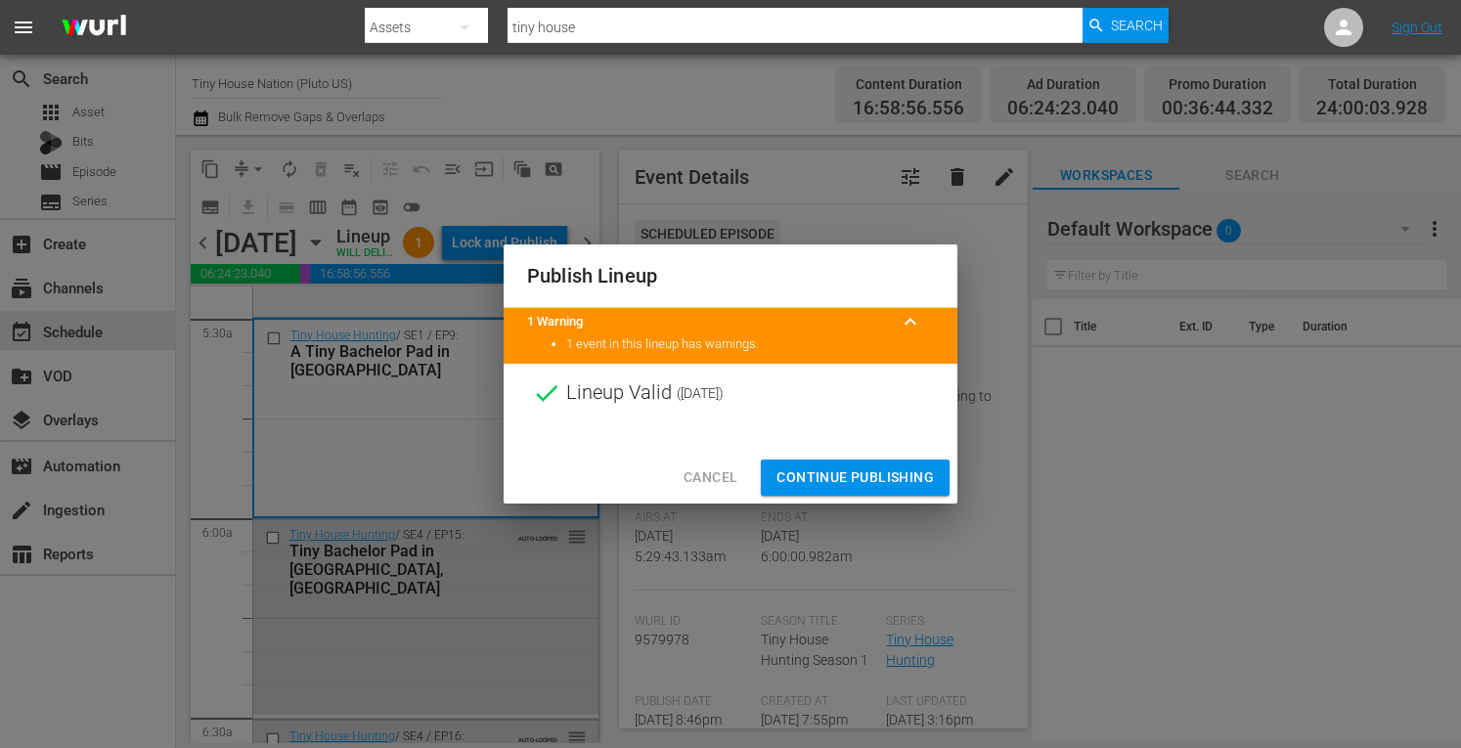
click at [799, 467] on span "Continue Publishing" at bounding box center [855, 478] width 157 height 24
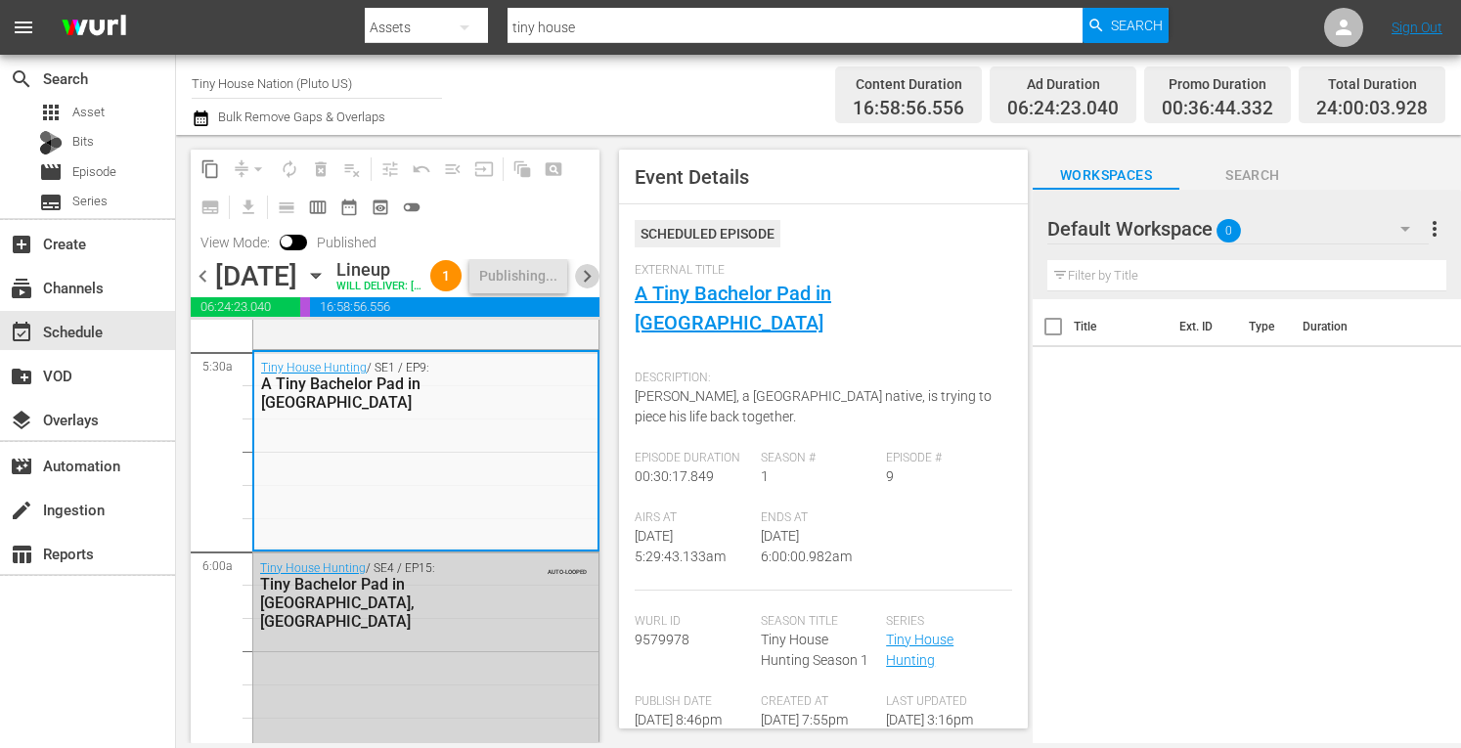
click at [587, 289] on span "chevron_right" at bounding box center [587, 276] width 24 height 24
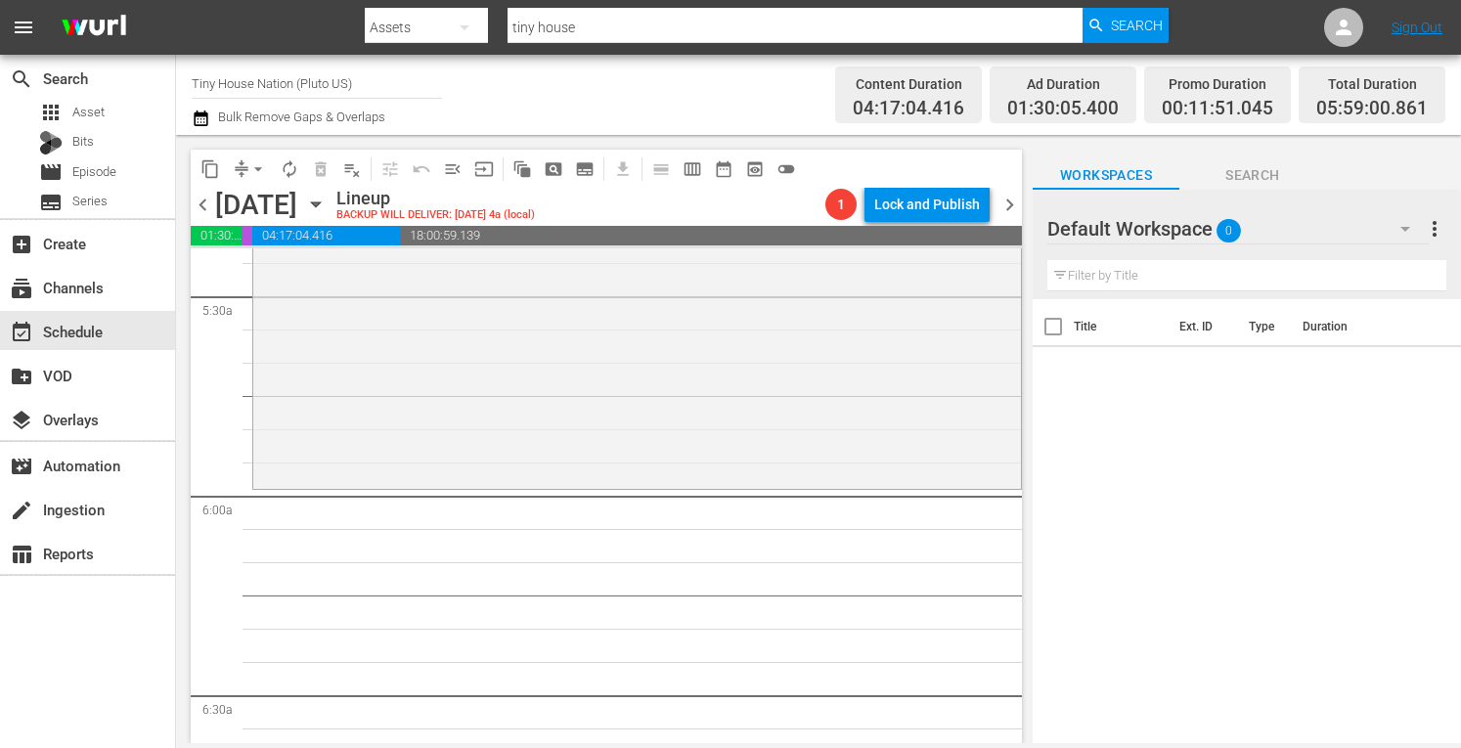
scroll to position [2148, 0]
click at [398, 377] on div "Tiny House Nation / SE3 / EP24: Tiny Kitchen, Big Taste Tiny Kitchen, Big Taste…" at bounding box center [637, 290] width 768 height 385
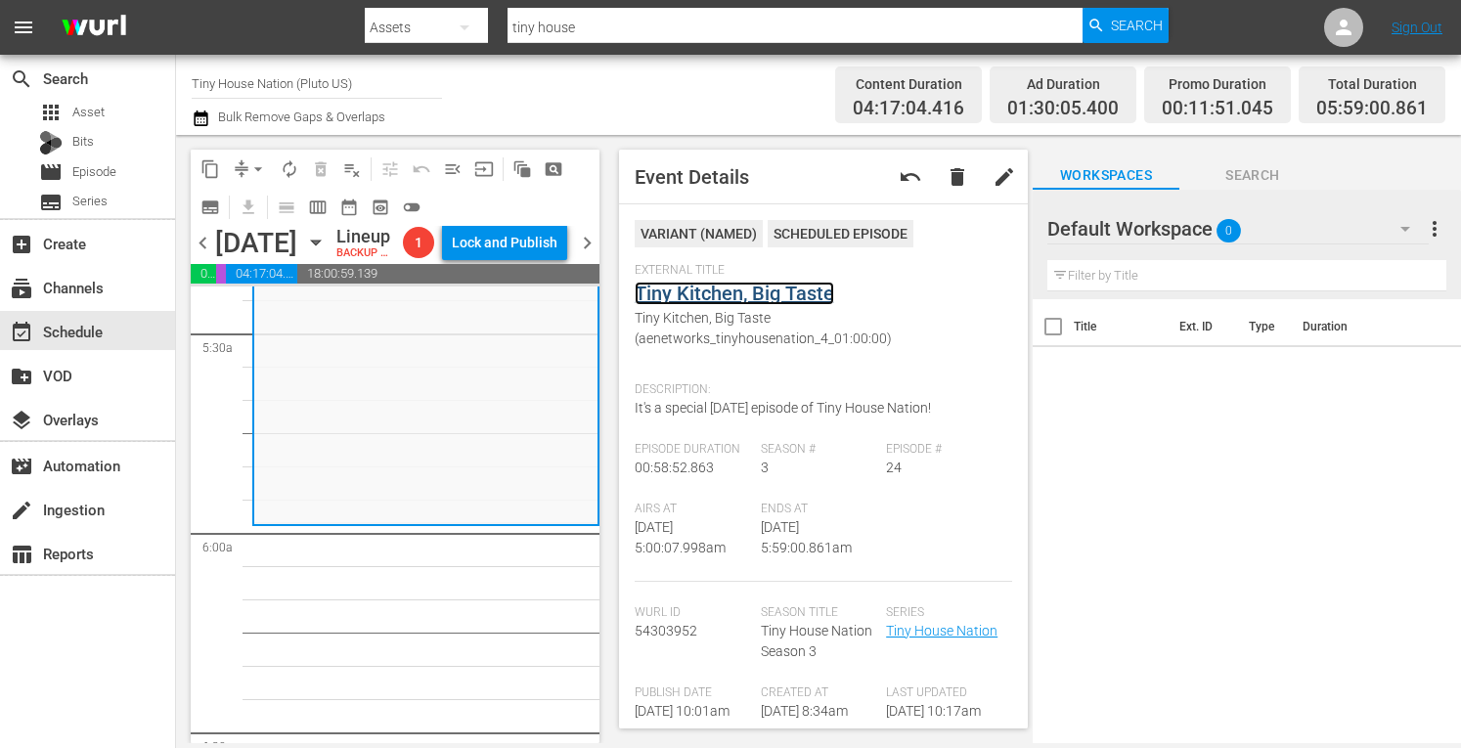
click at [688, 295] on link "Tiny Kitchen, Big Taste" at bounding box center [735, 293] width 200 height 23
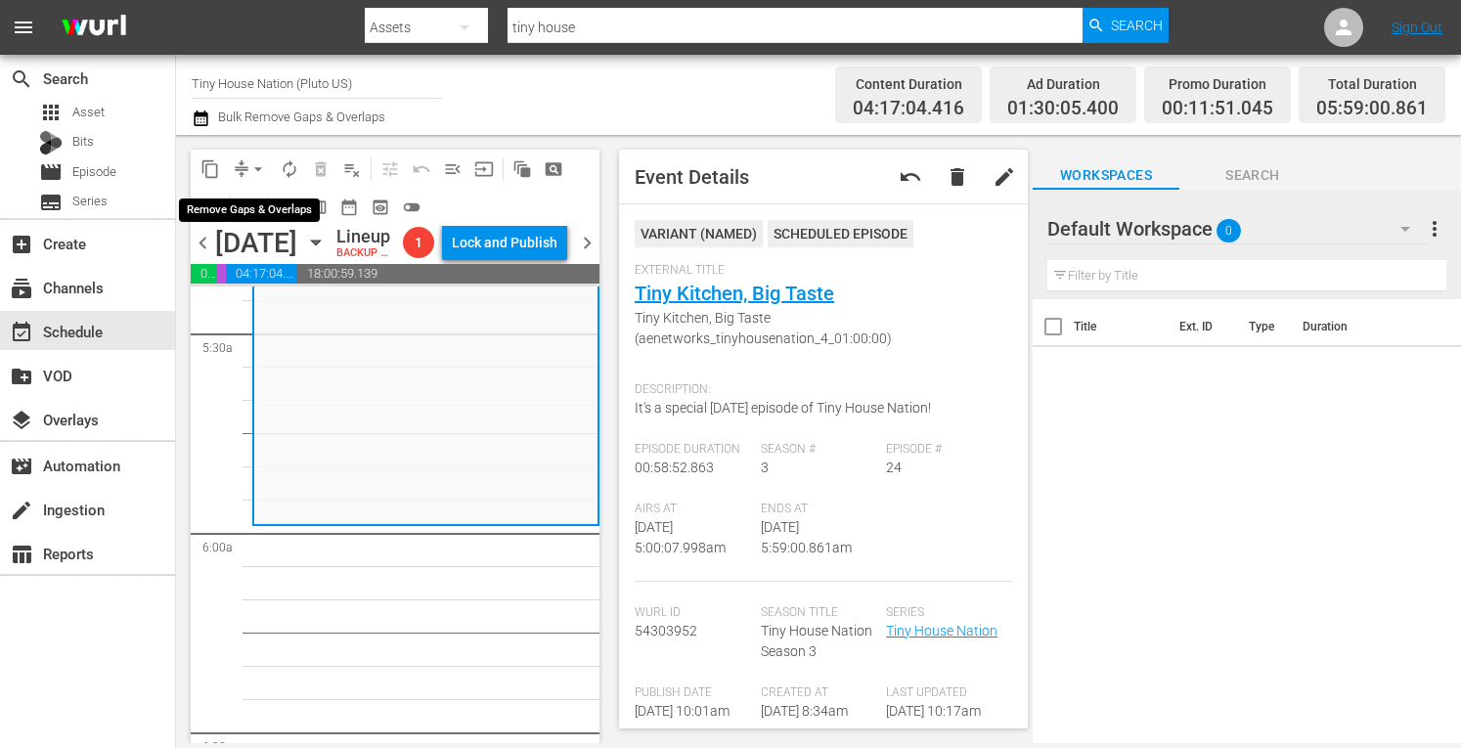
click at [256, 162] on span "arrow_drop_down" at bounding box center [258, 169] width 20 height 20
click at [222, 197] on li "Align to Midnight" at bounding box center [258, 209] width 161 height 32
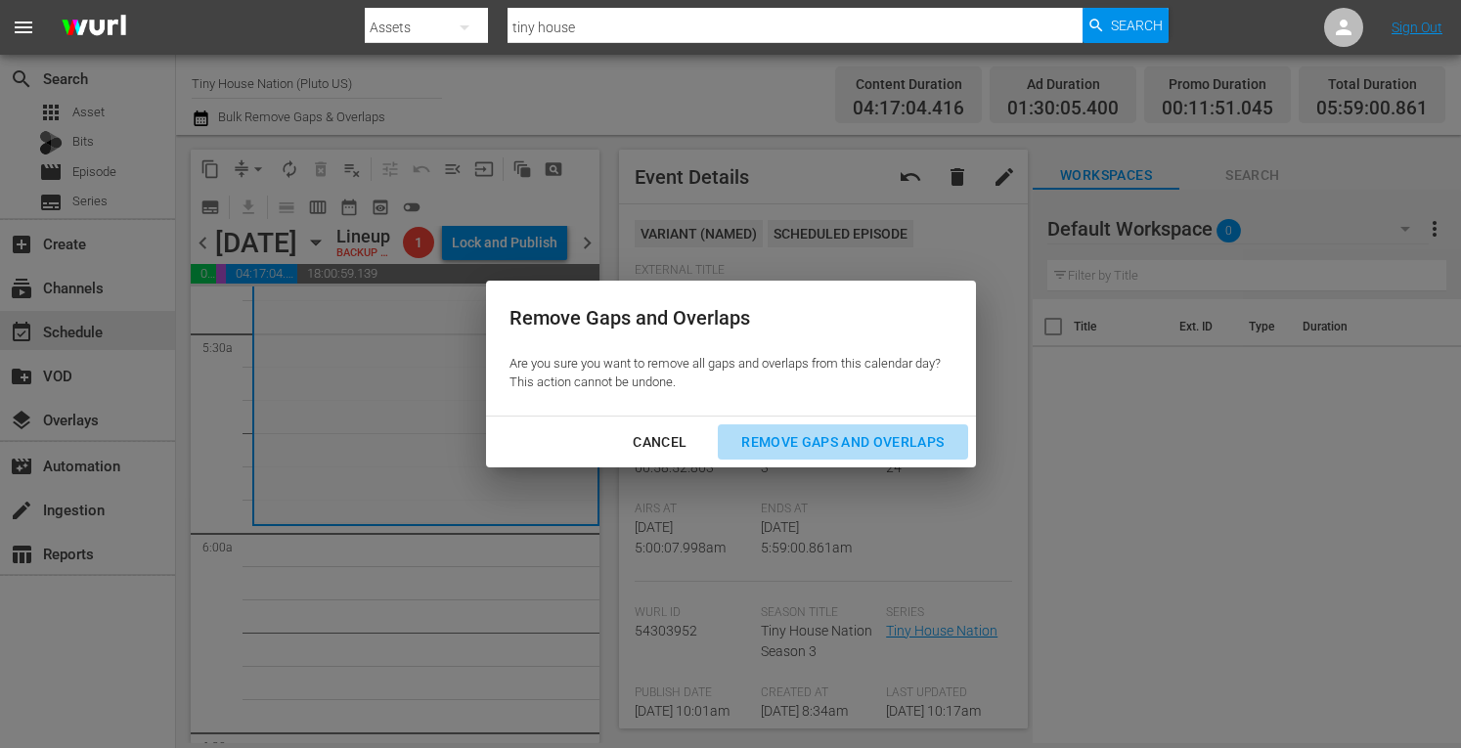
click at [798, 439] on div "Remove Gaps and Overlaps" at bounding box center [843, 442] width 234 height 24
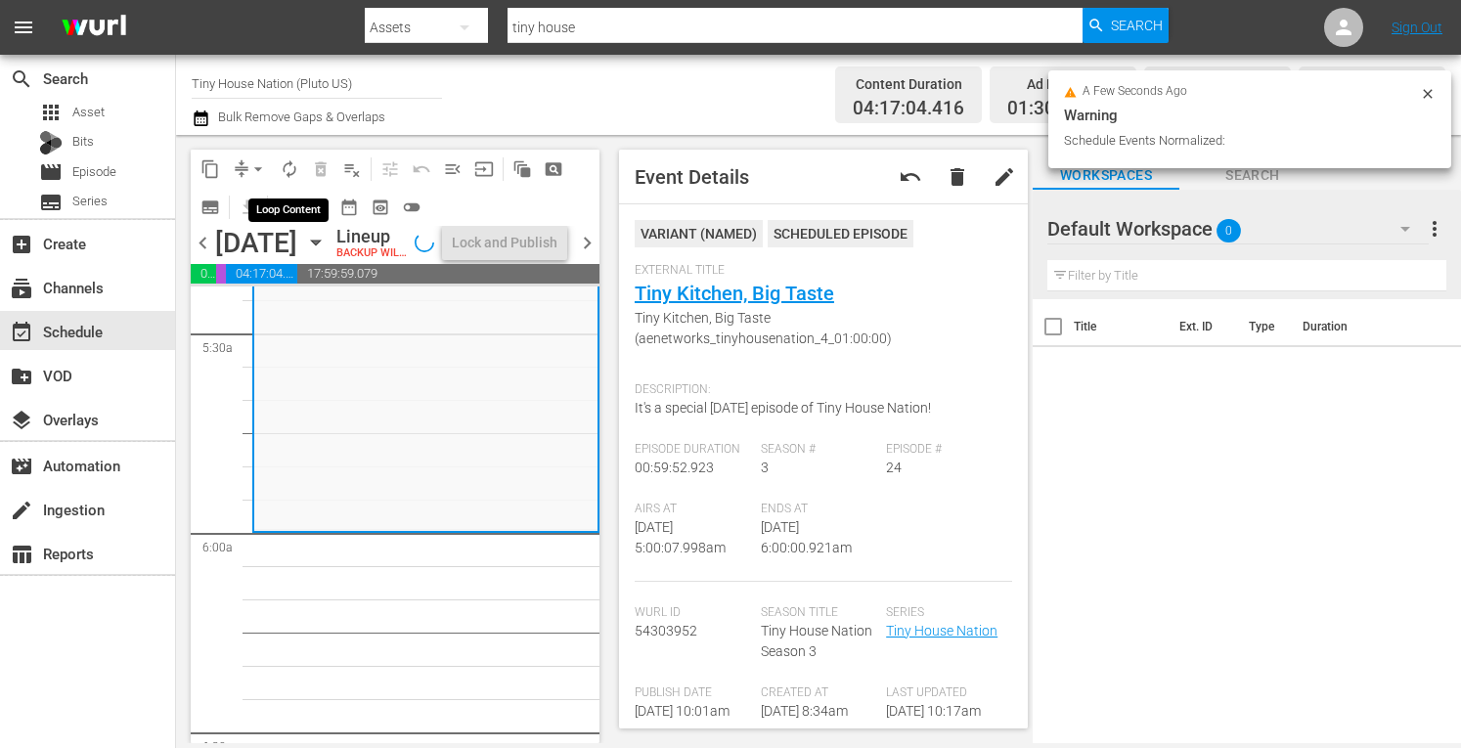
scroll to position [2114, 0]
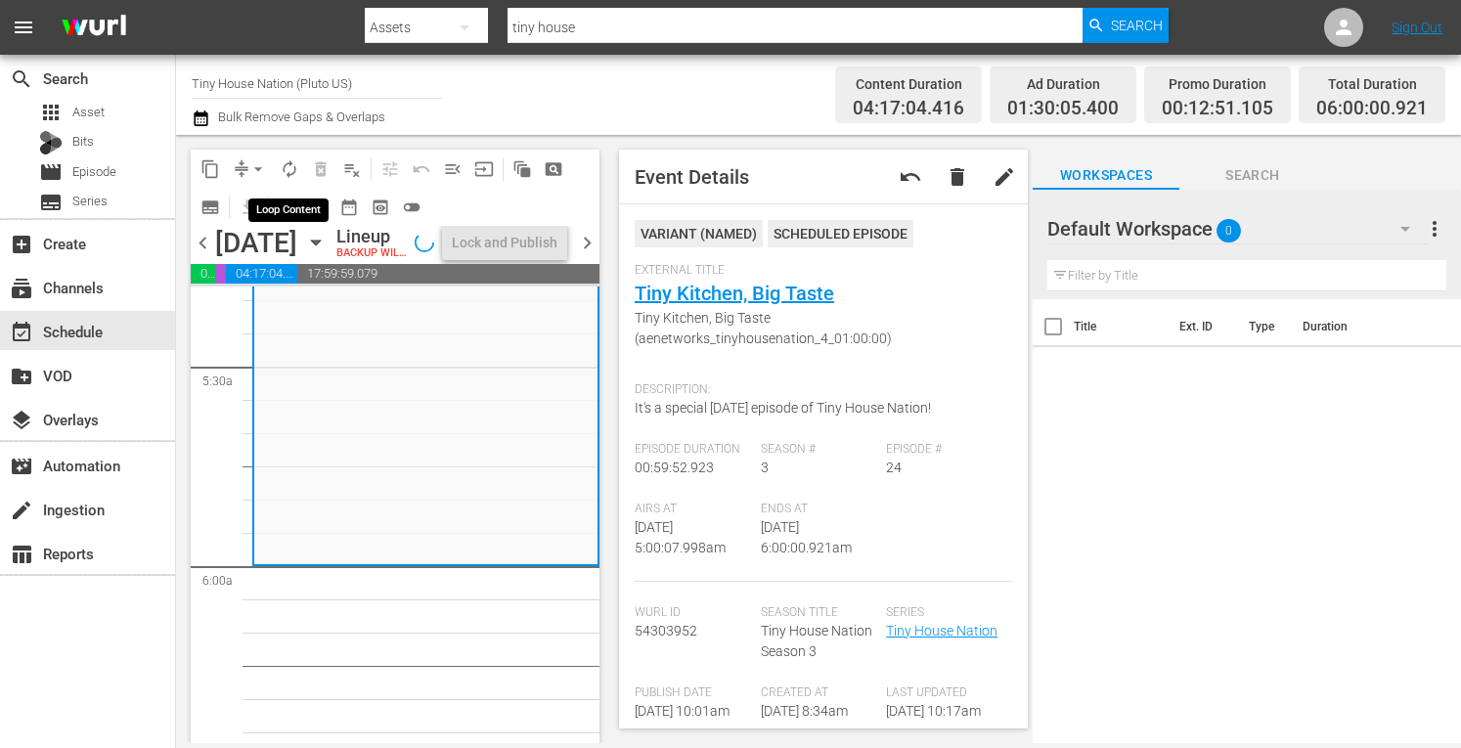
click at [286, 167] on span "autorenew_outlined" at bounding box center [290, 169] width 20 height 20
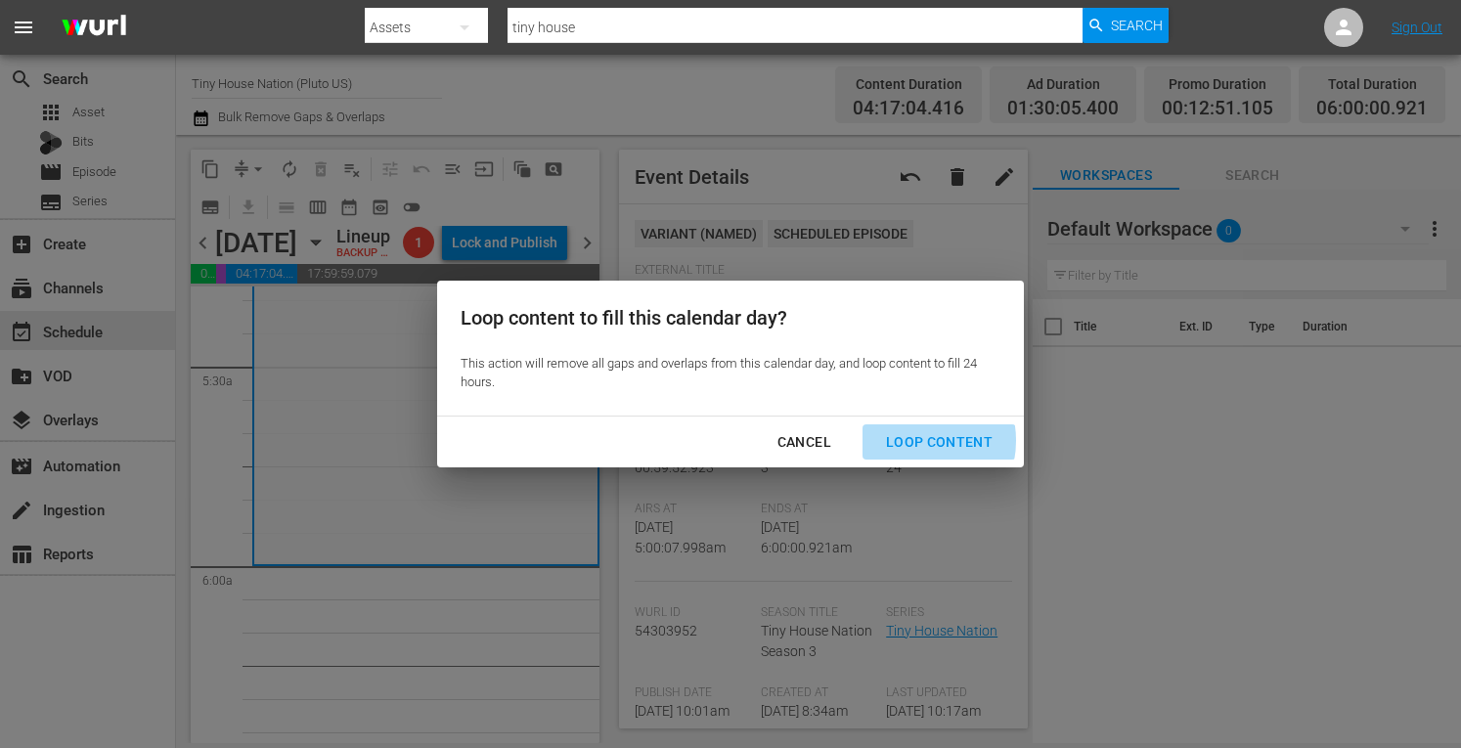
click at [917, 441] on div "Loop Content" at bounding box center [939, 442] width 138 height 24
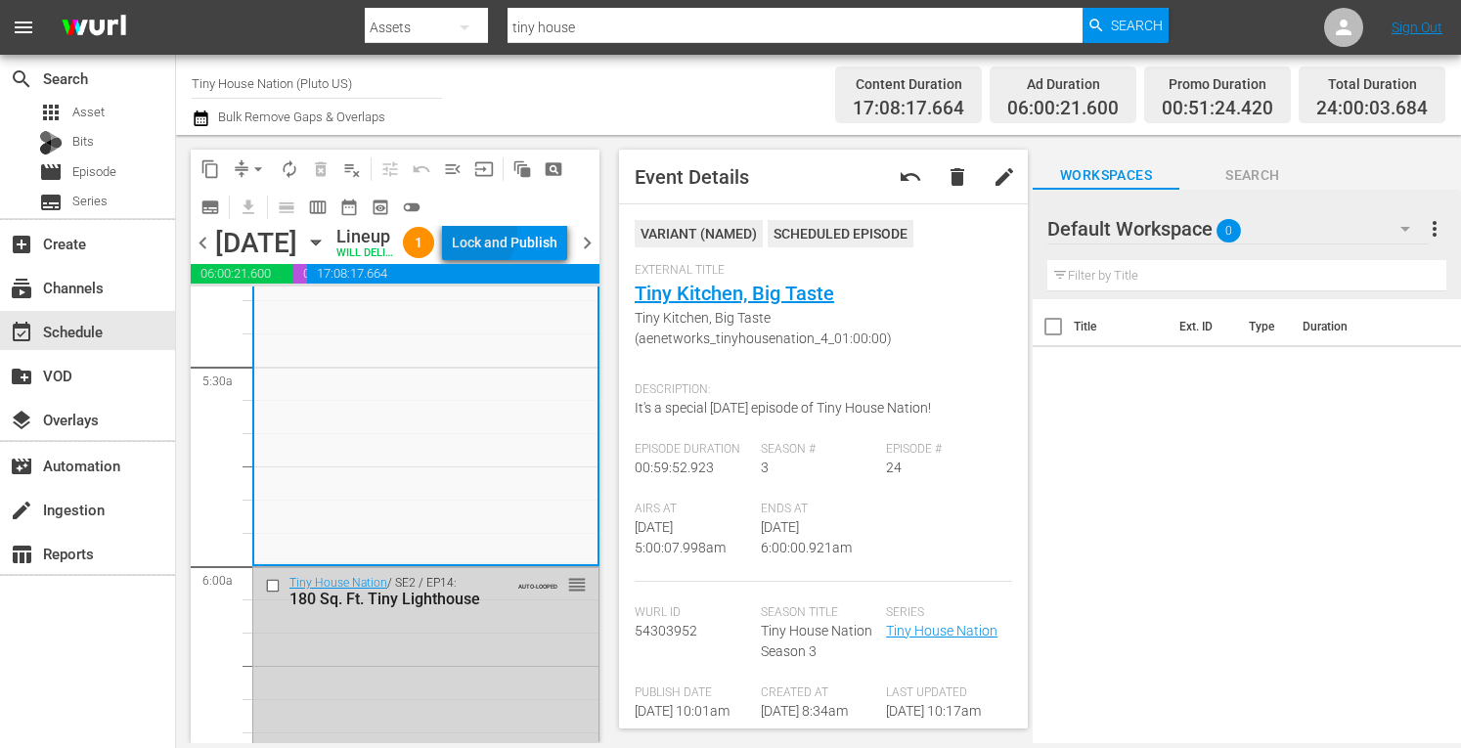
click at [508, 250] on div "Lock and Publish" at bounding box center [505, 242] width 106 height 35
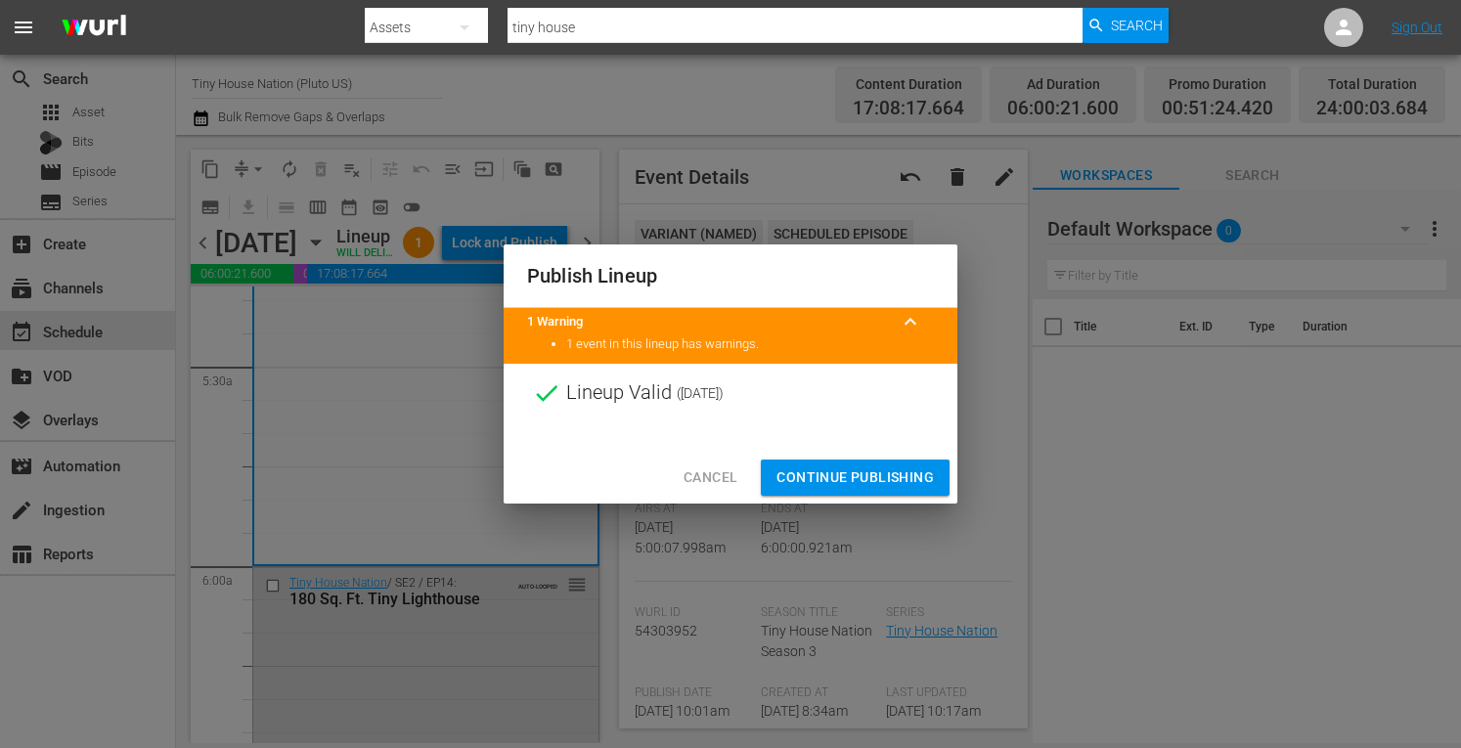
click at [876, 480] on span "Continue Publishing" at bounding box center [855, 478] width 157 height 24
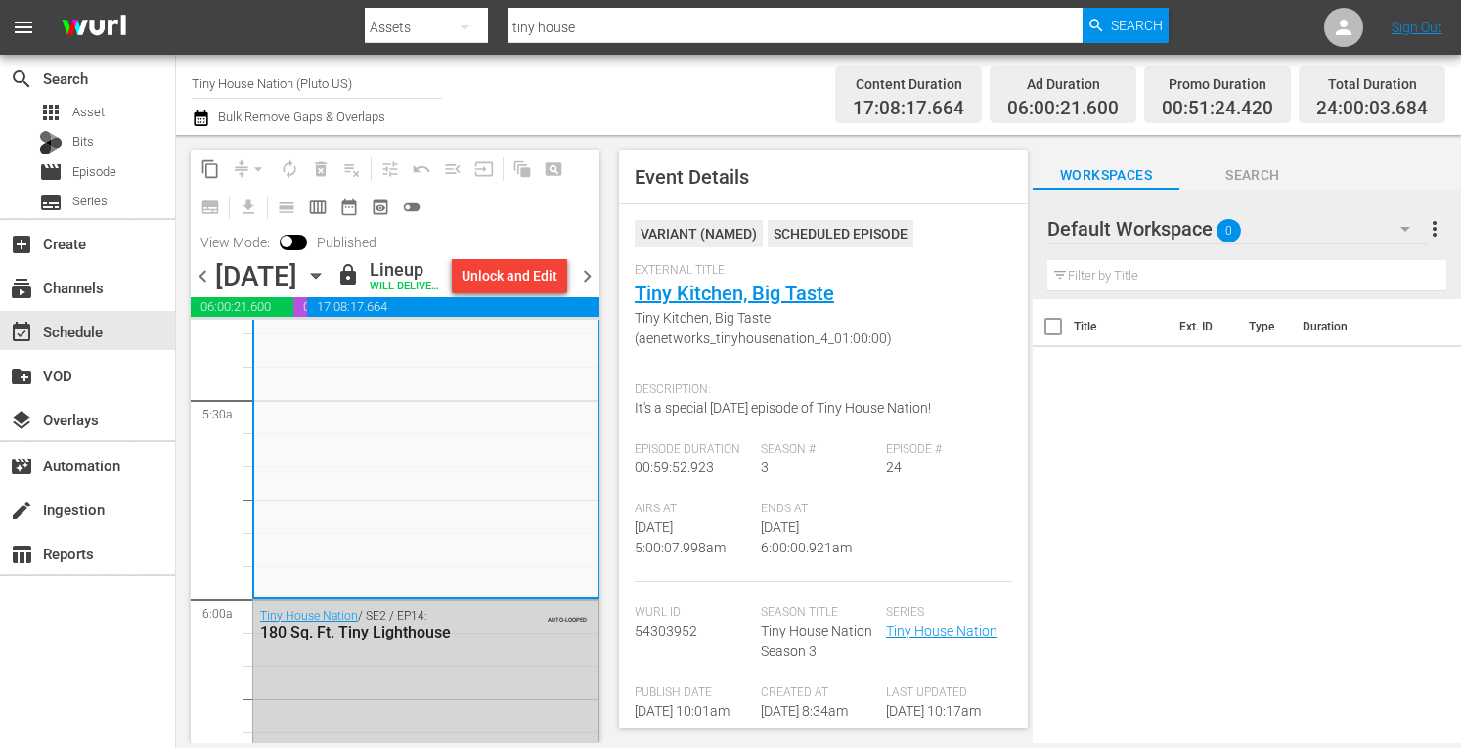
click at [318, 91] on input "Tiny House Nation (Pluto US)" at bounding box center [317, 83] width 250 height 47
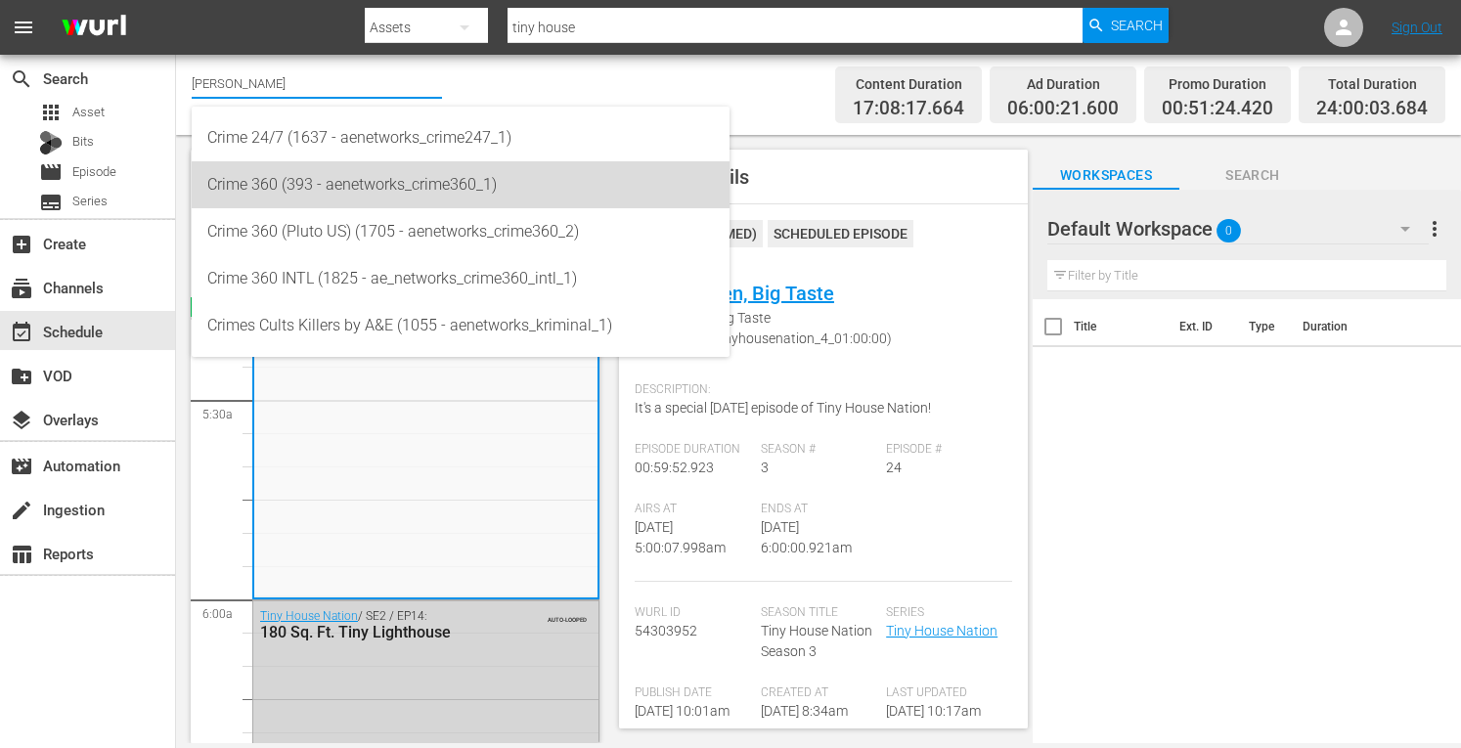
click at [278, 186] on div "Crime 360 (393 - aenetworks_crime360_1)" at bounding box center [460, 184] width 507 height 47
type input "Crime 360 (393 - aenetworks_crime360_1)"
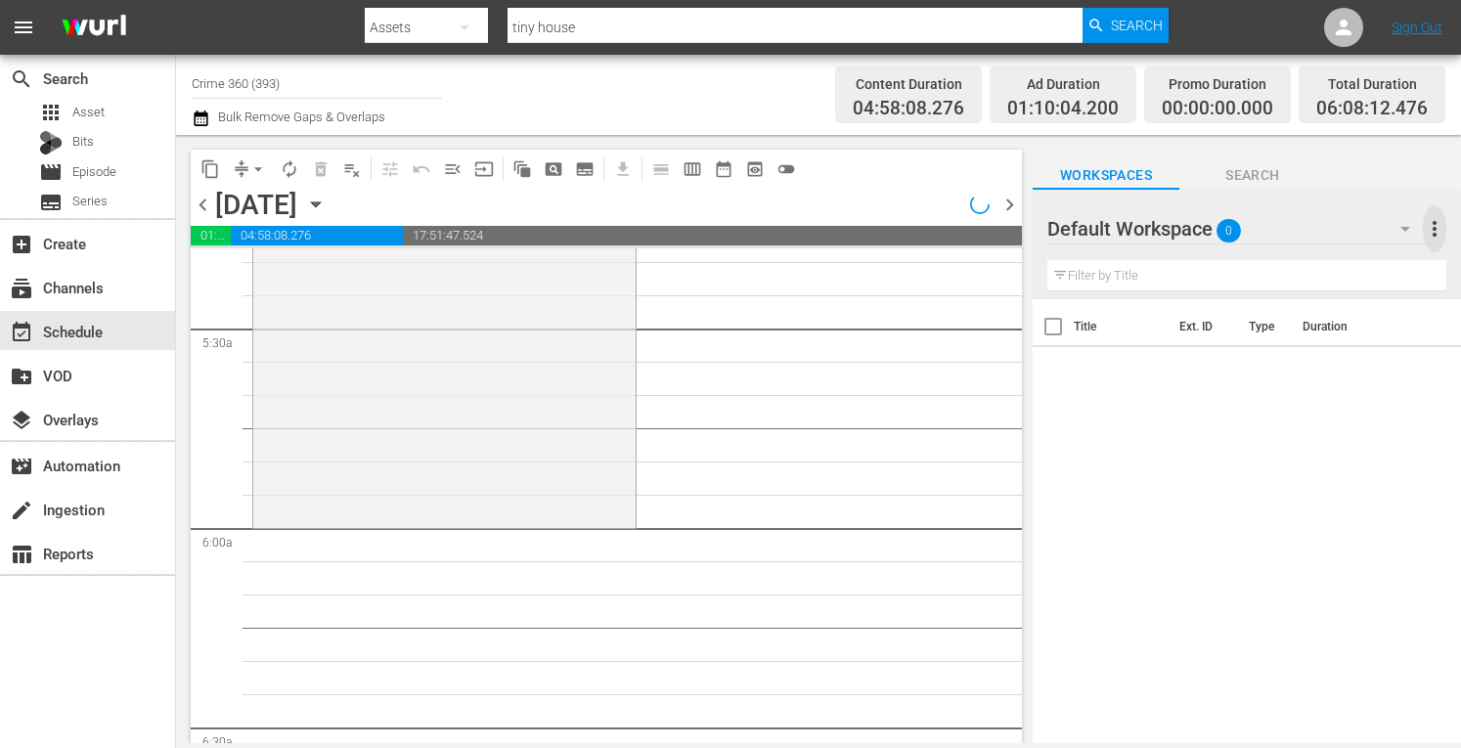
click at [1430, 226] on span "more_vert" at bounding box center [1434, 228] width 23 height 23
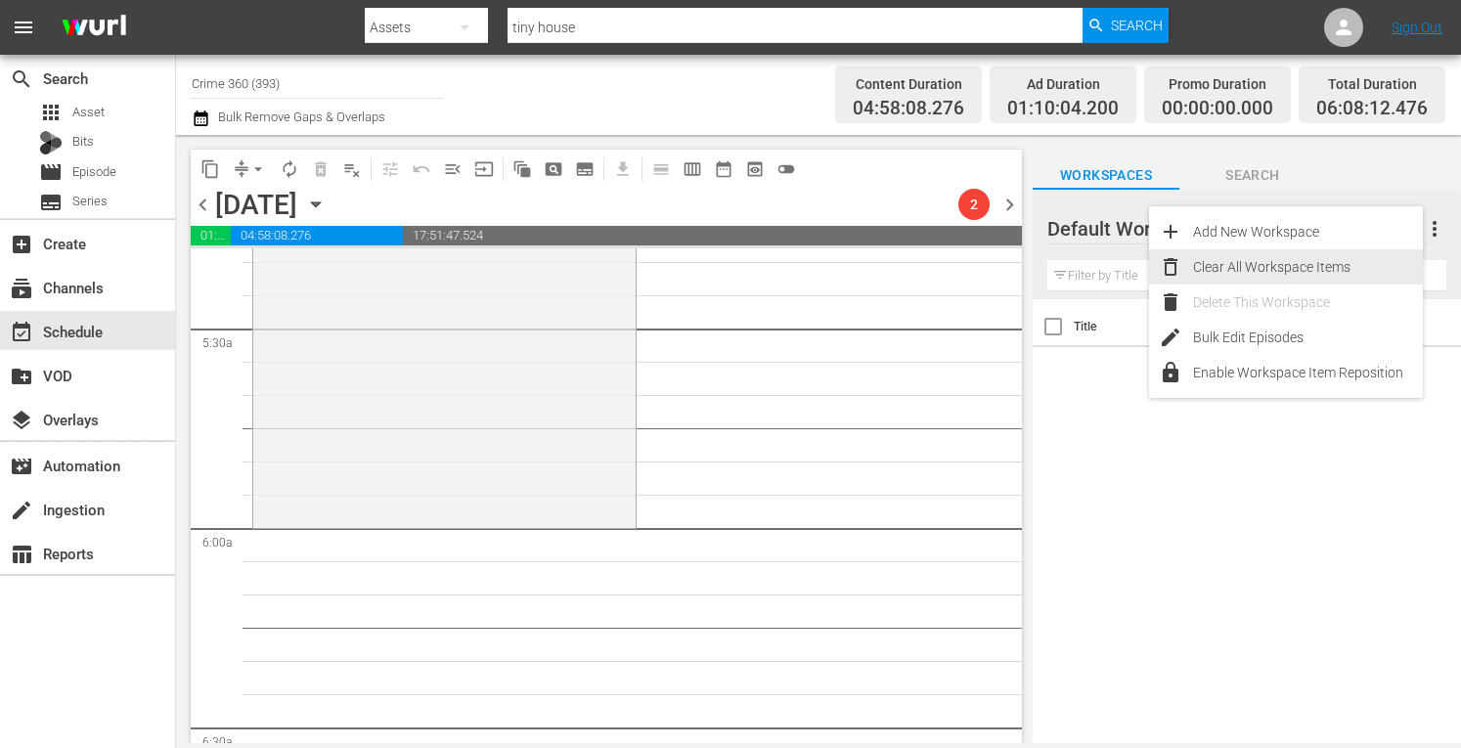
click at [1282, 266] on div "Clear All Workspace Items" at bounding box center [1308, 266] width 230 height 35
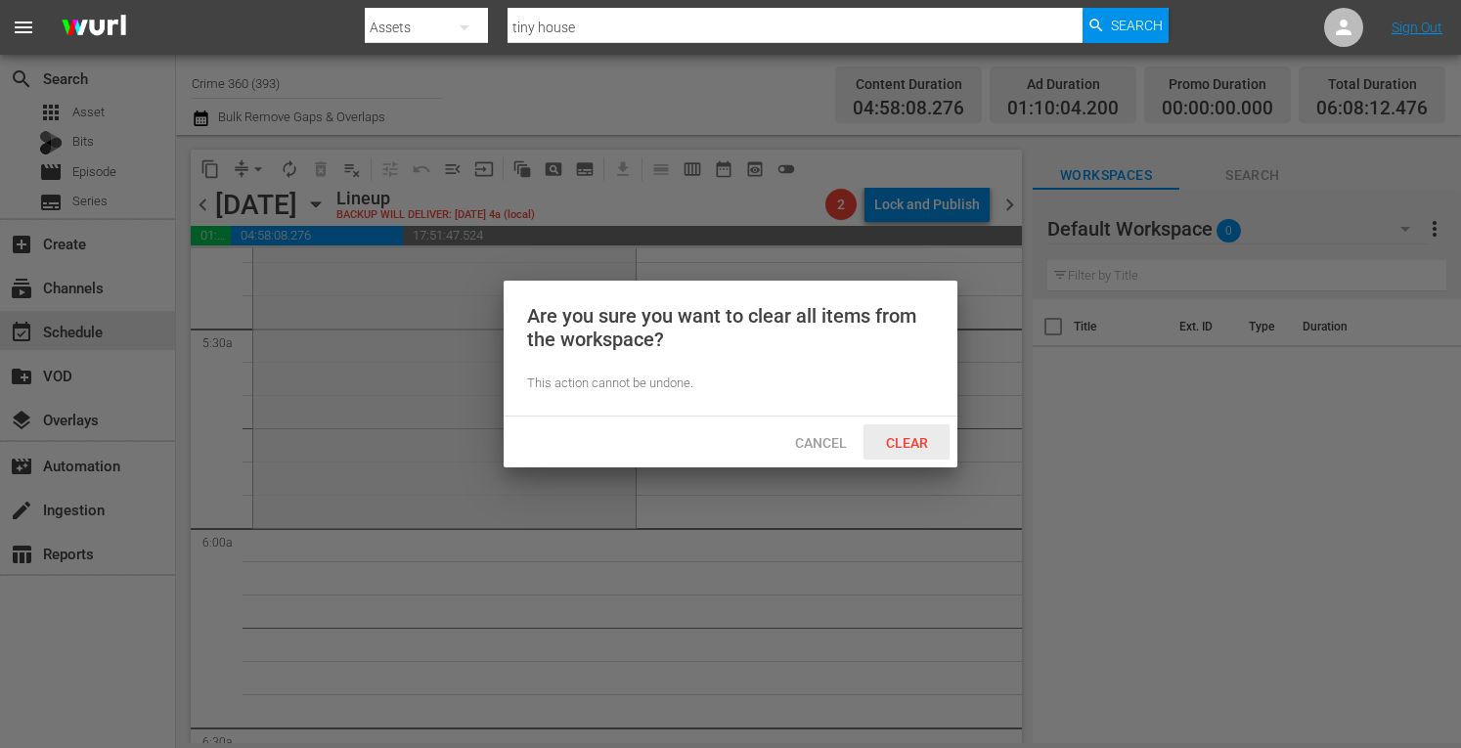
click at [902, 437] on span "Clear" at bounding box center [906, 443] width 73 height 16
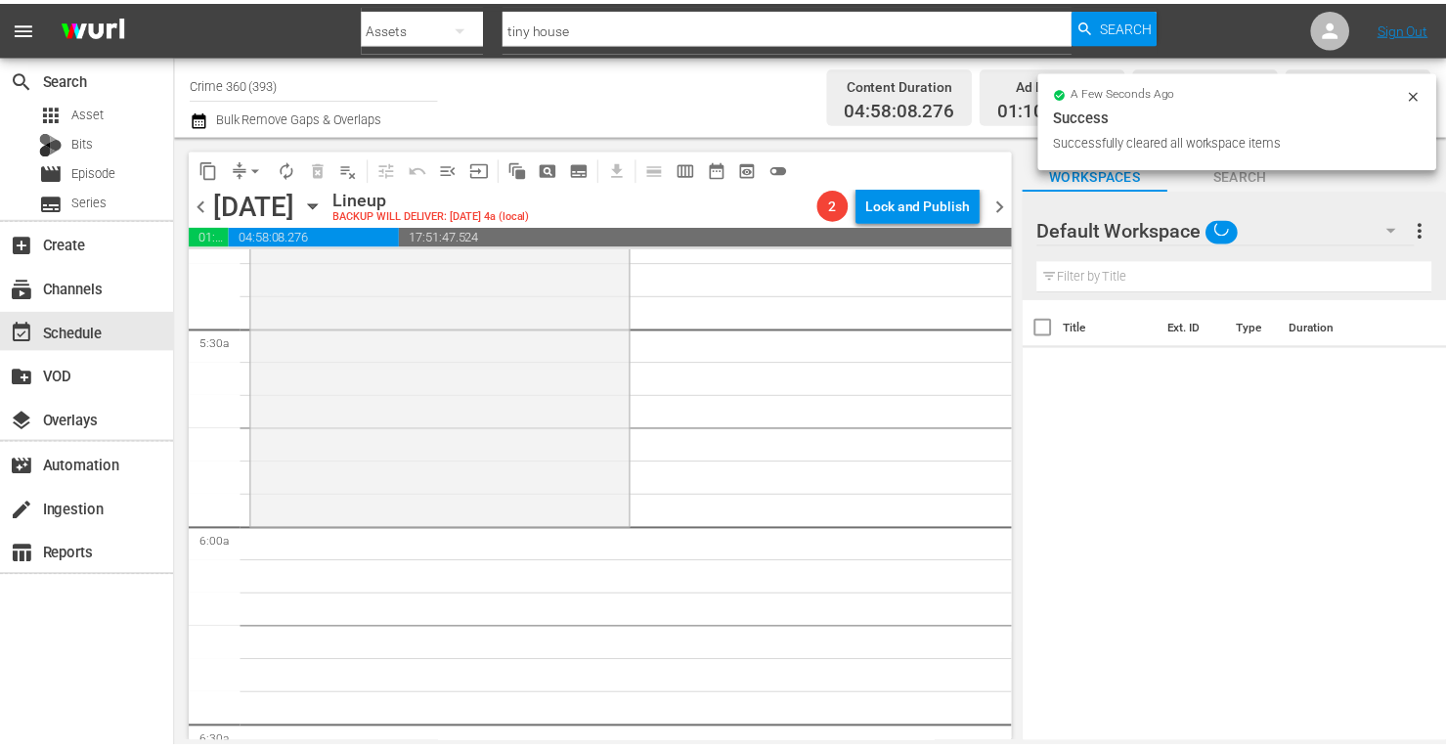
scroll to position [2007, 0]
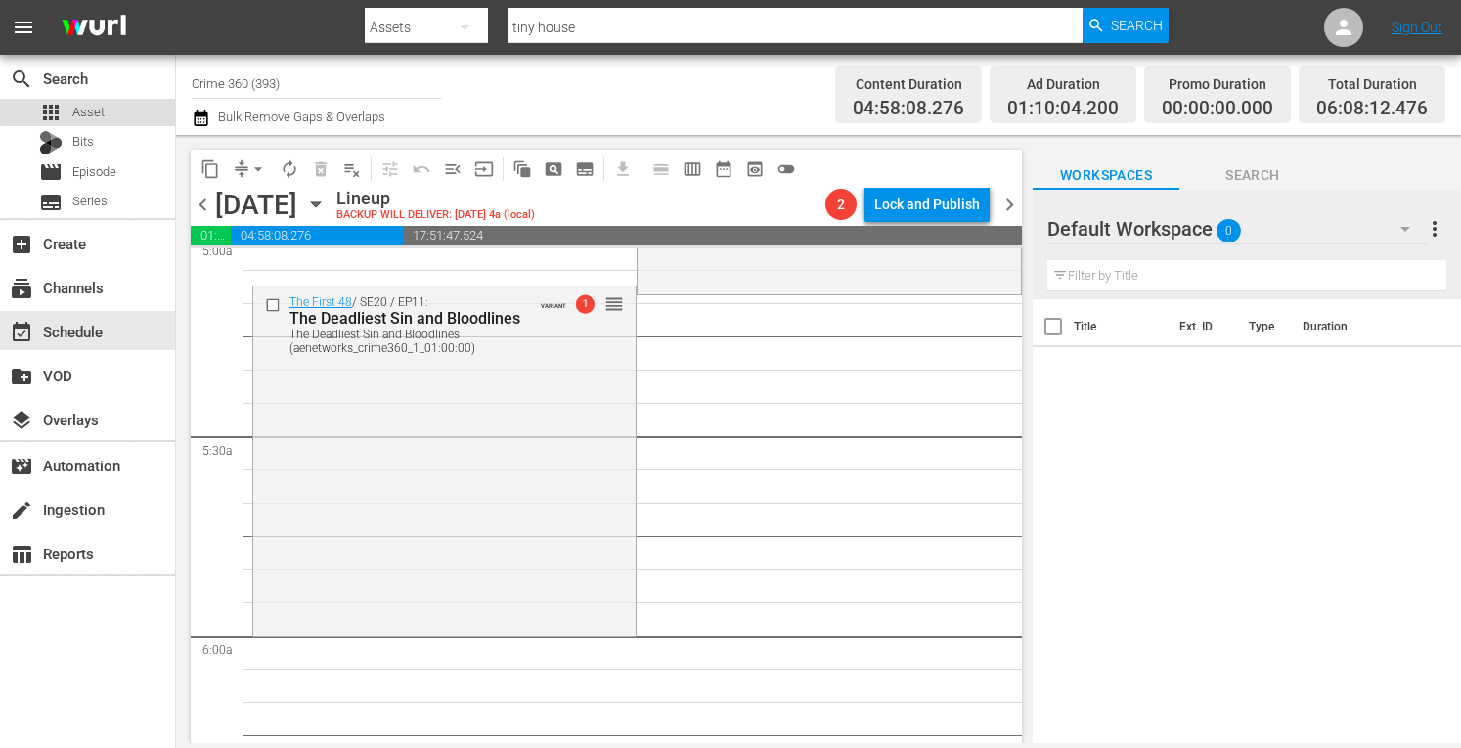
click at [94, 111] on span "Asset" at bounding box center [88, 113] width 32 height 20
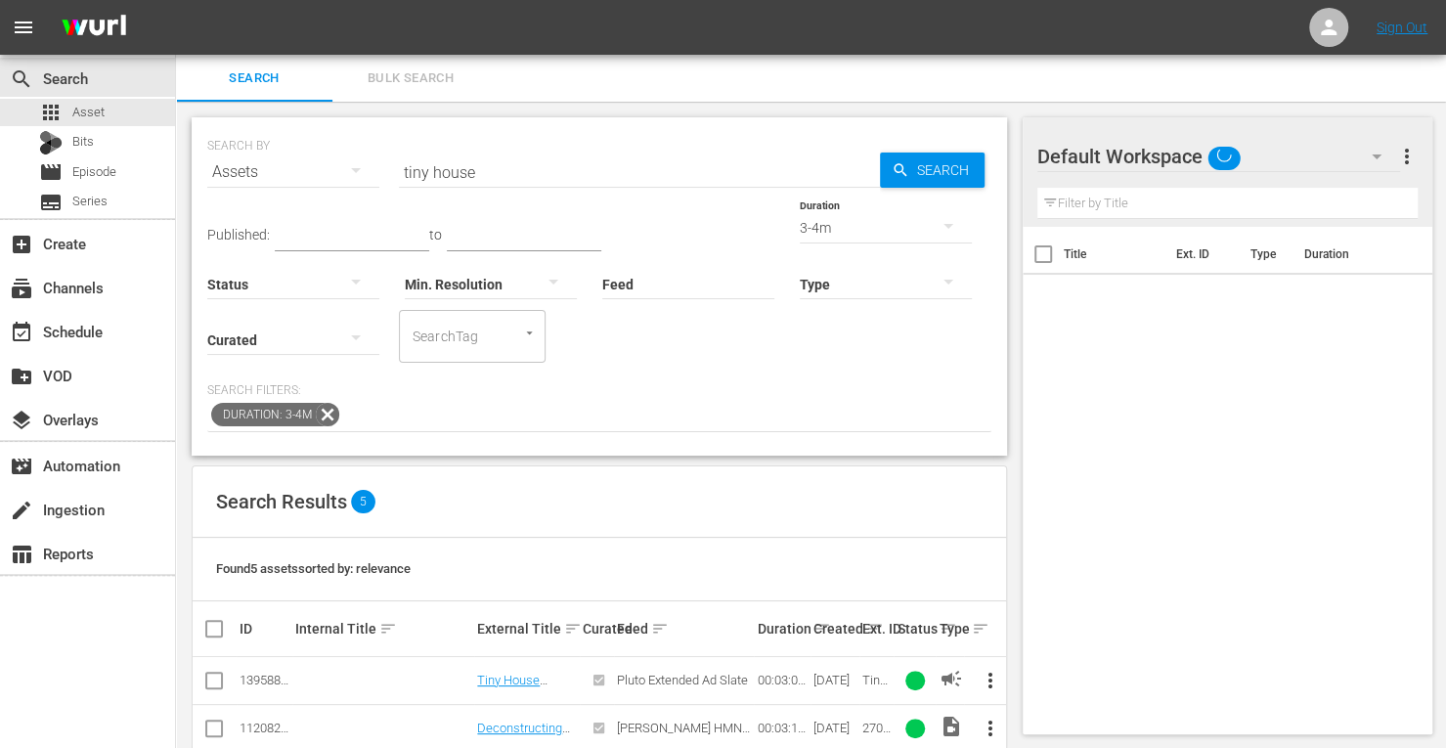
click at [538, 169] on input "tiny house" at bounding box center [639, 172] width 481 height 47
type input "crime 360"
click at [800, 225] on div "3-4m" at bounding box center [886, 227] width 172 height 55
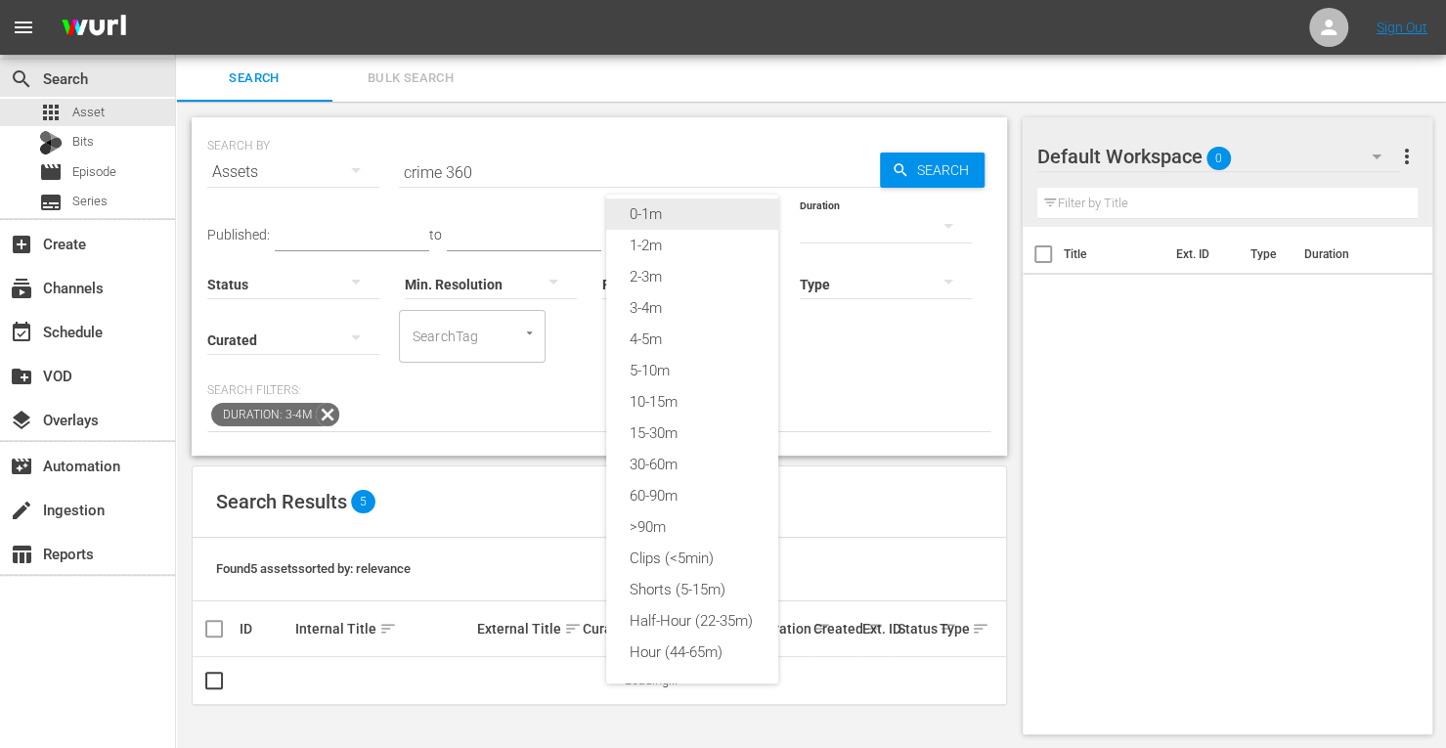
click at [657, 212] on div "0-1m" at bounding box center [692, 214] width 172 height 31
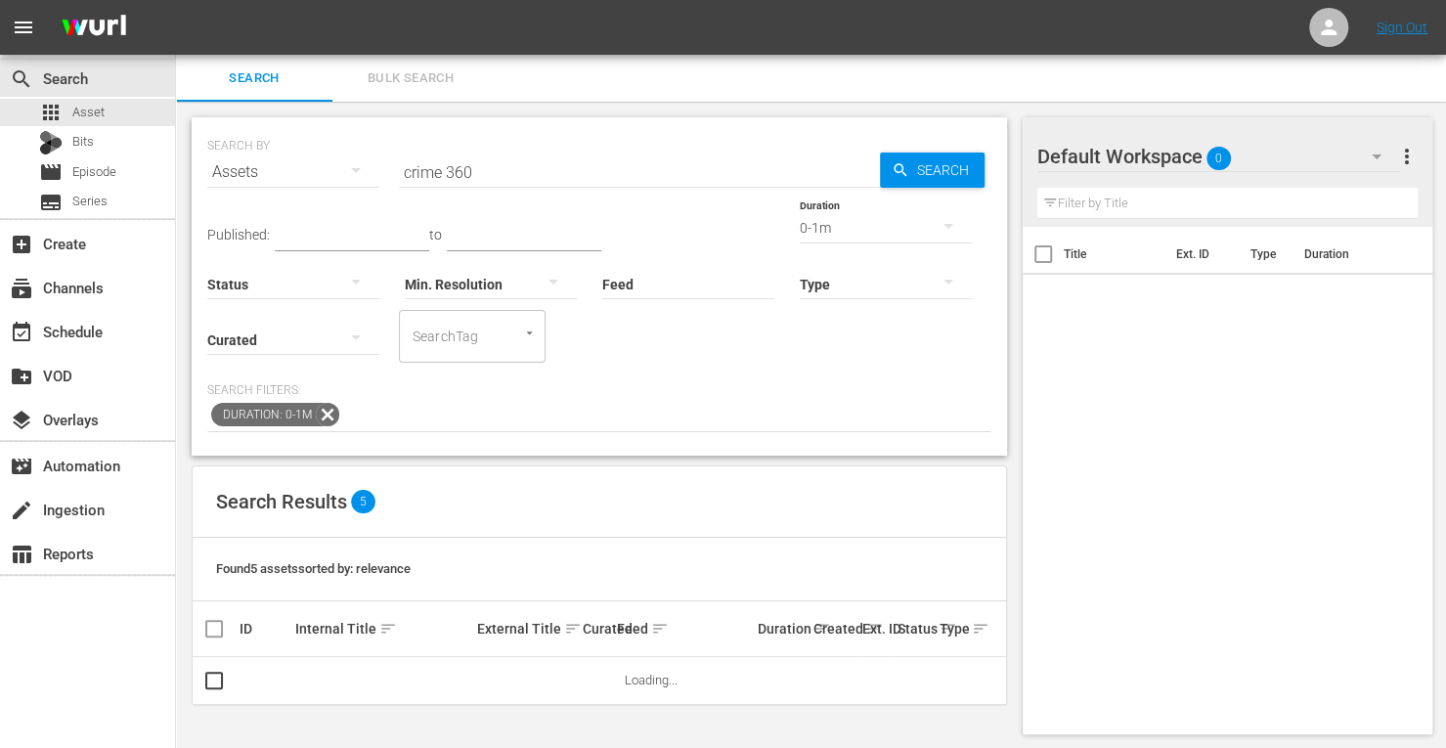
scroll to position [16, 0]
click at [955, 166] on span "Search" at bounding box center [947, 170] width 75 height 35
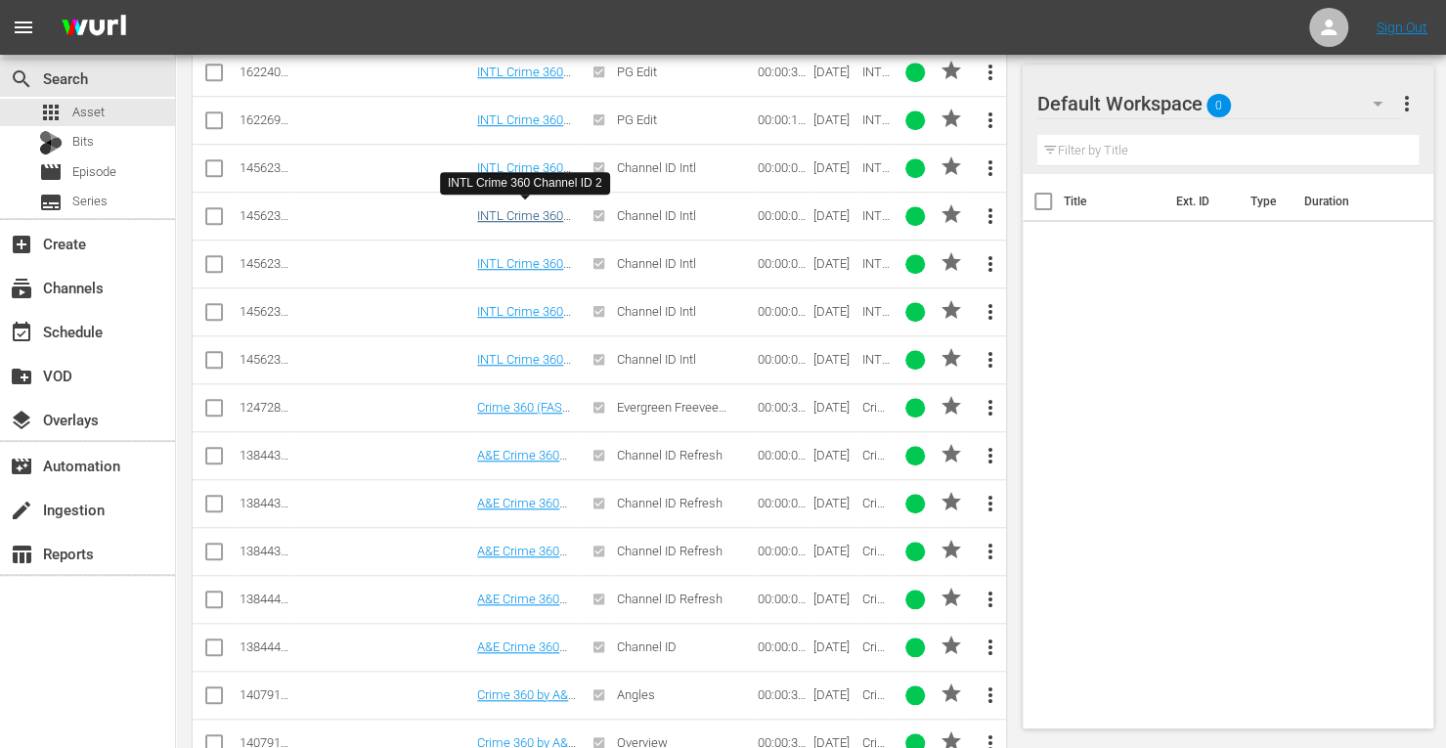
scroll to position [765, 0]
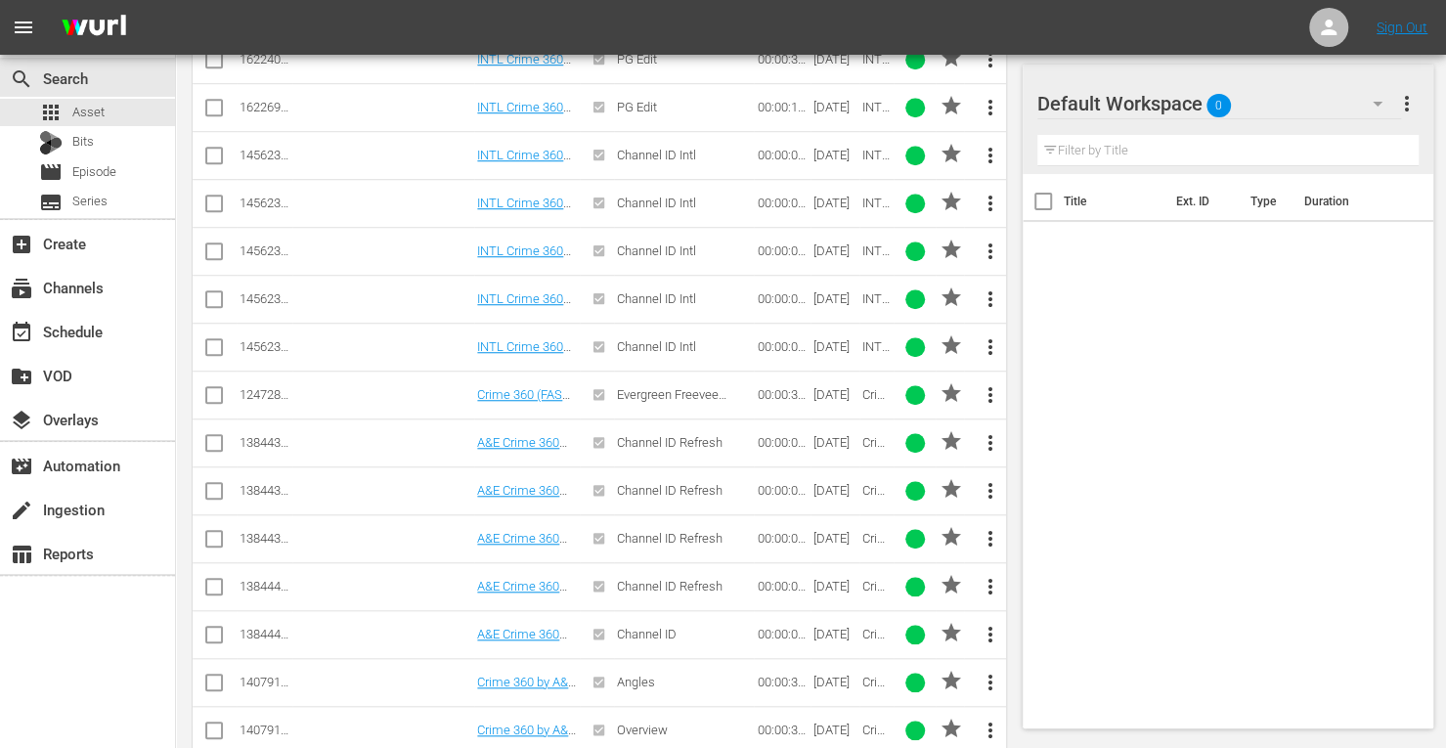
click at [214, 435] on input "checkbox" at bounding box center [213, 446] width 23 height 23
checkbox input "true"
click at [213, 483] on input "checkbox" at bounding box center [213, 494] width 23 height 23
checkbox input "true"
click at [213, 533] on input "checkbox" at bounding box center [213, 542] width 23 height 23
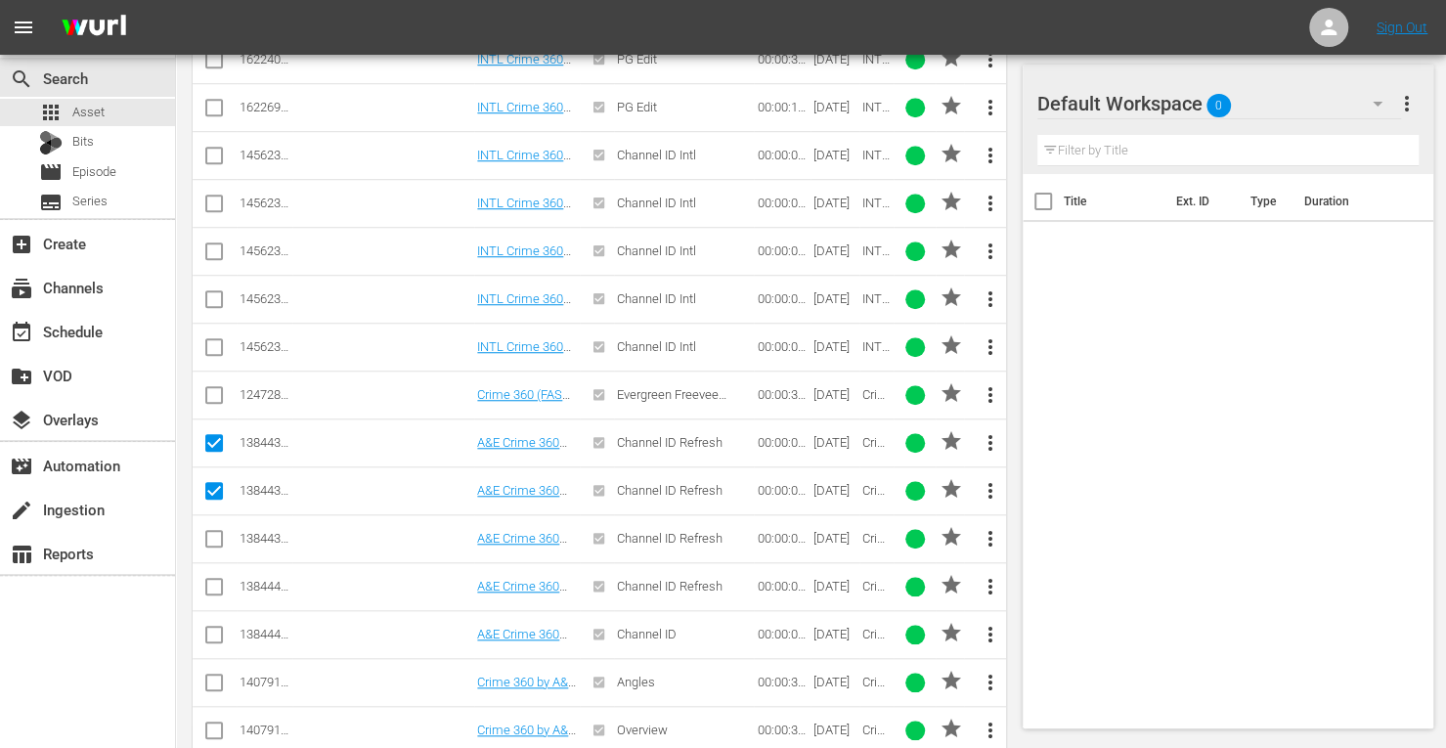
checkbox input "true"
click at [209, 579] on input "checkbox" at bounding box center [213, 590] width 23 height 23
checkbox input "true"
click at [213, 627] on input "checkbox" at bounding box center [213, 638] width 23 height 23
checkbox input "true"
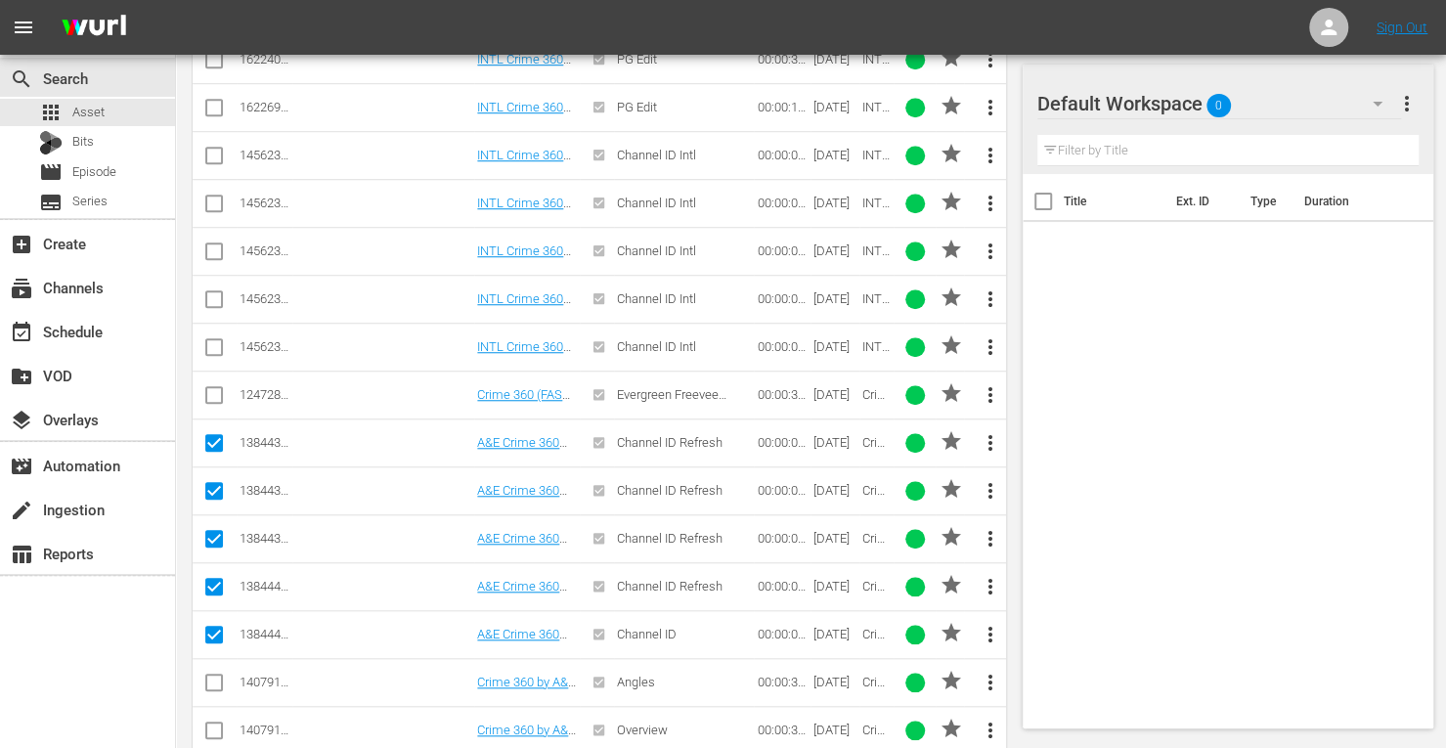
scroll to position [800, 0]
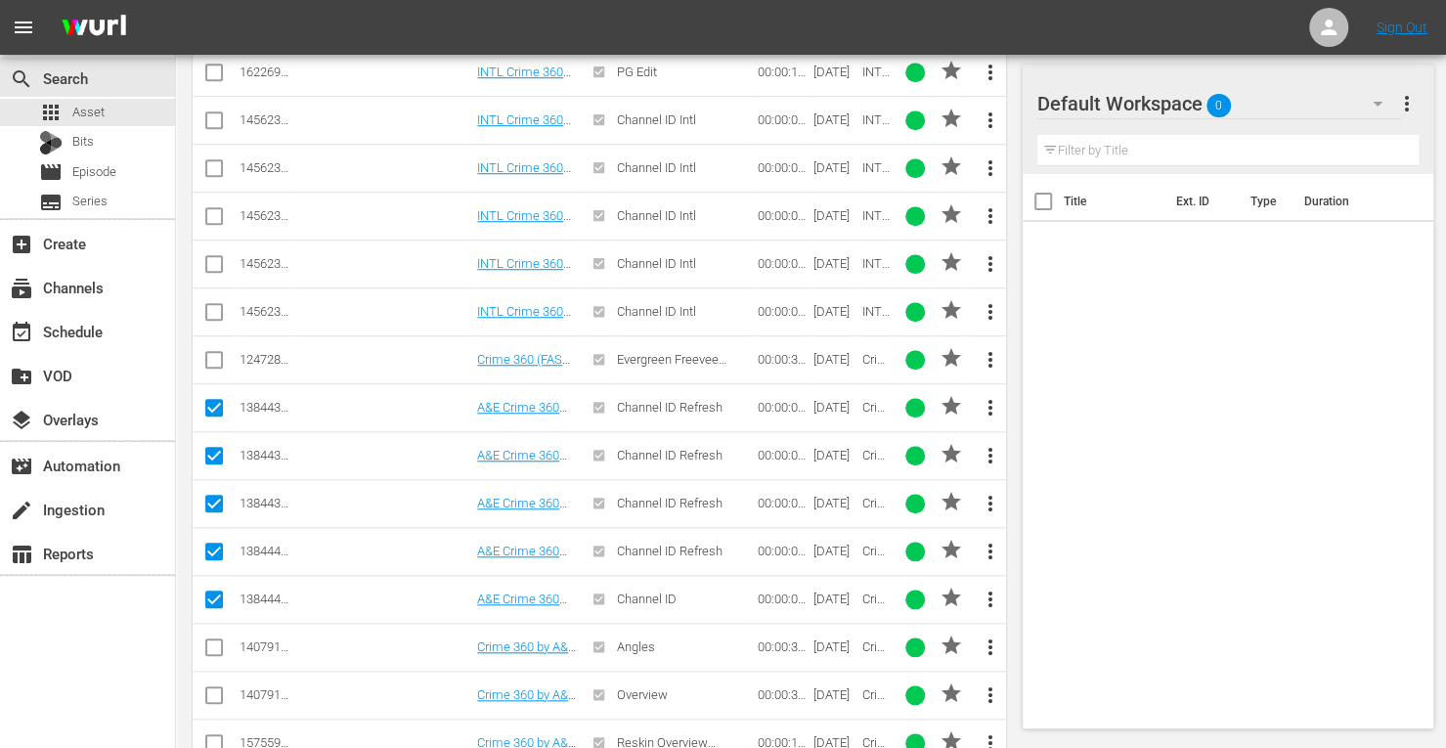
click at [213, 640] on input "checkbox" at bounding box center [213, 651] width 23 height 23
checkbox input "true"
click at [207, 688] on input "checkbox" at bounding box center [213, 699] width 23 height 23
checkbox input "true"
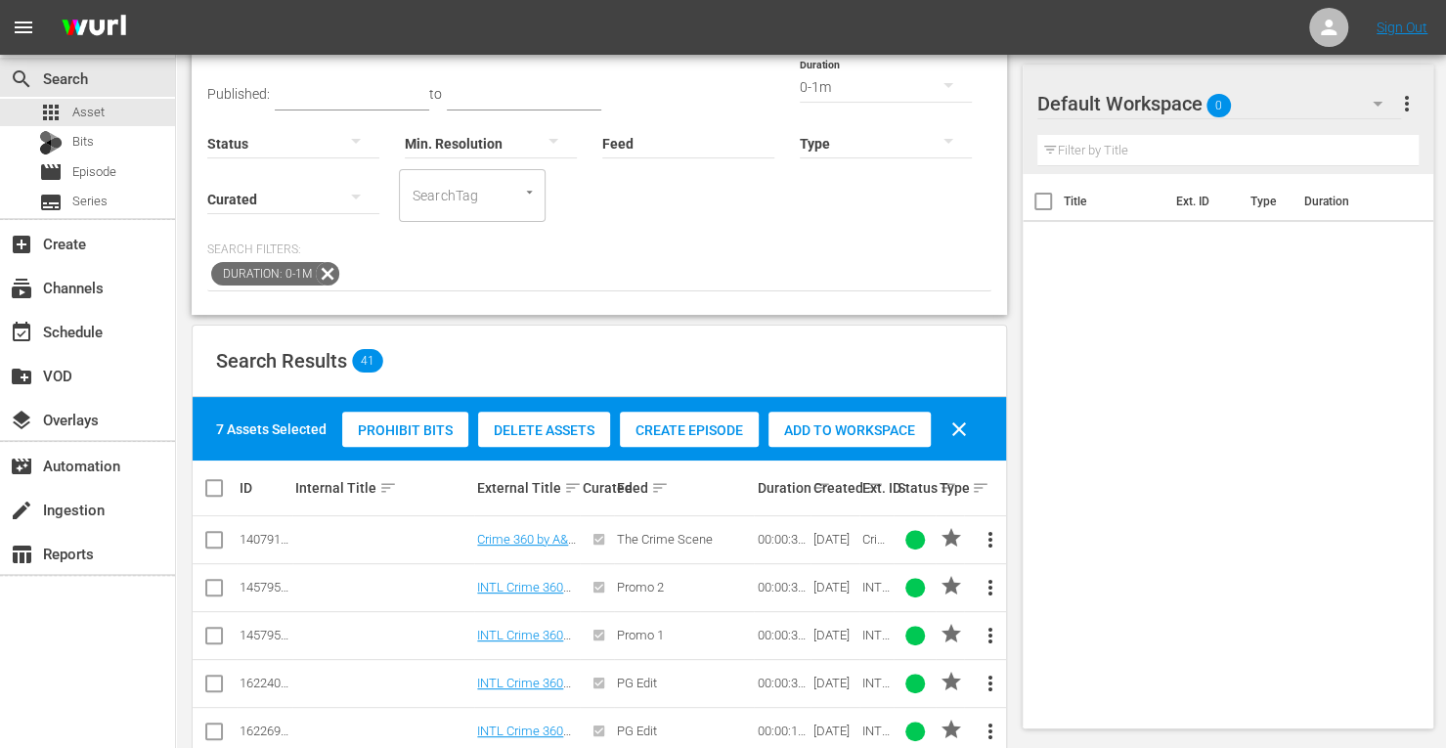
scroll to position [22, 0]
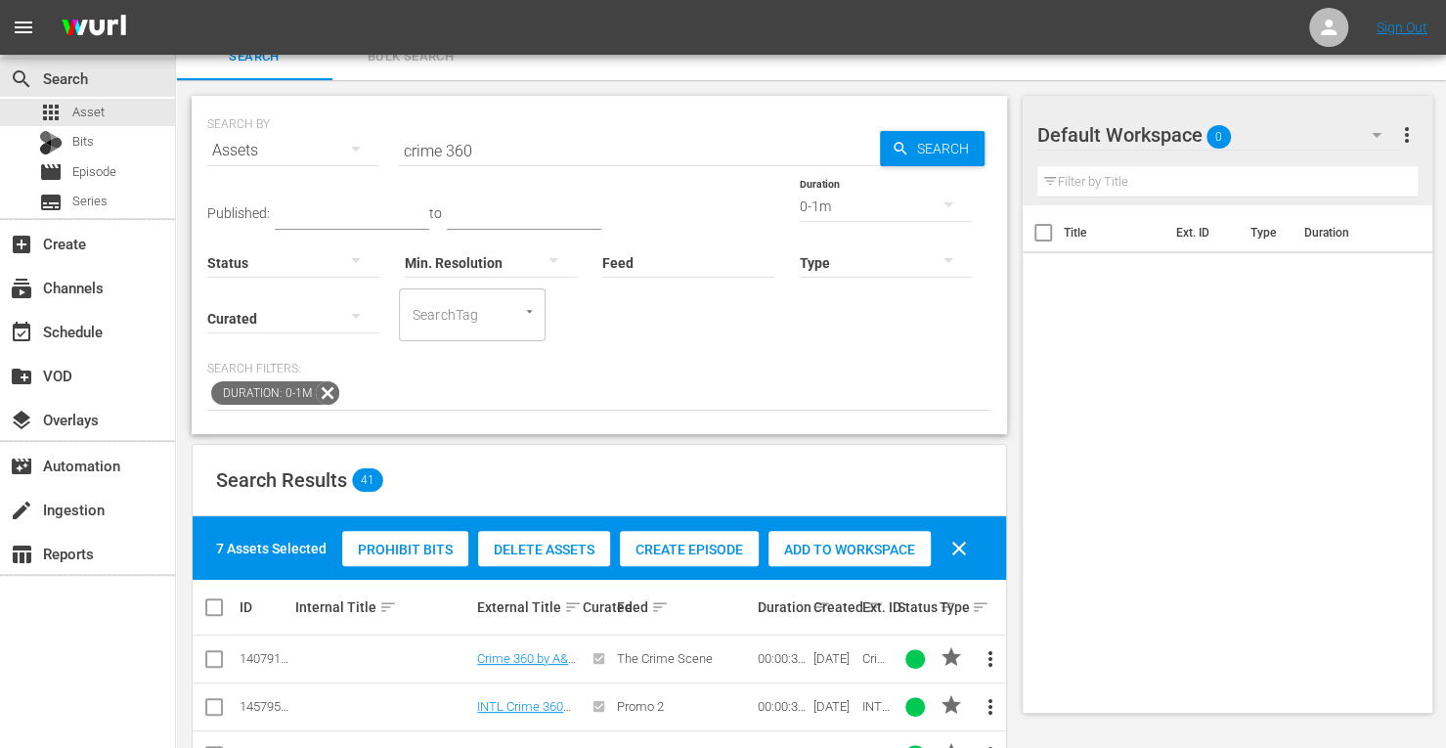
click at [864, 537] on div "Add to Workspace" at bounding box center [850, 549] width 162 height 37
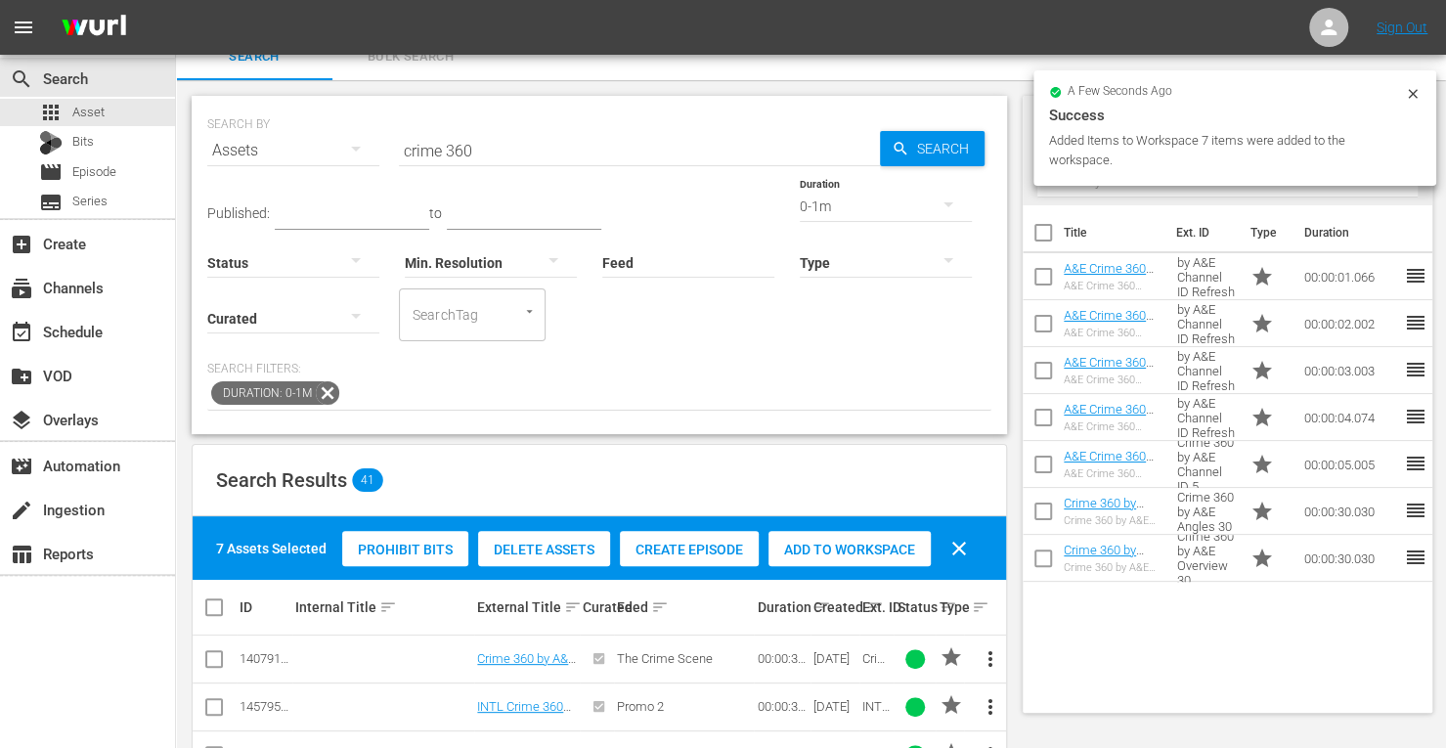
click at [800, 202] on div "0-1m" at bounding box center [886, 206] width 172 height 55
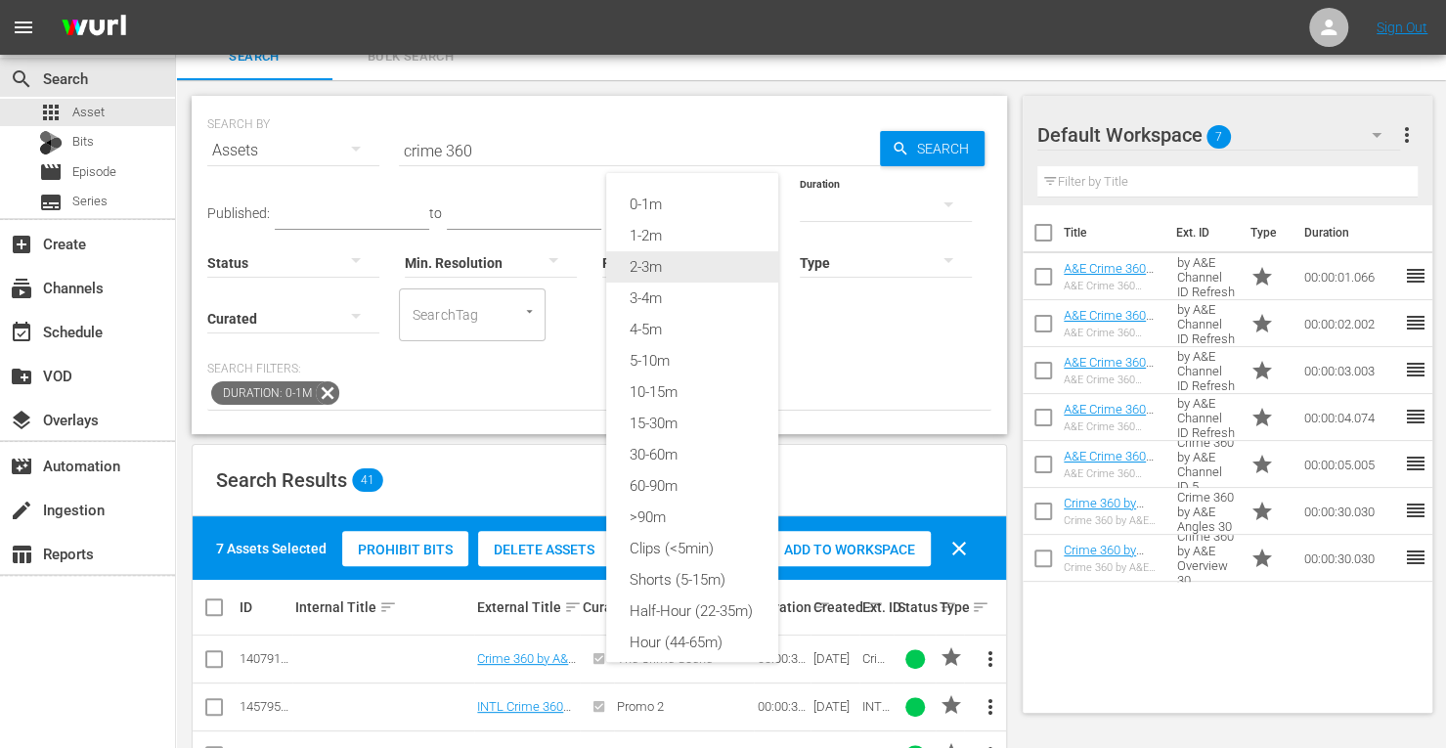
click at [673, 262] on div "2-3m" at bounding box center [692, 266] width 172 height 31
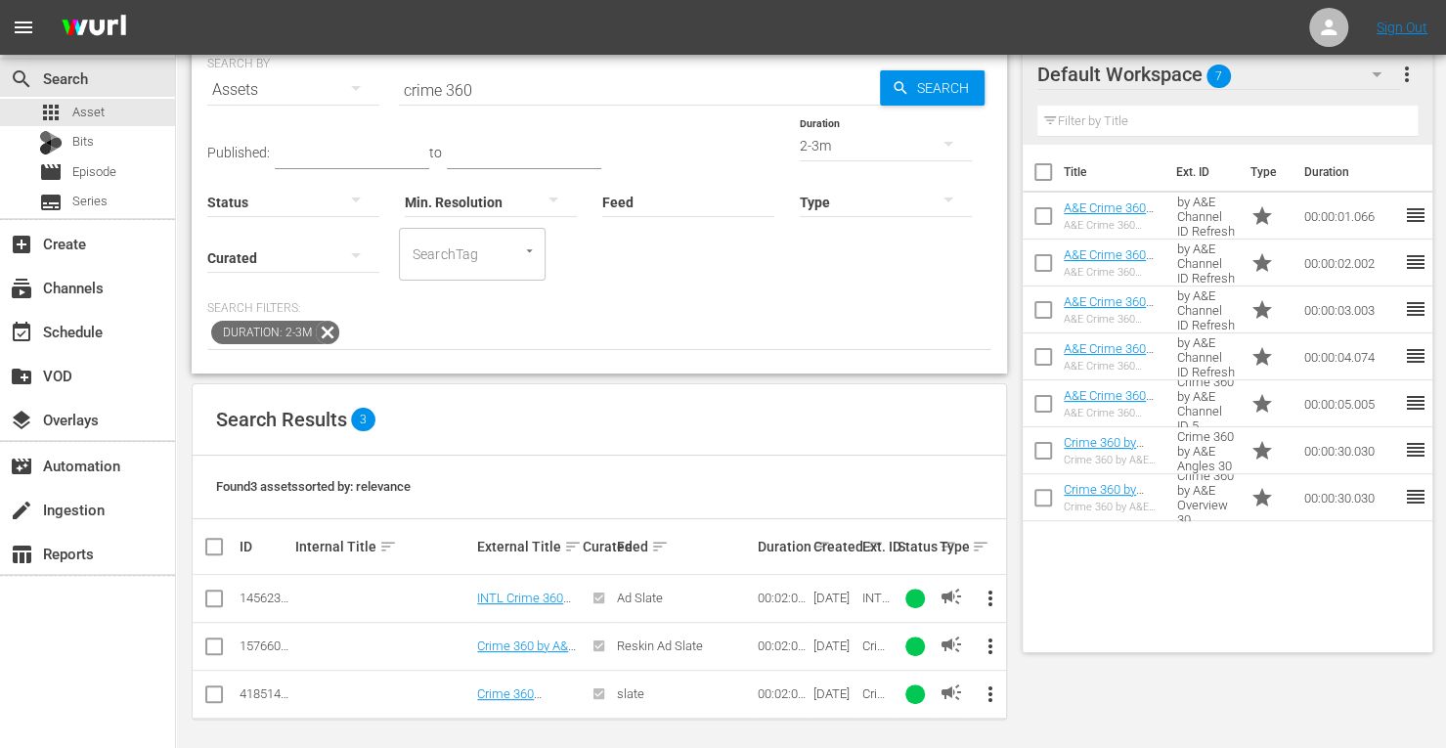
scroll to position [83, 0]
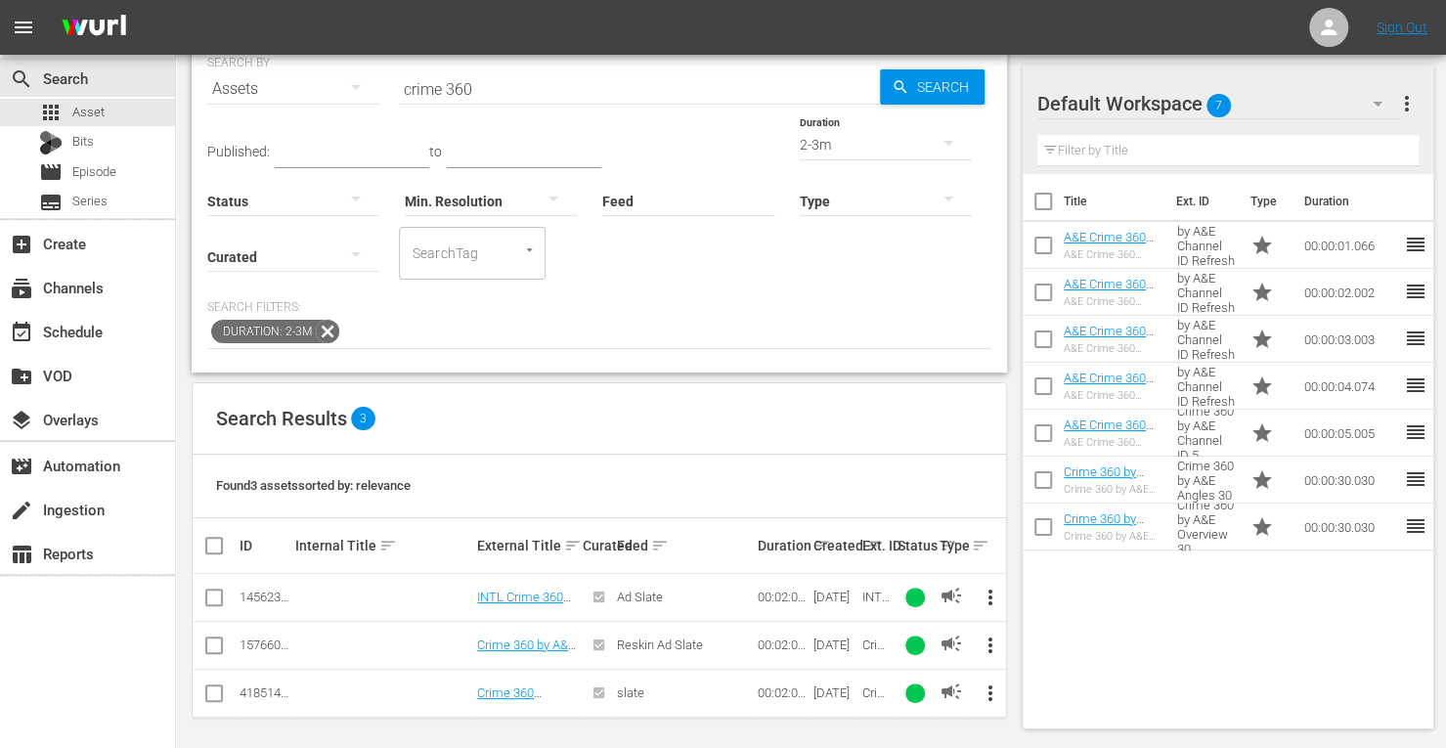
click at [200, 637] on td at bounding box center [215, 645] width 44 height 48
click at [229, 639] on td at bounding box center [215, 645] width 44 height 48
click at [217, 640] on input "checkbox" at bounding box center [213, 649] width 23 height 23
checkbox input "true"
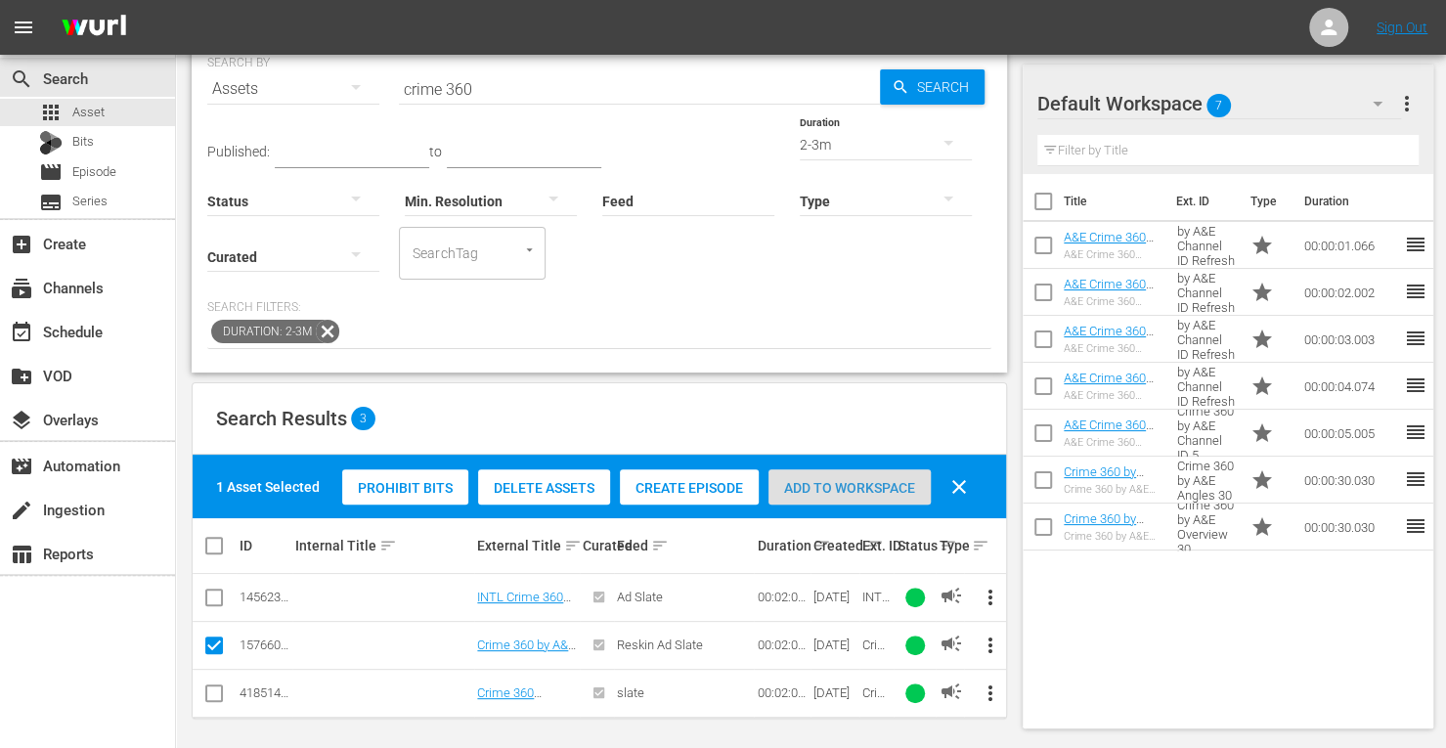
click at [811, 495] on div "Add to Workspace" at bounding box center [850, 487] width 162 height 37
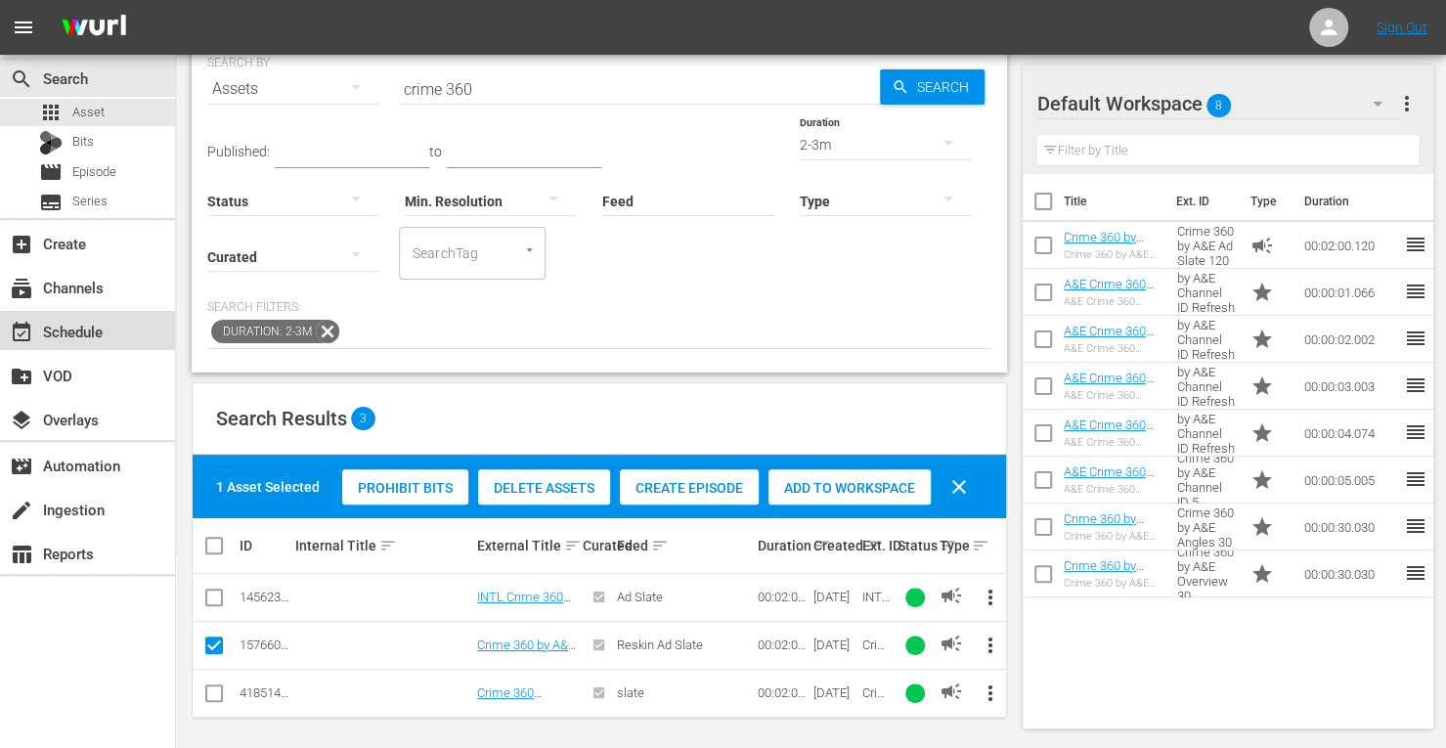
click at [98, 330] on div "event_available Schedule" at bounding box center [55, 329] width 110 height 18
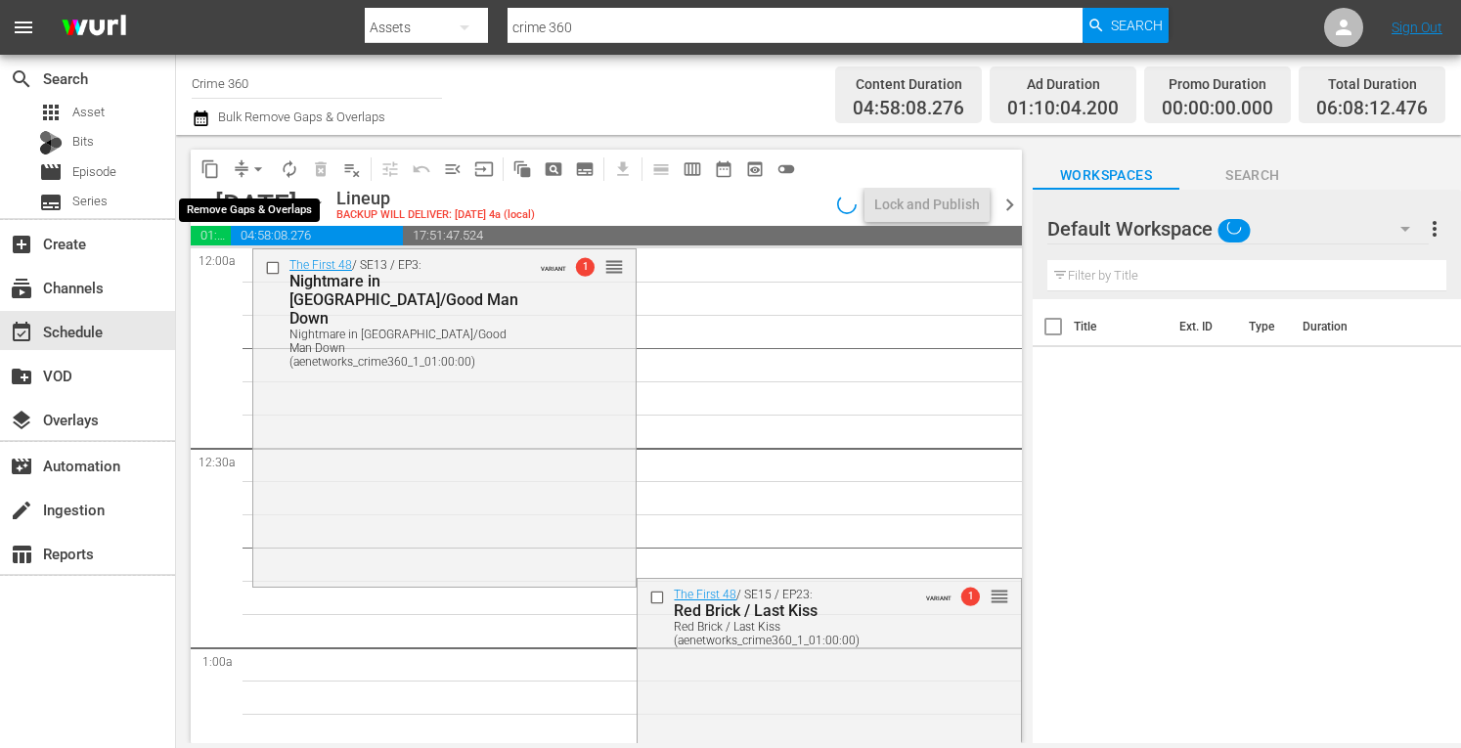
click at [252, 164] on span "arrow_drop_down" at bounding box center [258, 169] width 20 height 20
click at [233, 203] on li "Align to Midnight" at bounding box center [258, 209] width 161 height 32
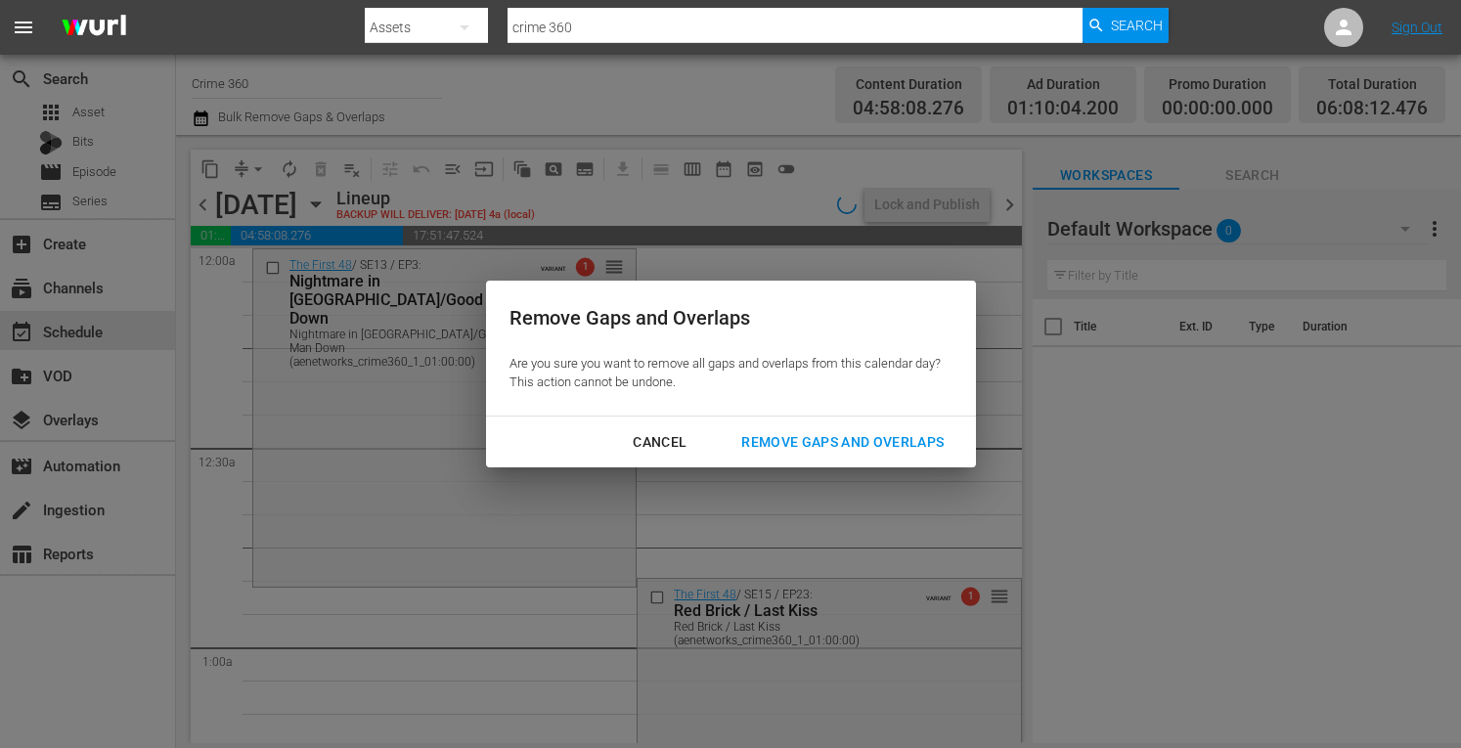
click at [835, 430] on div "Remove Gaps and Overlaps" at bounding box center [843, 442] width 234 height 24
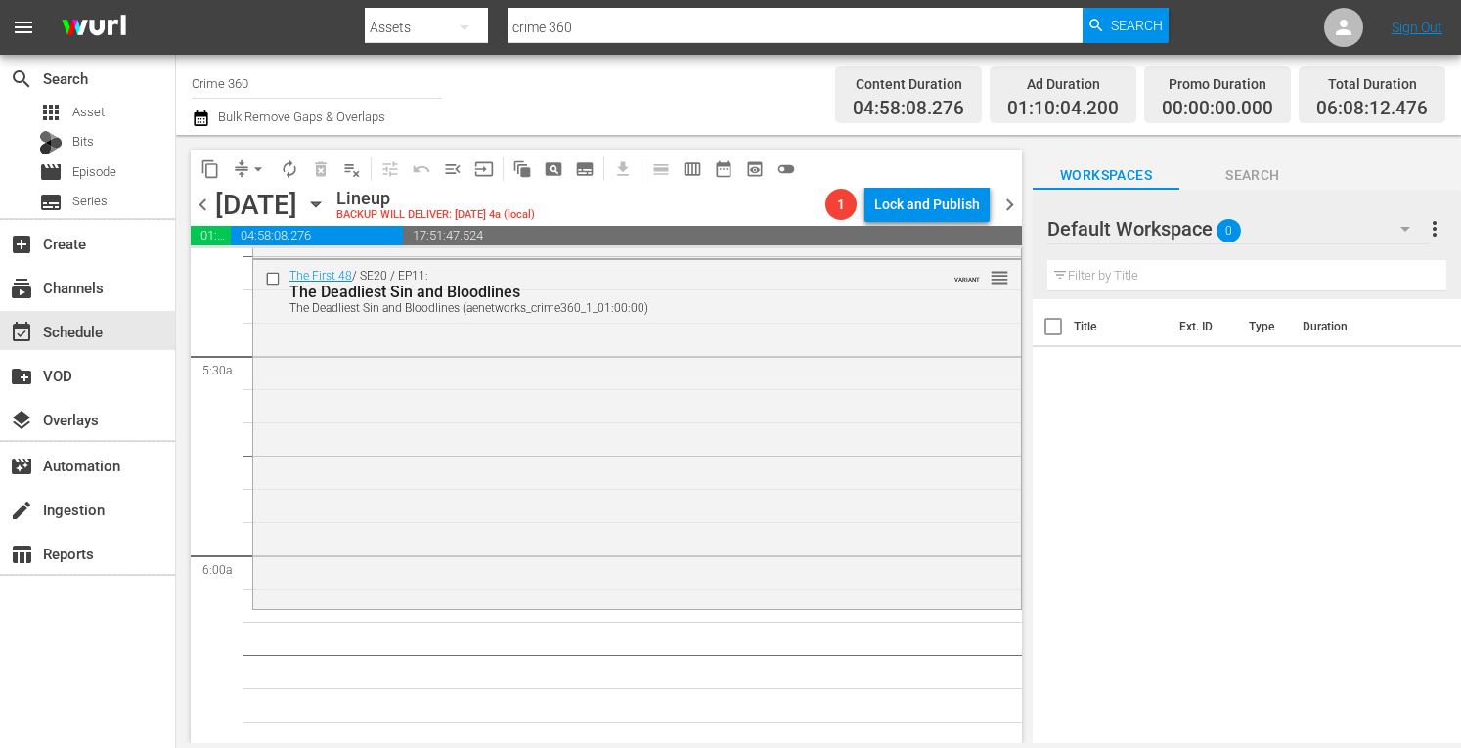
scroll to position [2091, 0]
click at [210, 208] on span "chevron_left" at bounding box center [203, 205] width 24 height 24
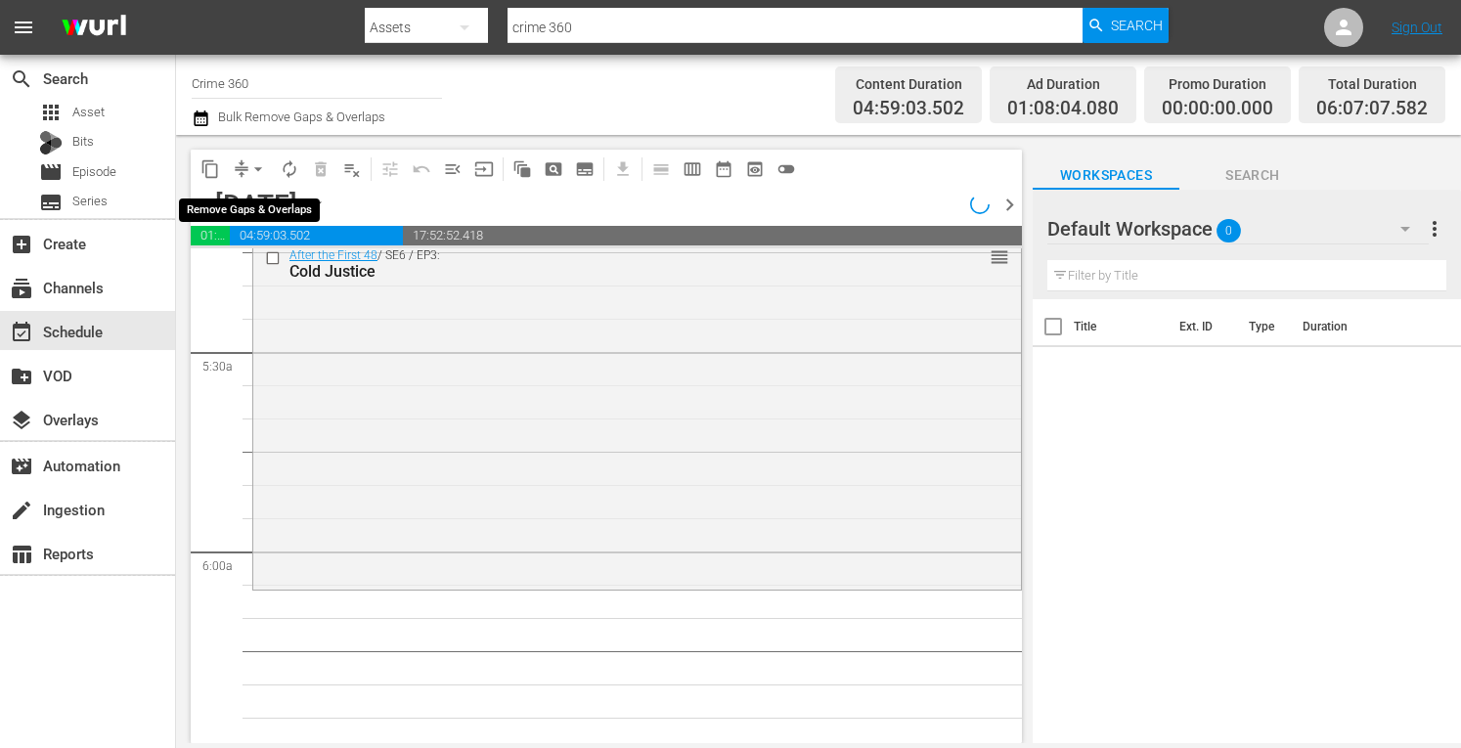
scroll to position [1991, 0]
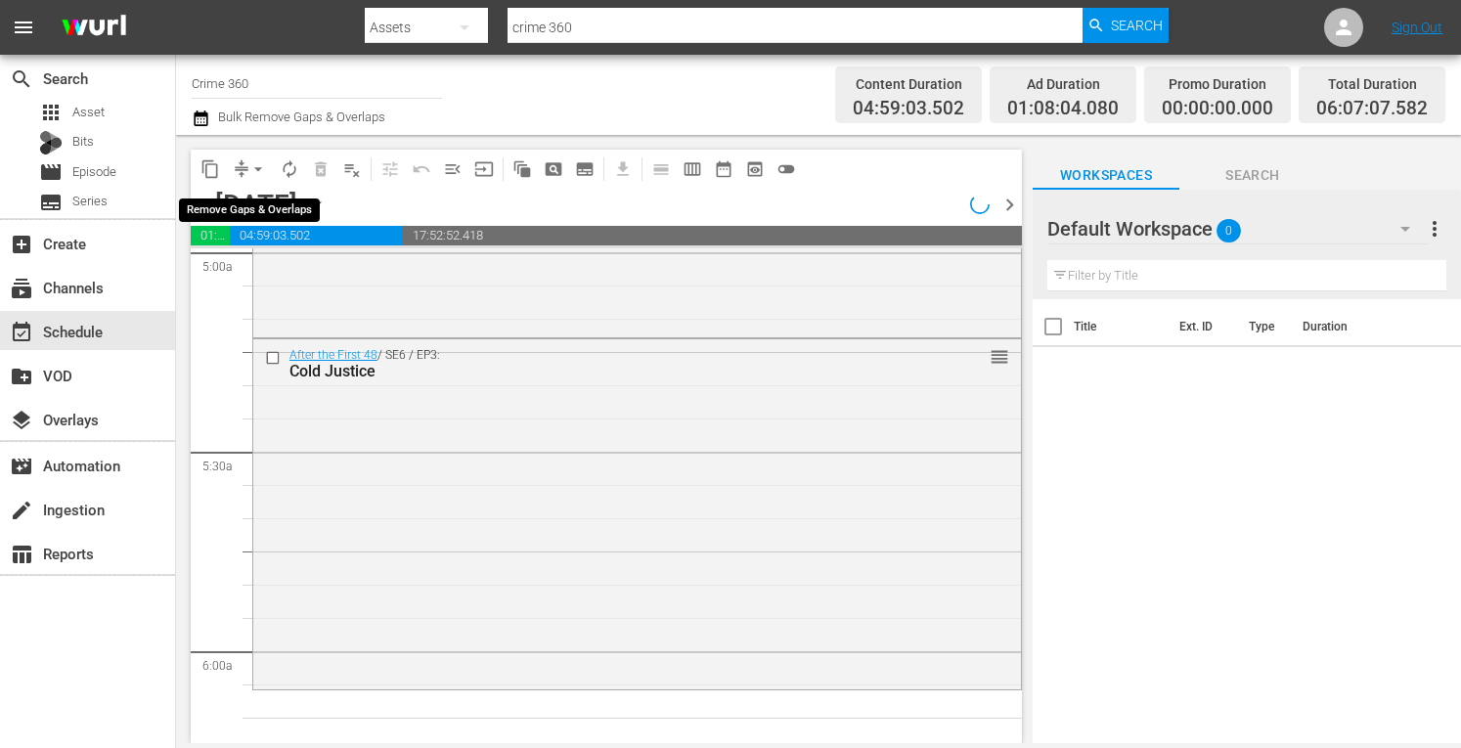
click at [256, 173] on span "arrow_drop_down" at bounding box center [258, 169] width 20 height 20
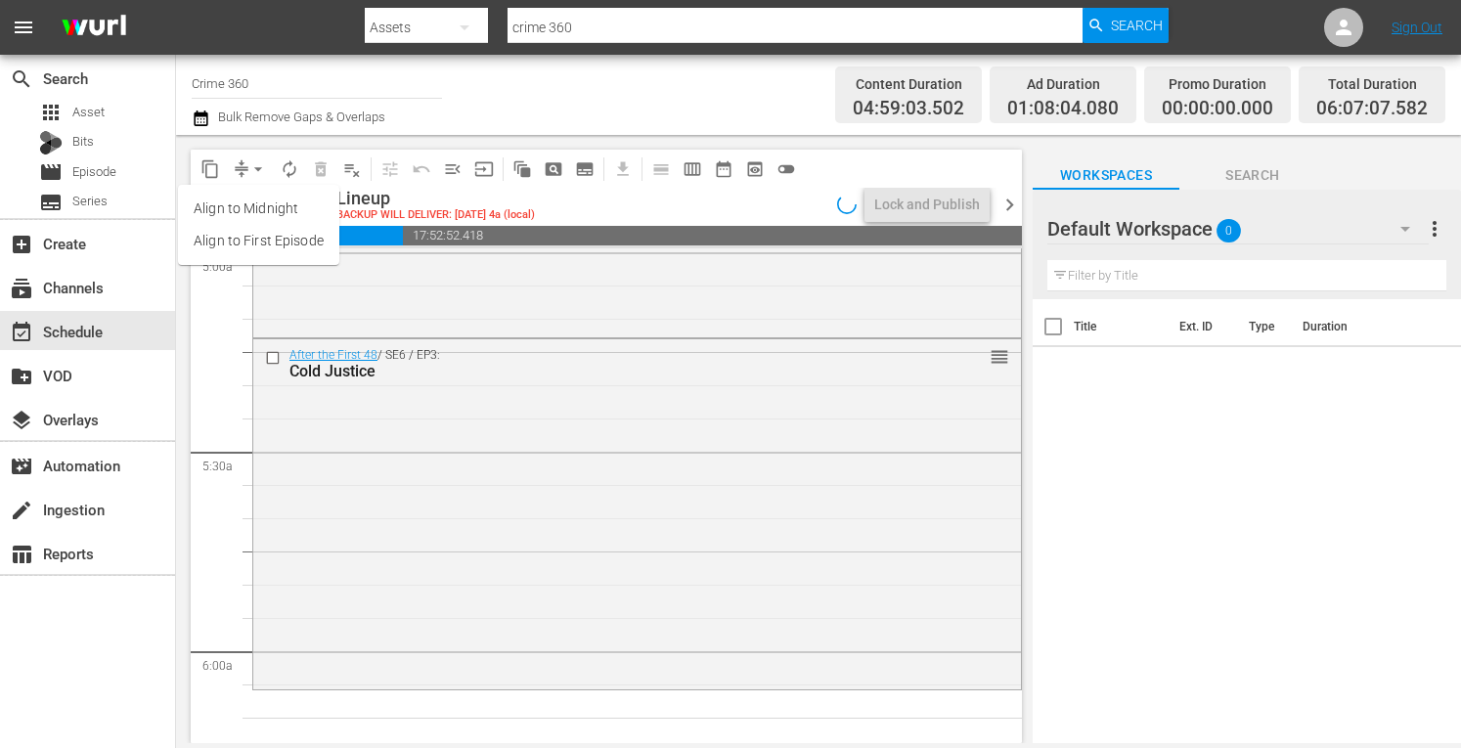
click at [243, 204] on li "Align to Midnight" at bounding box center [258, 209] width 161 height 32
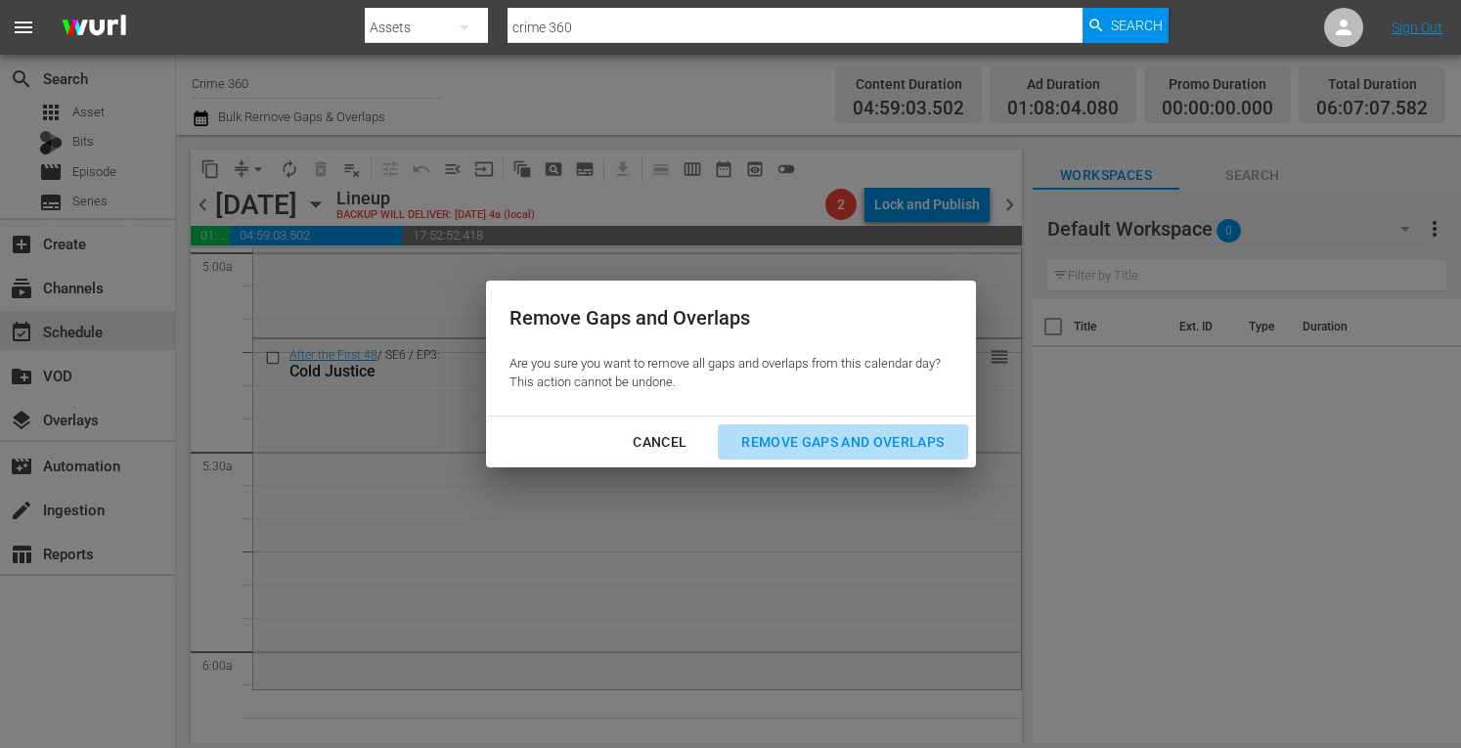
click at [859, 451] on div "Remove Gaps and Overlaps" at bounding box center [843, 442] width 234 height 24
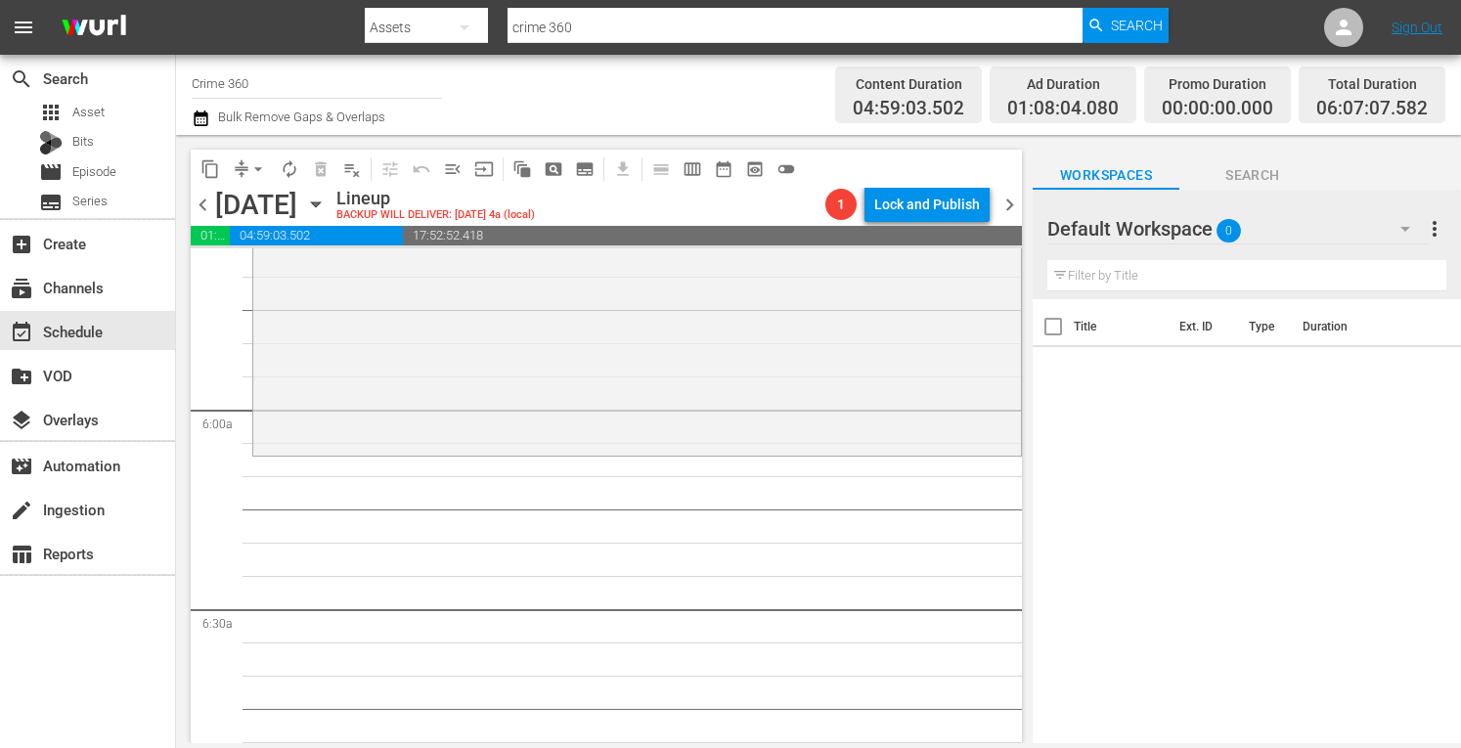
scroll to position [2234, 0]
click at [200, 204] on span "chevron_left" at bounding box center [203, 205] width 24 height 24
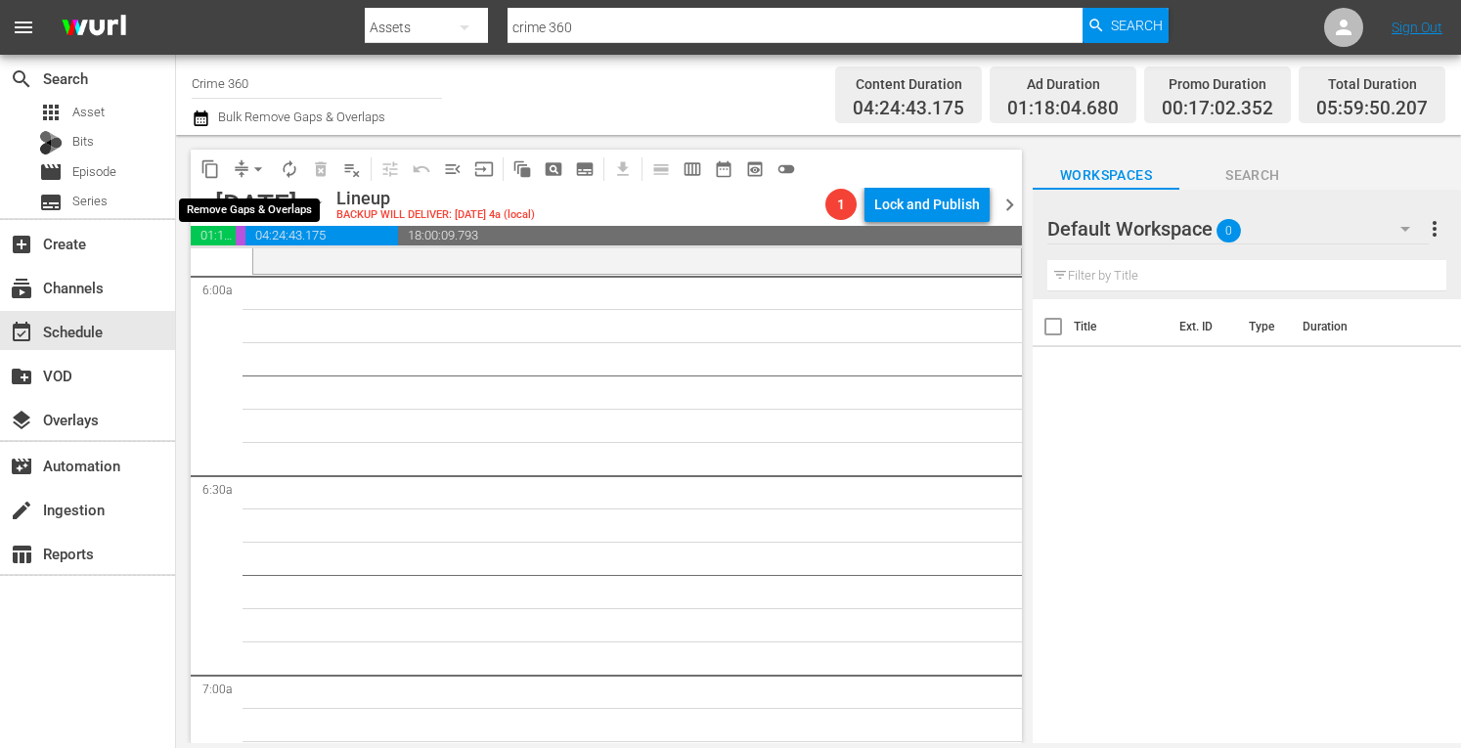
scroll to position [2167, 0]
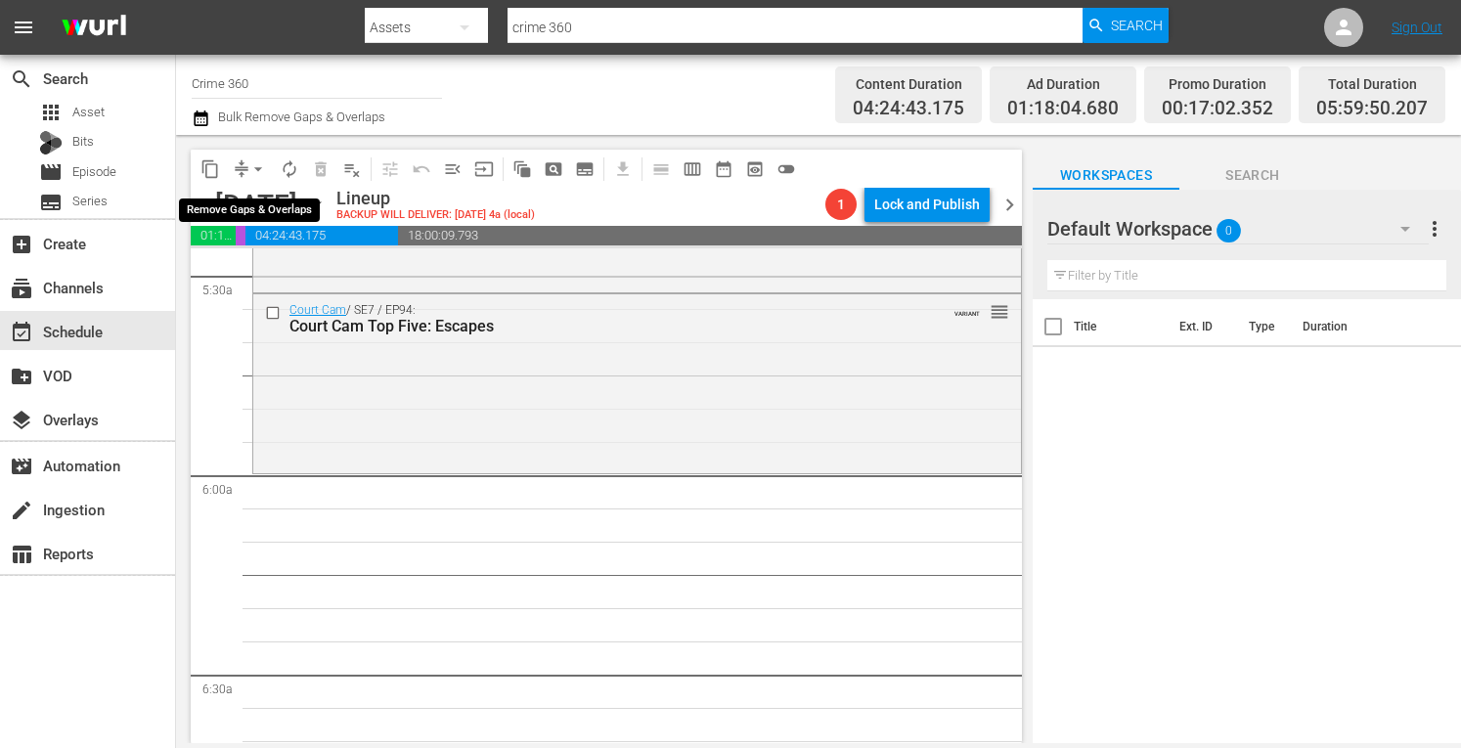
click at [256, 168] on span "arrow_drop_down" at bounding box center [258, 169] width 20 height 20
click at [245, 204] on li "Align to Midnight" at bounding box center [258, 209] width 161 height 32
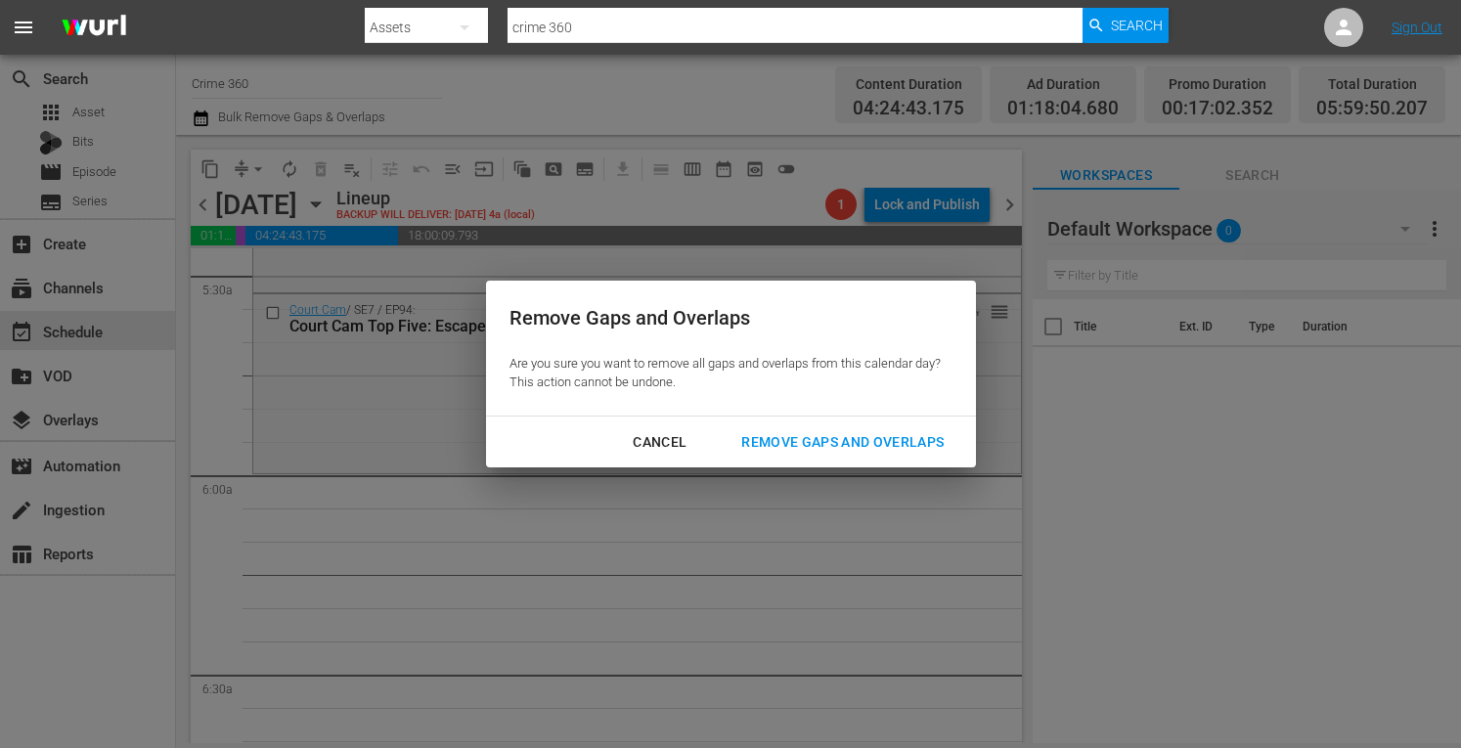
click at [808, 446] on div "Remove Gaps and Overlaps" at bounding box center [843, 442] width 234 height 24
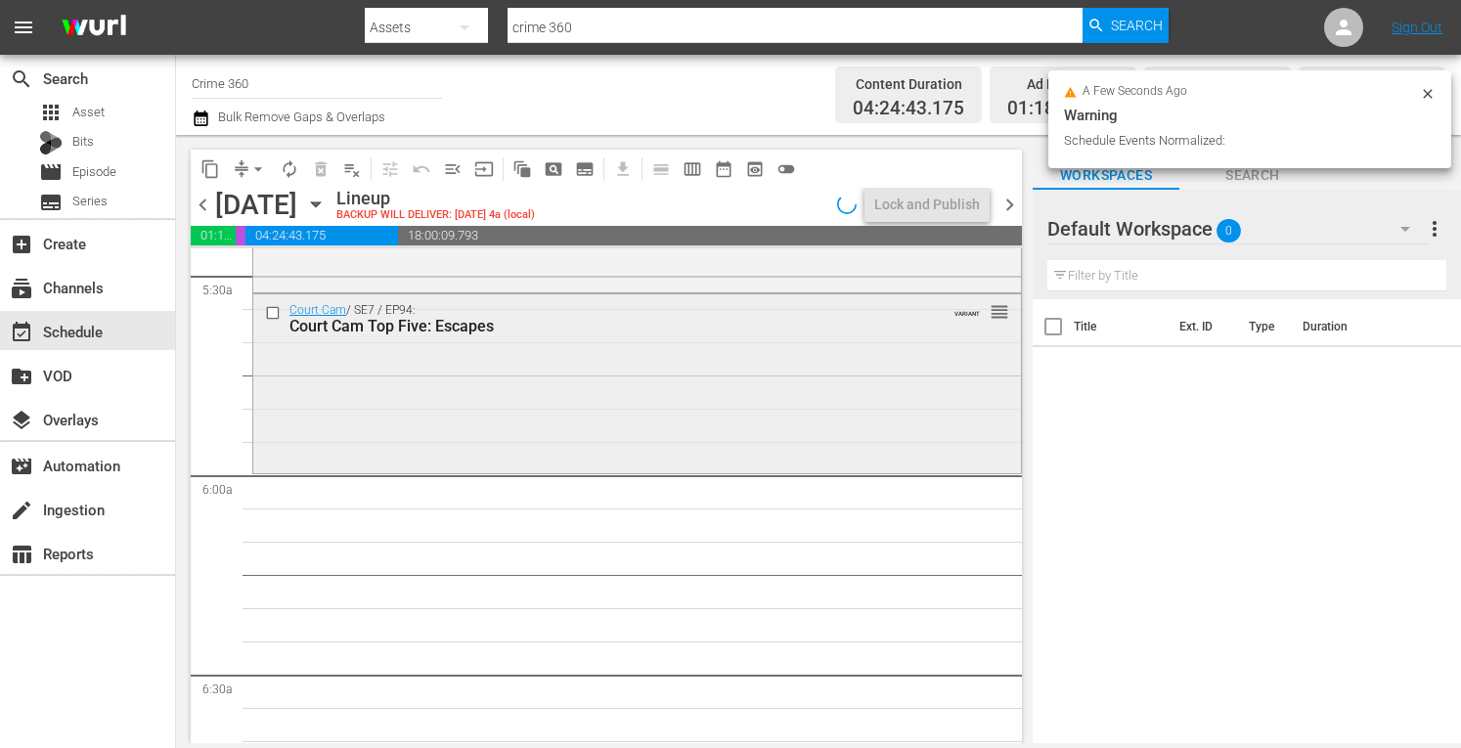
click at [618, 412] on div "Court Cam / SE7 / EP94: Court Cam Top Five: Escapes VARIANT reorder" at bounding box center [637, 381] width 768 height 175
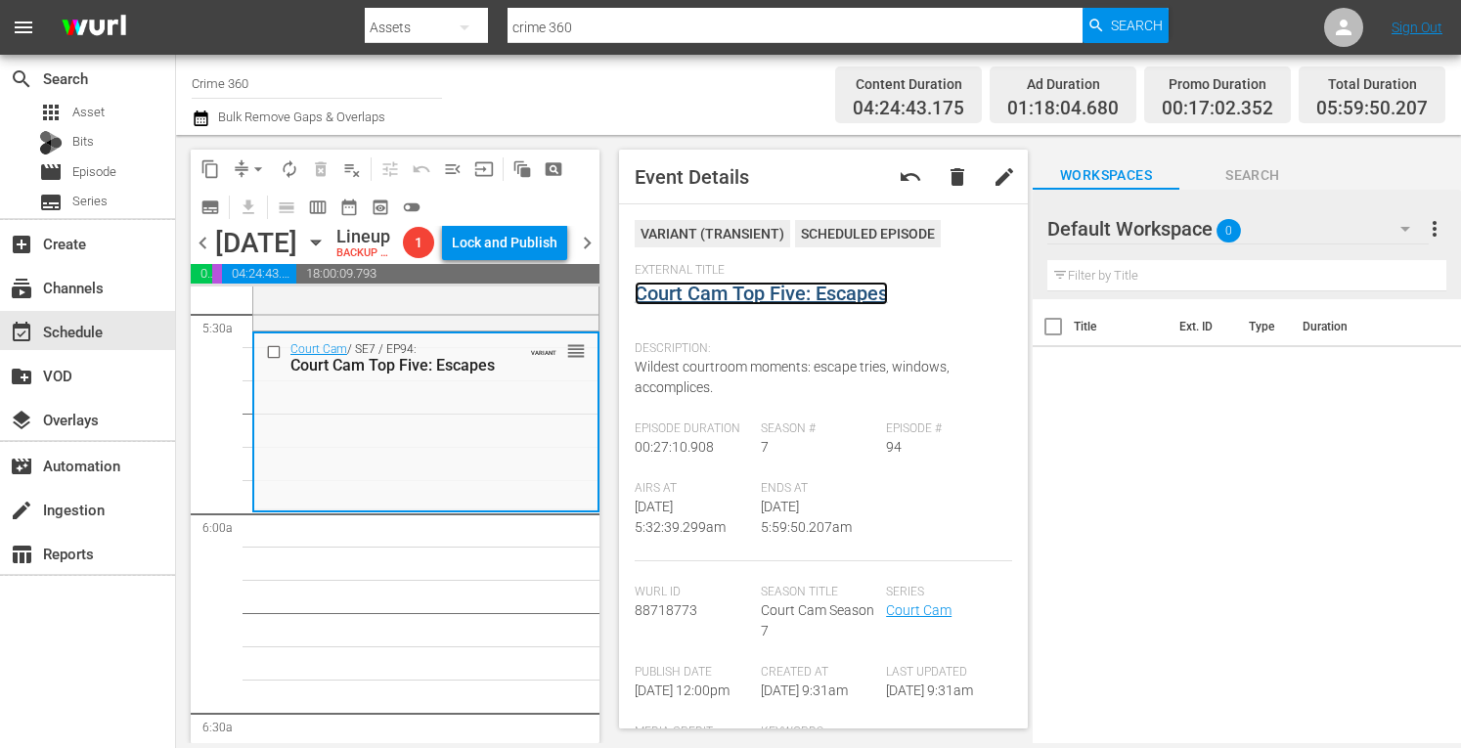
click at [775, 294] on link "Court Cam Top Five: Escapes" at bounding box center [761, 293] width 253 height 23
click at [256, 168] on span "arrow_drop_down" at bounding box center [258, 169] width 20 height 20
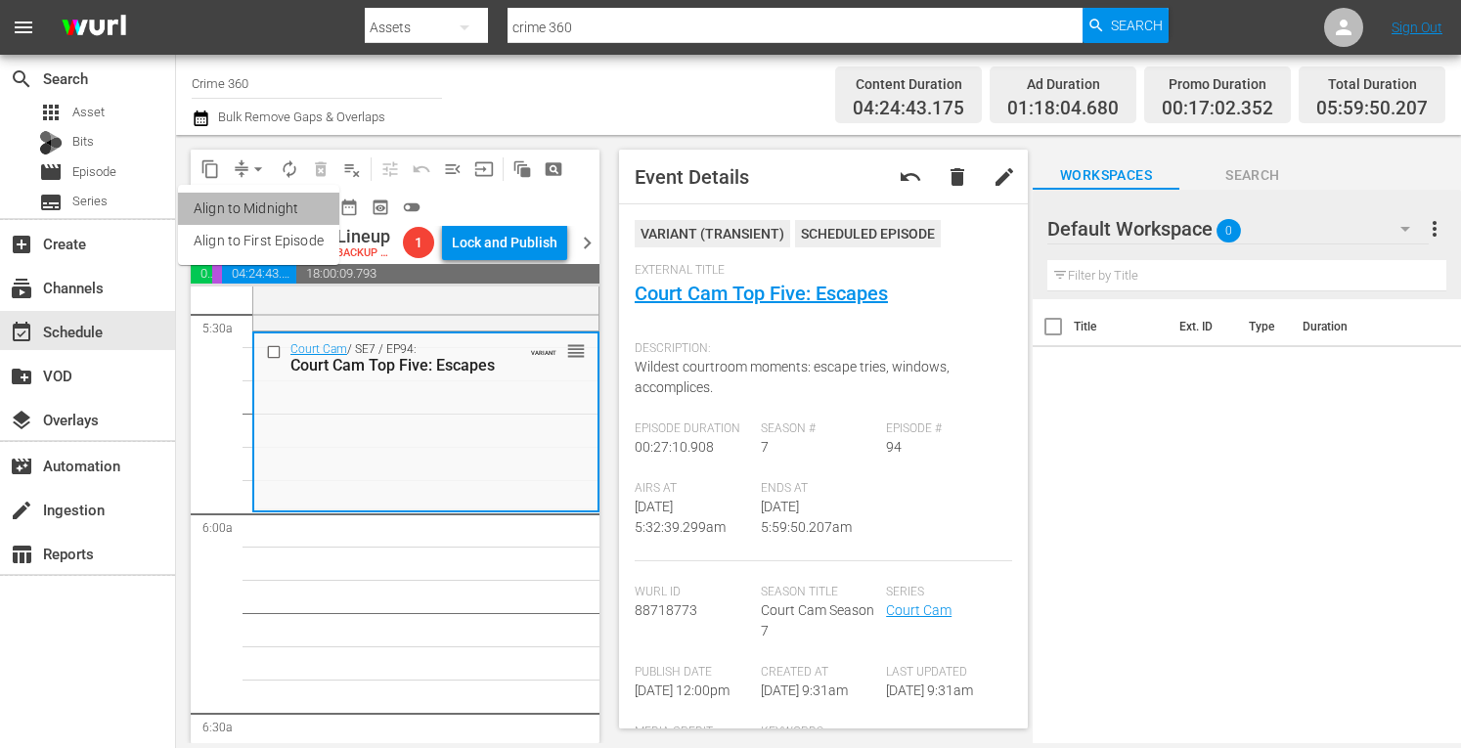
click at [227, 201] on li "Align to Midnight" at bounding box center [258, 209] width 161 height 32
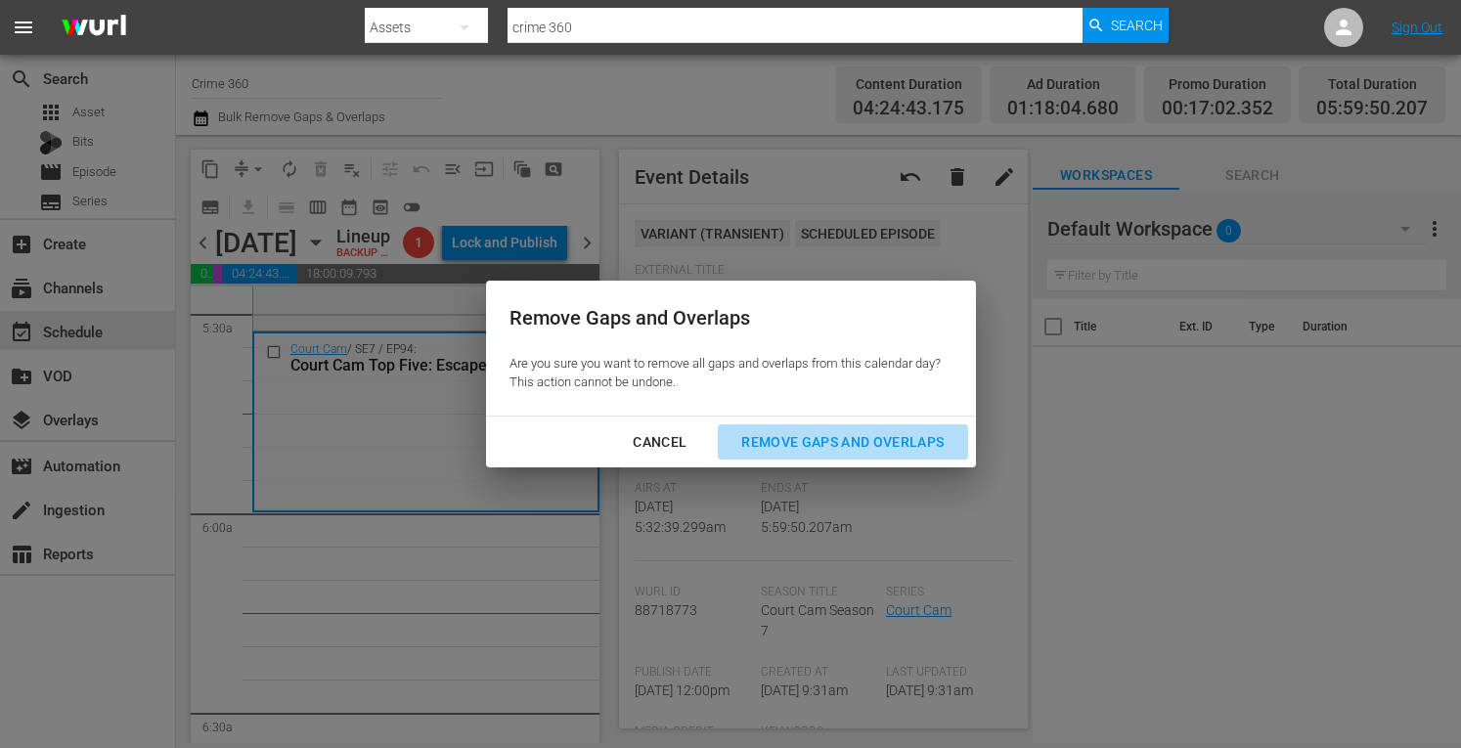
click at [820, 431] on div "Remove Gaps and Overlaps" at bounding box center [843, 442] width 234 height 24
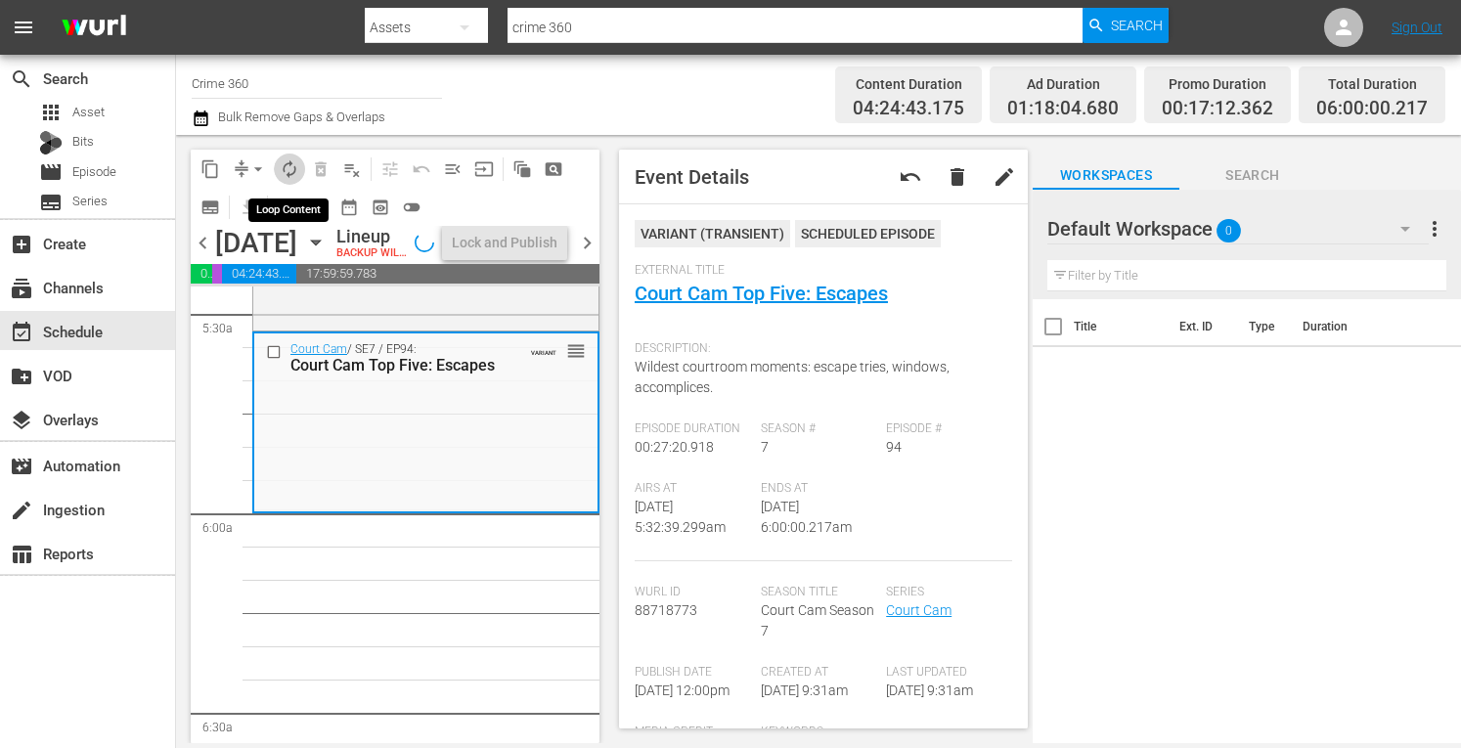
click at [283, 168] on span "autorenew_outlined" at bounding box center [290, 169] width 20 height 20
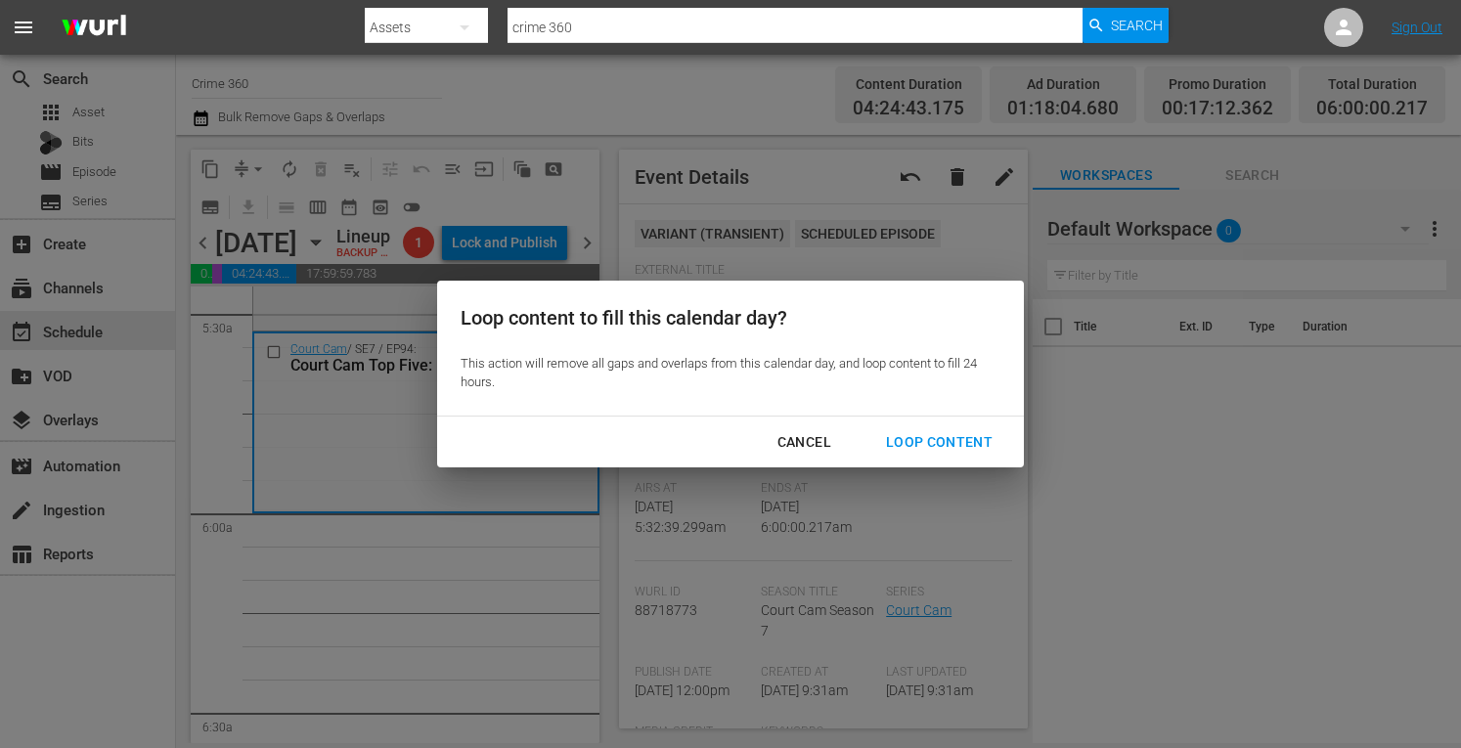
click at [902, 444] on div "Loop Content" at bounding box center [939, 442] width 138 height 24
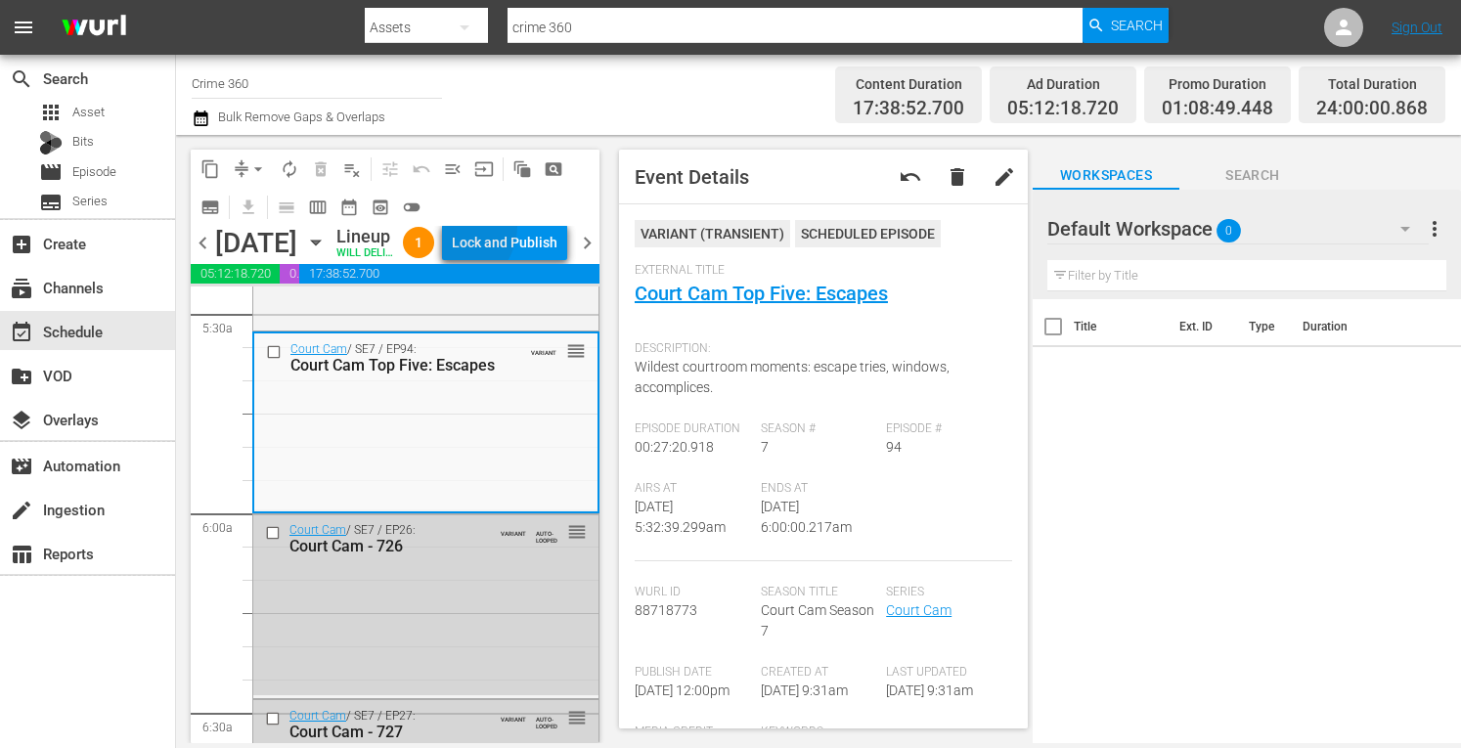
click at [494, 245] on div "Lock and Publish" at bounding box center [505, 242] width 106 height 35
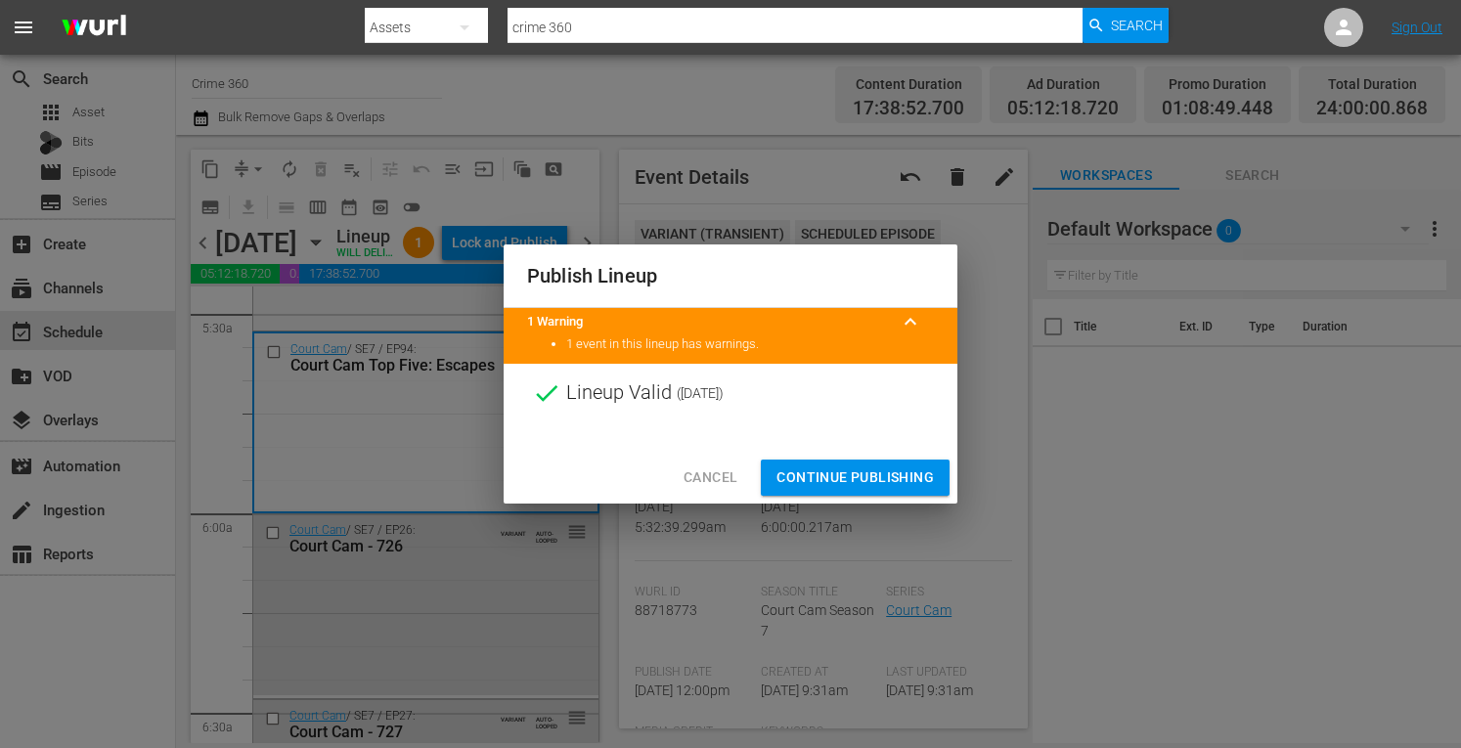
click at [819, 472] on span "Continue Publishing" at bounding box center [855, 478] width 157 height 24
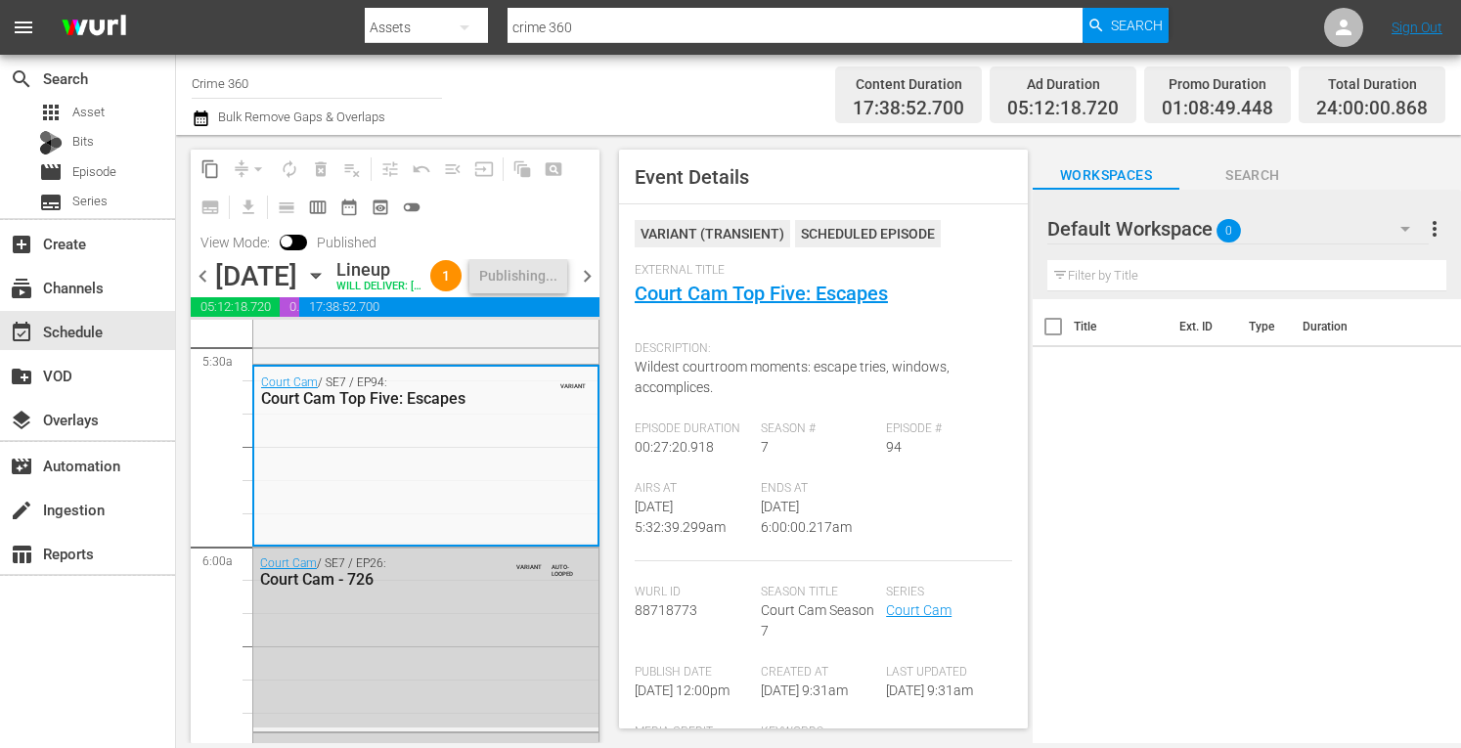
click at [201, 289] on span "chevron_left" at bounding box center [203, 276] width 24 height 24
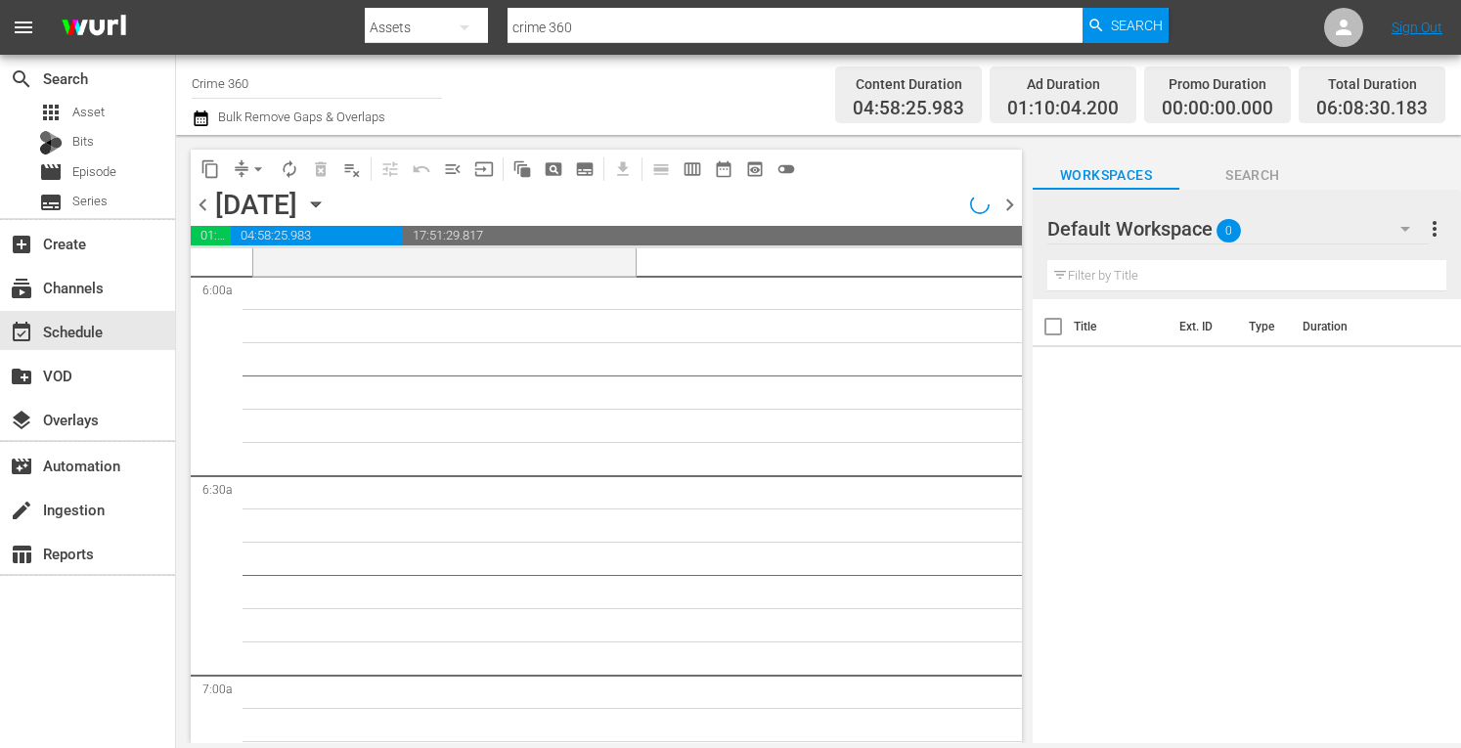
scroll to position [2267, 0]
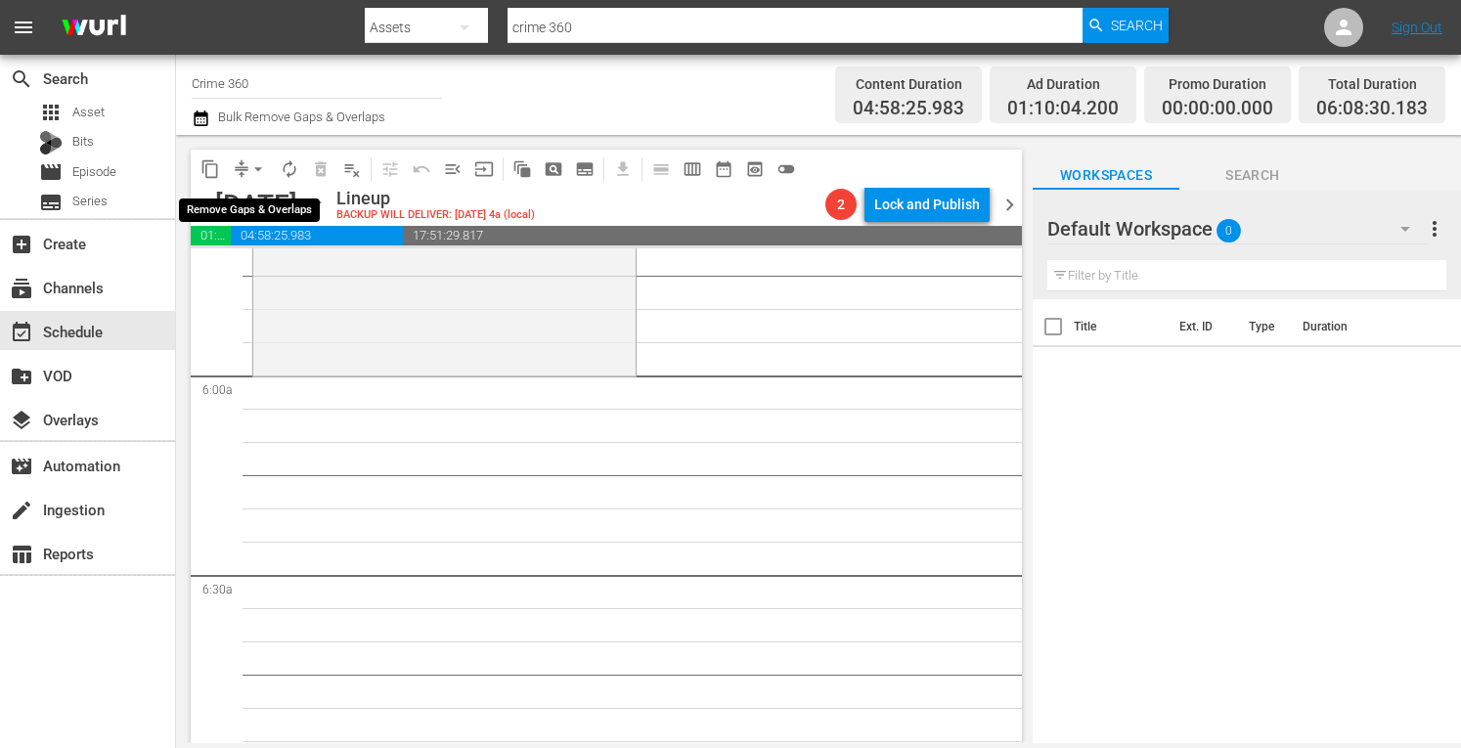
click at [254, 169] on span "arrow_drop_down" at bounding box center [258, 169] width 20 height 20
click at [238, 207] on li "Align to Midnight" at bounding box center [258, 209] width 161 height 32
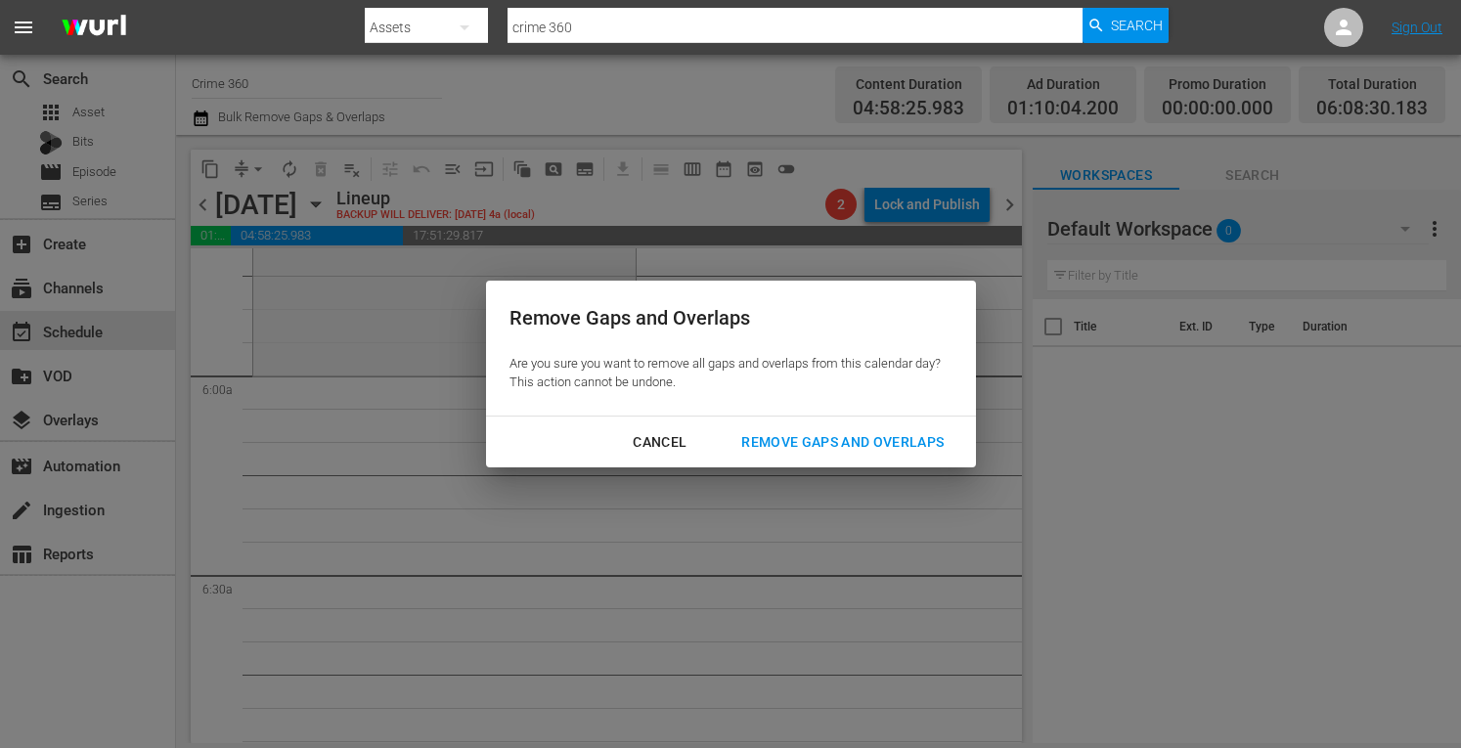
click at [839, 442] on div "Remove Gaps and Overlaps" at bounding box center [843, 442] width 234 height 24
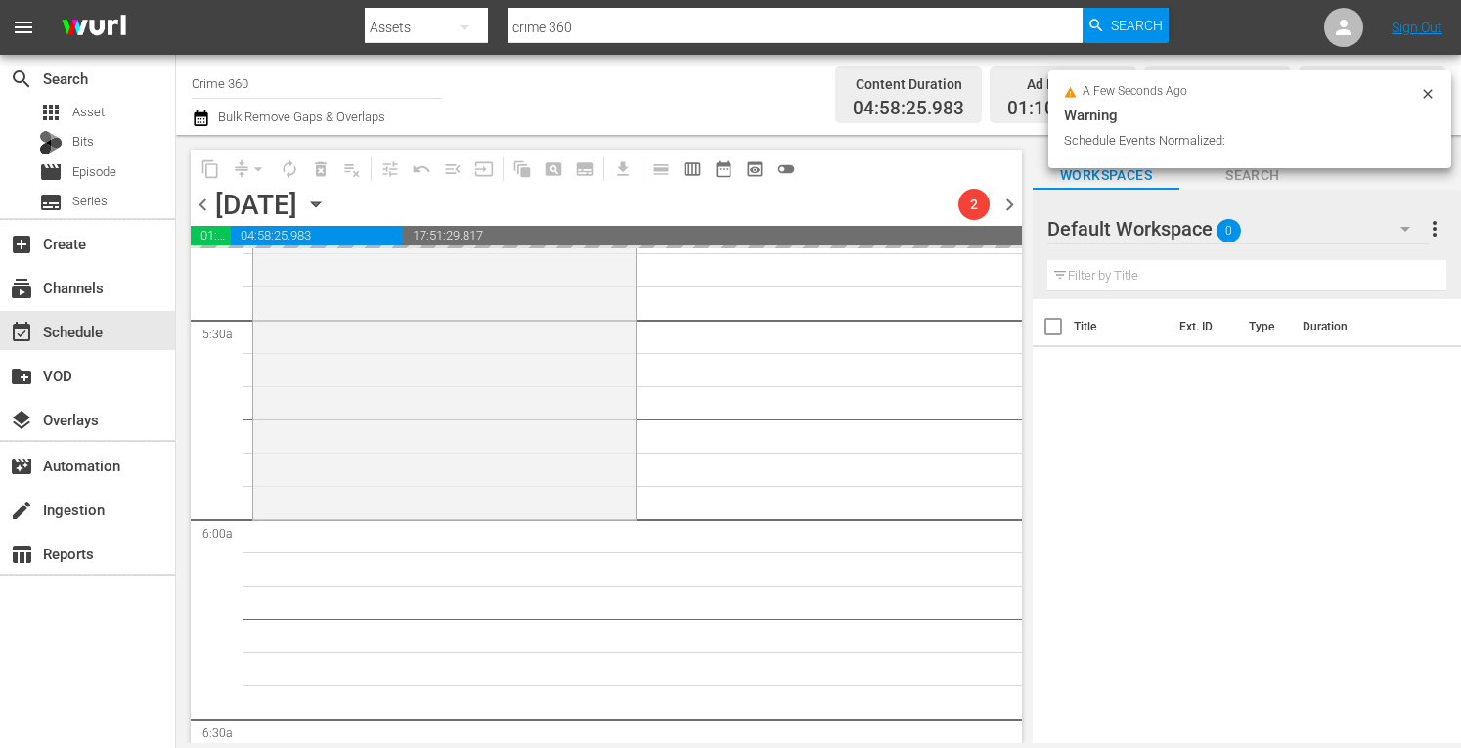
scroll to position [2122, 0]
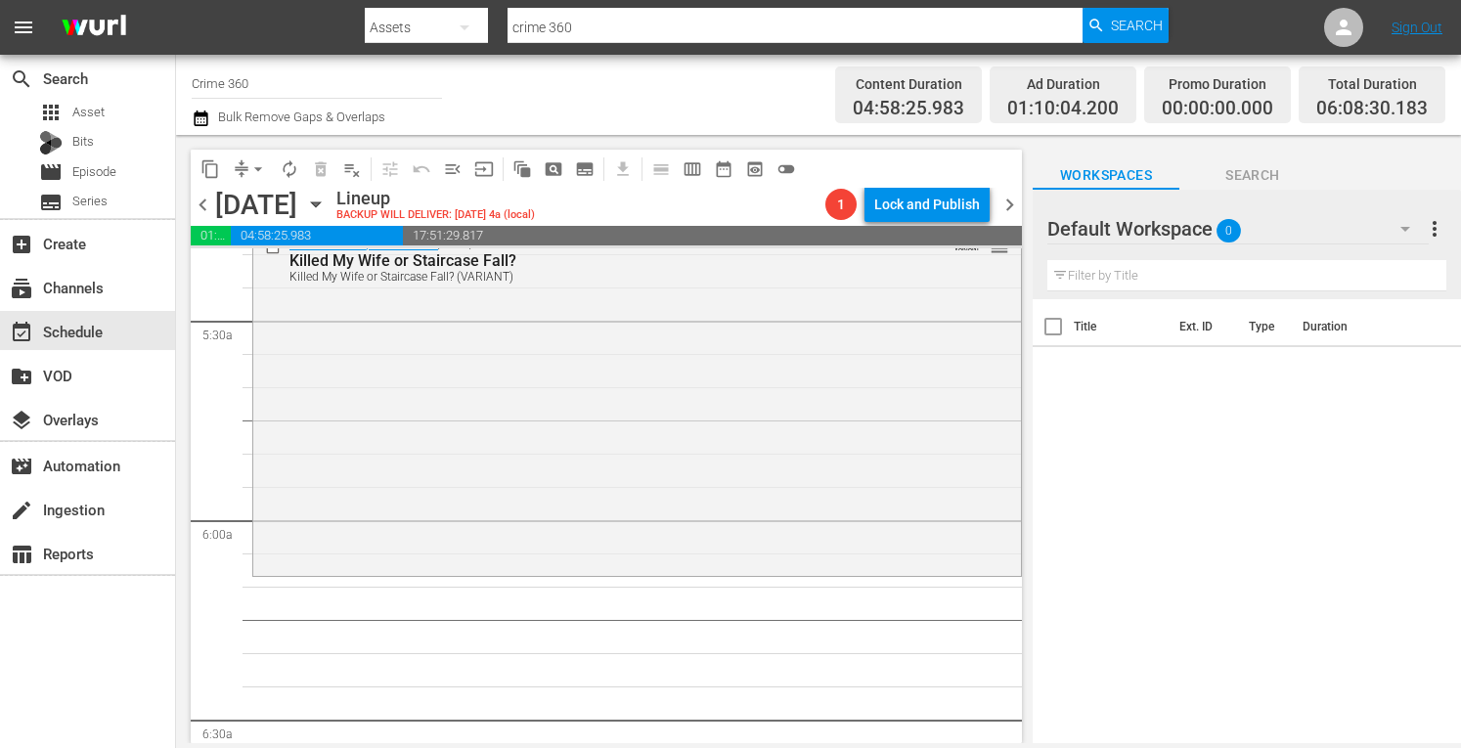
click at [201, 207] on span "chevron_left" at bounding box center [203, 205] width 24 height 24
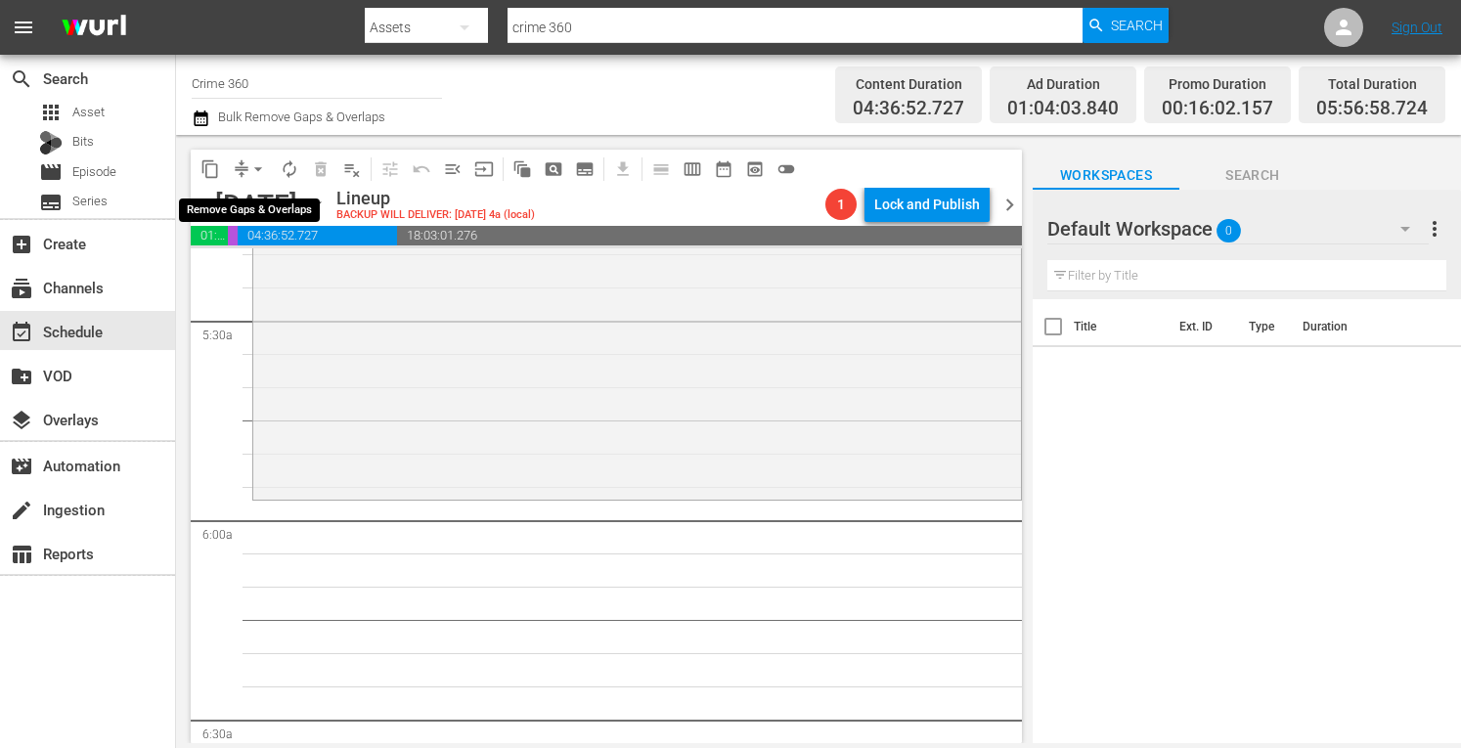
click at [257, 167] on span "arrow_drop_down" at bounding box center [258, 169] width 20 height 20
click at [233, 206] on li "Align to Midnight" at bounding box center [258, 209] width 161 height 32
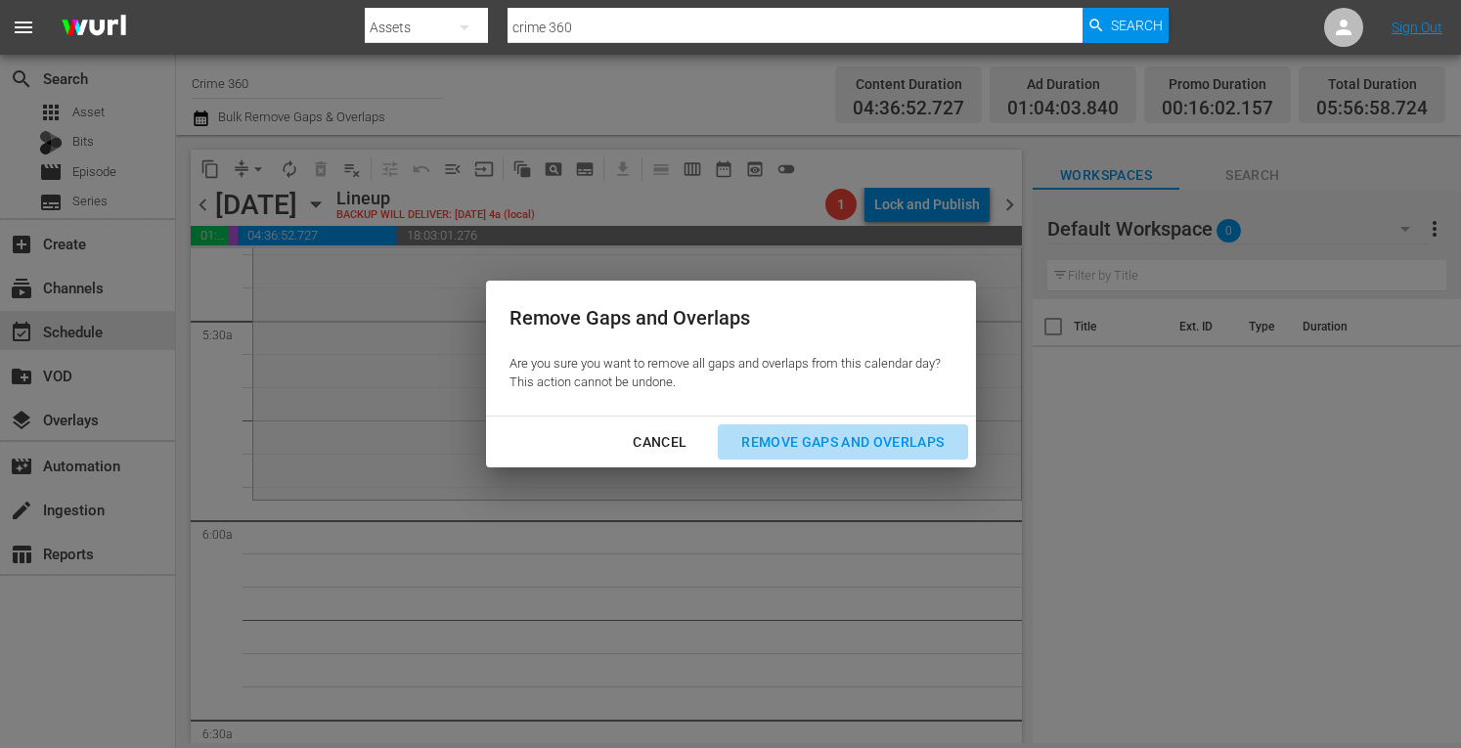
click at [881, 449] on div "Remove Gaps and Overlaps" at bounding box center [843, 442] width 234 height 24
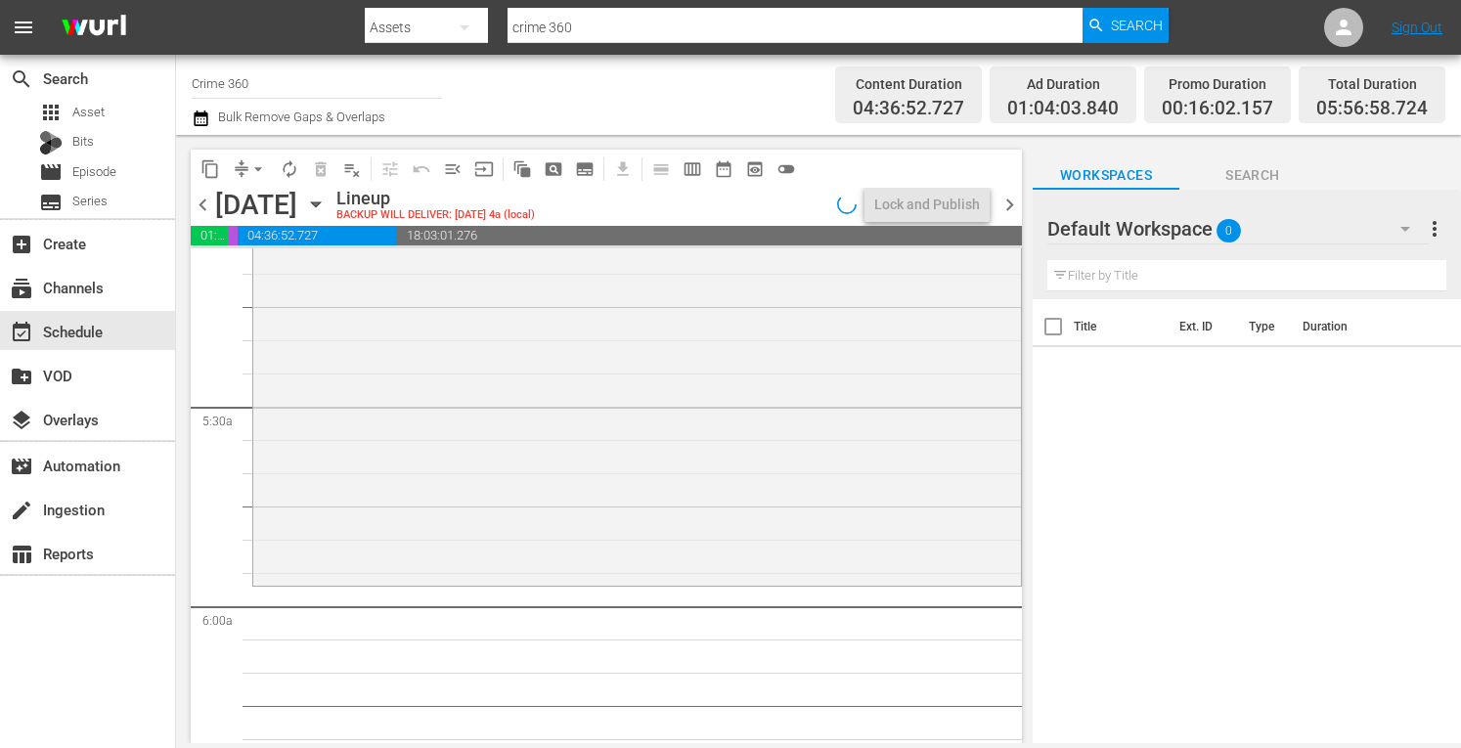
scroll to position [2035, 0]
click at [489, 460] on div "60 Days In / SE2 / EP12: Bed and Baggage VARIANT reorder" at bounding box center [637, 315] width 768 height 536
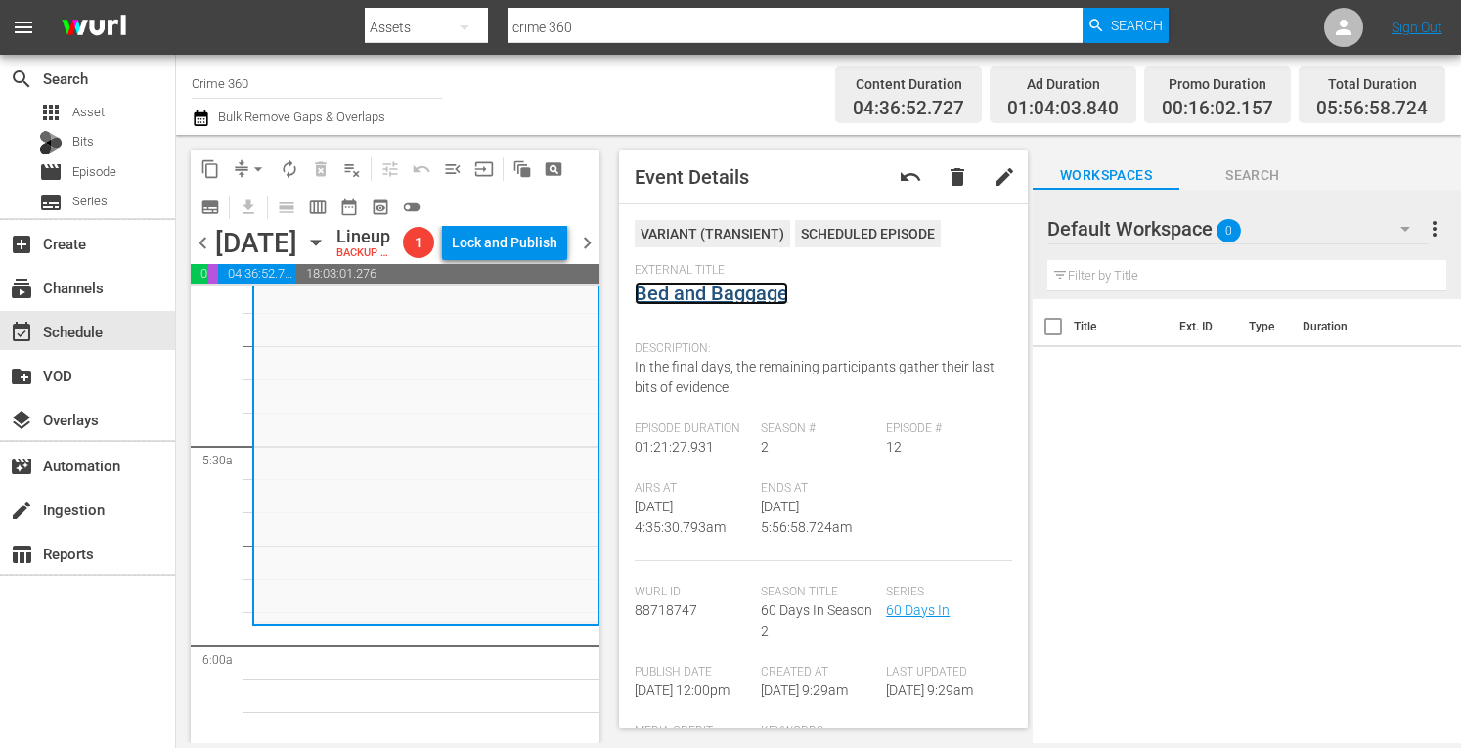
click at [690, 294] on link "Bed and Baggage" at bounding box center [712, 293] width 154 height 23
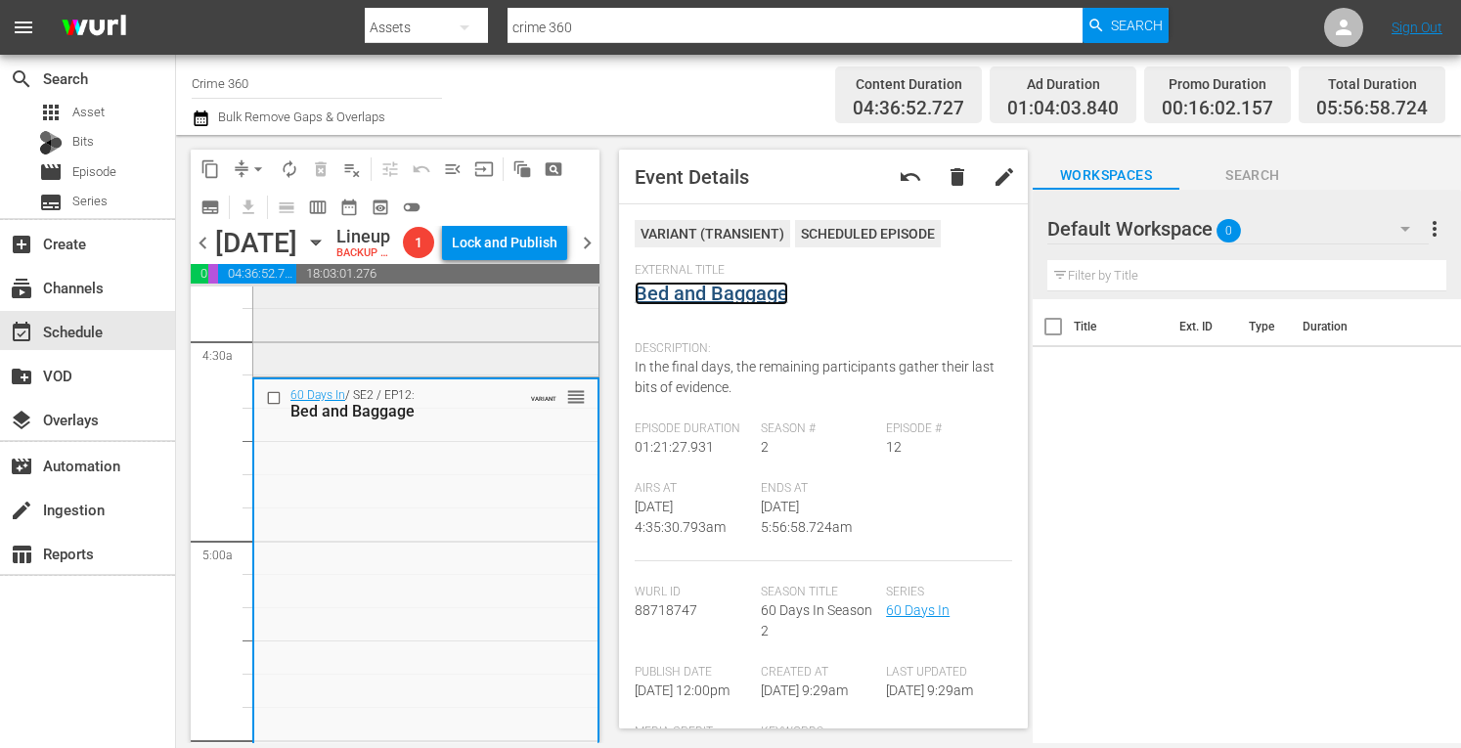
scroll to position [1740, 0]
click at [388, 375] on div "60 Days In / SE2 / EP11: Blood, Debt and Tears VARIANT reorder" at bounding box center [425, 194] width 345 height 361
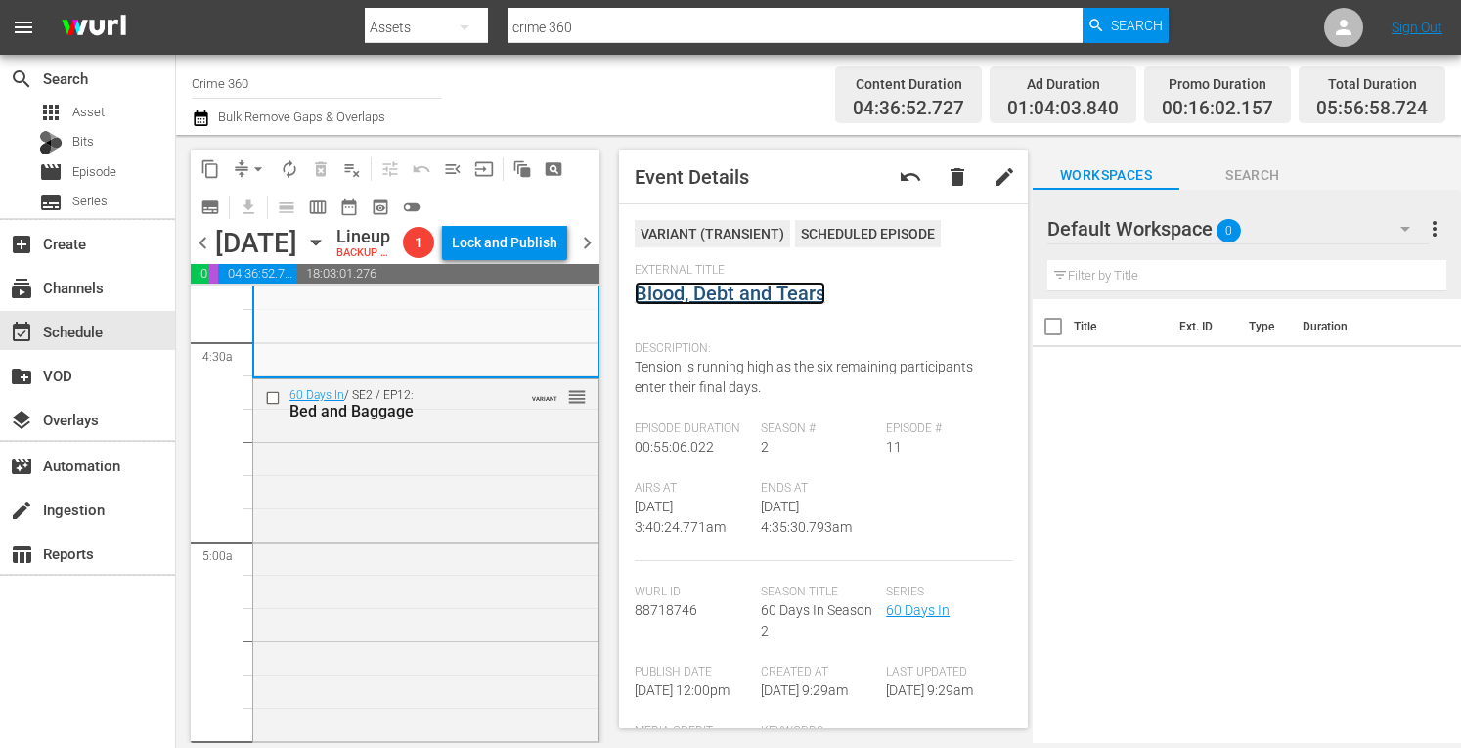
click at [727, 294] on link "Blood, Debt and Tears" at bounding box center [730, 293] width 191 height 23
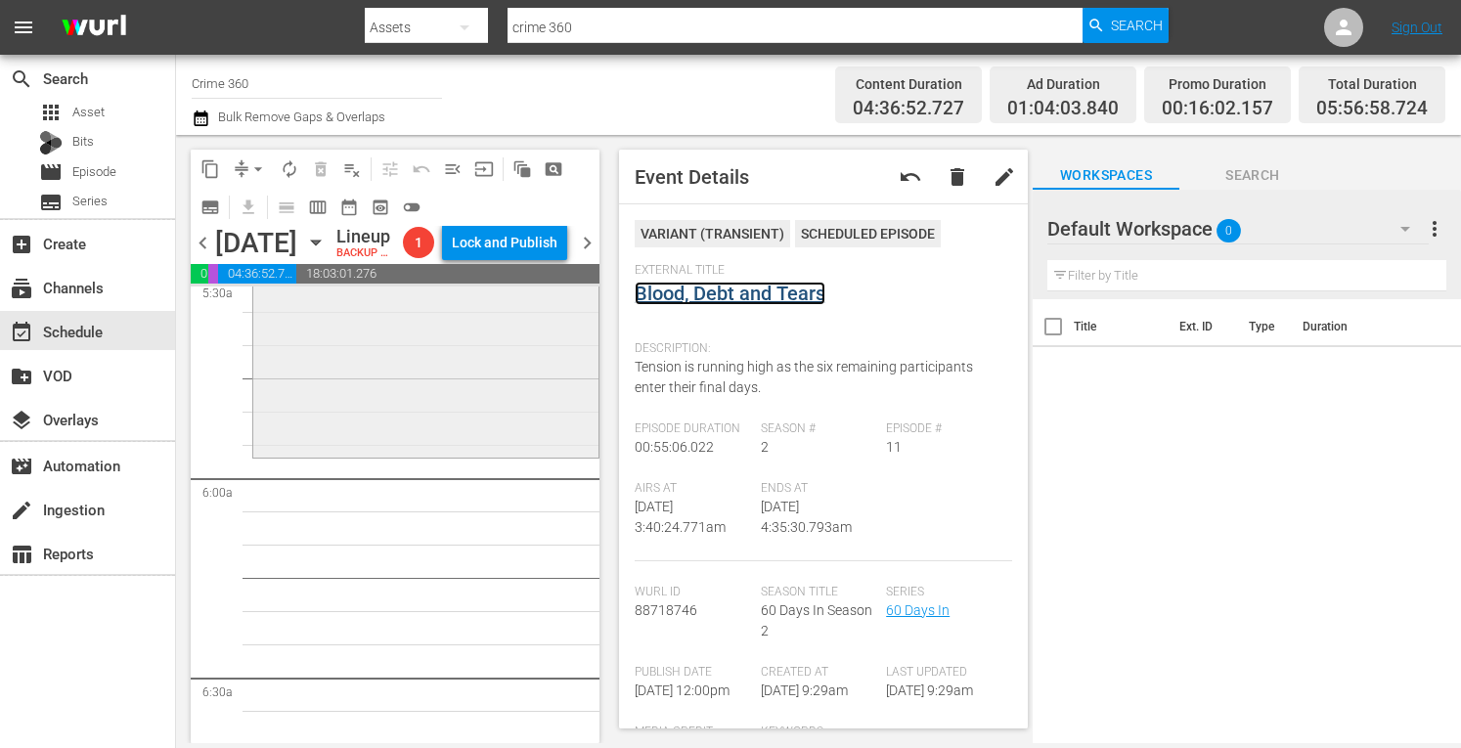
scroll to position [2203, 0]
click at [372, 452] on div "60 Days In / SE2 / EP12: Bed and Baggage VARIANT reorder" at bounding box center [425, 184] width 345 height 536
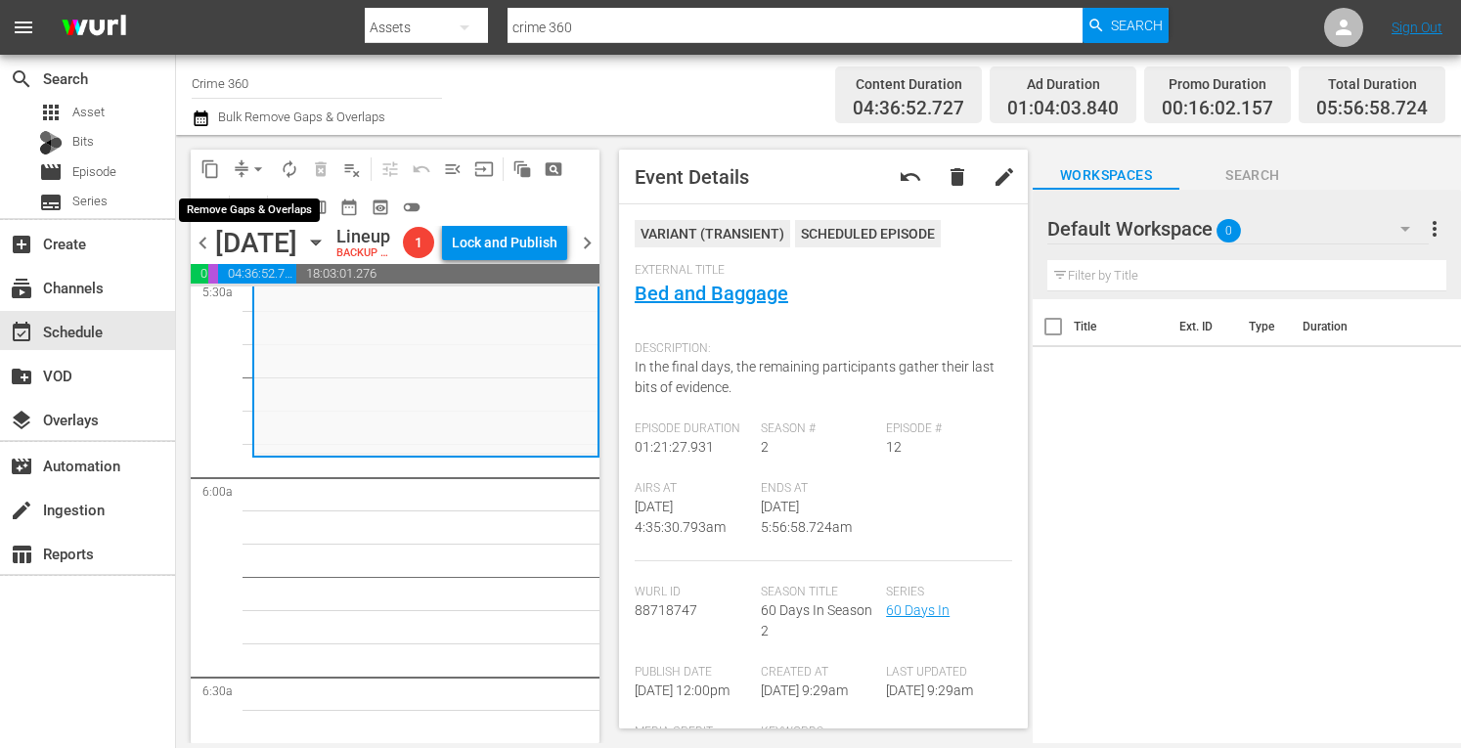
click at [250, 171] on span "arrow_drop_down" at bounding box center [258, 169] width 20 height 20
click at [221, 201] on li "Align to Midnight" at bounding box center [258, 209] width 161 height 32
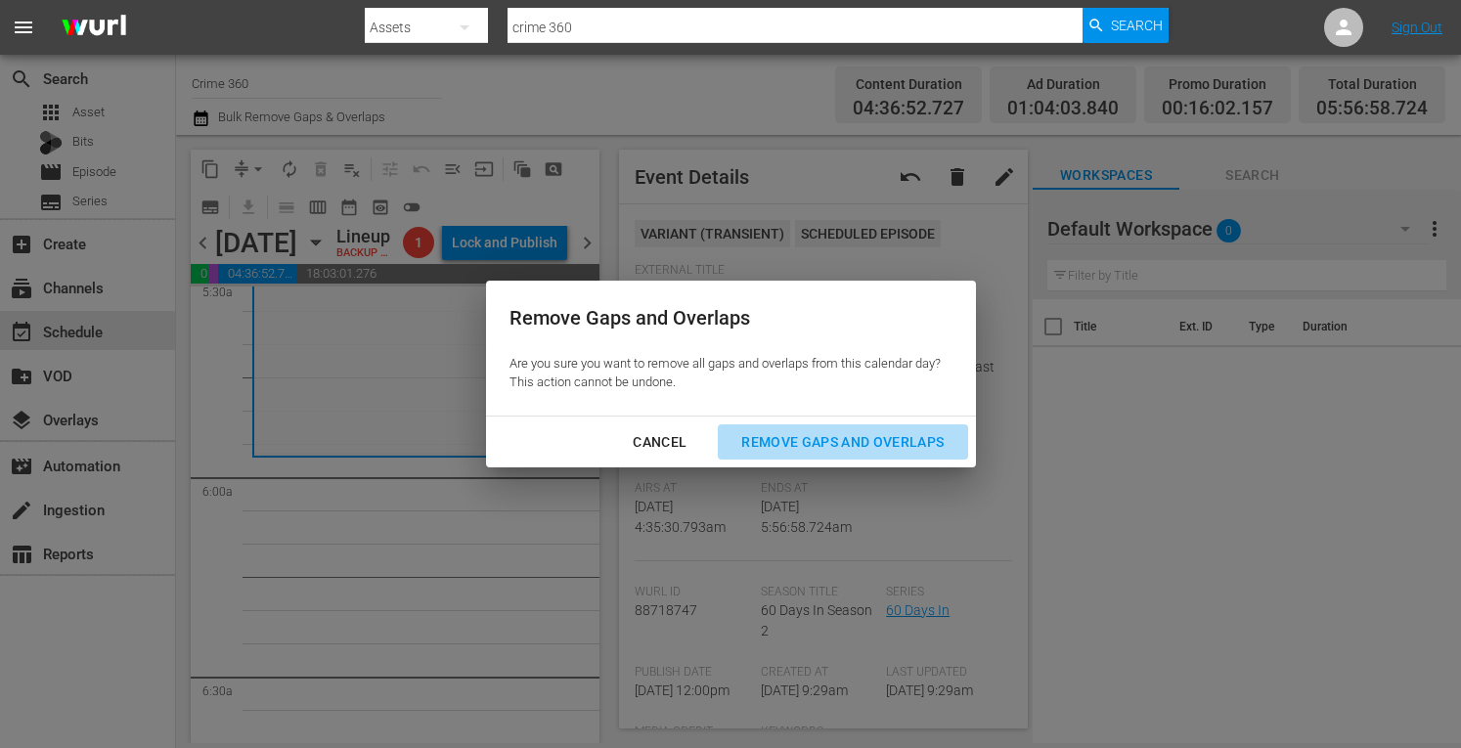
click at [808, 441] on div "Remove Gaps and Overlaps" at bounding box center [843, 442] width 234 height 24
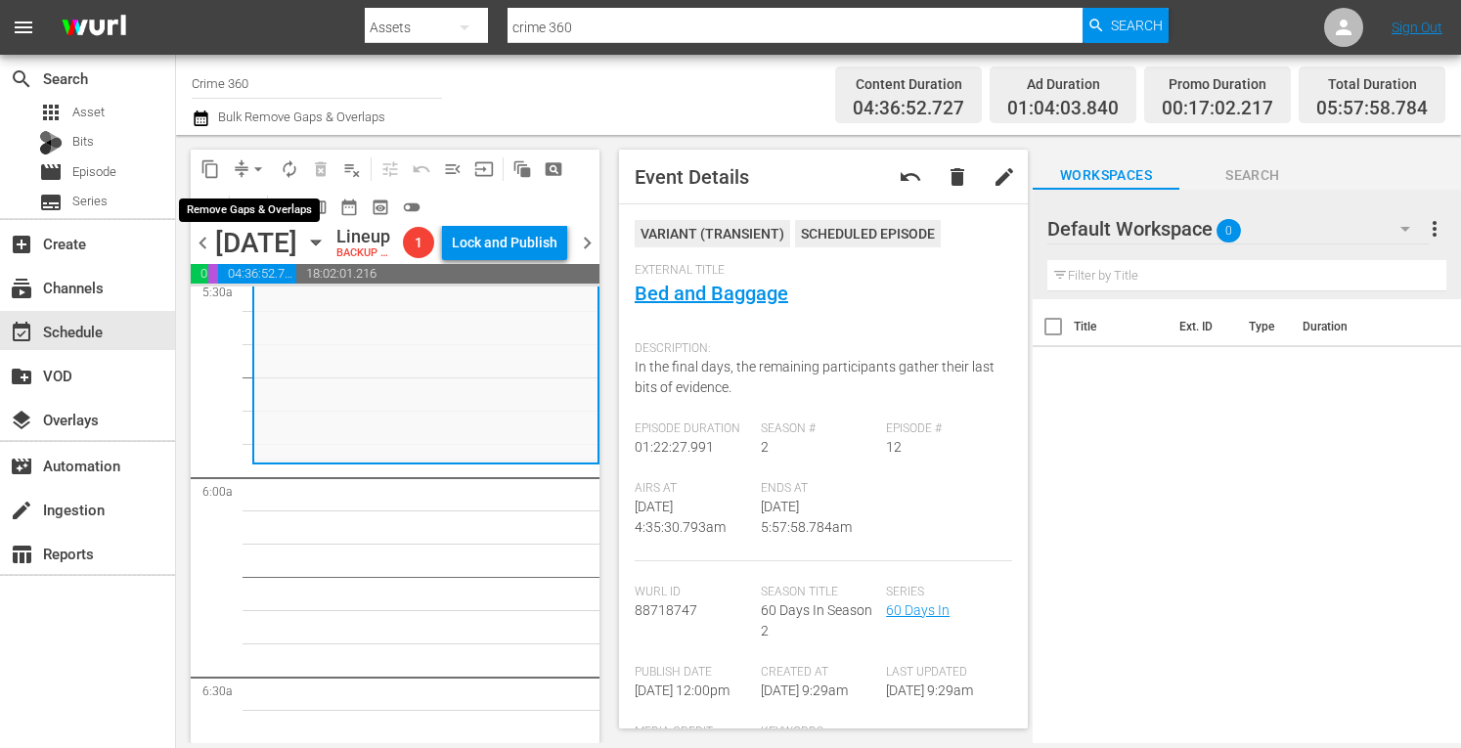
click at [259, 165] on span "arrow_drop_down" at bounding box center [258, 169] width 20 height 20
click at [227, 208] on li "Align to Midnight" at bounding box center [258, 209] width 161 height 32
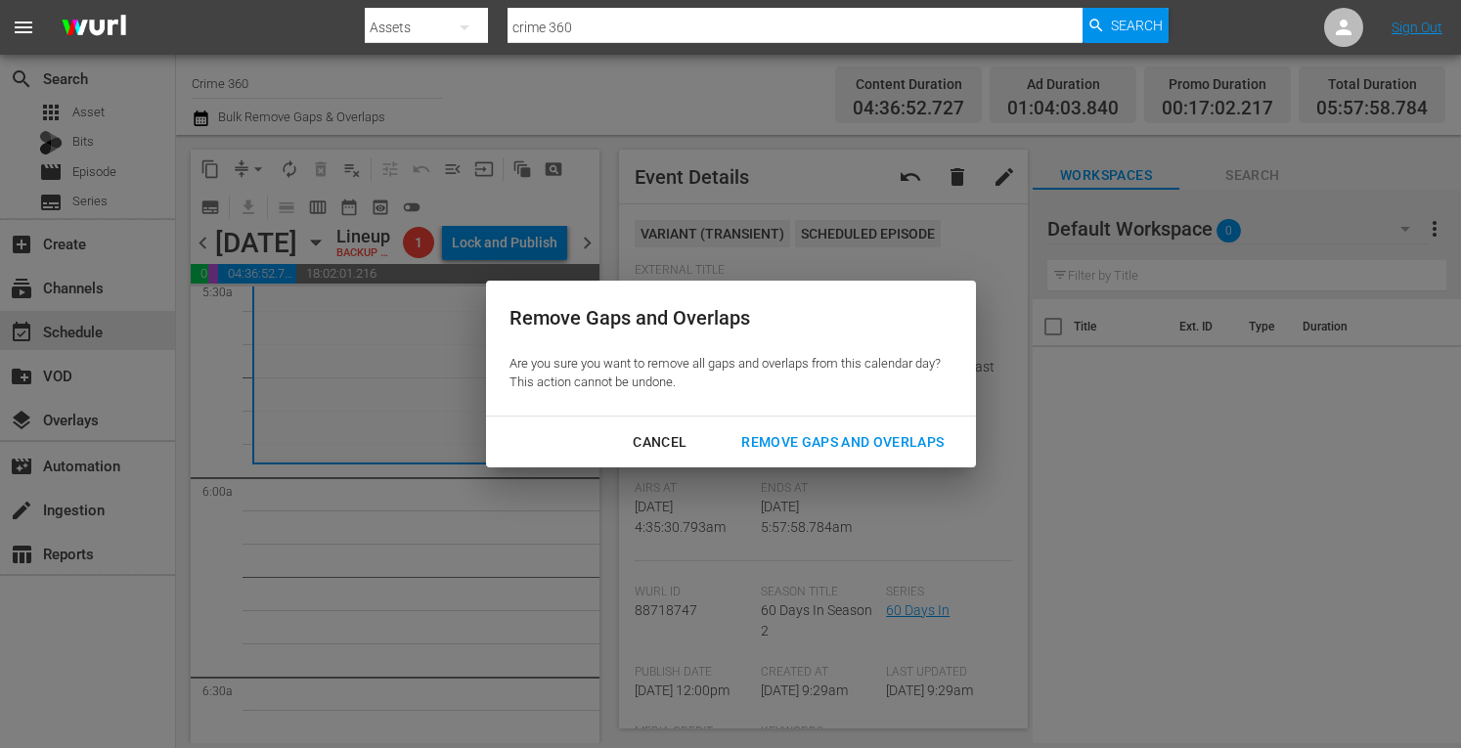
click at [765, 443] on div "Remove Gaps and Overlaps" at bounding box center [843, 442] width 234 height 24
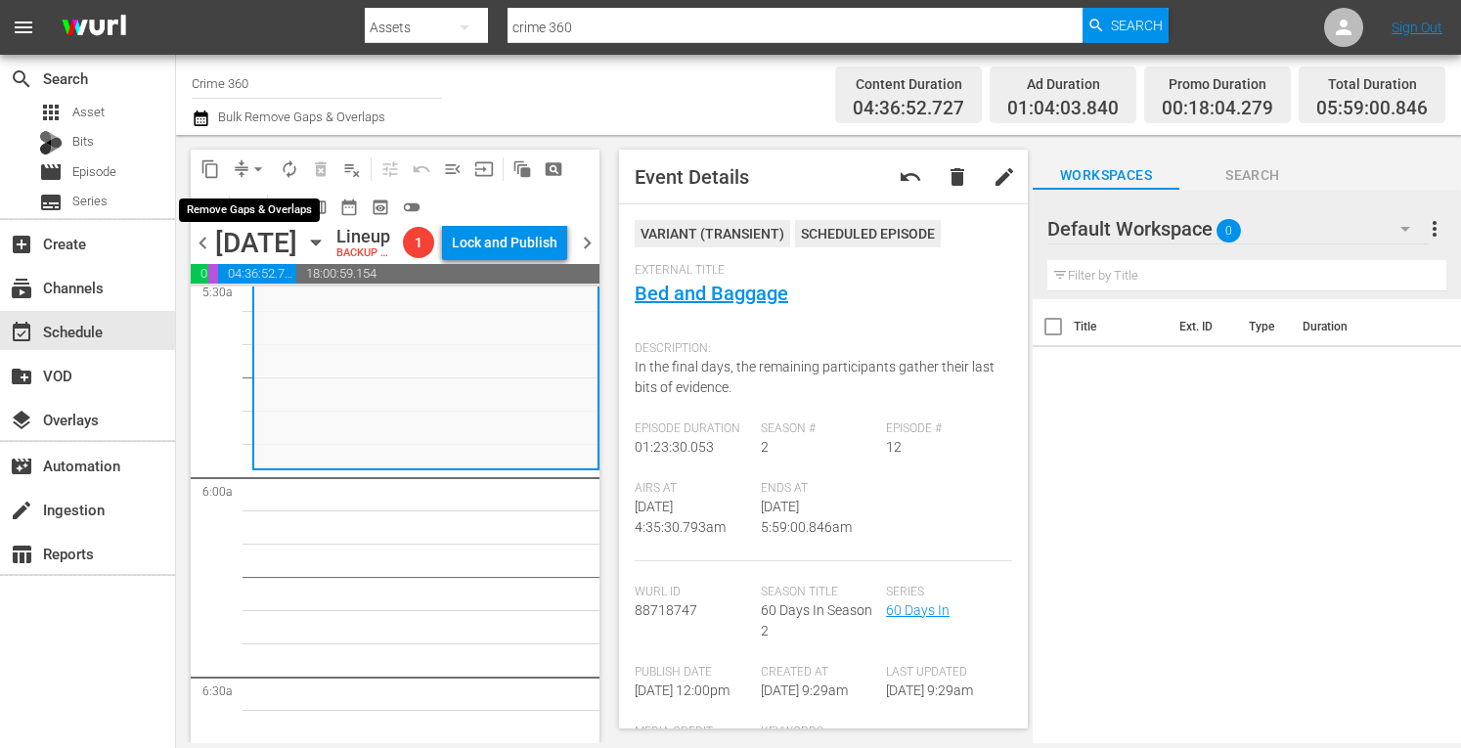
click at [256, 169] on span "arrow_drop_down" at bounding box center [258, 169] width 20 height 20
click at [237, 192] on ul "Align to Midnight Align to First Episode" at bounding box center [258, 225] width 161 height 80
click at [237, 212] on li "Align to Midnight" at bounding box center [258, 209] width 161 height 32
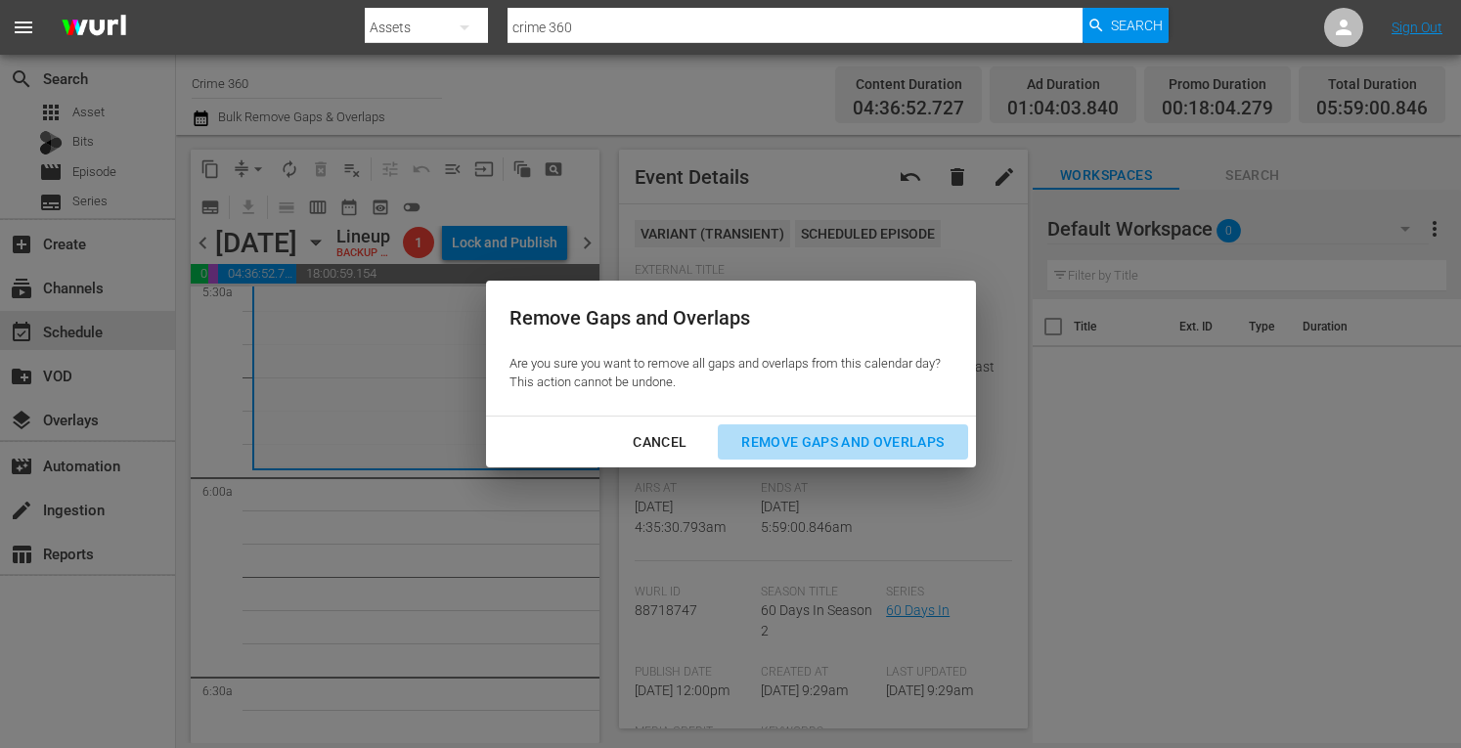
click at [826, 446] on div "Remove Gaps and Overlaps" at bounding box center [843, 442] width 234 height 24
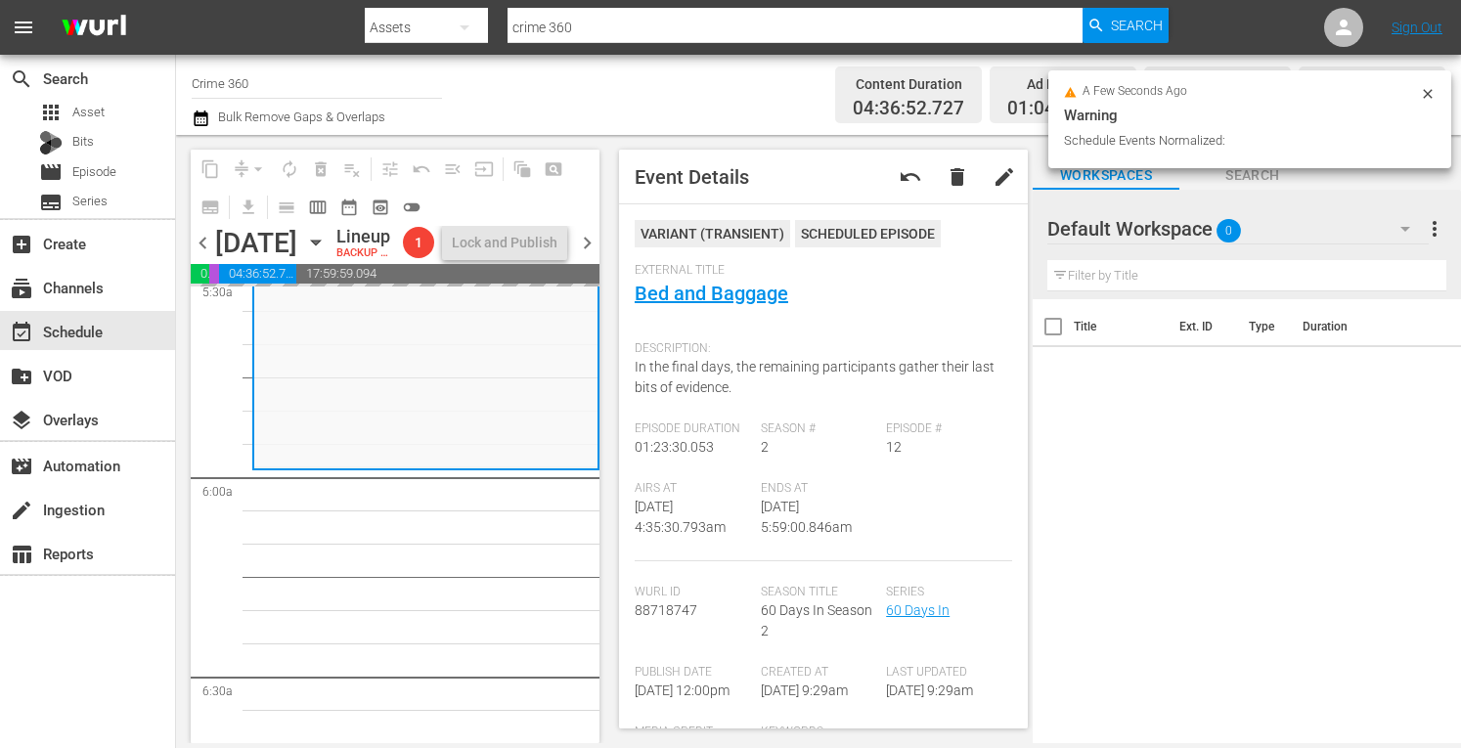
scroll to position [2170, 0]
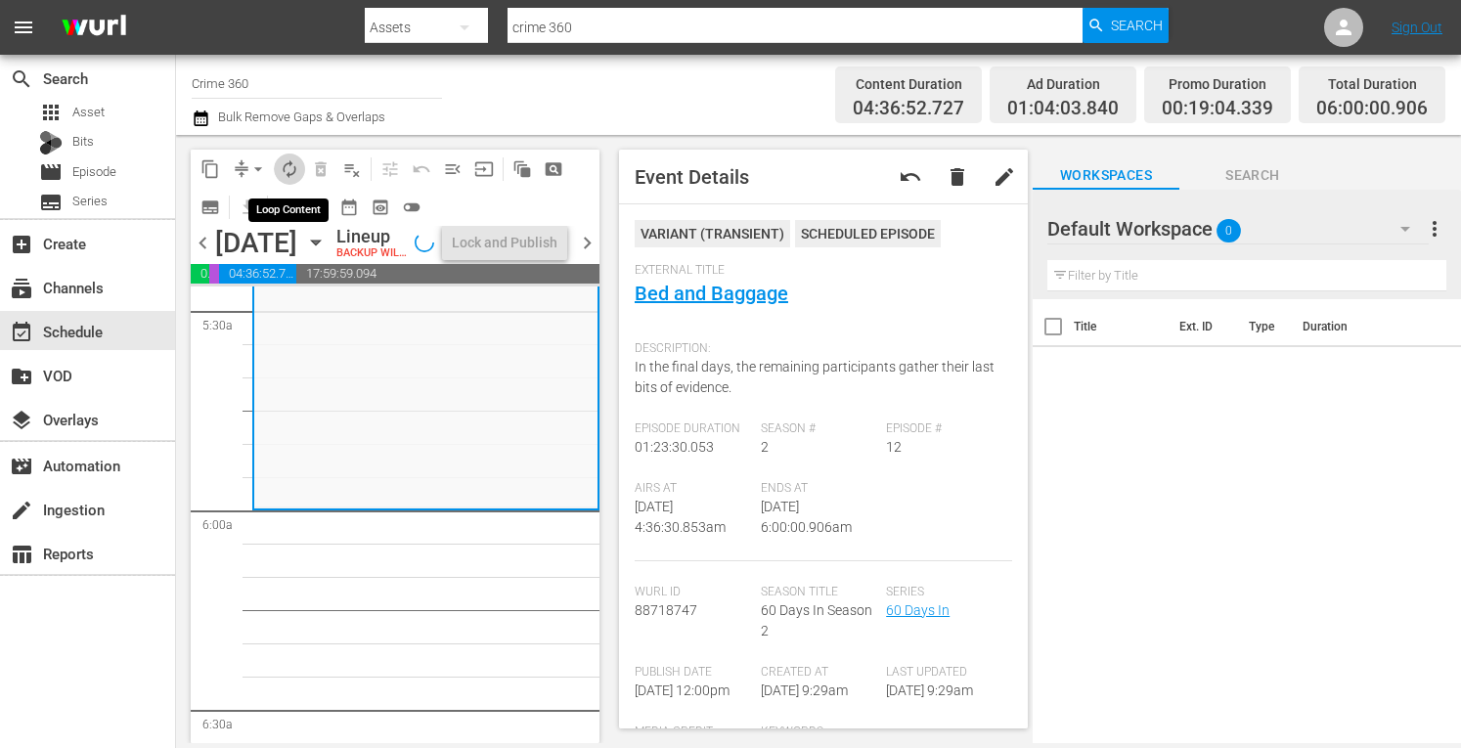
click at [286, 165] on span "autorenew_outlined" at bounding box center [290, 169] width 20 height 20
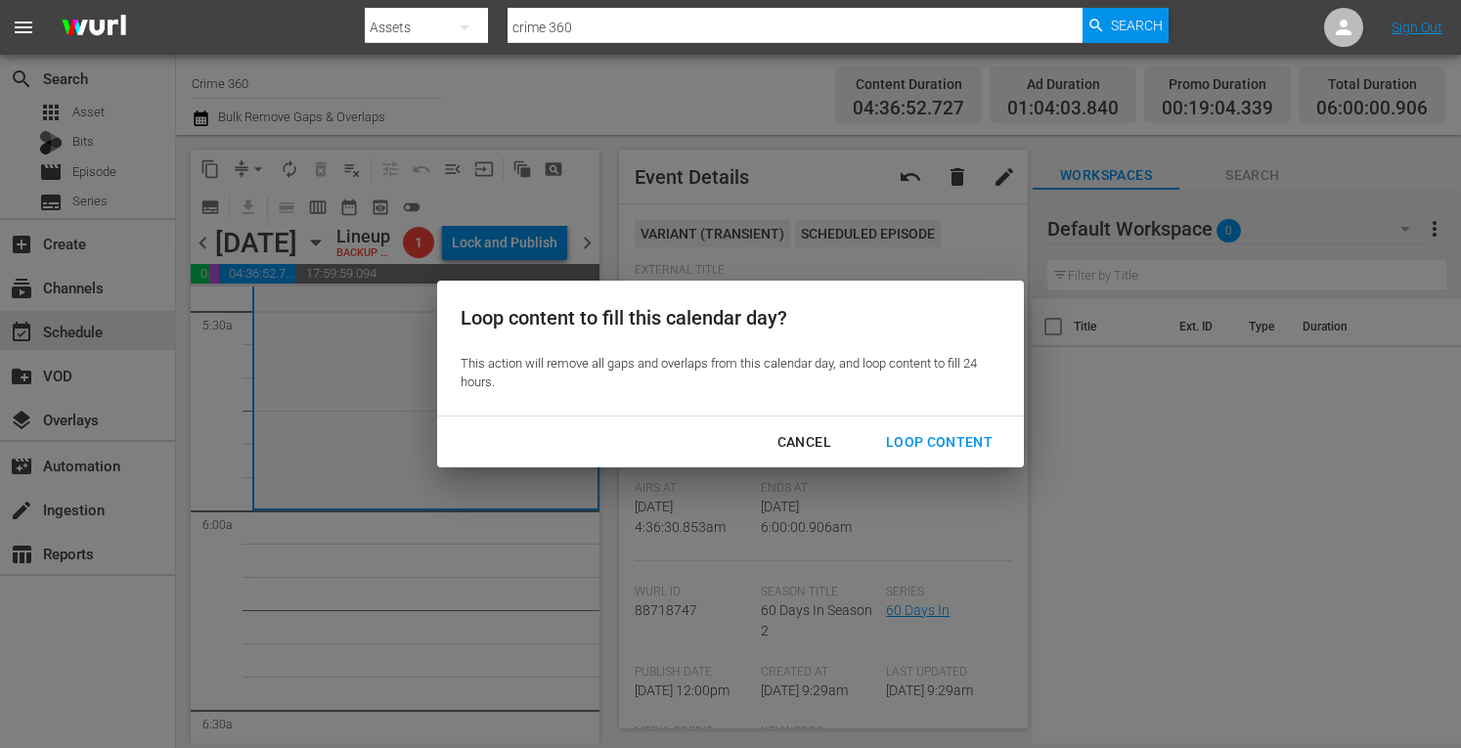
click at [900, 445] on div "Loop Content" at bounding box center [939, 442] width 138 height 24
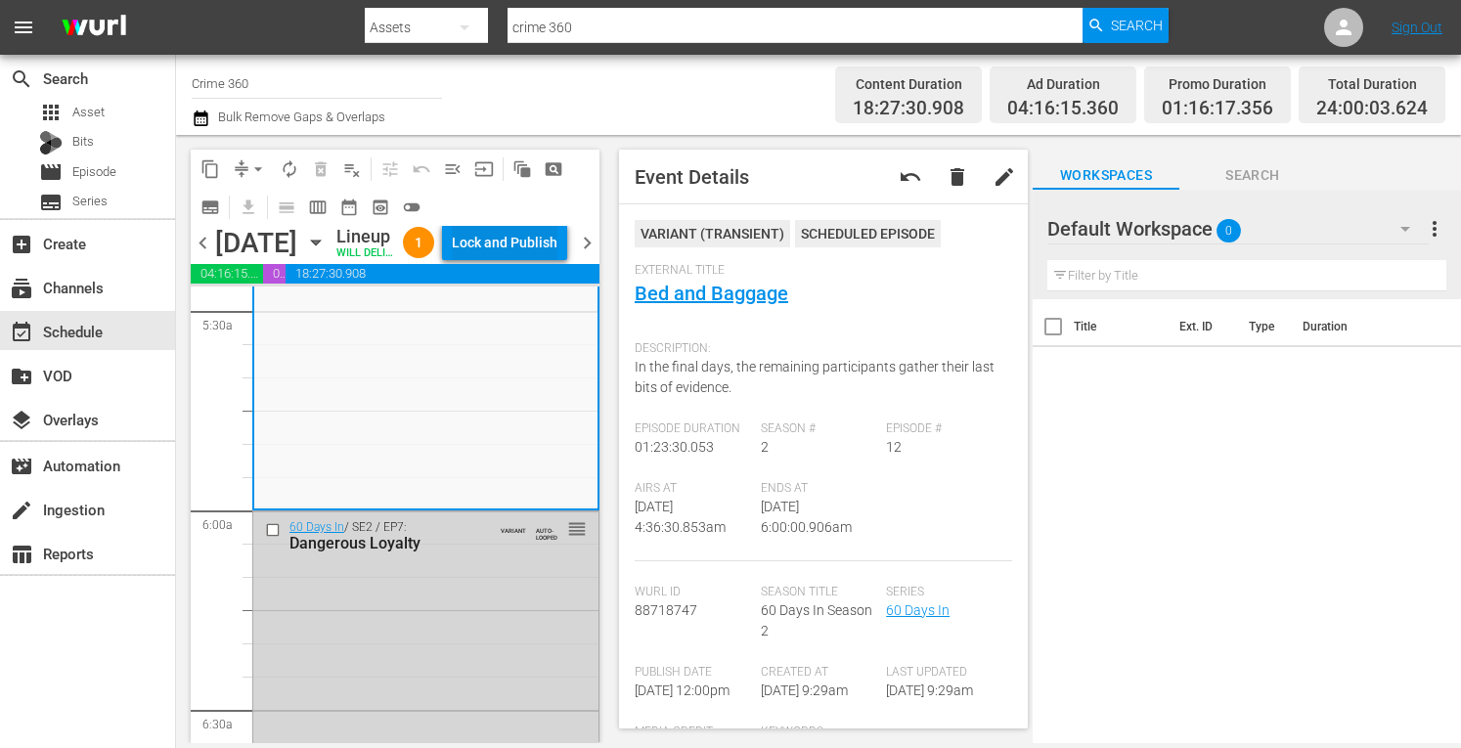
click at [493, 260] on div "Lock and Publish" at bounding box center [505, 242] width 106 height 35
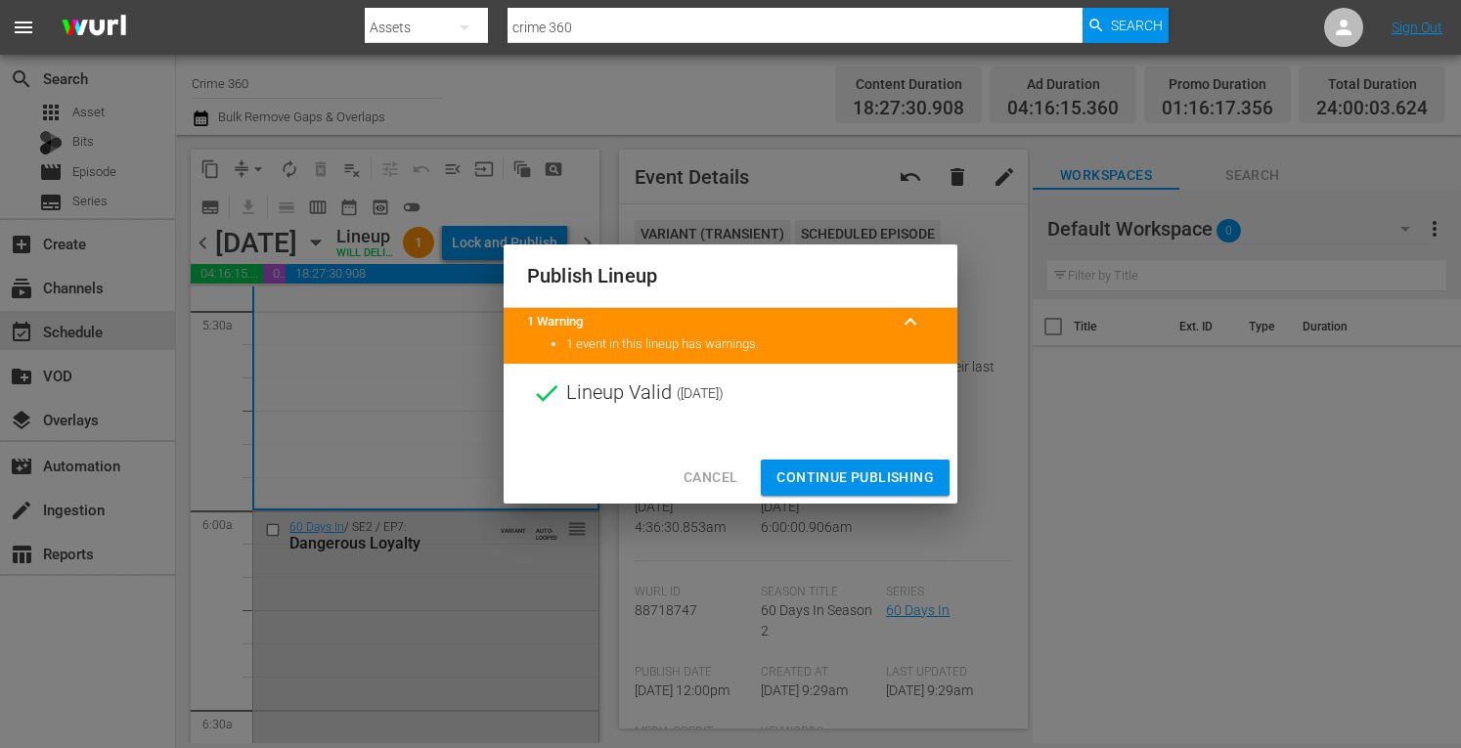
click at [823, 487] on span "Continue Publishing" at bounding box center [855, 478] width 157 height 24
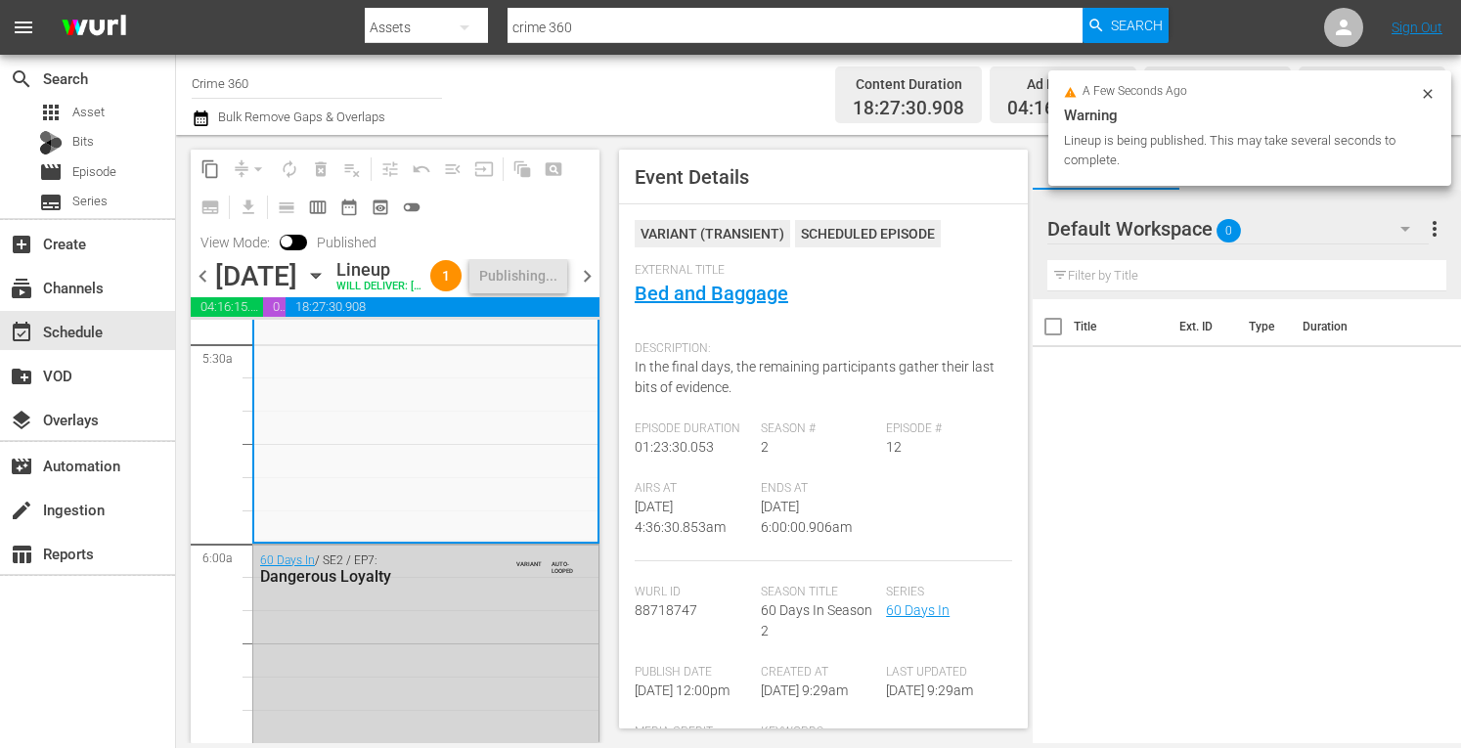
click at [204, 289] on span "chevron_left" at bounding box center [203, 276] width 24 height 24
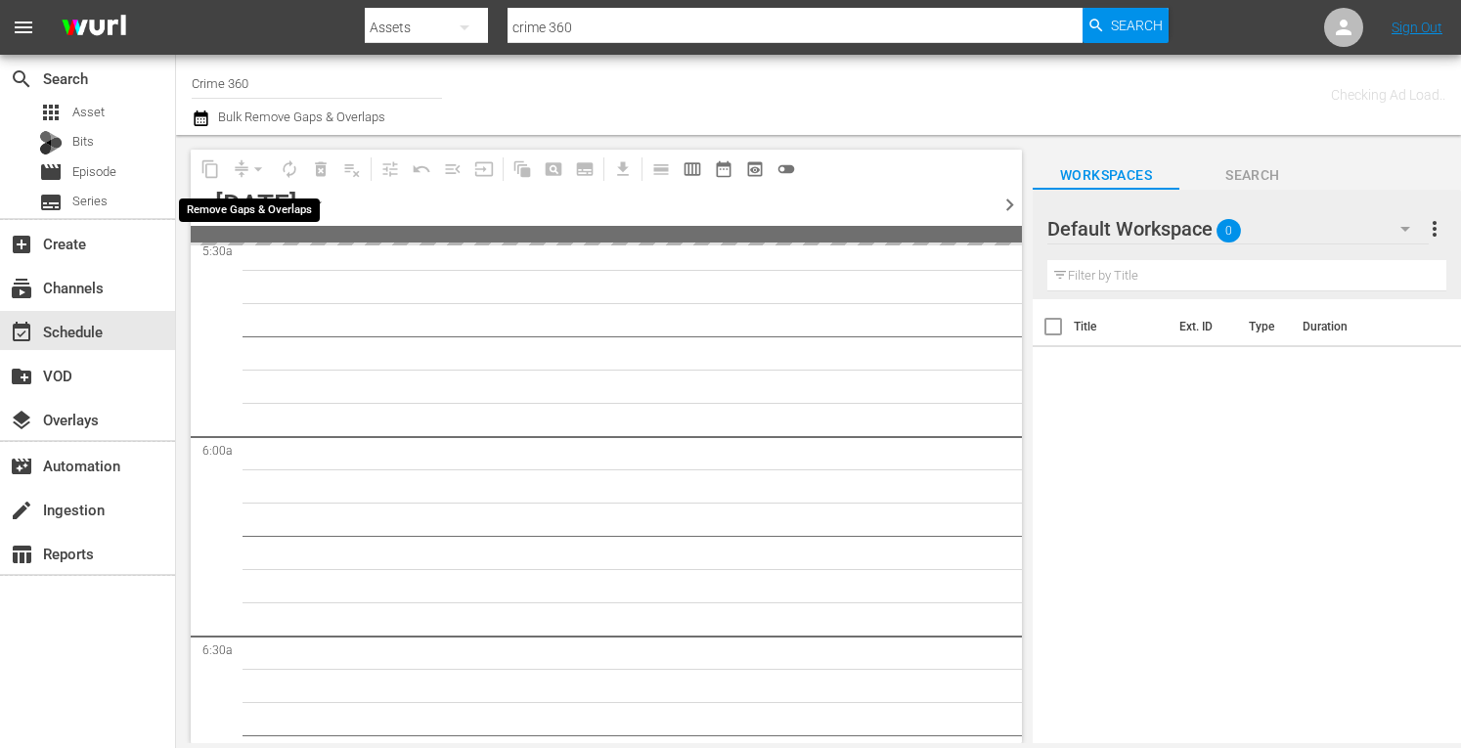
scroll to position [2104, 0]
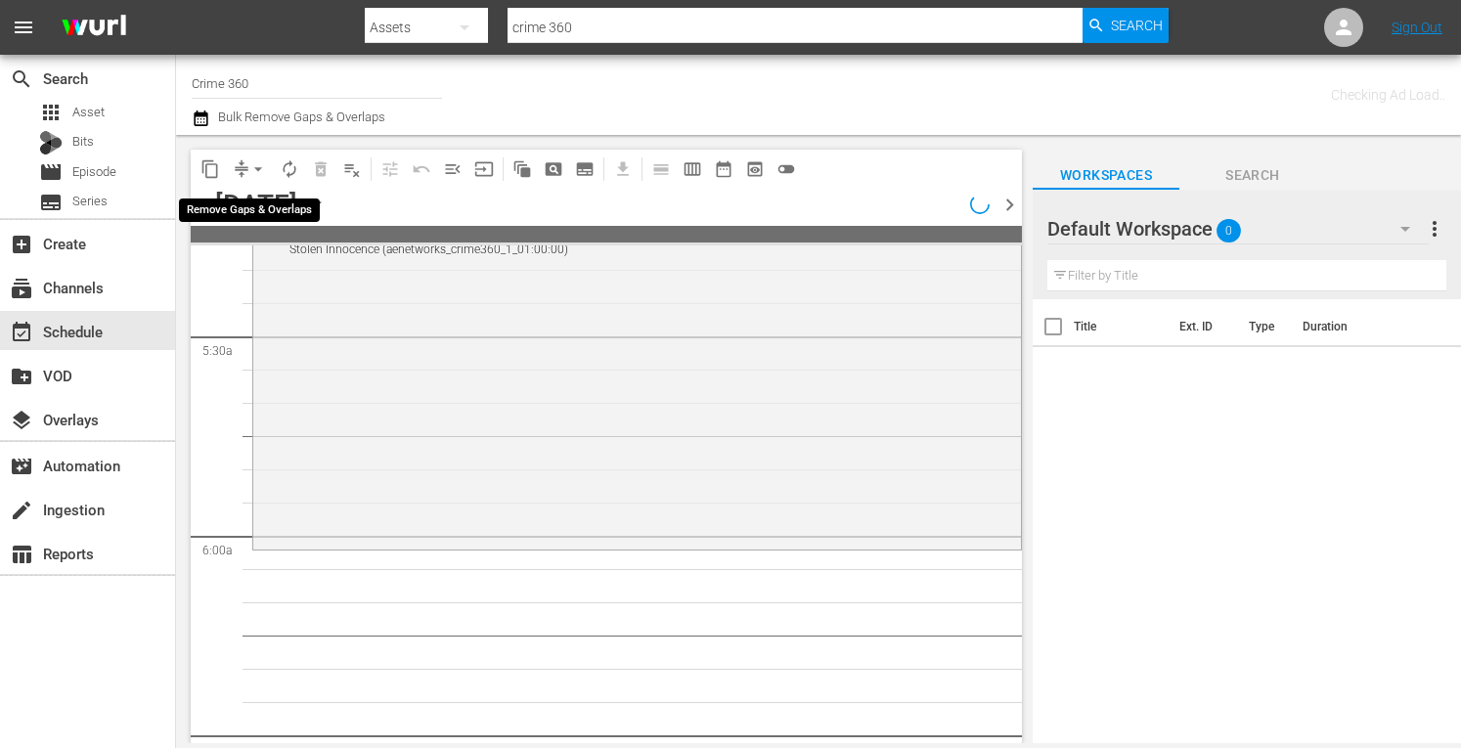
click at [250, 165] on span "arrow_drop_down" at bounding box center [258, 169] width 20 height 20
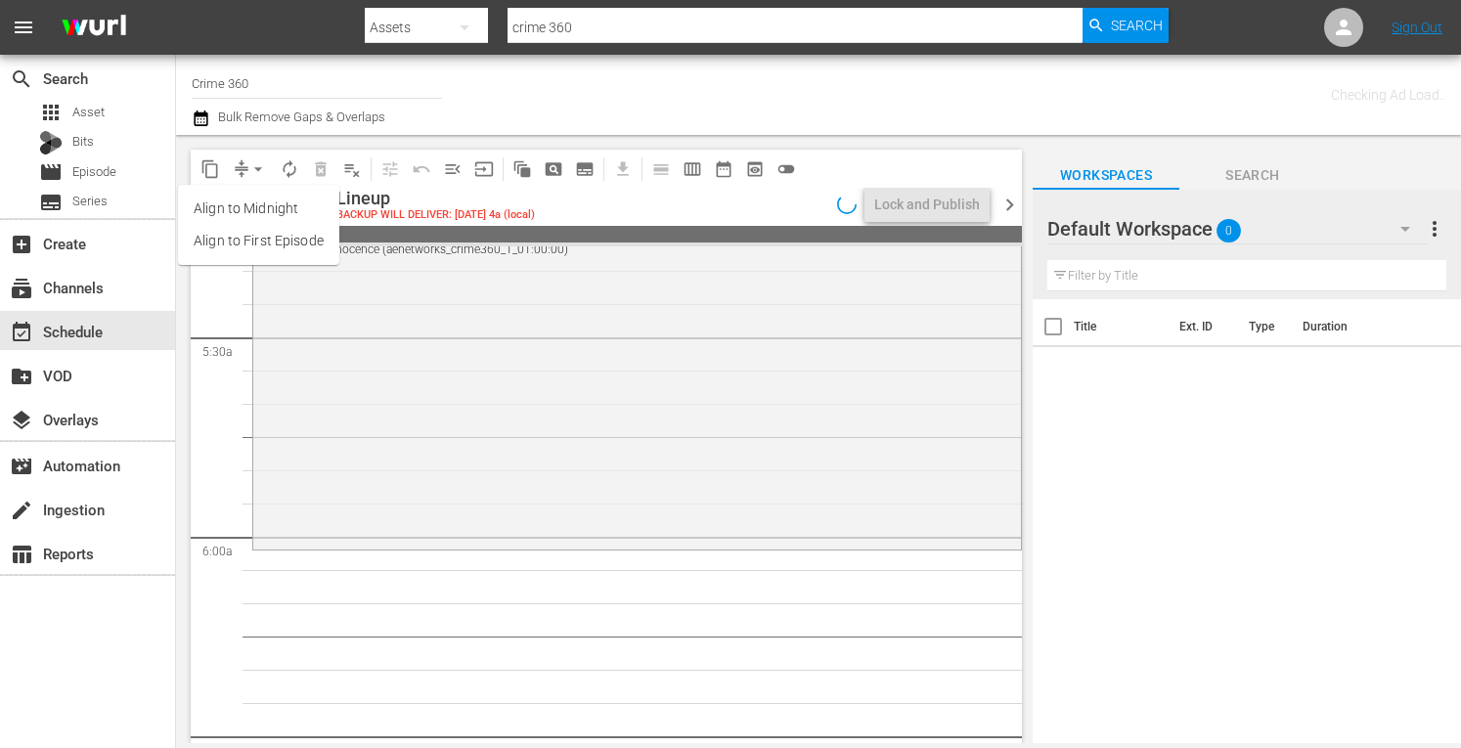
click at [219, 213] on li "Align to Midnight" at bounding box center [258, 209] width 161 height 32
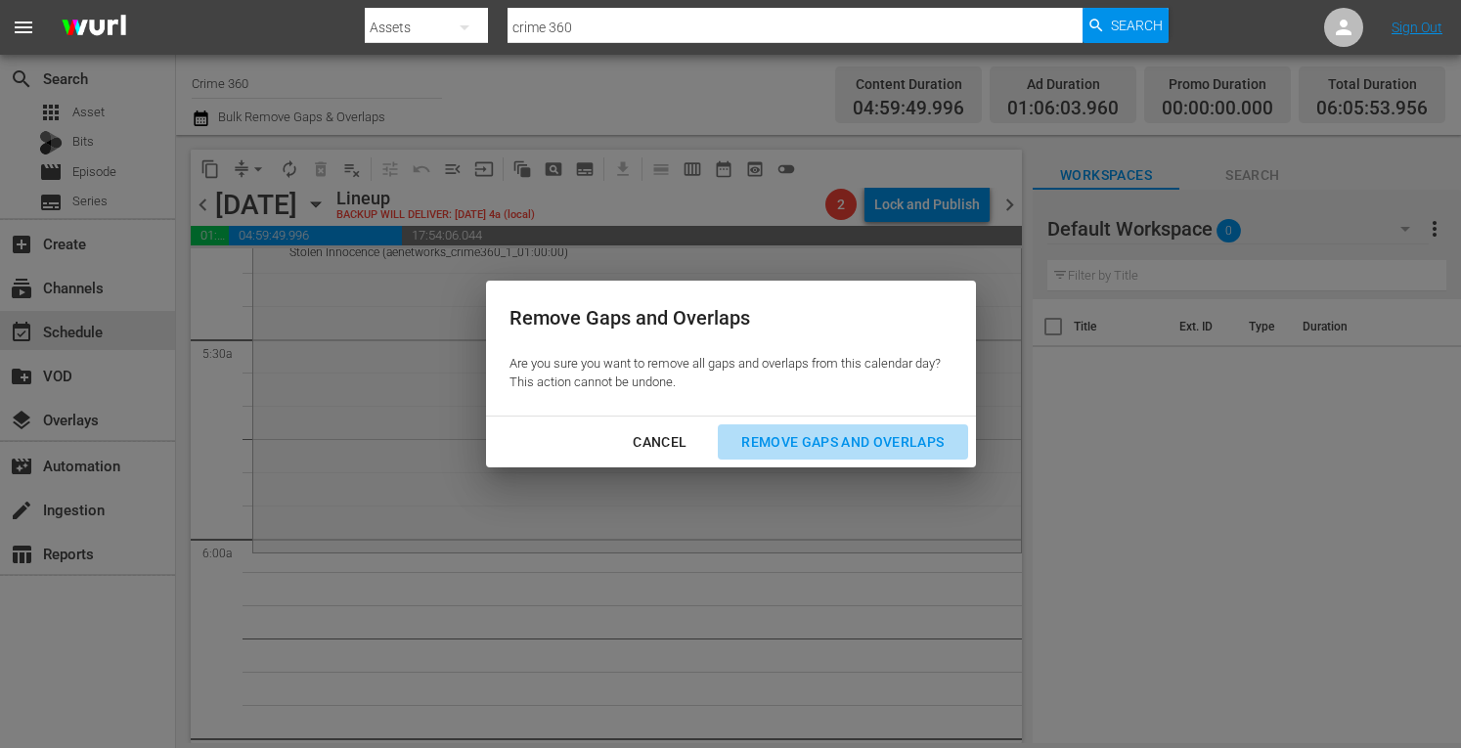
click at [808, 436] on div "Remove Gaps and Overlaps" at bounding box center [843, 442] width 234 height 24
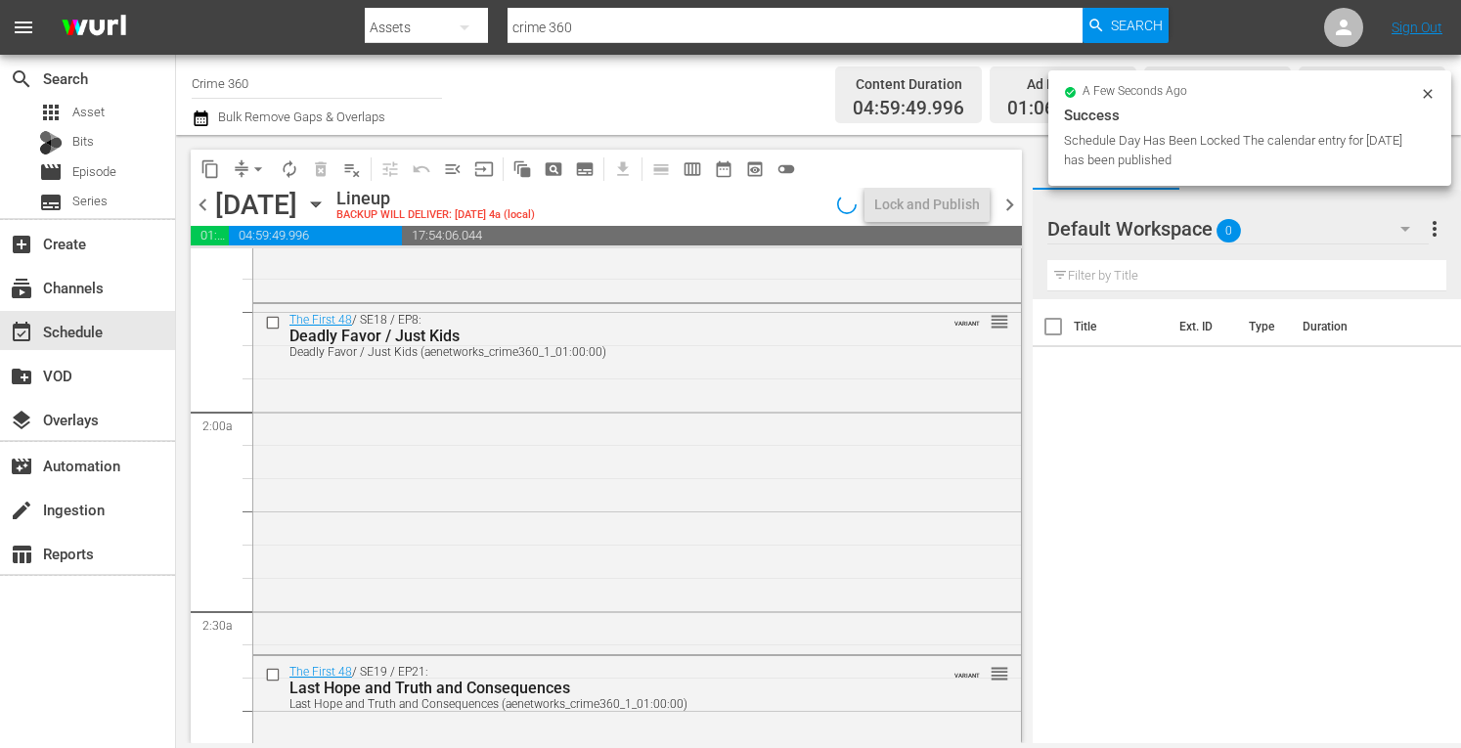
scroll to position [0, 0]
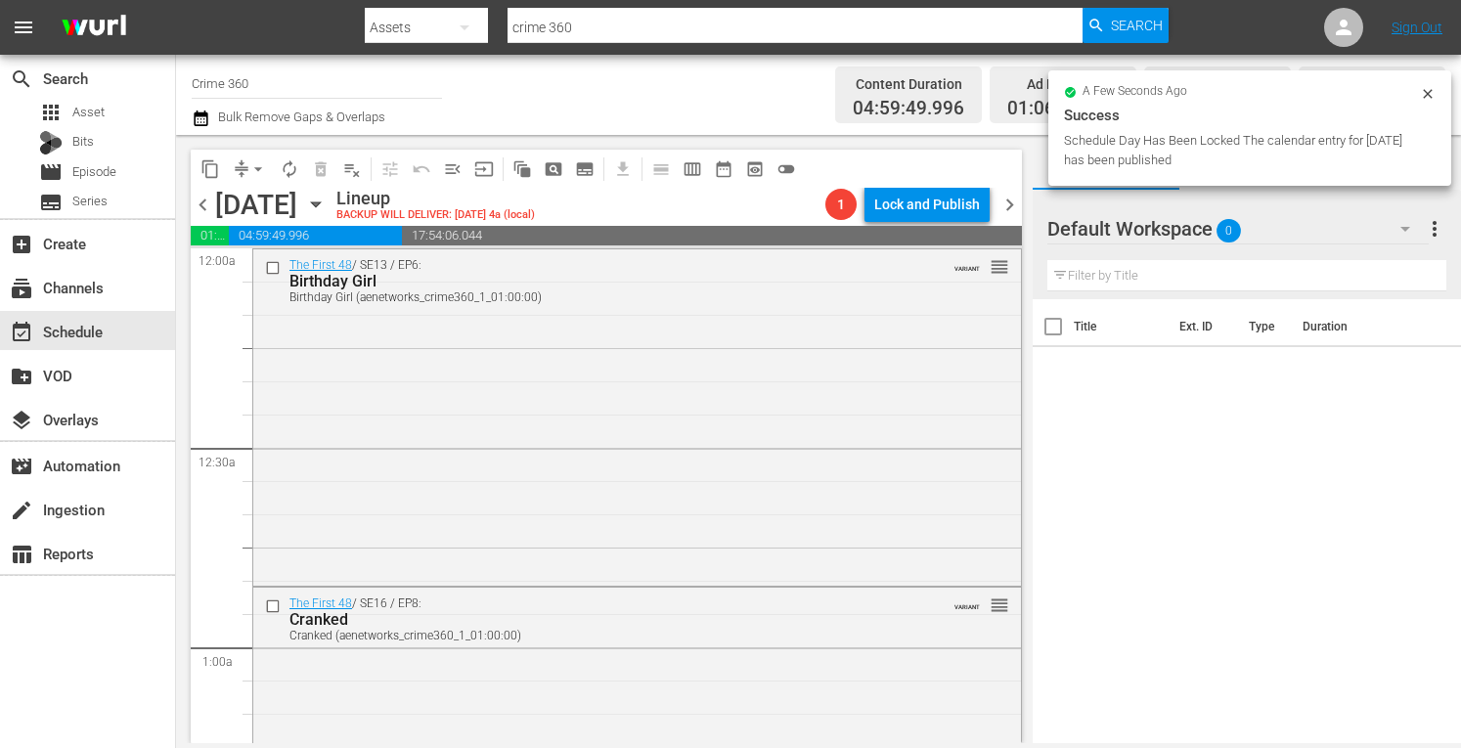
click at [201, 204] on span "chevron_left" at bounding box center [203, 205] width 24 height 24
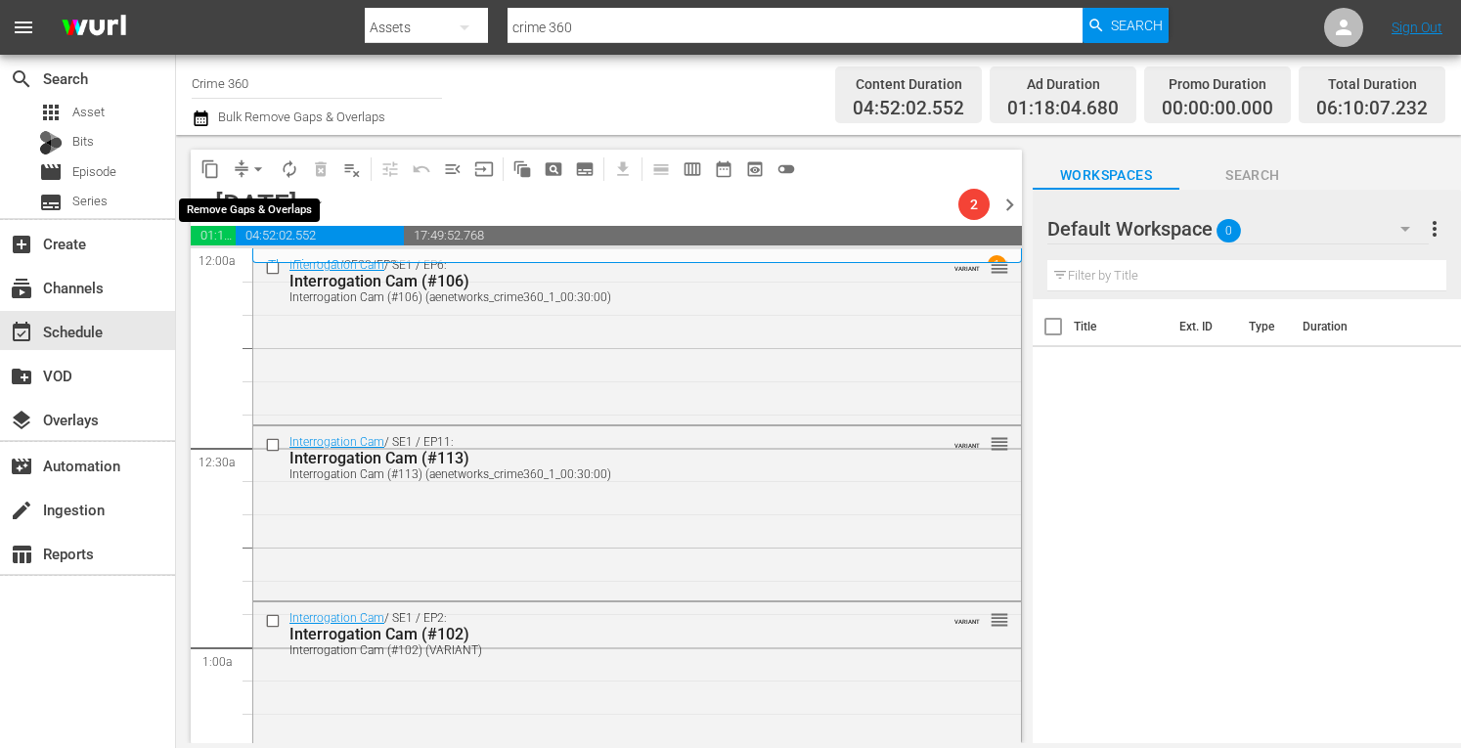
click at [258, 167] on span "arrow_drop_down" at bounding box center [258, 169] width 20 height 20
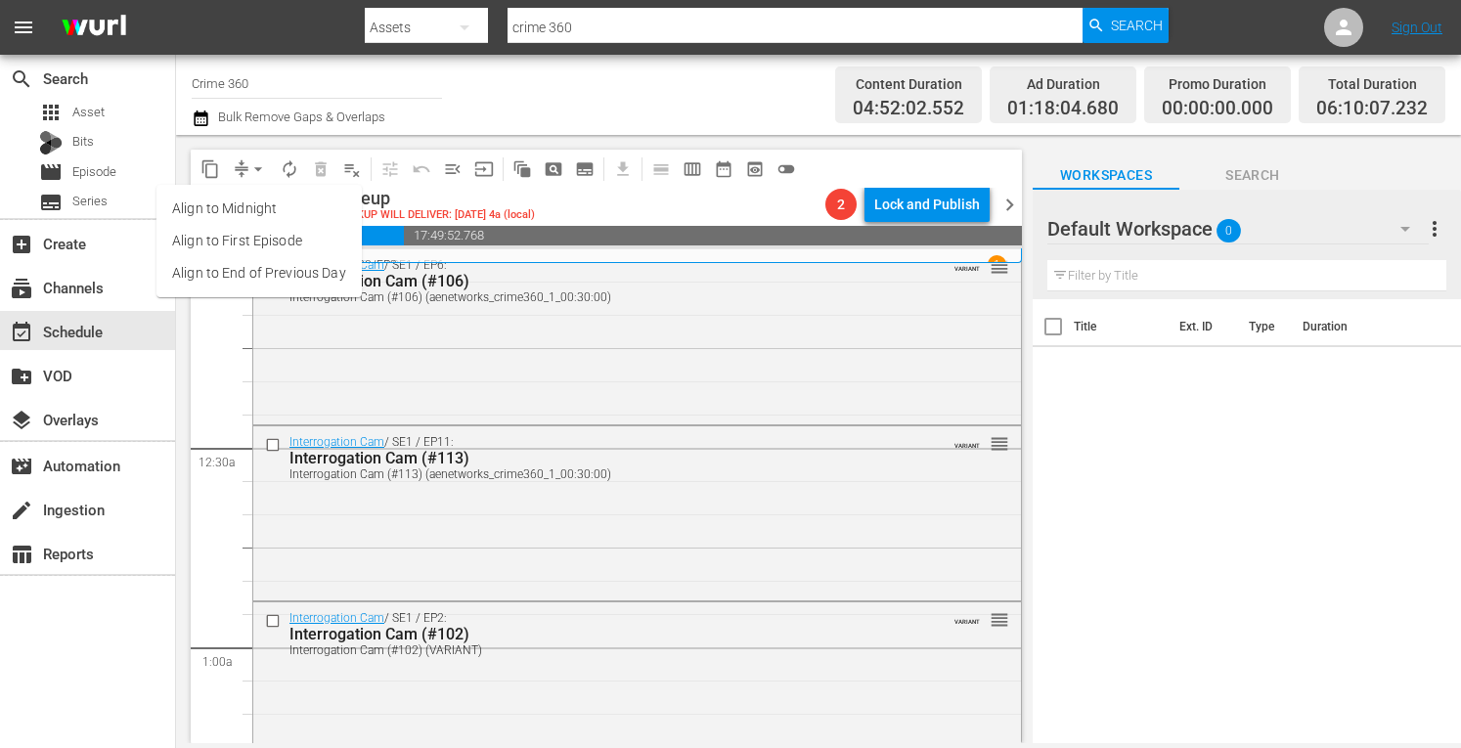
click at [231, 198] on li "Align to Midnight" at bounding box center [258, 209] width 205 height 32
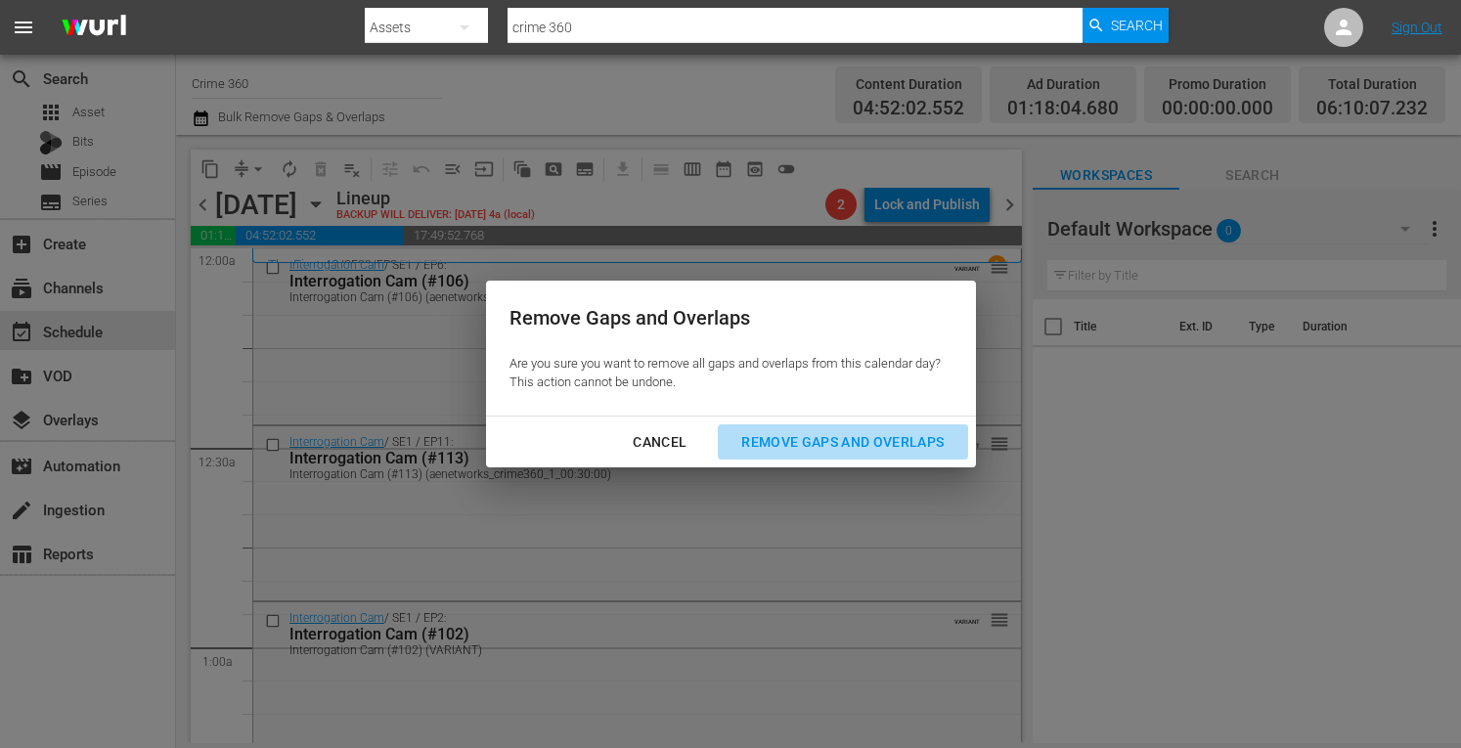
click at [835, 445] on div "Remove Gaps and Overlaps" at bounding box center [843, 442] width 234 height 24
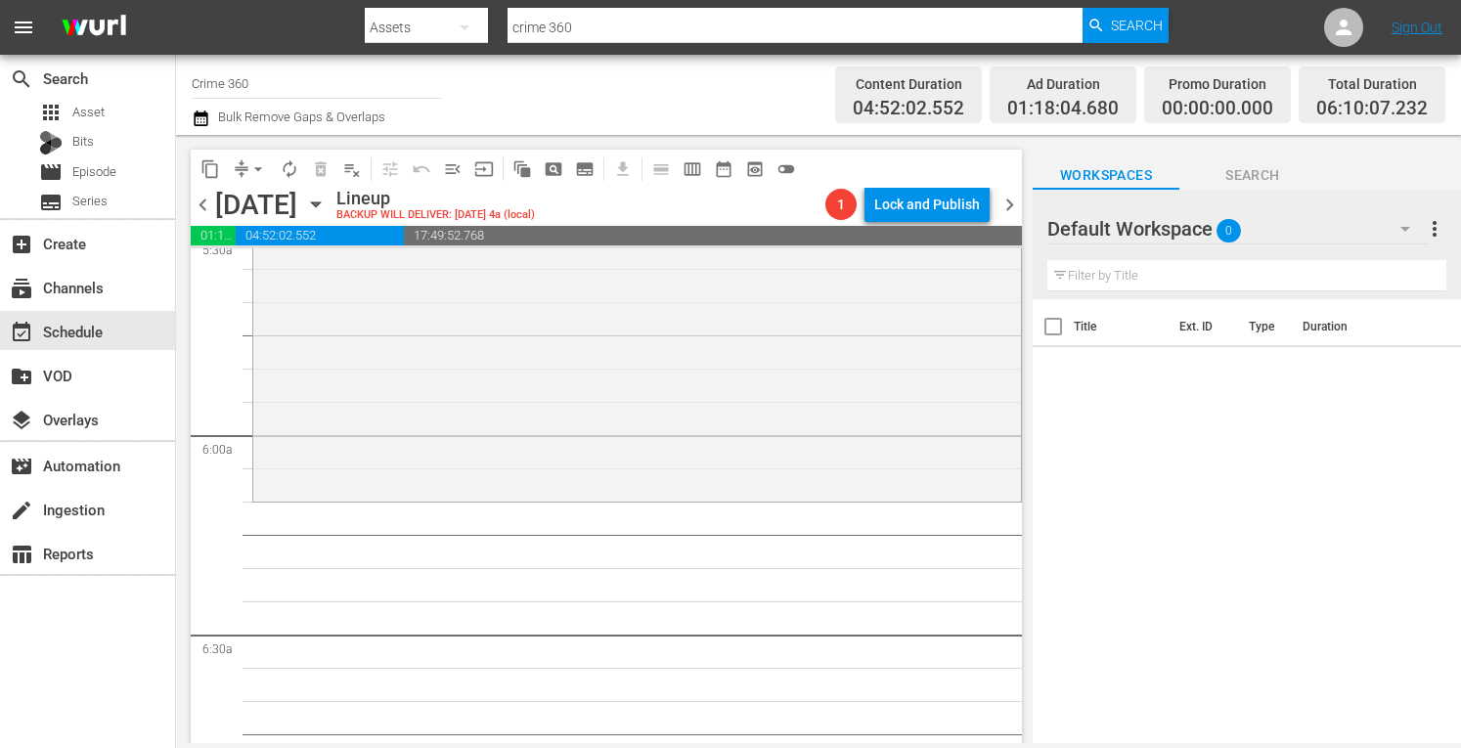
scroll to position [2227, 0]
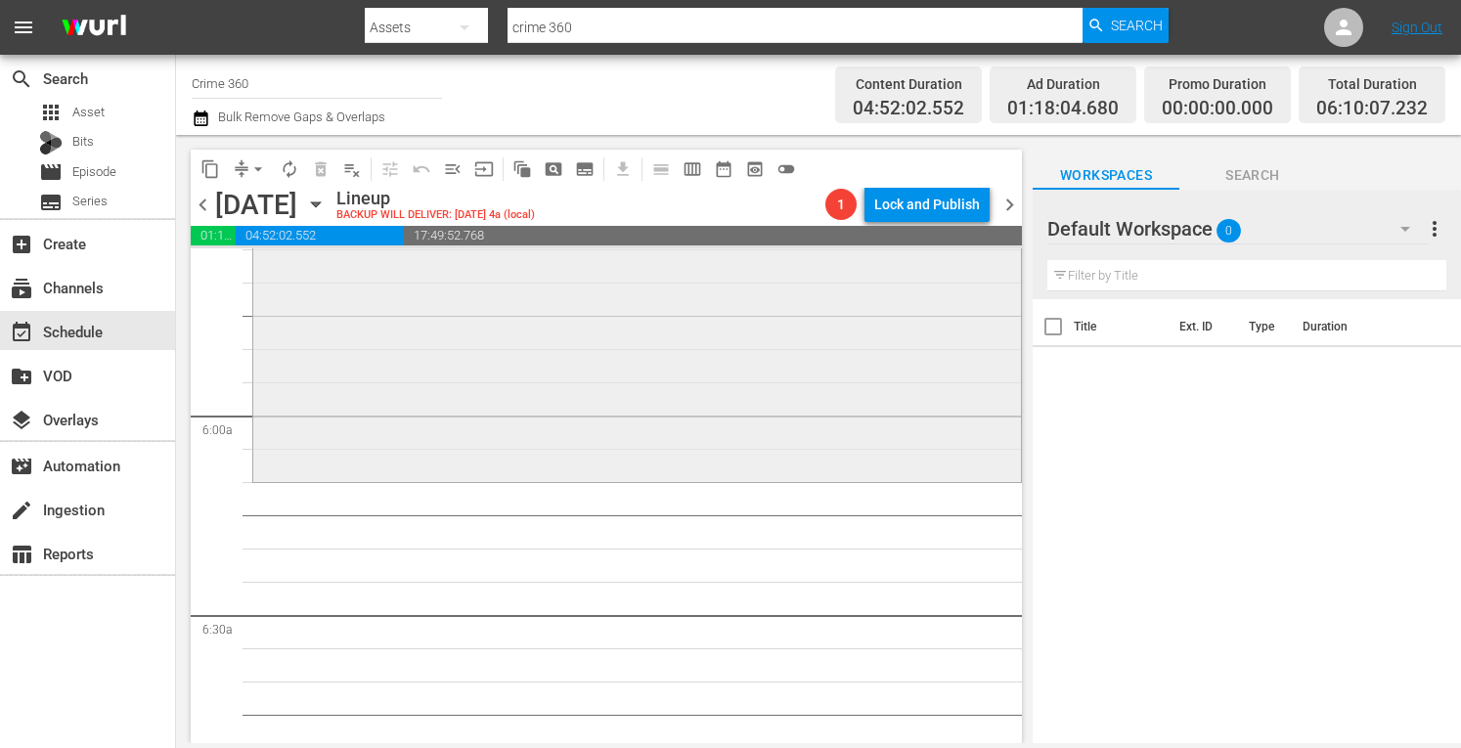
click at [449, 386] on div "Interrogation Raw / SE1 / EP2: Tangled Affairs Tangled Affairs (aenetworks_crim…" at bounding box center [637, 305] width 768 height 347
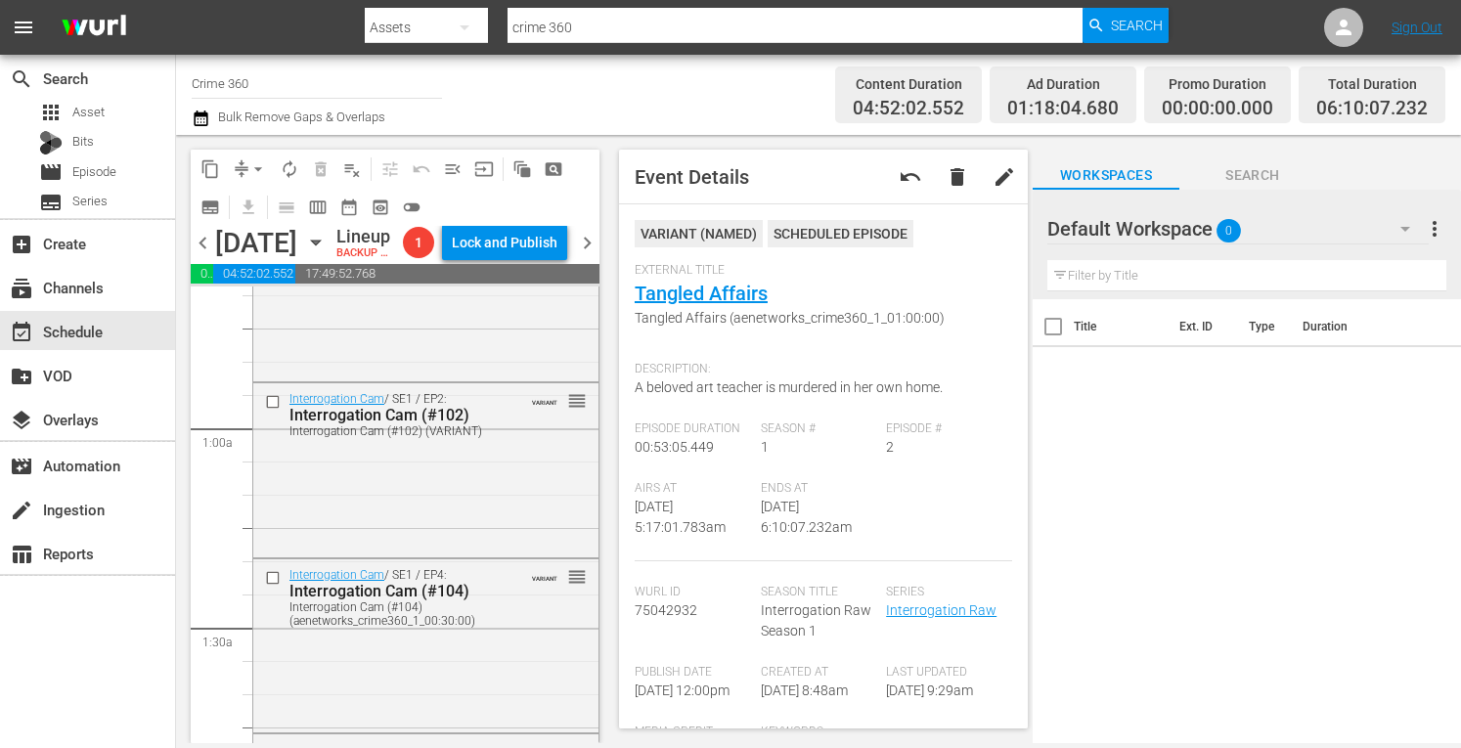
scroll to position [0, 0]
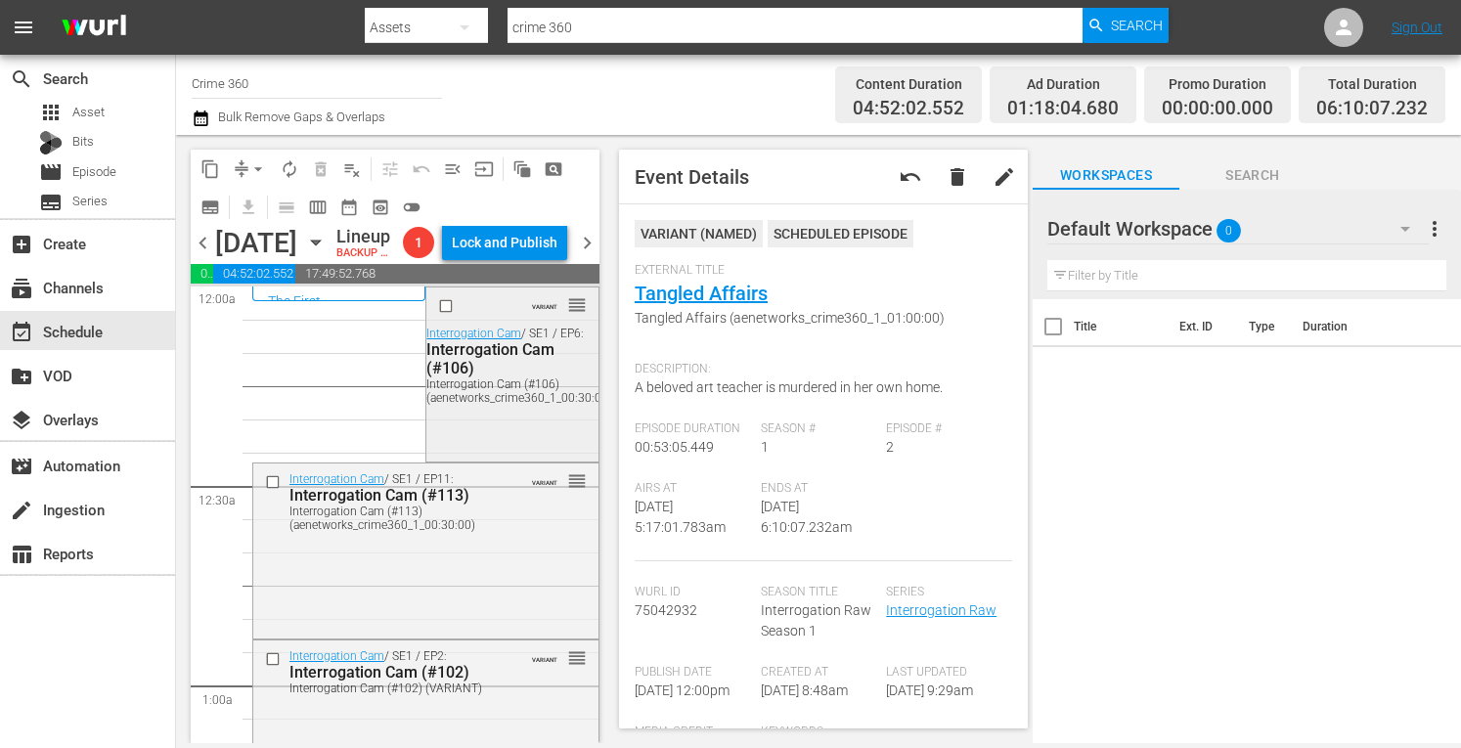
click at [503, 405] on div "Interrogation Cam (#106) (aenetworks_crime360_1_00:30:00)" at bounding box center [509, 390] width 166 height 27
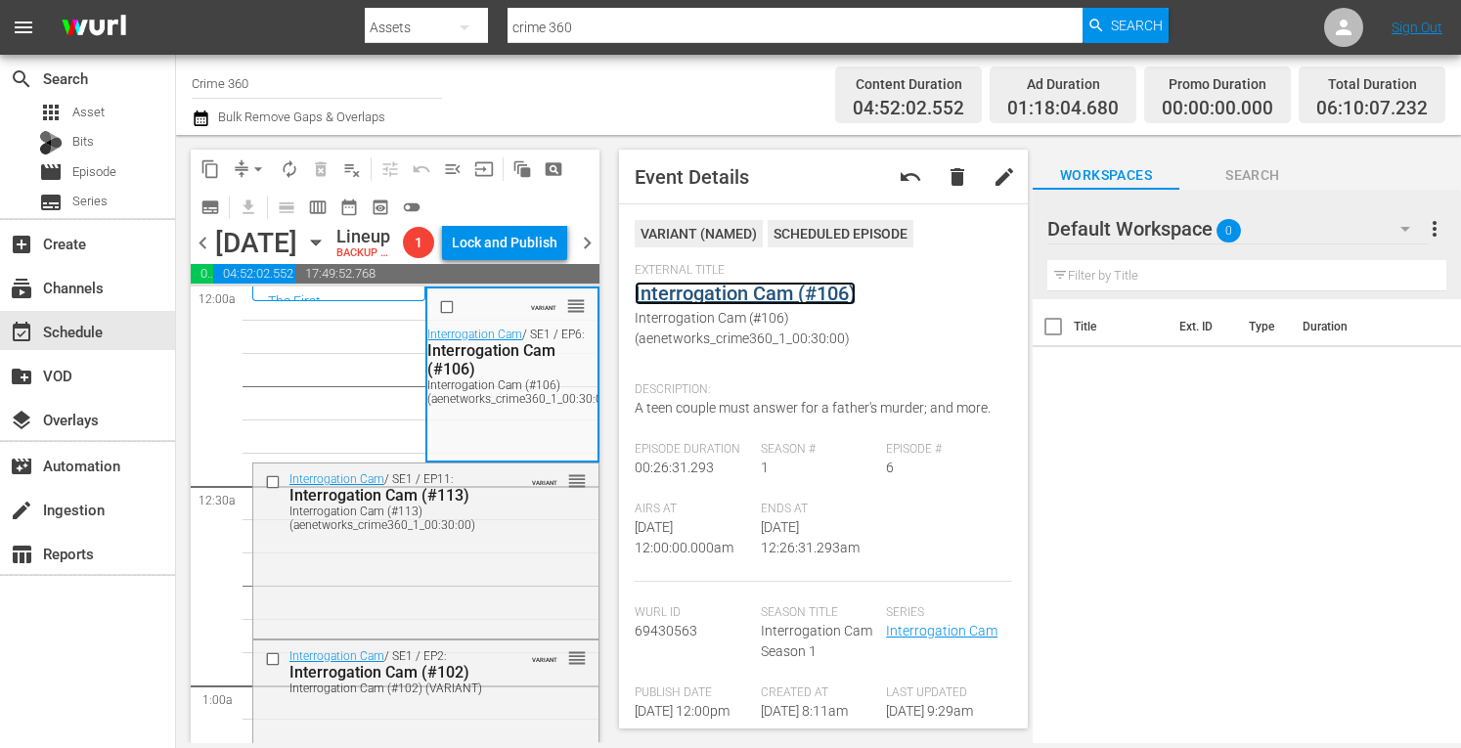
click at [732, 294] on link "Interrogation Cam (#106)" at bounding box center [745, 293] width 221 height 23
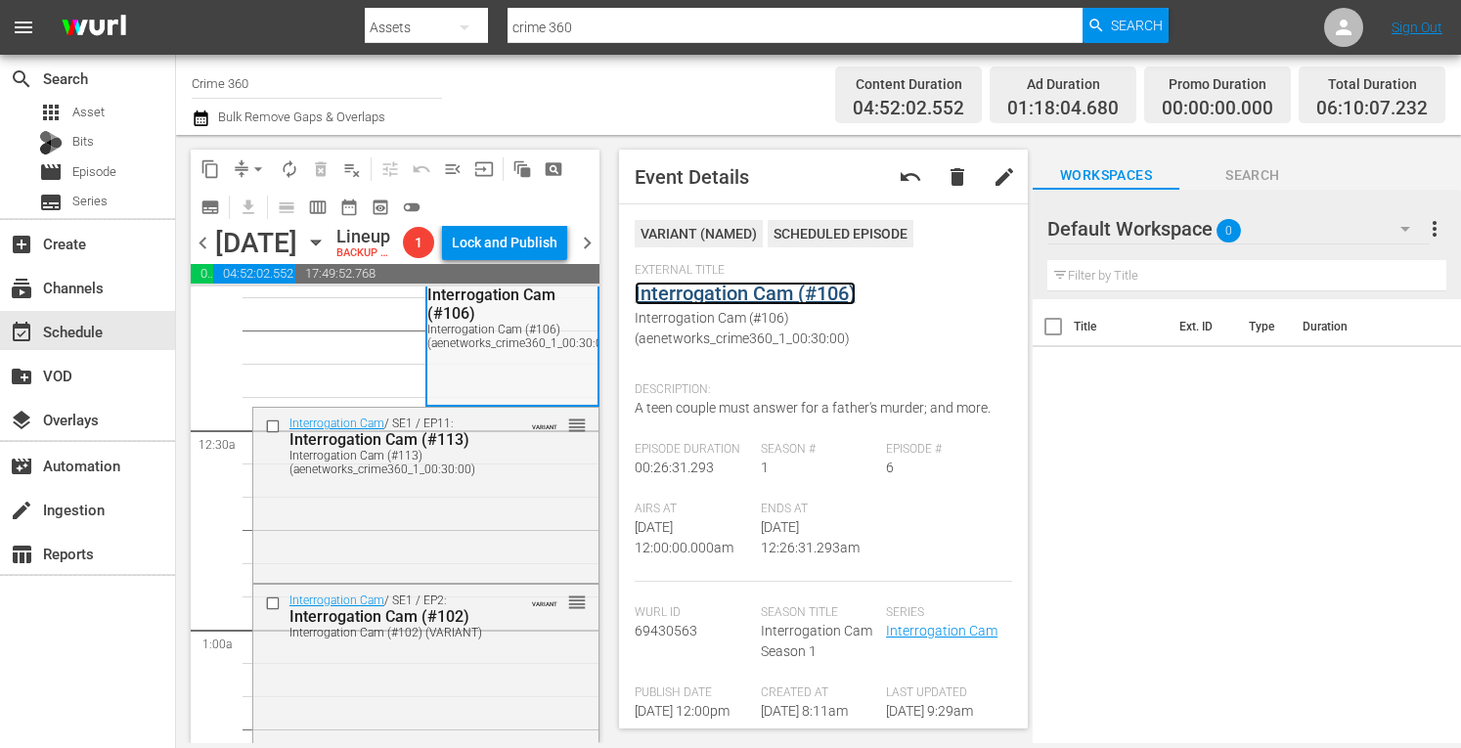
scroll to position [62, 0]
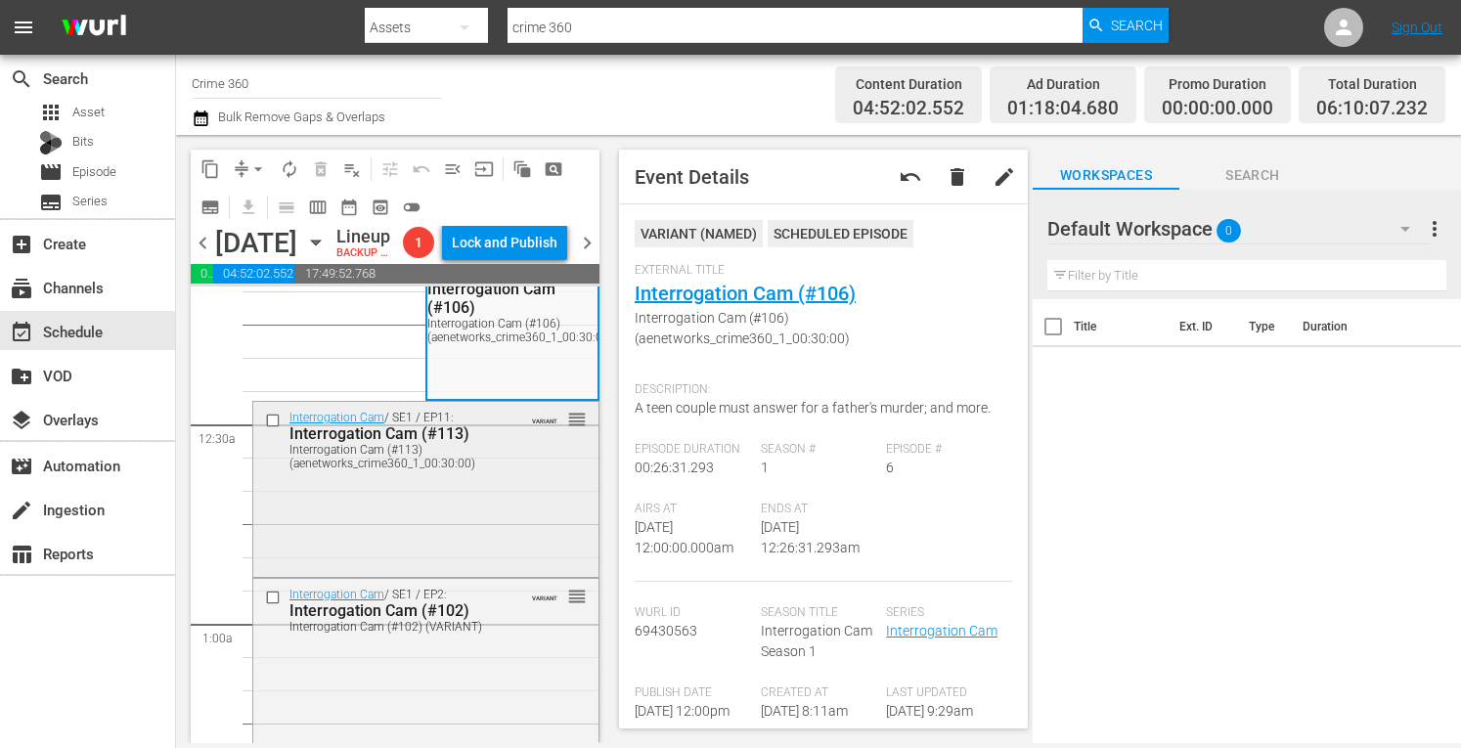
click at [453, 545] on div "Interrogation Cam / SE1 / EP11: Interrogation Cam (#113) Interrogation Cam (#11…" at bounding box center [425, 487] width 345 height 170
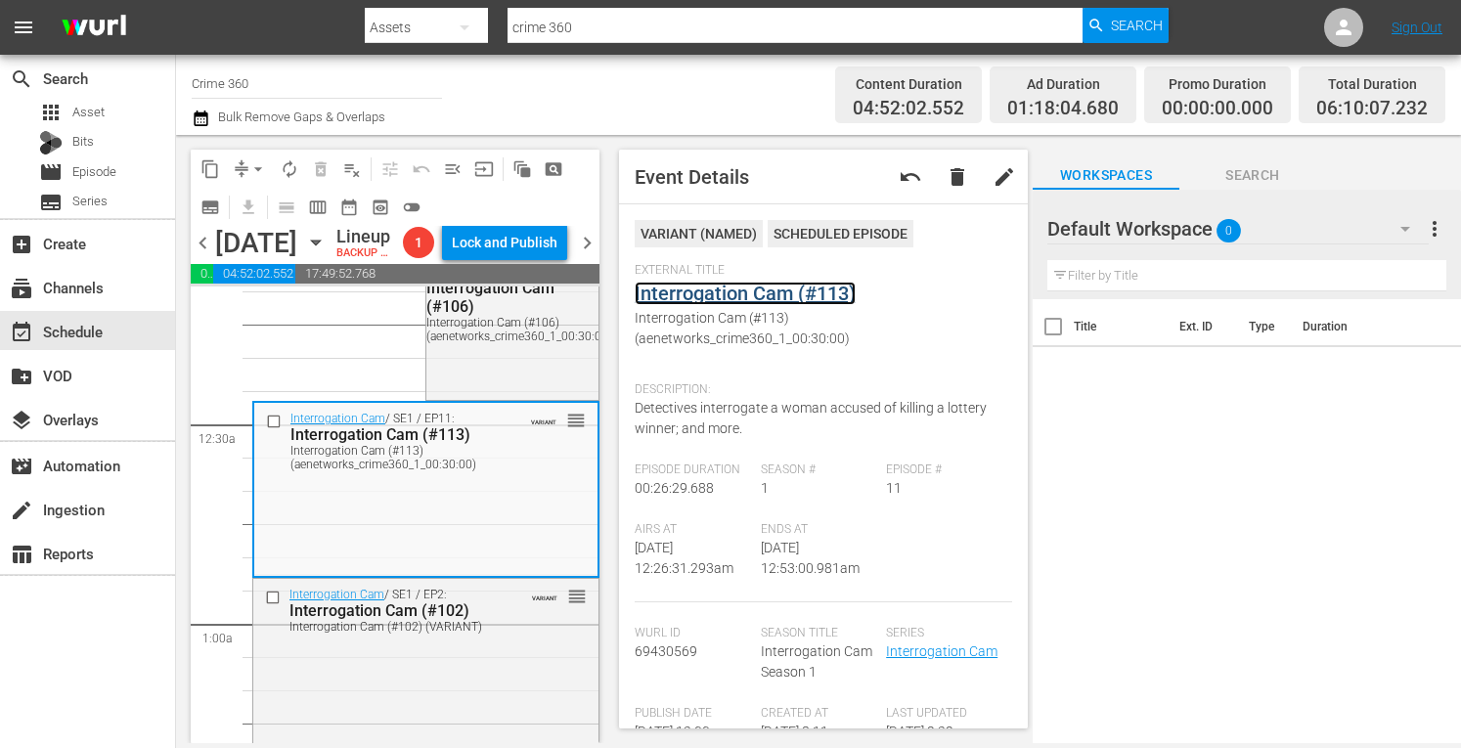
click at [755, 291] on link "Interrogation Cam (#113)" at bounding box center [745, 293] width 221 height 23
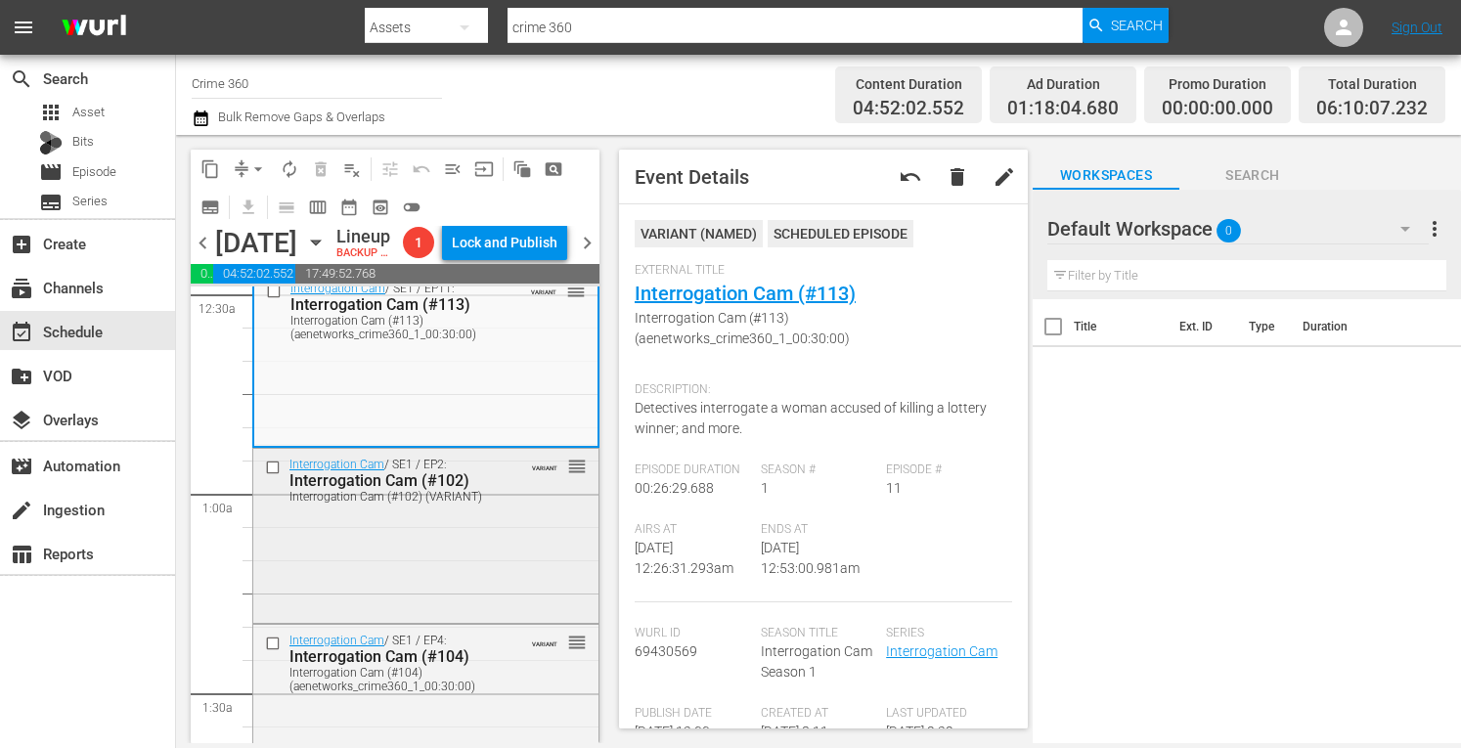
click at [419, 594] on div "Interrogation Cam / SE1 / EP2: Interrogation Cam (#102) Interrogation Cam (#102…" at bounding box center [425, 534] width 345 height 170
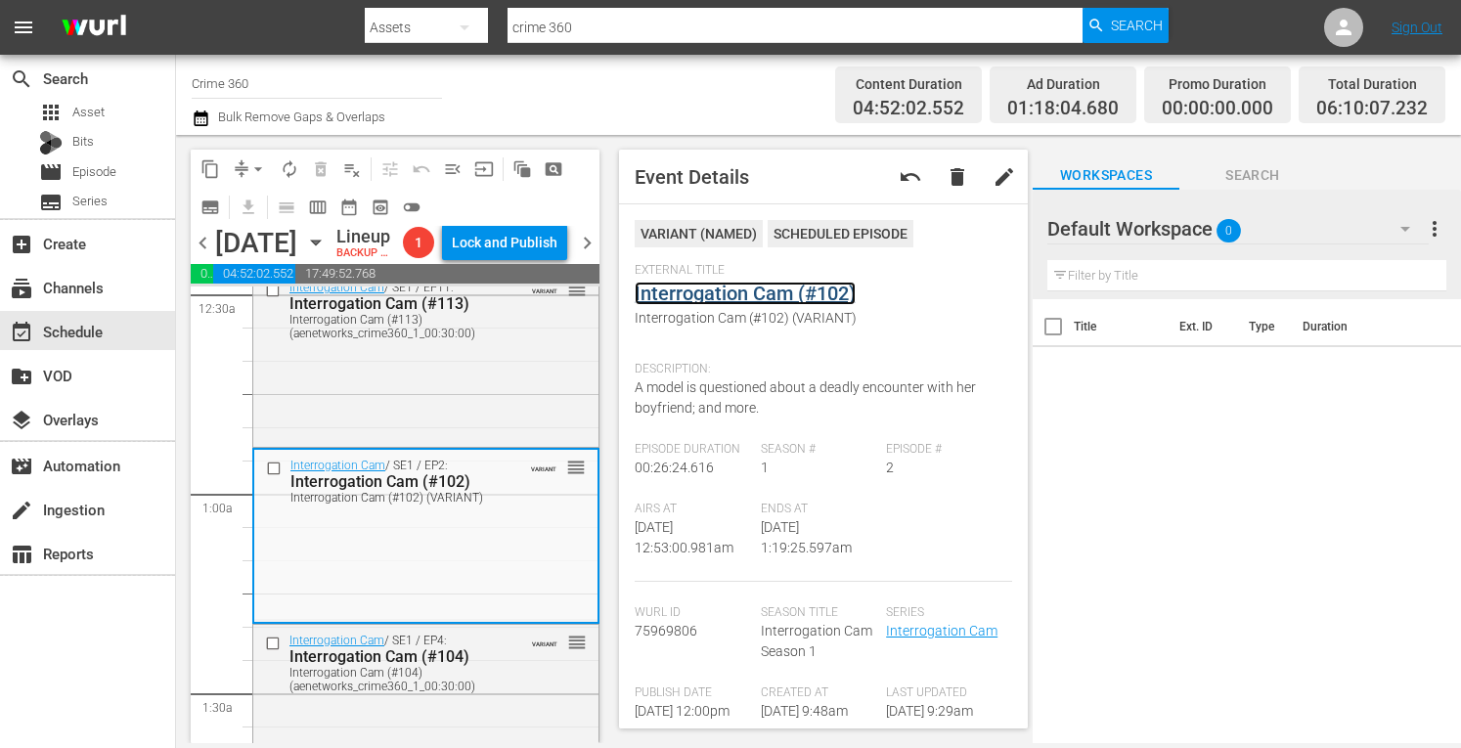
click at [708, 287] on link "Interrogation Cam (#102)" at bounding box center [745, 293] width 221 height 23
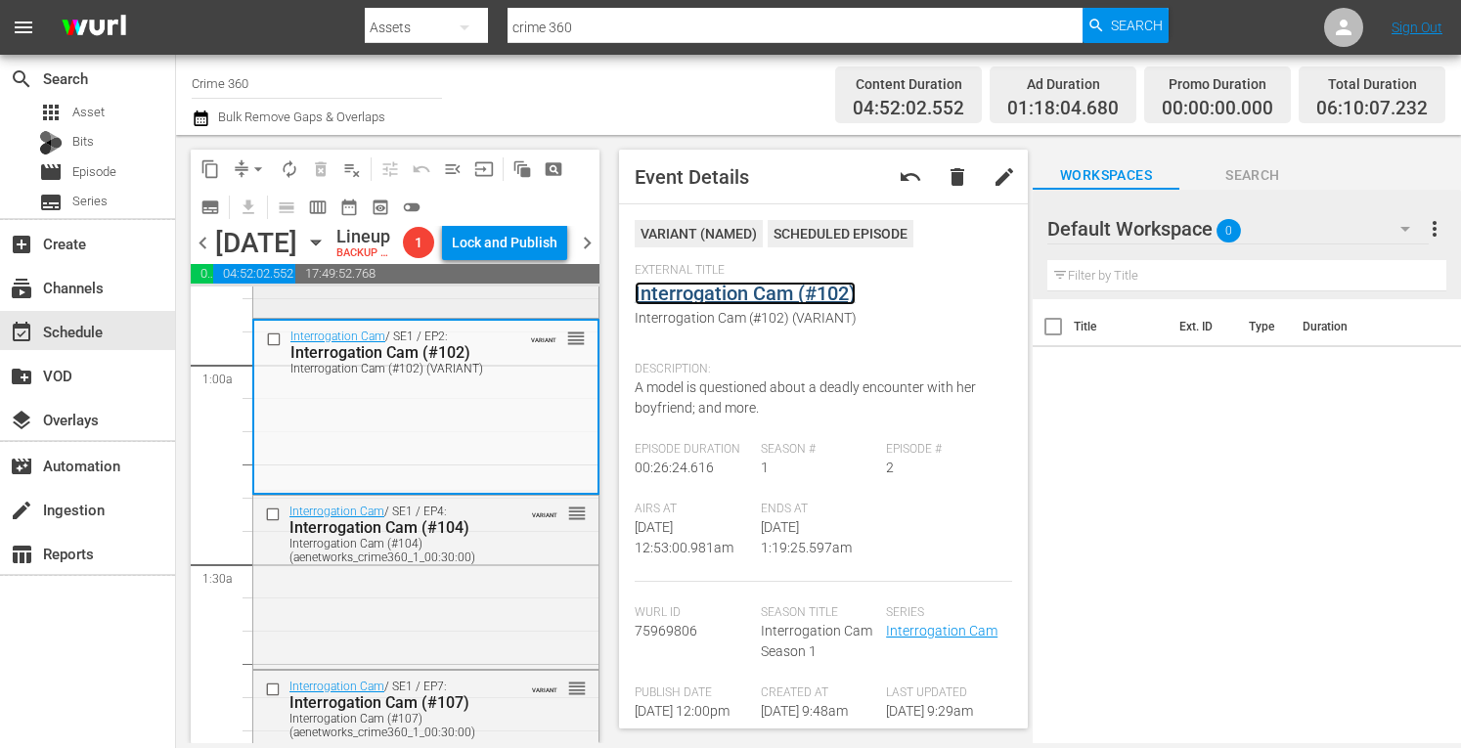
scroll to position [331, 0]
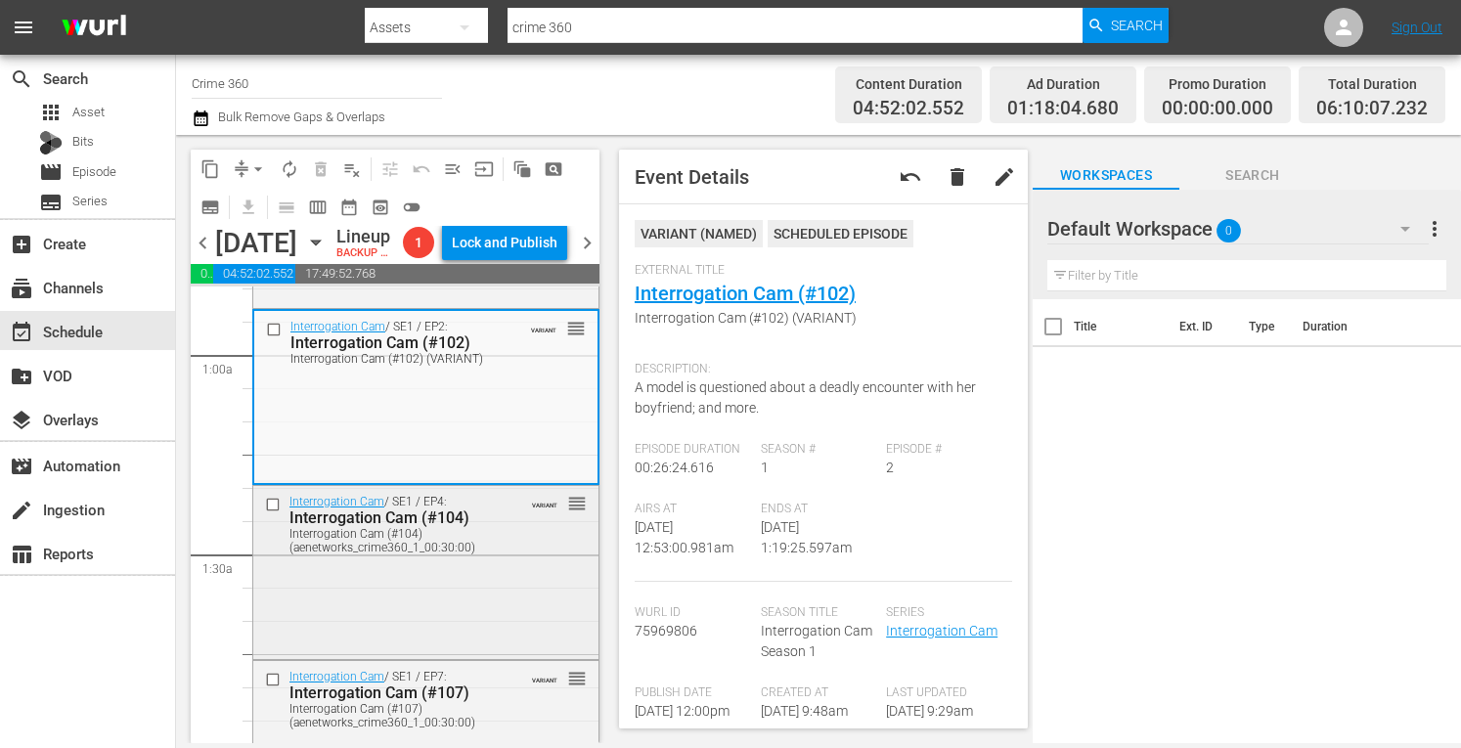
click at [433, 646] on div "Interrogation Cam / SE1 / EP4: Interrogation Cam (#104) Interrogation Cam (#104…" at bounding box center [425, 570] width 345 height 169
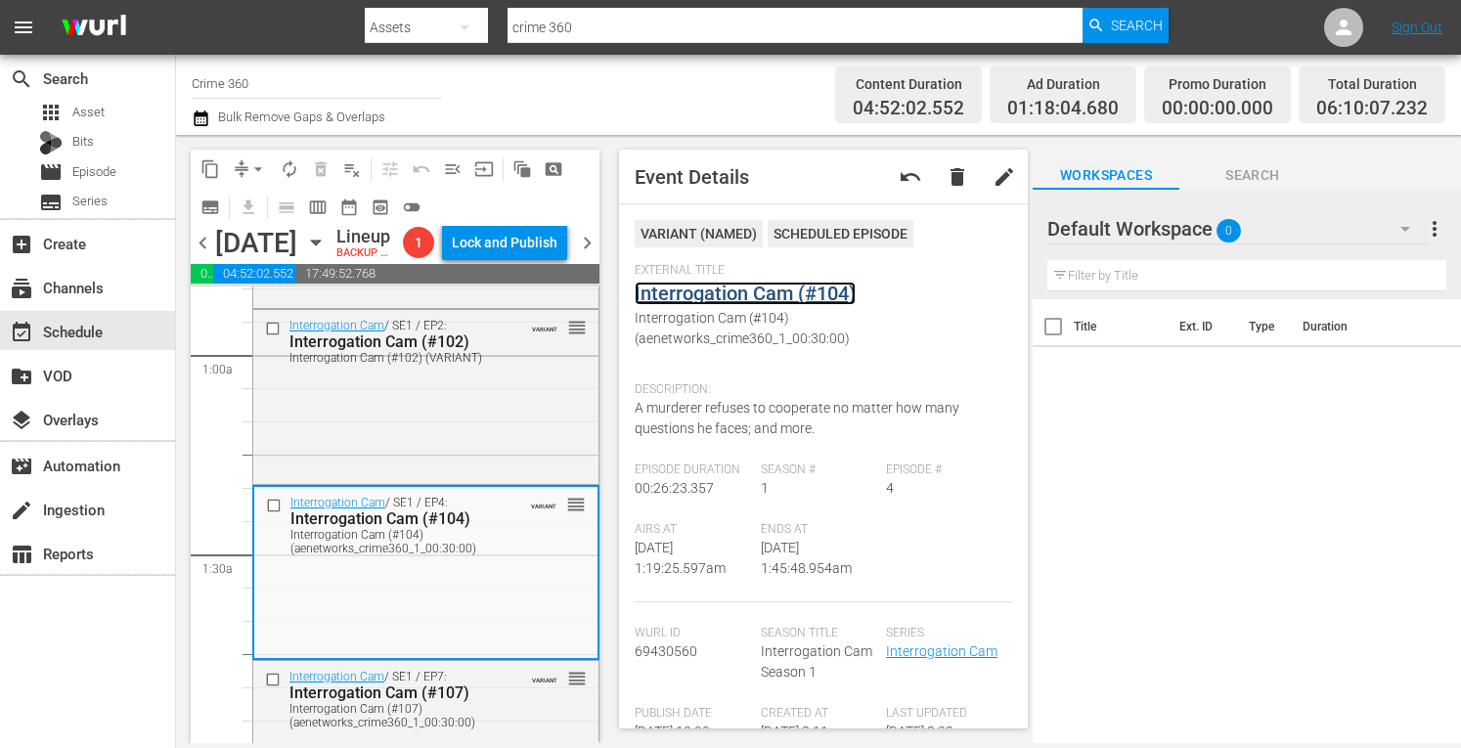
click at [721, 289] on link "Interrogation Cam (#104)" at bounding box center [745, 293] width 221 height 23
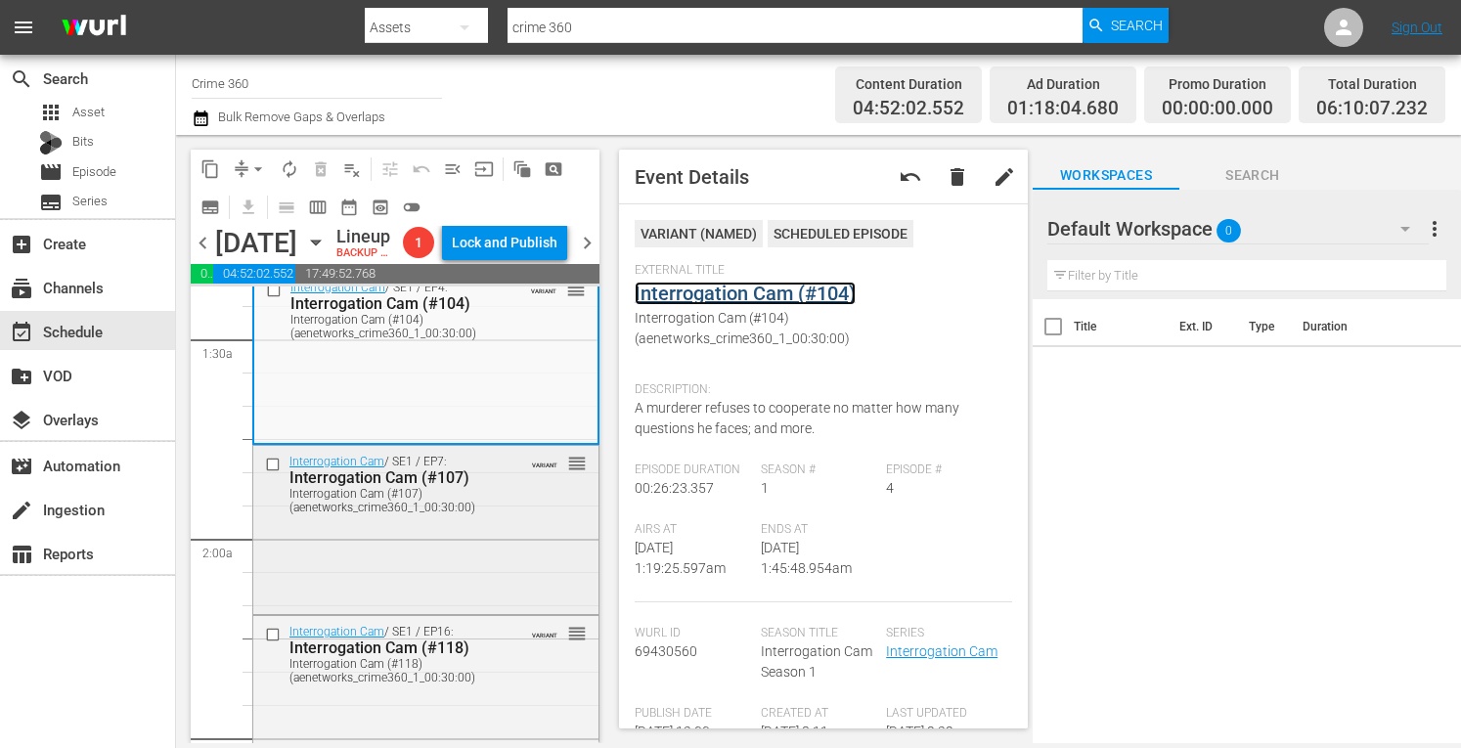
scroll to position [549, 0]
click at [444, 608] on div "Interrogation Cam / SE1 / EP7: Interrogation Cam (#107) Interrogation Cam (#107…" at bounding box center [425, 525] width 345 height 165
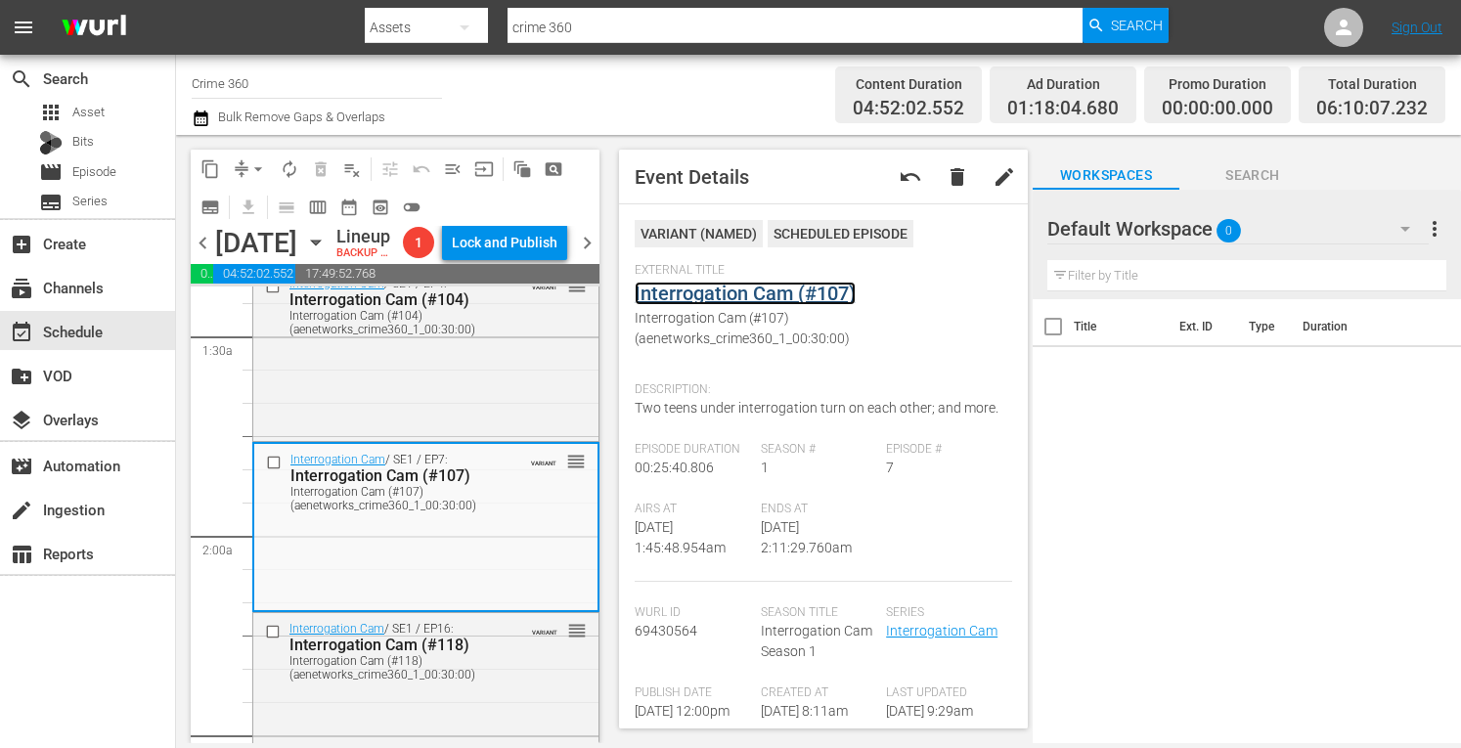
click at [728, 294] on link "Interrogation Cam (#107)" at bounding box center [745, 293] width 221 height 23
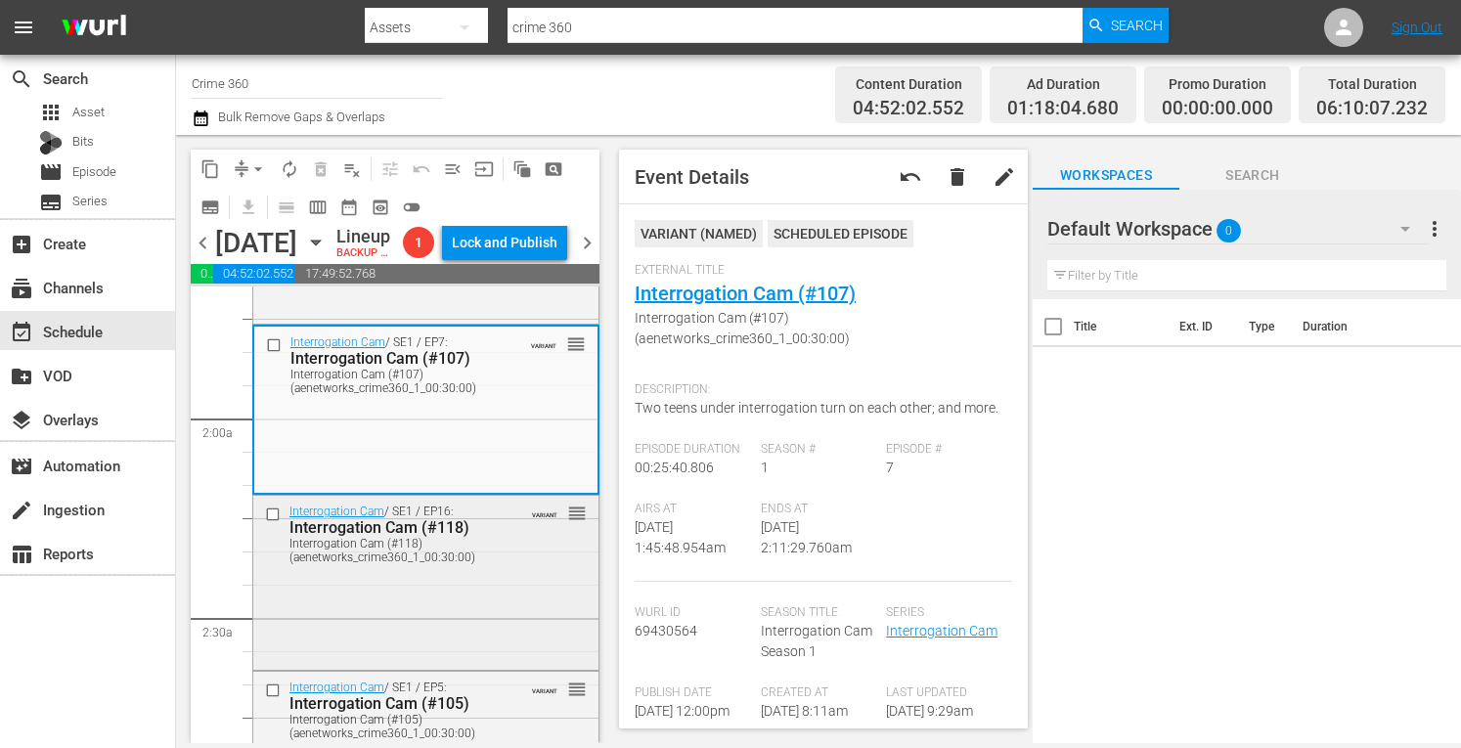
click at [452, 646] on div "Interrogation Cam / SE1 / EP16: Interrogation Cam (#118) Interrogation Cam (#11…" at bounding box center [425, 581] width 345 height 170
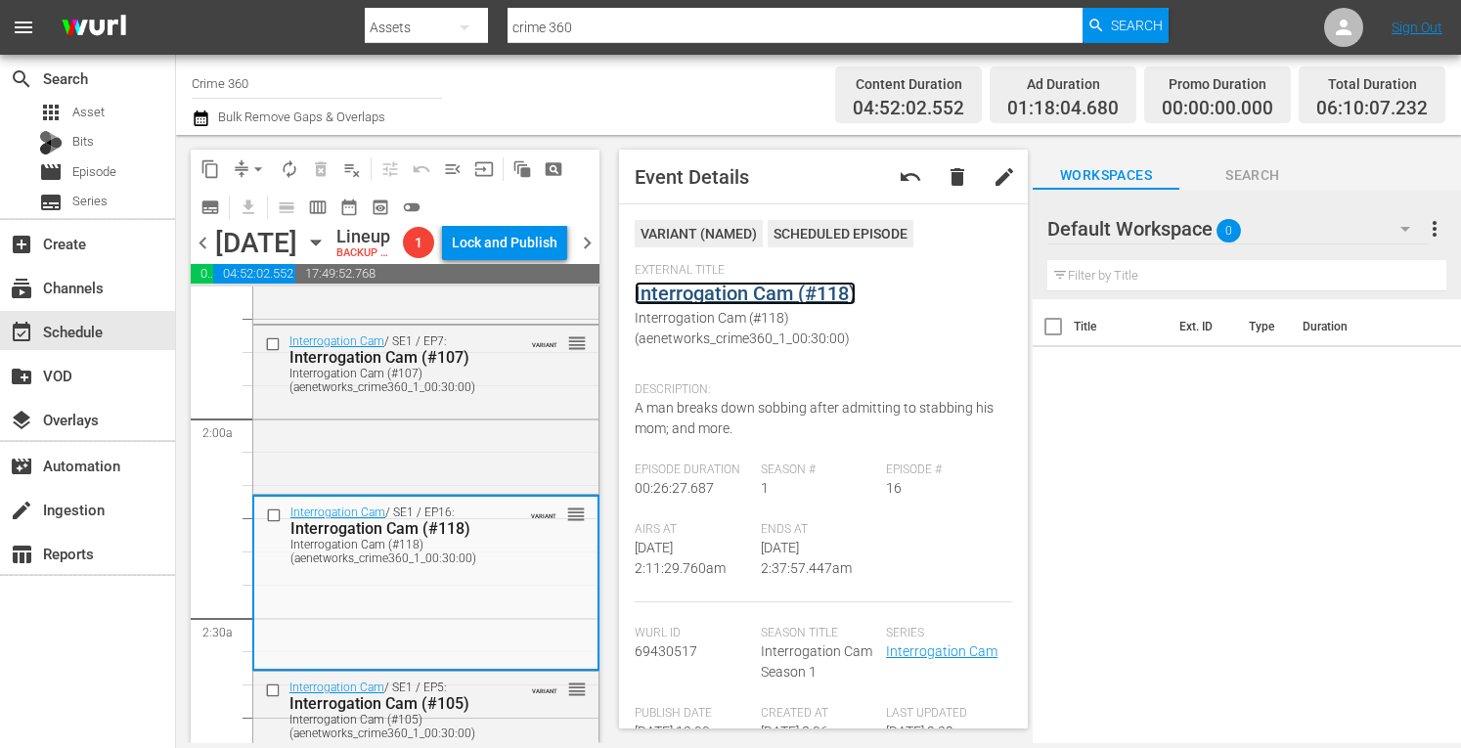
click at [730, 284] on link "Interrogation Cam (#118)" at bounding box center [745, 293] width 221 height 23
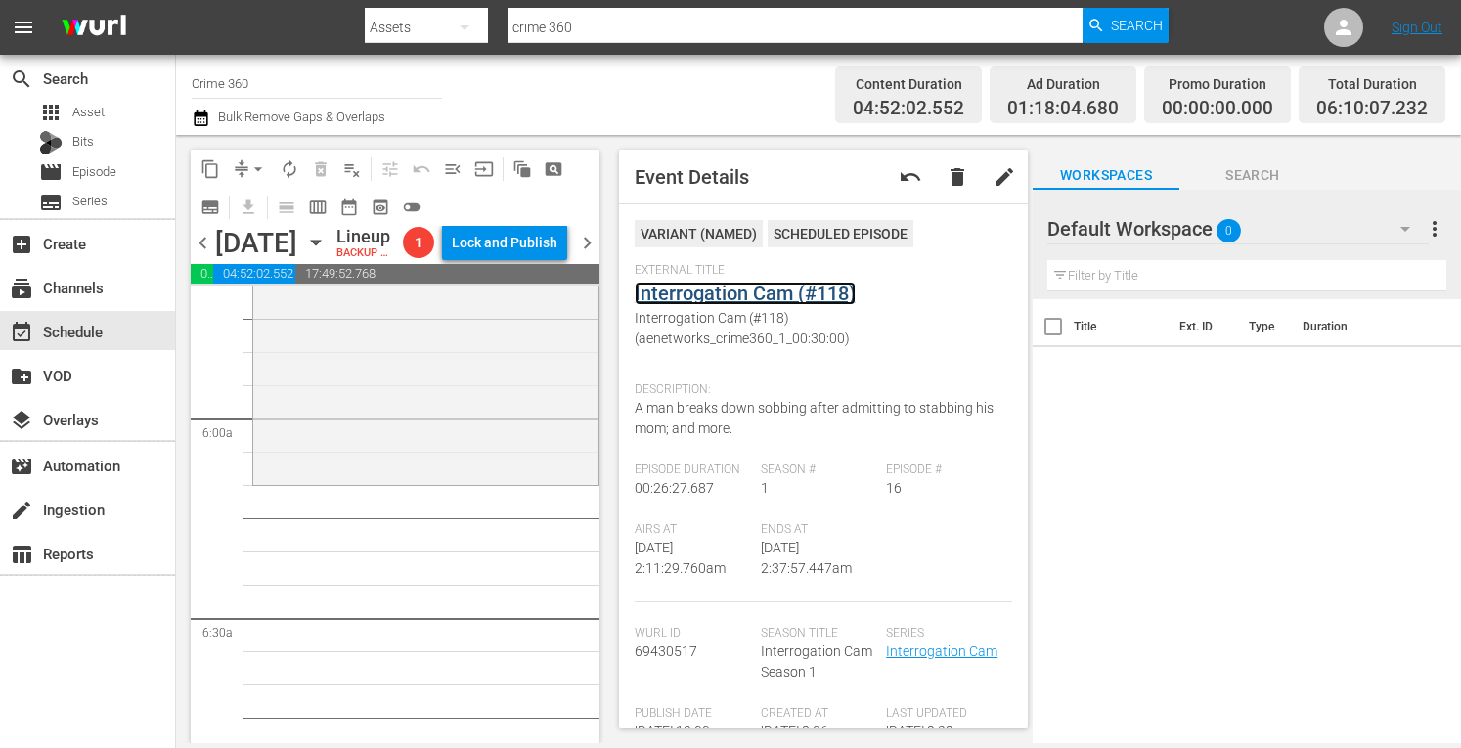
scroll to position [2263, 0]
click at [427, 456] on div "Interrogation Raw / SE1 / EP2: Tangled Affairs Tangled Affairs (aenetworks_crim…" at bounding box center [425, 306] width 345 height 347
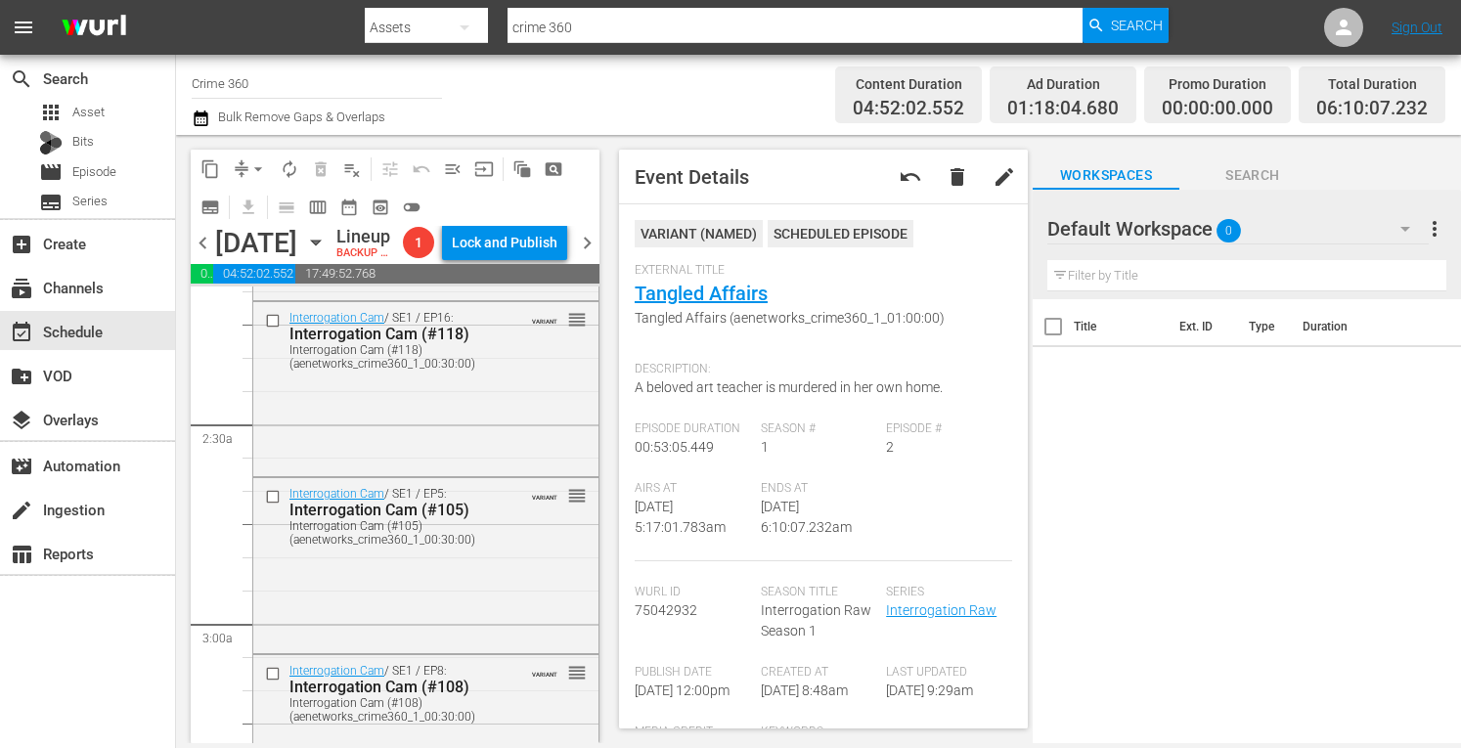
scroll to position [895, 0]
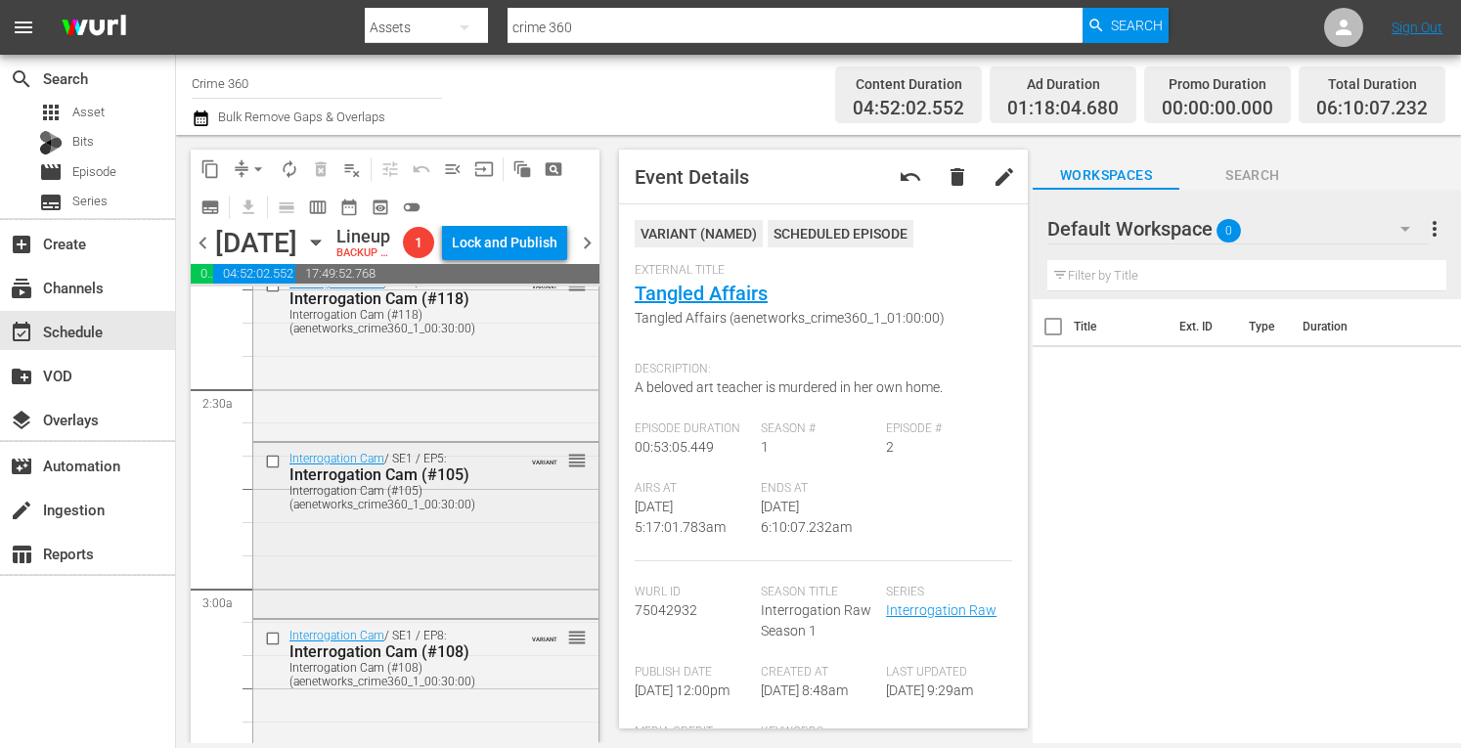
click at [328, 613] on div "Interrogation Cam / SE1 / EP5: Interrogation Cam (#105) Interrogation Cam (#105…" at bounding box center [425, 528] width 345 height 170
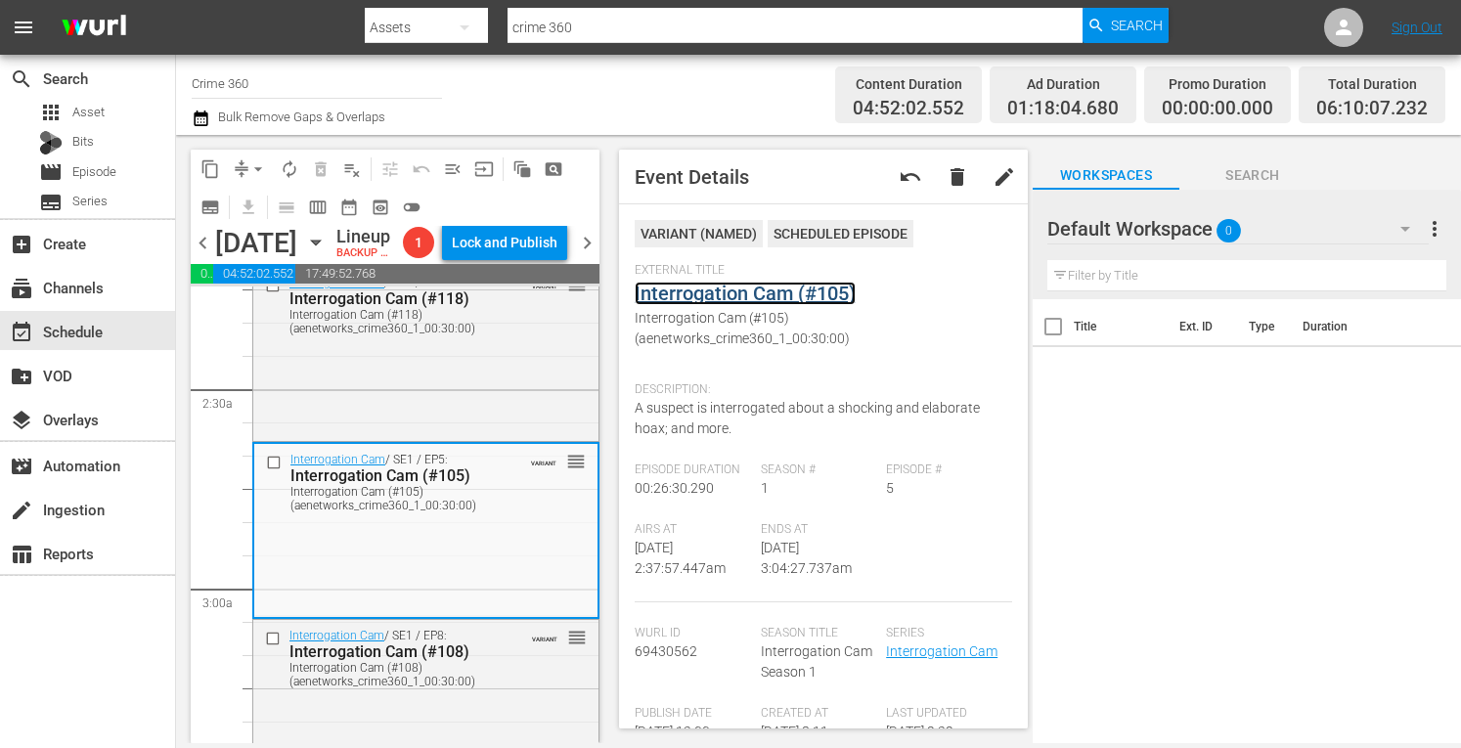
click at [762, 289] on link "Interrogation Cam (#105)" at bounding box center [745, 293] width 221 height 23
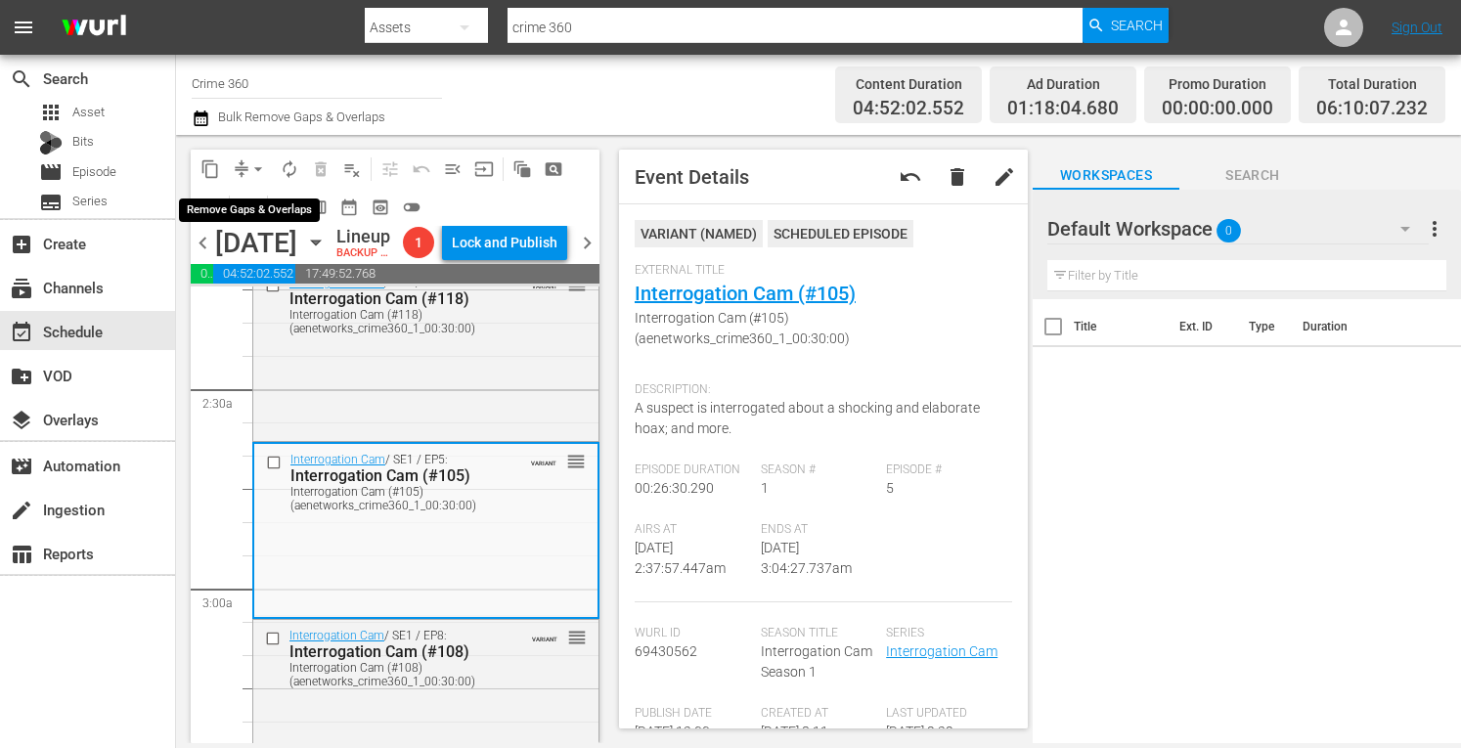
click at [248, 170] on span "arrow_drop_down" at bounding box center [258, 169] width 20 height 20
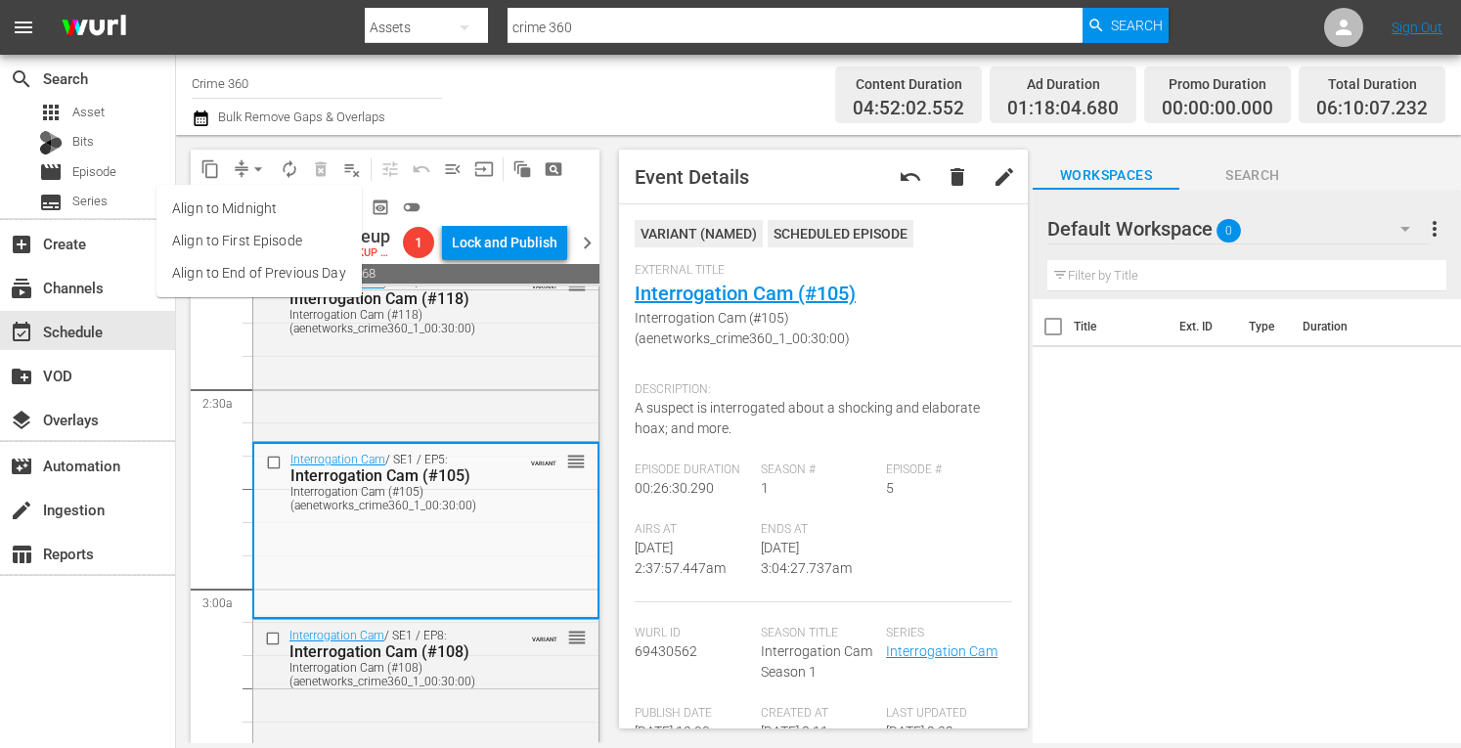
click at [215, 213] on li "Align to Midnight" at bounding box center [258, 209] width 205 height 32
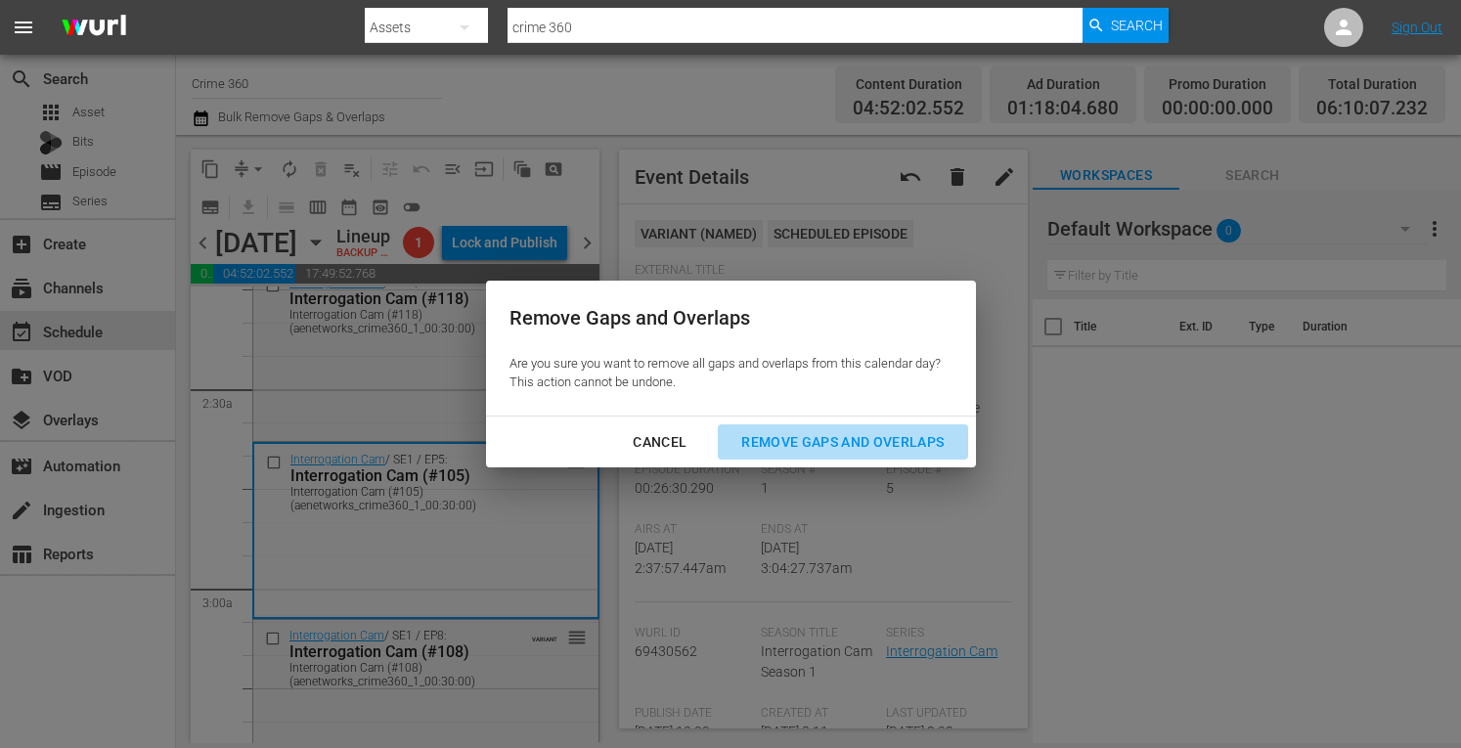
click at [767, 429] on button "Remove Gaps and Overlaps" at bounding box center [842, 442] width 249 height 36
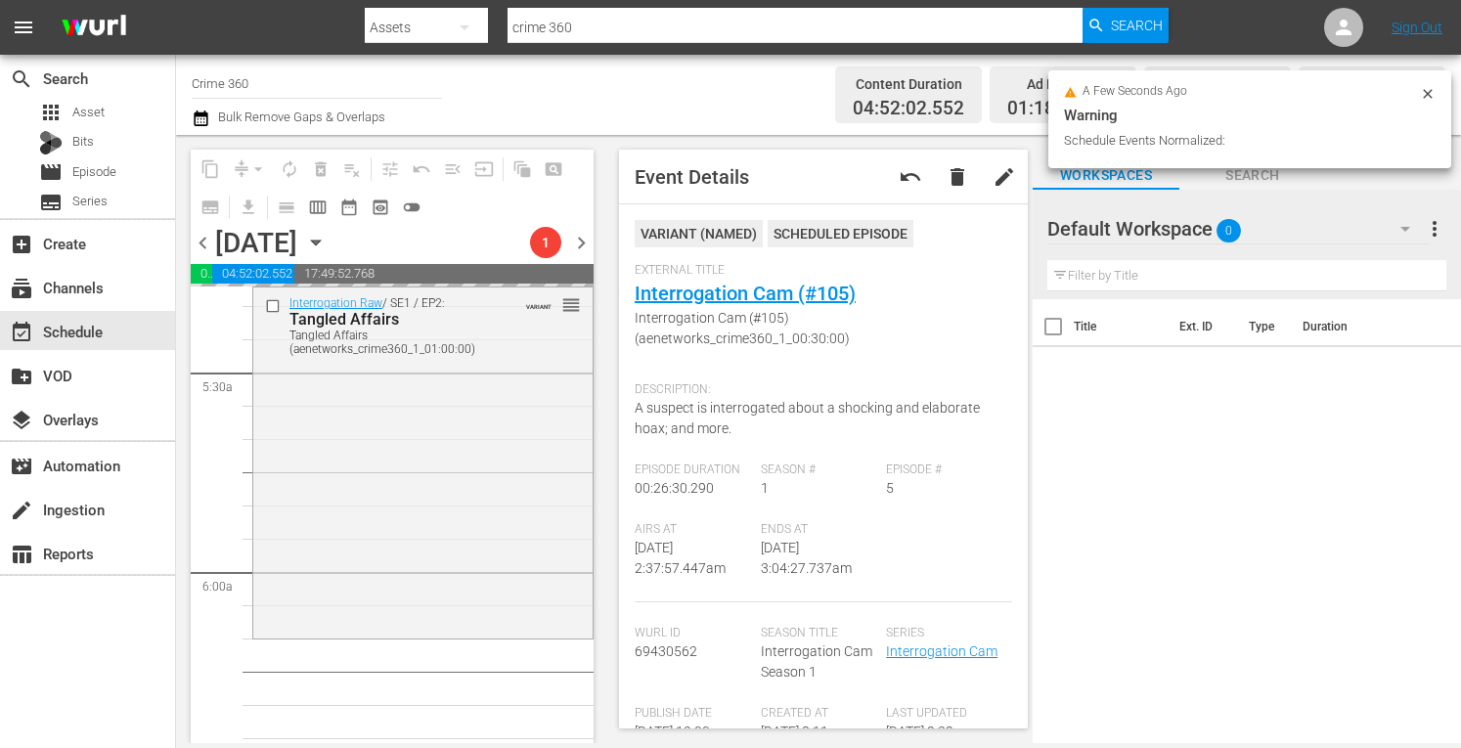
scroll to position [2110, 0]
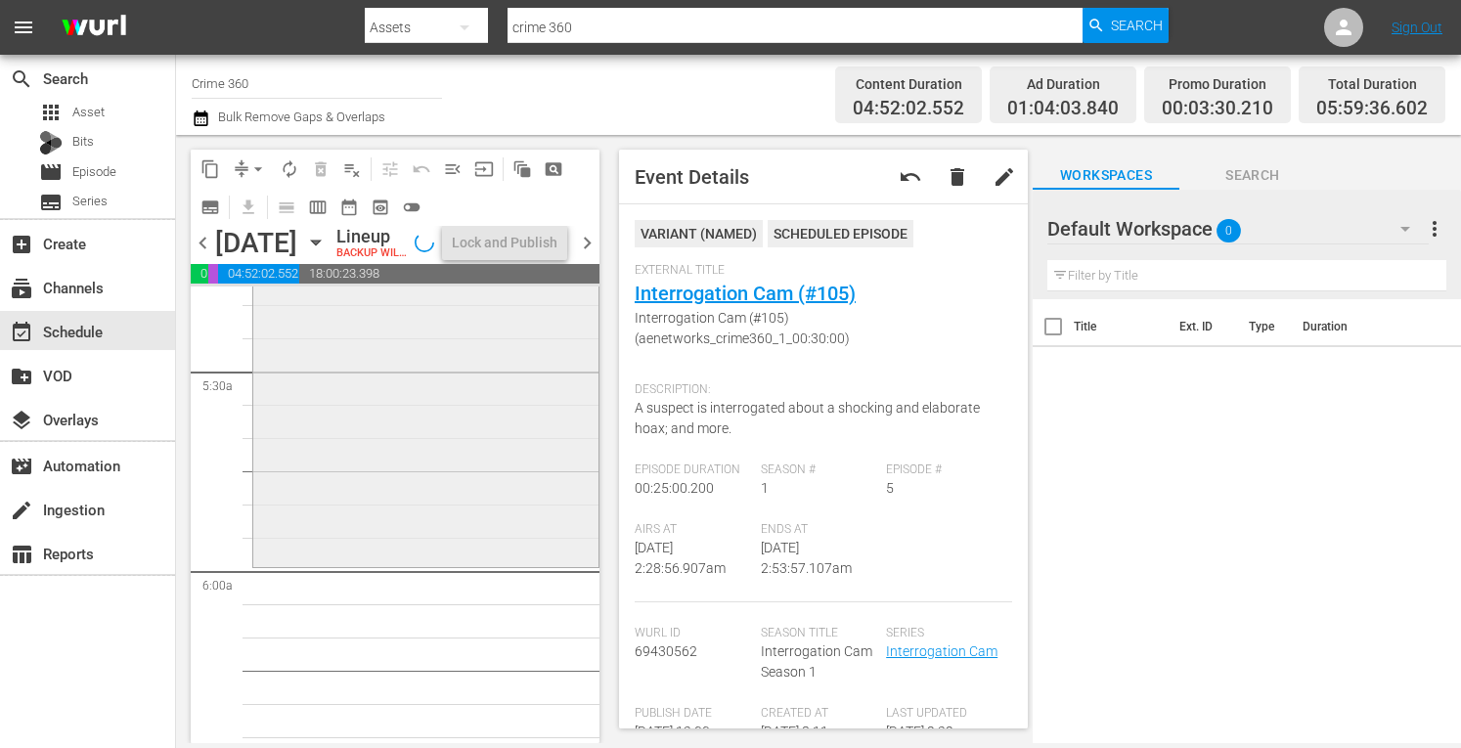
click at [324, 410] on div "Interrogation Raw / SE1 / EP2: Tangled Affairs Tangled Affairs (aenetworks_crim…" at bounding box center [425, 390] width 345 height 347
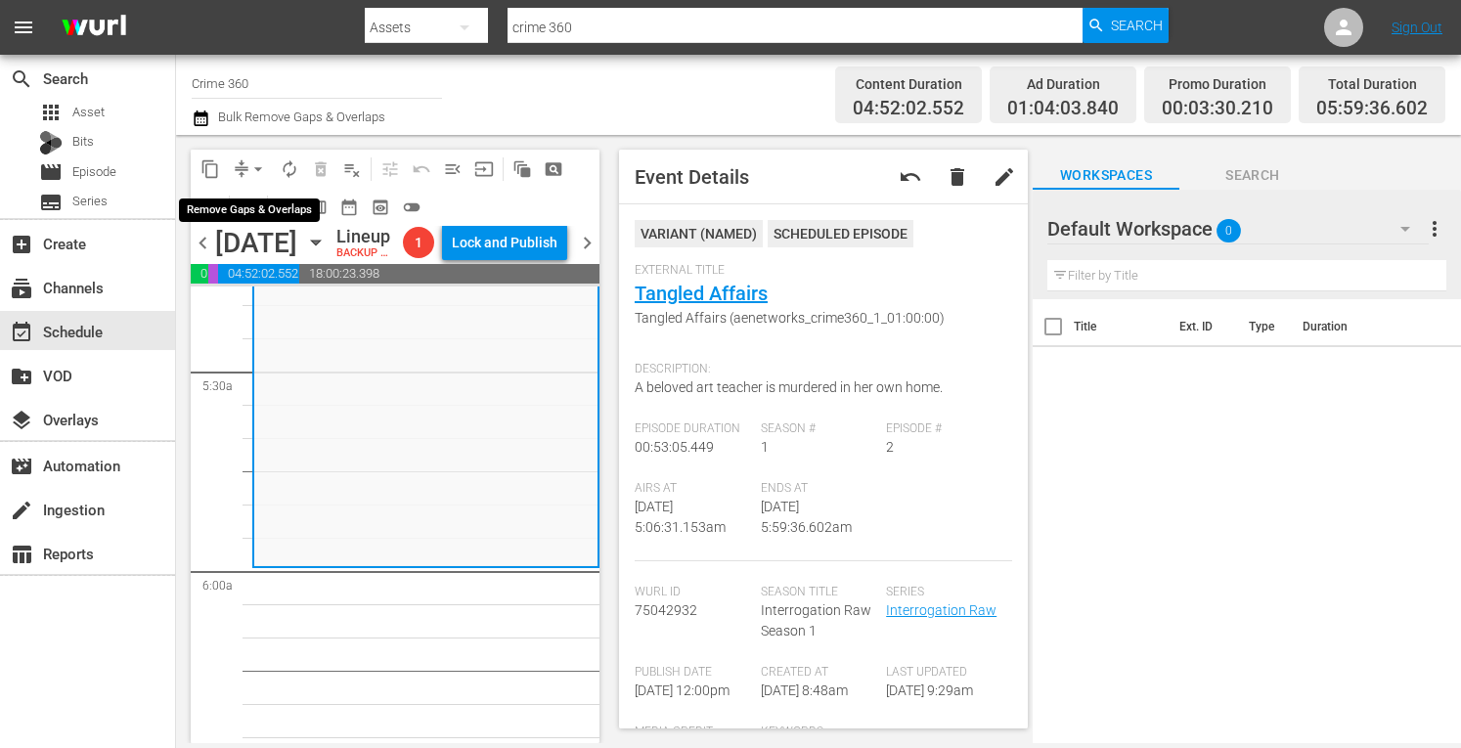
click at [250, 169] on span "arrow_drop_down" at bounding box center [258, 169] width 20 height 20
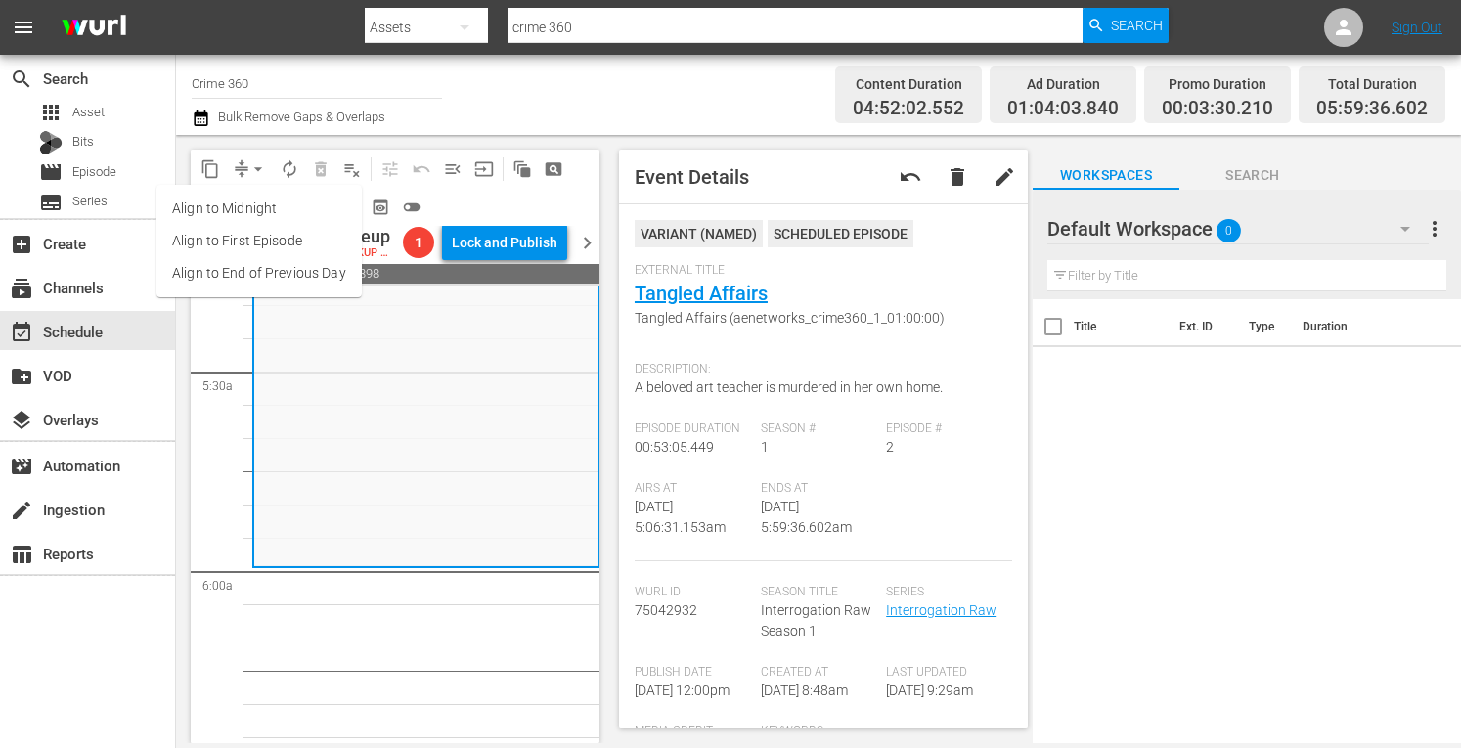
click at [211, 205] on li "Align to Midnight" at bounding box center [258, 209] width 205 height 32
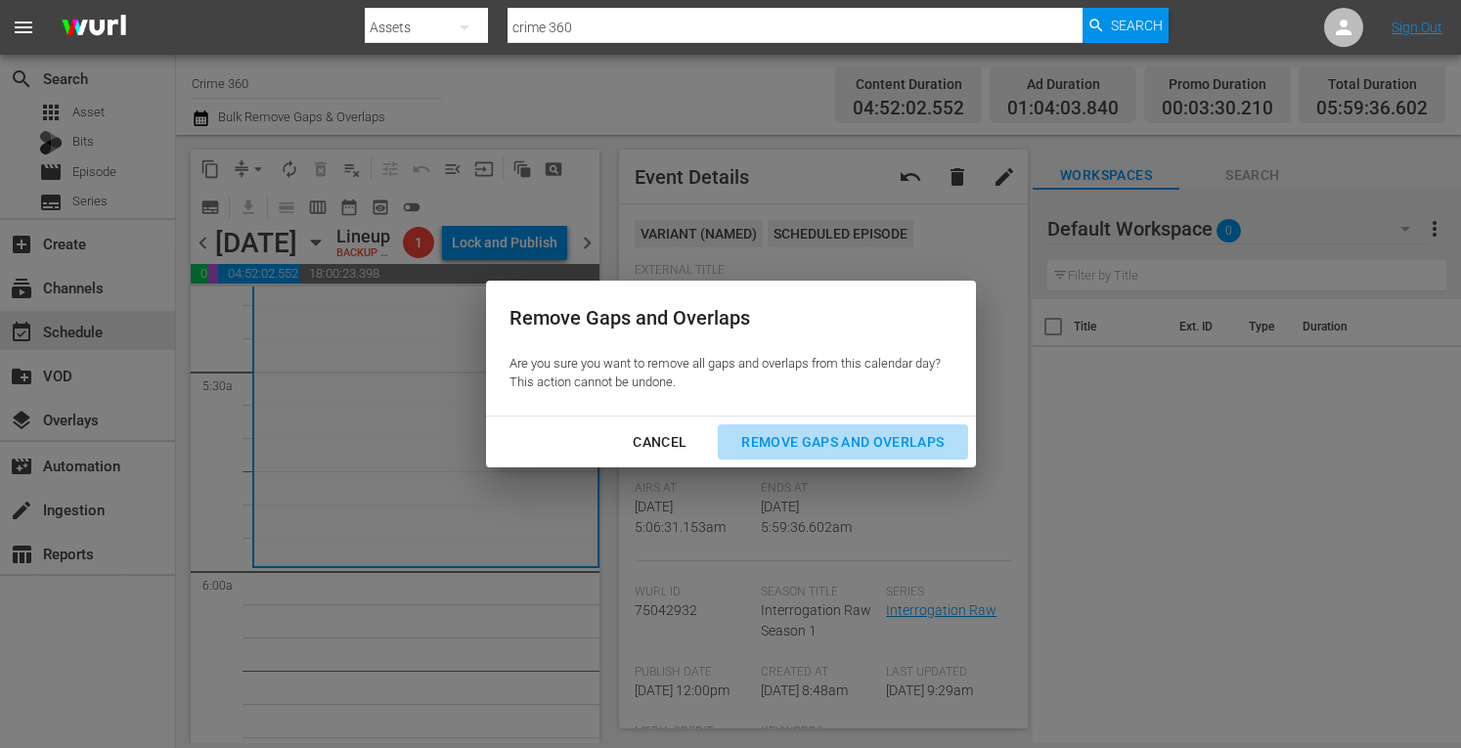
click at [806, 447] on div "Remove Gaps and Overlaps" at bounding box center [843, 442] width 234 height 24
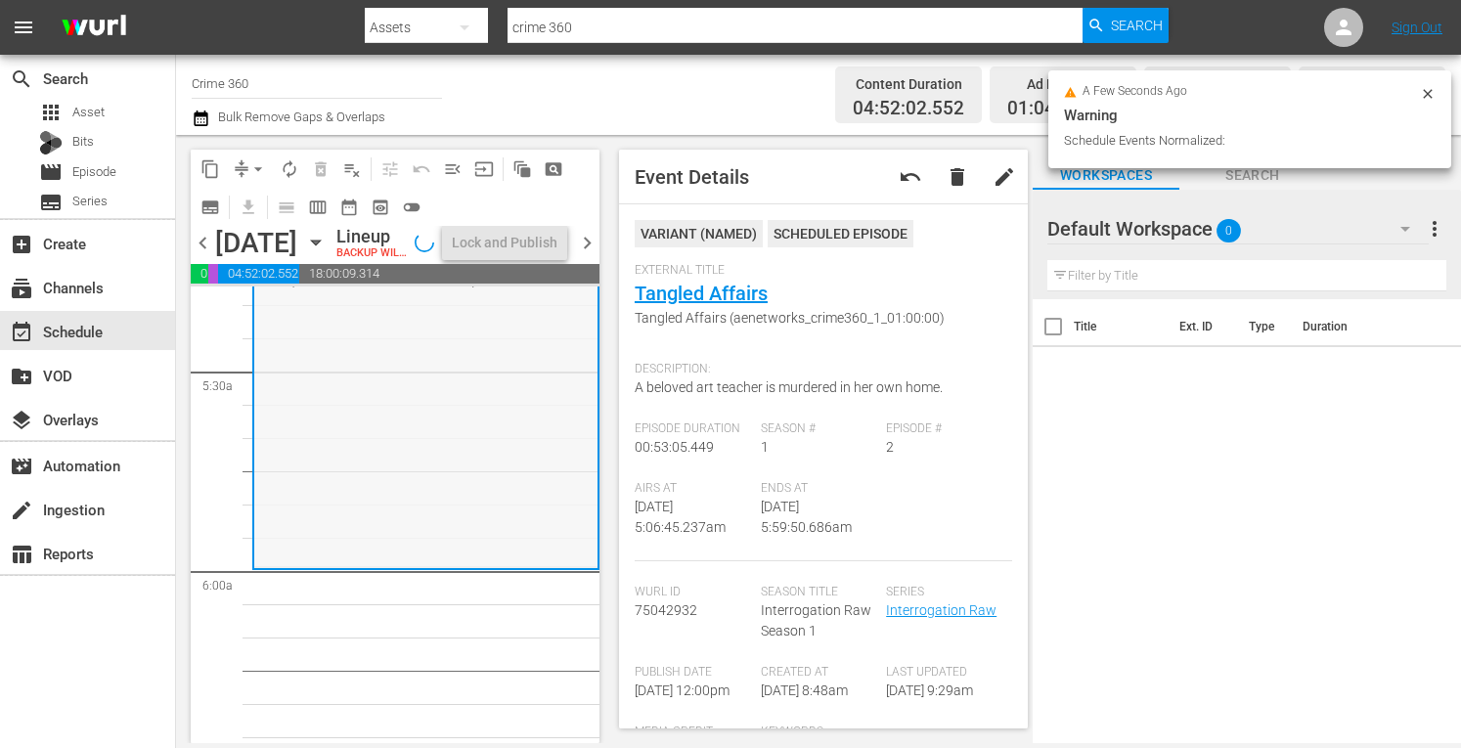
scroll to position [2209, 0]
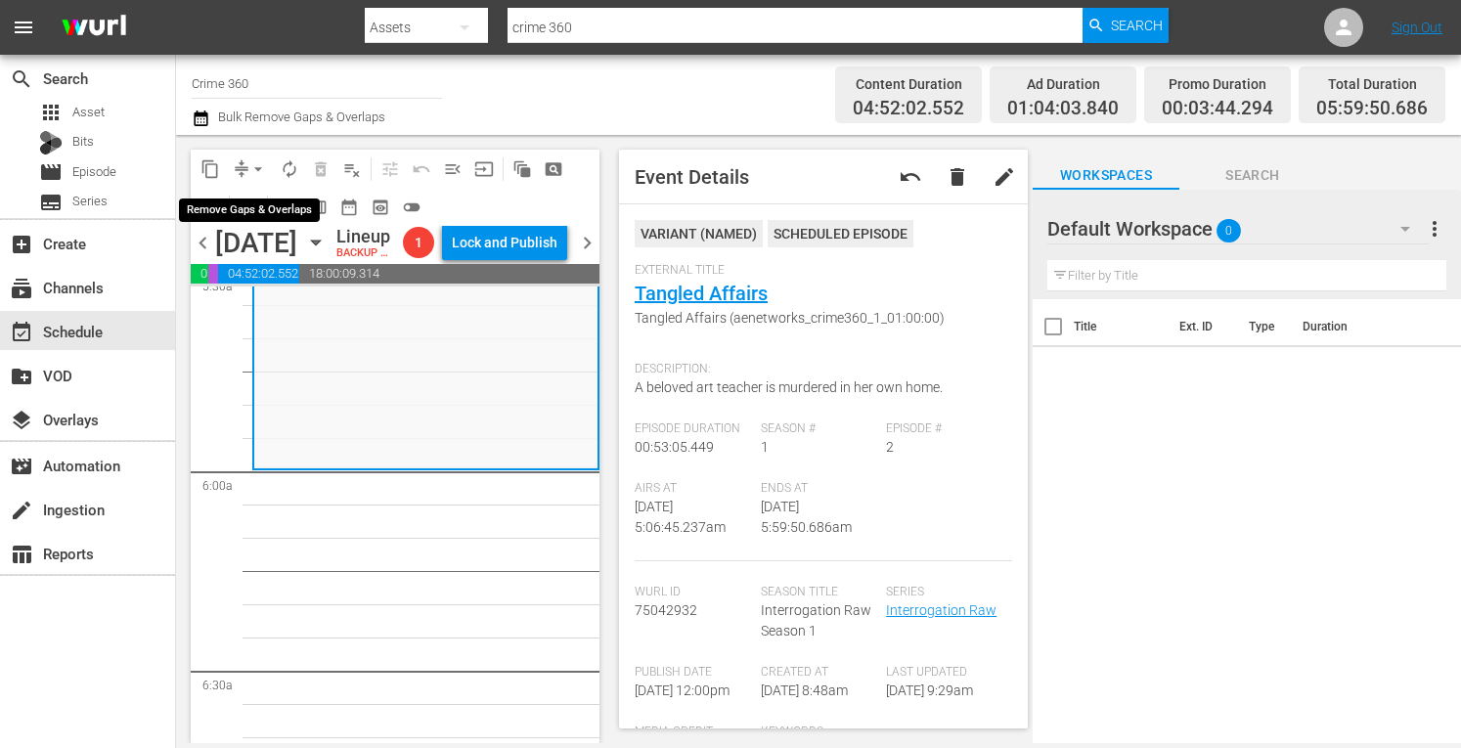
click at [253, 173] on span "arrow_drop_down" at bounding box center [258, 169] width 20 height 20
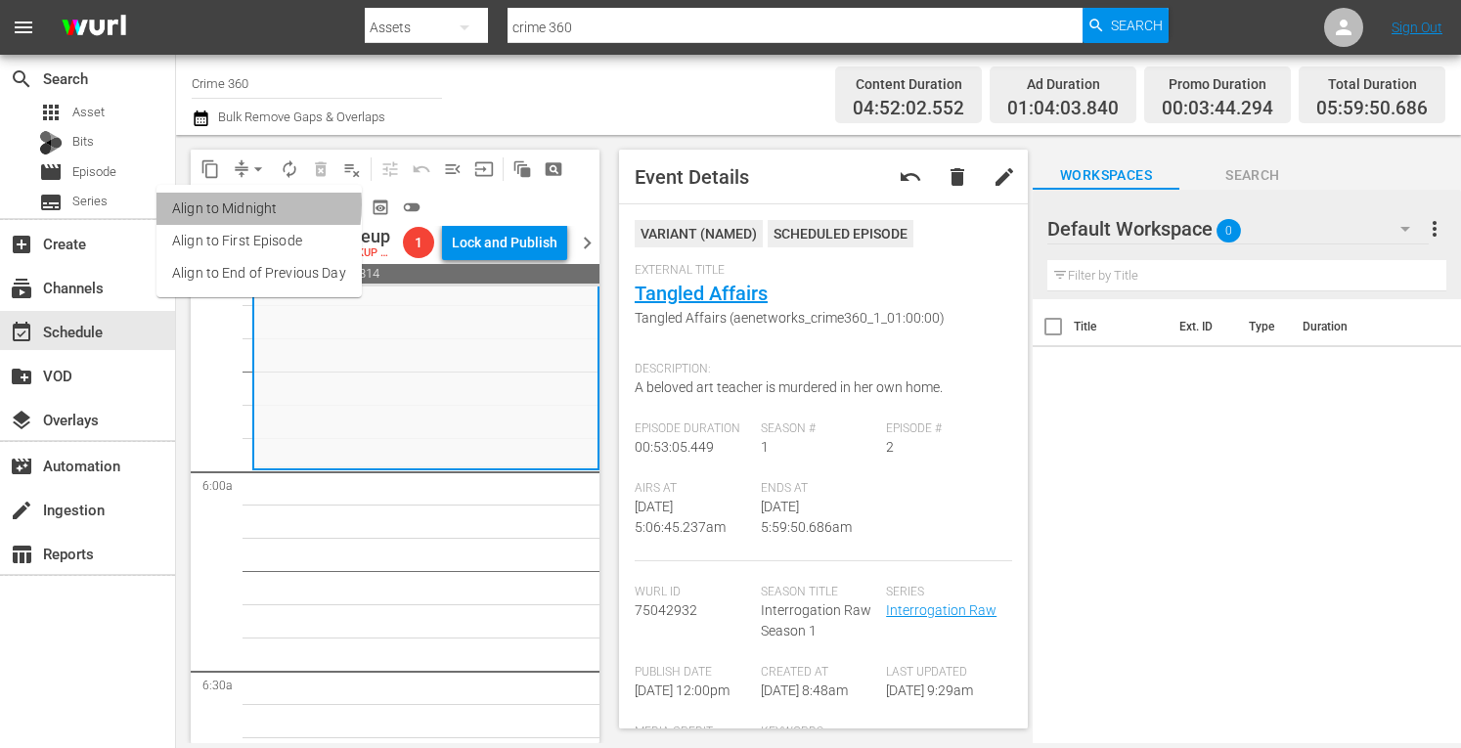
click at [221, 204] on li "Align to Midnight" at bounding box center [258, 209] width 205 height 32
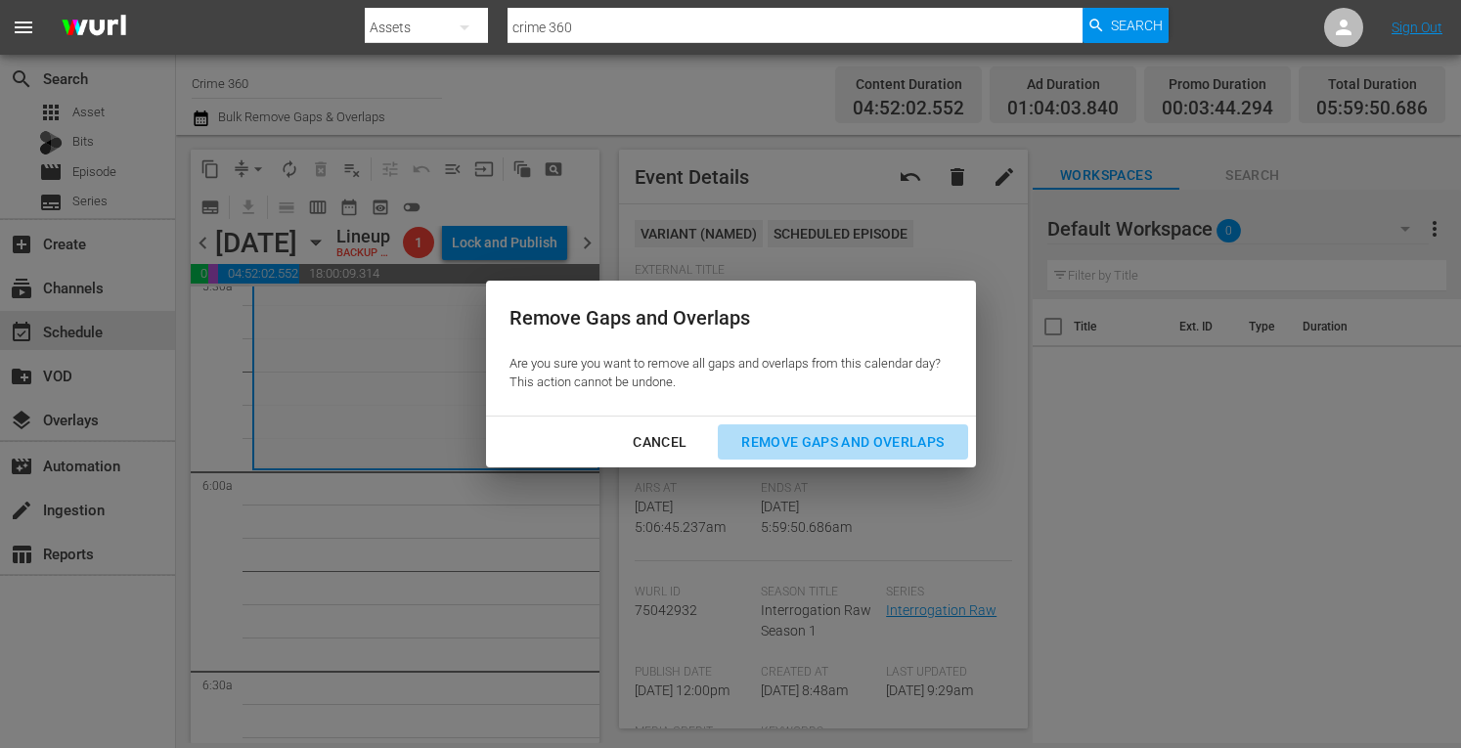
click at [798, 441] on div "Remove Gaps and Overlaps" at bounding box center [843, 442] width 234 height 24
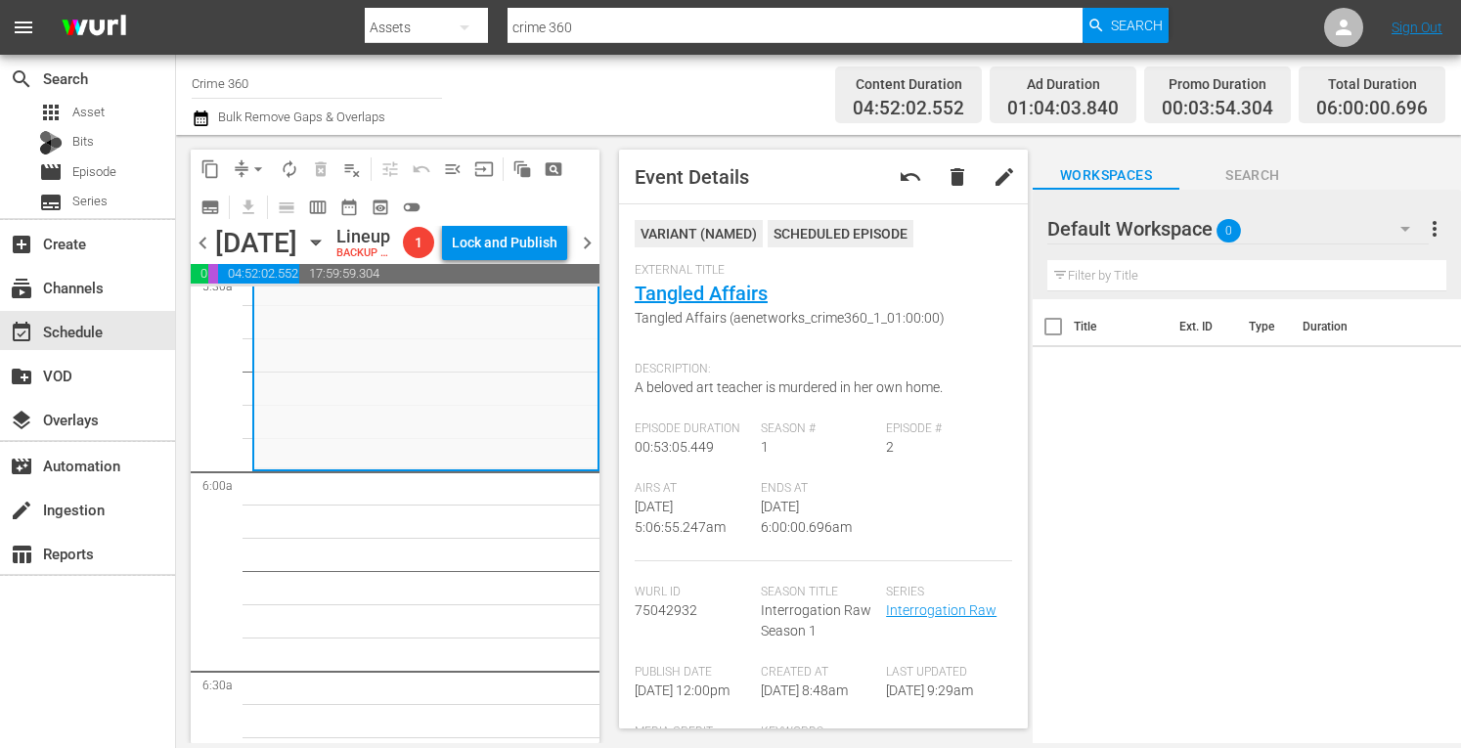
click at [290, 169] on span "autorenew_outlined" at bounding box center [290, 169] width 20 height 20
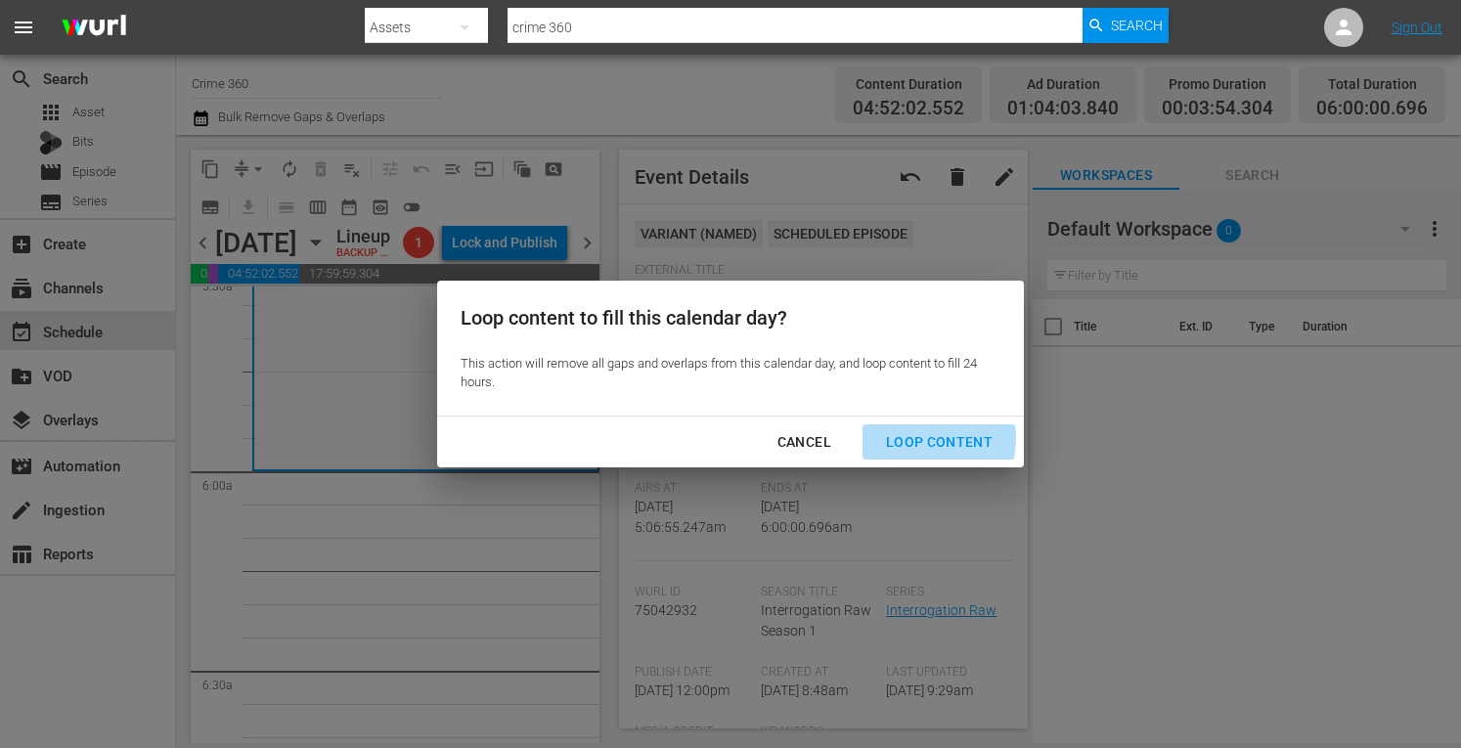
click at [907, 438] on div "Loop Content" at bounding box center [939, 442] width 138 height 24
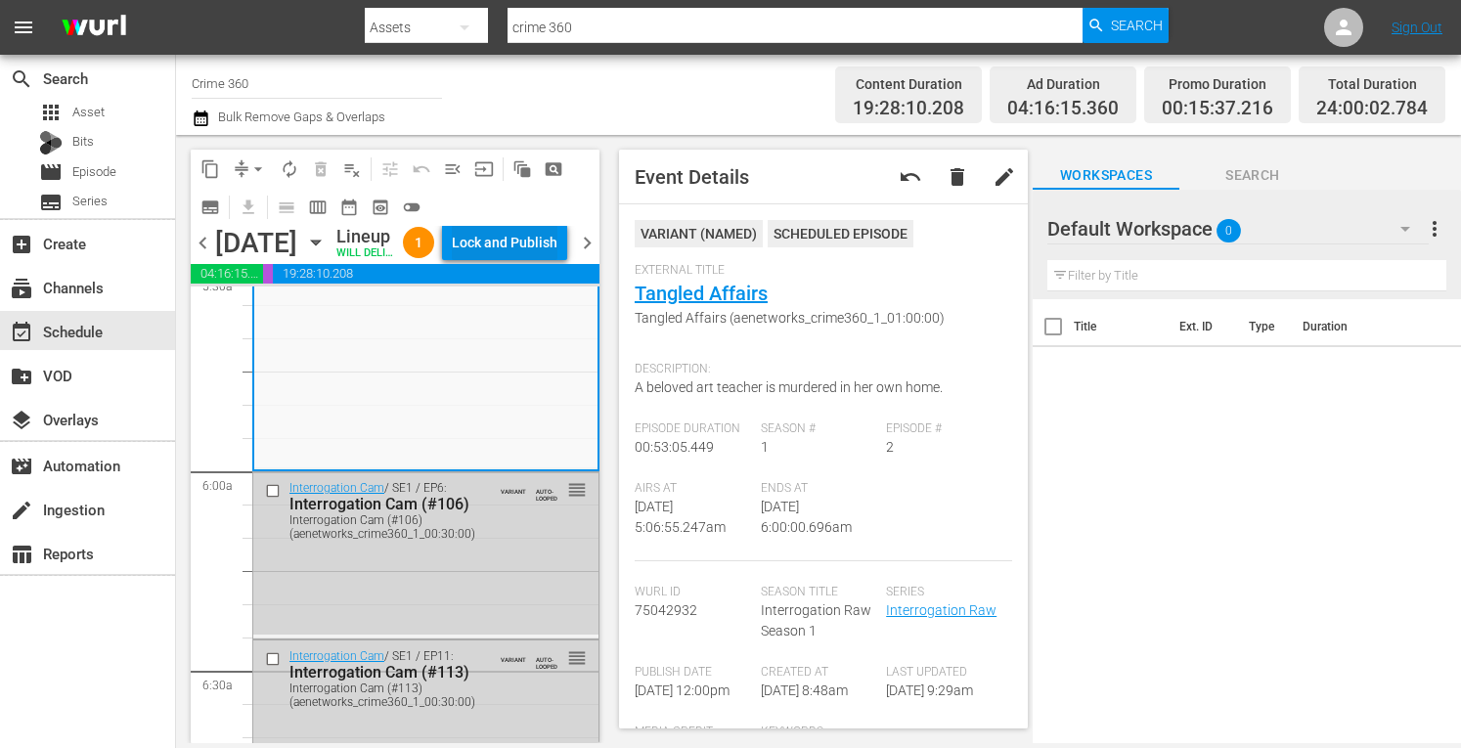
click at [532, 260] on div "Lock and Publish" at bounding box center [505, 242] width 106 height 35
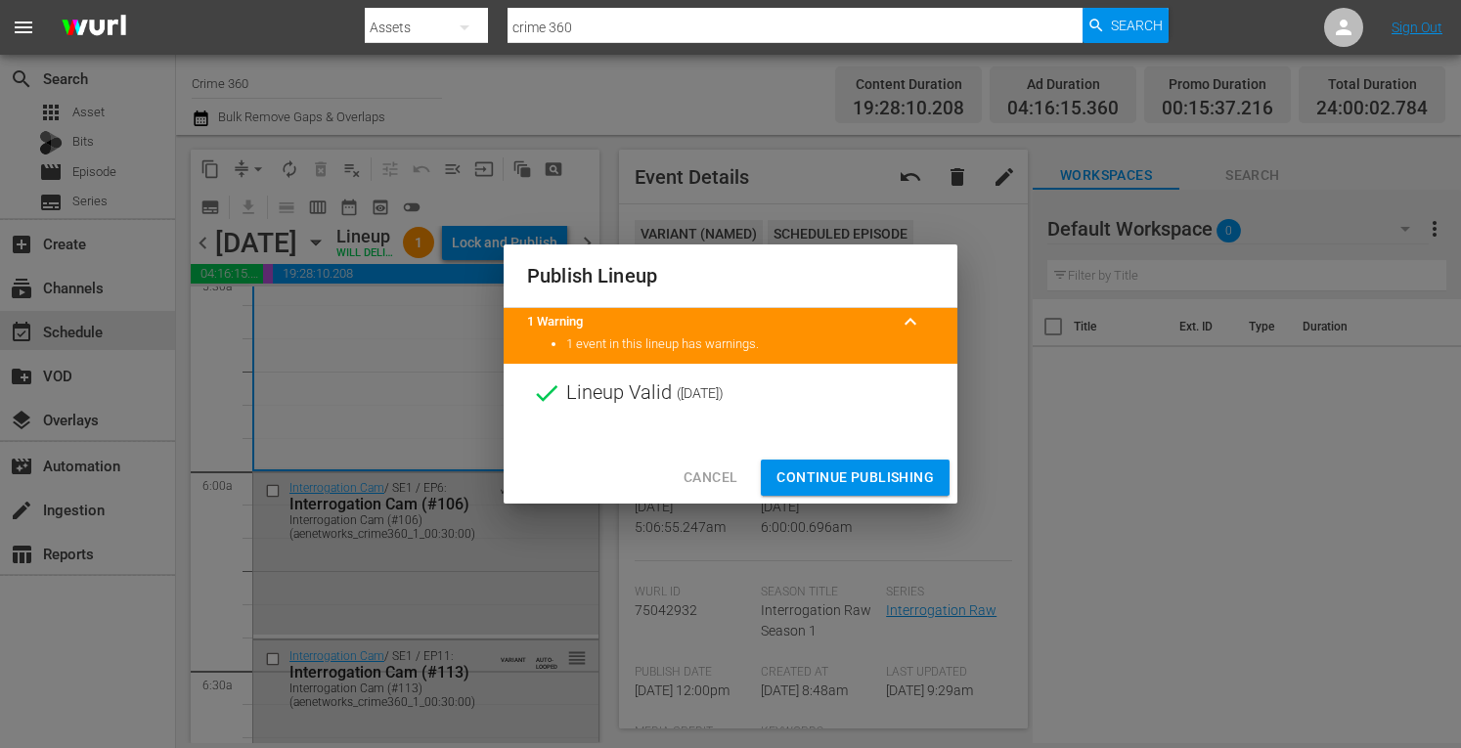
click at [809, 472] on span "Continue Publishing" at bounding box center [855, 478] width 157 height 24
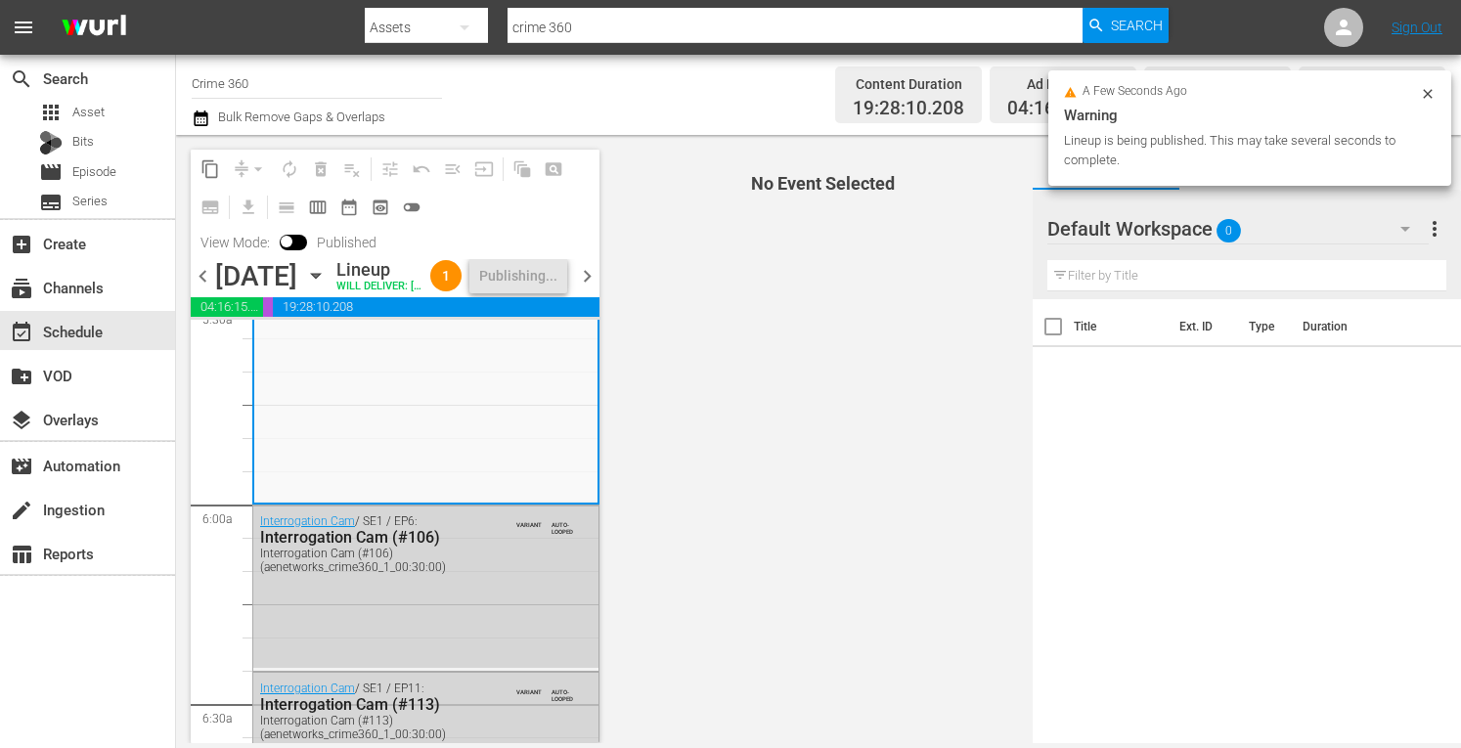
click at [582, 289] on span "chevron_right" at bounding box center [587, 276] width 24 height 24
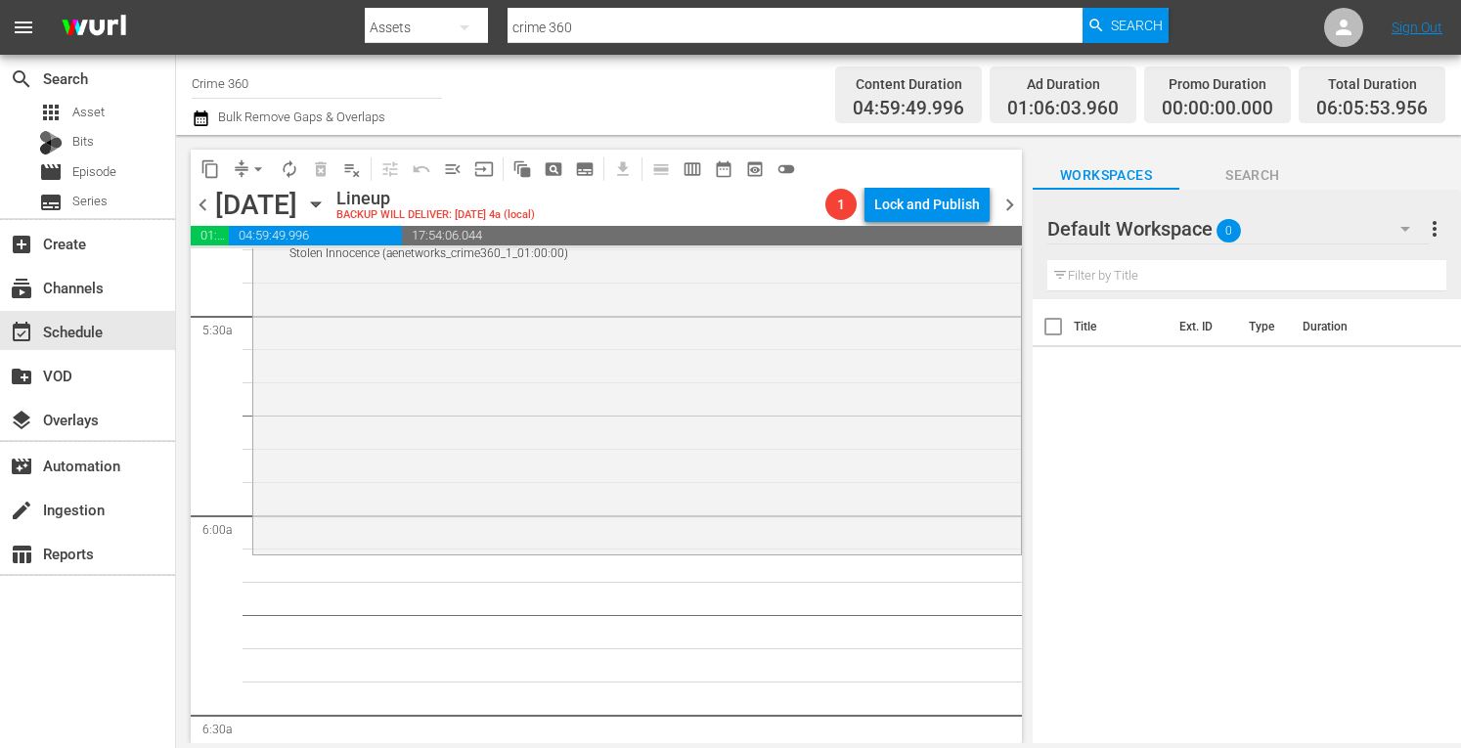
scroll to position [2128, 0]
click at [658, 437] on div "The First 48 / SE19 / EP18: Stolen Innocence Stolen Innocence (aenetworks_crime…" at bounding box center [637, 376] width 768 height 345
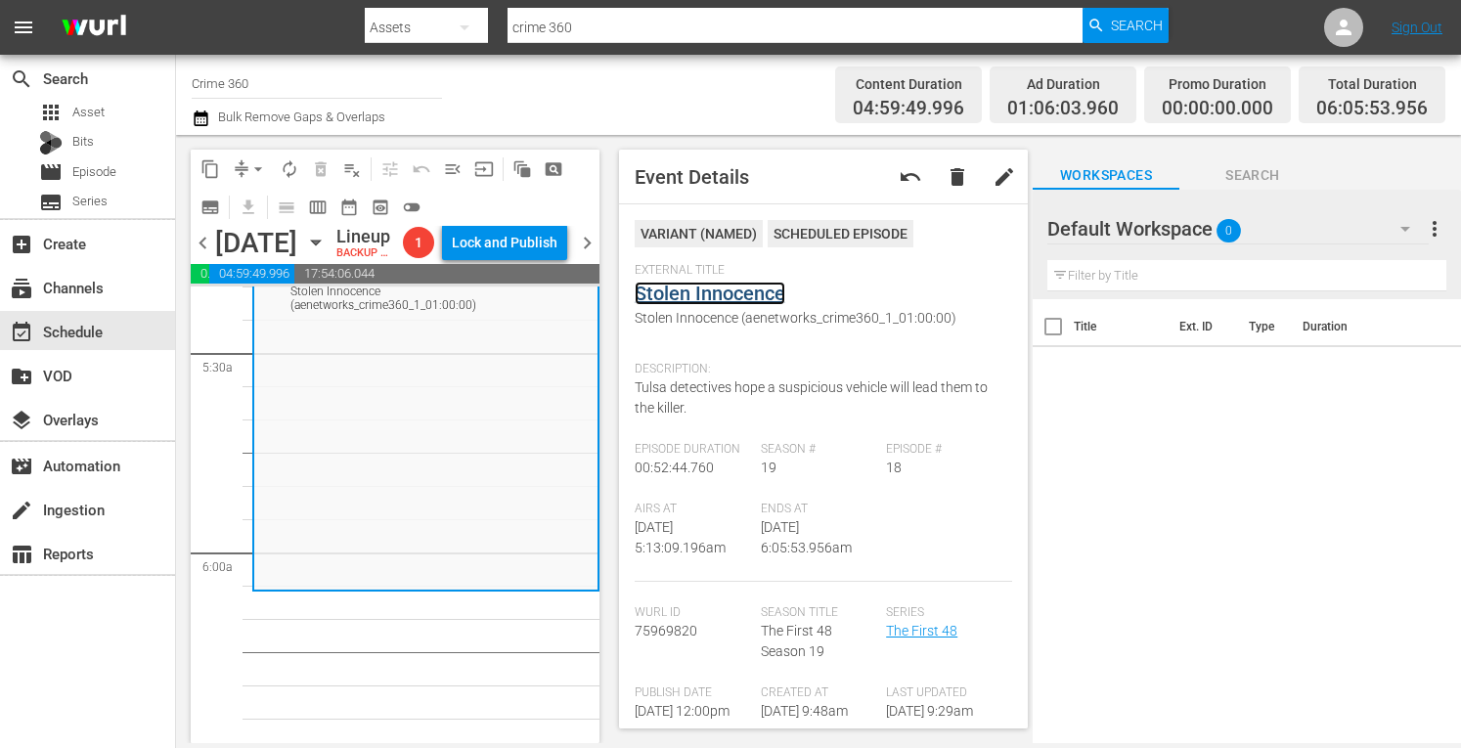
click at [728, 294] on link "Stolen Innocence" at bounding box center [710, 293] width 151 height 23
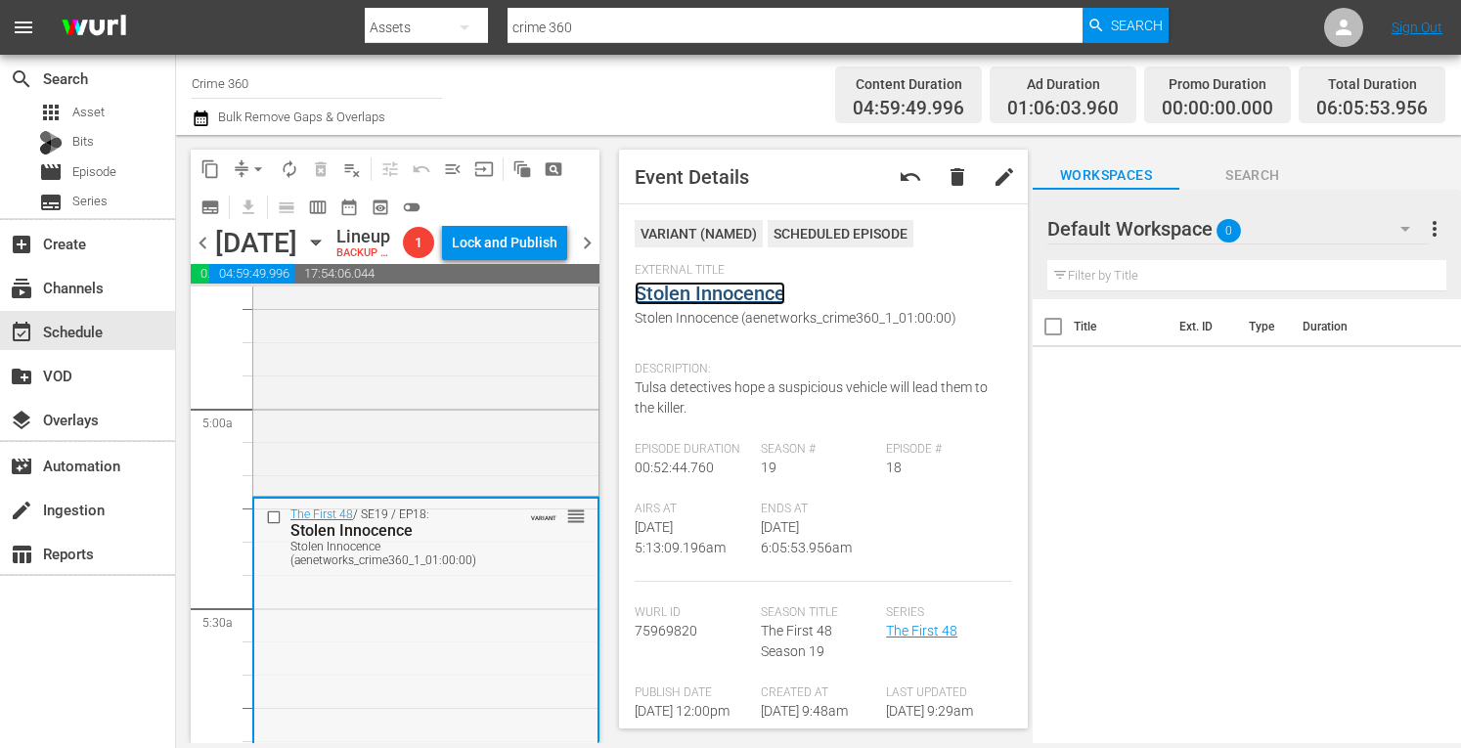
scroll to position [1864, 0]
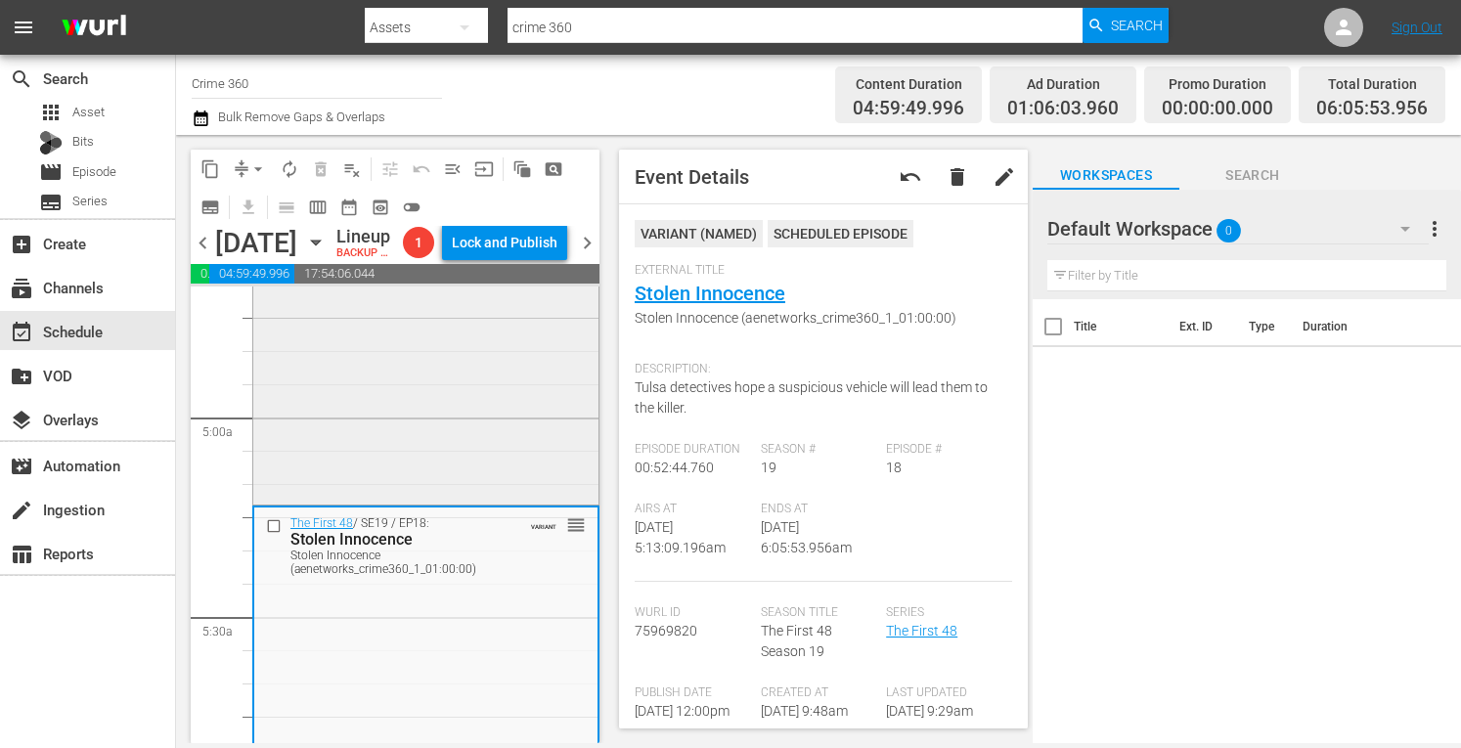
click at [337, 500] on div "The First 48 / SE14 / EP7: A Date With Death / Paid in Blood A Date With Death …" at bounding box center [425, 334] width 345 height 332
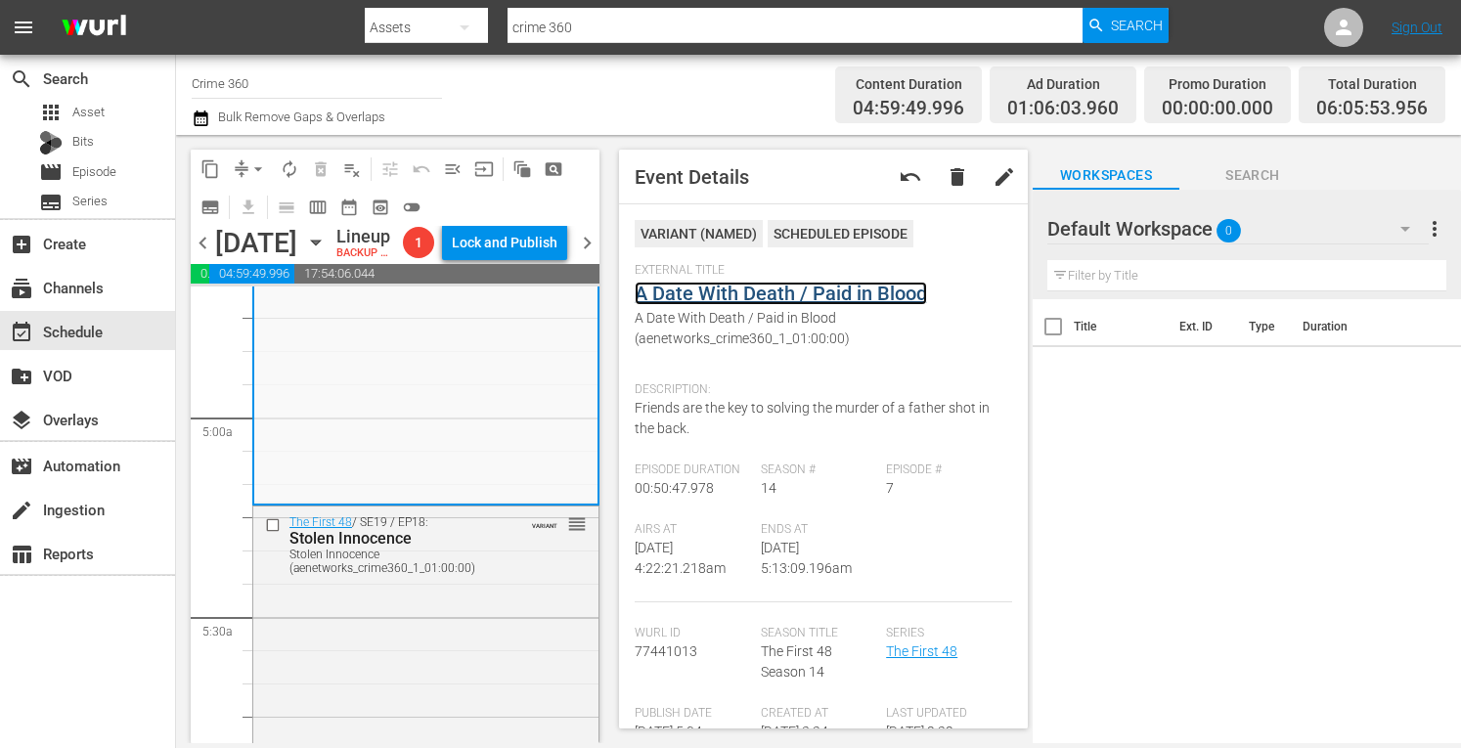
click at [780, 289] on link "A Date With Death / Paid in Blood" at bounding box center [781, 293] width 292 height 23
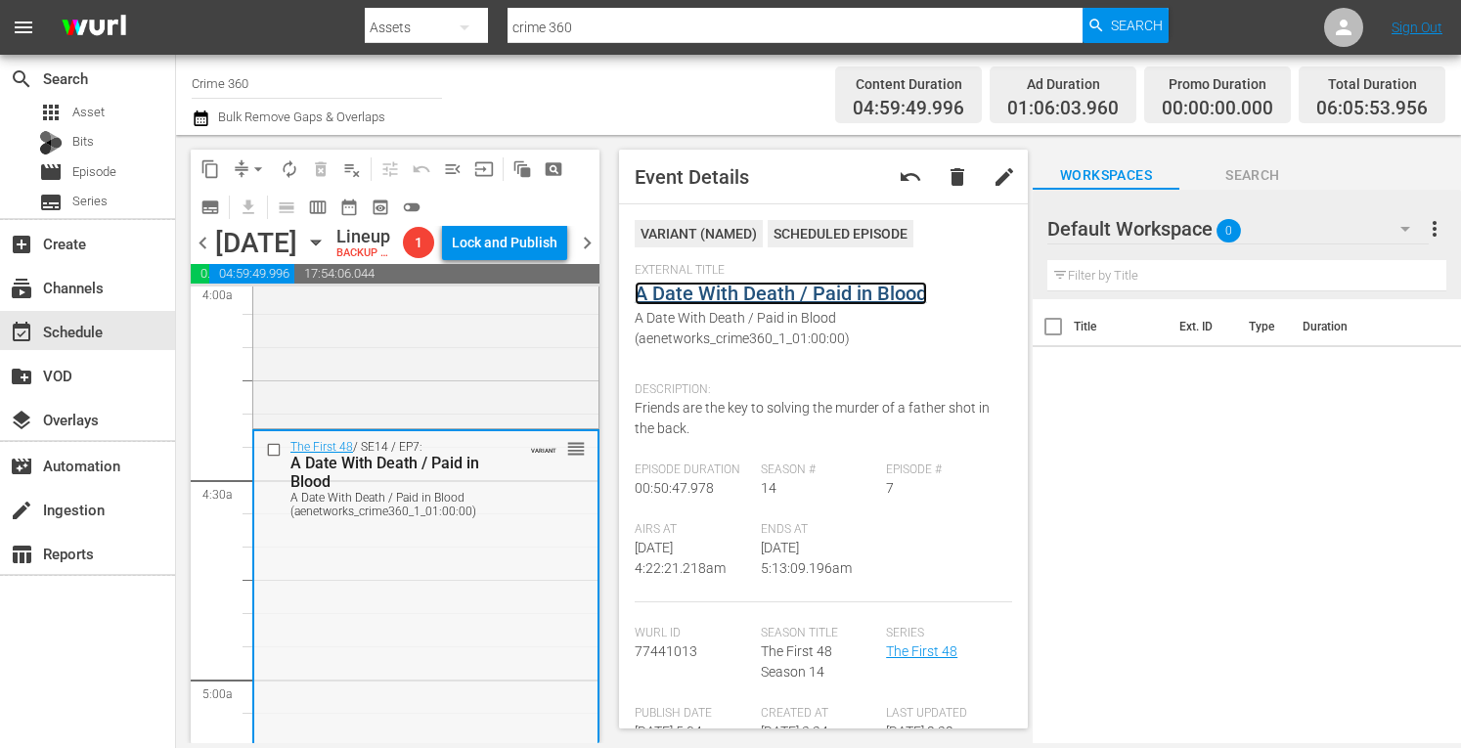
scroll to position [1594, 0]
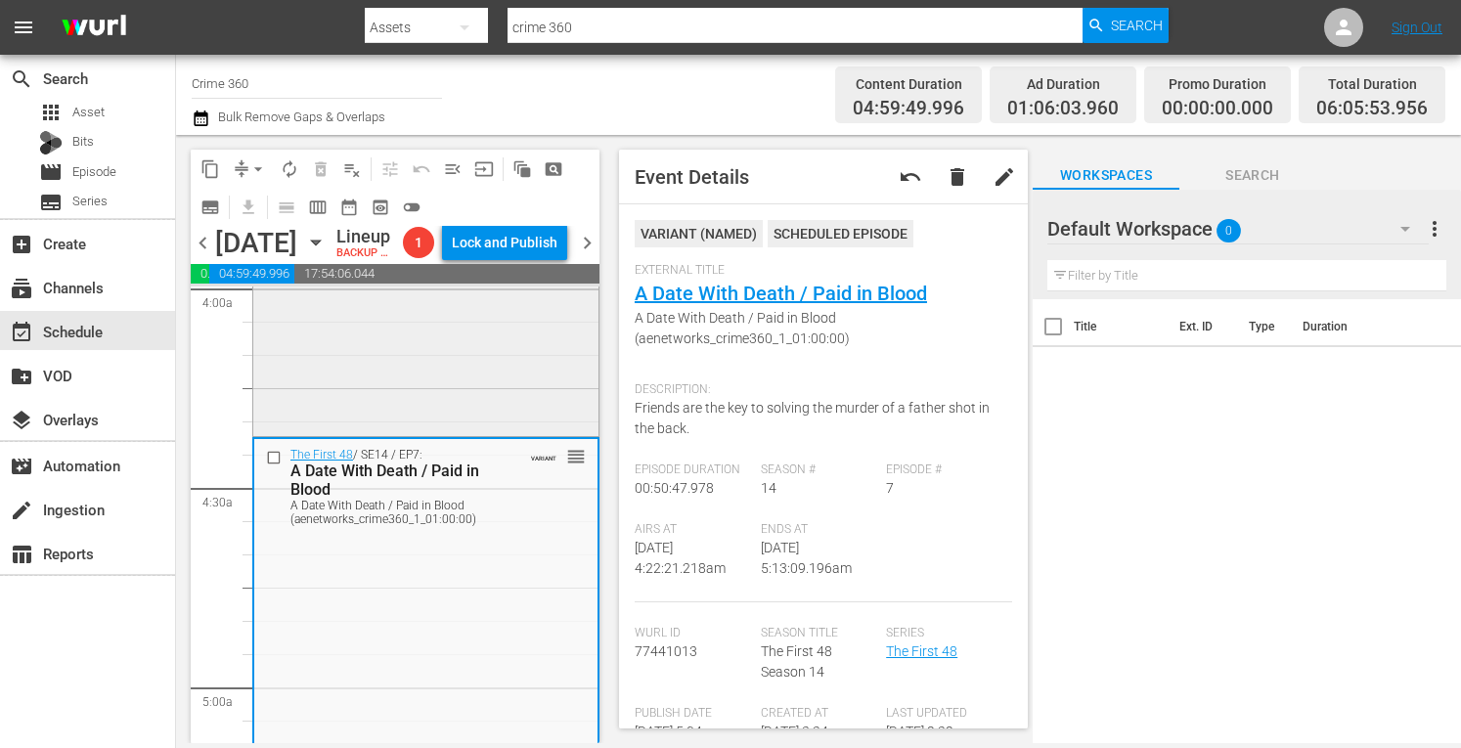
click at [391, 433] on div "The First 48 / SE20 / EP16: Tracked Tracked (aenetworks_crime360_1_01:00:00) VA…" at bounding box center [425, 260] width 345 height 346
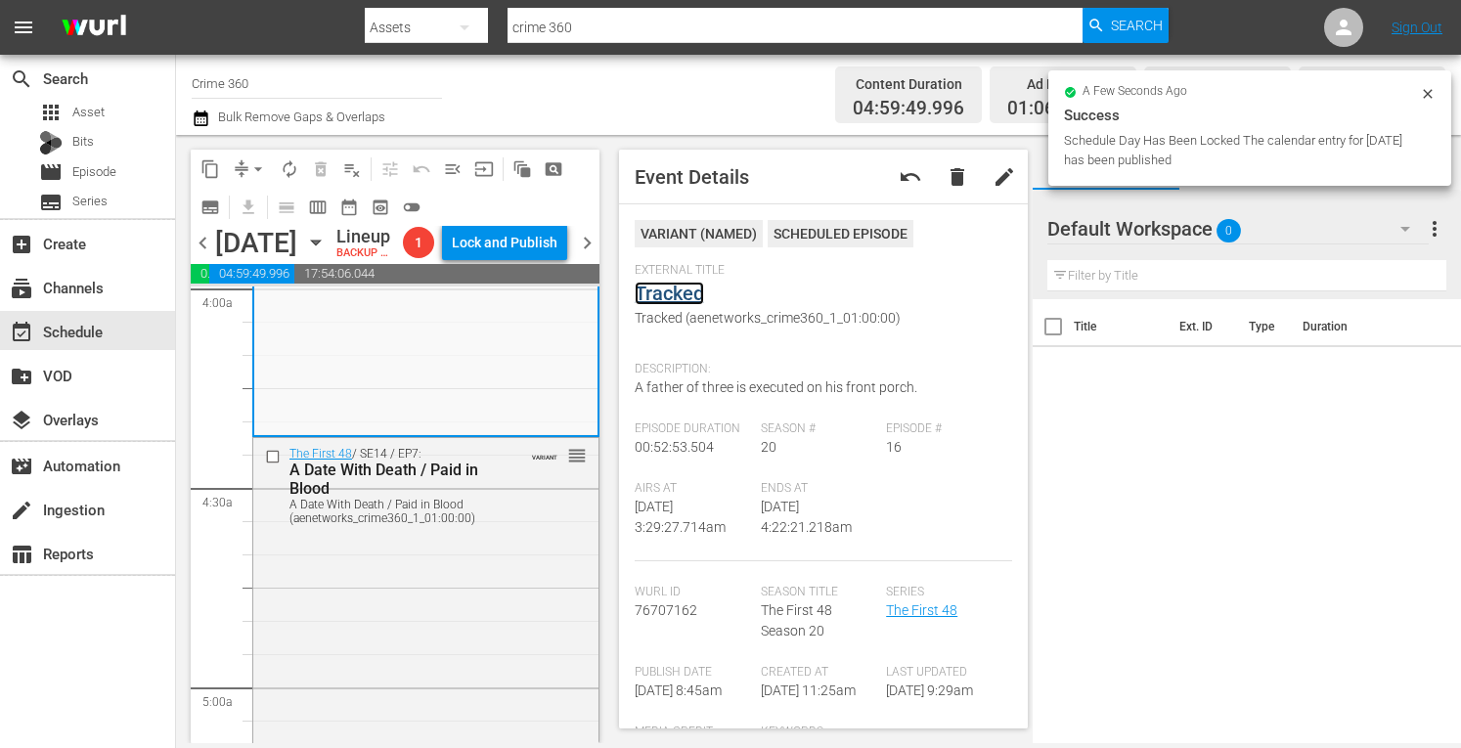
click at [673, 294] on link "Tracked" at bounding box center [669, 293] width 69 height 23
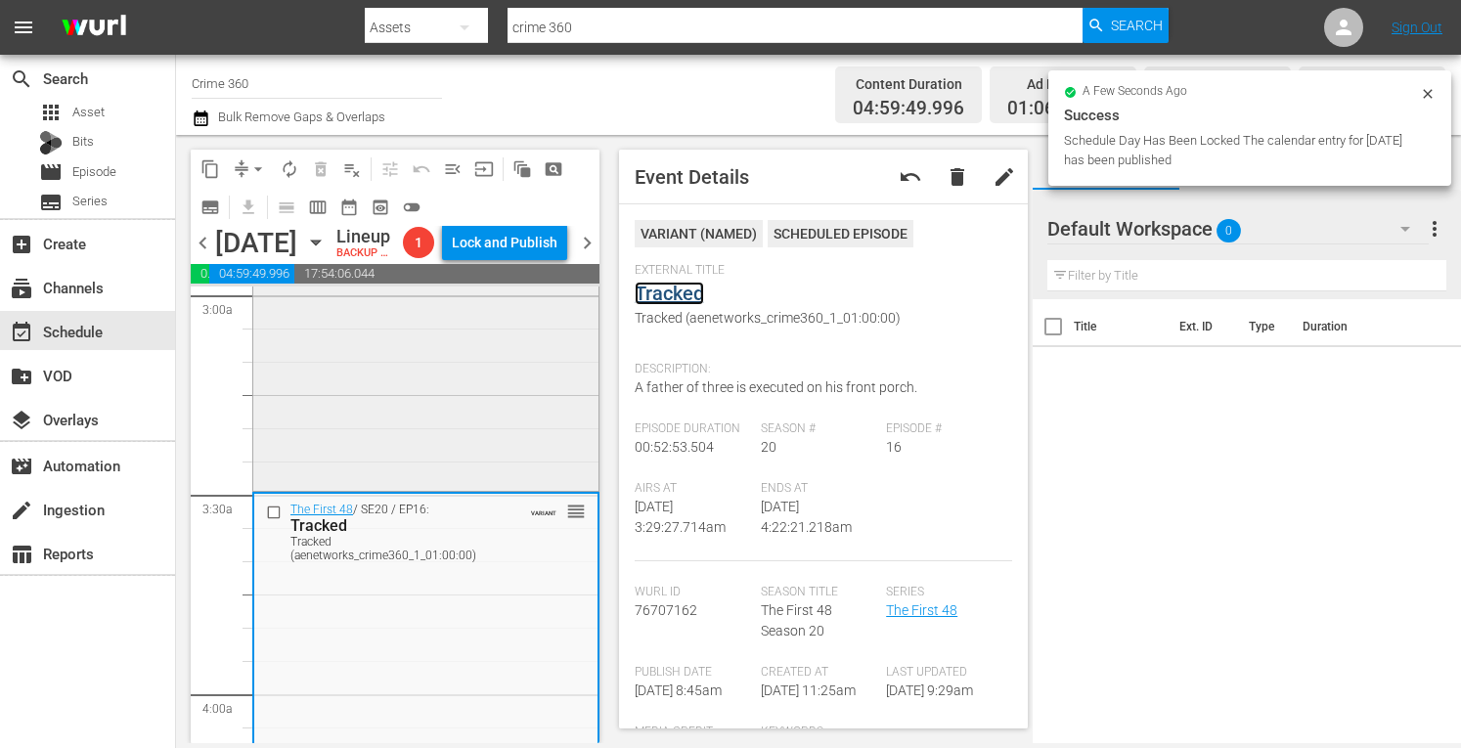
scroll to position [1182, 0]
click at [409, 471] on div "The First 48 / SE19 / EP21: Last Hope and Truth and Consequences Last Hope and …" at bounding box center [425, 320] width 345 height 346
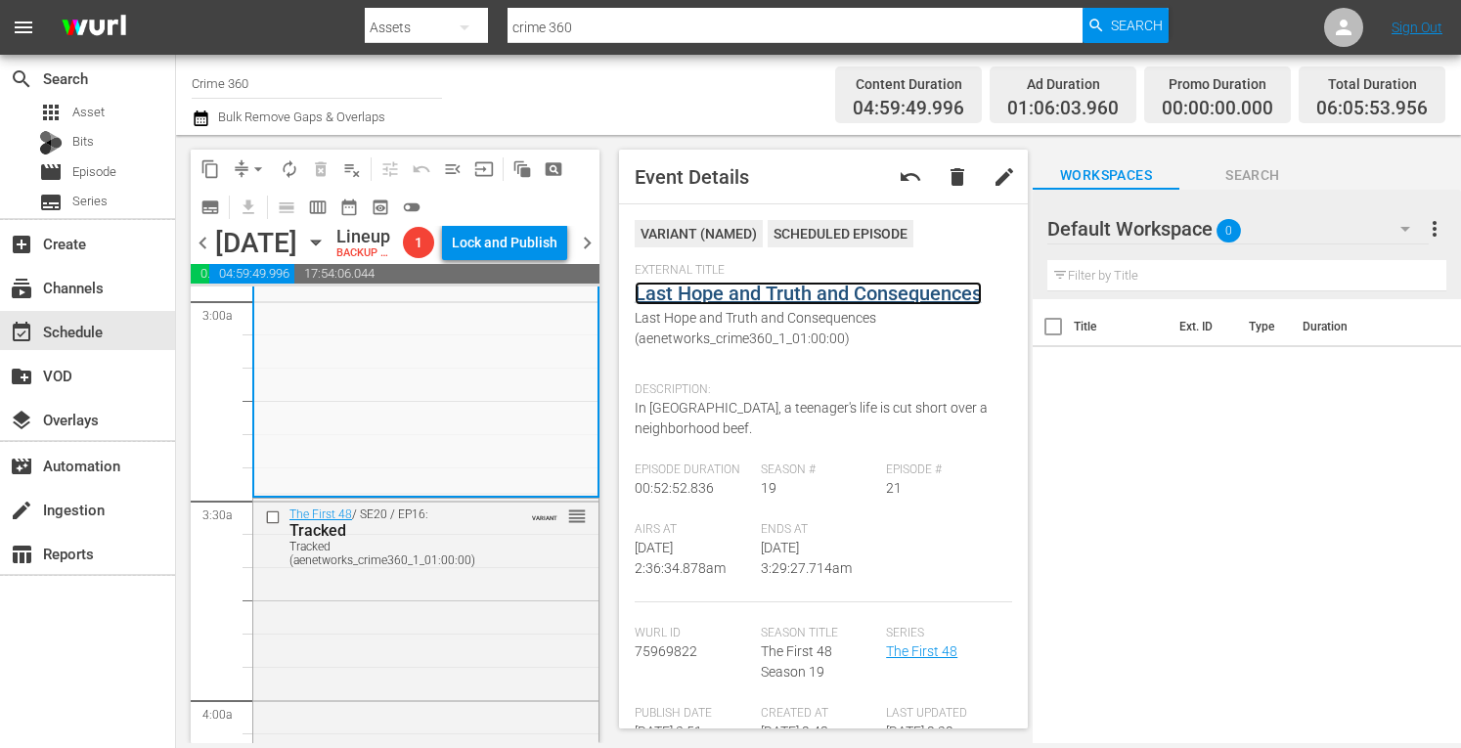
click at [747, 294] on link "Last Hope and Truth and Consequences" at bounding box center [808, 293] width 347 height 23
drag, startPoint x: 665, startPoint y: 587, endPoint x: 699, endPoint y: 617, distance: 45.7
click at [699, 617] on div "VARIANT ( NAMED ) Scheduled Episode External Title Last Hope and Truth and Cons…" at bounding box center [823, 717] width 377 height 994
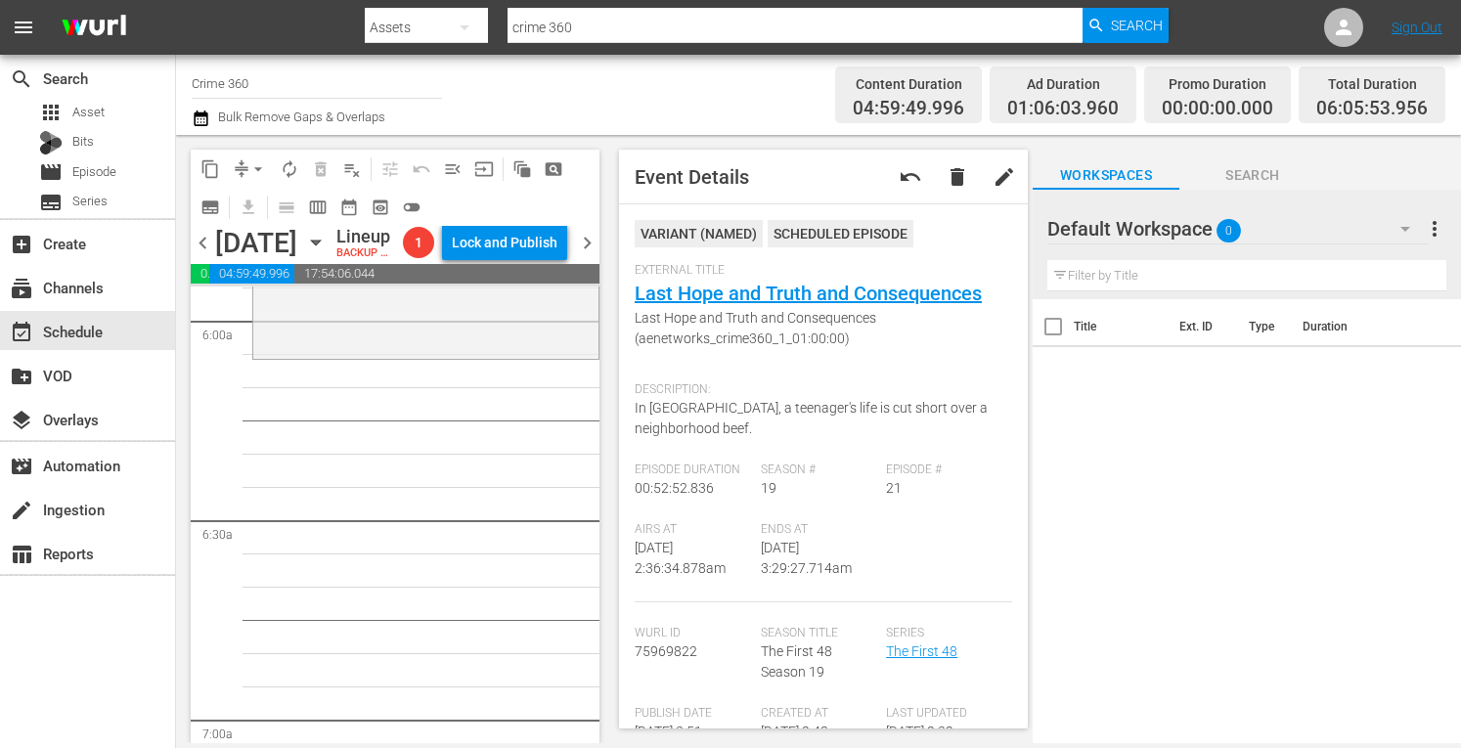
scroll to position [2362, 0]
click at [396, 354] on div "The First 48 / SE19 / EP18: Stolen Innocence Stolen Innocence (aenetworks_crime…" at bounding box center [425, 181] width 345 height 345
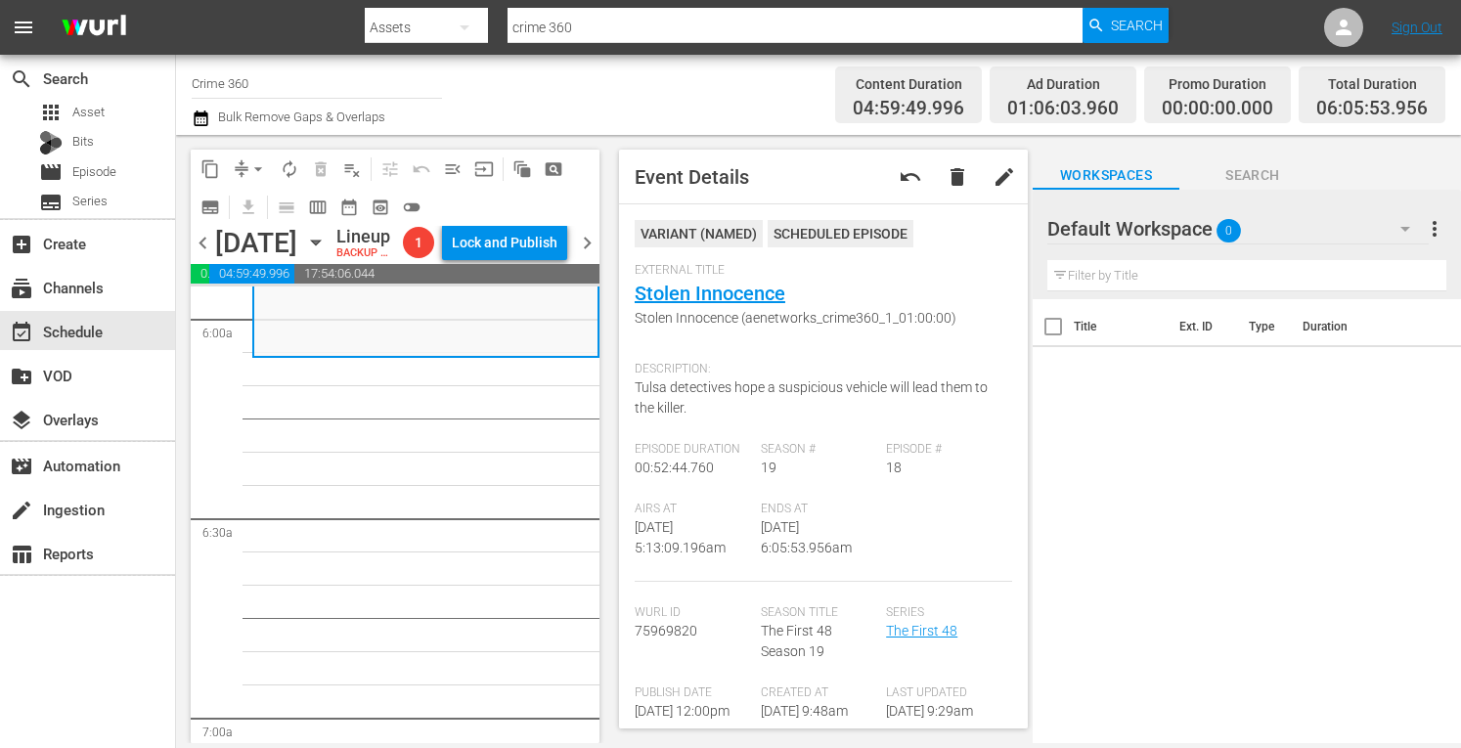
click at [252, 163] on span "arrow_drop_down" at bounding box center [258, 169] width 20 height 20
click at [205, 213] on li "Align to Midnight" at bounding box center [258, 209] width 205 height 32
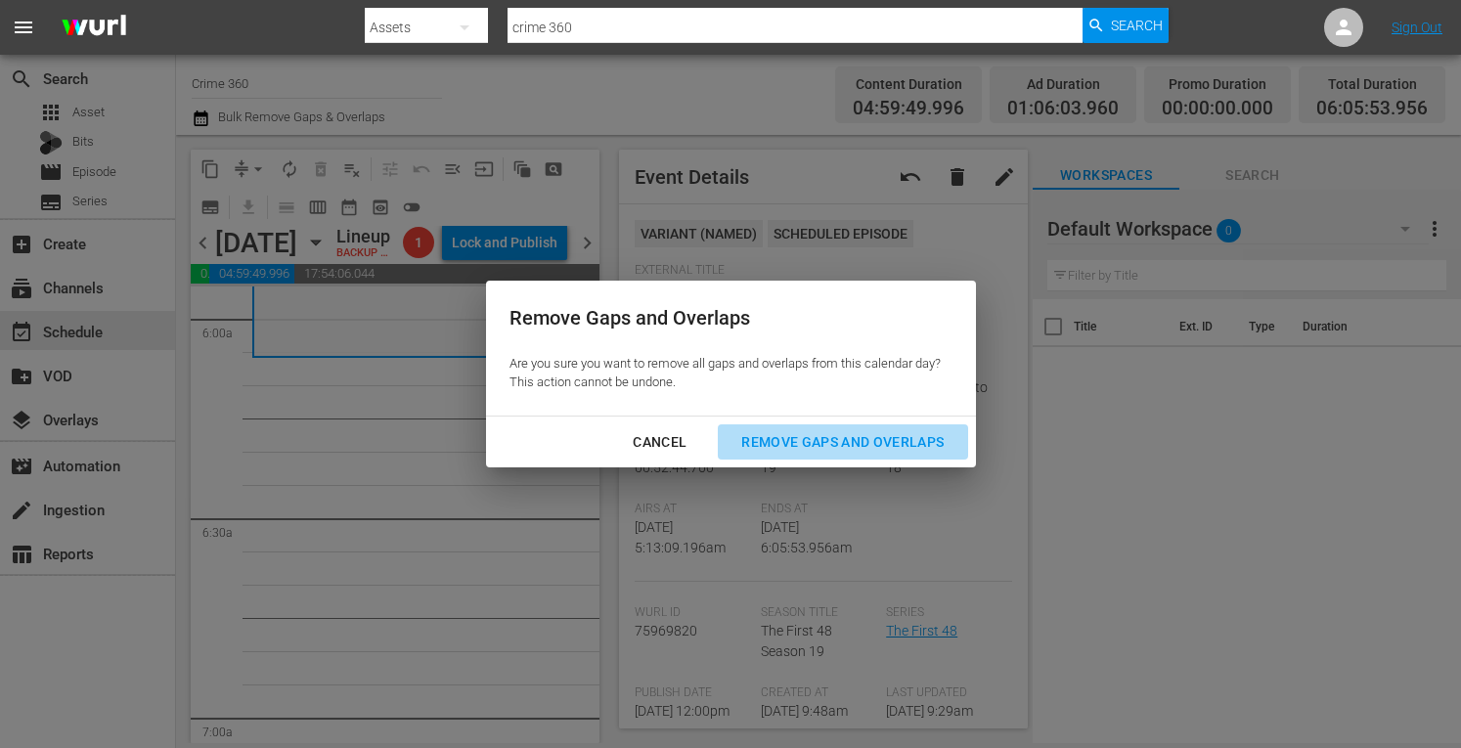
click at [780, 443] on div "Remove Gaps and Overlaps" at bounding box center [843, 442] width 234 height 24
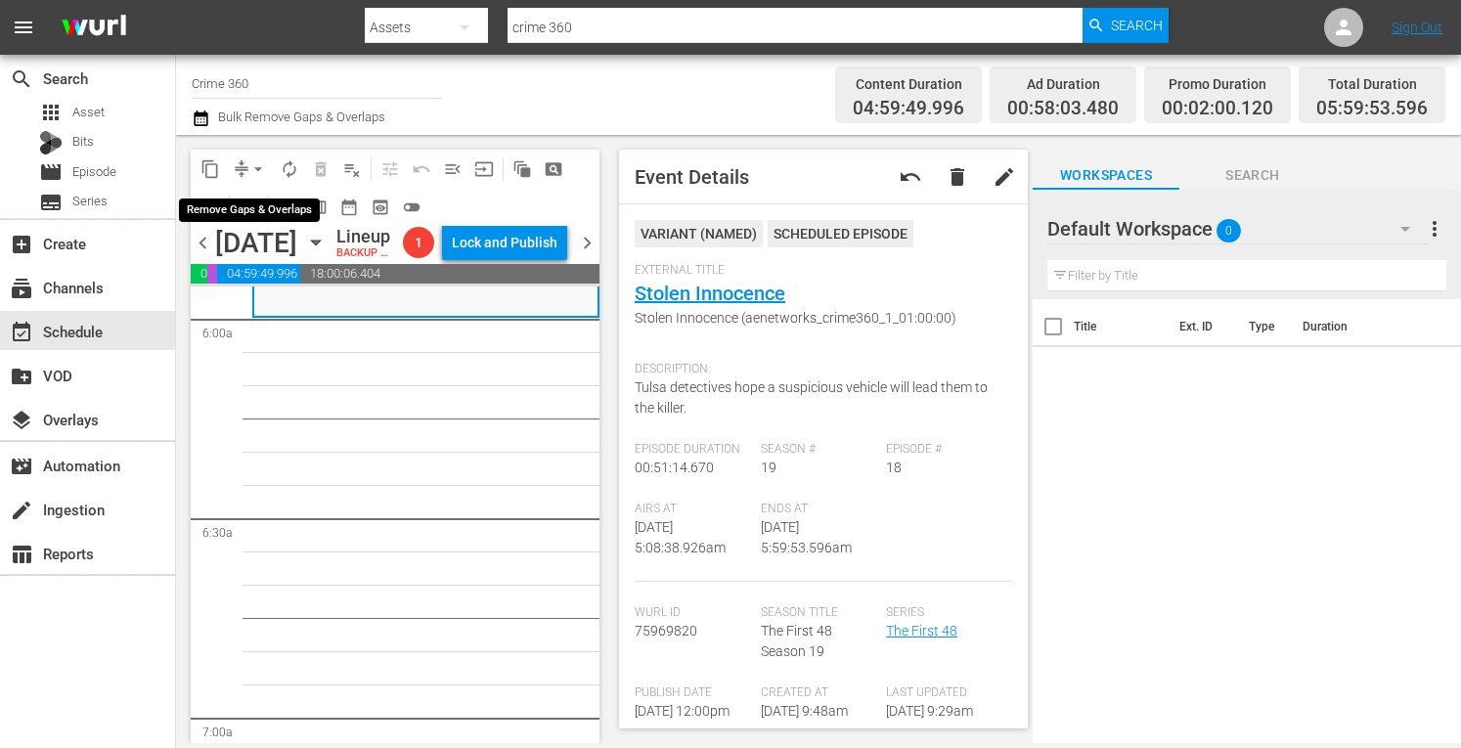
click at [257, 157] on button "arrow_drop_down" at bounding box center [258, 169] width 31 height 31
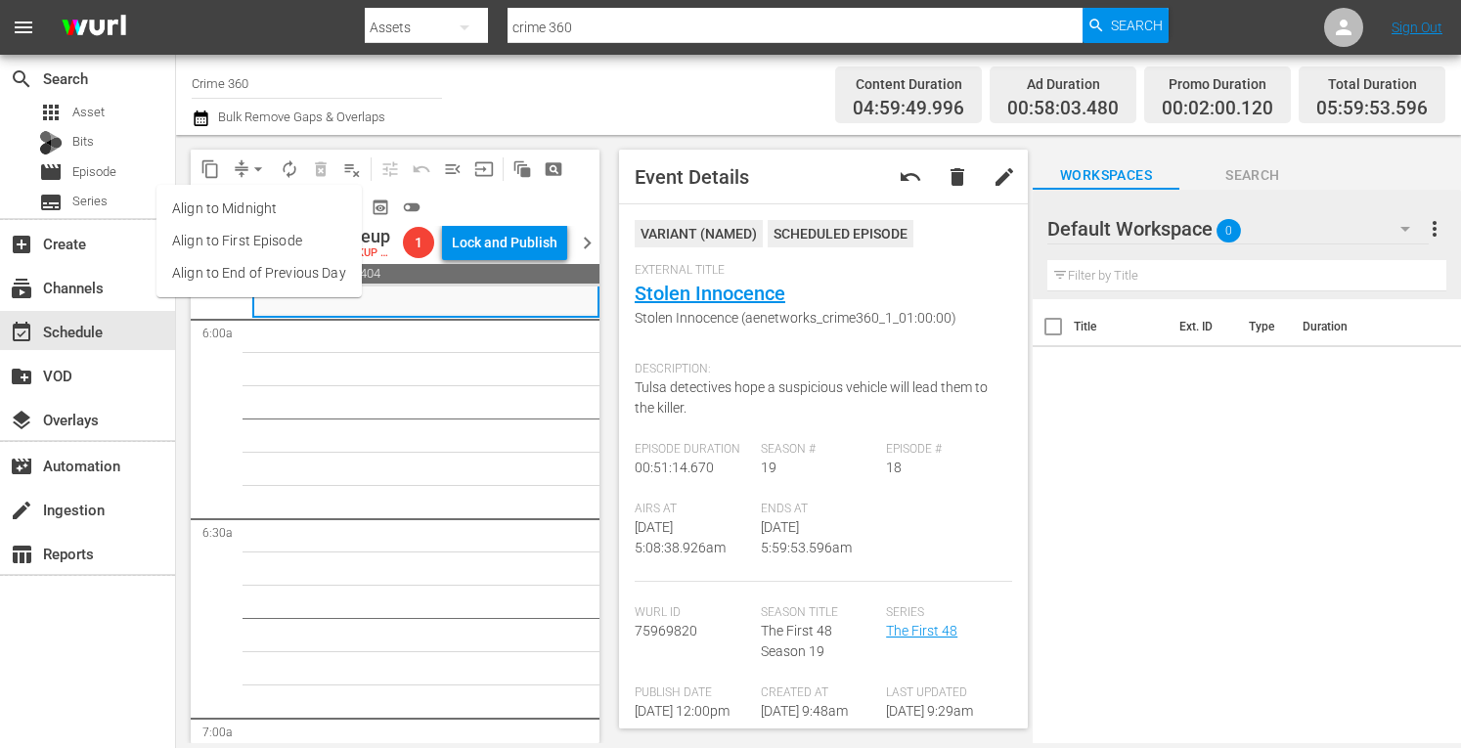
click at [226, 193] on li "Align to Midnight" at bounding box center [258, 209] width 205 height 32
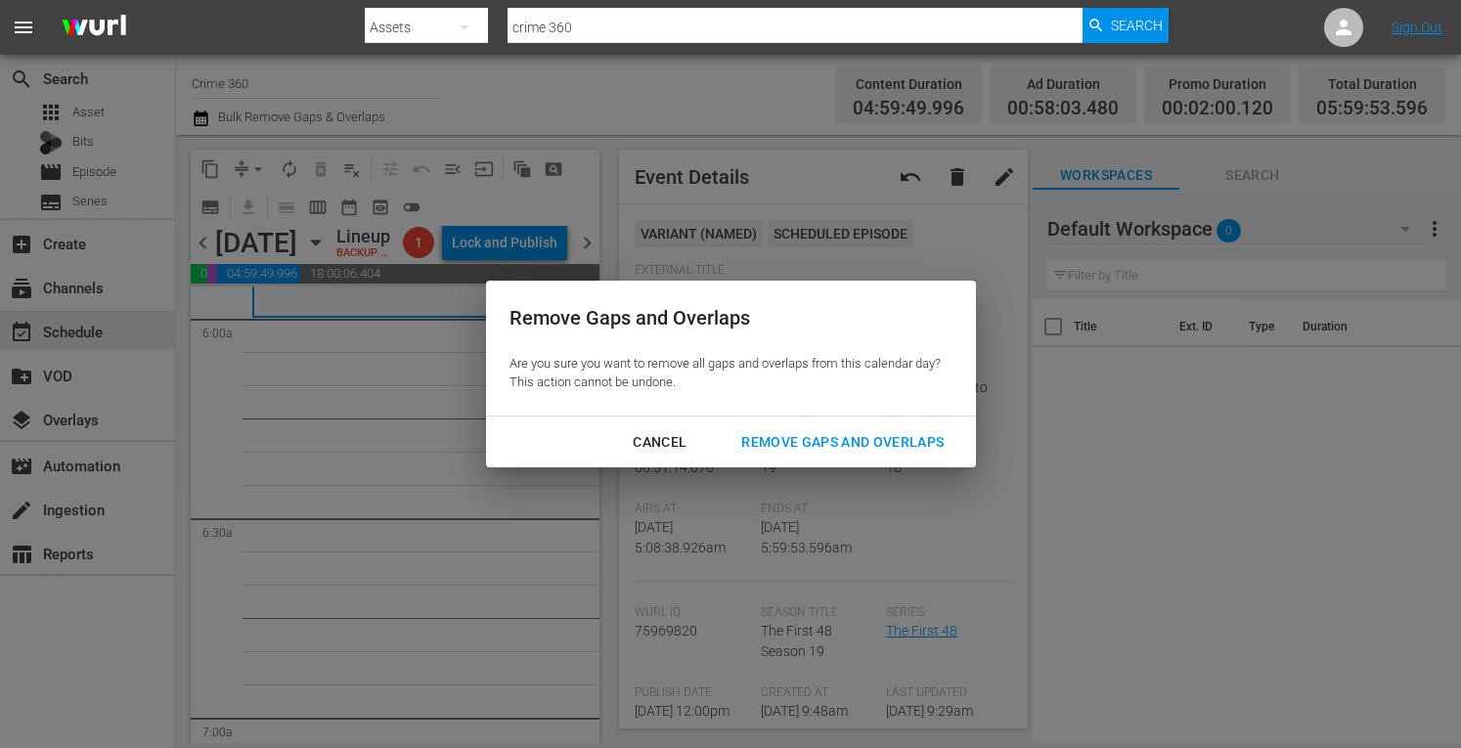
click at [781, 437] on div "Remove Gaps and Overlaps" at bounding box center [843, 442] width 234 height 24
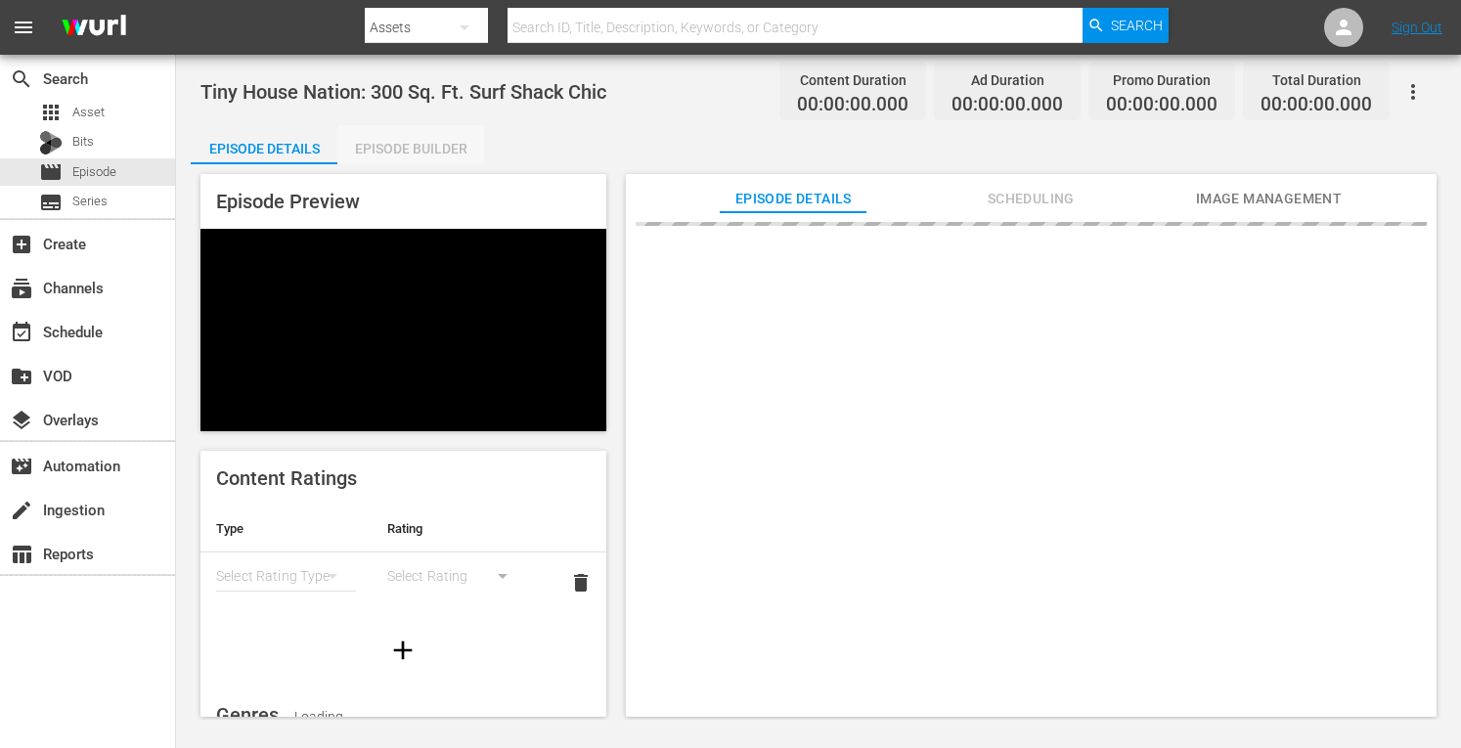
click at [413, 161] on div "Episode Builder" at bounding box center [410, 148] width 147 height 47
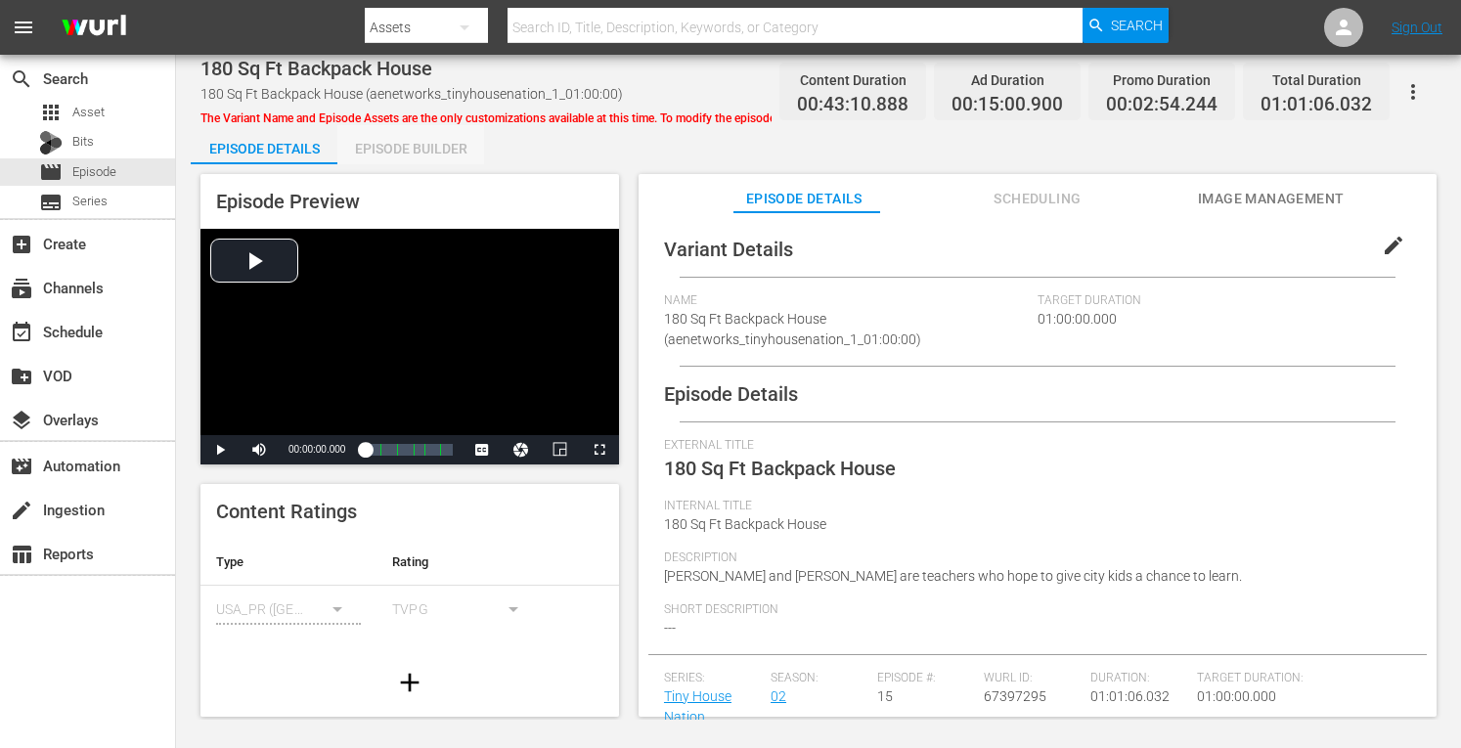
click at [429, 151] on div "Episode Builder" at bounding box center [410, 148] width 147 height 47
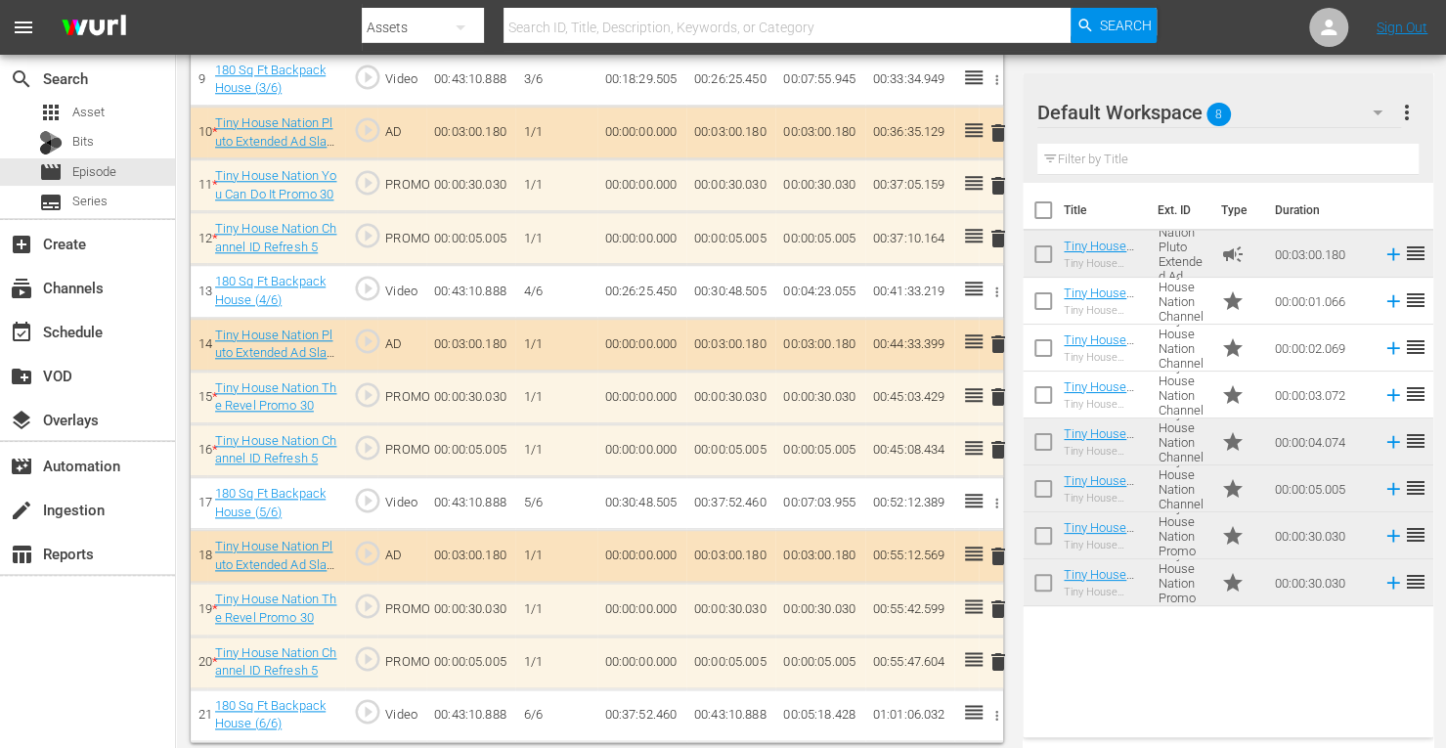
scroll to position [1063, 0]
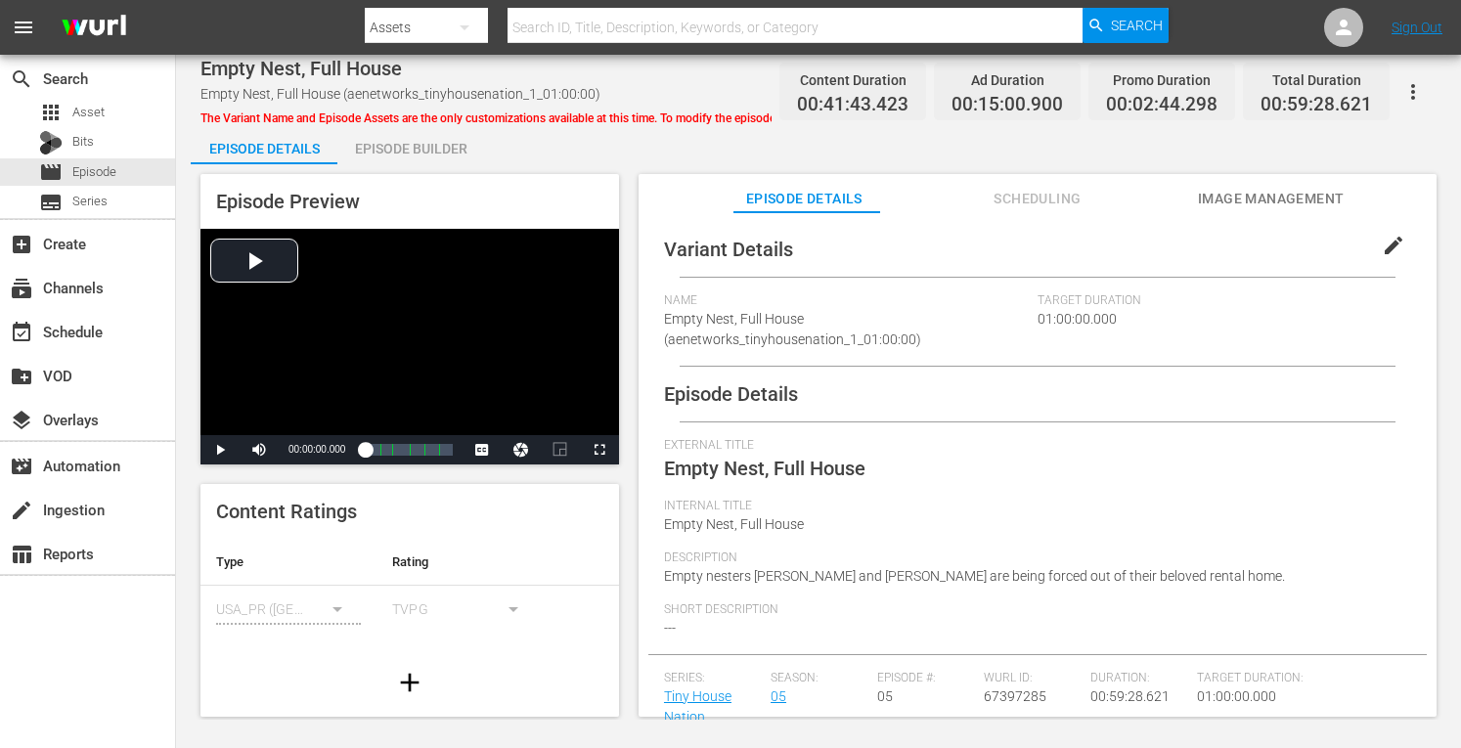
click at [426, 126] on div "Episode Builder" at bounding box center [410, 148] width 147 height 47
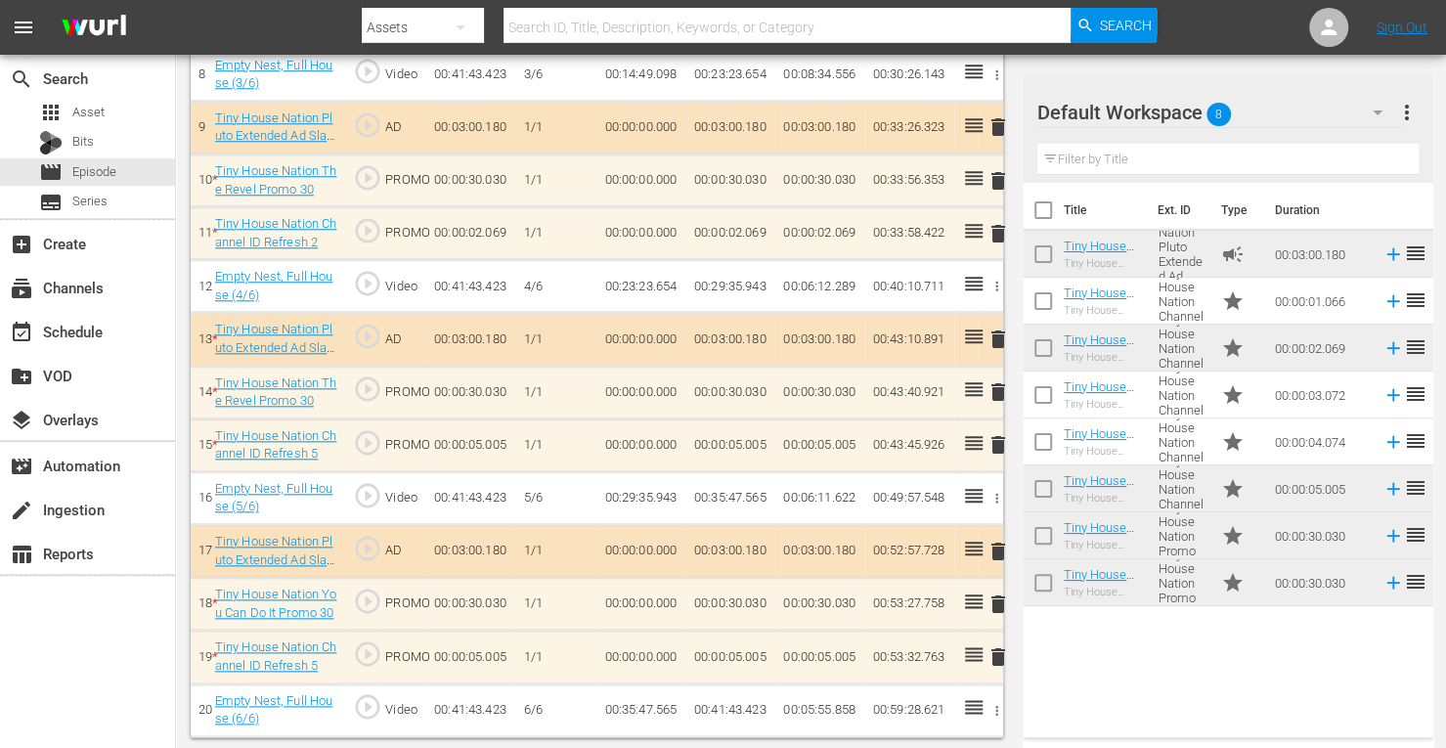
scroll to position [1015, 0]
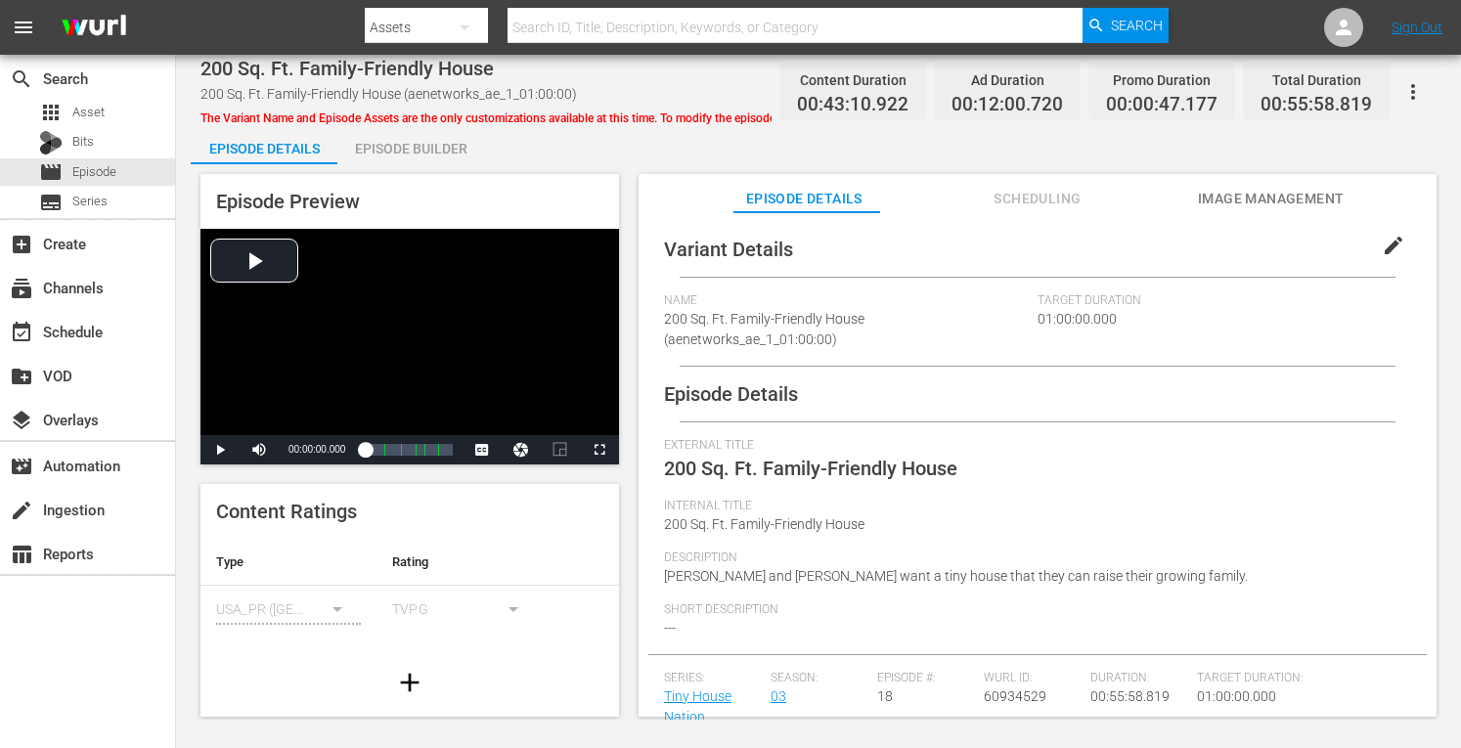
click at [430, 155] on div "Episode Builder" at bounding box center [410, 148] width 147 height 47
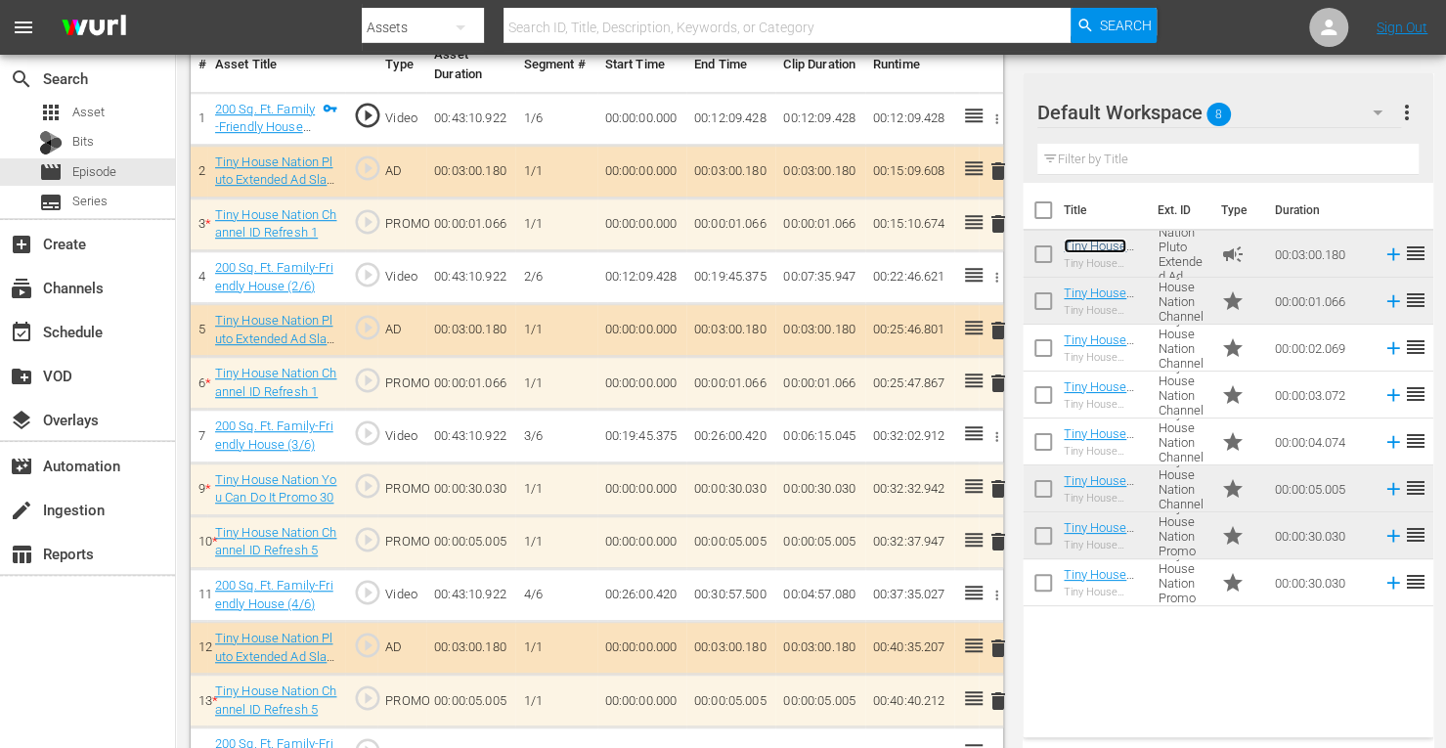
scroll to position [602, 0]
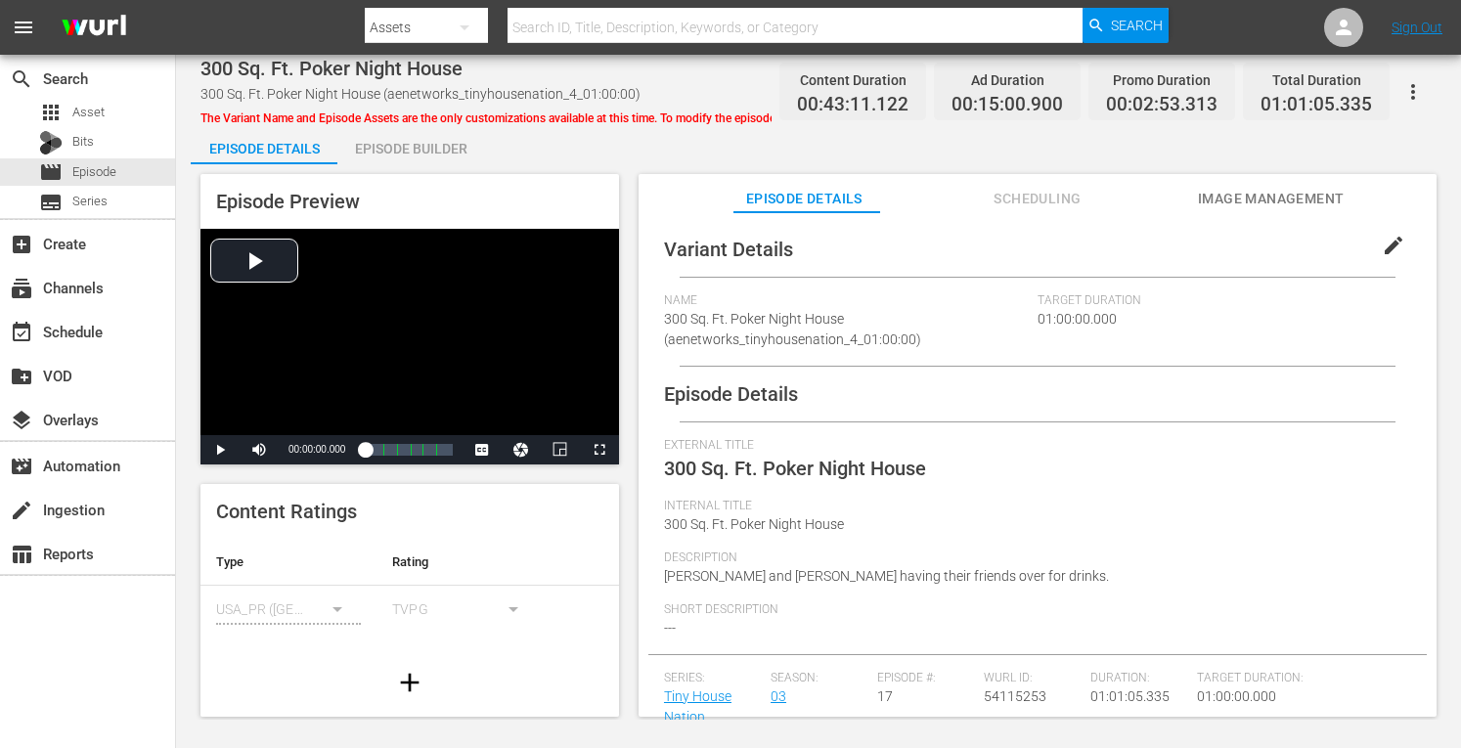
click at [416, 155] on div "Episode Builder" at bounding box center [410, 148] width 147 height 47
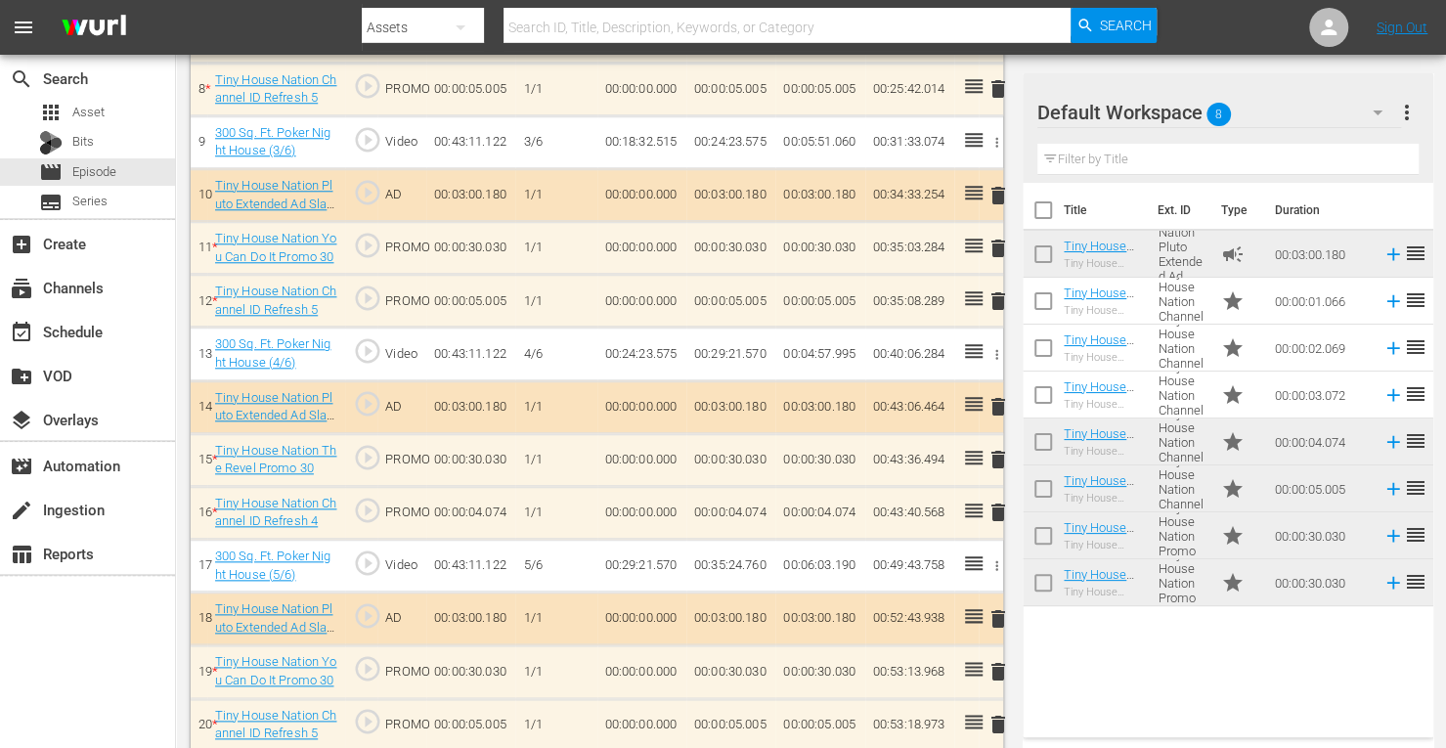
scroll to position [1068, 0]
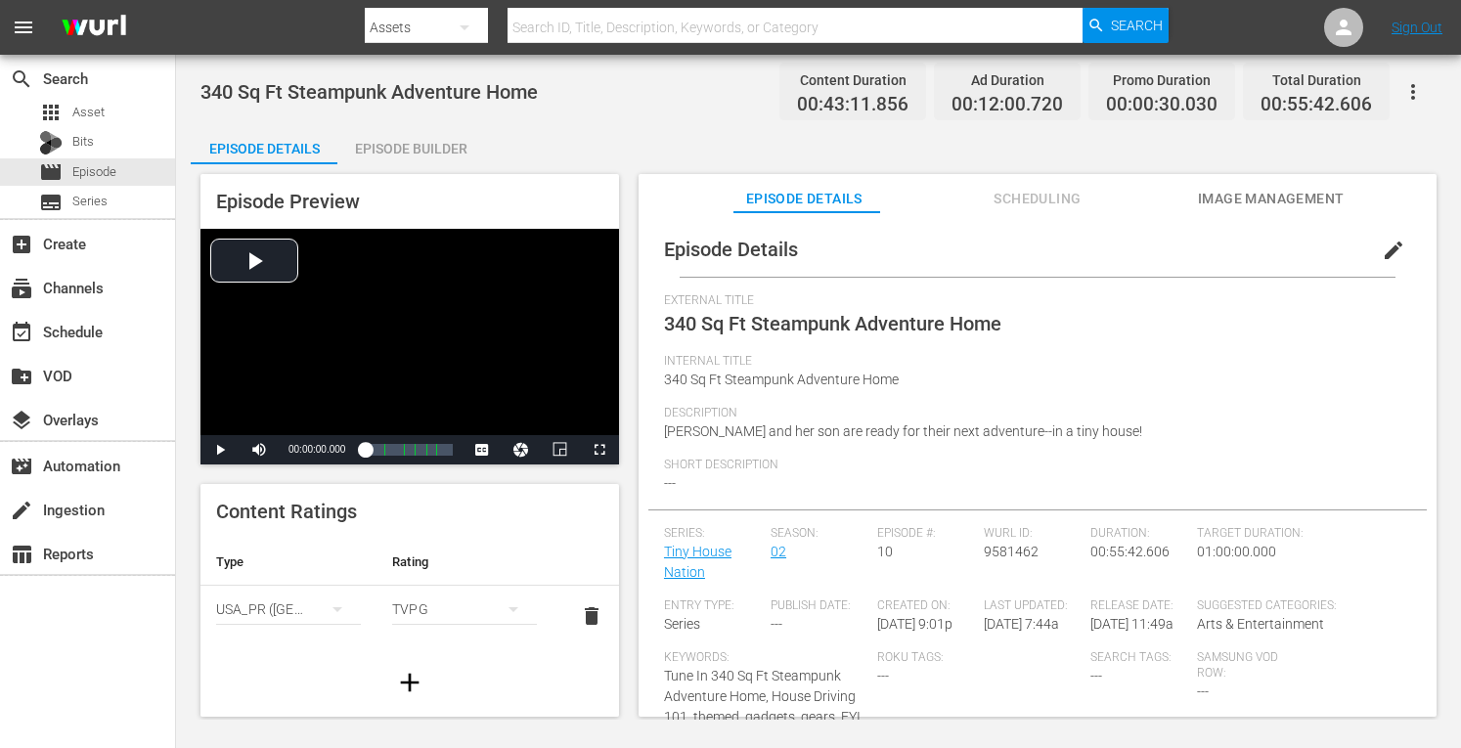
click at [420, 138] on div "Episode Builder" at bounding box center [410, 148] width 147 height 47
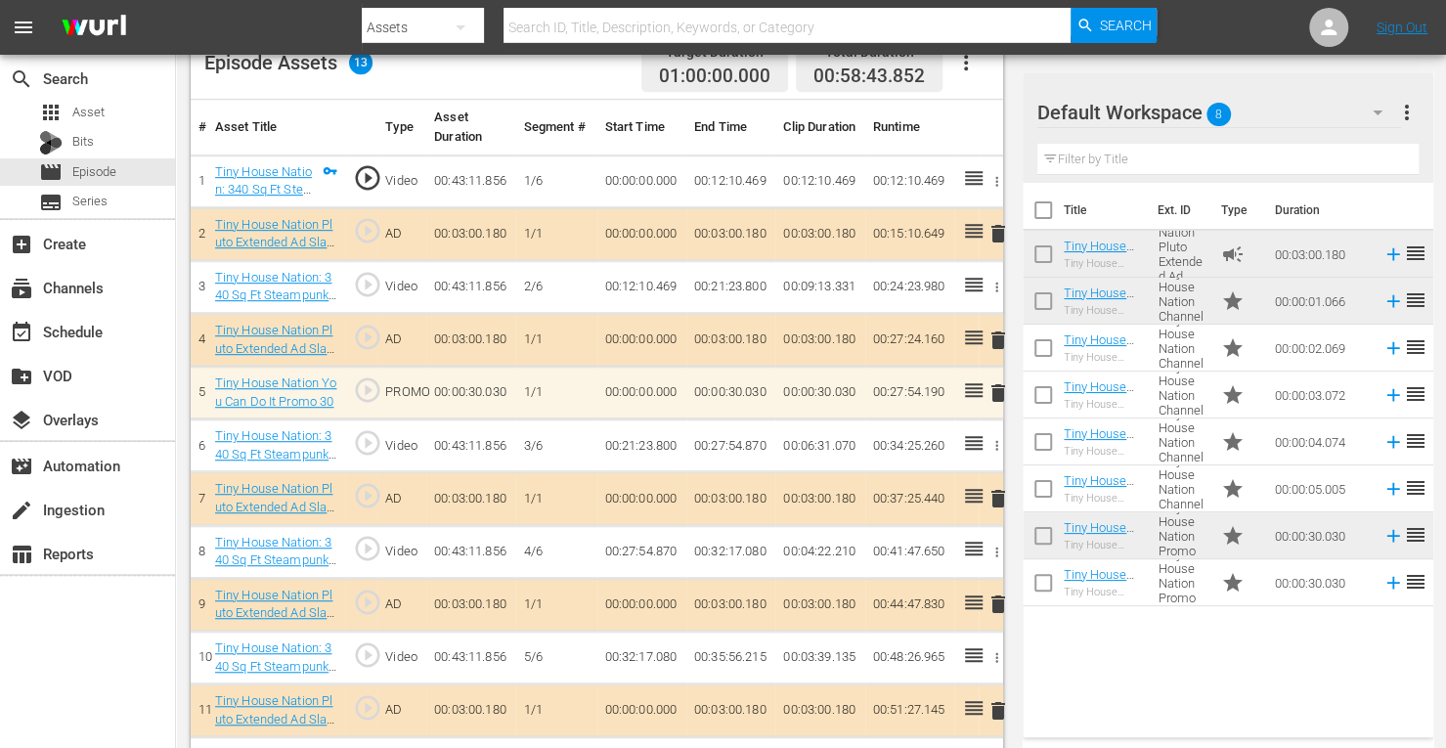
scroll to position [612, 0]
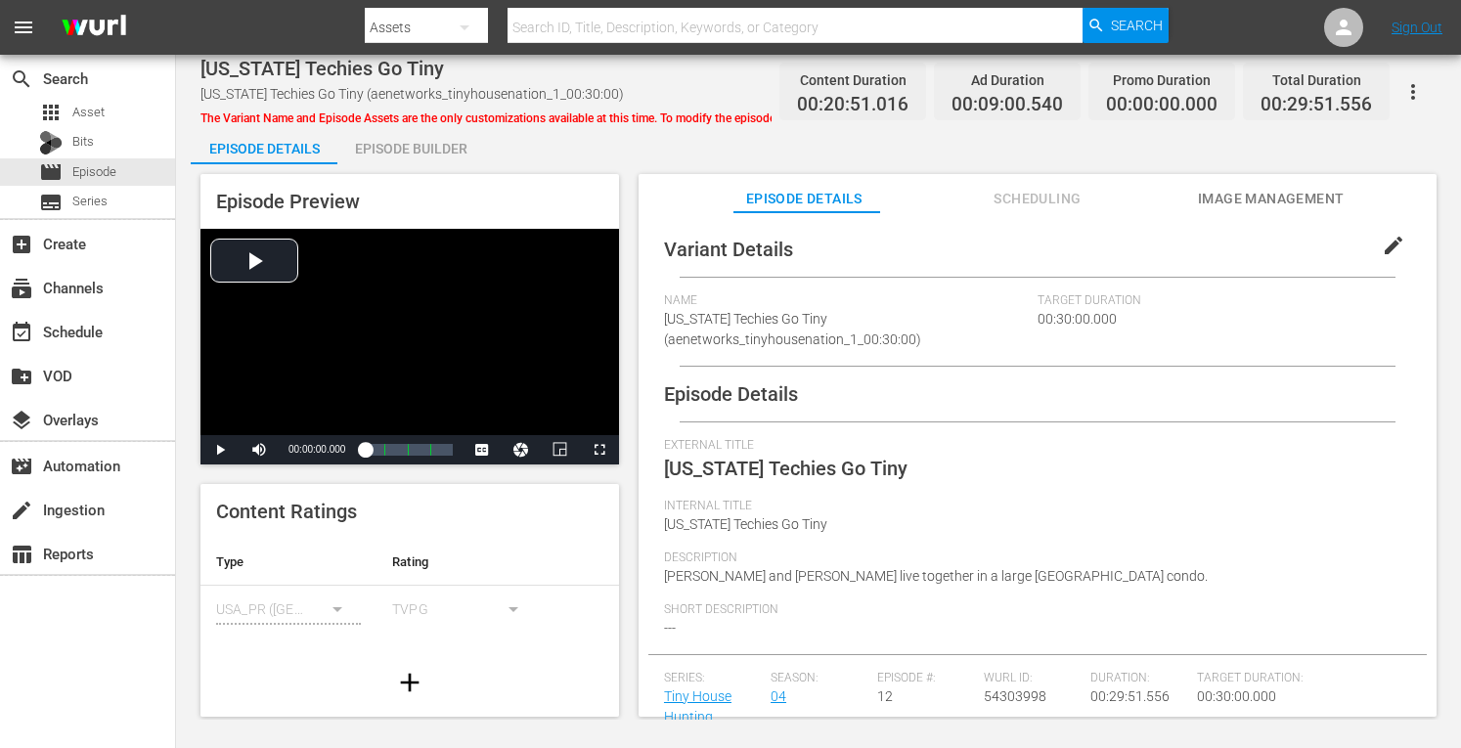
click at [403, 141] on div "Episode Builder" at bounding box center [410, 148] width 147 height 47
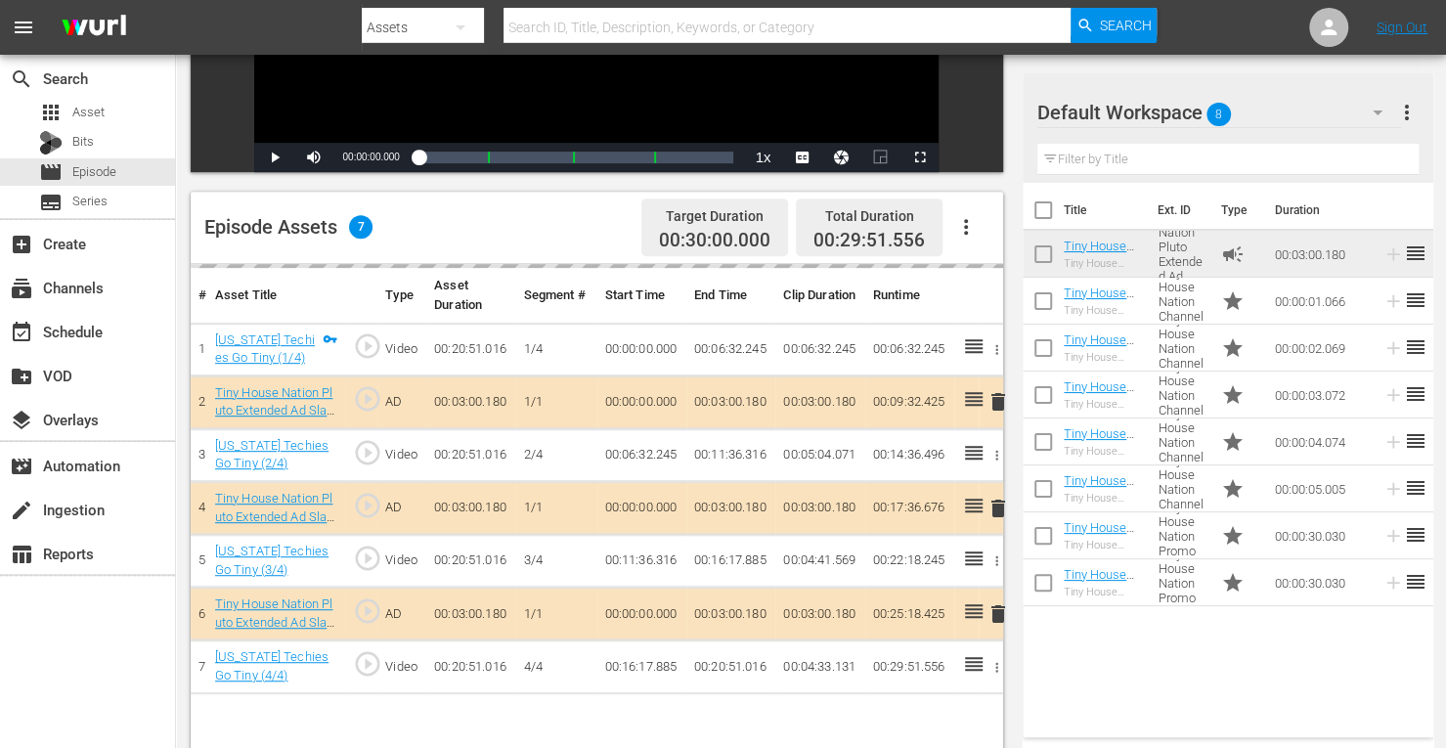
scroll to position [509, 0]
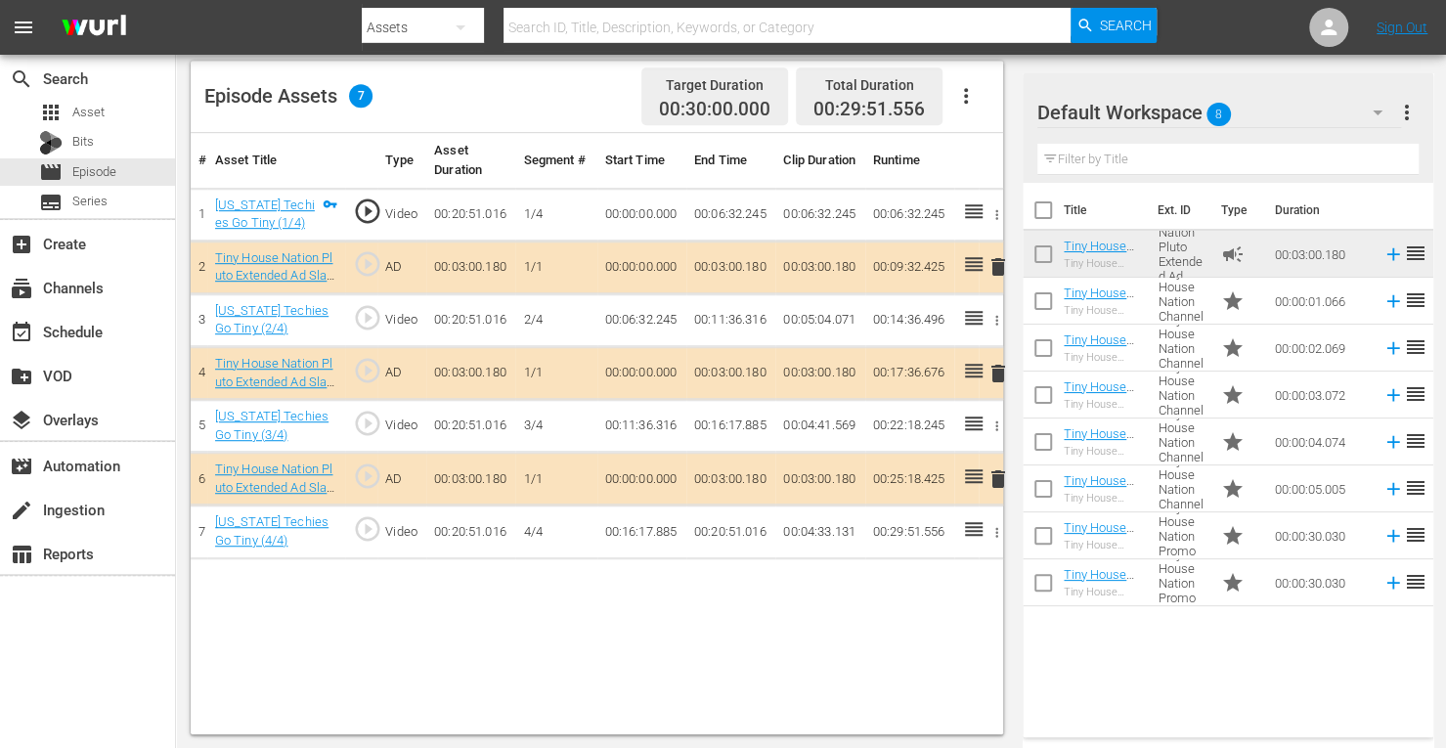
click at [994, 372] on span "delete" at bounding box center [998, 373] width 23 height 23
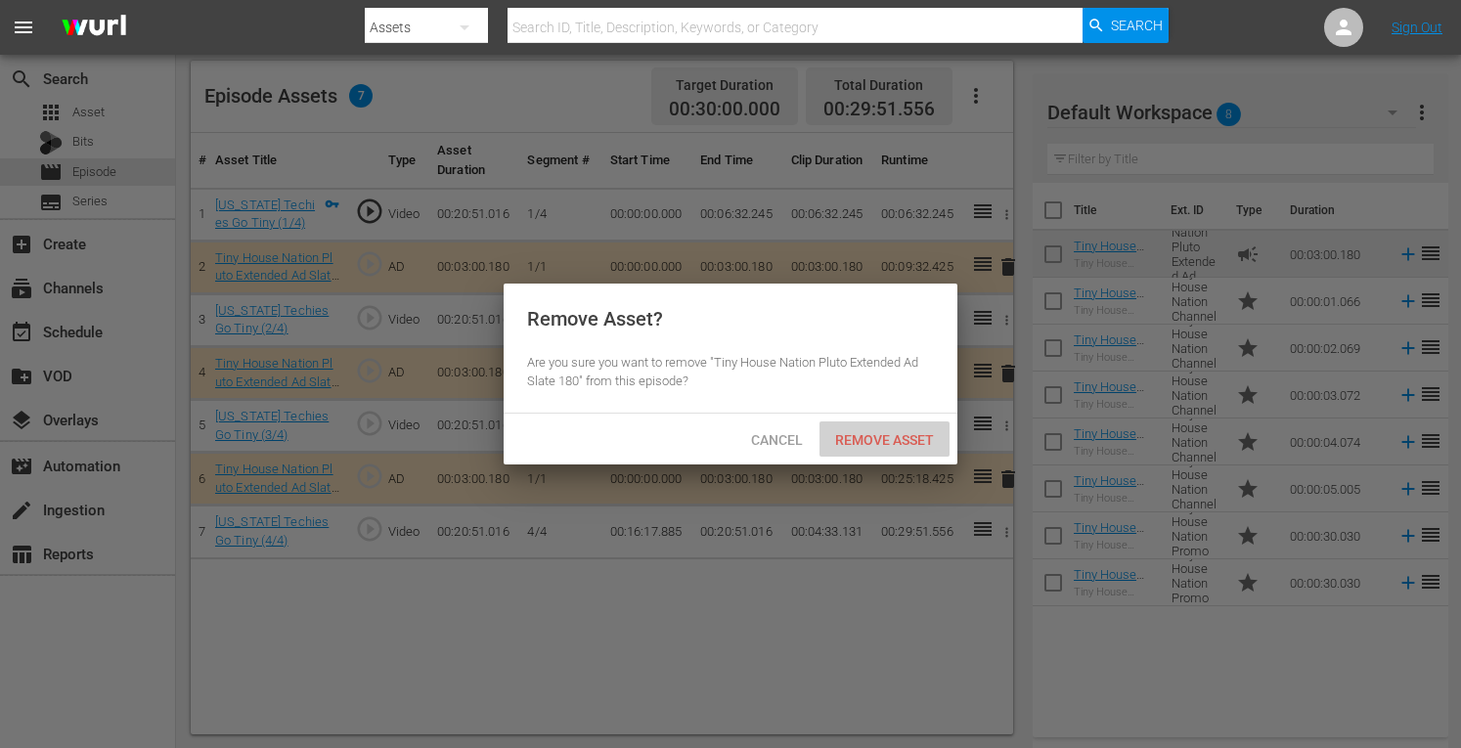
click at [862, 439] on span "Remove Asset" at bounding box center [885, 440] width 130 height 16
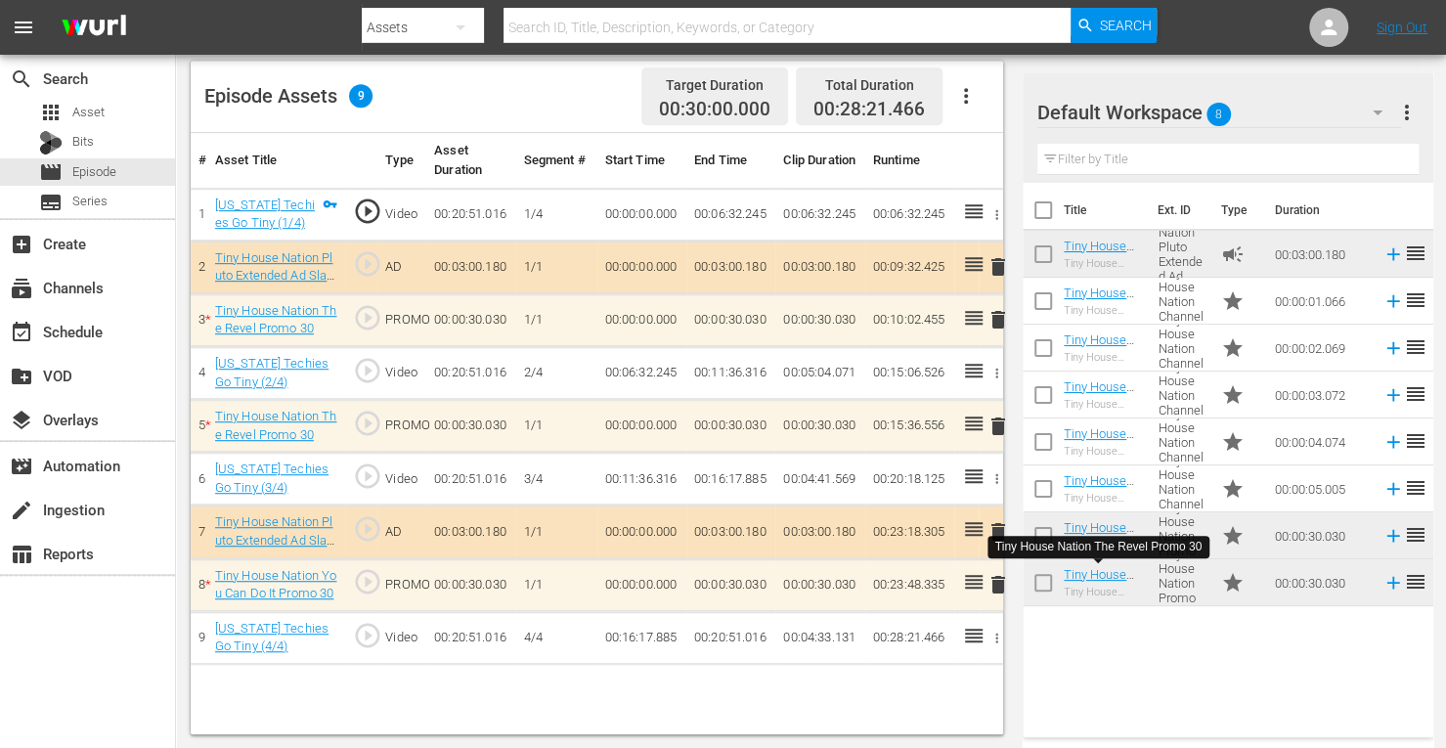
click at [999, 578] on span "delete" at bounding box center [998, 584] width 23 height 23
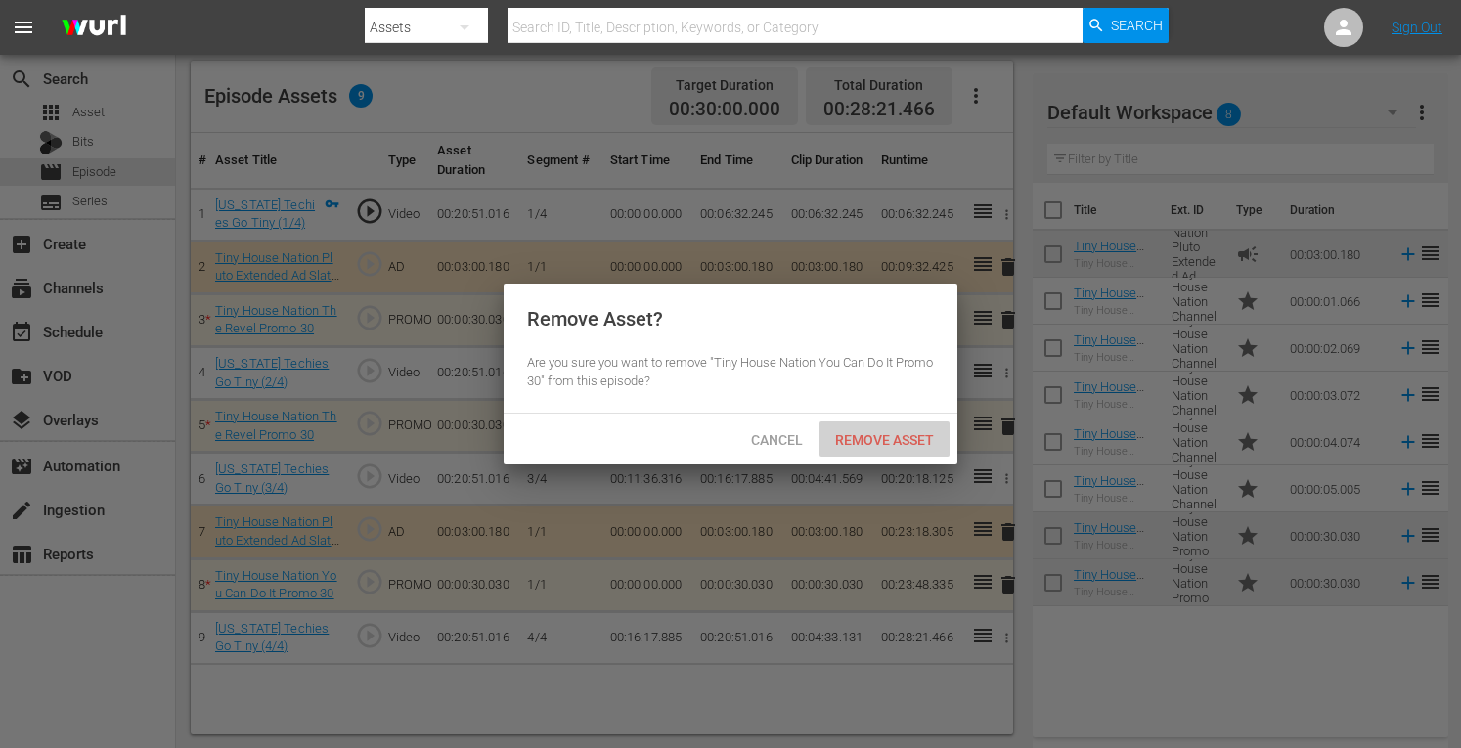
click at [875, 441] on span "Remove Asset" at bounding box center [885, 440] width 130 height 16
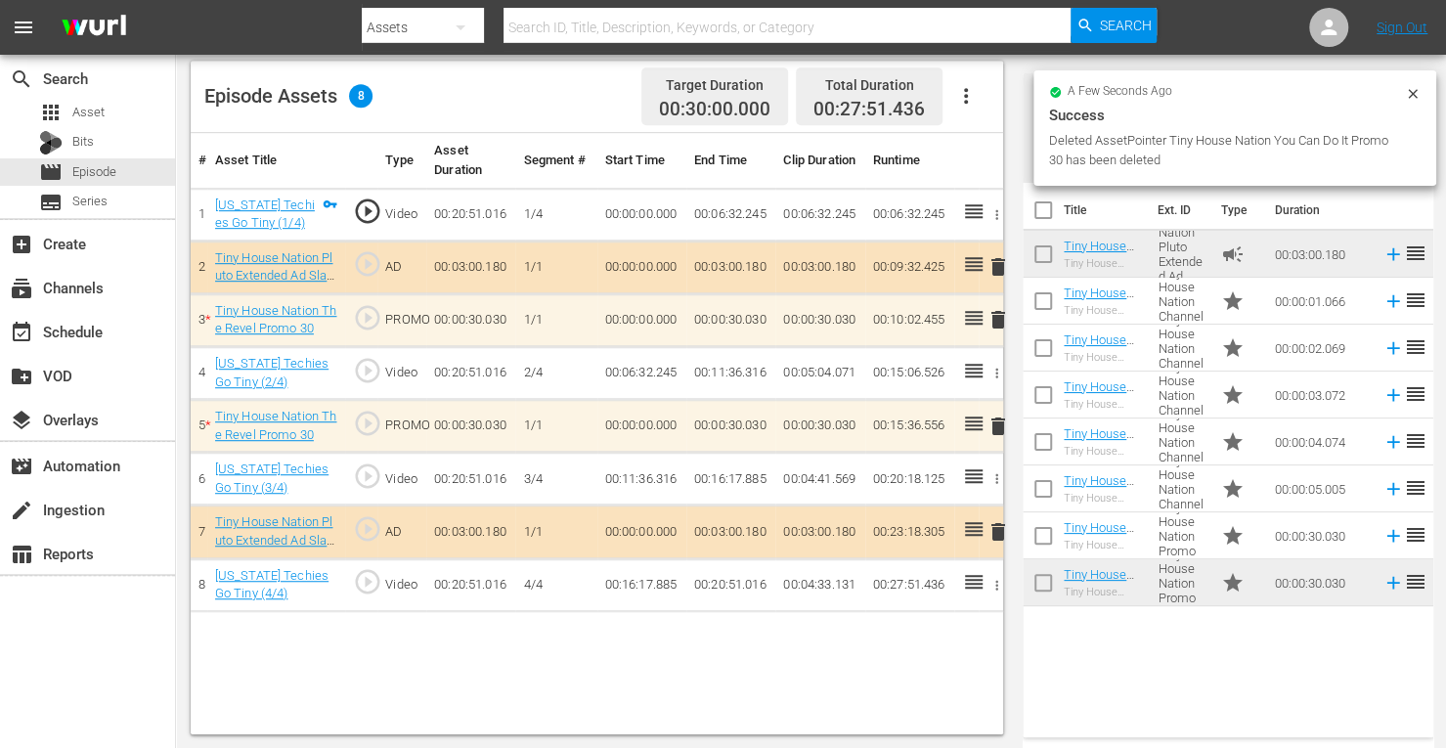
click at [998, 321] on span "delete" at bounding box center [998, 319] width 23 height 23
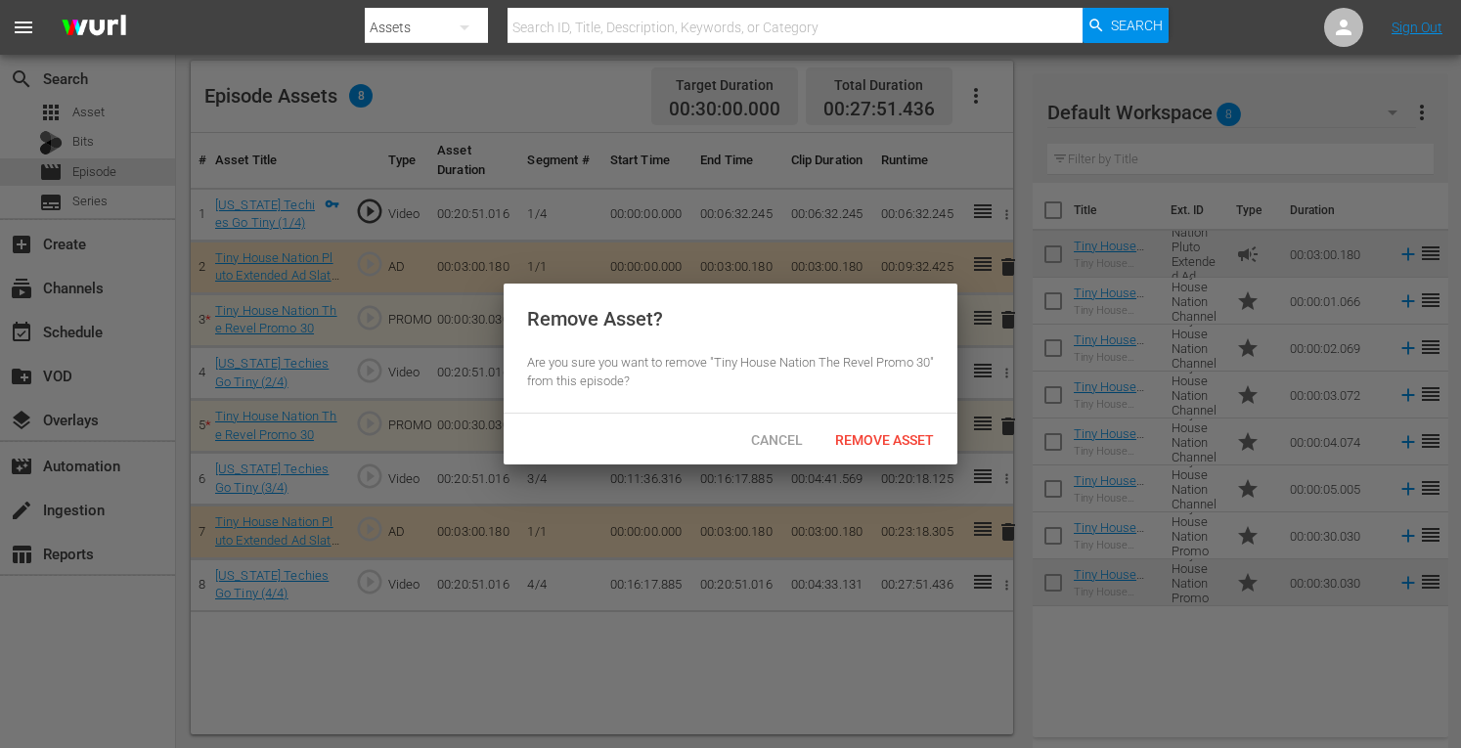
click at [868, 438] on span "Remove Asset" at bounding box center [885, 440] width 130 height 16
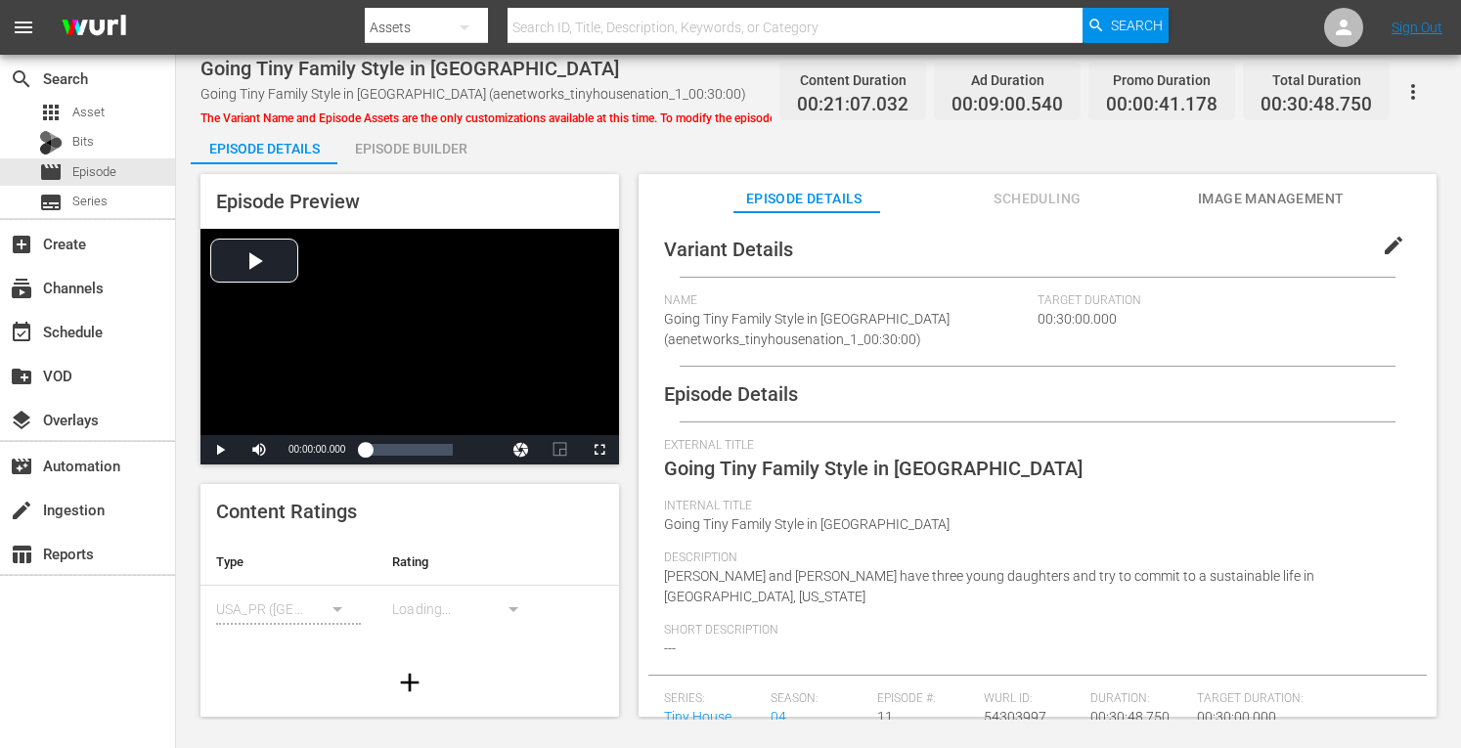
click at [421, 145] on div "Episode Builder" at bounding box center [410, 148] width 147 height 47
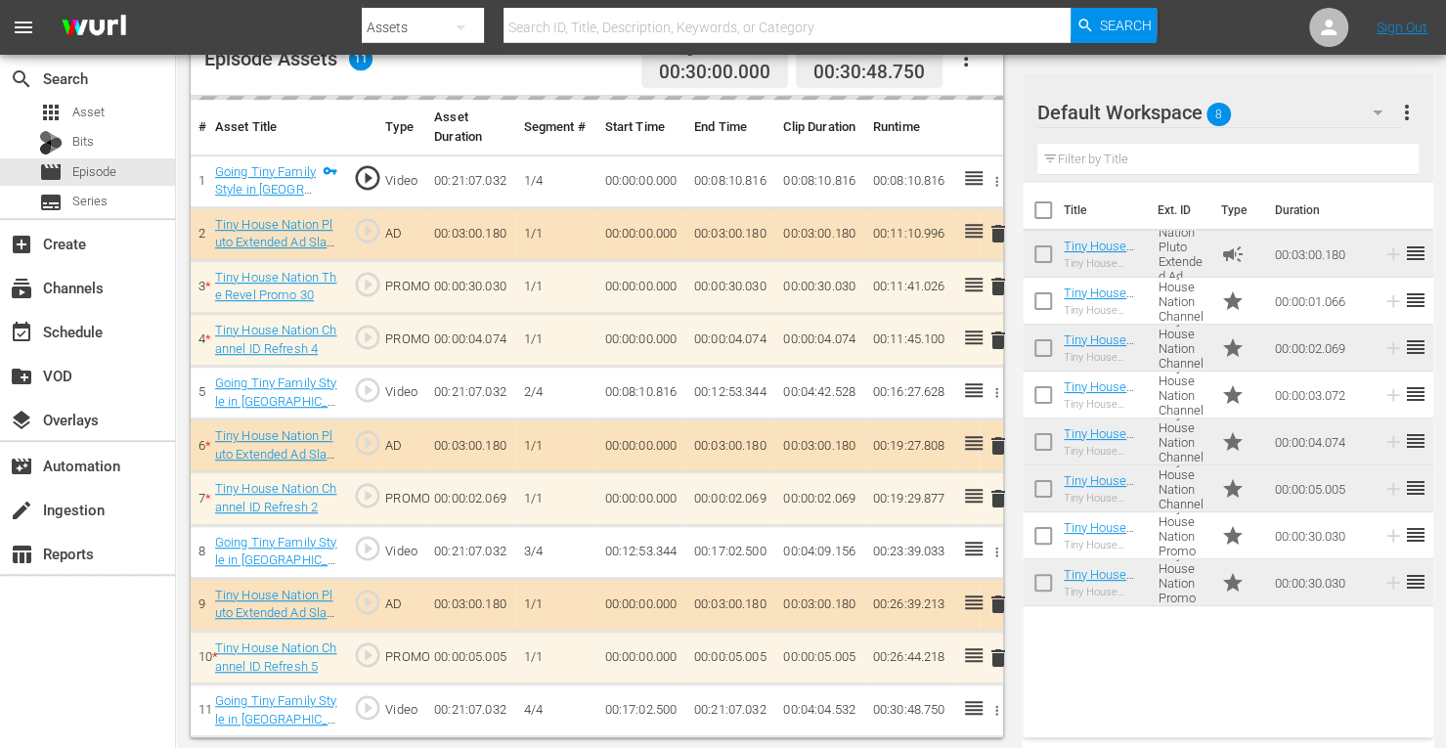
scroll to position [542, 0]
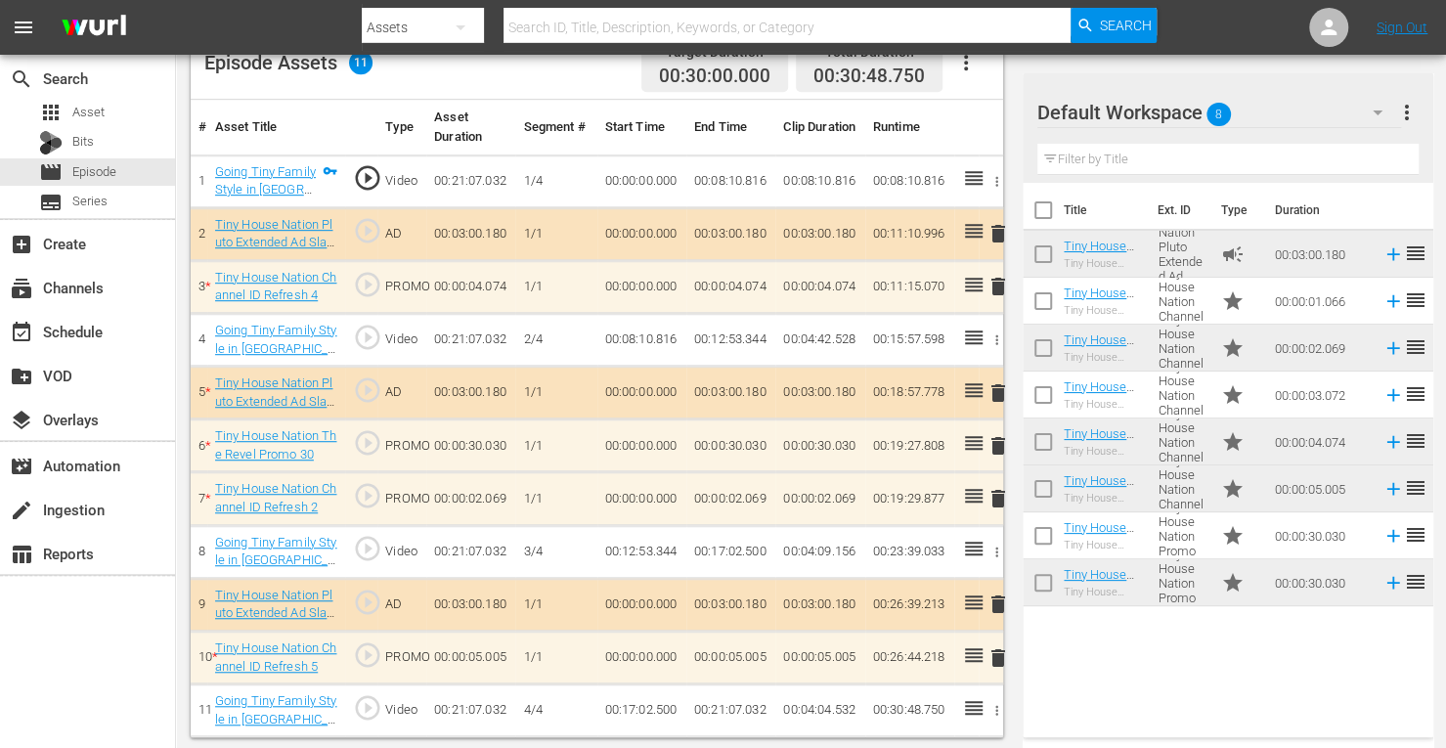
click at [999, 393] on span "delete" at bounding box center [998, 392] width 23 height 23
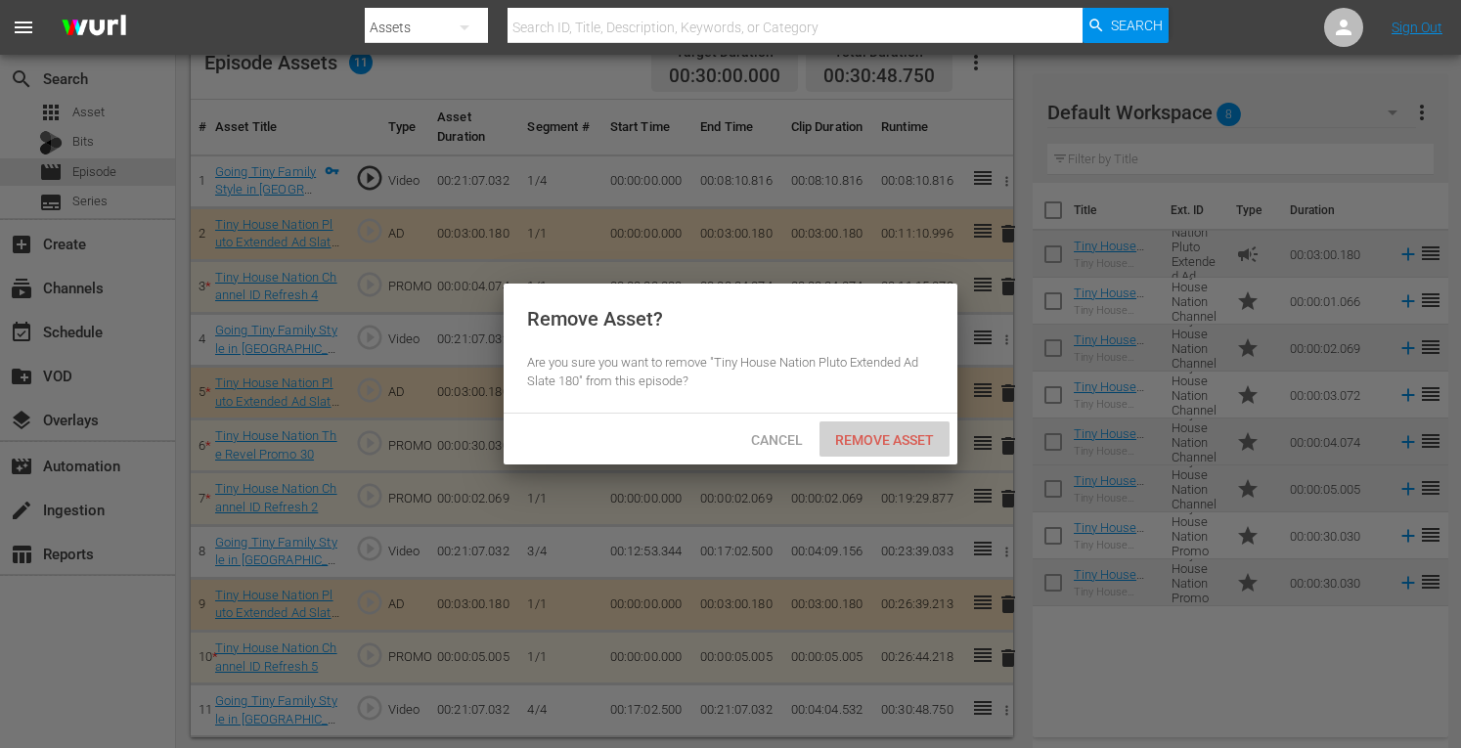
click at [885, 443] on span "Remove Asset" at bounding box center [885, 440] width 130 height 16
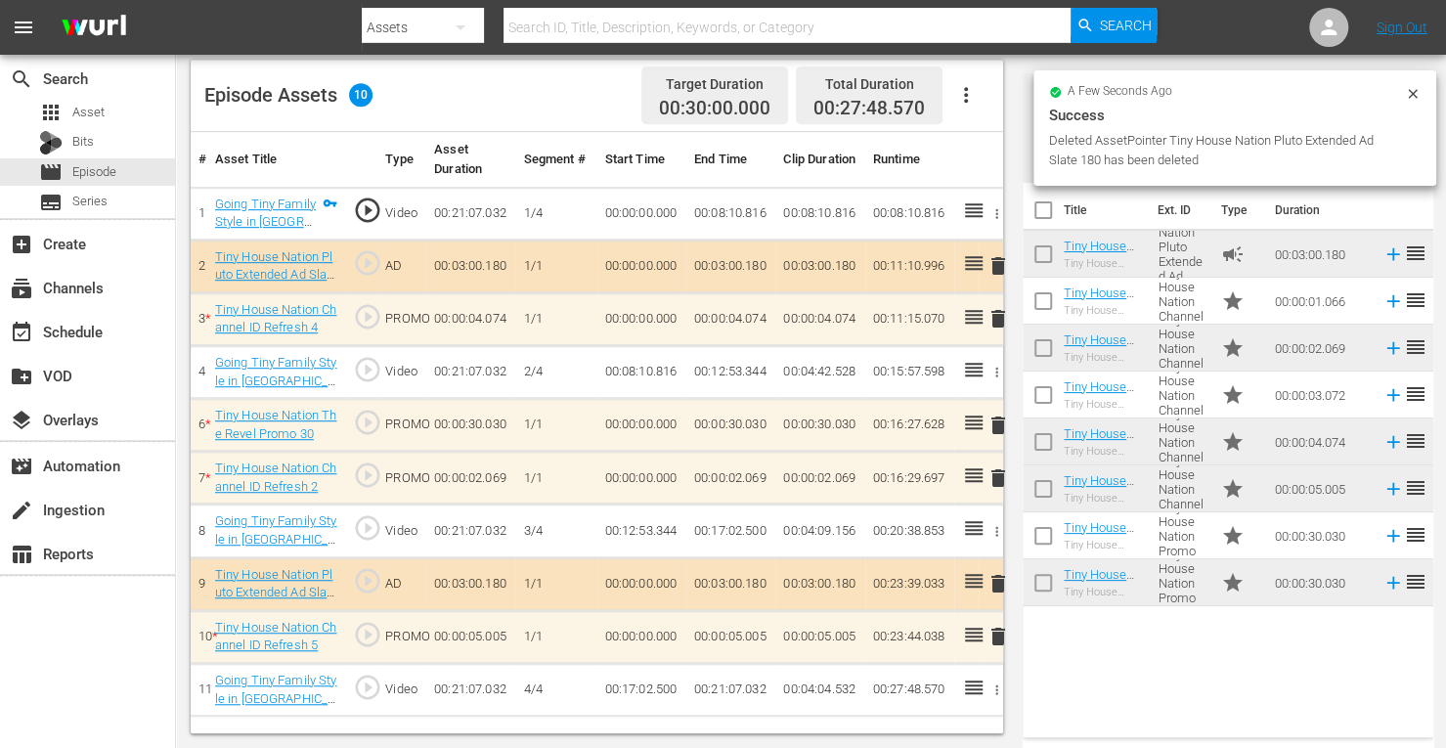
scroll to position [509, 0]
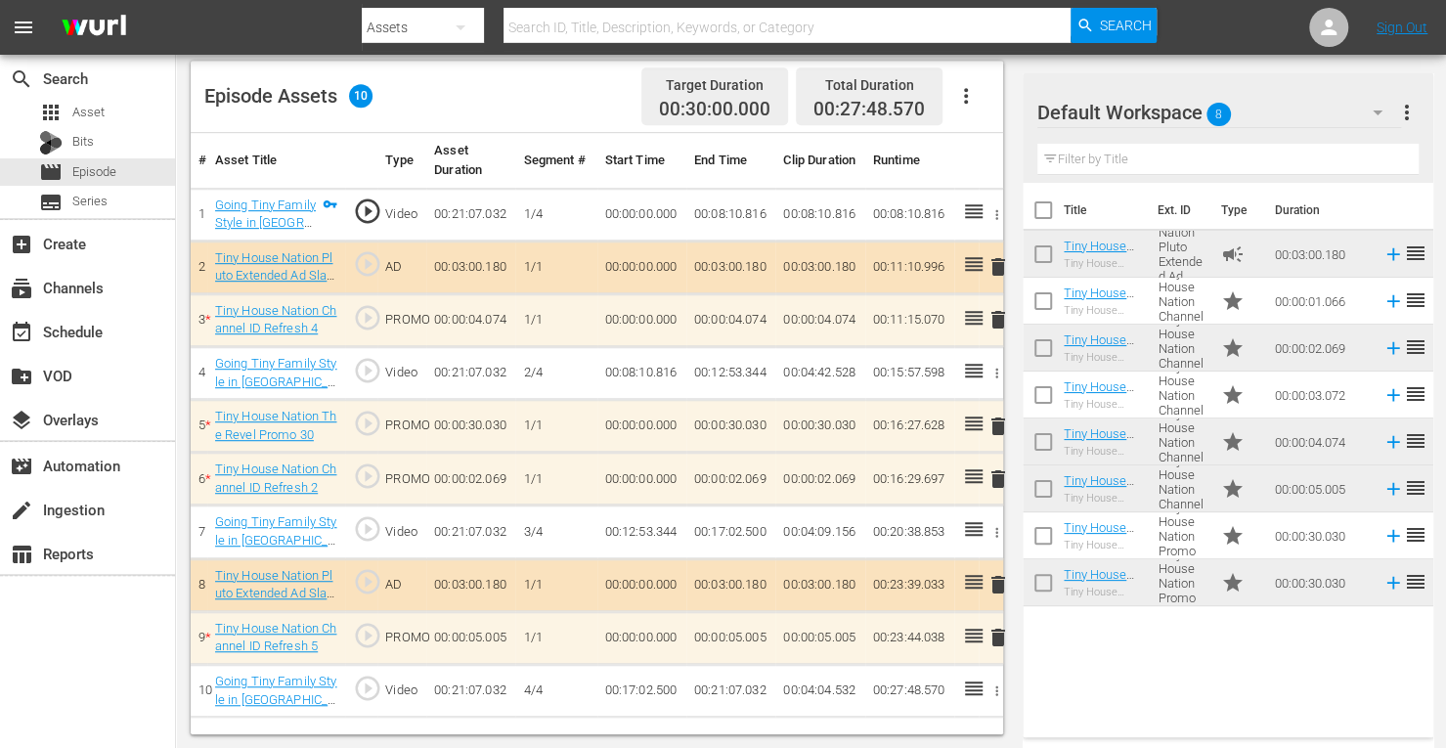
click at [995, 324] on span "delete" at bounding box center [998, 319] width 23 height 23
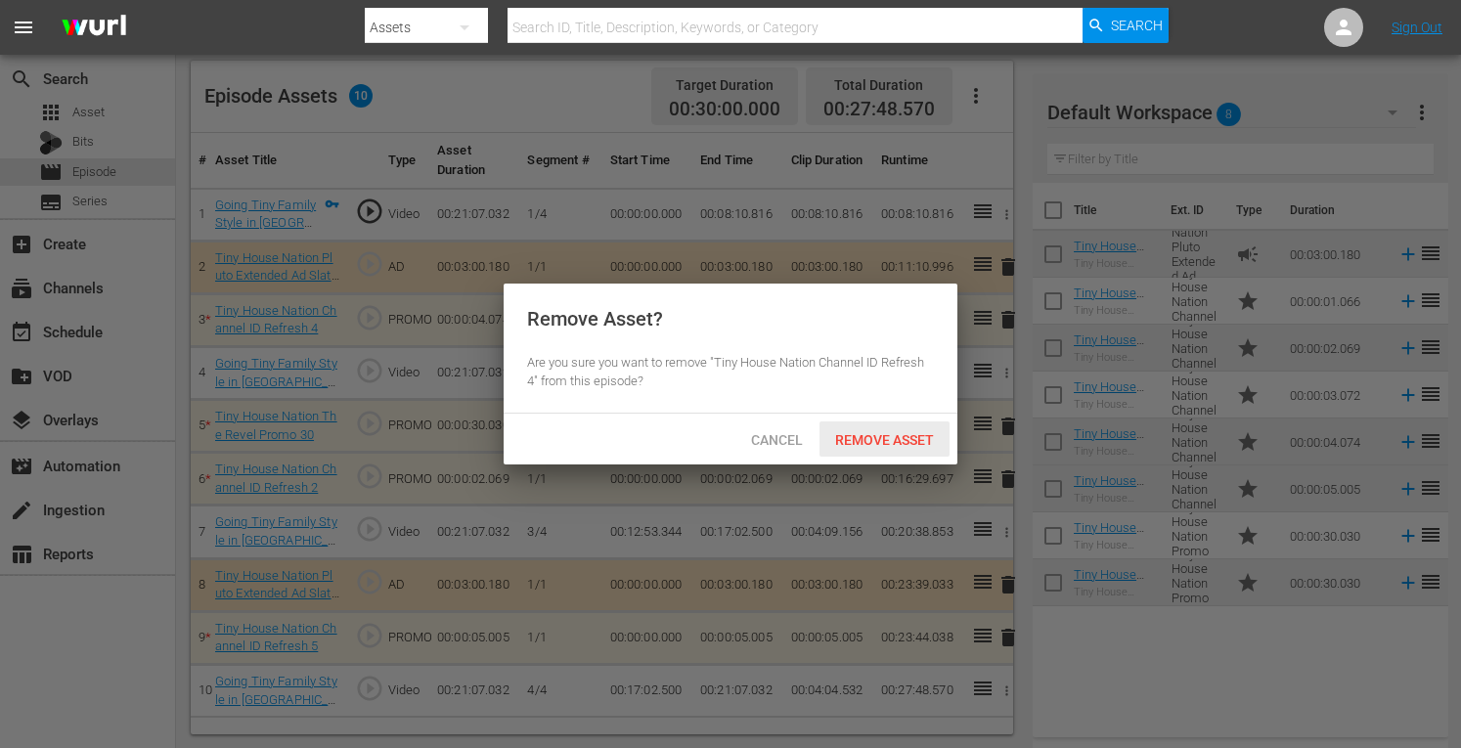
click at [878, 430] on div "Remove Asset" at bounding box center [885, 440] width 130 height 36
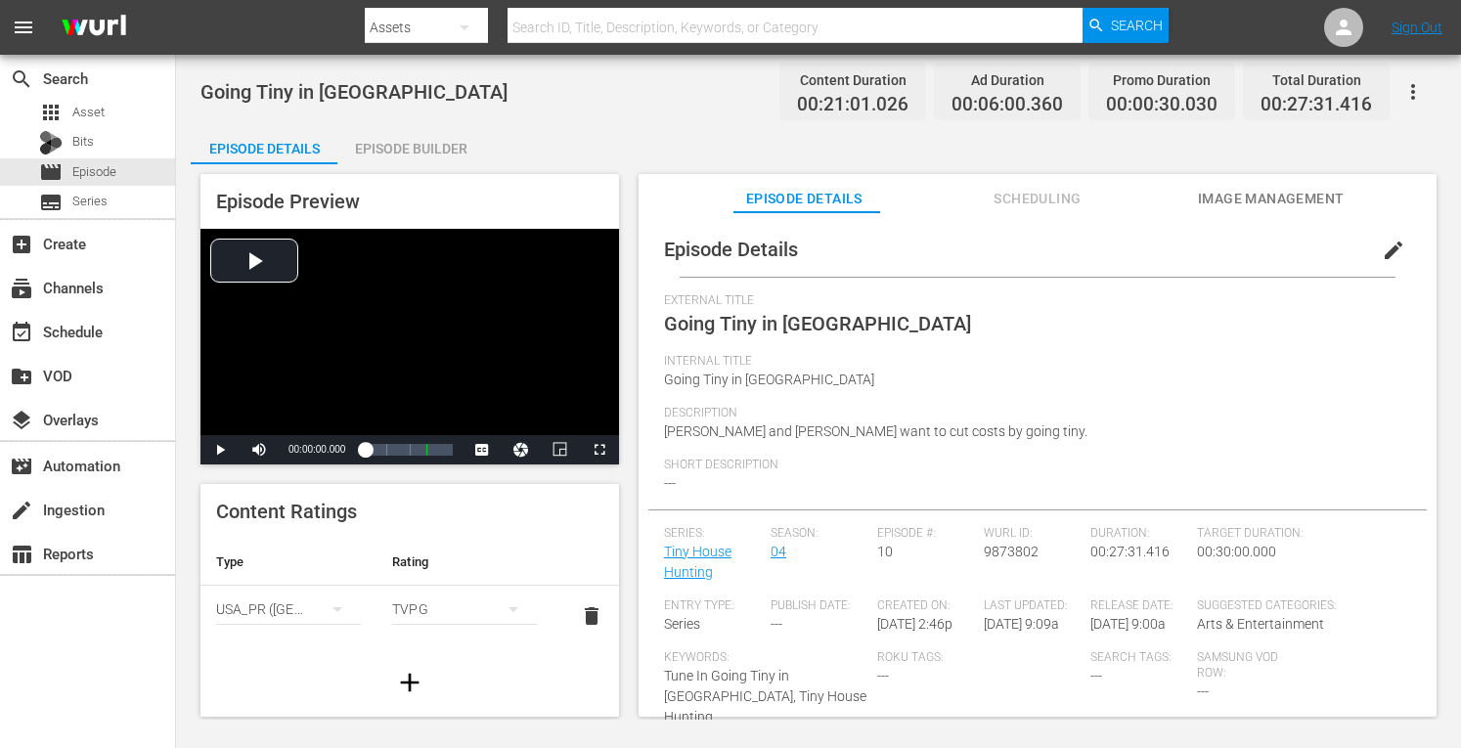
click at [411, 146] on div "Episode Builder" at bounding box center [410, 148] width 147 height 47
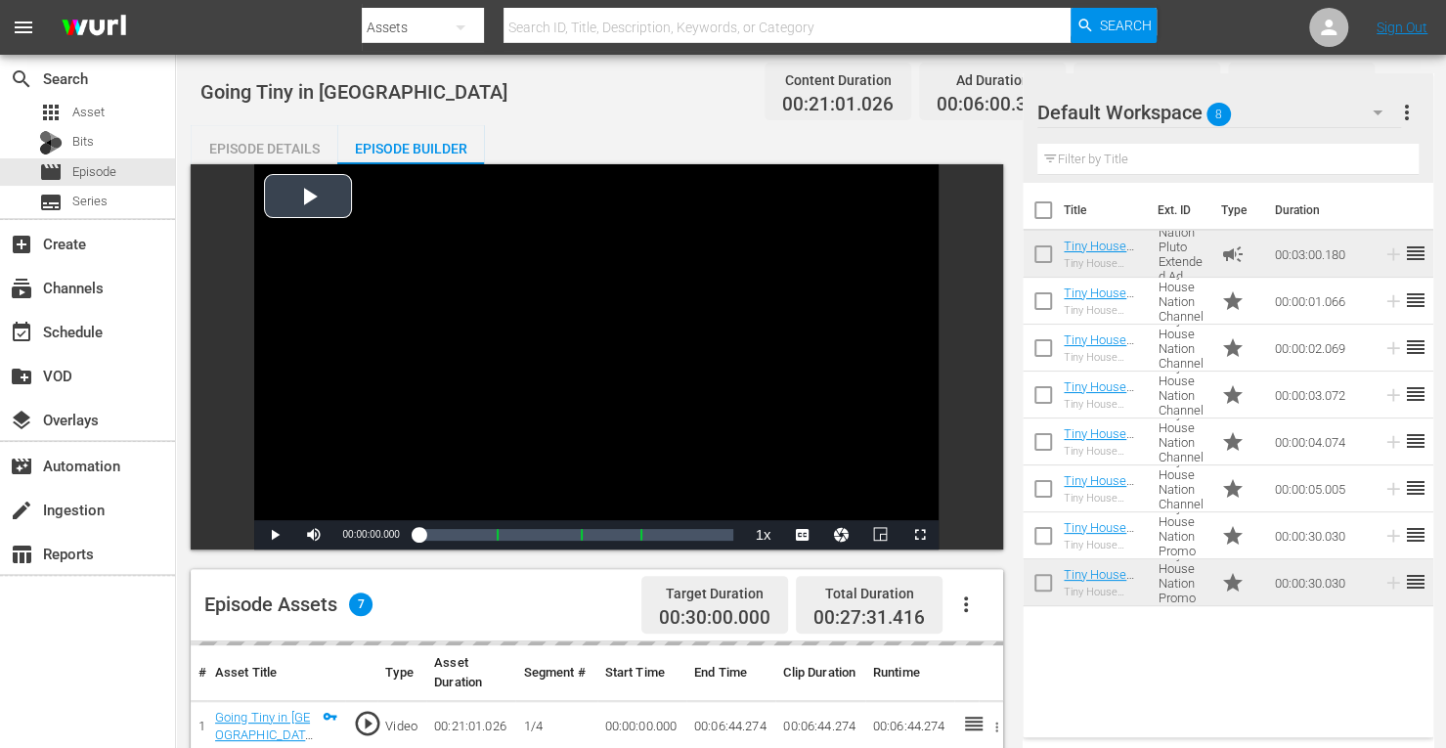
scroll to position [509, 0]
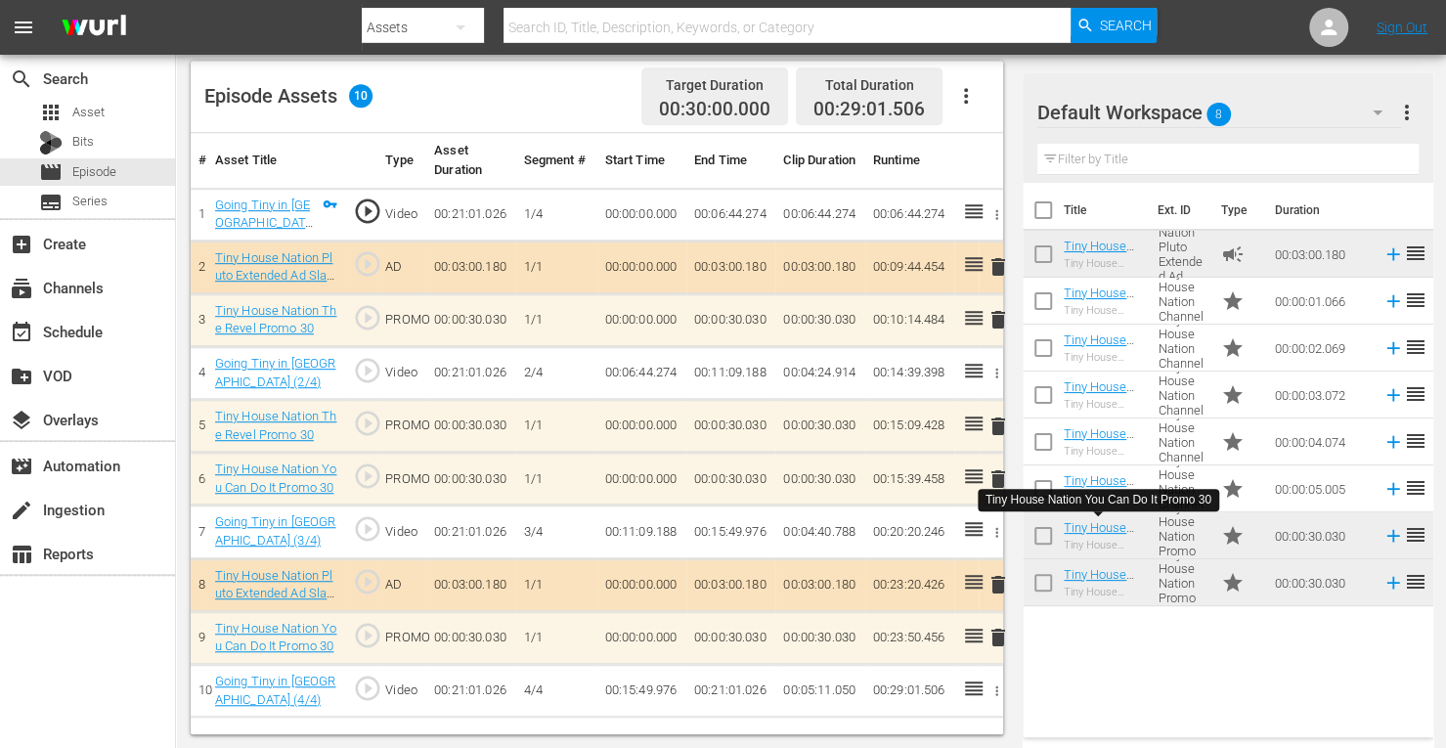
click at [998, 321] on span "delete" at bounding box center [998, 319] width 23 height 23
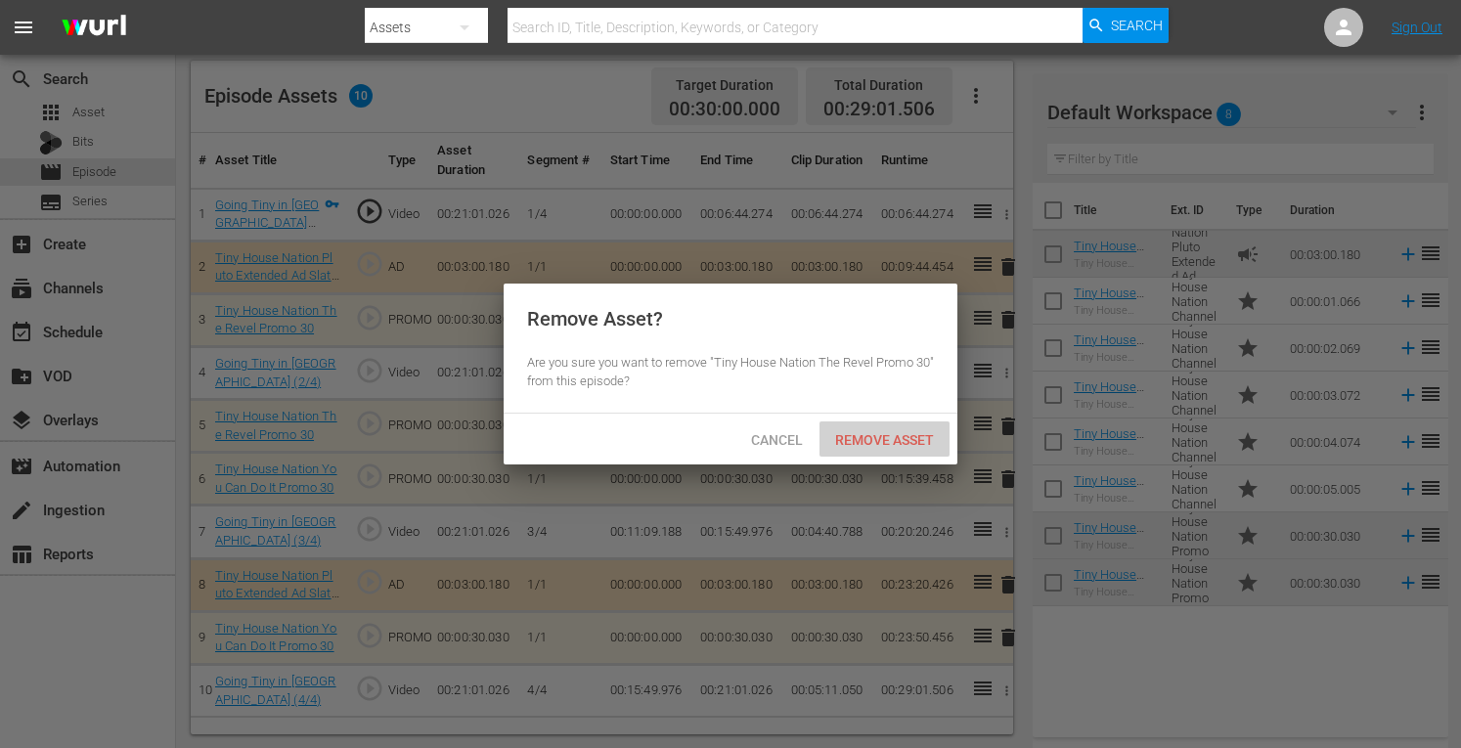
click at [837, 433] on span "Remove Asset" at bounding box center [885, 440] width 130 height 16
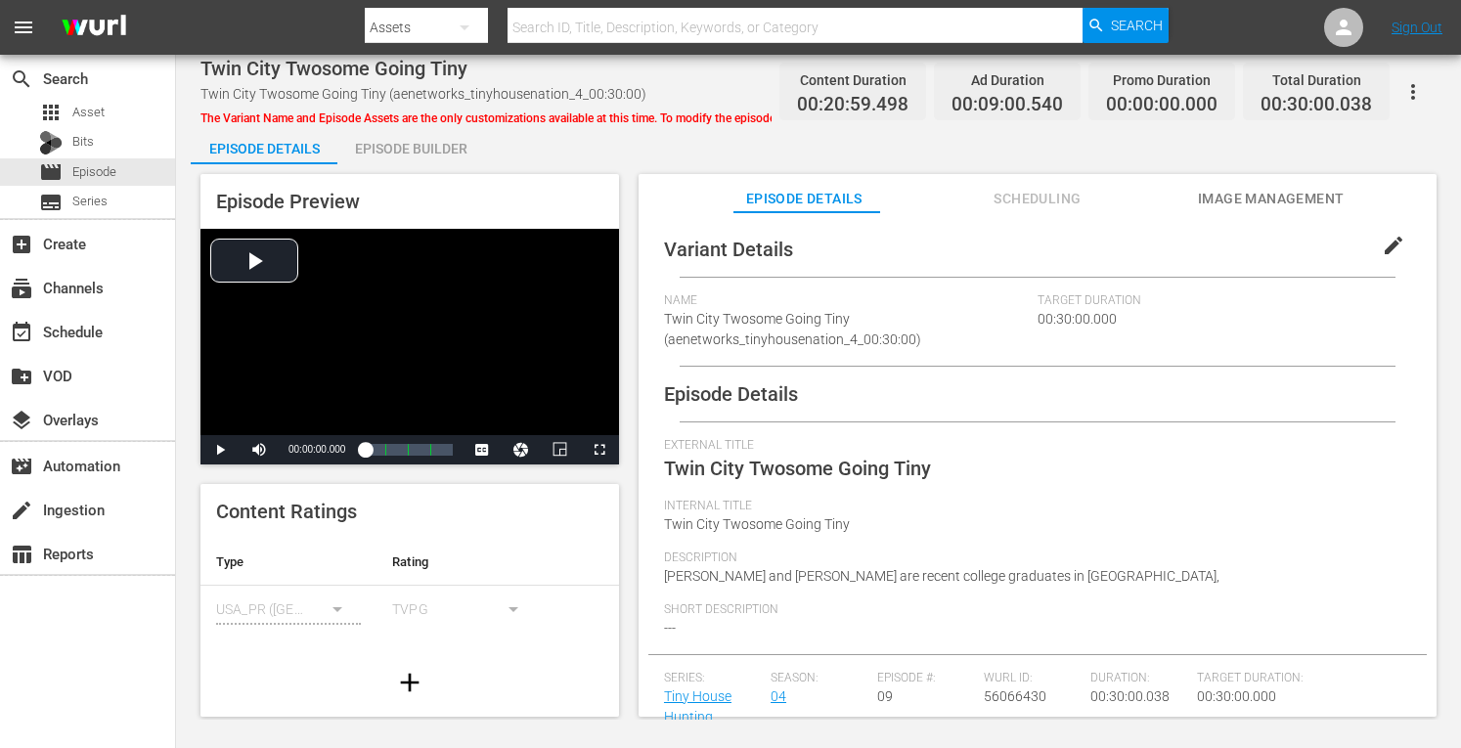
click at [387, 145] on div "Episode Builder" at bounding box center [410, 148] width 147 height 47
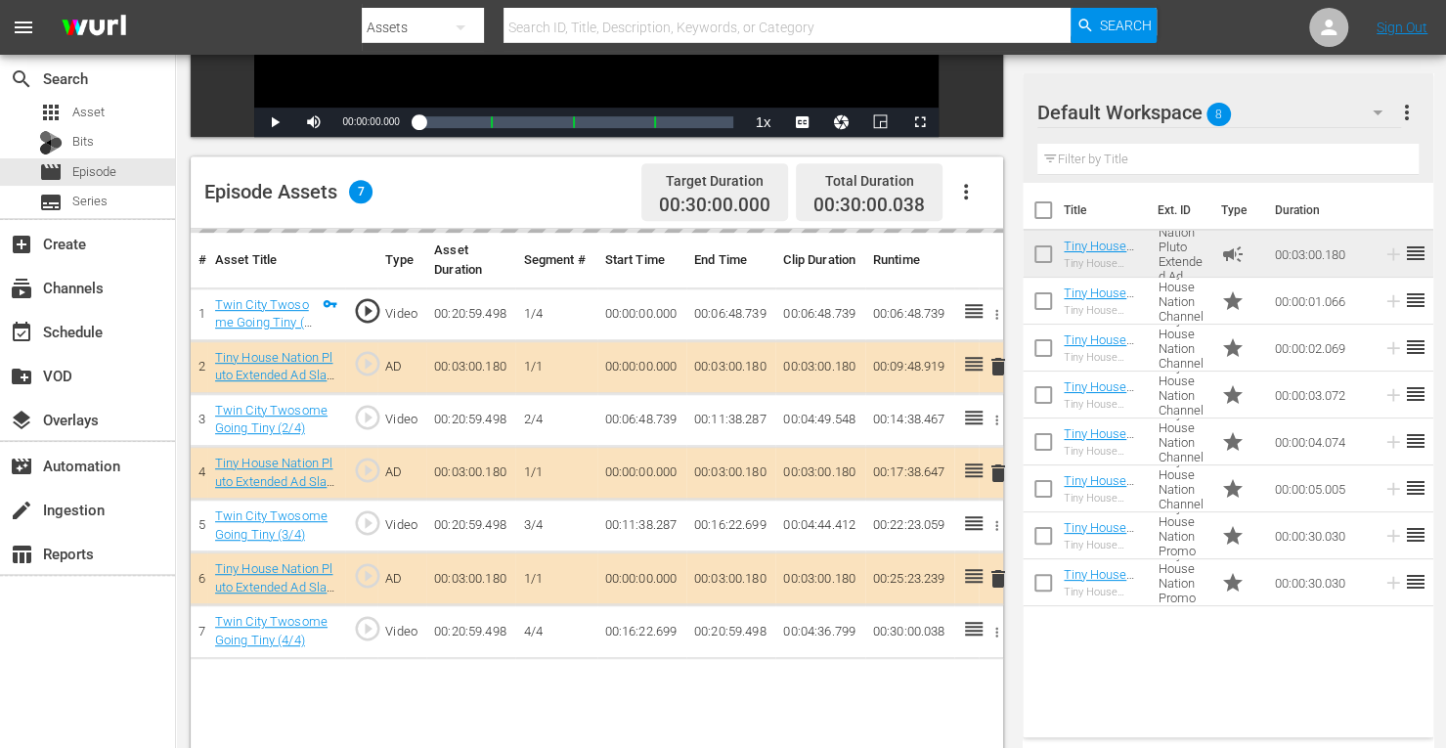
scroll to position [509, 0]
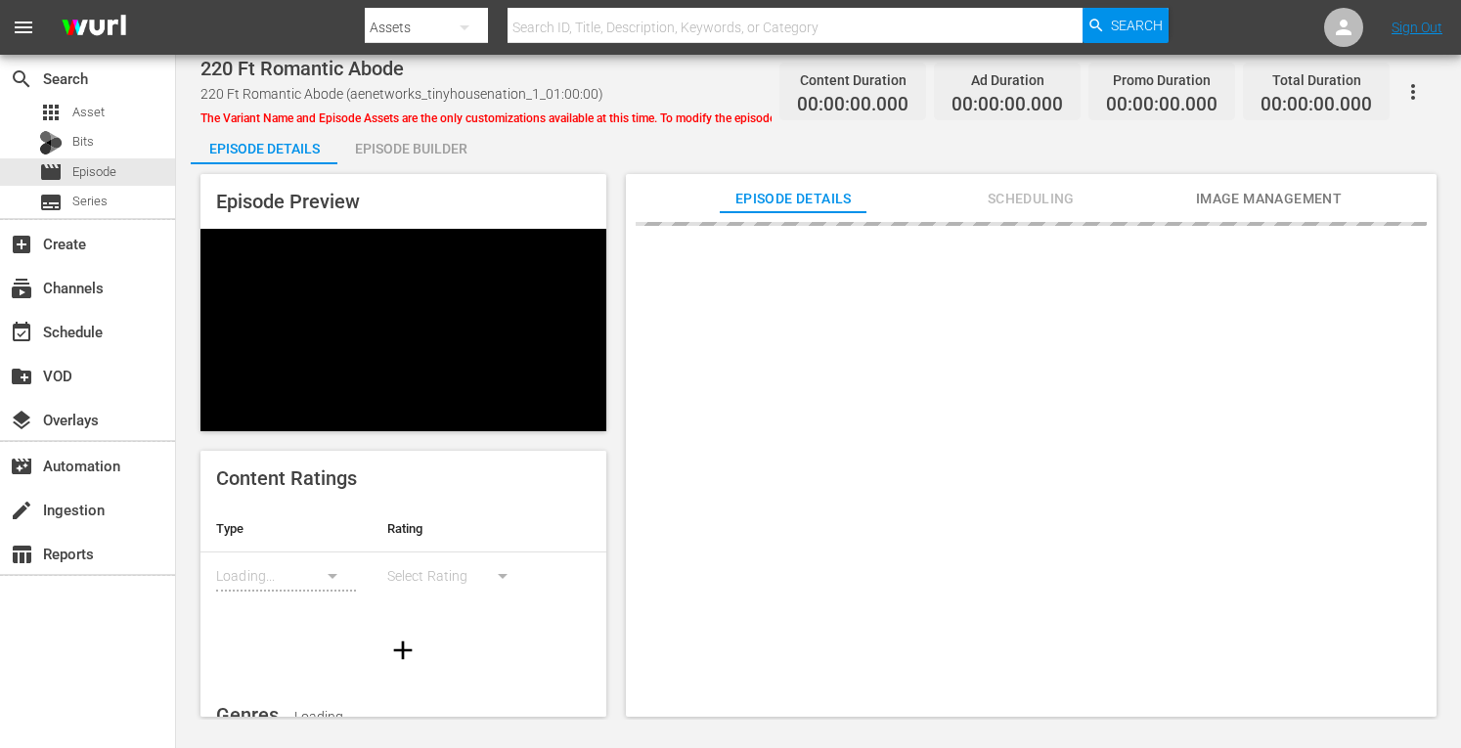
click at [417, 142] on div "Episode Builder" at bounding box center [410, 148] width 147 height 47
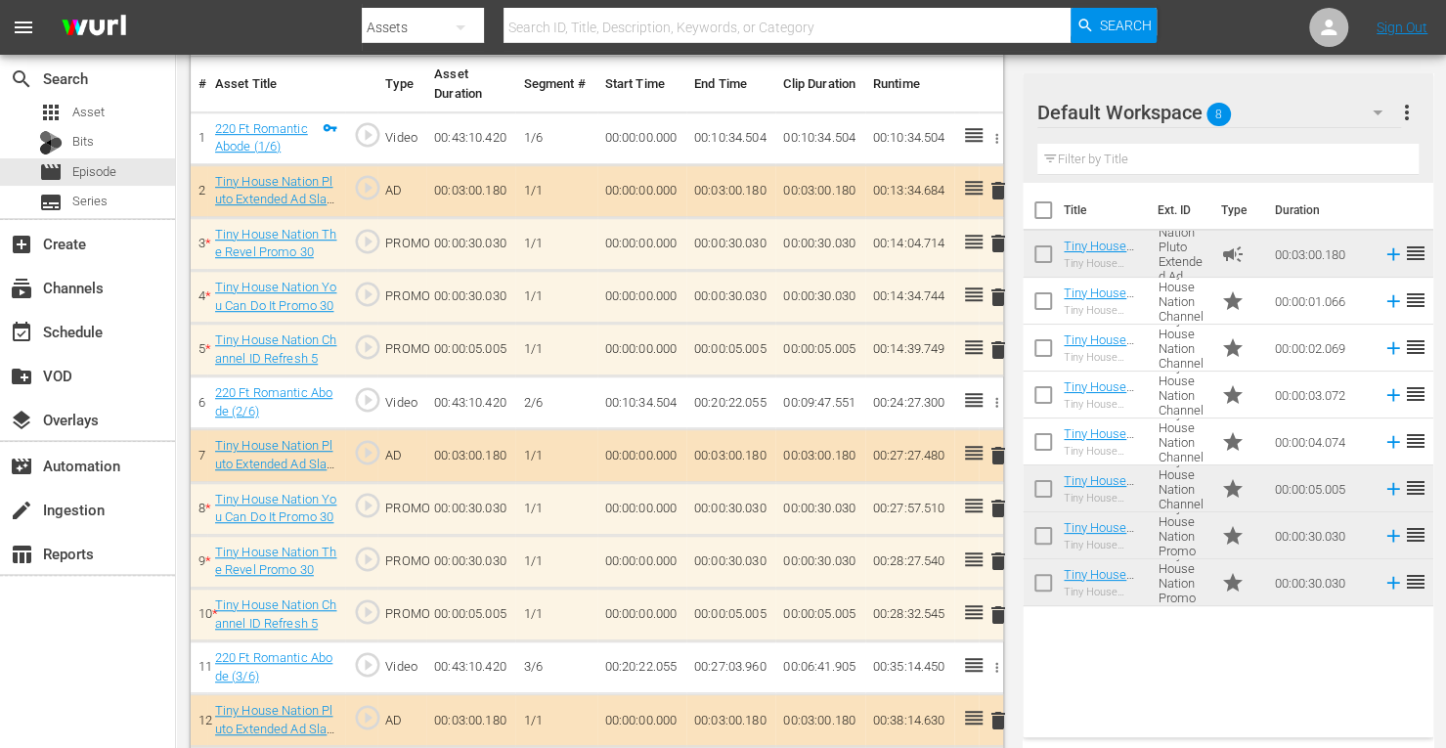
scroll to position [586, 0]
click at [1002, 453] on span "delete" at bounding box center [998, 454] width 23 height 23
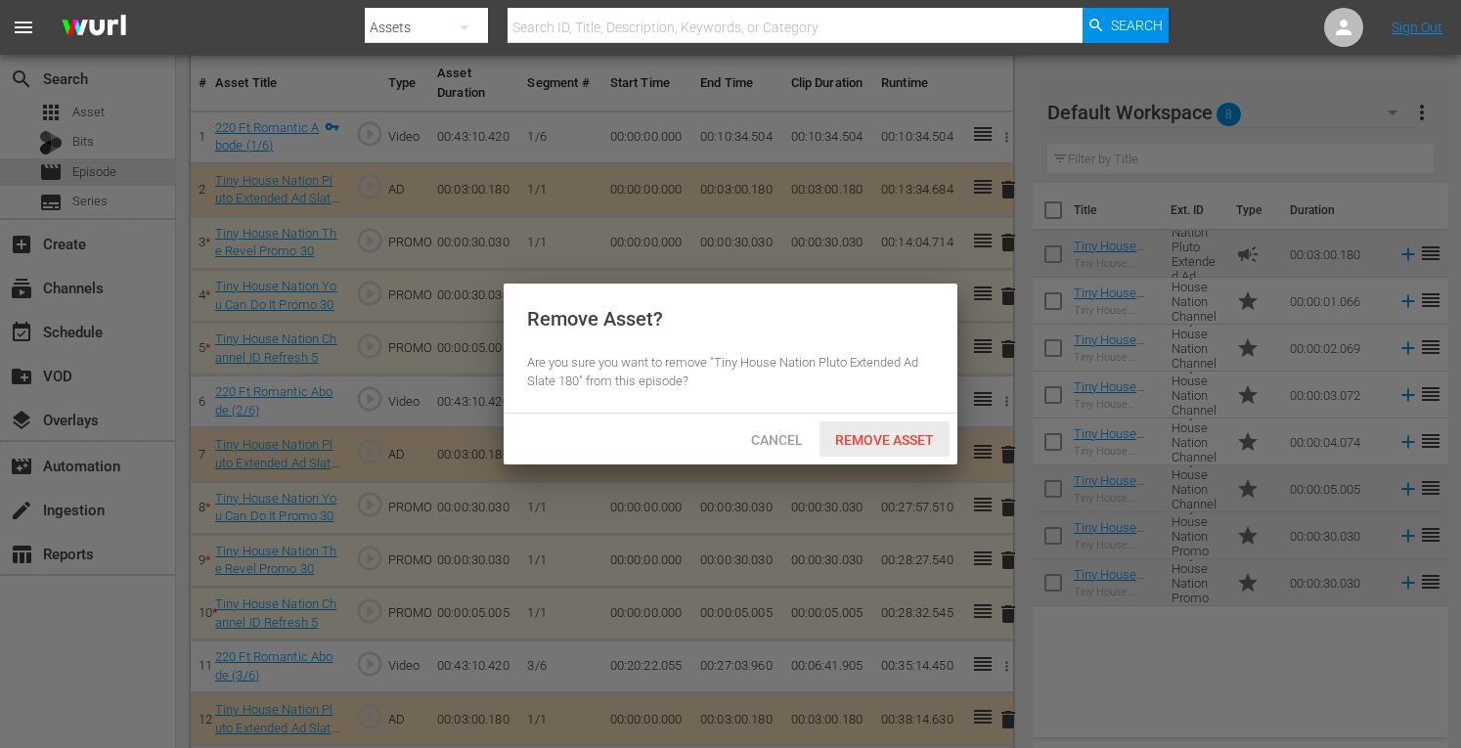
click at [915, 440] on span "Remove Asset" at bounding box center [885, 440] width 130 height 16
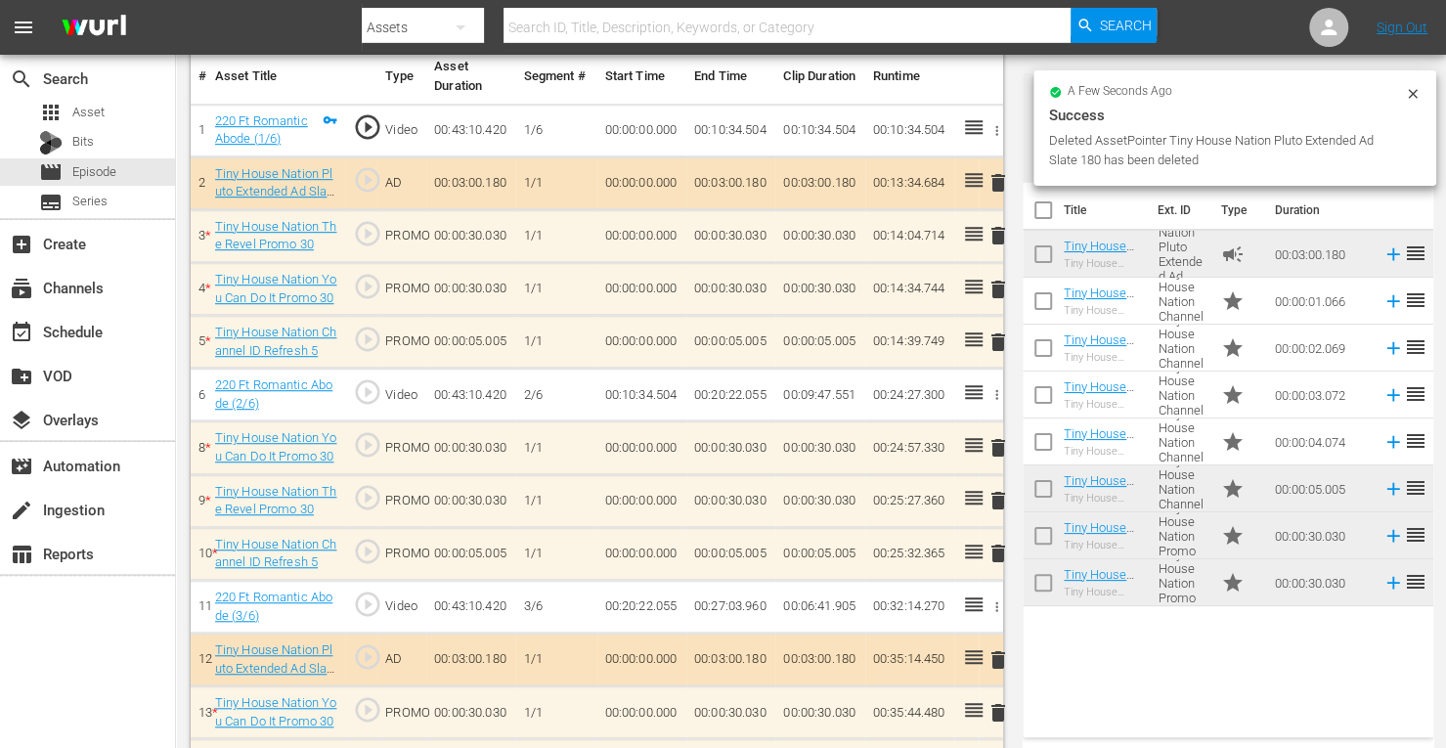
scroll to position [588, 0]
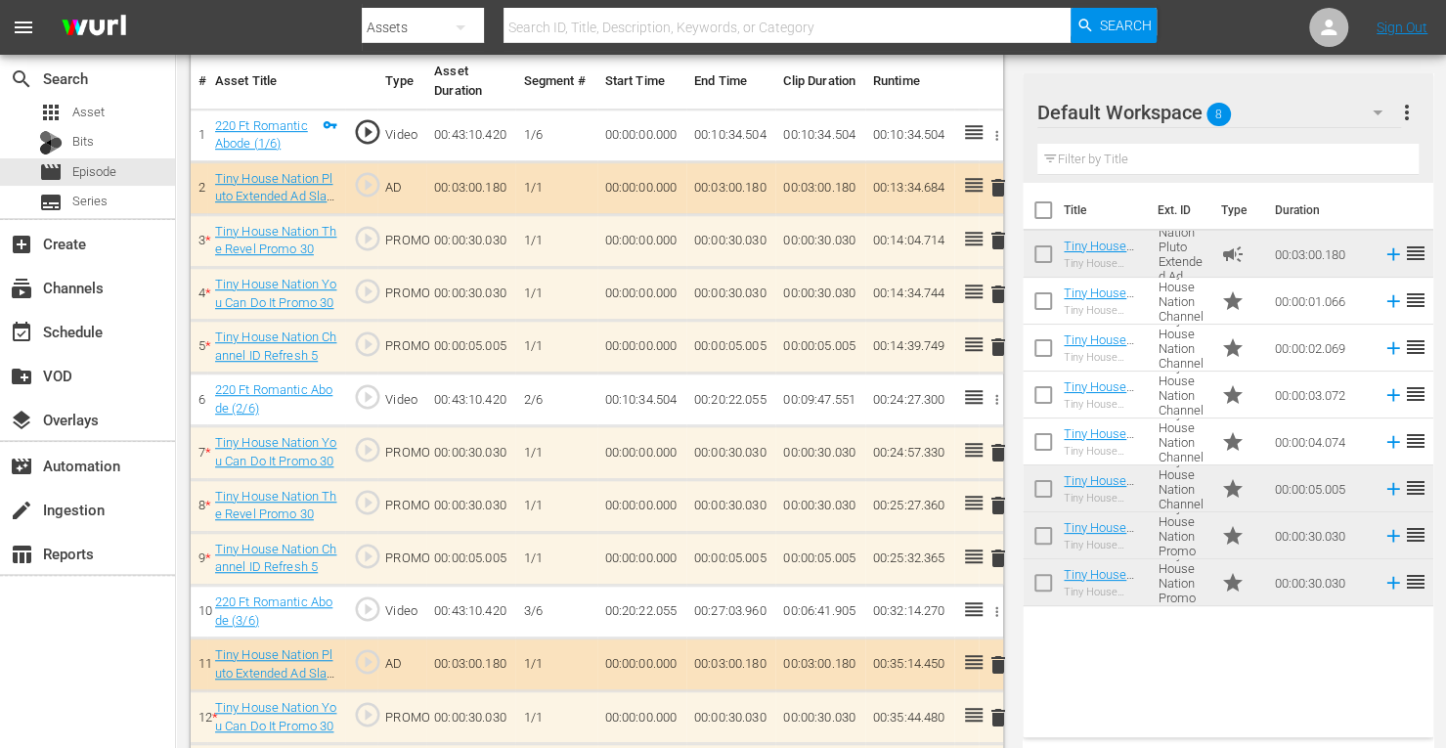
click at [996, 293] on span "delete" at bounding box center [998, 294] width 23 height 23
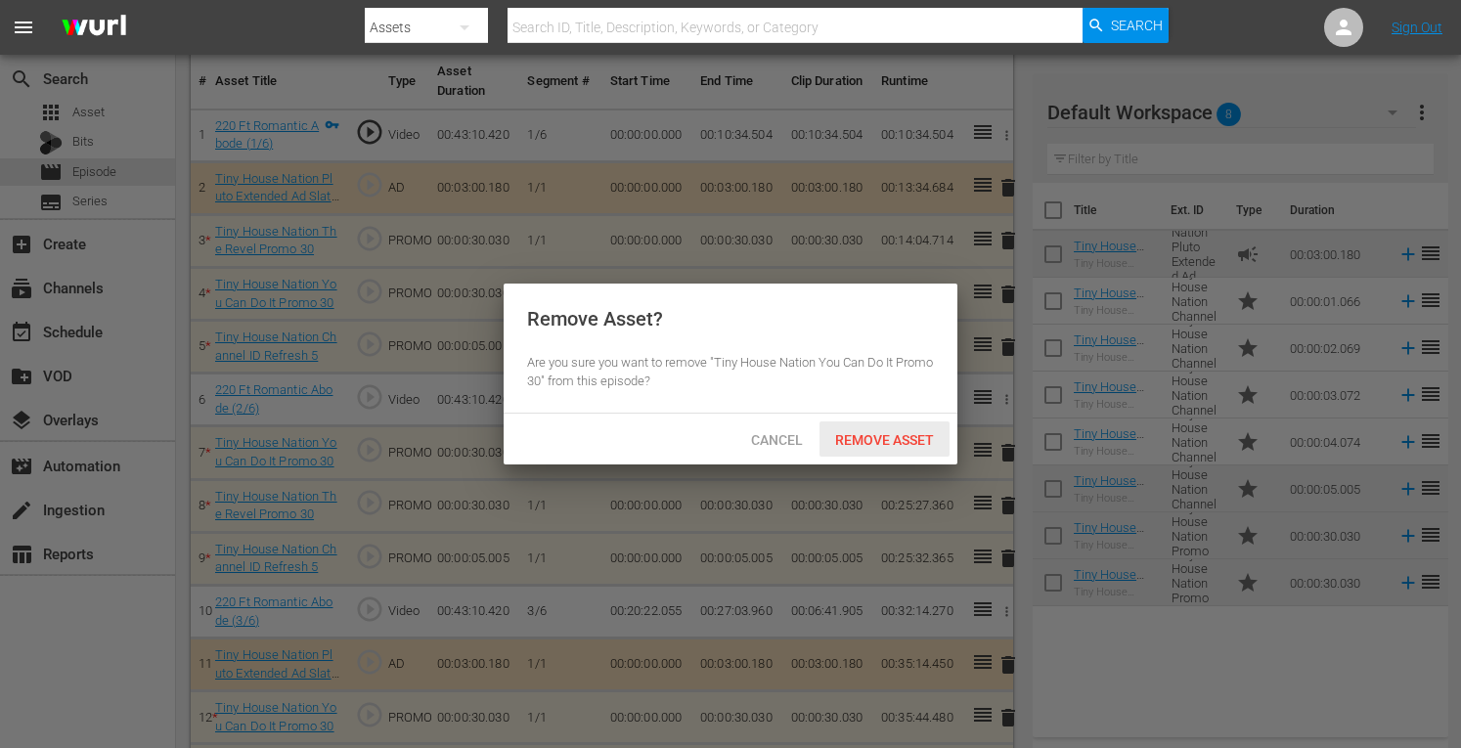
click at [879, 451] on div "Remove Asset" at bounding box center [885, 440] width 130 height 36
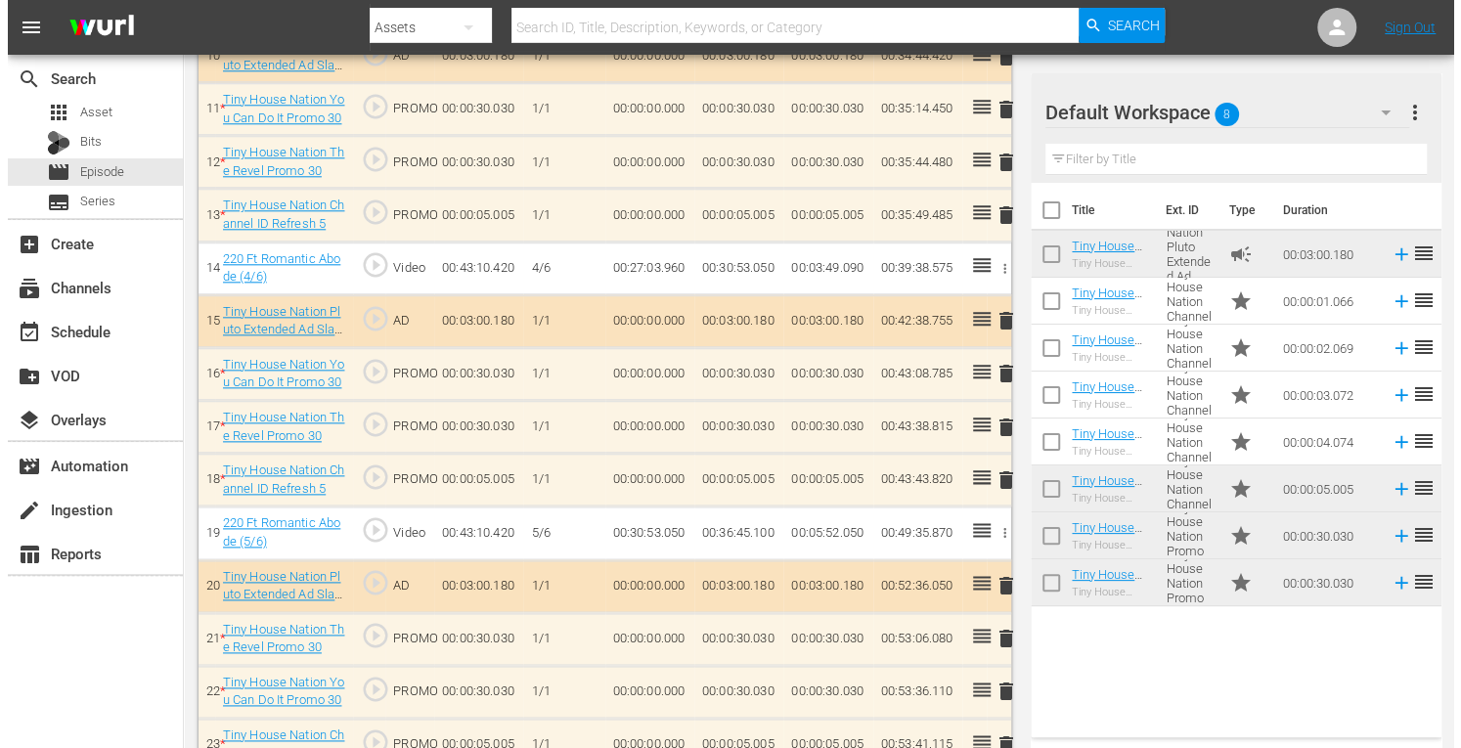
scroll to position [1225, 0]
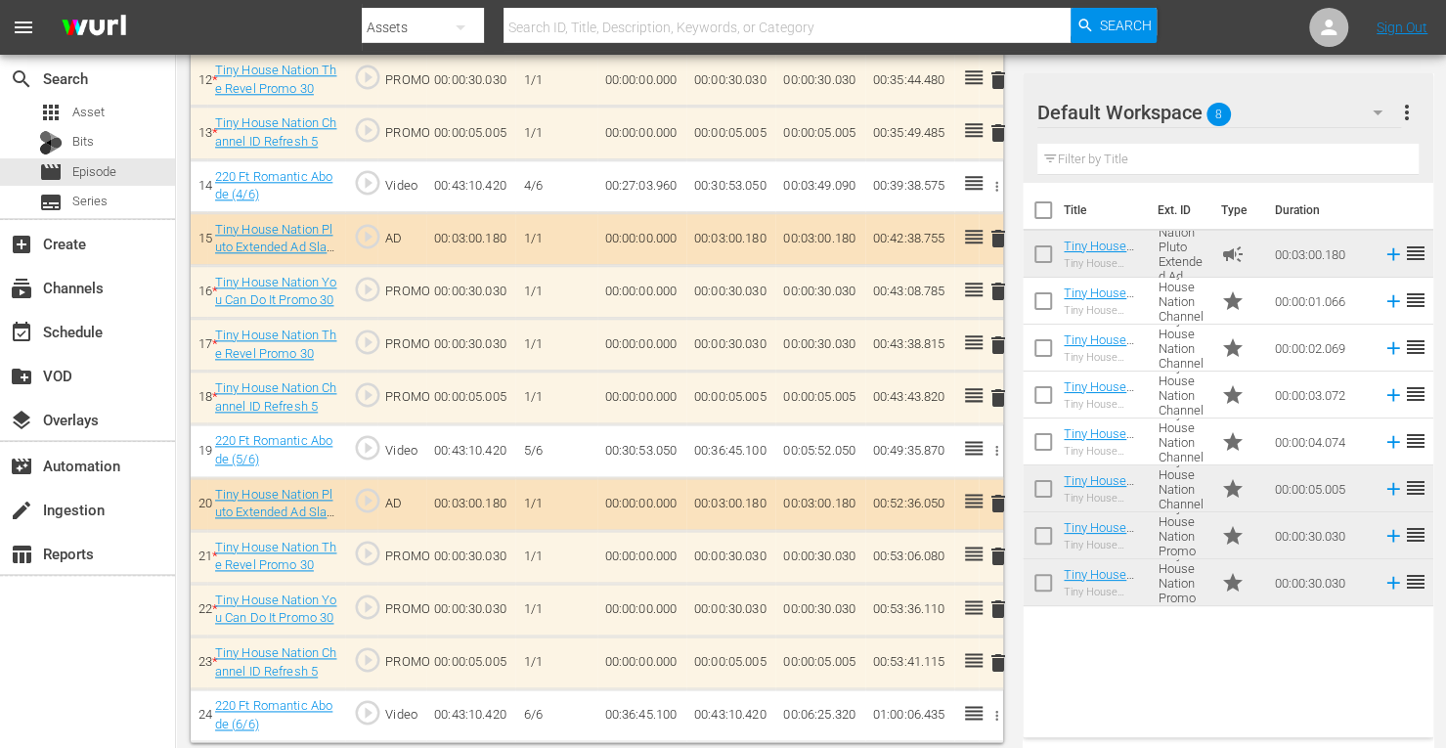
click at [999, 654] on span "delete" at bounding box center [998, 662] width 23 height 23
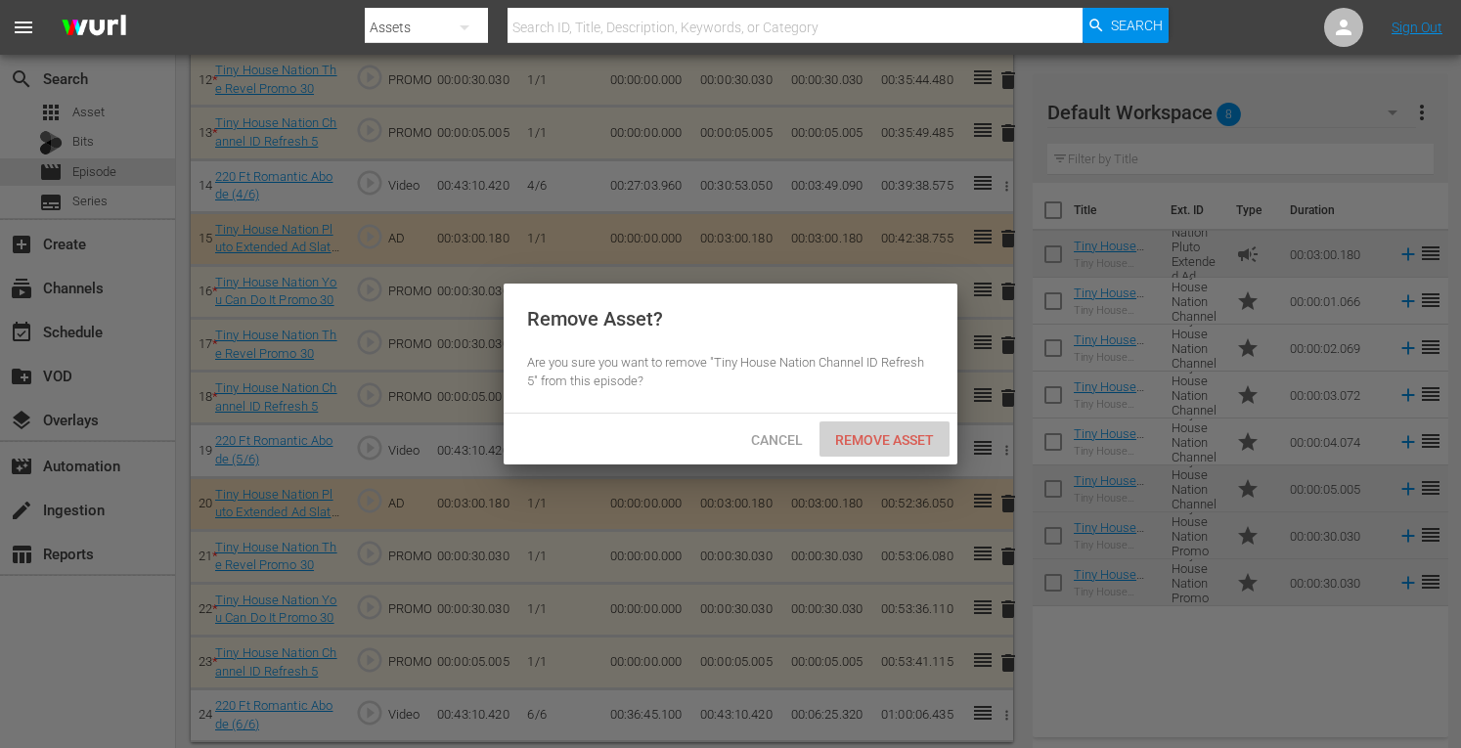
click at [892, 423] on div "Remove Asset" at bounding box center [885, 440] width 130 height 36
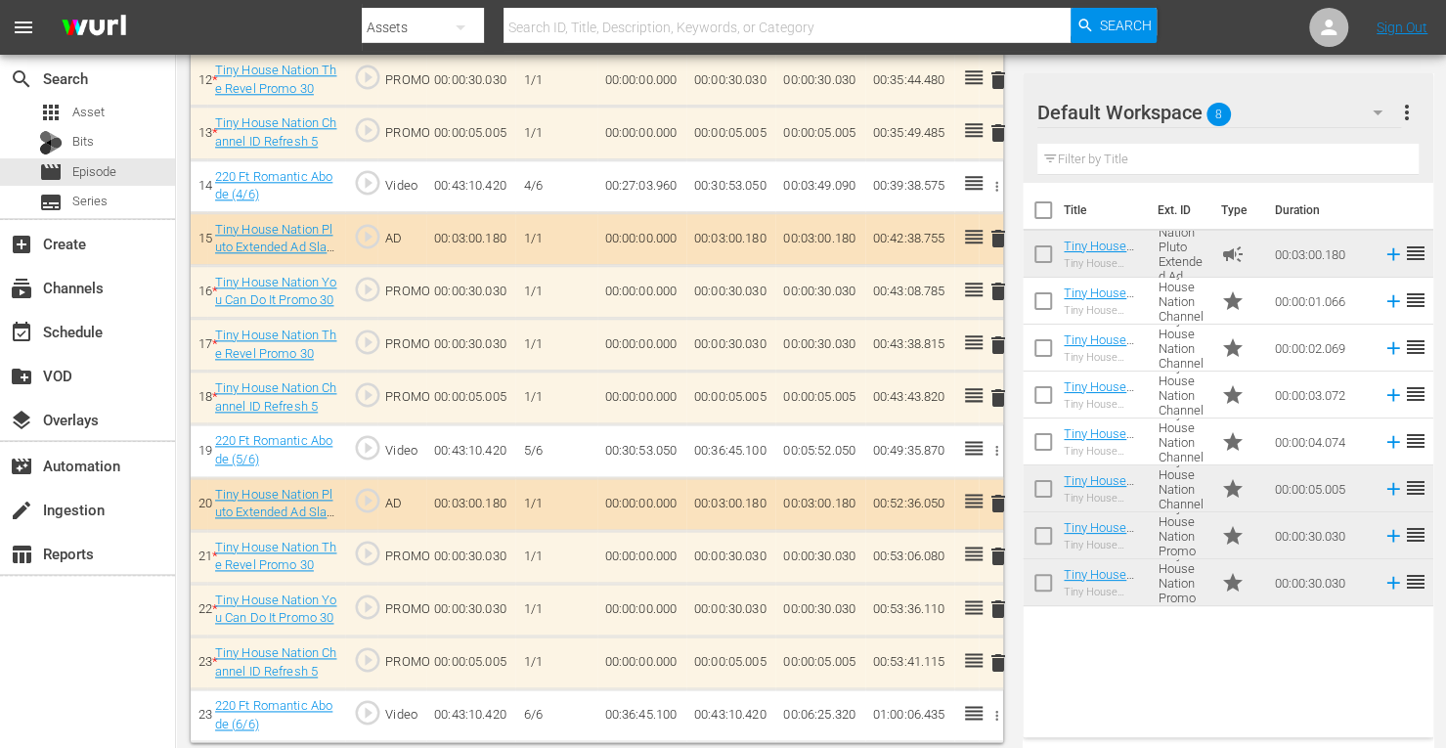
click at [1002, 390] on span "delete" at bounding box center [998, 397] width 23 height 23
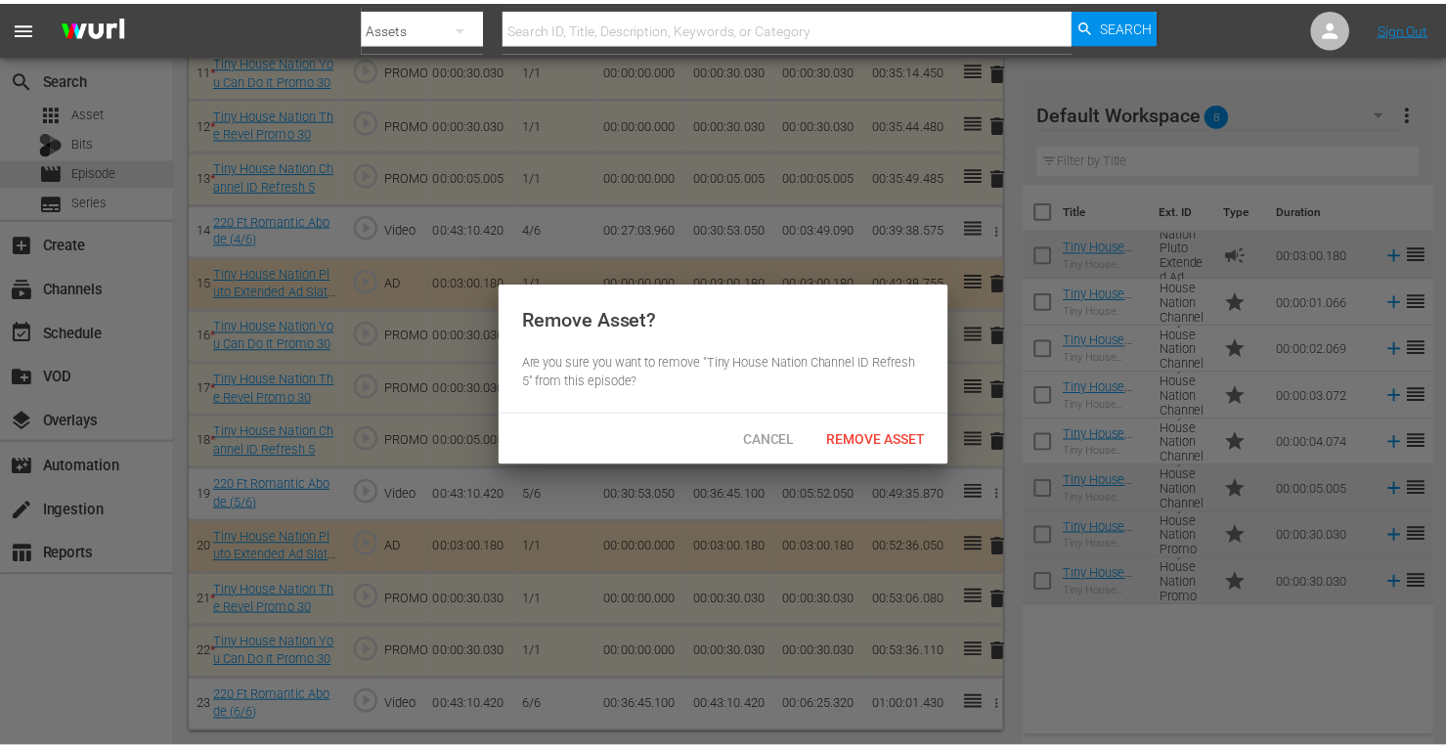
scroll to position [1174, 0]
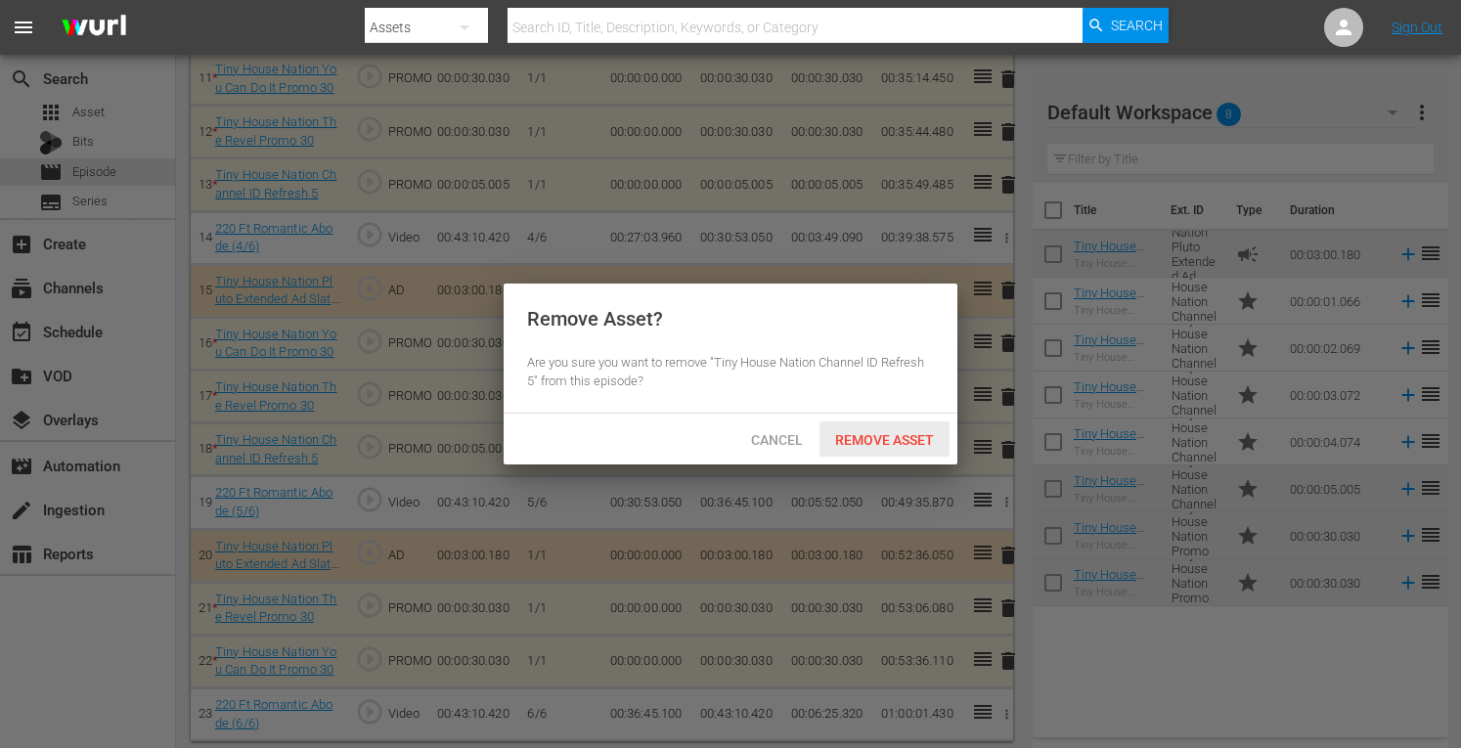
click at [904, 441] on span "Remove Asset" at bounding box center [885, 440] width 130 height 16
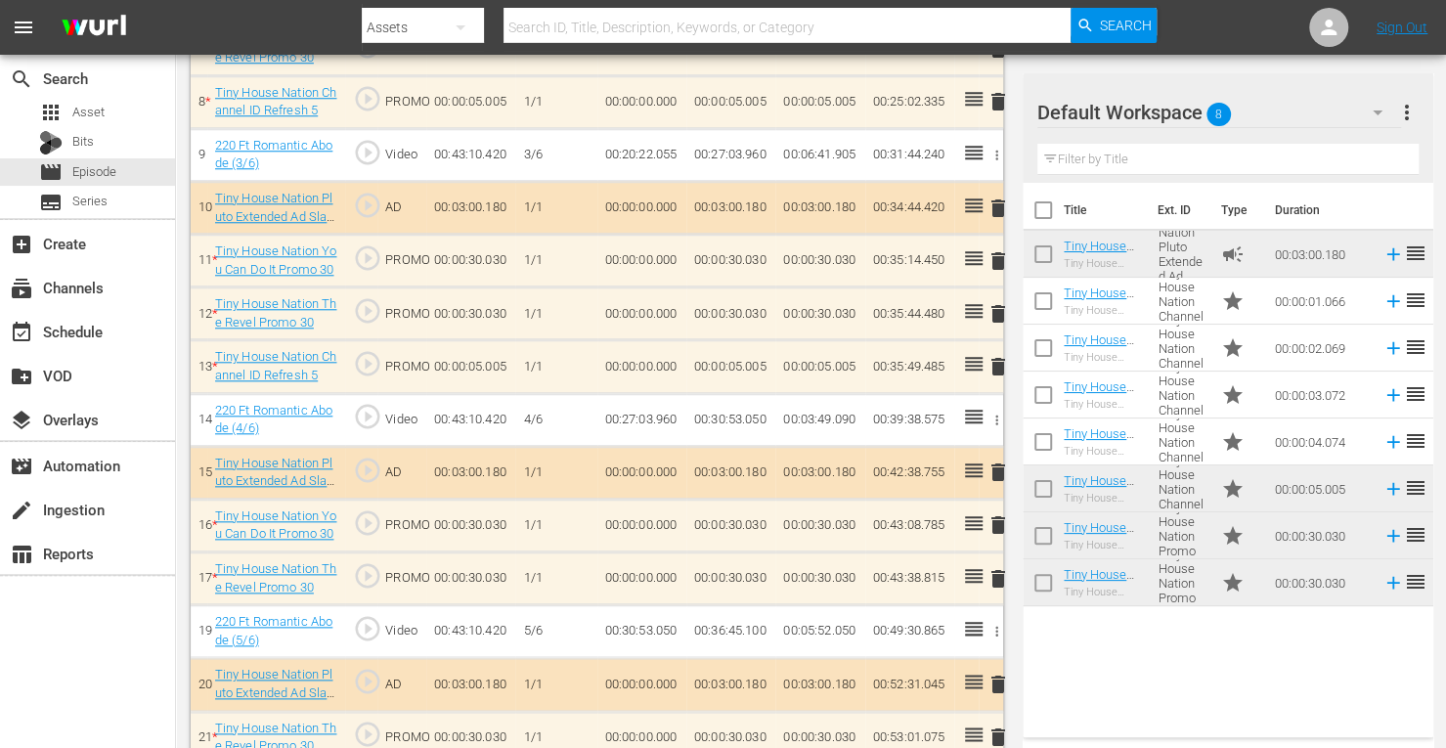
scroll to position [990, 0]
click at [999, 363] on span "delete" at bounding box center [998, 368] width 23 height 23
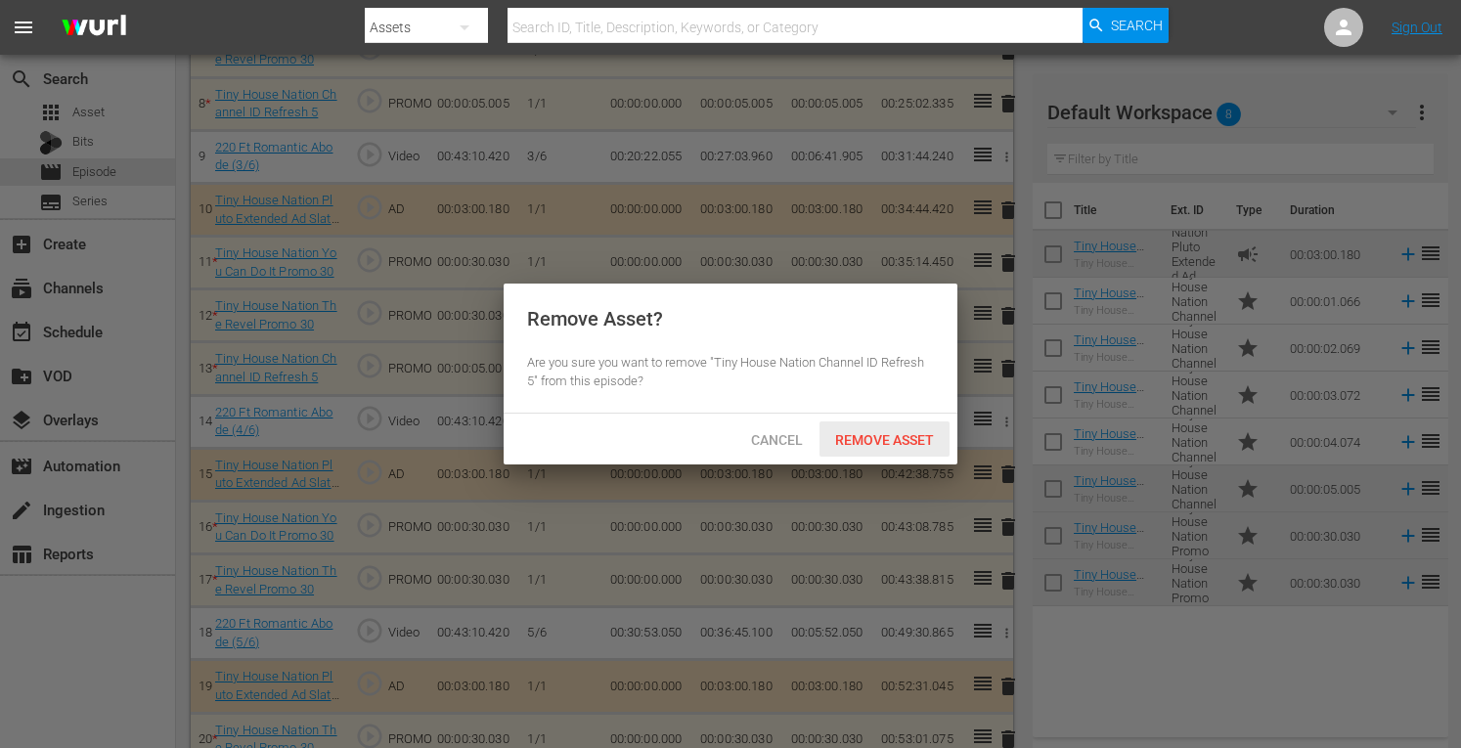
click at [892, 439] on span "Remove Asset" at bounding box center [885, 440] width 130 height 16
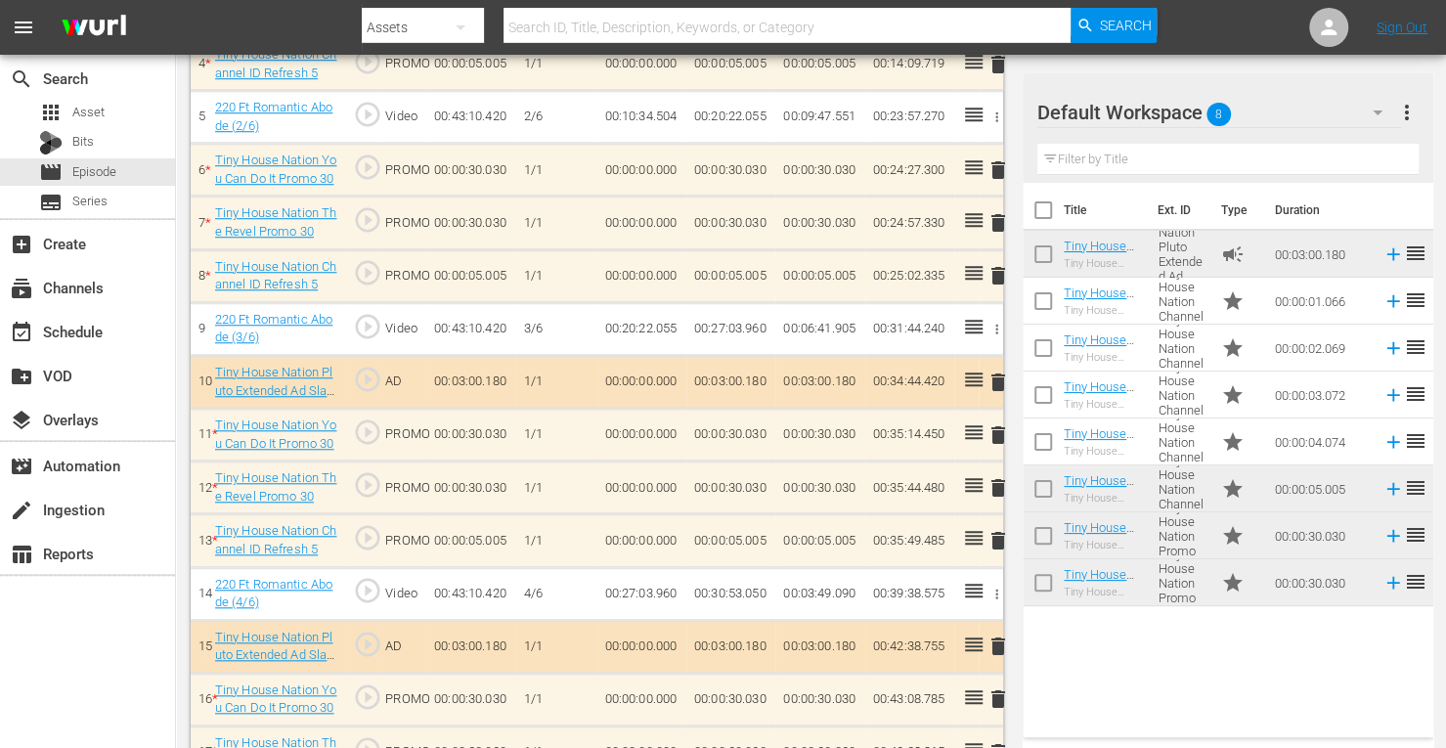
scroll to position [816, 0]
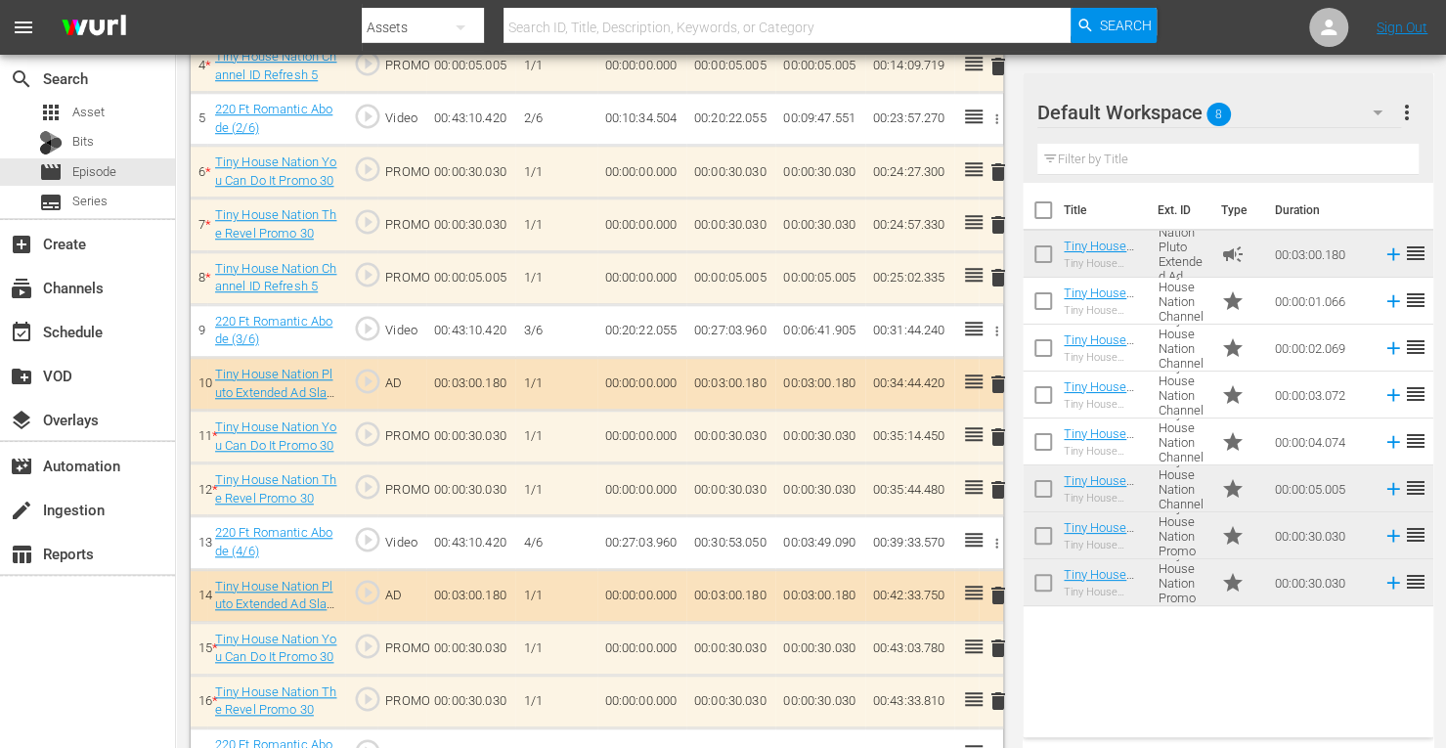
click at [996, 275] on span "delete" at bounding box center [998, 277] width 23 height 23
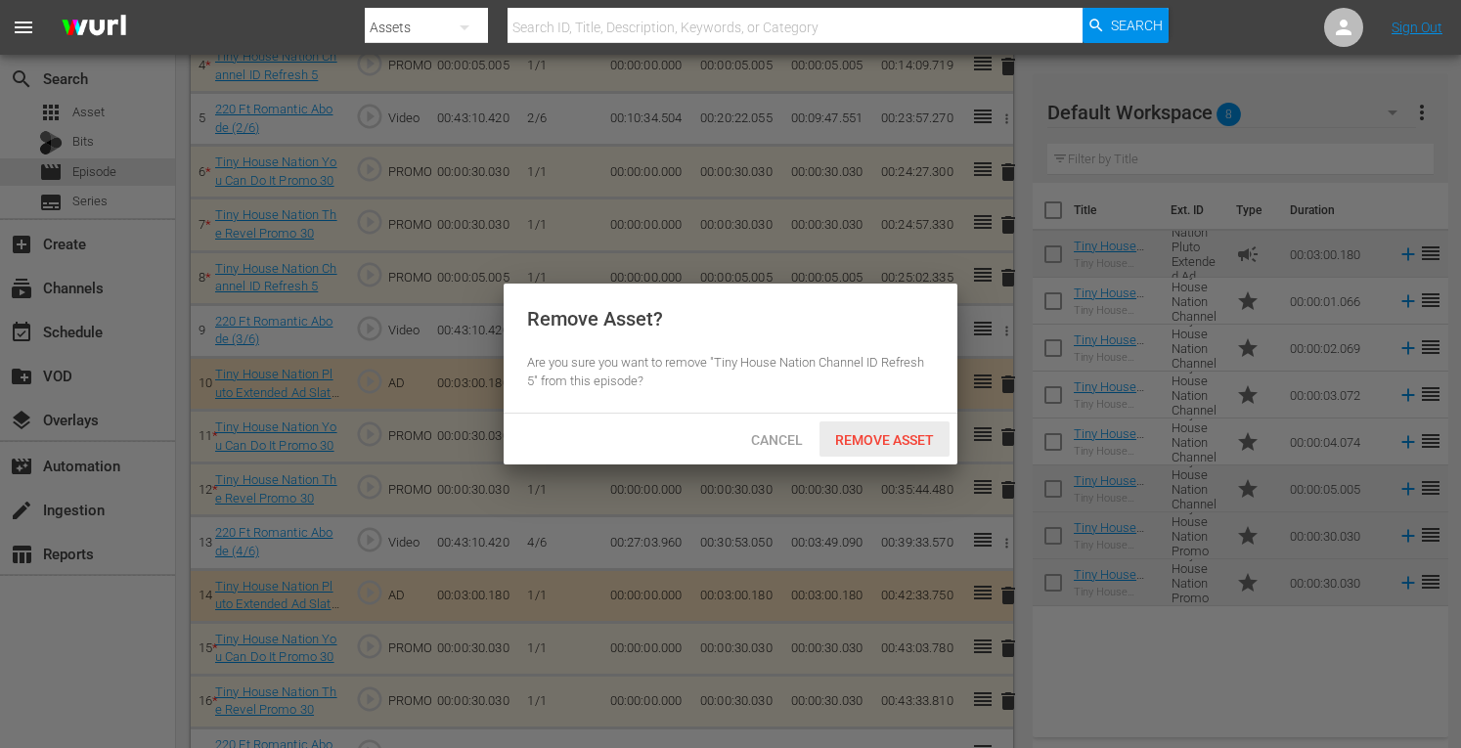
click at [937, 434] on span "Remove Asset" at bounding box center [885, 440] width 130 height 16
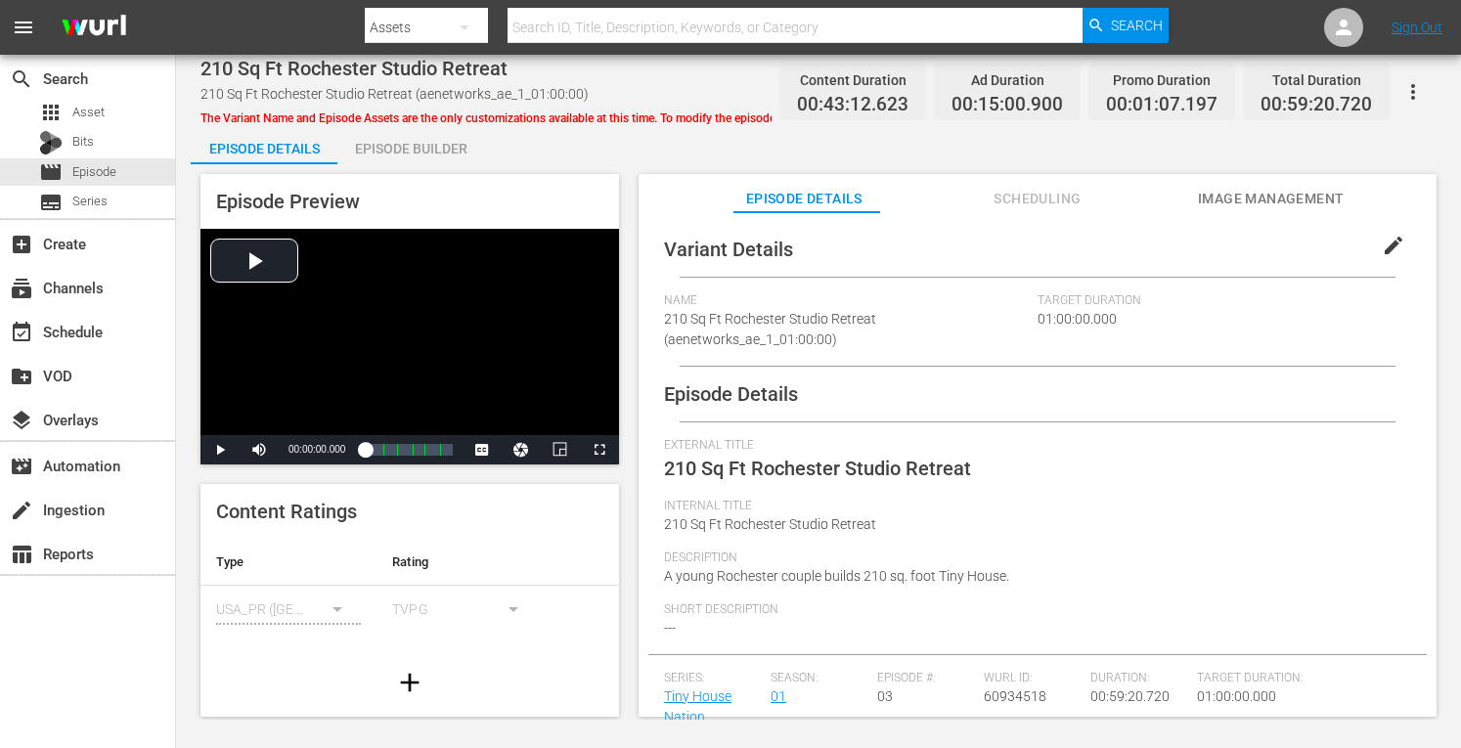
click at [383, 175] on div "Episode Preview Video Player is loading. Play Video Play Mute Current Time 00:0…" at bounding box center [409, 319] width 419 height 290
click at [411, 149] on div "Episode Builder" at bounding box center [410, 148] width 147 height 47
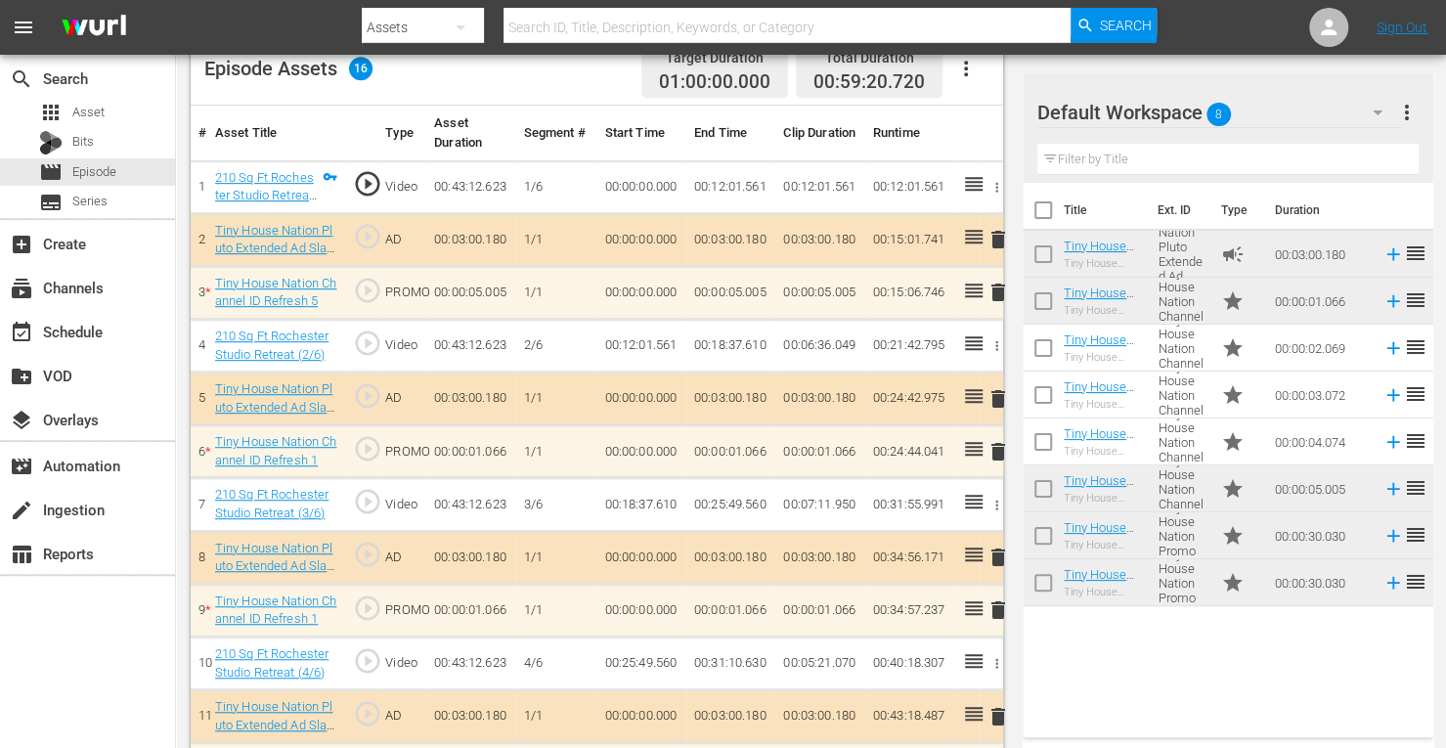
scroll to position [530, 0]
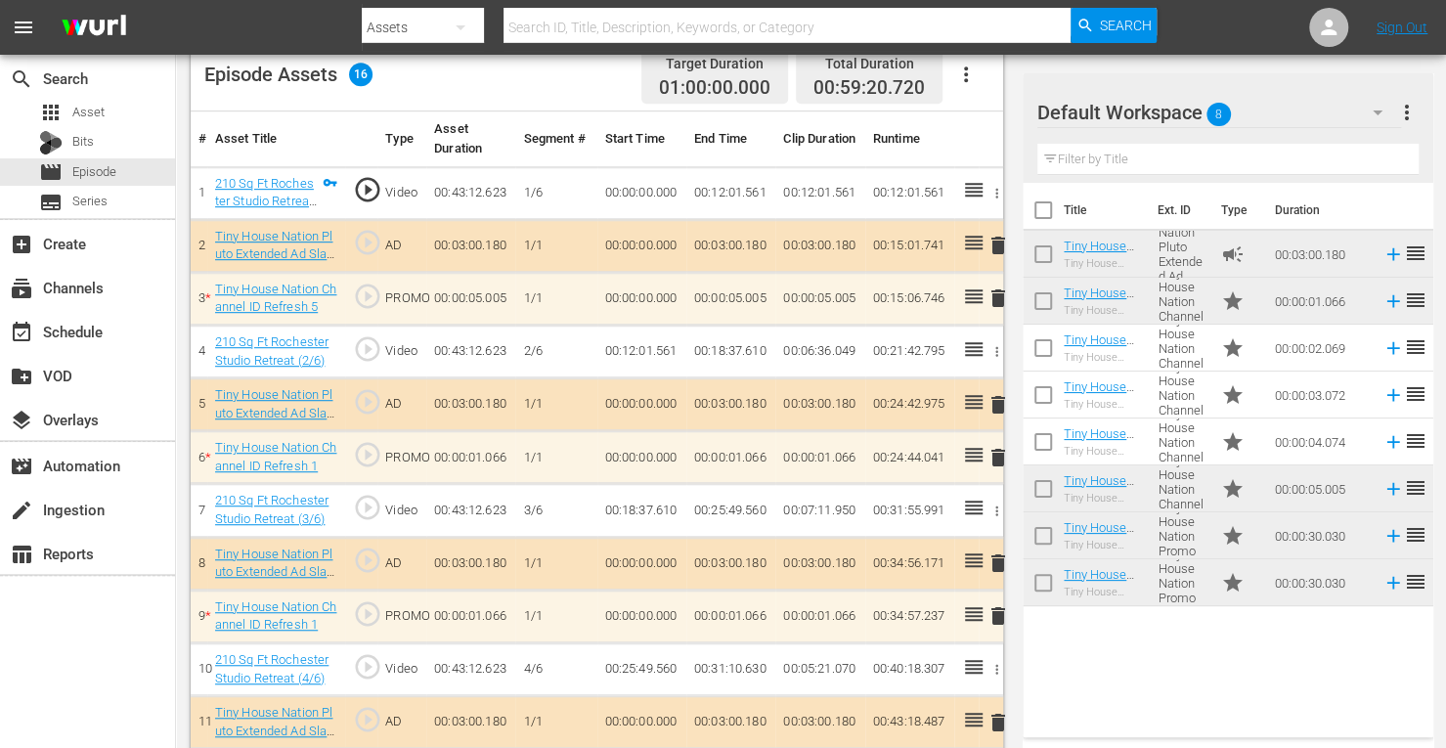
click at [999, 295] on span "delete" at bounding box center [998, 298] width 23 height 23
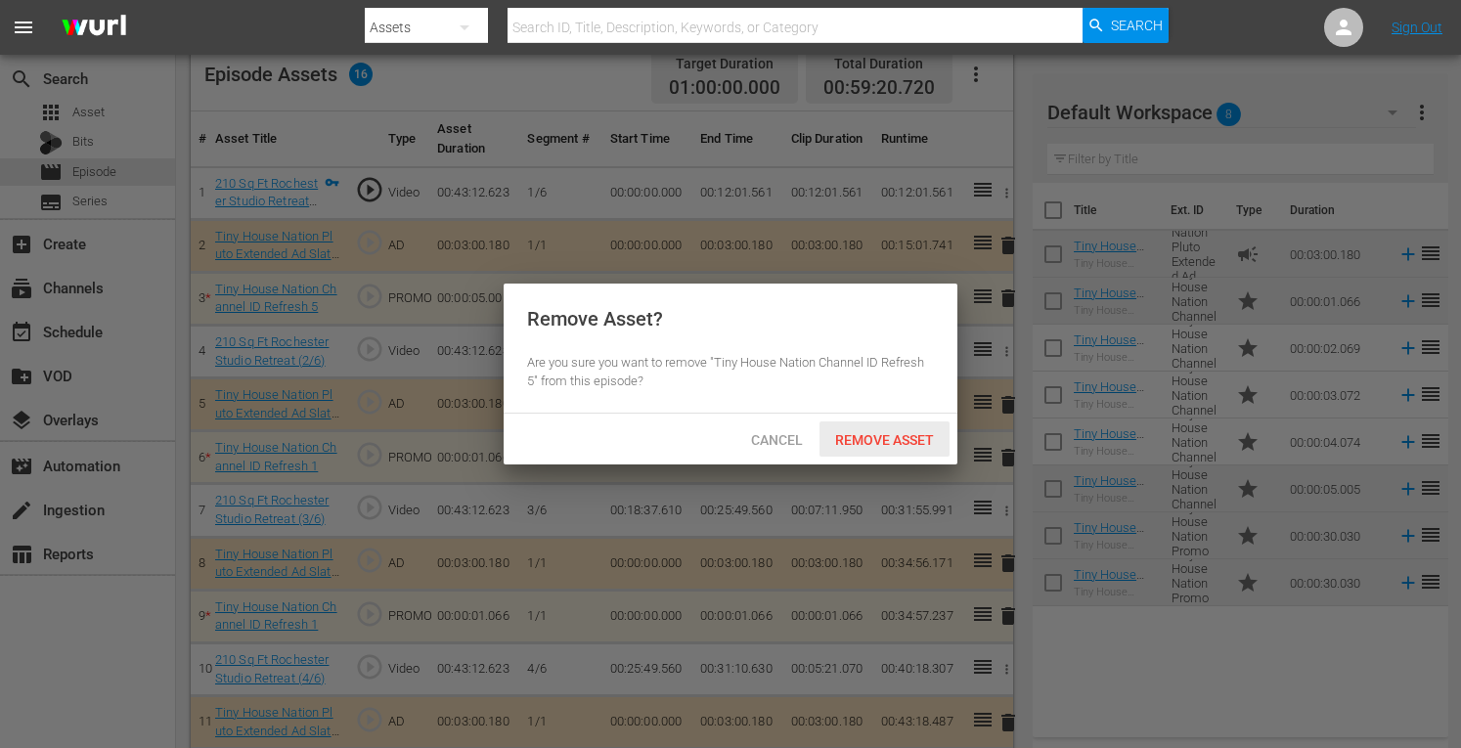
click at [879, 453] on div "Remove Asset" at bounding box center [885, 440] width 130 height 36
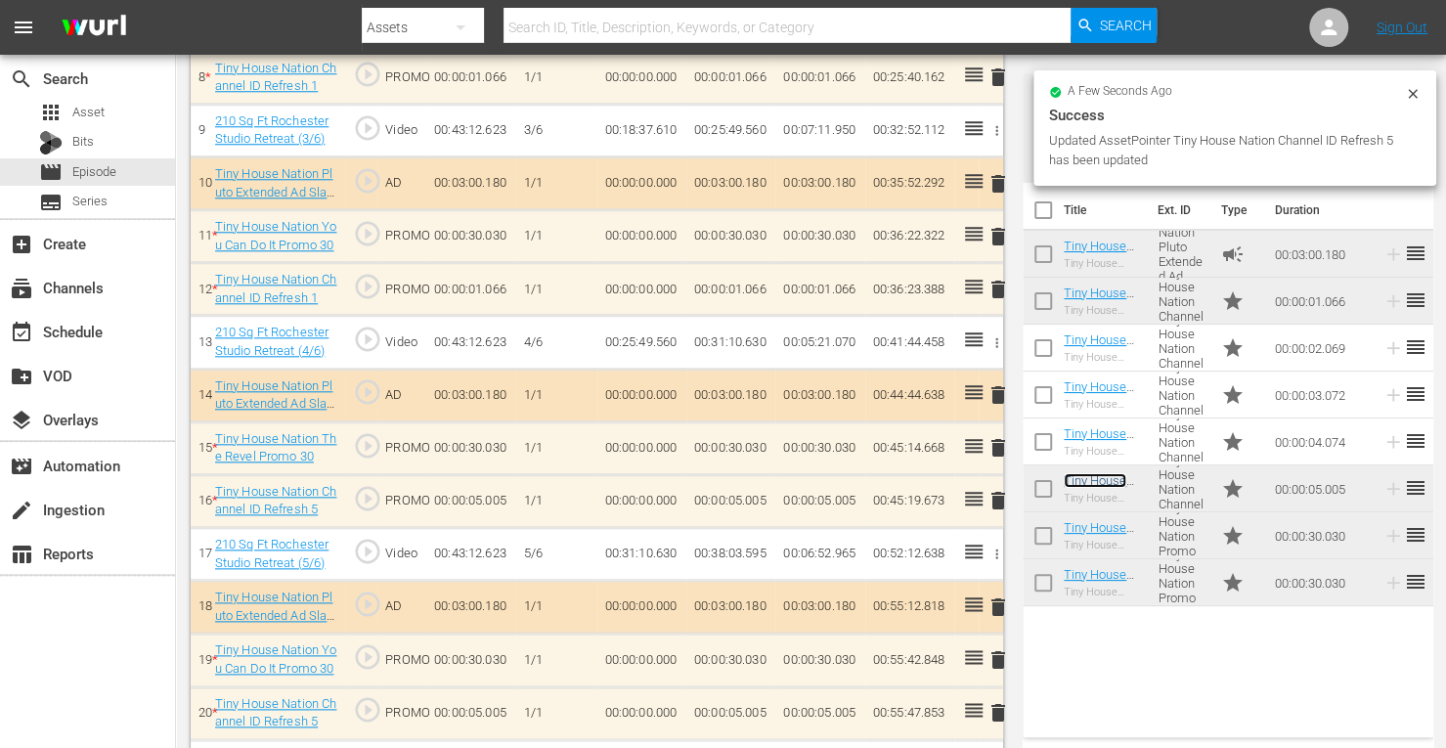
scroll to position [1016, 0]
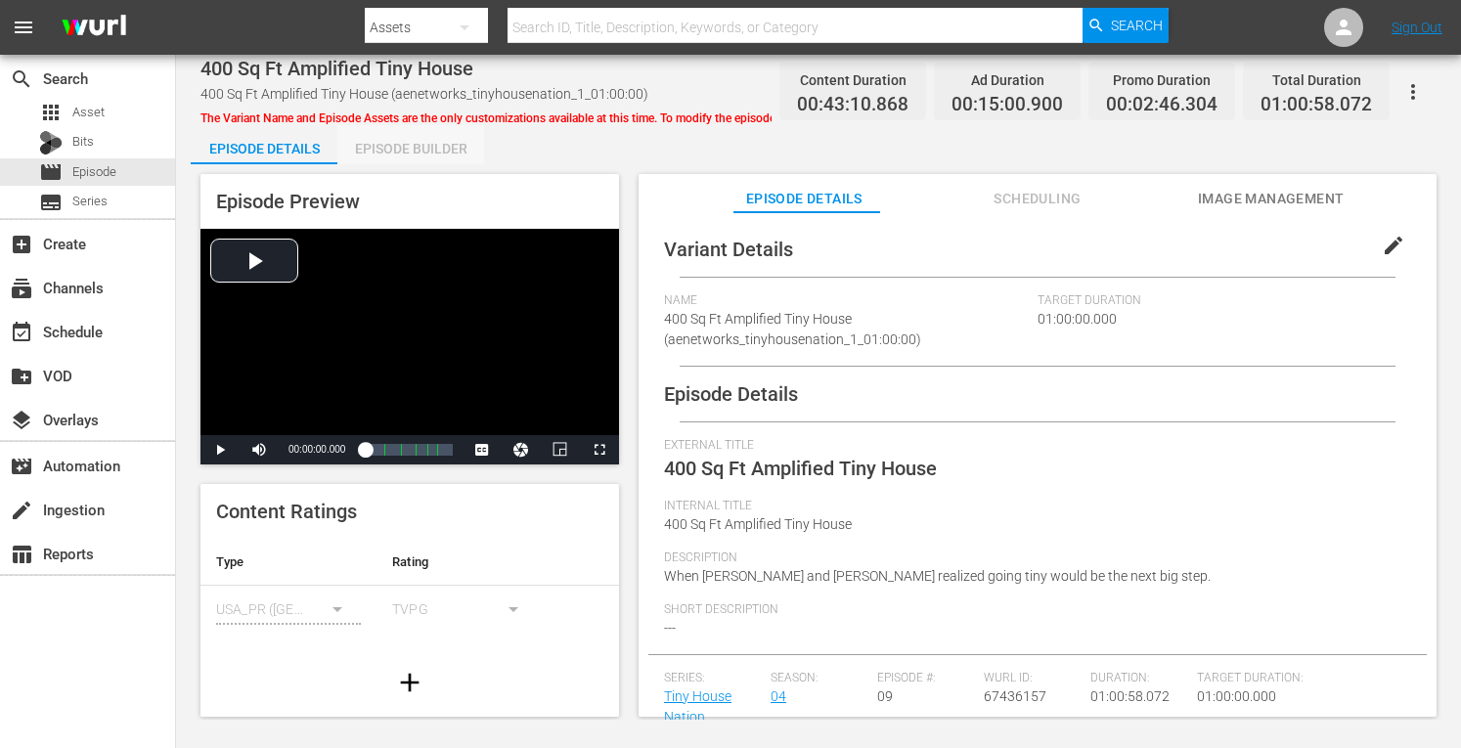
click at [400, 159] on div "Episode Builder" at bounding box center [410, 148] width 147 height 47
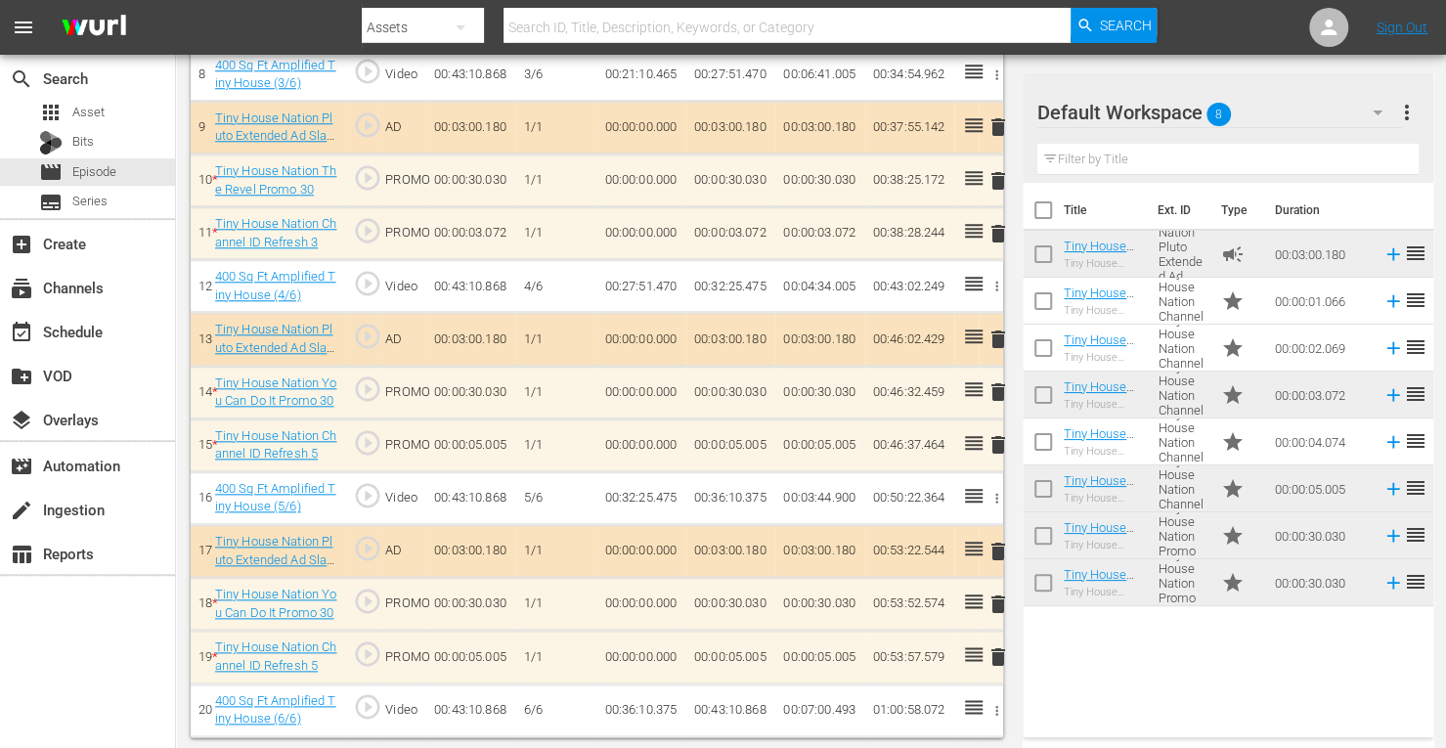
scroll to position [1015, 0]
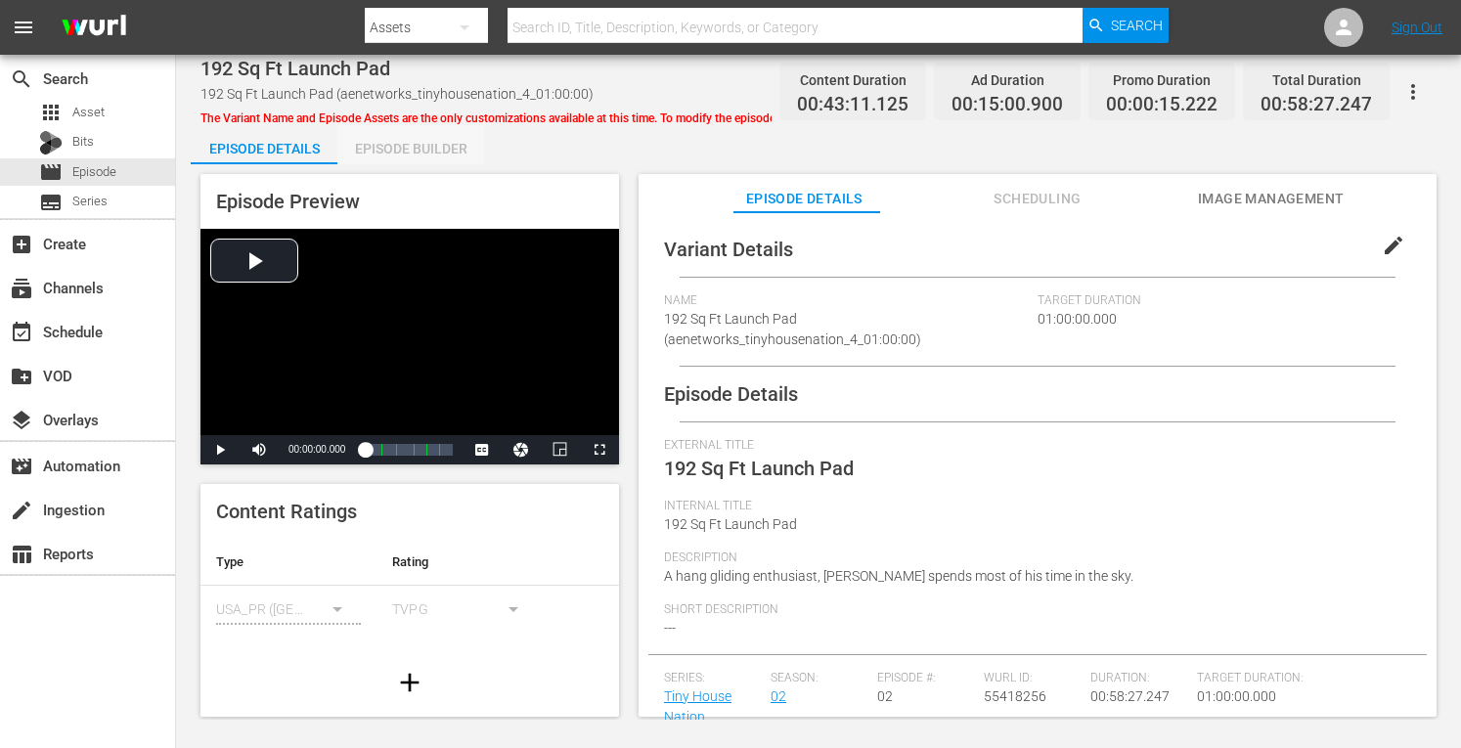
click at [450, 153] on div "Episode Builder" at bounding box center [410, 148] width 147 height 47
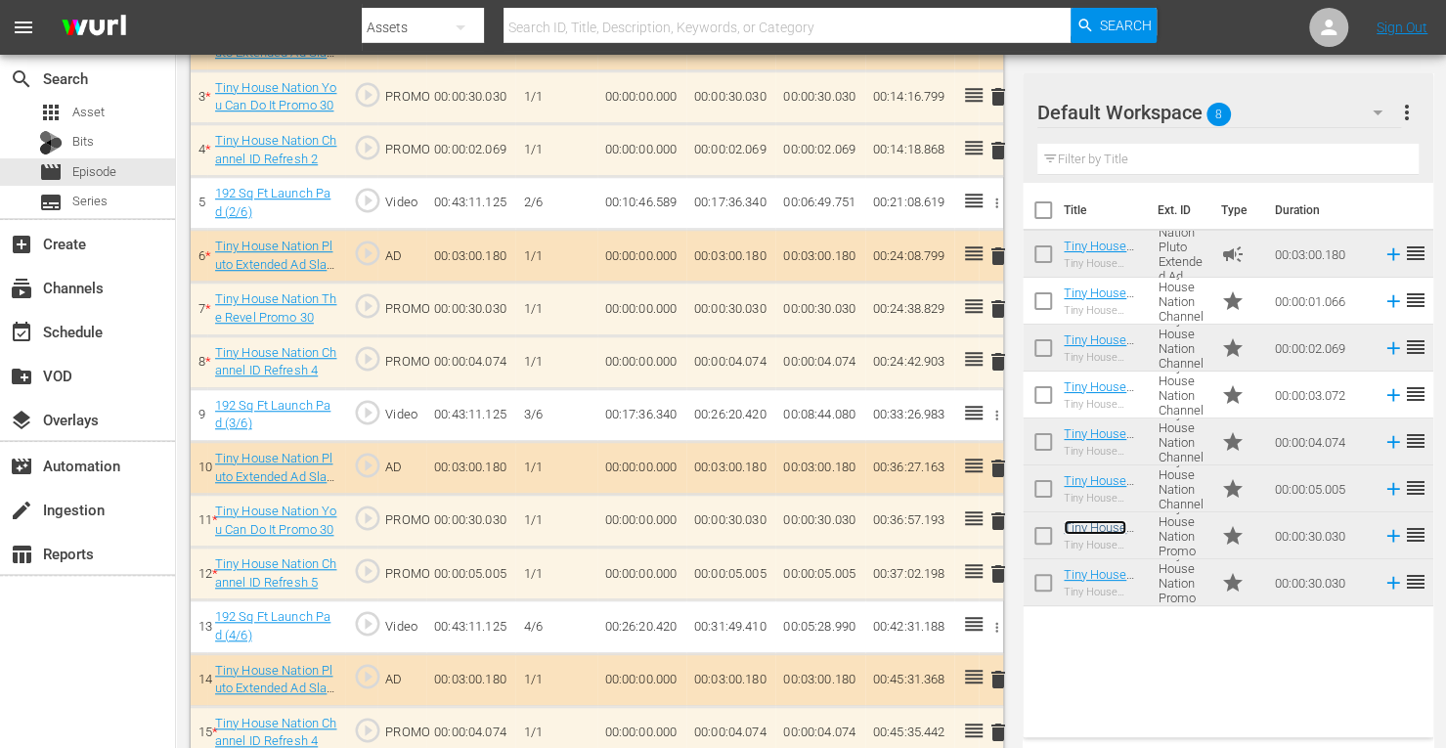
scroll to position [956, 0]
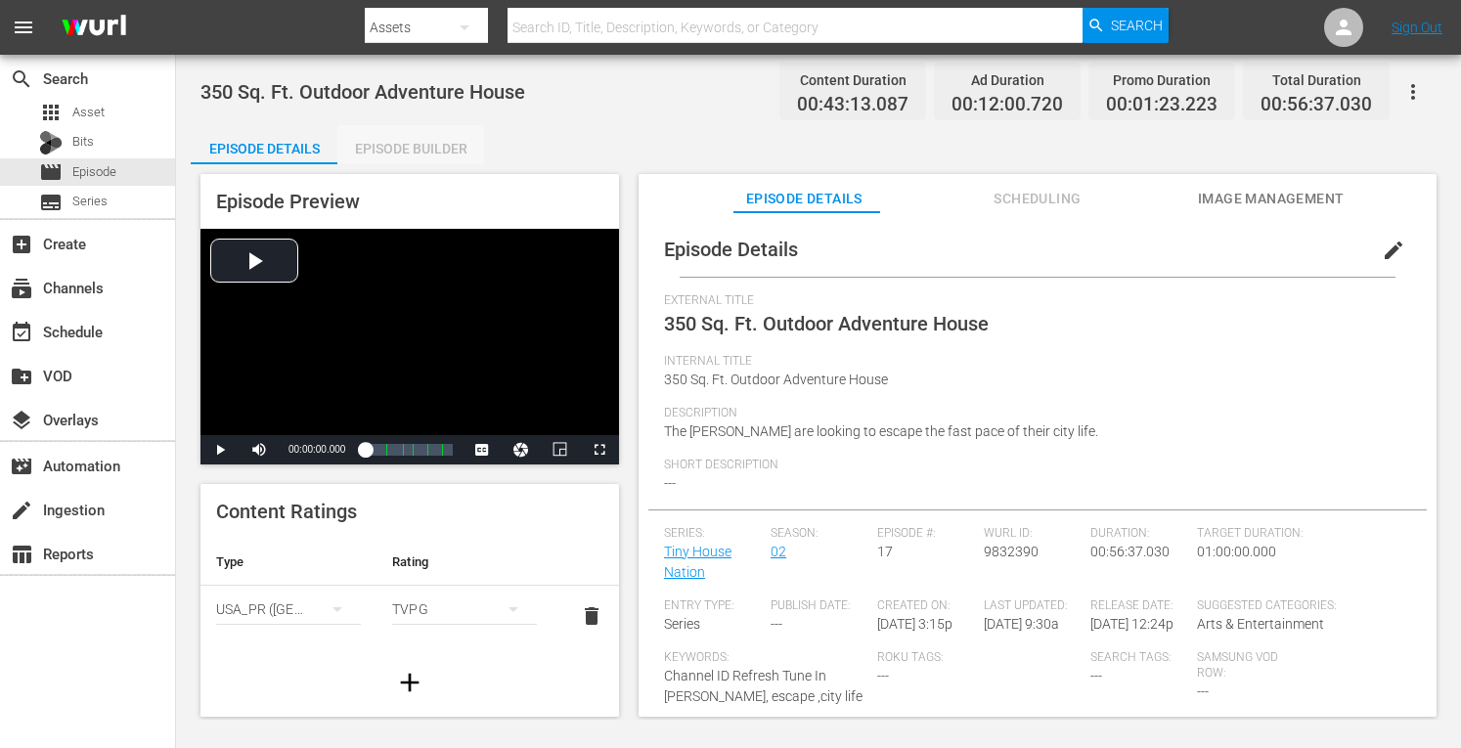
click at [434, 144] on div "Episode Builder" at bounding box center [410, 148] width 147 height 47
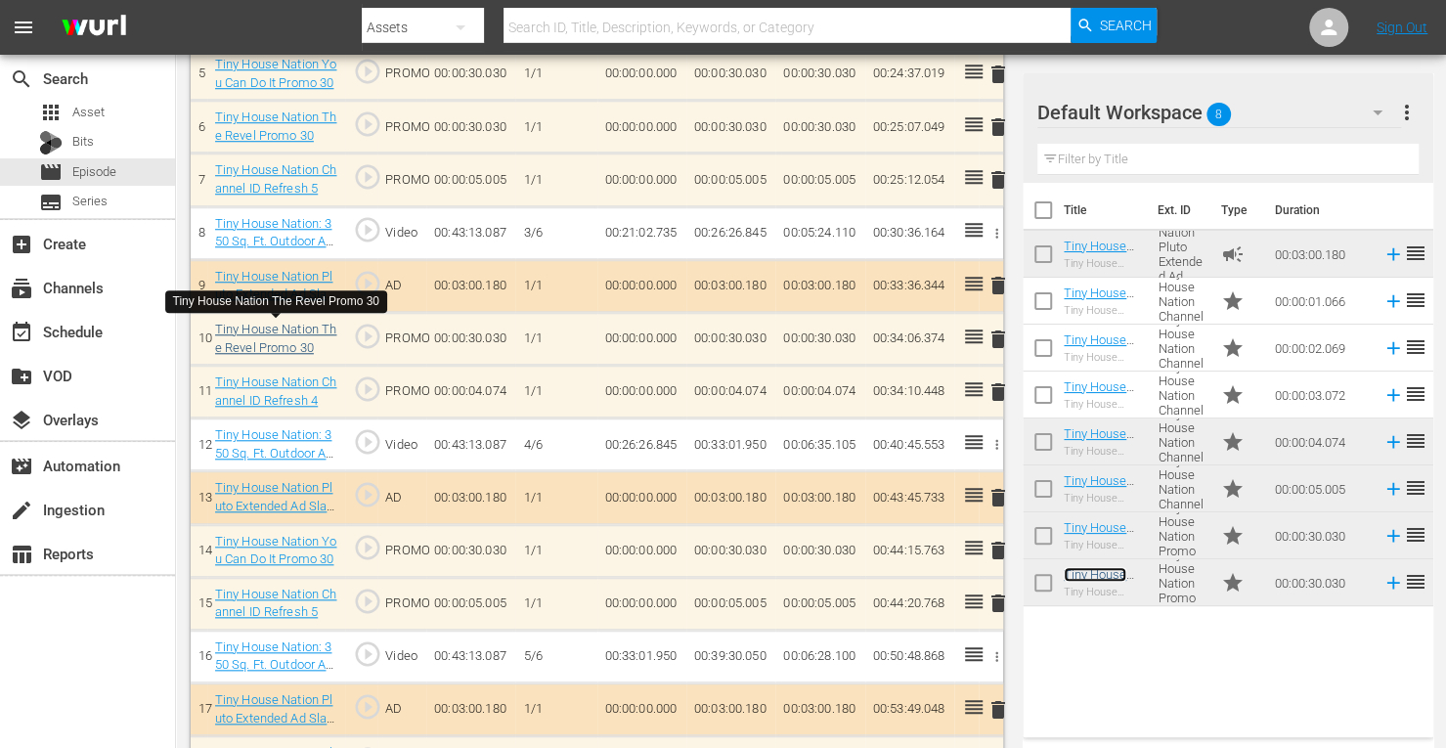
scroll to position [857, 0]
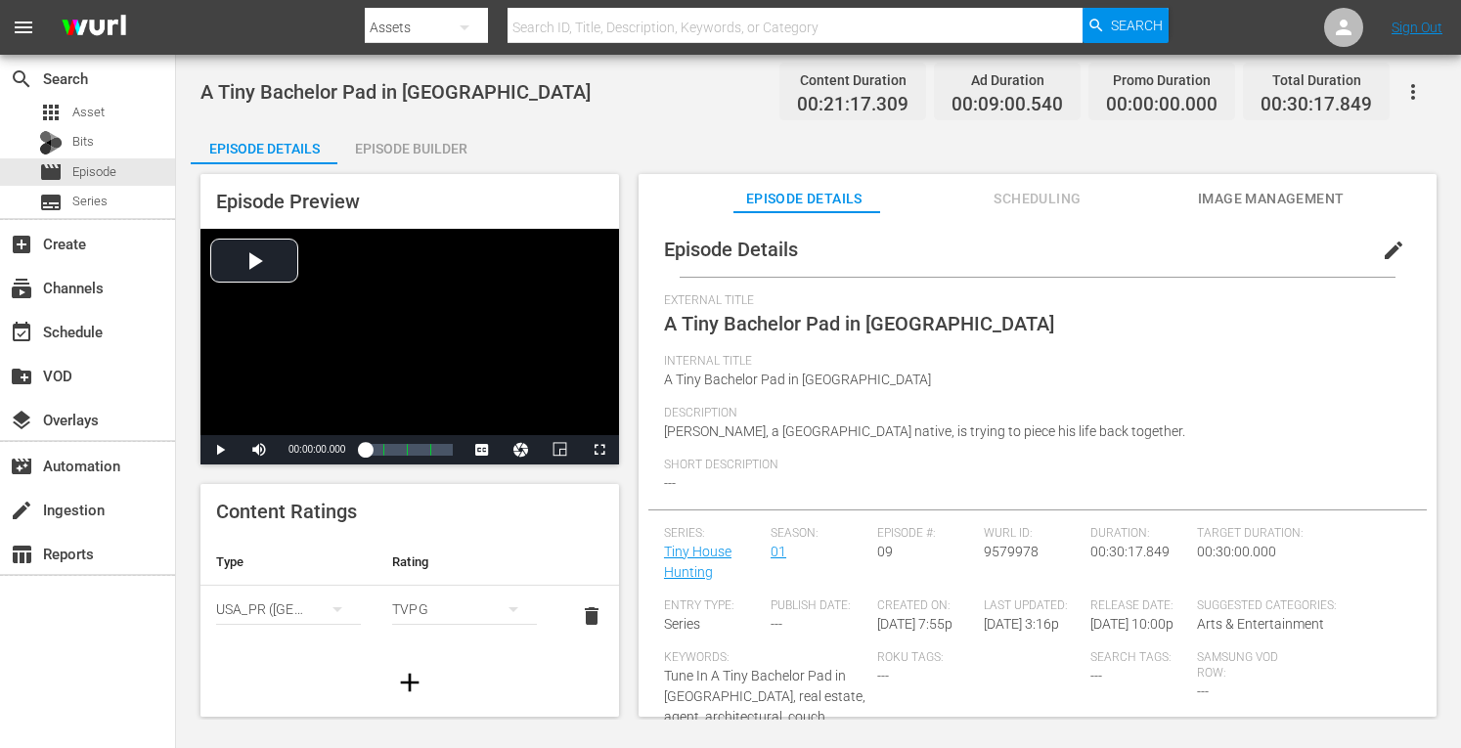
click at [418, 142] on div "Episode Builder" at bounding box center [410, 148] width 147 height 47
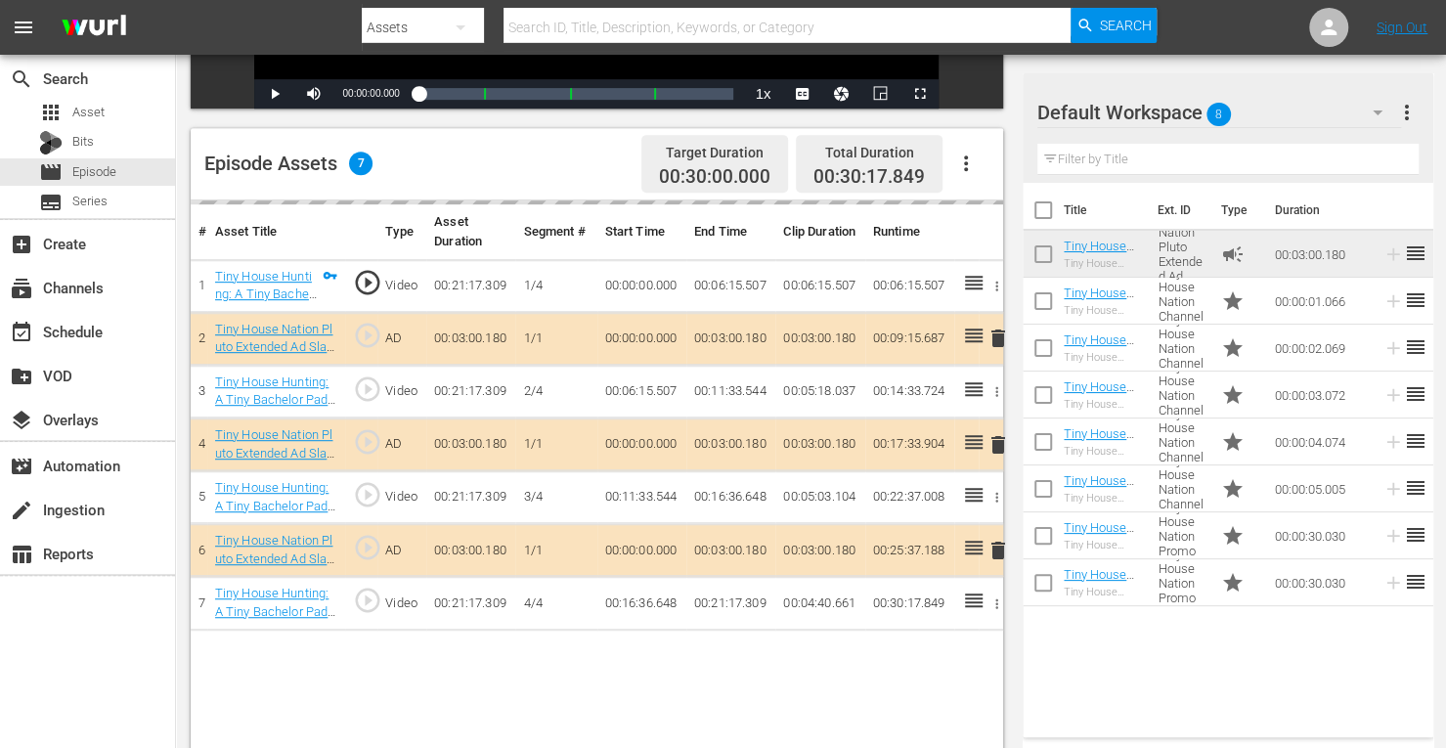
scroll to position [509, 0]
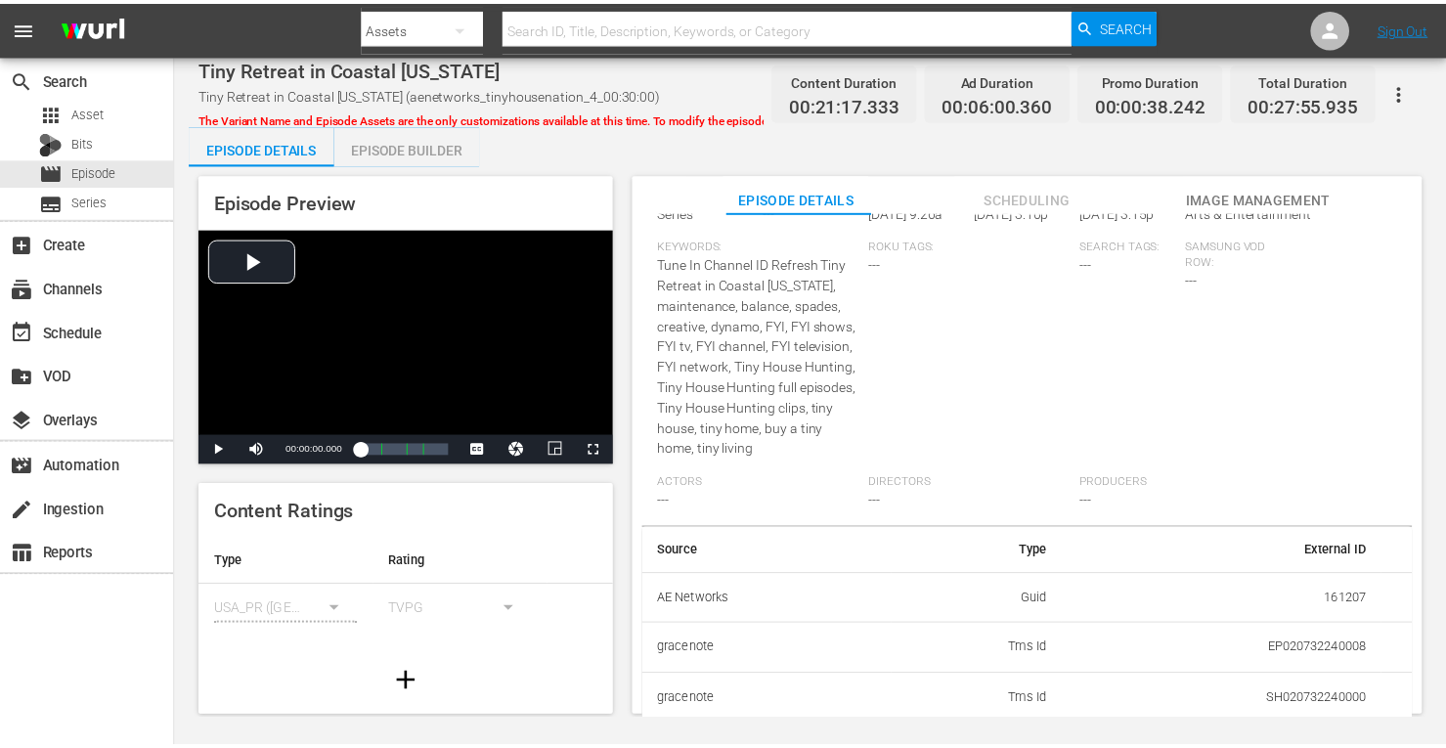
scroll to position [575, 0]
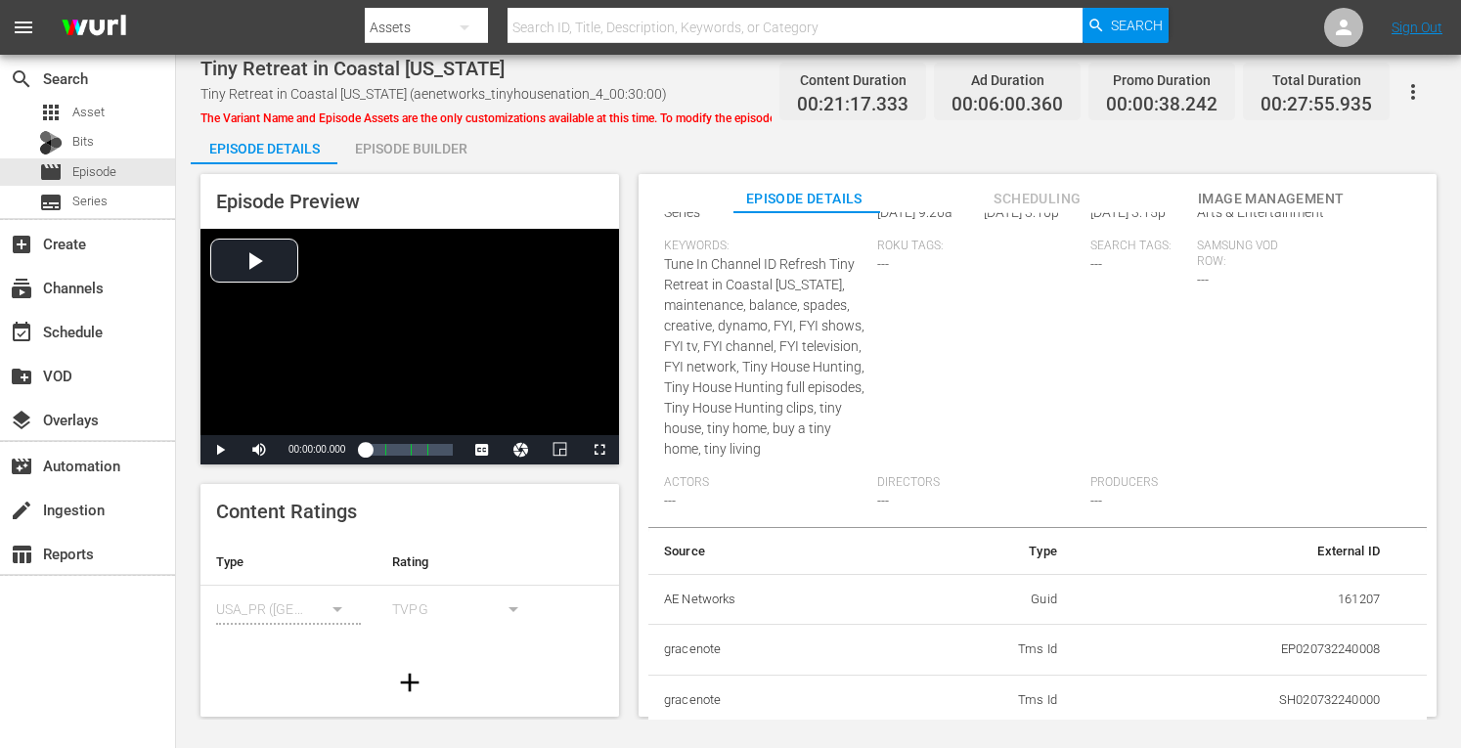
click at [407, 148] on div "Episode Builder" at bounding box center [410, 148] width 147 height 47
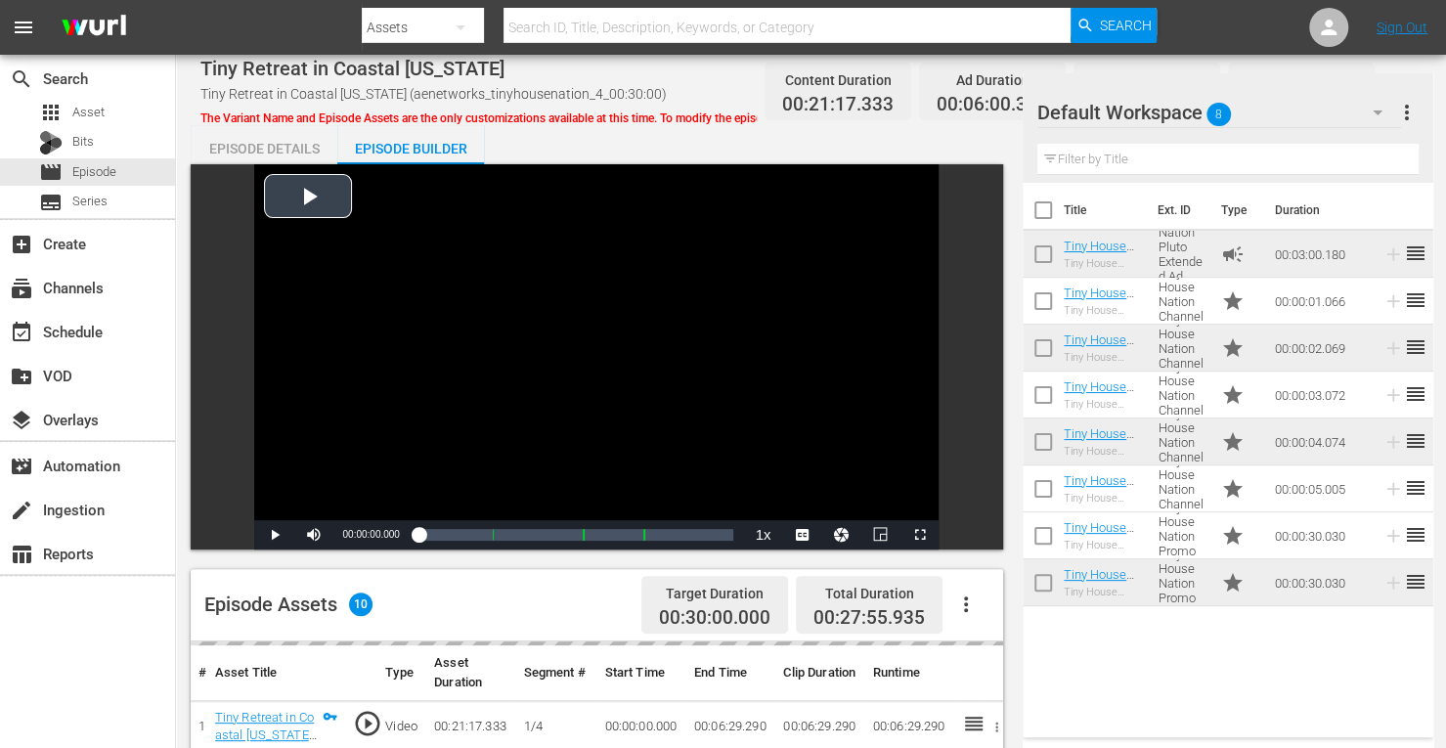
scroll to position [509, 0]
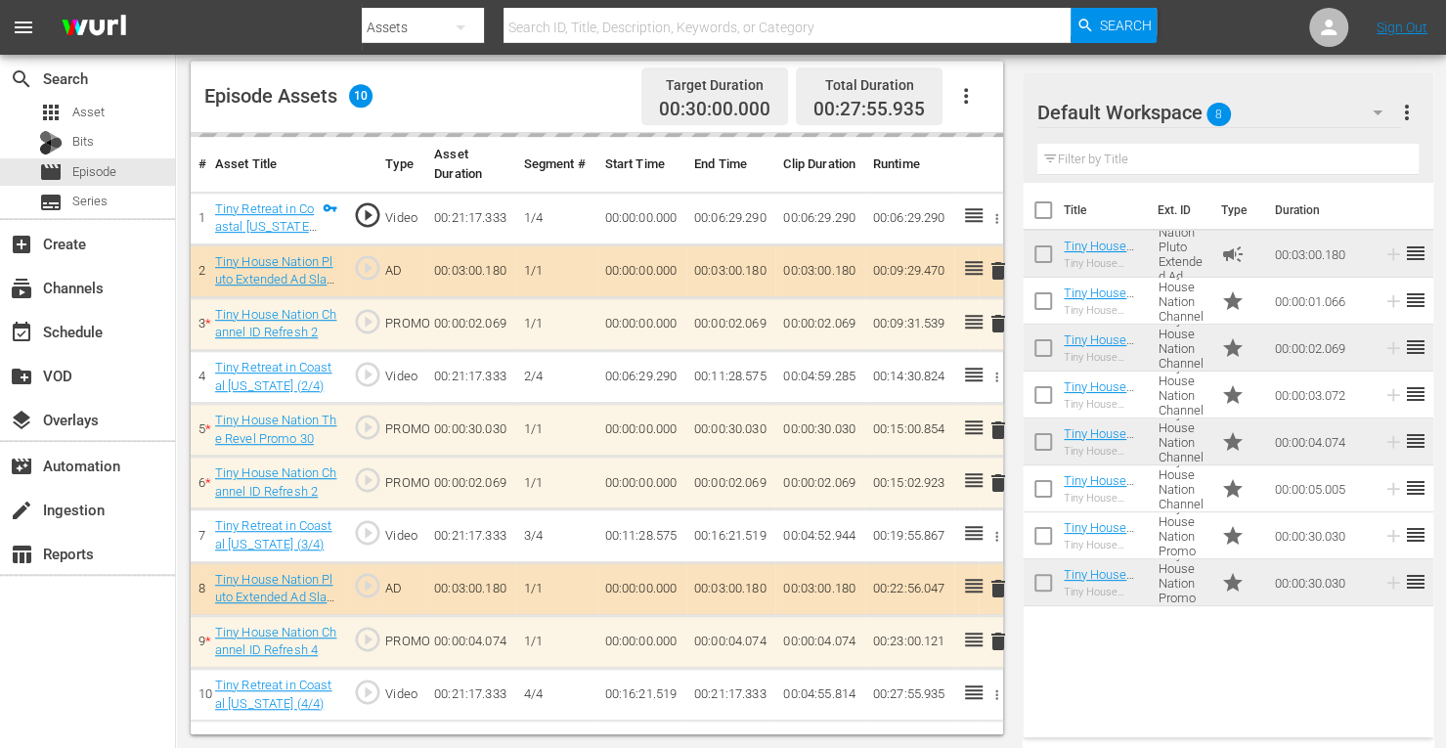
click at [996, 641] on td "delete" at bounding box center [991, 641] width 24 height 53
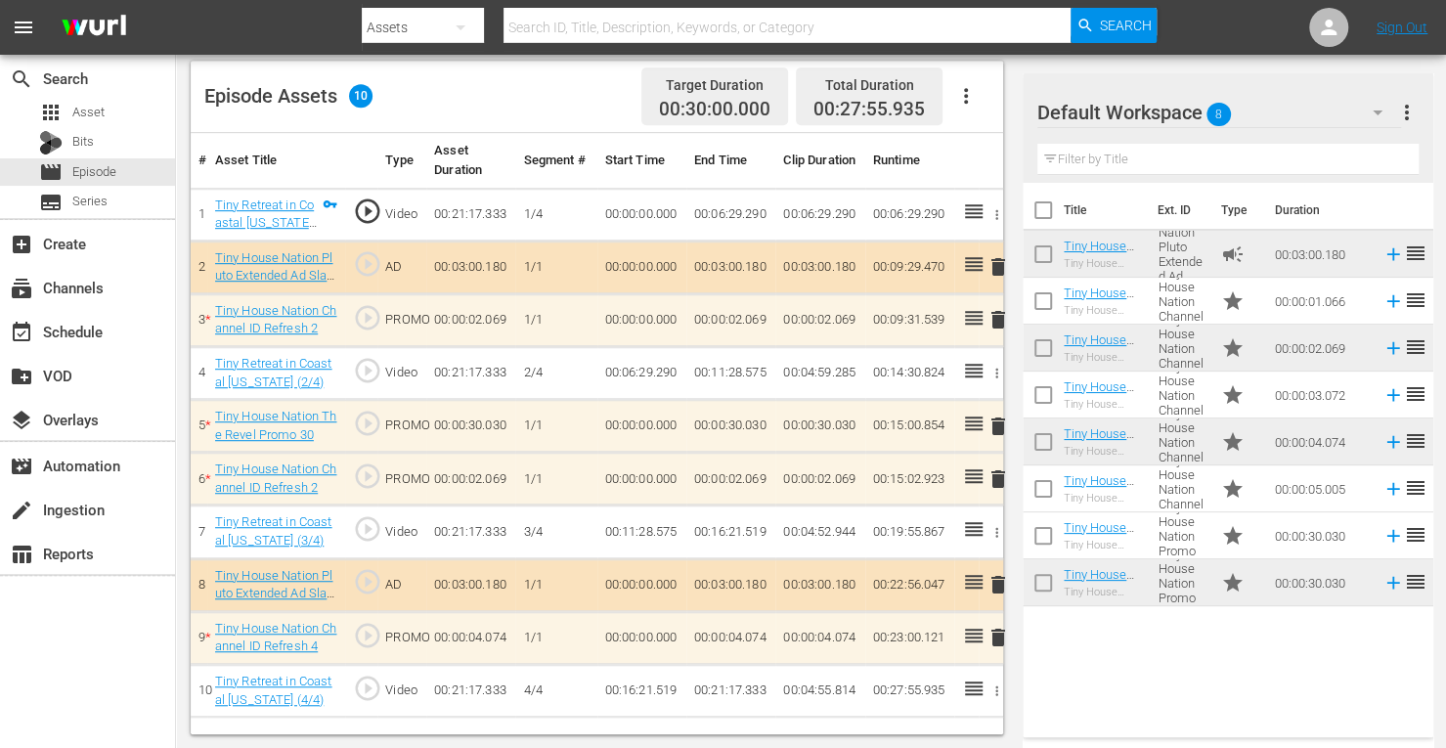
scroll to position [415, 0]
click at [996, 636] on span "delete" at bounding box center [998, 637] width 23 height 23
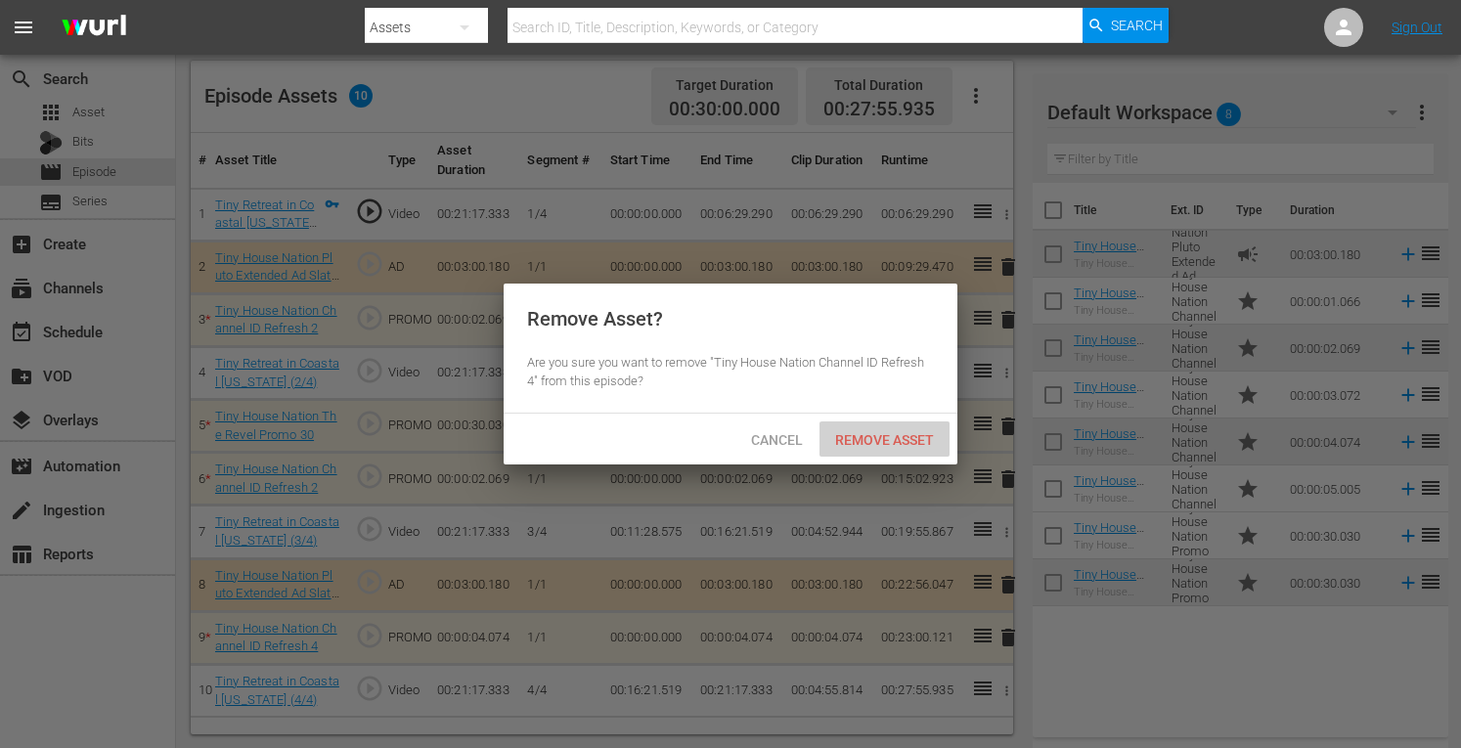
click at [886, 447] on span "Remove Asset" at bounding box center [885, 440] width 130 height 16
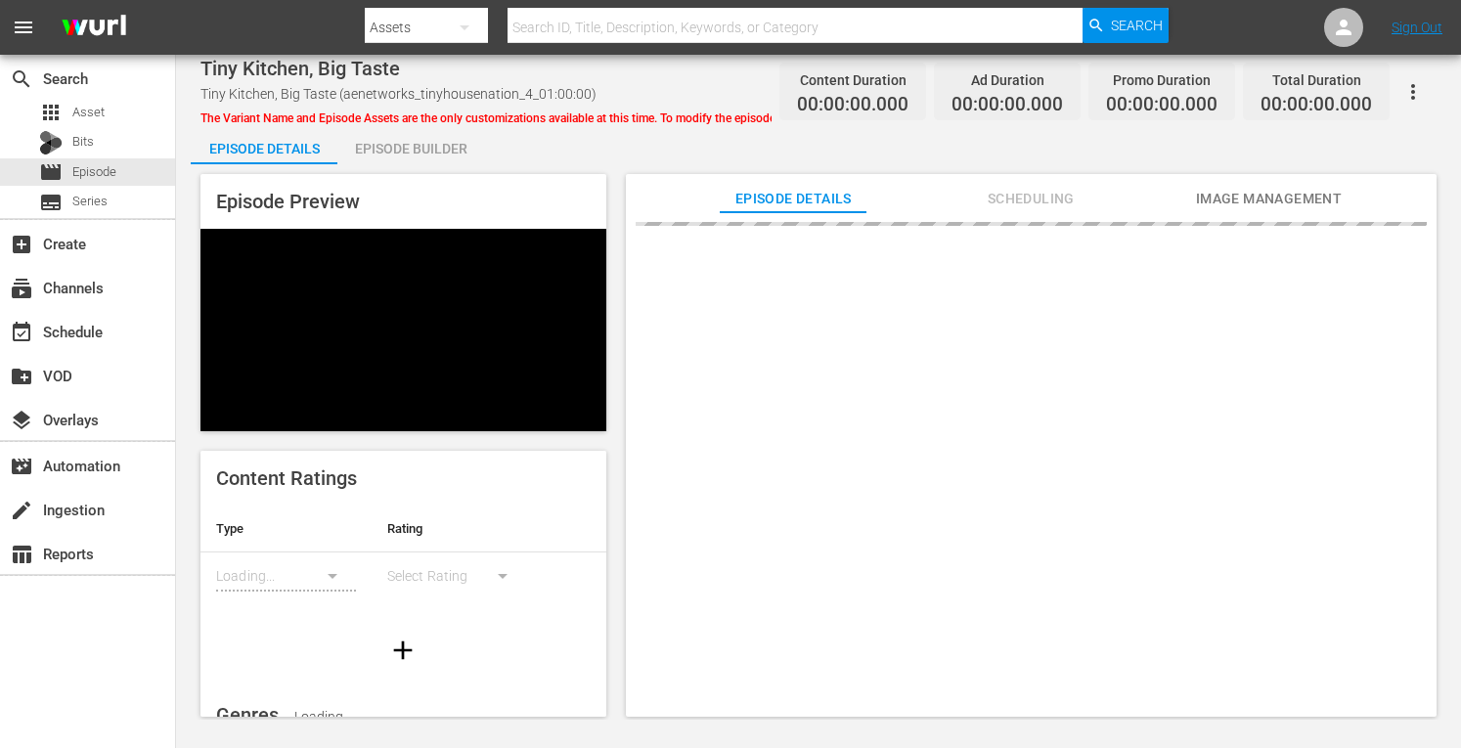
click at [403, 160] on div "Episode Builder" at bounding box center [410, 148] width 147 height 47
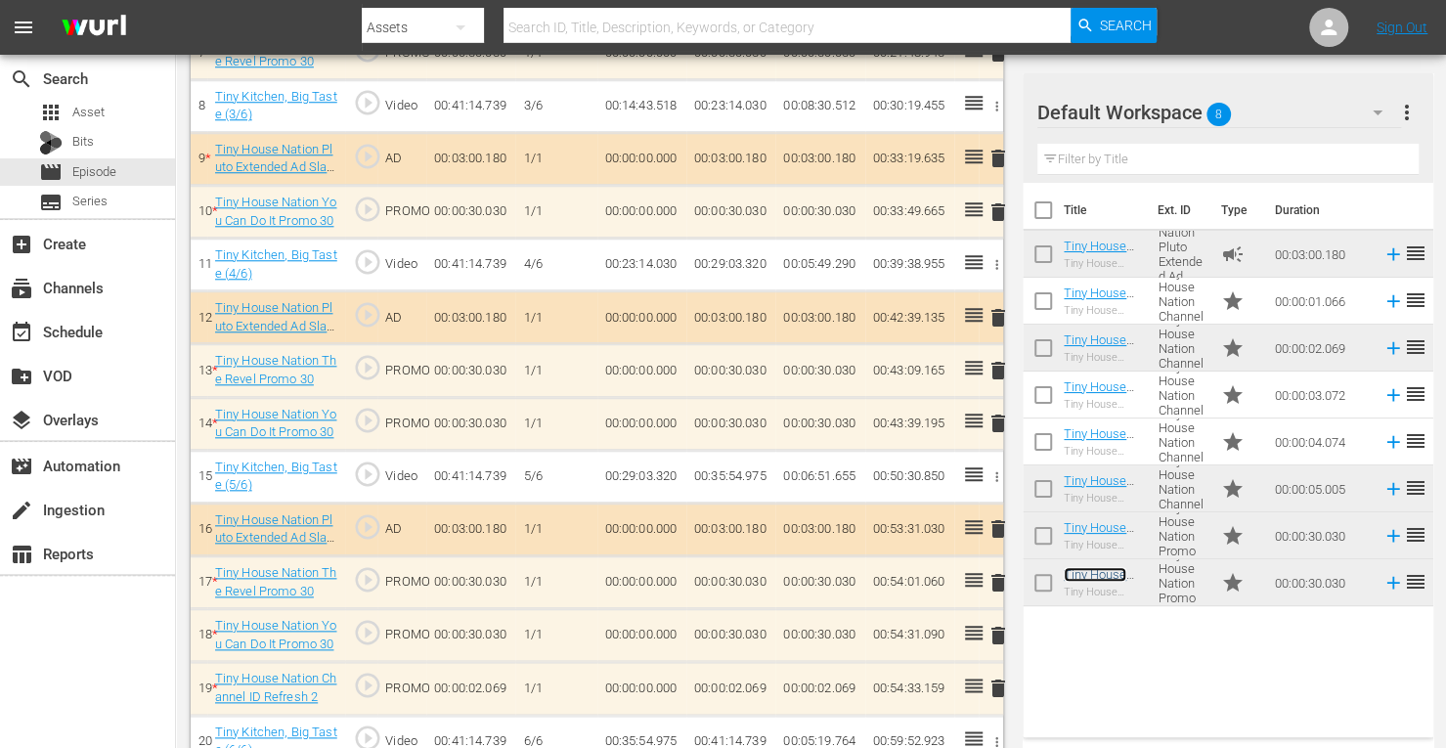
scroll to position [999, 0]
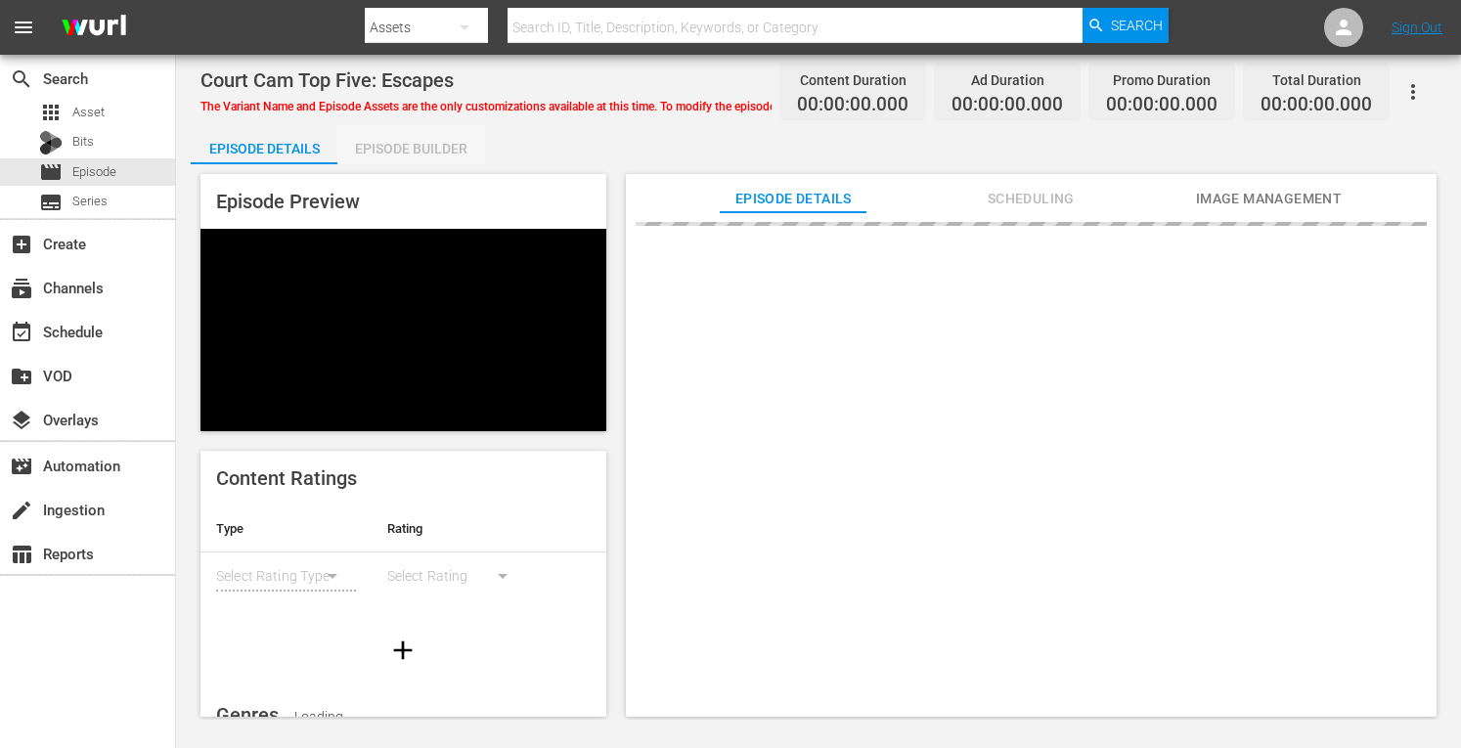
click at [382, 146] on div "Episode Builder" at bounding box center [410, 148] width 147 height 47
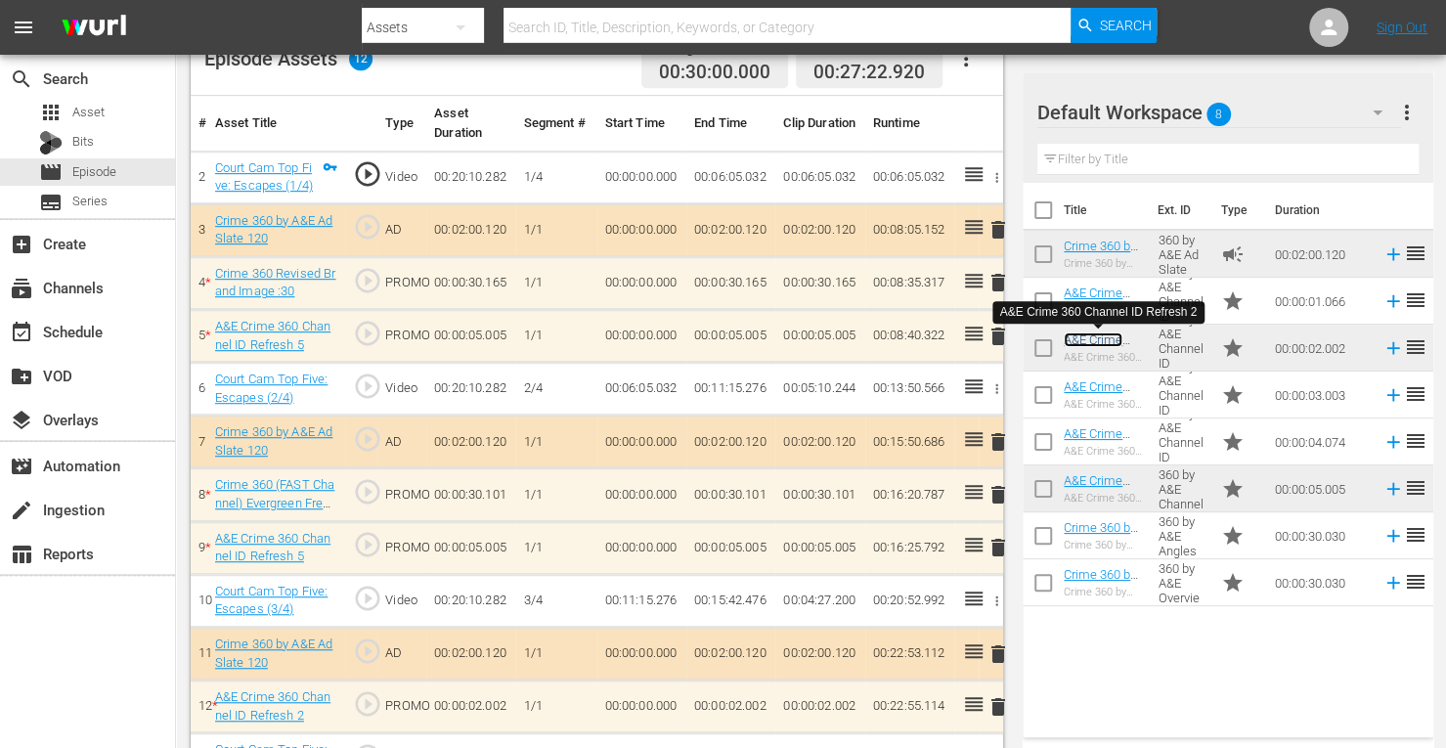
scroll to position [594, 0]
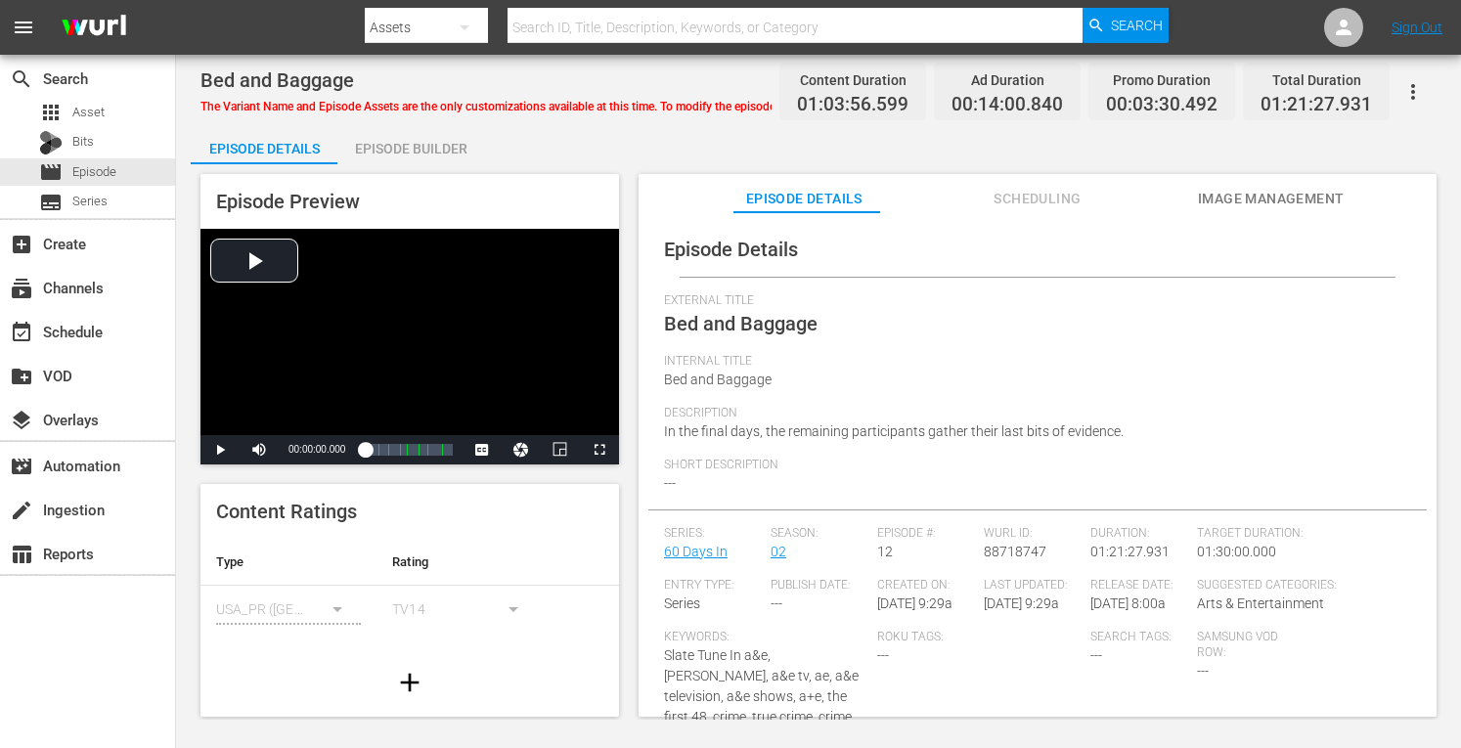
click at [395, 140] on div "Episode Builder" at bounding box center [410, 148] width 147 height 47
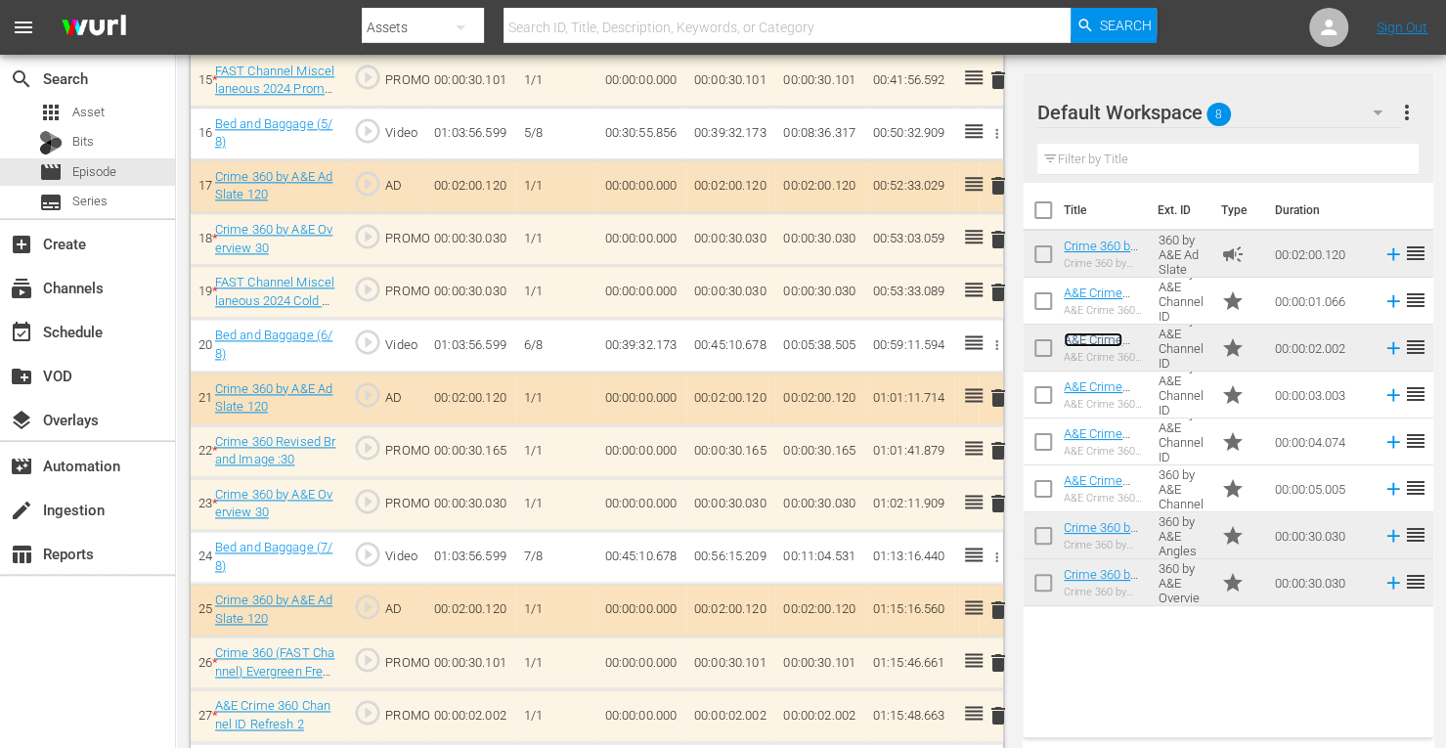
scroll to position [1384, 0]
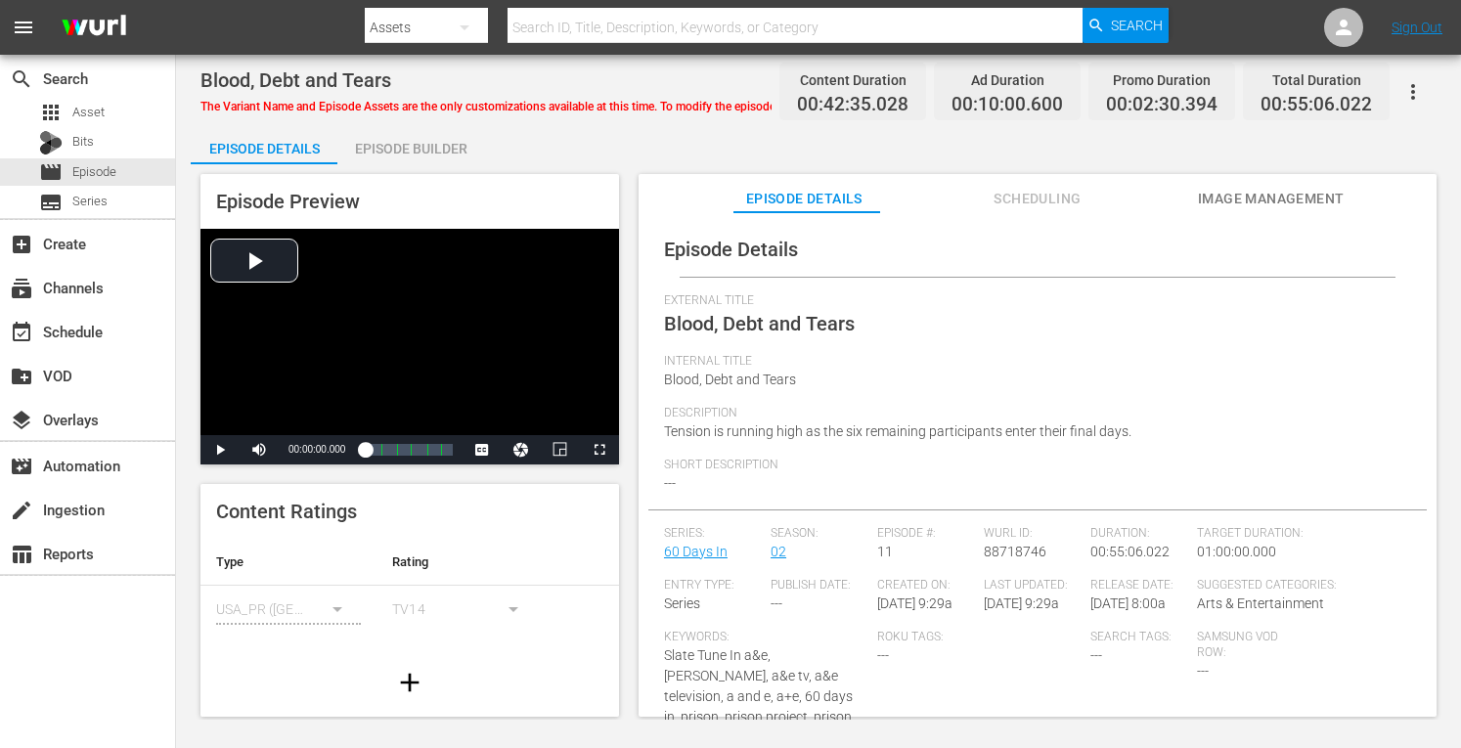
click at [401, 158] on div "Episode Builder" at bounding box center [410, 148] width 147 height 47
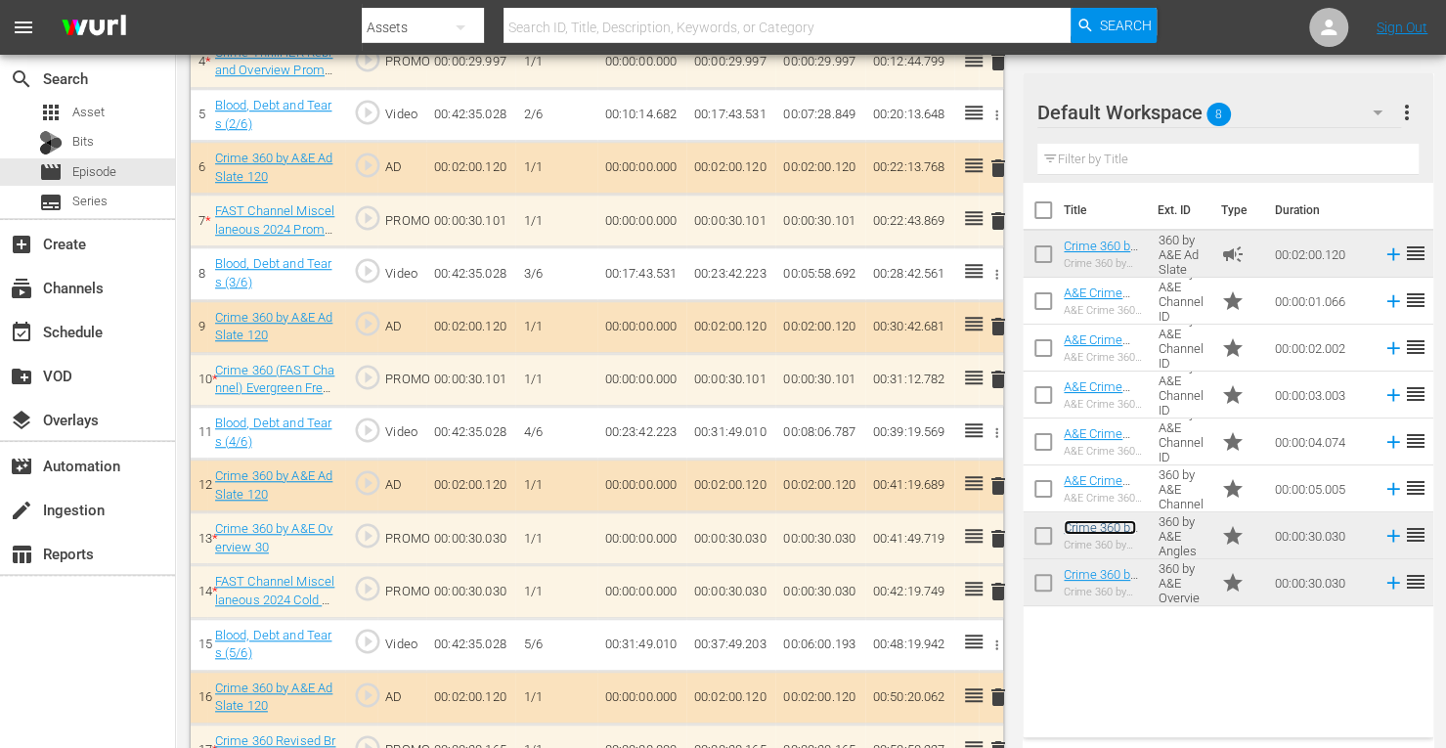
scroll to position [773, 0]
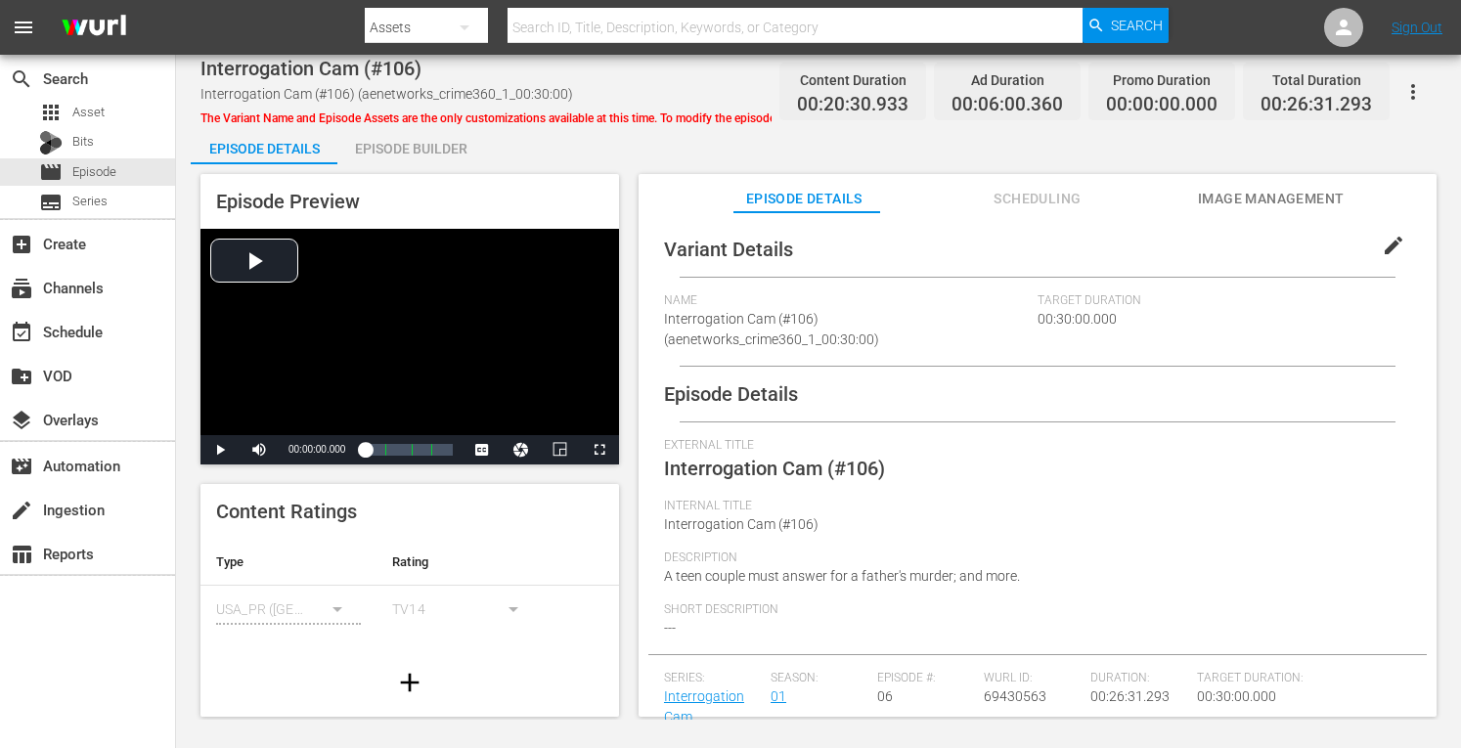
click at [423, 162] on div "Episode Builder" at bounding box center [410, 148] width 147 height 47
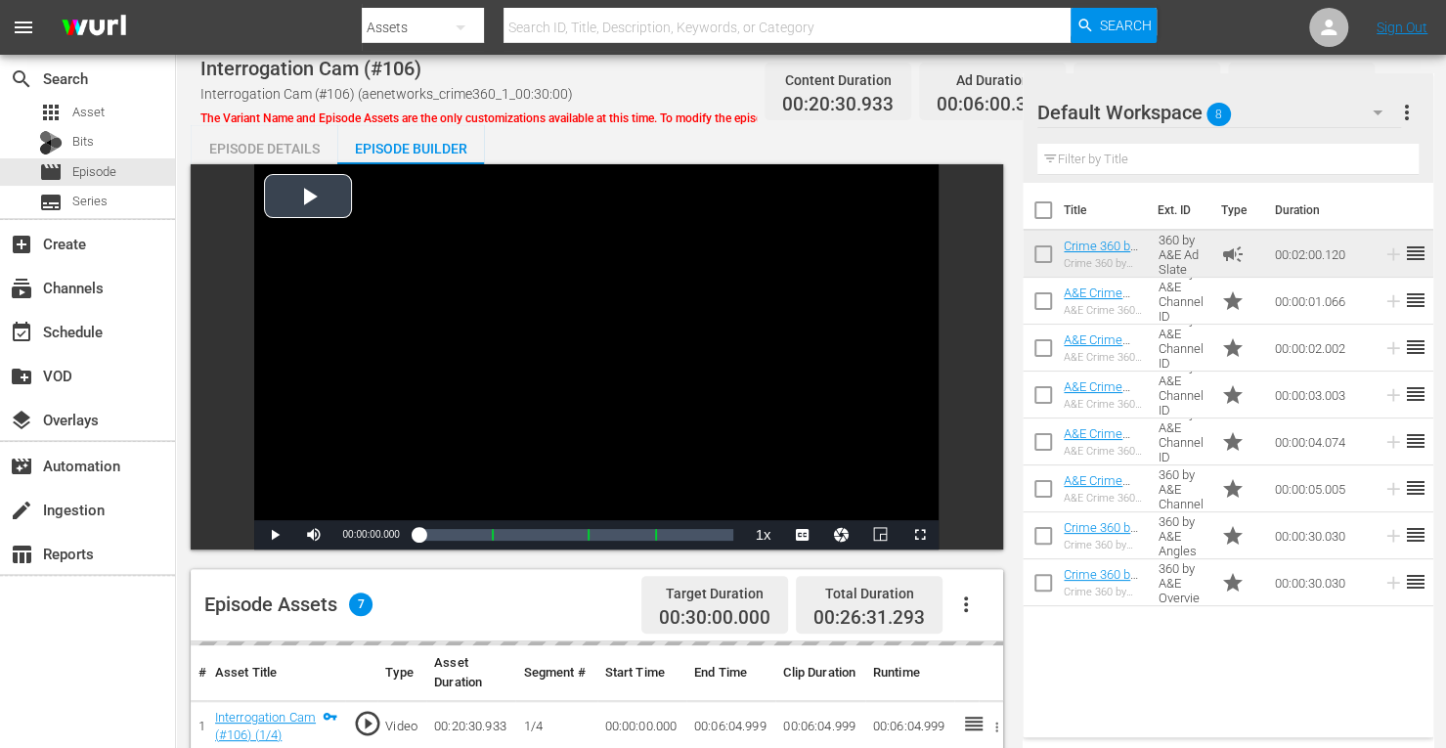
scroll to position [509, 0]
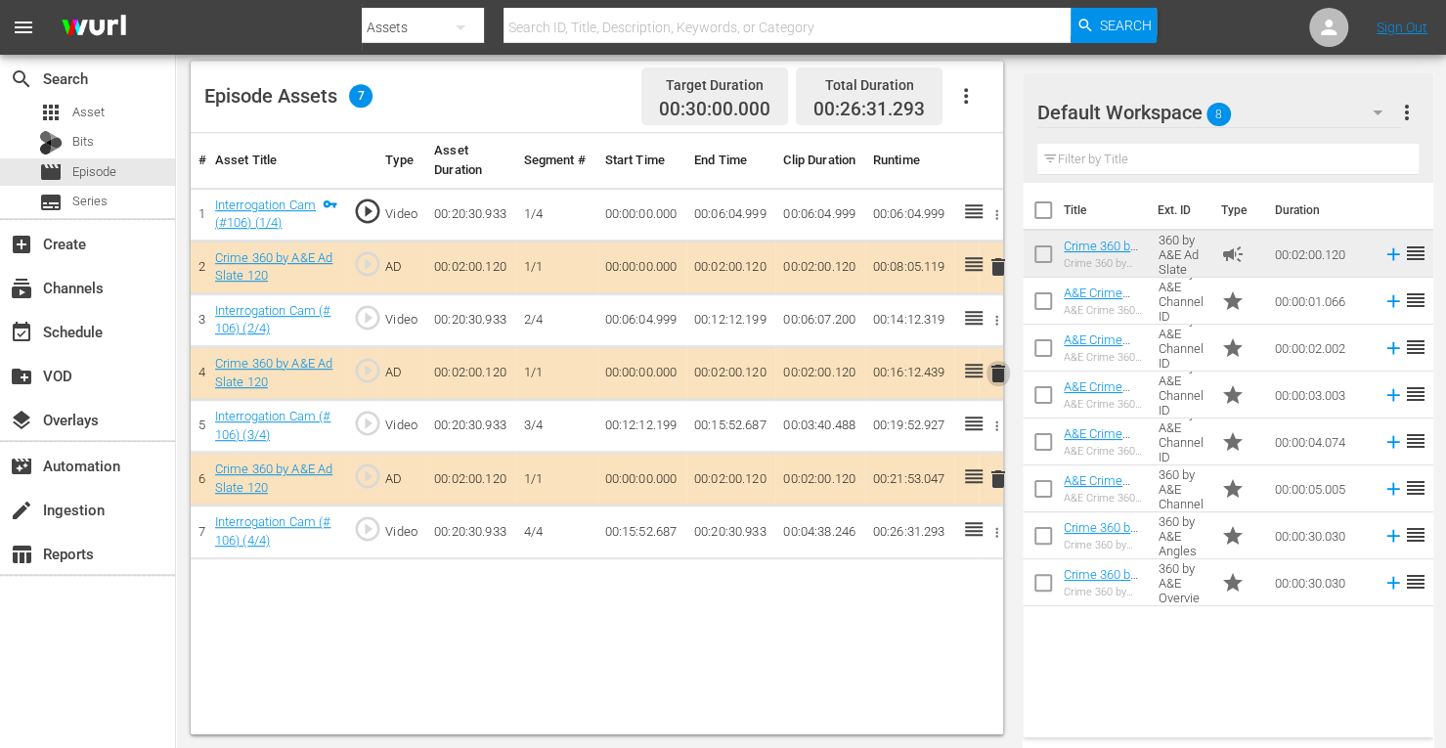
click at [998, 367] on span "delete" at bounding box center [998, 373] width 23 height 23
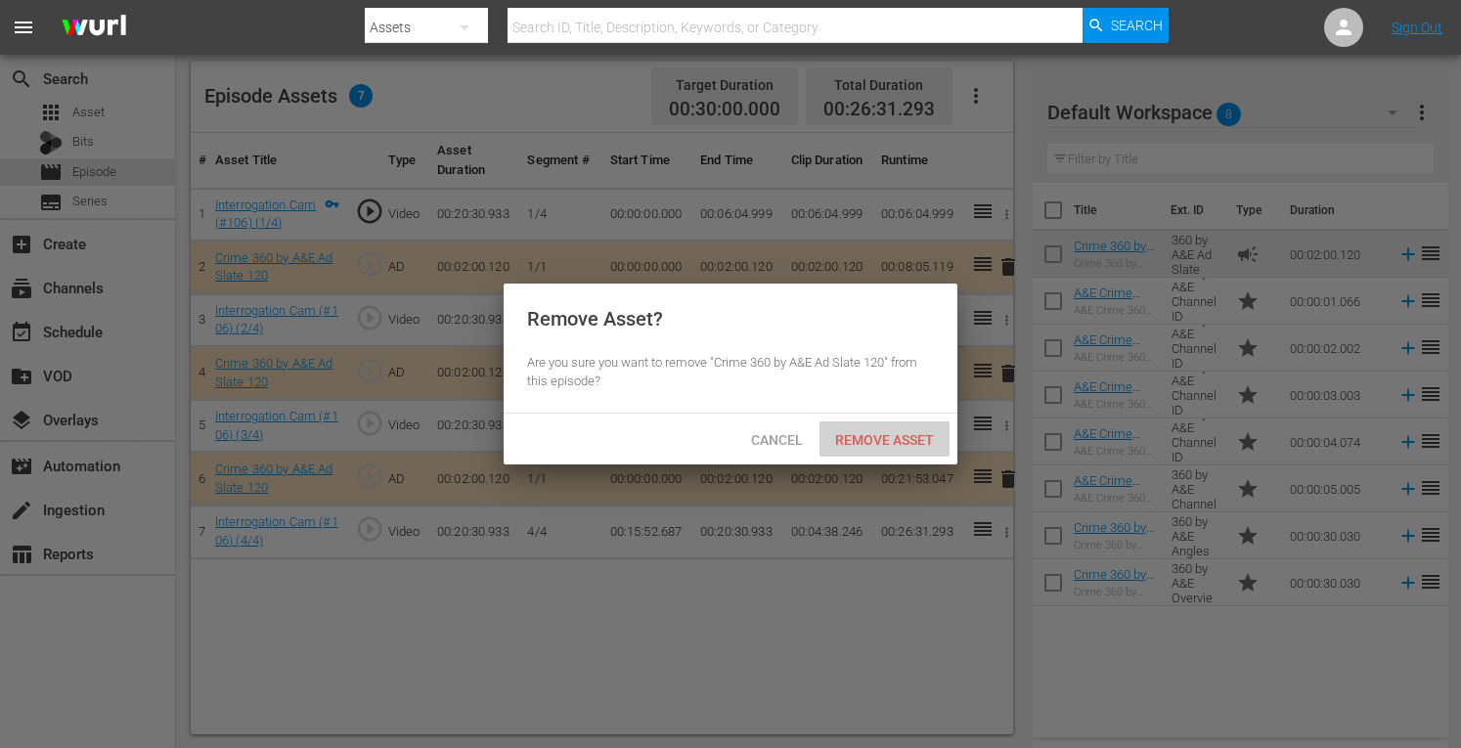
click at [873, 435] on span "Remove Asset" at bounding box center [885, 440] width 130 height 16
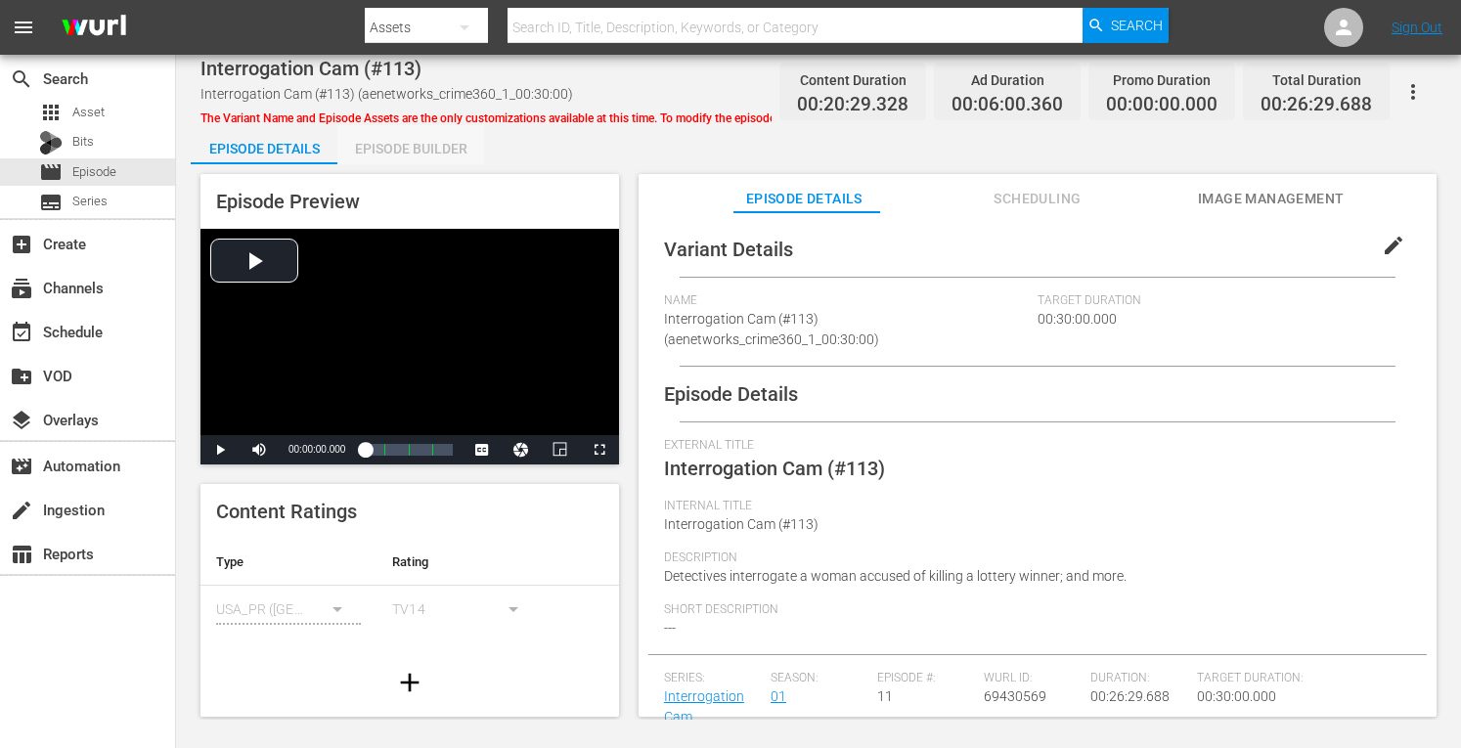
click at [409, 147] on div "Episode Builder" at bounding box center [410, 148] width 147 height 47
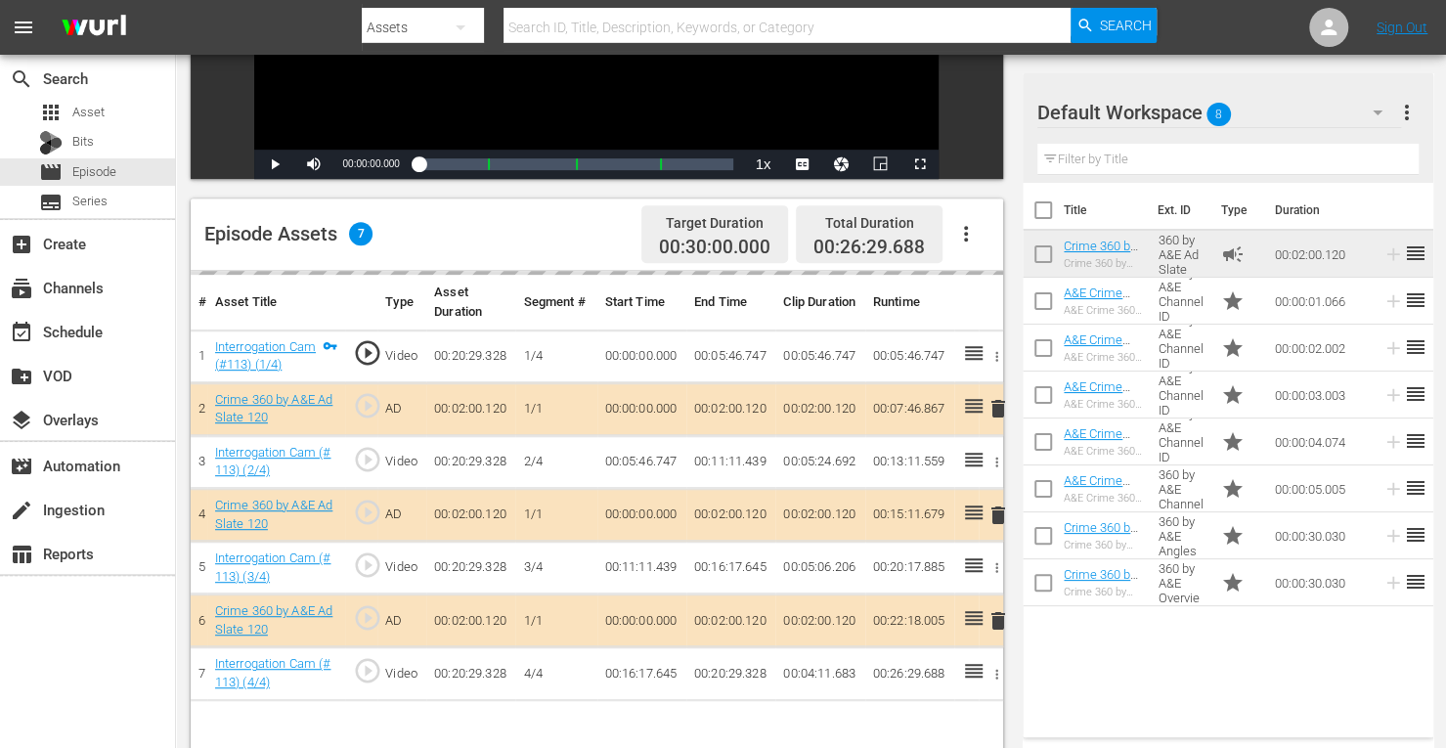
scroll to position [393, 0]
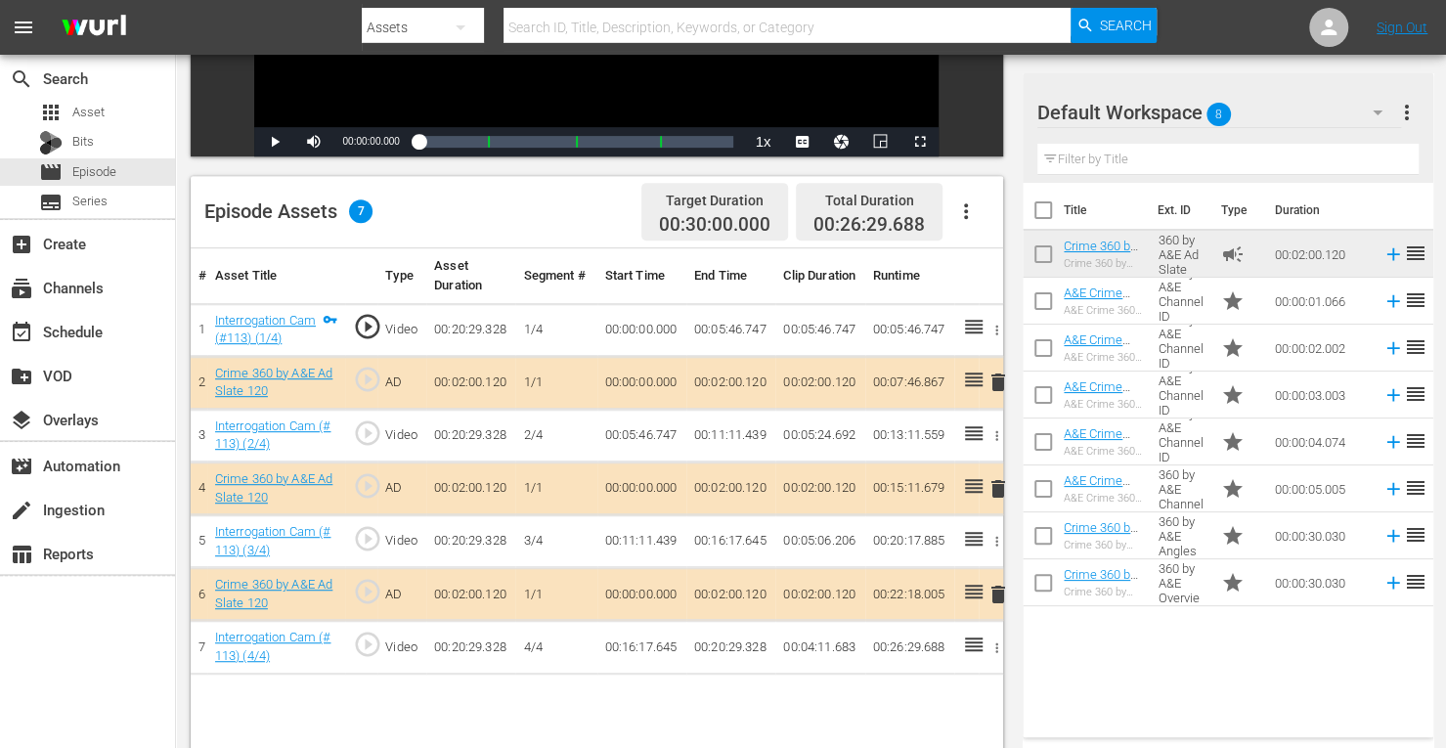
click at [997, 492] on span "delete" at bounding box center [998, 488] width 23 height 23
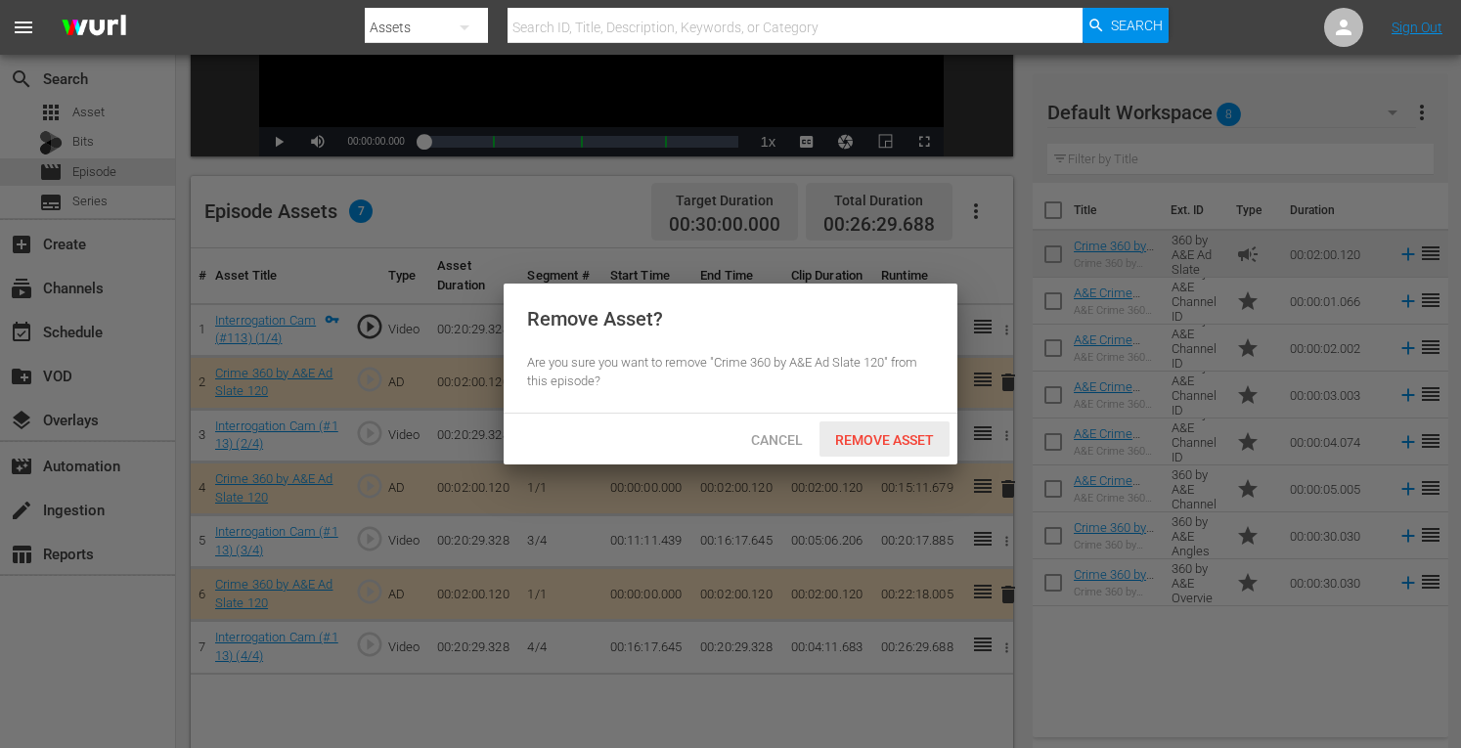
click at [878, 451] on div "Remove Asset" at bounding box center [885, 440] width 130 height 36
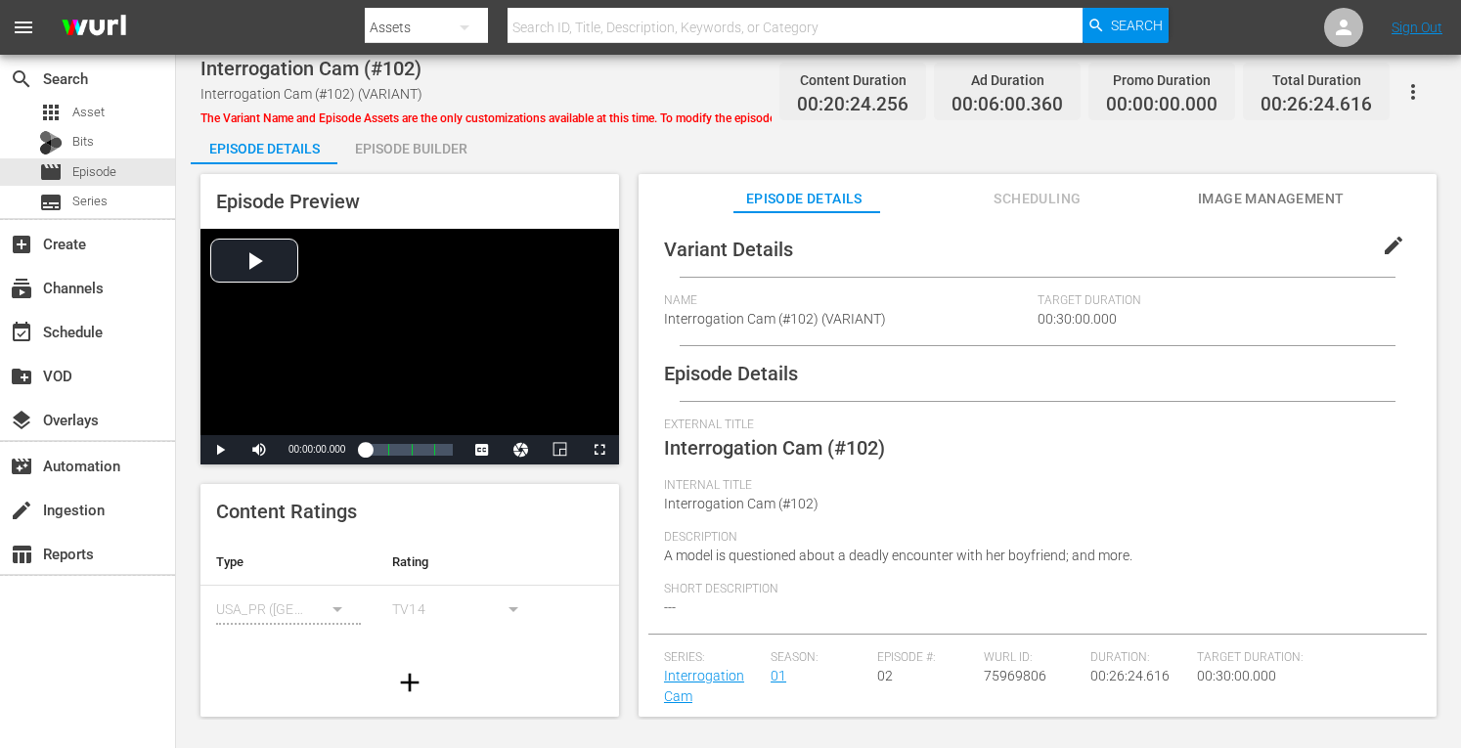
click at [411, 152] on div "Episode Builder" at bounding box center [410, 148] width 147 height 47
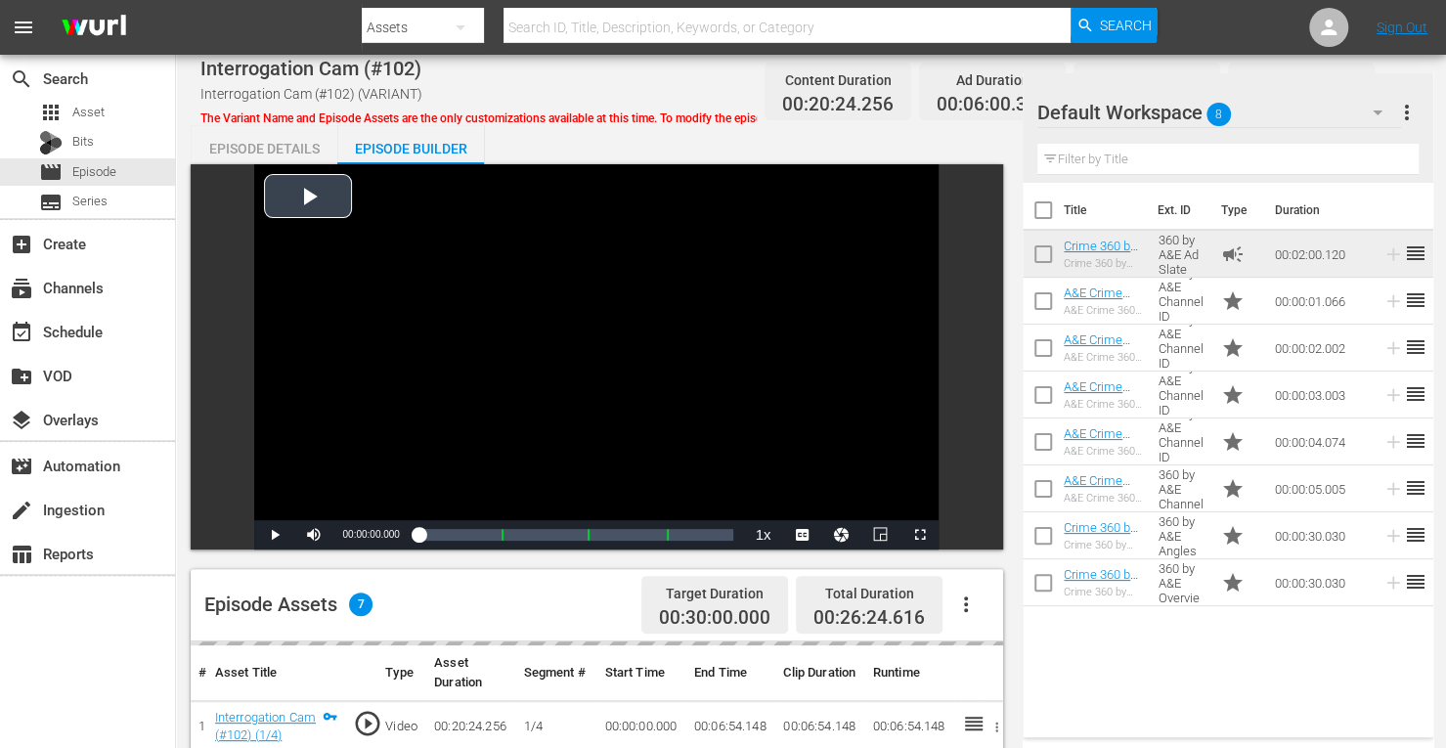
scroll to position [509, 0]
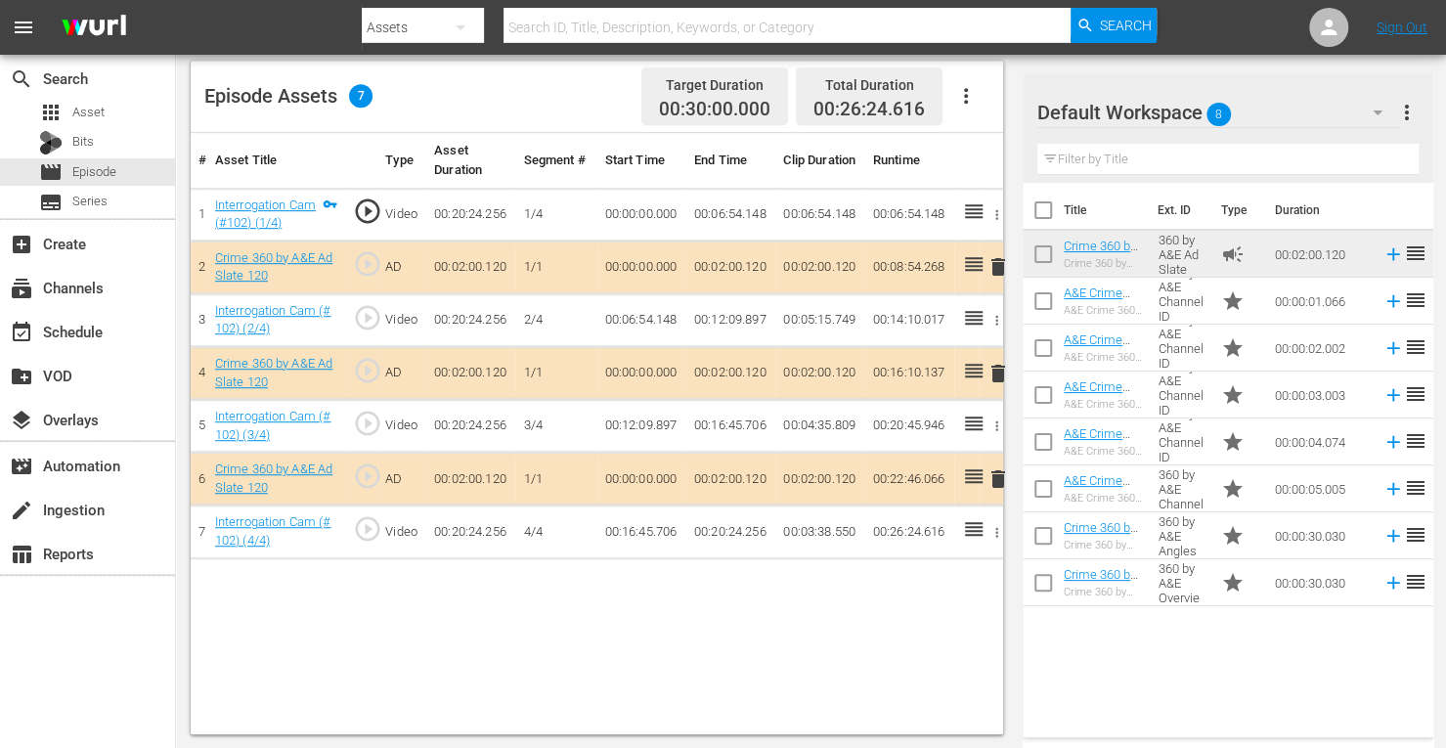
click at [996, 376] on span "delete" at bounding box center [998, 373] width 23 height 23
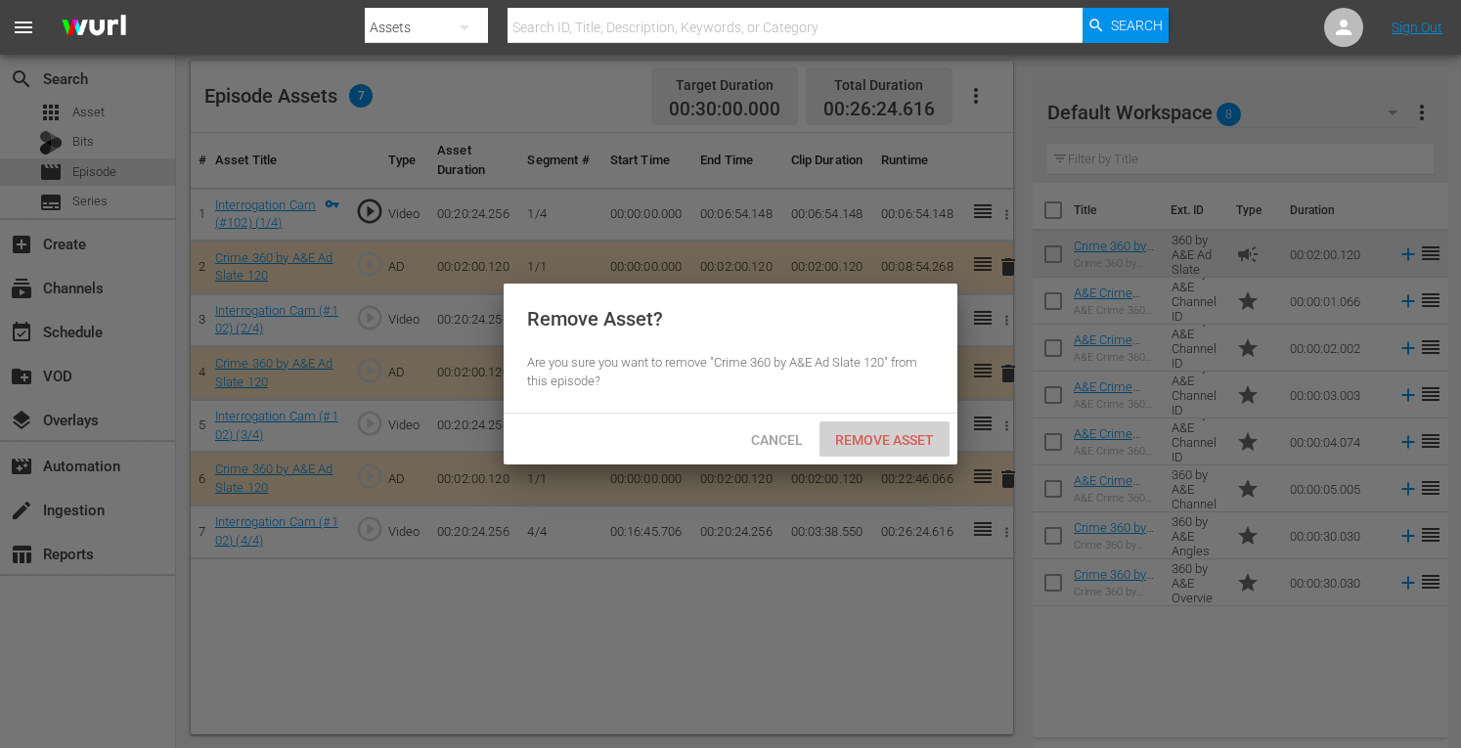
click at [886, 425] on div "Remove Asset" at bounding box center [885, 440] width 130 height 36
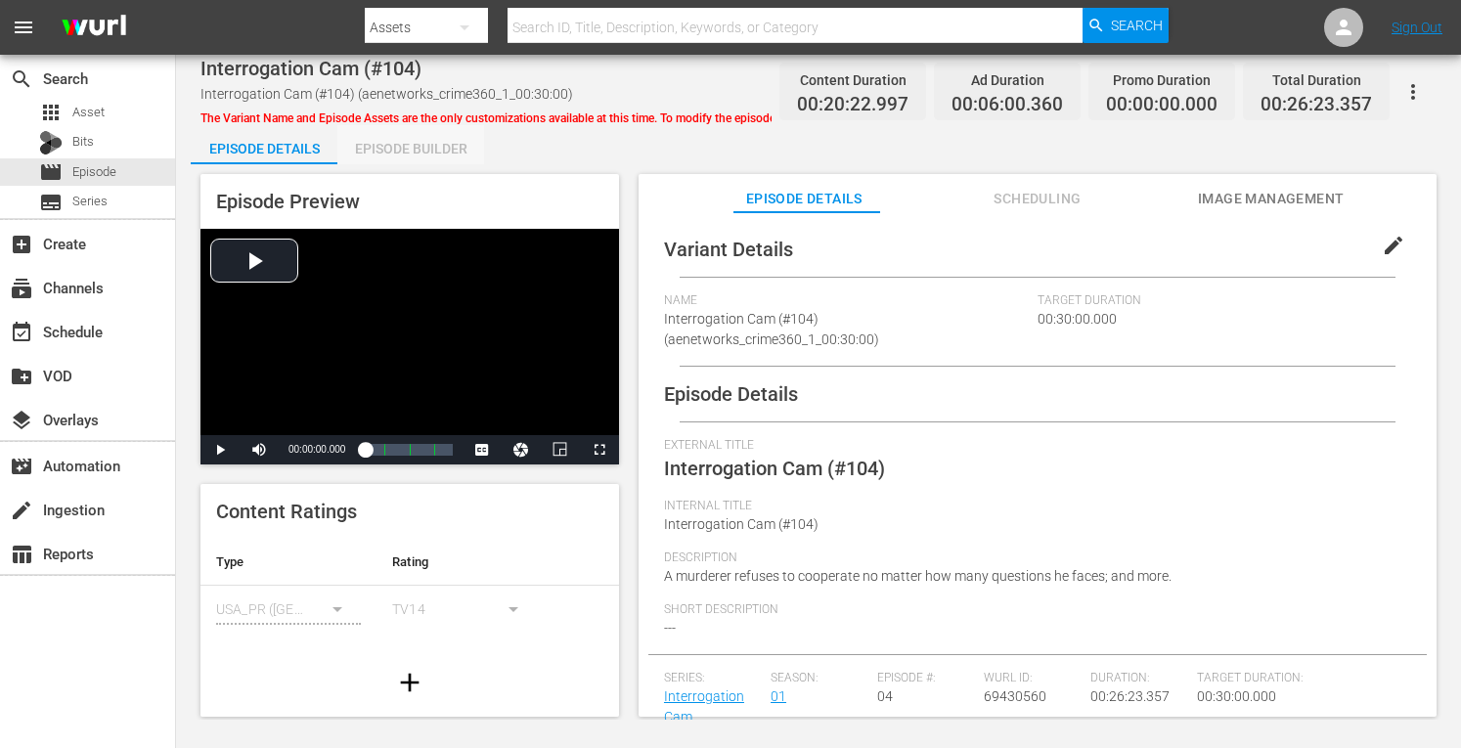
click at [428, 163] on div "Episode Builder" at bounding box center [410, 148] width 147 height 47
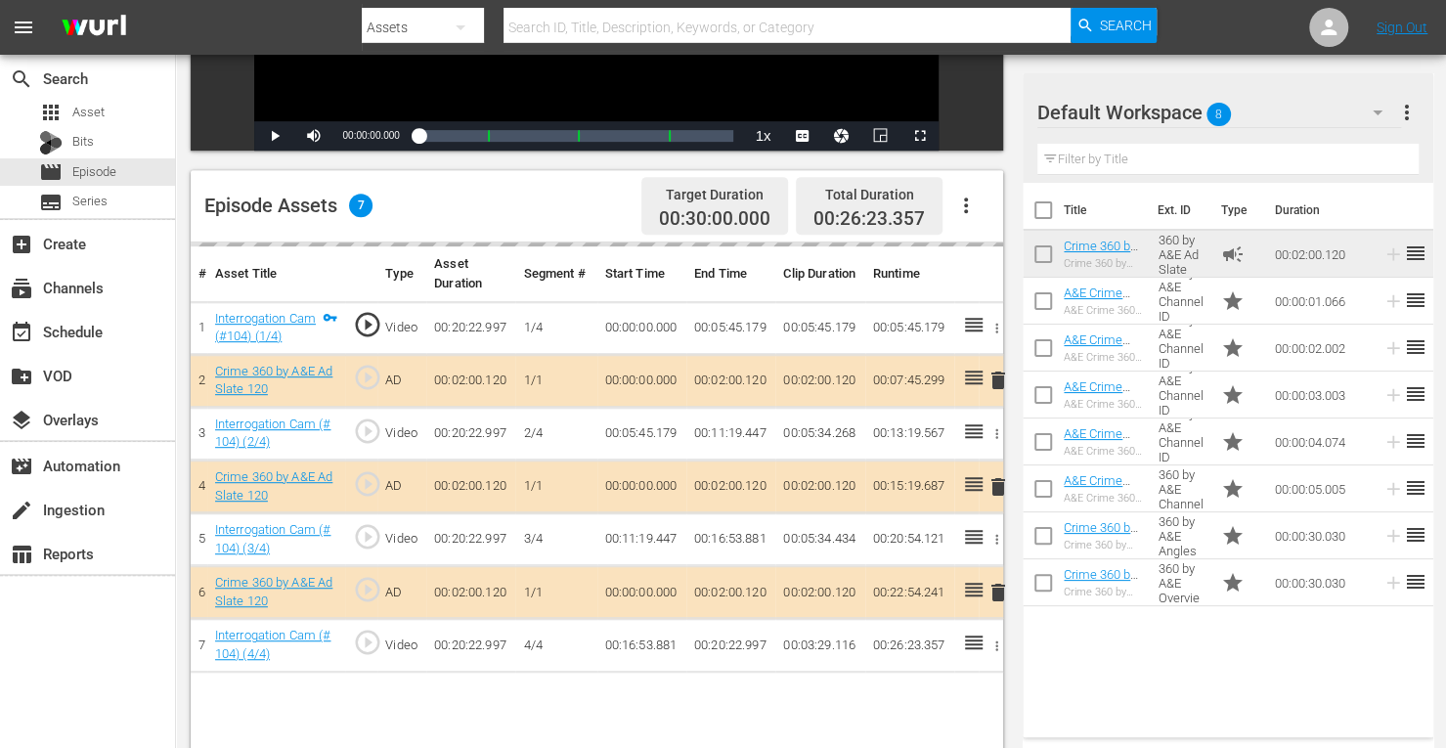
scroll to position [417, 0]
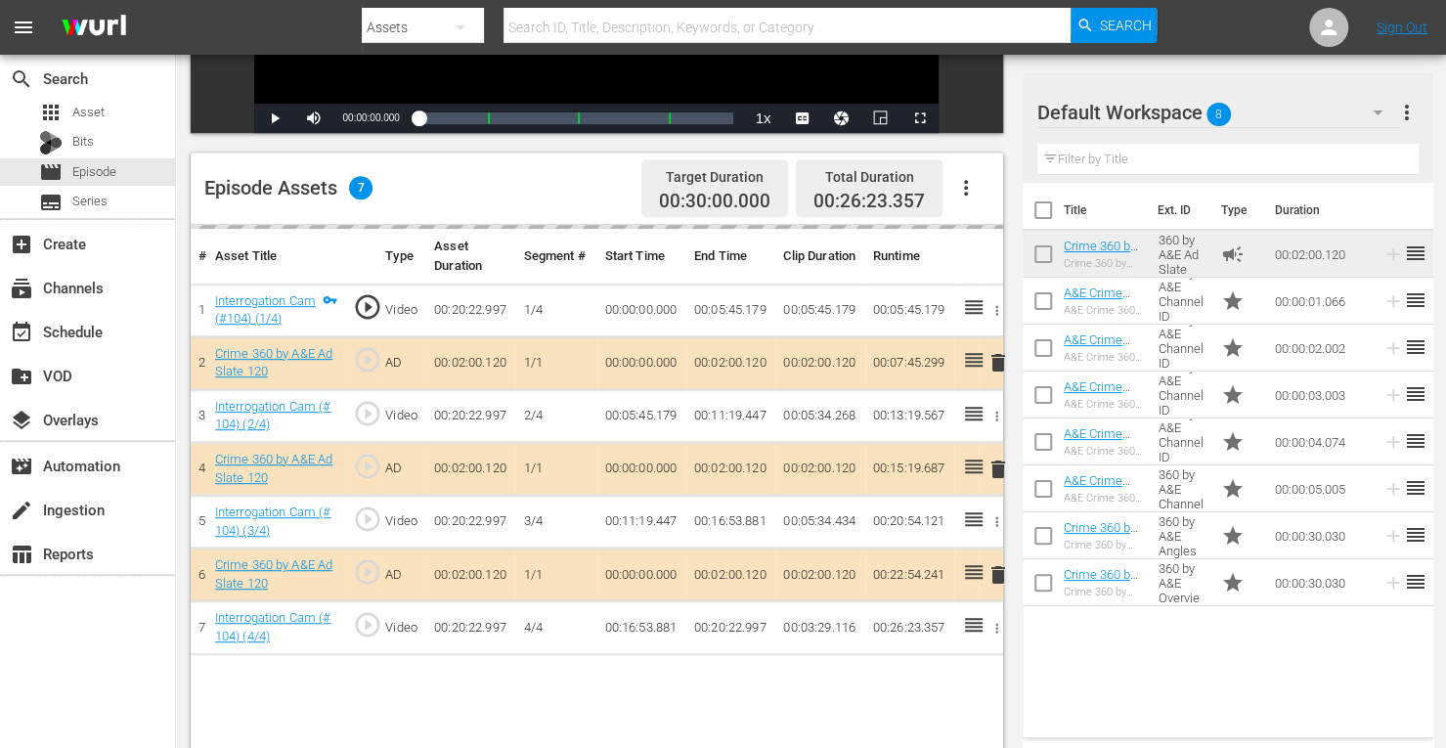
click at [997, 468] on td "delete" at bounding box center [991, 469] width 24 height 53
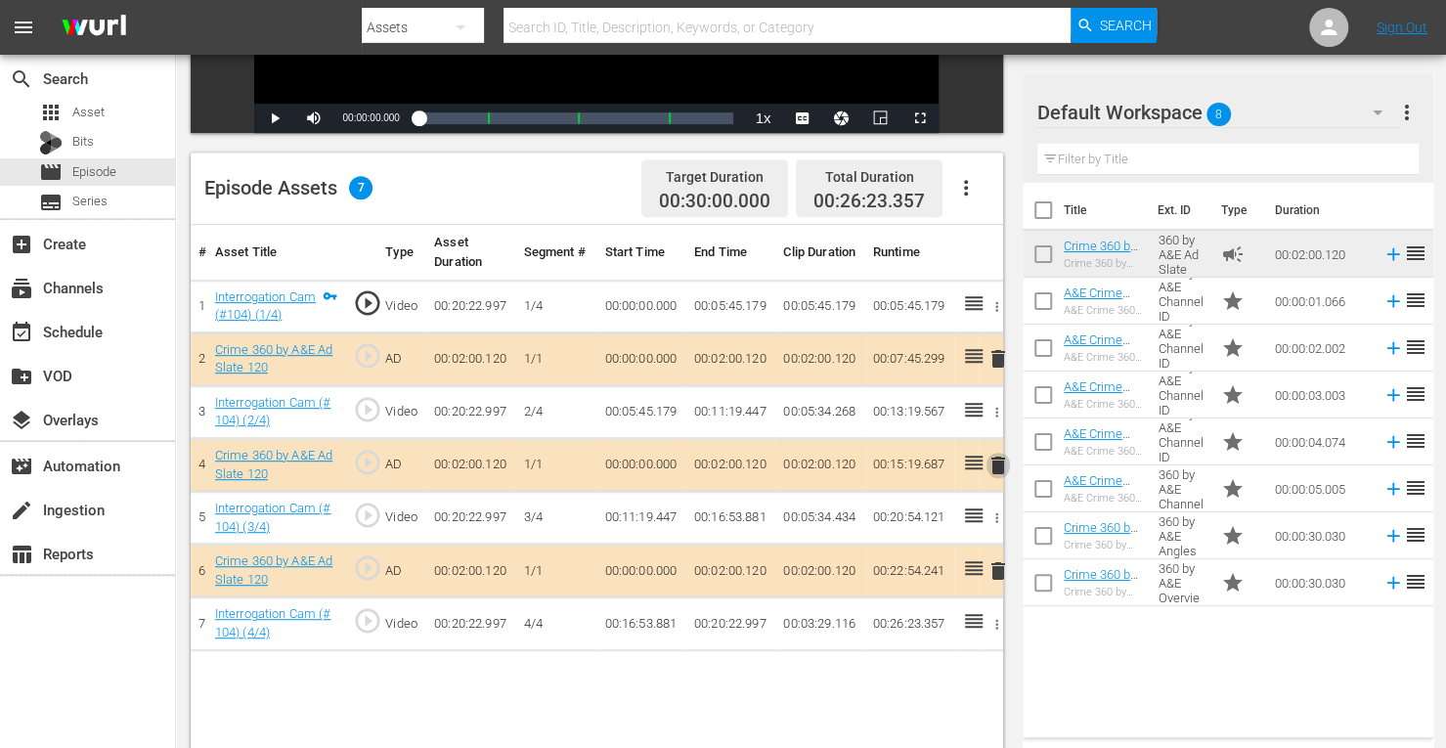
click at [997, 468] on span "delete" at bounding box center [998, 465] width 23 height 23
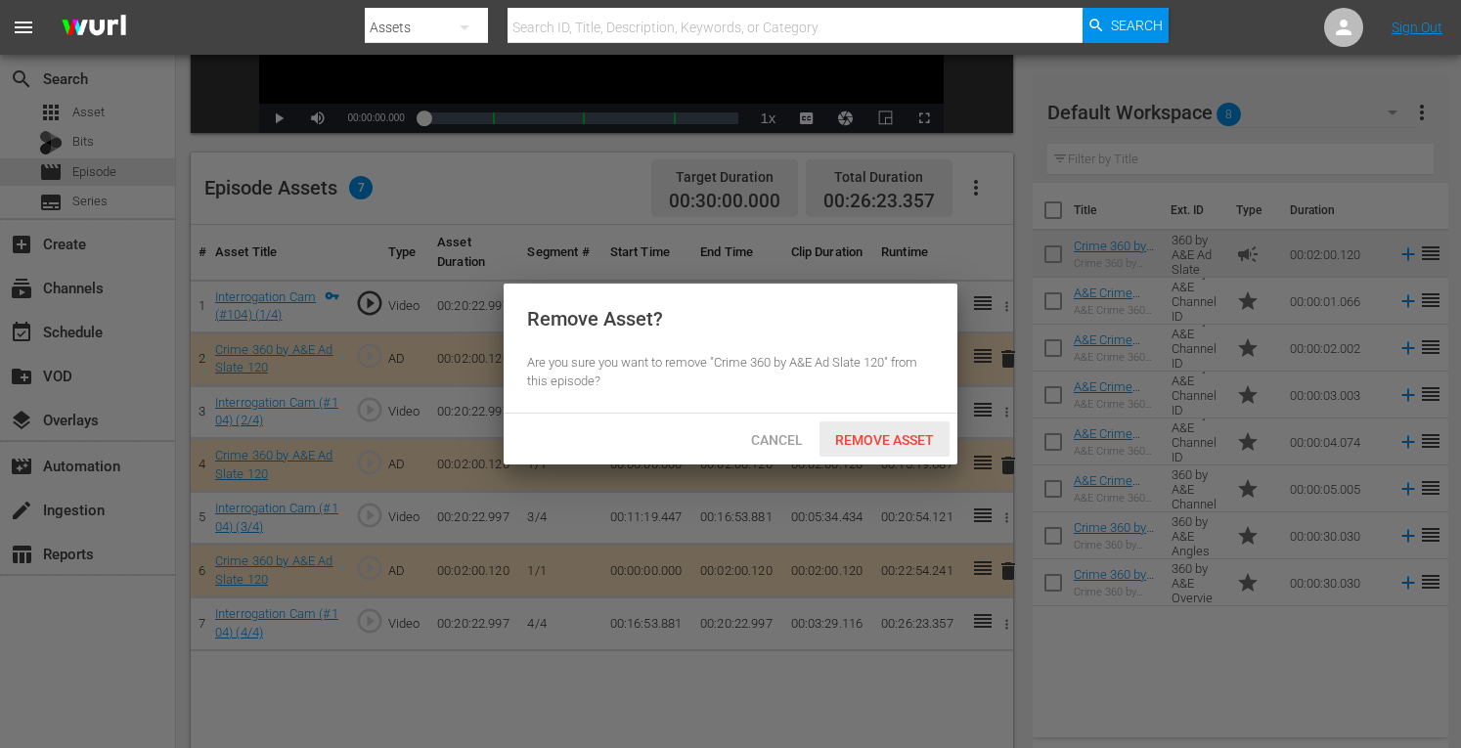
click at [872, 450] on div "Remove Asset" at bounding box center [885, 440] width 130 height 36
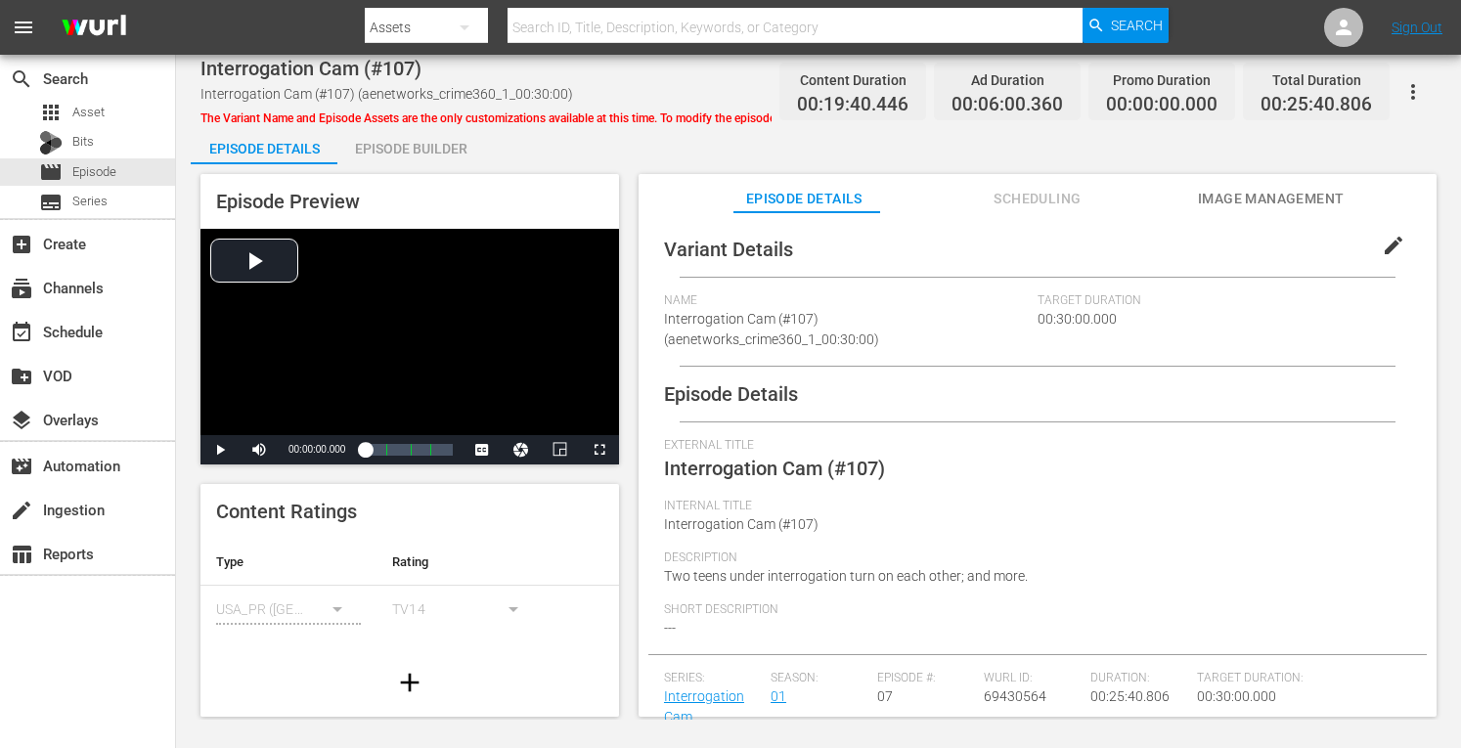
click at [379, 157] on div "Episode Builder" at bounding box center [410, 148] width 147 height 47
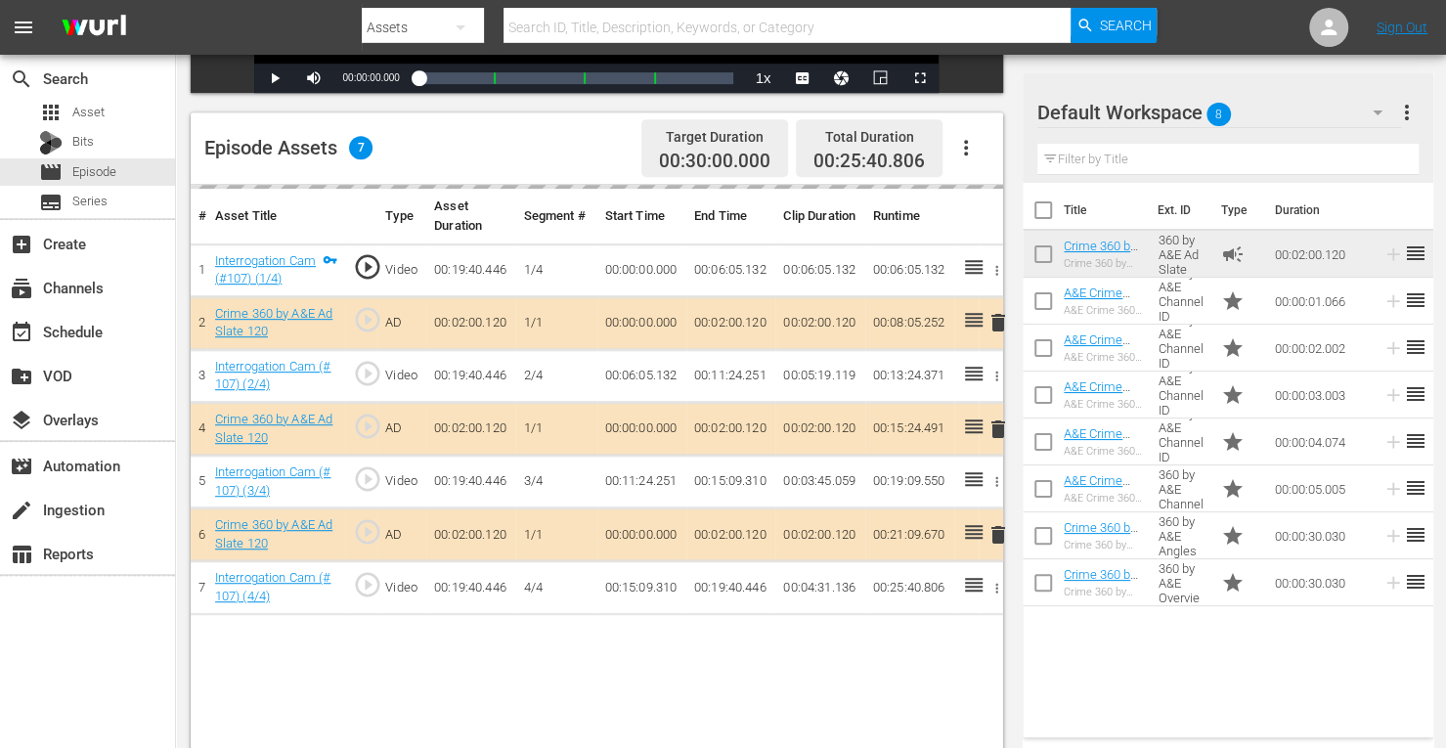
scroll to position [497, 0]
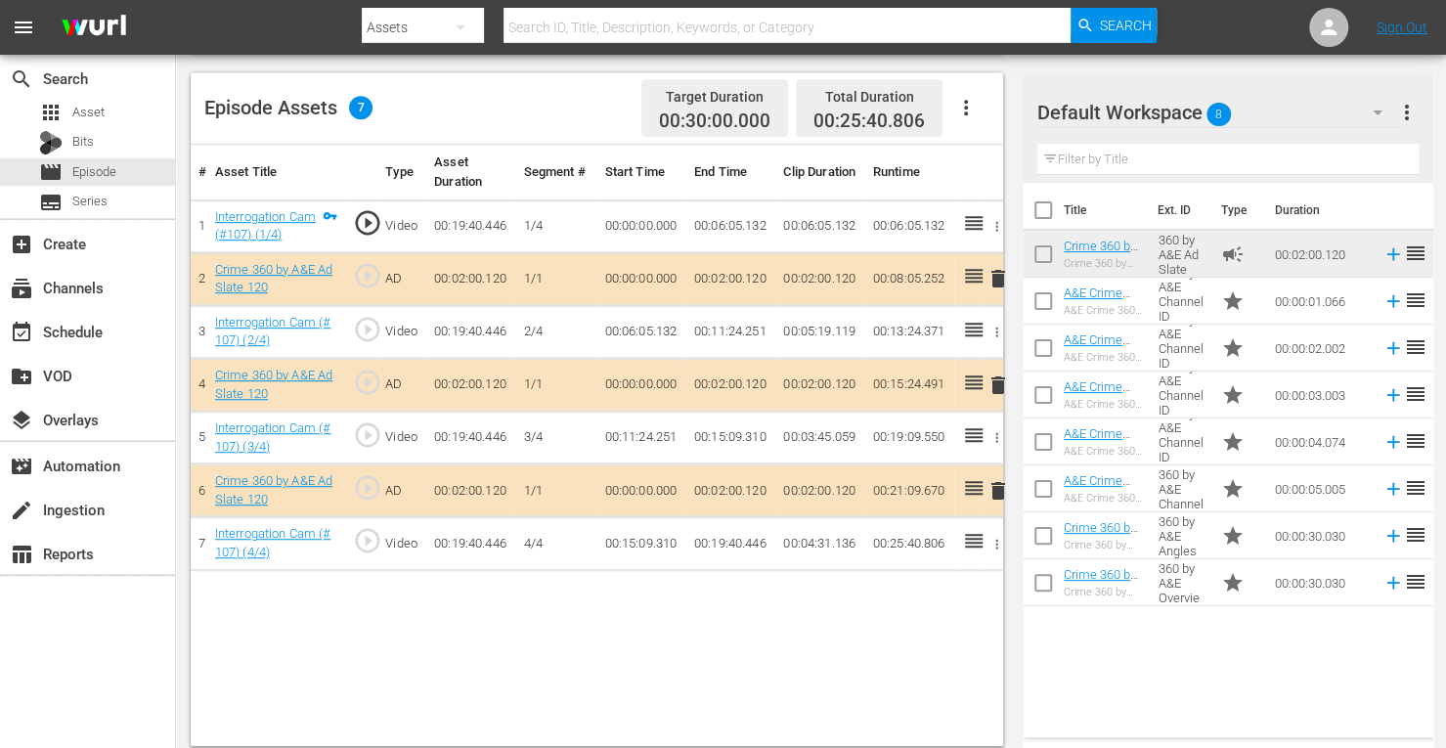
click at [1000, 384] on span "delete" at bounding box center [998, 385] width 23 height 23
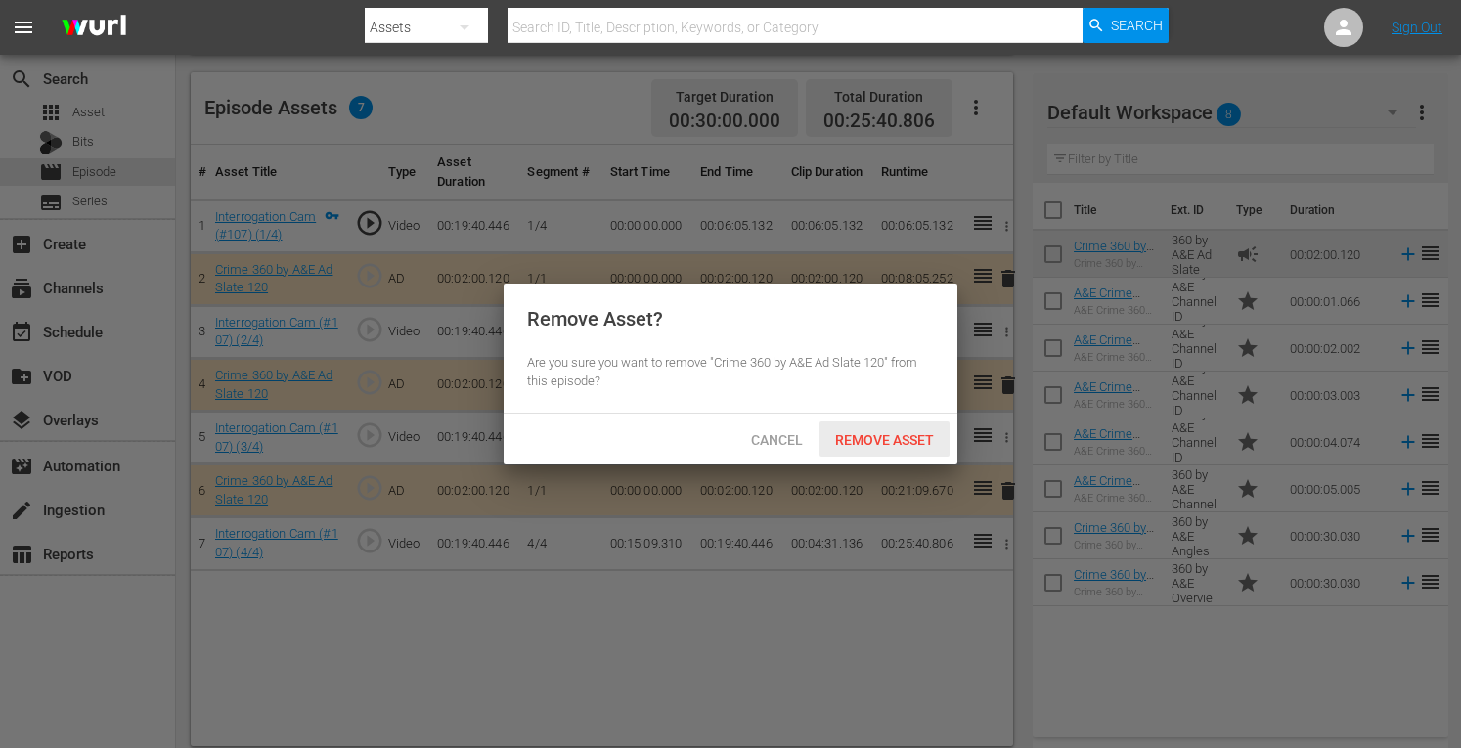
click at [866, 443] on span "Remove Asset" at bounding box center [885, 440] width 130 height 16
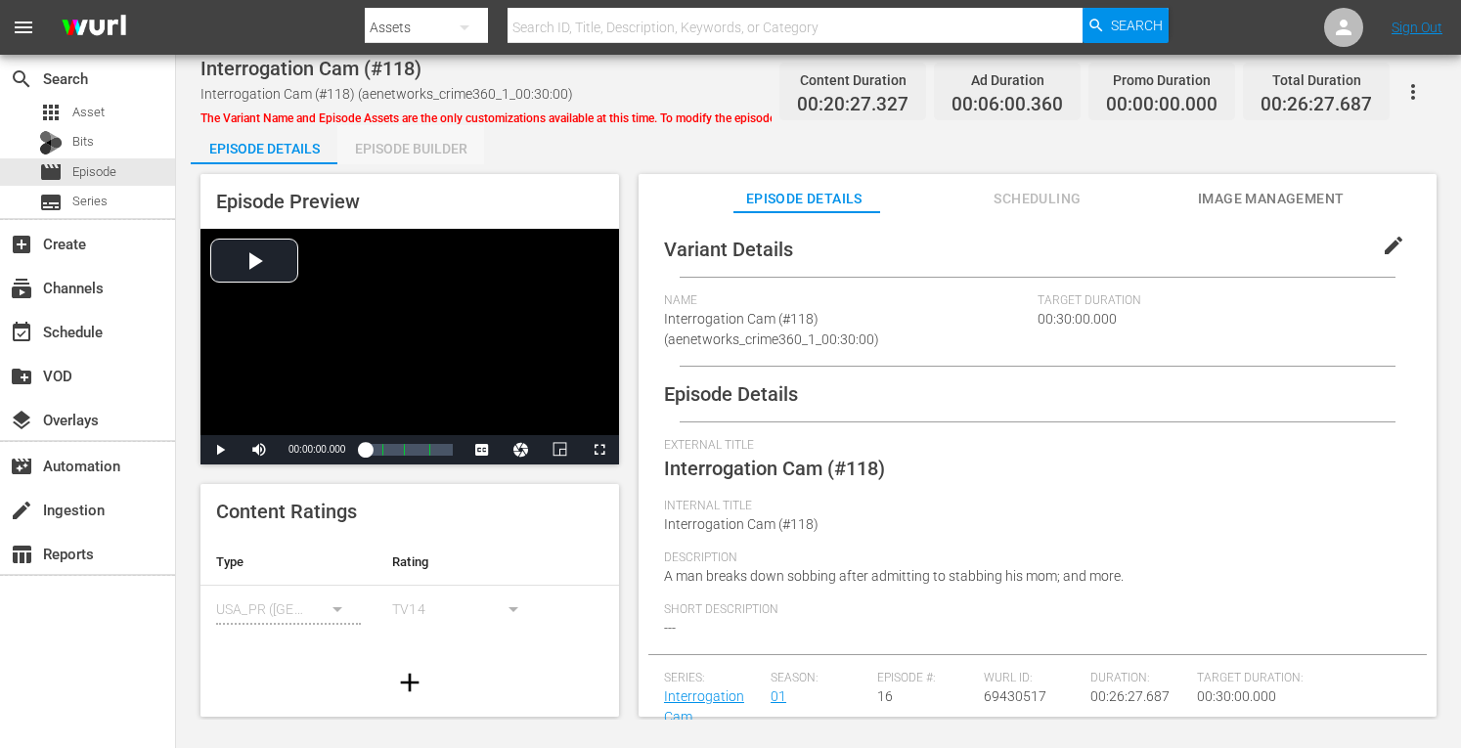
click at [444, 155] on div "Episode Builder" at bounding box center [410, 148] width 147 height 47
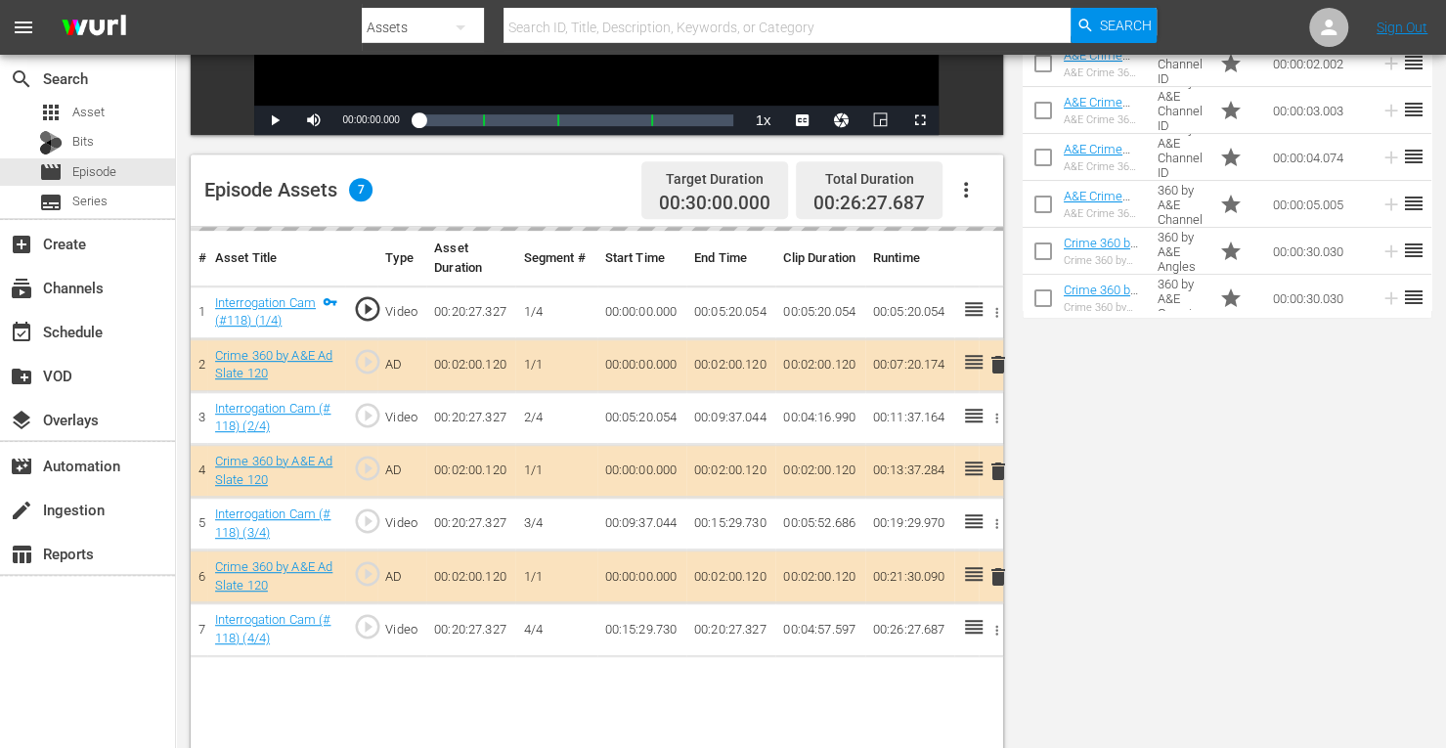
scroll to position [509, 0]
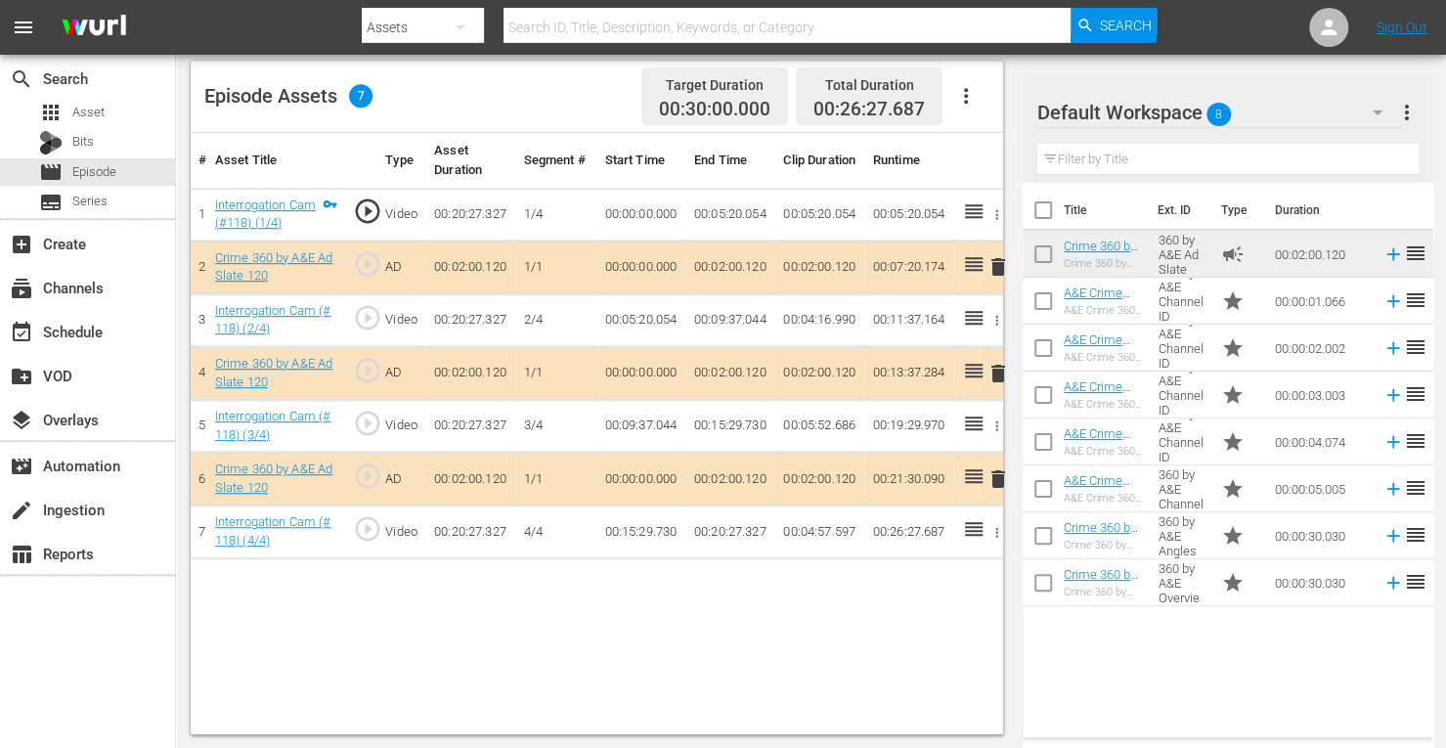
click at [996, 375] on span "delete" at bounding box center [998, 373] width 23 height 23
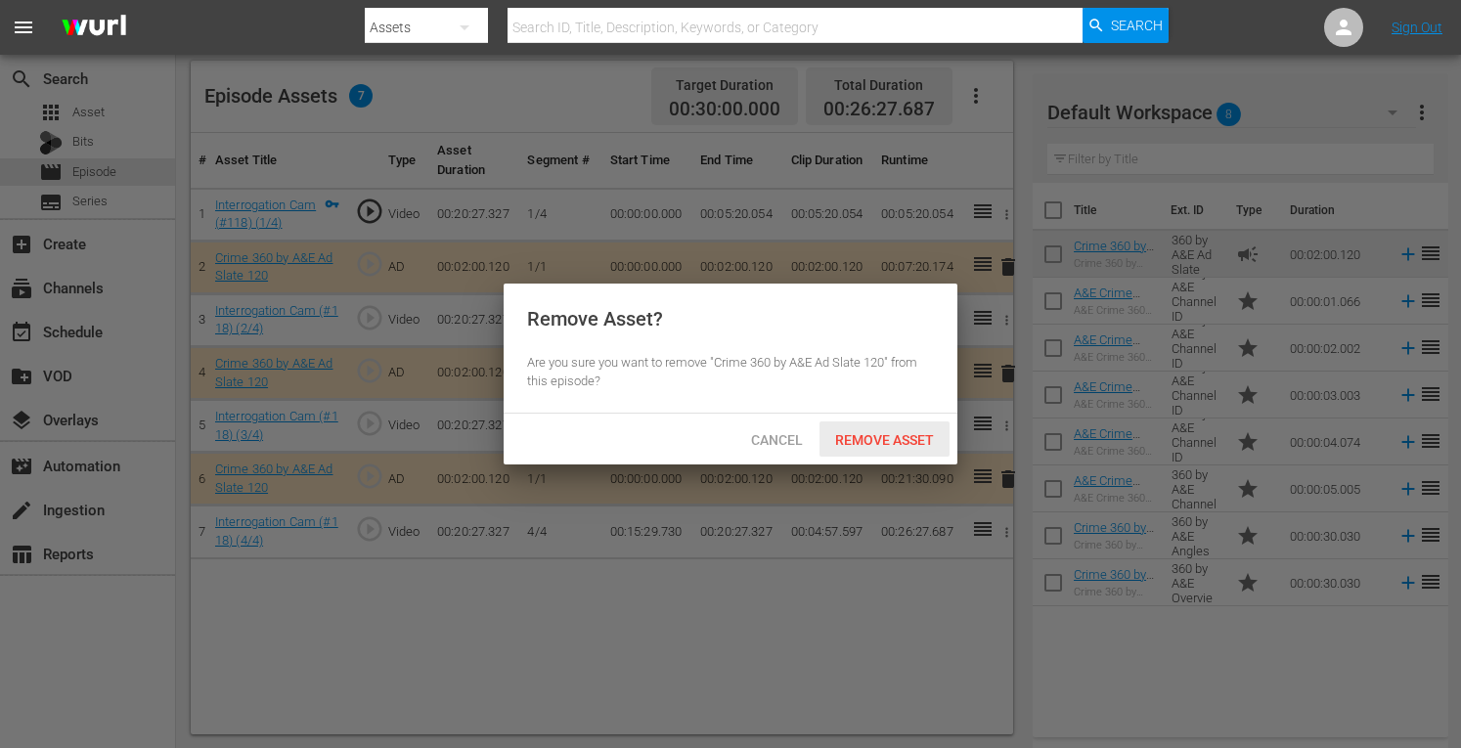
click at [848, 435] on span "Remove Asset" at bounding box center [885, 440] width 130 height 16
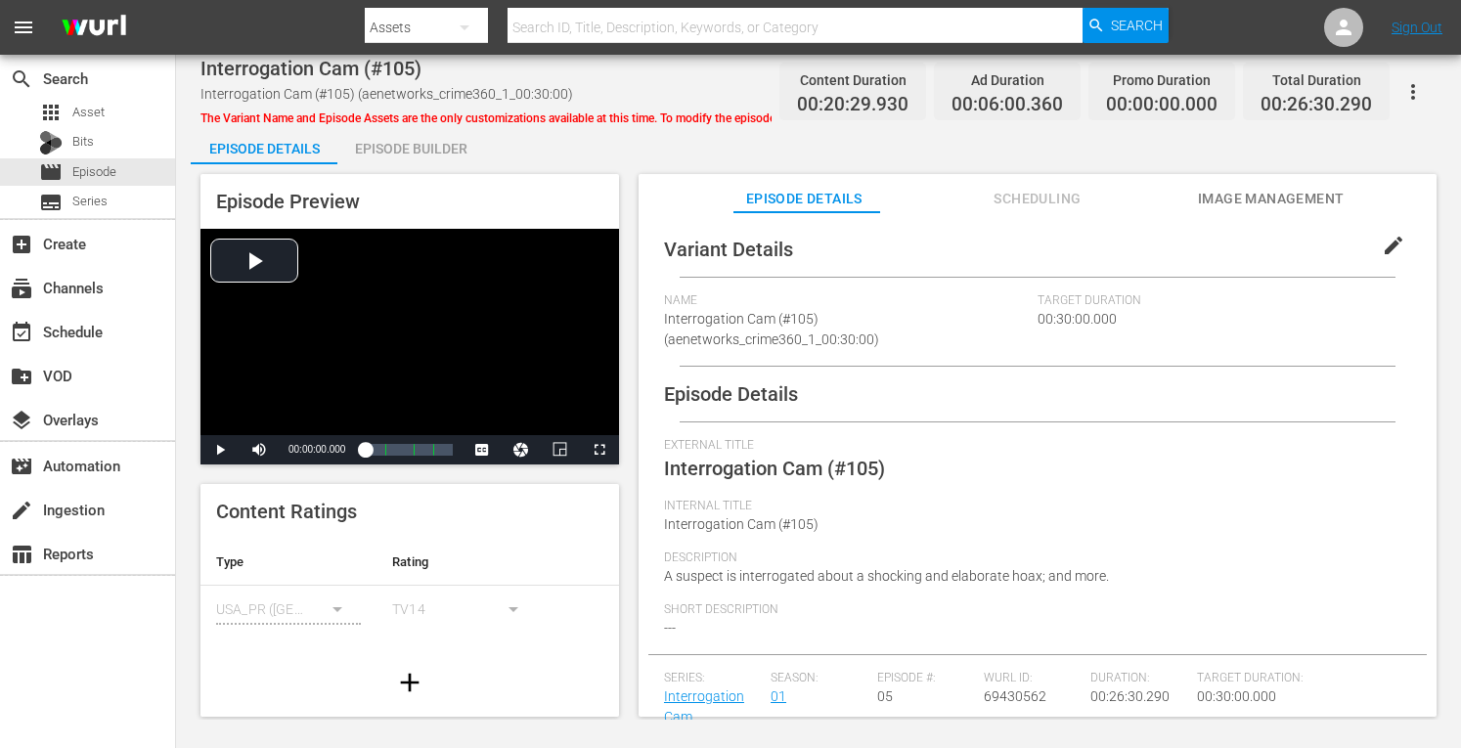
click at [401, 154] on div "Episode Builder" at bounding box center [410, 148] width 147 height 47
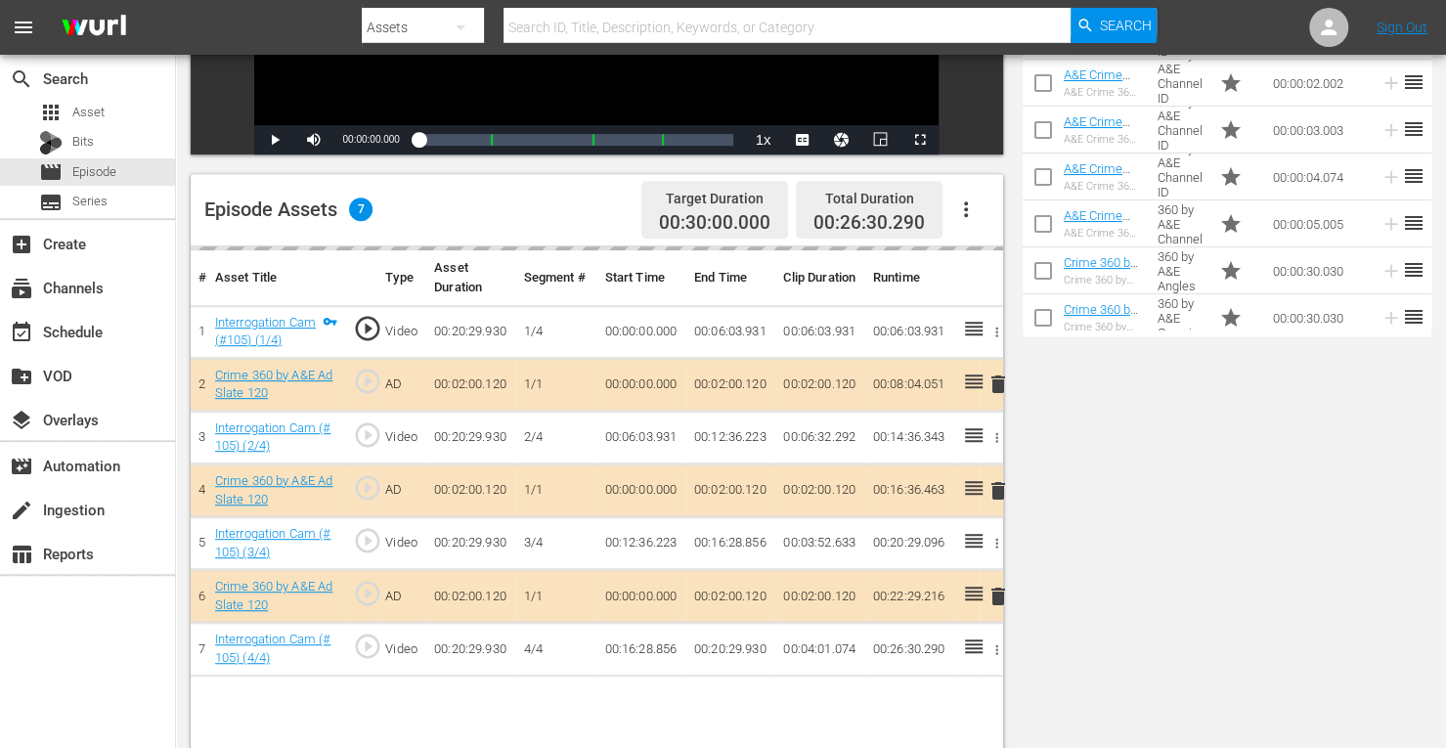
scroll to position [509, 0]
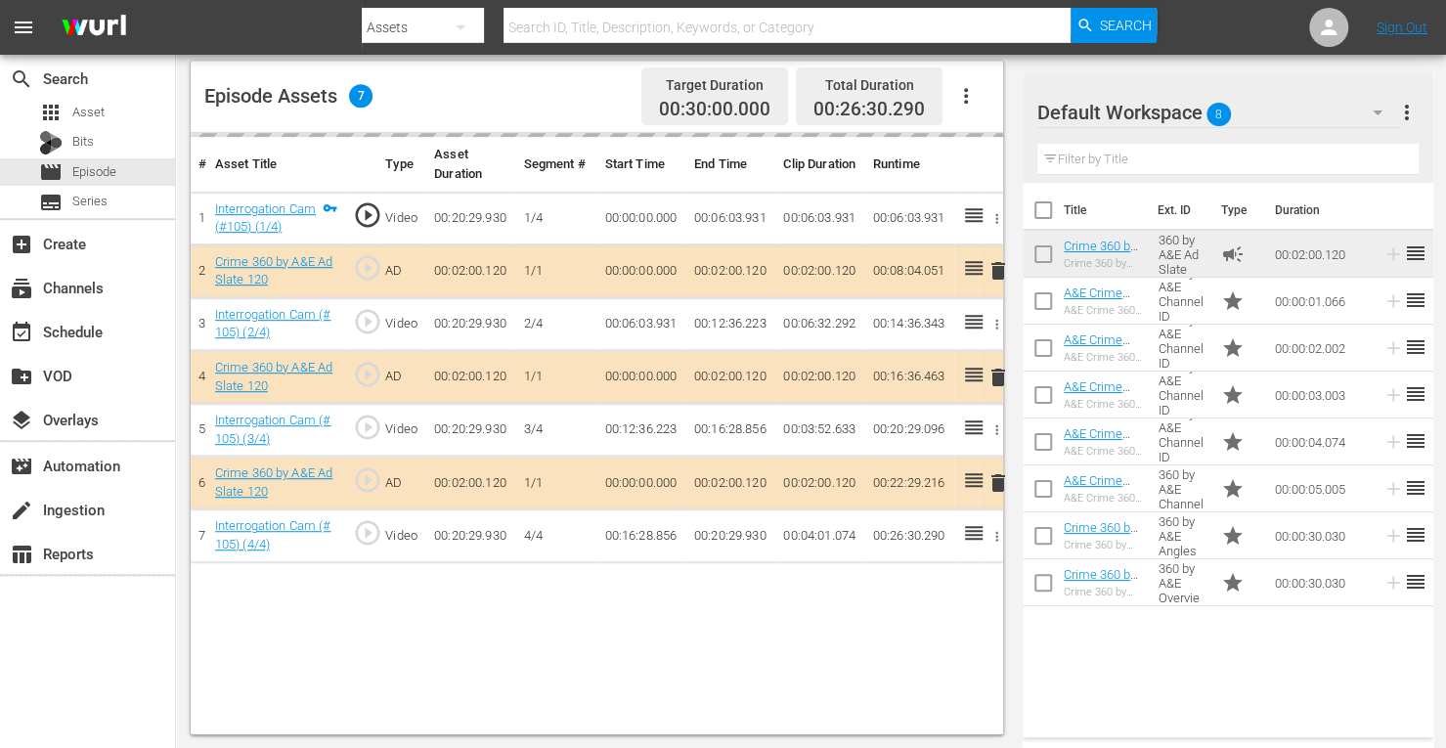
click at [999, 374] on td "delete" at bounding box center [991, 377] width 24 height 53
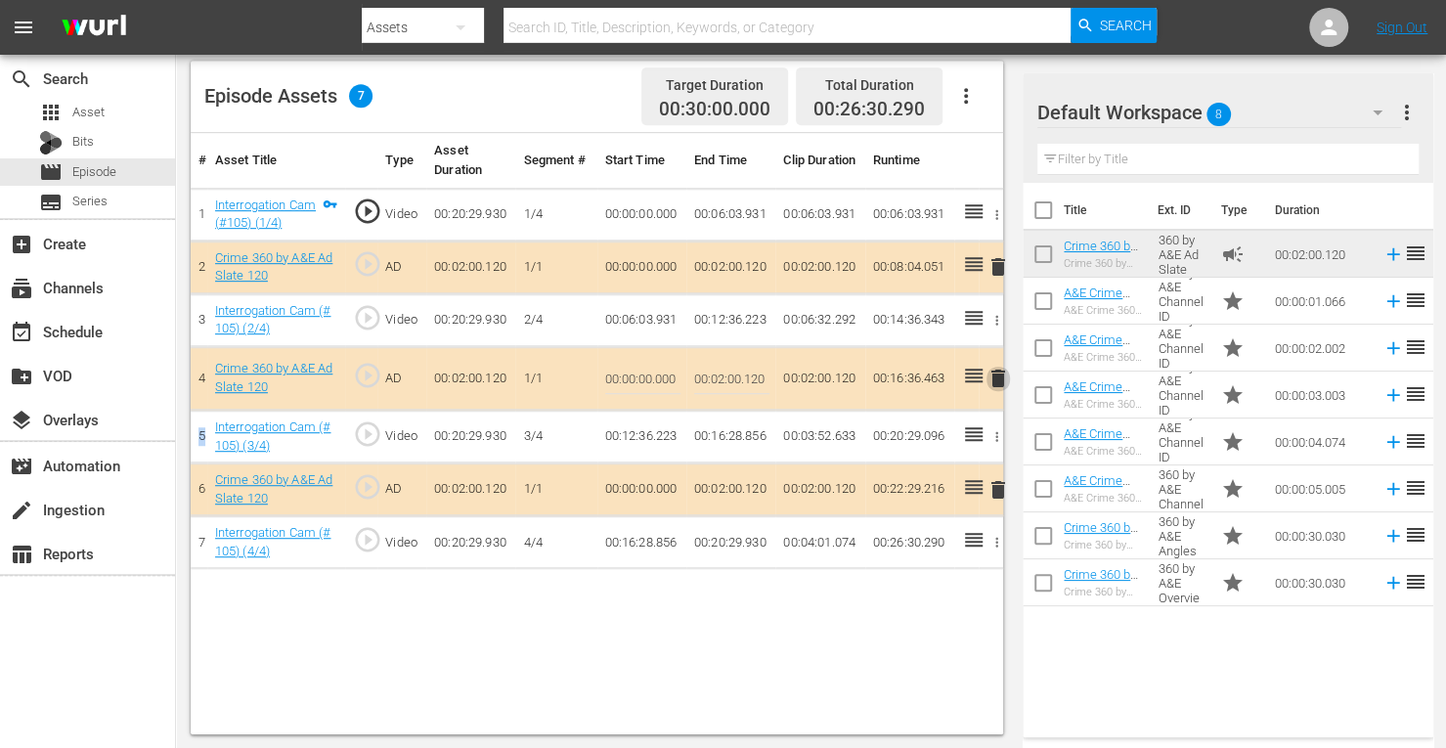
click at [999, 374] on span "delete" at bounding box center [998, 378] width 23 height 23
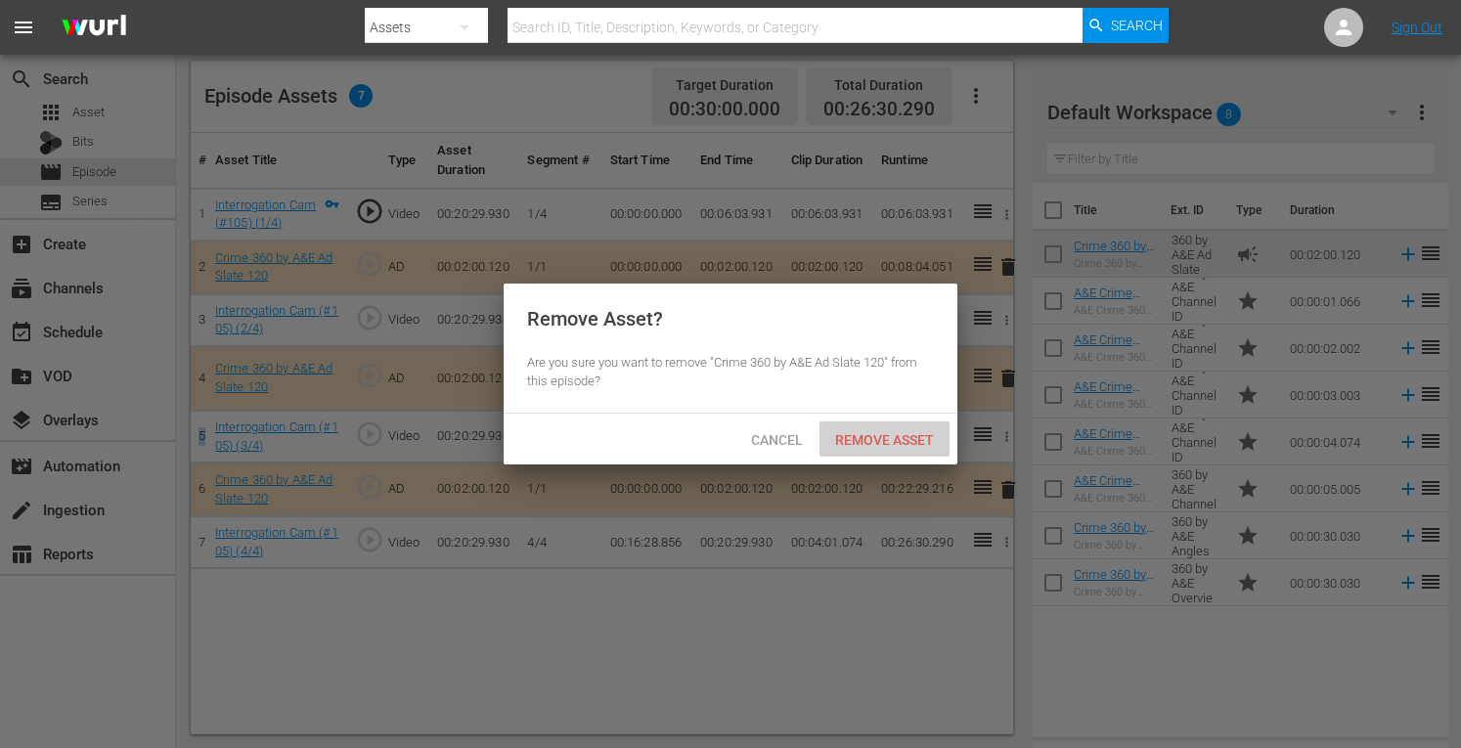
click at [868, 443] on span "Remove Asset" at bounding box center [885, 440] width 130 height 16
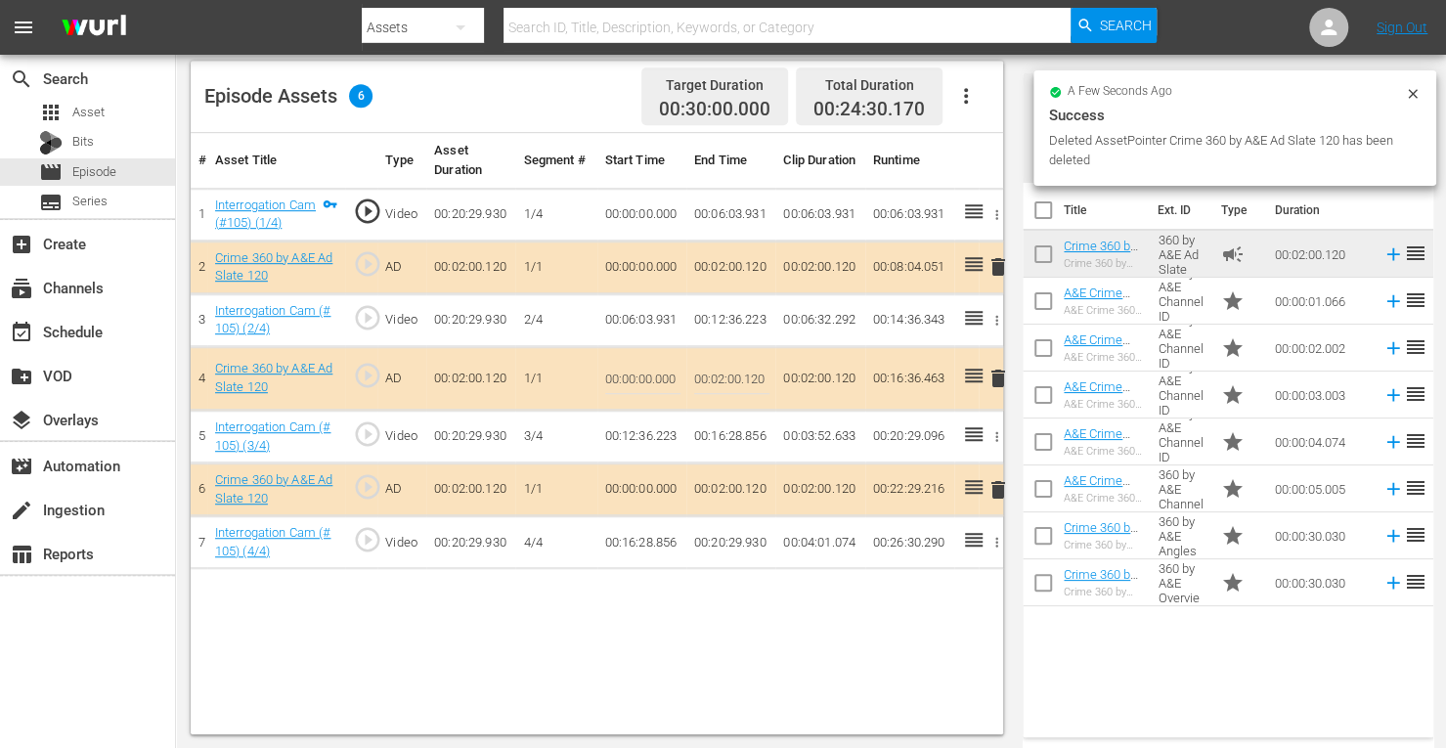
click at [747, 646] on div "# Asset Title Type Asset Duration Segment # Start Time End Time Clip Duration R…" at bounding box center [597, 433] width 813 height 601
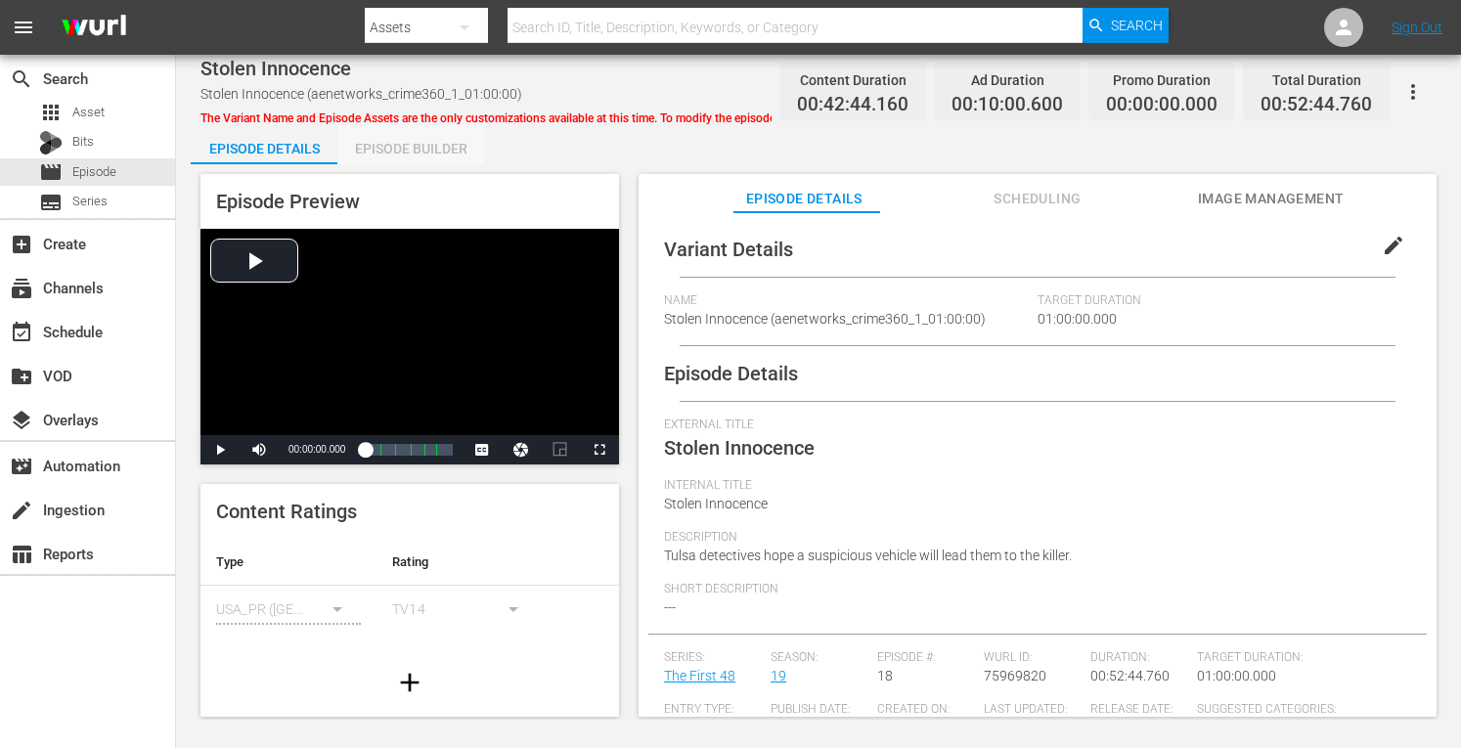
click at [419, 142] on div "Episode Builder" at bounding box center [410, 148] width 147 height 47
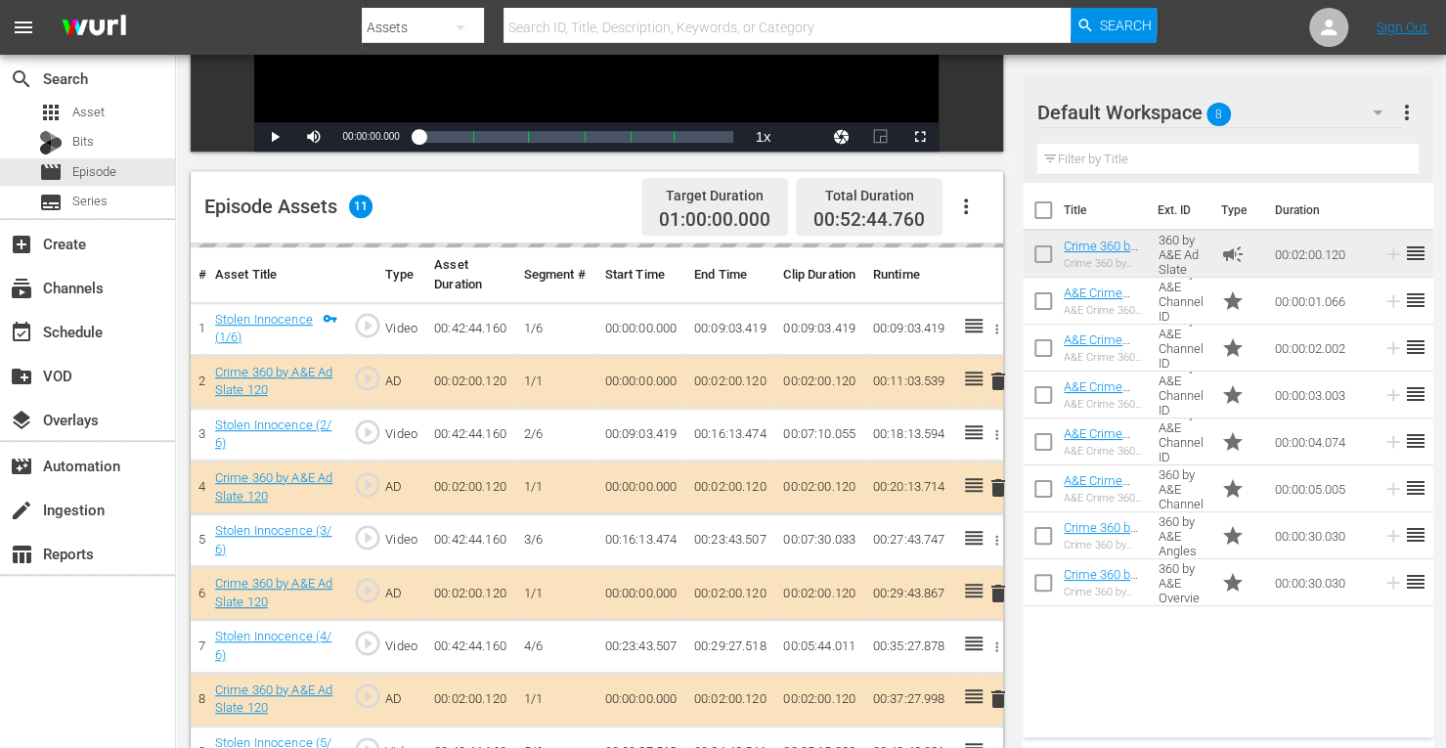
scroll to position [430, 0]
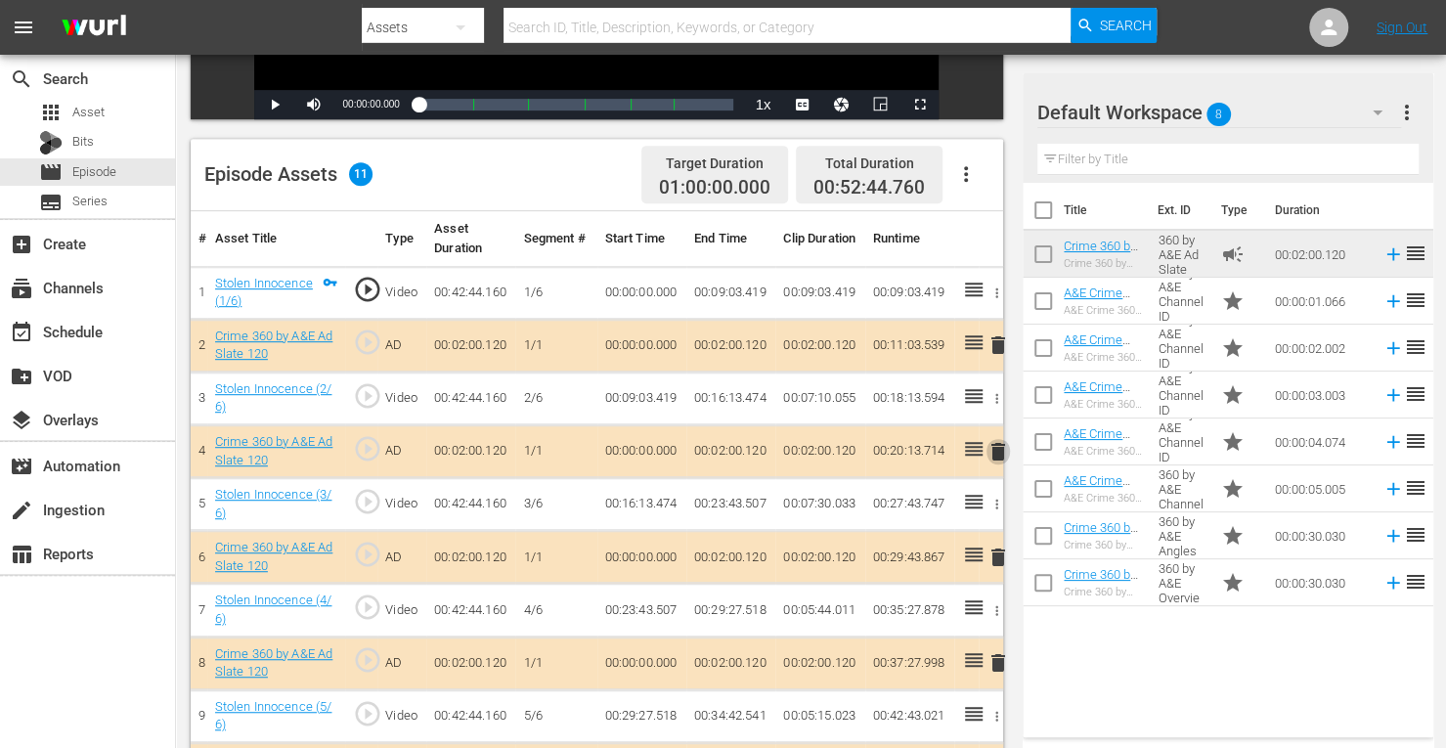
click at [999, 449] on span "delete" at bounding box center [998, 451] width 23 height 23
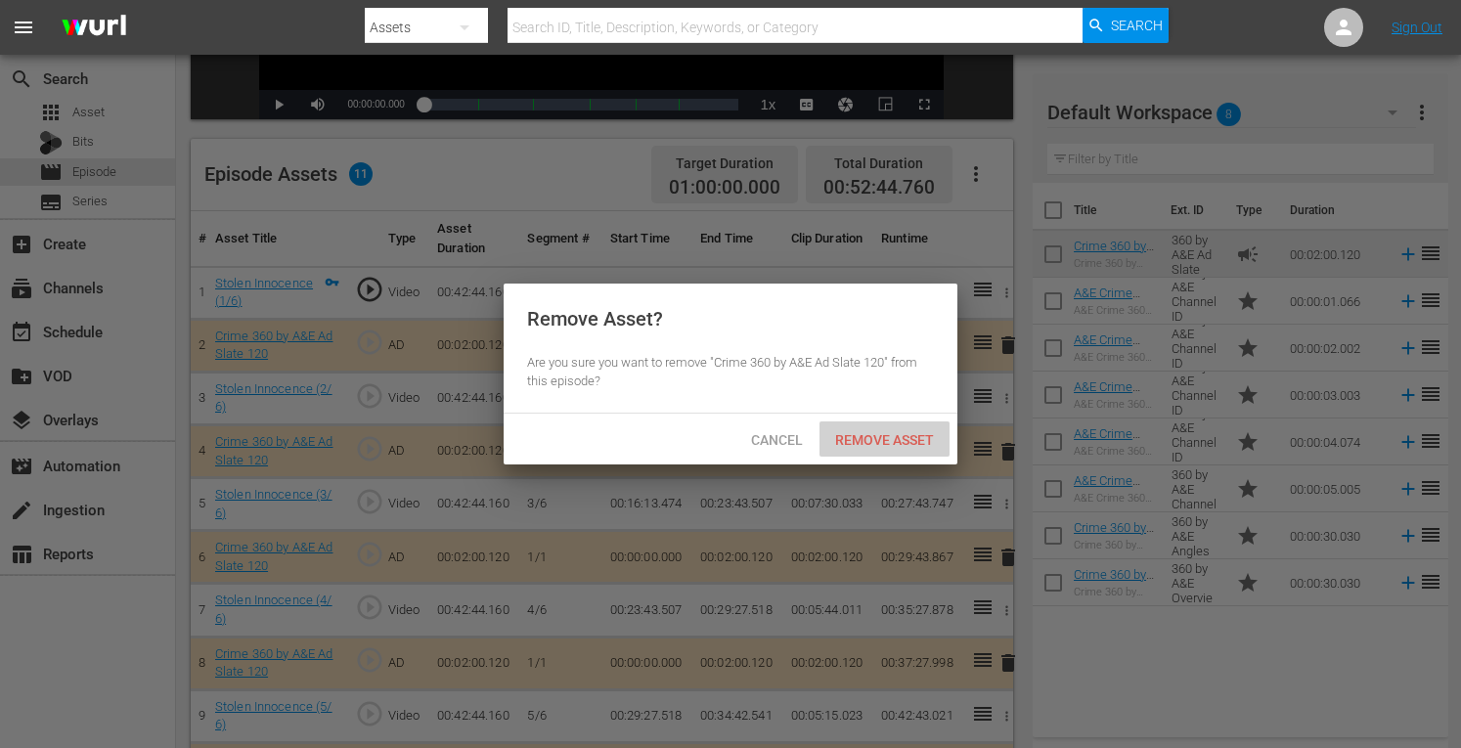
click at [886, 447] on span "Remove Asset" at bounding box center [885, 440] width 130 height 16
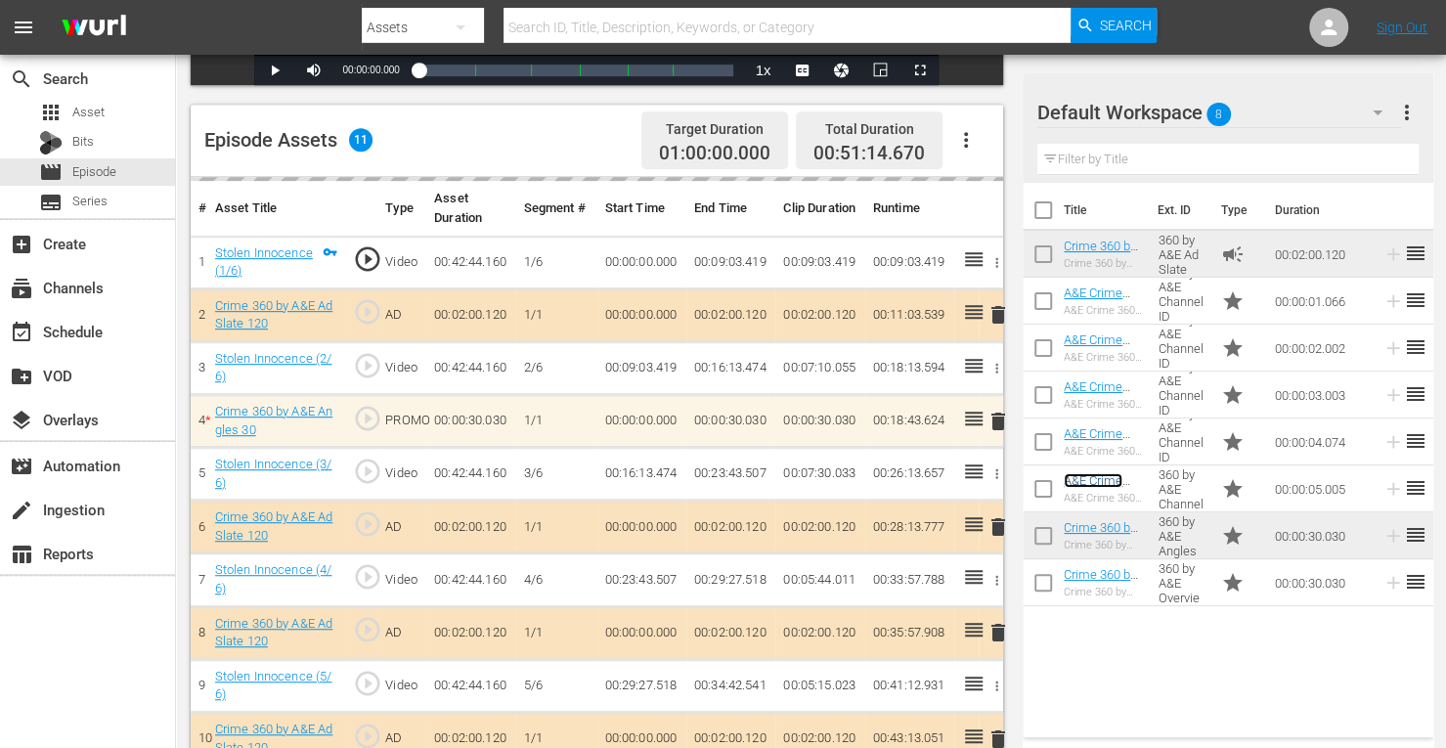
scroll to position [466, 0]
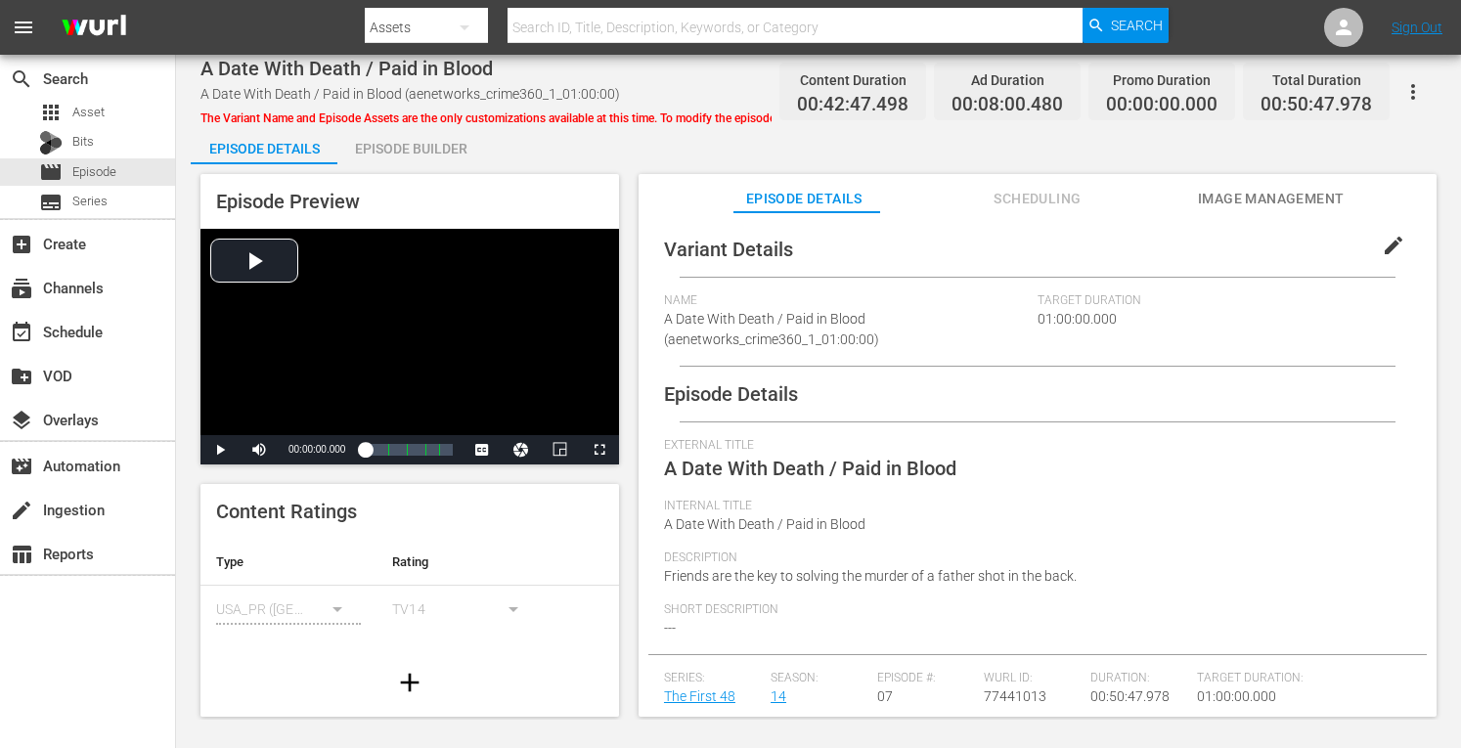
click at [436, 138] on div "Episode Builder" at bounding box center [410, 148] width 147 height 47
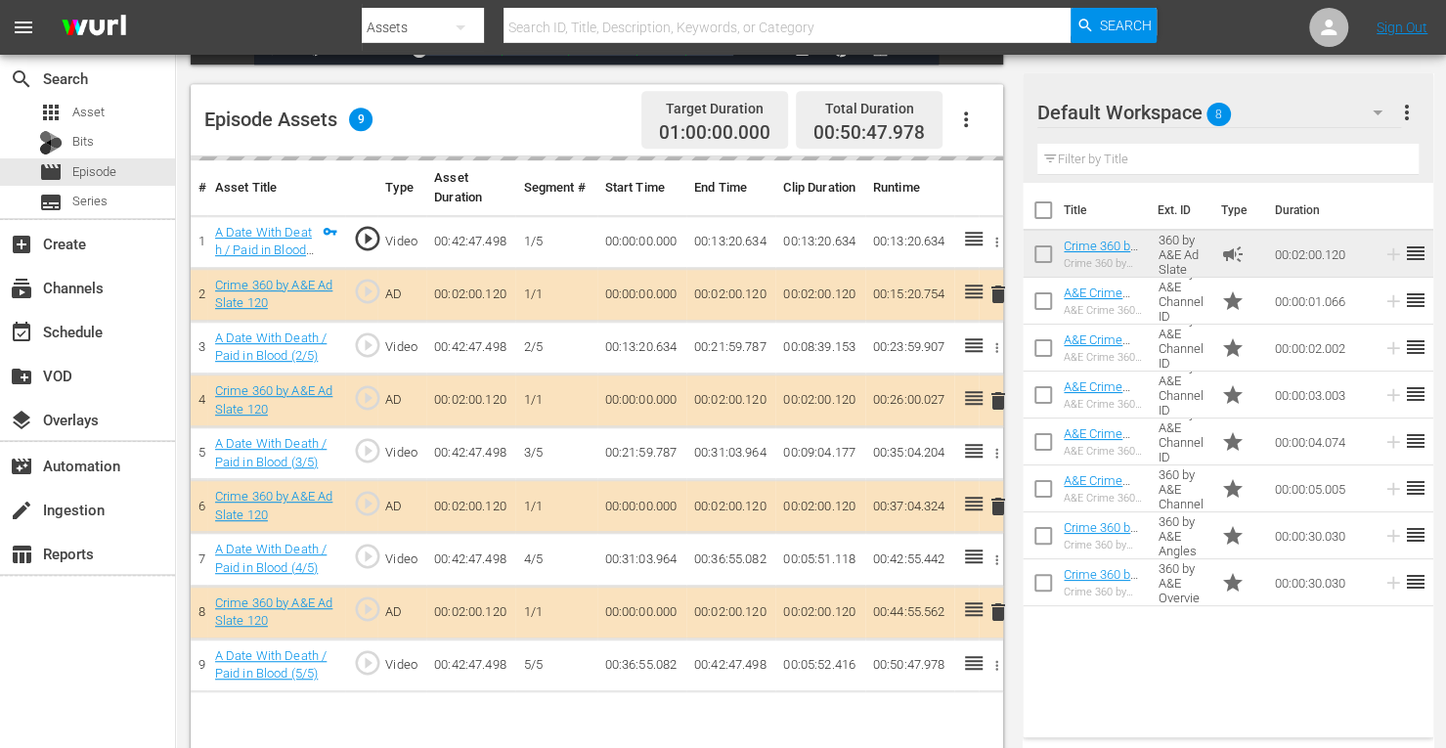
scroll to position [509, 0]
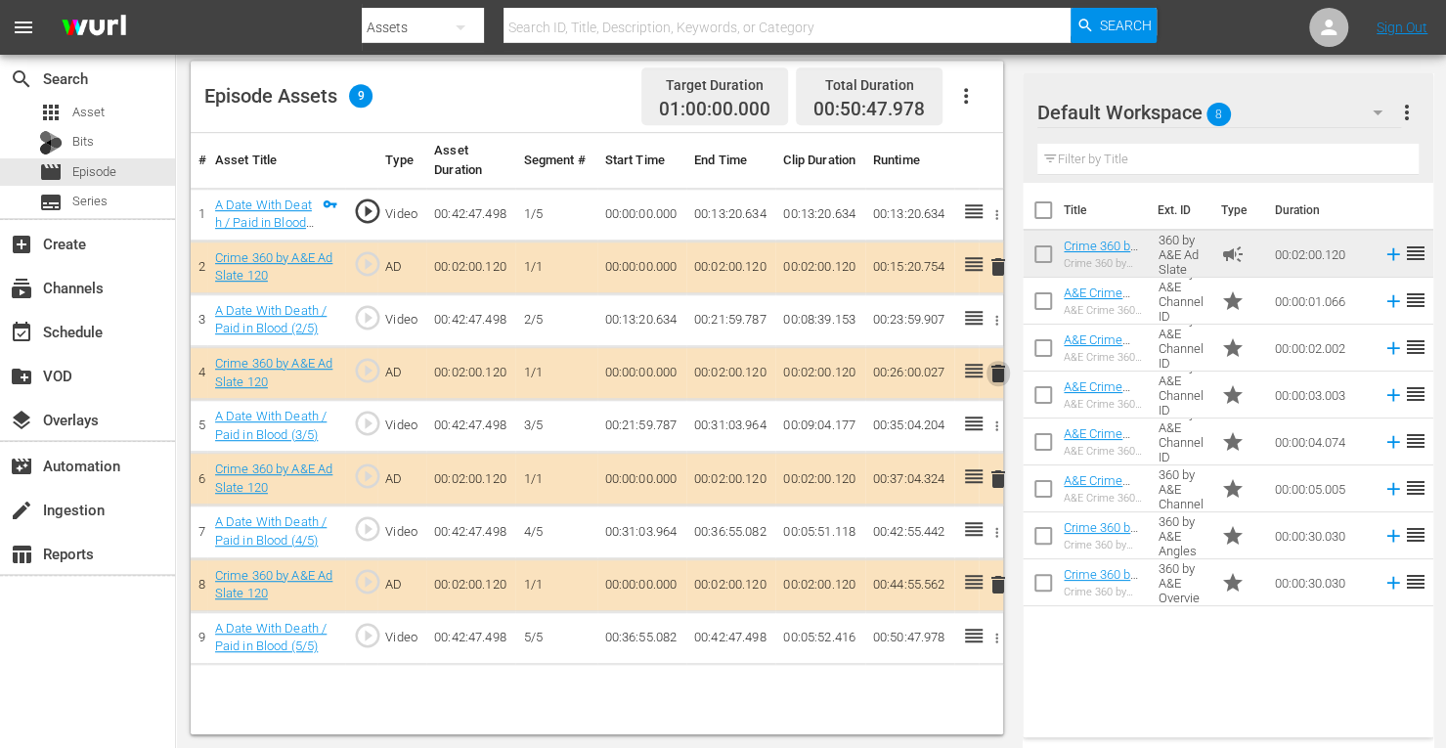
click at [998, 377] on span "delete" at bounding box center [998, 373] width 23 height 23
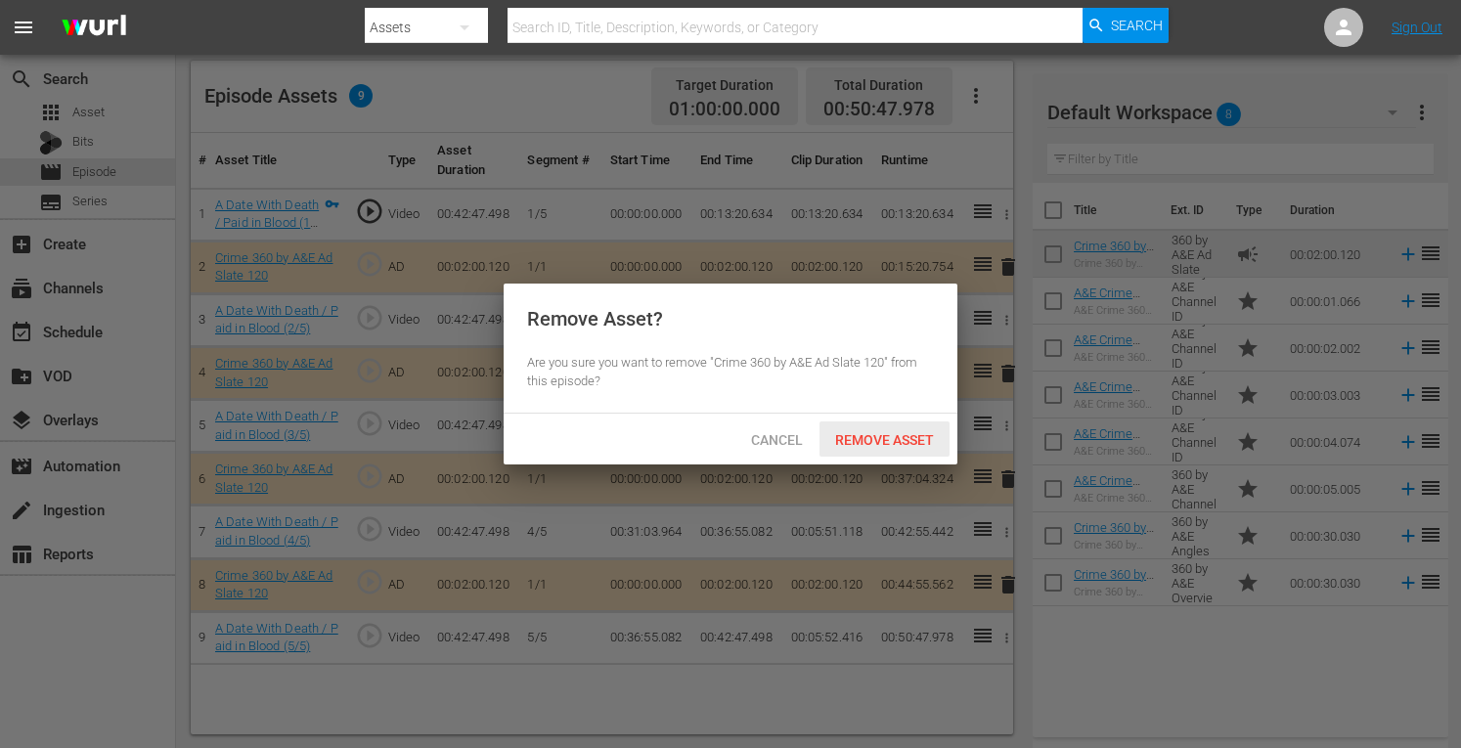
click at [847, 436] on span "Remove Asset" at bounding box center [885, 440] width 130 height 16
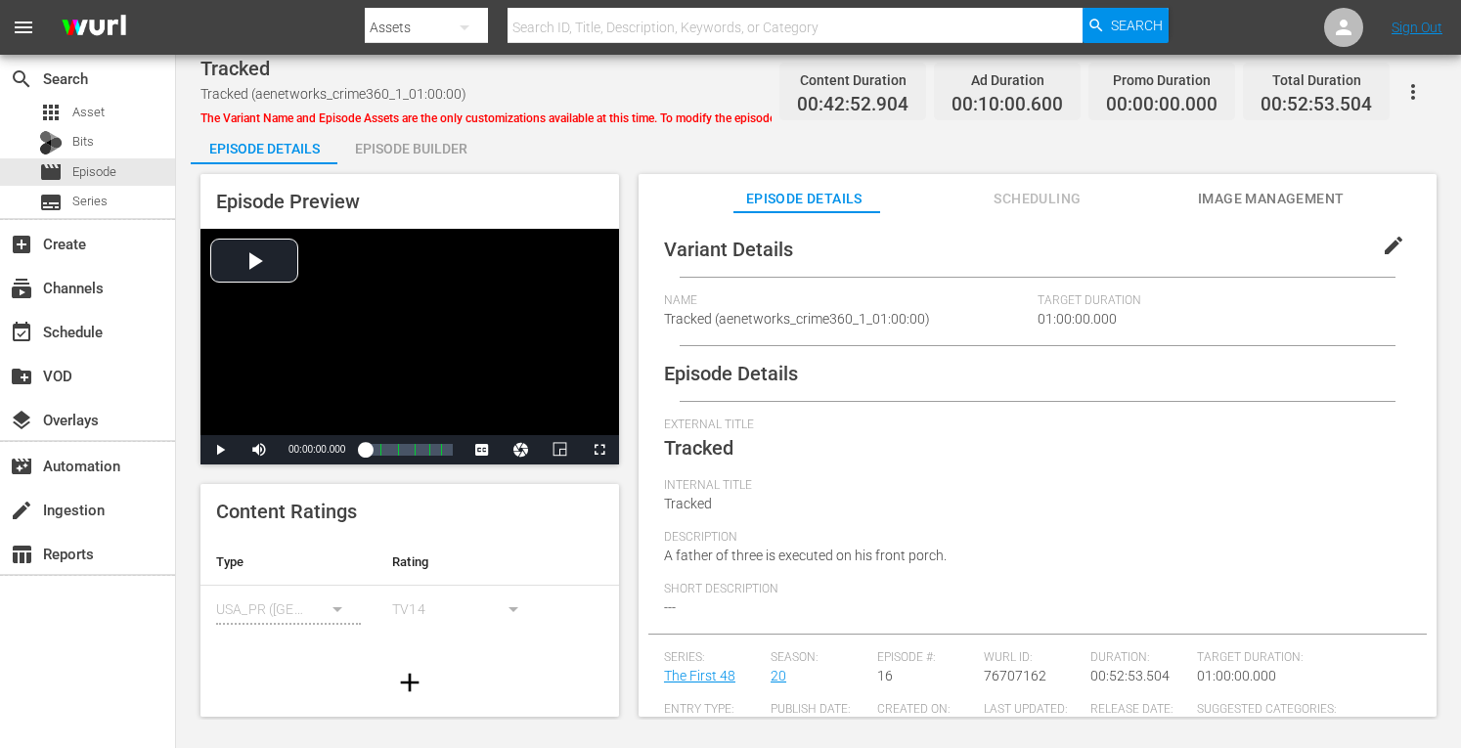
click at [436, 144] on div "Episode Builder" at bounding box center [410, 148] width 147 height 47
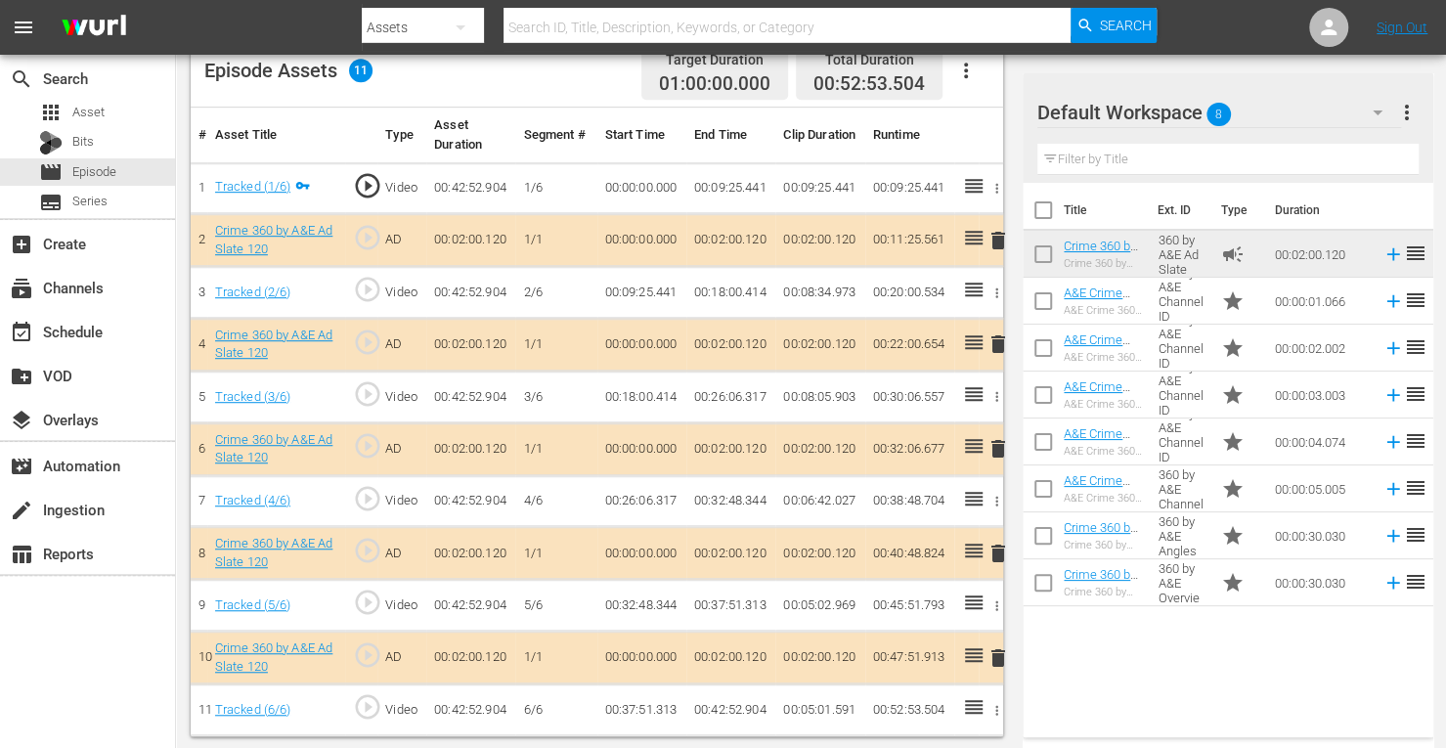
scroll to position [530, 0]
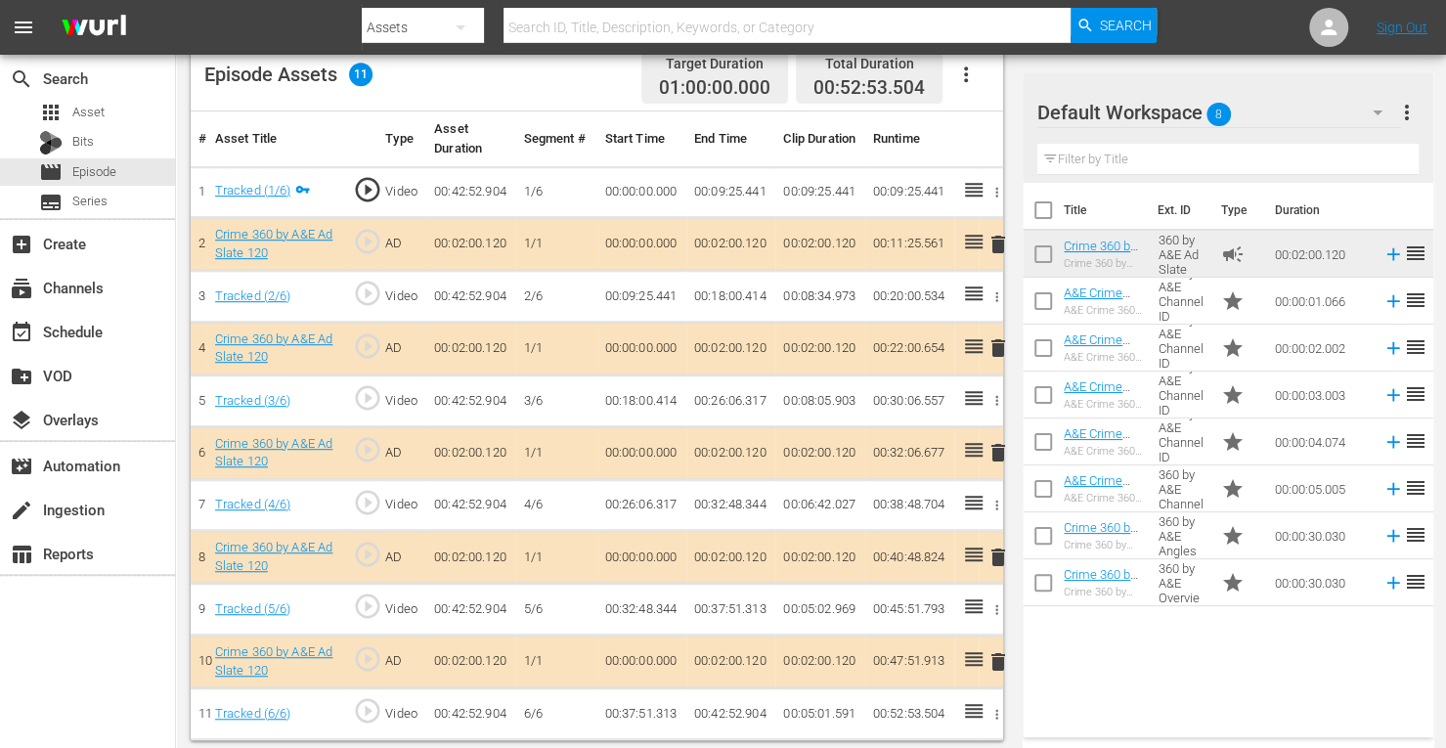
click at [994, 443] on span "delete" at bounding box center [998, 452] width 23 height 23
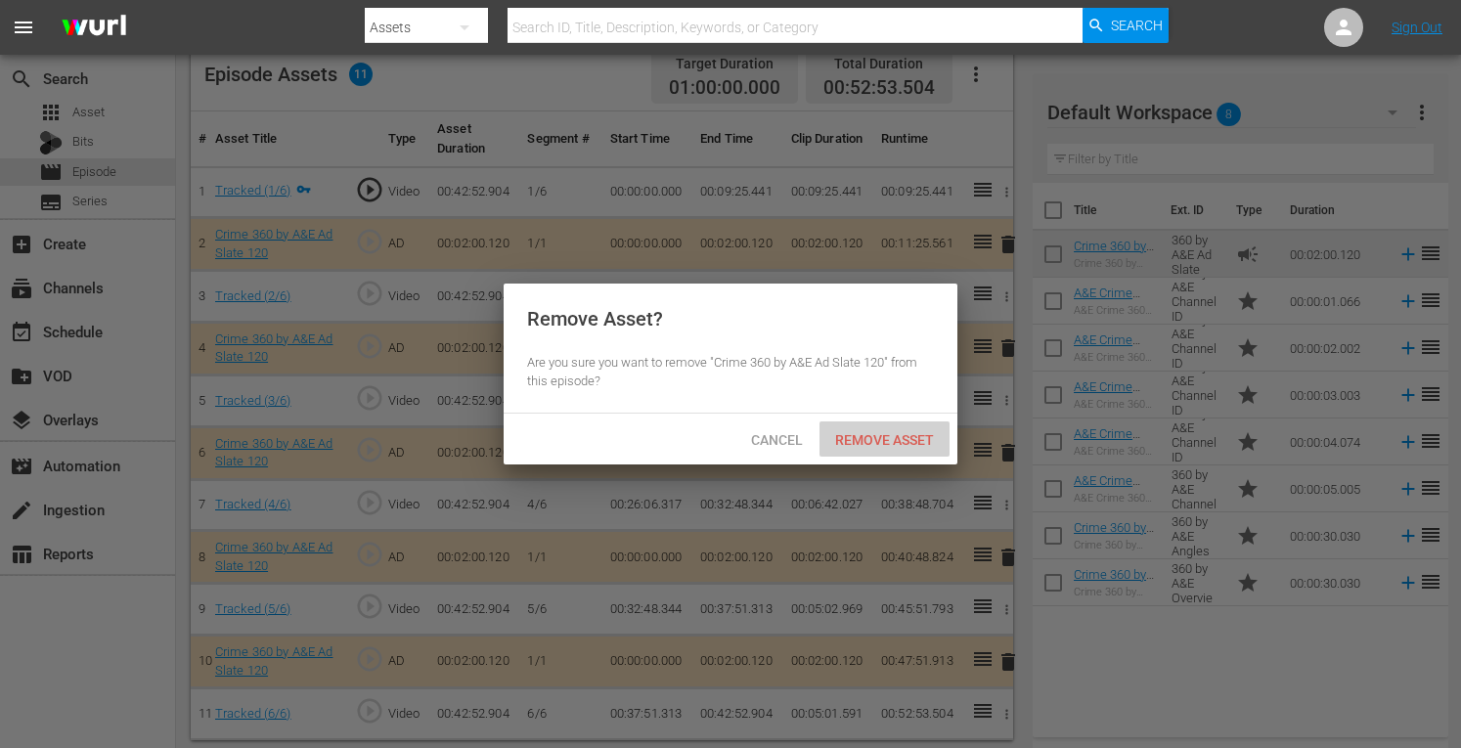
click at [865, 435] on span "Remove Asset" at bounding box center [885, 440] width 130 height 16
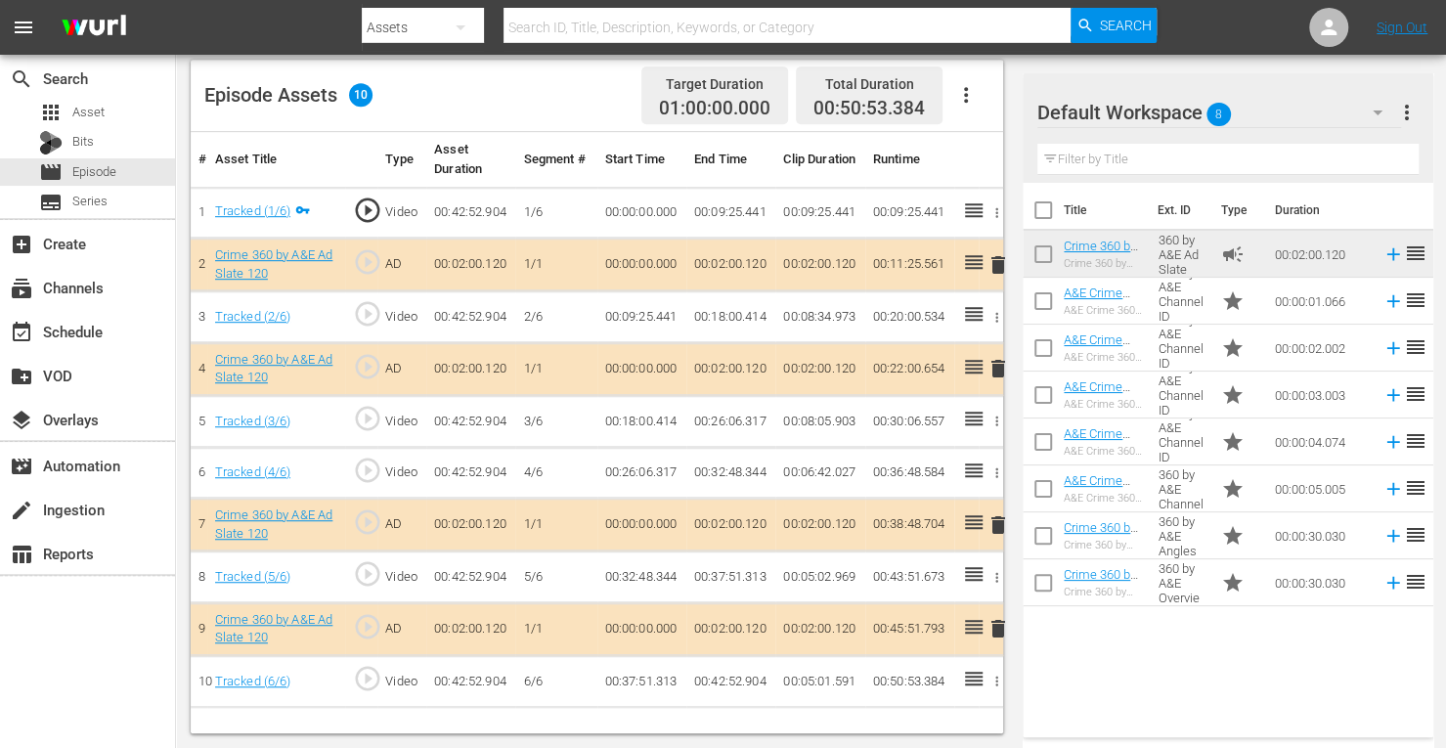
scroll to position [509, 0]
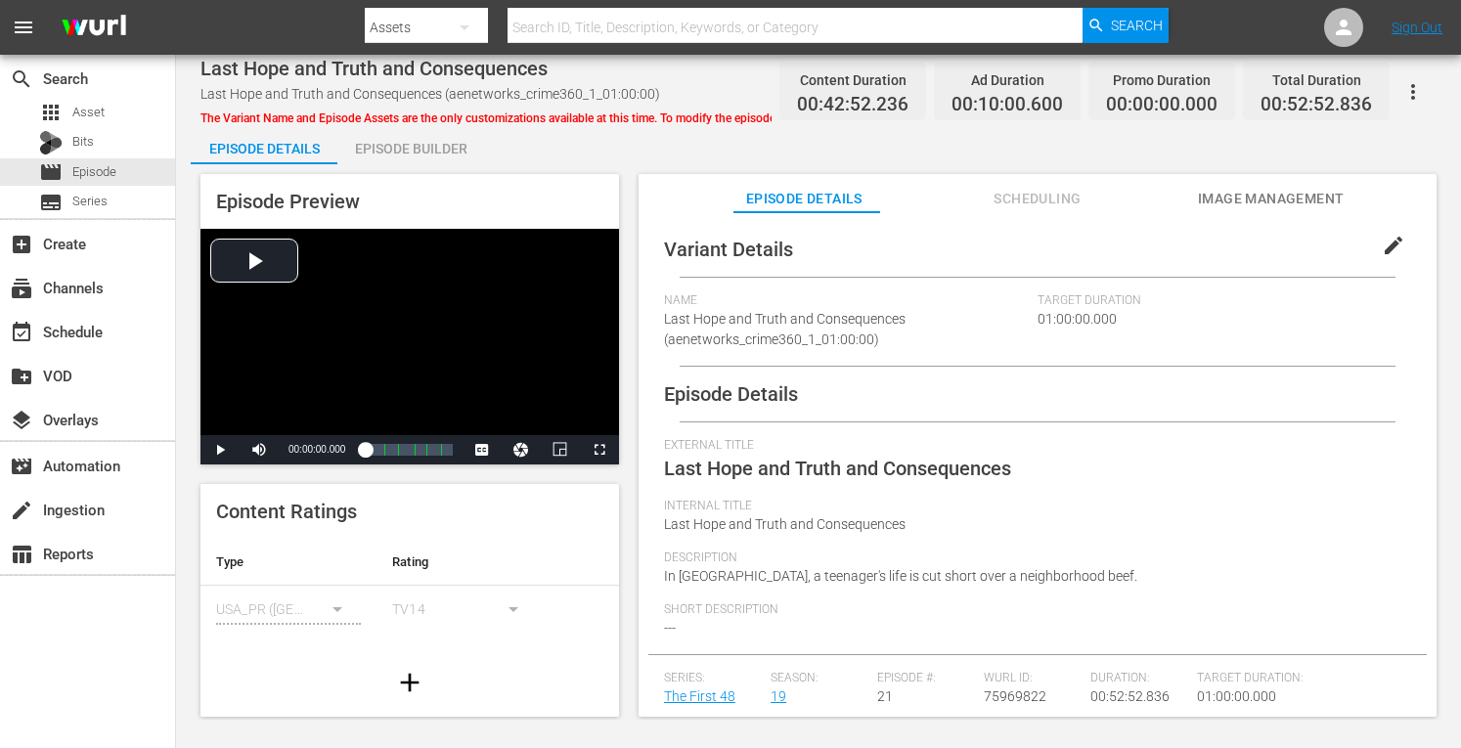
click at [431, 142] on div "Episode Builder" at bounding box center [410, 148] width 147 height 47
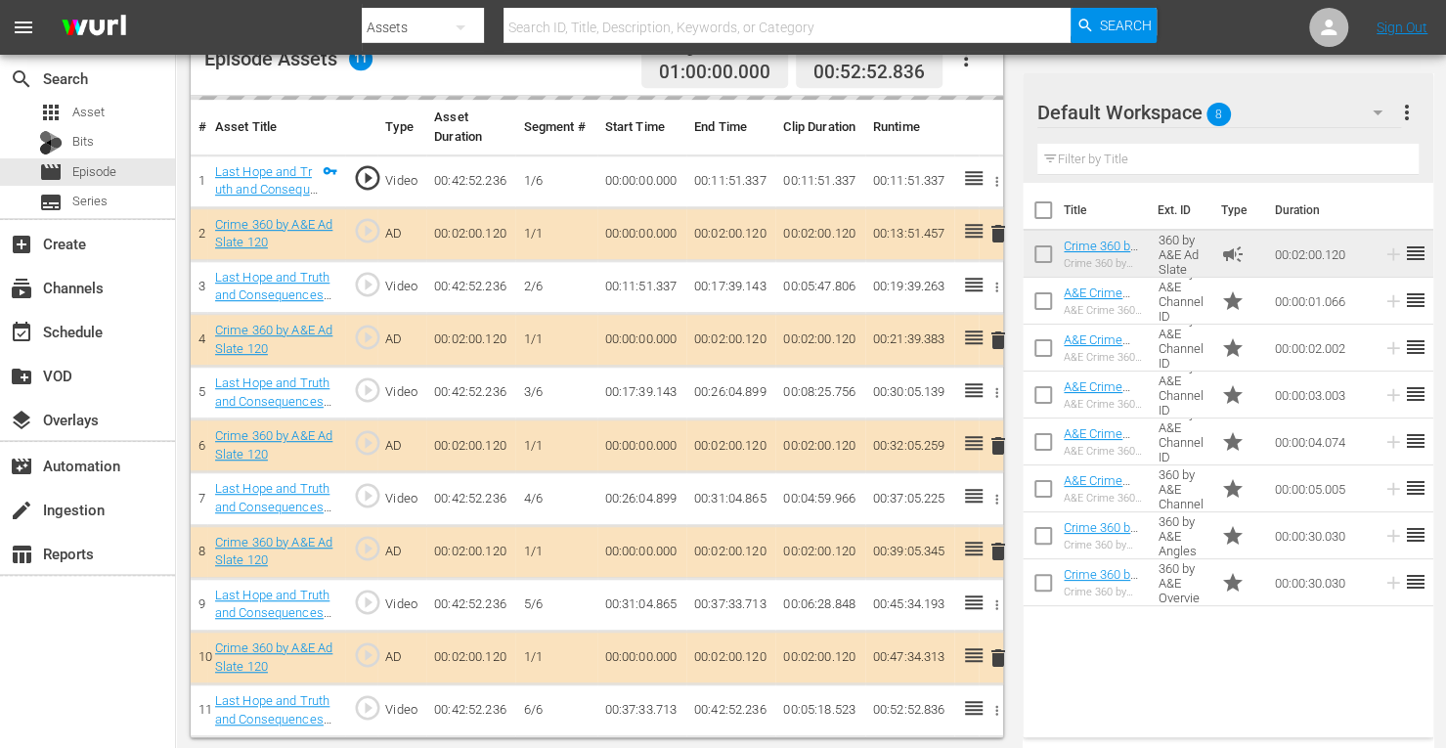
scroll to position [542, 0]
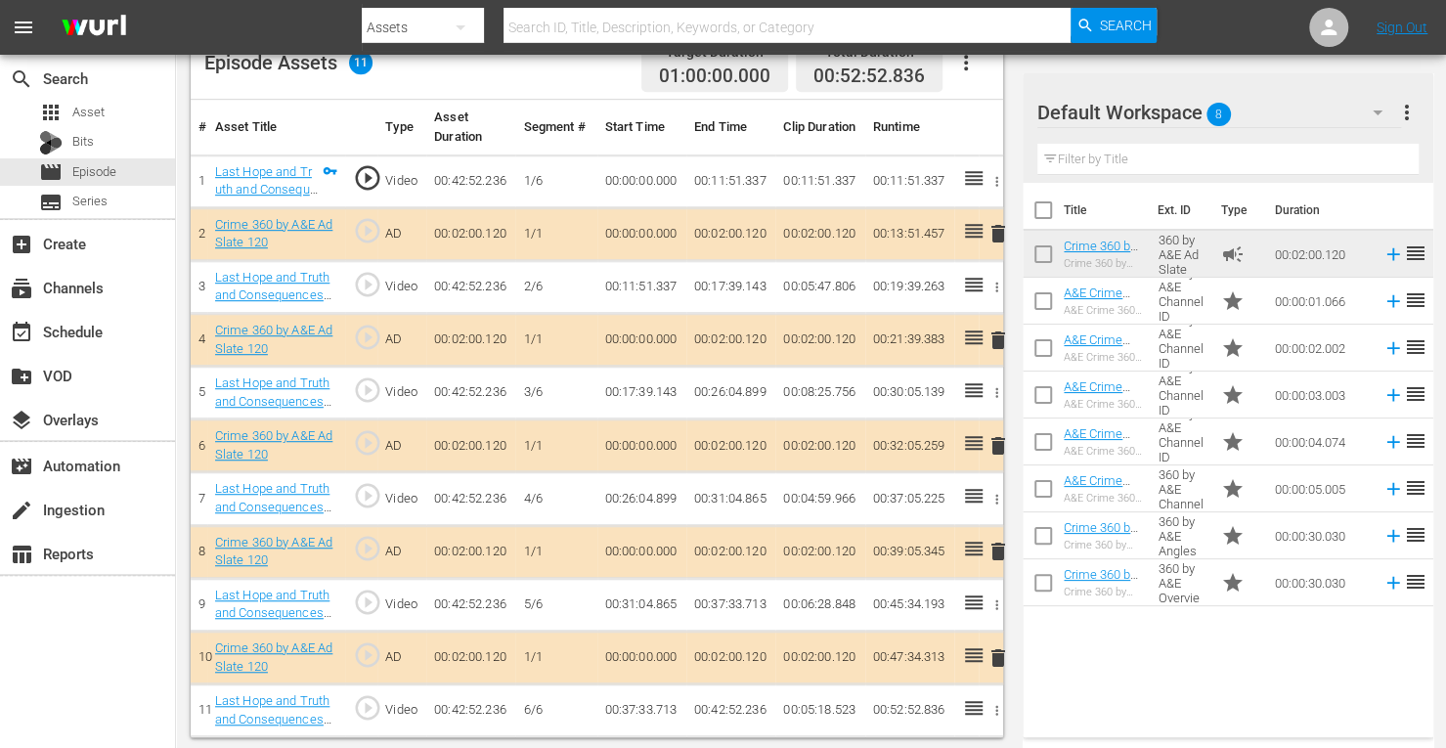
click at [994, 447] on span "delete" at bounding box center [998, 445] width 23 height 23
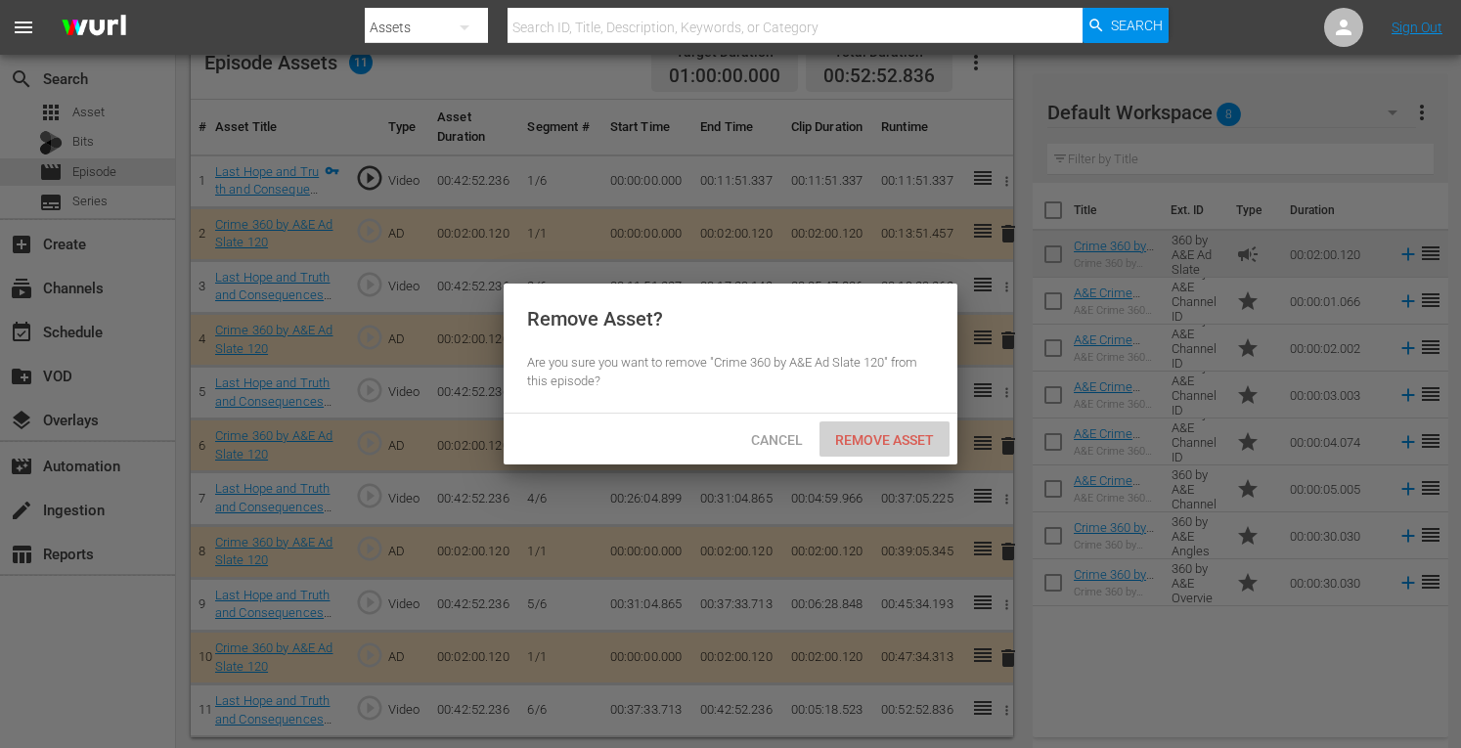
click at [888, 441] on span "Remove Asset" at bounding box center [885, 440] width 130 height 16
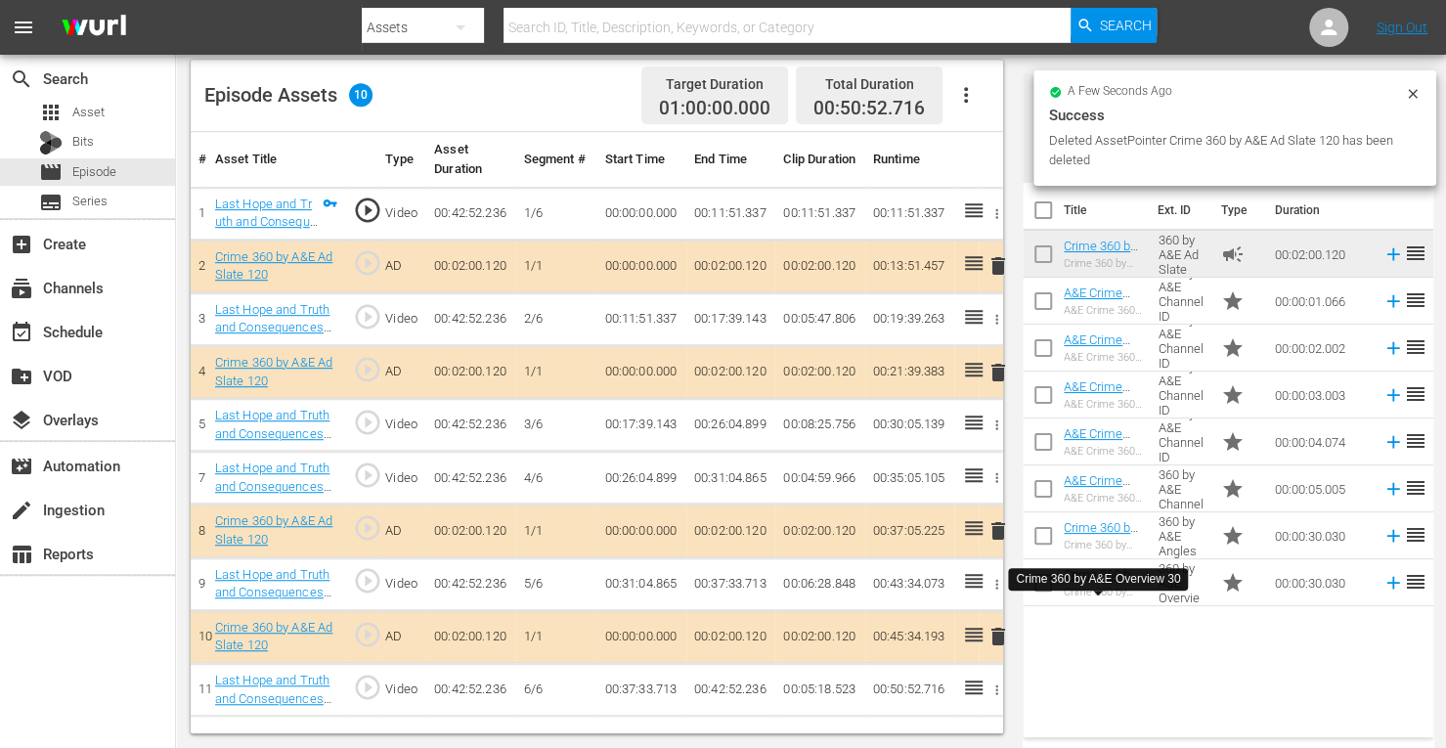
scroll to position [509, 0]
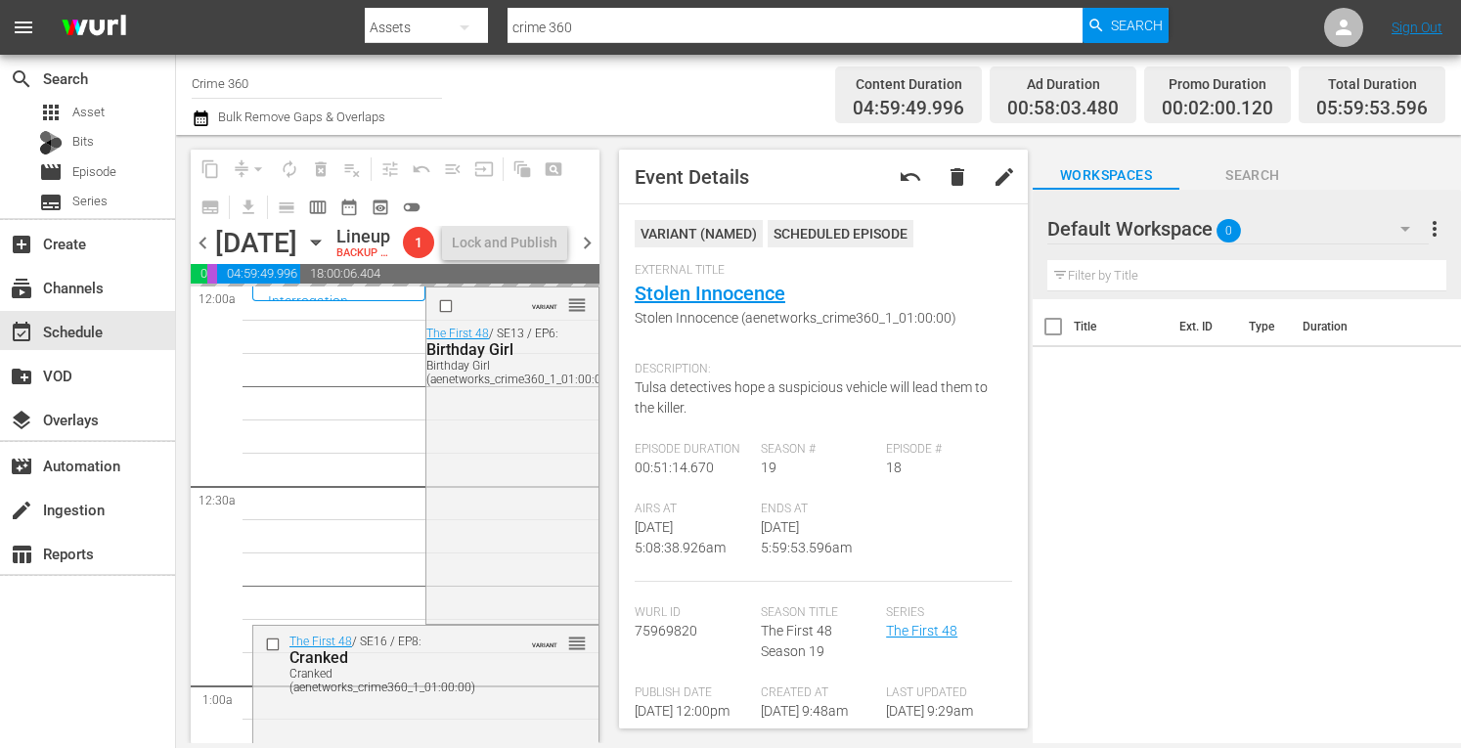
scroll to position [2362, 0]
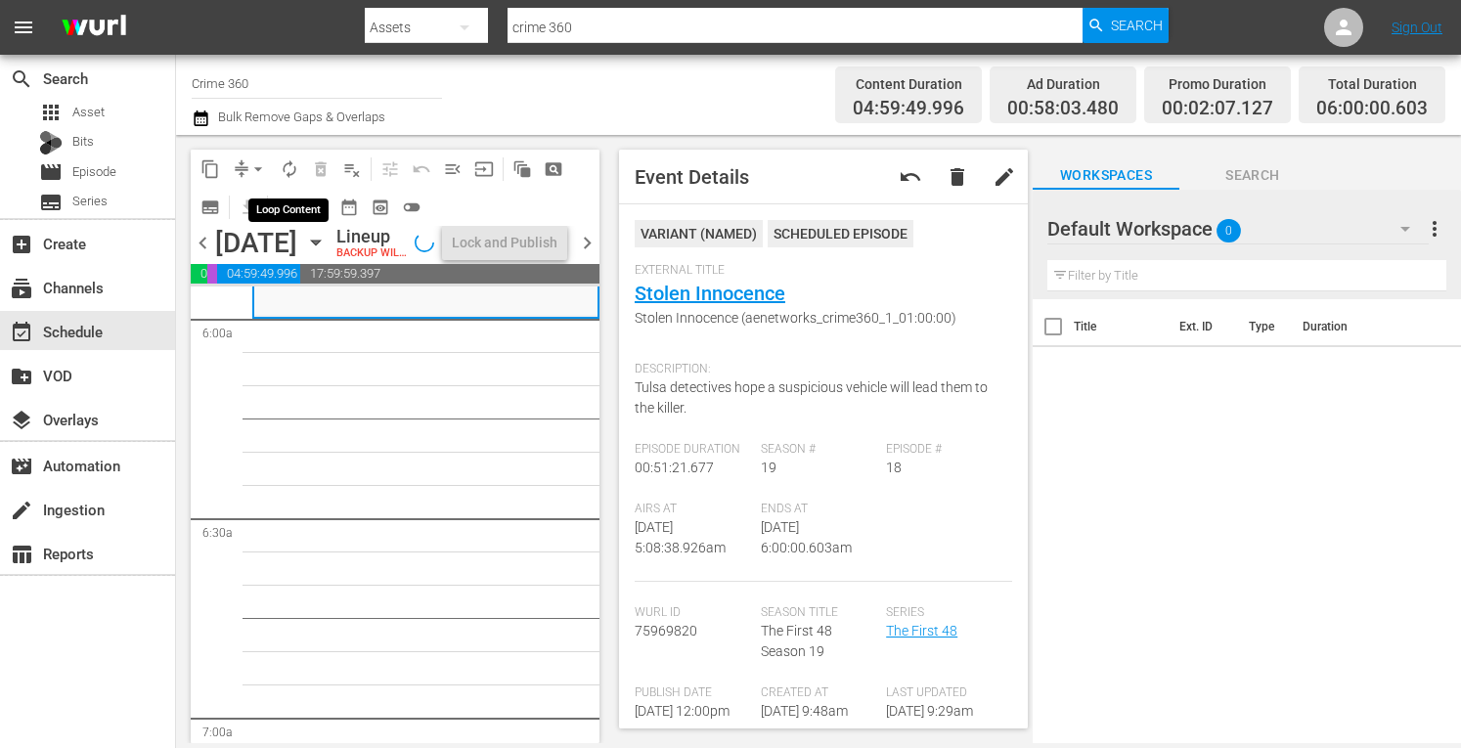
click at [291, 171] on span "autorenew_outlined" at bounding box center [290, 169] width 20 height 20
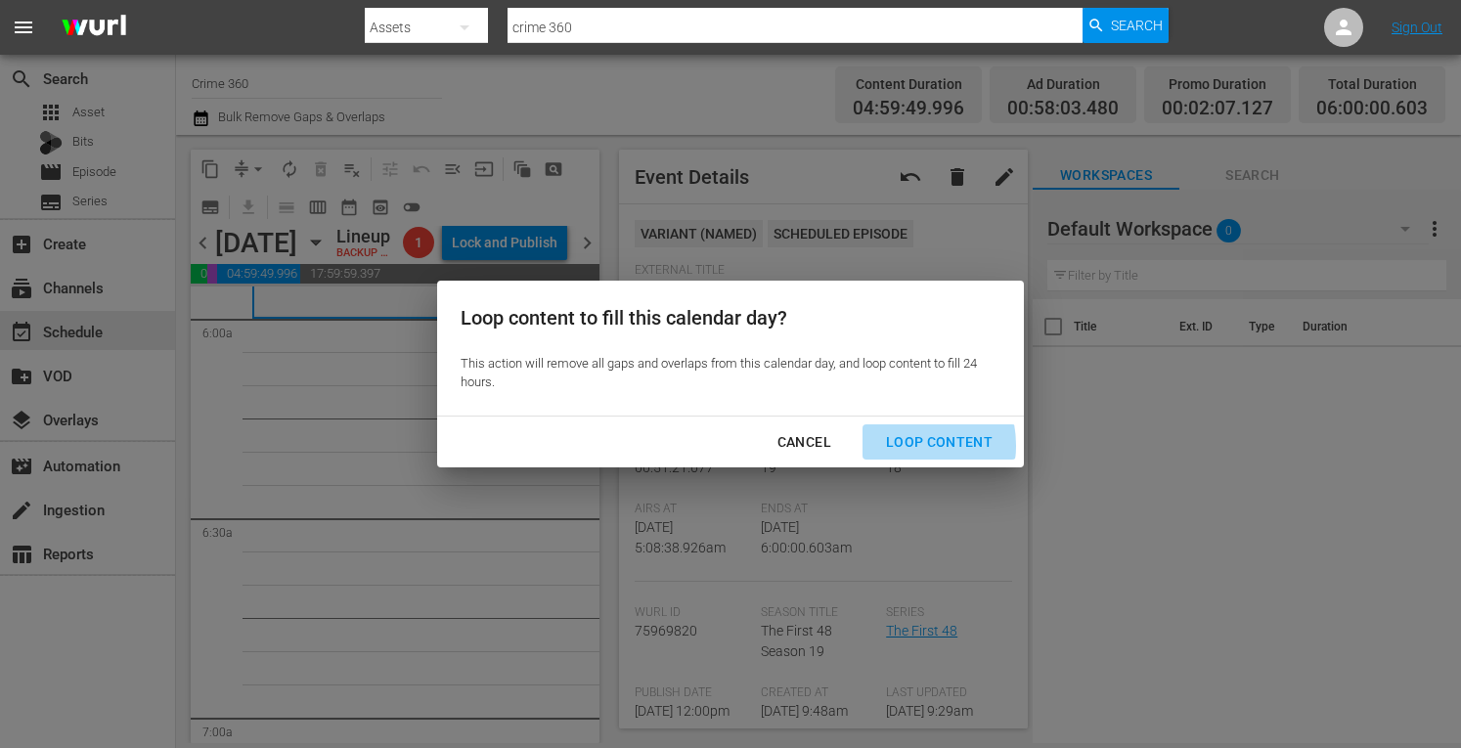
click at [904, 446] on div "Loop Content" at bounding box center [939, 442] width 138 height 24
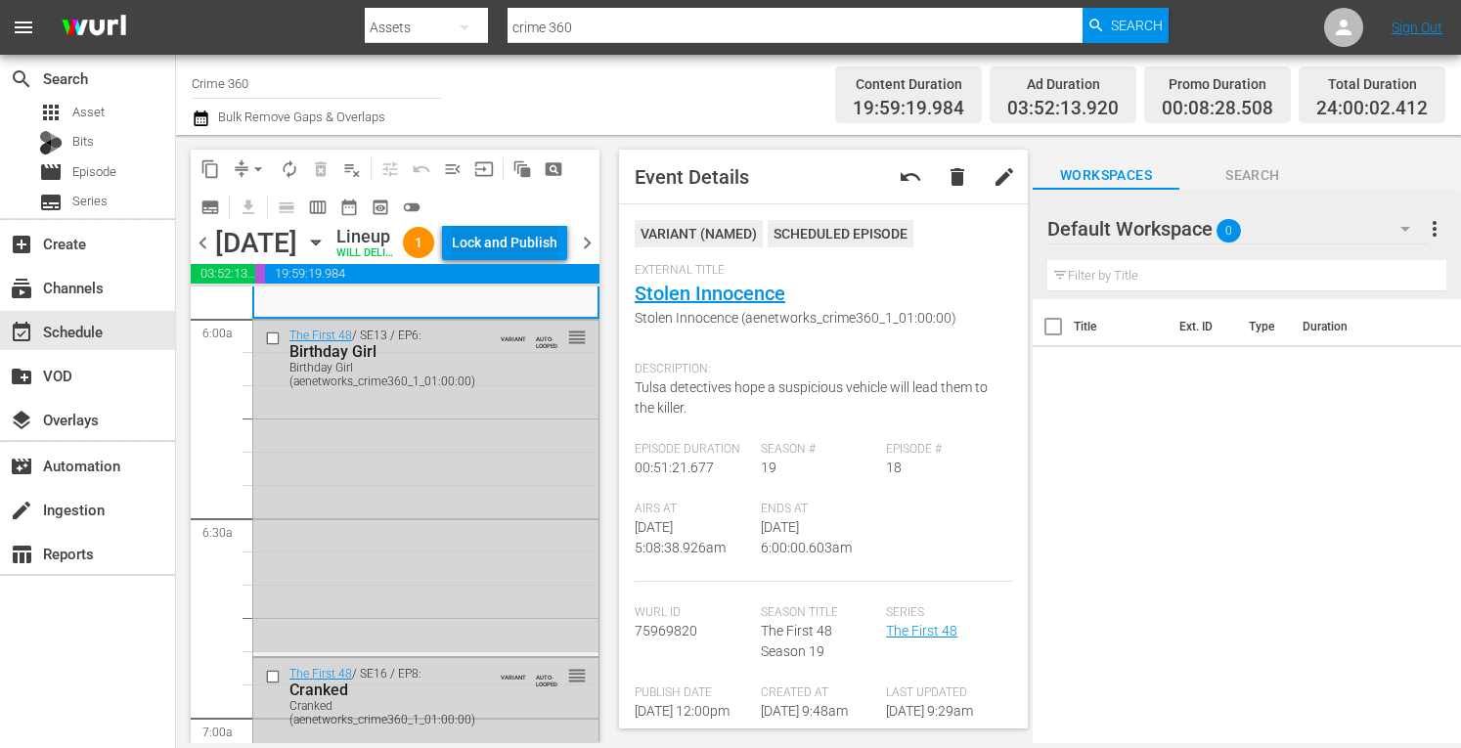
click at [519, 254] on div "Lock and Publish" at bounding box center [505, 242] width 106 height 35
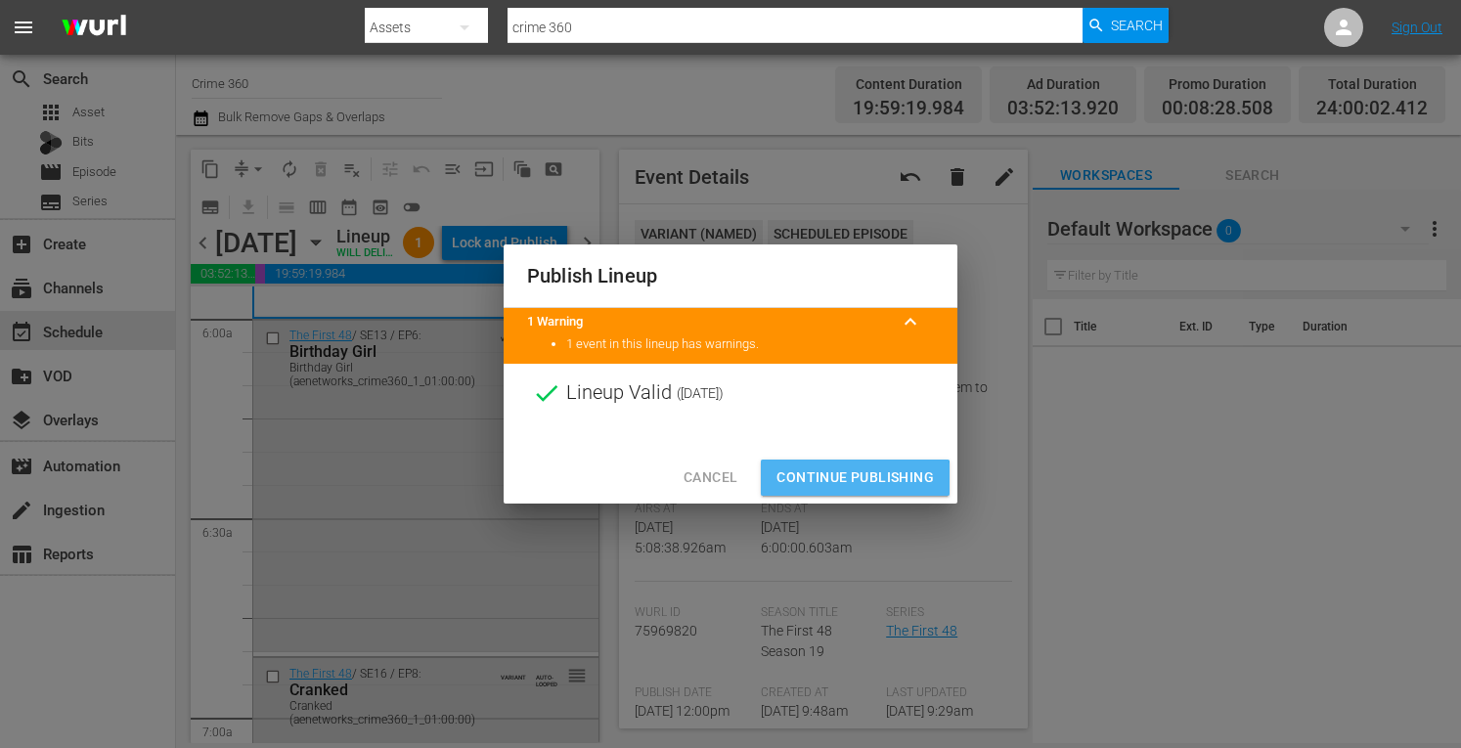
click at [823, 480] on span "Continue Publishing" at bounding box center [855, 478] width 157 height 24
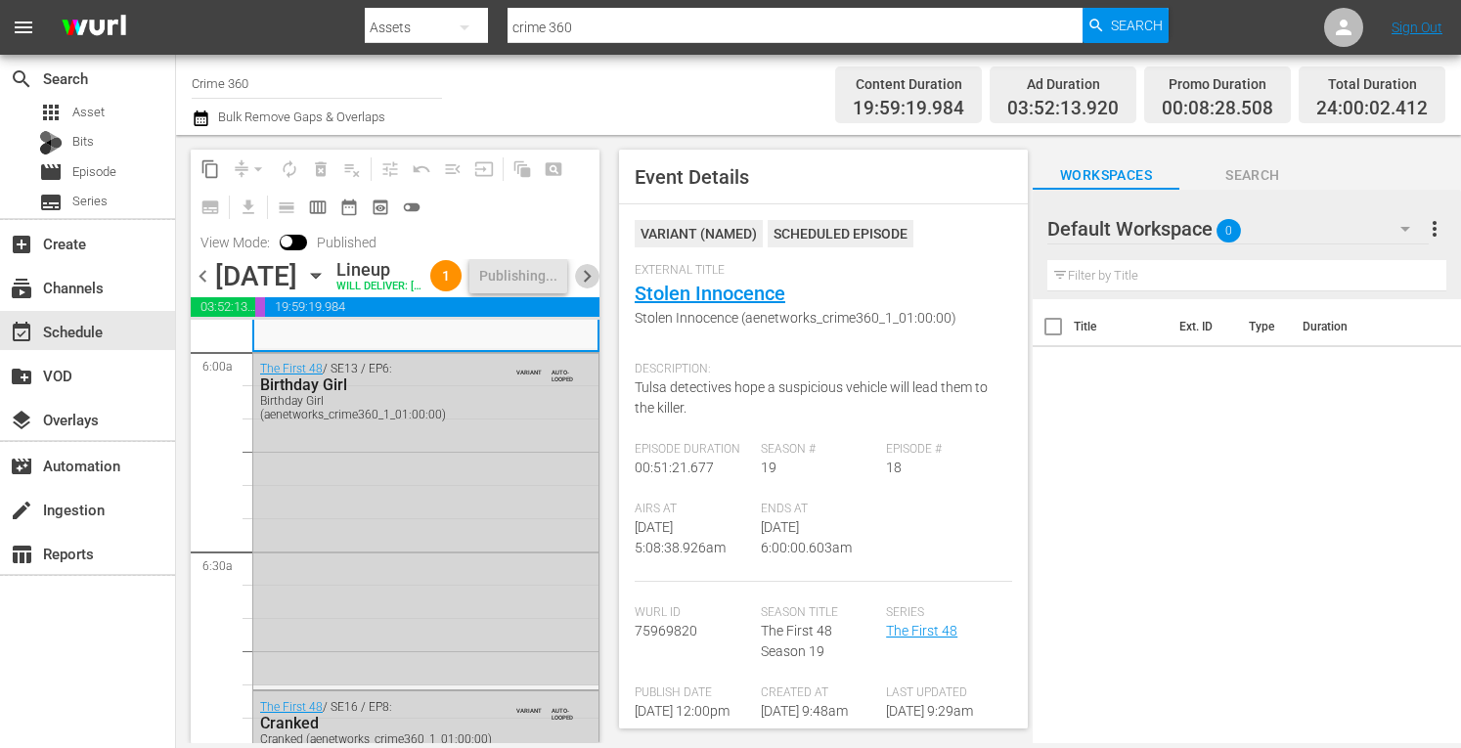
click at [583, 289] on span "chevron_right" at bounding box center [587, 276] width 24 height 24
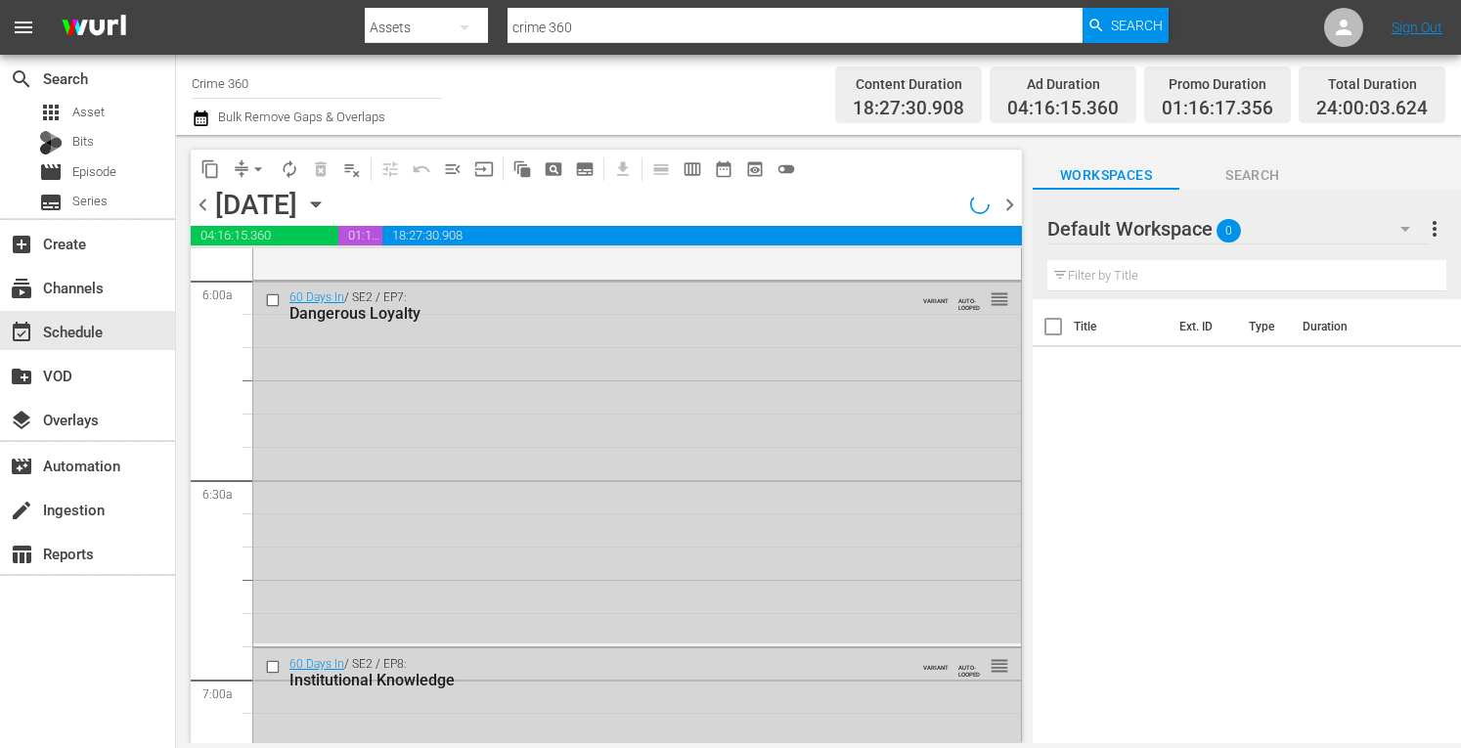
scroll to position [2154, 0]
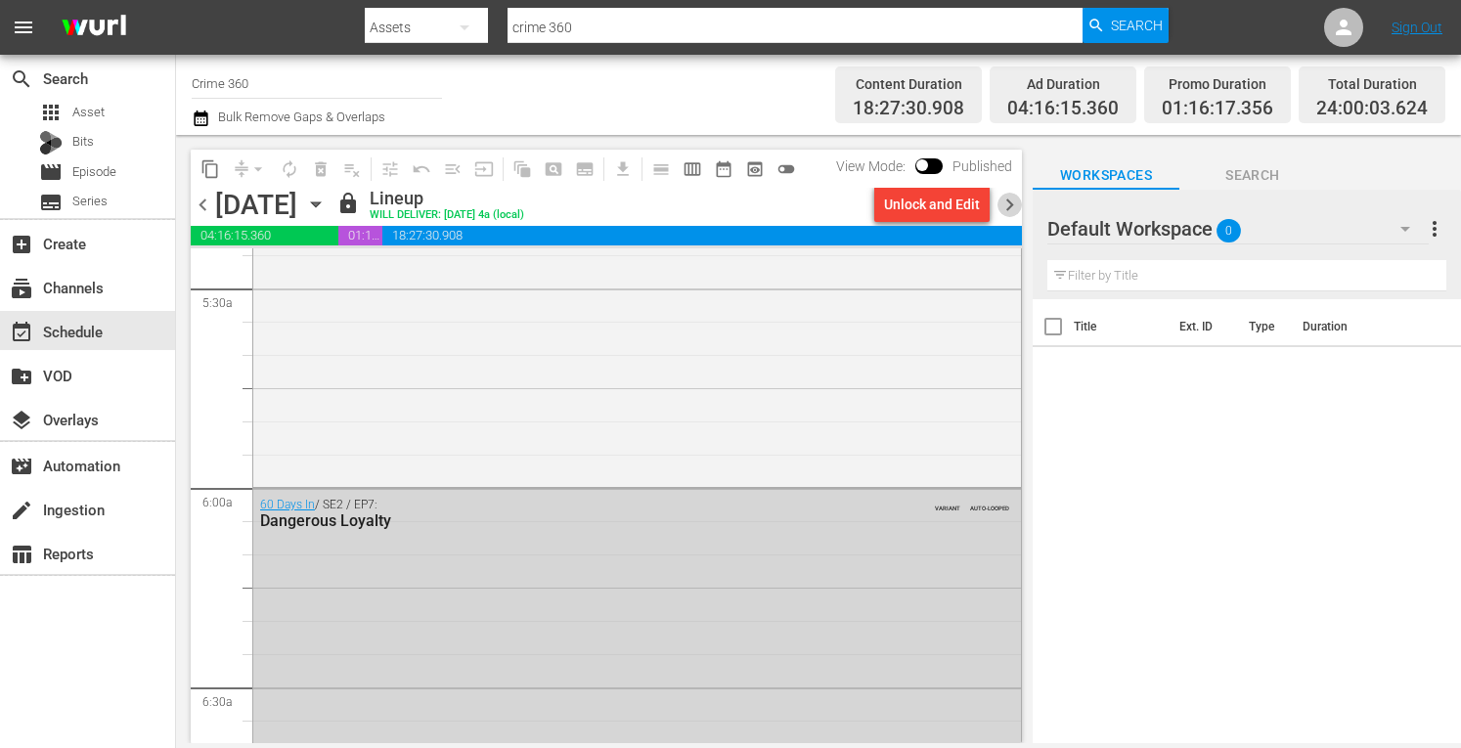
click at [1006, 208] on span "chevron_right" at bounding box center [1010, 205] width 24 height 24
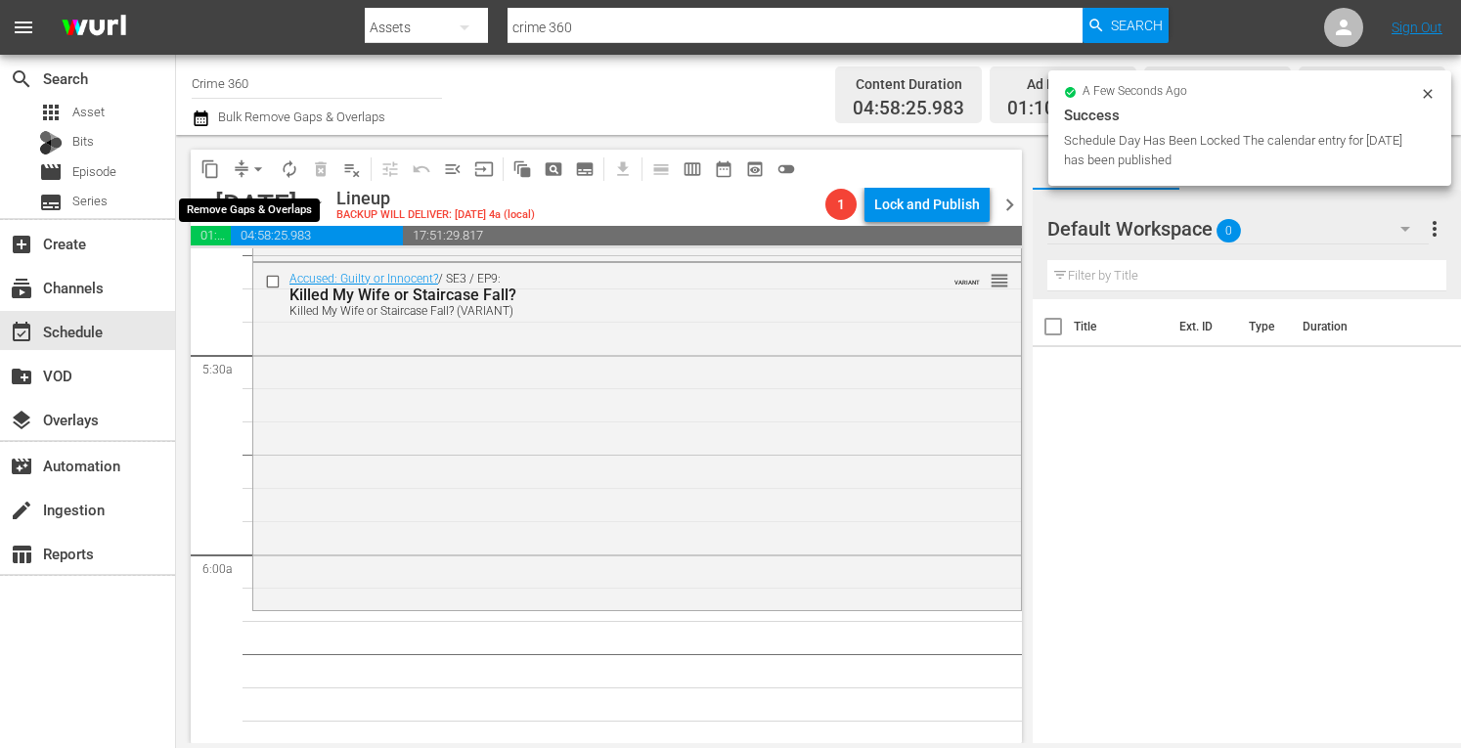
scroll to position [1955, 0]
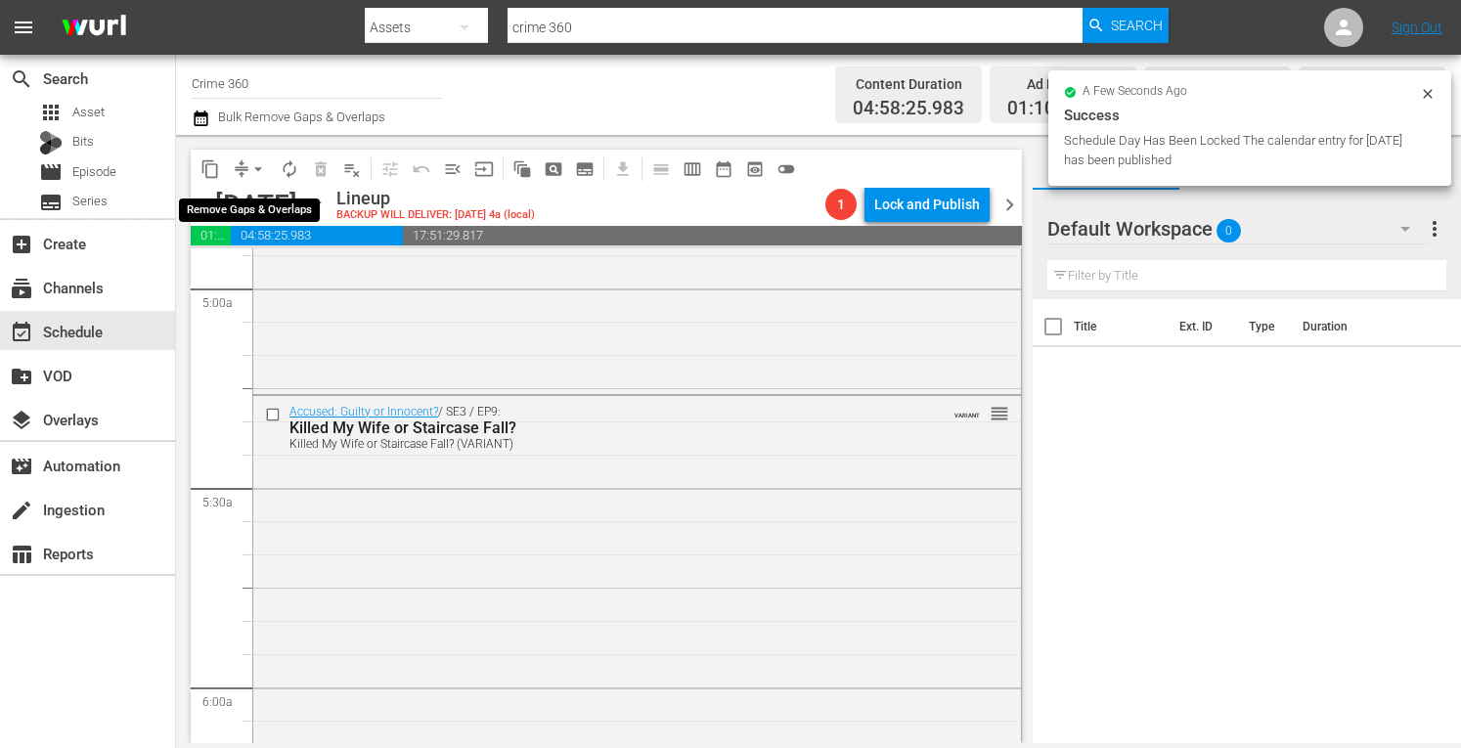
click at [255, 172] on span "arrow_drop_down" at bounding box center [258, 169] width 20 height 20
click at [239, 205] on li "Align to Midnight" at bounding box center [258, 209] width 205 height 32
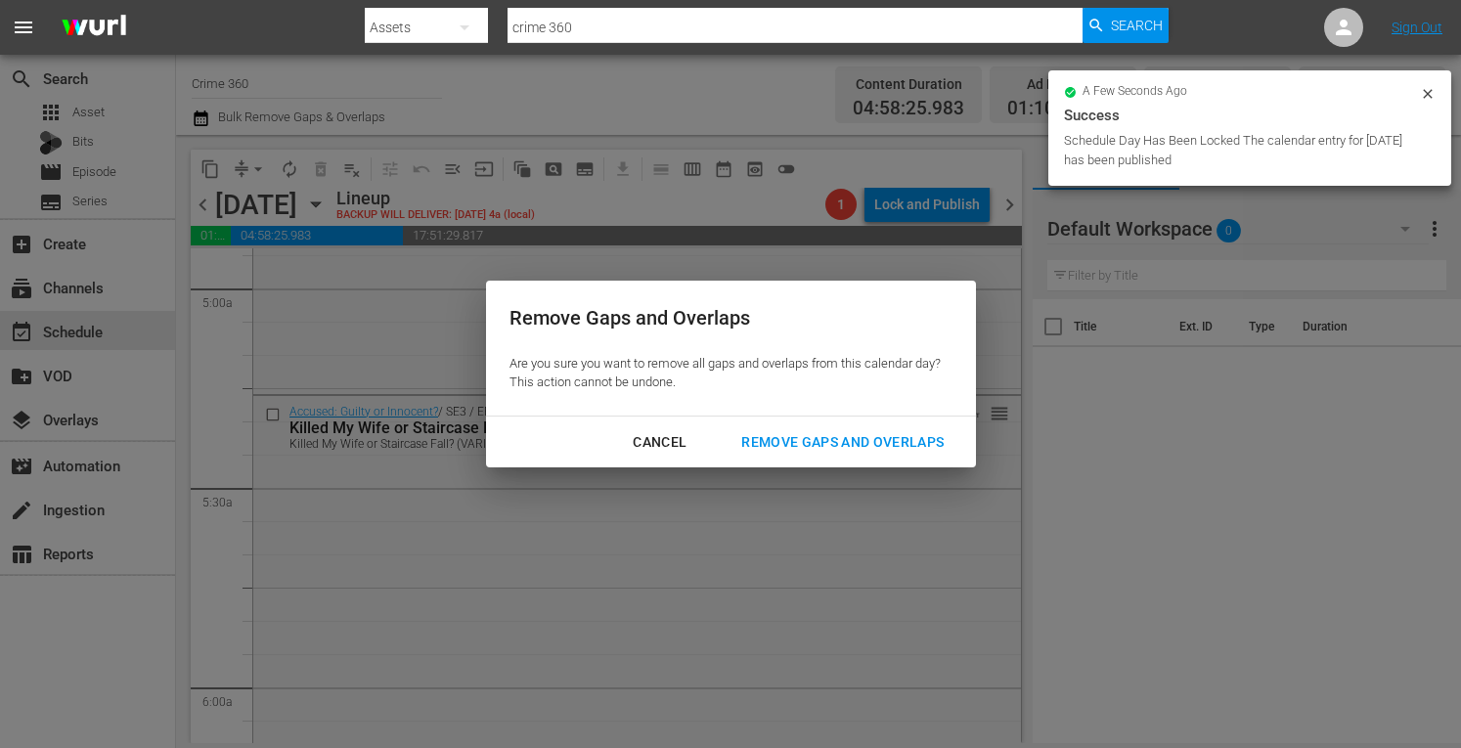
click at [955, 437] on div "Remove Gaps and Overlaps" at bounding box center [843, 442] width 234 height 24
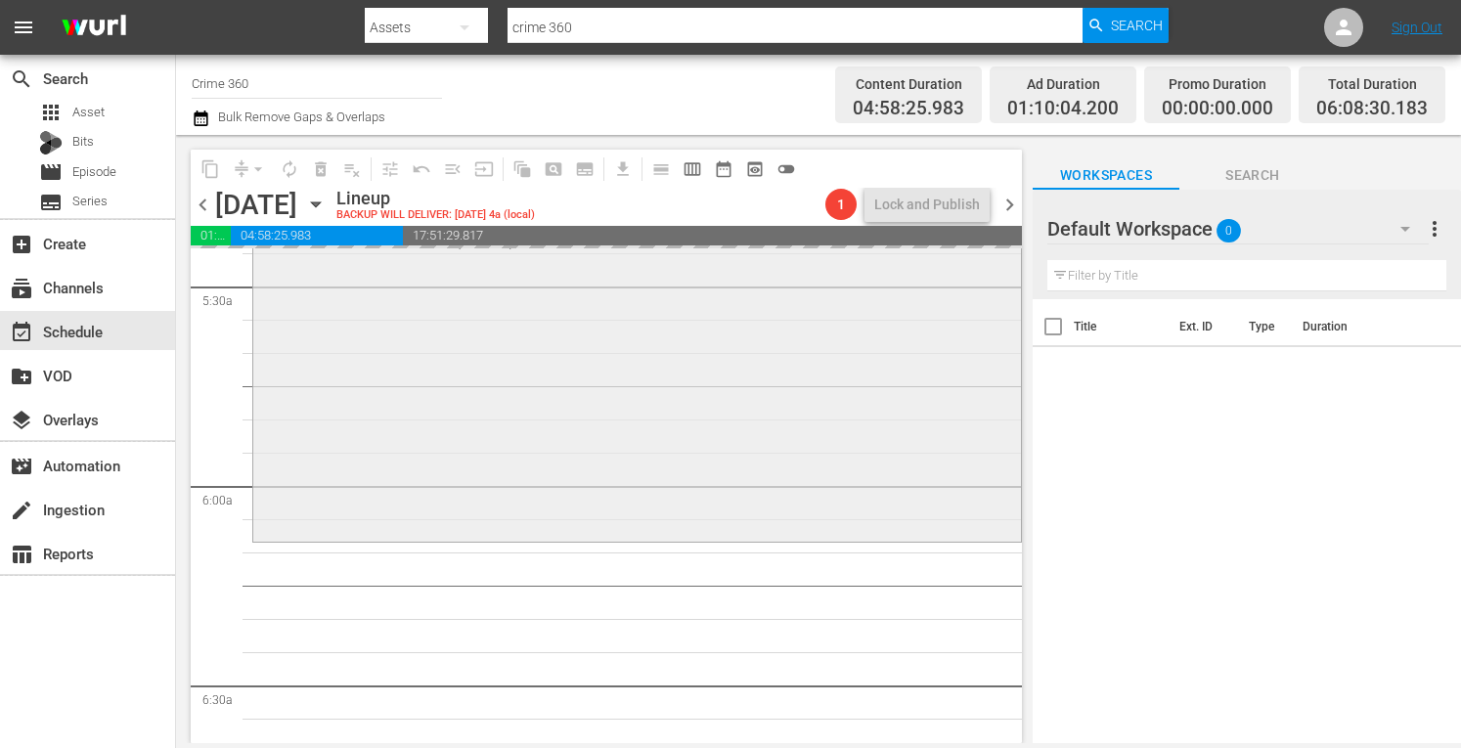
scroll to position [2164, 0]
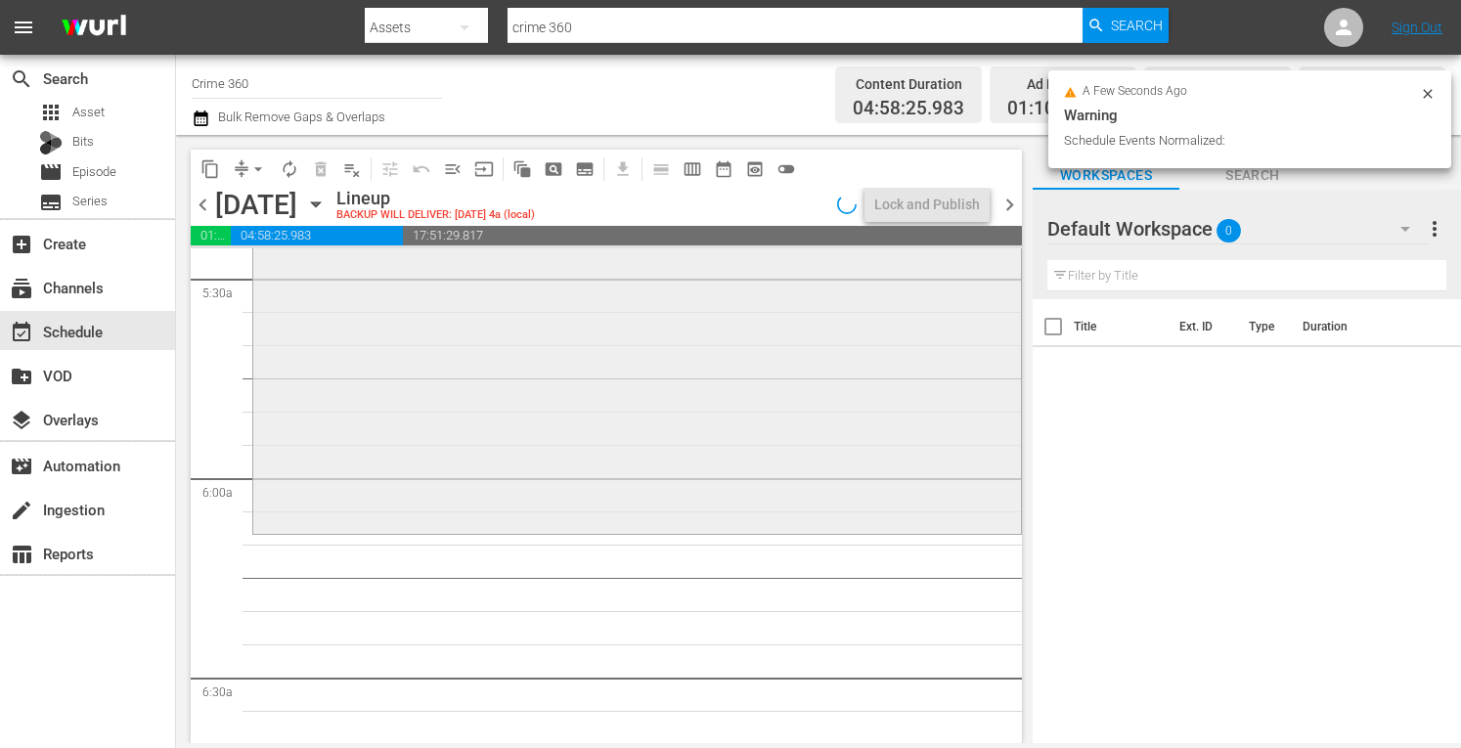
click at [511, 425] on div "Accused: Guilty or Innocent? / SE3 / EP9: Killed My Wife or Staircase Fall? Kil…" at bounding box center [637, 359] width 768 height 344
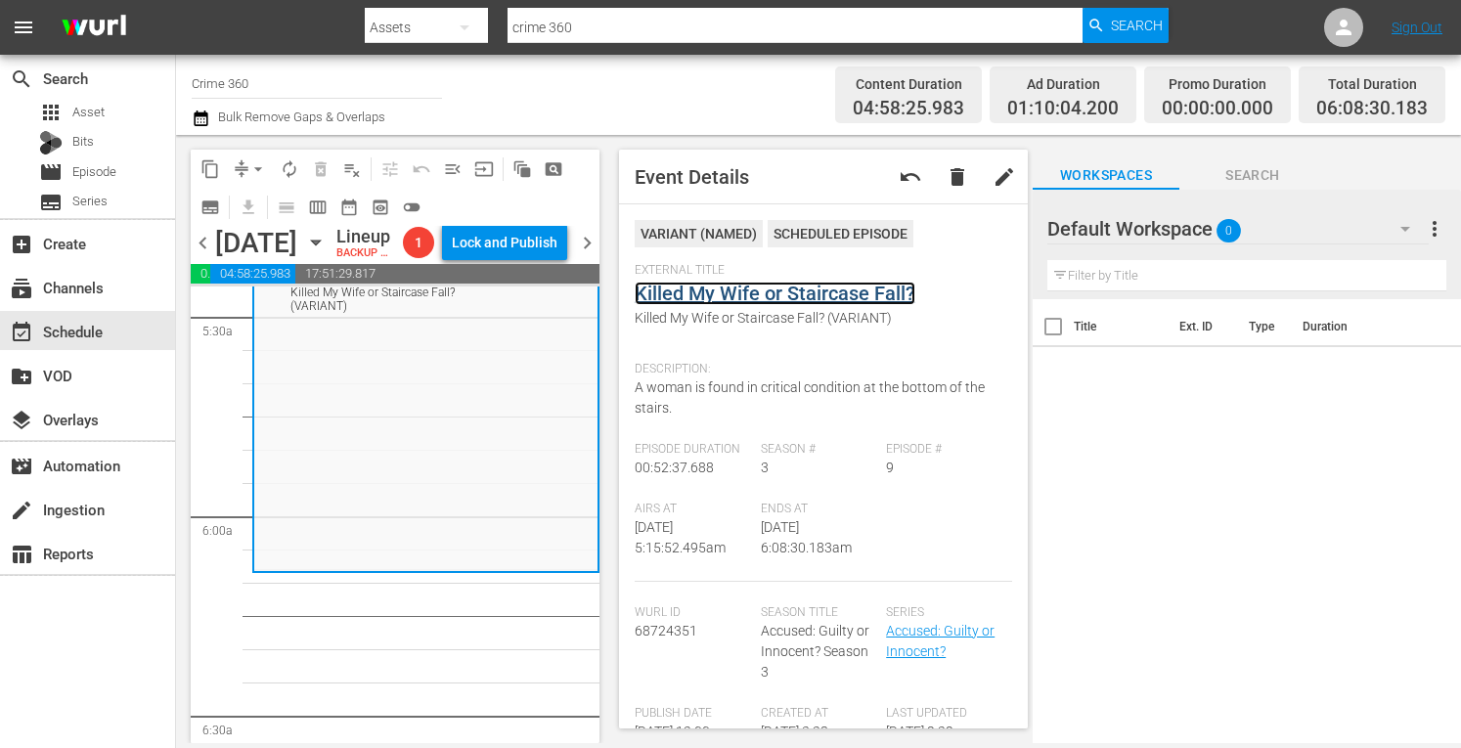
click at [828, 291] on link "Killed My Wife or Staircase Fall?" at bounding box center [775, 293] width 281 height 23
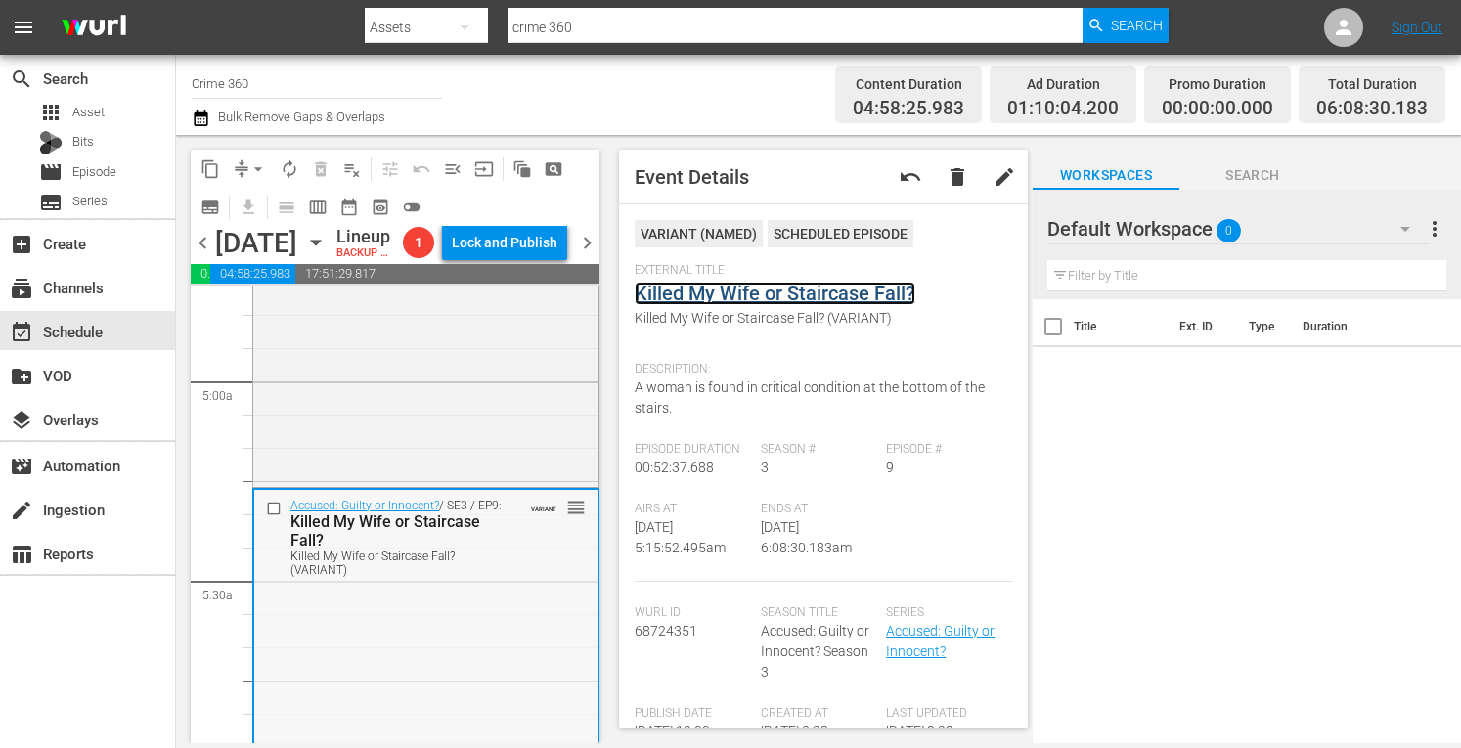
scroll to position [1892, 0]
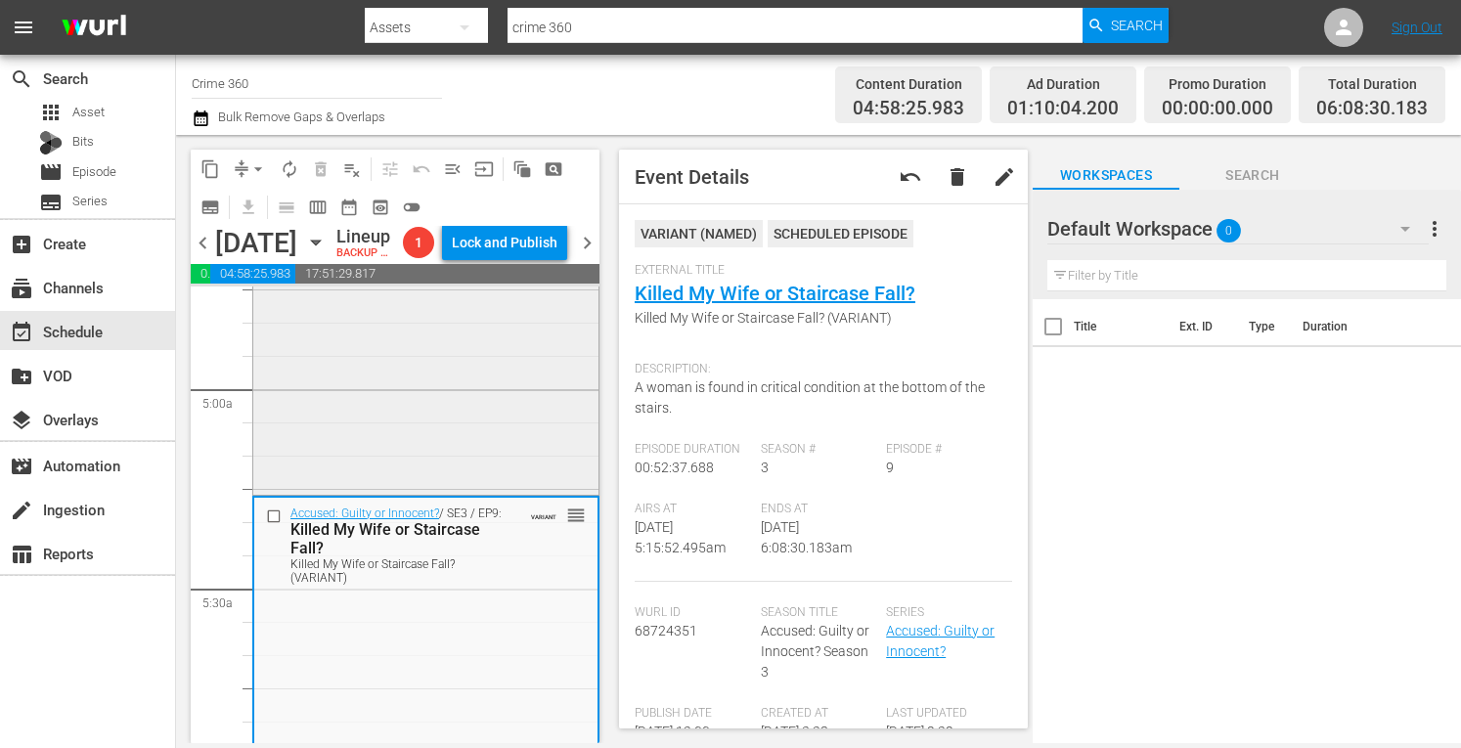
click at [377, 490] on div "Accused: Guilty or Innocent? / SE3 / EP5: Careless Adult or Swimming Pool Trage…" at bounding box center [425, 317] width 345 height 345
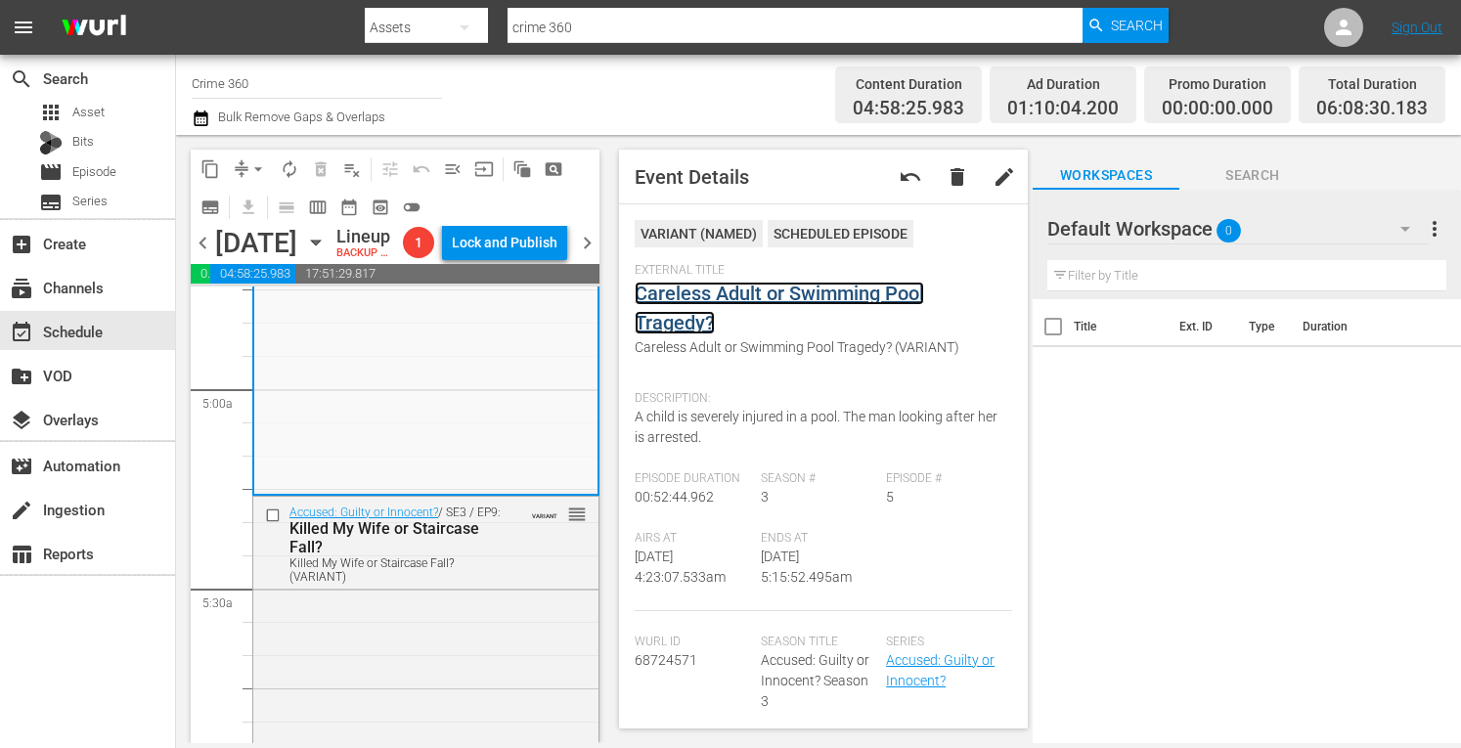
click at [716, 292] on link "Careless Adult or Swimming Pool Tragedy?" at bounding box center [779, 308] width 289 height 53
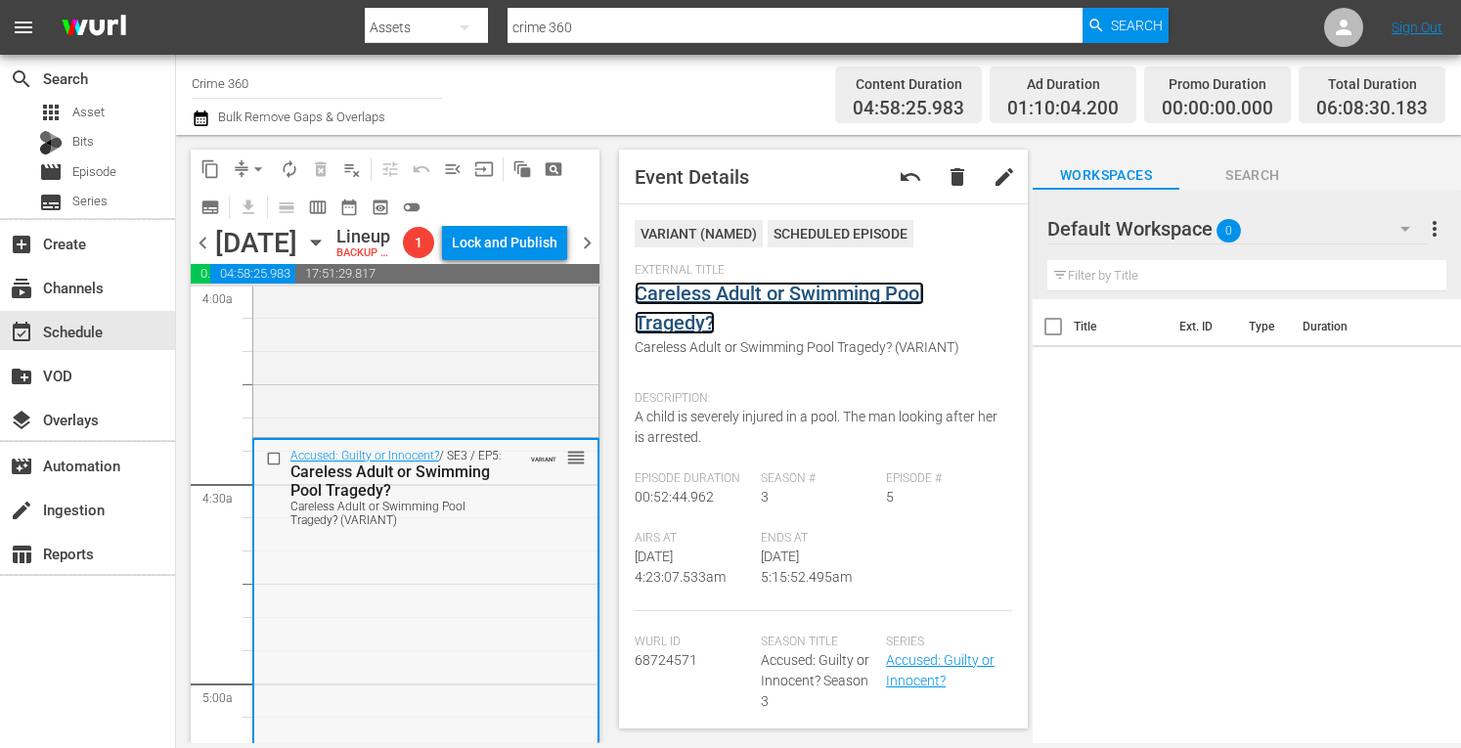
scroll to position [1592, 0]
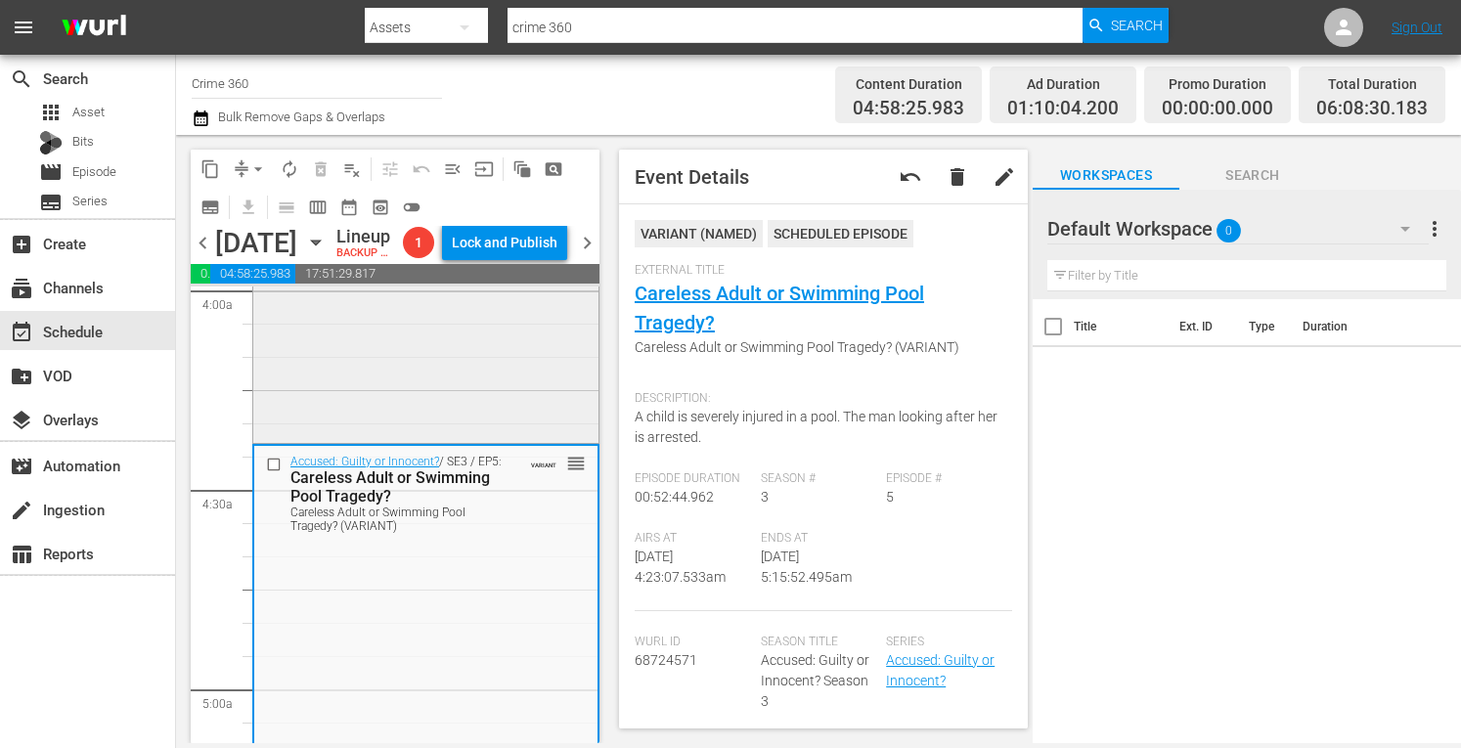
click at [354, 440] on div "Accused: Guilty or Innocent? / SE4 / EP5: Reckless Driver or Tragic Accident? R…" at bounding box center [425, 269] width 345 height 341
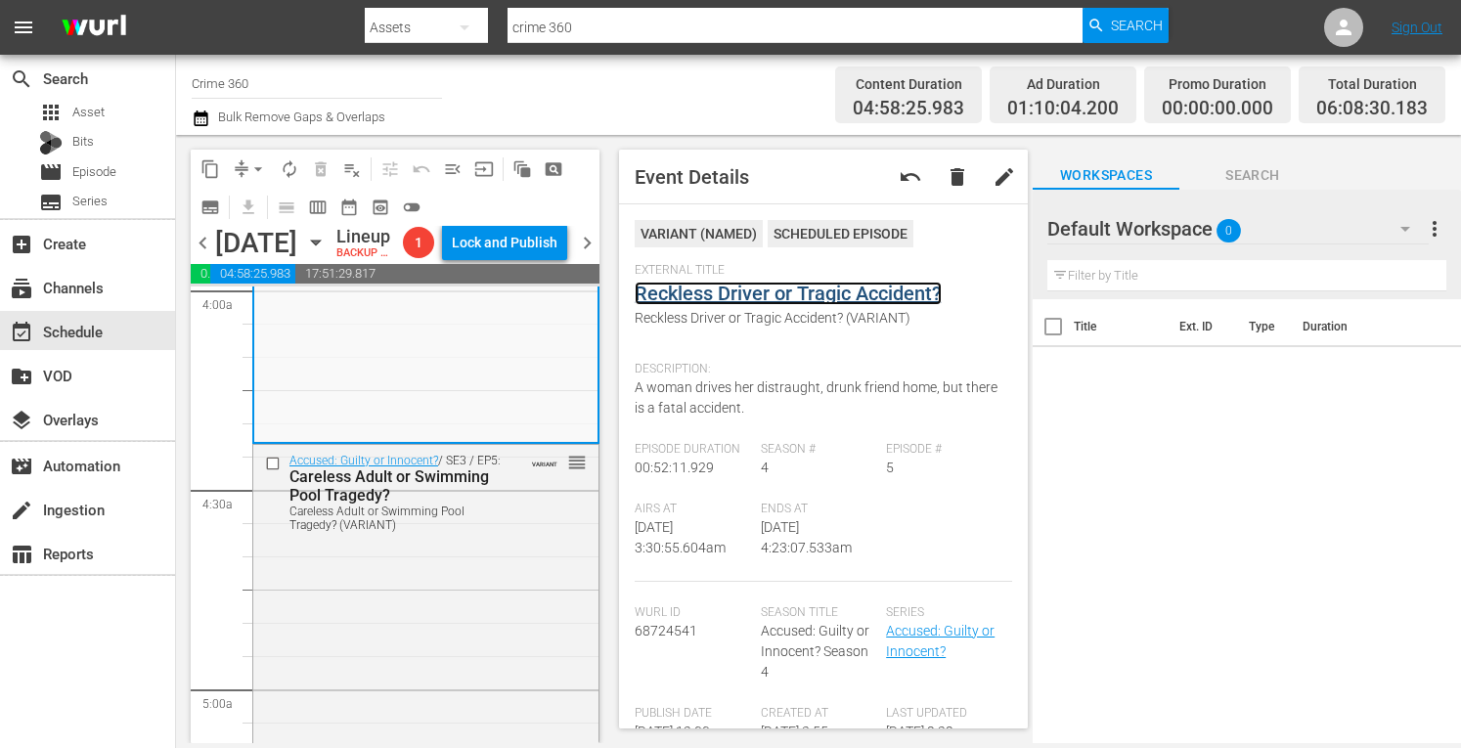
click at [741, 292] on link "Reckless Driver or Tragic Accident?" at bounding box center [788, 293] width 307 height 23
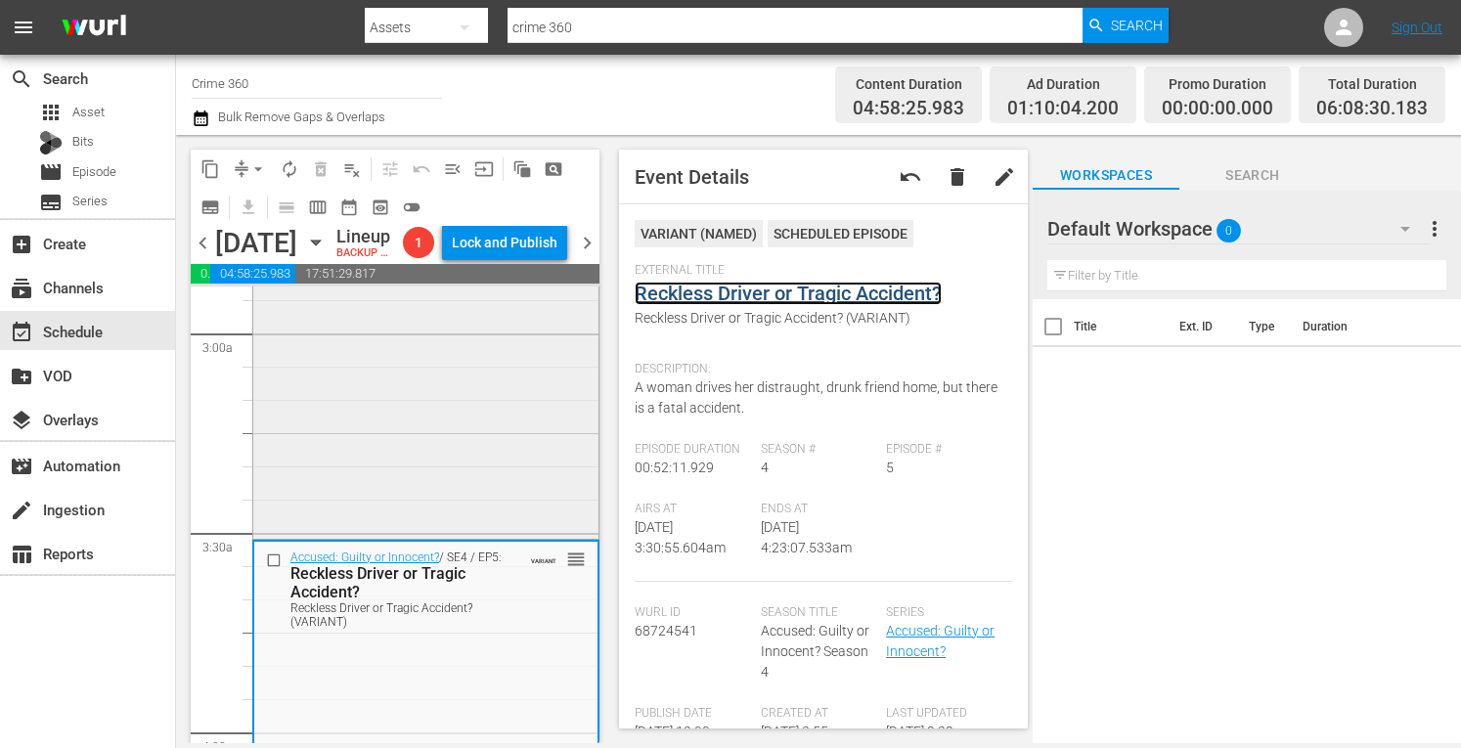
scroll to position [1146, 0]
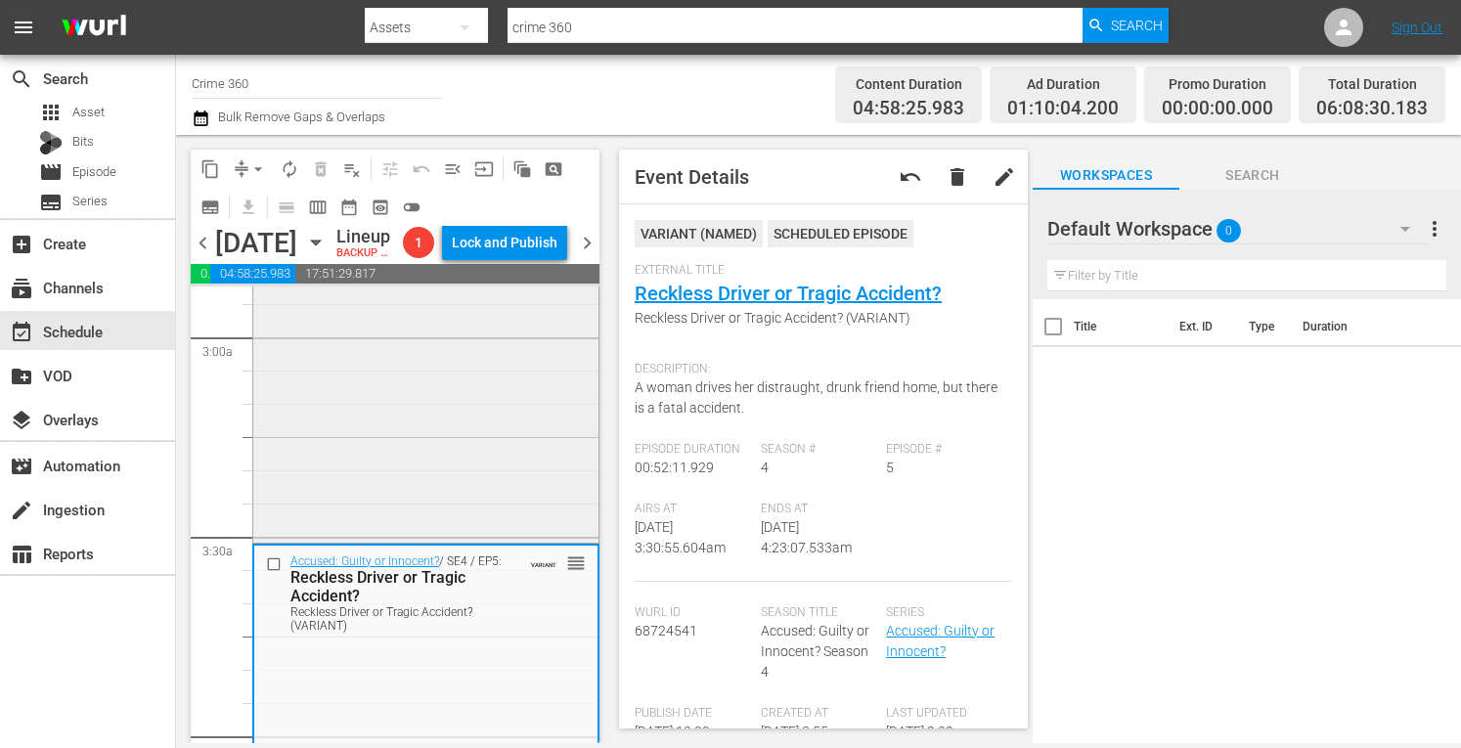
click at [389, 466] on div "Accused: Guilty or Innocent? / SE1 / EP5: Deadly Driver or Tragic Accident? Dea…" at bounding box center [425, 366] width 345 height 344
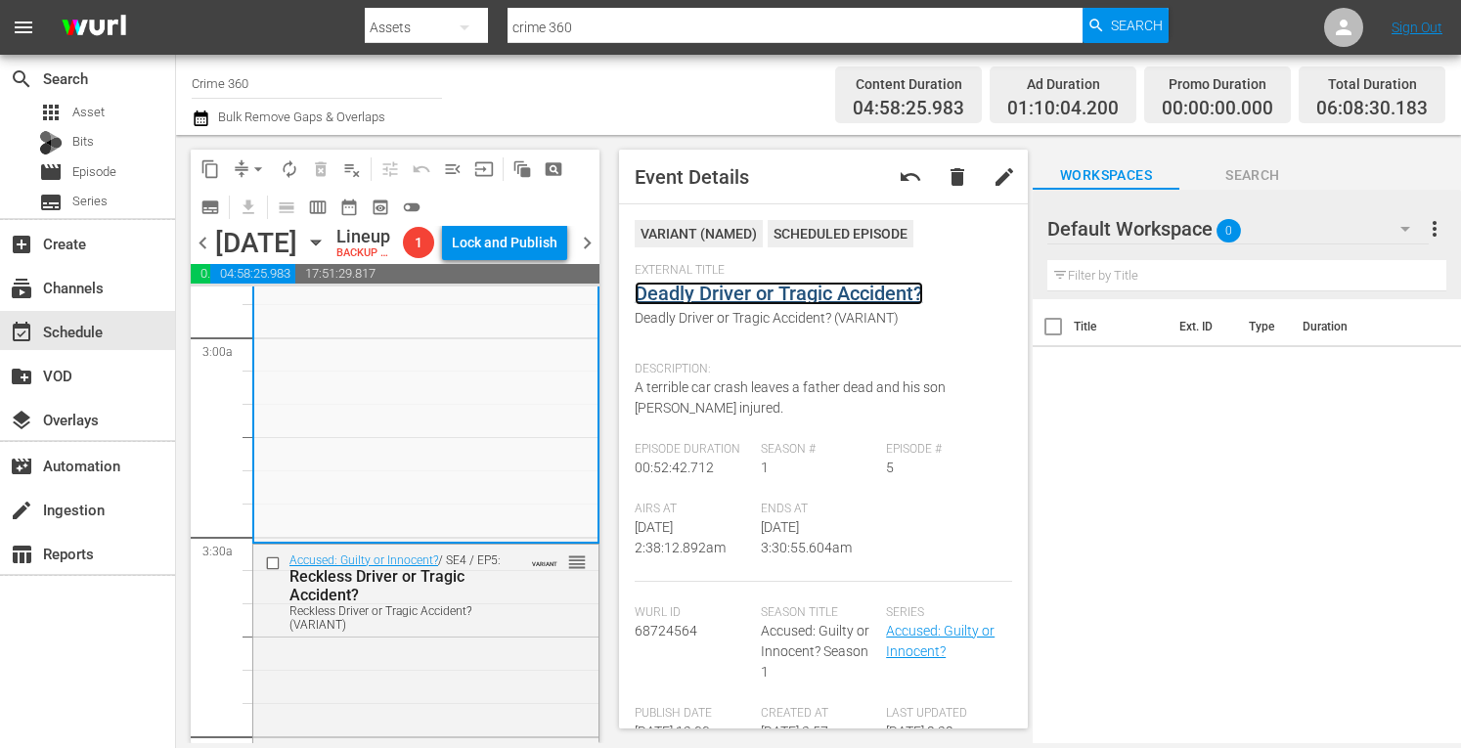
click at [790, 285] on link "Deadly Driver or Tragic Accident?" at bounding box center [779, 293] width 289 height 23
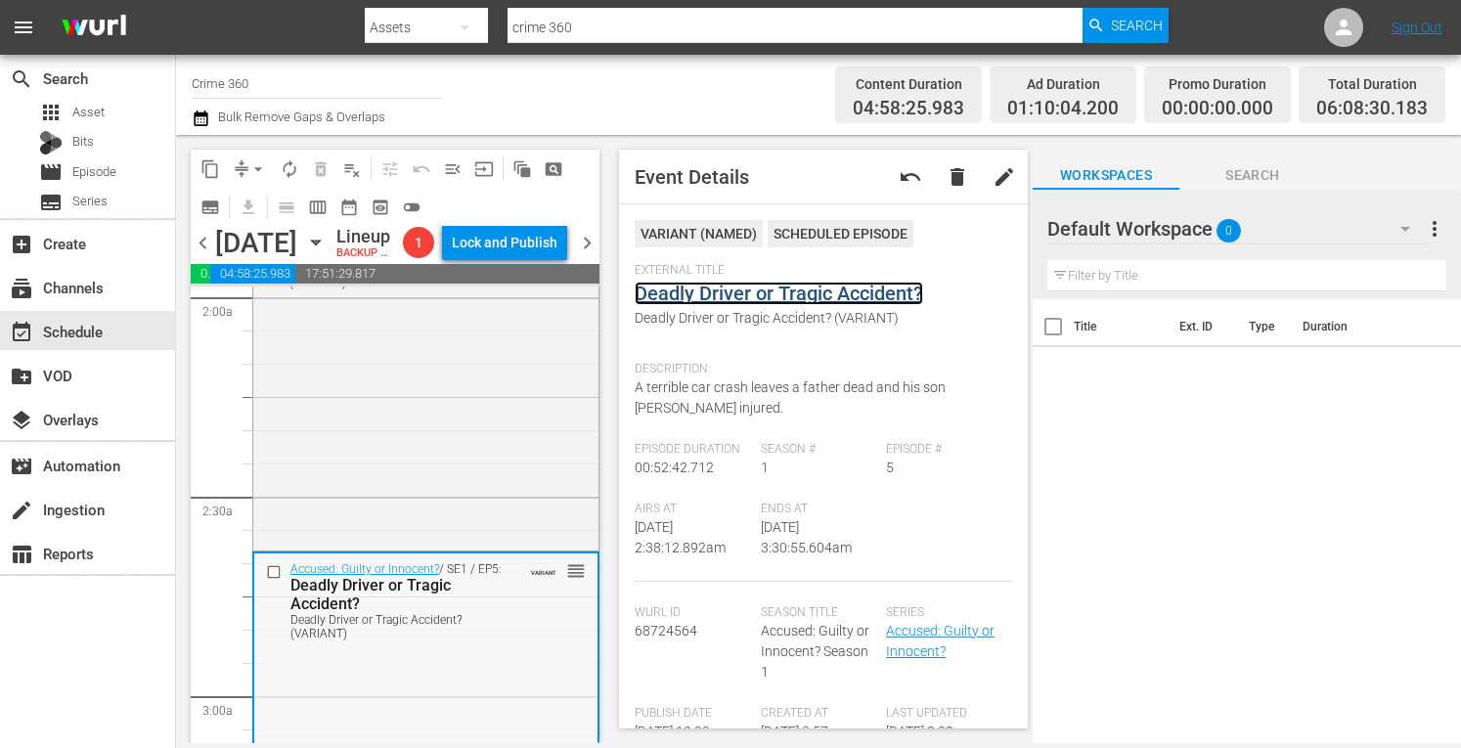
scroll to position [777, 0]
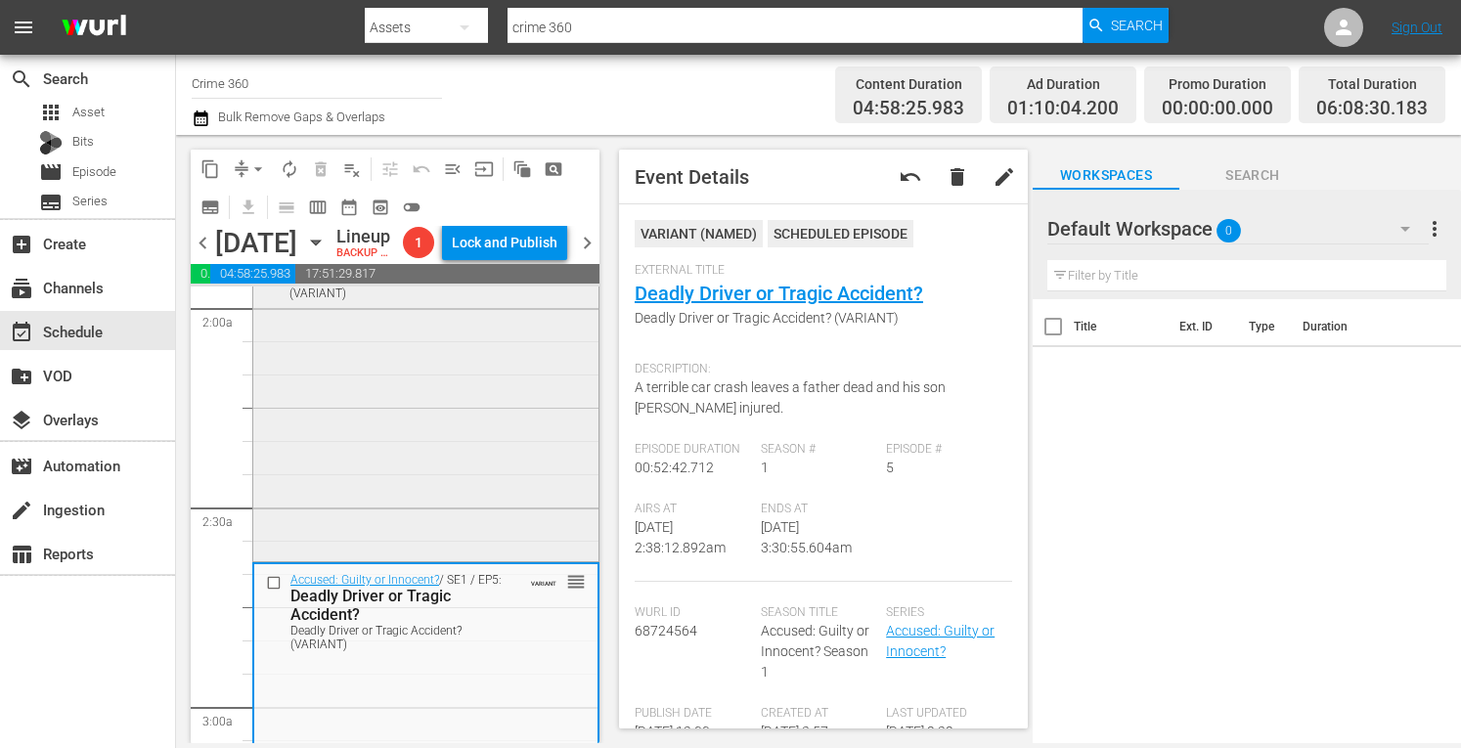
click at [406, 503] on div "Accused: Guilty or Innocent? / SE1 / EP4: Cold Case Killer or Innocent Teenage …" at bounding box center [425, 385] width 345 height 344
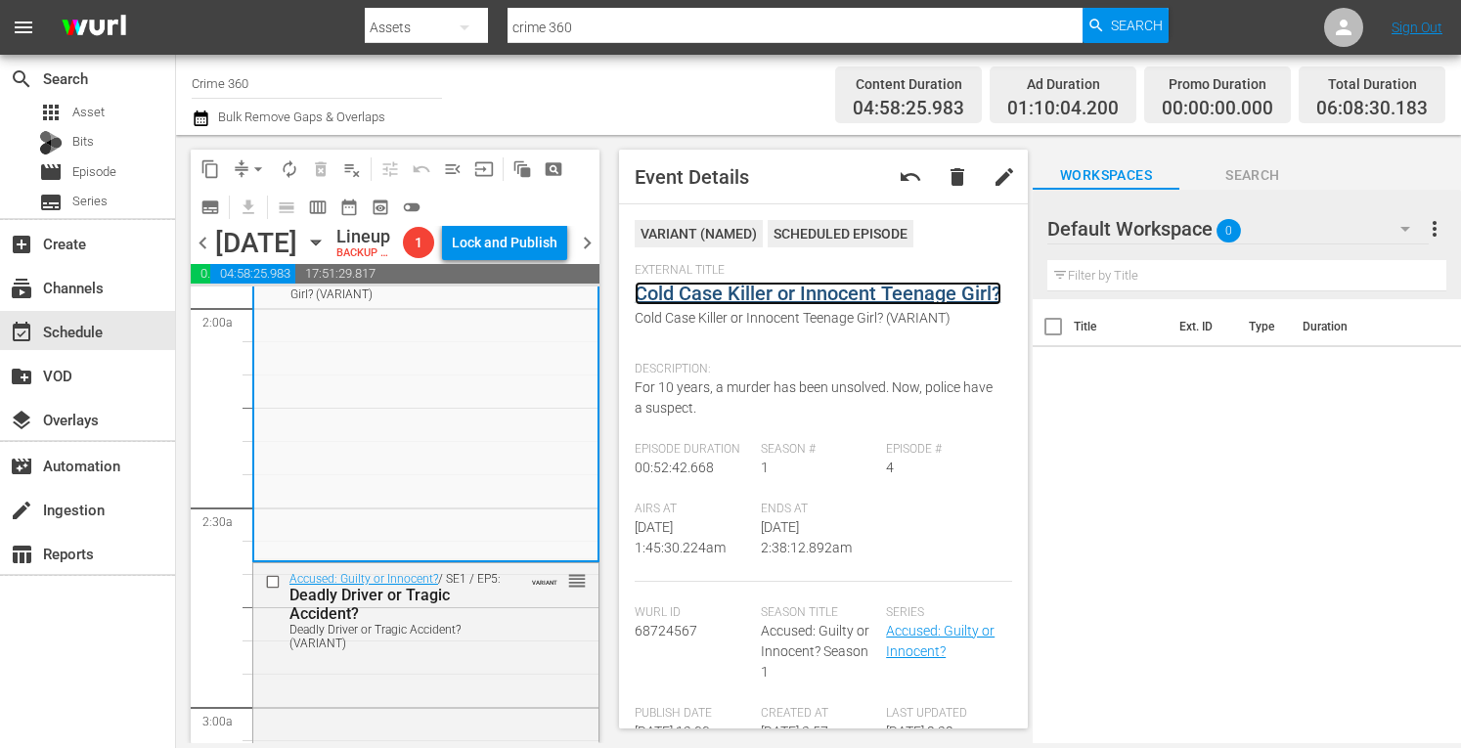
click at [733, 295] on link "Cold Case Killer or Innocent Teenage Girl?" at bounding box center [818, 293] width 367 height 23
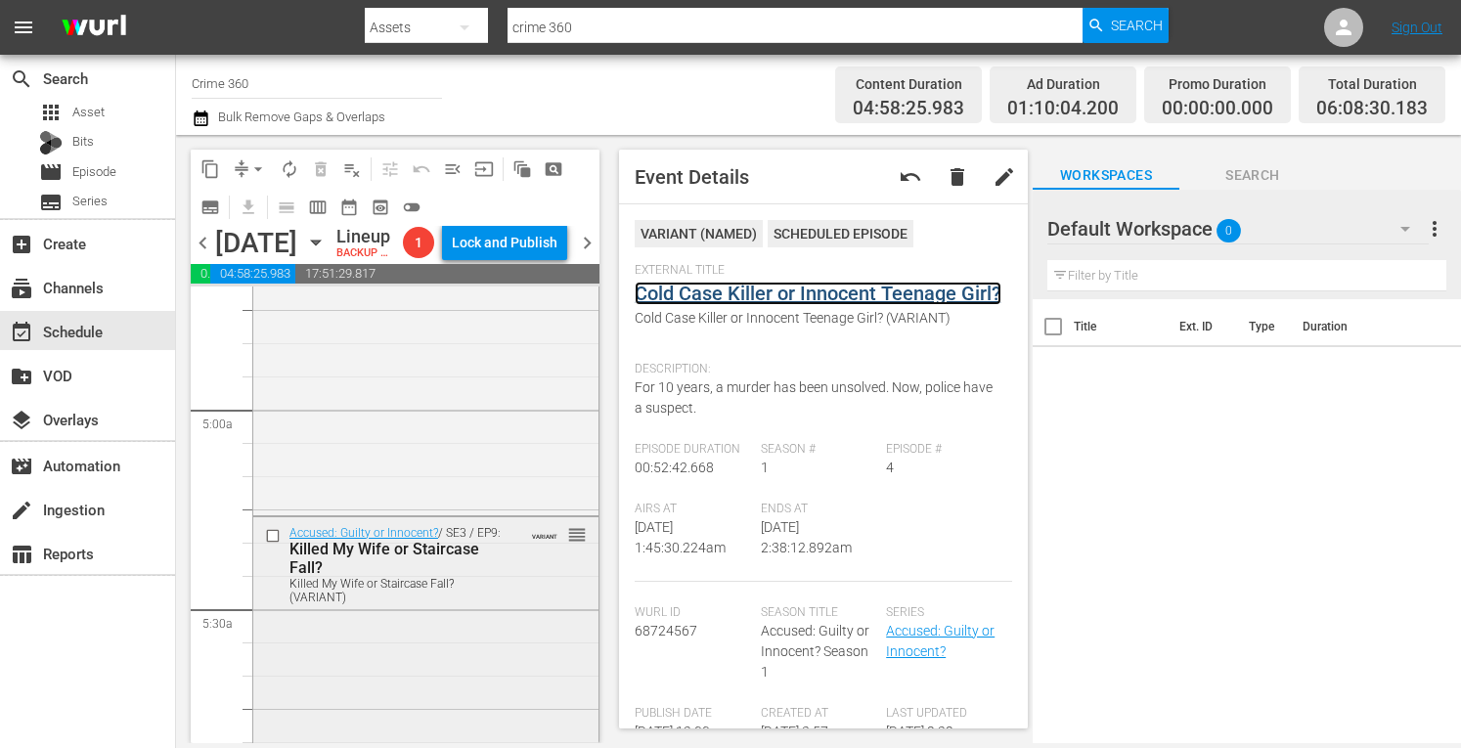
scroll to position [1873, 0]
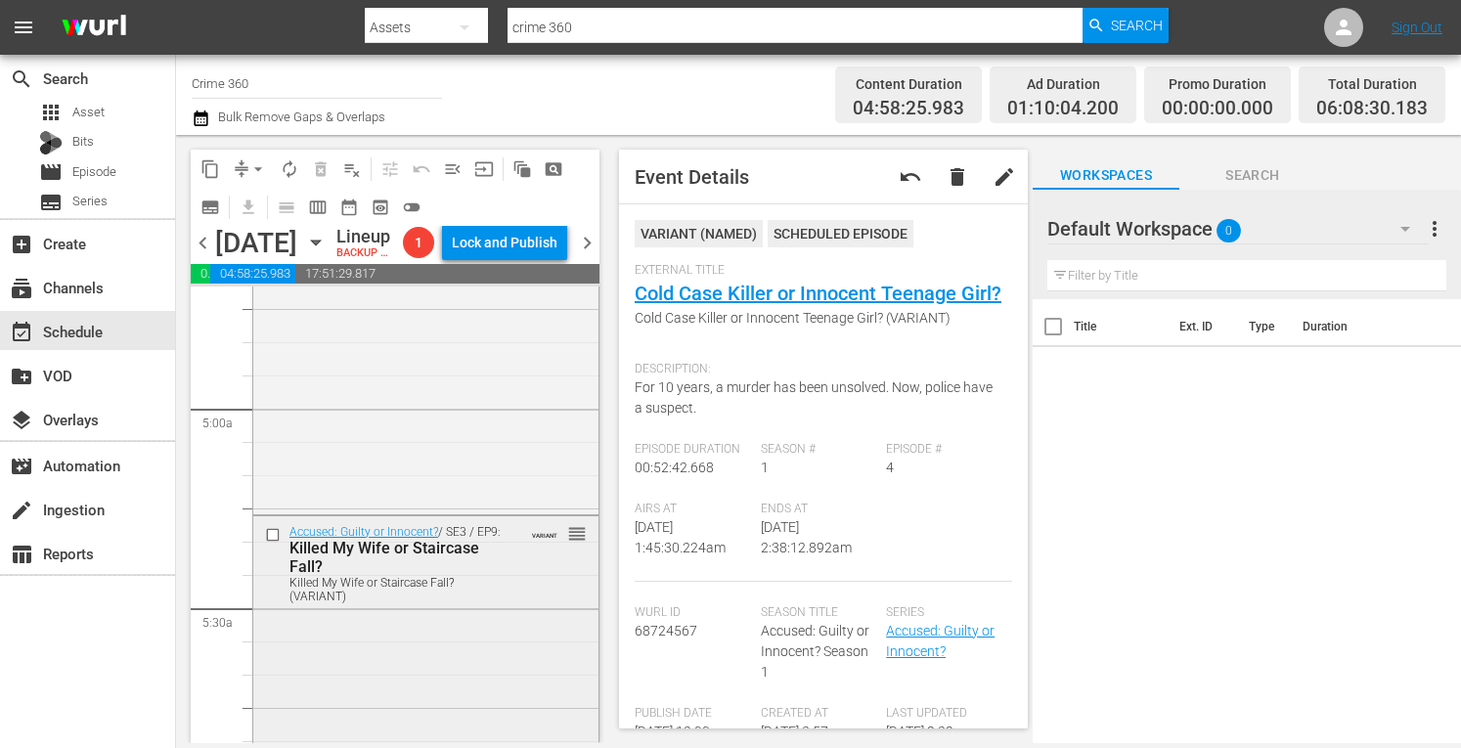
click at [364, 576] on div "Killed My Wife or Staircase Fall?" at bounding box center [397, 557] width 217 height 37
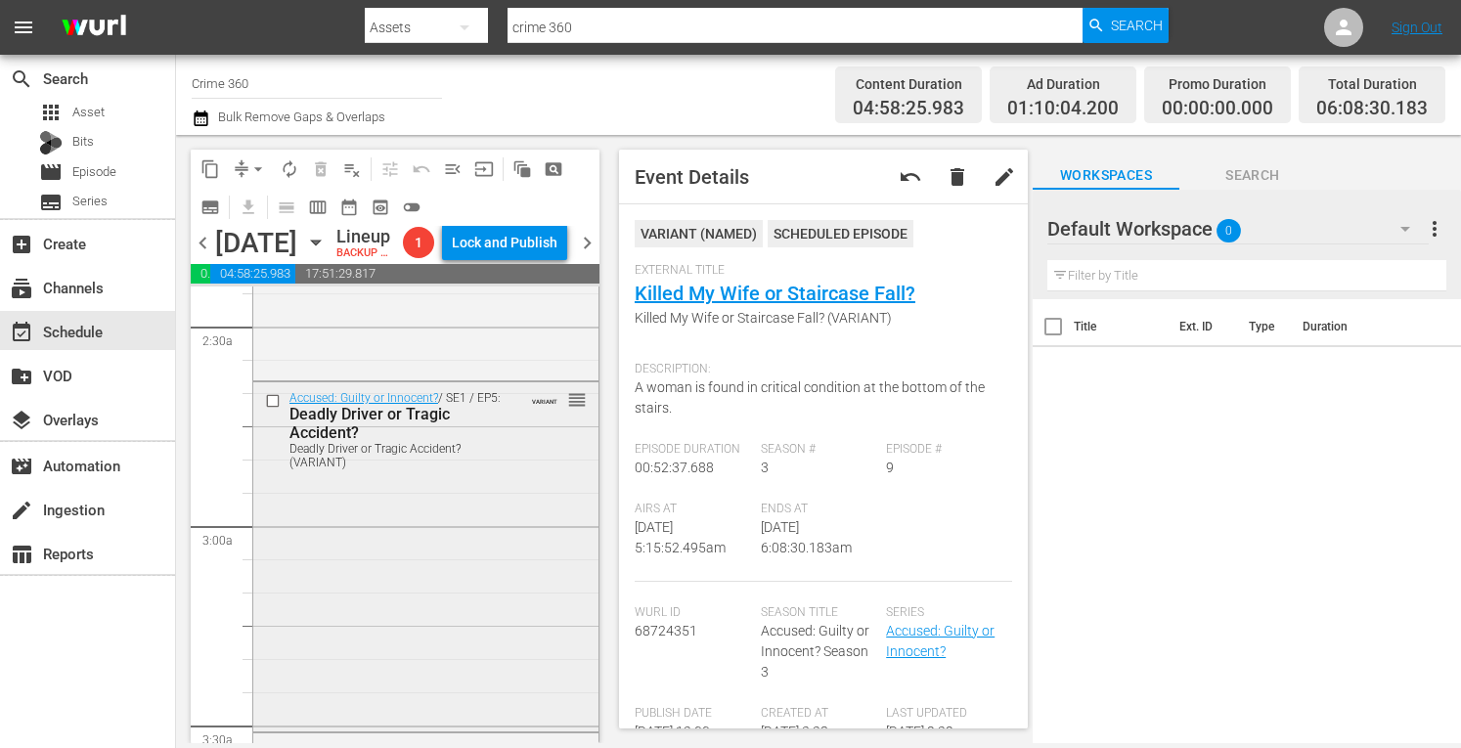
scroll to position [967, 0]
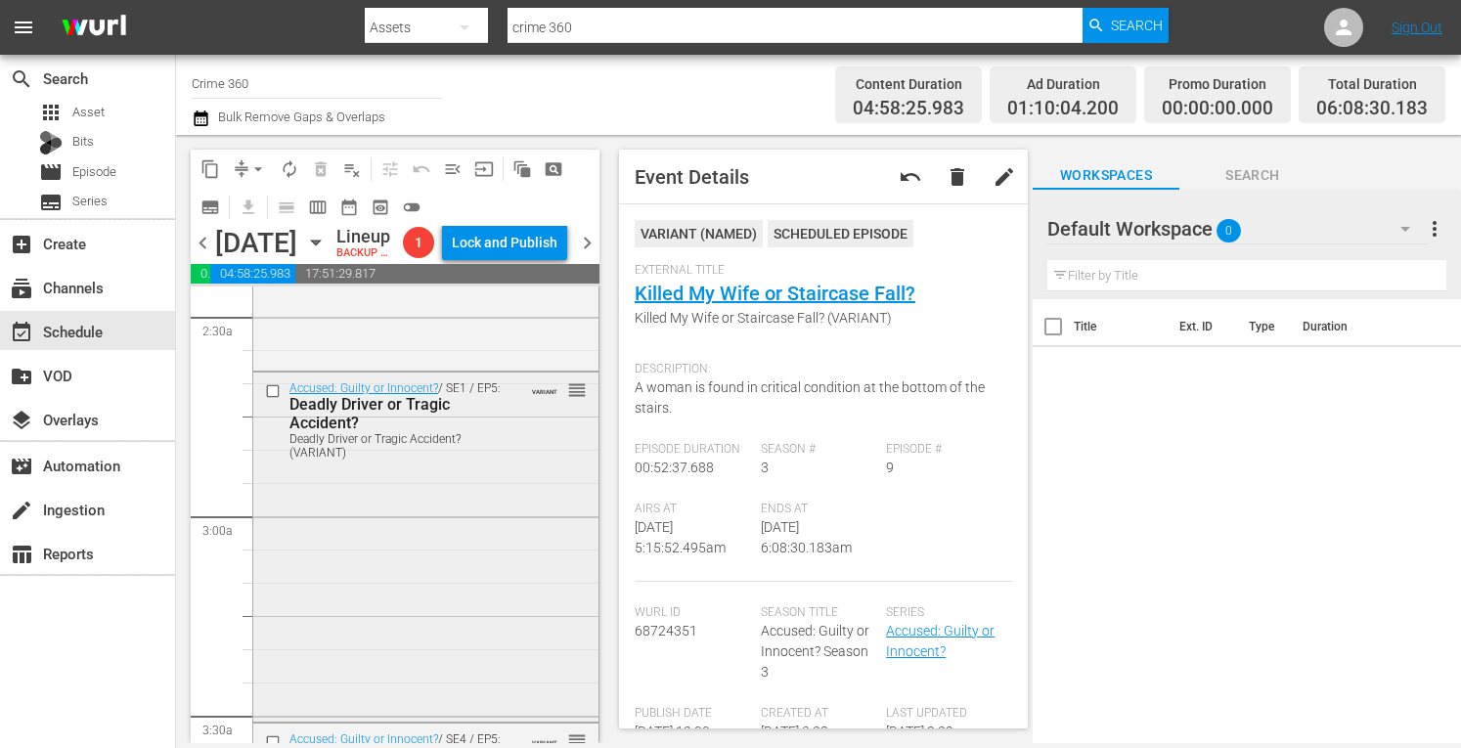
click at [319, 655] on div "Accused: Guilty or Innocent? / SE1 / EP5: Deadly Driver or Tragic Accident? Dea…" at bounding box center [425, 545] width 345 height 344
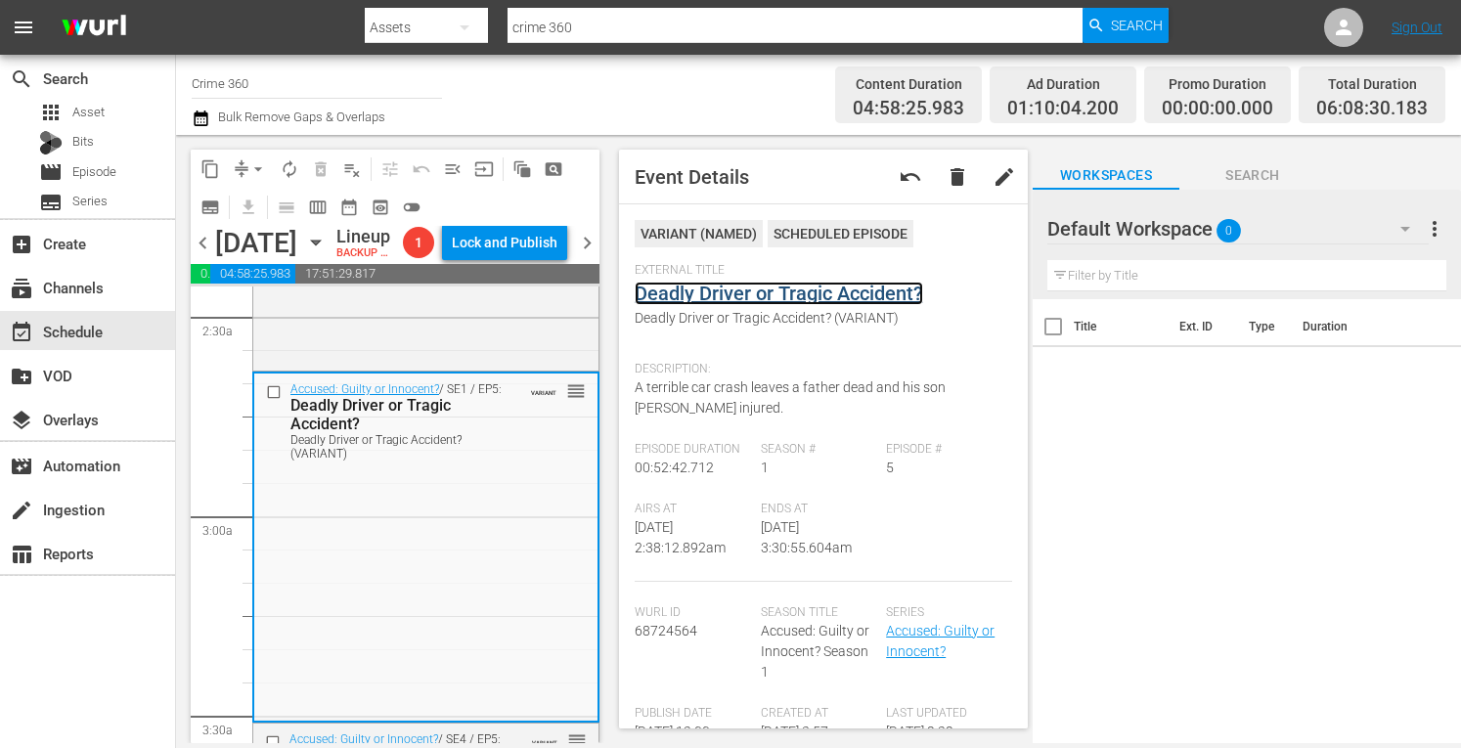
click at [748, 292] on link "Deadly Driver or Tragic Accident?" at bounding box center [779, 293] width 289 height 23
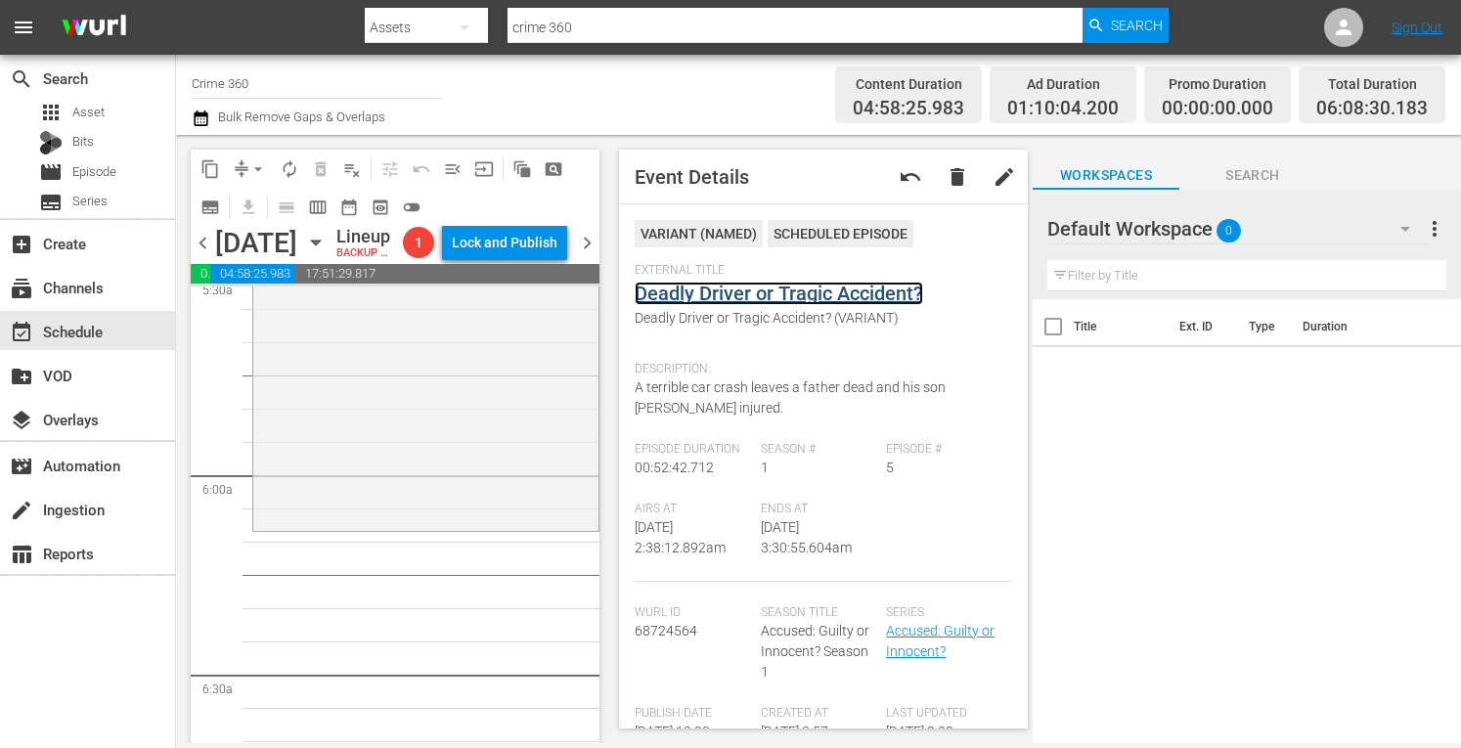
scroll to position [2211, 0]
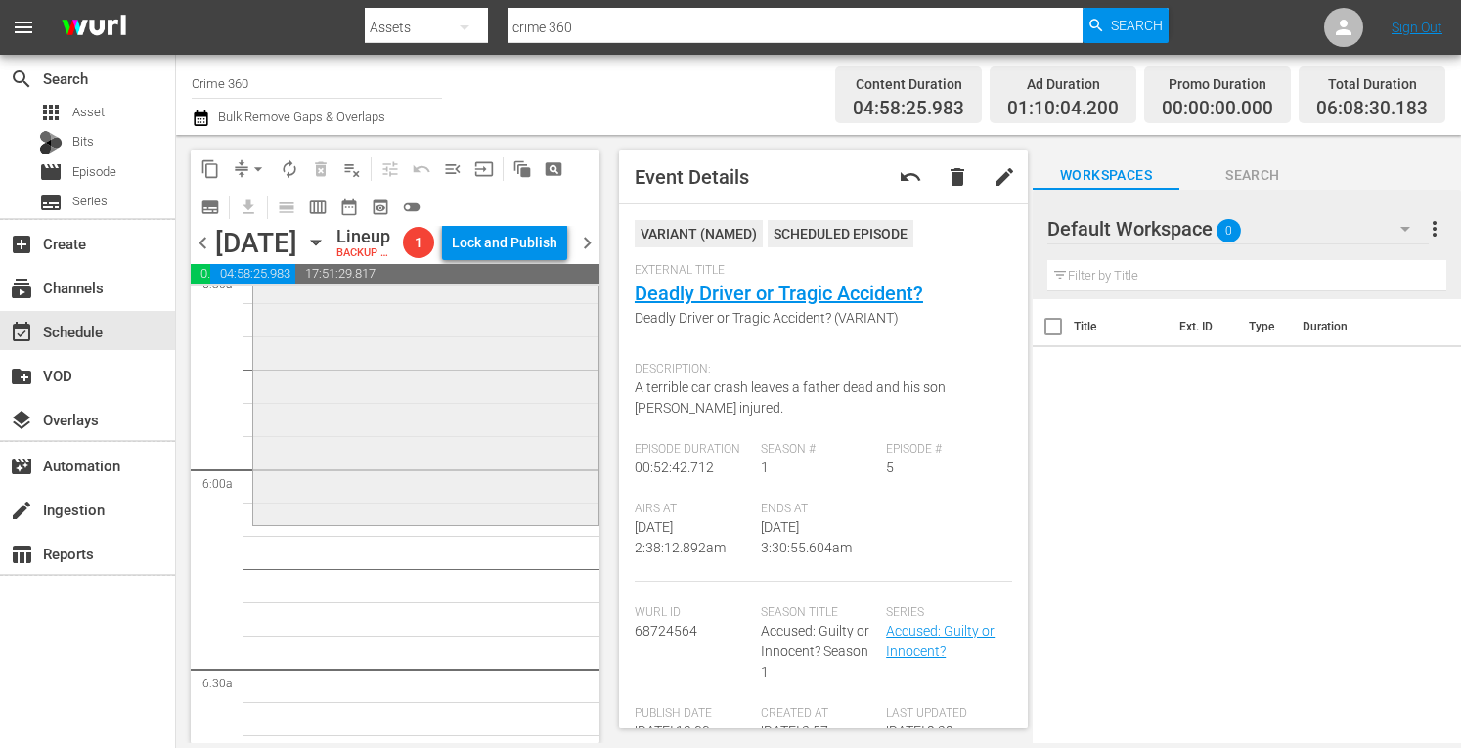
click at [319, 522] on div "Accused: Guilty or Innocent? / SE3 / EP9: Killed My Wife or Staircase Fall? Kil…" at bounding box center [425, 350] width 345 height 344
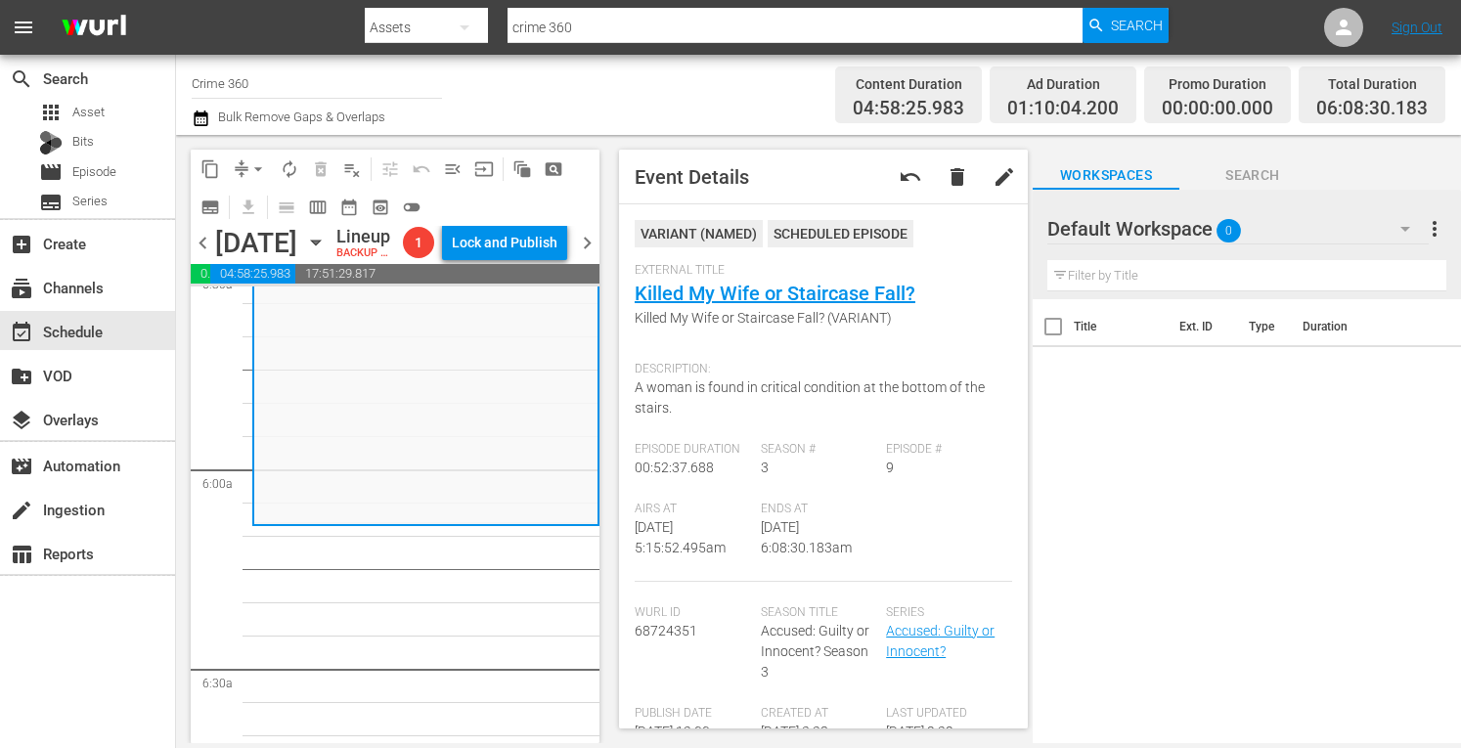
click at [256, 165] on span "arrow_drop_down" at bounding box center [258, 169] width 20 height 20
click at [220, 205] on li "Align to Midnight" at bounding box center [258, 209] width 205 height 32
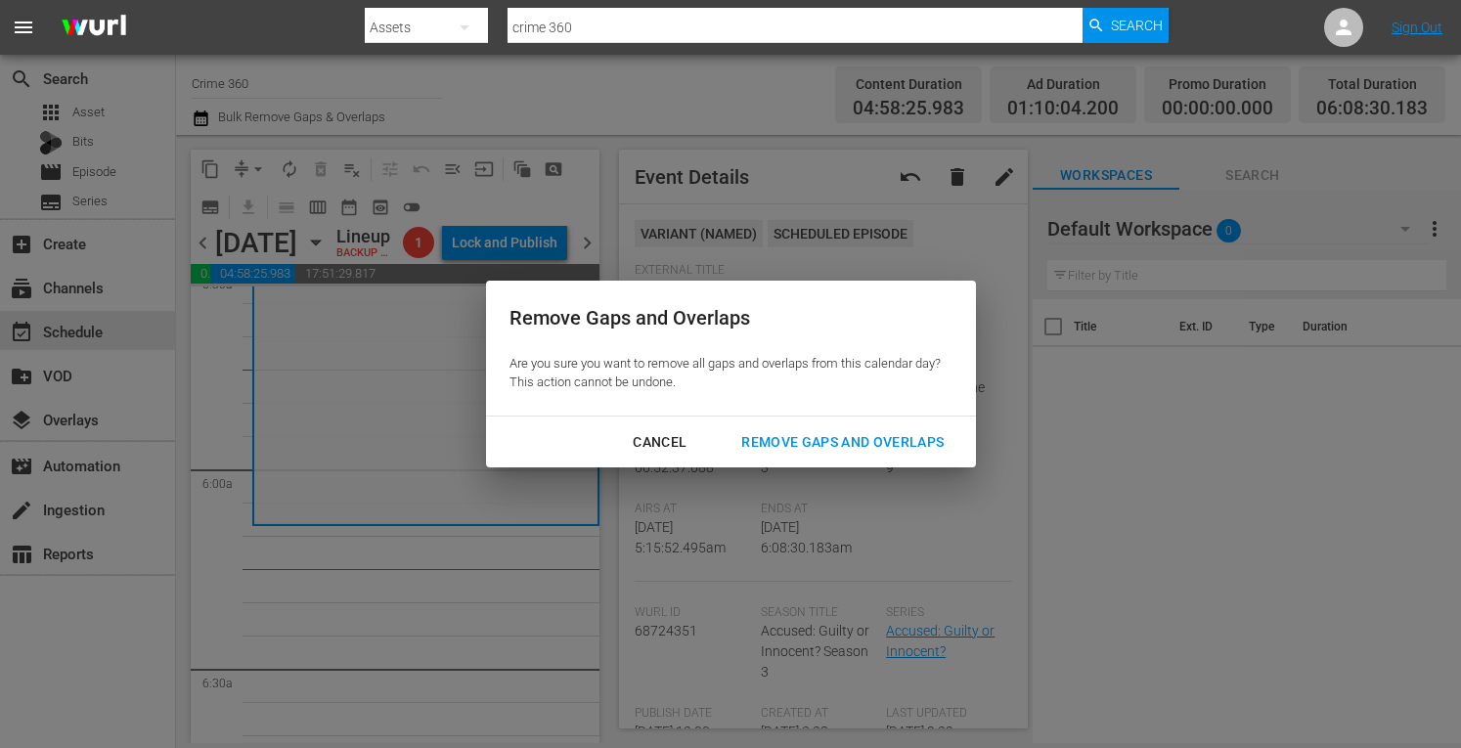
click at [857, 449] on div "Remove Gaps and Overlaps" at bounding box center [843, 442] width 234 height 24
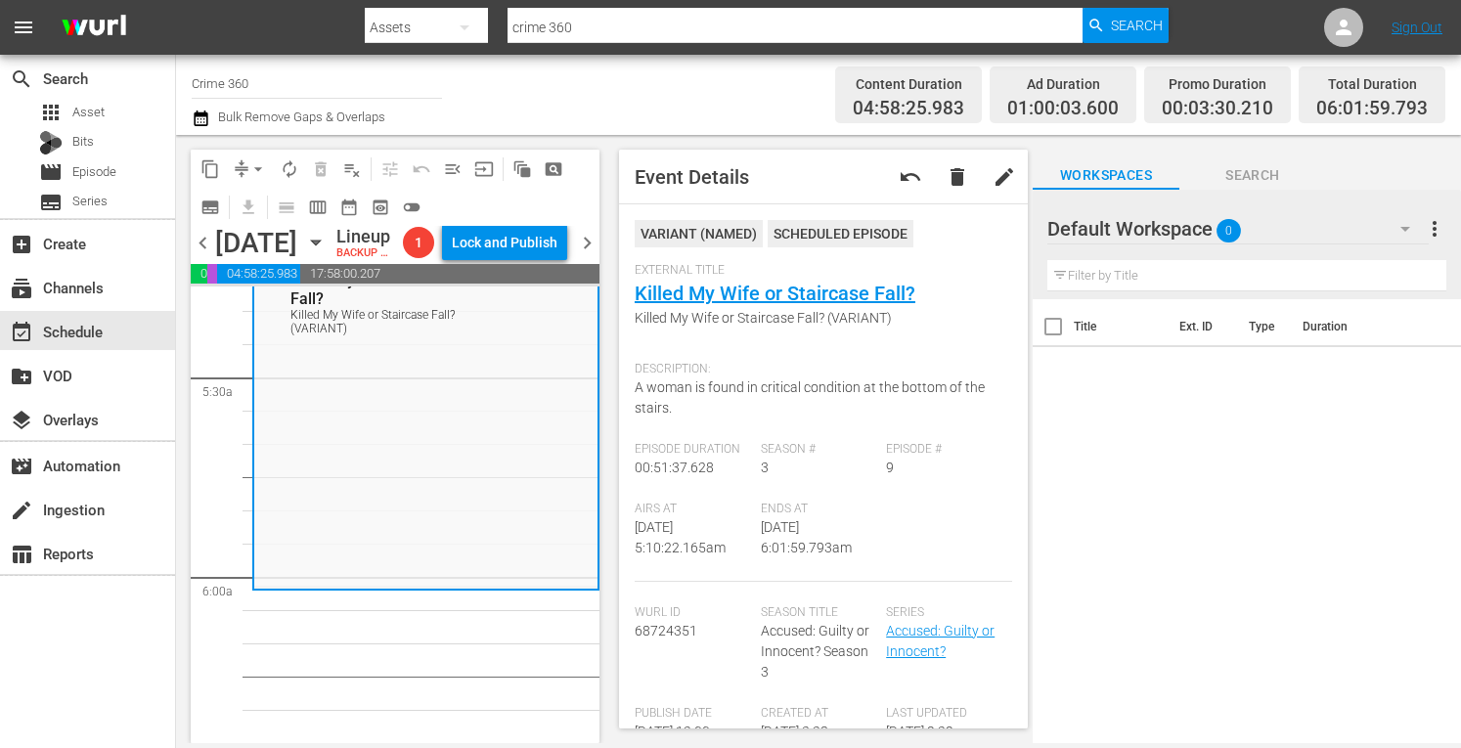
scroll to position [2137, 0]
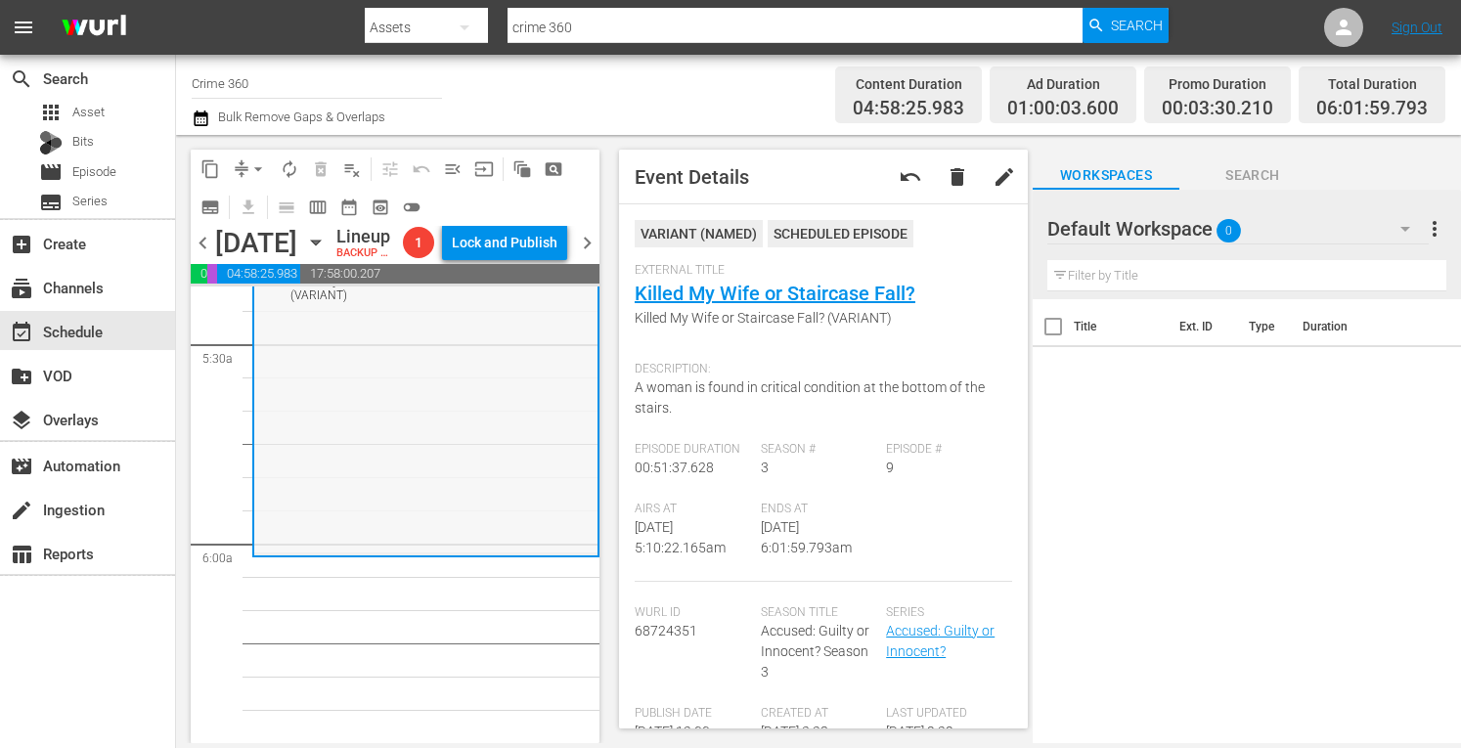
click at [355, 499] on div "Accused: Guilty or Innocent? / SE3 / EP9: Killed My Wife or Staircase Fall? Kil…" at bounding box center [425, 383] width 343 height 337
click at [252, 165] on span "arrow_drop_down" at bounding box center [258, 169] width 20 height 20
click at [208, 212] on li "Align to Midnight" at bounding box center [258, 209] width 205 height 32
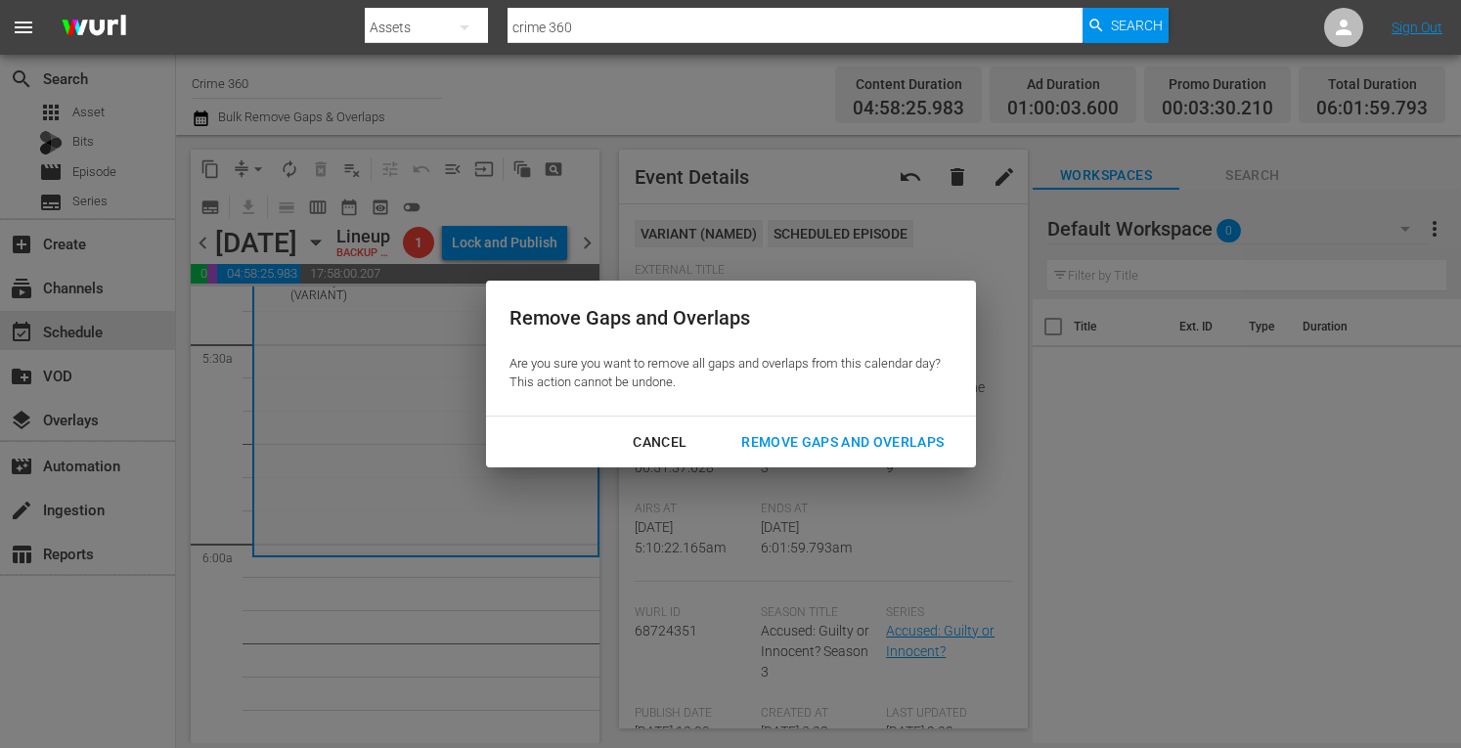
click at [765, 433] on div "Remove Gaps and Overlaps" at bounding box center [843, 442] width 234 height 24
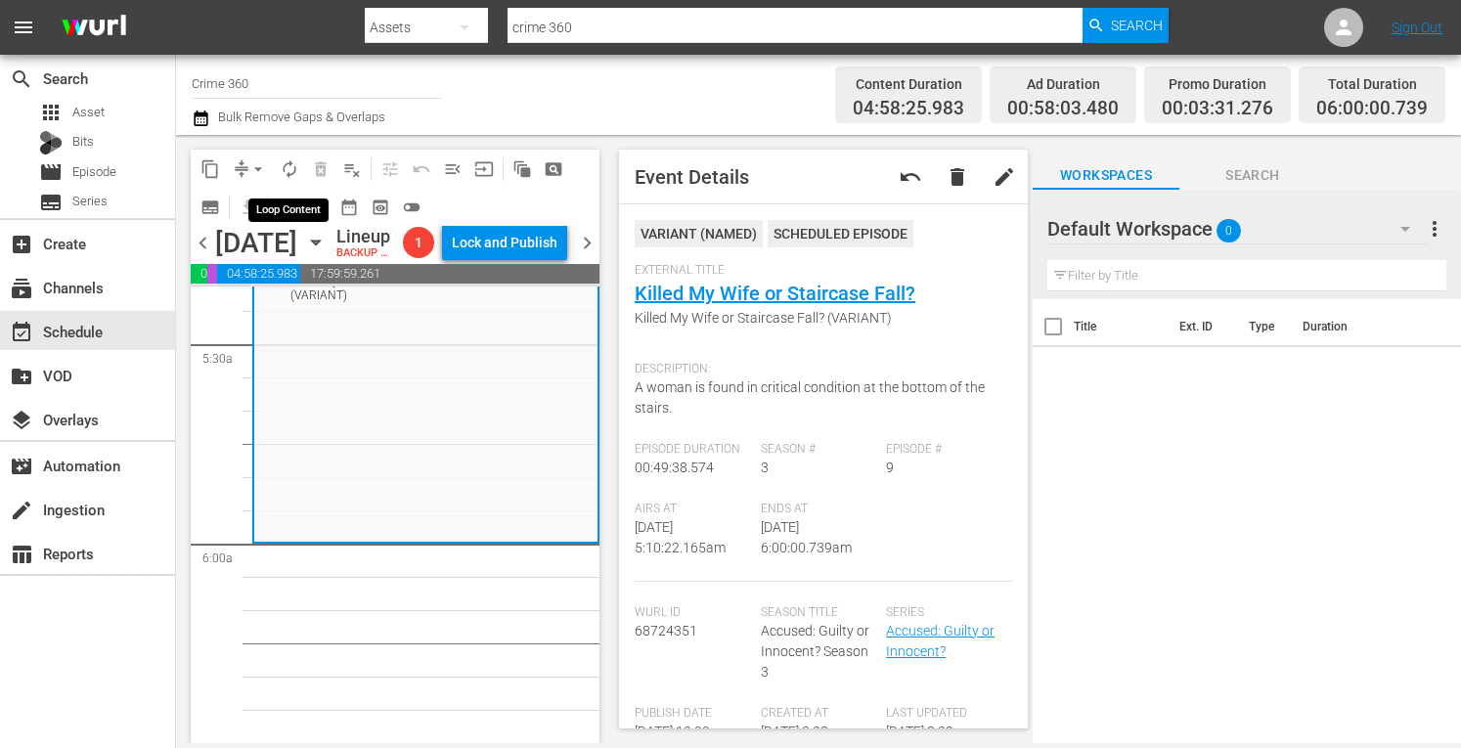
click at [289, 167] on span "autorenew_outlined" at bounding box center [290, 169] width 20 height 20
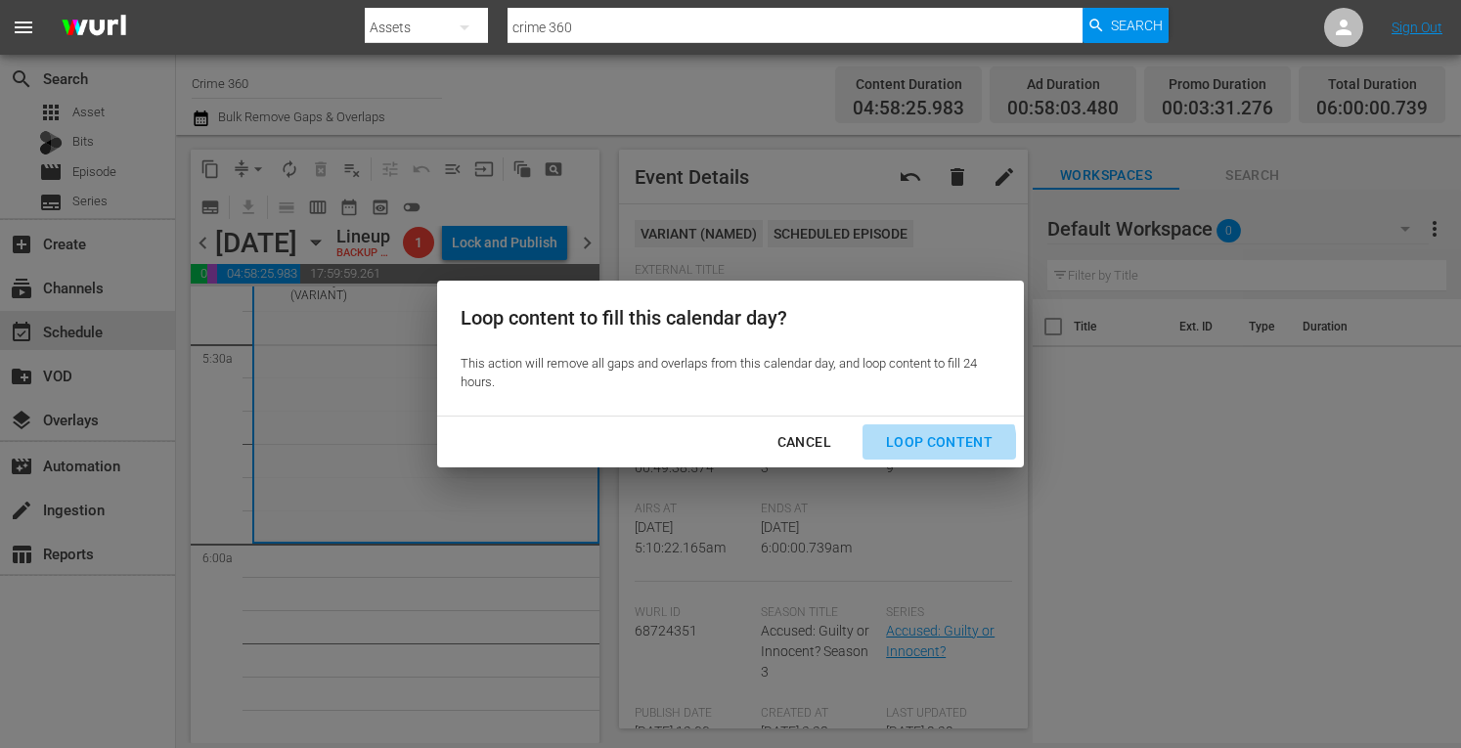
click at [905, 449] on div "Loop Content" at bounding box center [939, 442] width 138 height 24
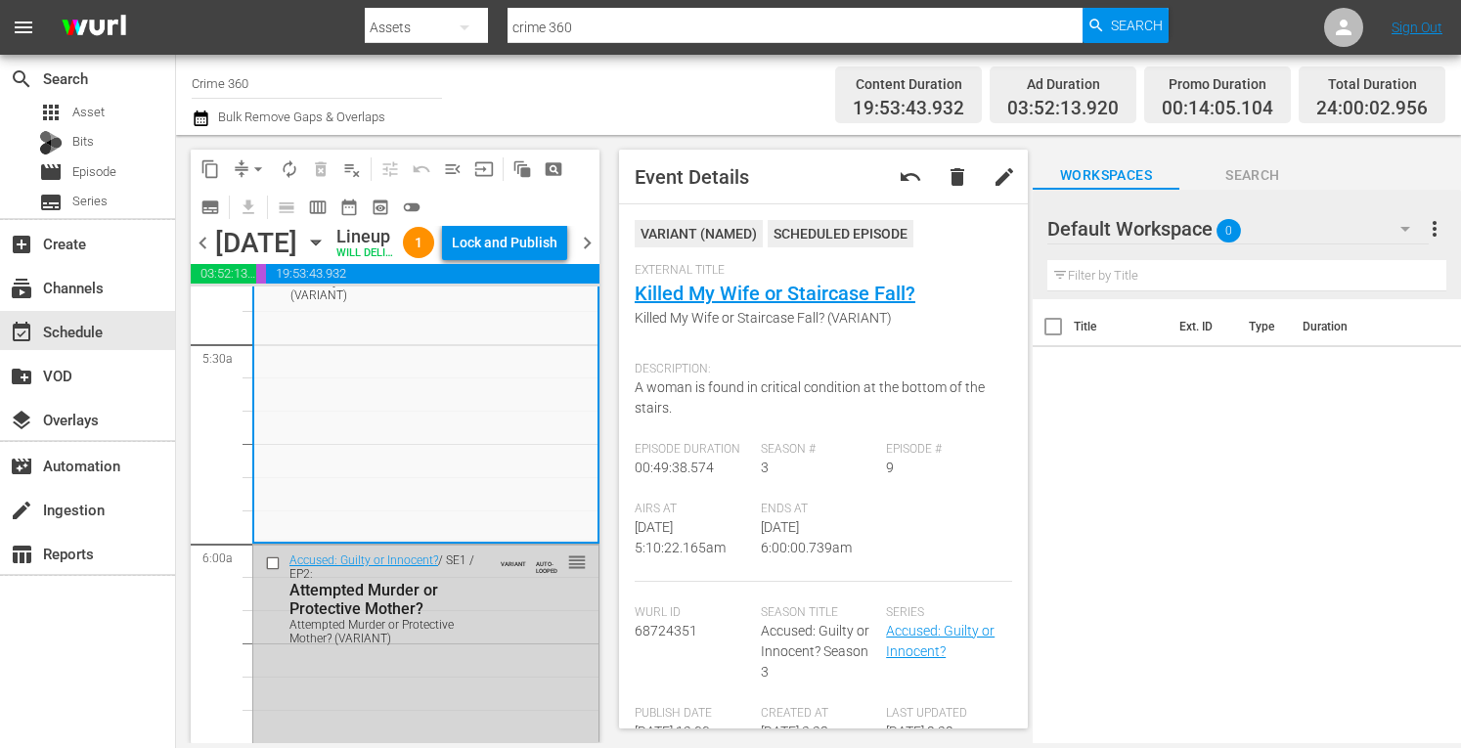
click at [506, 256] on div "Lock and Publish" at bounding box center [505, 242] width 106 height 35
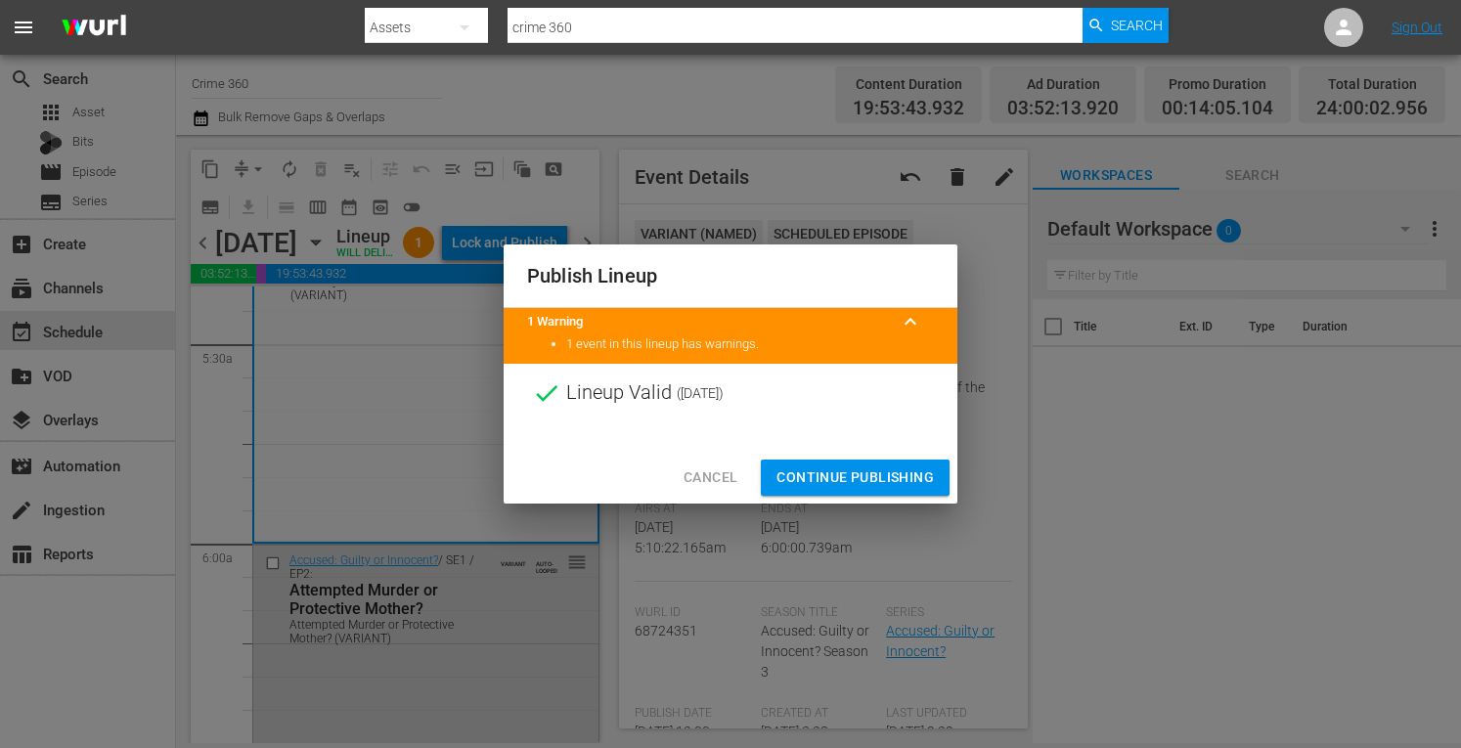
click at [811, 484] on span "Continue Publishing" at bounding box center [855, 478] width 157 height 24
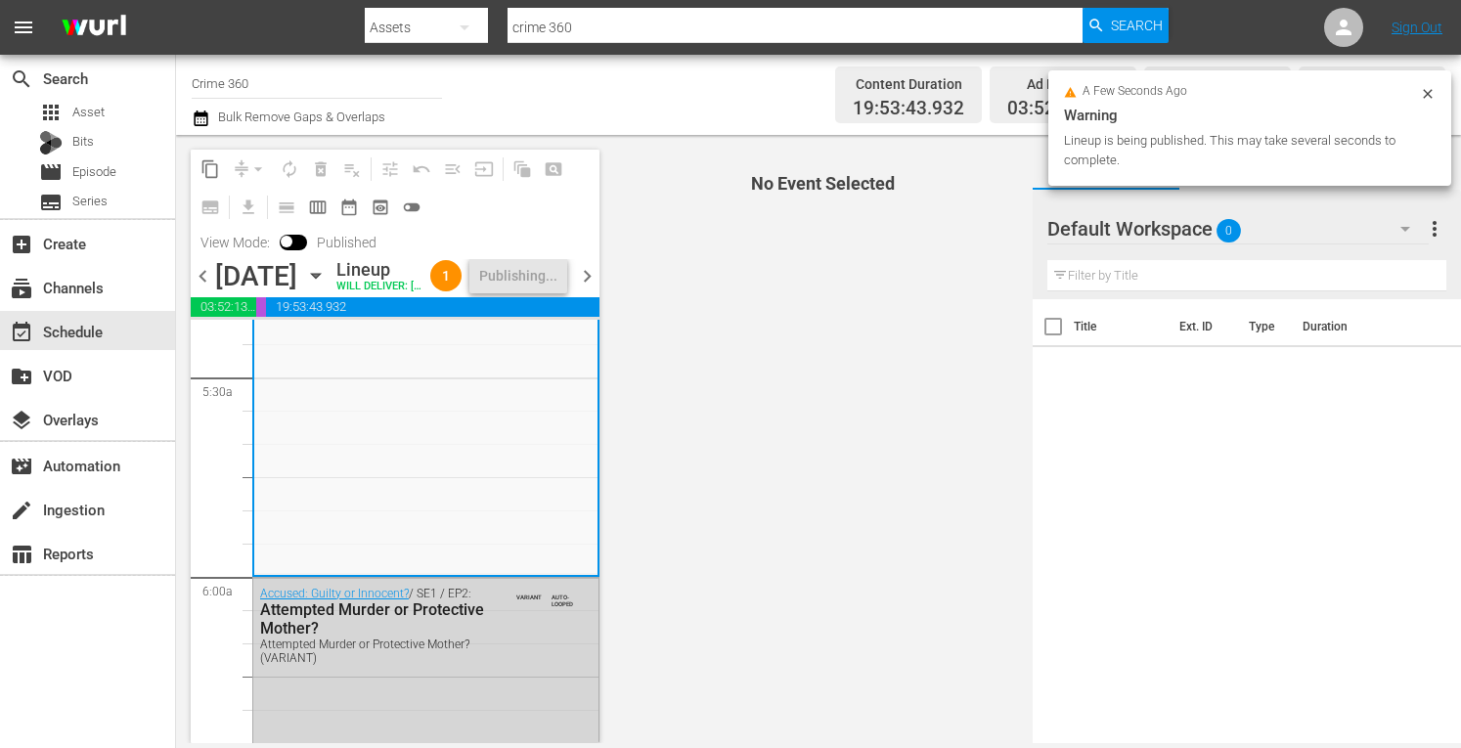
click at [587, 289] on span "chevron_right" at bounding box center [587, 276] width 24 height 24
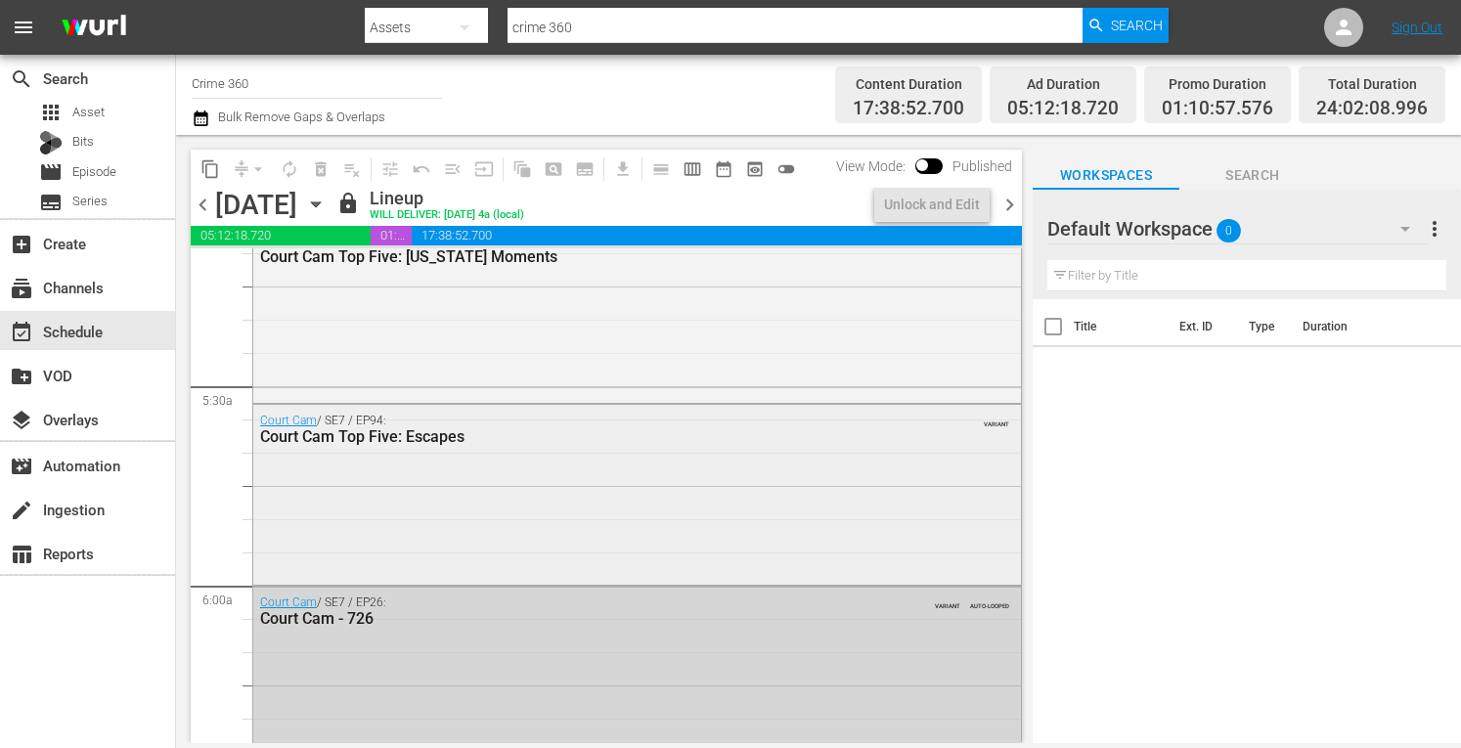
scroll to position [2056, 0]
click at [1013, 203] on span "chevron_right" at bounding box center [1010, 205] width 24 height 24
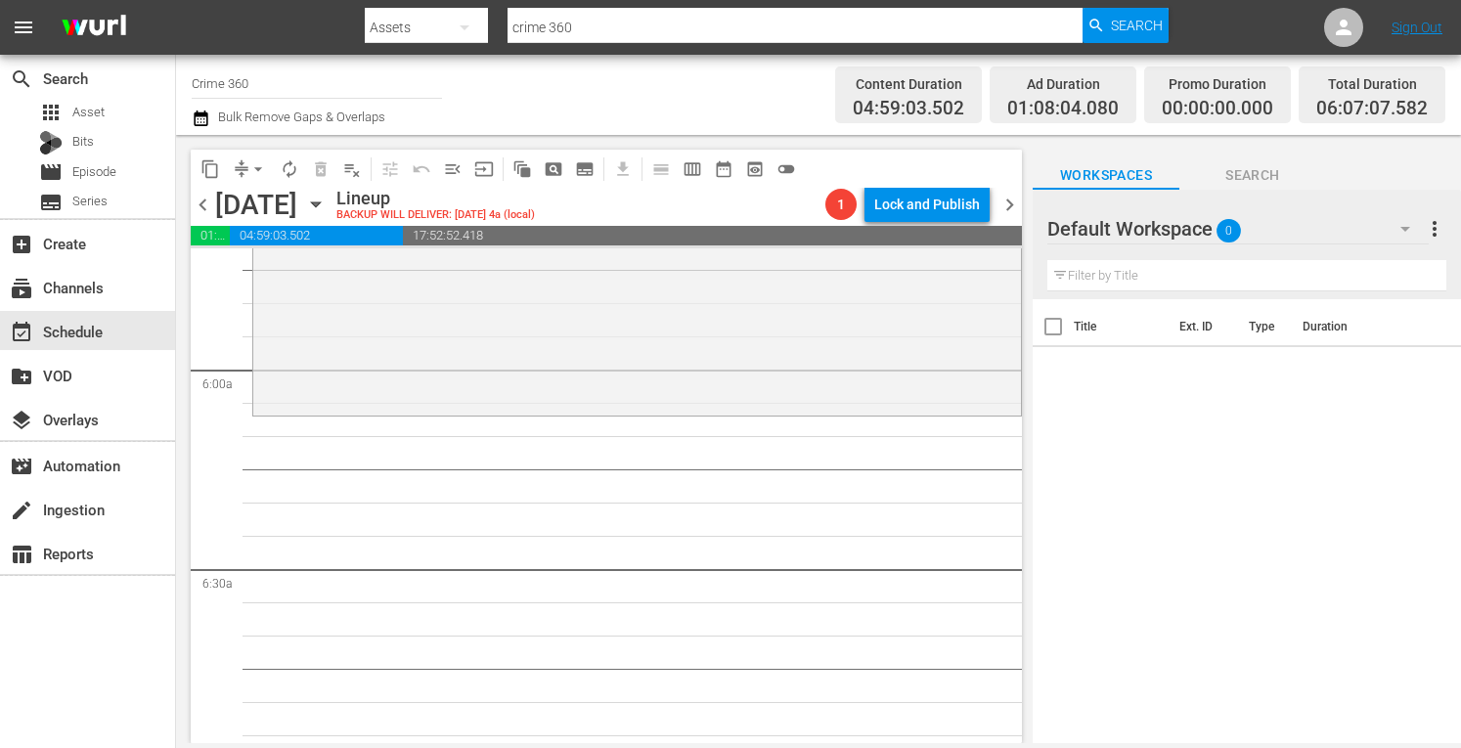
scroll to position [2274, 0]
click at [451, 343] on div "After the First 48 / SE6 / EP3: Cold Justice reorder" at bounding box center [637, 239] width 768 height 345
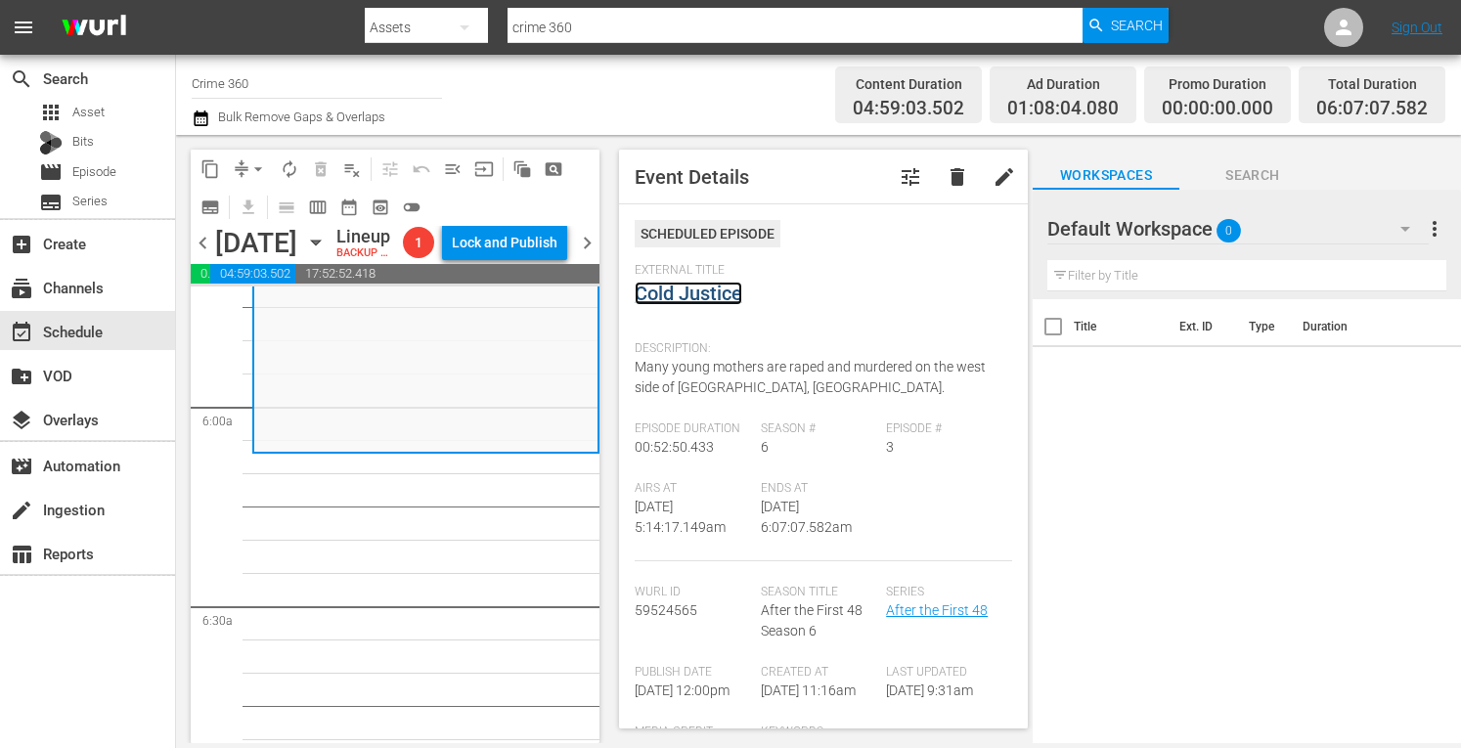
click at [696, 291] on link "Cold Justice" at bounding box center [689, 293] width 108 height 23
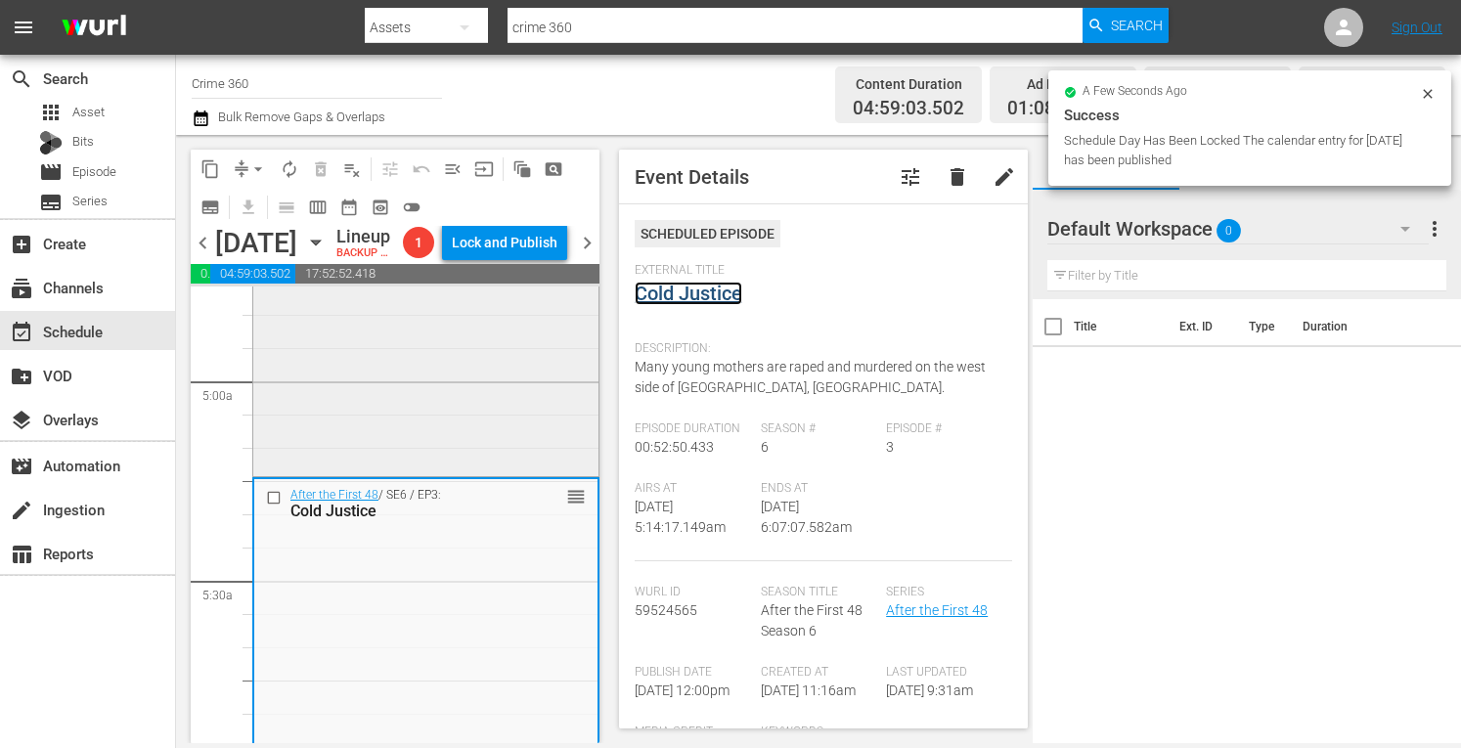
scroll to position [1898, 0]
click at [381, 473] on div "After the First 48 / SE7 / EP12: Truly Lost reorder" at bounding box center [425, 301] width 345 height 343
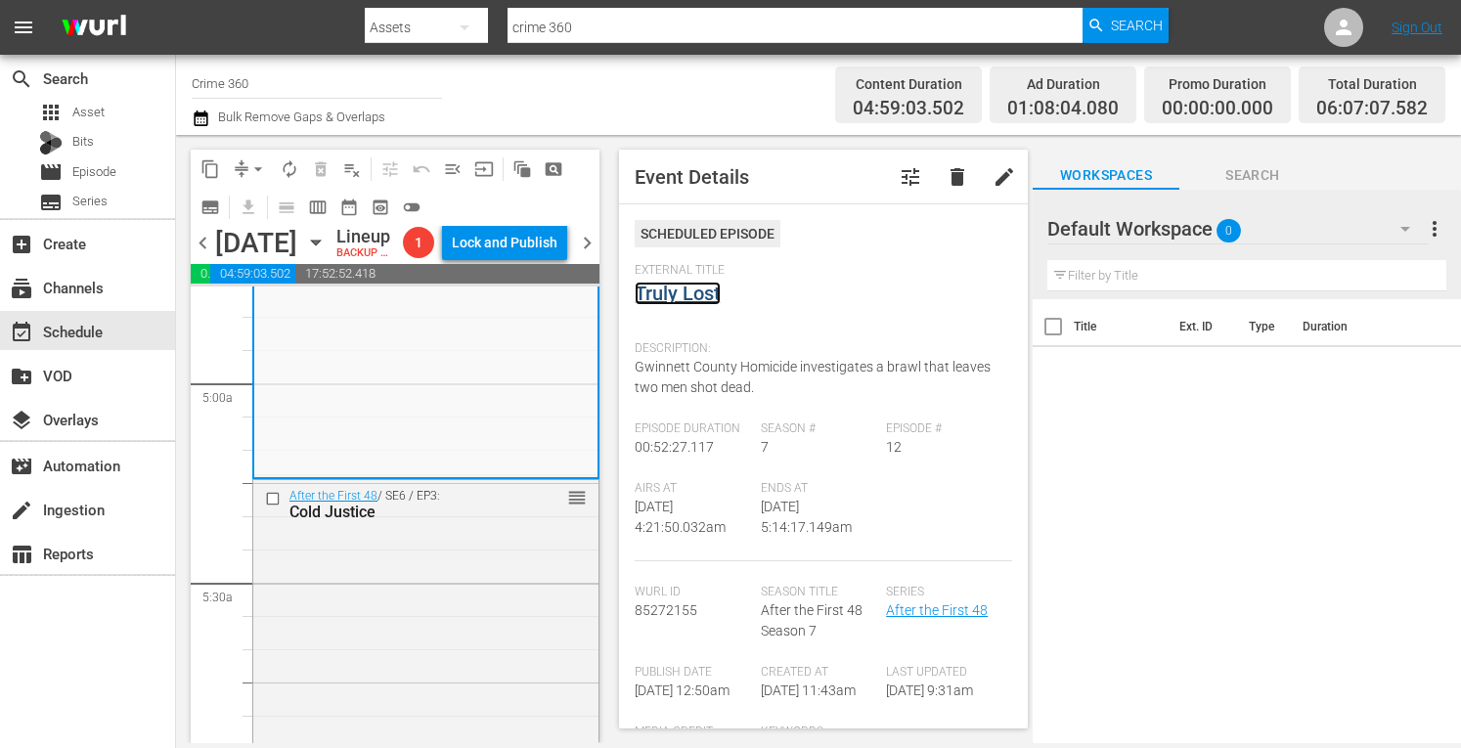
click at [659, 290] on link "Truly Lost" at bounding box center [678, 293] width 86 height 23
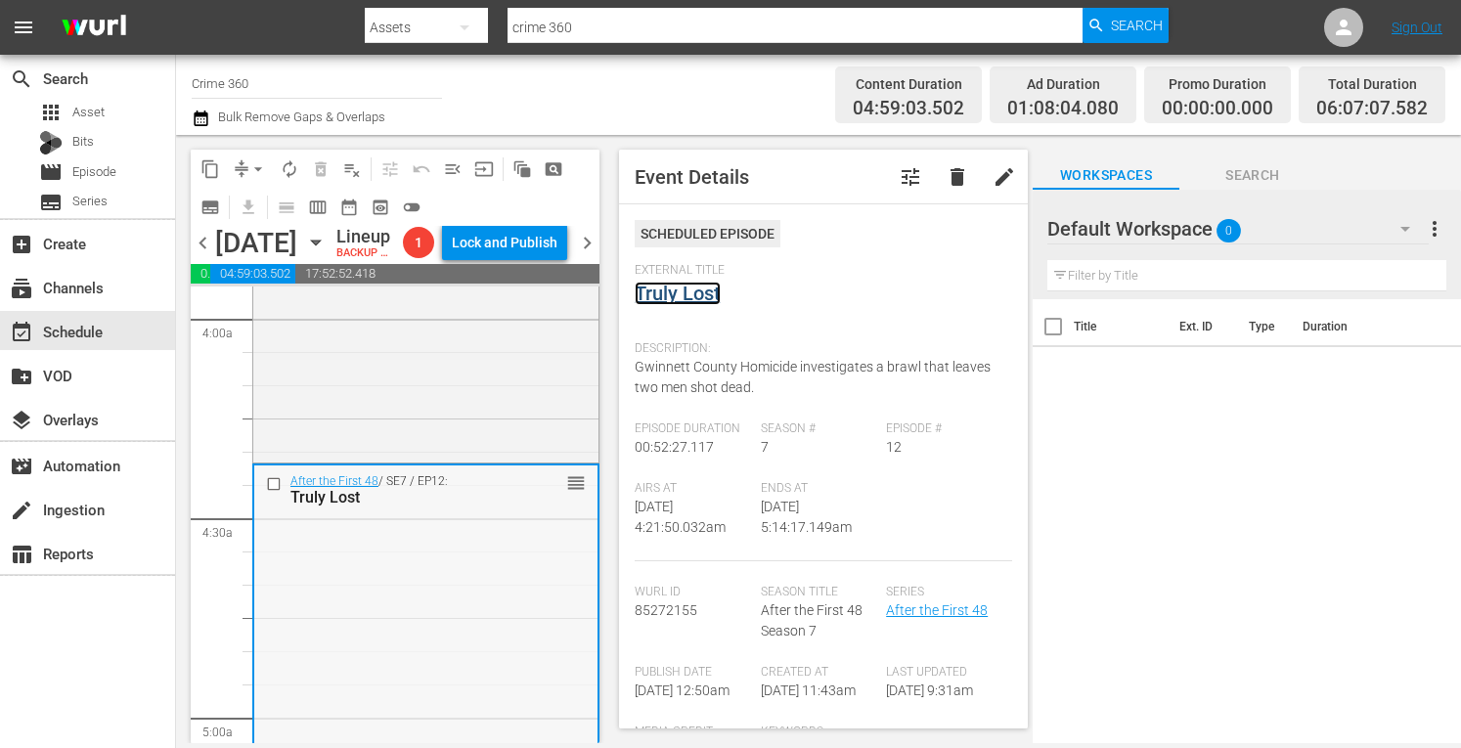
scroll to position [1544, 0]
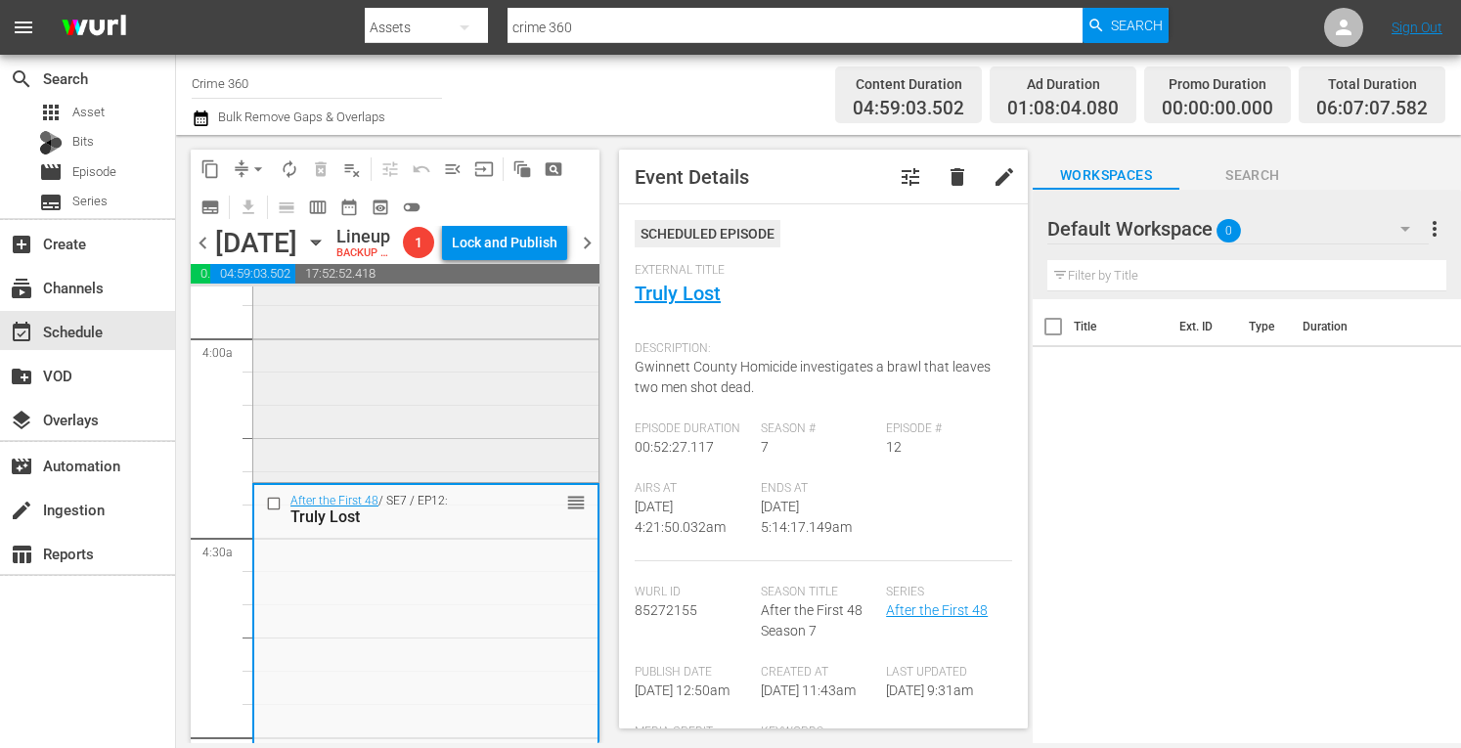
click at [395, 452] on div "After the First 48 / SE6 / EP7: Murder Rap / New Year's Terror reorder" at bounding box center [425, 305] width 345 height 345
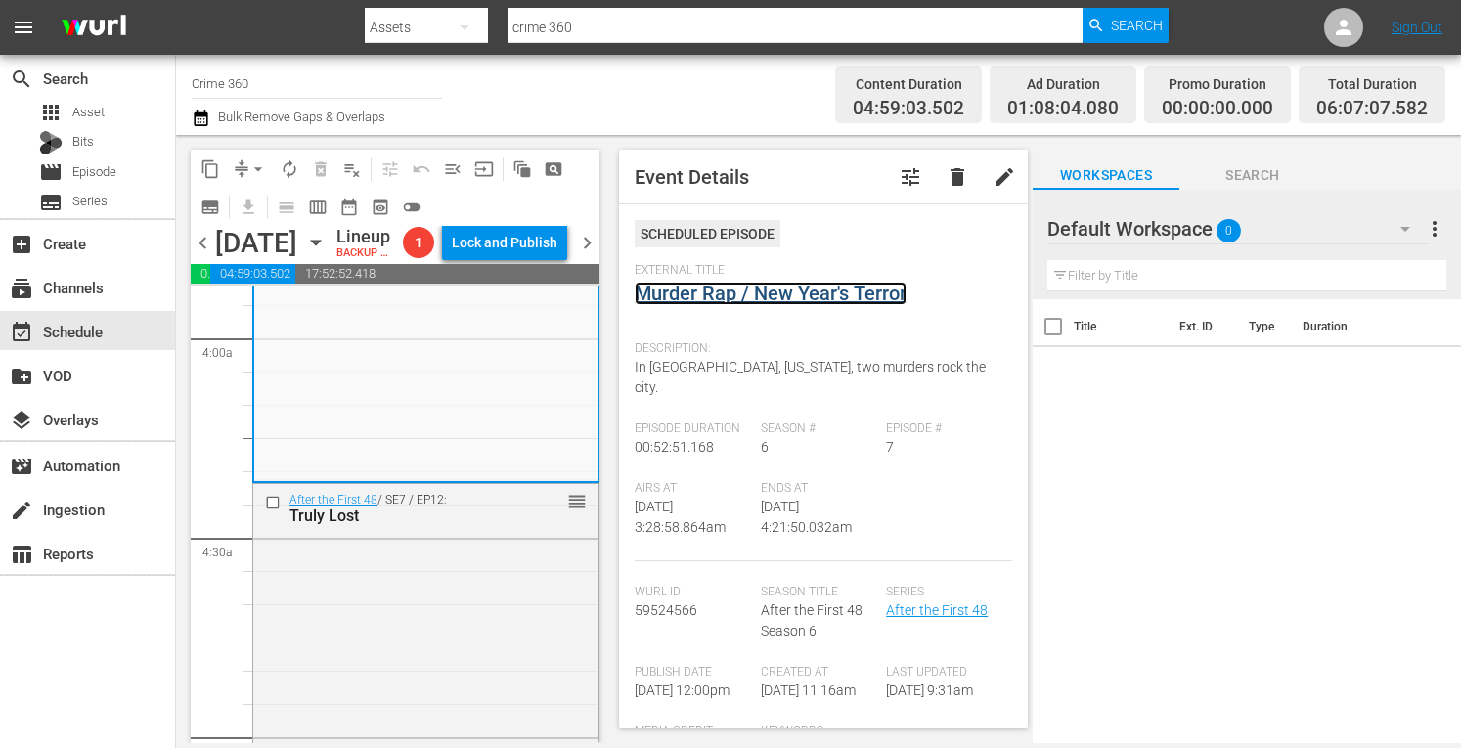
click at [732, 289] on link "Murder Rap / New Year's Terror" at bounding box center [771, 293] width 272 height 23
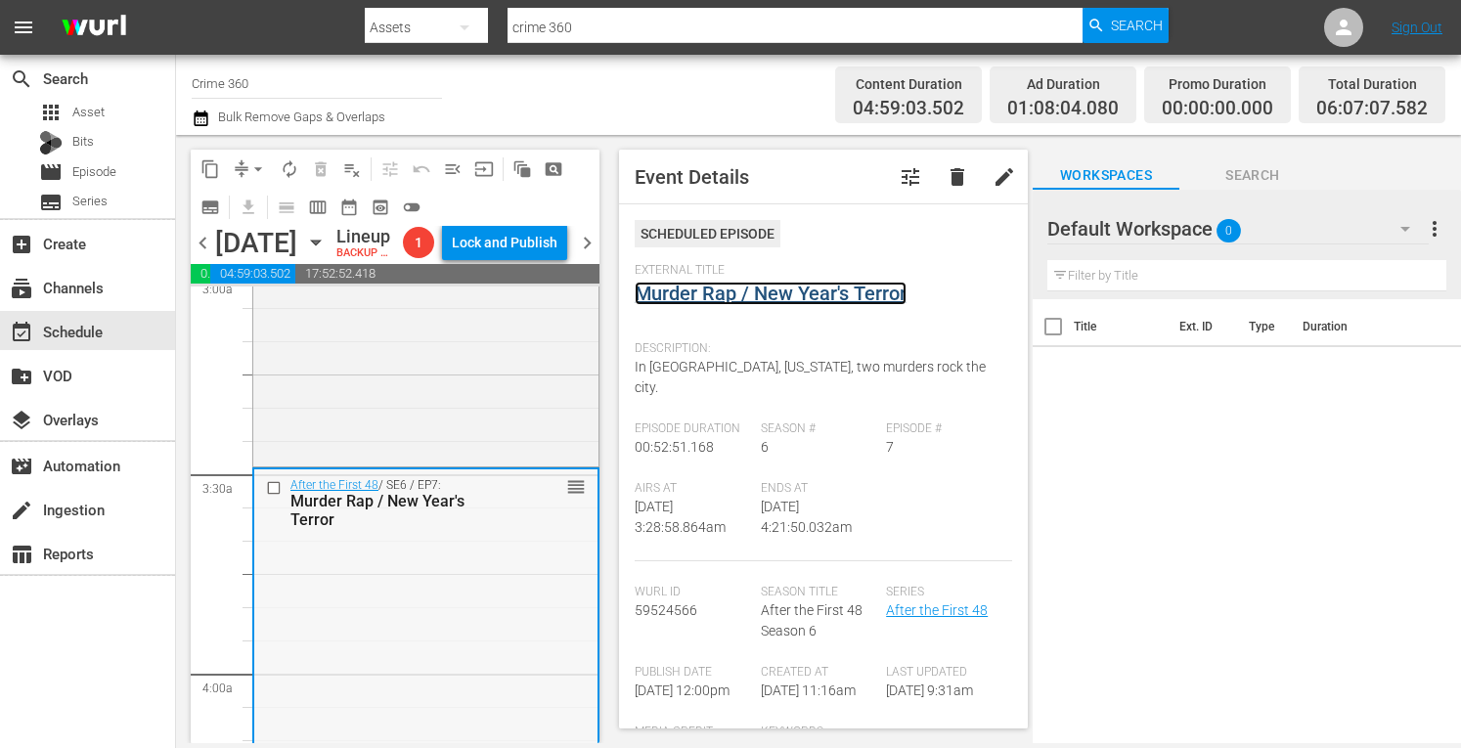
scroll to position [1202, 0]
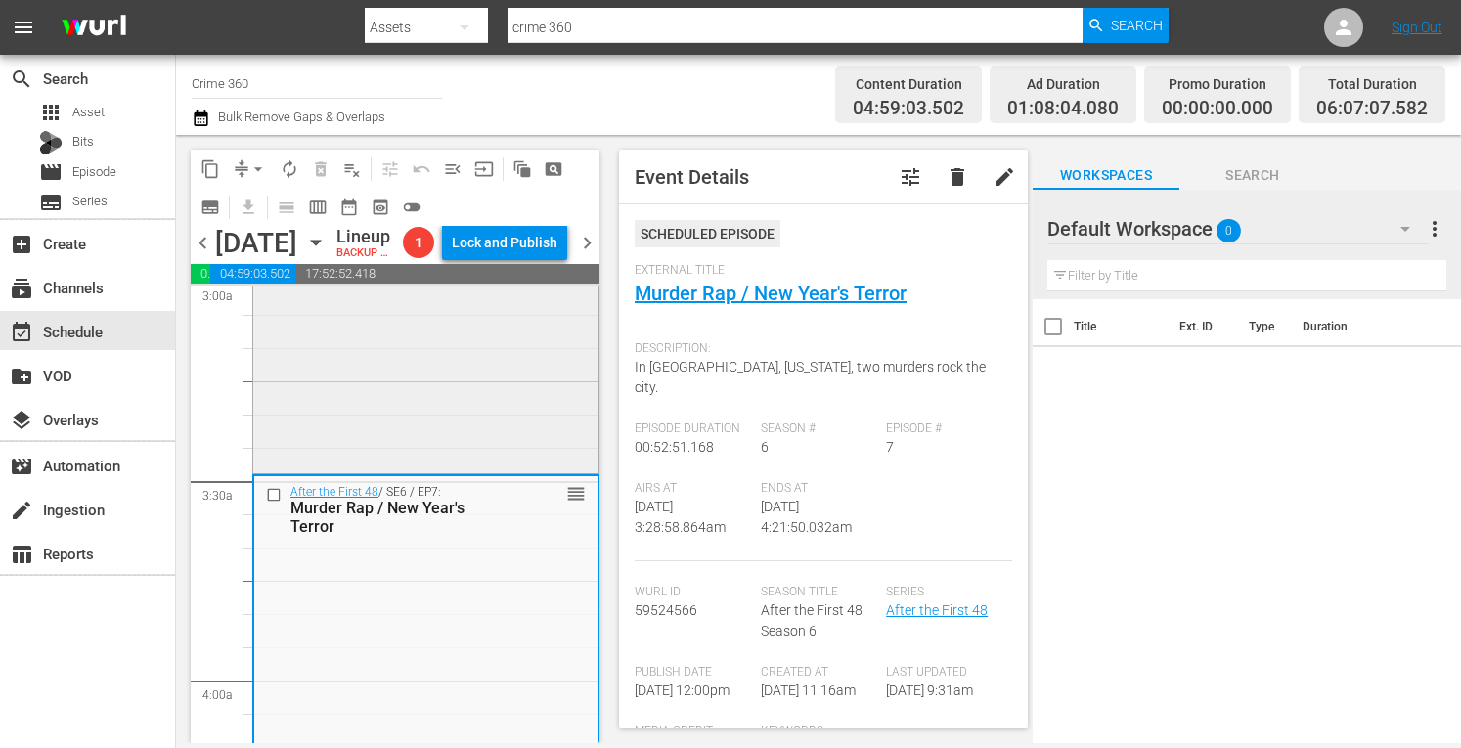
click at [428, 447] on div "After the First 48 / SE3 / EP5: Torched/Girl Fight reorder" at bounding box center [425, 303] width 345 height 333
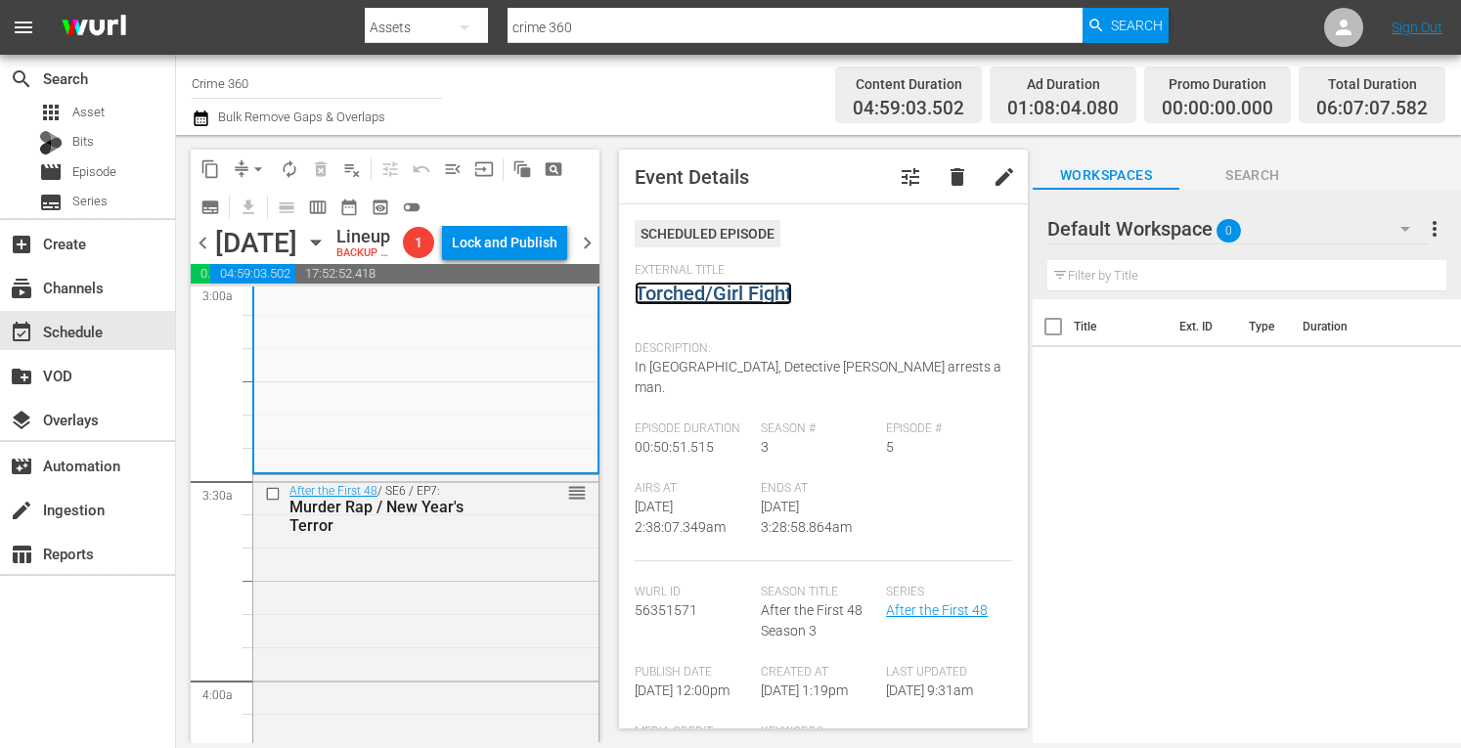
click at [683, 300] on link "Torched/Girl Fight" at bounding box center [713, 293] width 157 height 23
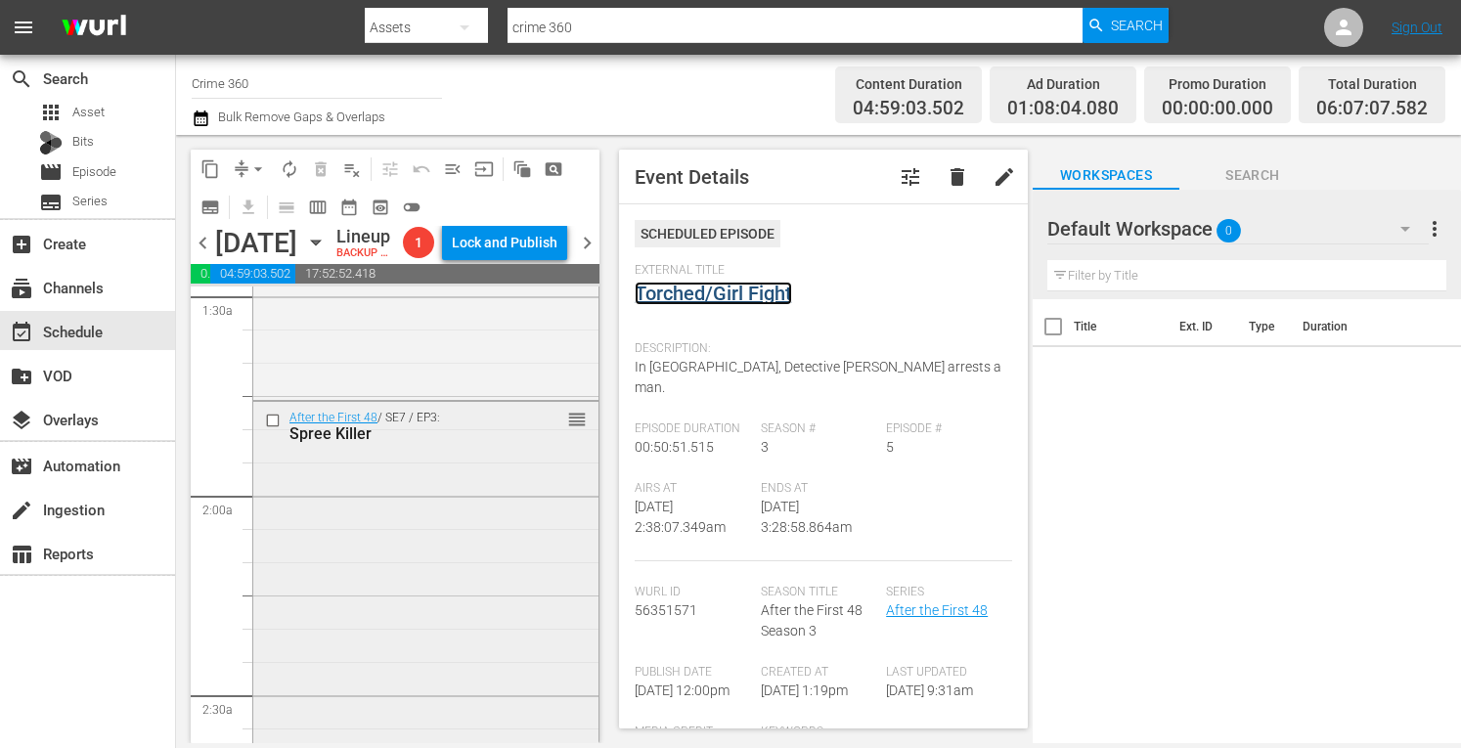
scroll to position [588, 0]
click at [374, 554] on div "After the First 48 / SE7 / EP3: Spree Killer reorder" at bounding box center [425, 574] width 345 height 342
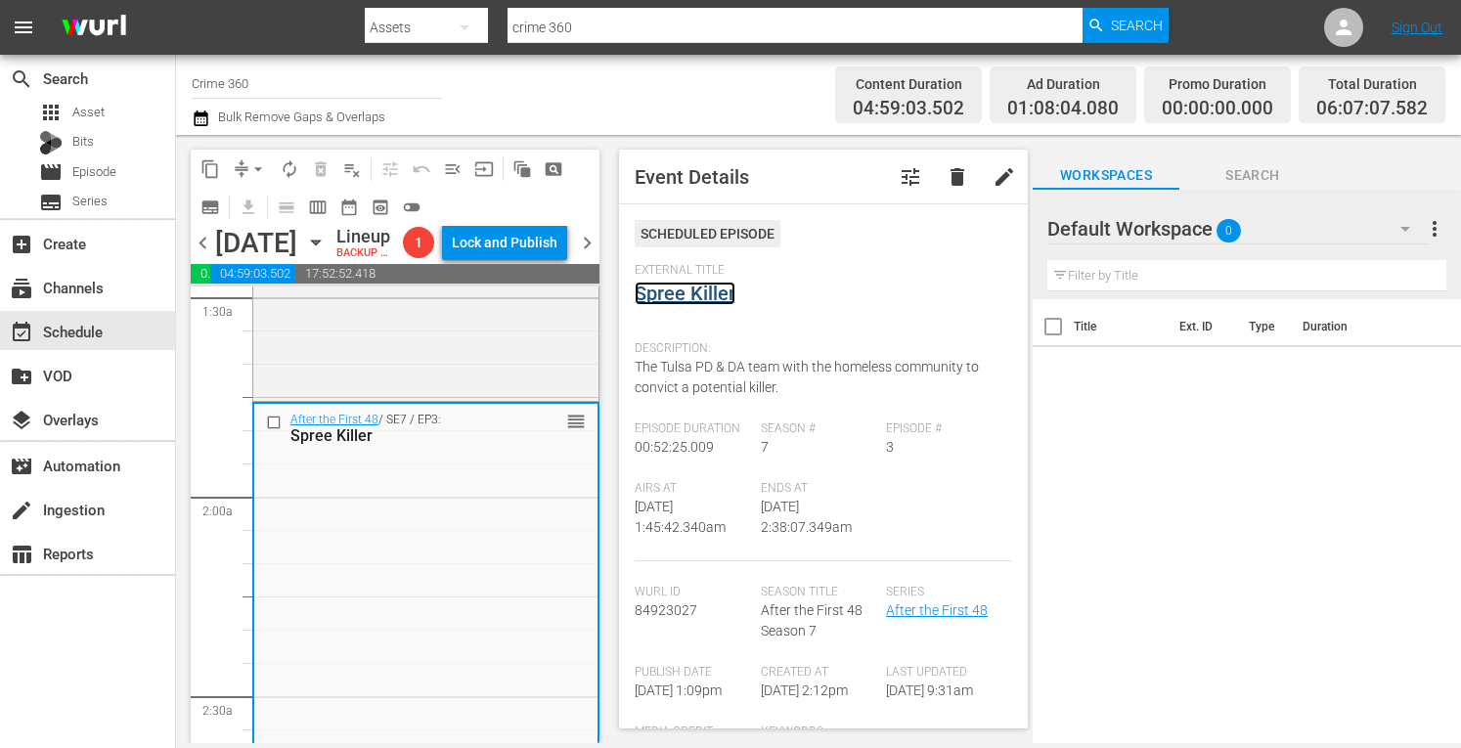
click at [690, 290] on link "Spree Killer" at bounding box center [685, 293] width 101 height 23
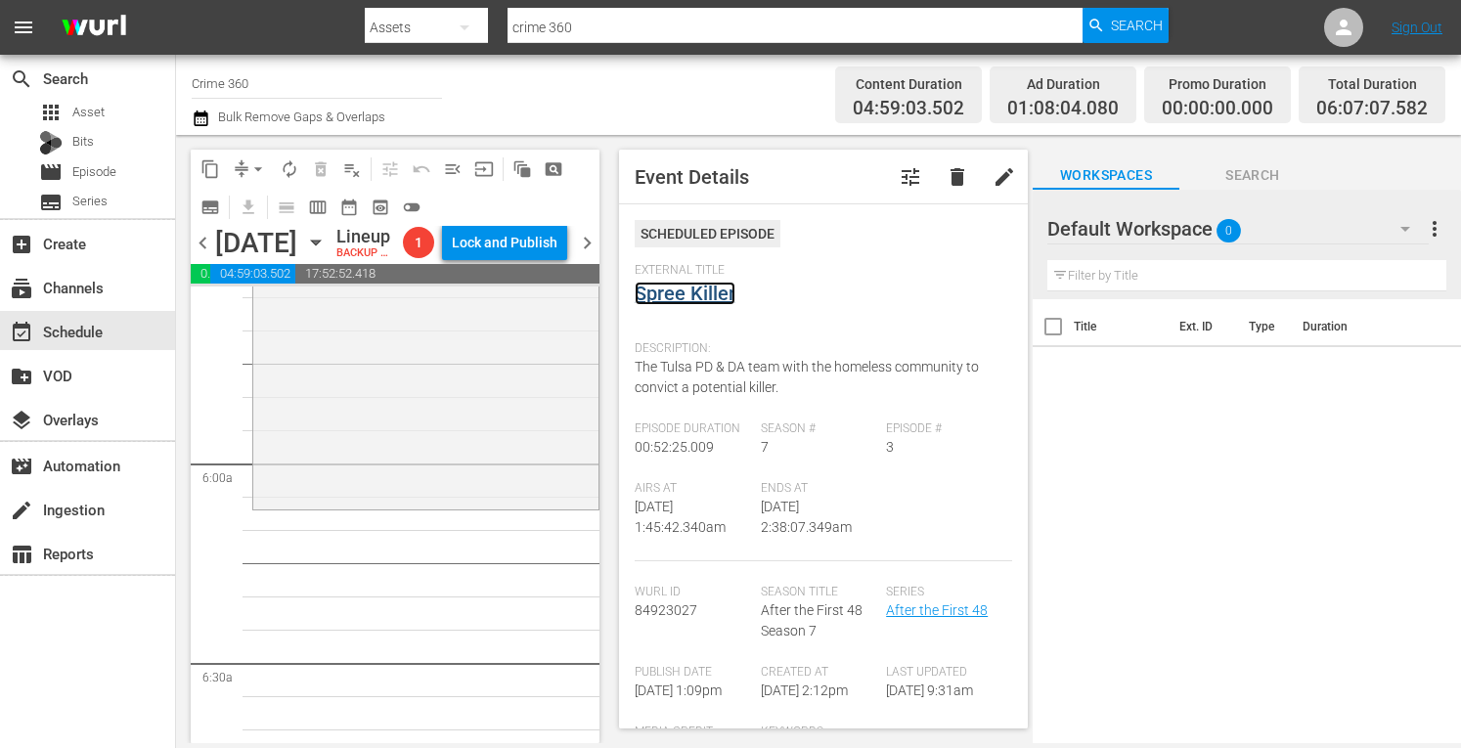
scroll to position [2221, 0]
click at [366, 470] on div "After the First 48 / SE6 / EP3: Cold Justice reorder" at bounding box center [425, 329] width 345 height 345
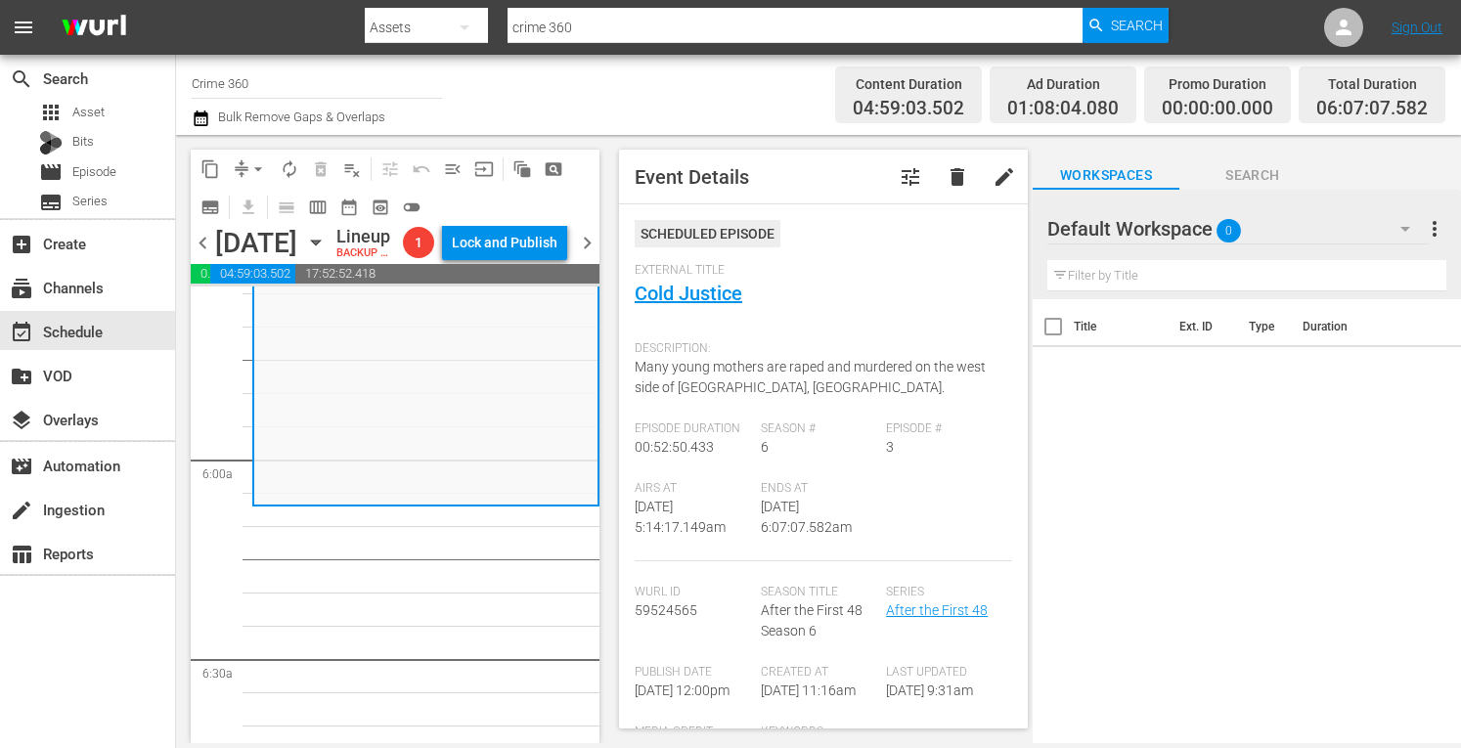
click at [254, 157] on button "arrow_drop_down" at bounding box center [258, 169] width 31 height 31
click at [243, 217] on li "Align to Midnight" at bounding box center [258, 209] width 205 height 32
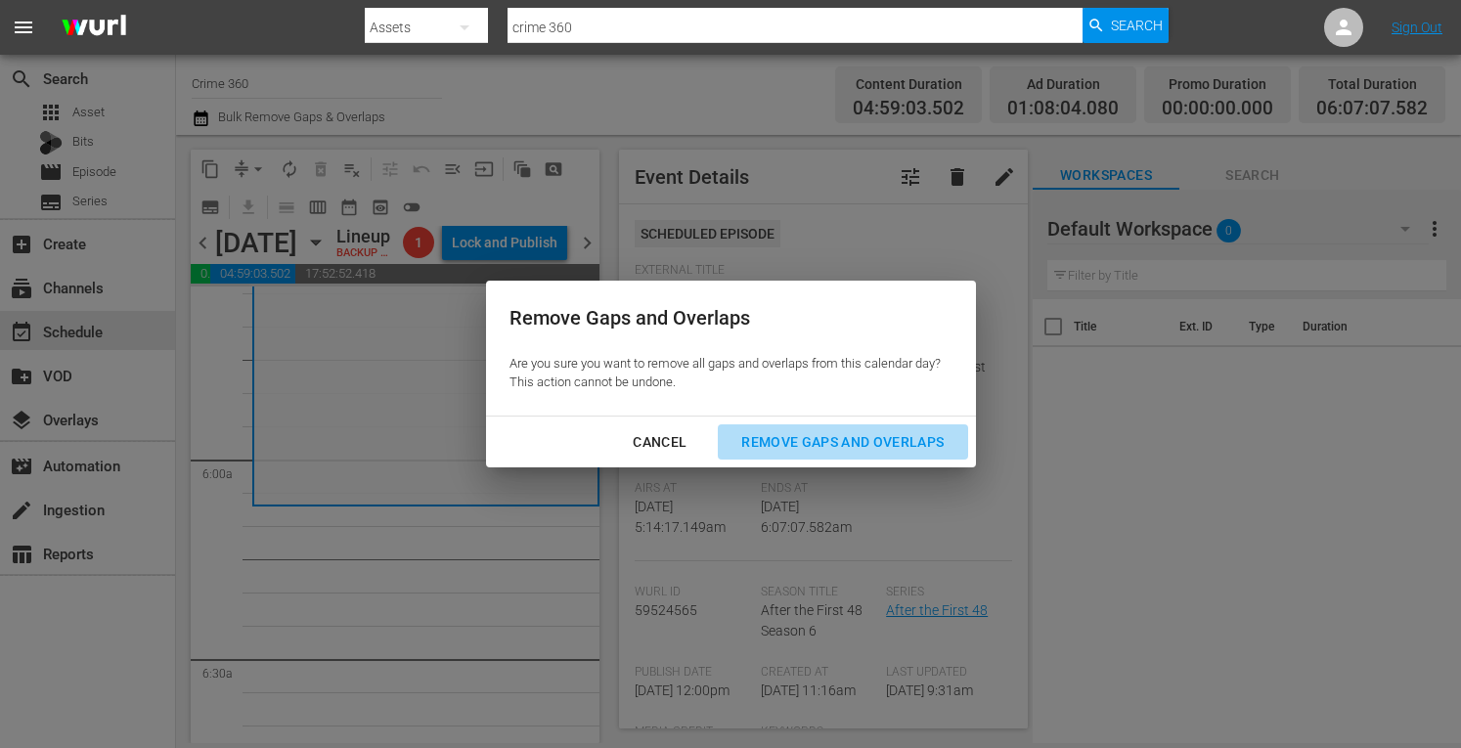
click at [778, 434] on div "Remove Gaps and Overlaps" at bounding box center [843, 442] width 234 height 24
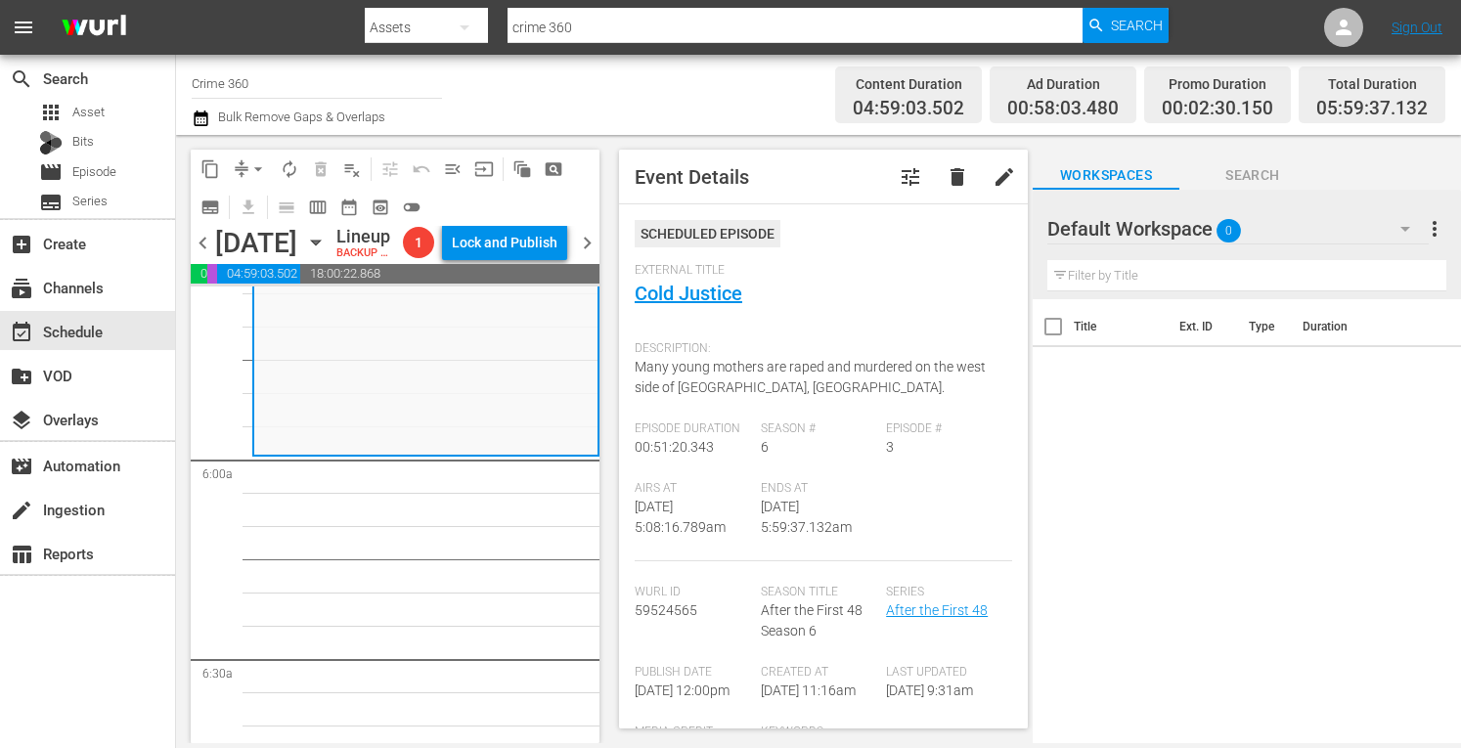
click at [260, 168] on span "arrow_drop_down" at bounding box center [258, 169] width 20 height 20
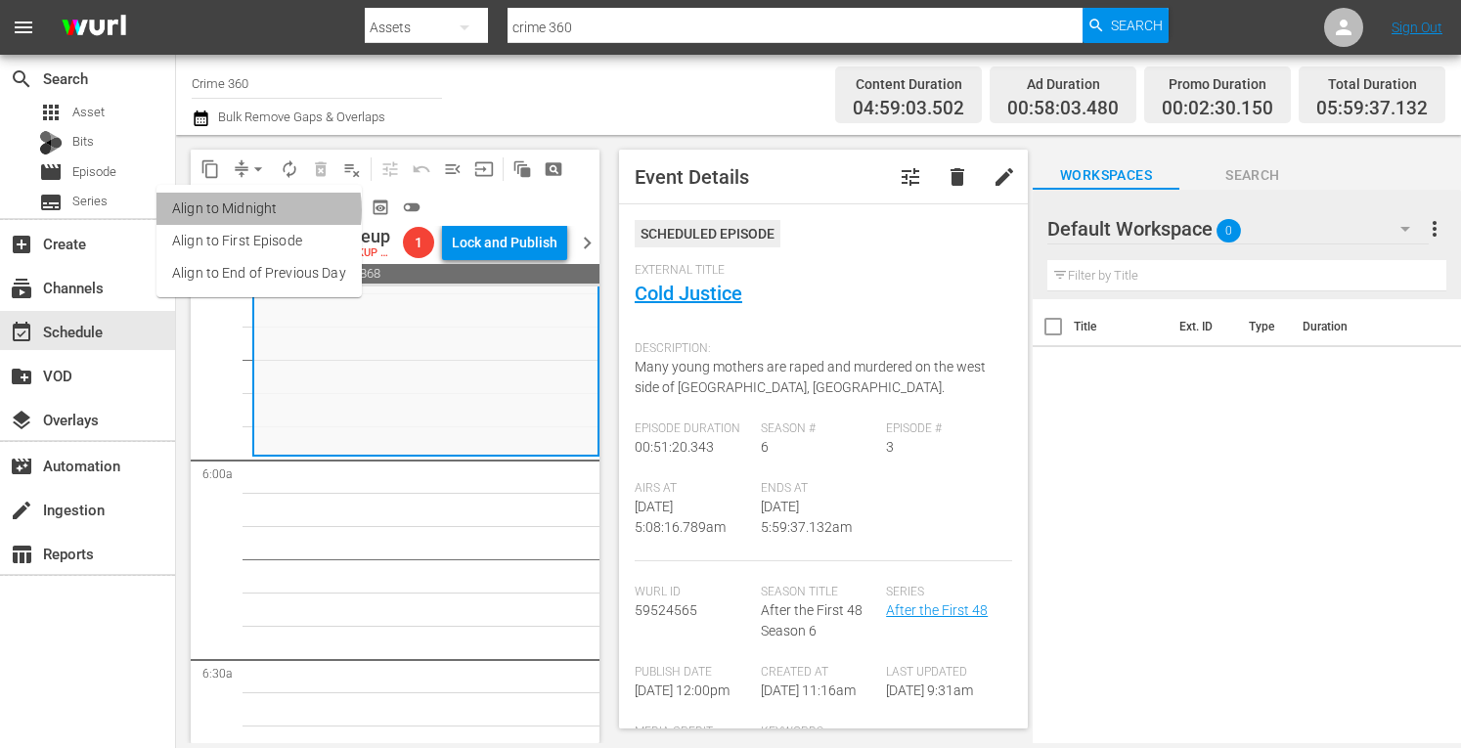
click at [247, 210] on li "Align to Midnight" at bounding box center [258, 209] width 205 height 32
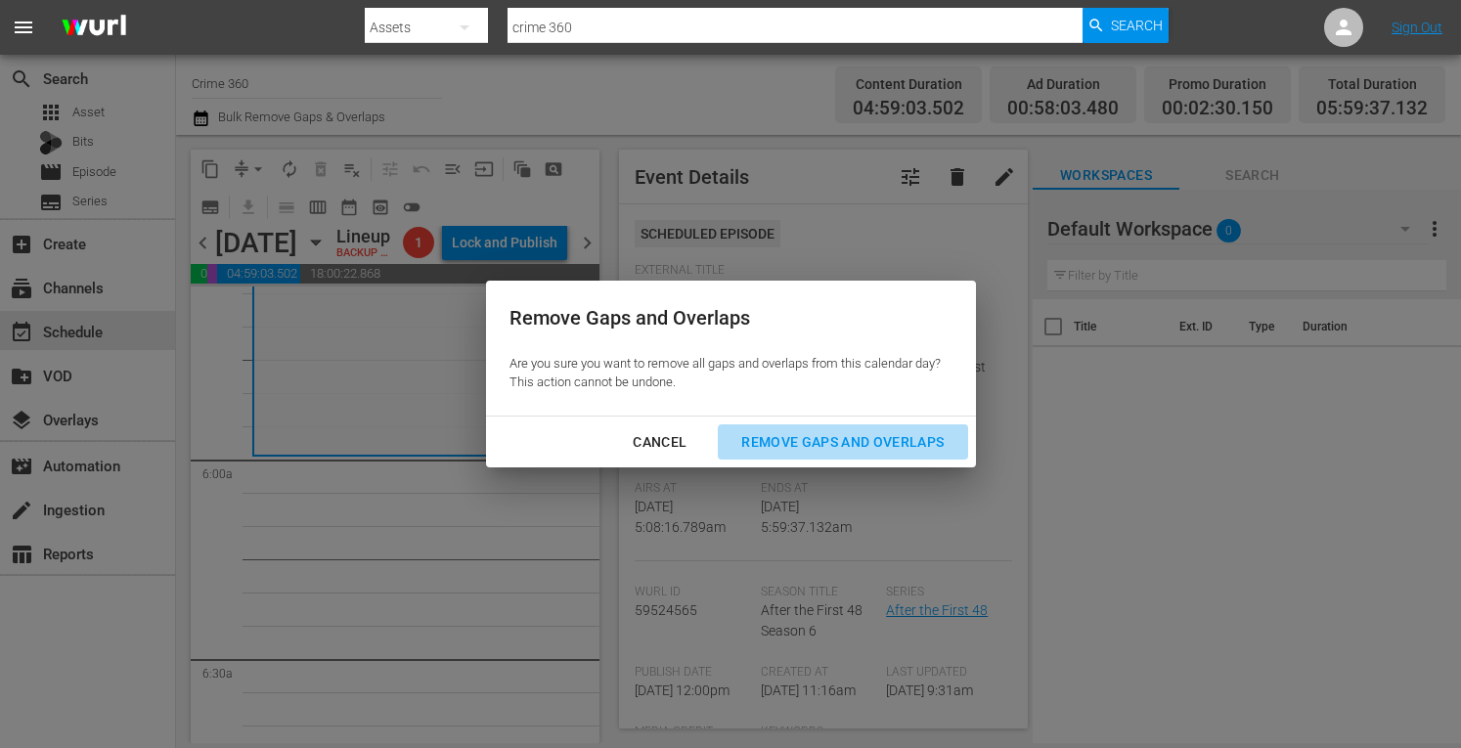
click at [849, 450] on div "Remove Gaps and Overlaps" at bounding box center [843, 442] width 234 height 24
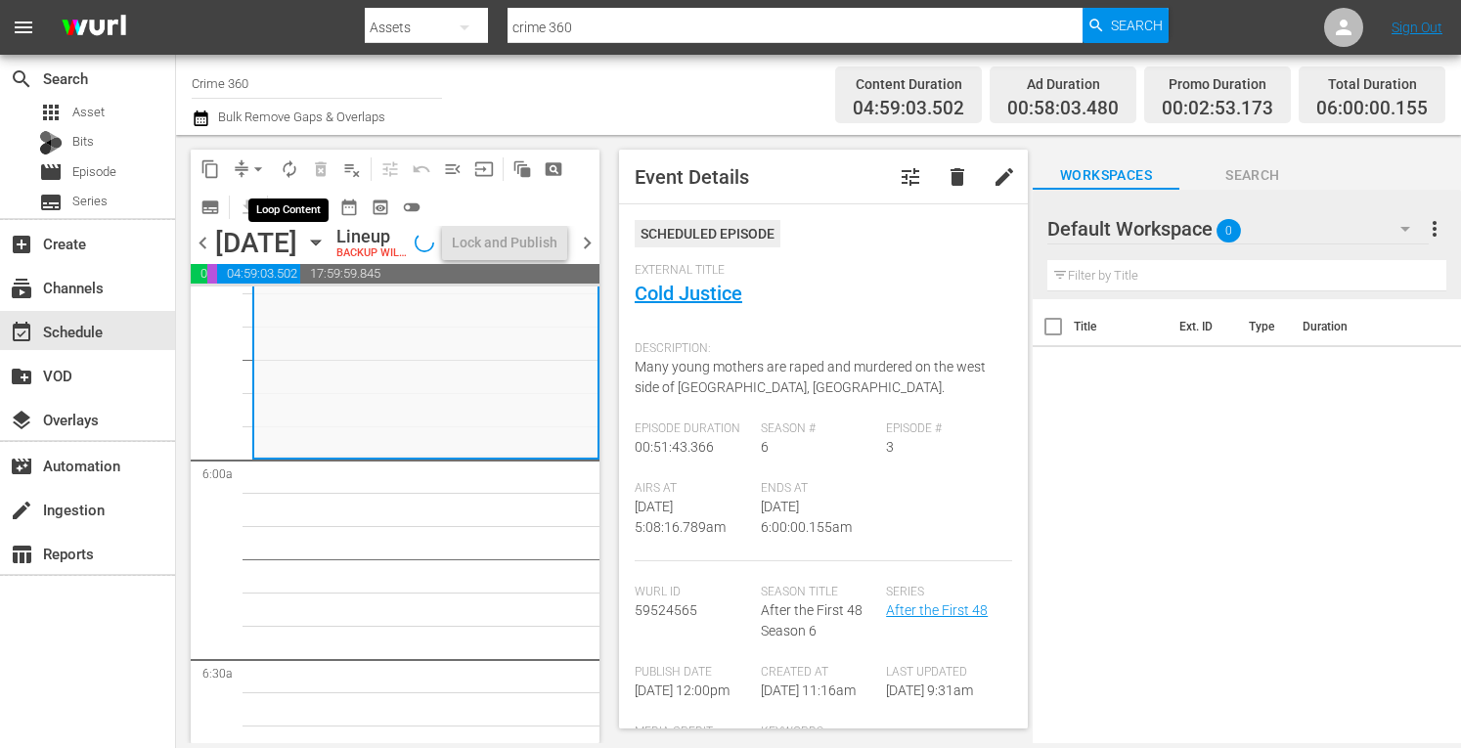
click at [287, 167] on span "autorenew_outlined" at bounding box center [290, 169] width 20 height 20
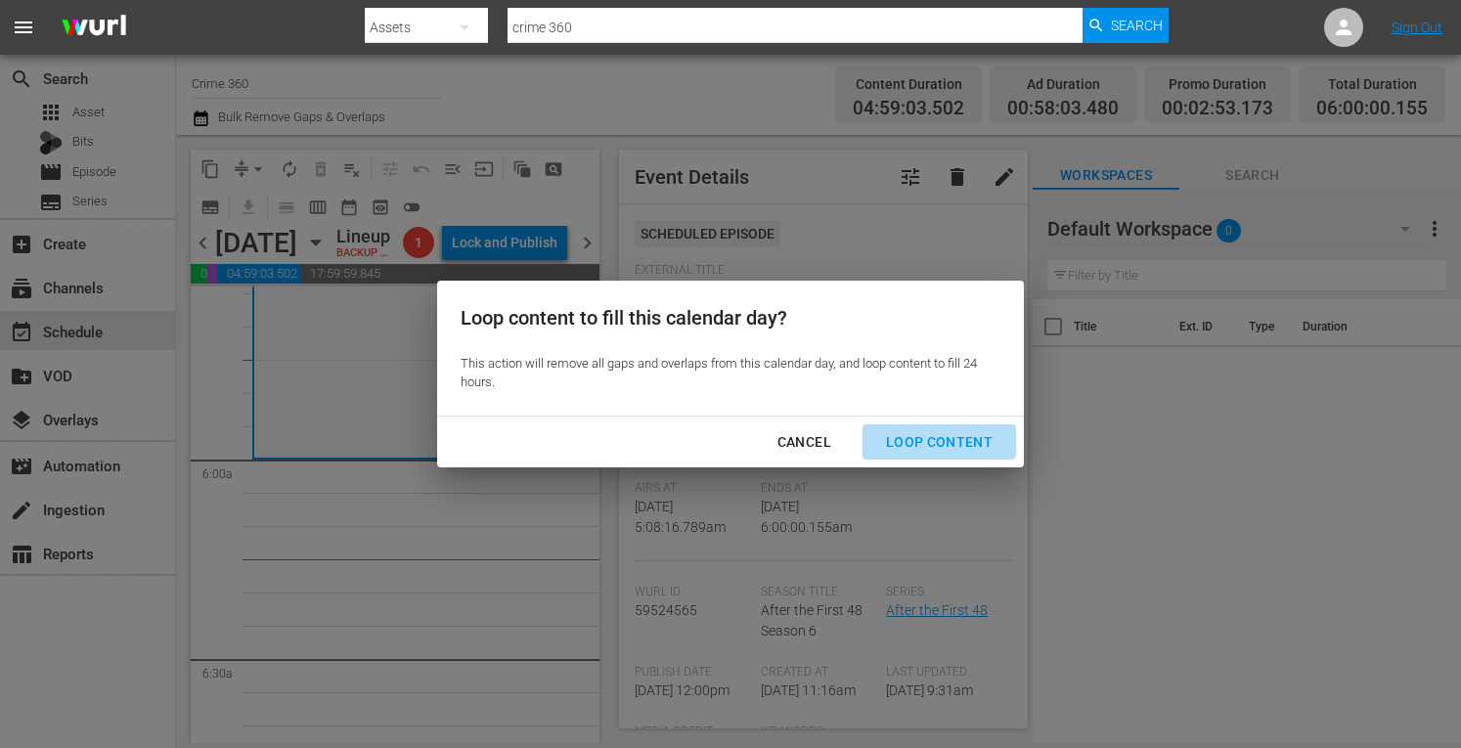
click at [940, 441] on div "Loop Content" at bounding box center [939, 442] width 138 height 24
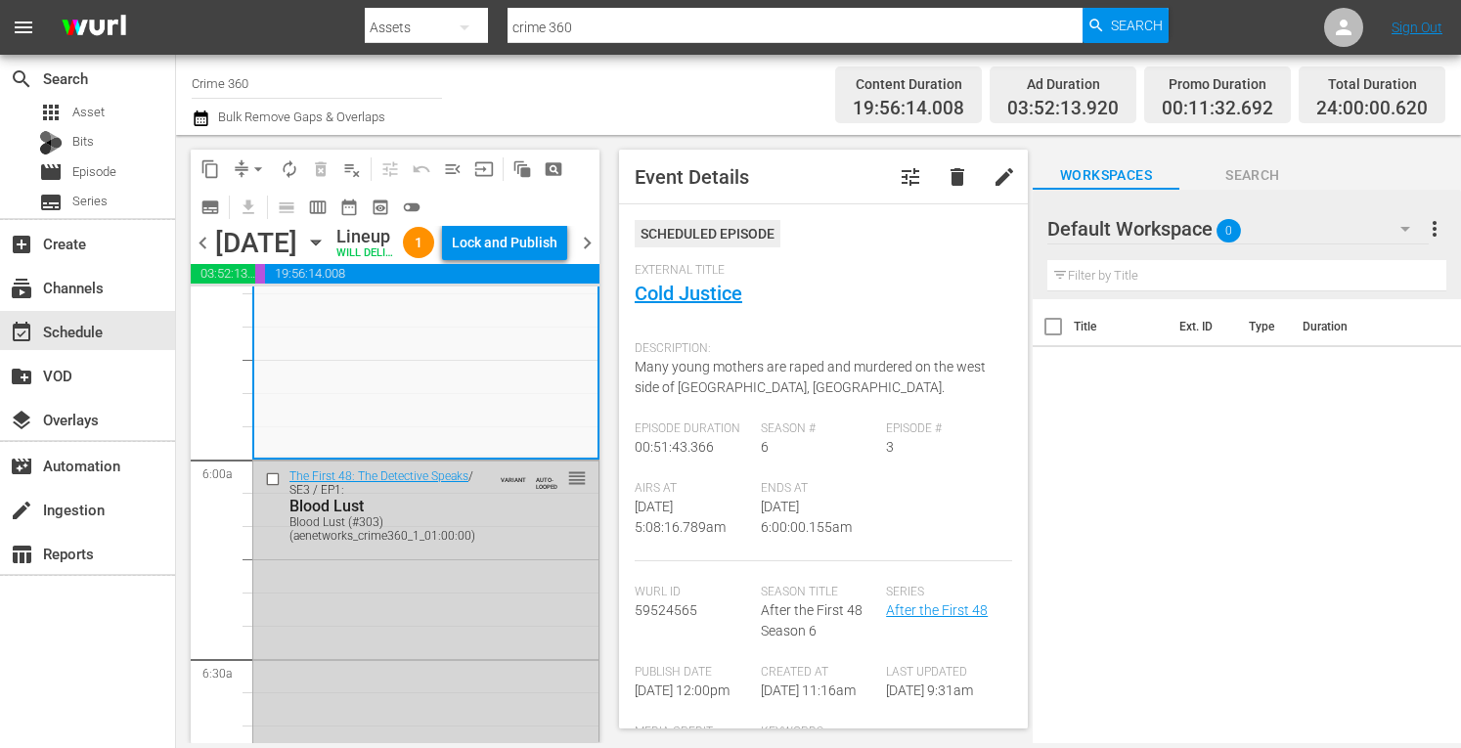
click at [517, 243] on div "chevron_left Saturday, September 20th September 20th Lineup WILL DELIVER: 9/19 …" at bounding box center [395, 245] width 409 height 38
click at [509, 260] on div "Lock and Publish" at bounding box center [505, 242] width 106 height 35
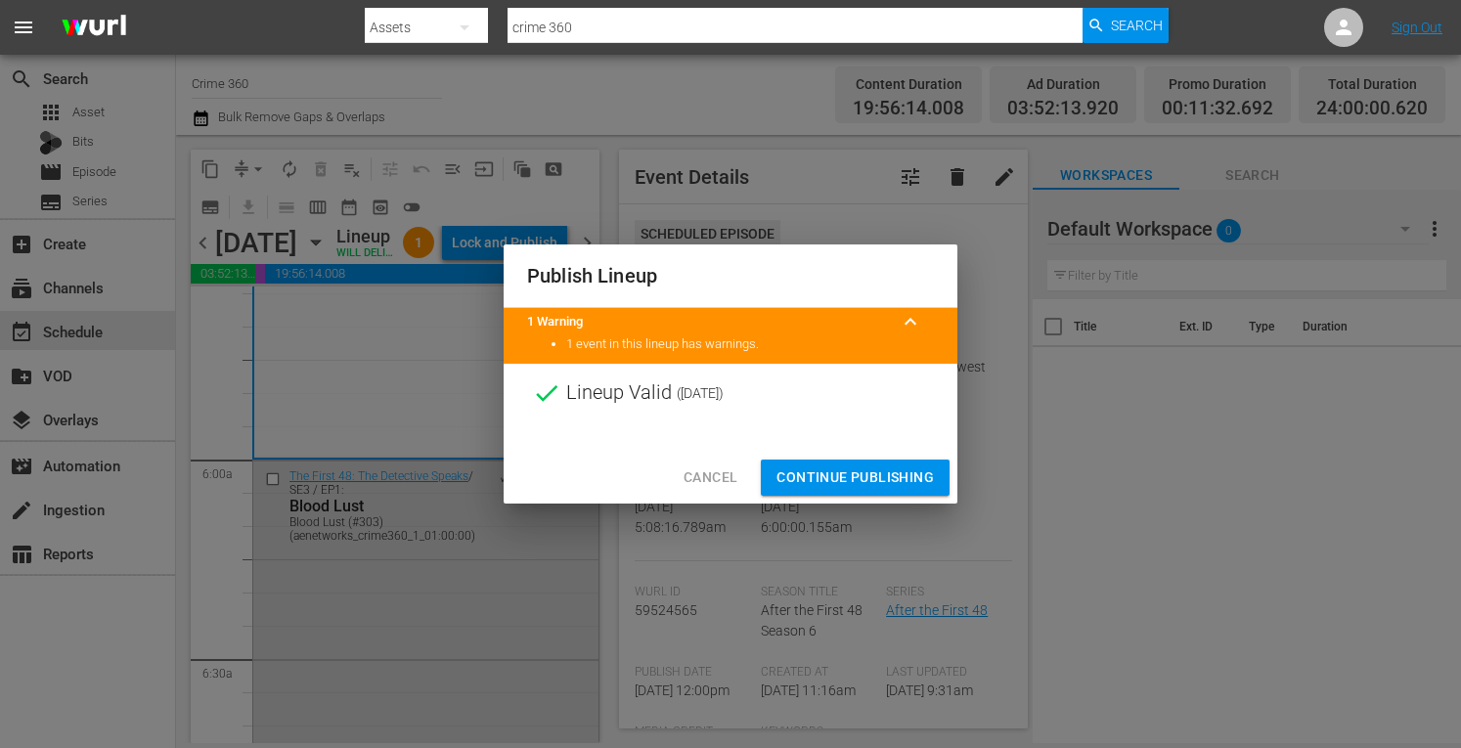
click at [833, 481] on span "Continue Publishing" at bounding box center [855, 478] width 157 height 24
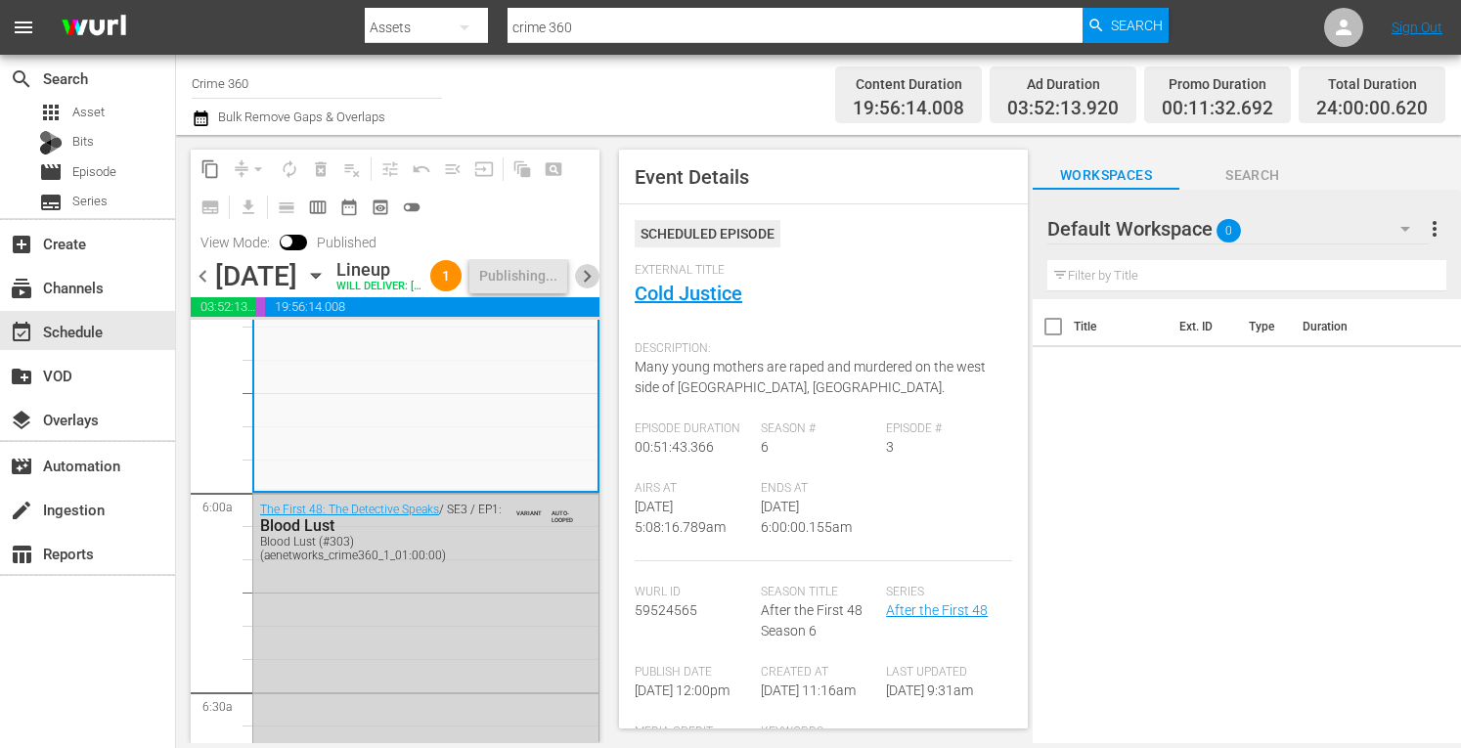
click at [594, 289] on span "chevron_right" at bounding box center [587, 276] width 24 height 24
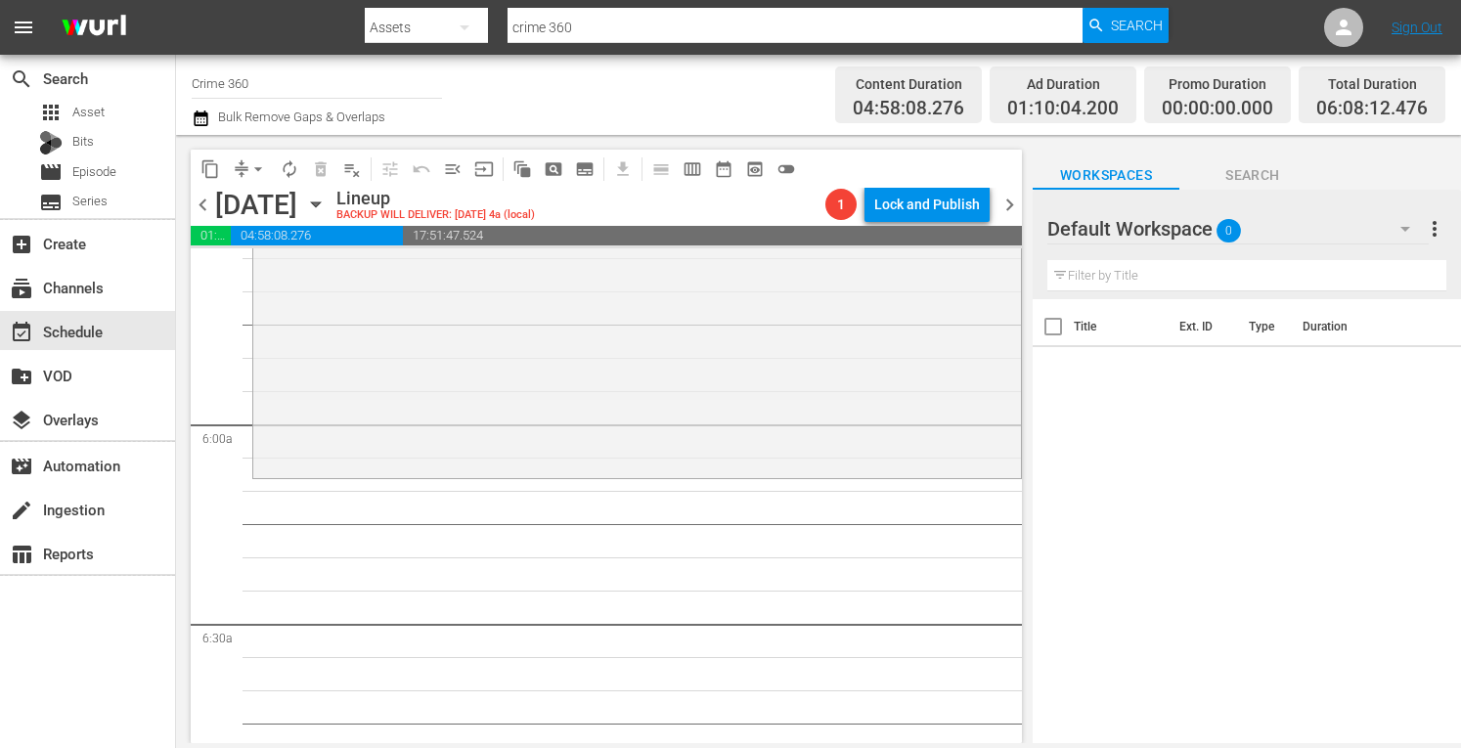
scroll to position [2219, 0]
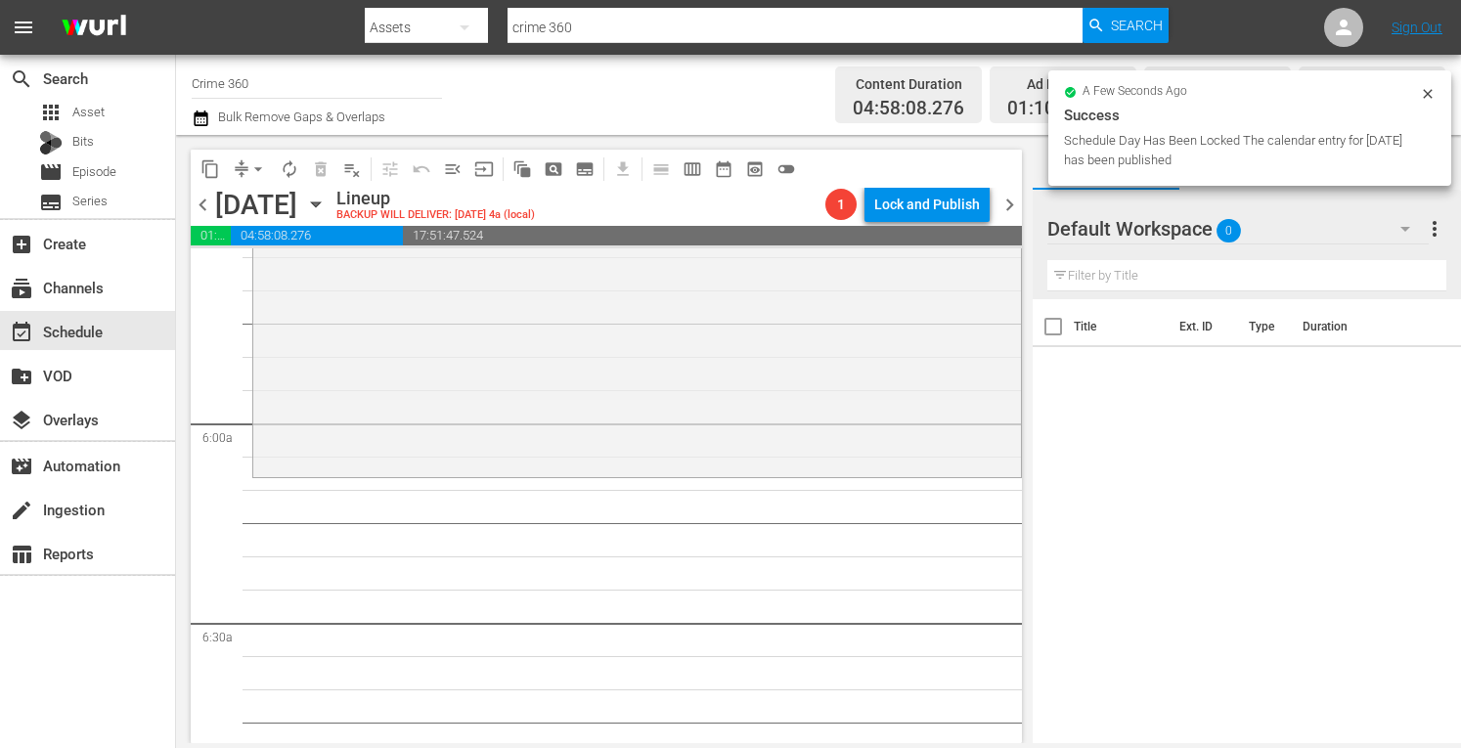
click at [364, 351] on div "The First 48 / SE20 / EP11: The Deadliest Sin and Bloodlines The Deadliest Sin …" at bounding box center [637, 301] width 768 height 346
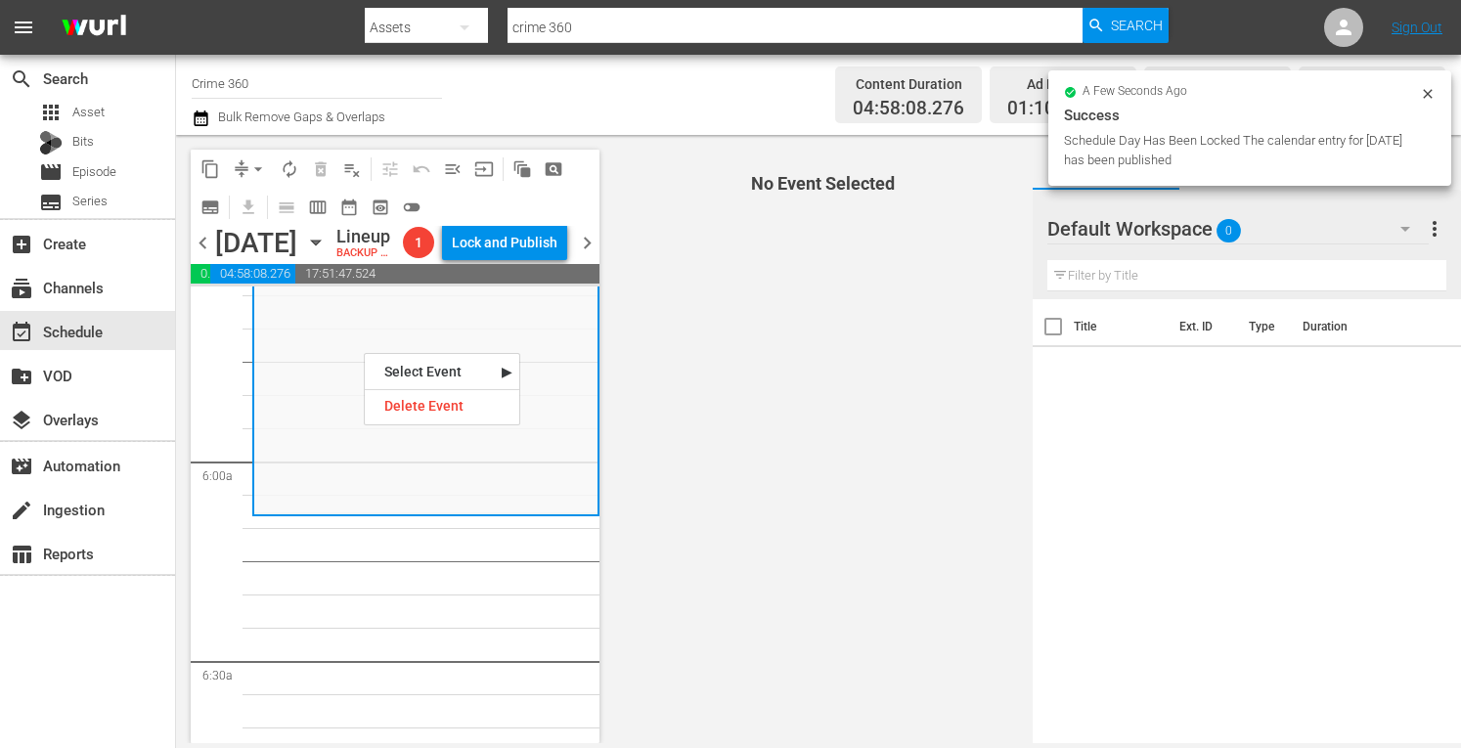
click at [870, 309] on span "No Event Selected" at bounding box center [818, 439] width 428 height 608
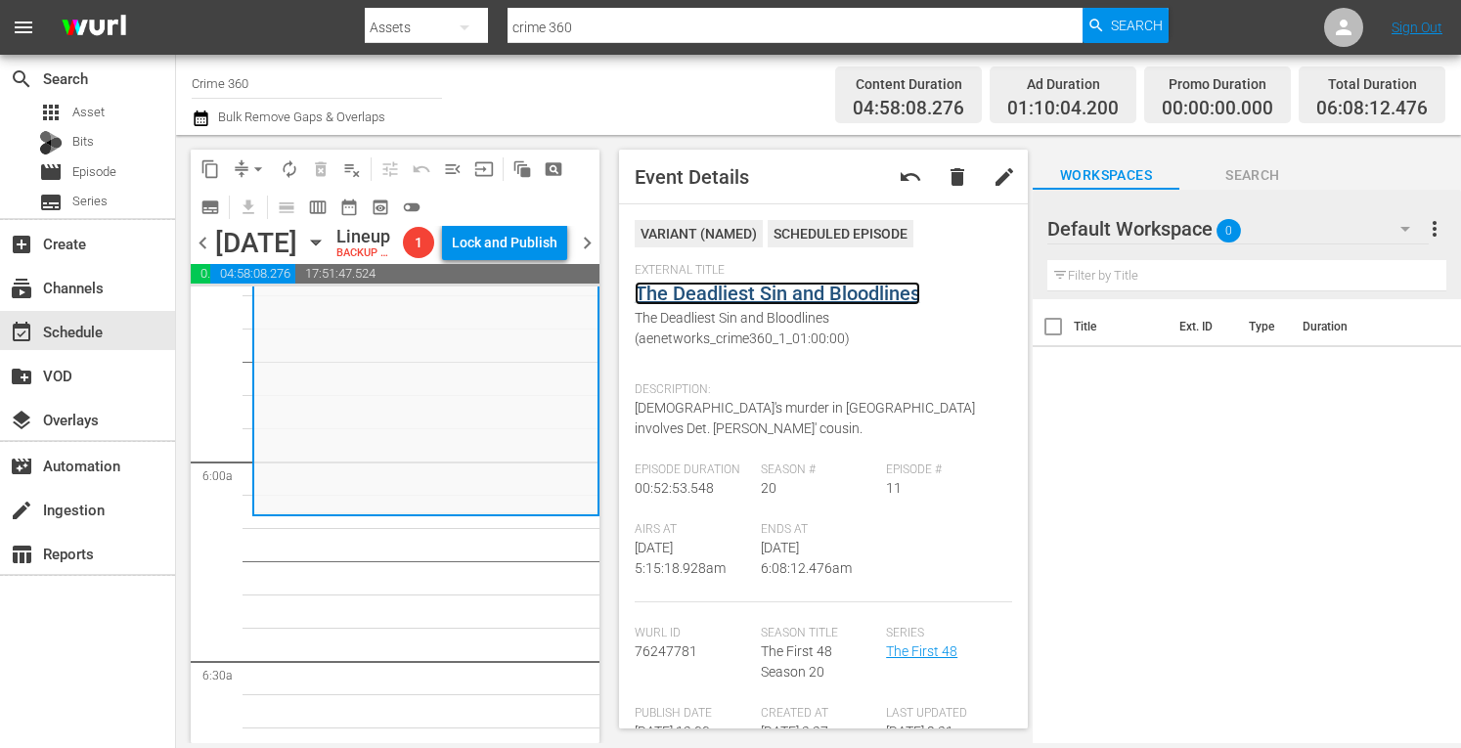
click at [783, 290] on link "The Deadliest Sin and Bloodlines" at bounding box center [778, 293] width 286 height 23
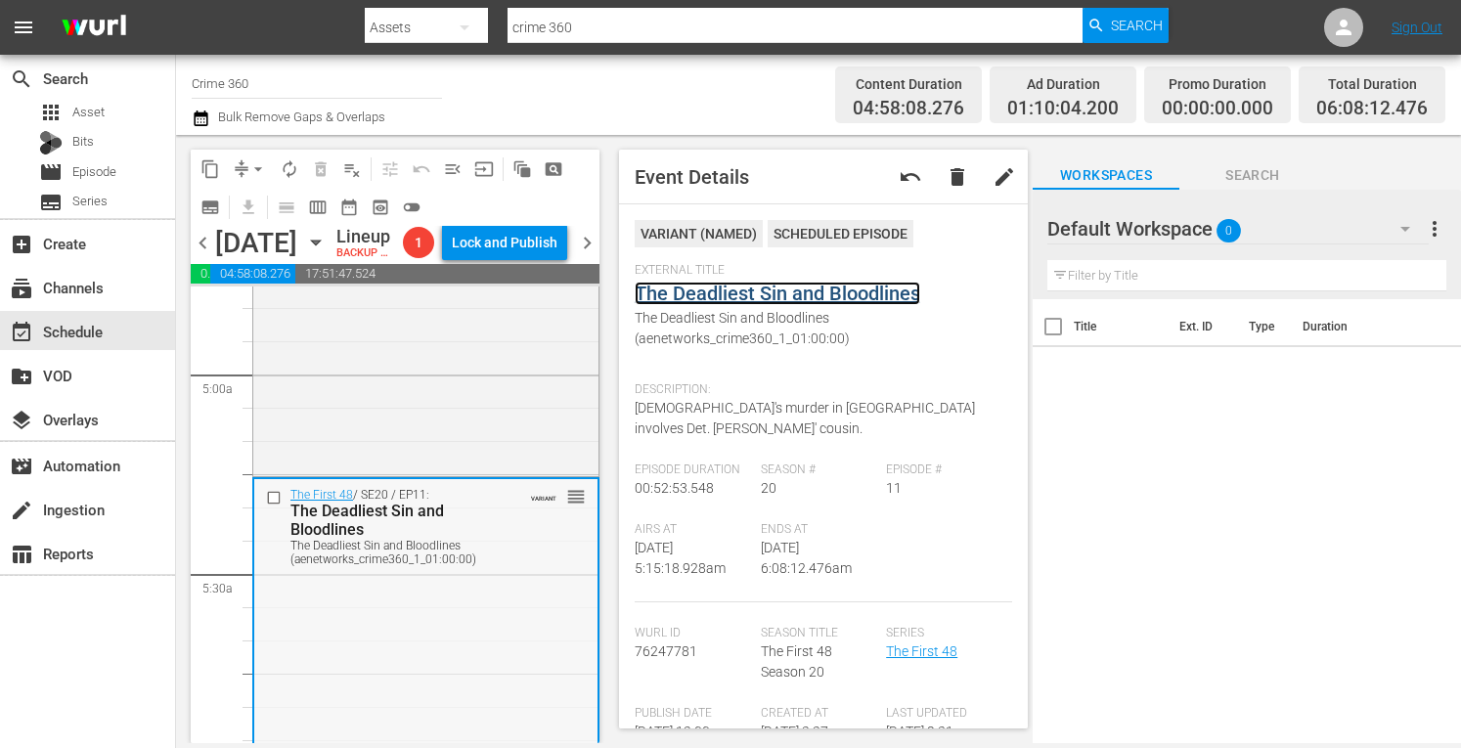
scroll to position [1904, 0]
click at [364, 474] on div "The First 48 / SE19 / EP27: Knock at the Door/ The Brave One Knock at the Door/…" at bounding box center [425, 301] width 345 height 346
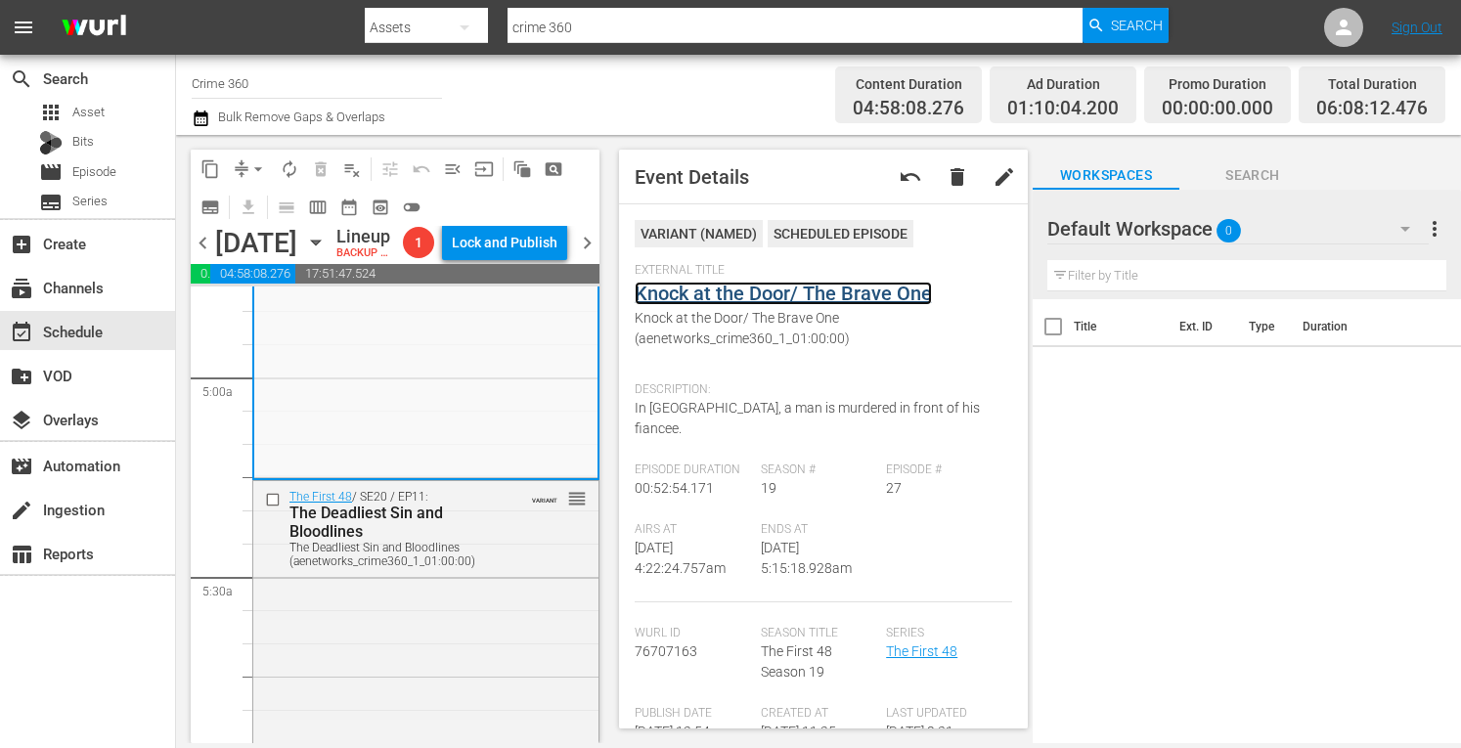
click at [737, 294] on link "Knock at the Door/ The Brave One" at bounding box center [783, 293] width 297 height 23
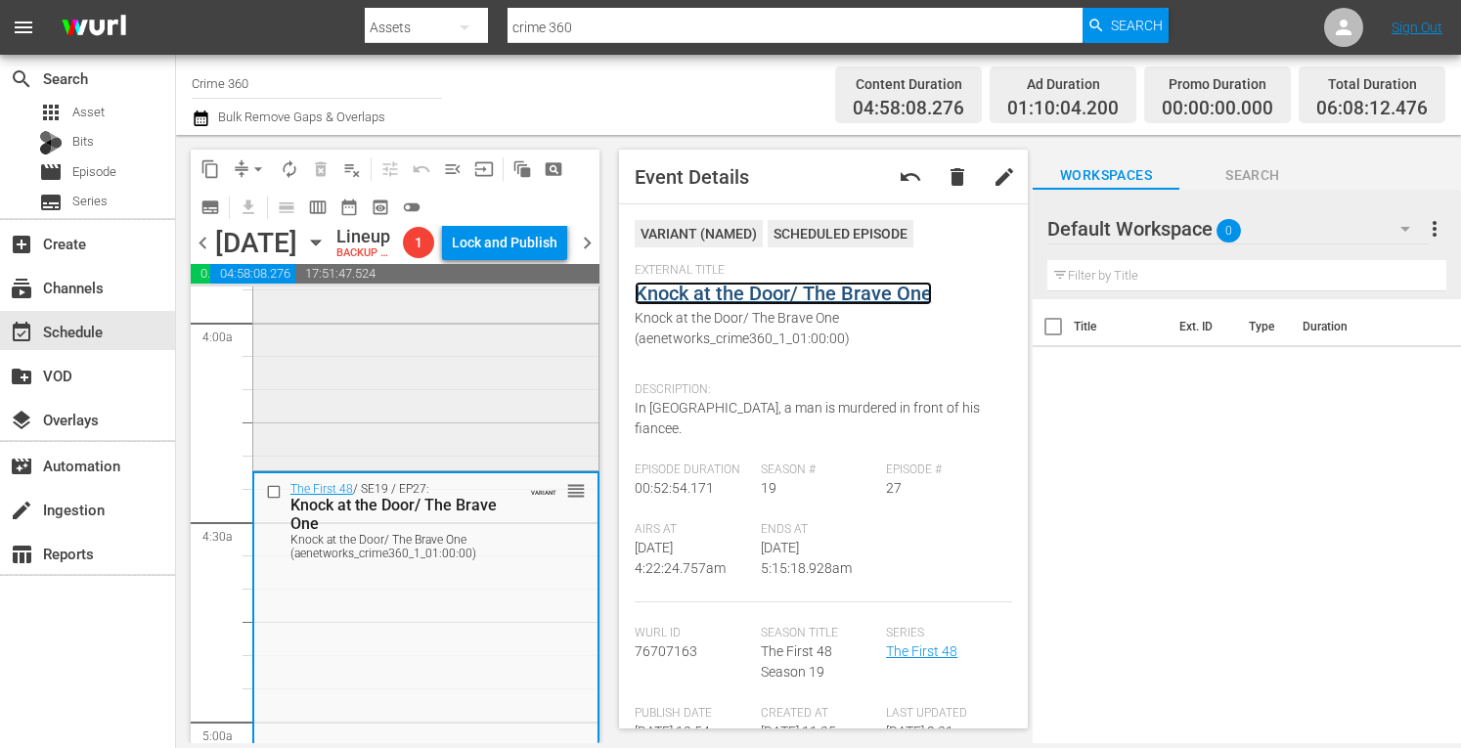
scroll to position [1558, 0]
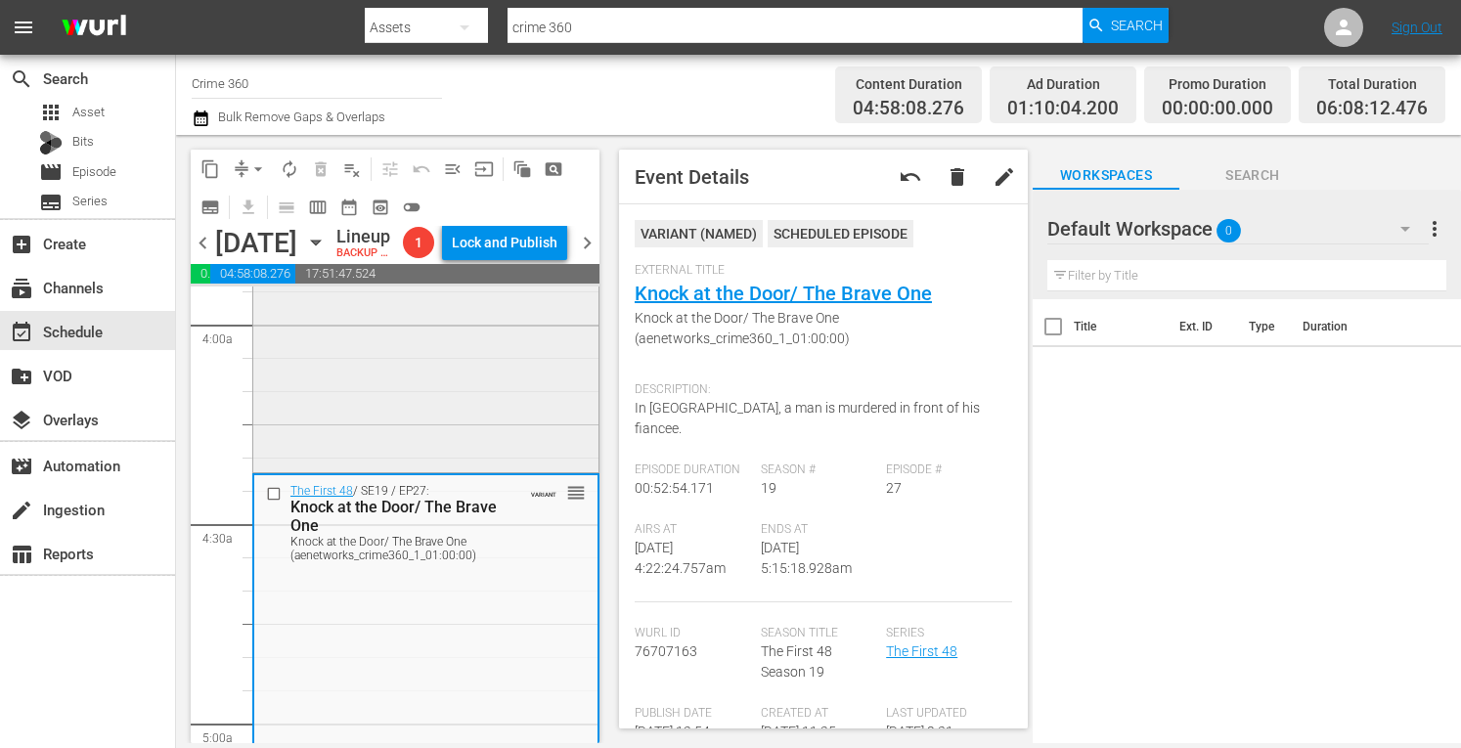
click at [333, 458] on div "The First 48 / SE18 / EP18: Dangerous Business Dangerous Business (VARIANT) VAR…" at bounding box center [425, 296] width 345 height 345
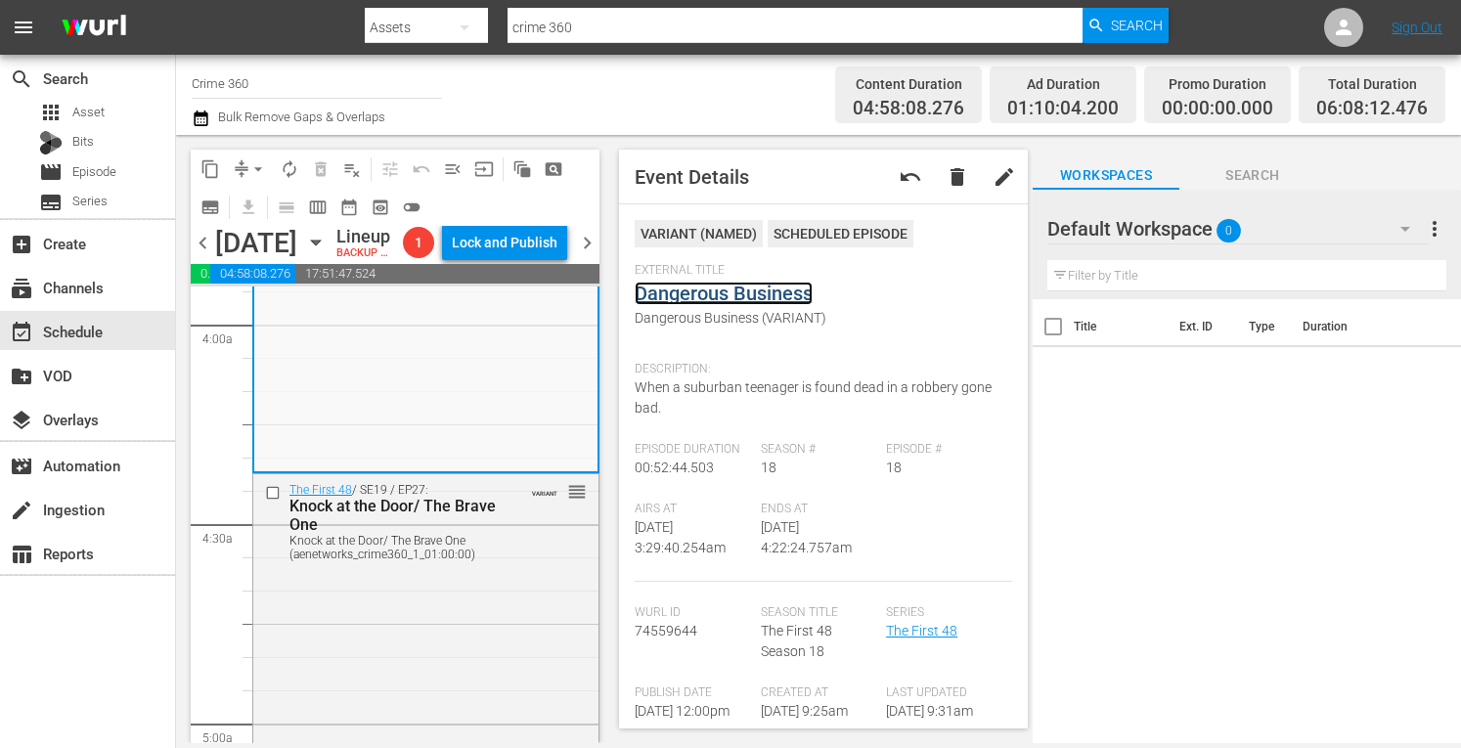
click at [733, 289] on link "Dangerous Business" at bounding box center [724, 293] width 178 height 23
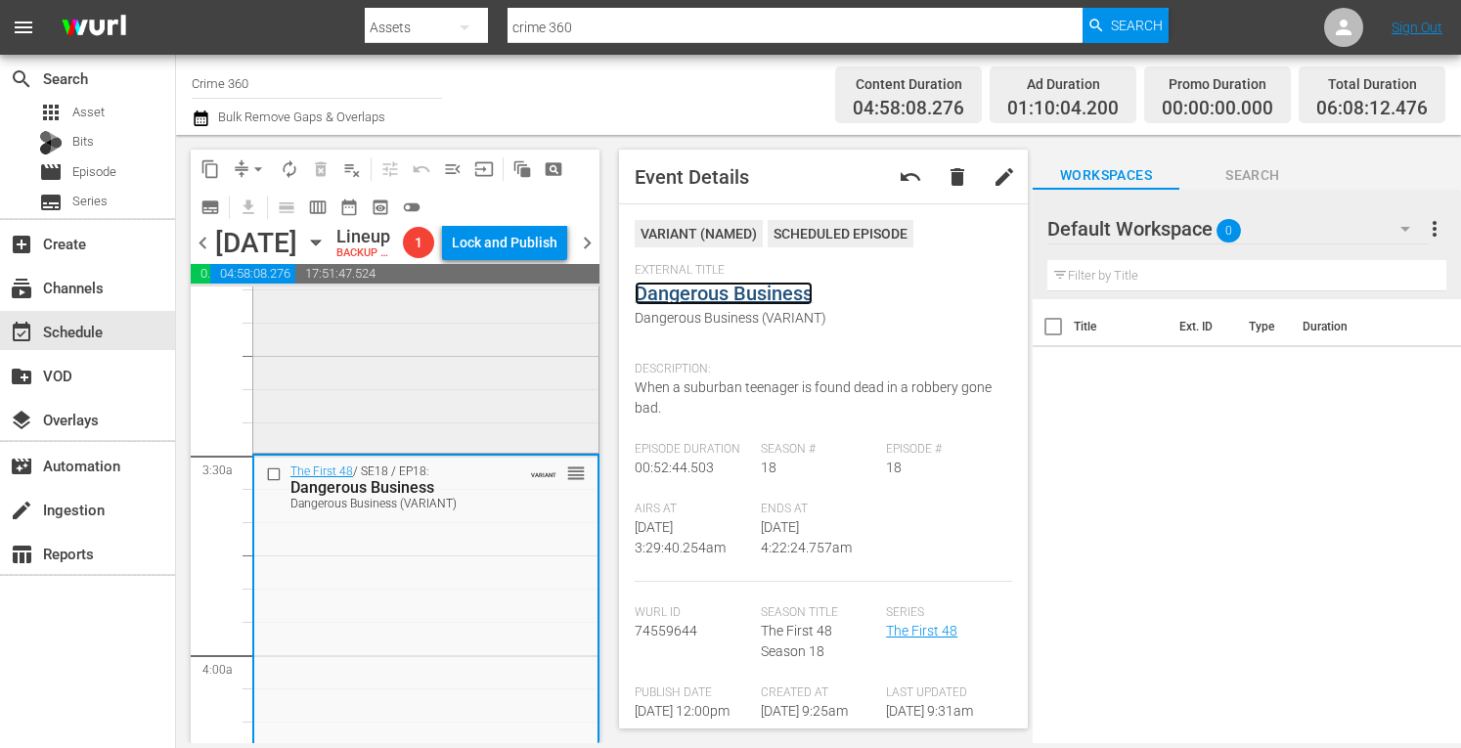
scroll to position [1226, 0]
click at [397, 451] on div "The First 48 / SE15 / EP17: Senior Year Senior Year (aenetworks_crime360_1_01:0…" at bounding box center [425, 278] width 345 height 346
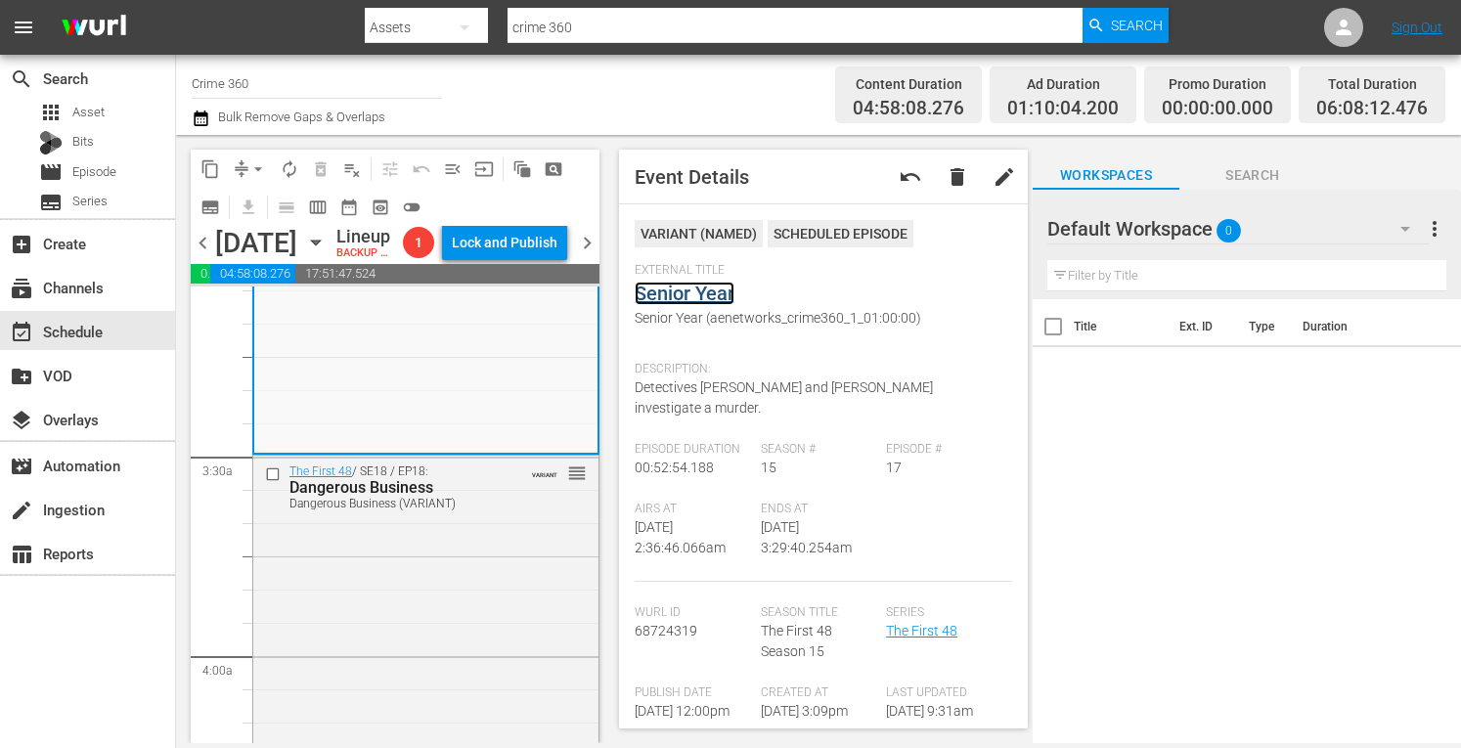
click at [677, 291] on link "Senior Year" at bounding box center [685, 293] width 100 height 23
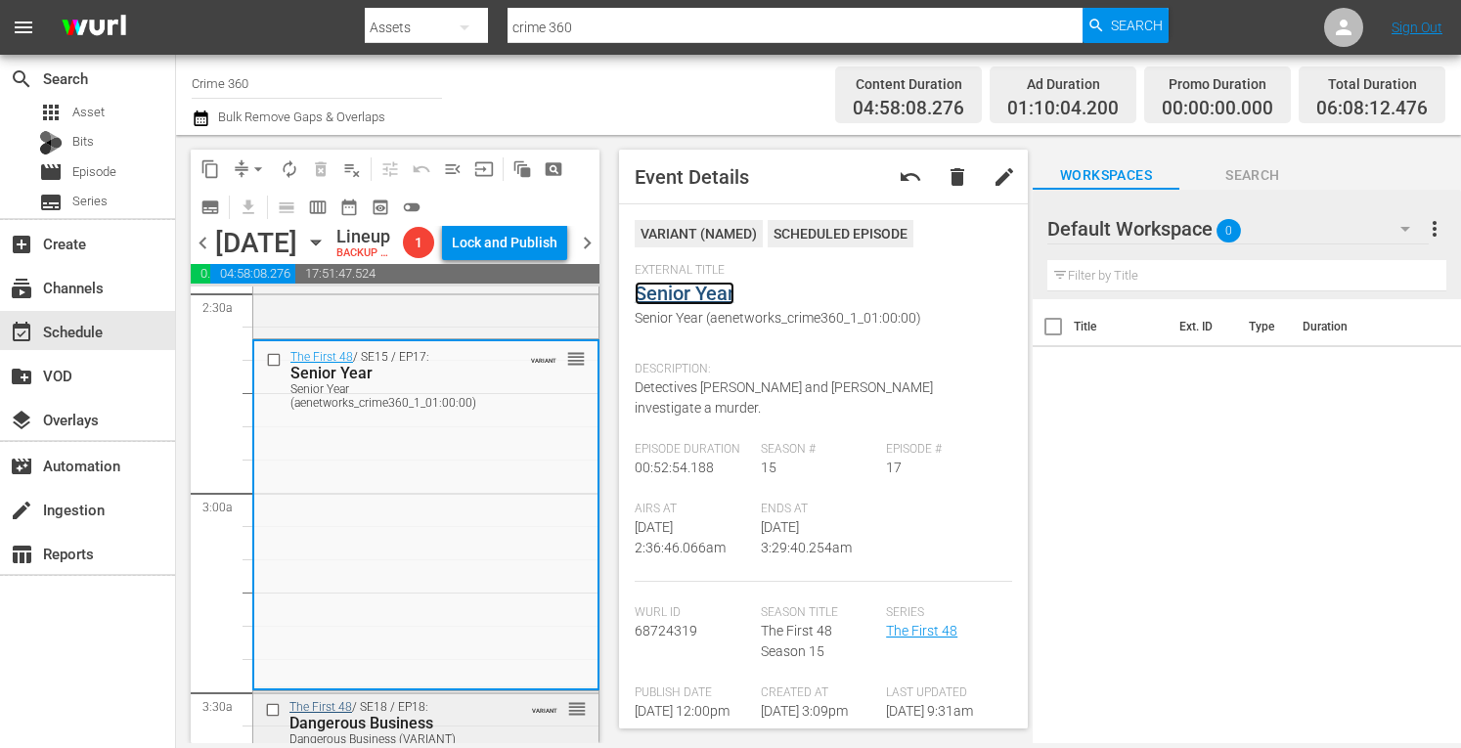
scroll to position [980, 0]
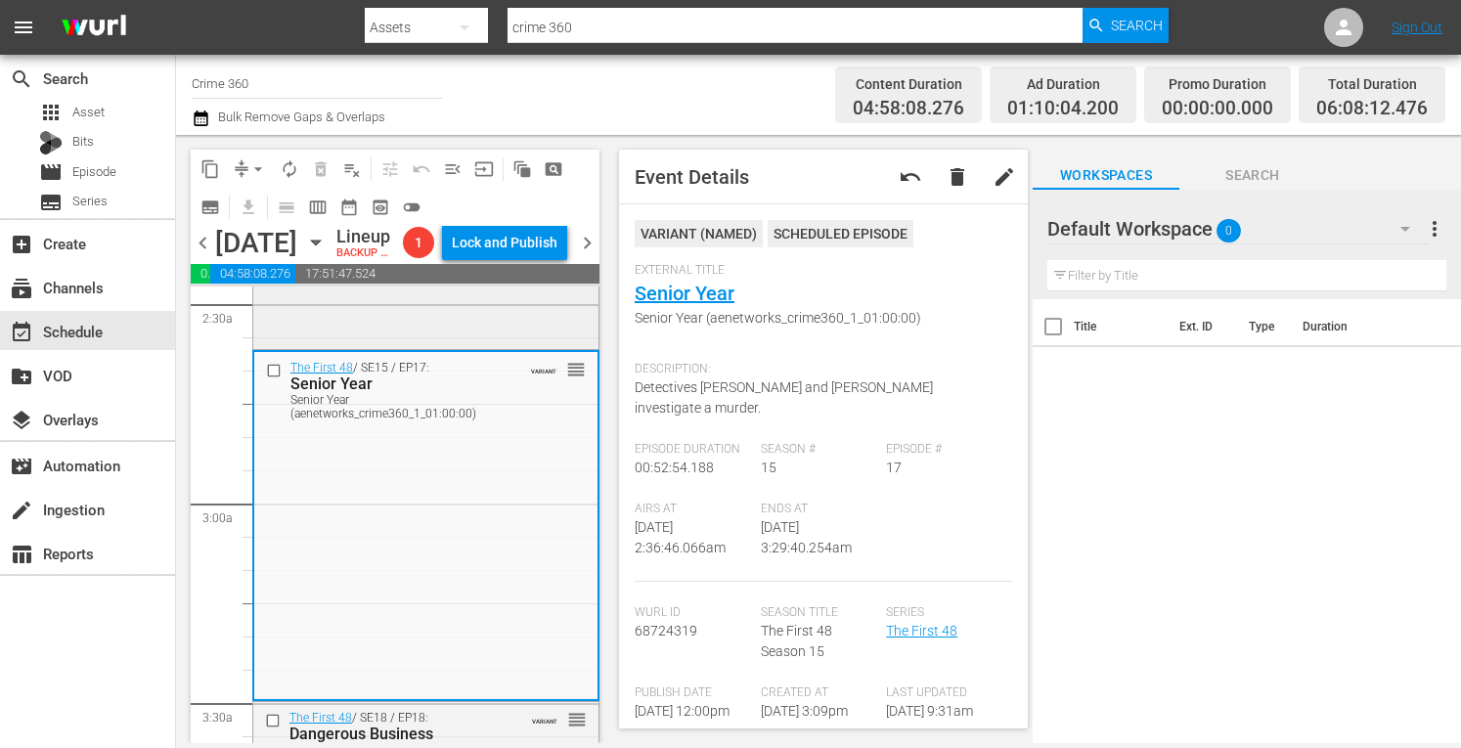
click at [432, 344] on div "The First 48 / SE16 / EP6: Fast Friends / The Thin Line Fast Friends / The Thin…" at bounding box center [425, 171] width 345 height 346
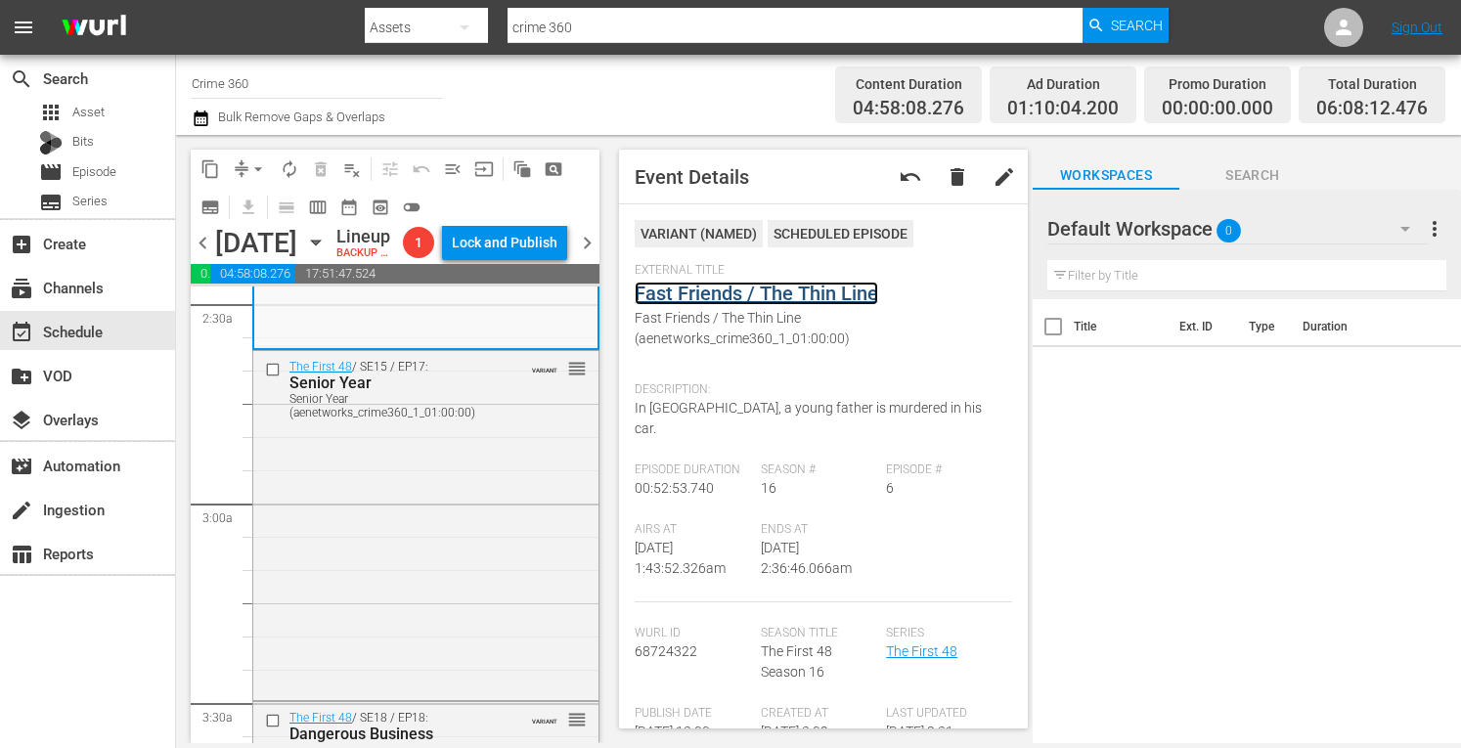
click at [712, 294] on link "Fast Friends / The Thin Line" at bounding box center [757, 293] width 244 height 23
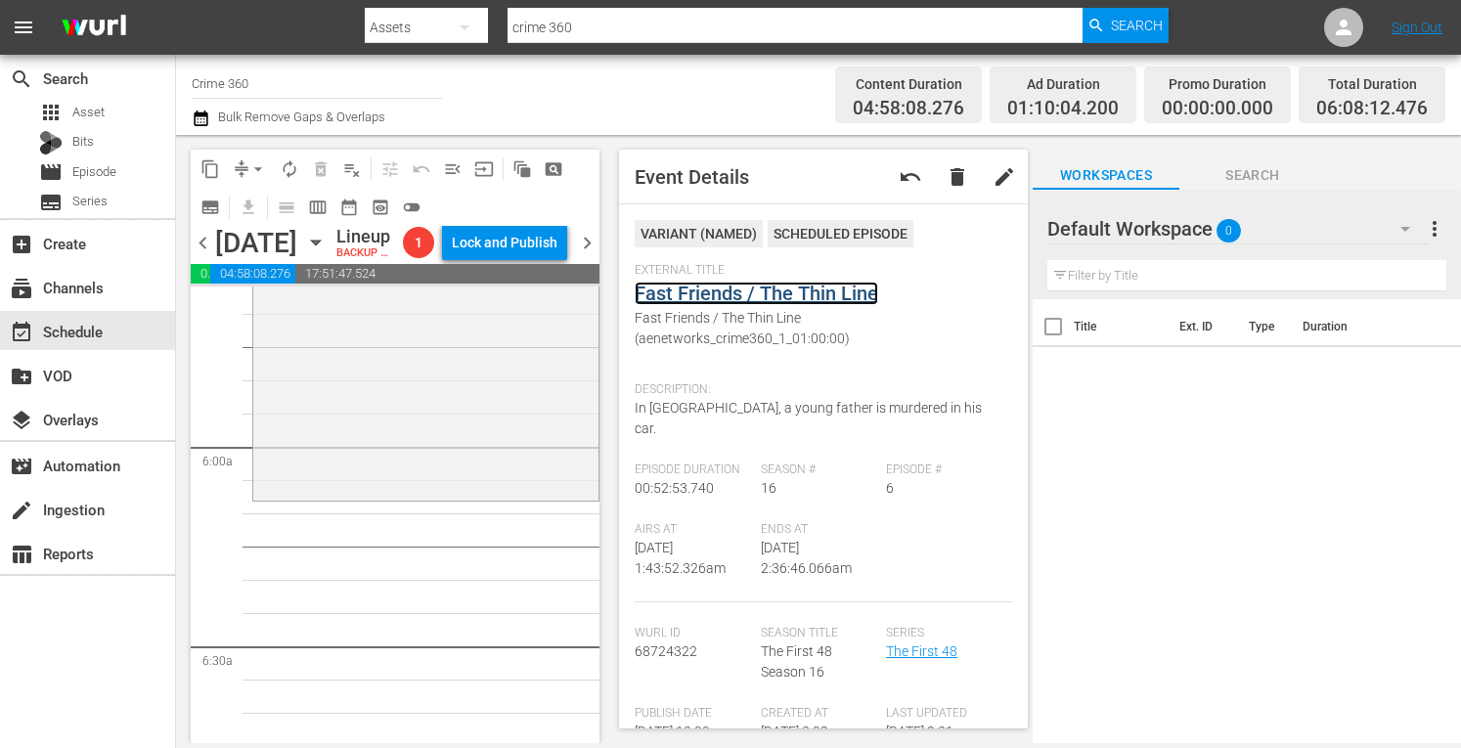
scroll to position [2240, 0]
click at [385, 492] on div "The First 48 / SE20 / EP11: The Deadliest Sin and Bloodlines The Deadliest Sin …" at bounding box center [425, 319] width 345 height 346
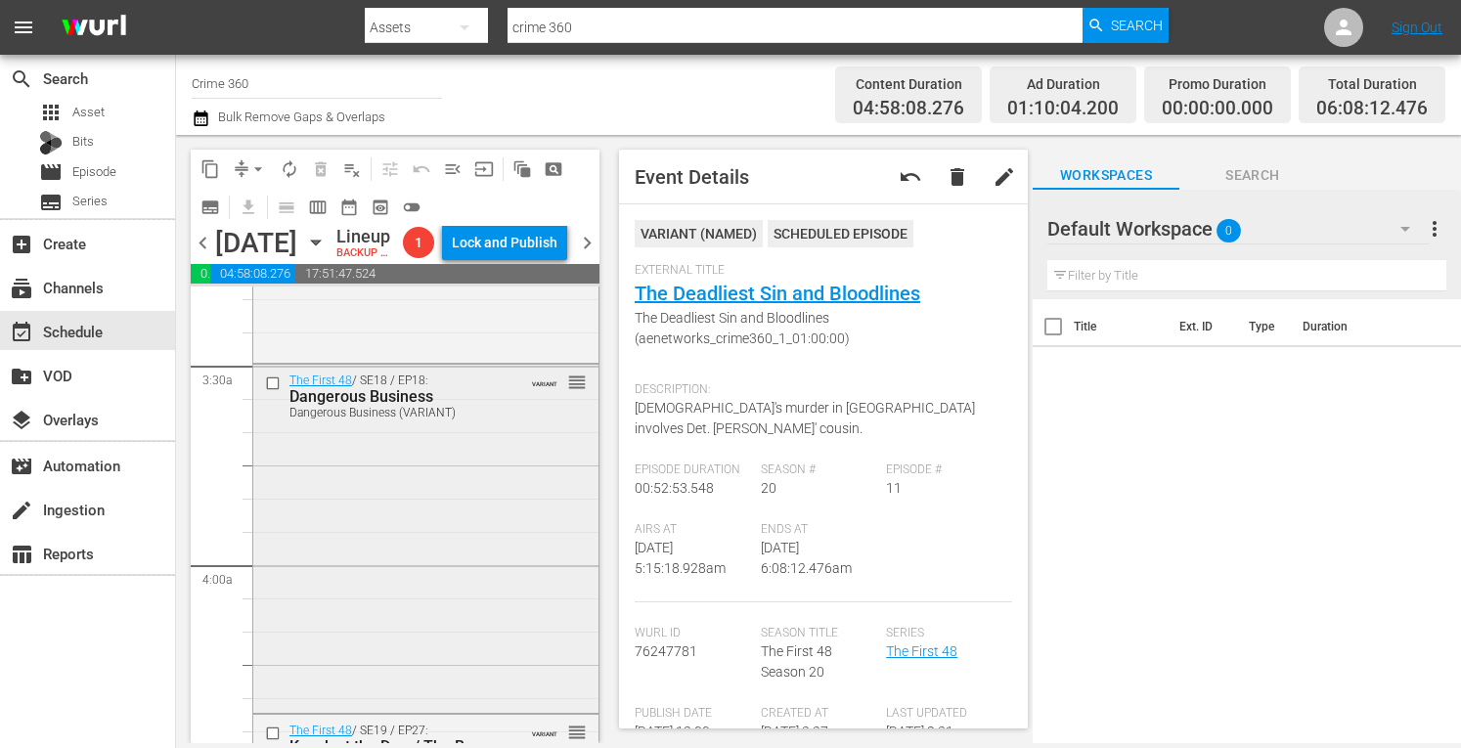
scroll to position [1320, 0]
click at [313, 605] on div "The First 48 / SE18 / EP18: Dangerous Business Dangerous Business (VARIANT) VAR…" at bounding box center [425, 534] width 345 height 345
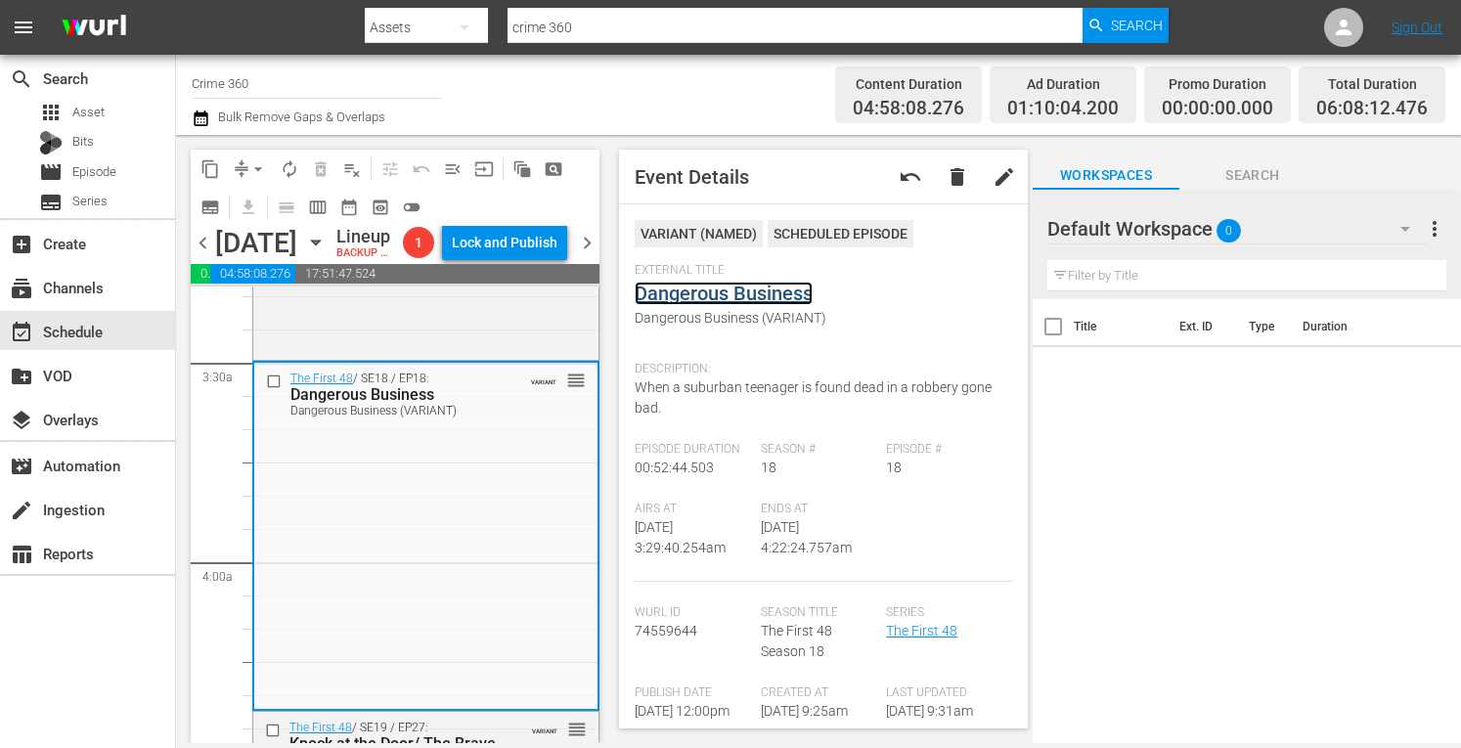
click at [702, 294] on link "Dangerous Business" at bounding box center [724, 293] width 178 height 23
click at [258, 165] on span "arrow_drop_down" at bounding box center [258, 169] width 20 height 20
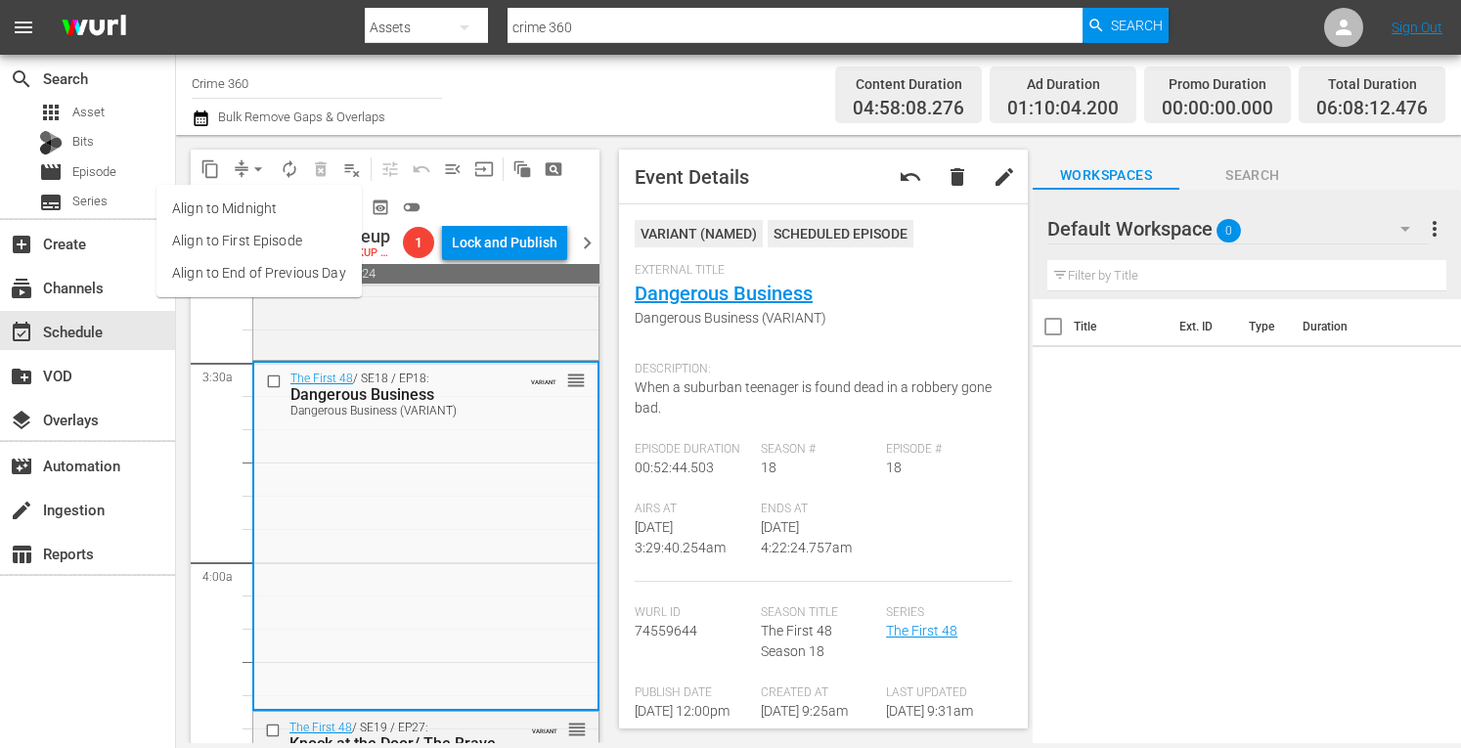
click at [231, 200] on li "Align to Midnight" at bounding box center [258, 209] width 205 height 32
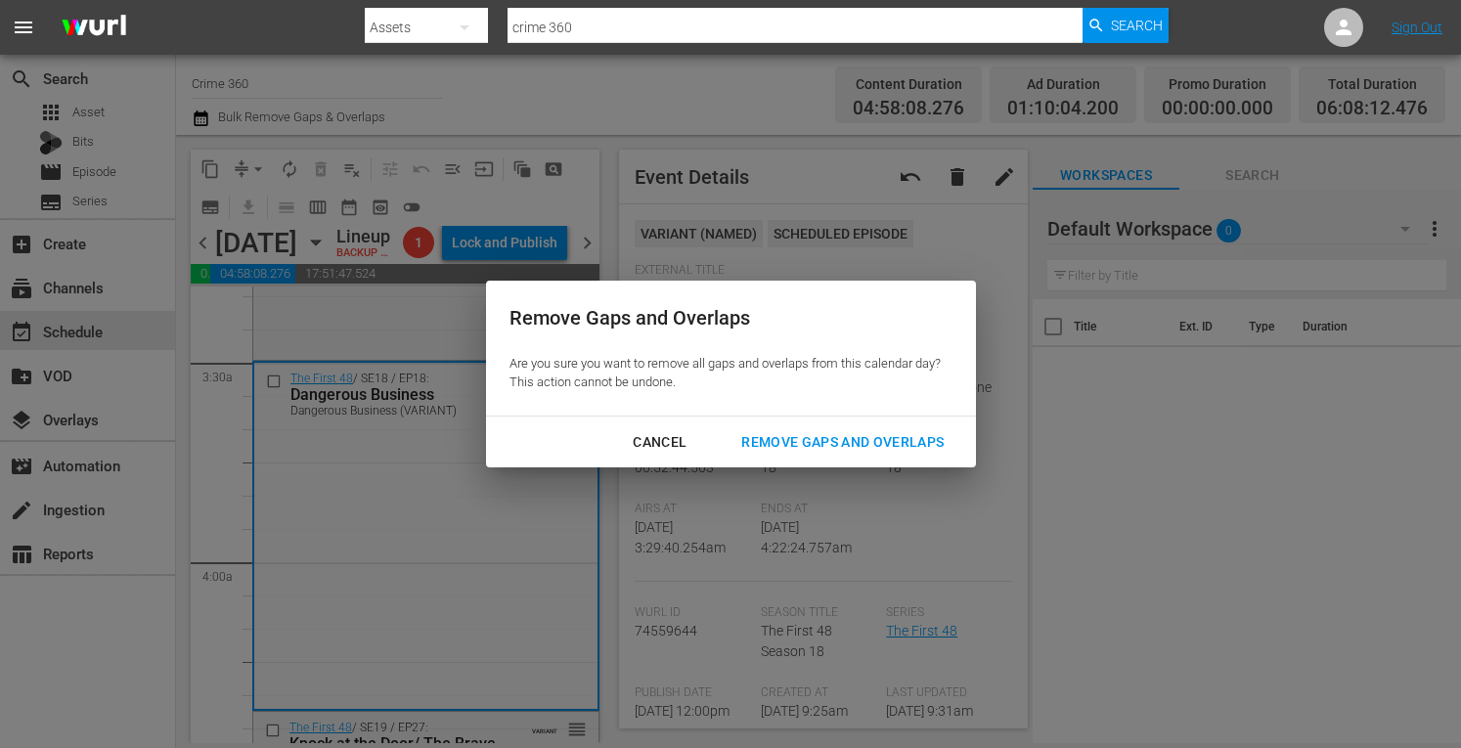
click at [812, 441] on div "Remove Gaps and Overlaps" at bounding box center [843, 442] width 234 height 24
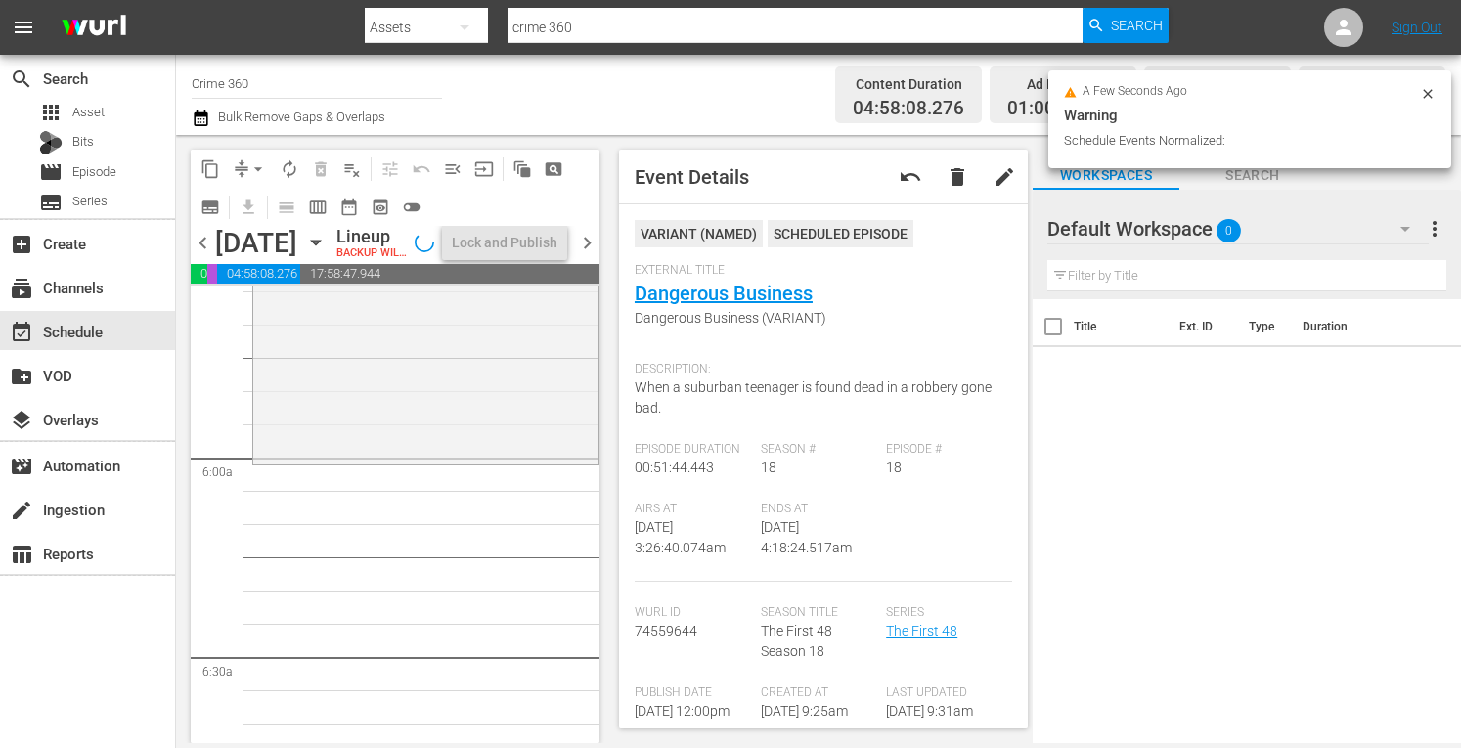
scroll to position [2259, 0]
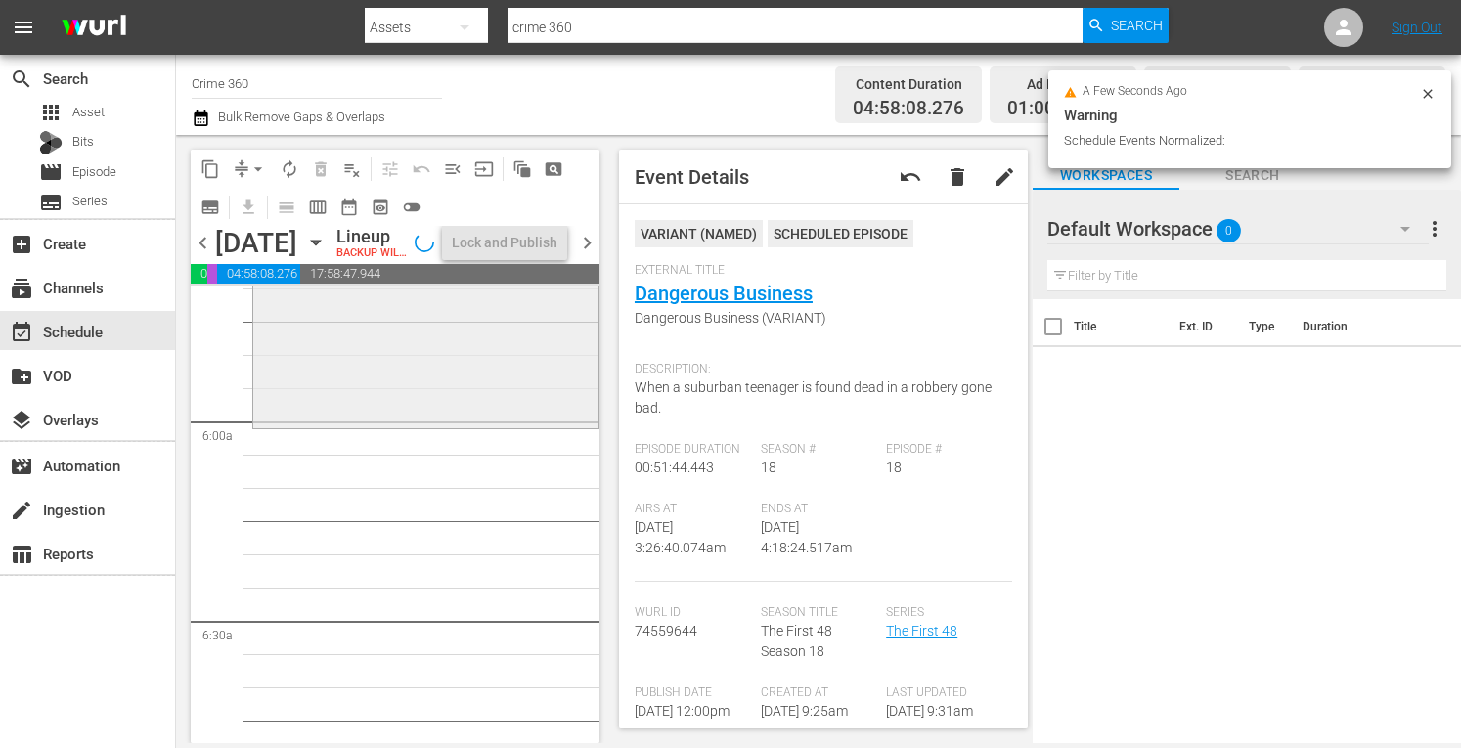
click at [338, 423] on div "The First 48 / SE20 / EP11: The Deadliest Sin and Bloodlines The Deadliest Sin …" at bounding box center [425, 255] width 345 height 335
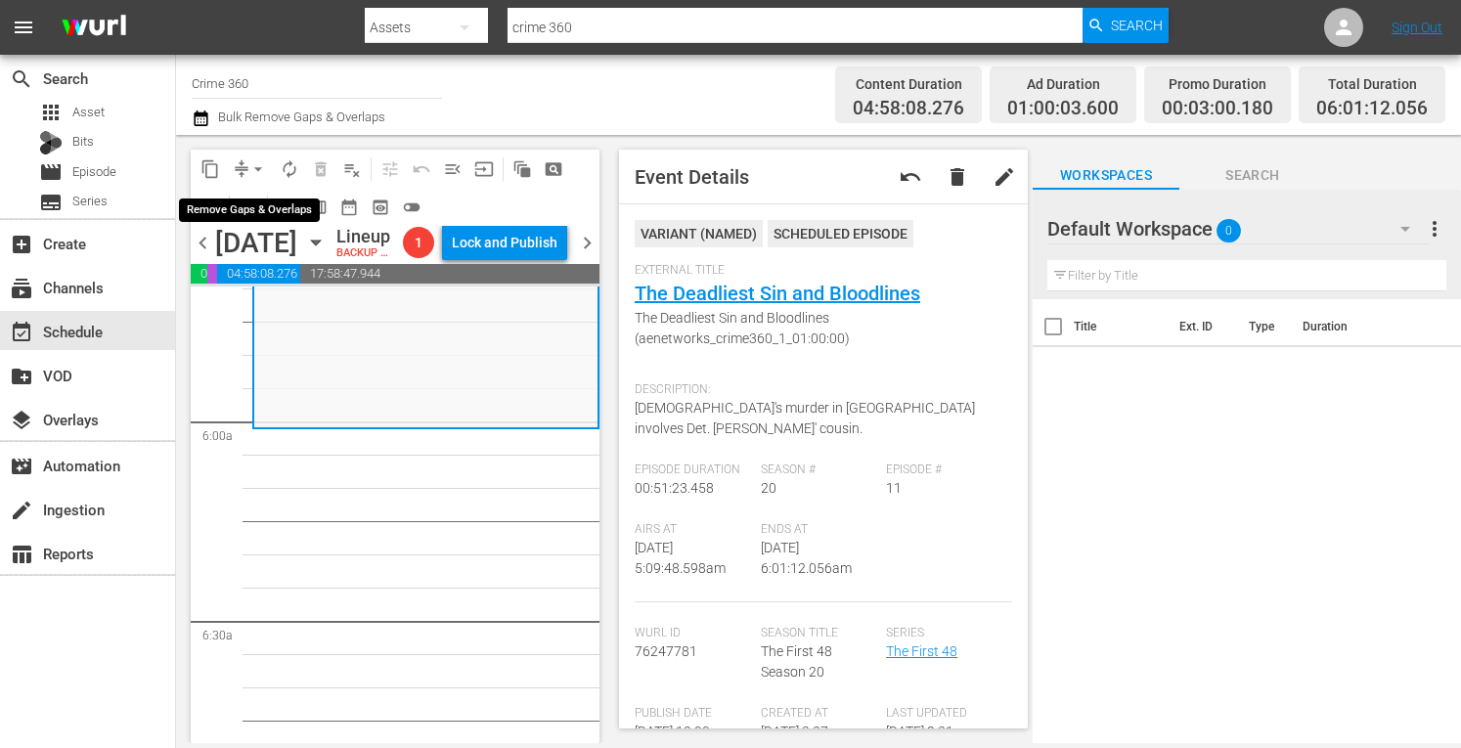
click at [252, 167] on span "arrow_drop_down" at bounding box center [258, 169] width 20 height 20
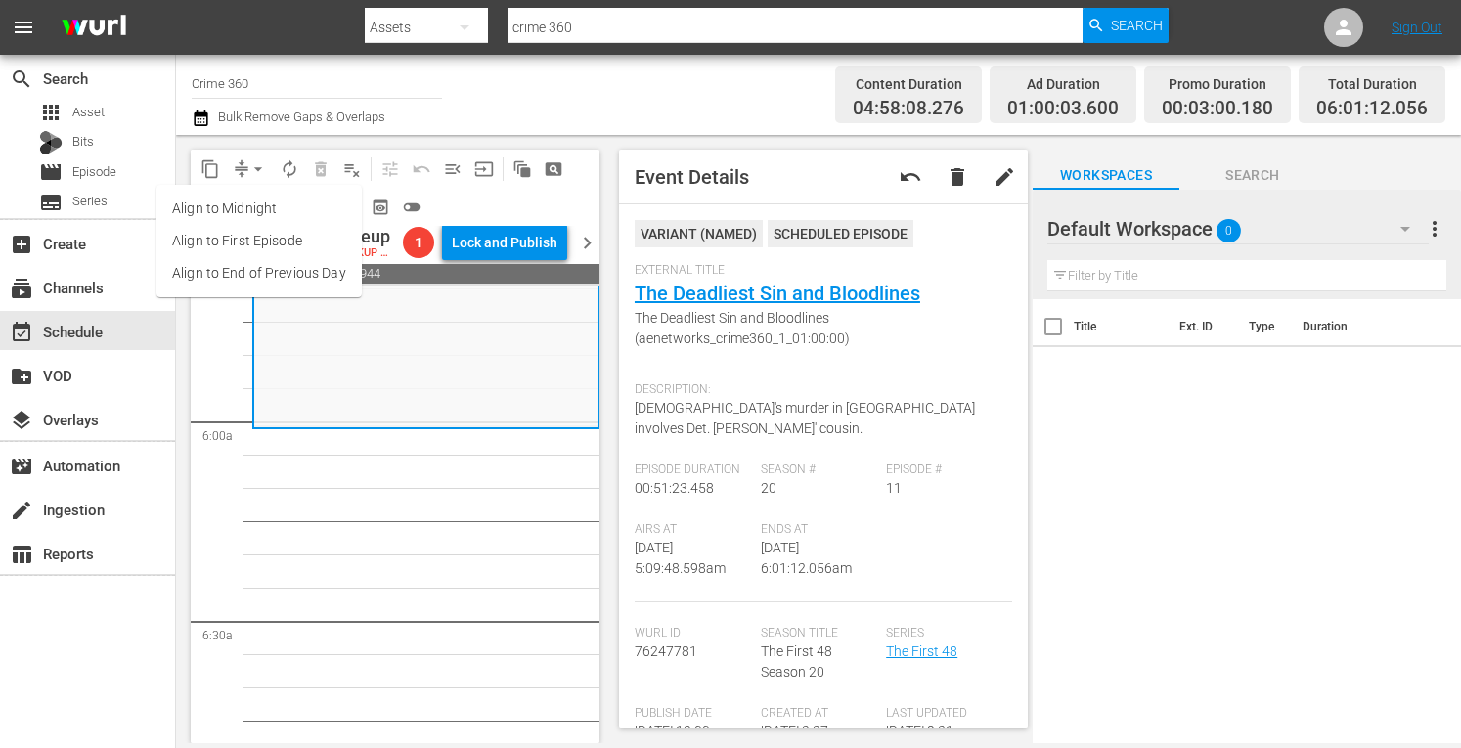
click at [212, 202] on li "Align to Midnight" at bounding box center [258, 209] width 205 height 32
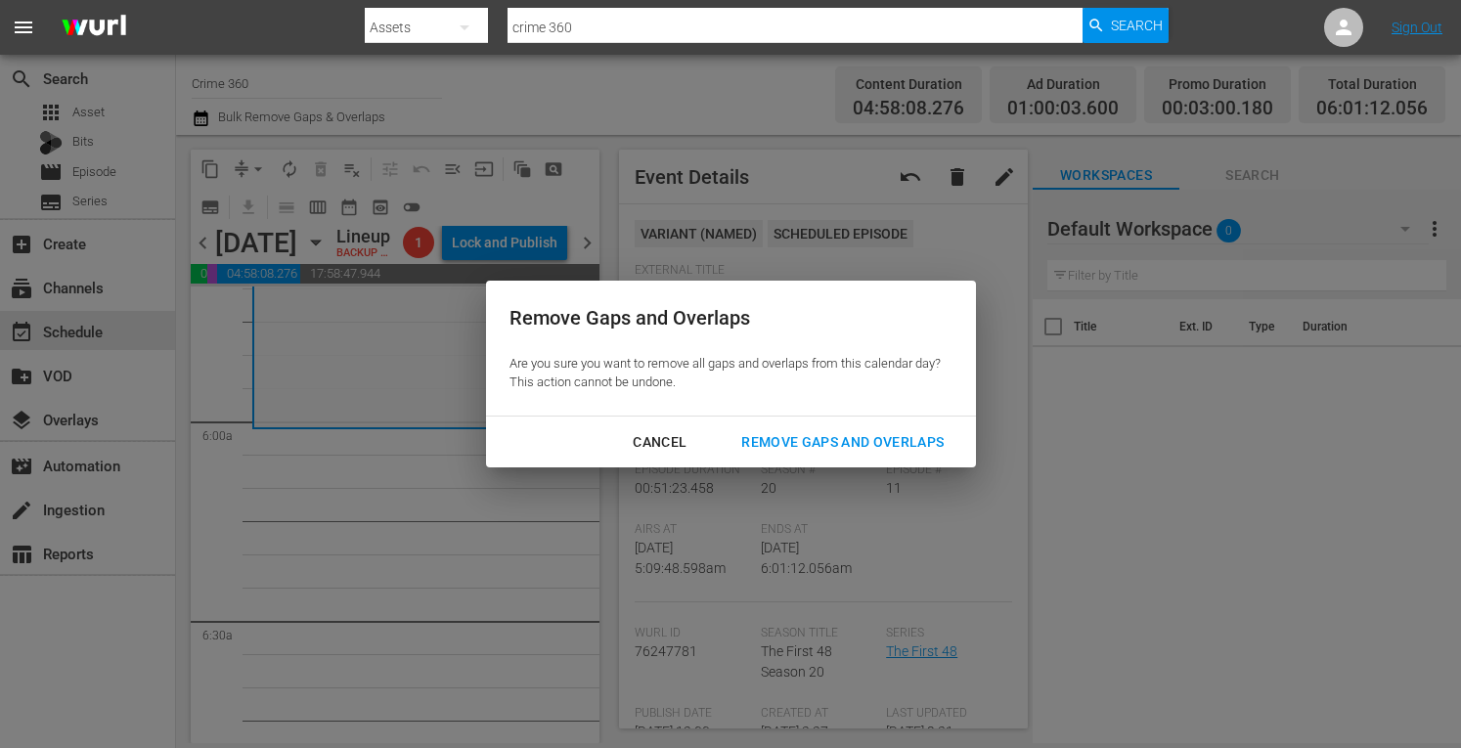
click at [796, 440] on div "Remove Gaps and Overlaps" at bounding box center [843, 442] width 234 height 24
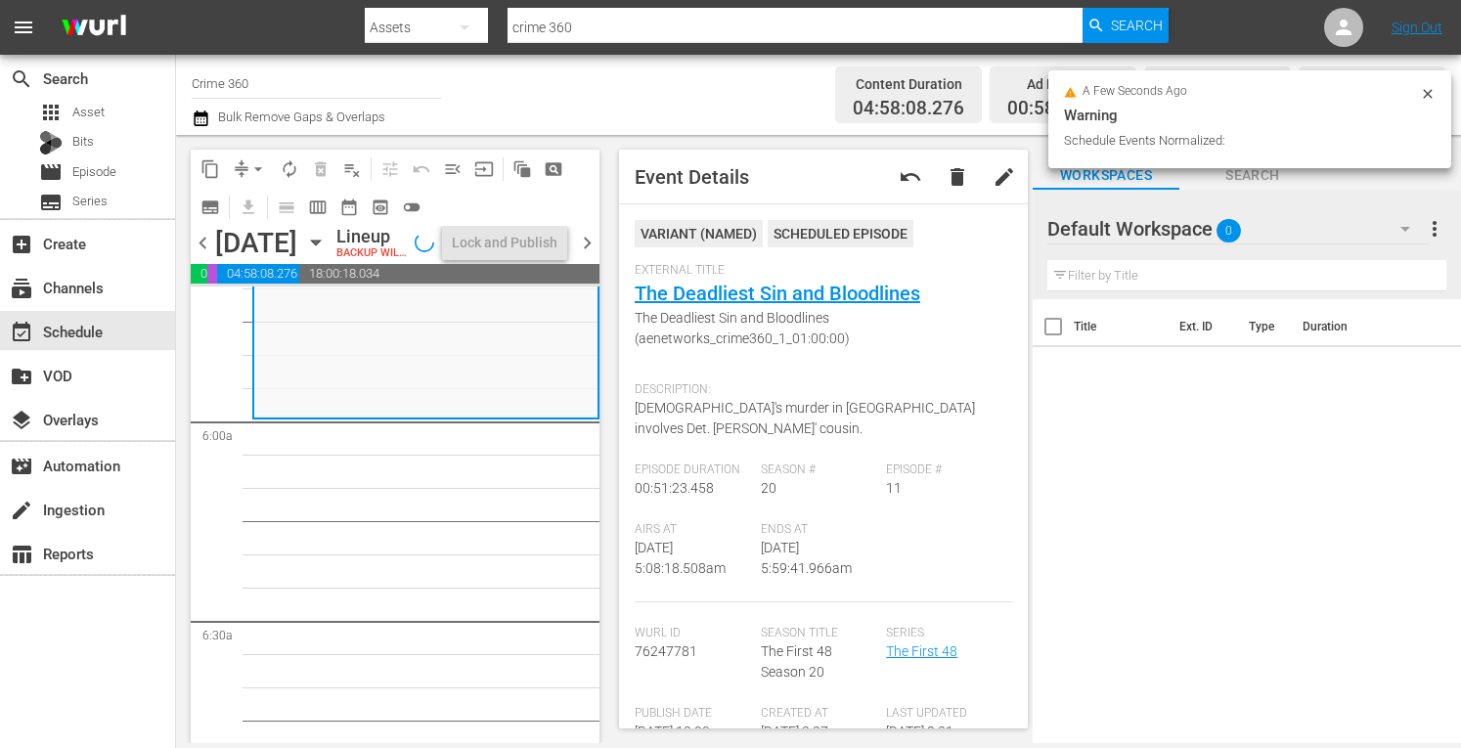
scroll to position [2226, 0]
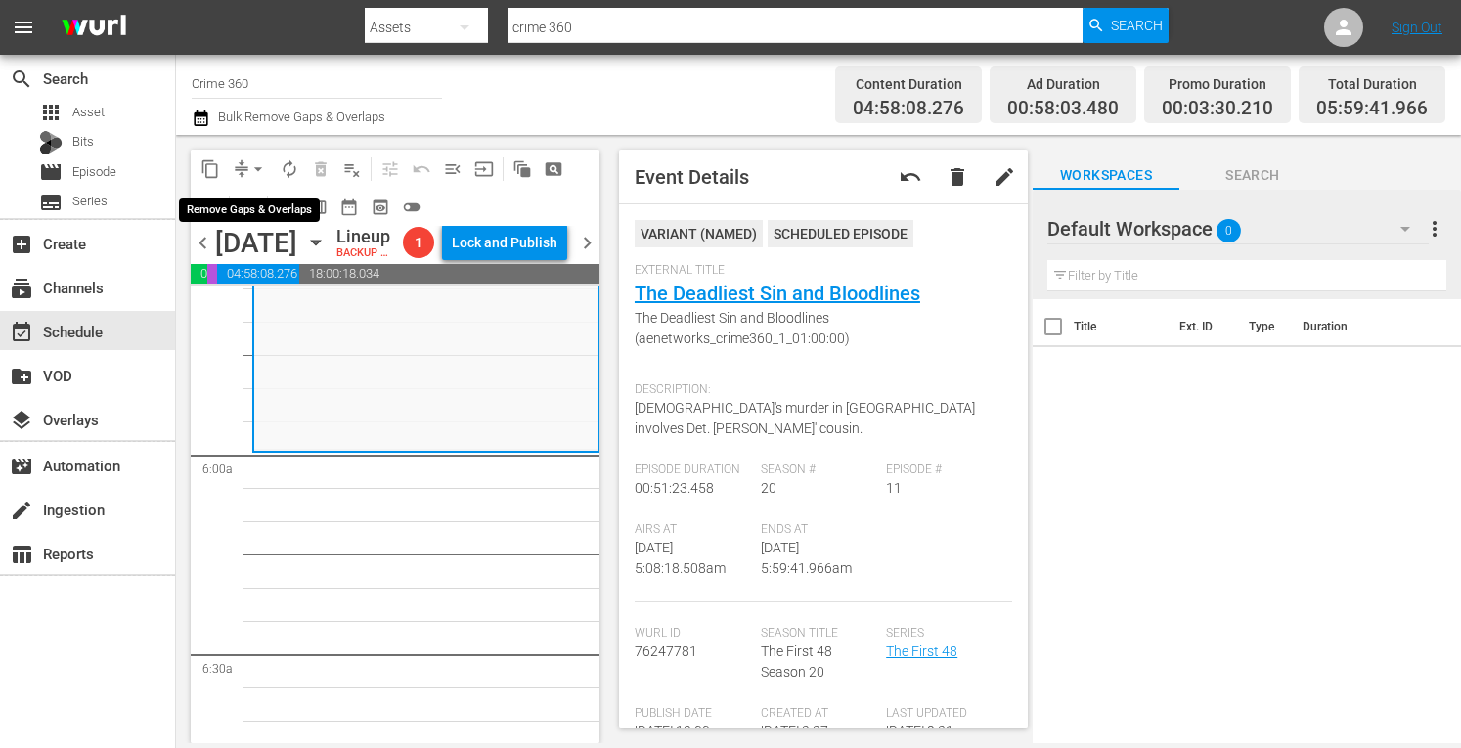
click at [250, 171] on span "arrow_drop_down" at bounding box center [258, 169] width 20 height 20
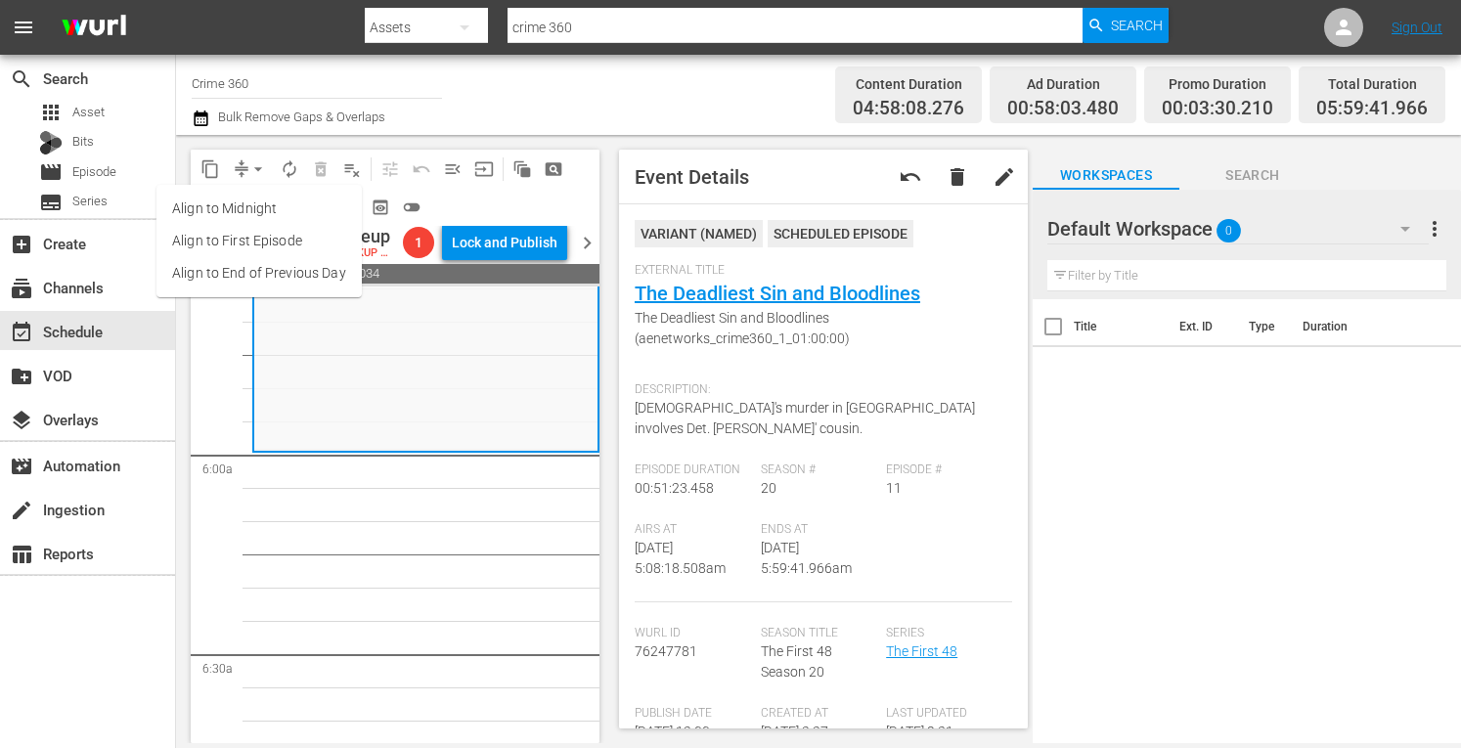
click at [223, 202] on li "Align to Midnight" at bounding box center [258, 209] width 205 height 32
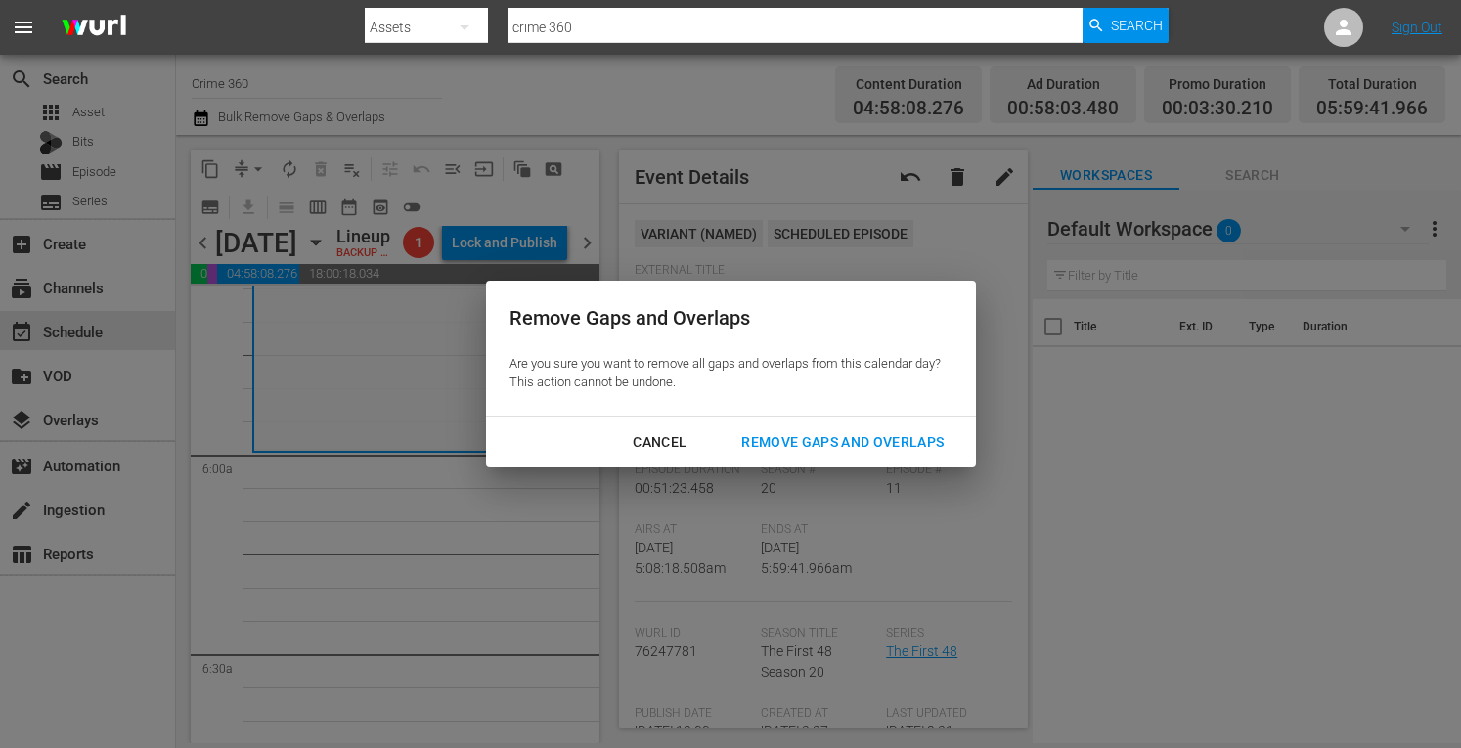
click at [812, 441] on div "Remove Gaps and Overlaps" at bounding box center [843, 442] width 234 height 24
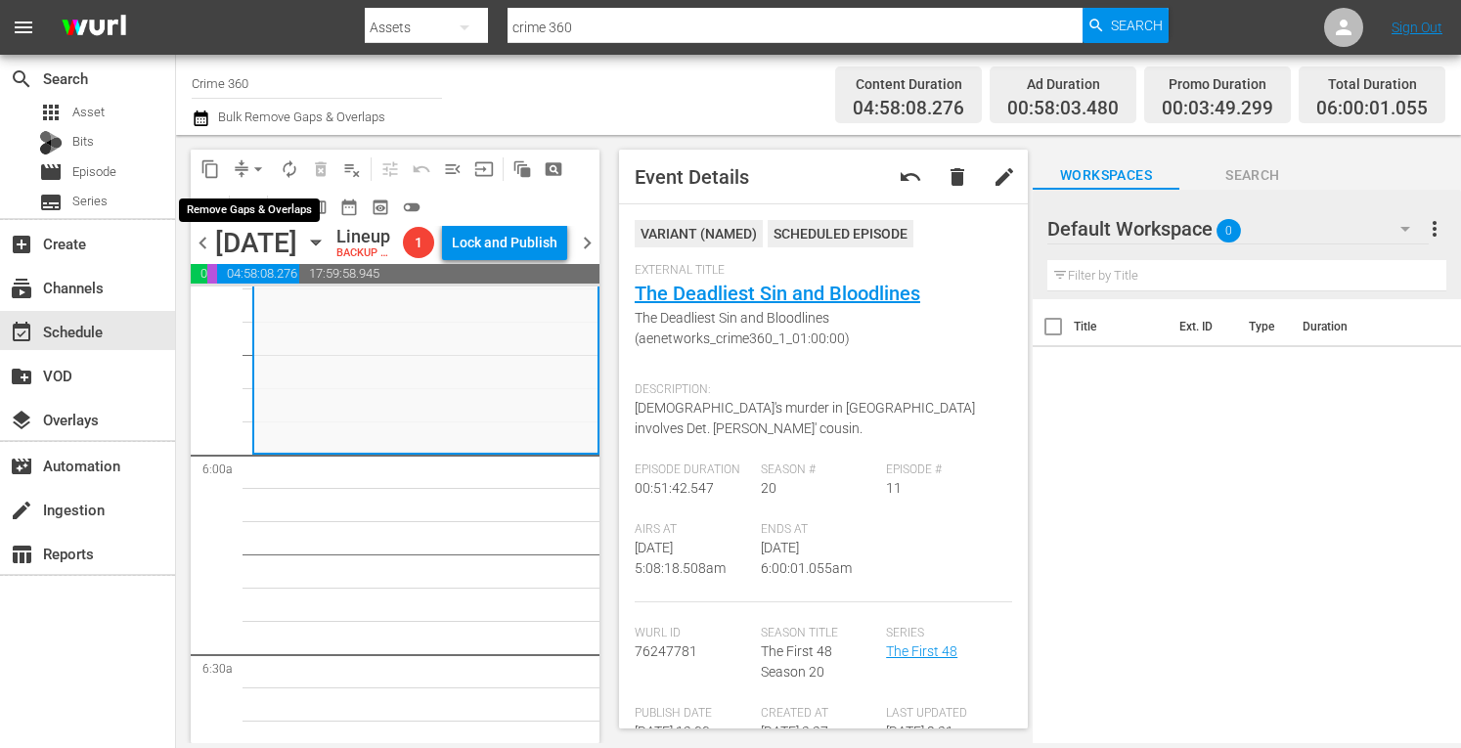
click at [256, 165] on span "arrow_drop_down" at bounding box center [258, 169] width 20 height 20
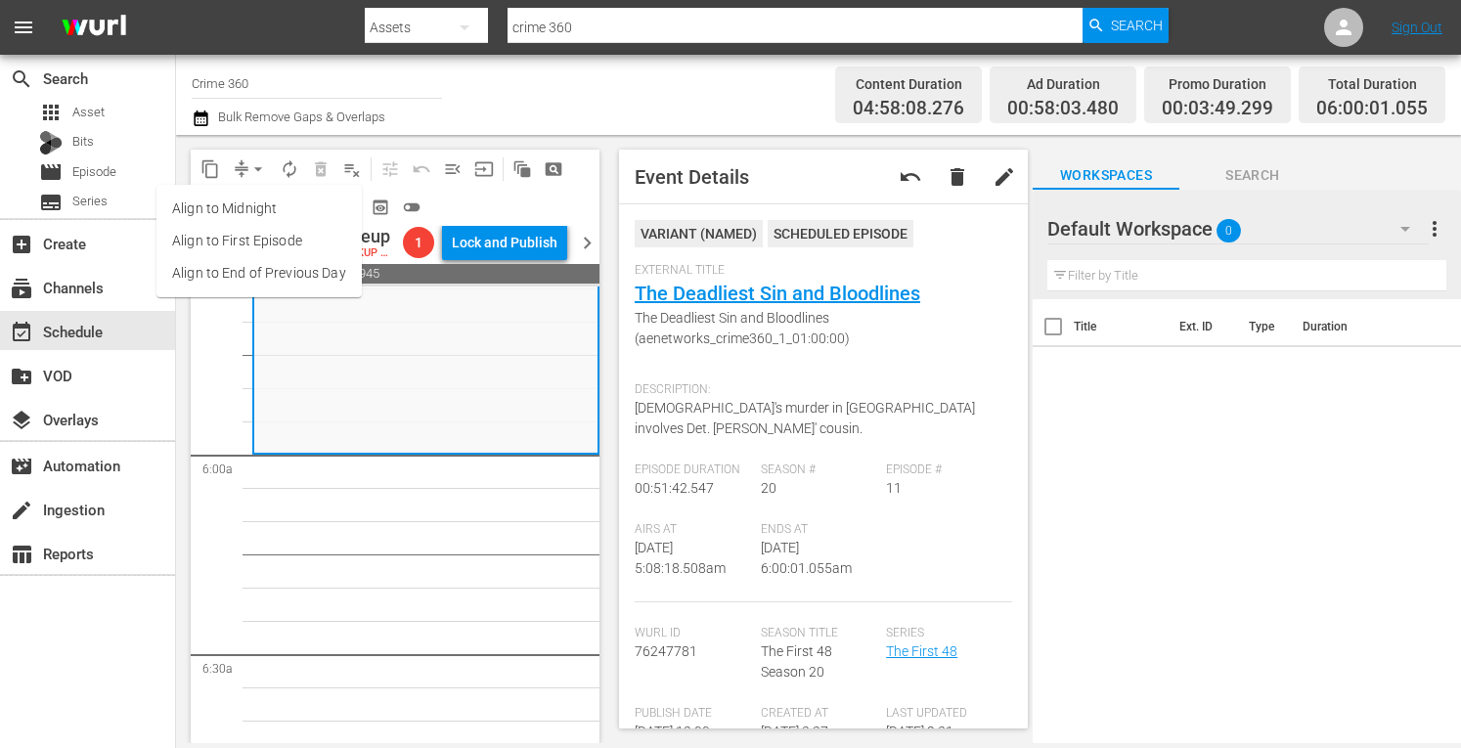
click at [213, 216] on li "Align to Midnight" at bounding box center [258, 209] width 205 height 32
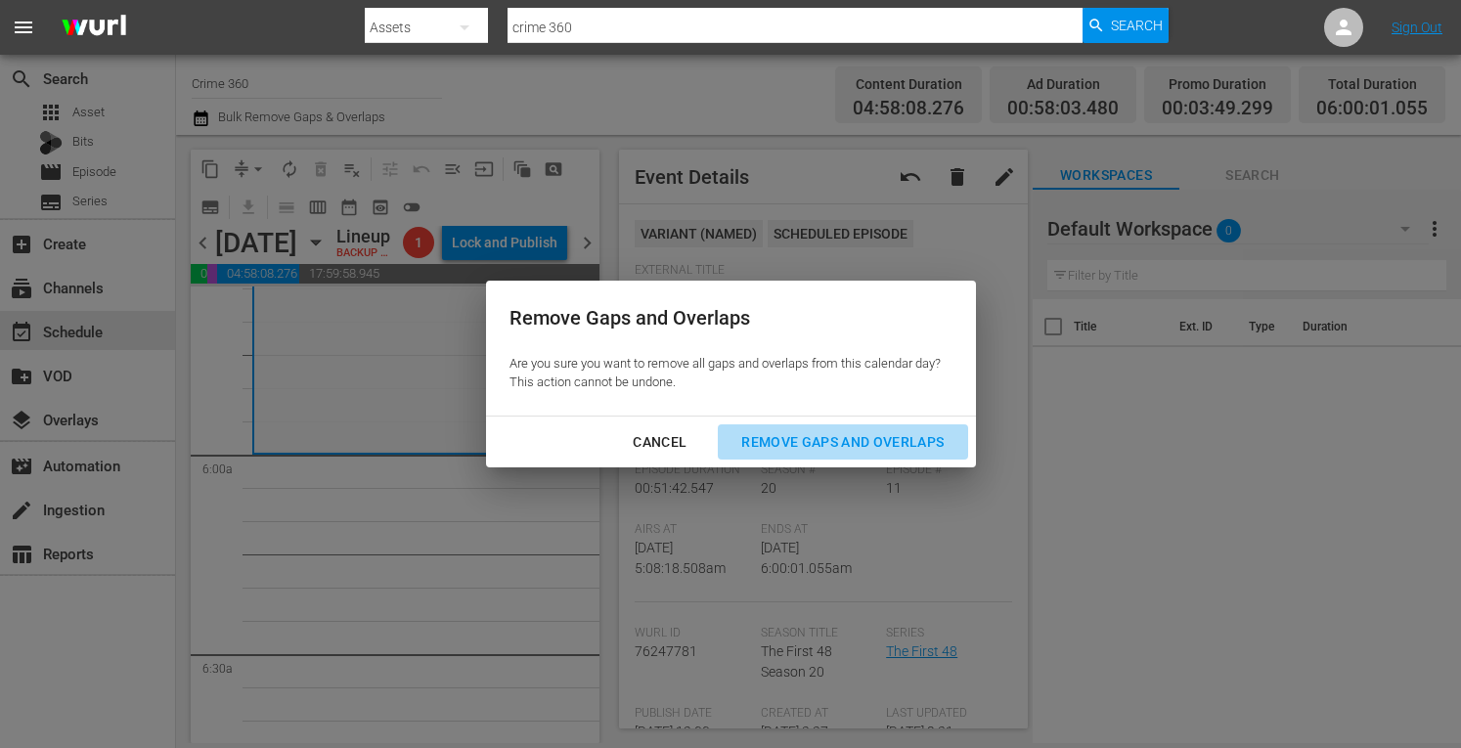
click at [834, 447] on div "Remove Gaps and Overlaps" at bounding box center [843, 442] width 234 height 24
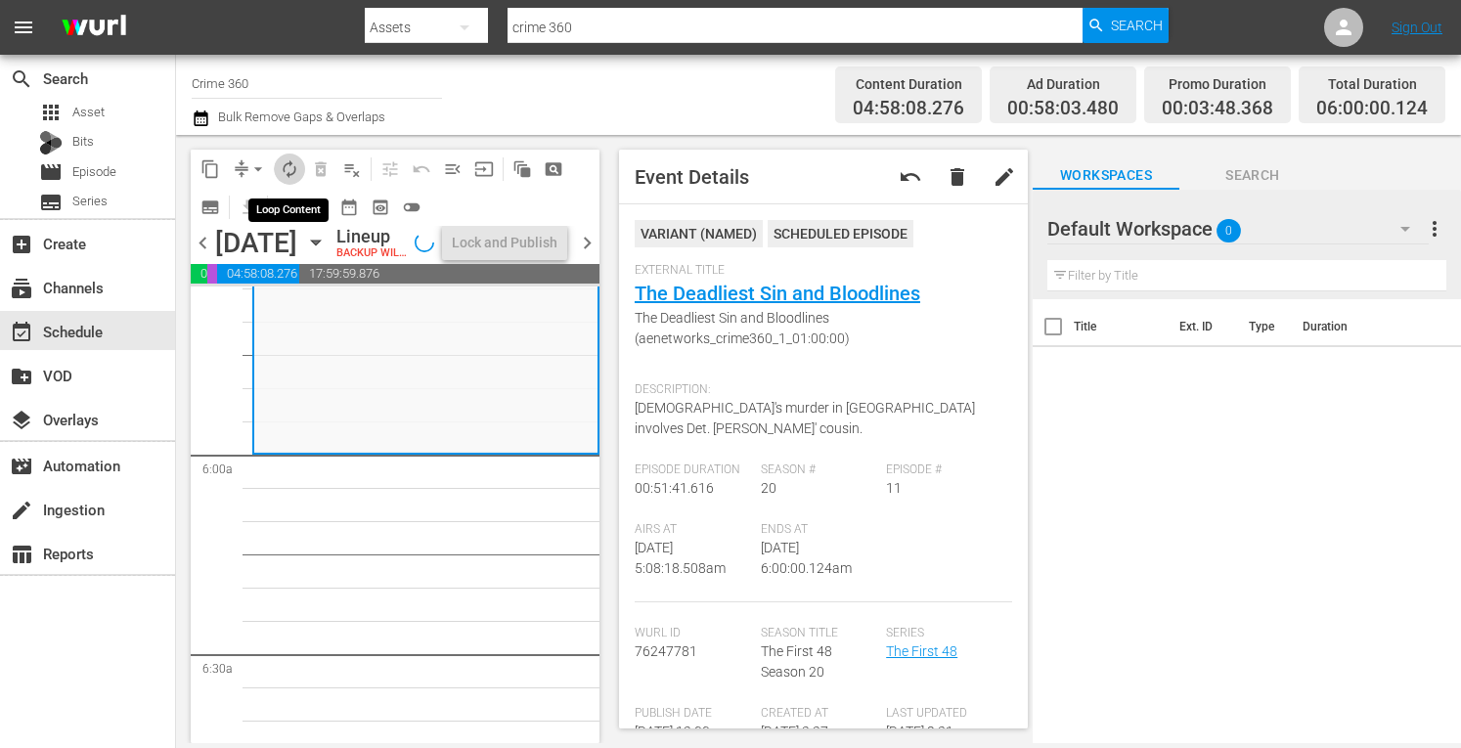
click at [297, 175] on span "autorenew_outlined" at bounding box center [290, 169] width 20 height 20
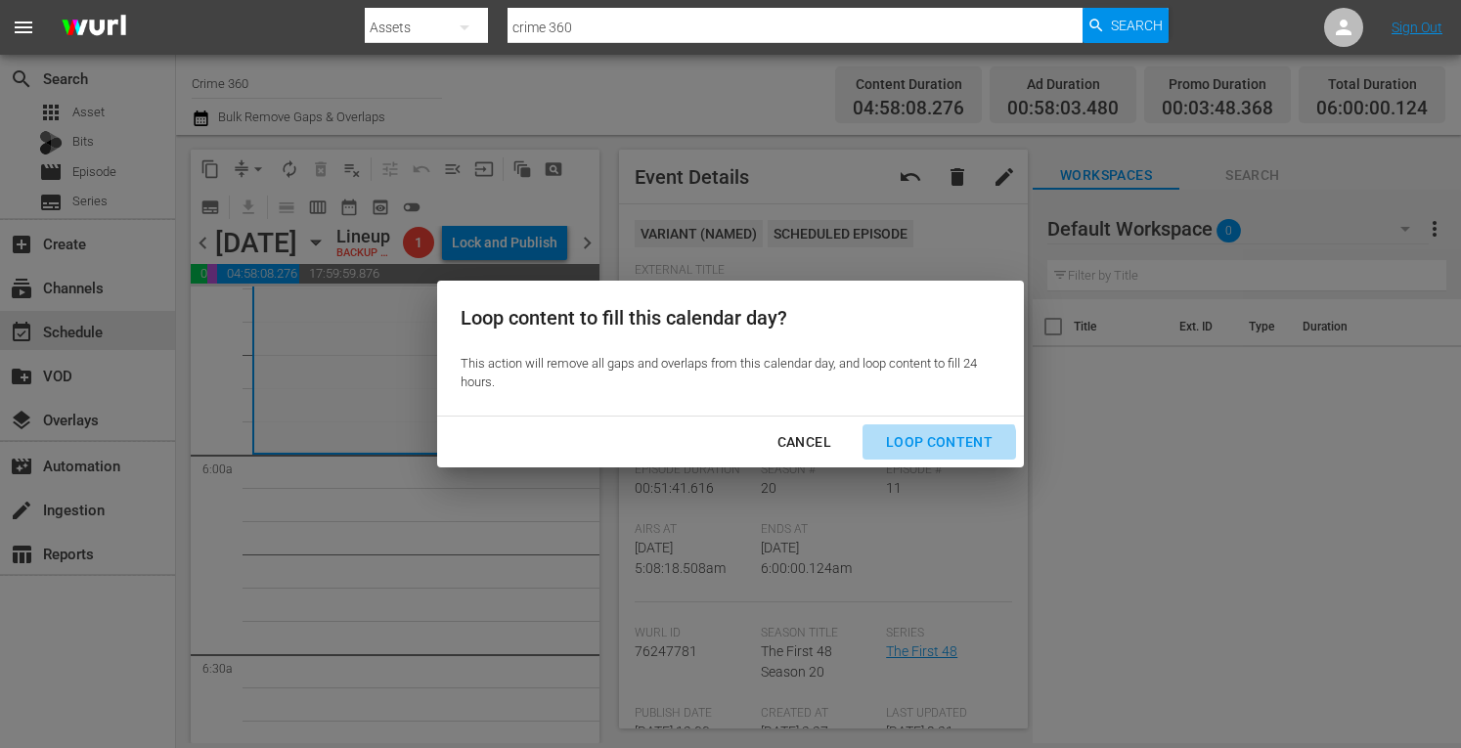
click at [937, 449] on div "Loop Content" at bounding box center [939, 442] width 138 height 24
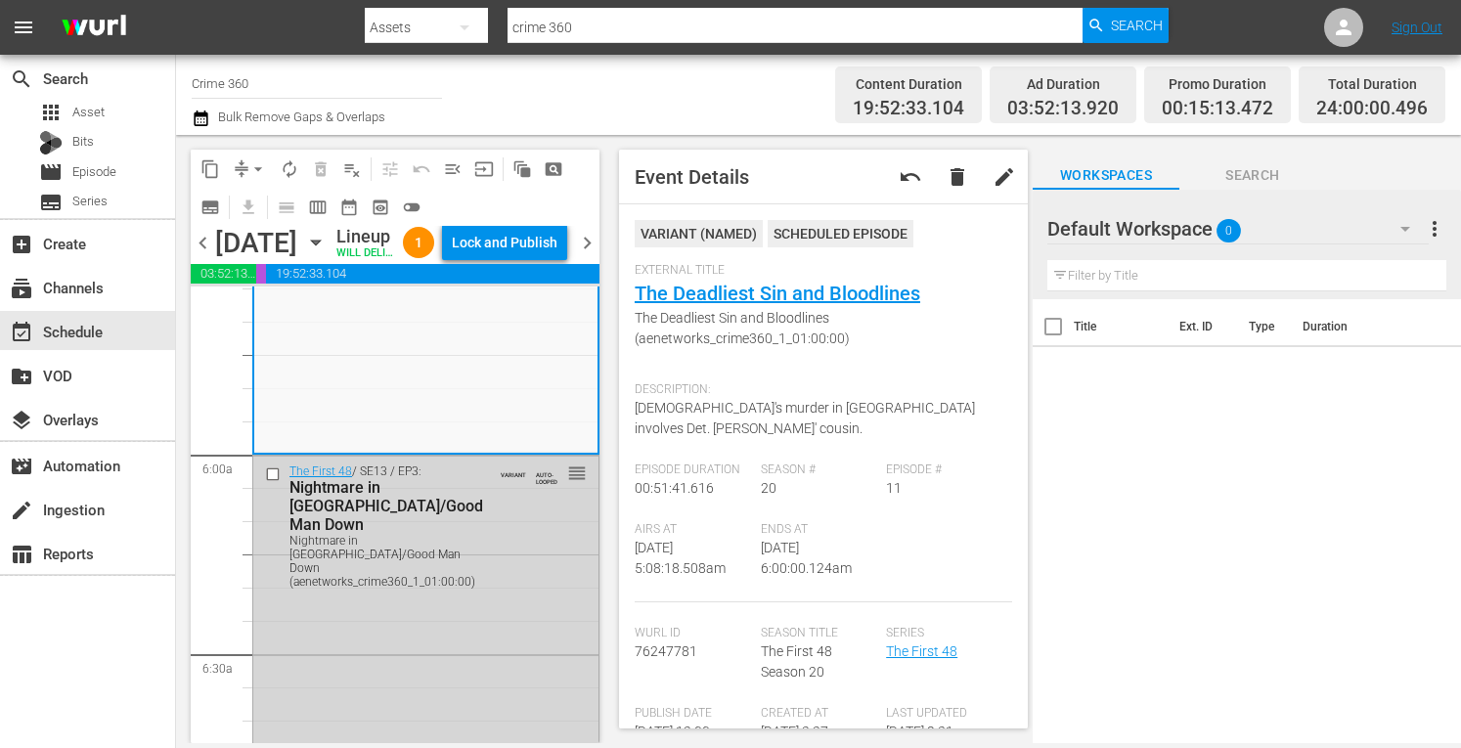
click at [514, 248] on div "Lock and Publish" at bounding box center [505, 242] width 106 height 35
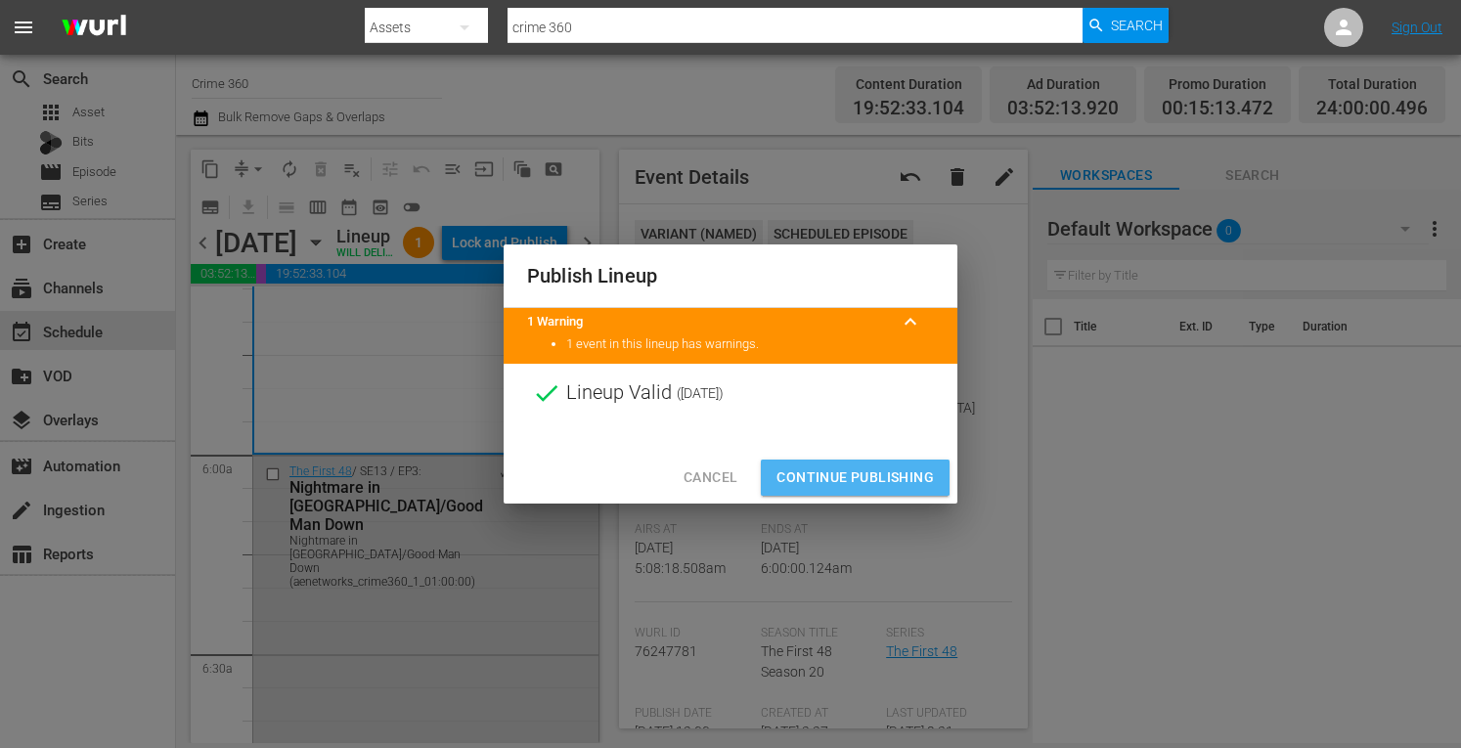
click at [790, 467] on span "Continue Publishing" at bounding box center [855, 478] width 157 height 24
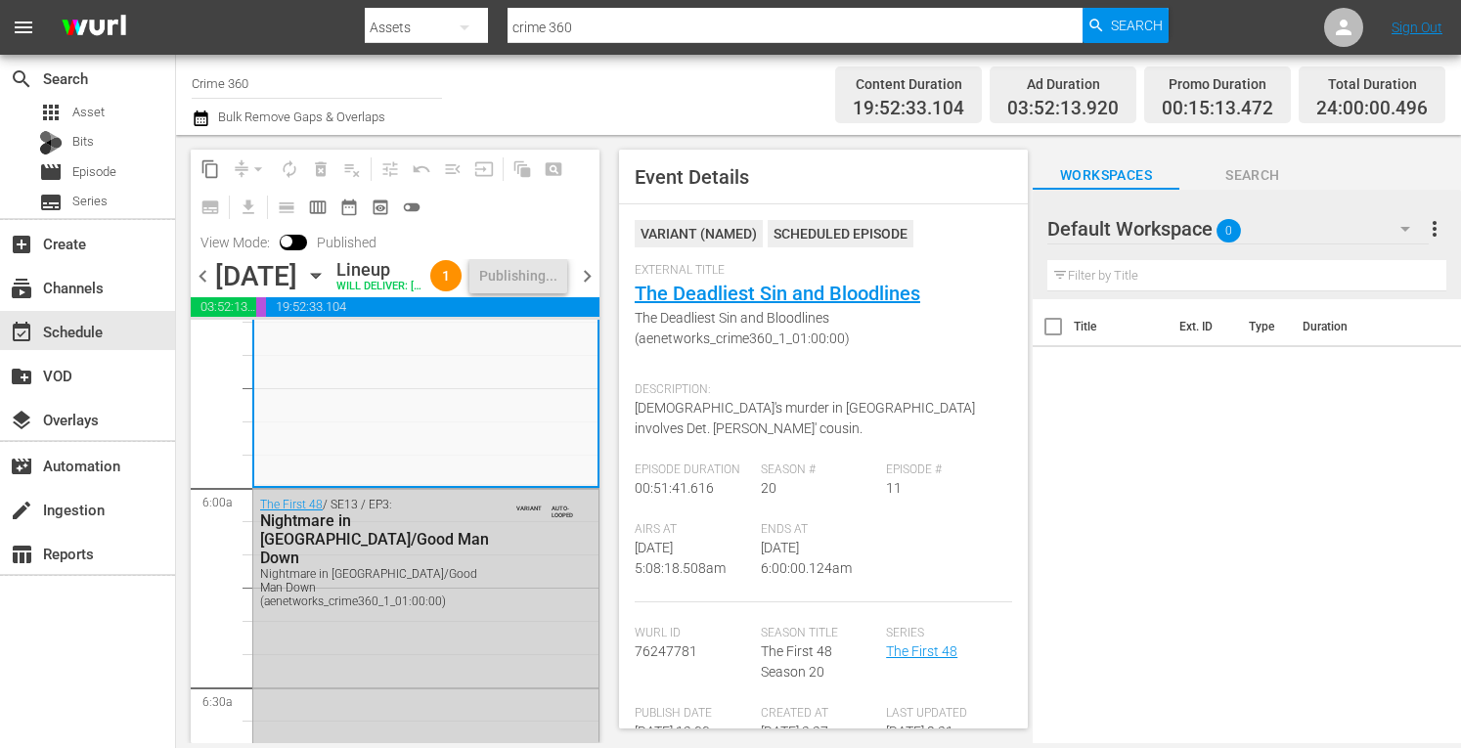
click at [1436, 233] on span "more_vert" at bounding box center [1434, 228] width 23 height 23
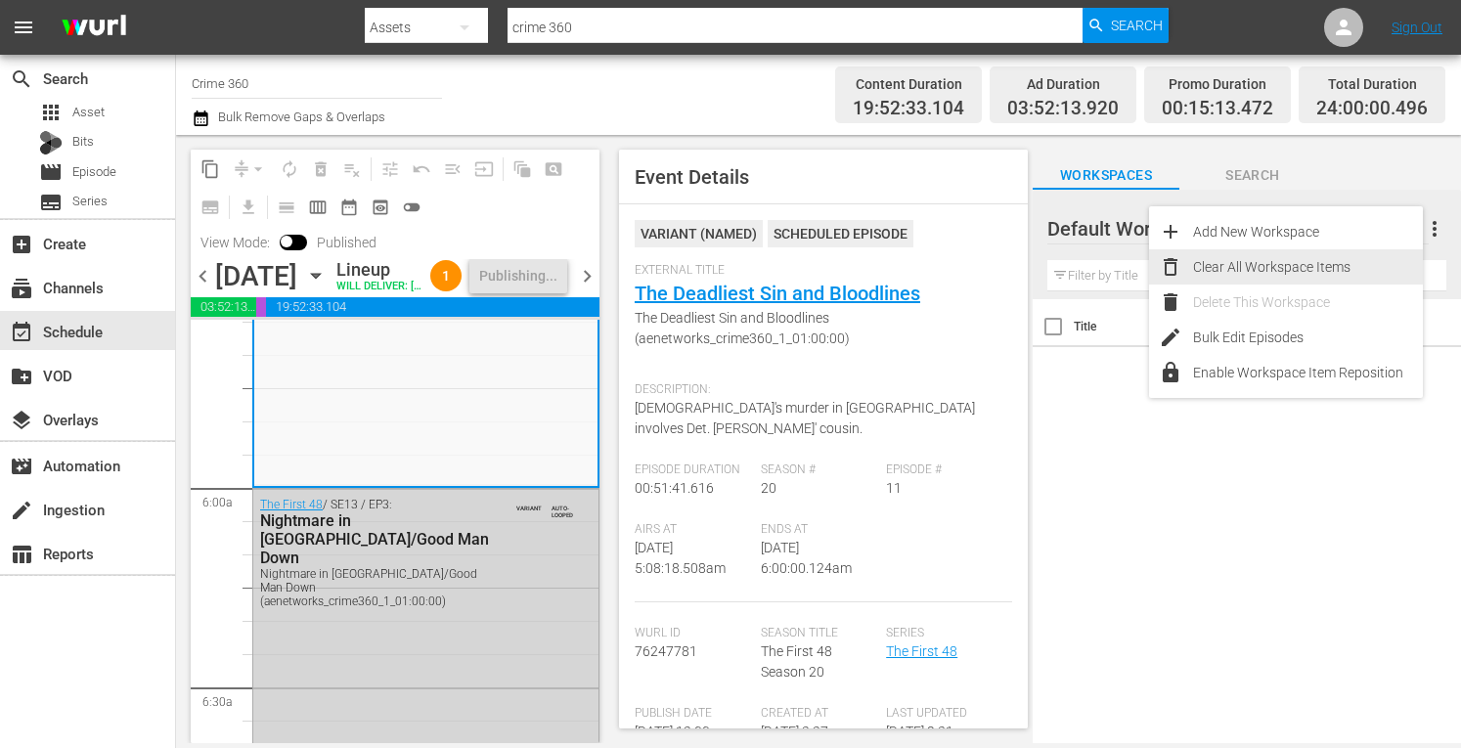
click at [1292, 272] on div "Clear All Workspace Items" at bounding box center [1308, 266] width 230 height 35
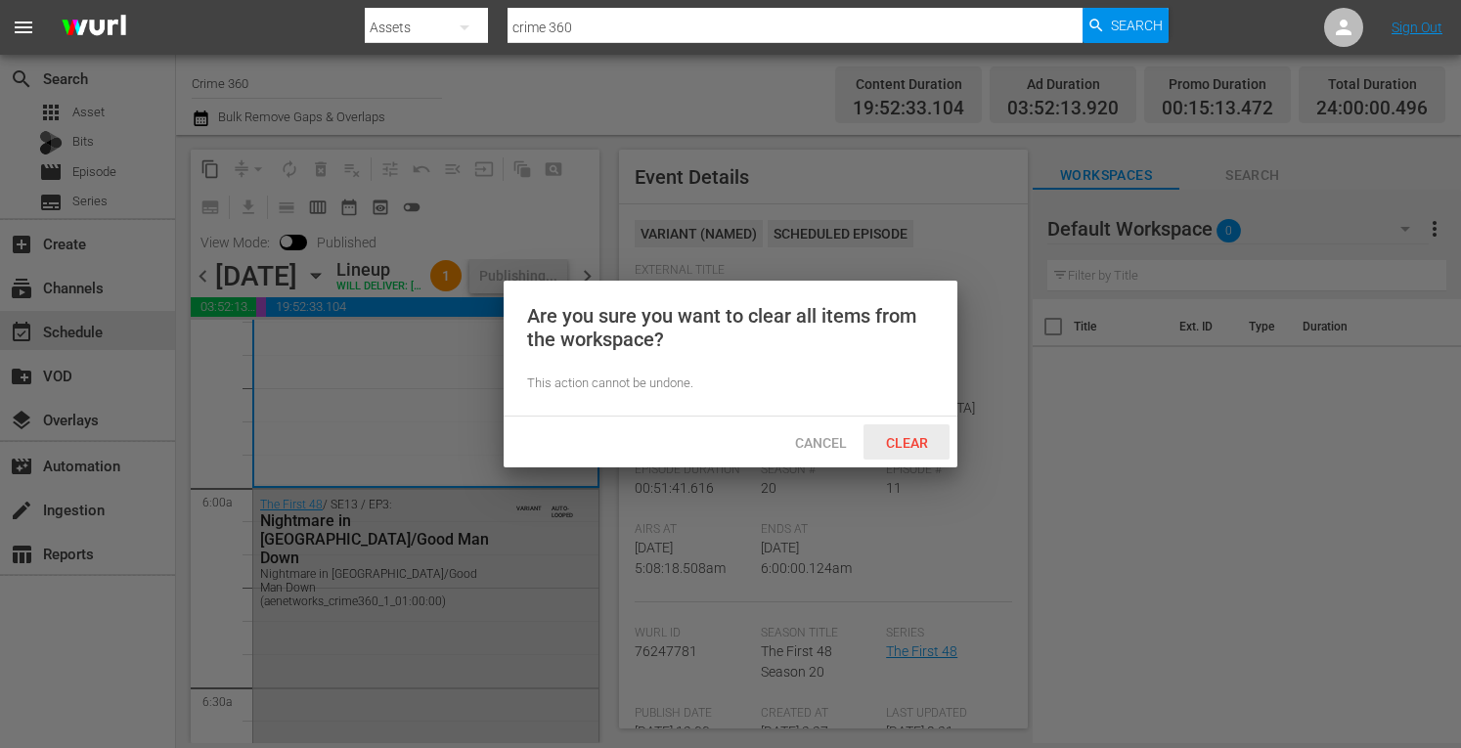
click at [910, 443] on span "Clear" at bounding box center [906, 443] width 73 height 16
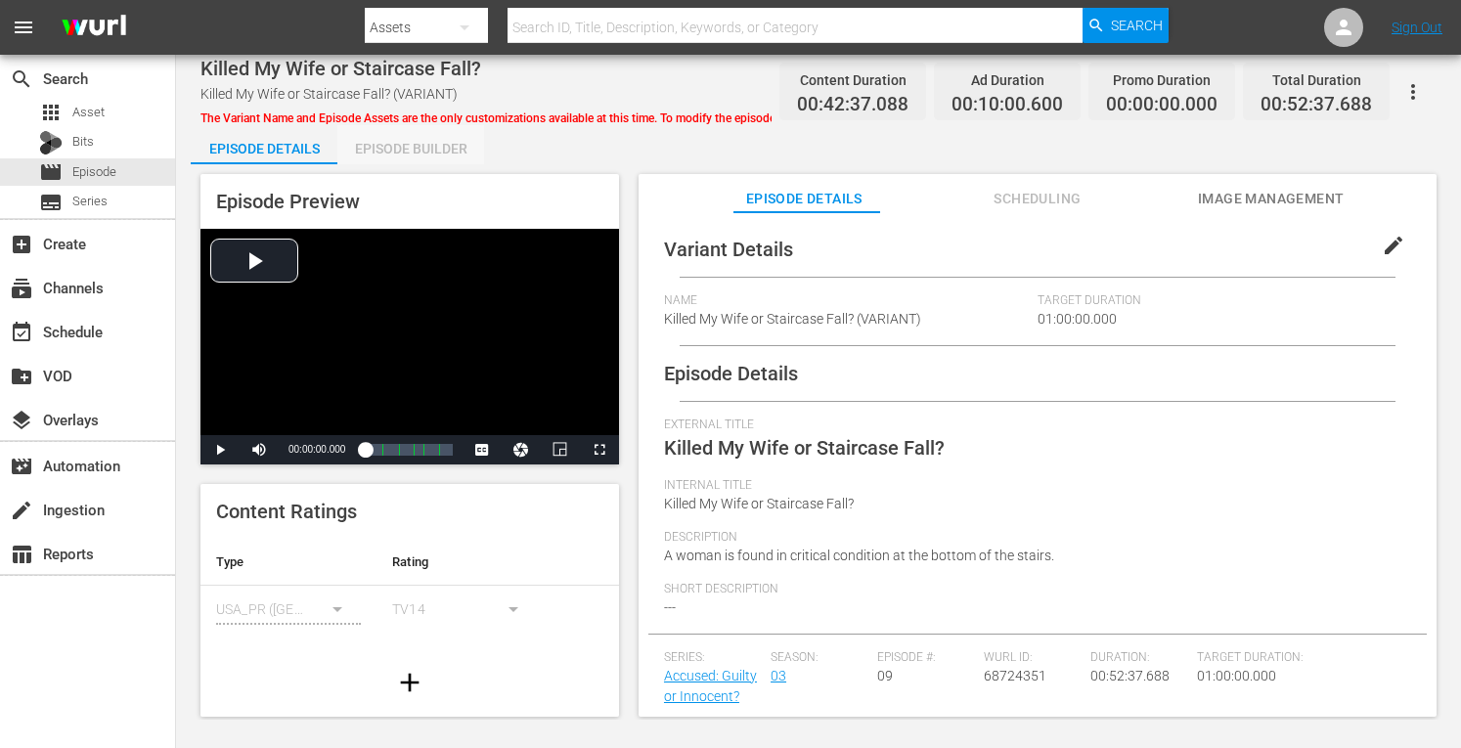
click at [401, 144] on div "Episode Builder" at bounding box center [410, 148] width 147 height 47
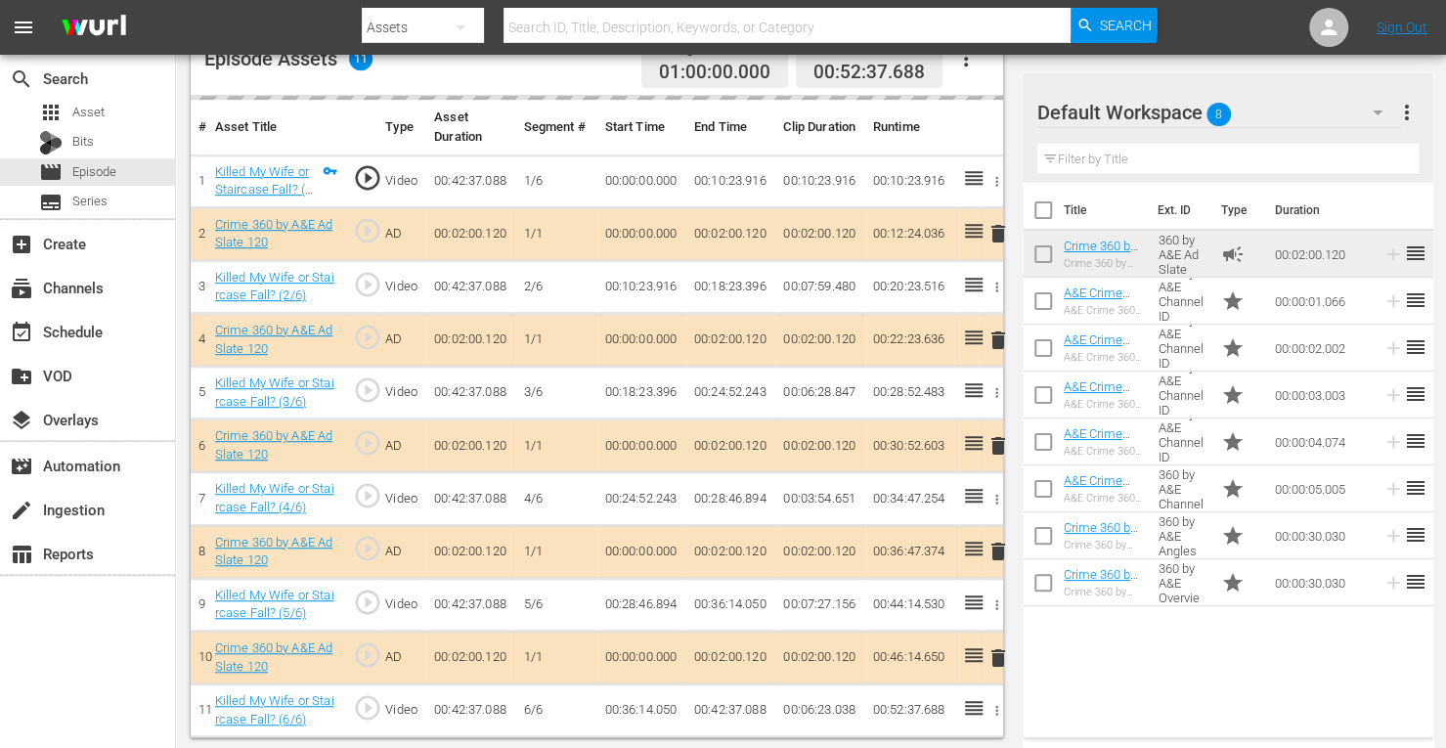
scroll to position [542, 0]
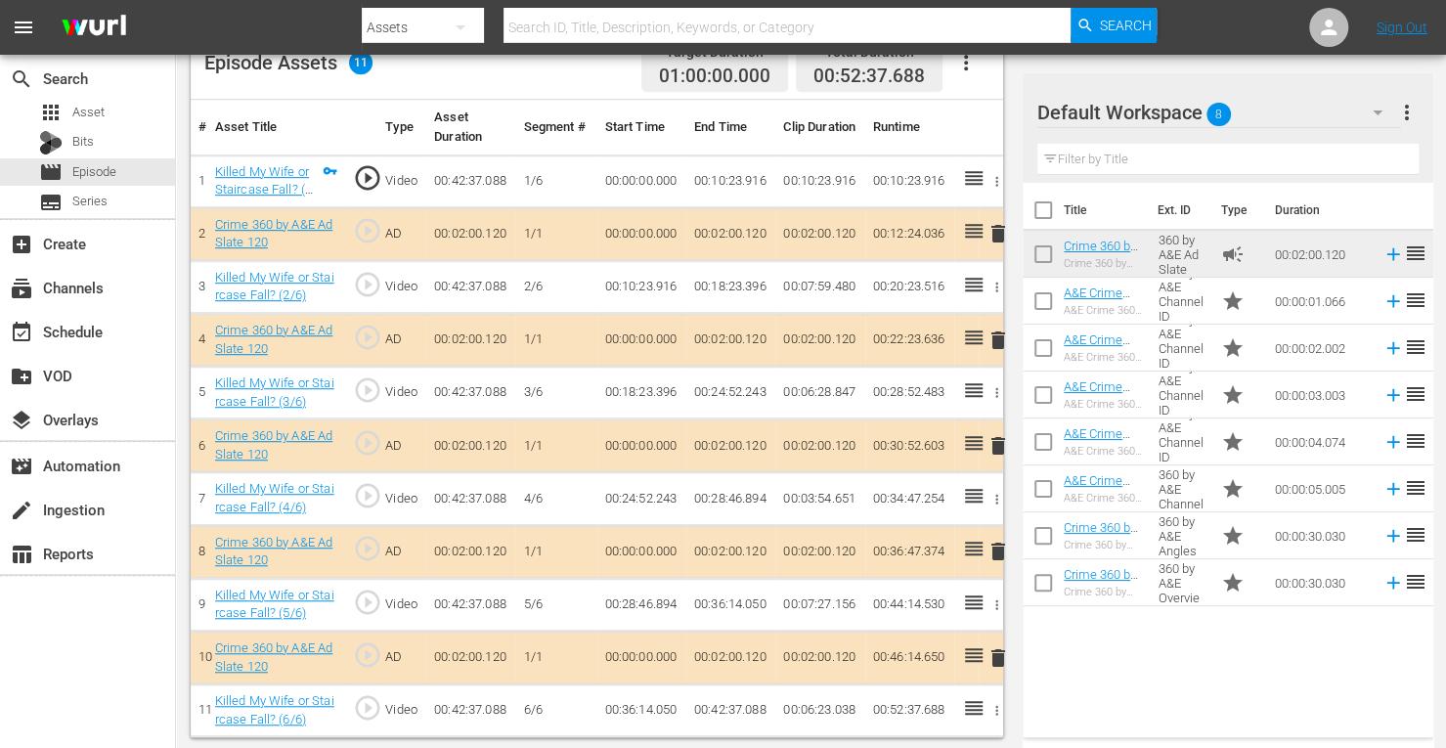
click at [996, 338] on span "delete" at bounding box center [998, 340] width 23 height 23
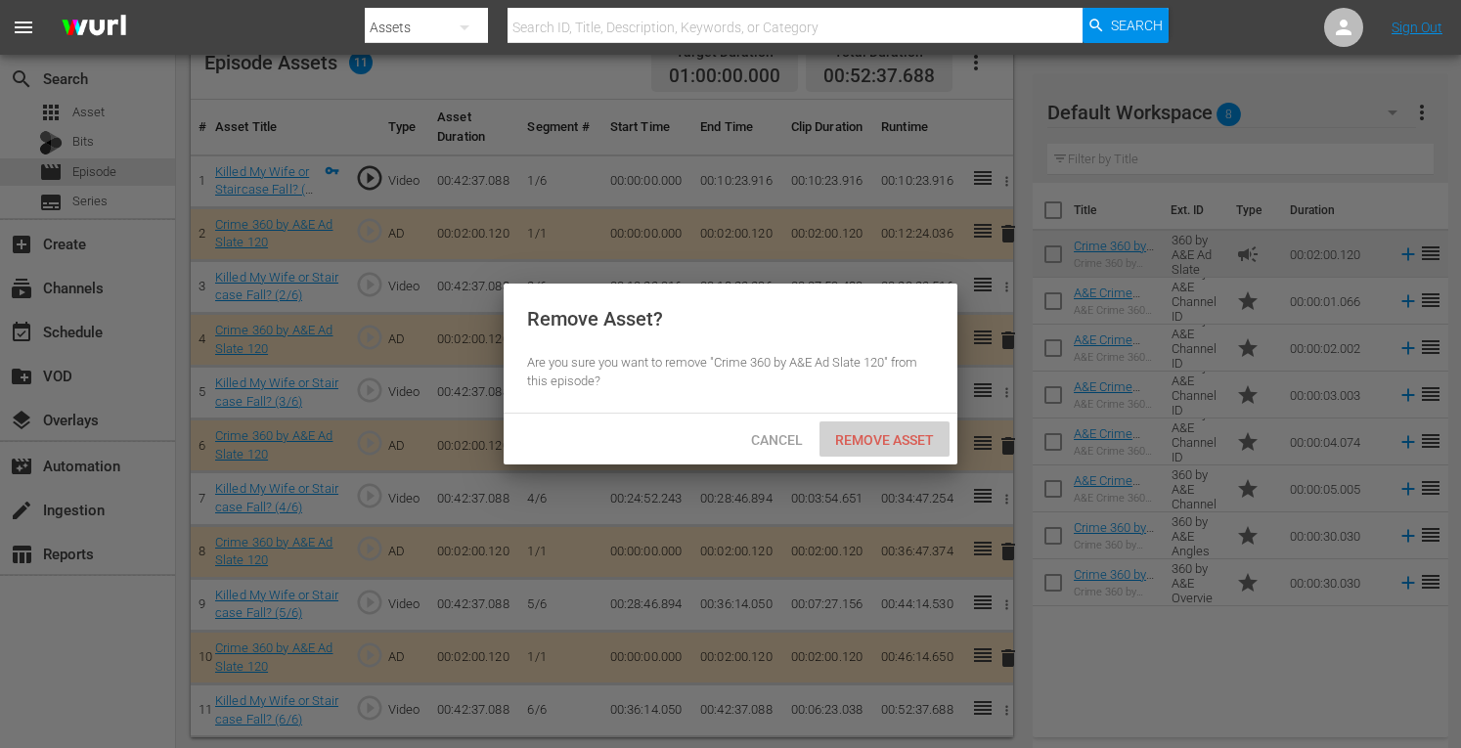
click at [872, 438] on span "Remove Asset" at bounding box center [885, 440] width 130 height 16
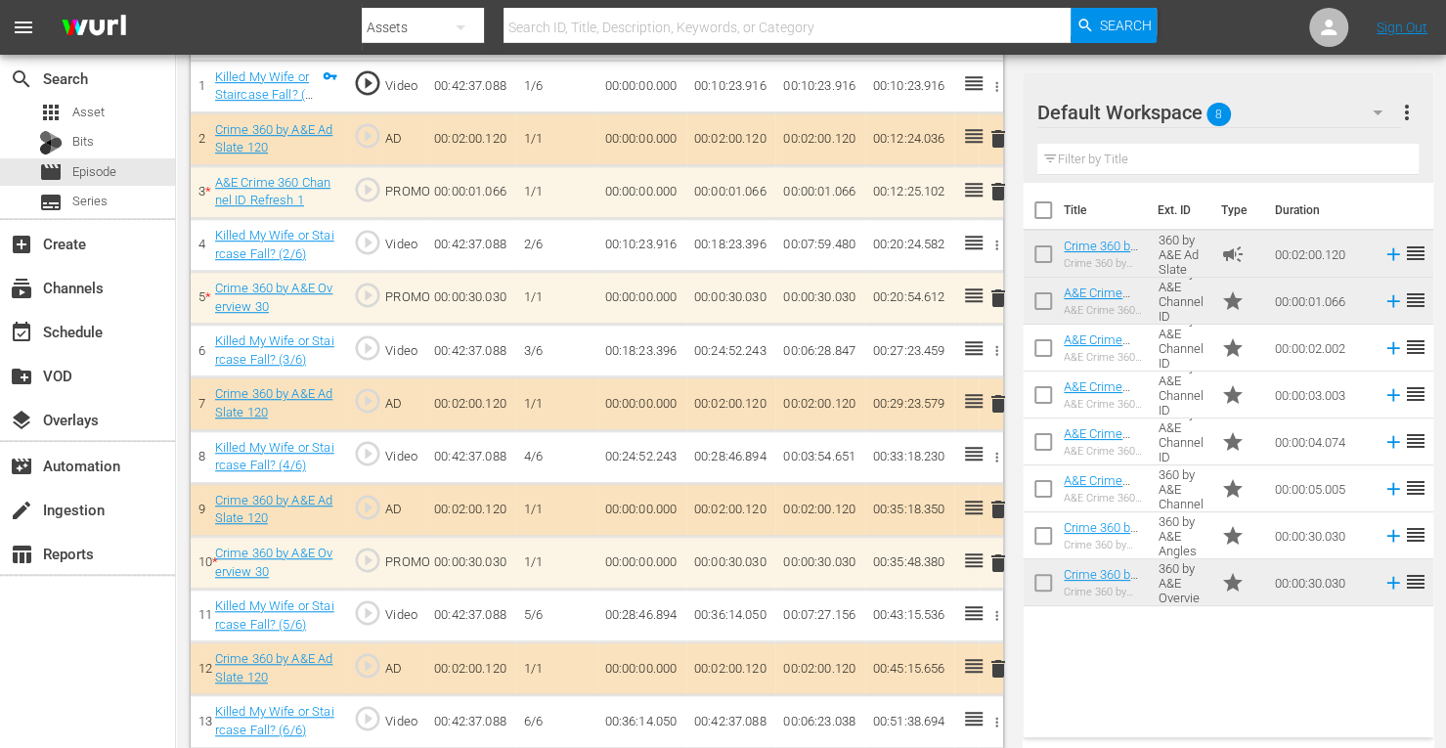
scroll to position [638, 0]
click at [998, 513] on span "delete" at bounding box center [998, 508] width 23 height 23
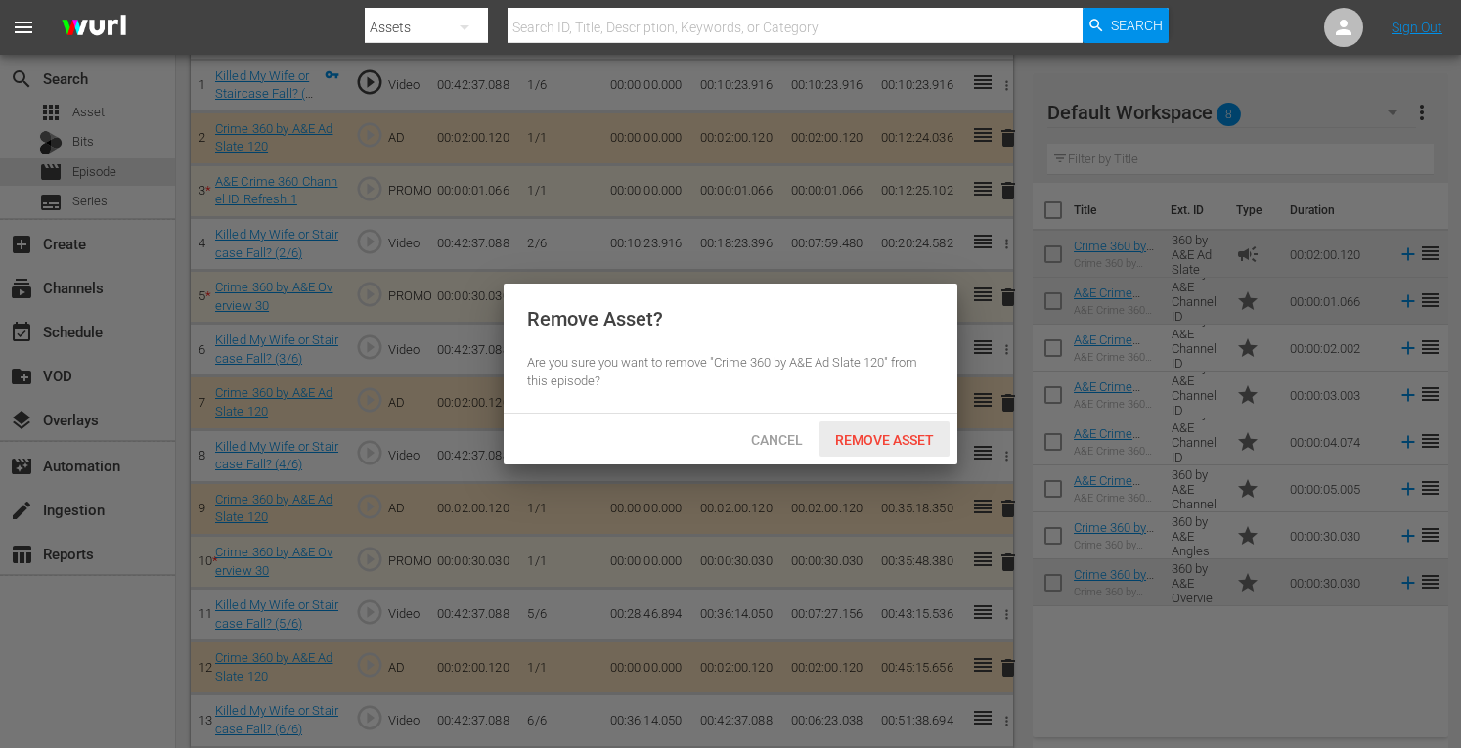
click at [865, 433] on span "Remove Asset" at bounding box center [885, 440] width 130 height 16
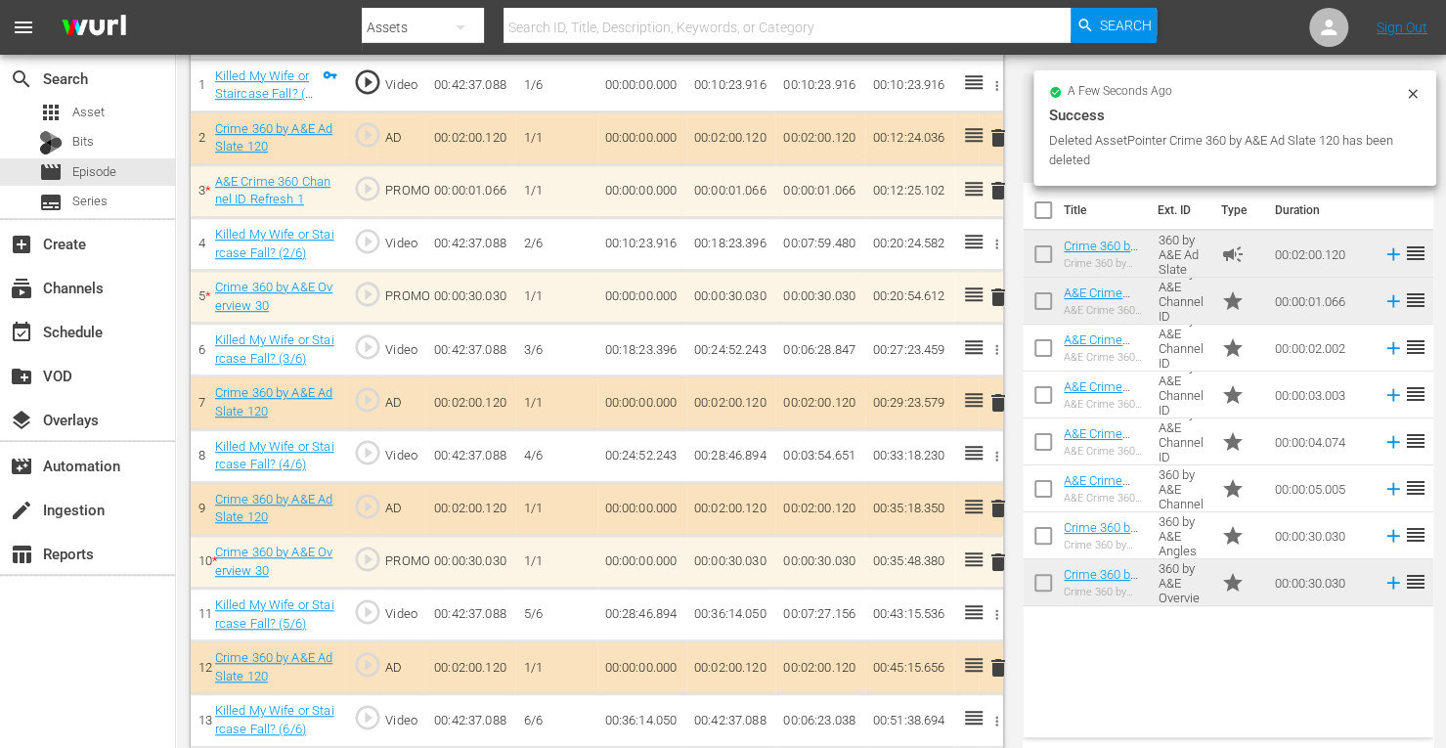
scroll to position [594, 0]
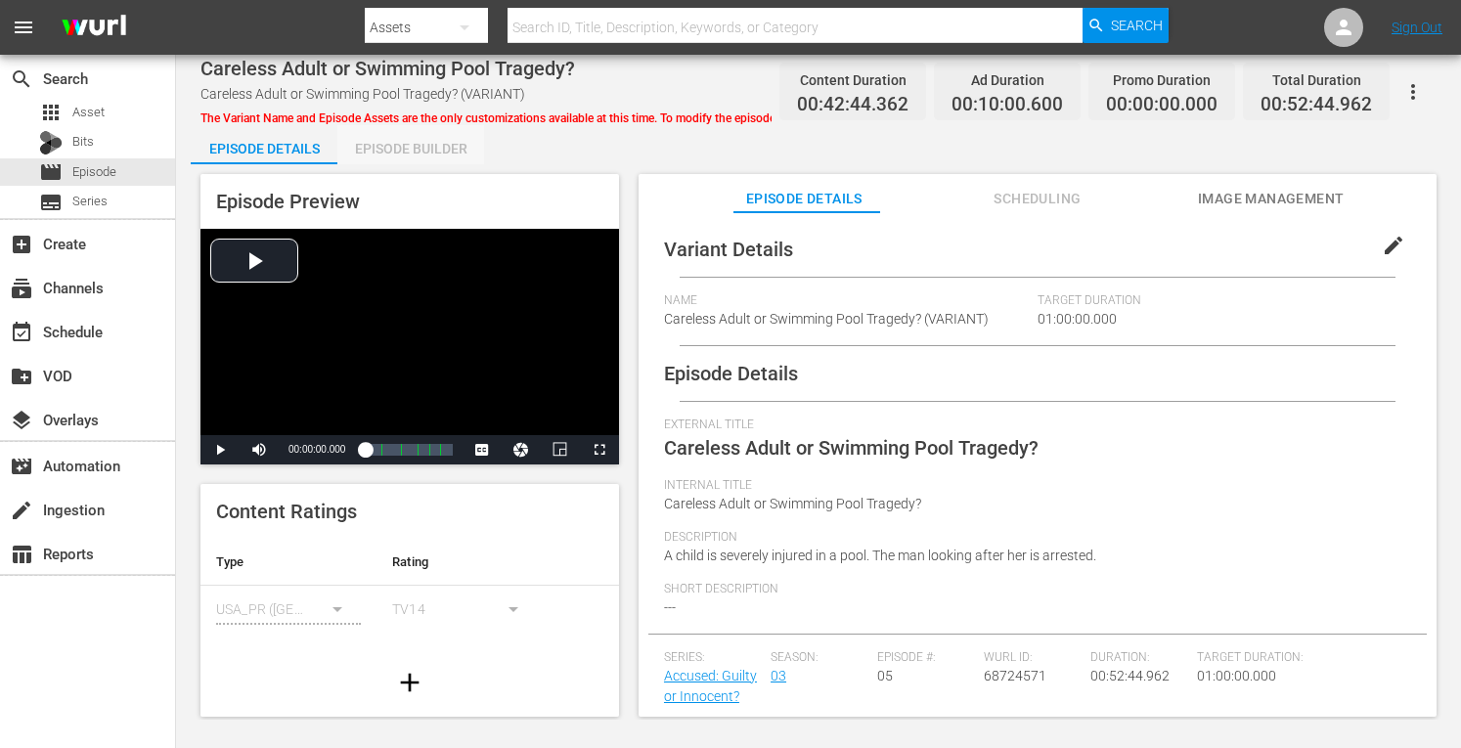
click at [432, 155] on div "Episode Builder" at bounding box center [410, 148] width 147 height 47
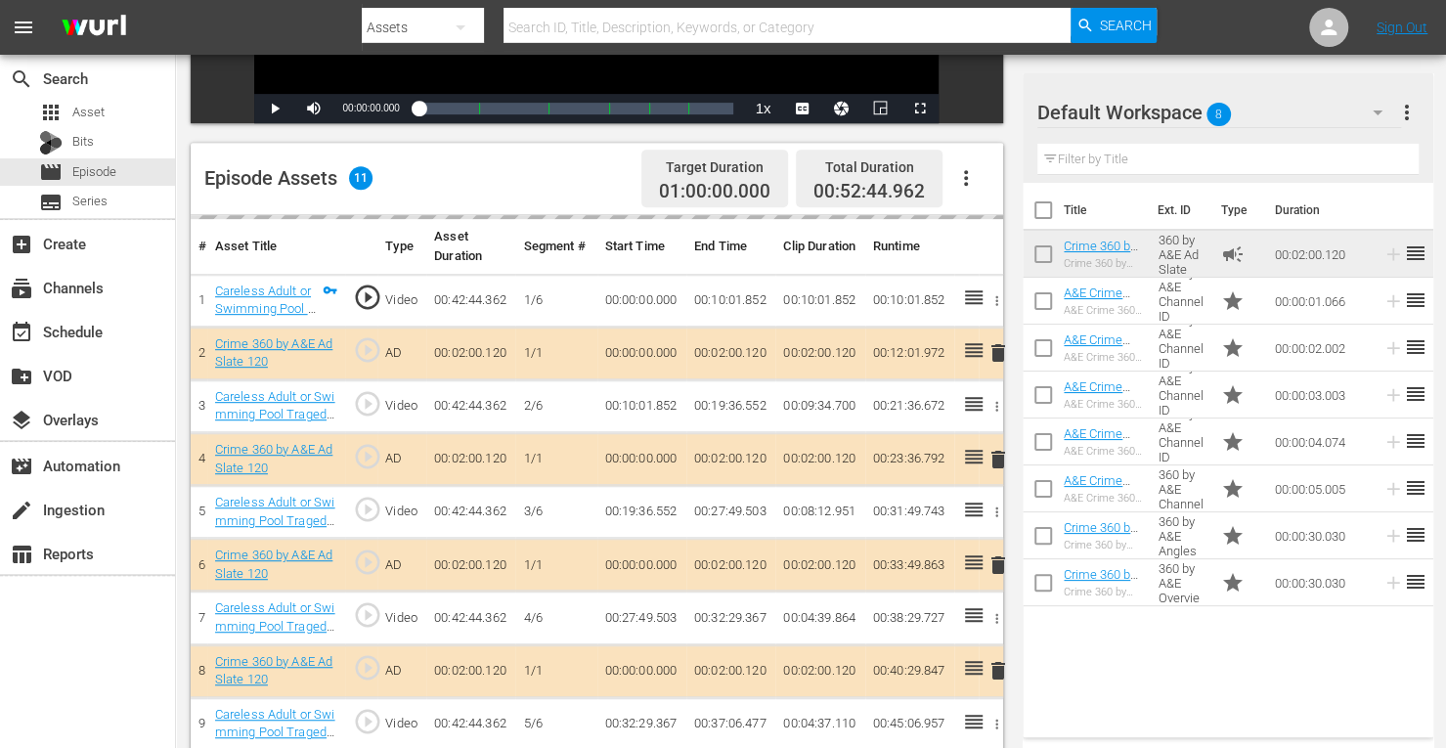
scroll to position [446, 0]
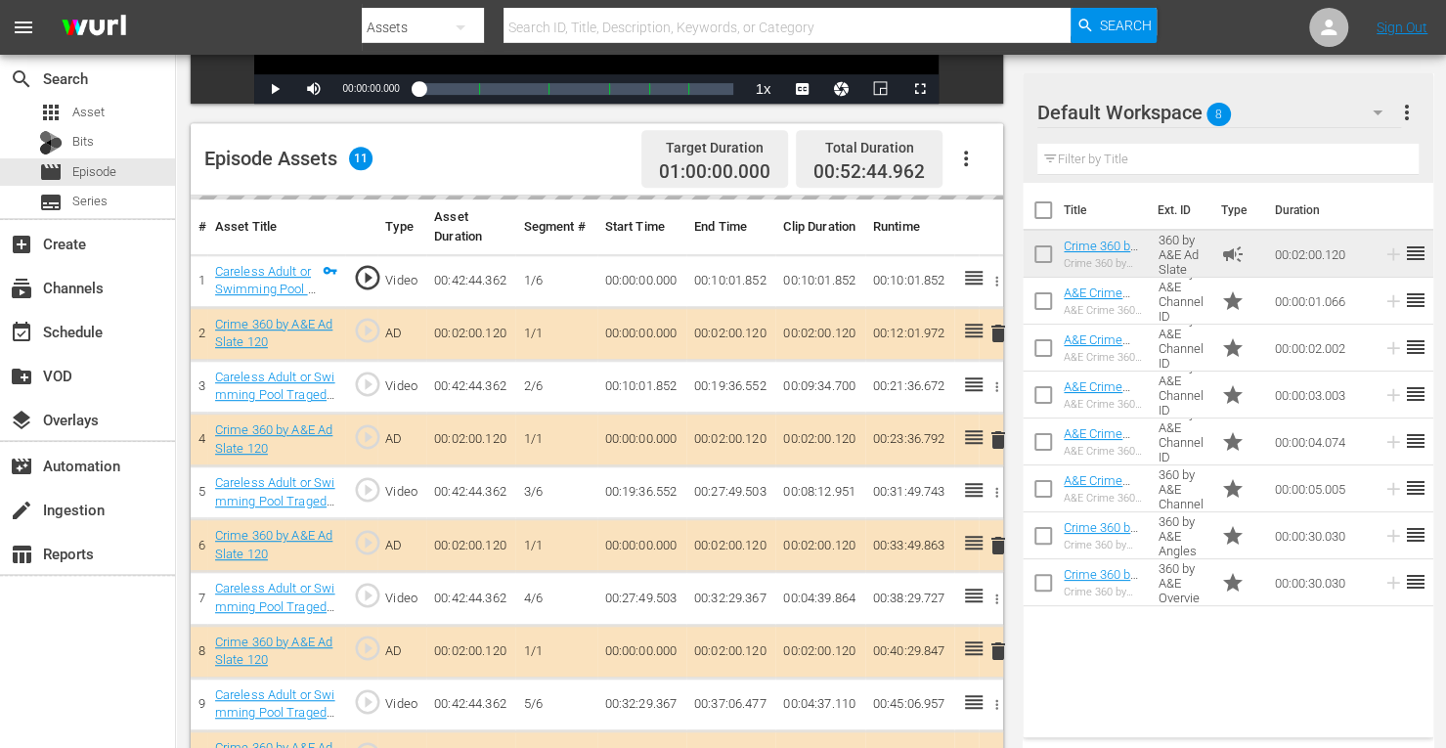
click at [997, 439] on td "delete" at bounding box center [991, 440] width 24 height 53
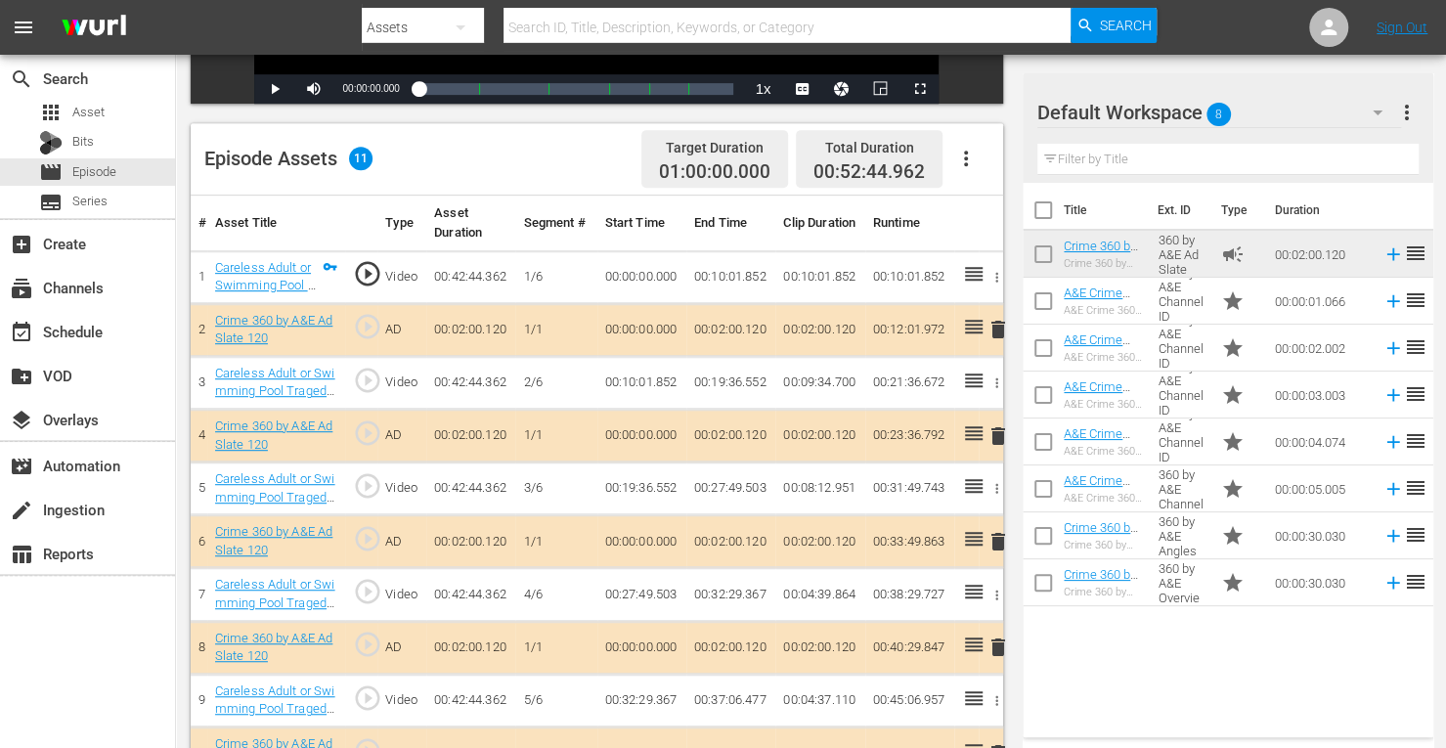
click at [998, 439] on span "delete" at bounding box center [998, 435] width 23 height 23
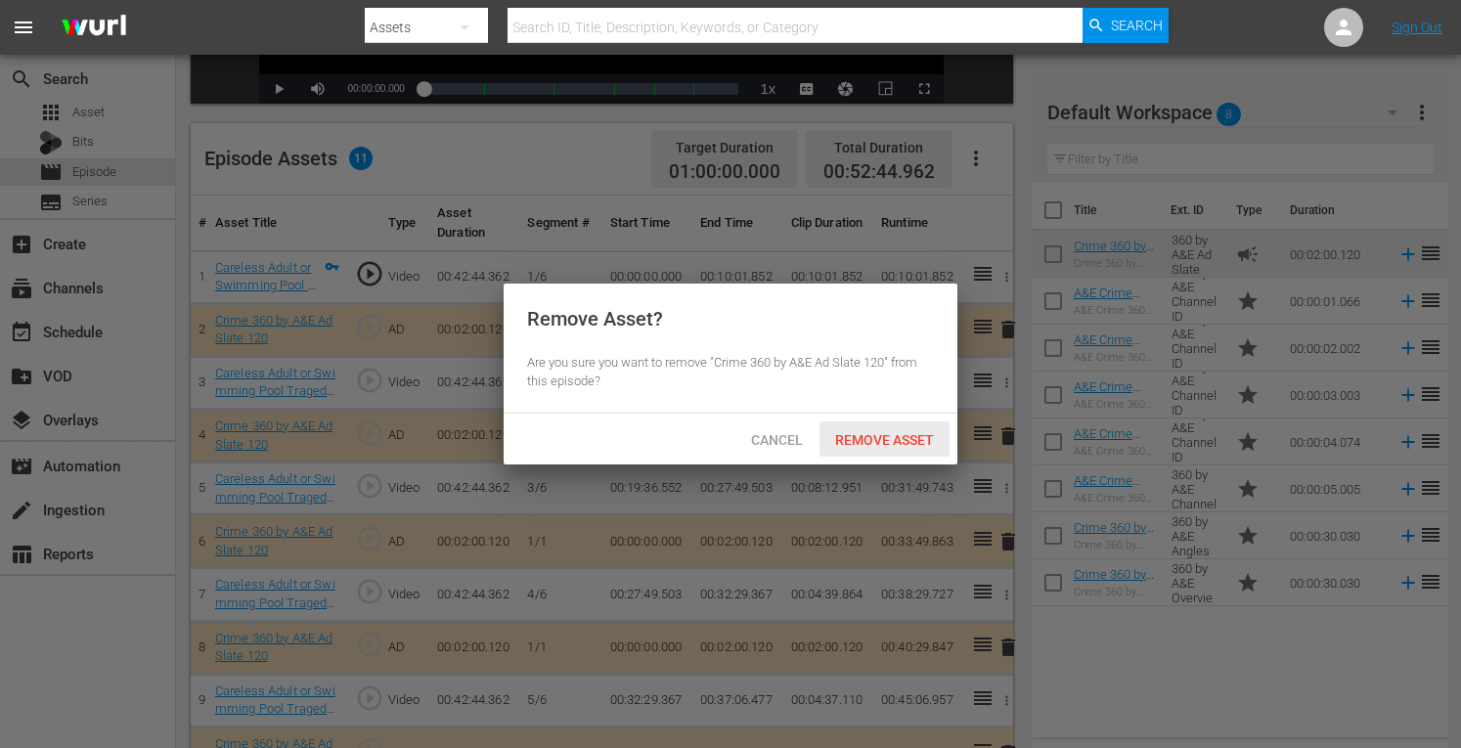
click at [886, 445] on span "Remove Asset" at bounding box center [885, 440] width 130 height 16
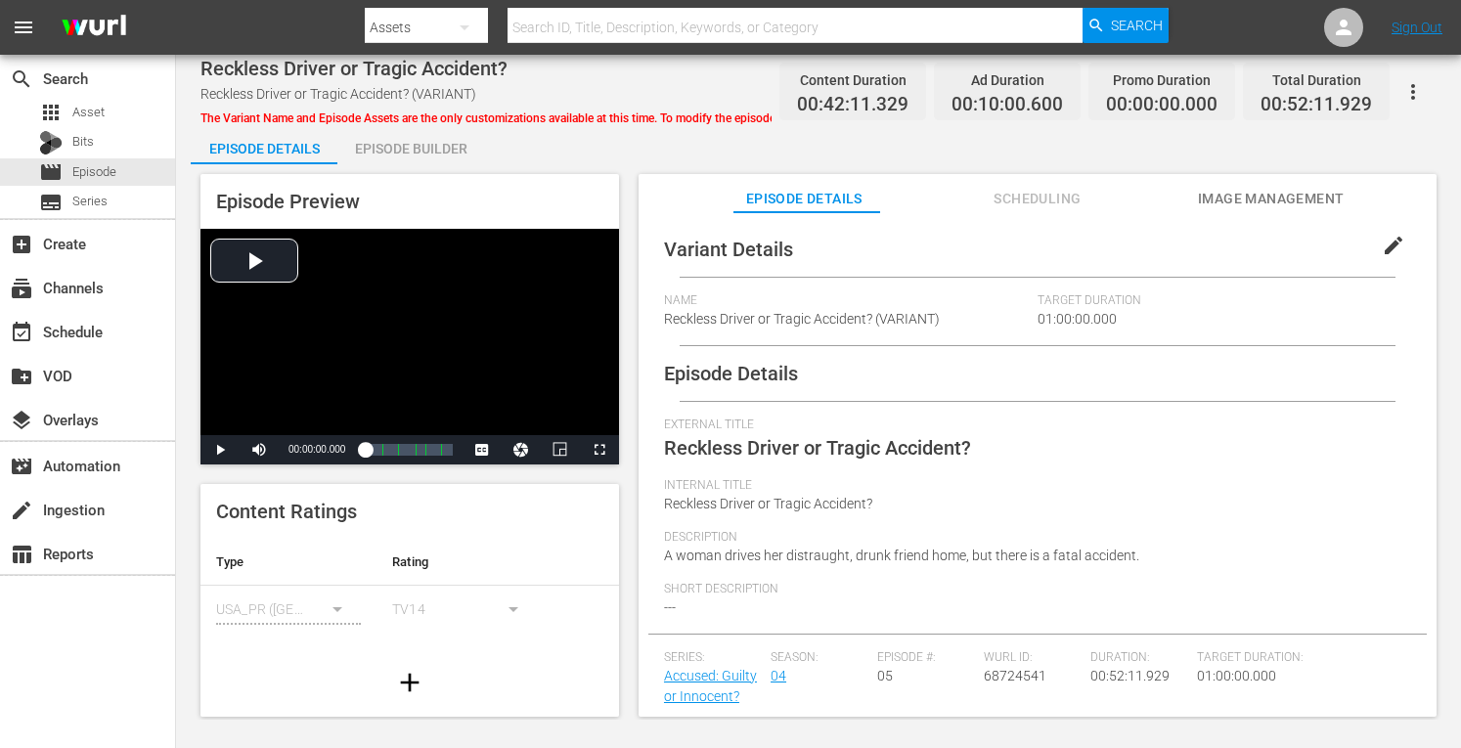
click at [382, 143] on div "Episode Builder" at bounding box center [410, 148] width 147 height 47
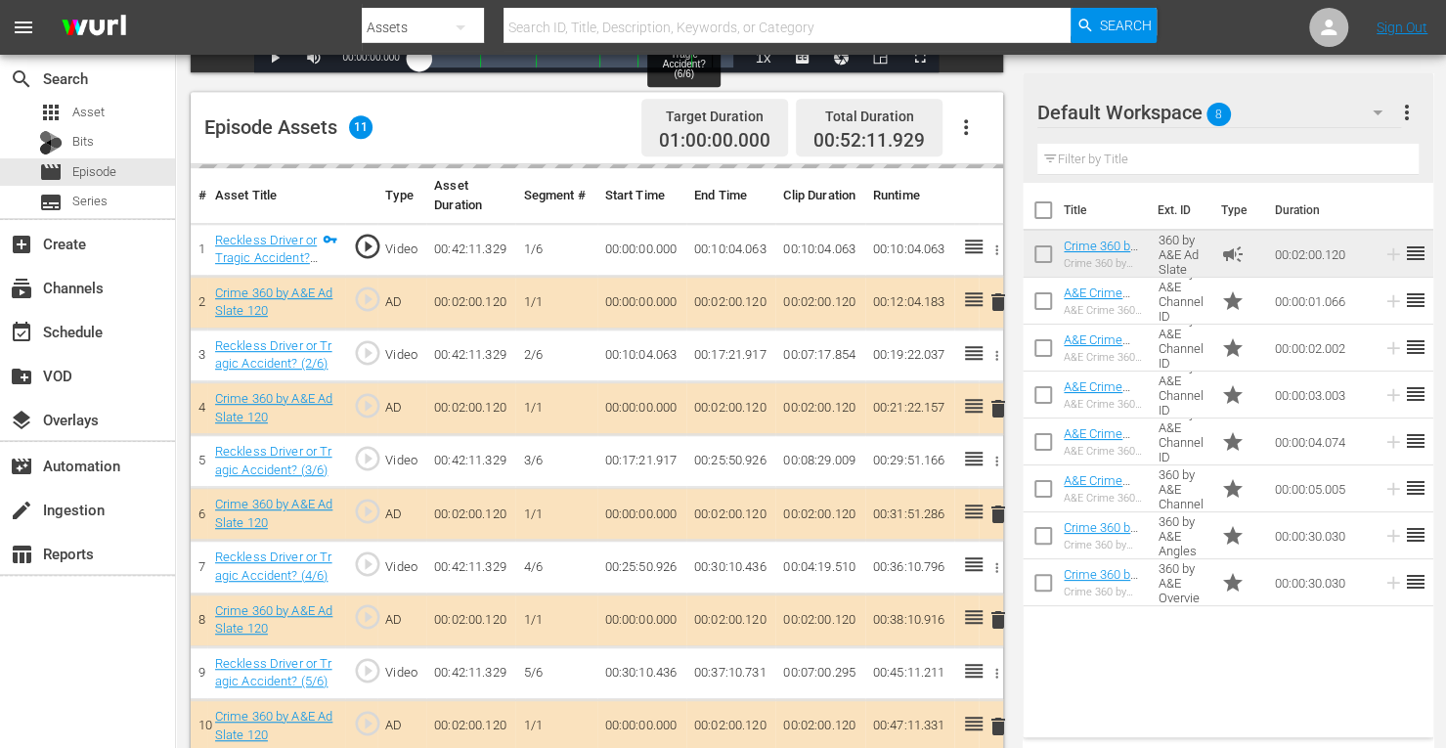
scroll to position [520, 0]
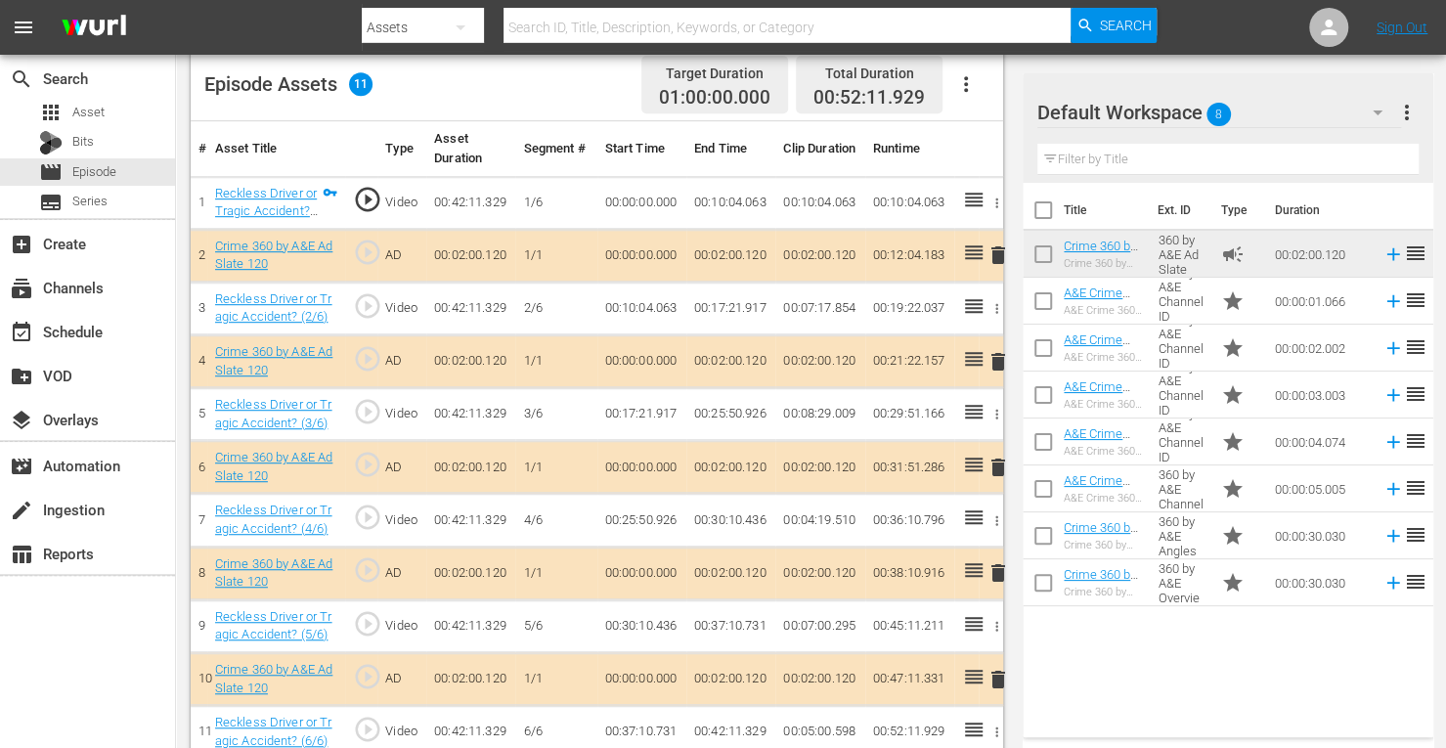
click at [996, 466] on span "delete" at bounding box center [998, 467] width 23 height 23
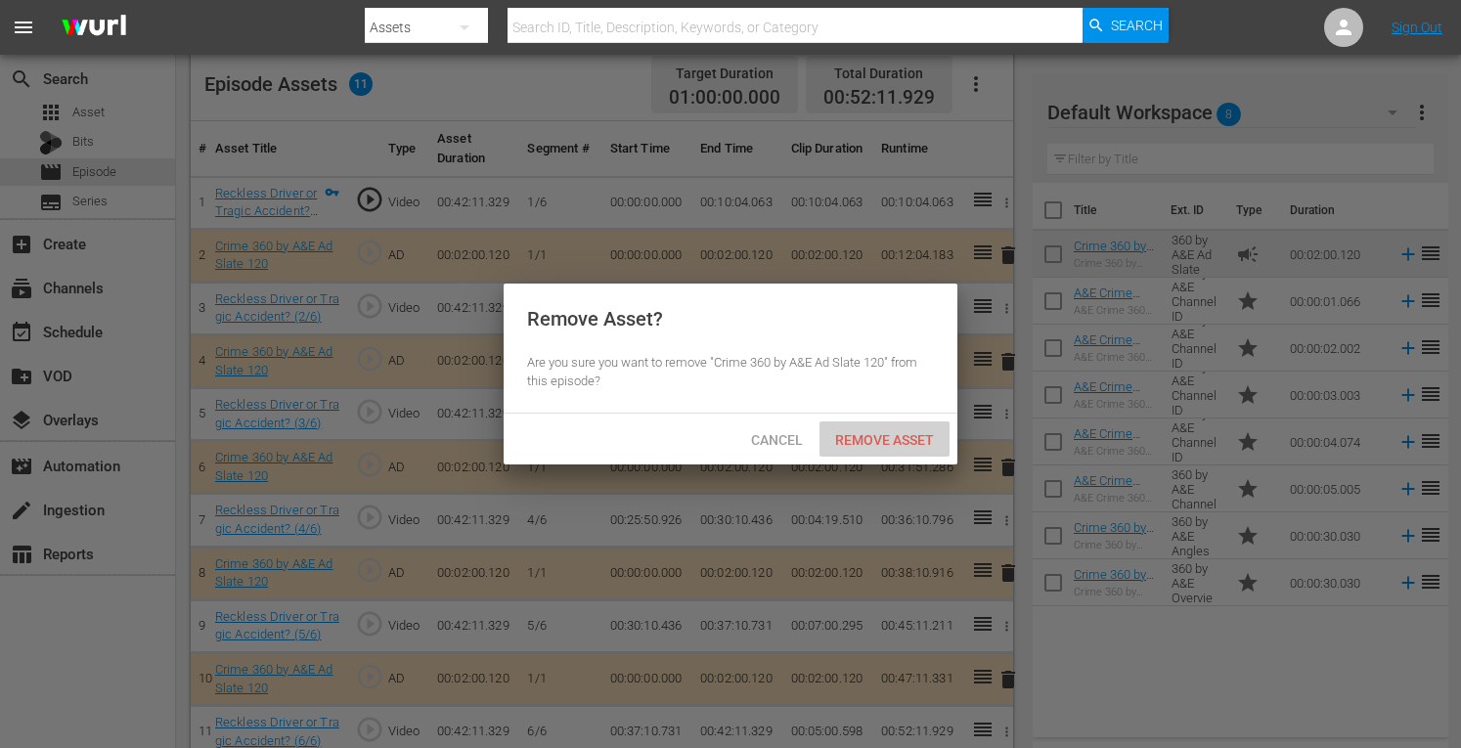
click at [896, 439] on span "Remove Asset" at bounding box center [885, 440] width 130 height 16
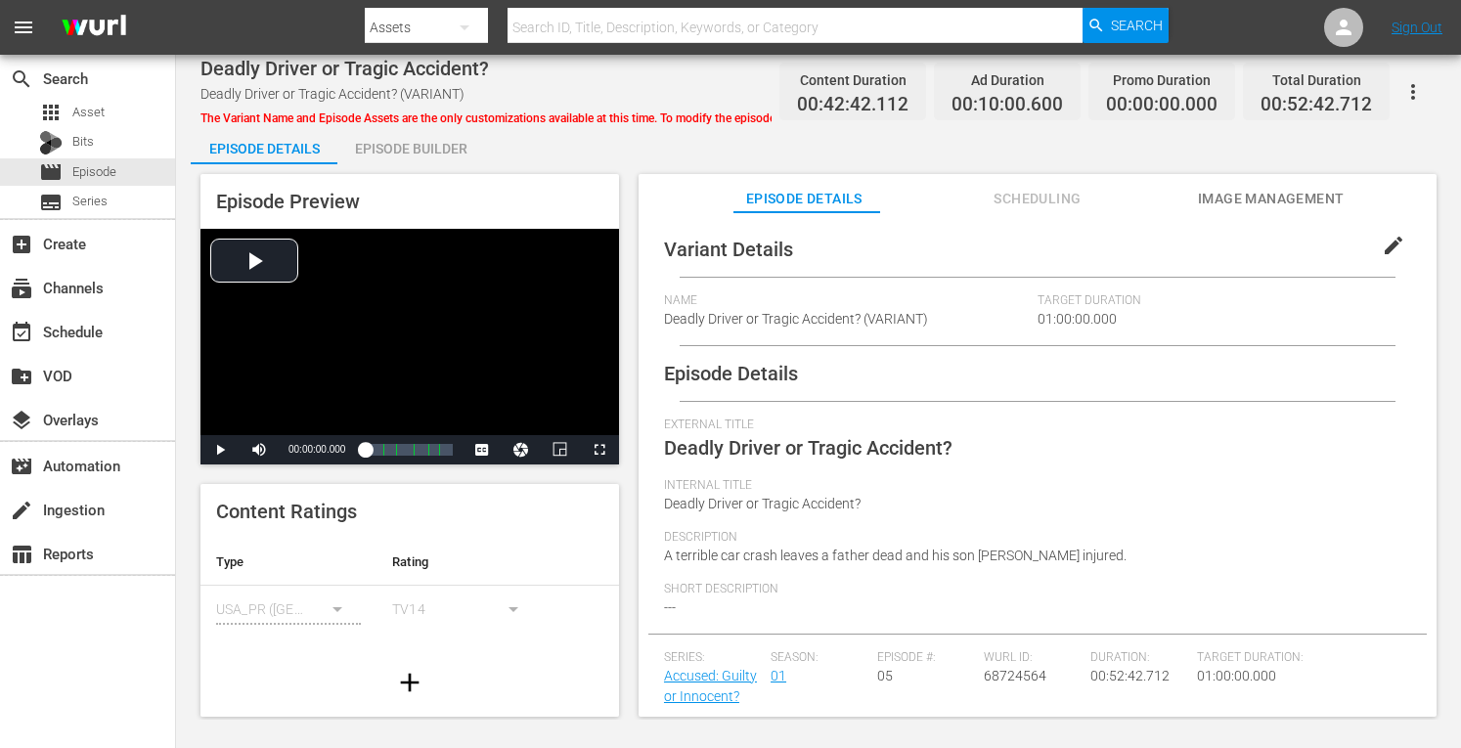
click at [402, 146] on div "Episode Builder" at bounding box center [410, 148] width 147 height 47
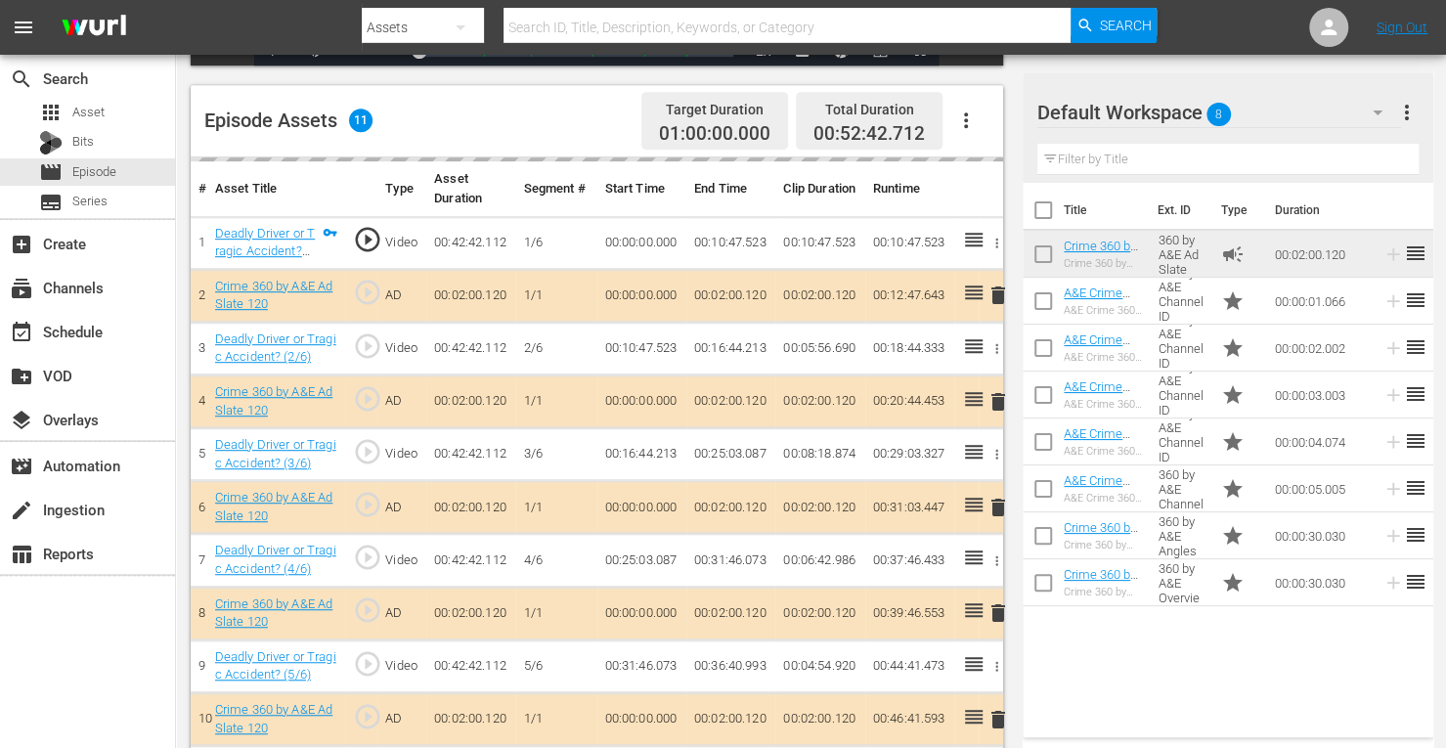
scroll to position [493, 0]
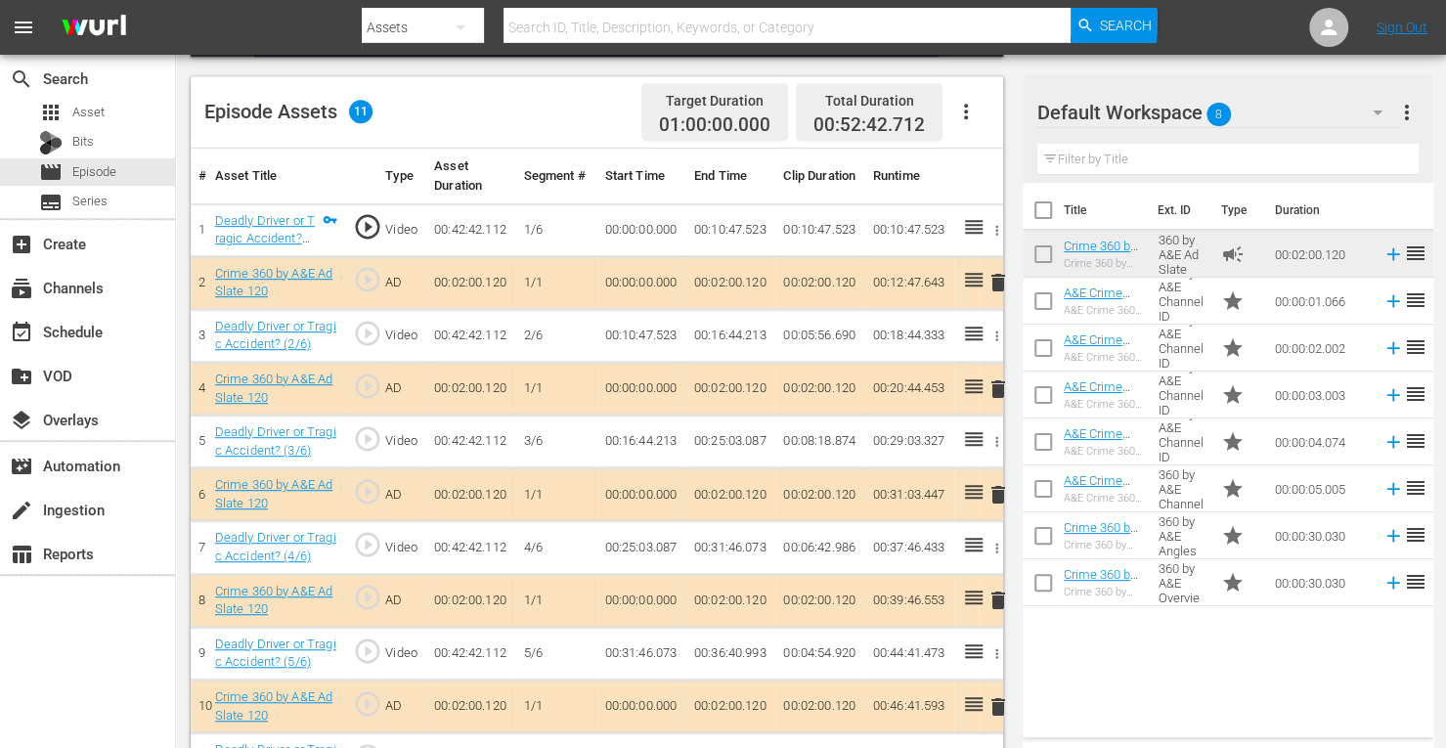
click at [1003, 487] on span "delete" at bounding box center [998, 494] width 23 height 23
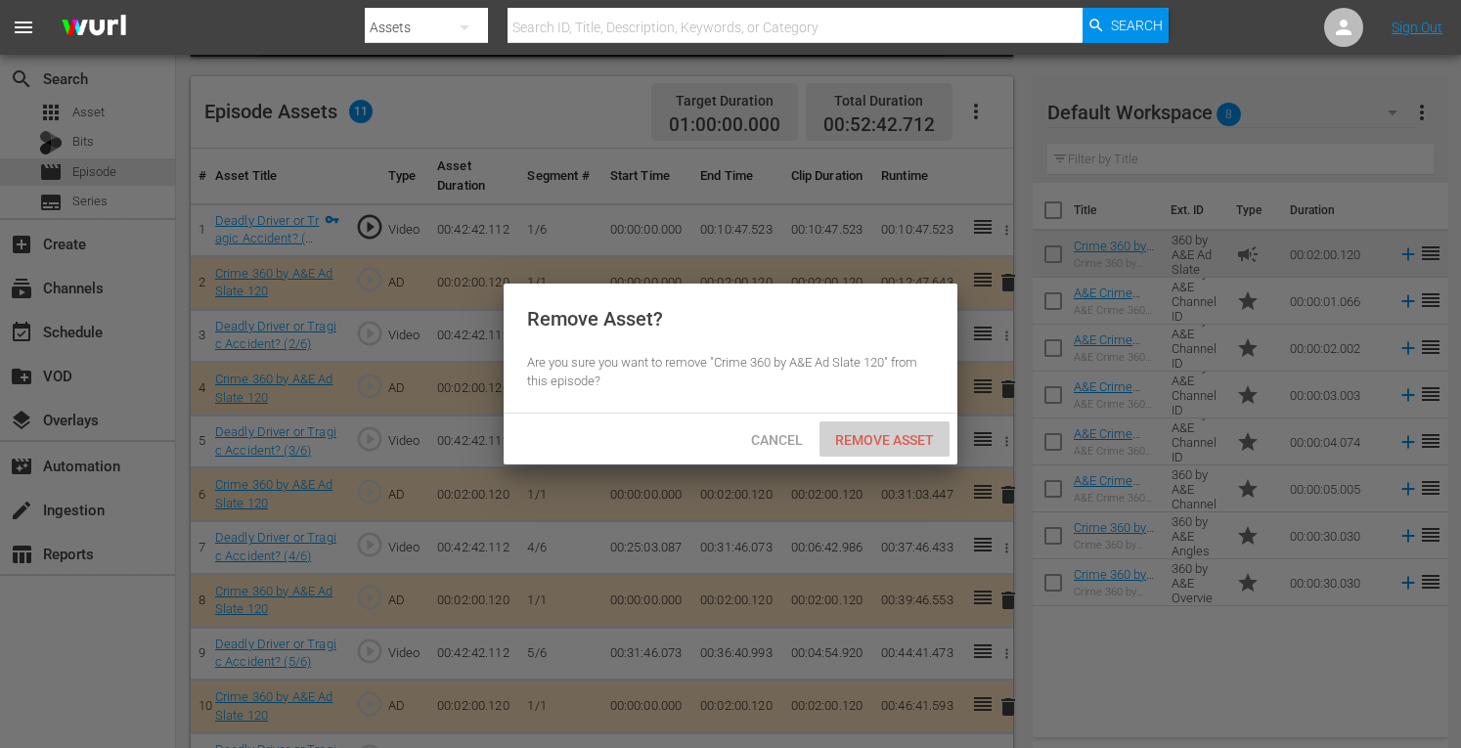
click at [851, 432] on span "Remove Asset" at bounding box center [885, 440] width 130 height 16
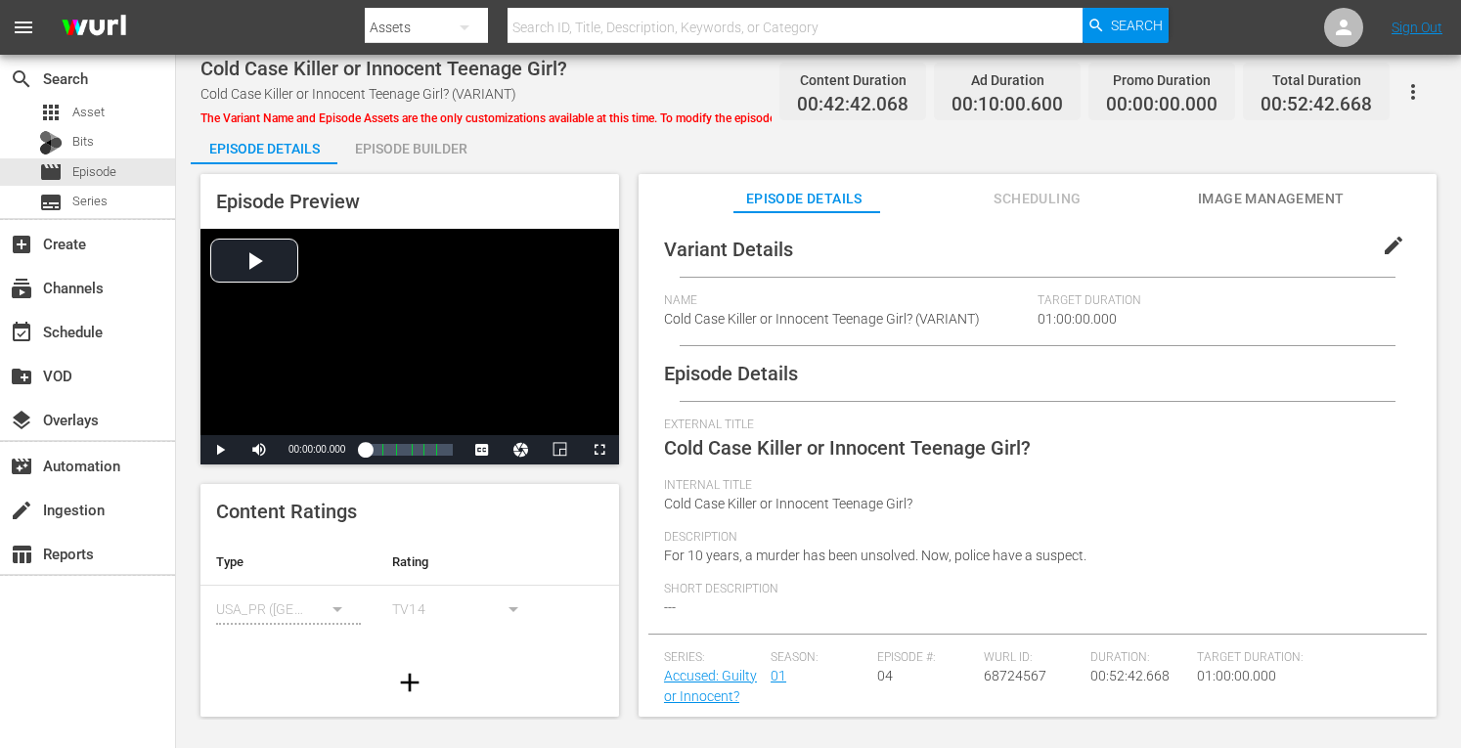
click at [428, 152] on div "Episode Builder" at bounding box center [410, 148] width 147 height 47
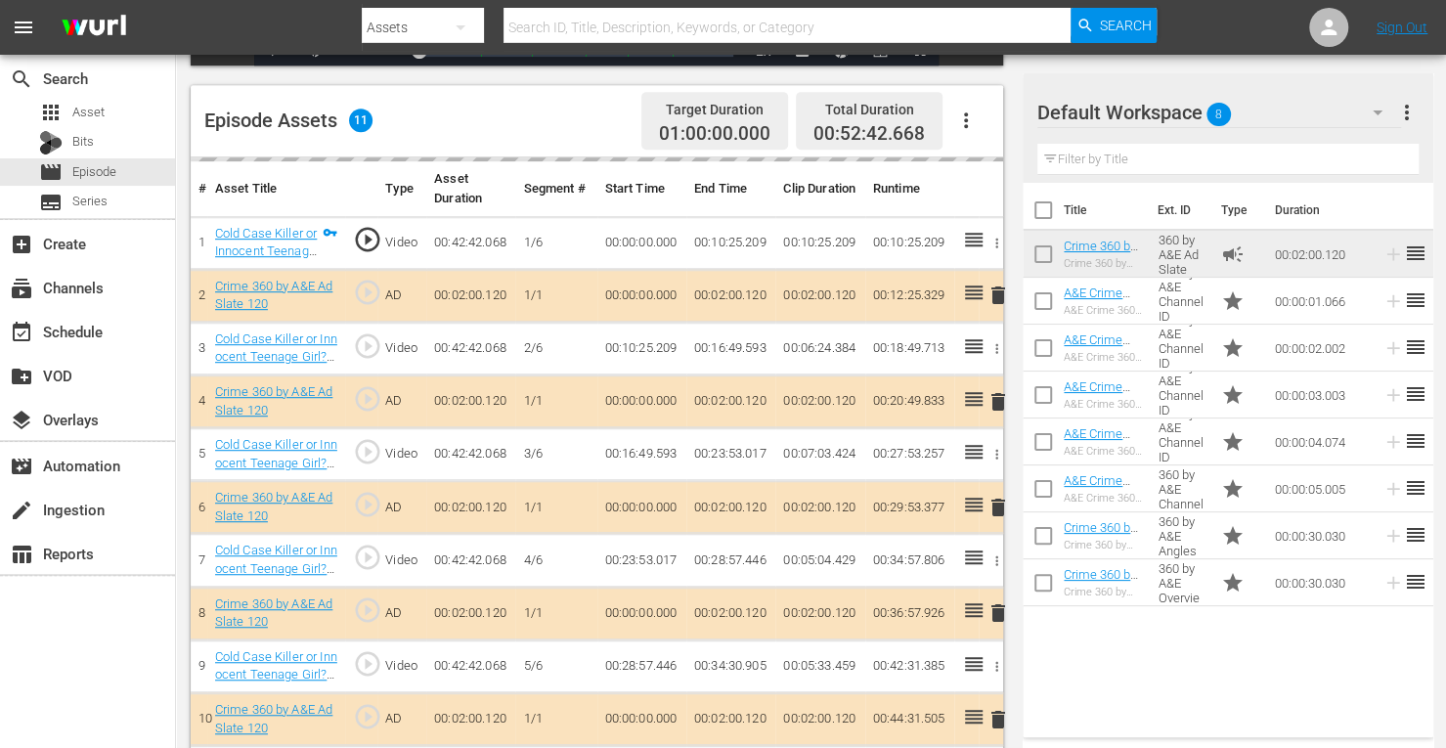
scroll to position [528, 0]
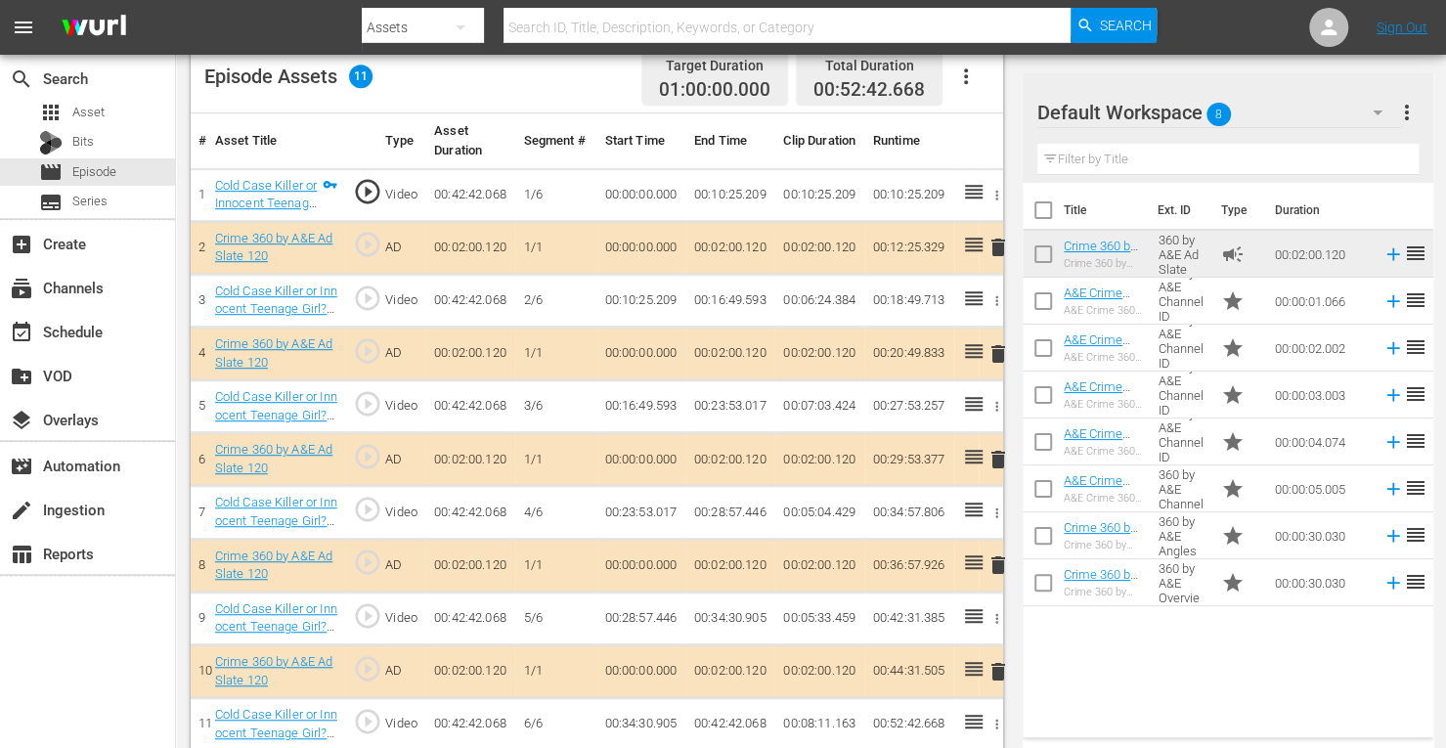
click at [999, 459] on span "delete" at bounding box center [998, 459] width 23 height 23
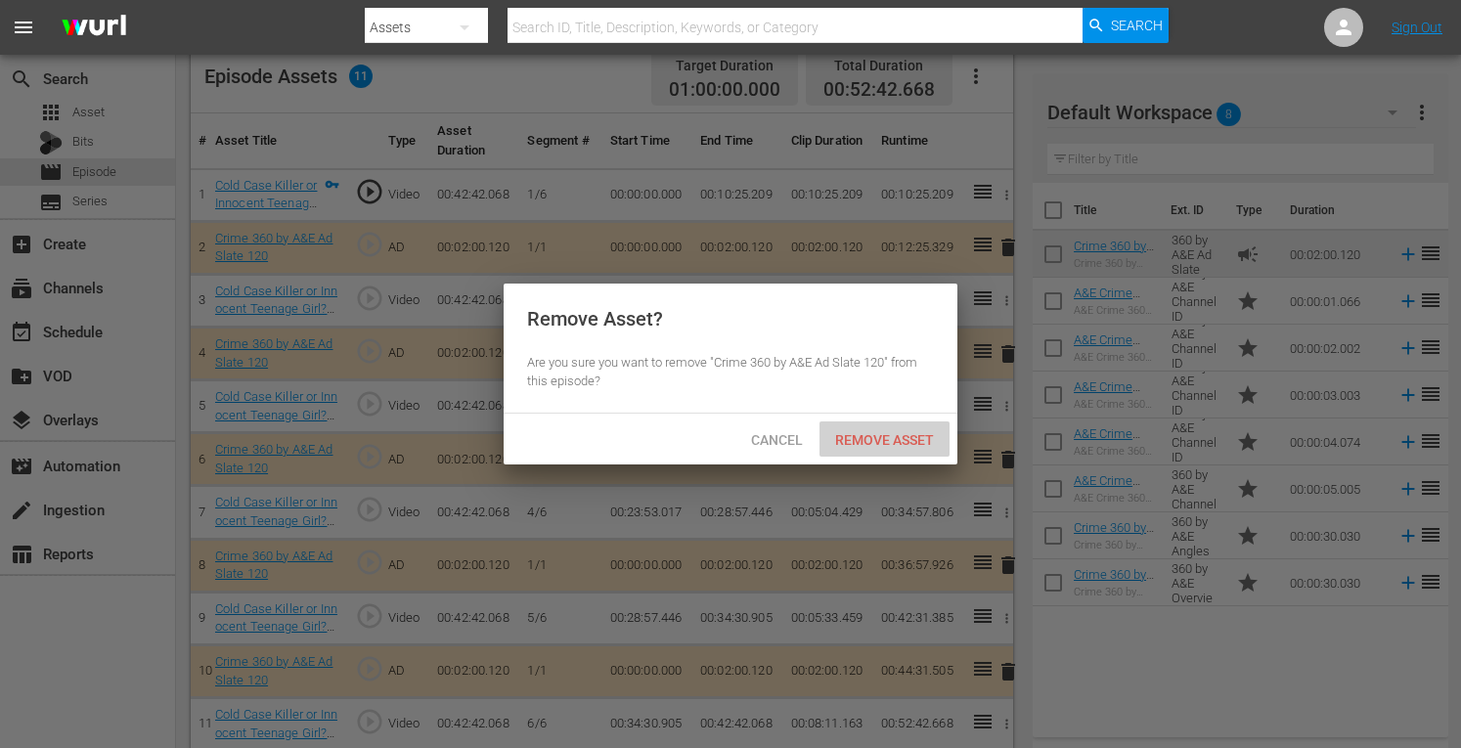
click at [898, 447] on span "Remove Asset" at bounding box center [885, 440] width 130 height 16
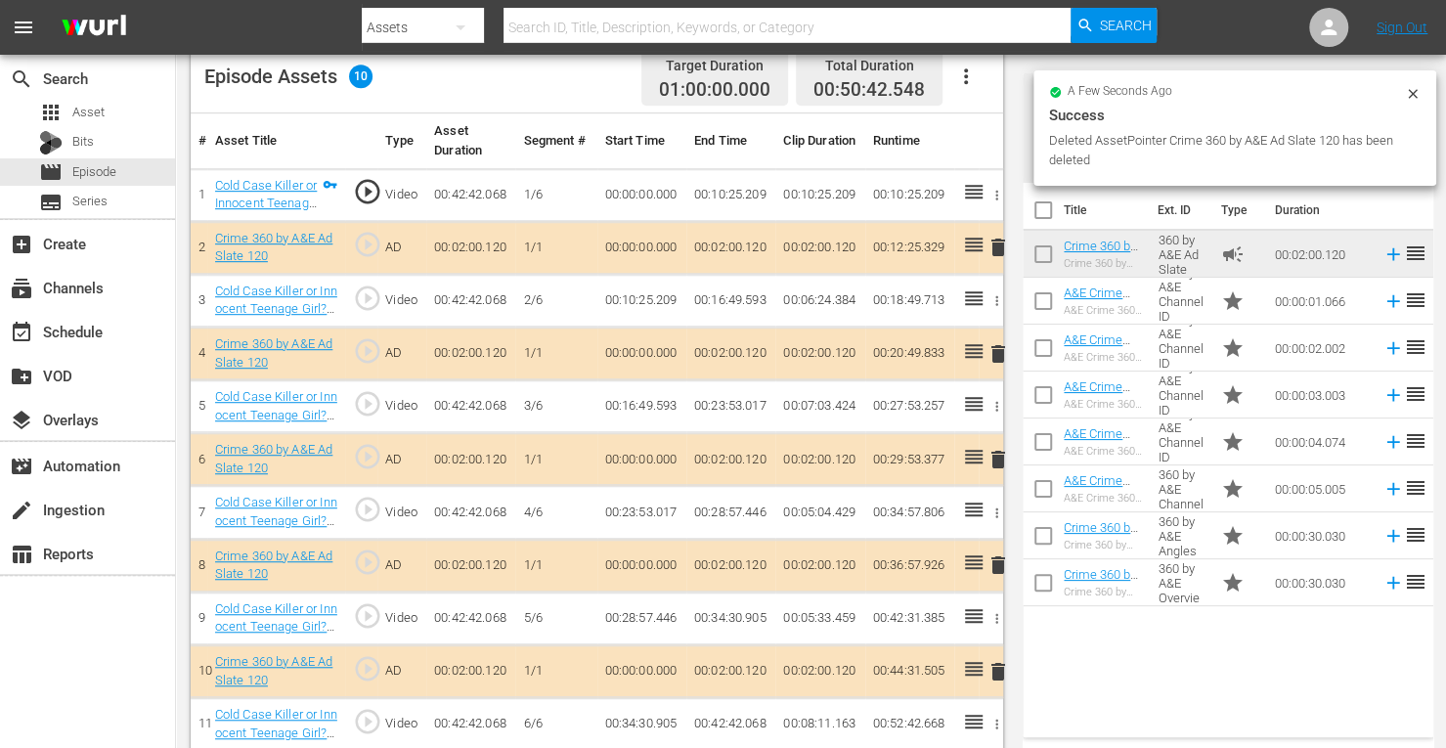
scroll to position [509, 0]
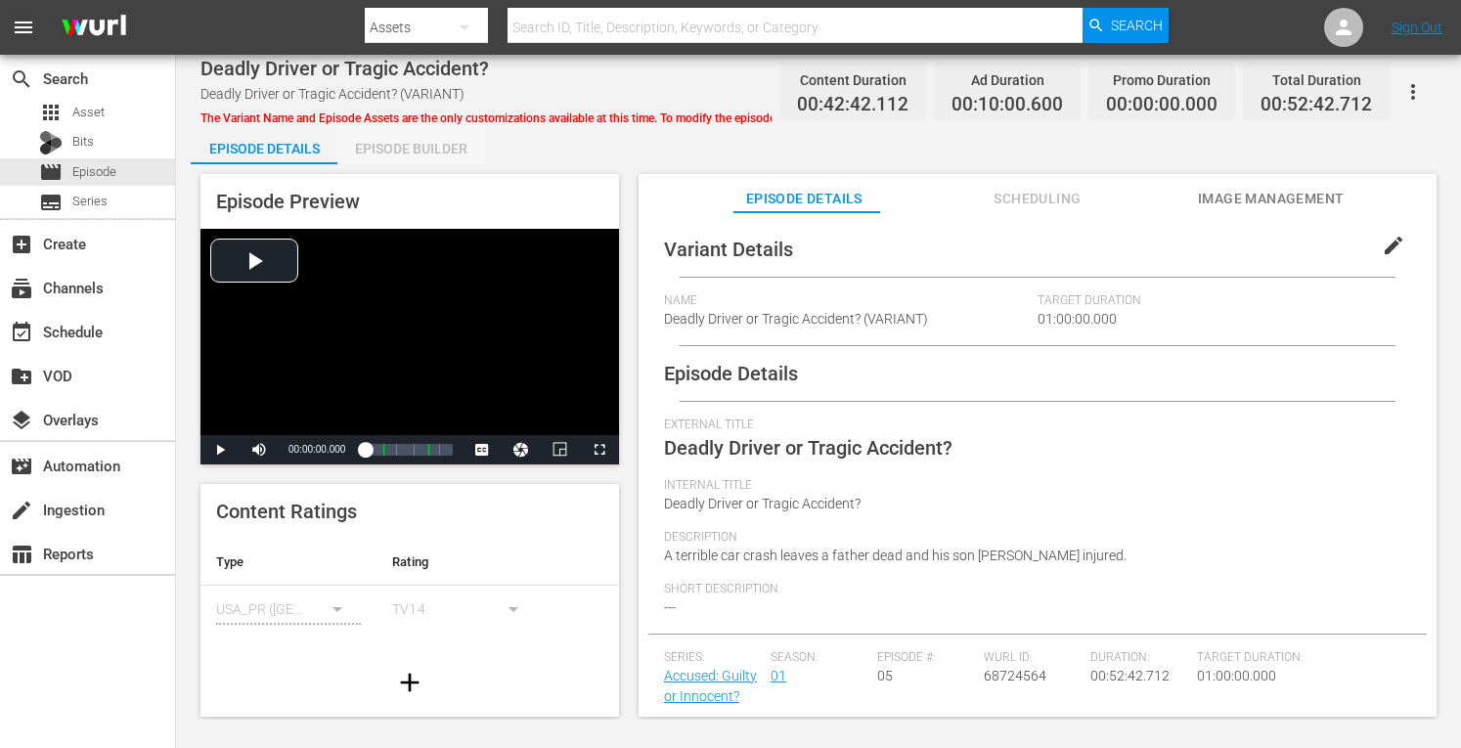
click at [441, 155] on div "Episode Builder" at bounding box center [410, 148] width 147 height 47
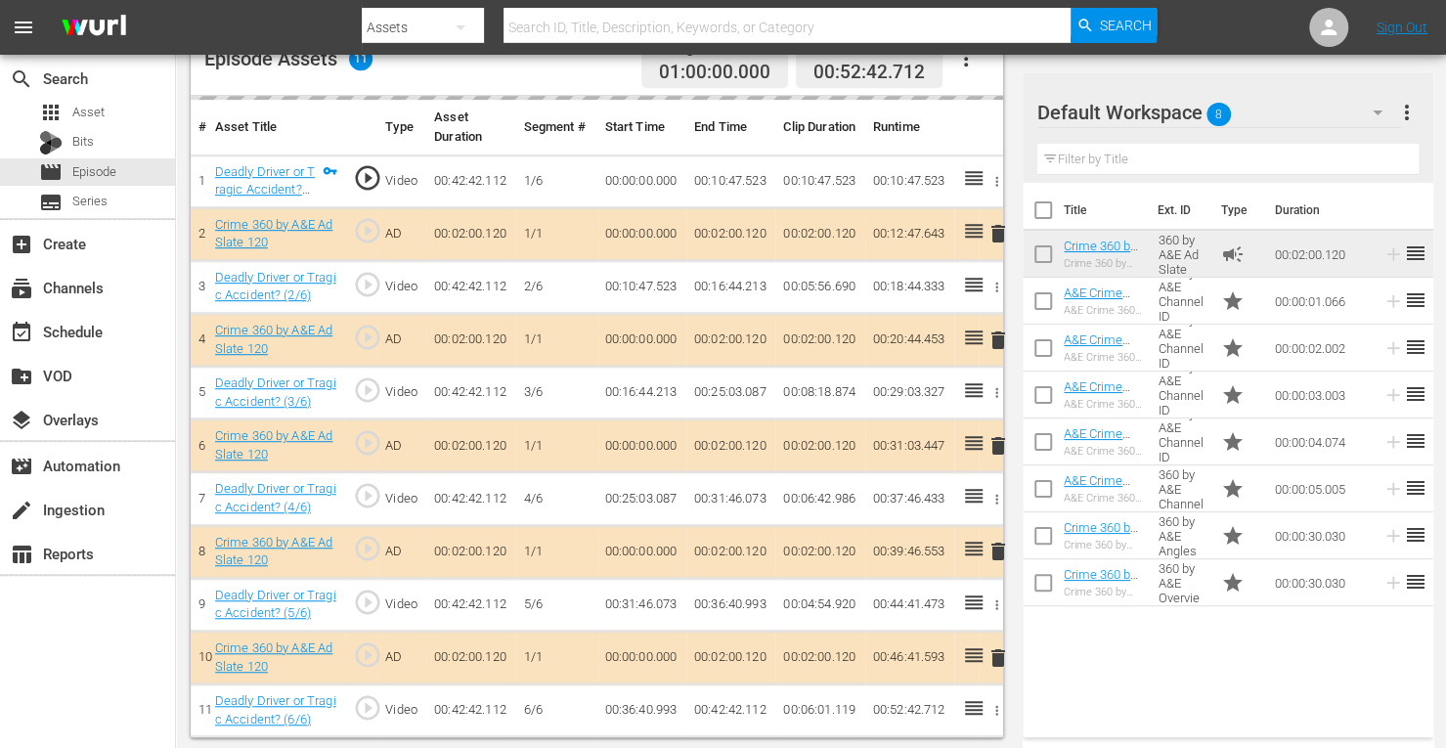
scroll to position [542, 0]
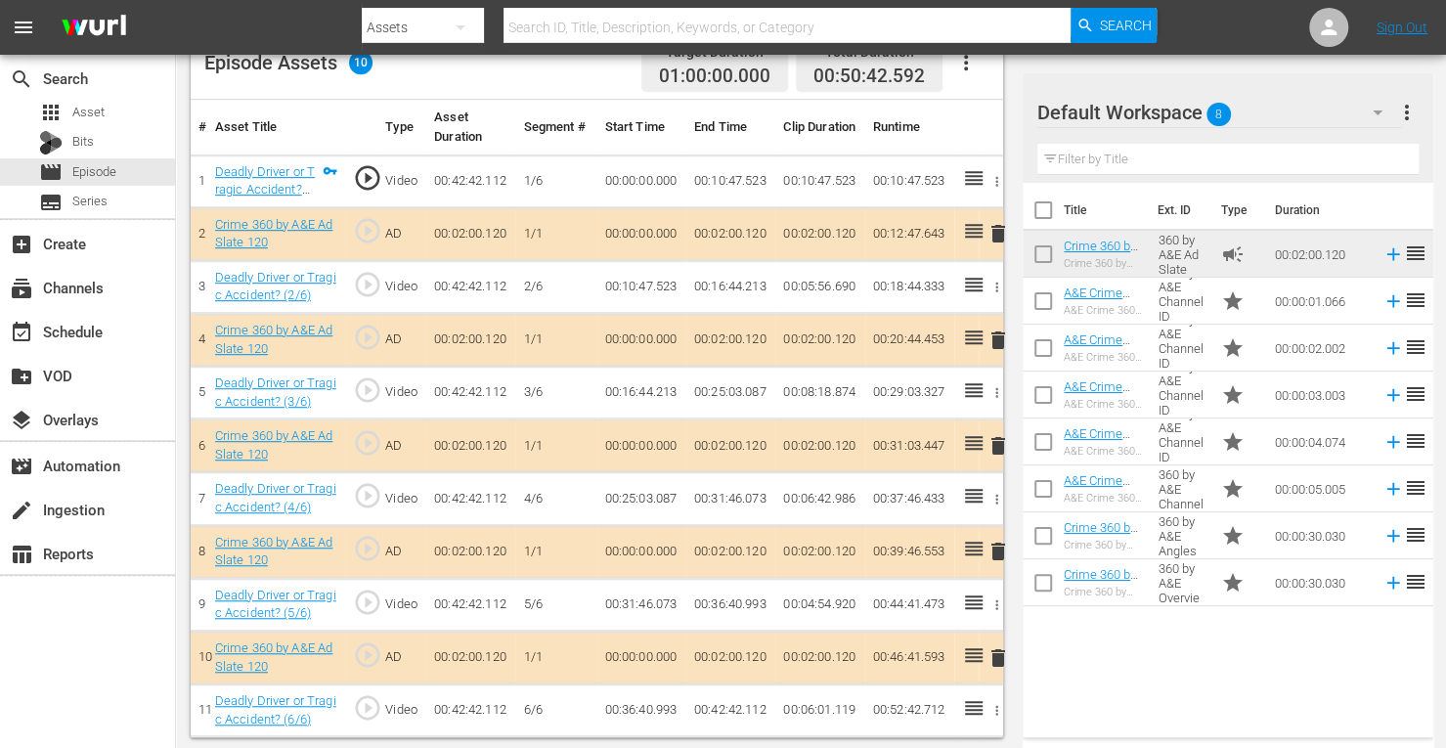
click at [995, 443] on span "delete" at bounding box center [998, 445] width 23 height 23
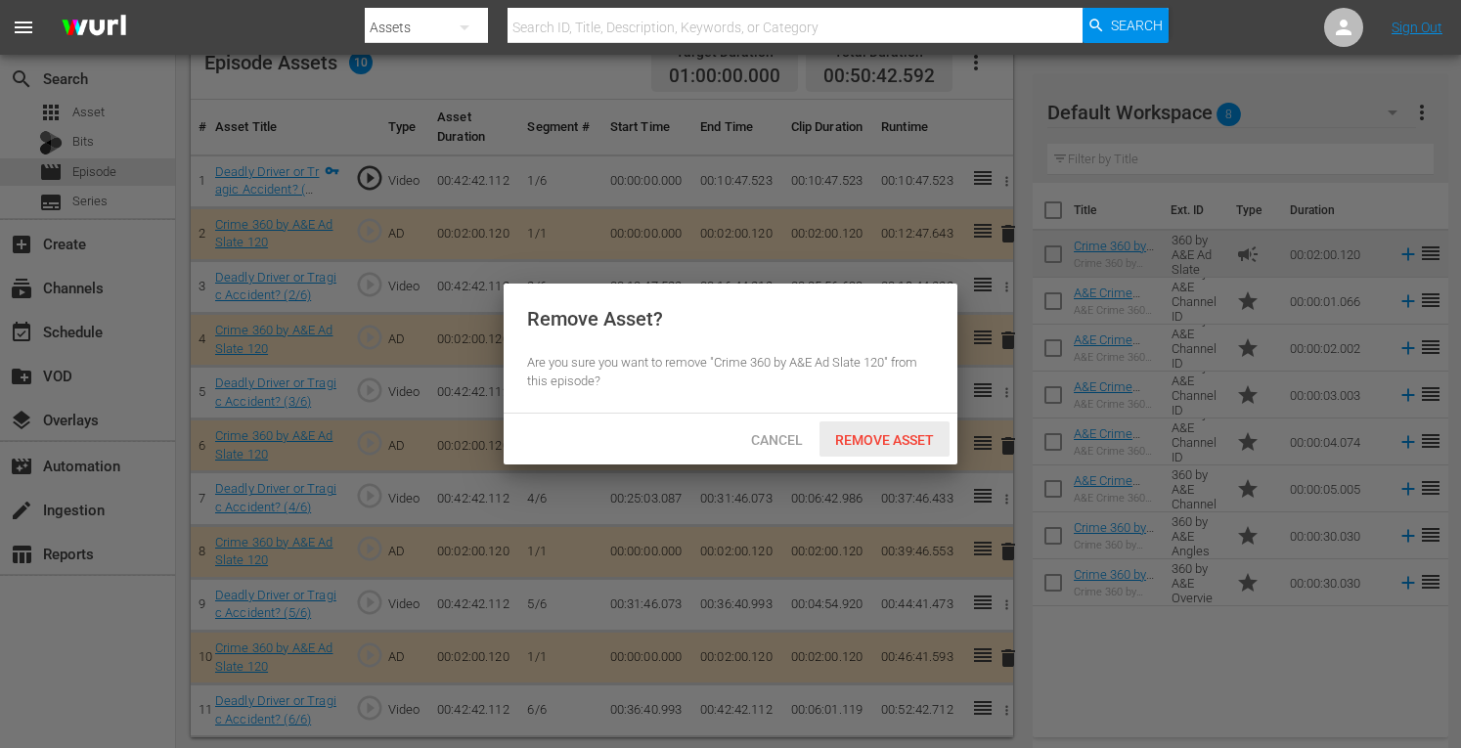
click at [866, 437] on span "Remove Asset" at bounding box center [885, 440] width 130 height 16
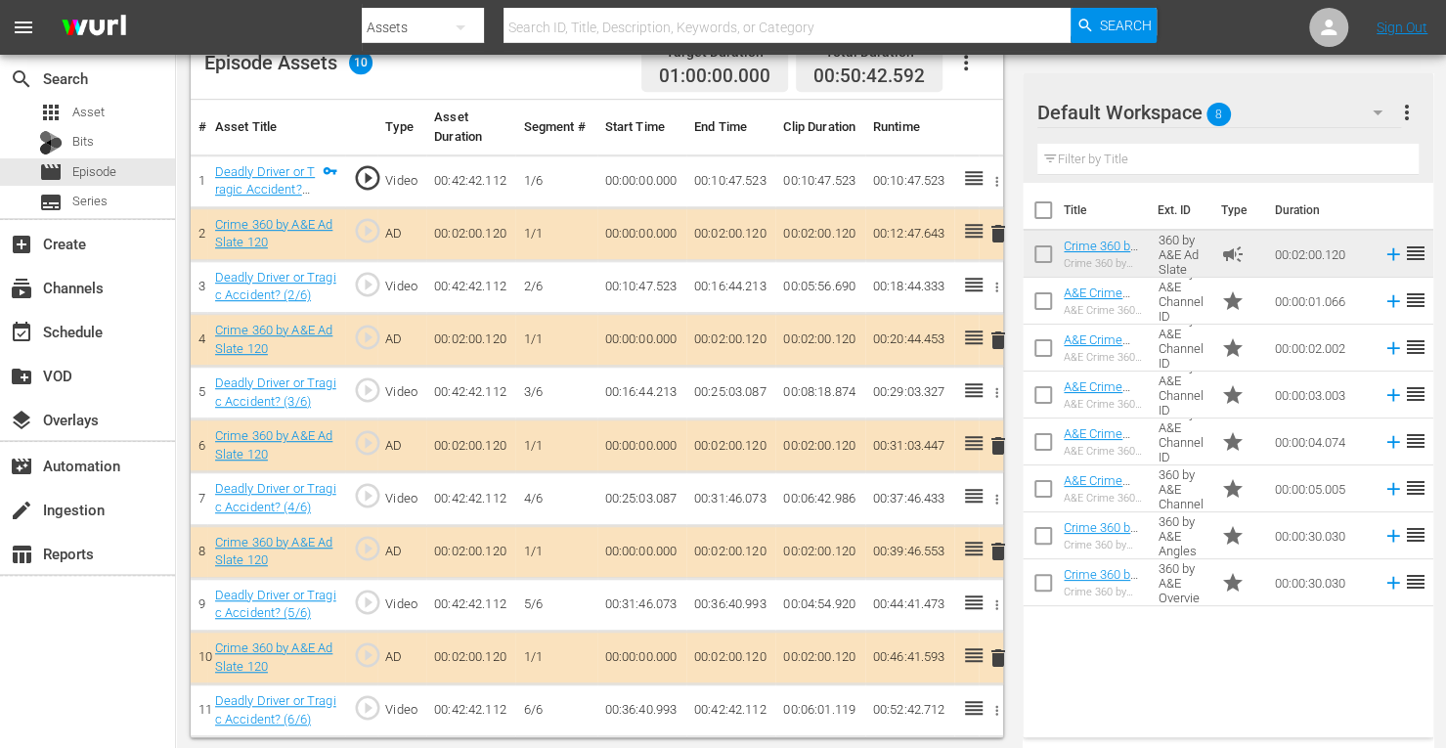
click at [996, 441] on span "delete" at bounding box center [998, 445] width 23 height 23
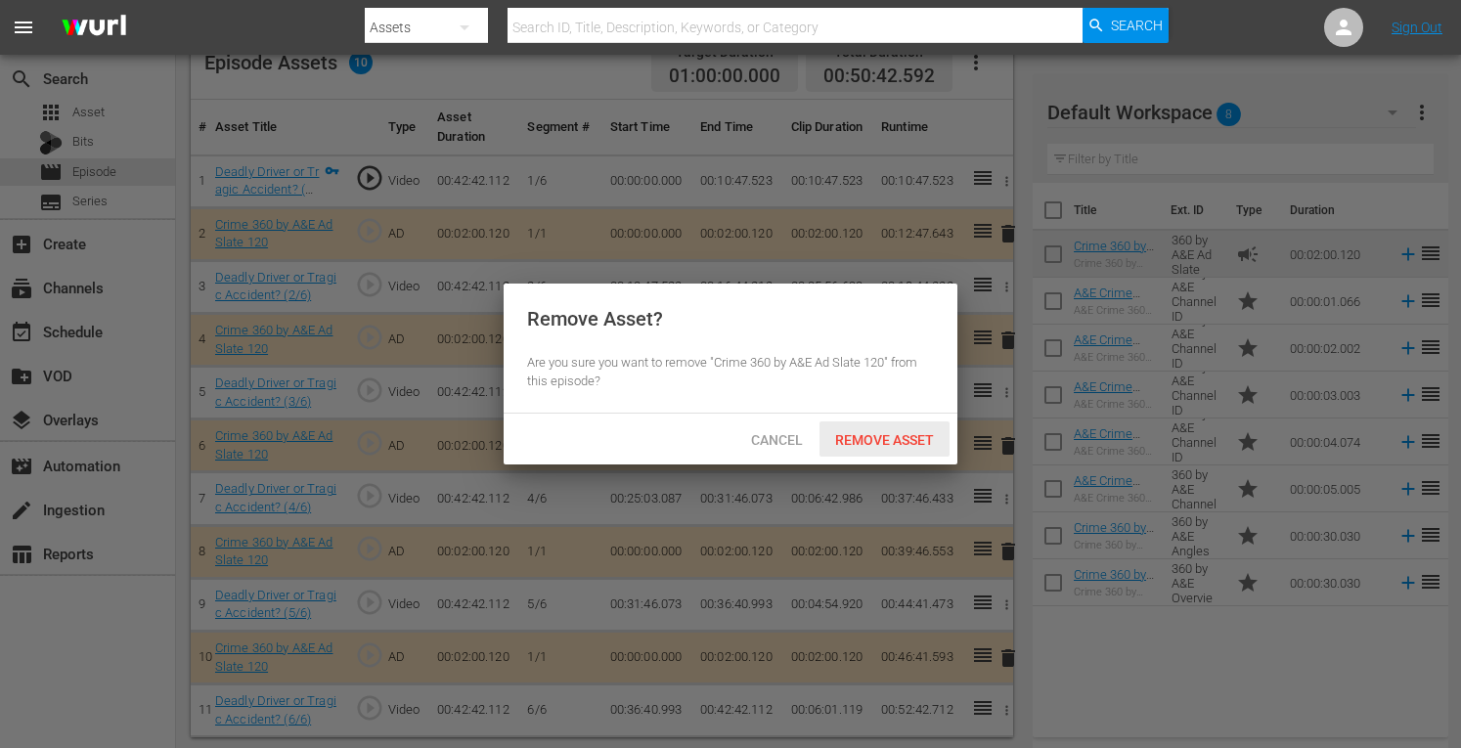
click at [859, 445] on span "Remove Asset" at bounding box center [885, 440] width 130 height 16
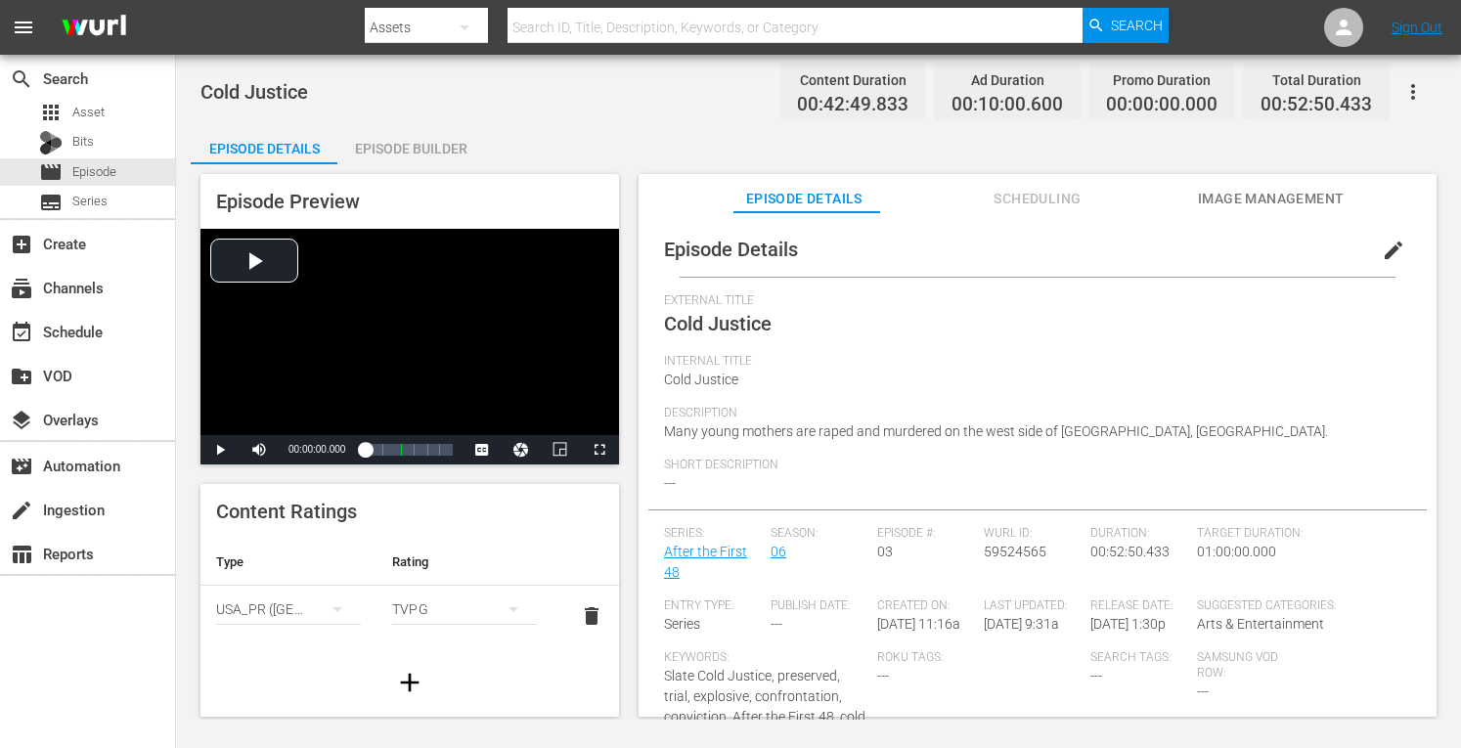
click at [431, 148] on div "Episode Builder" at bounding box center [410, 148] width 147 height 47
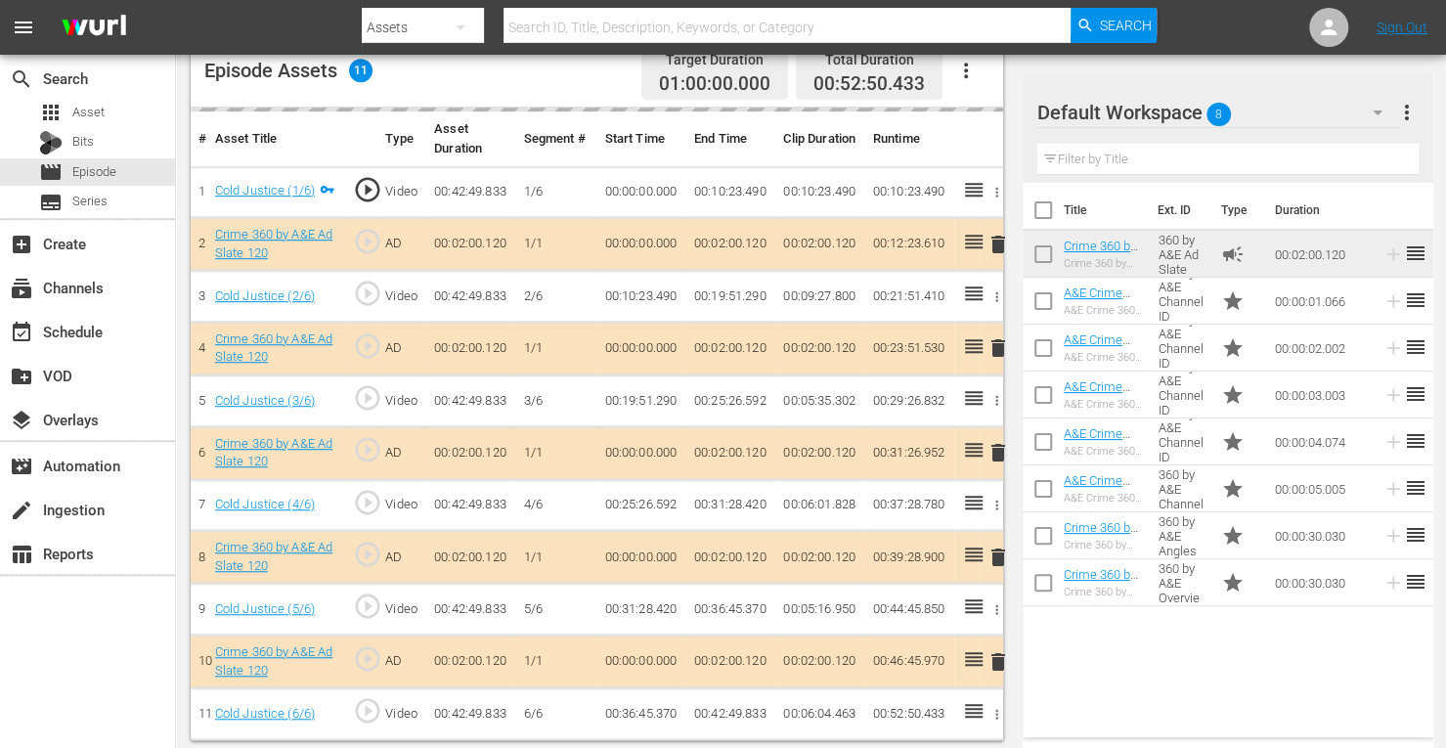
scroll to position [530, 0]
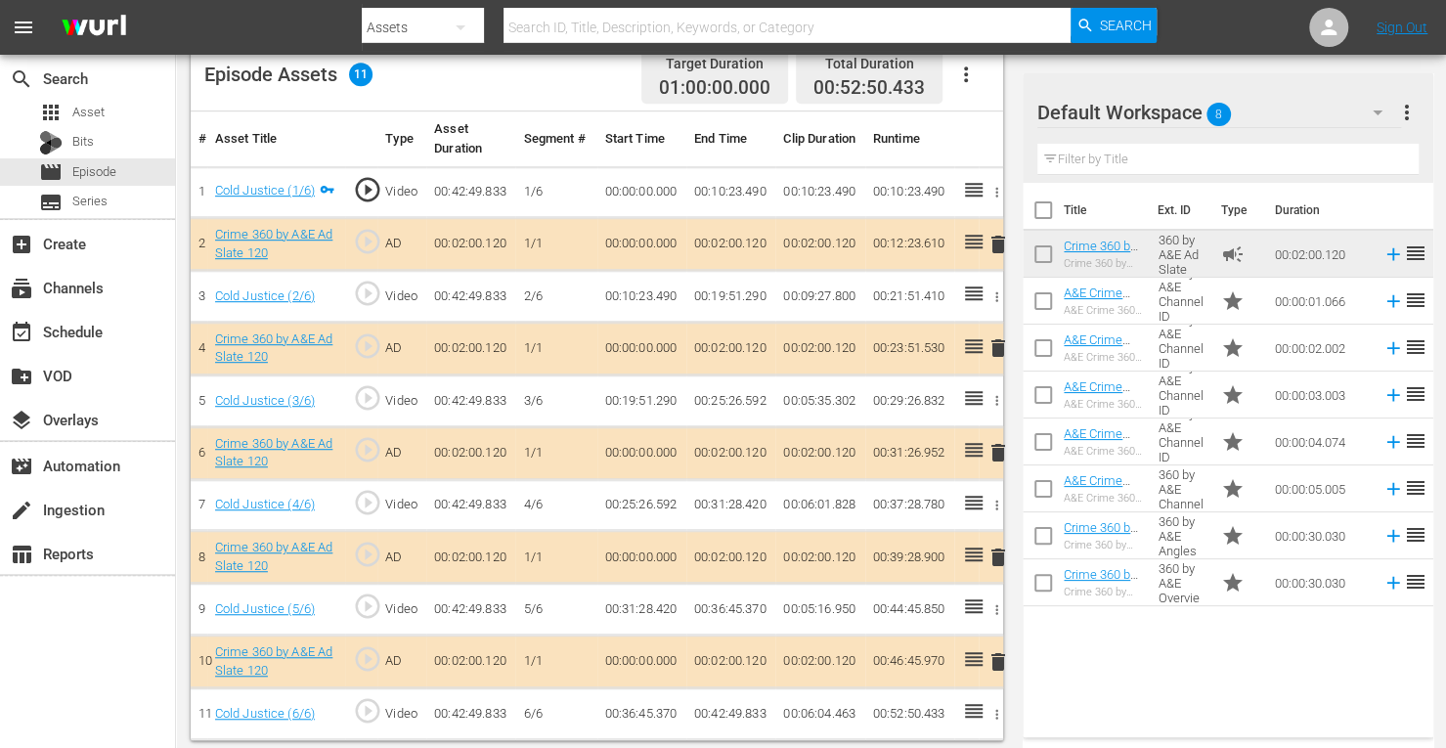
click at [999, 447] on span "delete" at bounding box center [998, 452] width 23 height 23
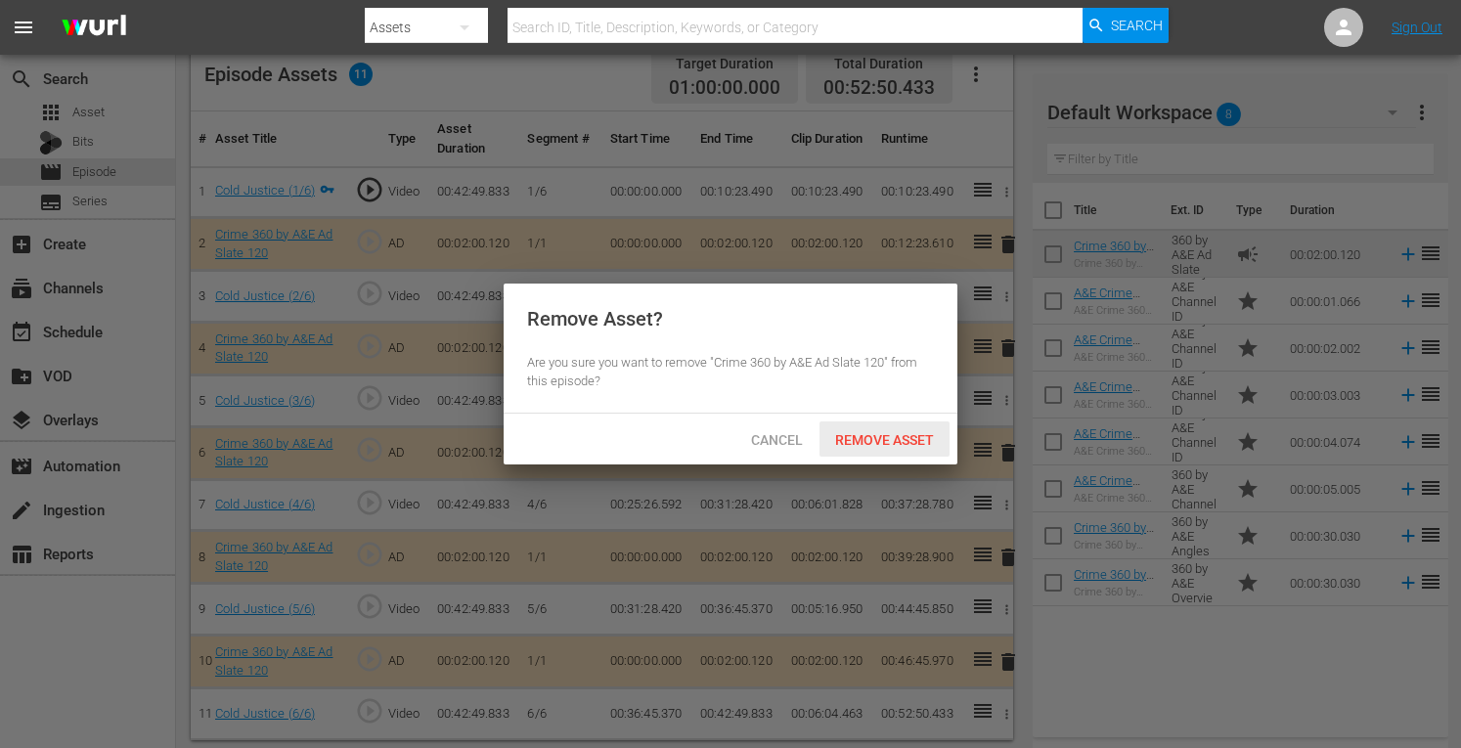
click at [874, 432] on span "Remove Asset" at bounding box center [885, 440] width 130 height 16
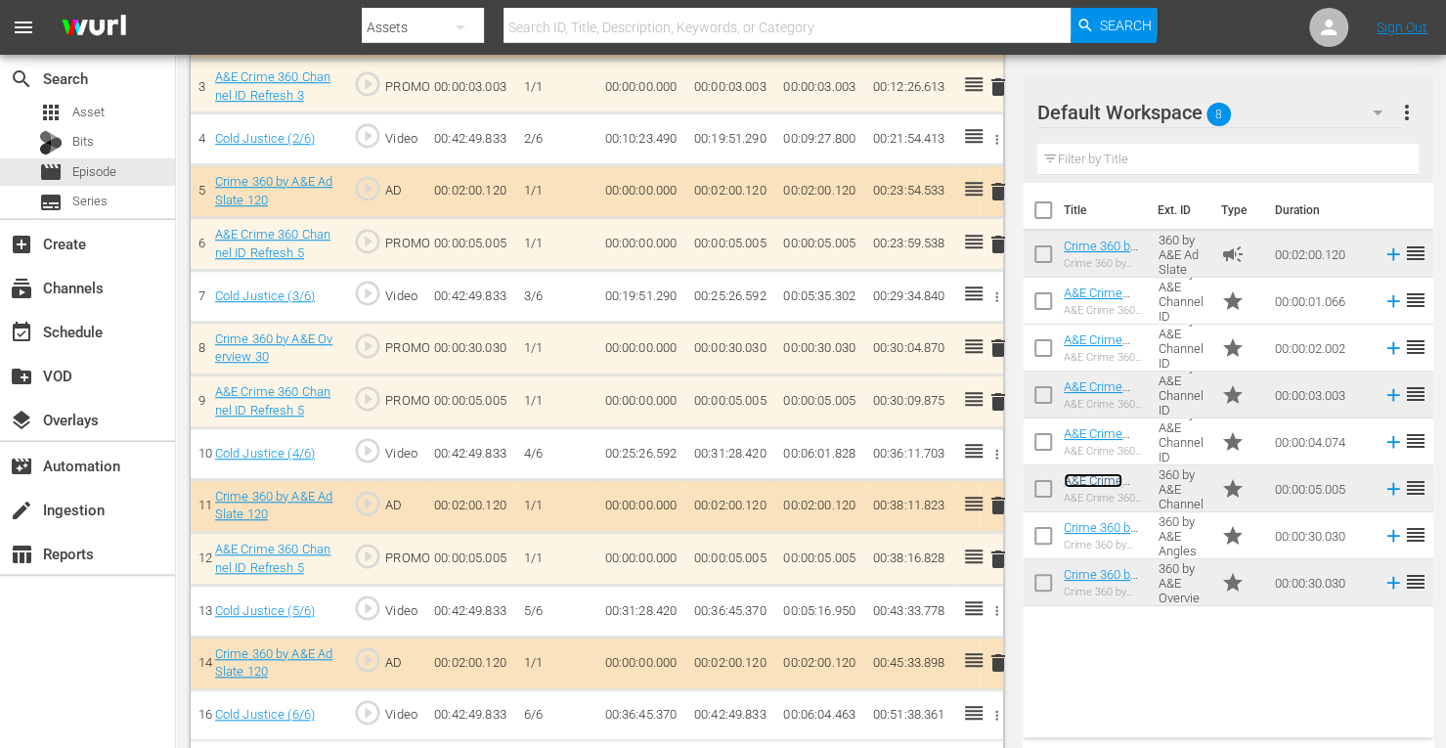
scroll to position [787, 0]
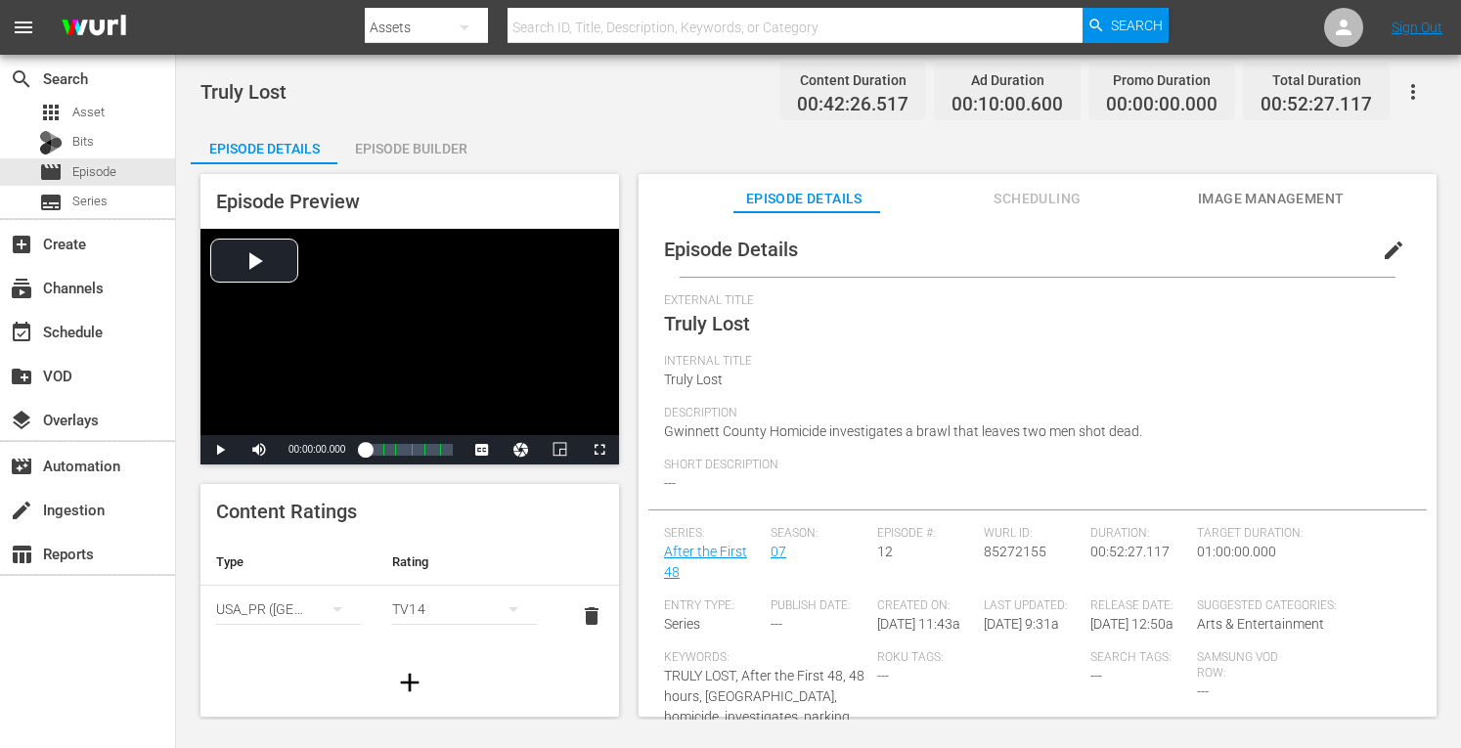
click at [425, 136] on div "Episode Builder" at bounding box center [410, 148] width 147 height 47
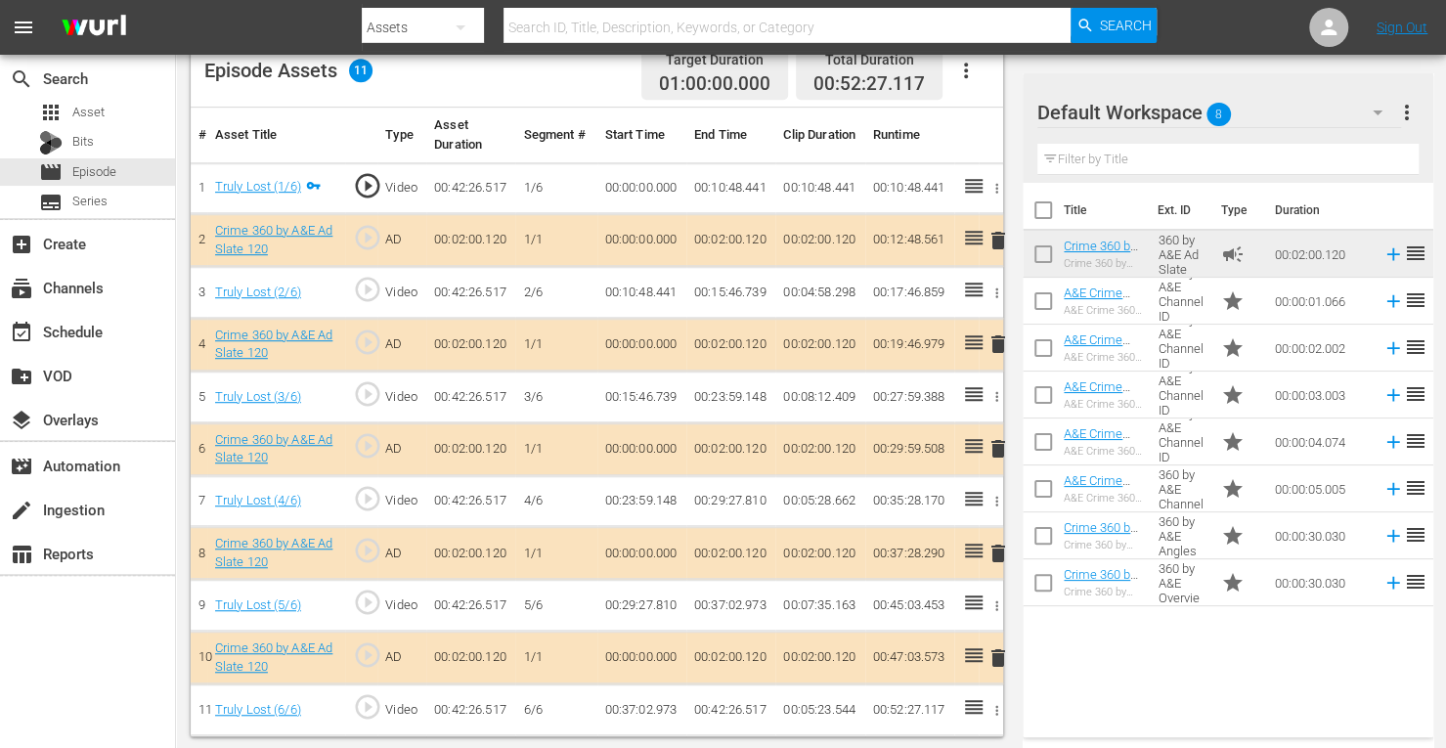
scroll to position [530, 0]
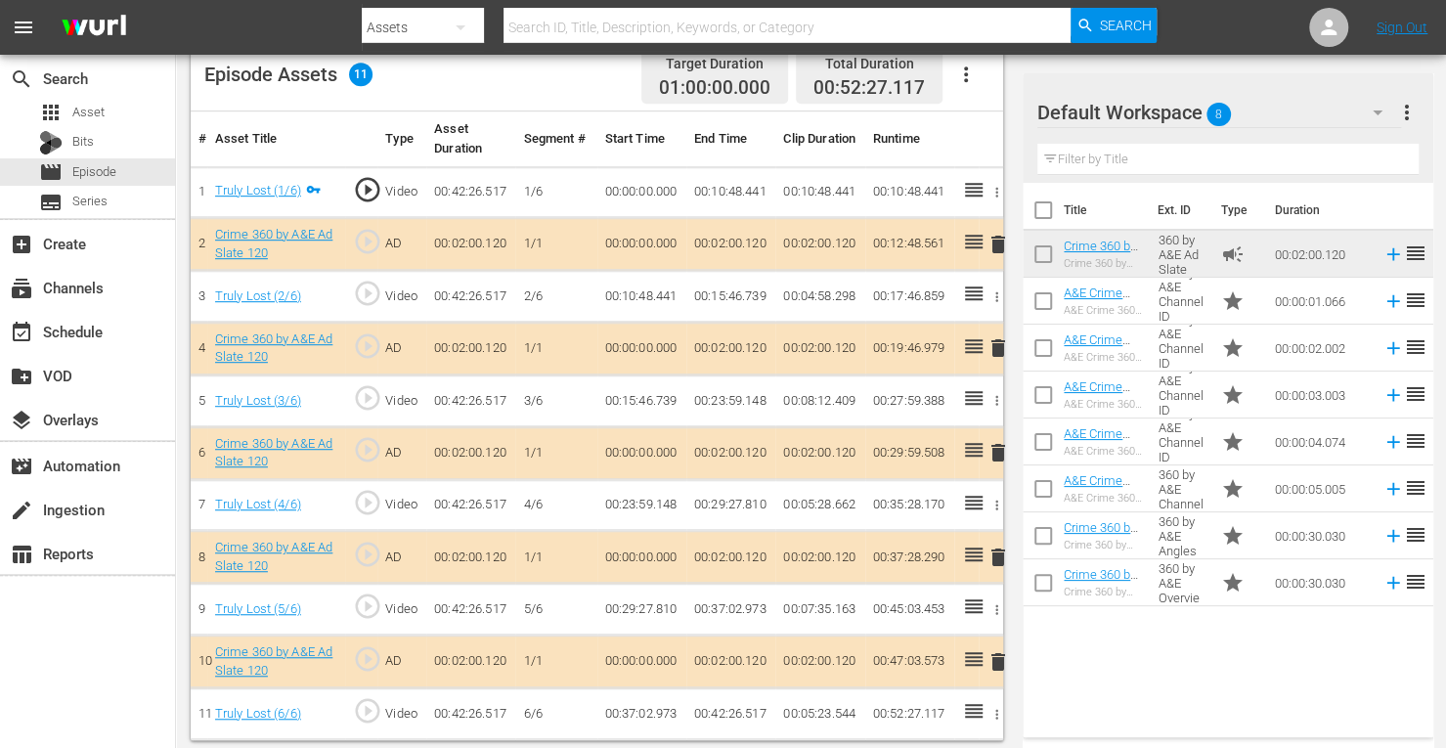
click at [996, 451] on span "delete" at bounding box center [998, 452] width 23 height 23
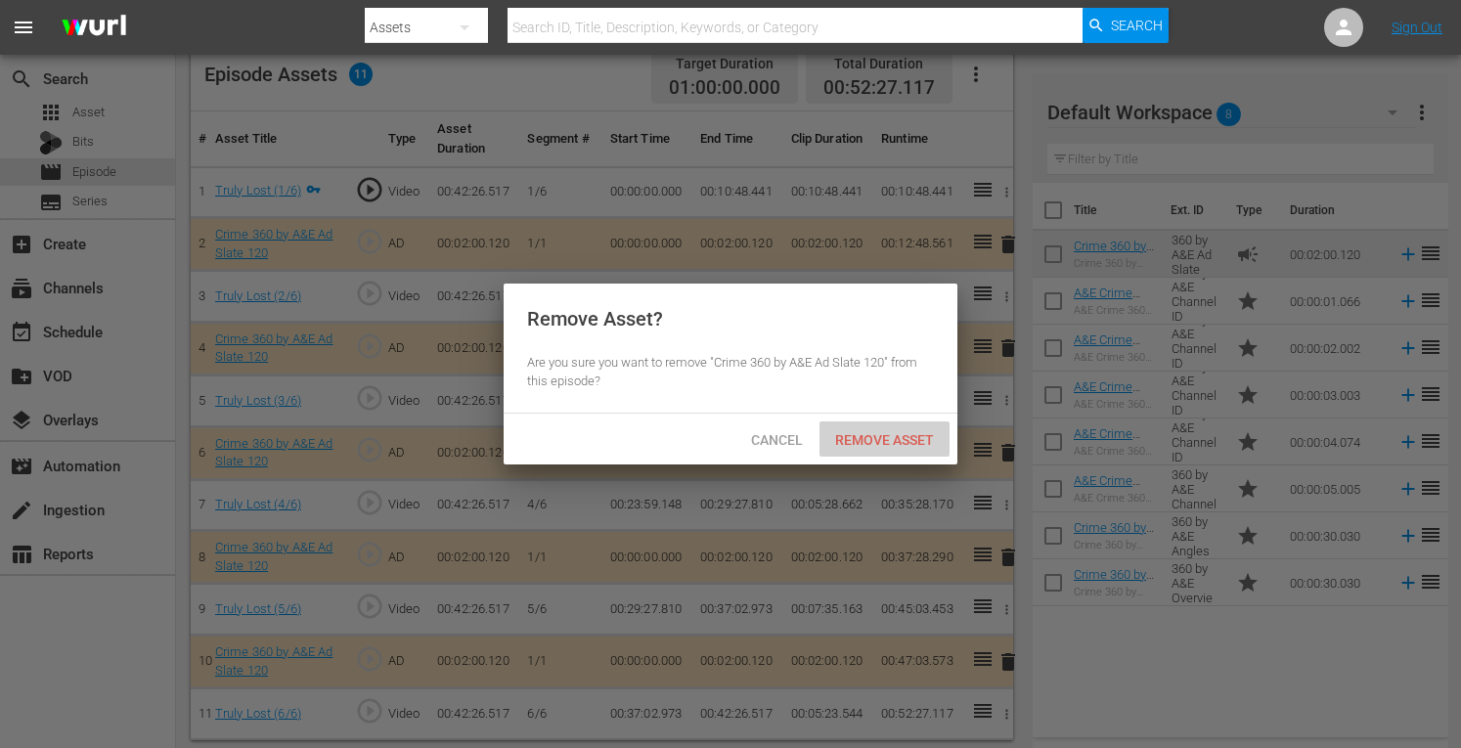
click at [880, 443] on span "Remove Asset" at bounding box center [885, 440] width 130 height 16
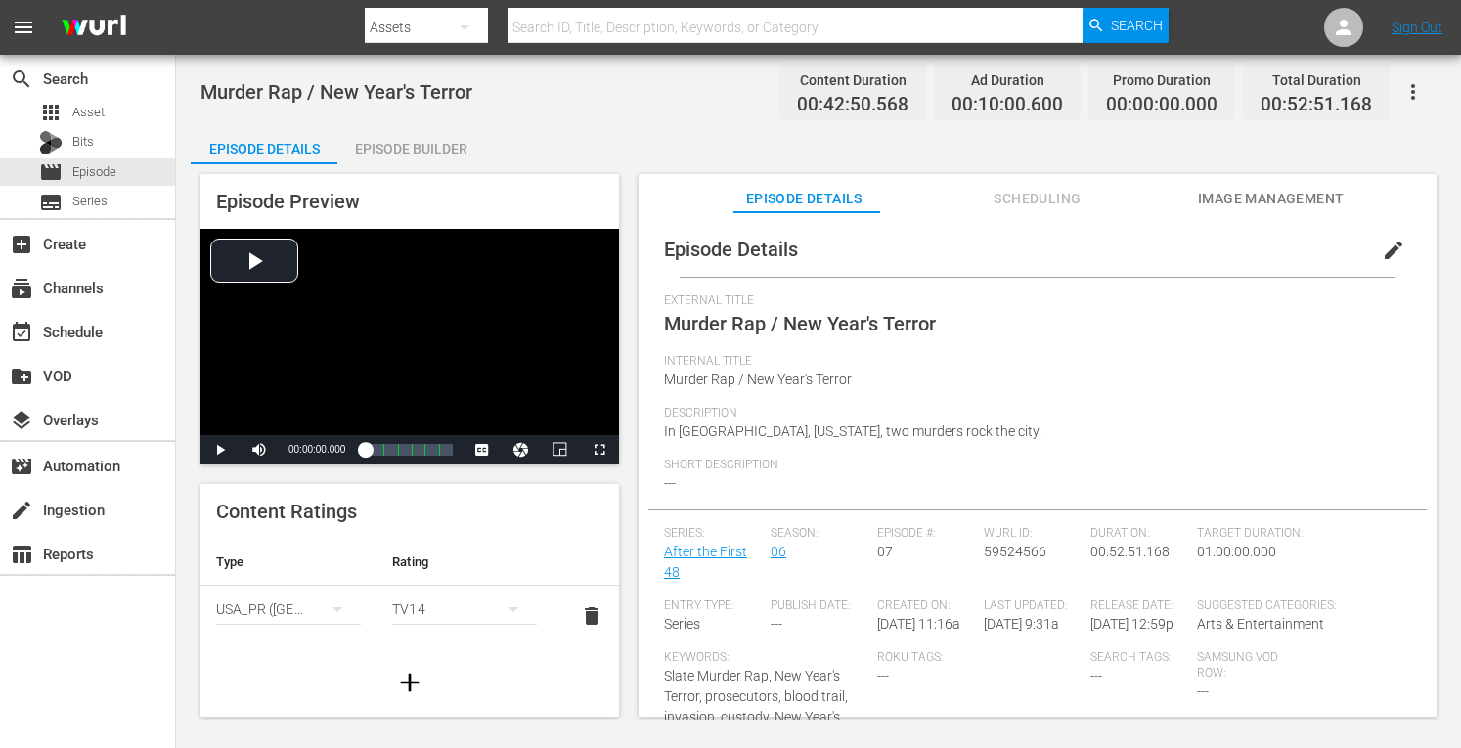
click at [419, 144] on div "Episode Builder" at bounding box center [410, 148] width 147 height 47
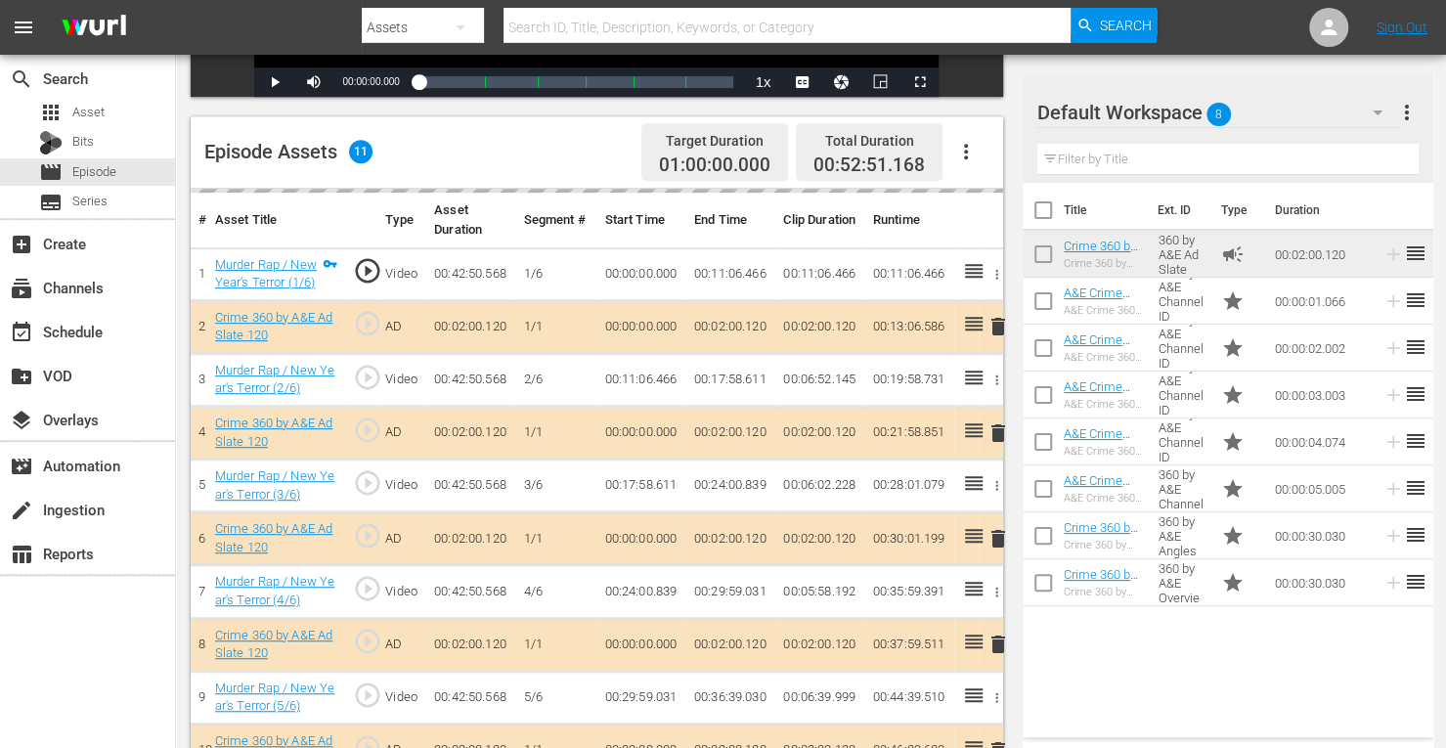
scroll to position [507, 0]
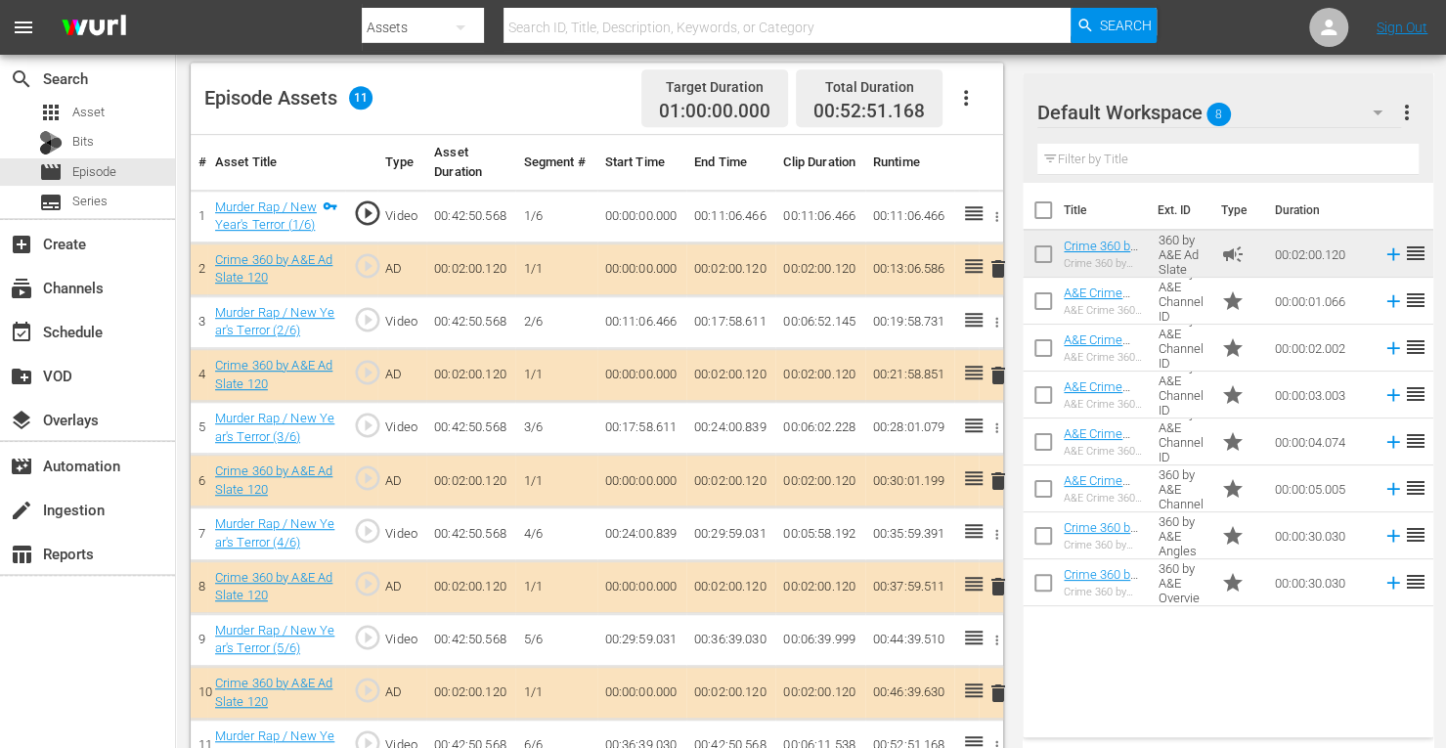
click at [999, 484] on span "delete" at bounding box center [998, 480] width 23 height 23
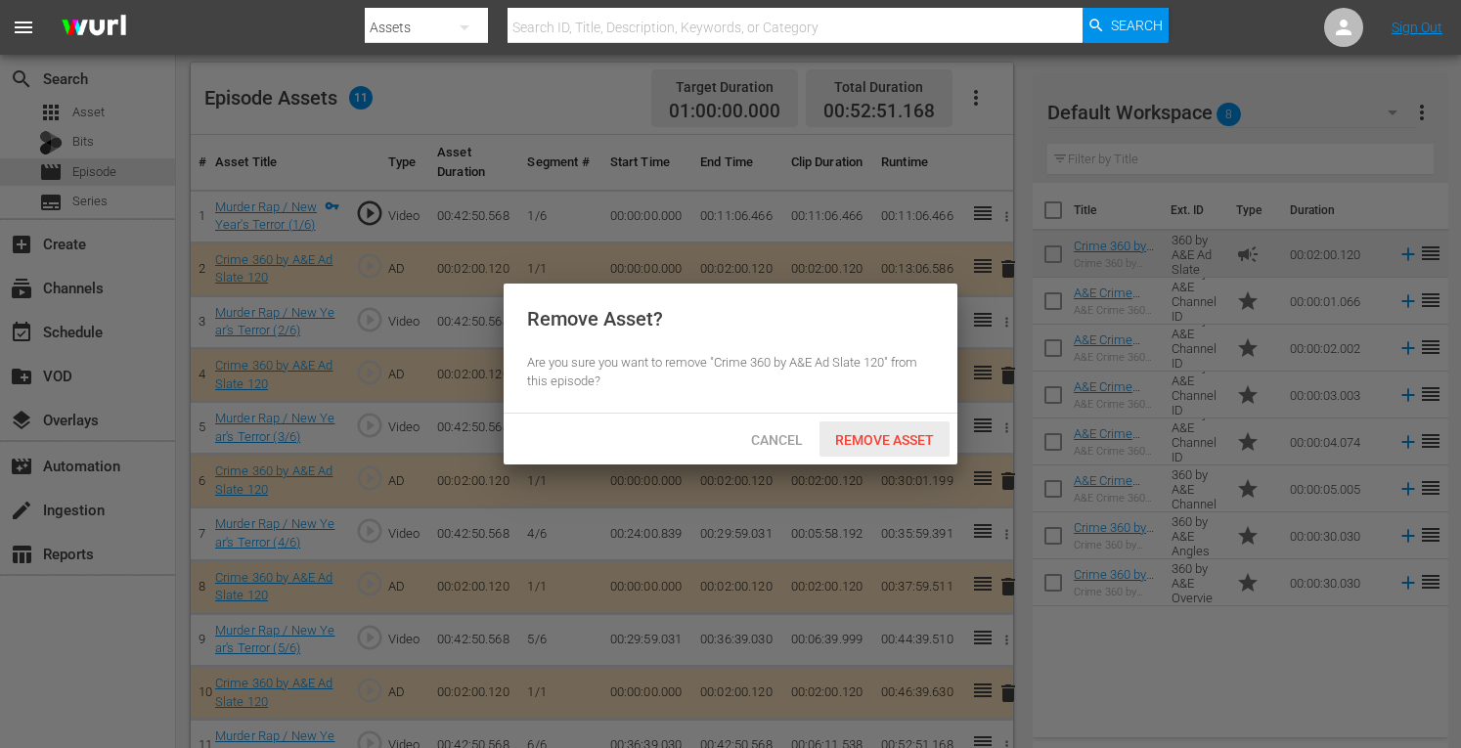
click at [861, 441] on span "Remove Asset" at bounding box center [885, 440] width 130 height 16
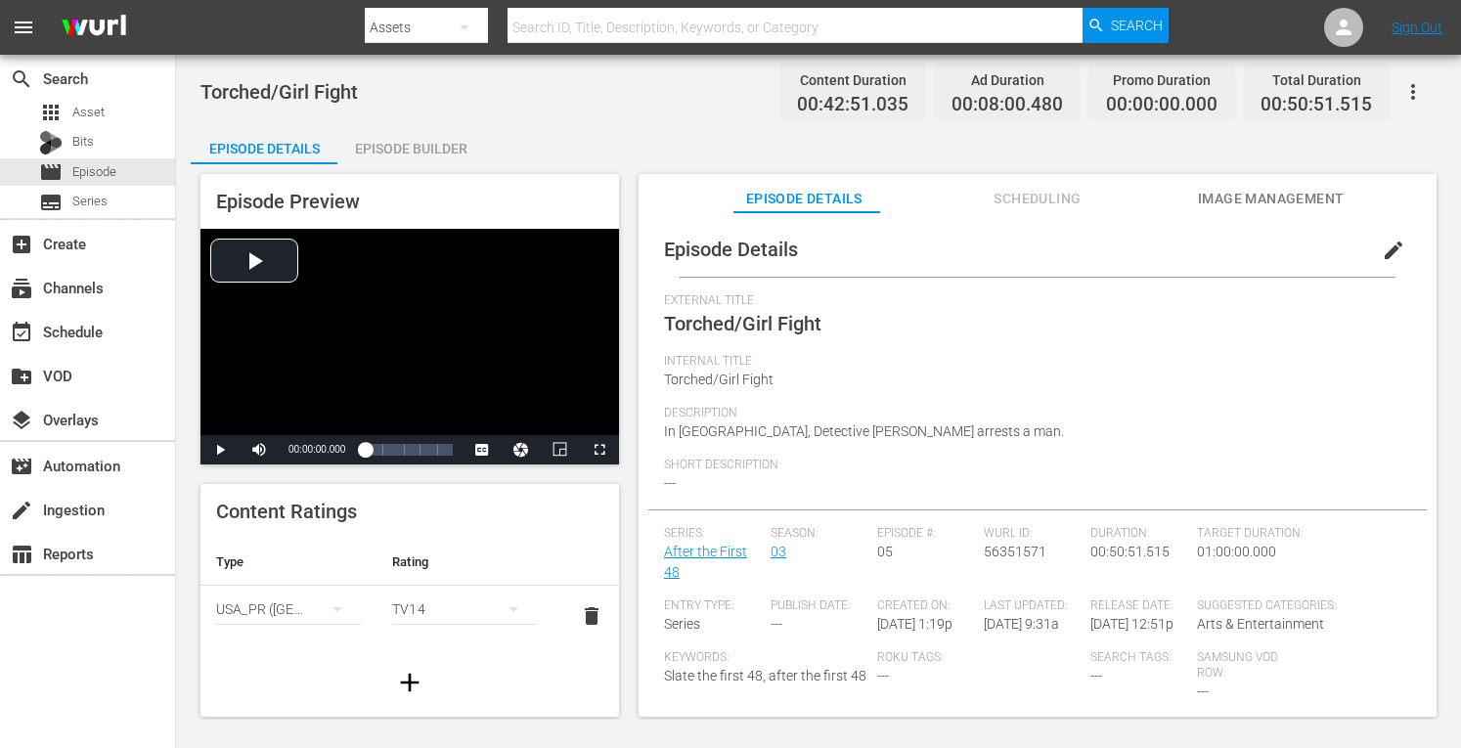
click at [426, 148] on div "Episode Builder" at bounding box center [410, 148] width 147 height 47
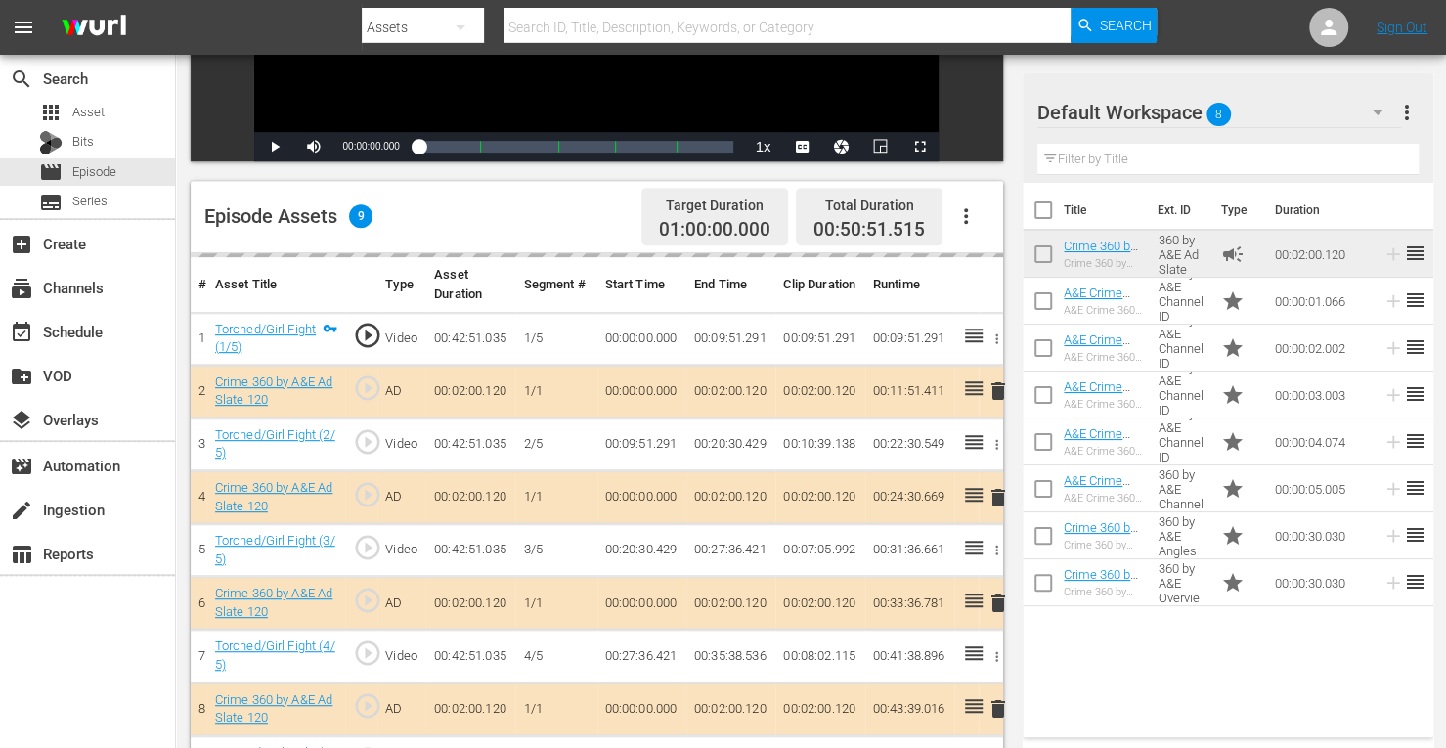
scroll to position [420, 0]
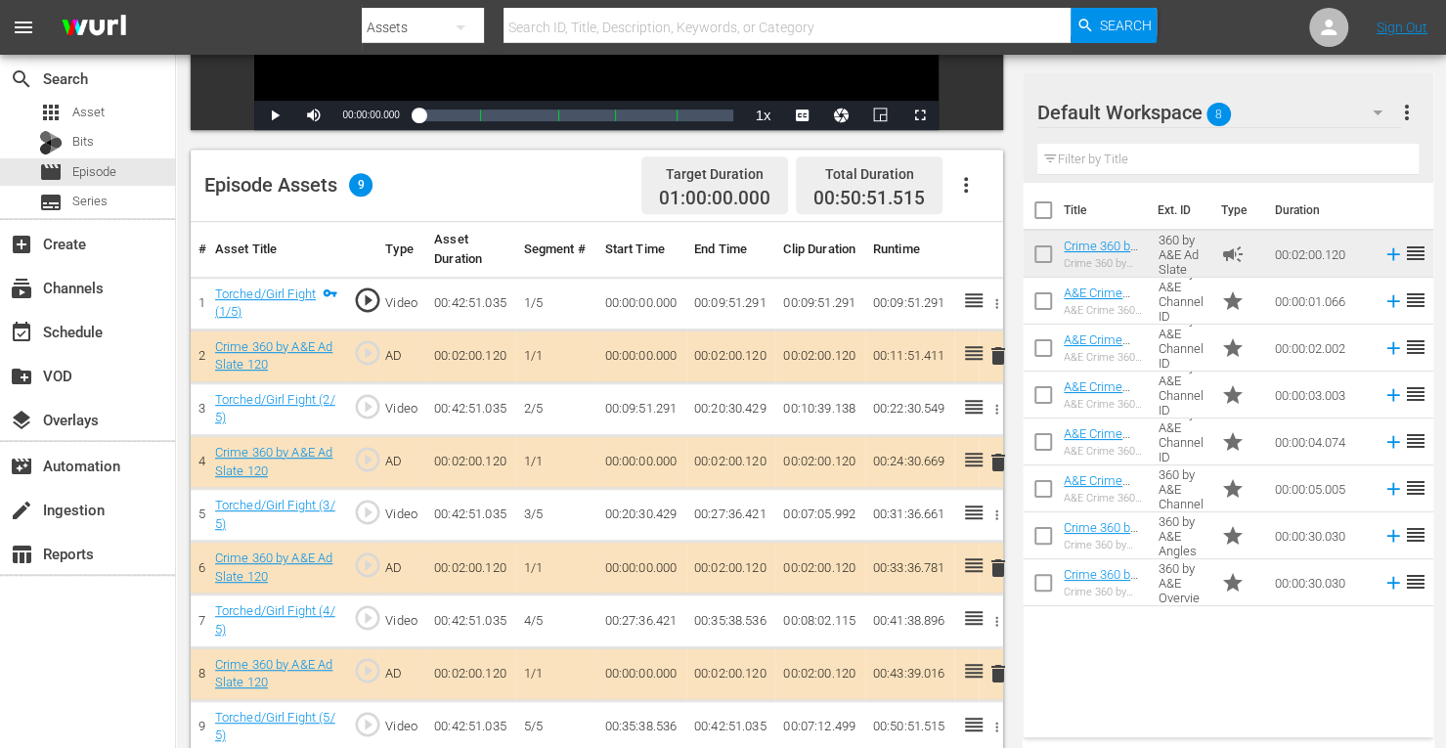
click at [999, 567] on span "delete" at bounding box center [998, 567] width 23 height 23
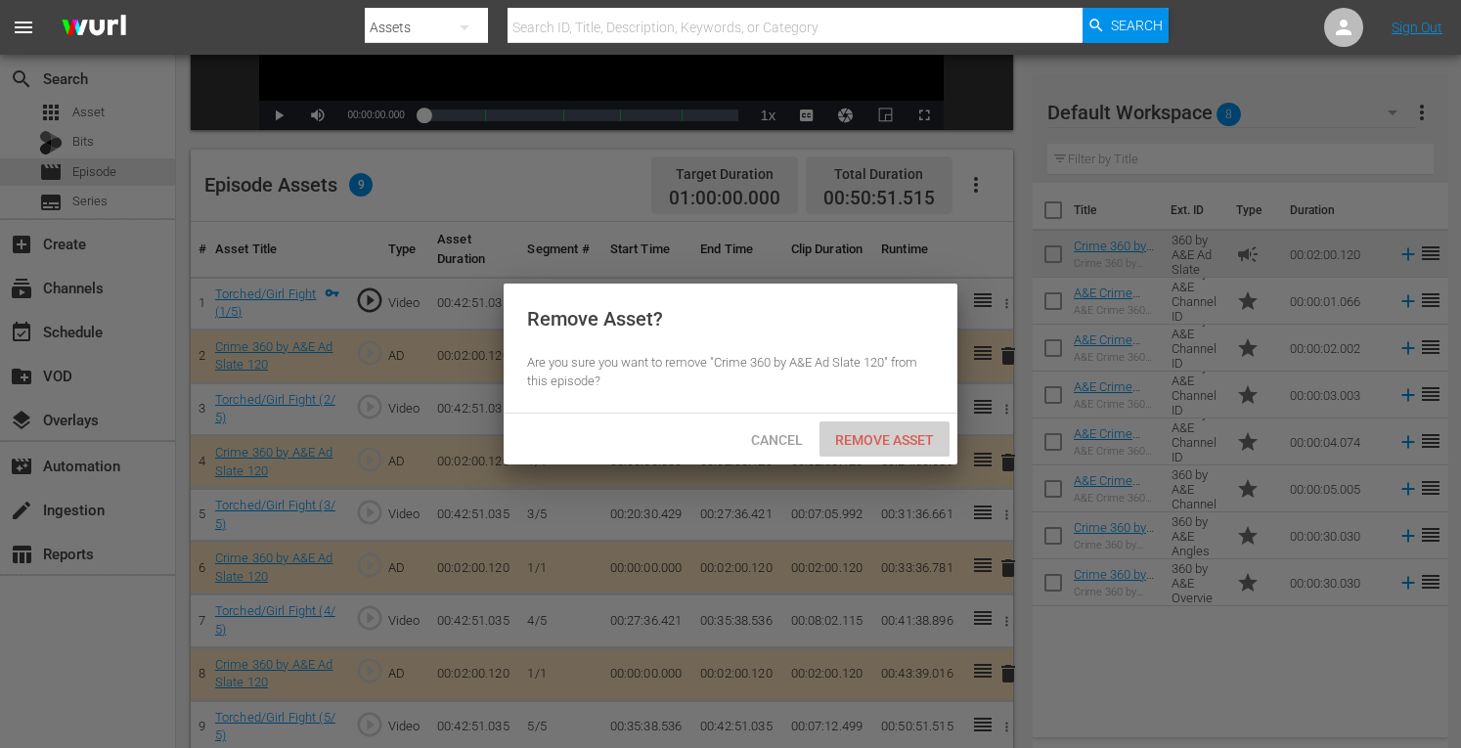
click at [865, 438] on span "Remove Asset" at bounding box center [885, 440] width 130 height 16
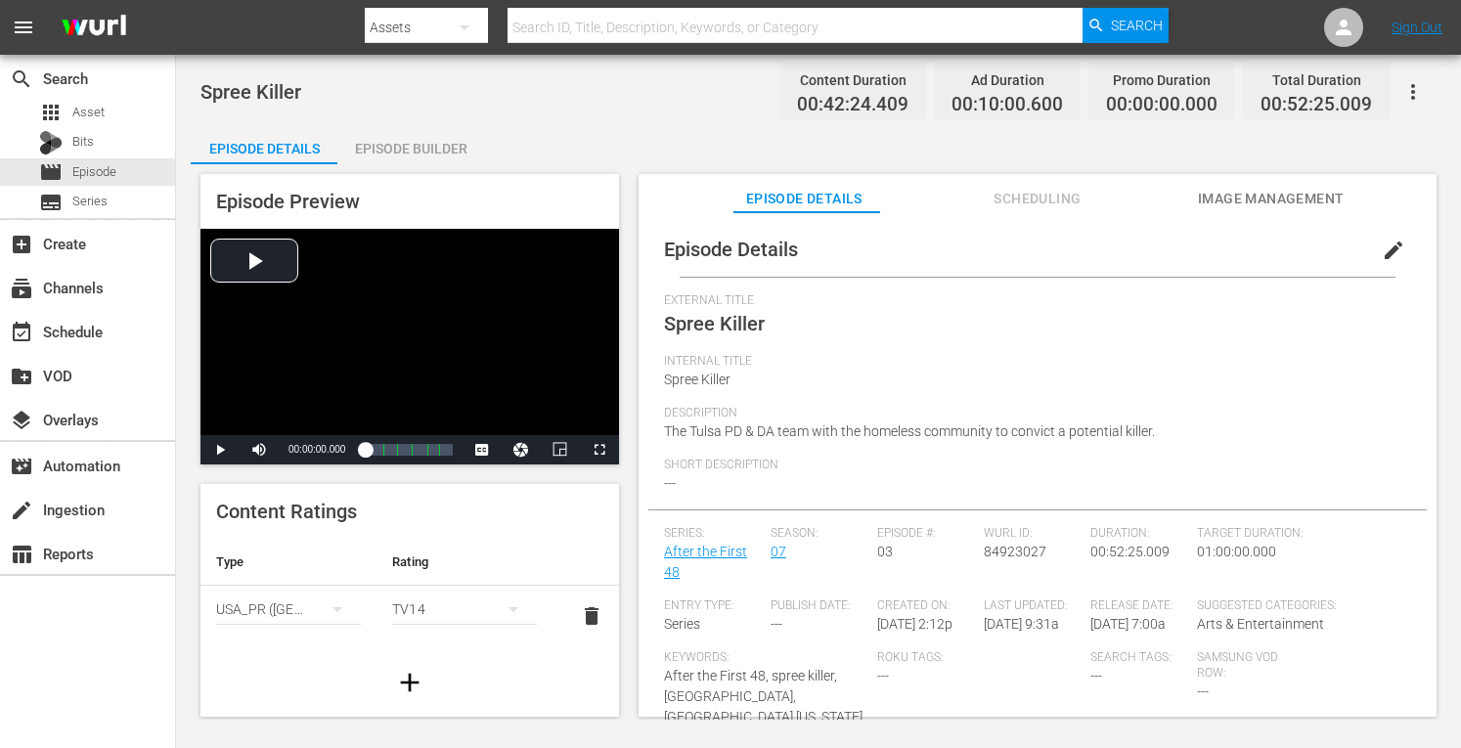
click at [401, 159] on div "Episode Builder" at bounding box center [410, 148] width 147 height 47
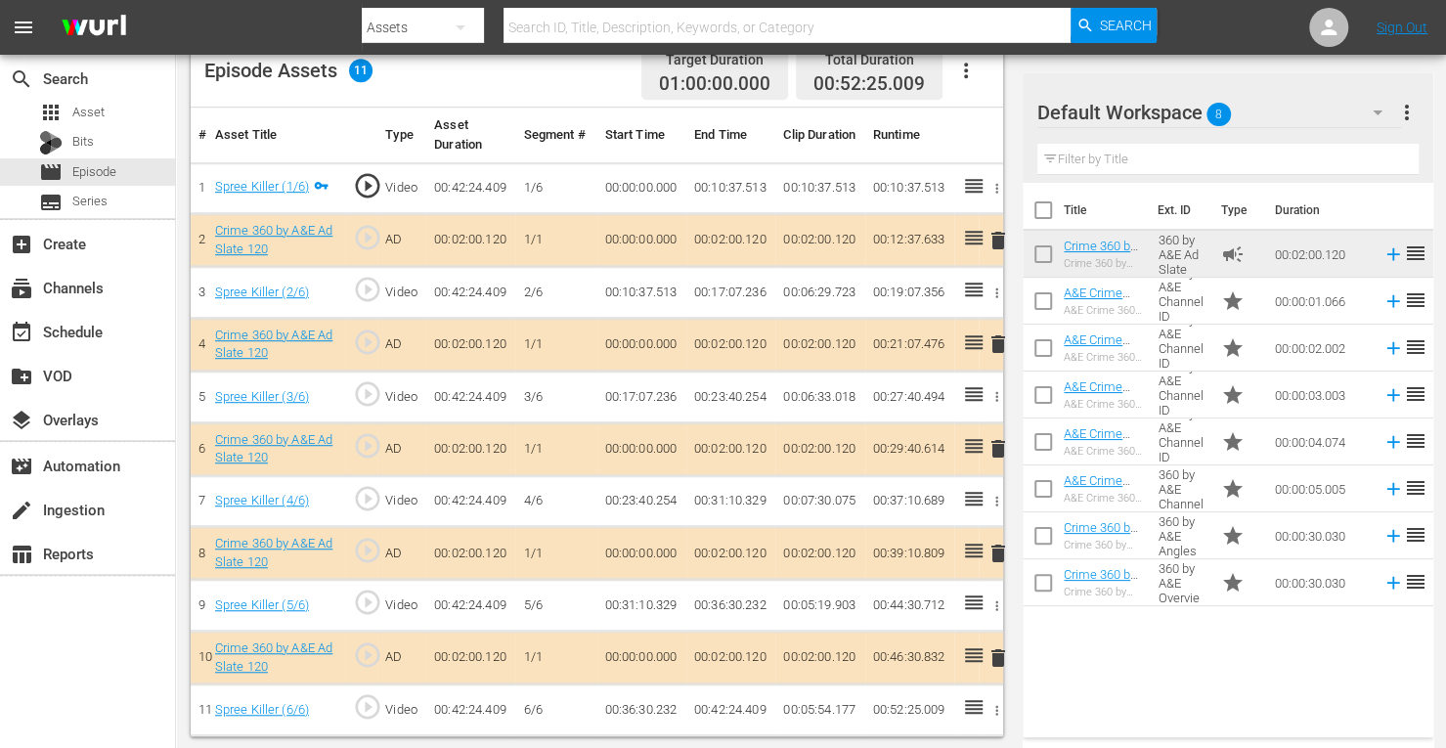
scroll to position [530, 0]
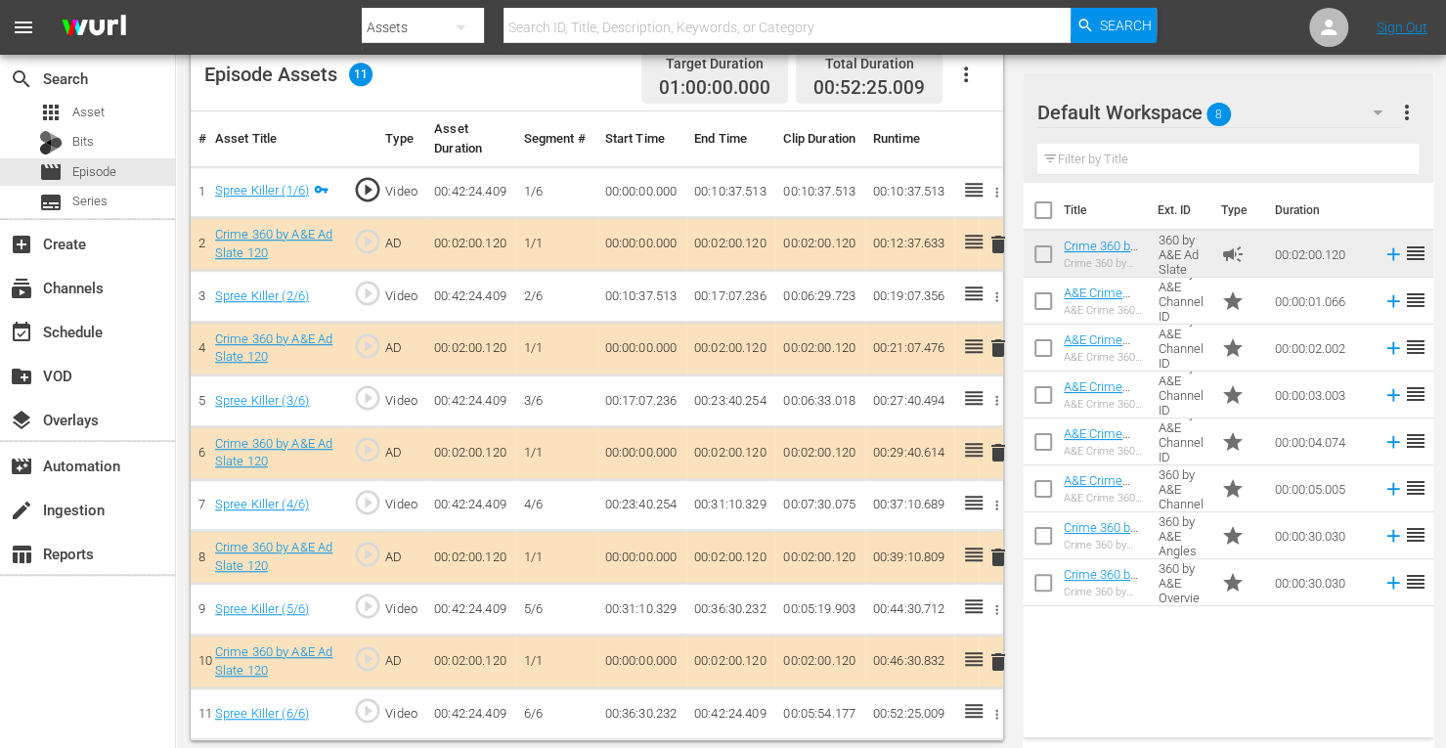
click at [999, 451] on span "delete" at bounding box center [998, 452] width 23 height 23
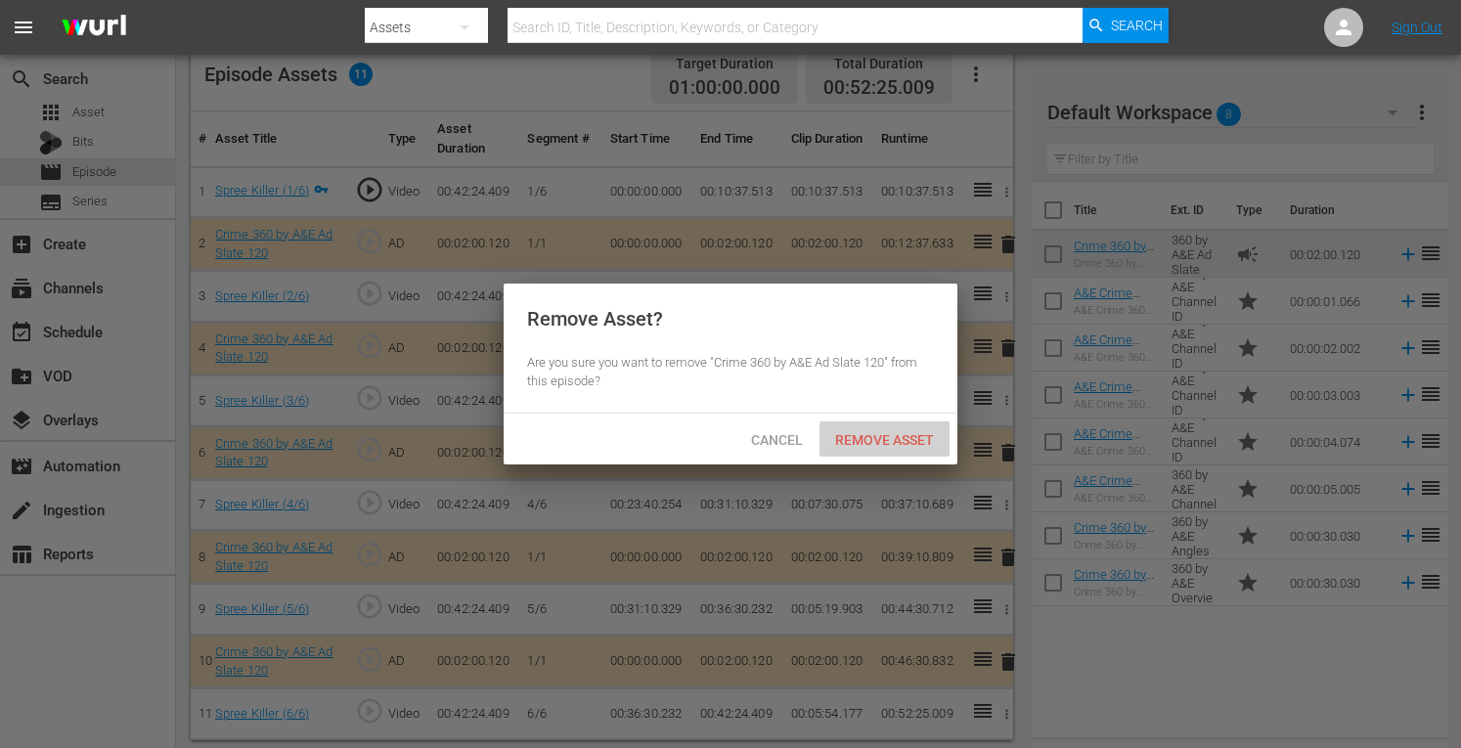
click at [885, 433] on span "Remove Asset" at bounding box center [885, 440] width 130 height 16
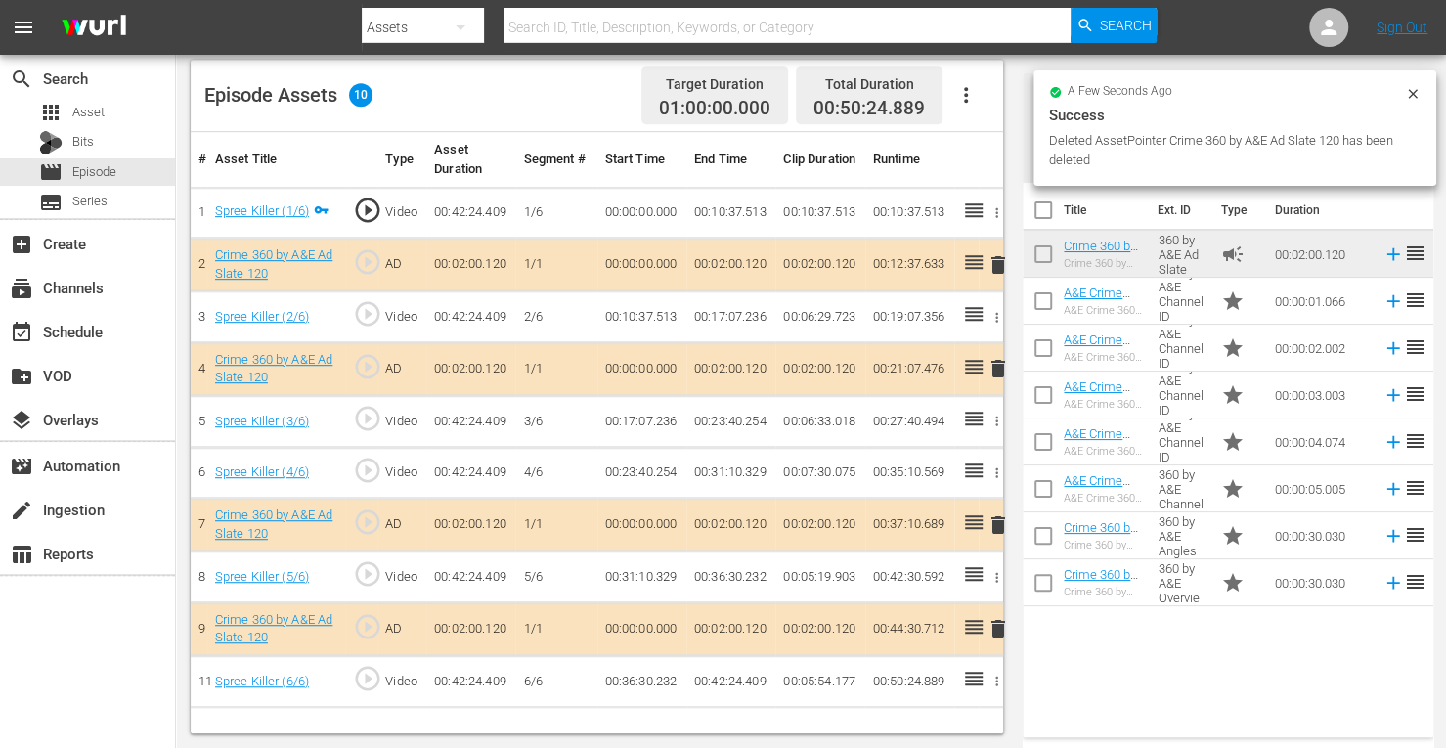
scroll to position [509, 0]
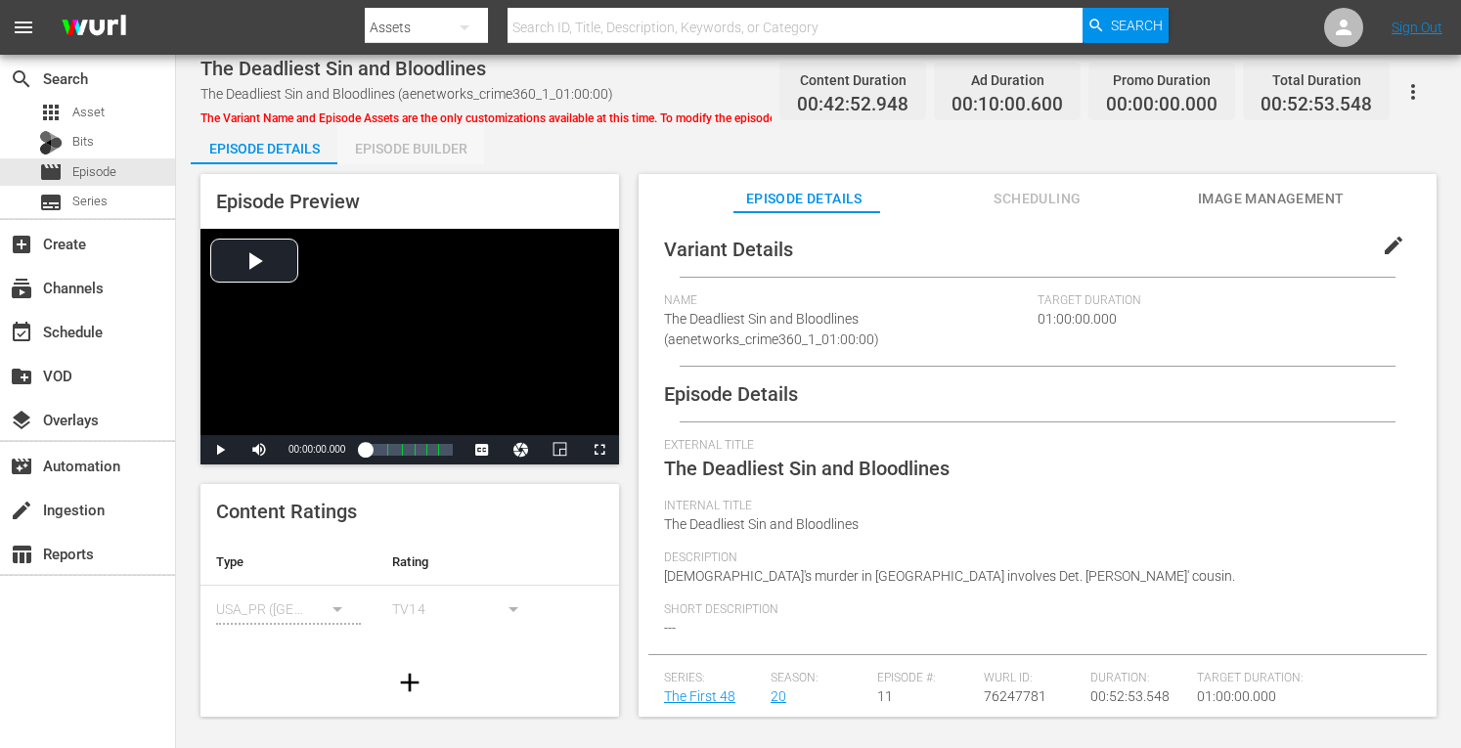
click at [407, 155] on div "Episode Builder" at bounding box center [410, 148] width 147 height 47
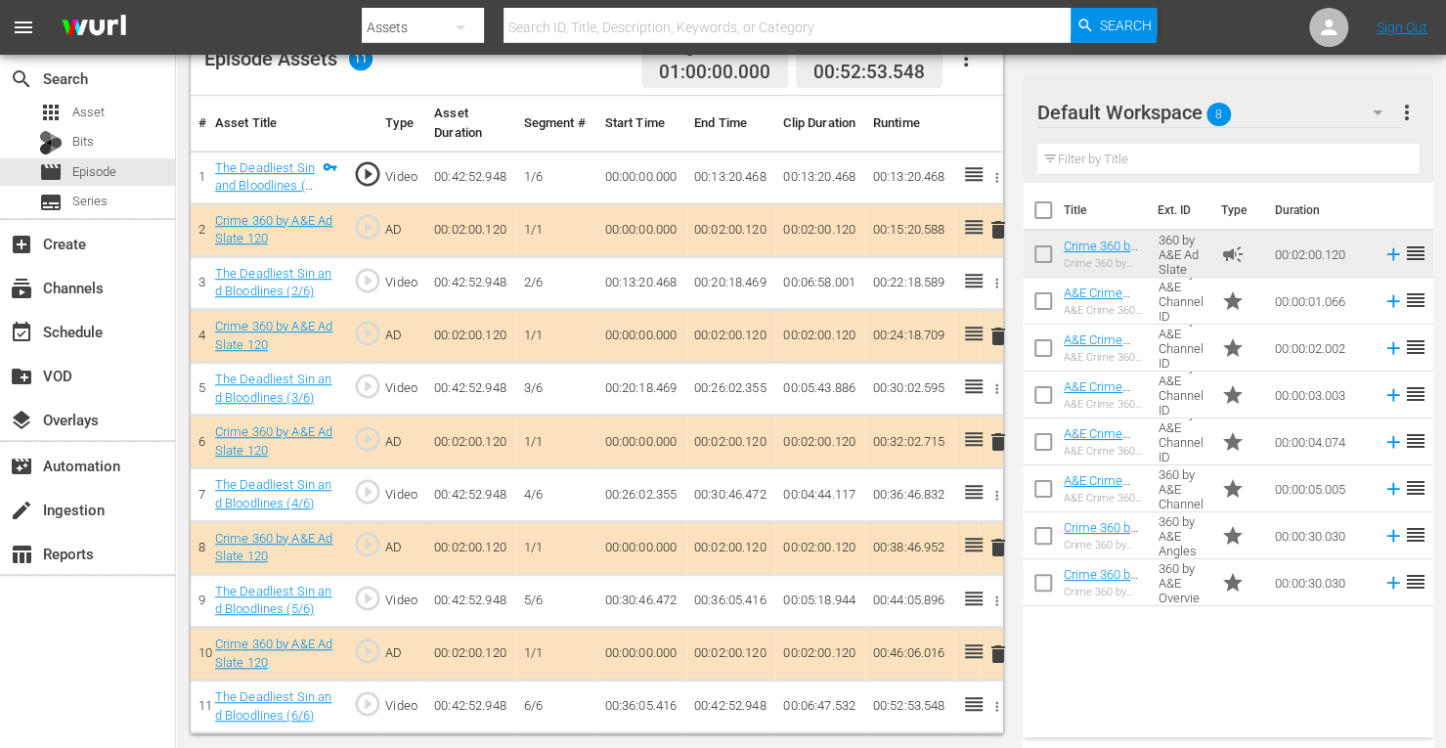
scroll to position [542, 0]
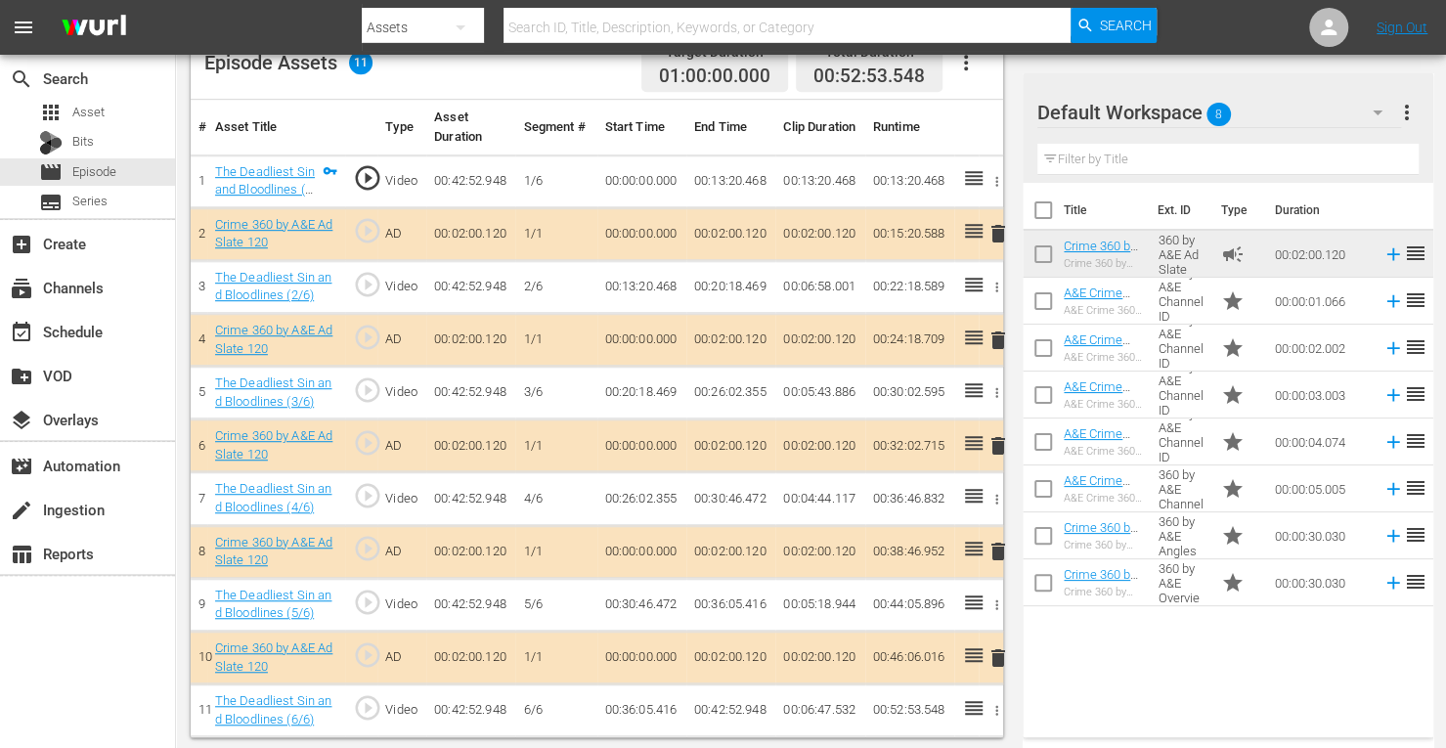
click at [998, 339] on span "delete" at bounding box center [998, 340] width 23 height 23
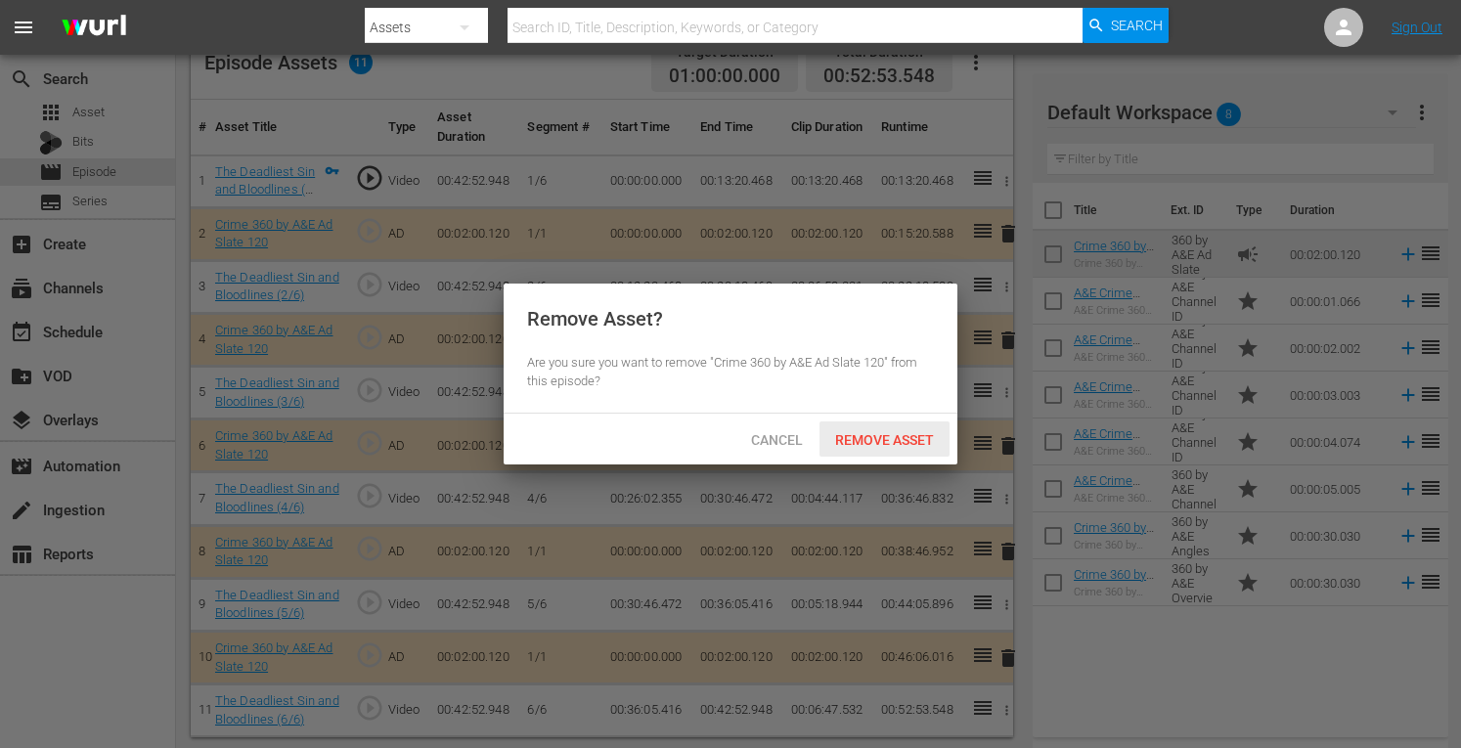
click at [856, 436] on span "Remove Asset" at bounding box center [885, 440] width 130 height 16
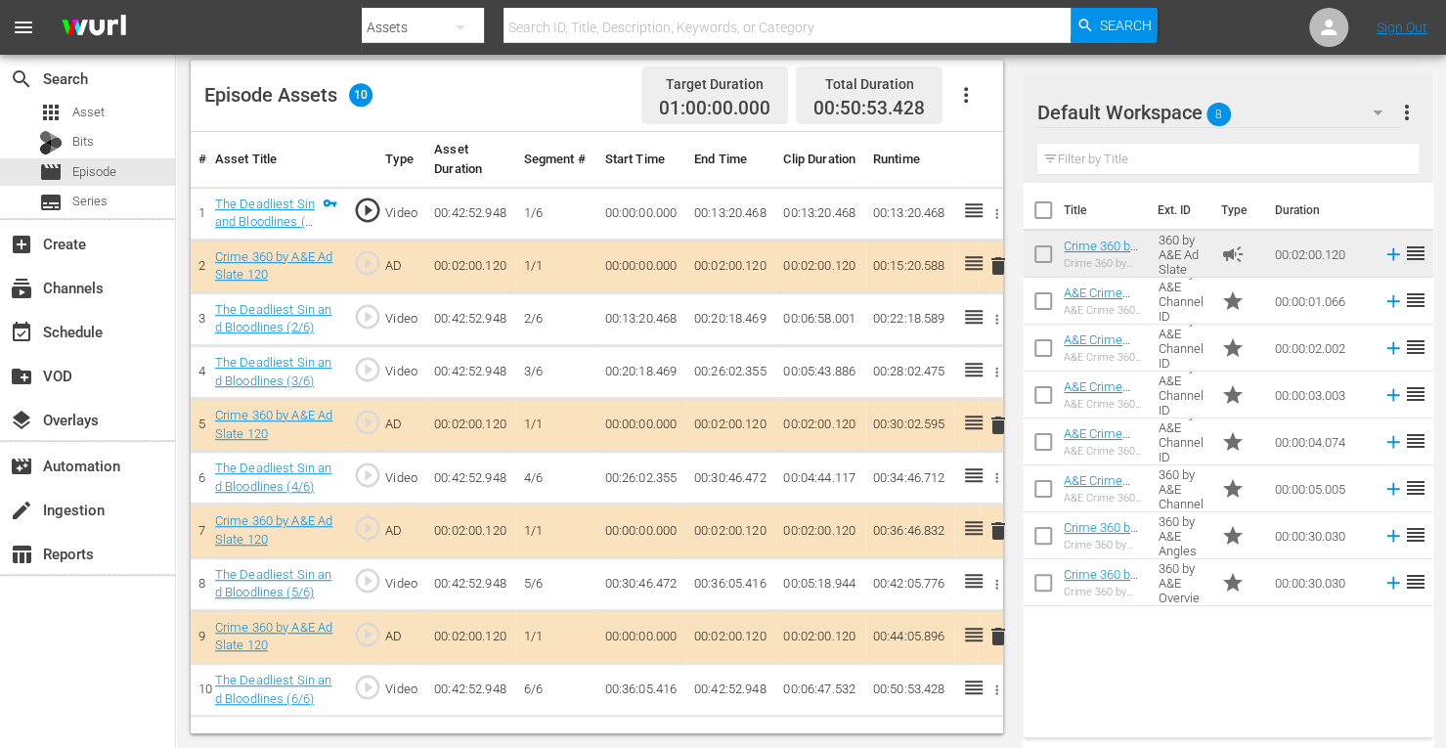
scroll to position [509, 0]
drag, startPoint x: 1088, startPoint y: 522, endPoint x: 808, endPoint y: 358, distance: 325.2
drag, startPoint x: 808, startPoint y: 358, endPoint x: 1289, endPoint y: 668, distance: 572.4
click at [1289, 668] on div "Title Ext. ID Type Duration Crime 360 by A&E Ad Slate 120 Crime 360 by A&E Ad S…" at bounding box center [1228, 456] width 411 height 547
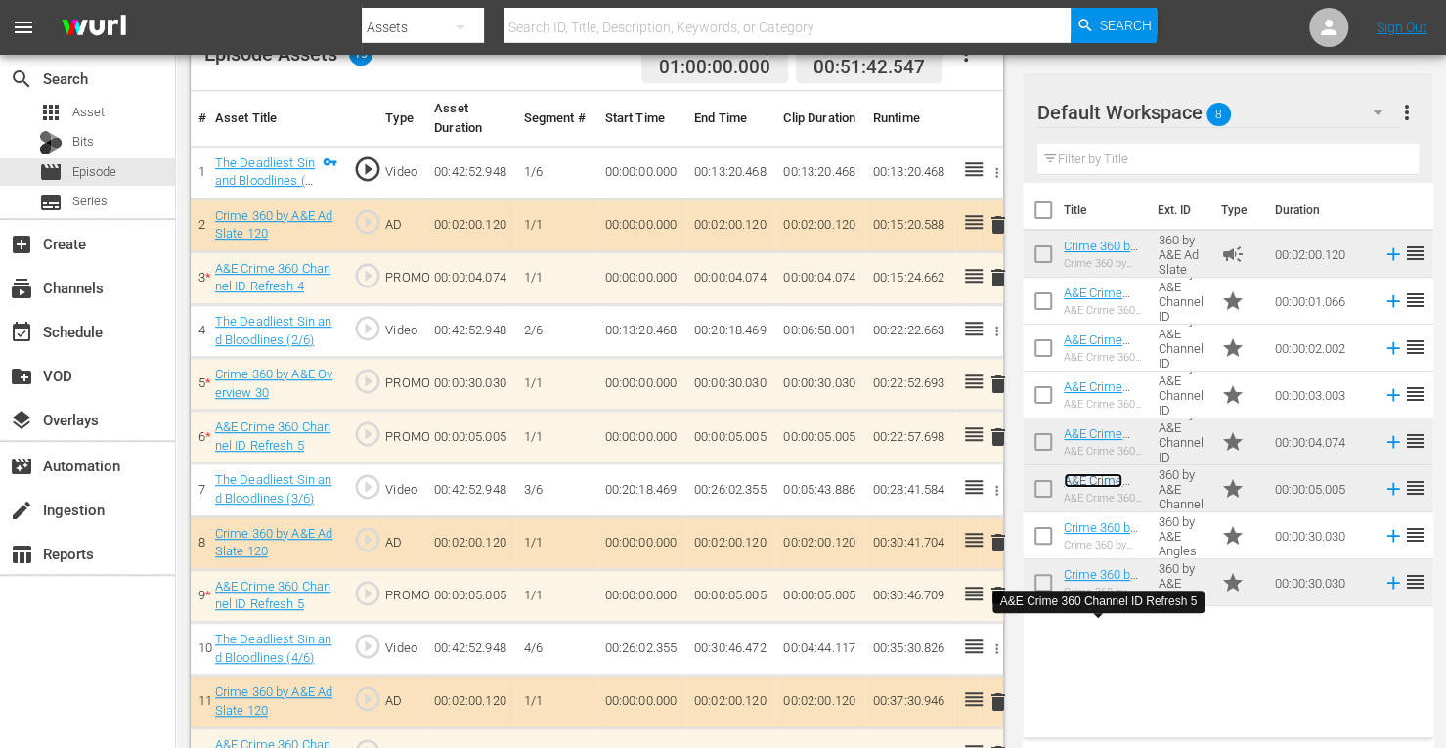
scroll to position [752, 0]
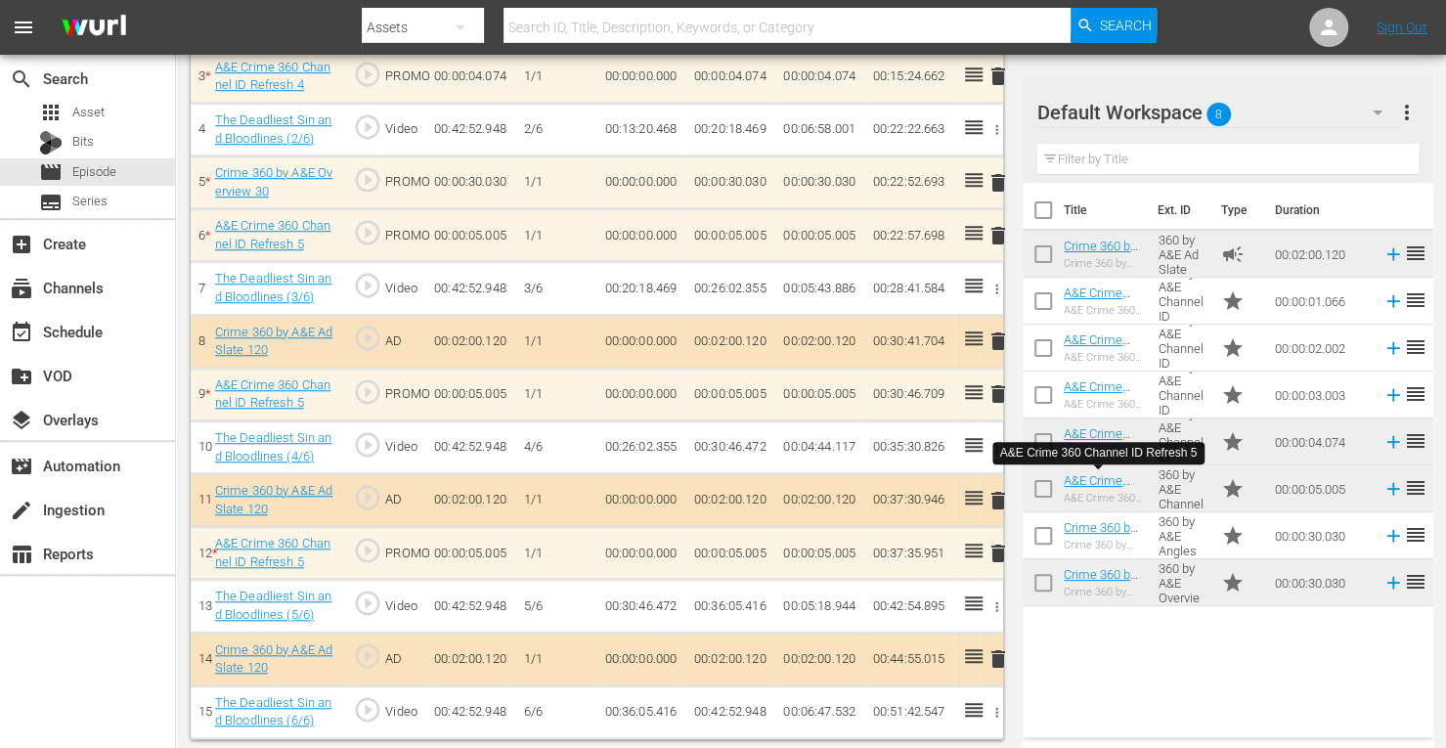
click at [999, 393] on span "delete" at bounding box center [998, 393] width 23 height 23
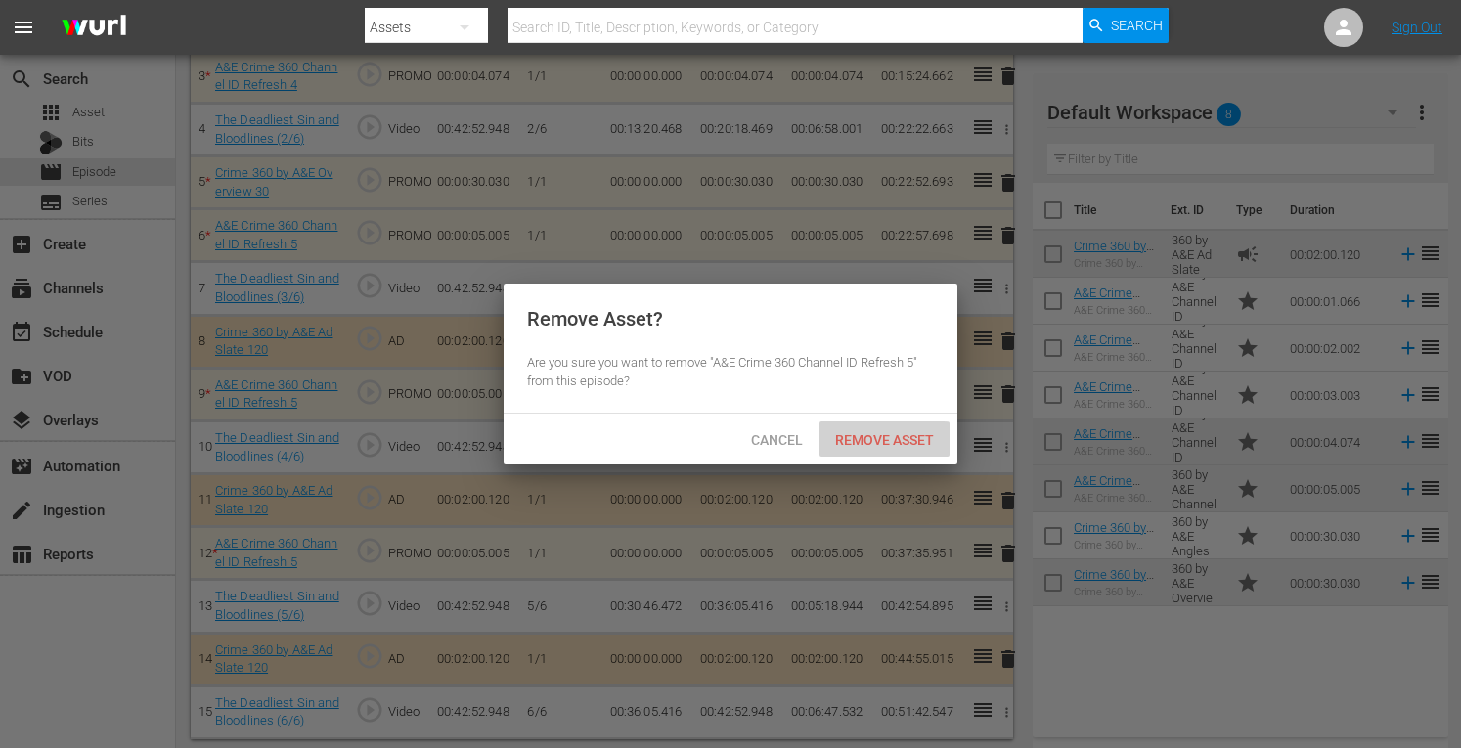
click at [876, 435] on span "Remove Asset" at bounding box center [885, 440] width 130 height 16
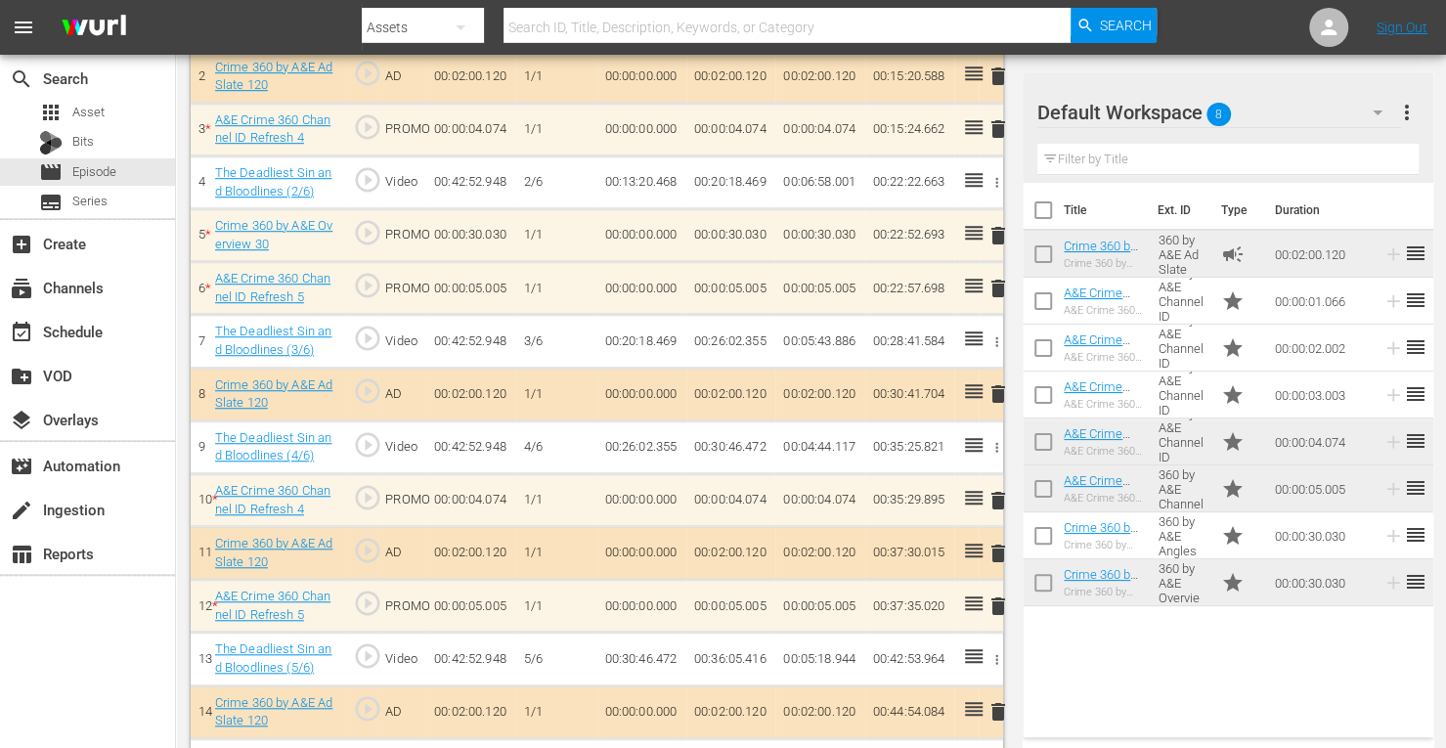
scroll to position [699, 0]
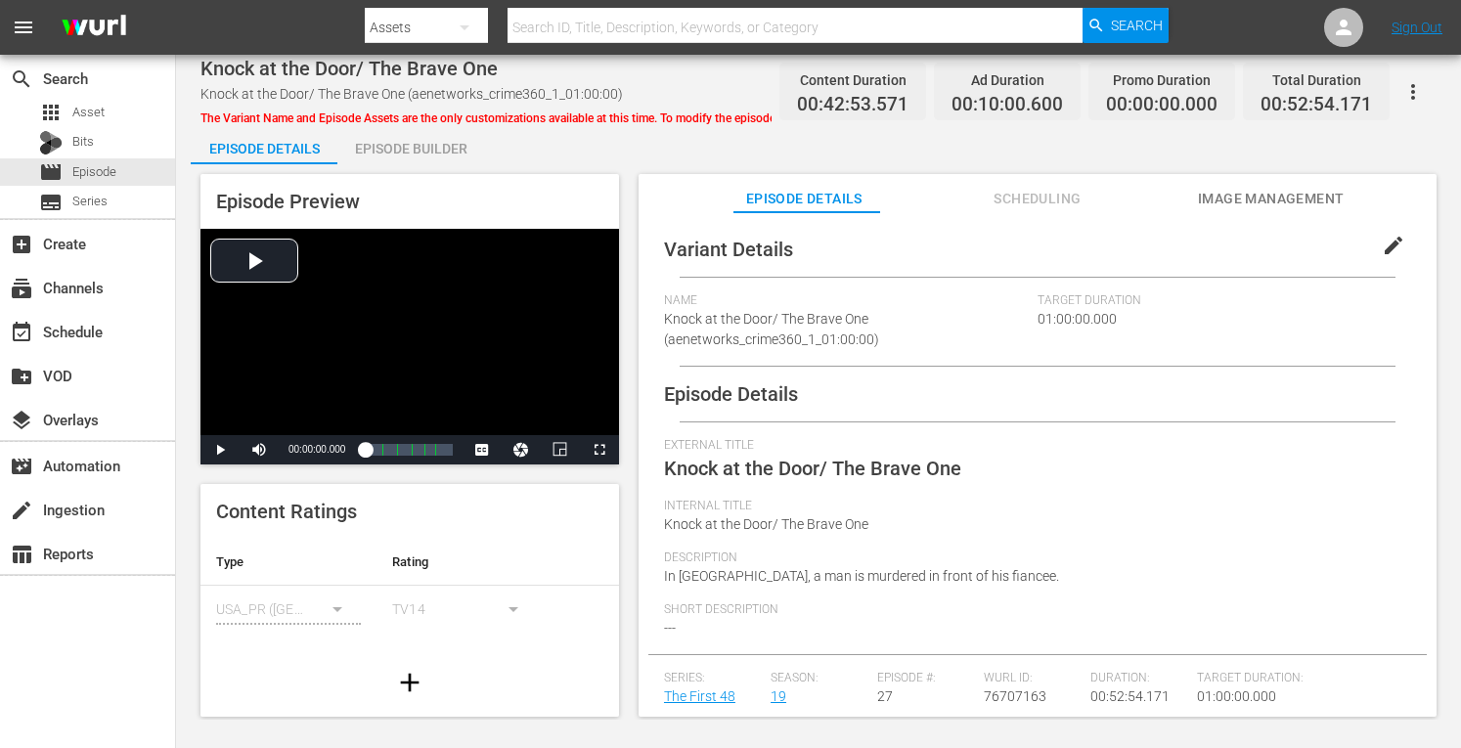
click at [399, 146] on div "Episode Builder" at bounding box center [410, 148] width 147 height 47
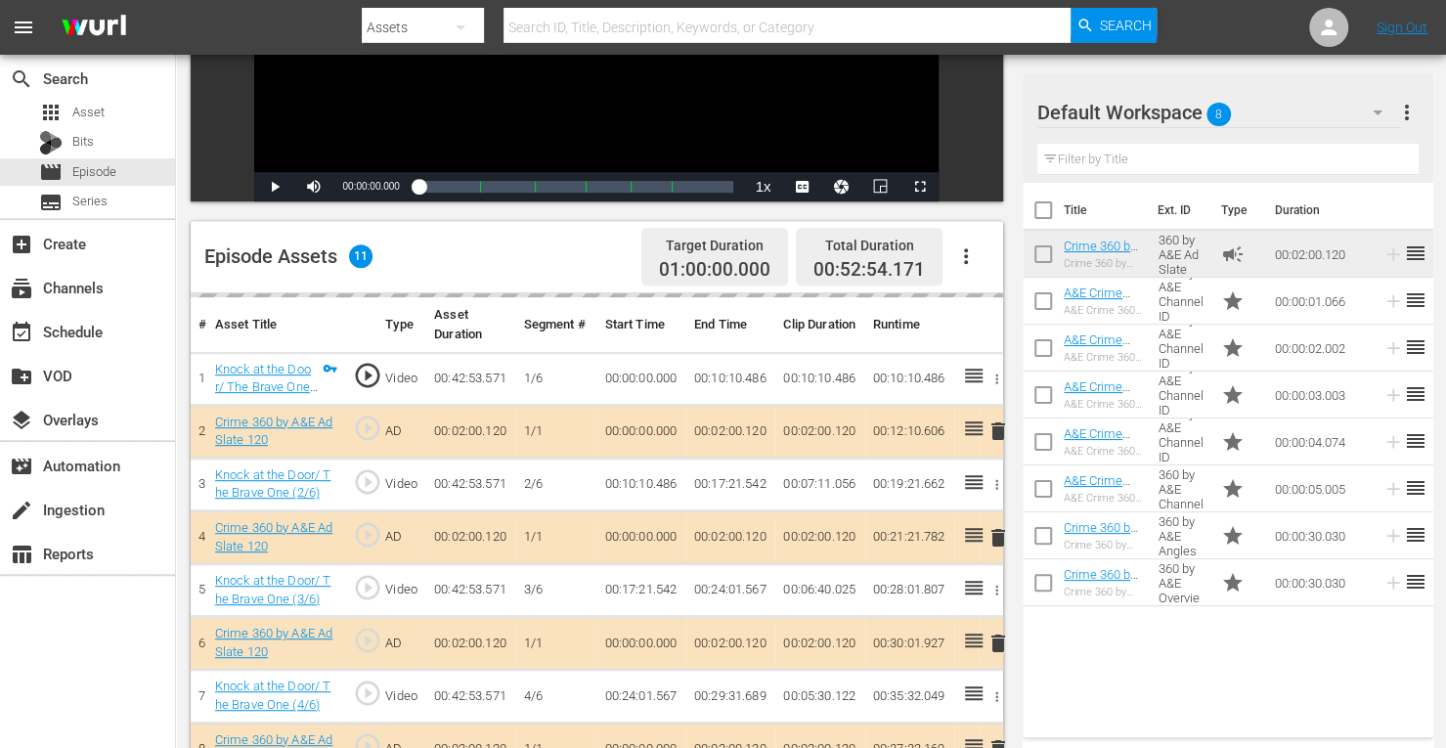
scroll to position [466, 0]
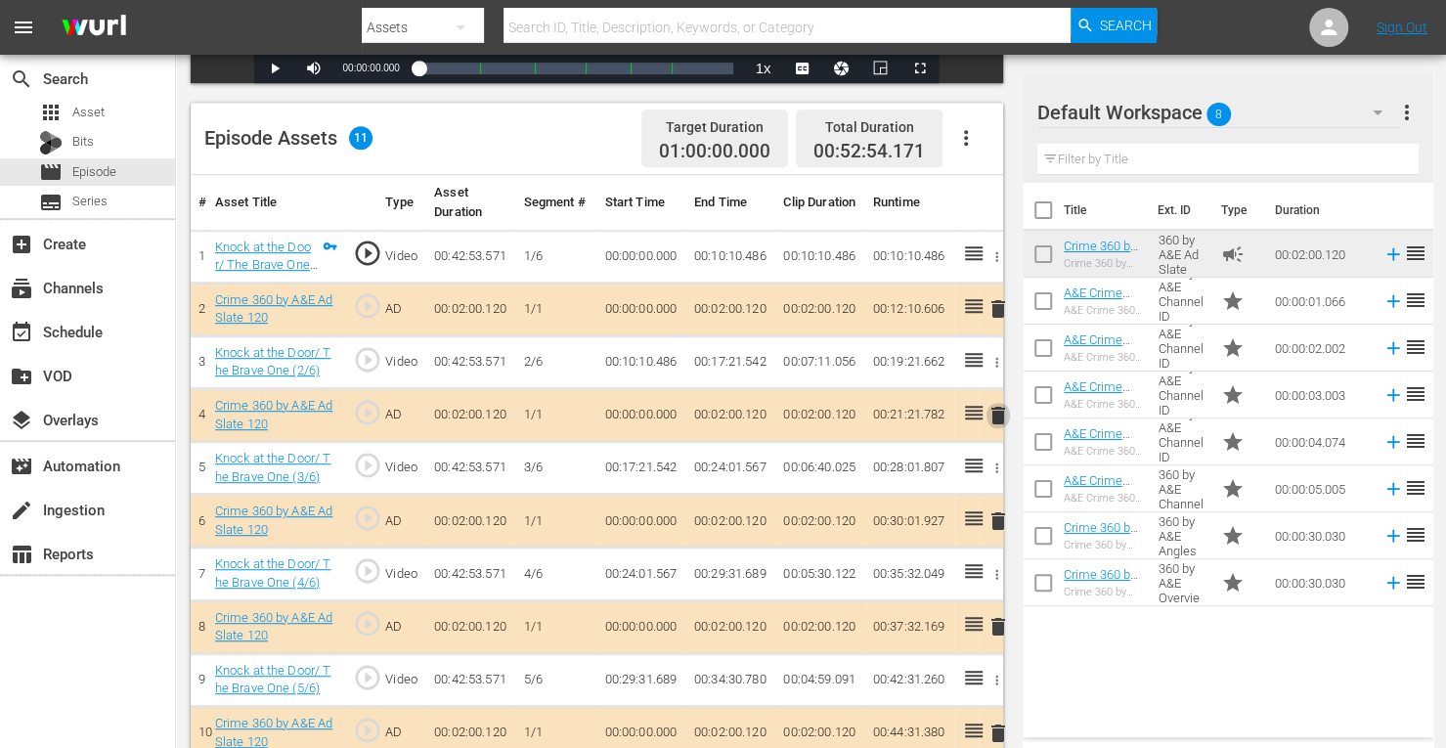
click at [1000, 416] on span "delete" at bounding box center [998, 415] width 23 height 23
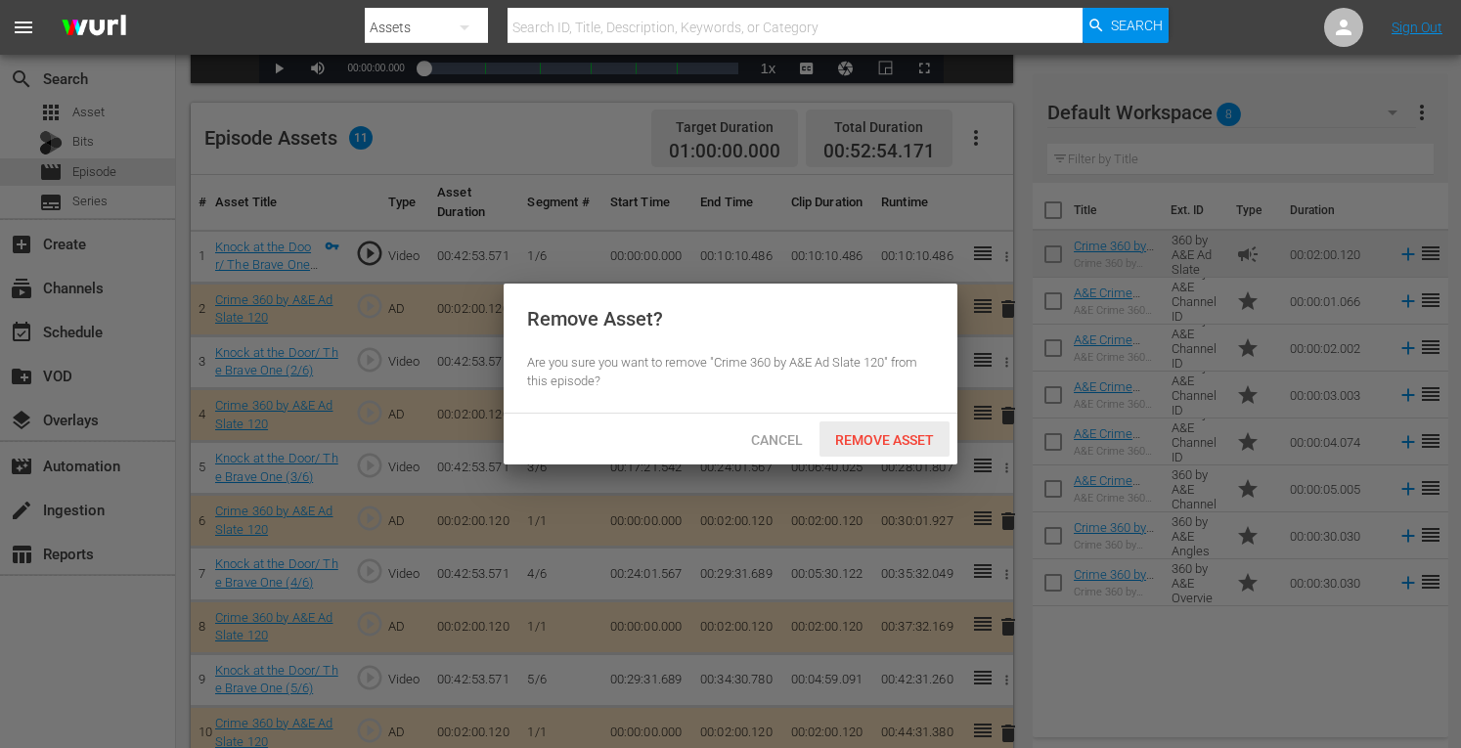
click at [888, 442] on span "Remove Asset" at bounding box center [885, 440] width 130 height 16
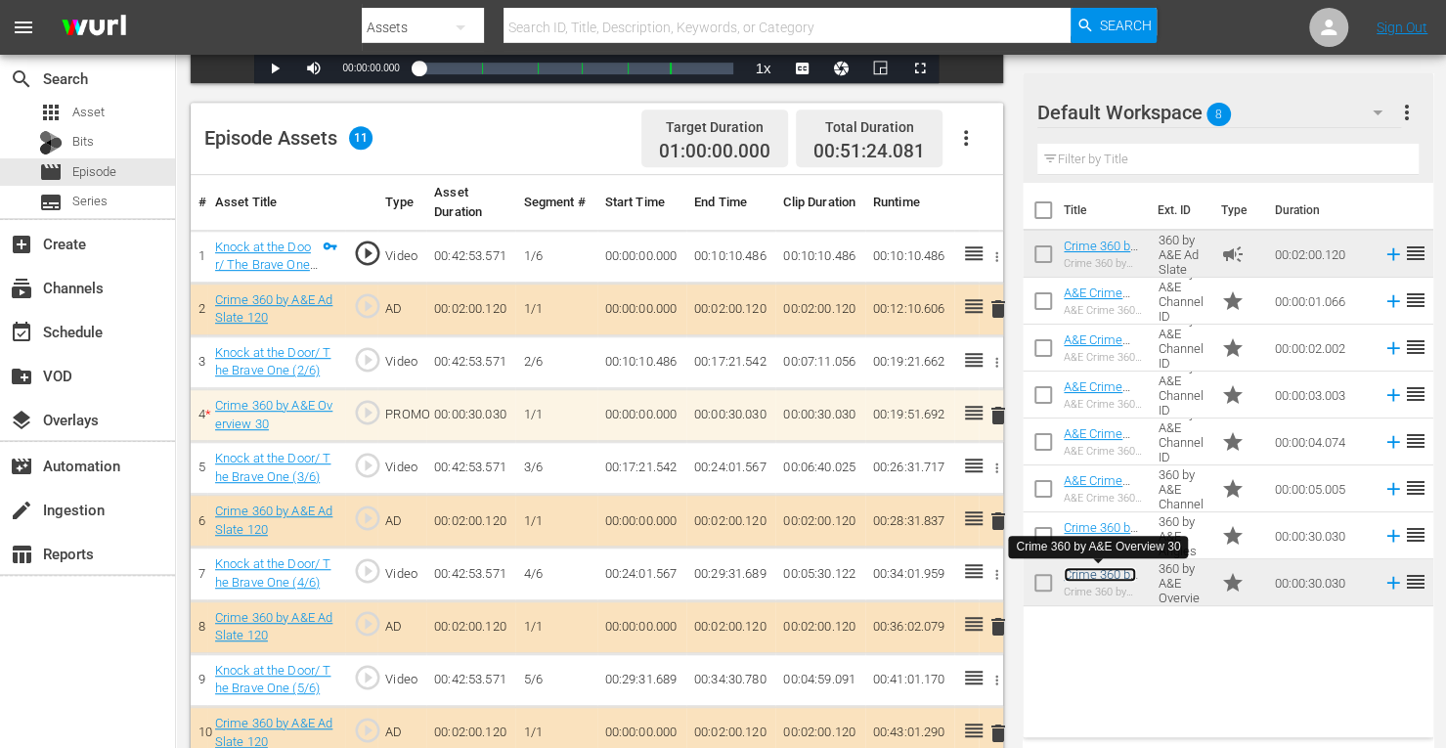
scroll to position [542, 0]
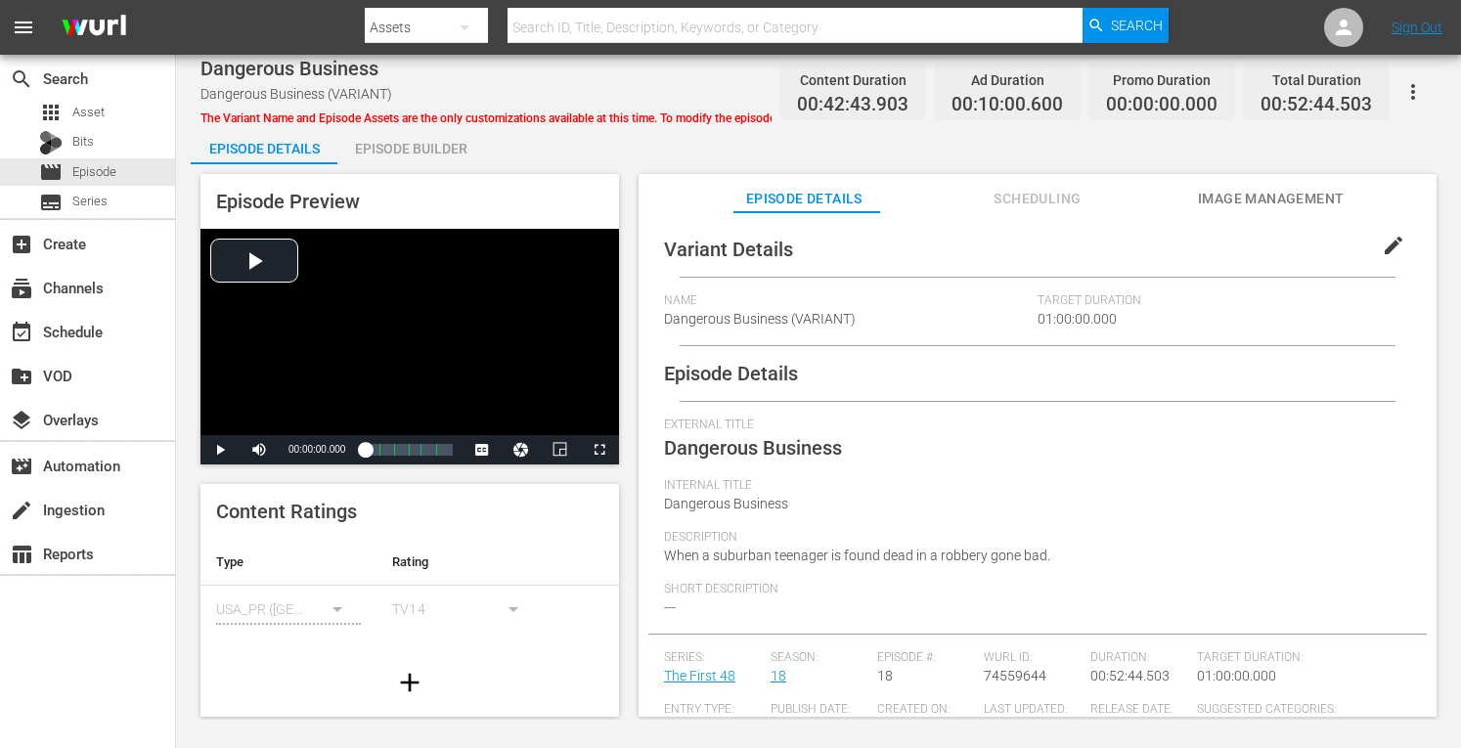
click at [423, 139] on div "Episode Builder" at bounding box center [410, 148] width 147 height 47
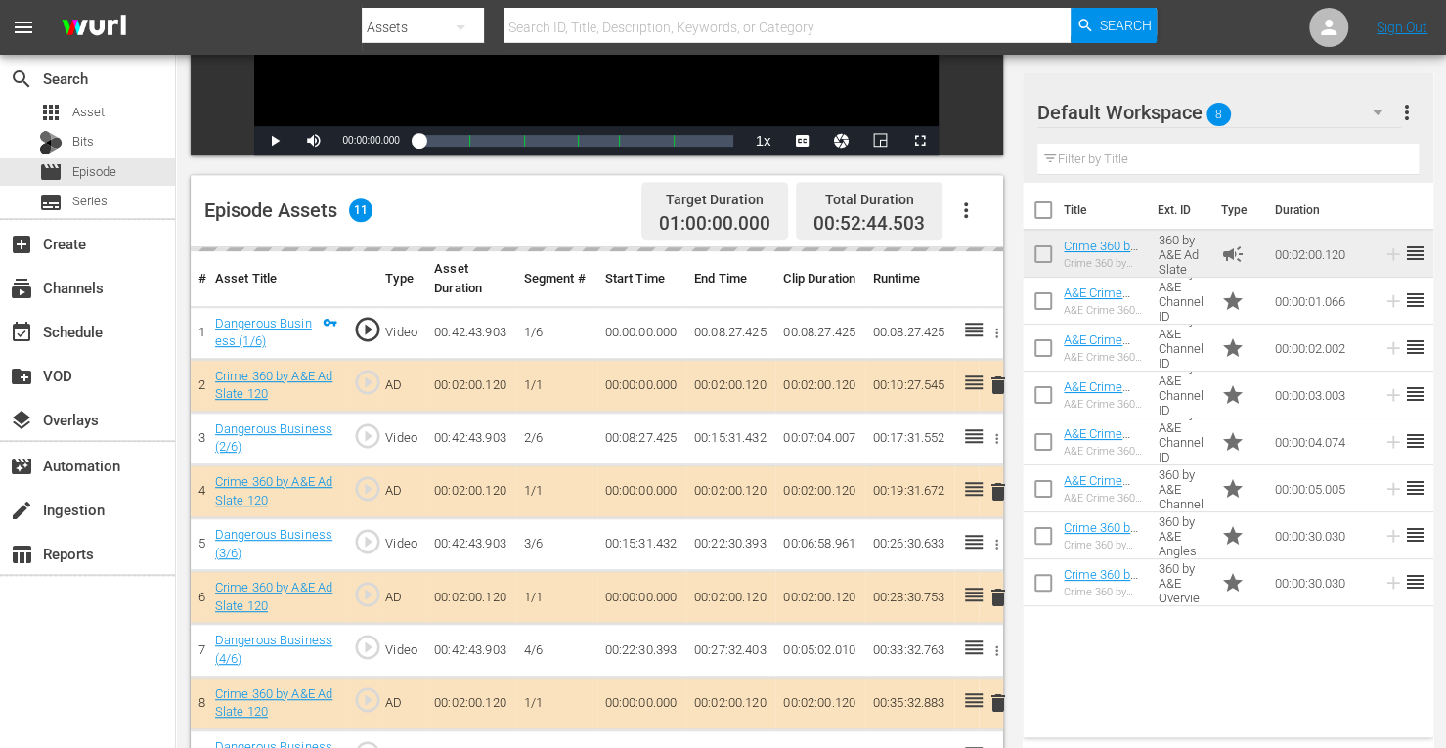
scroll to position [402, 0]
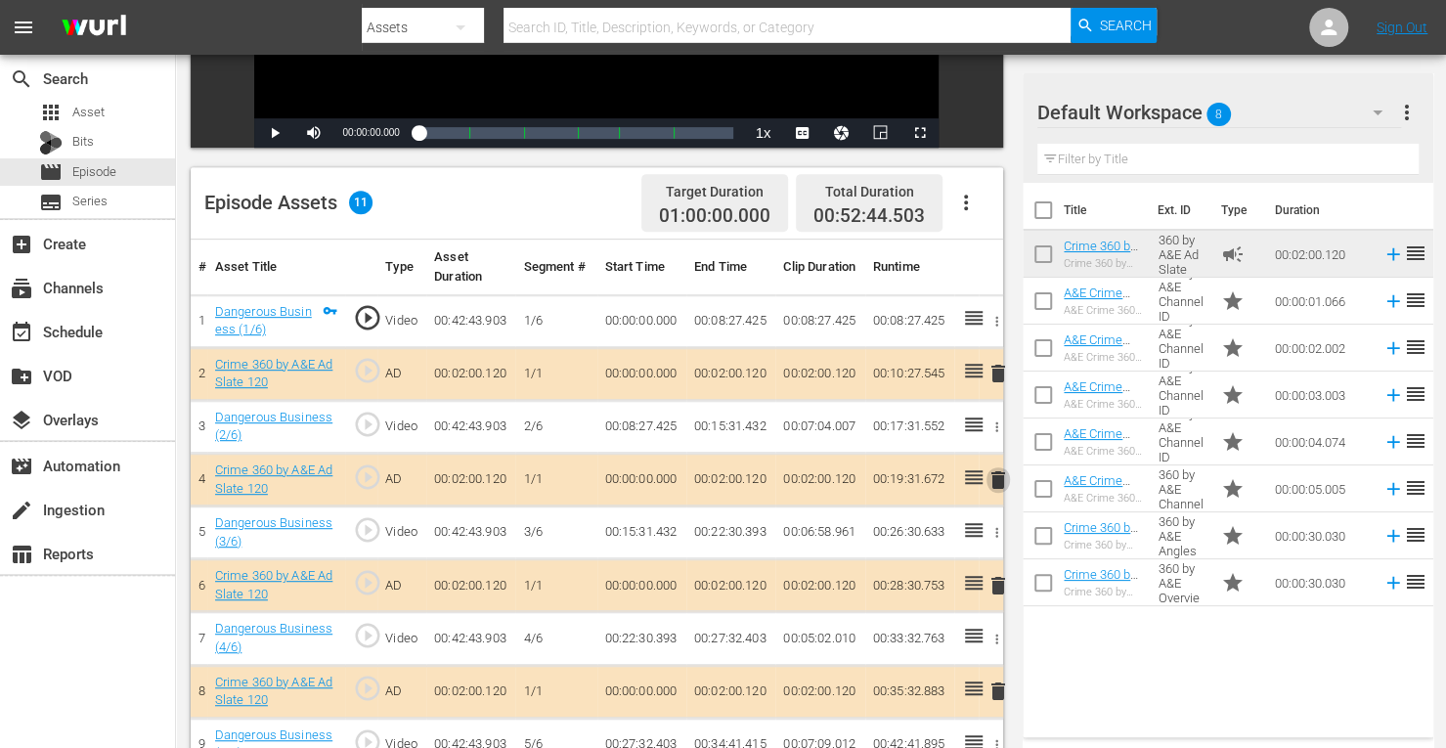
click at [998, 476] on span "delete" at bounding box center [998, 479] width 23 height 23
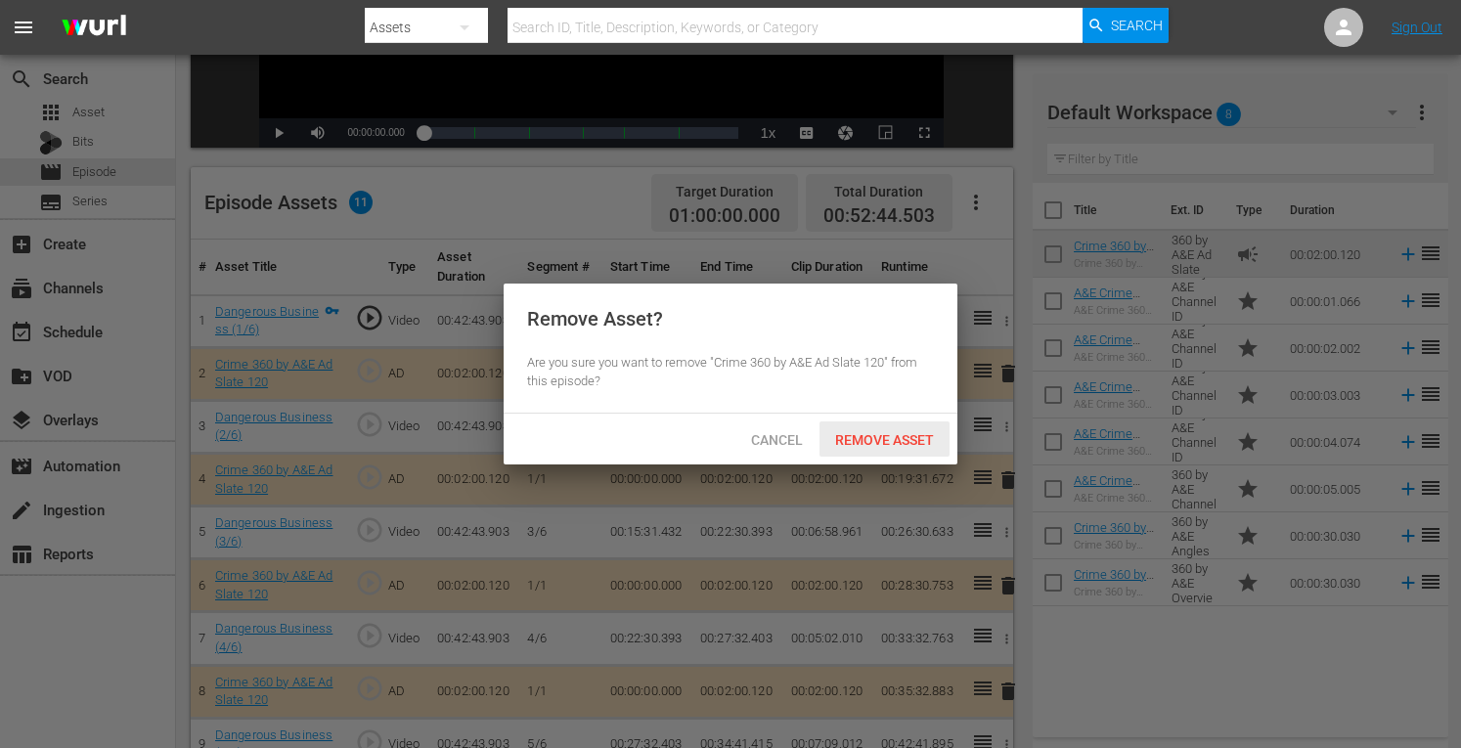
click at [886, 433] on span "Remove Asset" at bounding box center [885, 440] width 130 height 16
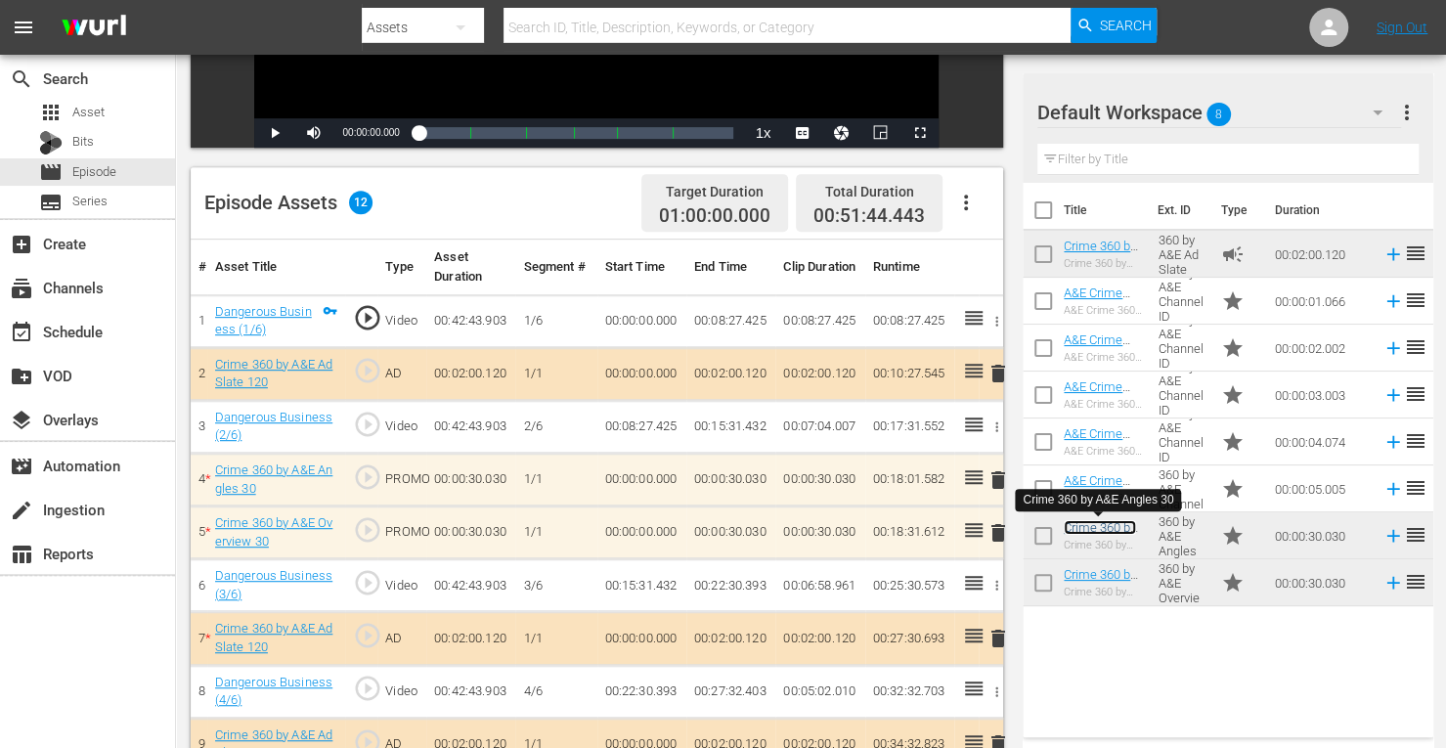
scroll to position [594, 0]
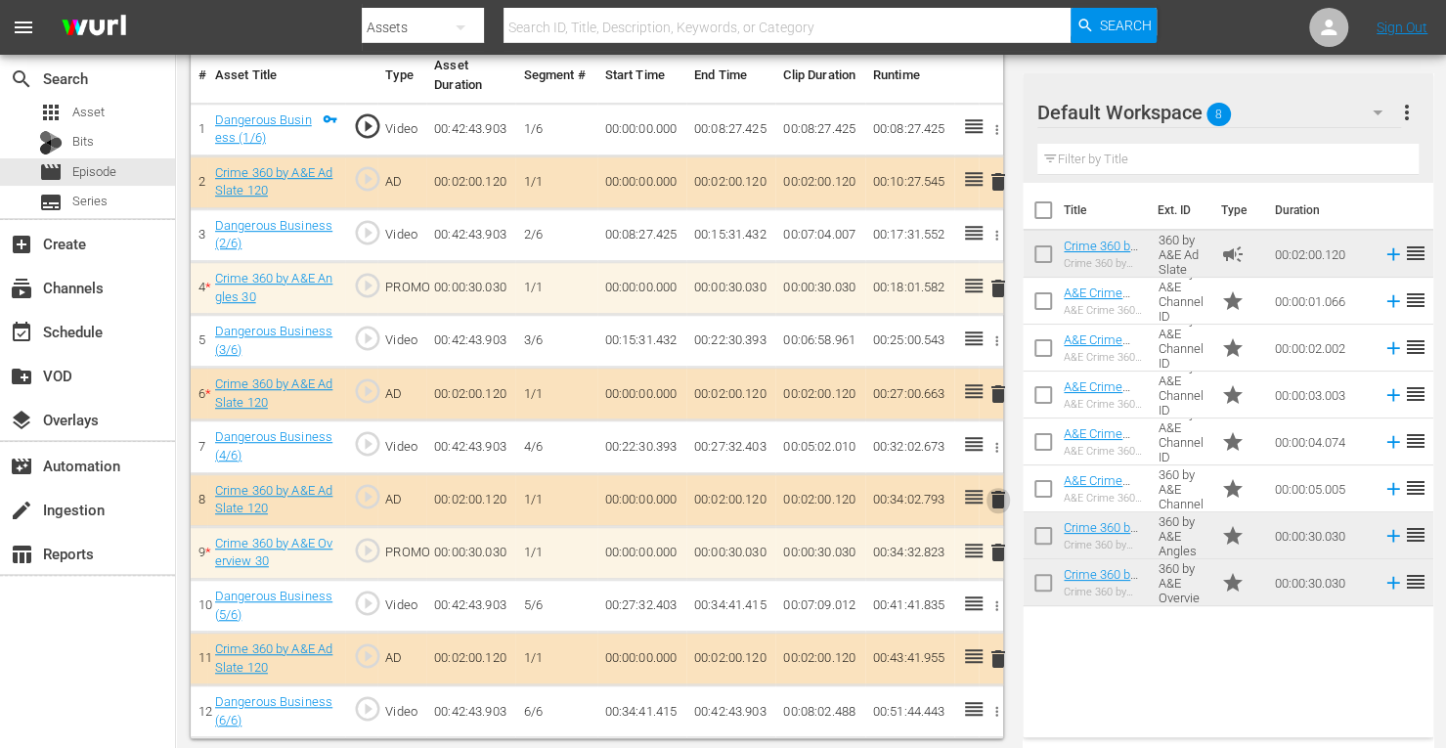
click at [1000, 494] on span "delete" at bounding box center [998, 499] width 23 height 23
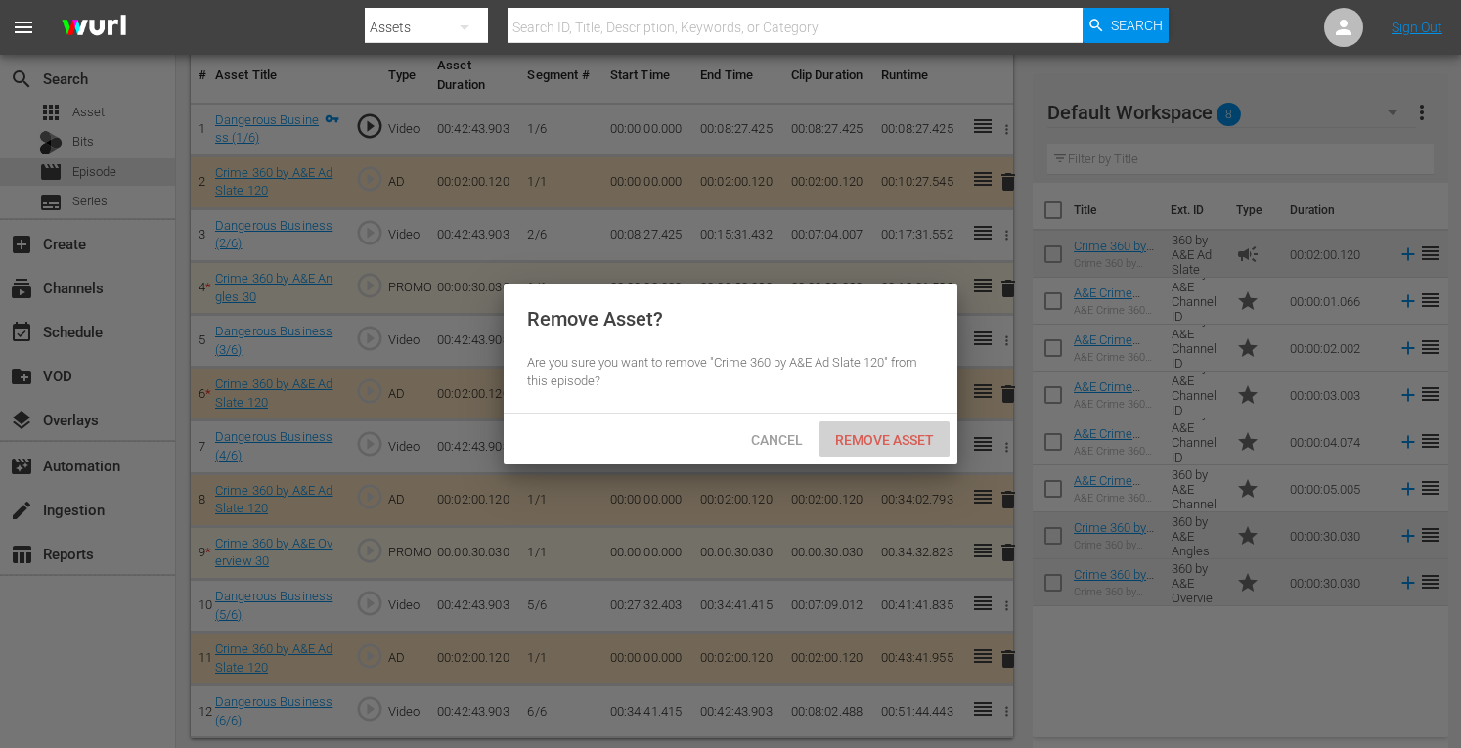
click at [875, 433] on span "Remove Asset" at bounding box center [885, 440] width 130 height 16
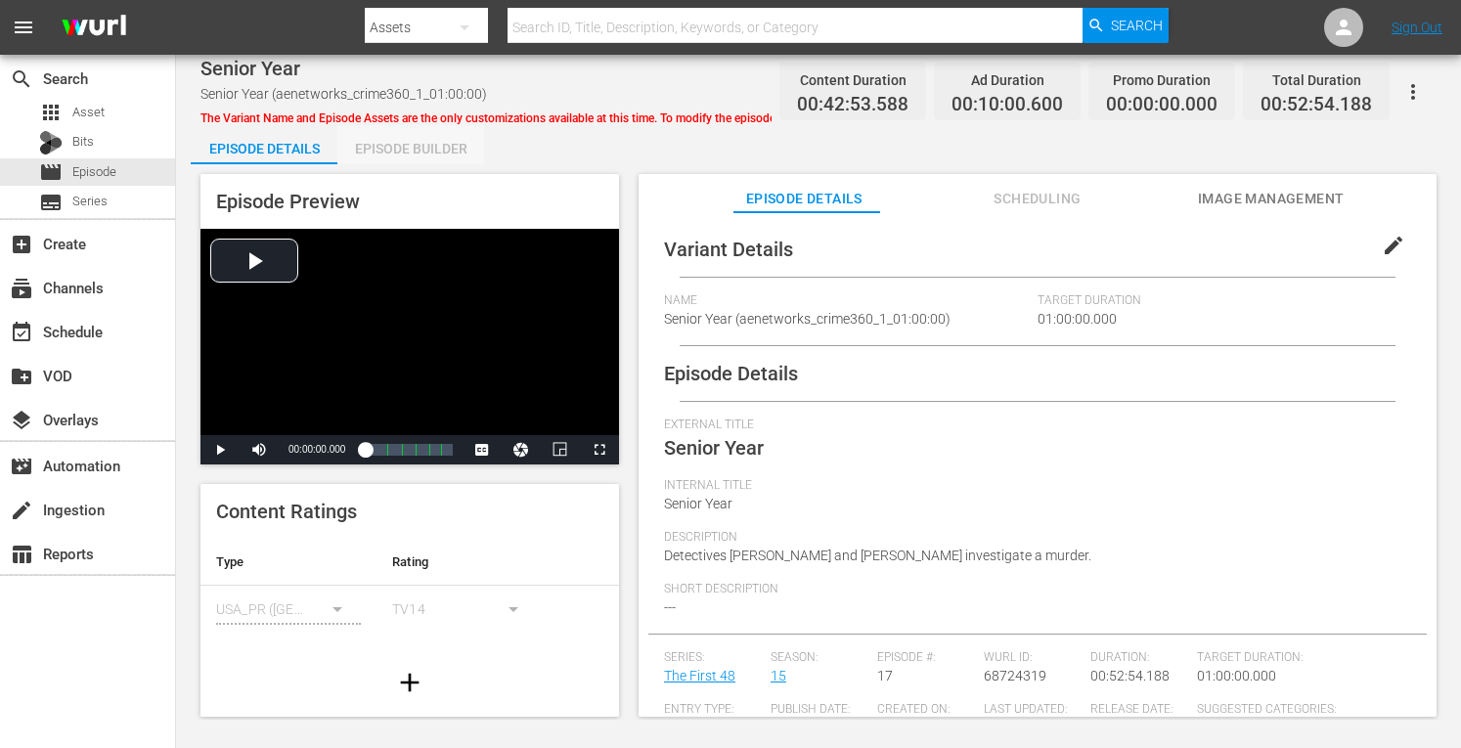
click at [446, 147] on div "Episode Builder" at bounding box center [410, 148] width 147 height 47
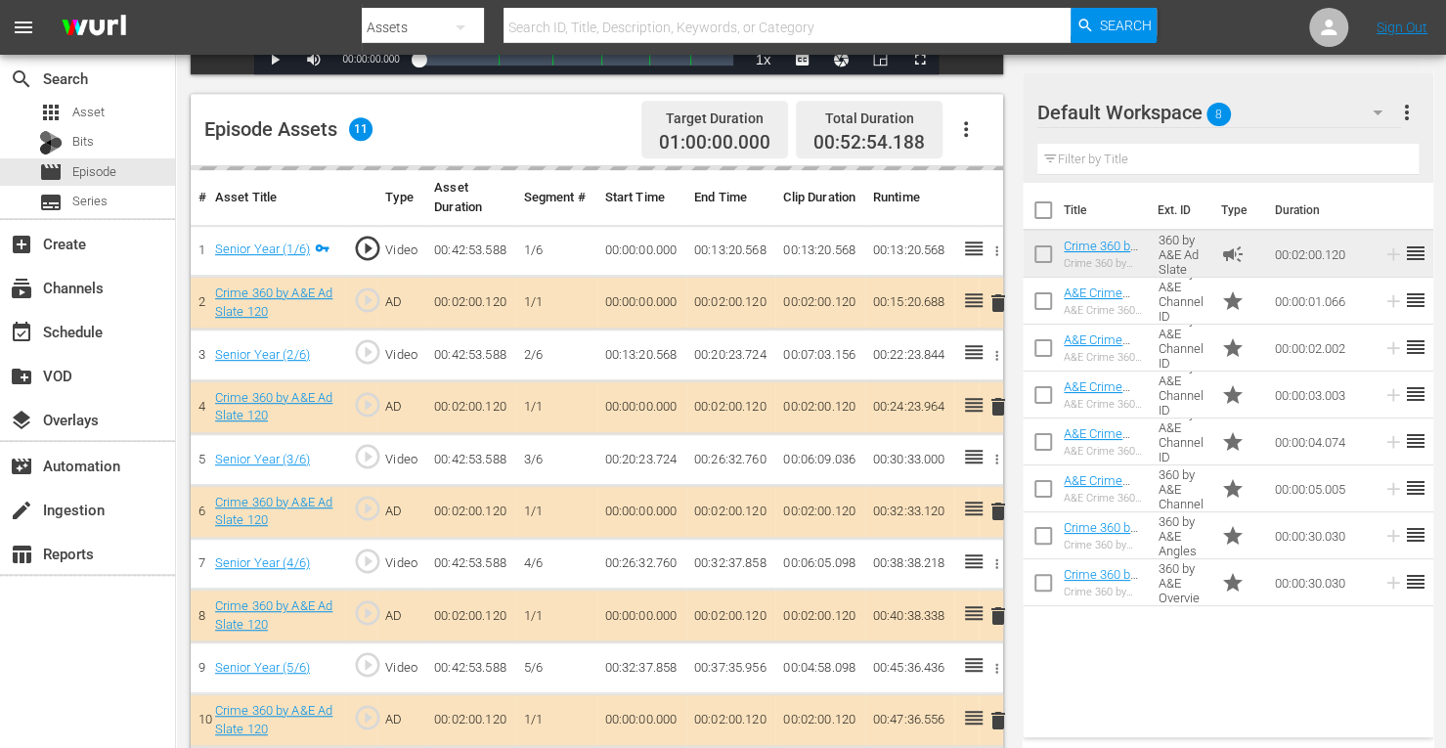
scroll to position [504, 0]
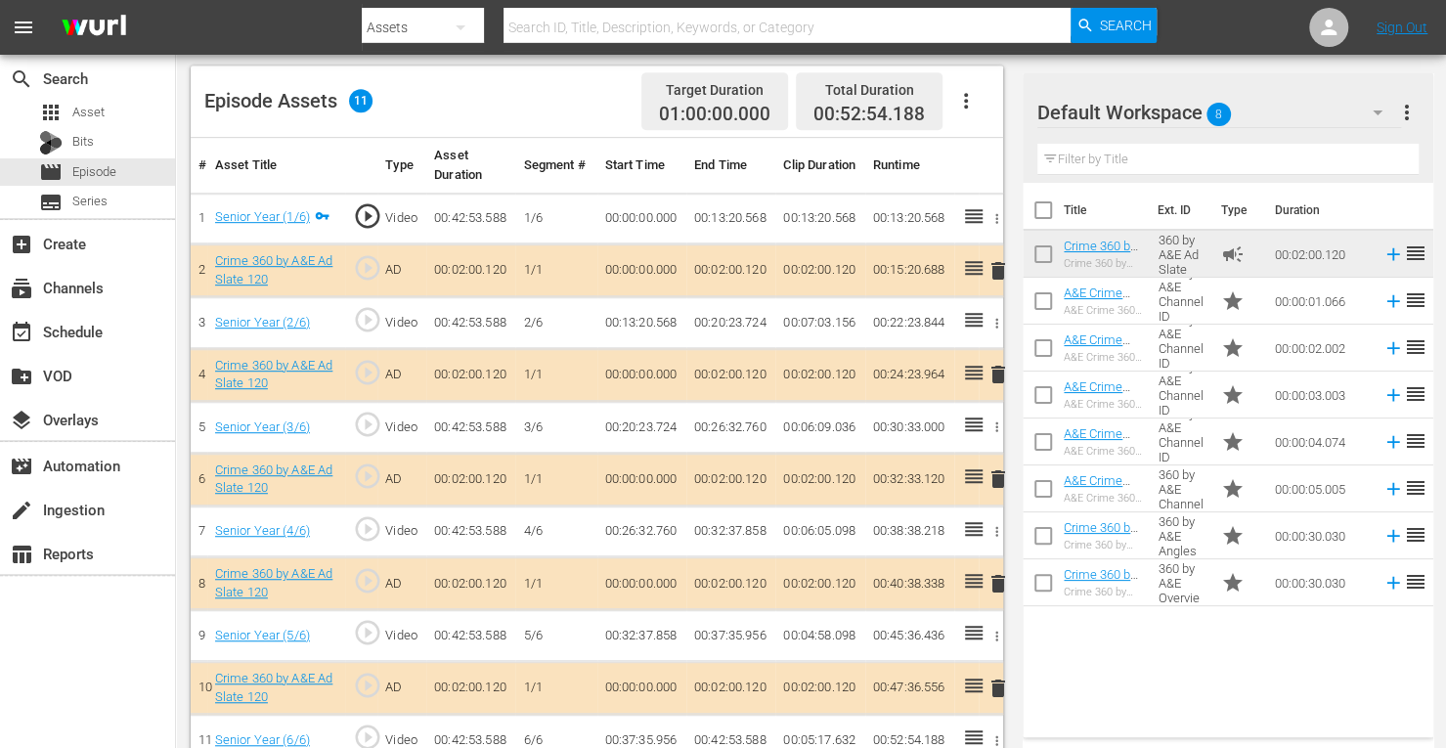
click at [993, 474] on span "delete" at bounding box center [998, 478] width 23 height 23
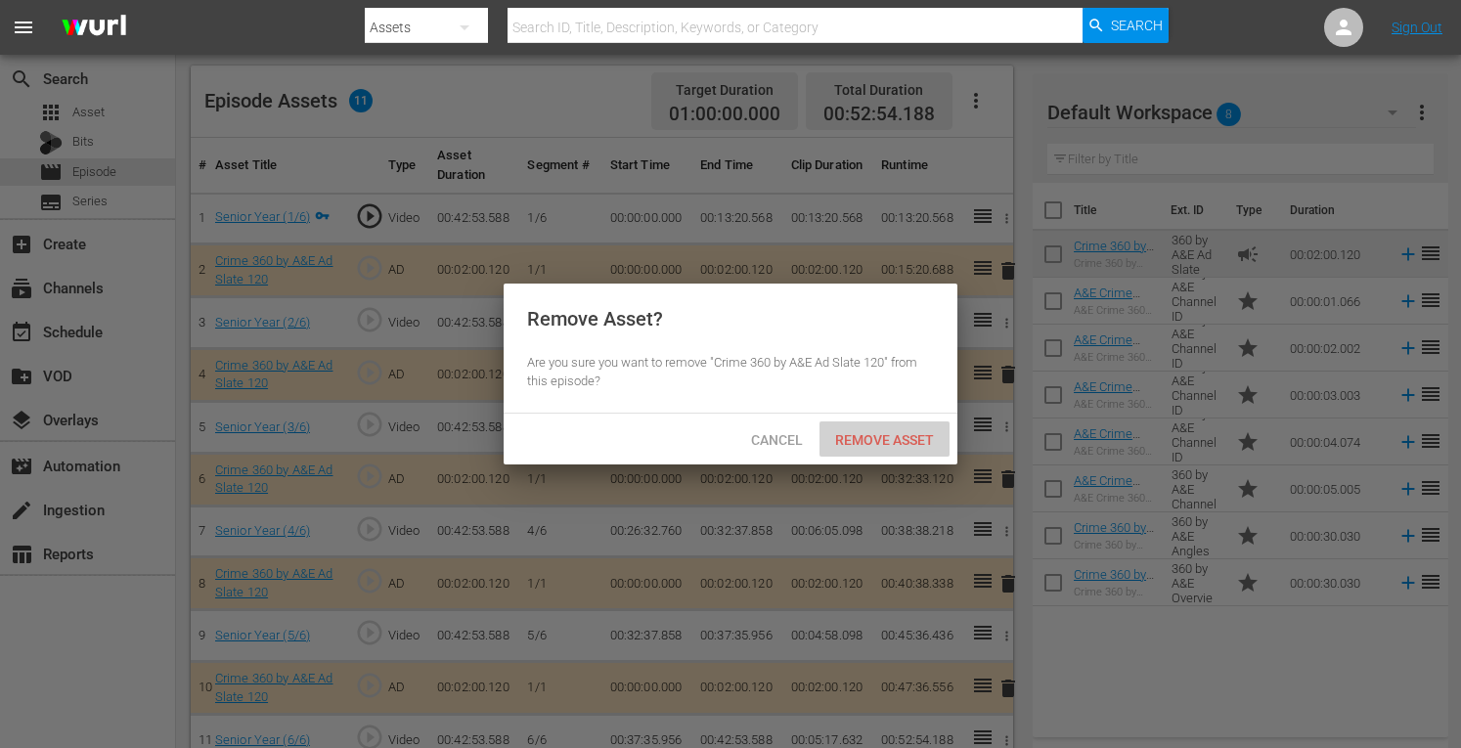
click at [889, 436] on span "Remove Asset" at bounding box center [885, 440] width 130 height 16
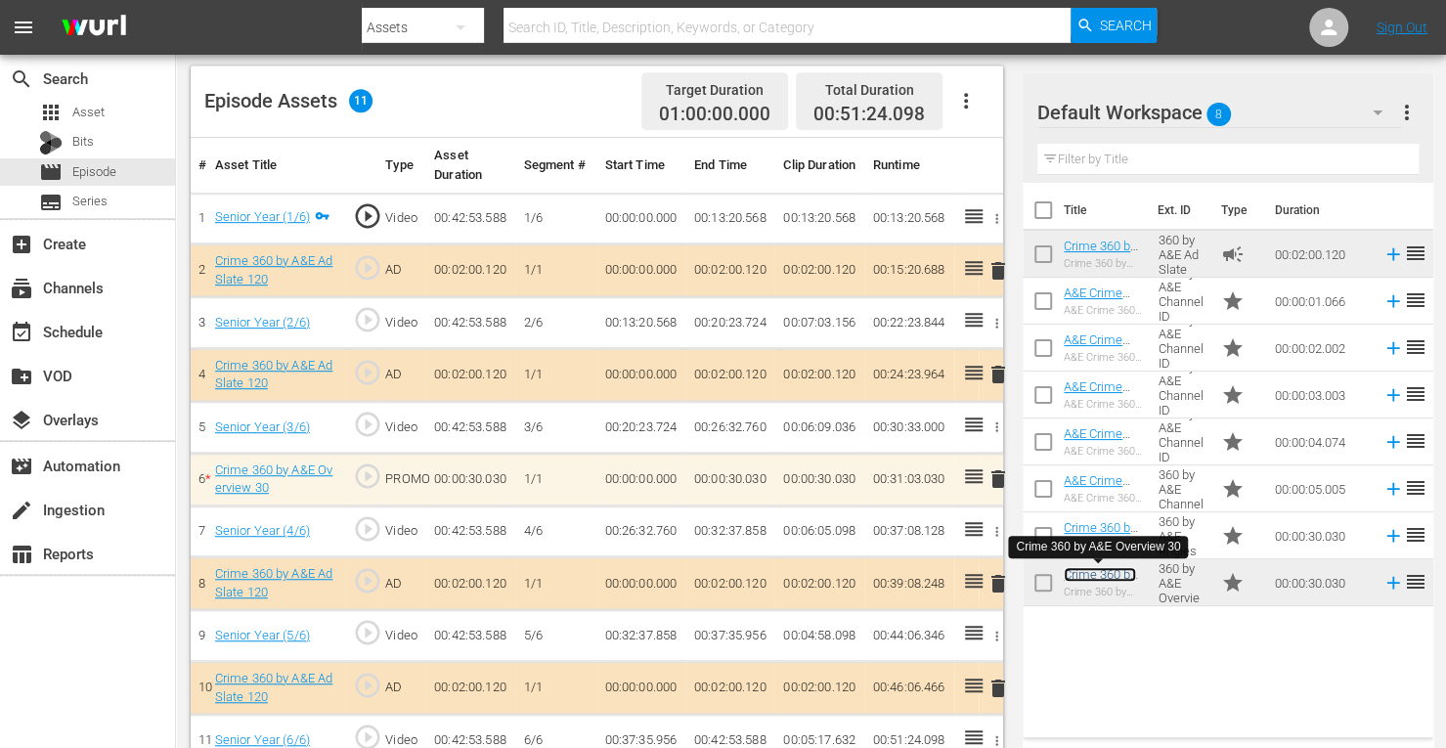
scroll to position [530, 0]
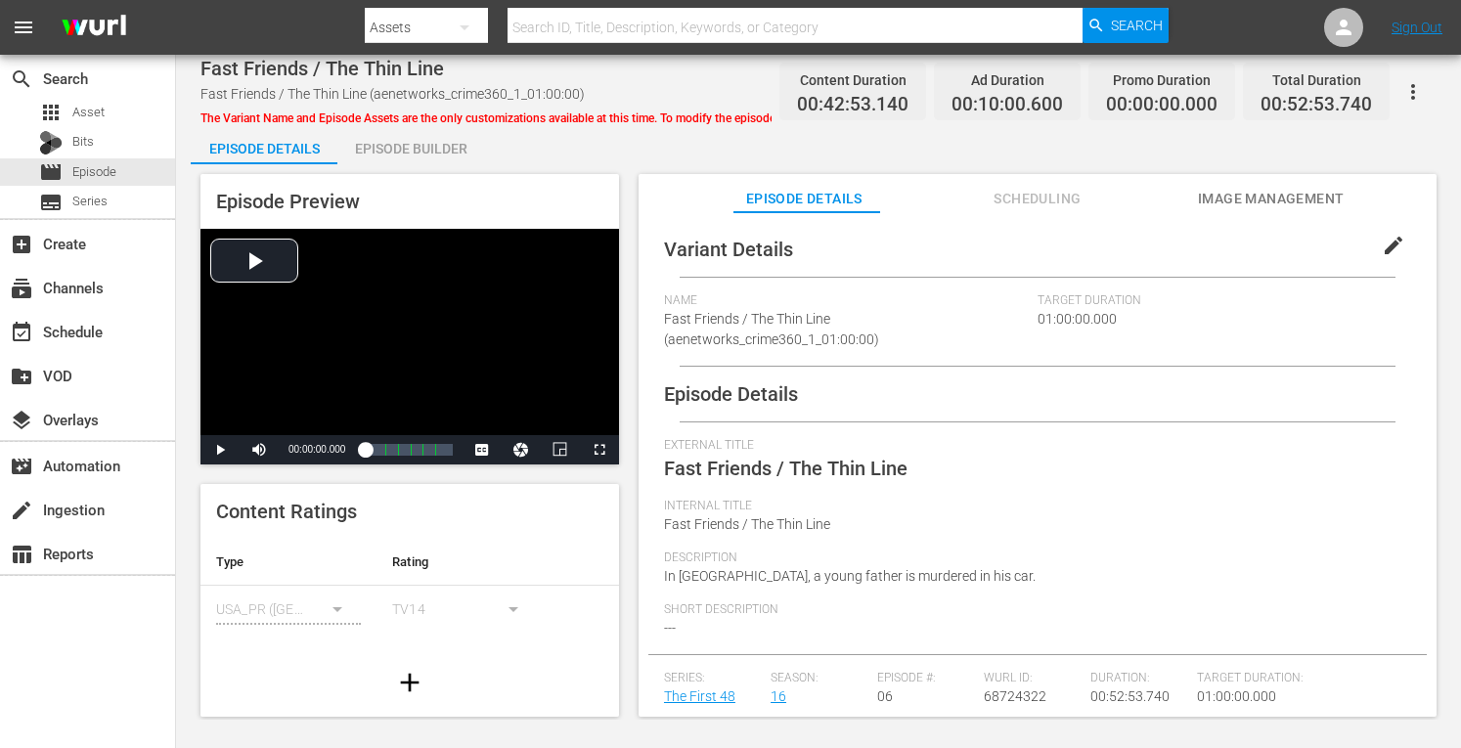
click at [426, 148] on div "Episode Builder" at bounding box center [410, 148] width 147 height 47
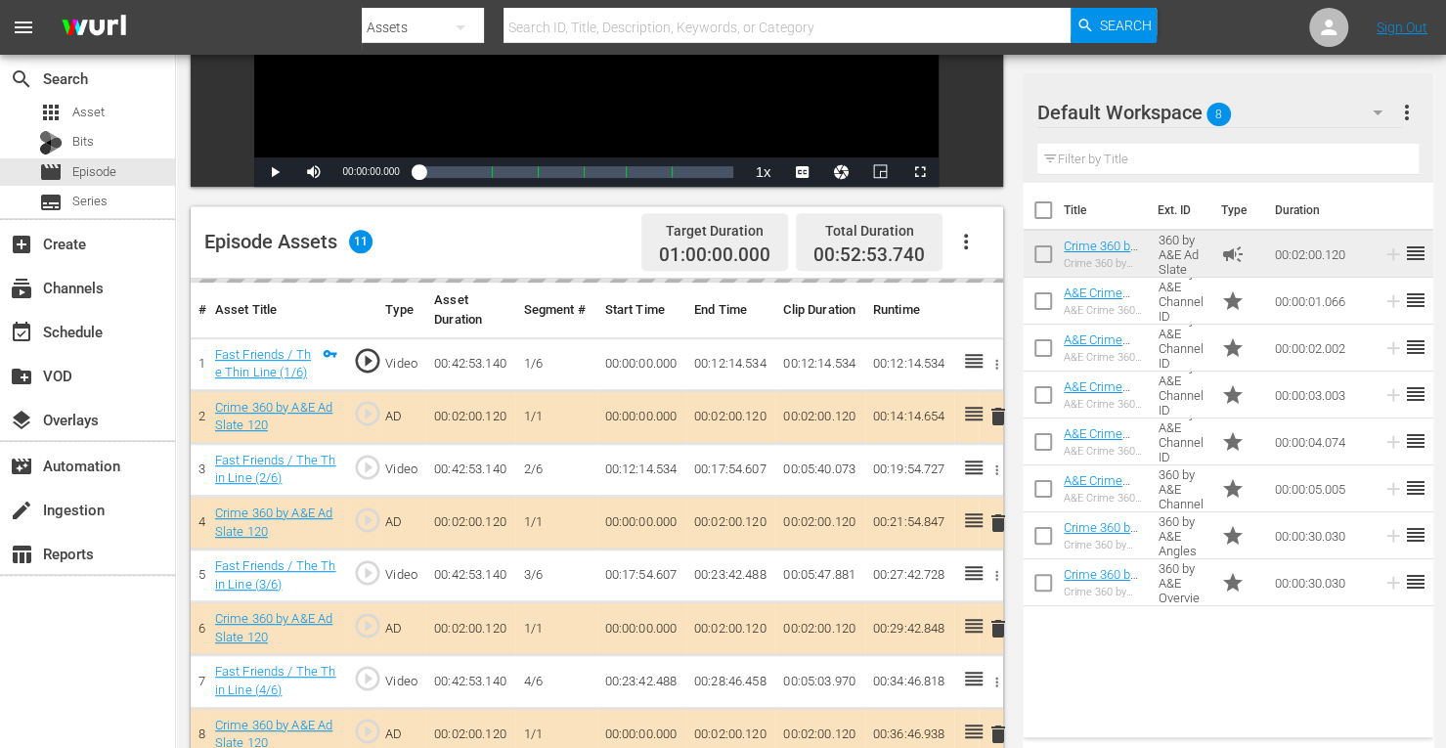
scroll to position [546, 0]
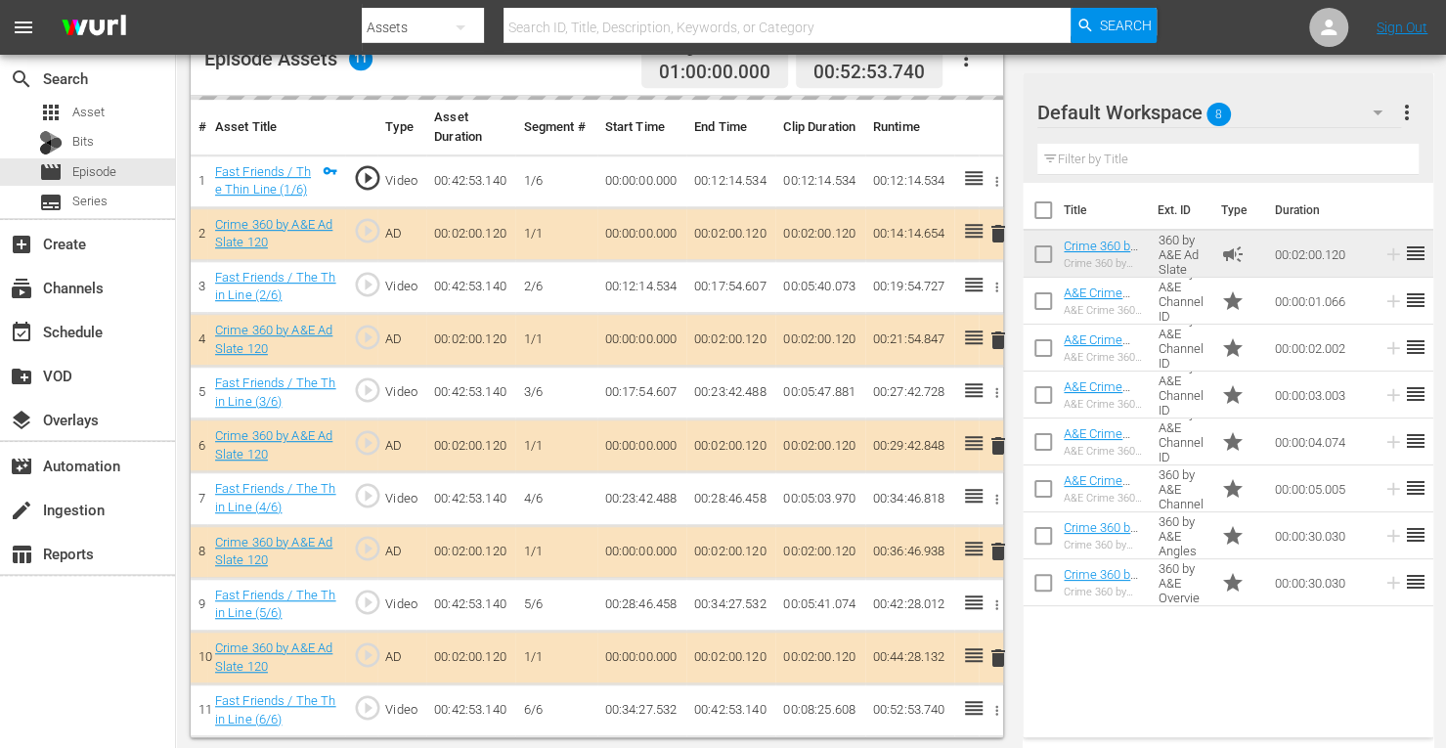
click at [994, 445] on div "delete" at bounding box center [991, 445] width 9 height 28
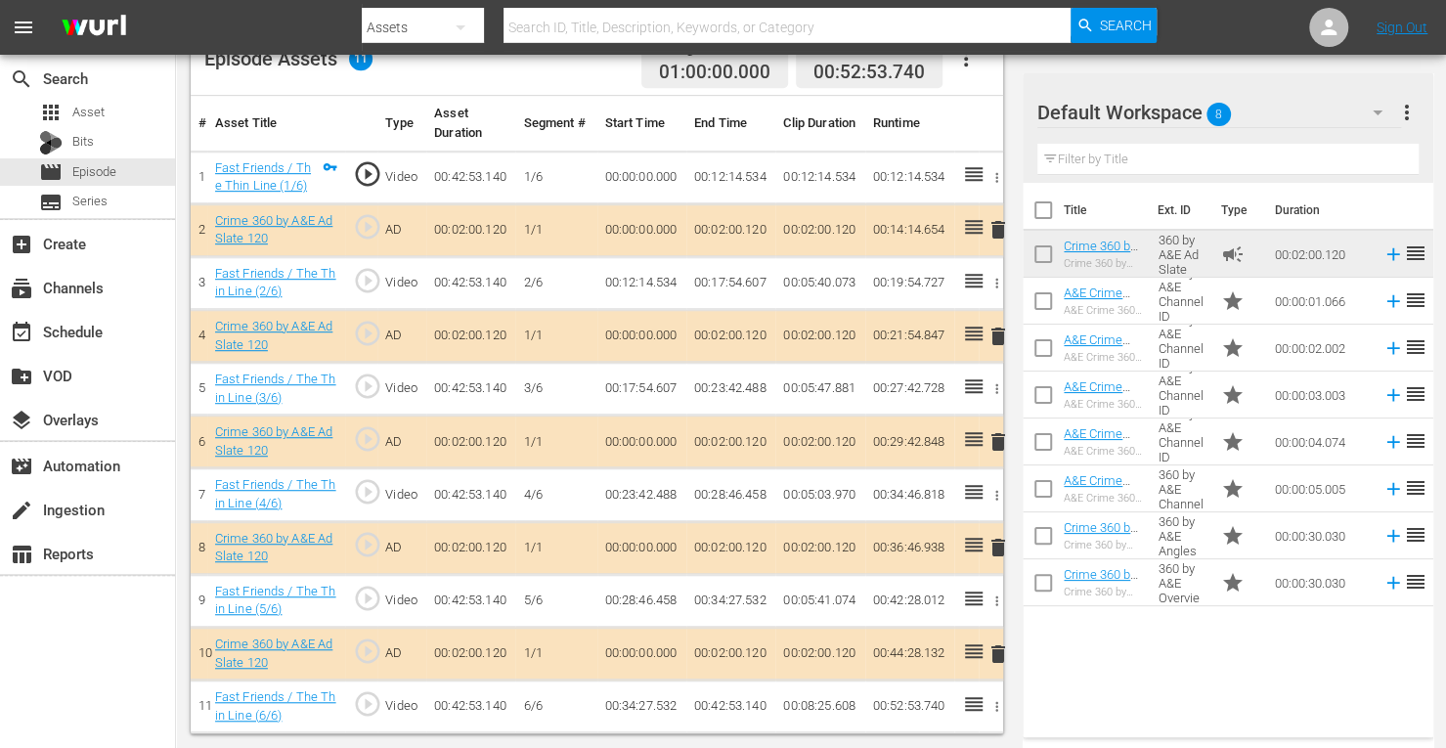
scroll to position [542, 0]
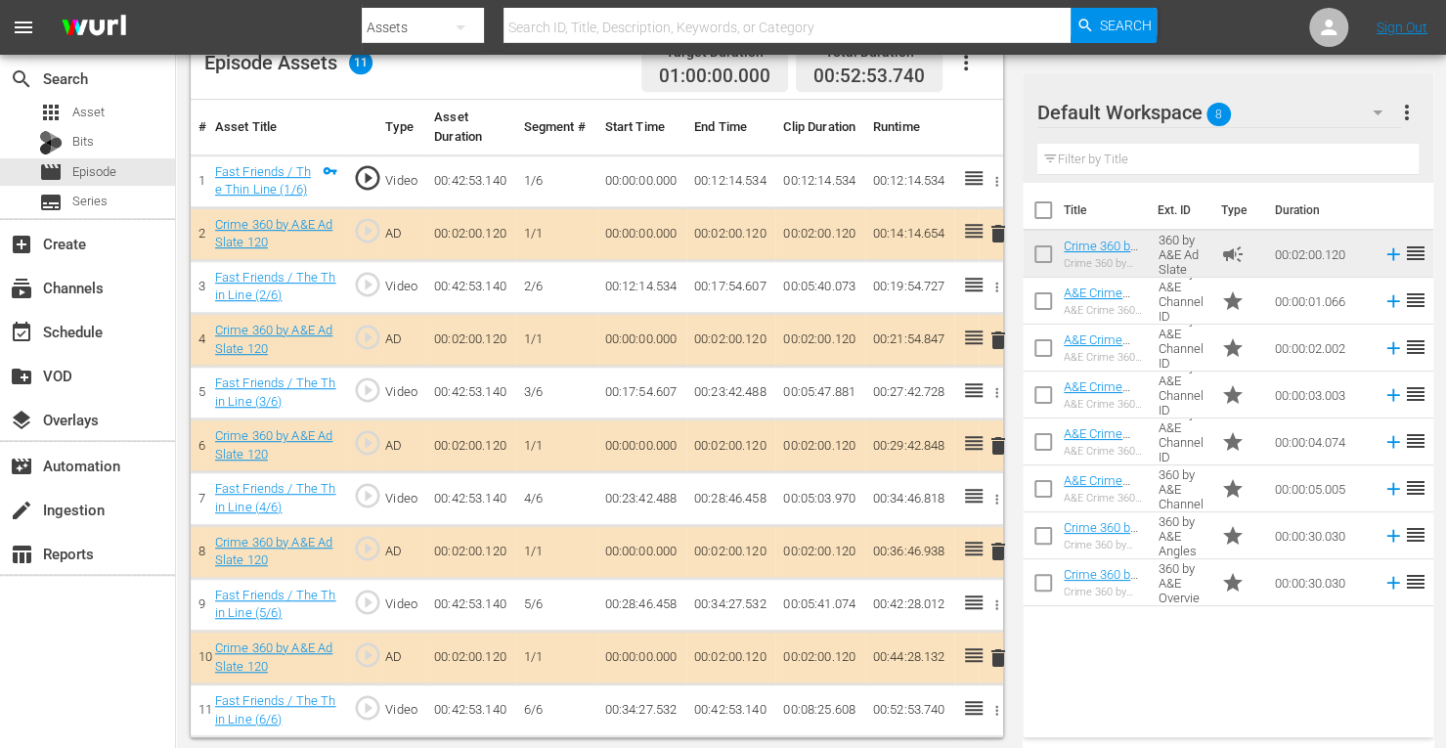
click at [997, 441] on span "delete" at bounding box center [998, 445] width 23 height 23
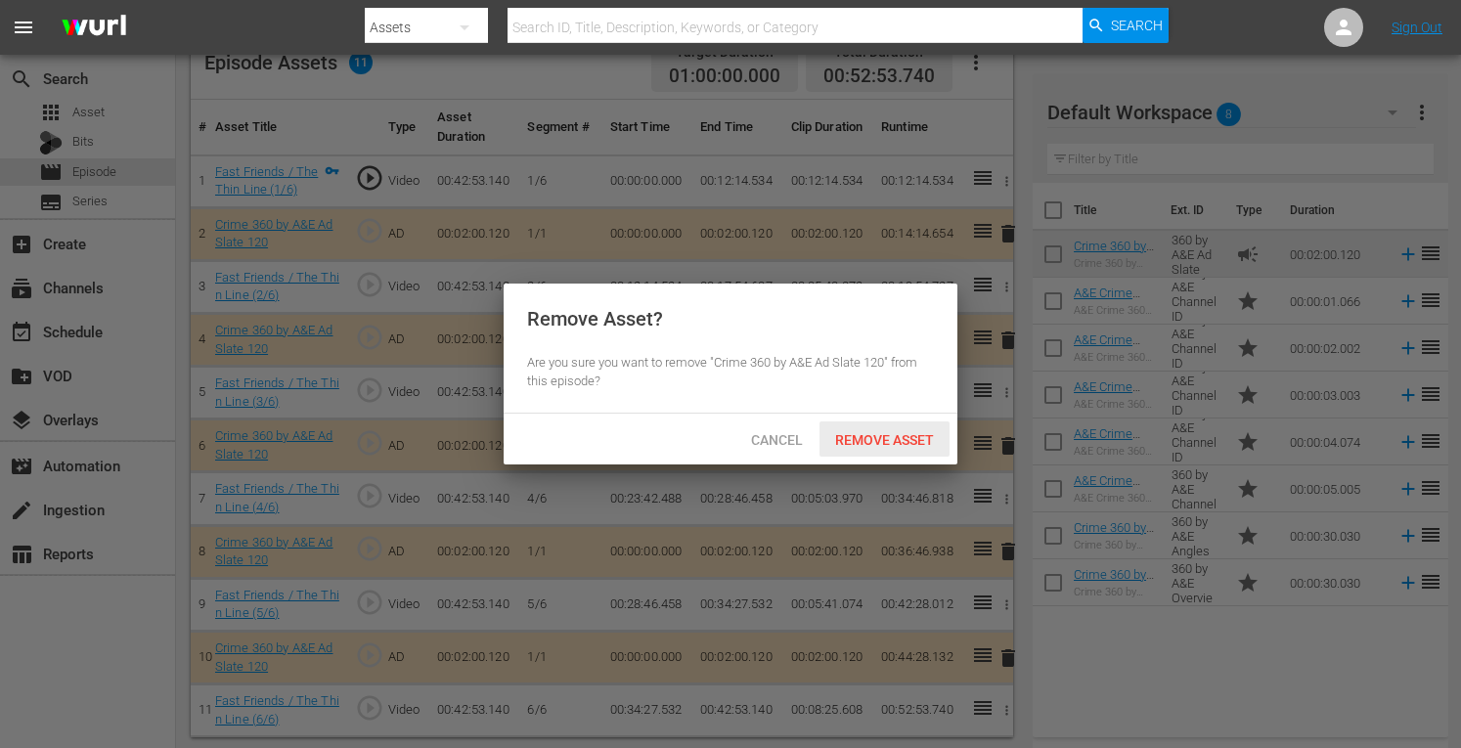
click at [887, 429] on div "Remove Asset" at bounding box center [885, 440] width 130 height 36
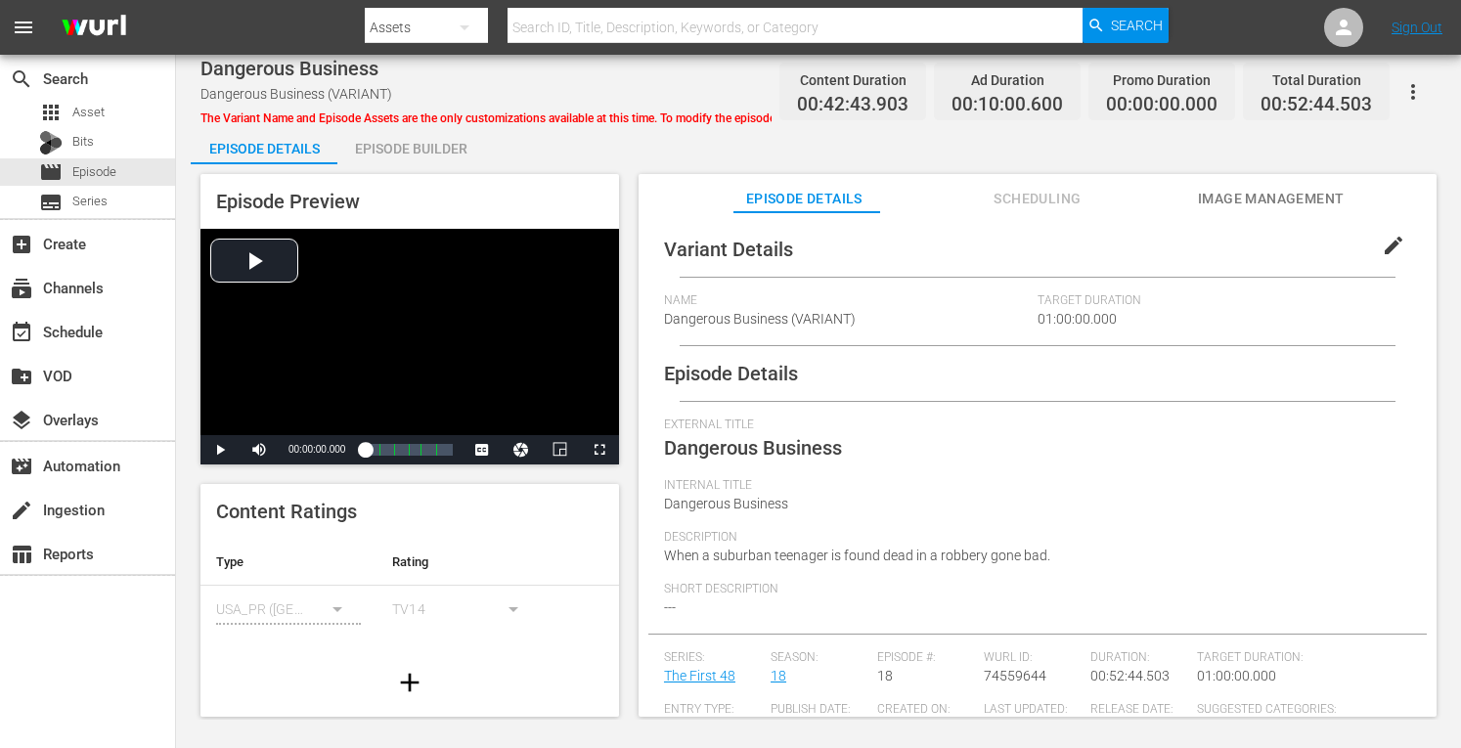
click at [421, 150] on div "Episode Builder" at bounding box center [410, 148] width 147 height 47
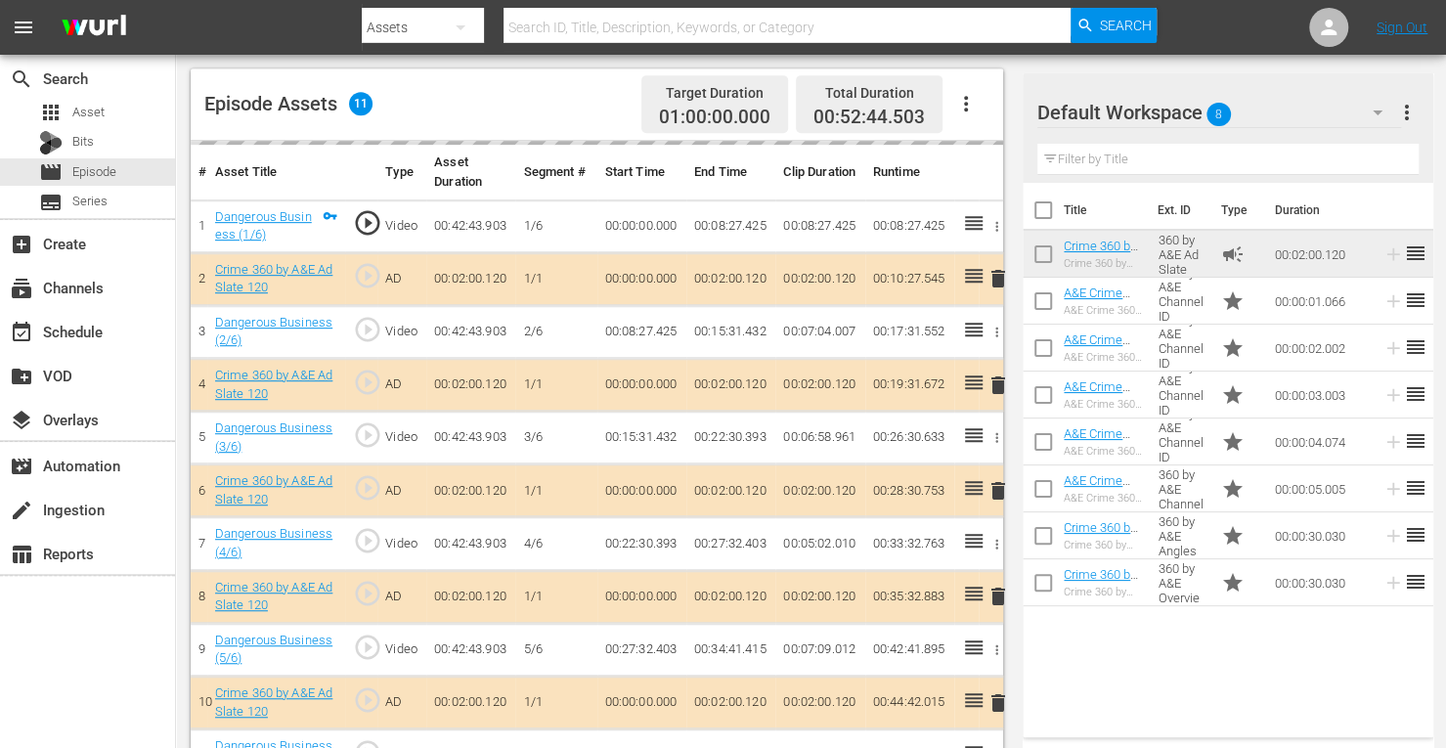
scroll to position [526, 0]
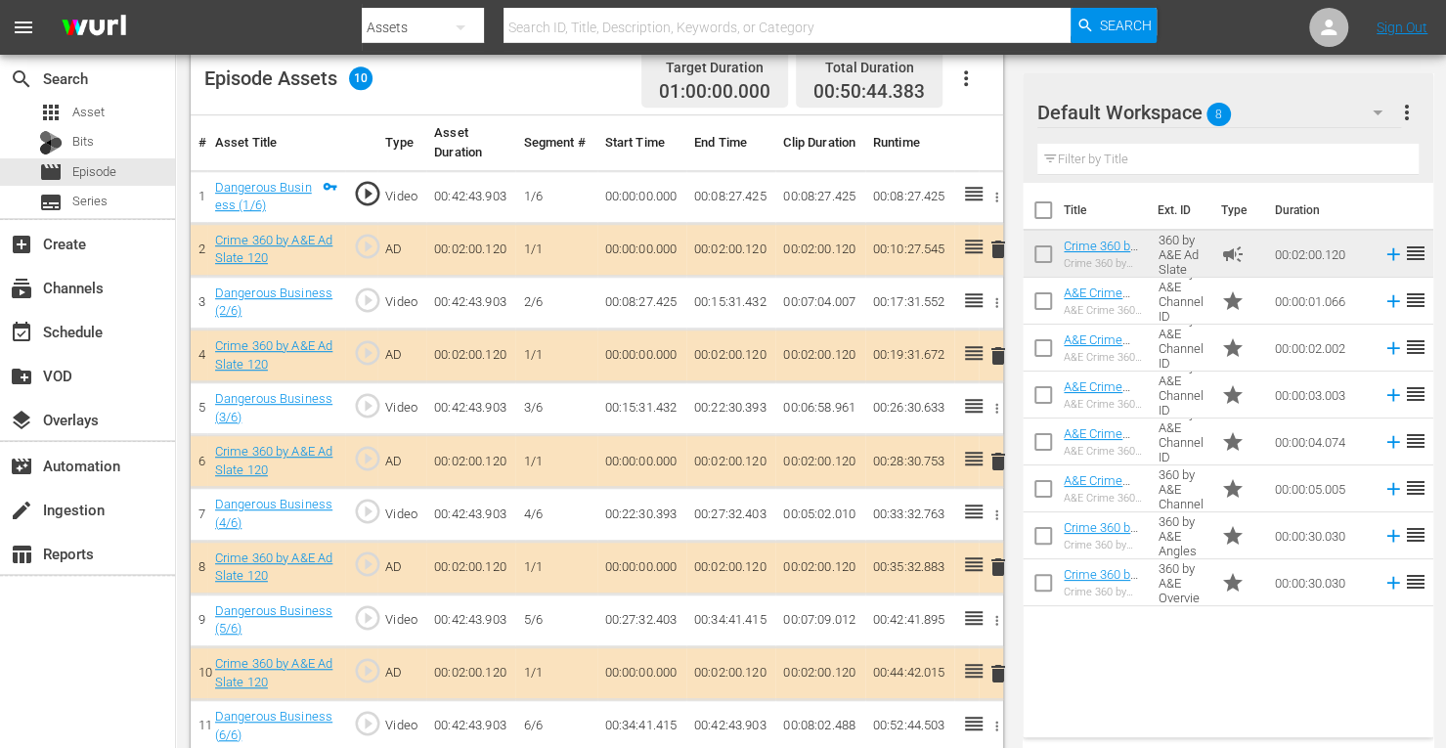
click at [997, 458] on span "delete" at bounding box center [998, 461] width 23 height 23
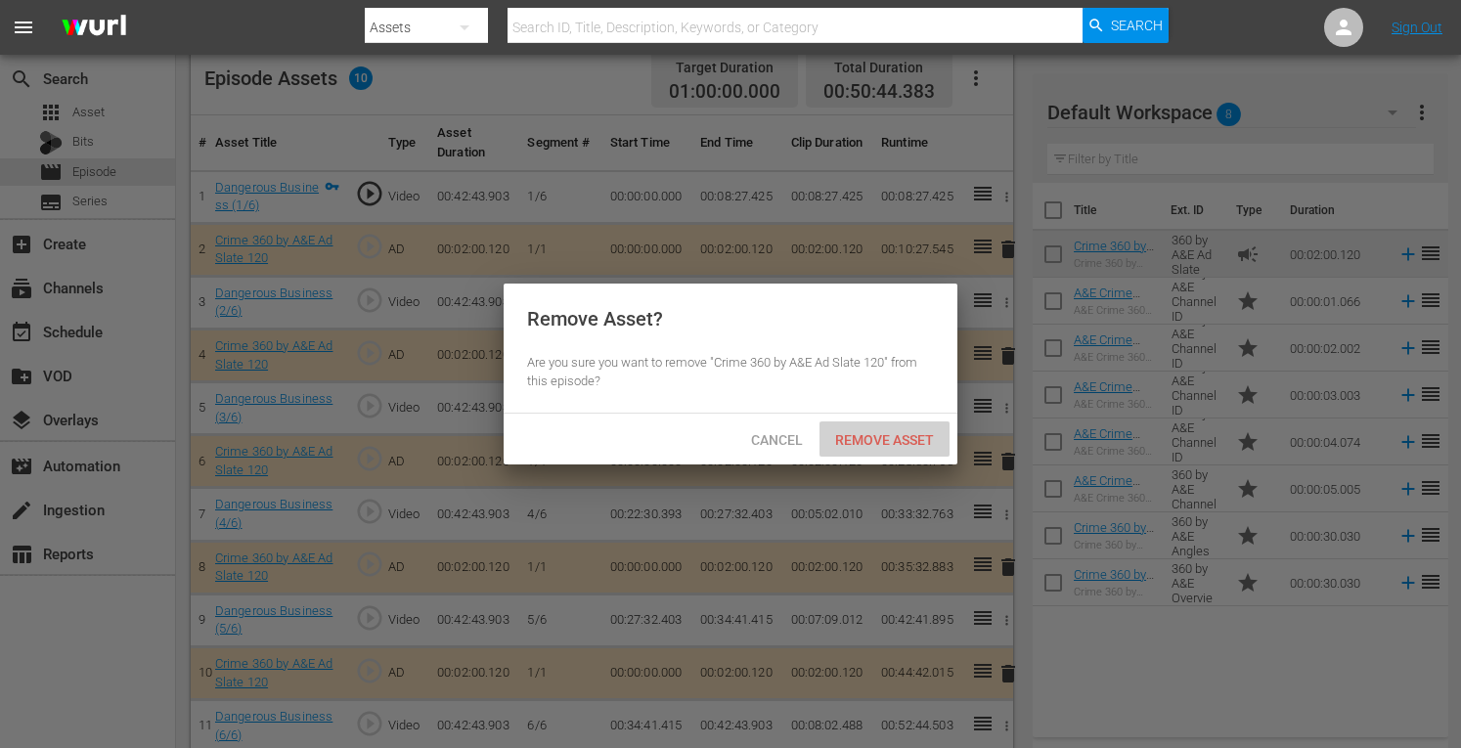
click at [895, 433] on span "Remove Asset" at bounding box center [885, 440] width 130 height 16
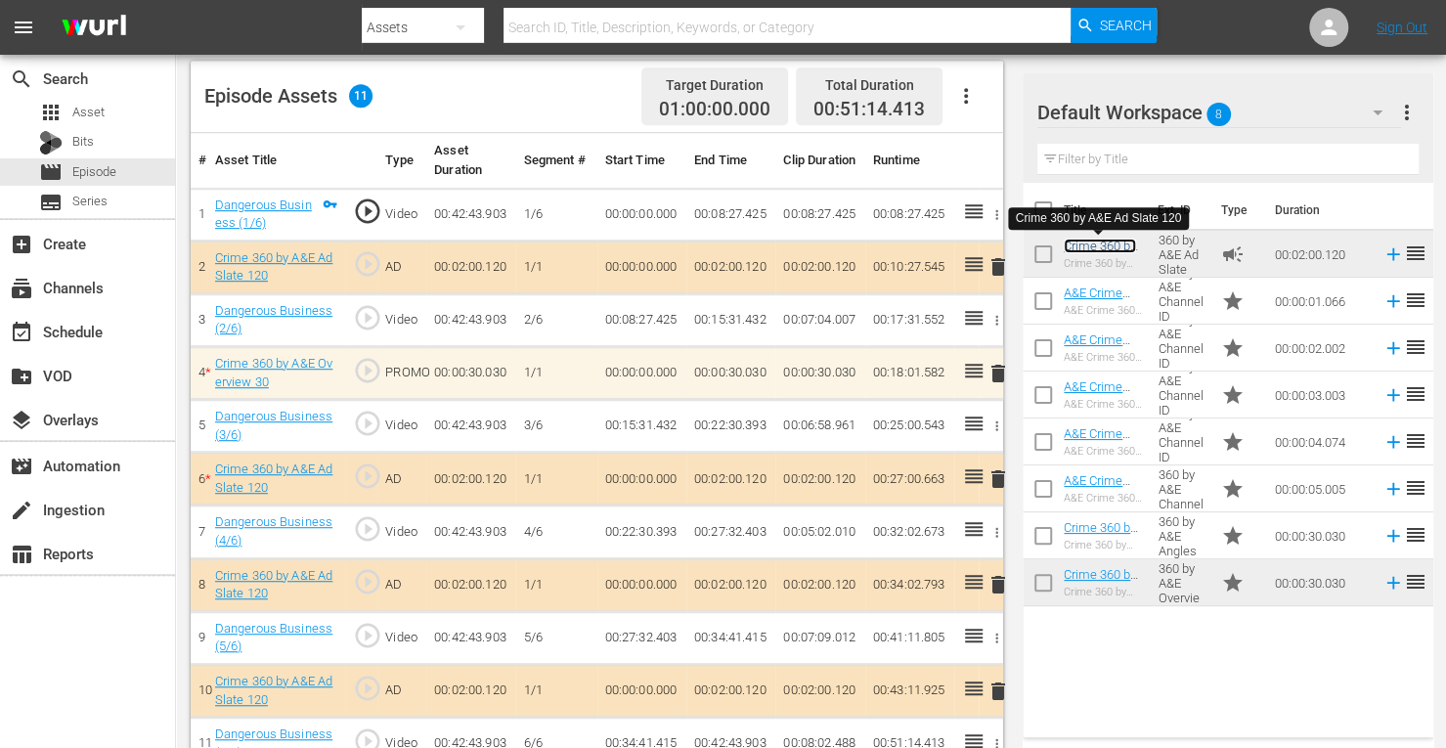
scroll to position [542, 0]
